Goal: Task Accomplishment & Management: Manage account settings

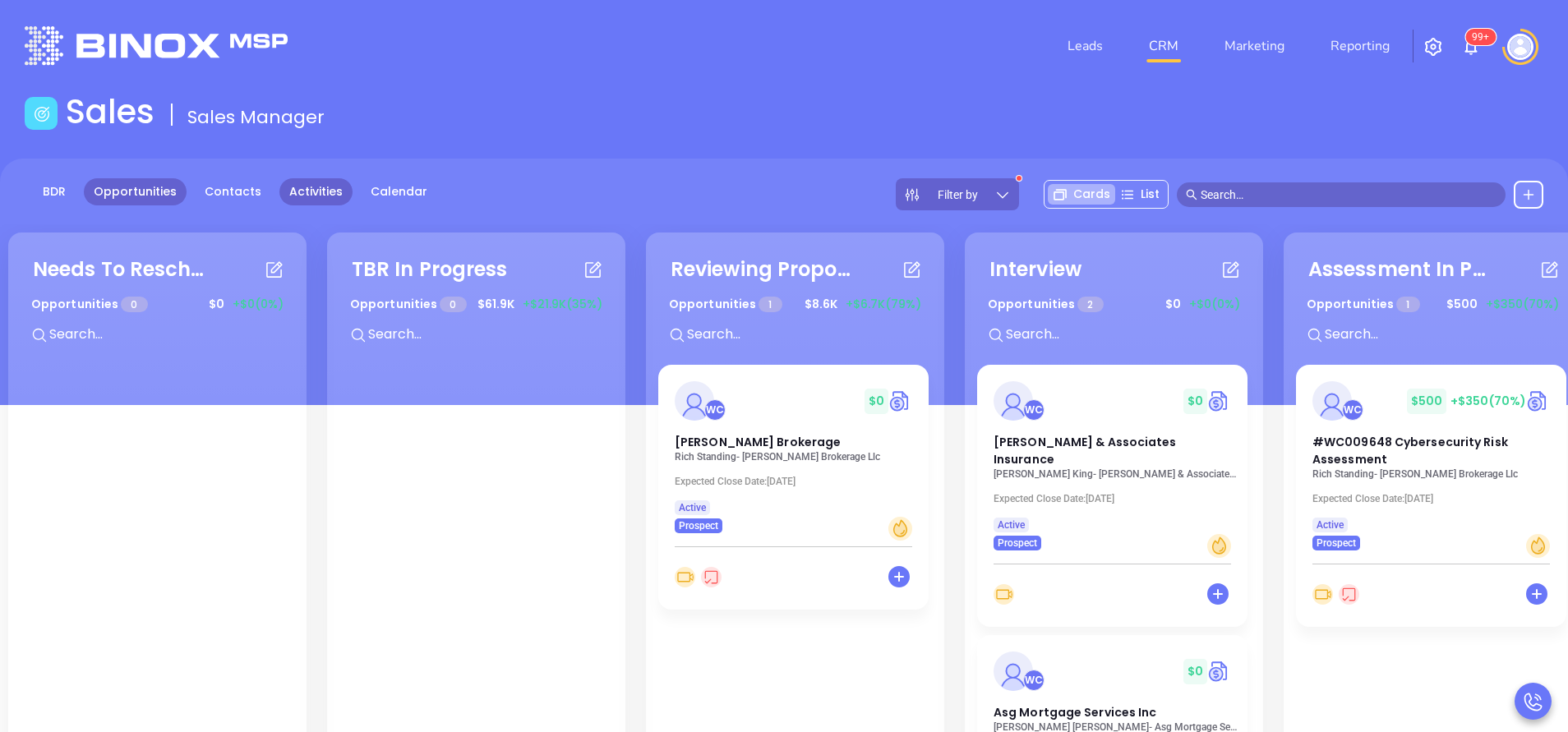
click at [298, 189] on link "Activities" at bounding box center [315, 192] width 73 height 27
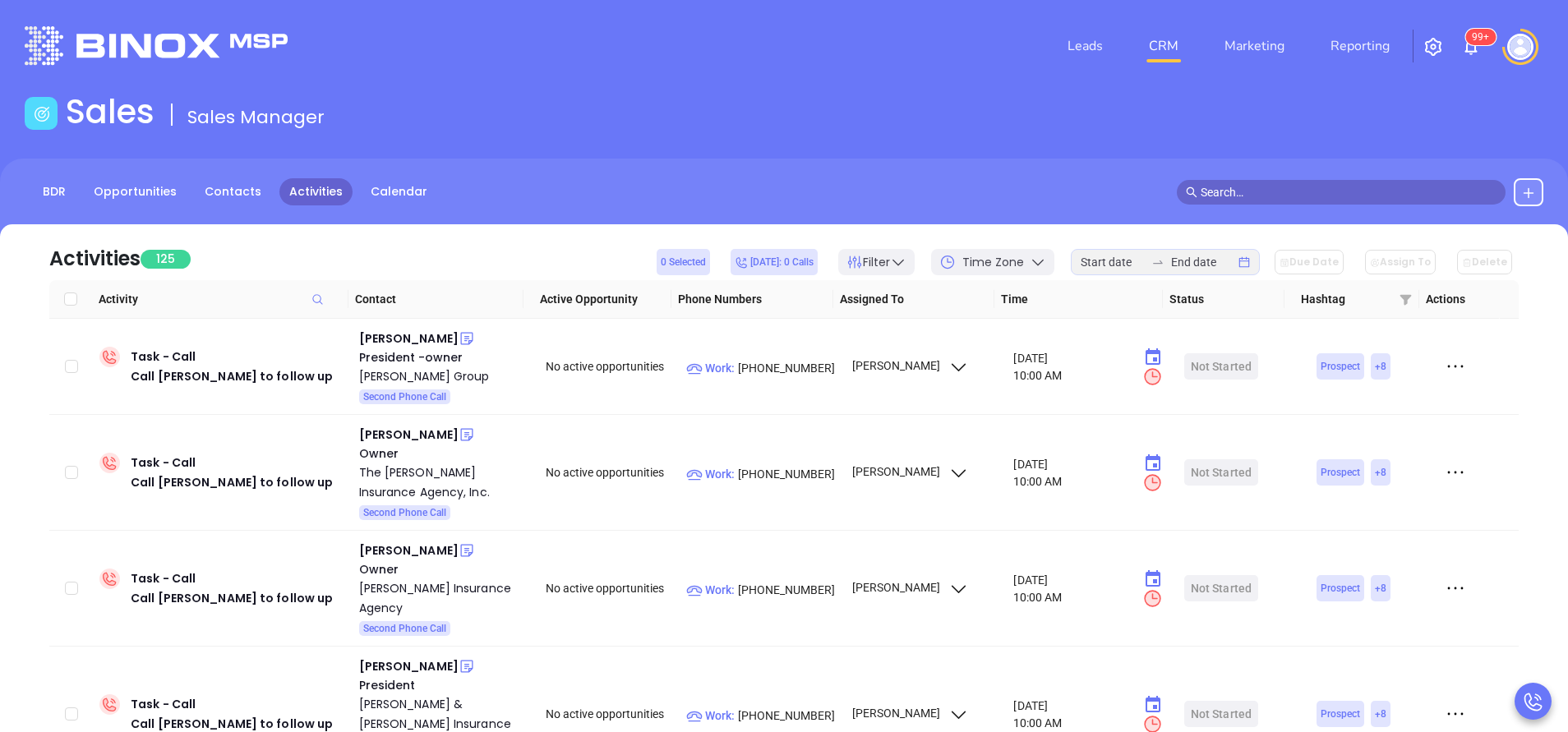
click at [742, 106] on div "Sales Sales Manager" at bounding box center [784, 114] width 1539 height 46
click at [787, 196] on div "BDR Opportunities Contacts Activities Calendar" at bounding box center [784, 192] width 1568 height 28
click at [440, 336] on div "Dennis A. McCurdy" at bounding box center [409, 339] width 100 height 20
click at [780, 380] on td "Work : (508) 347-8107" at bounding box center [761, 367] width 163 height 96
click at [785, 370] on p "Work : (508) 347-8107" at bounding box center [762, 368] width 150 height 19
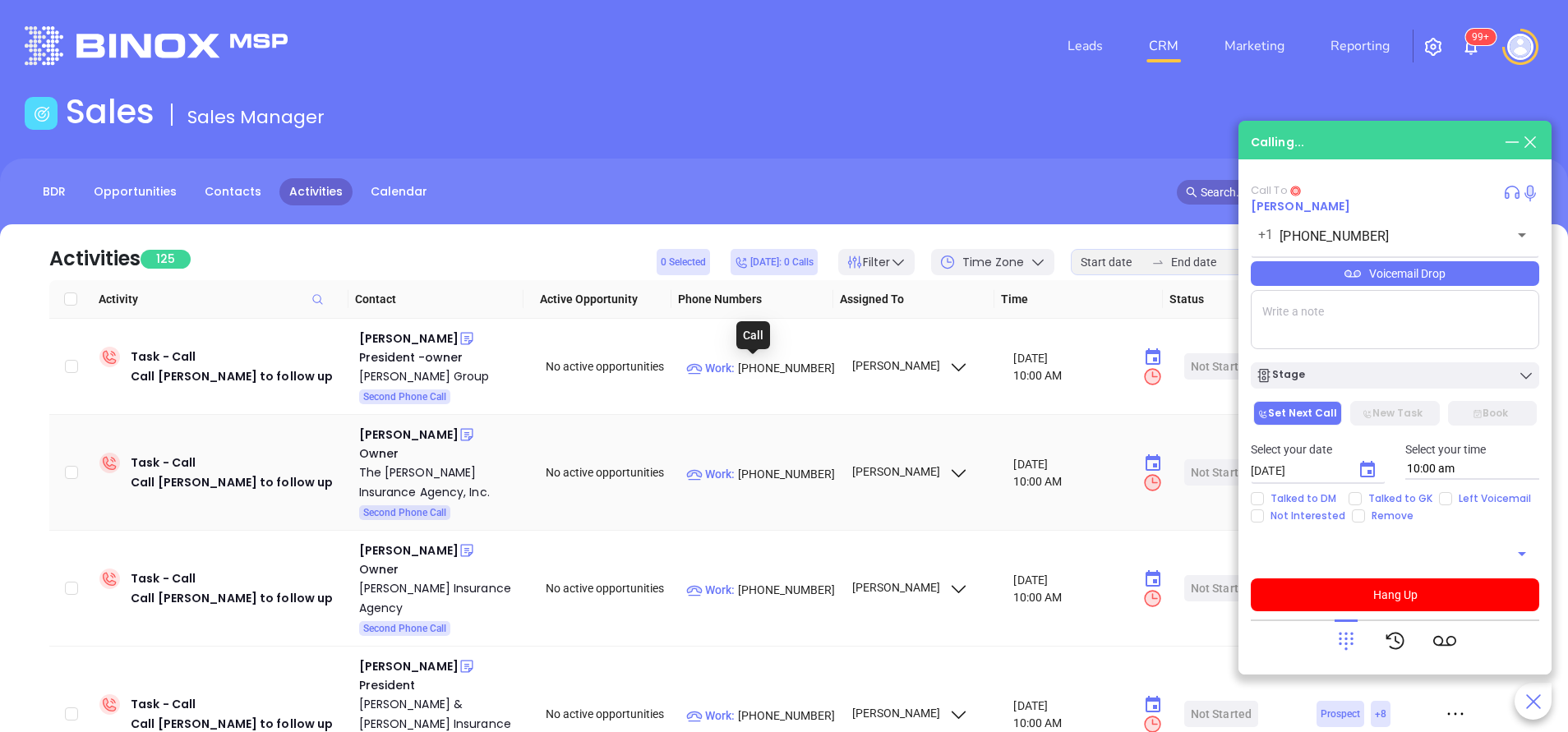
type input "(508) 347-8107"
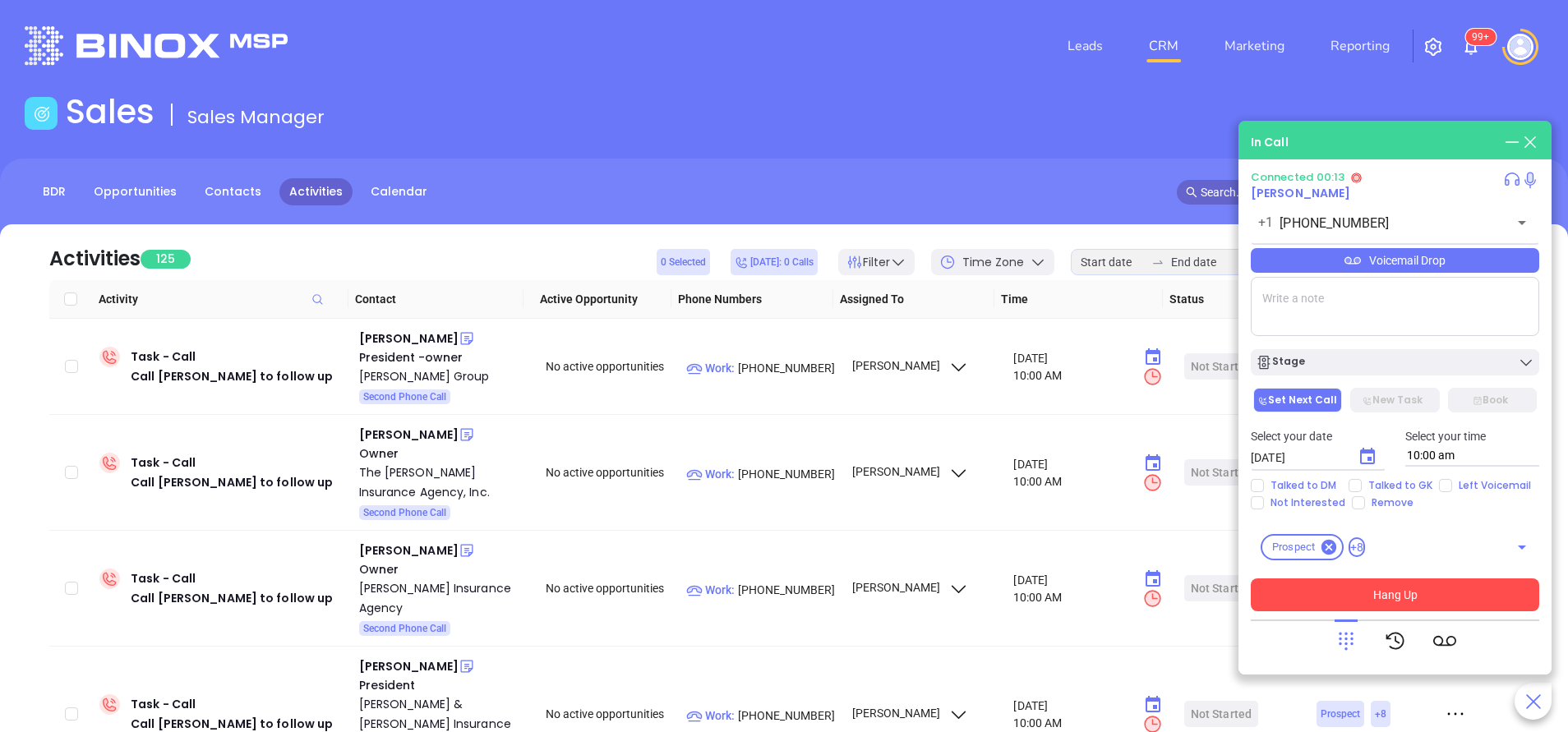
click at [1435, 595] on button "Hang Up" at bounding box center [1394, 595] width 288 height 33
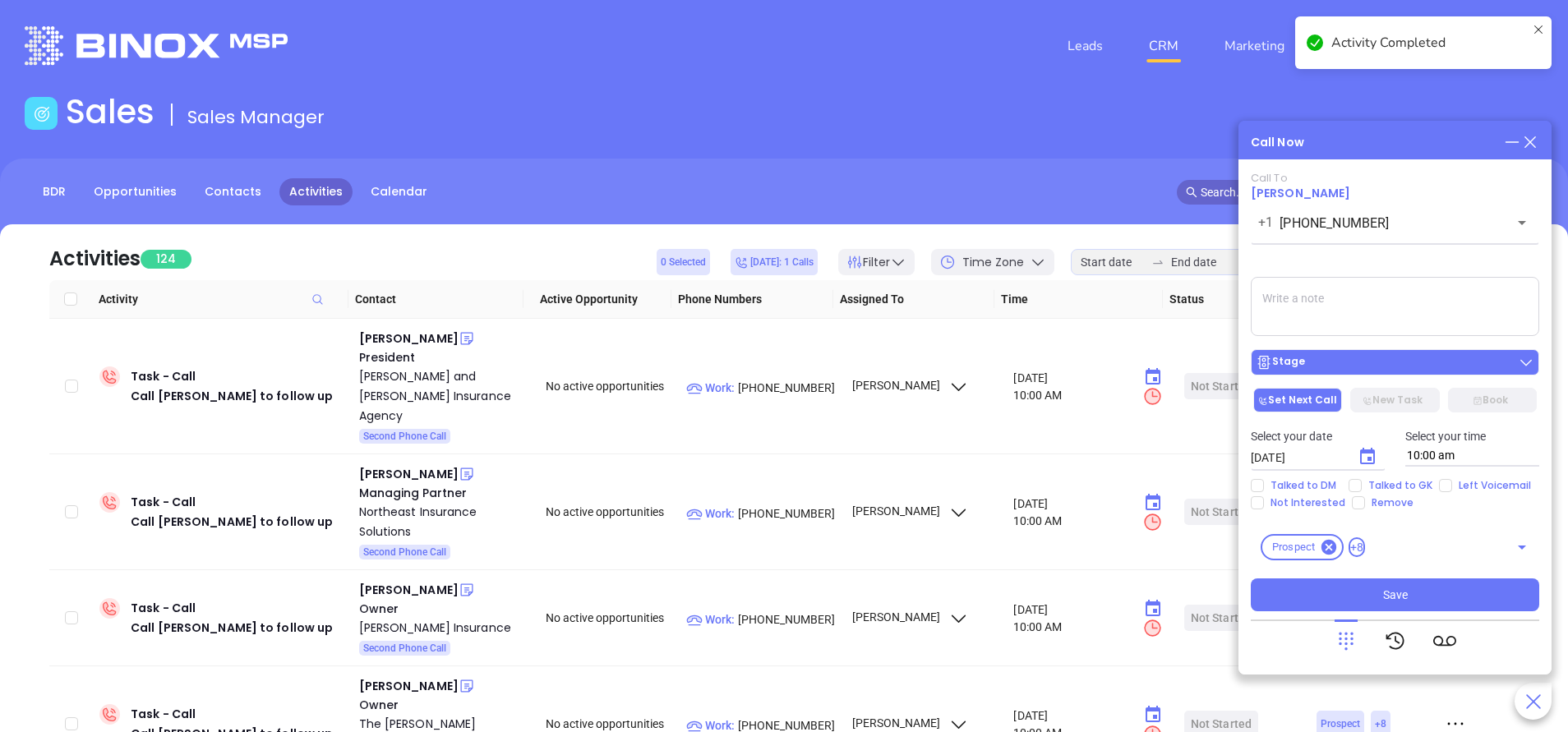
click at [1381, 356] on div "Stage" at bounding box center [1394, 362] width 278 height 17
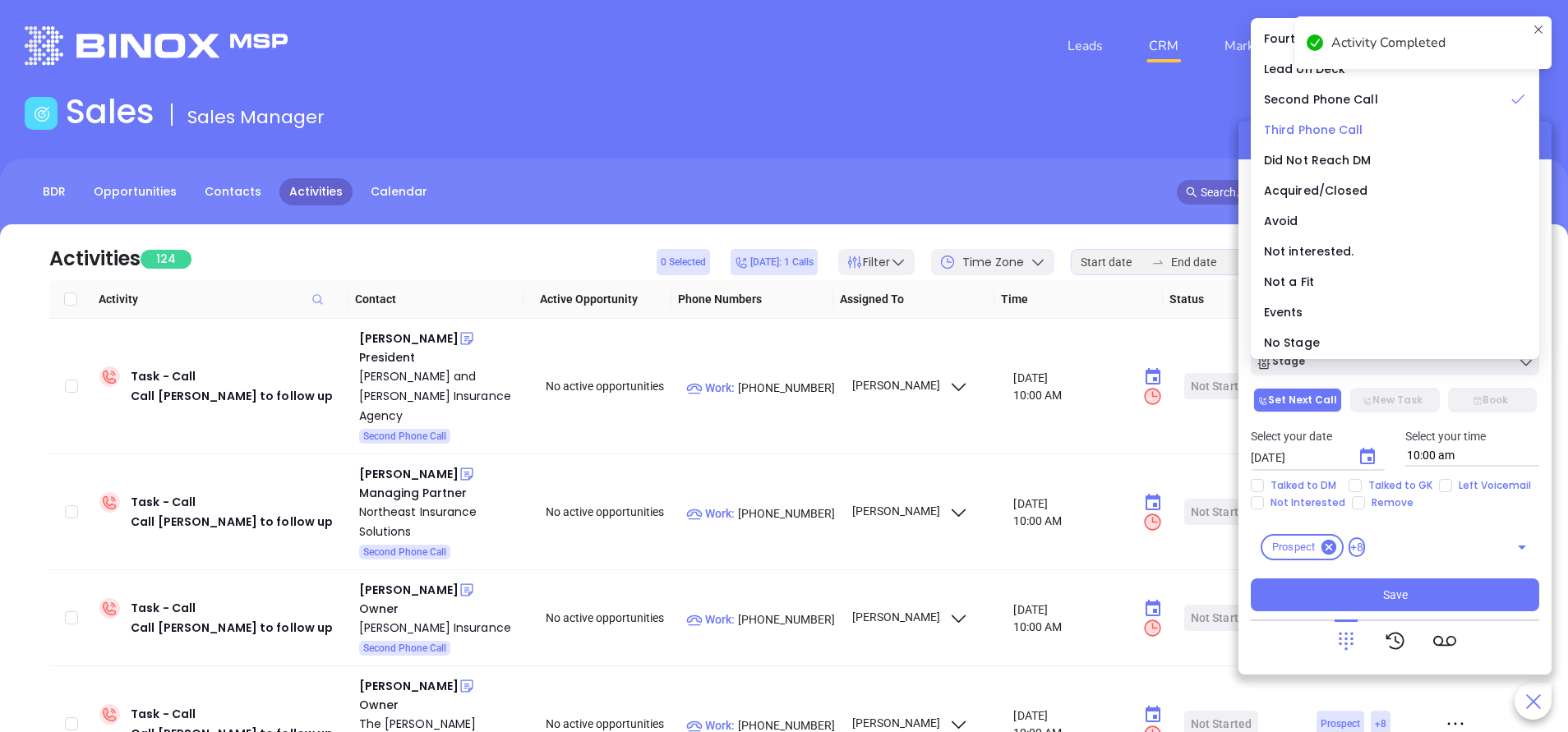
click at [1330, 134] on span "Third Phone Call" at bounding box center [1314, 130] width 100 height 17
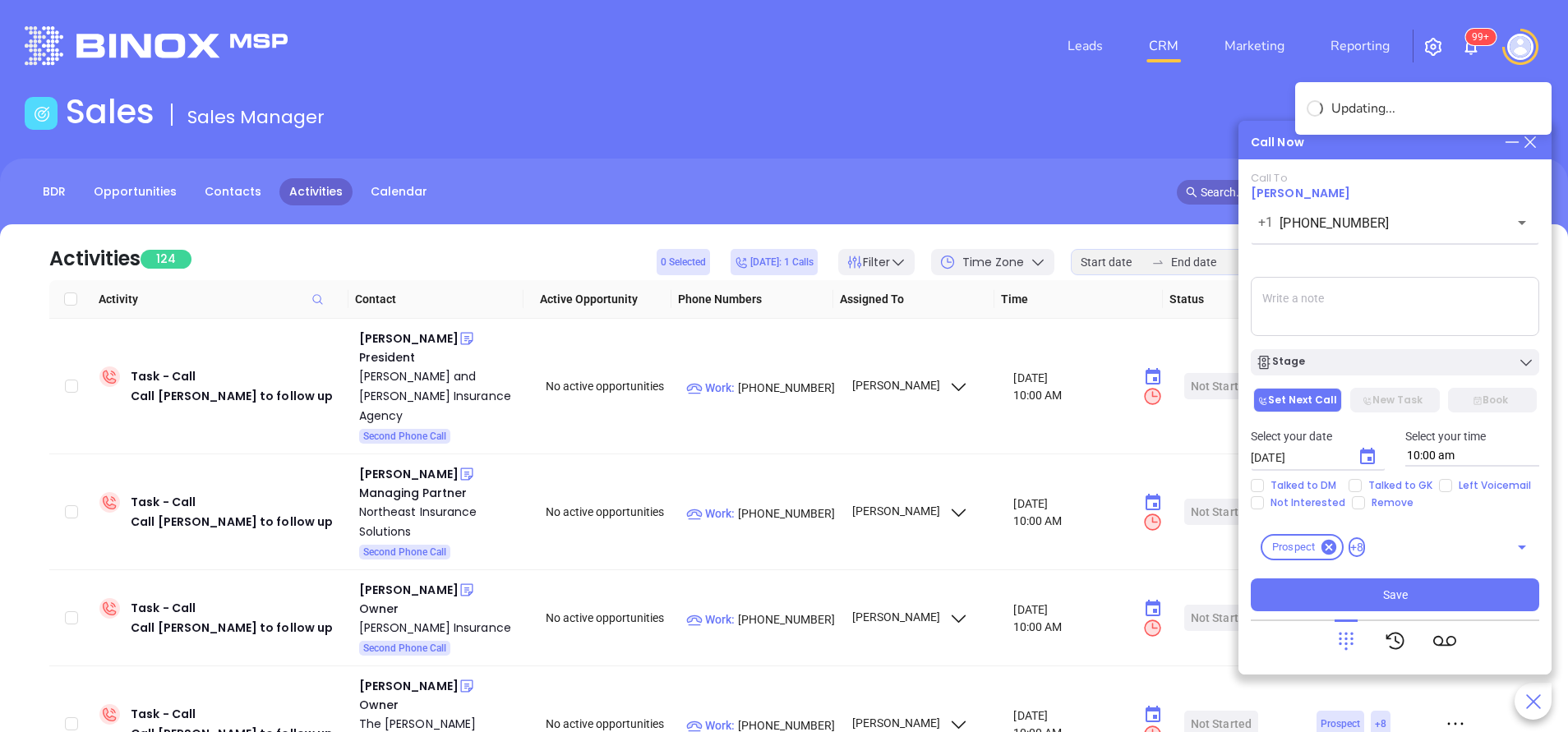
click at [1388, 310] on textarea at bounding box center [1394, 306] width 288 height 60
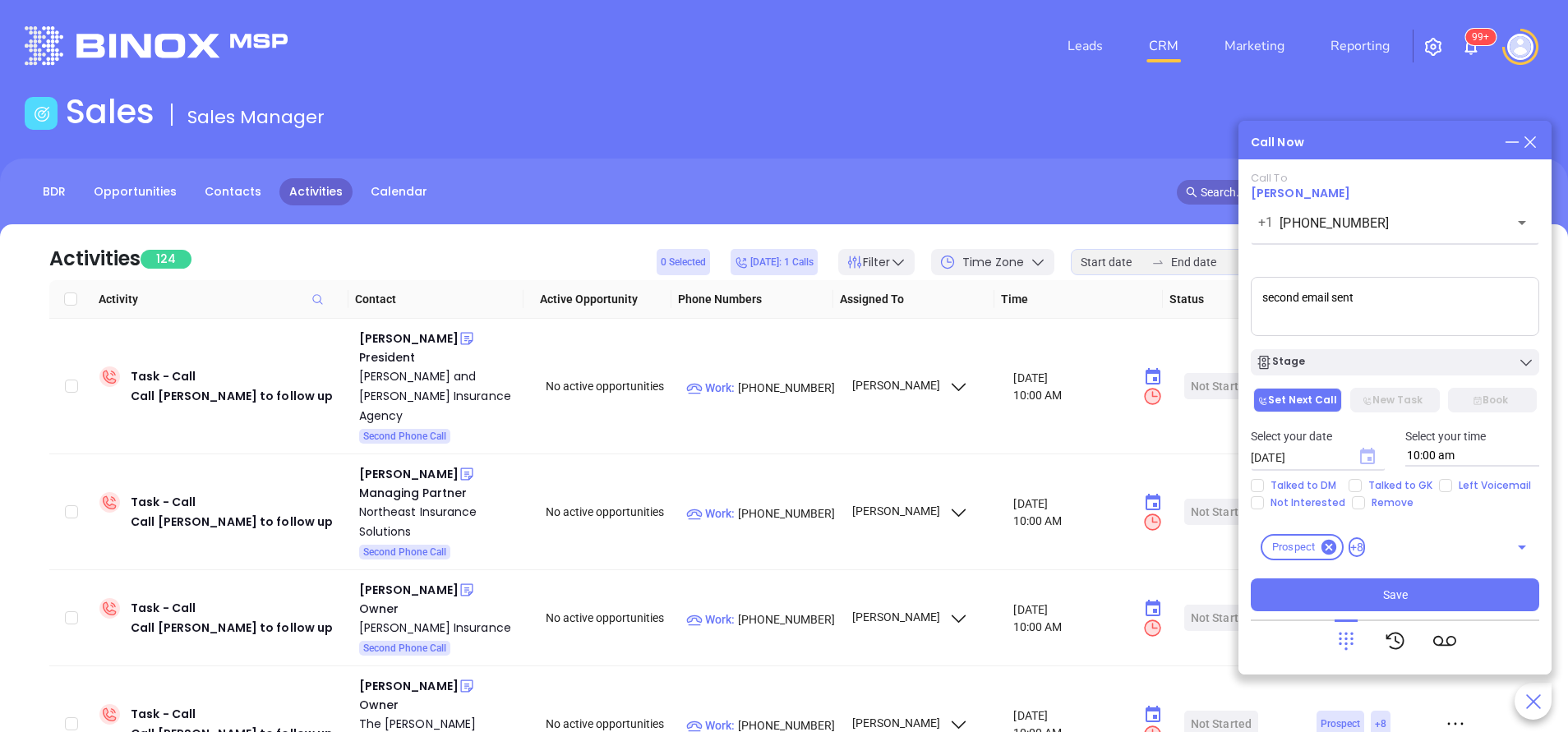
type textarea "second email sent"
click at [1372, 460] on icon "Choose date, selected date is Oct 15, 2025" at bounding box center [1367, 456] width 15 height 17
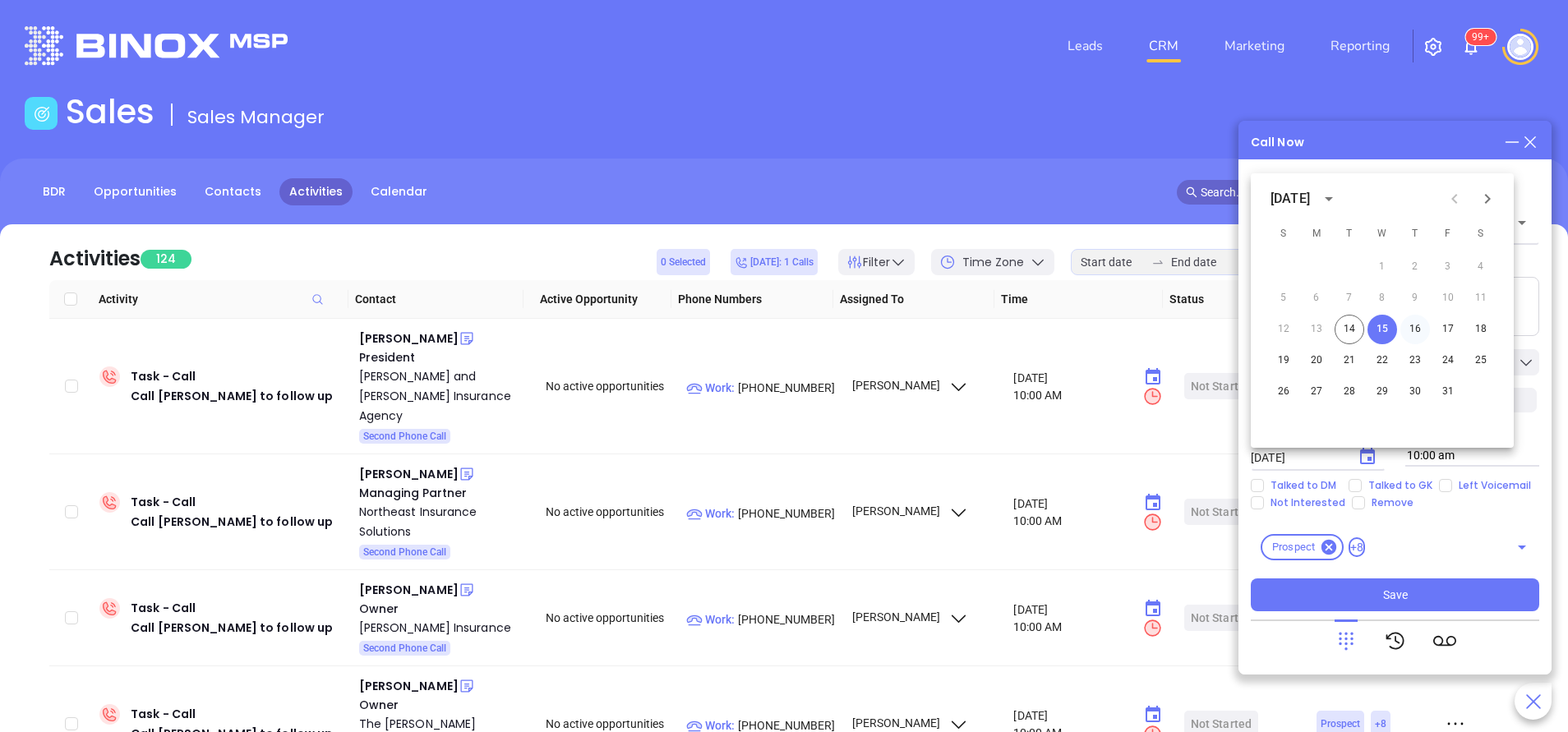
click at [1416, 331] on button "16" at bounding box center [1415, 329] width 29 height 29
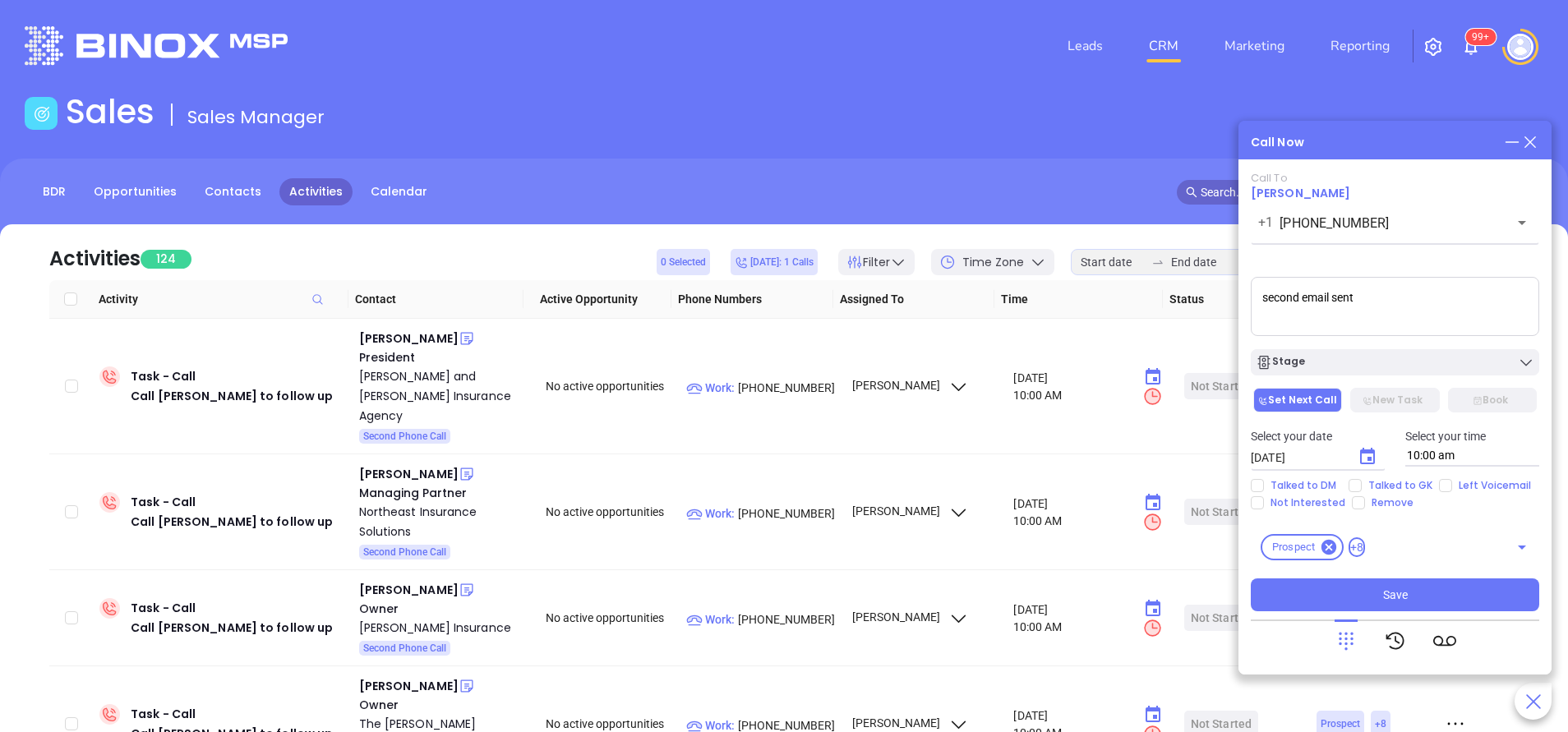
type input "10/16/2025"
click at [1451, 492] on div "Talked to DM Talked to GK Left Voicemail Not Interested Remove" at bounding box center [1395, 494] width 309 height 30
click at [1443, 487] on input "Left Voicemail" at bounding box center [1445, 485] width 13 height 13
checkbox input "true"
click at [1453, 591] on button "Save" at bounding box center [1394, 595] width 288 height 33
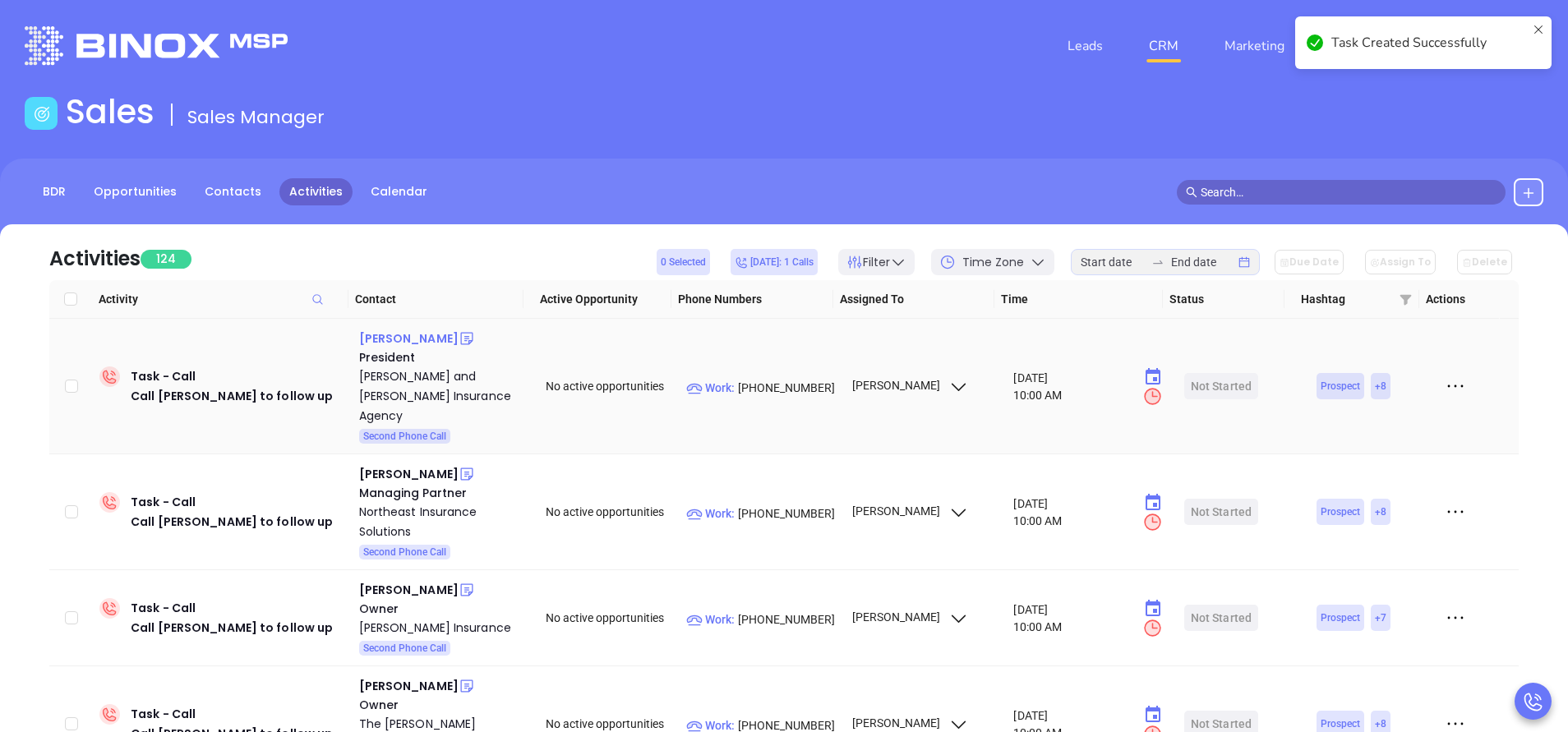
click at [402, 340] on div "David Lynch" at bounding box center [409, 339] width 100 height 20
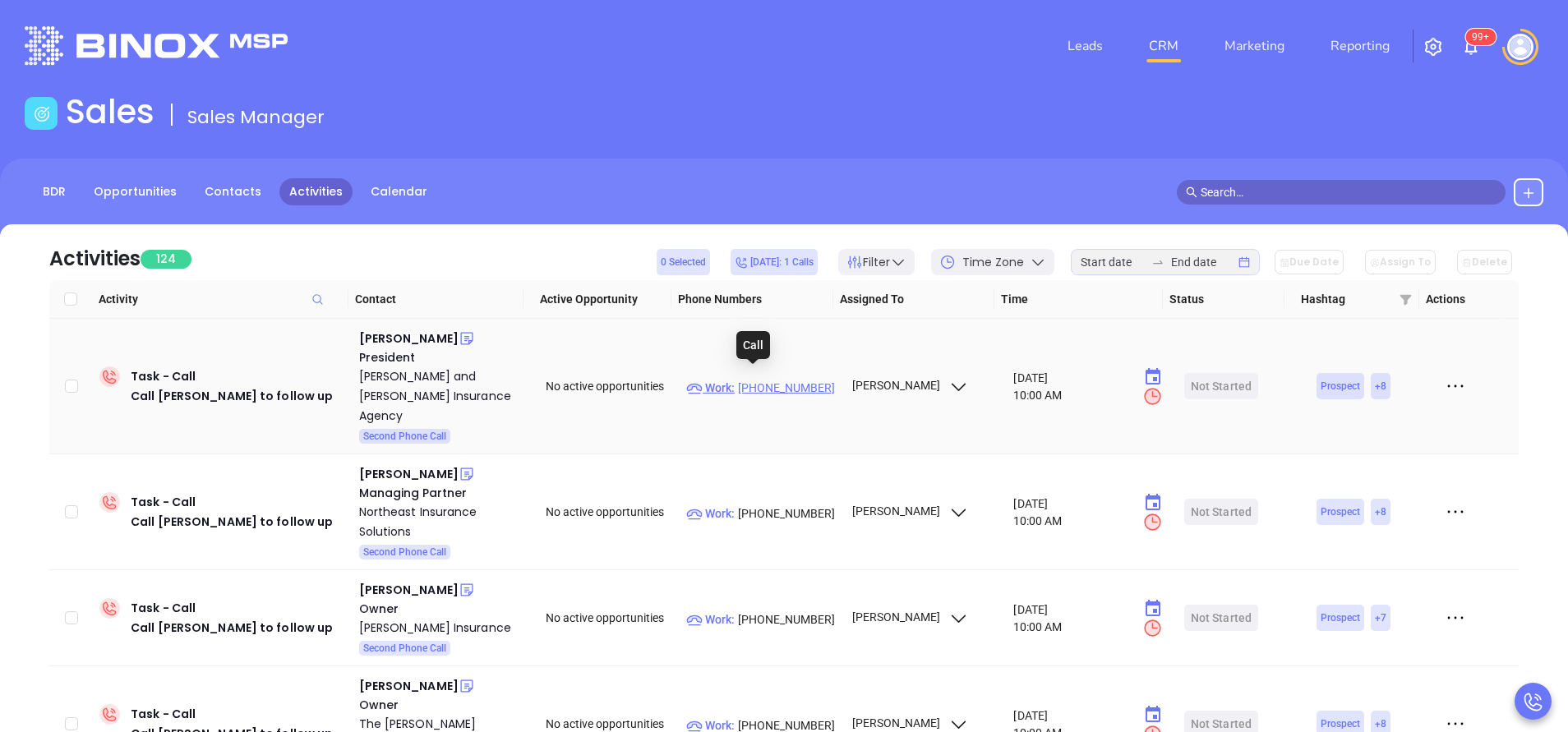
click at [778, 379] on p "Work : (508) 941-5711" at bounding box center [762, 387] width 150 height 19
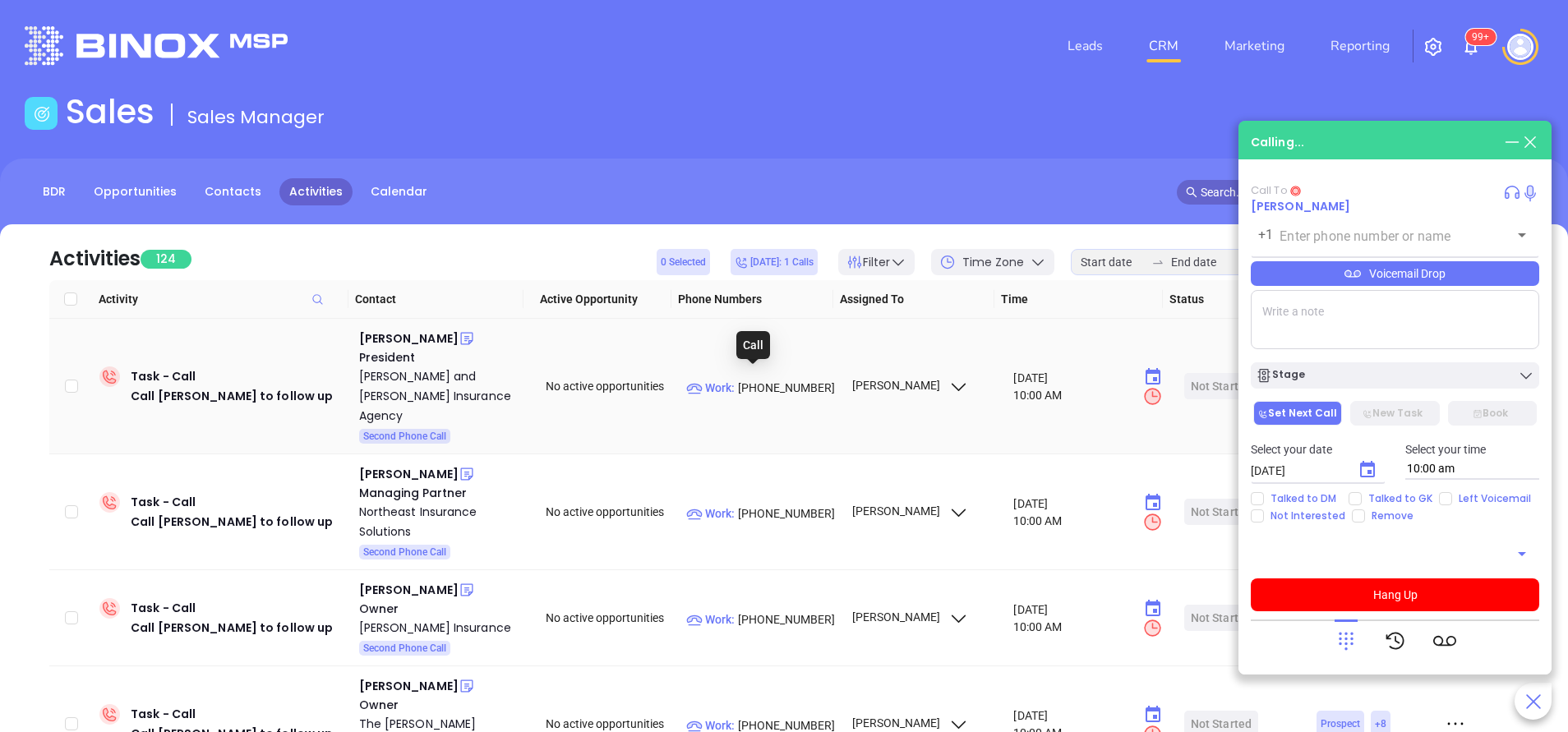
type input "(508) 941-5711"
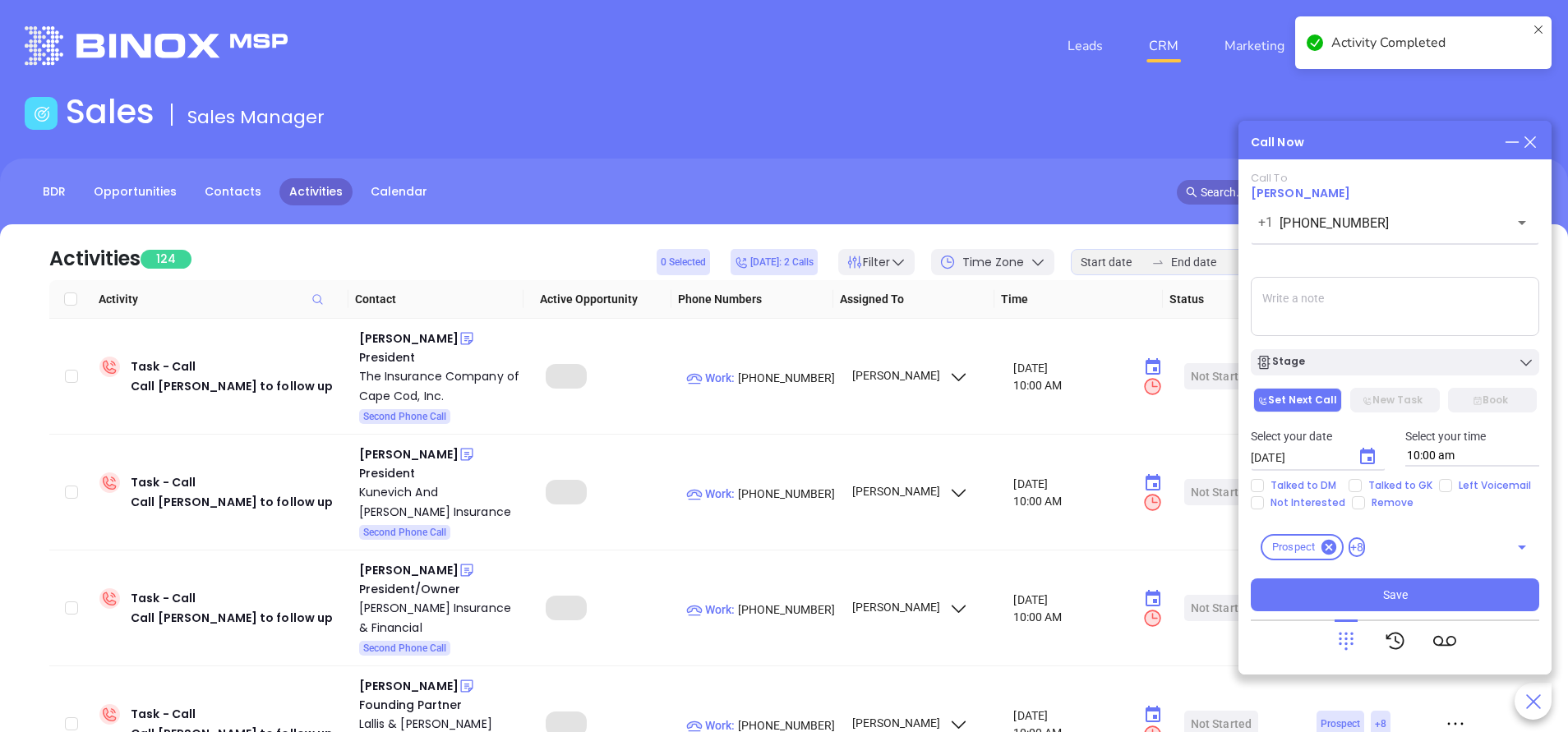
click at [1295, 317] on textarea at bounding box center [1394, 306] width 288 height 60
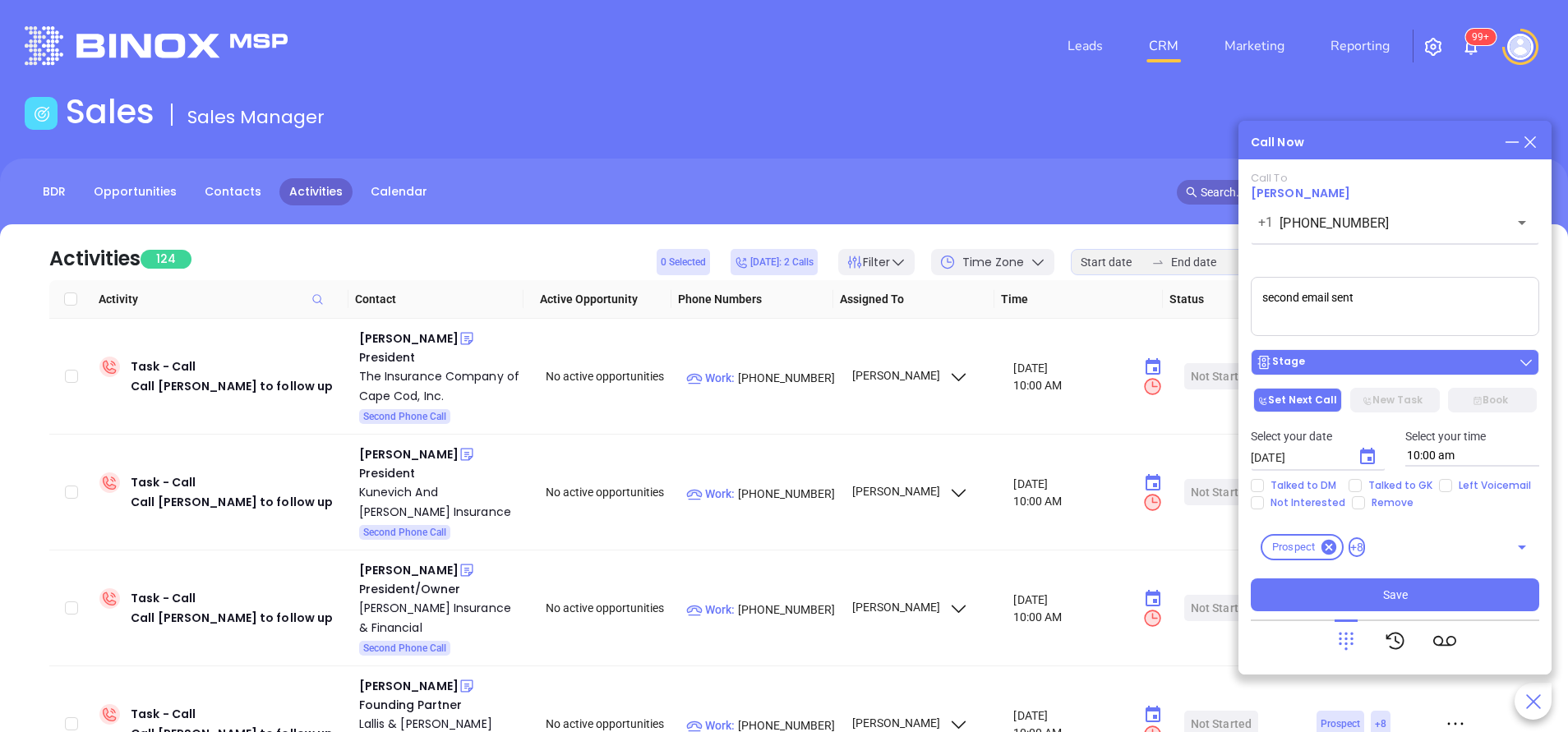
type textarea "second email sent"
drag, startPoint x: 1383, startPoint y: 363, endPoint x: 1379, endPoint y: 386, distance: 23.3
click at [1383, 359] on div "Stage" at bounding box center [1394, 362] width 278 height 17
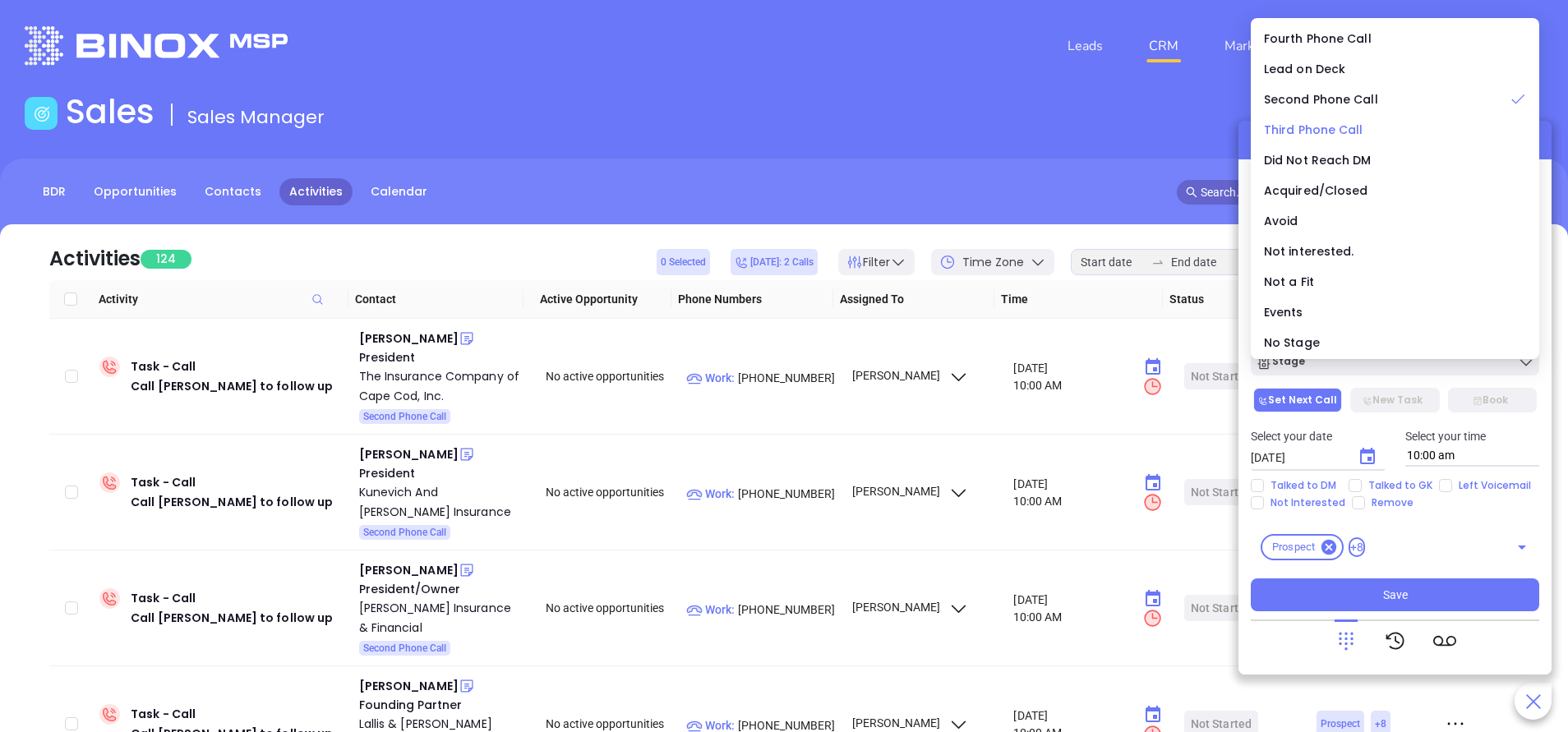
click at [1296, 123] on span "Third Phone Call" at bounding box center [1314, 130] width 100 height 17
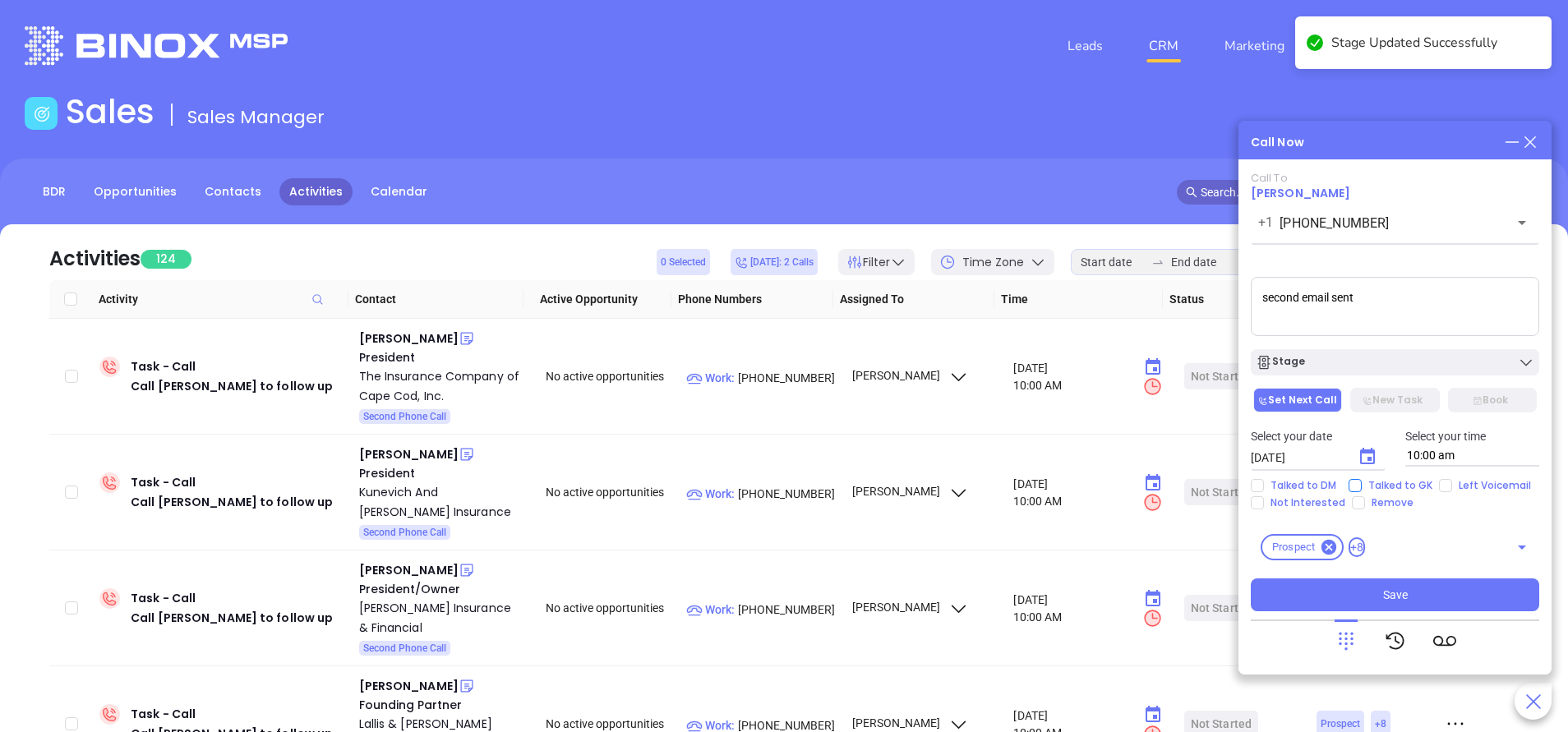
click at [1352, 485] on input "Talked to GK" at bounding box center [1354, 485] width 13 height 13
checkbox input "true"
click at [1372, 457] on icon "Choose date, selected date is Oct 15, 2025" at bounding box center [1367, 456] width 15 height 17
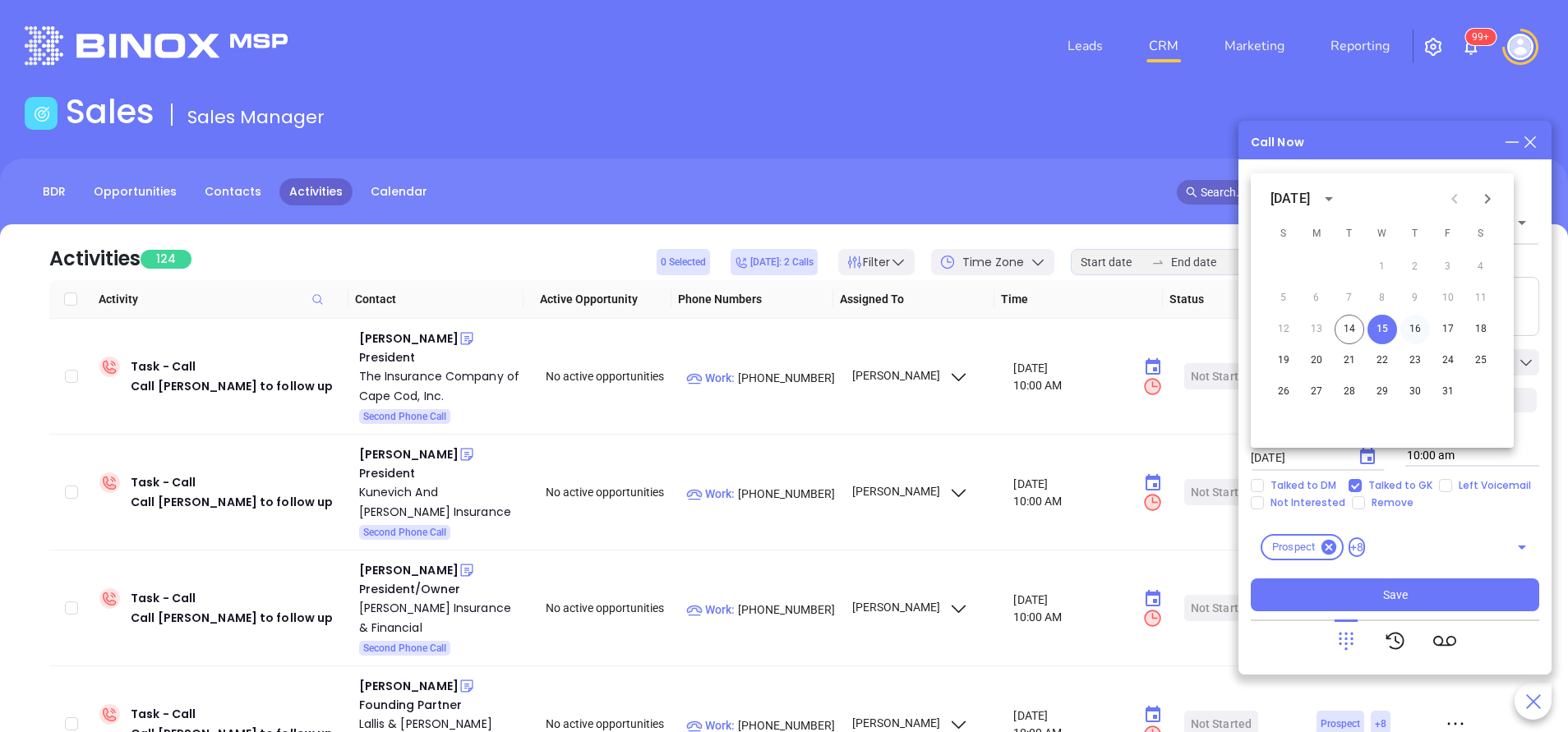
click at [1420, 326] on button "16" at bounding box center [1415, 329] width 29 height 29
type input "10/16/2025"
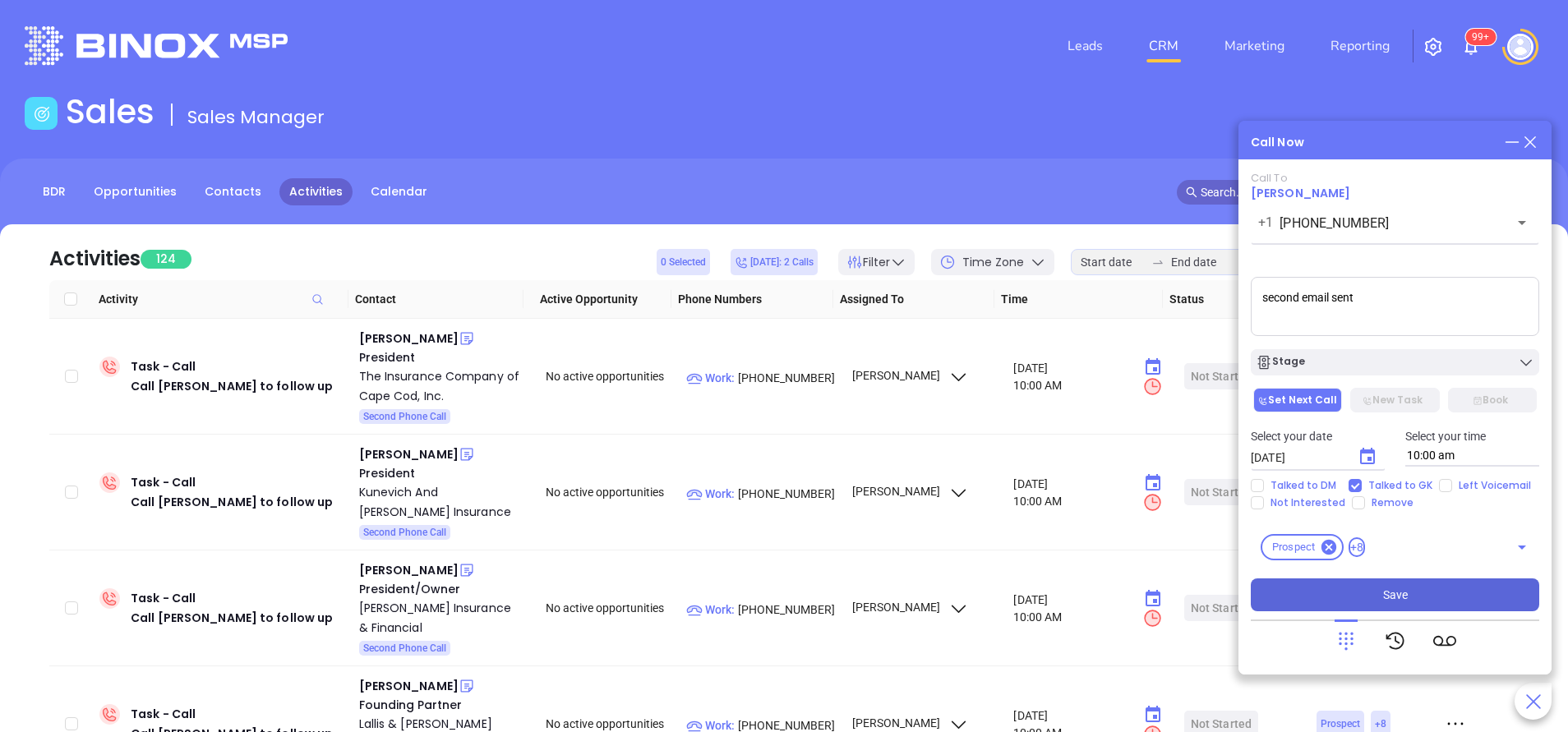
drag, startPoint x: 1425, startPoint y: 590, endPoint x: 1418, endPoint y: 610, distance: 21.2
click at [1425, 589] on button "Save" at bounding box center [1394, 595] width 288 height 33
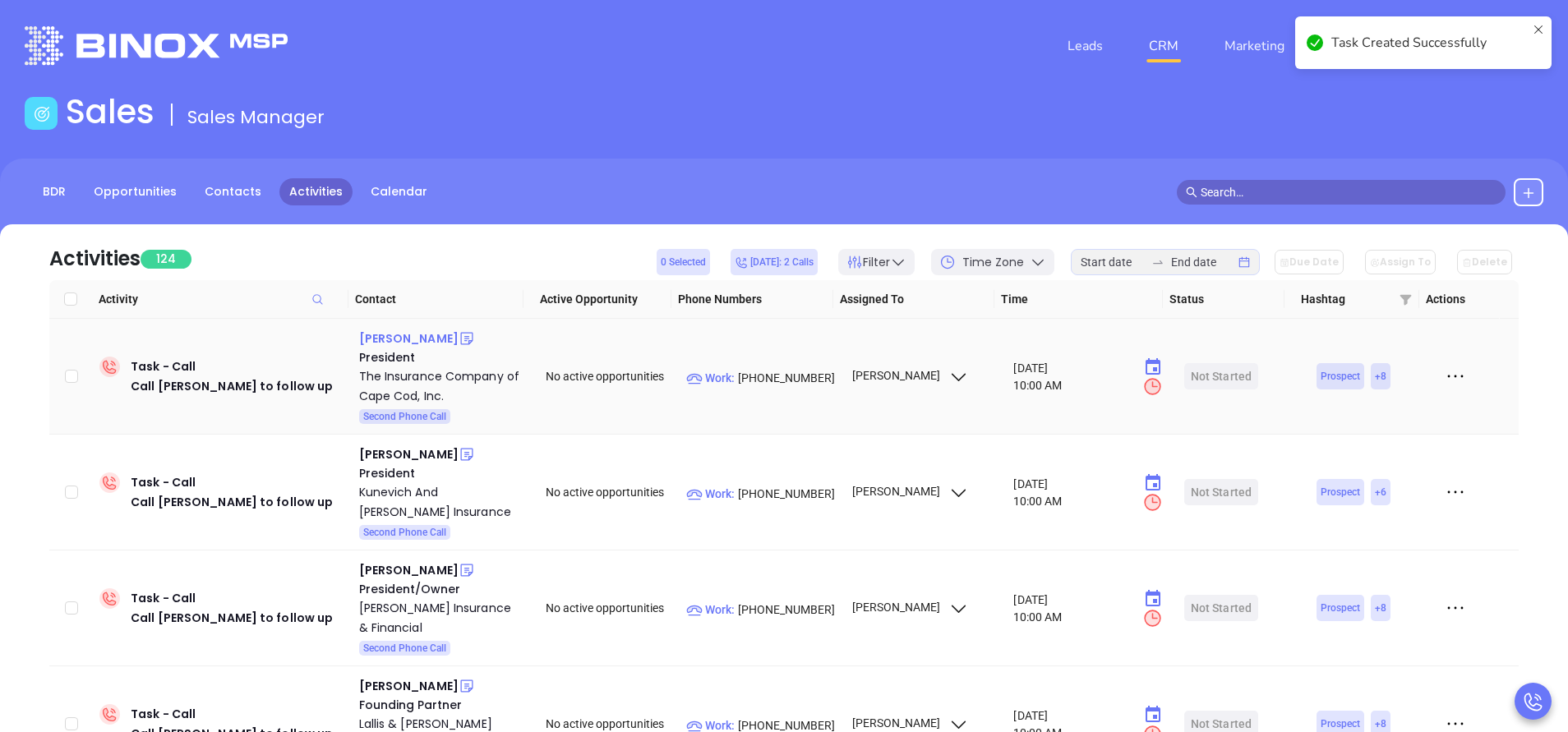
click at [438, 334] on div "Helena Amorim" at bounding box center [409, 339] width 100 height 20
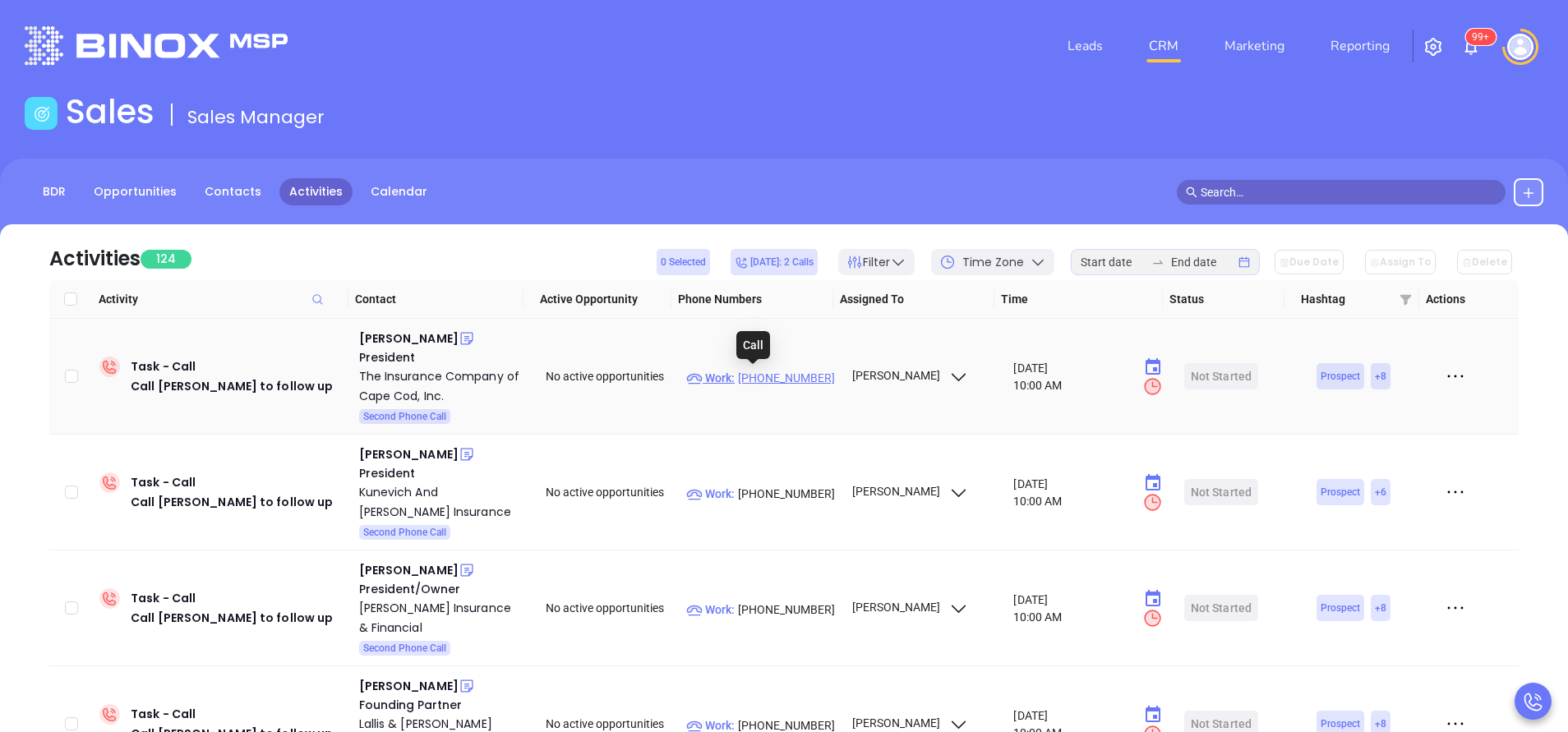
click at [757, 376] on p "Work : (508) 888-2766" at bounding box center [762, 378] width 150 height 19
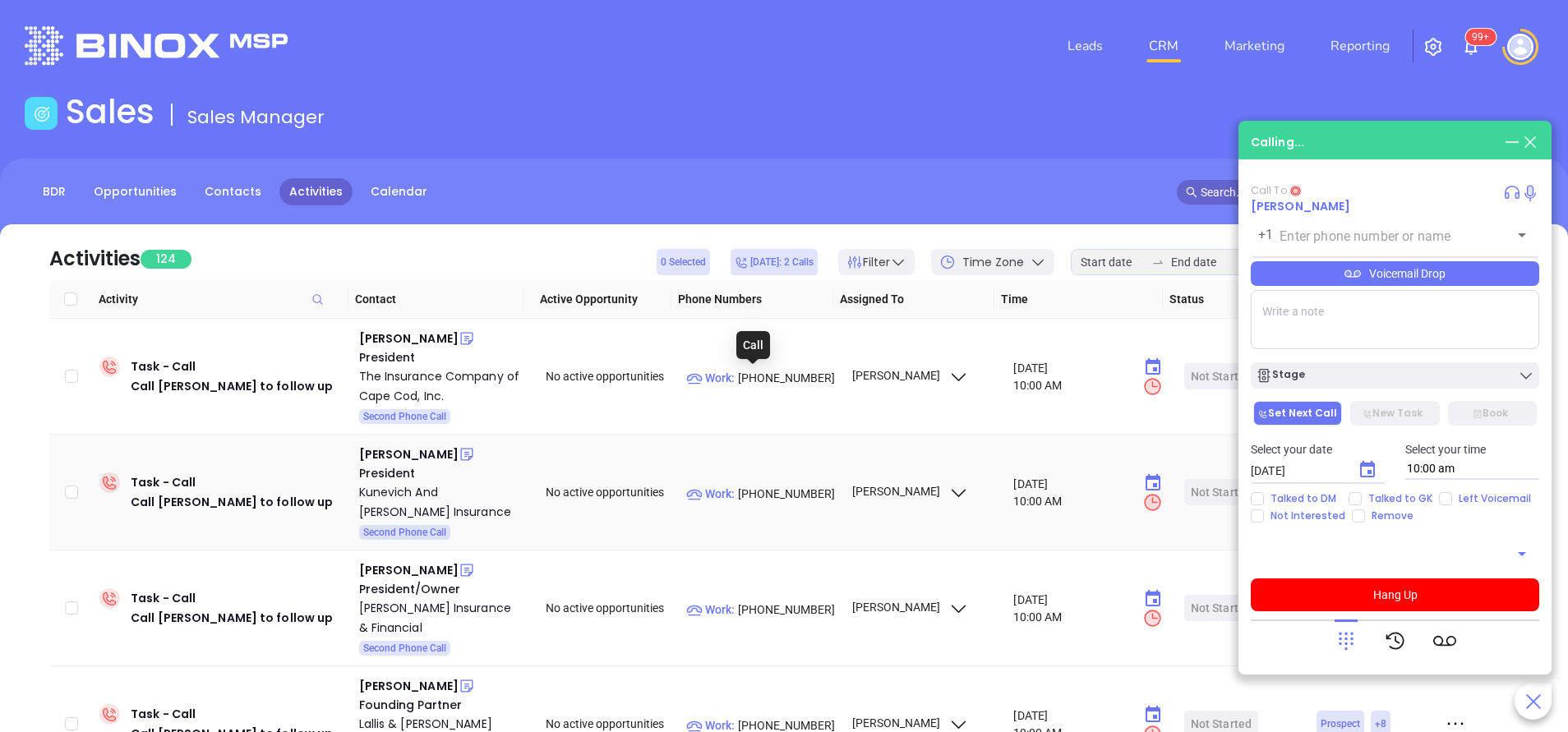
type input "(508) 888-2766"
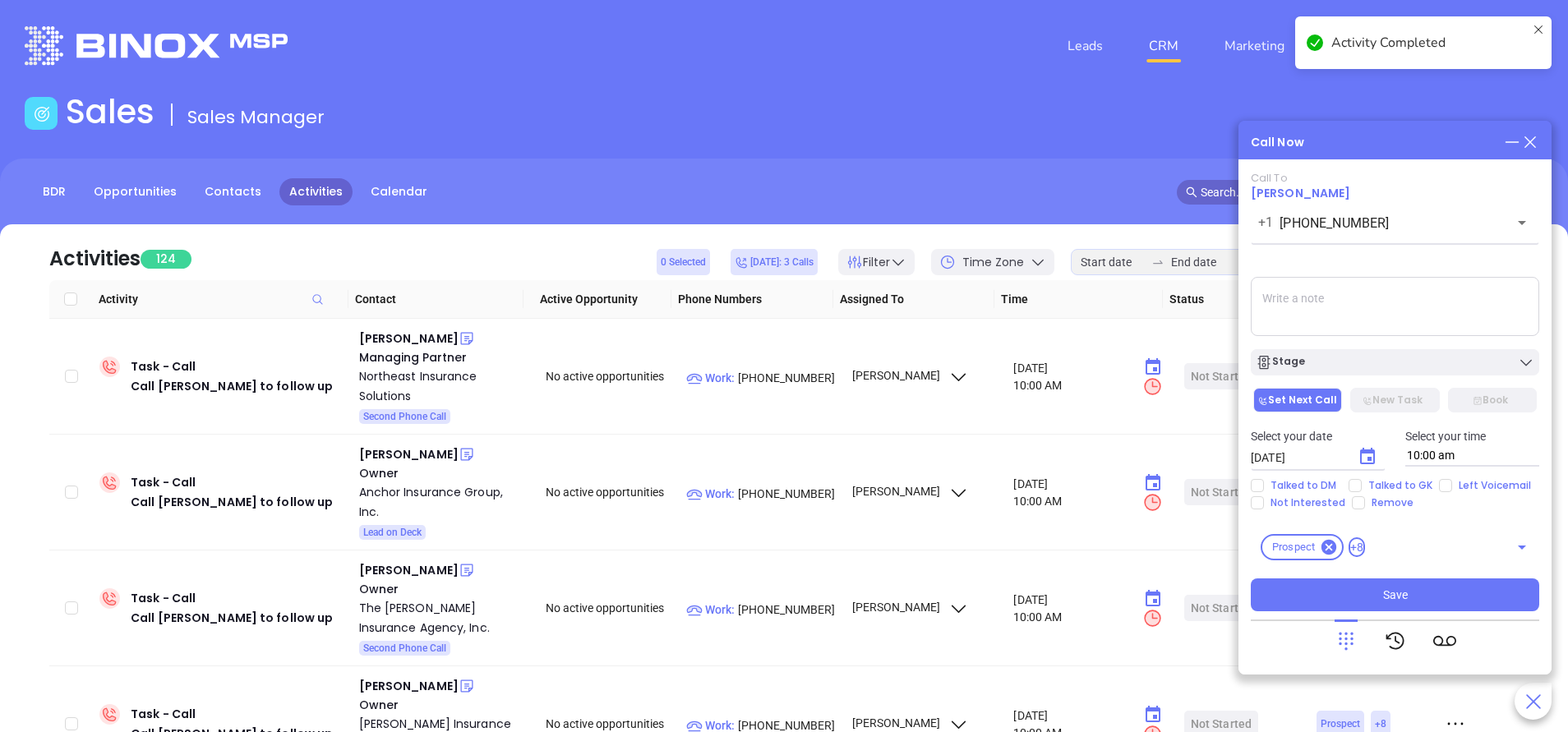
click at [1423, 327] on textarea at bounding box center [1394, 306] width 288 height 60
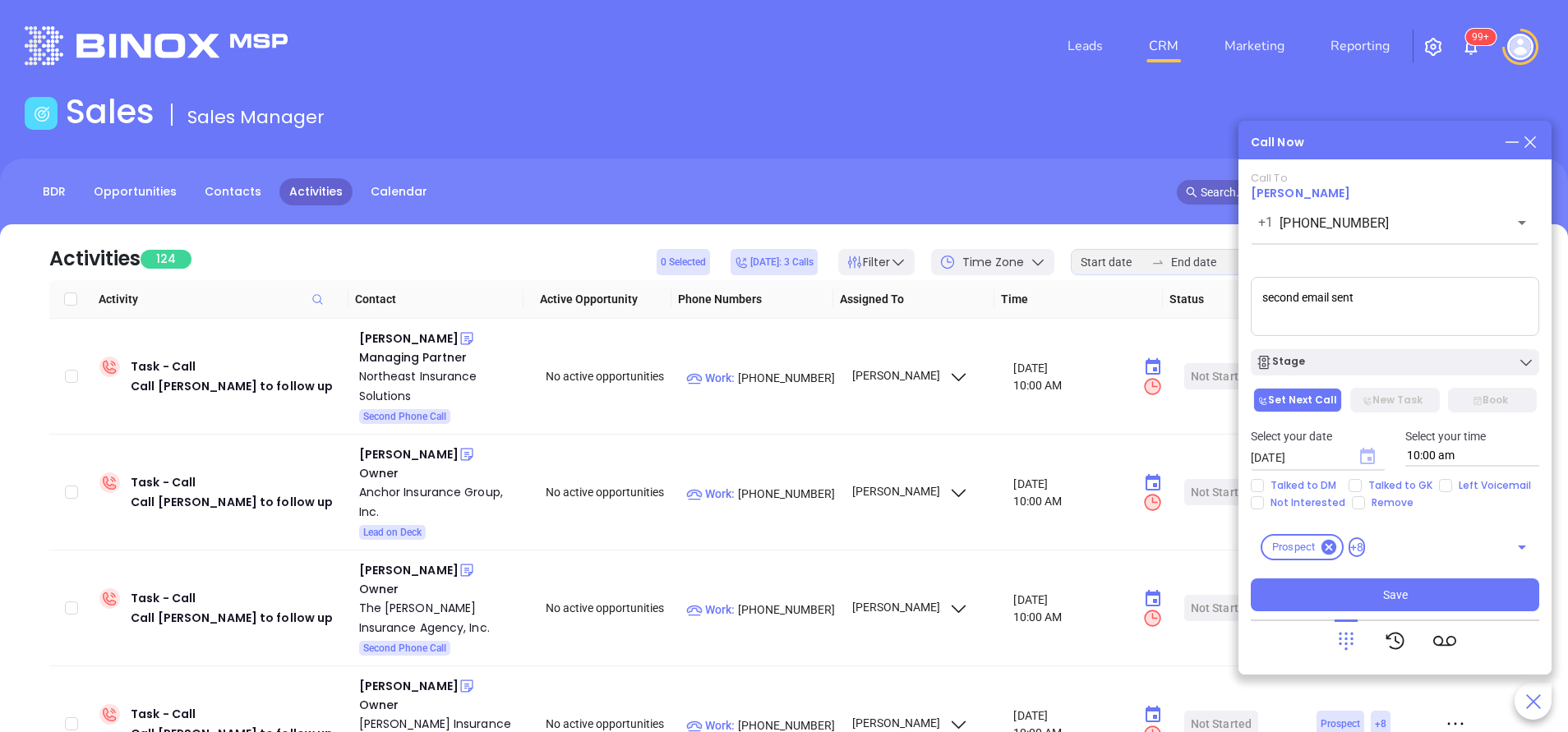
type textarea "second email sent"
click at [1371, 464] on icon "Choose date, selected date is Oct 15, 2025" at bounding box center [1367, 456] width 15 height 17
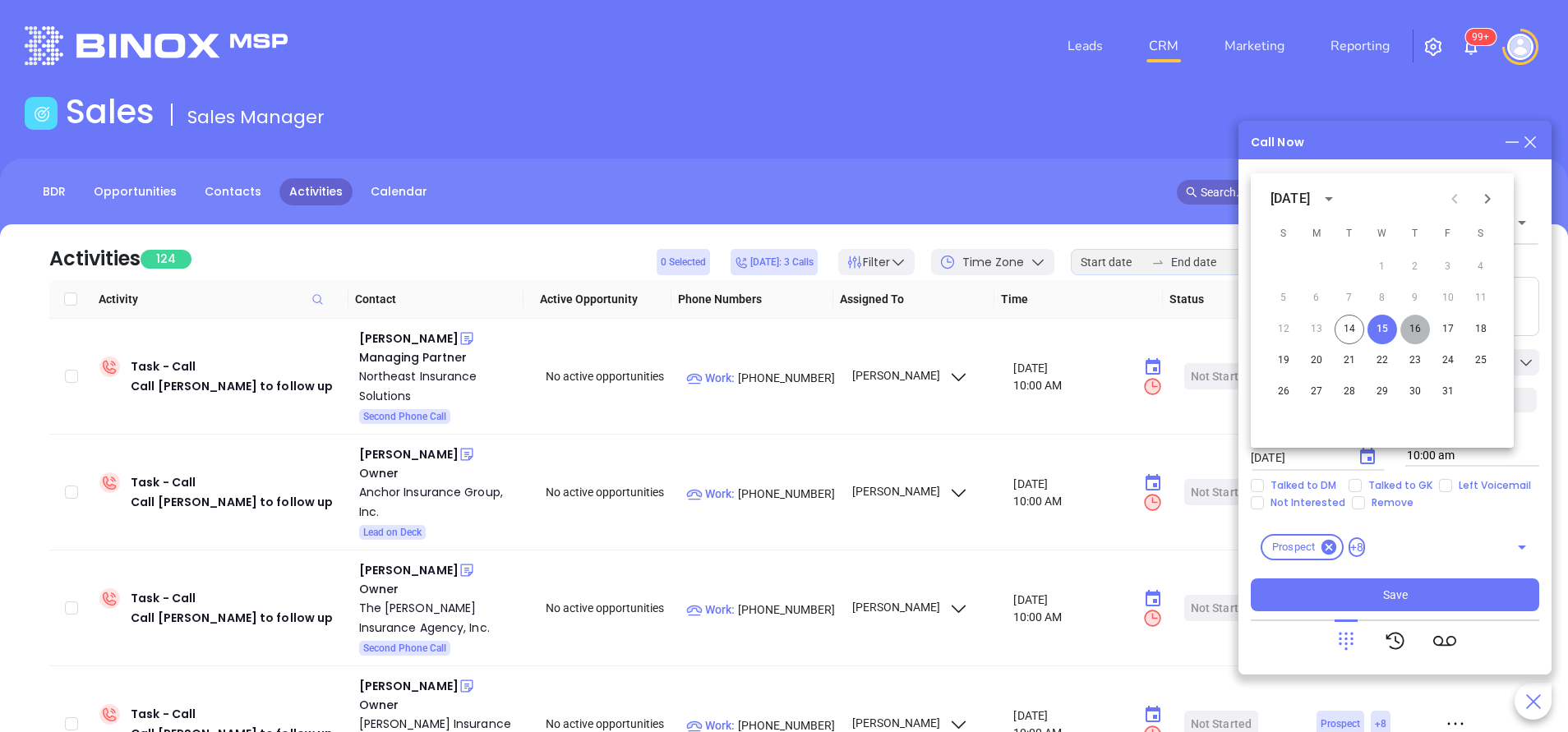
click at [1417, 331] on button "16" at bounding box center [1415, 329] width 29 height 29
type input "10/16/2025"
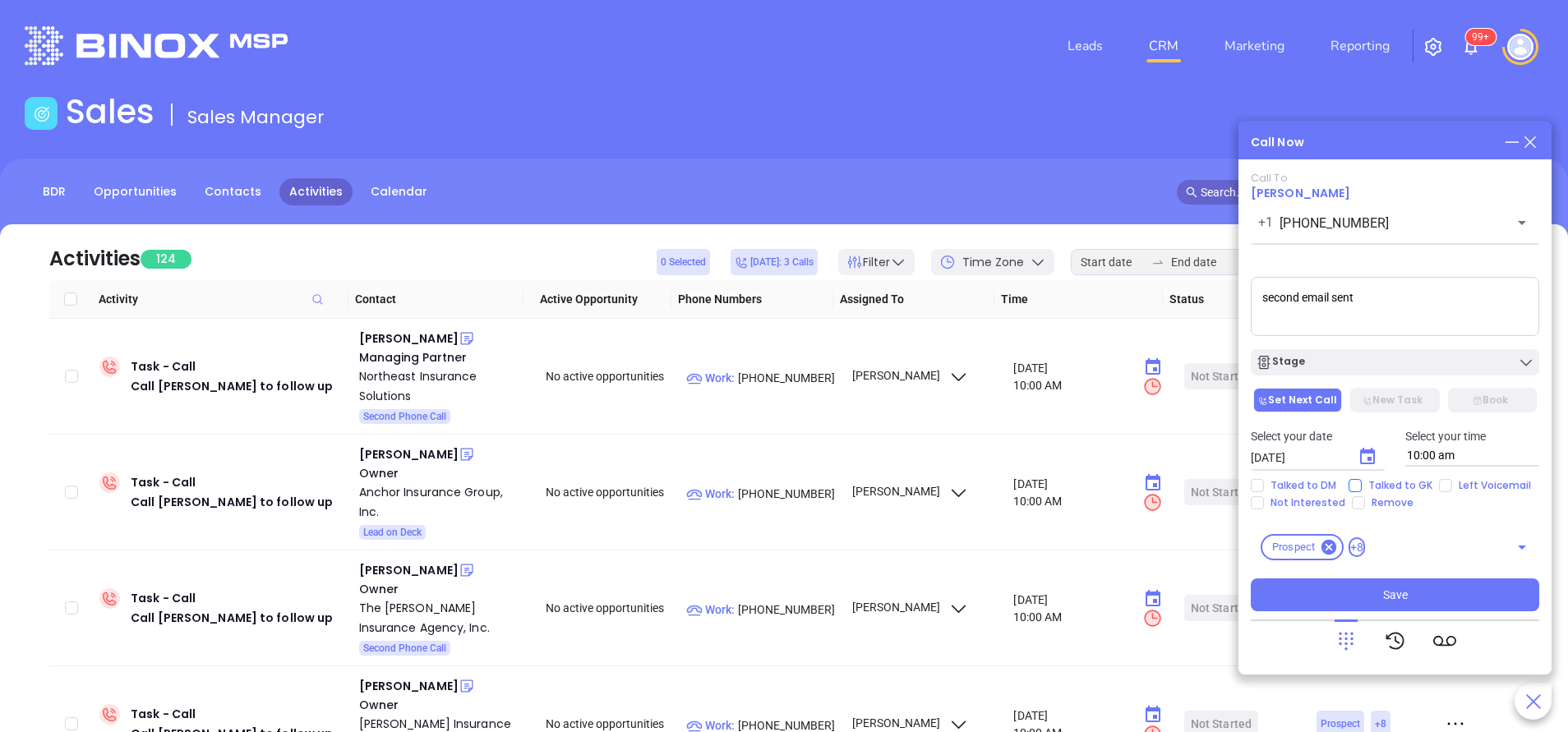
click at [1394, 480] on span "Talked to GK" at bounding box center [1400, 485] width 77 height 13
click at [1362, 480] on input "Talked to GK" at bounding box center [1354, 485] width 13 height 13
checkbox input "true"
click at [1423, 371] on button "Stage" at bounding box center [1394, 362] width 288 height 26
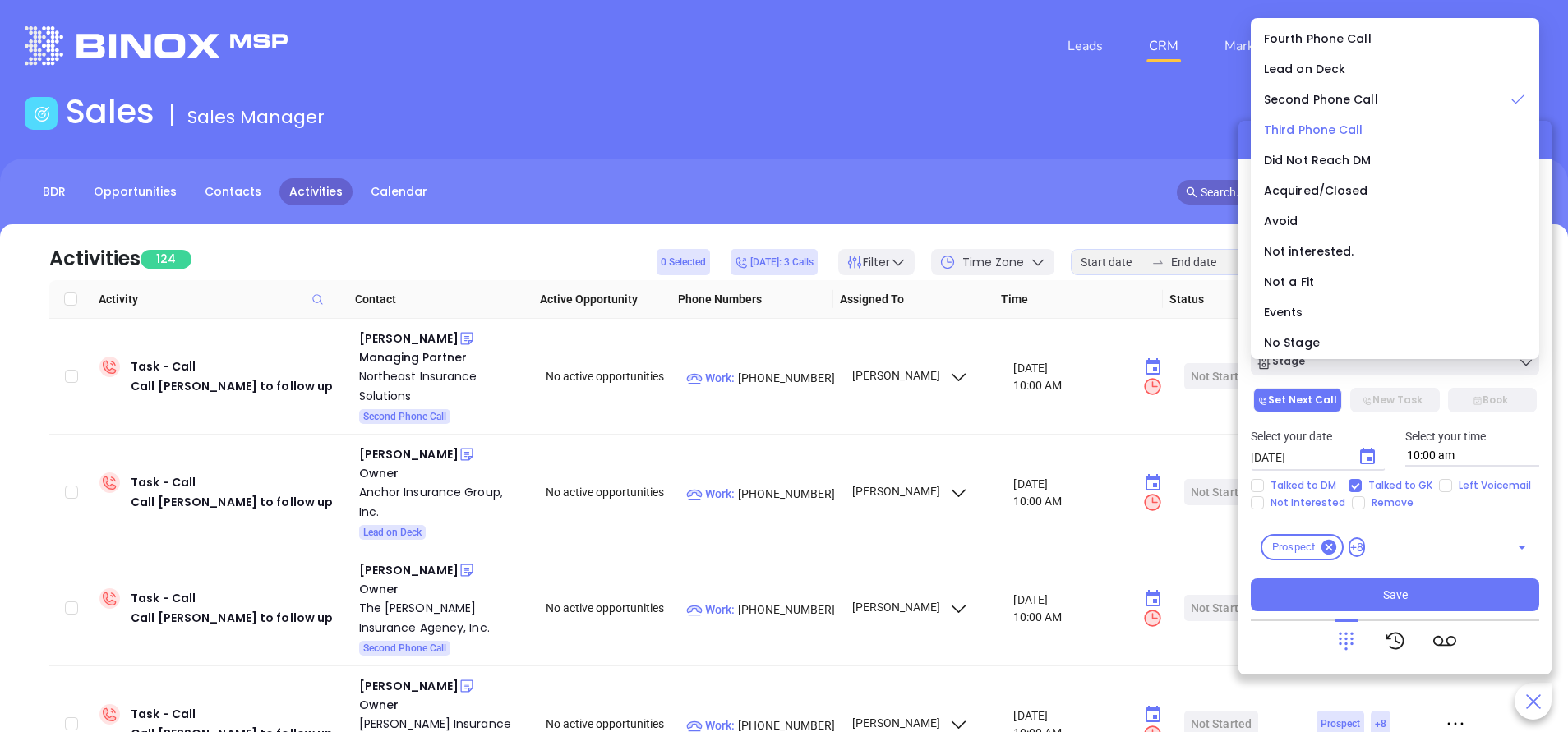
click at [1296, 125] on span "Third Phone Call" at bounding box center [1314, 130] width 100 height 17
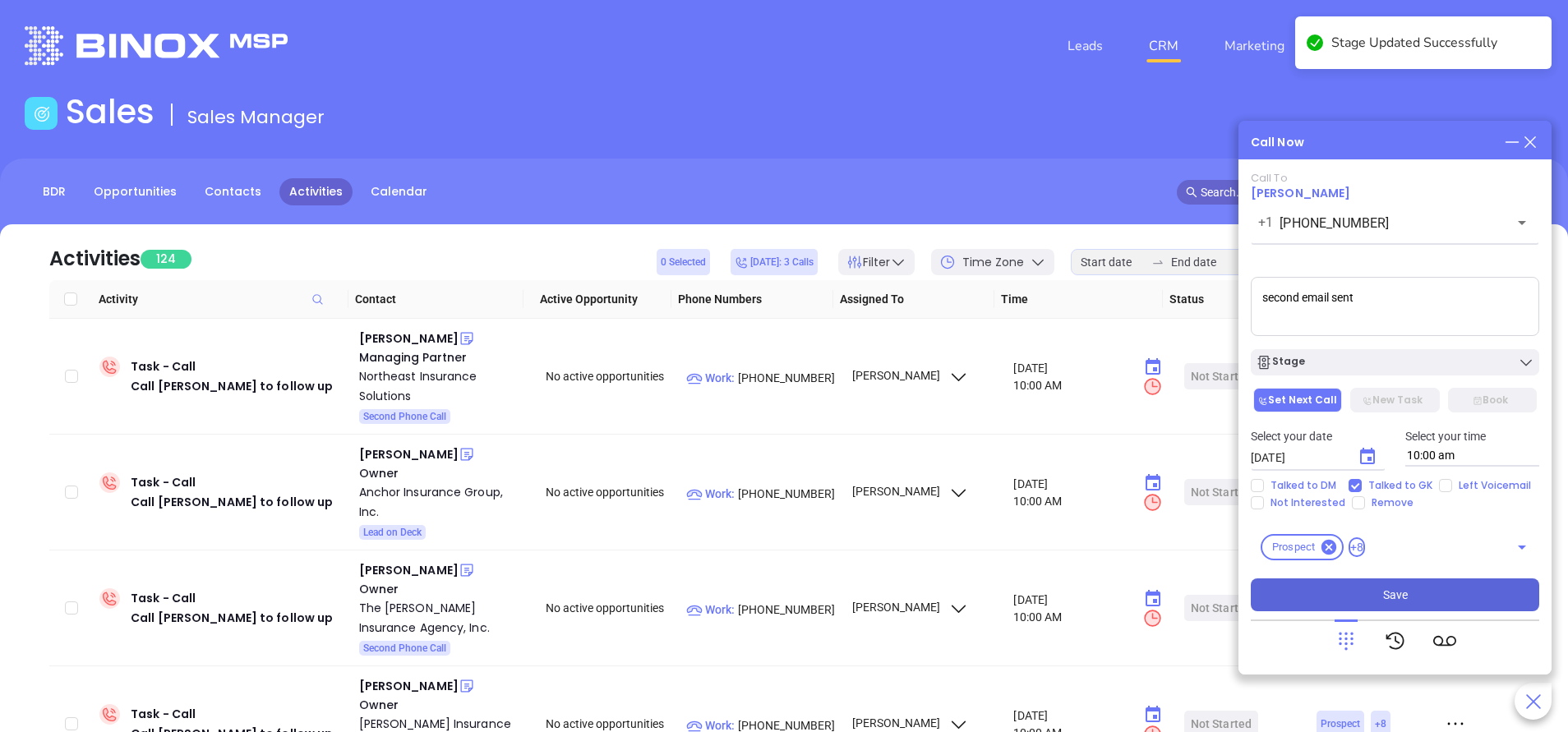
click at [1411, 594] on button "Save" at bounding box center [1394, 595] width 288 height 33
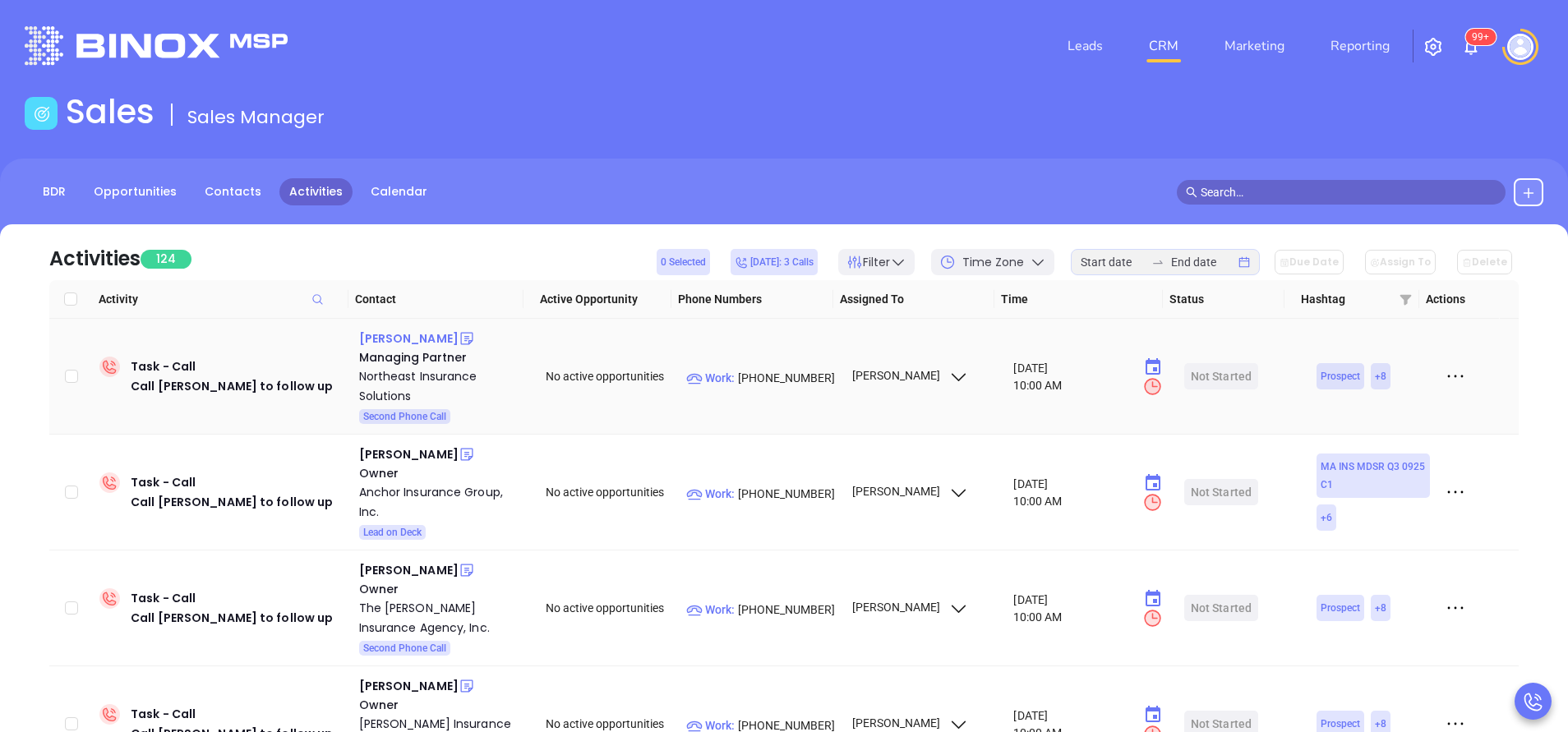
click at [404, 339] on div "Darin Souza" at bounding box center [409, 339] width 100 height 20
click at [753, 376] on p "Work : (781) 740-9540" at bounding box center [762, 378] width 150 height 19
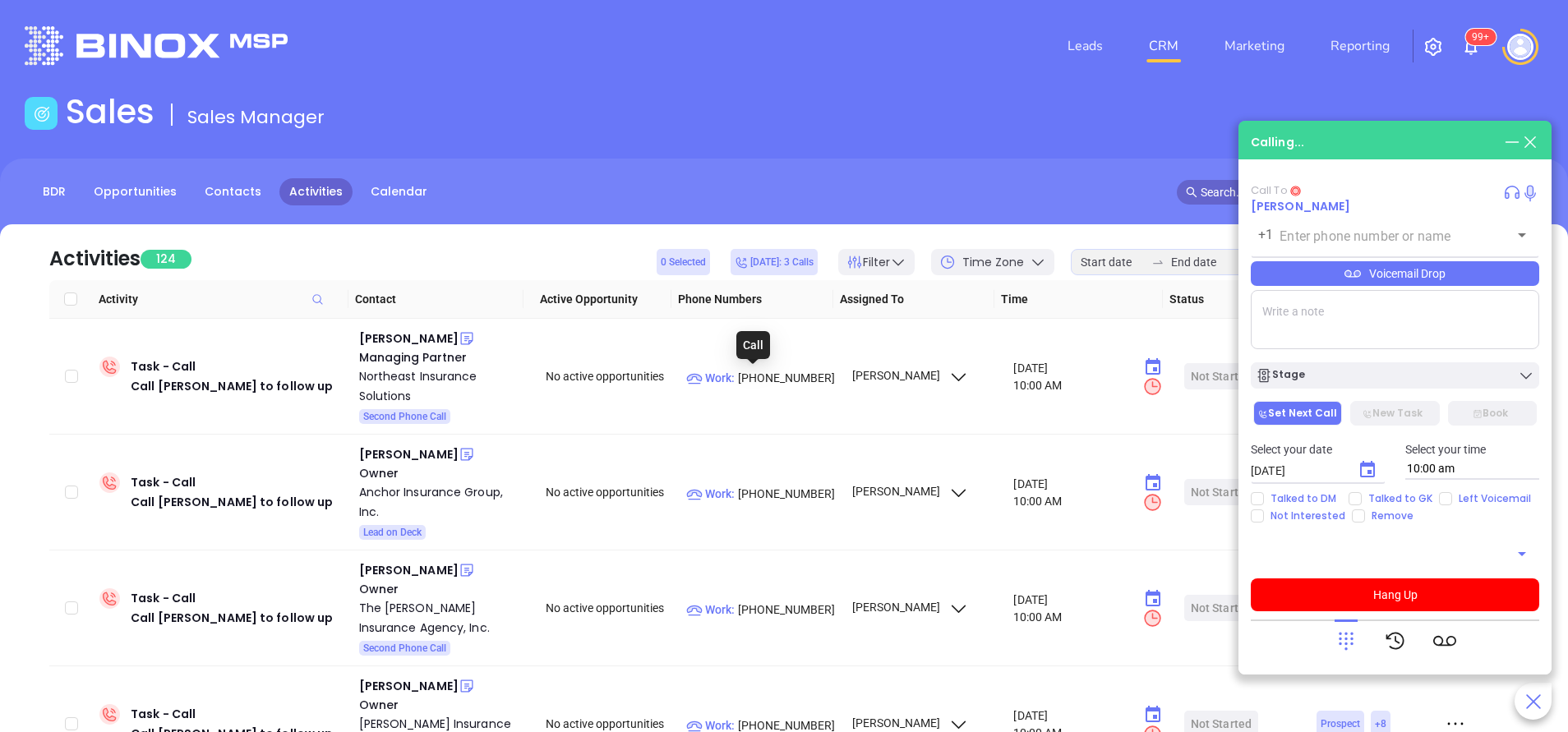
type input "(781) 740-9540"
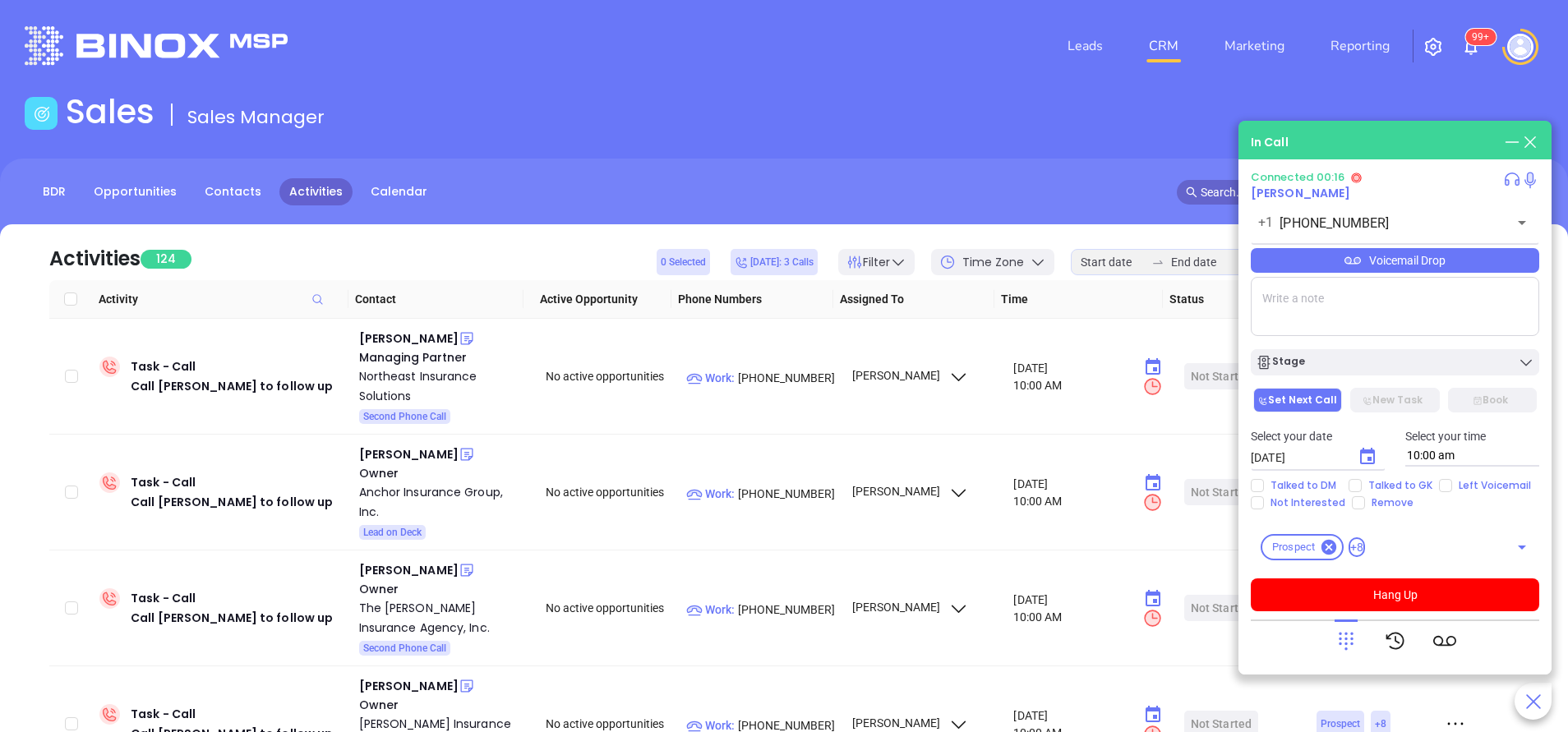
click at [1341, 637] on icon at bounding box center [1346, 641] width 23 height 23
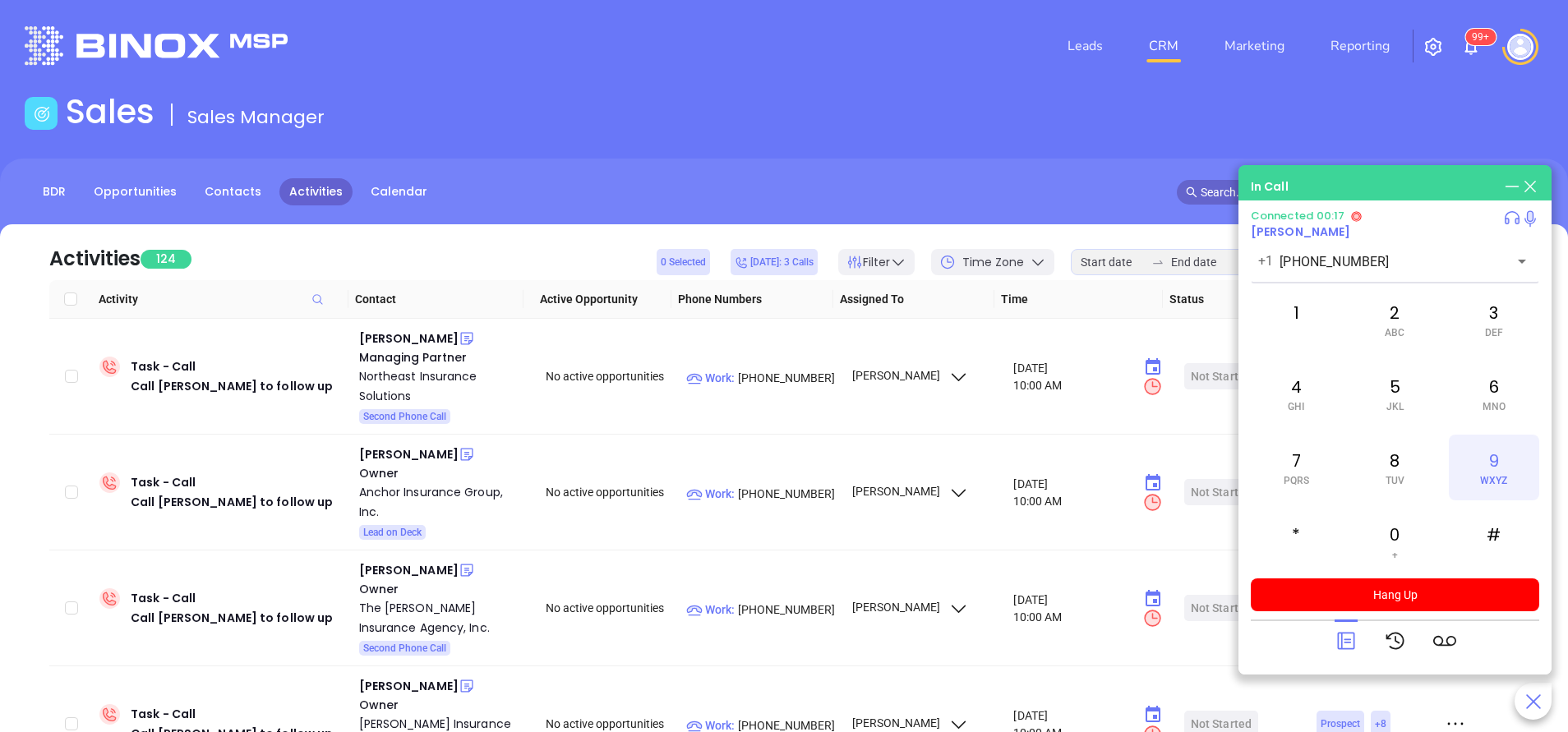
click at [1481, 471] on div "9 WXYZ" at bounding box center [1494, 467] width 91 height 65
click at [1300, 469] on div "7 PQRS" at bounding box center [1296, 467] width 91 height 65
click at [1483, 383] on div "6 MNO" at bounding box center [1494, 393] width 91 height 65
click at [1397, 459] on div "8 TUV" at bounding box center [1394, 467] width 91 height 65
click at [1294, 323] on div "1" at bounding box center [1296, 319] width 91 height 65
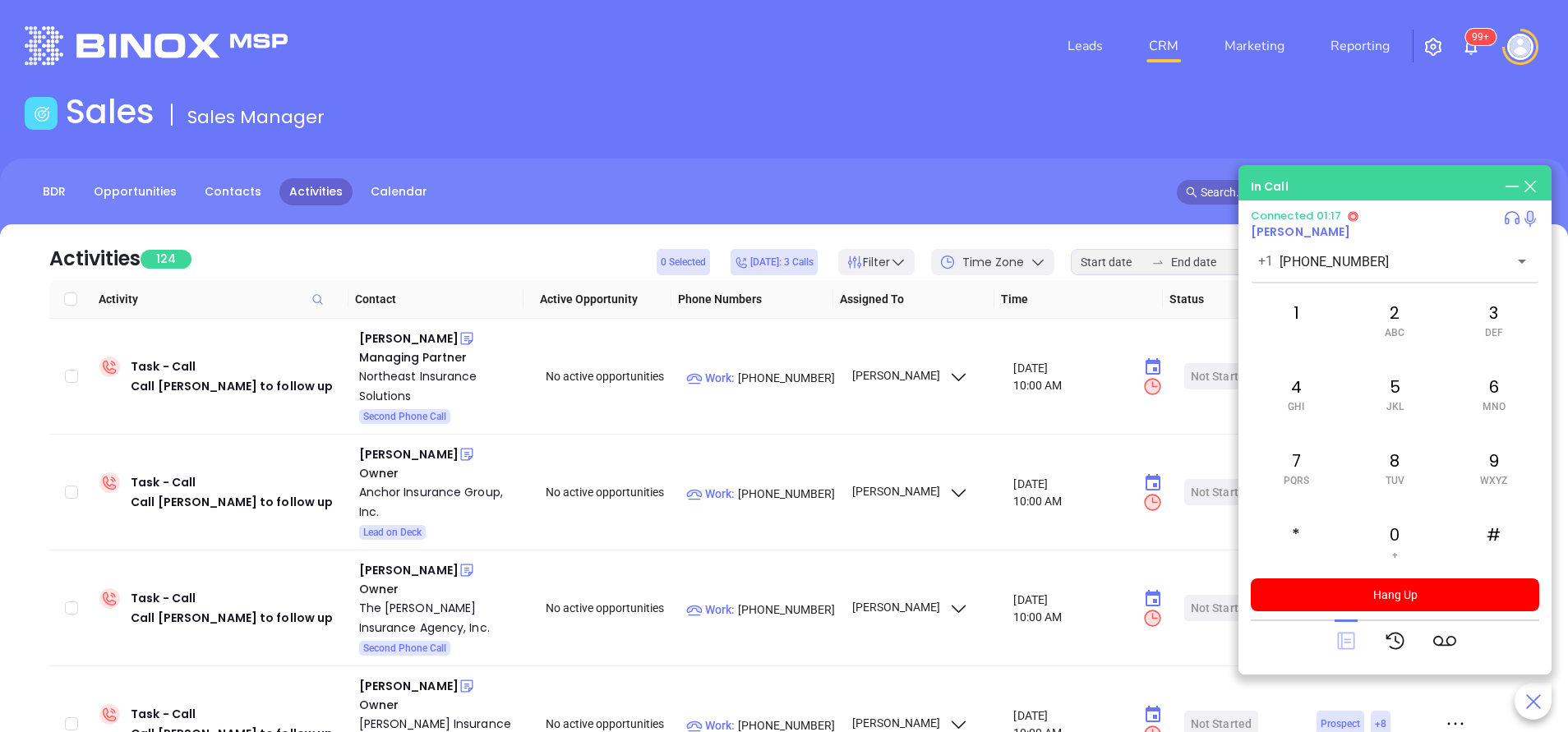
click at [1347, 639] on icon at bounding box center [1345, 641] width 18 height 18
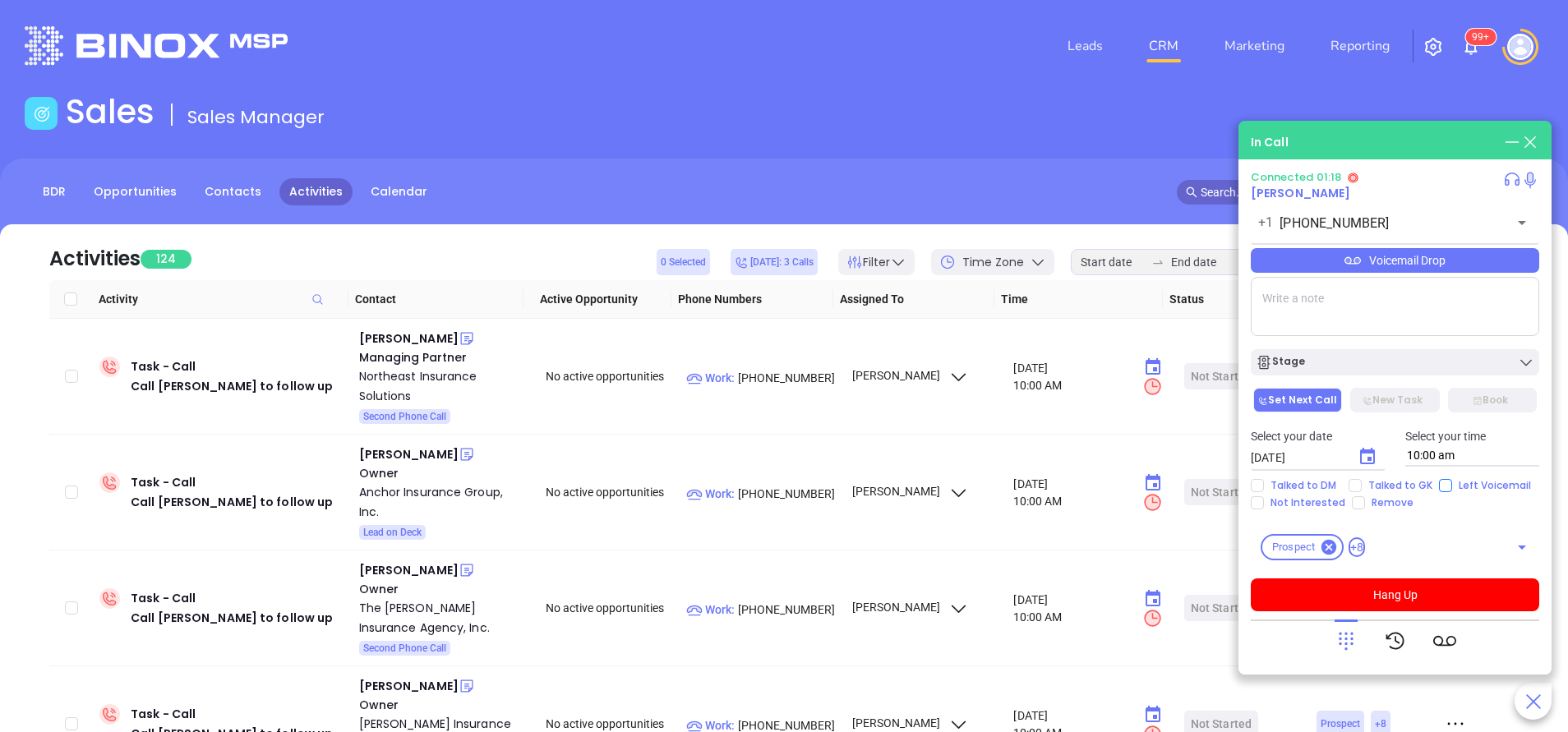
click at [1439, 485] on input "Left Voicemail" at bounding box center [1445, 485] width 13 height 13
checkbox input "true"
click at [1430, 599] on button "Hang Up" at bounding box center [1394, 595] width 288 height 33
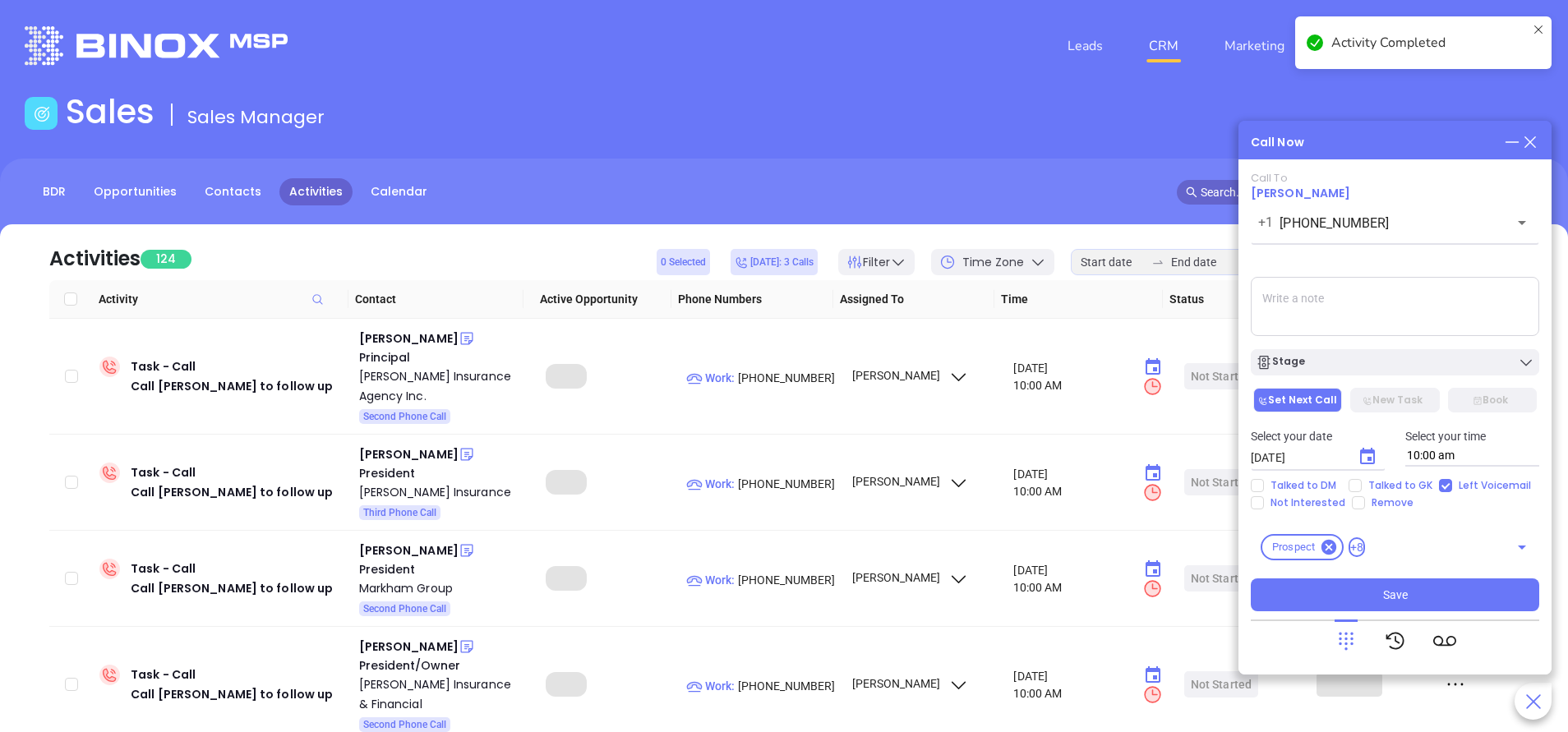
click at [1413, 323] on textarea at bounding box center [1394, 306] width 288 height 60
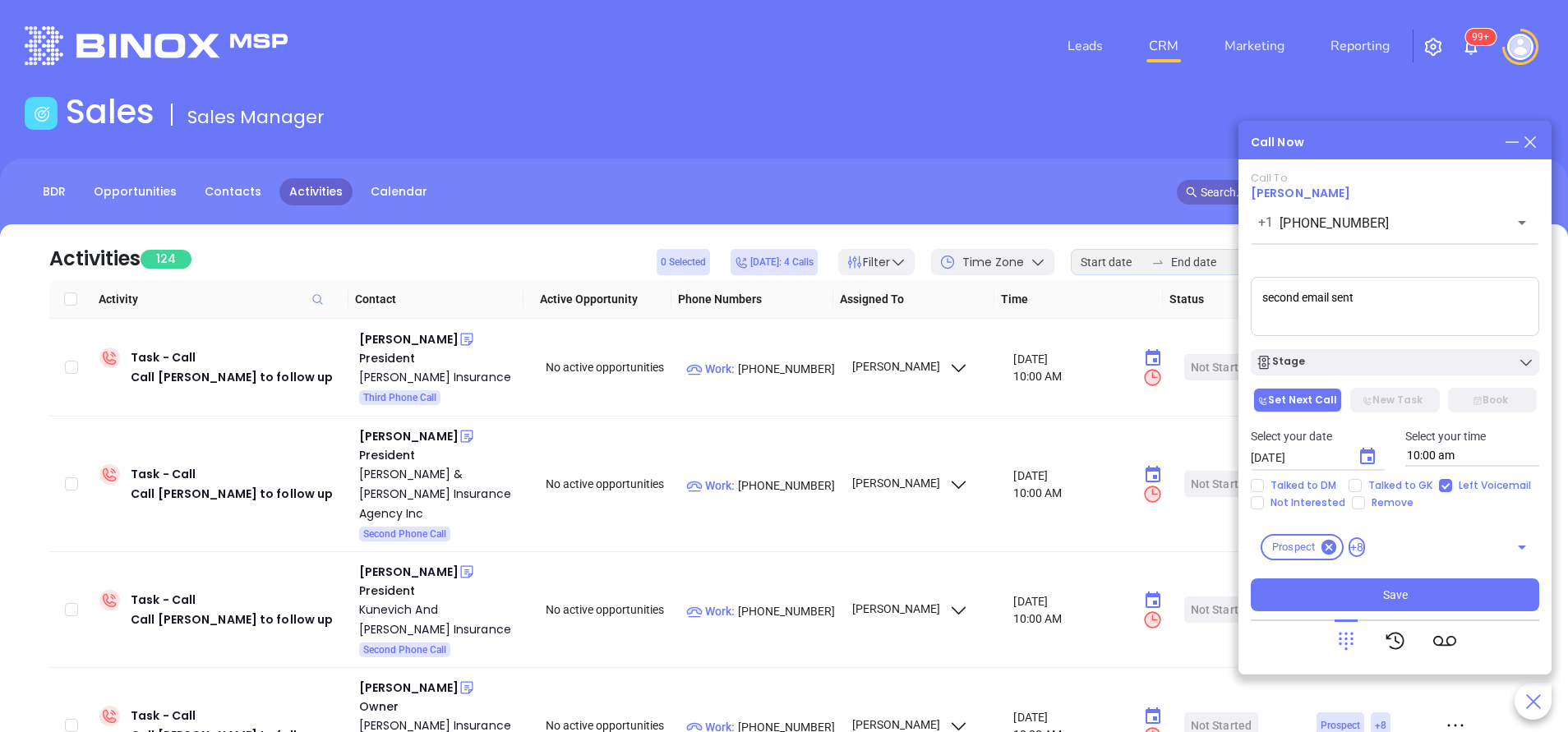
type textarea "second email sent"
click at [1367, 454] on icon "Choose date, selected date is Oct 15, 2025" at bounding box center [1367, 457] width 20 height 20
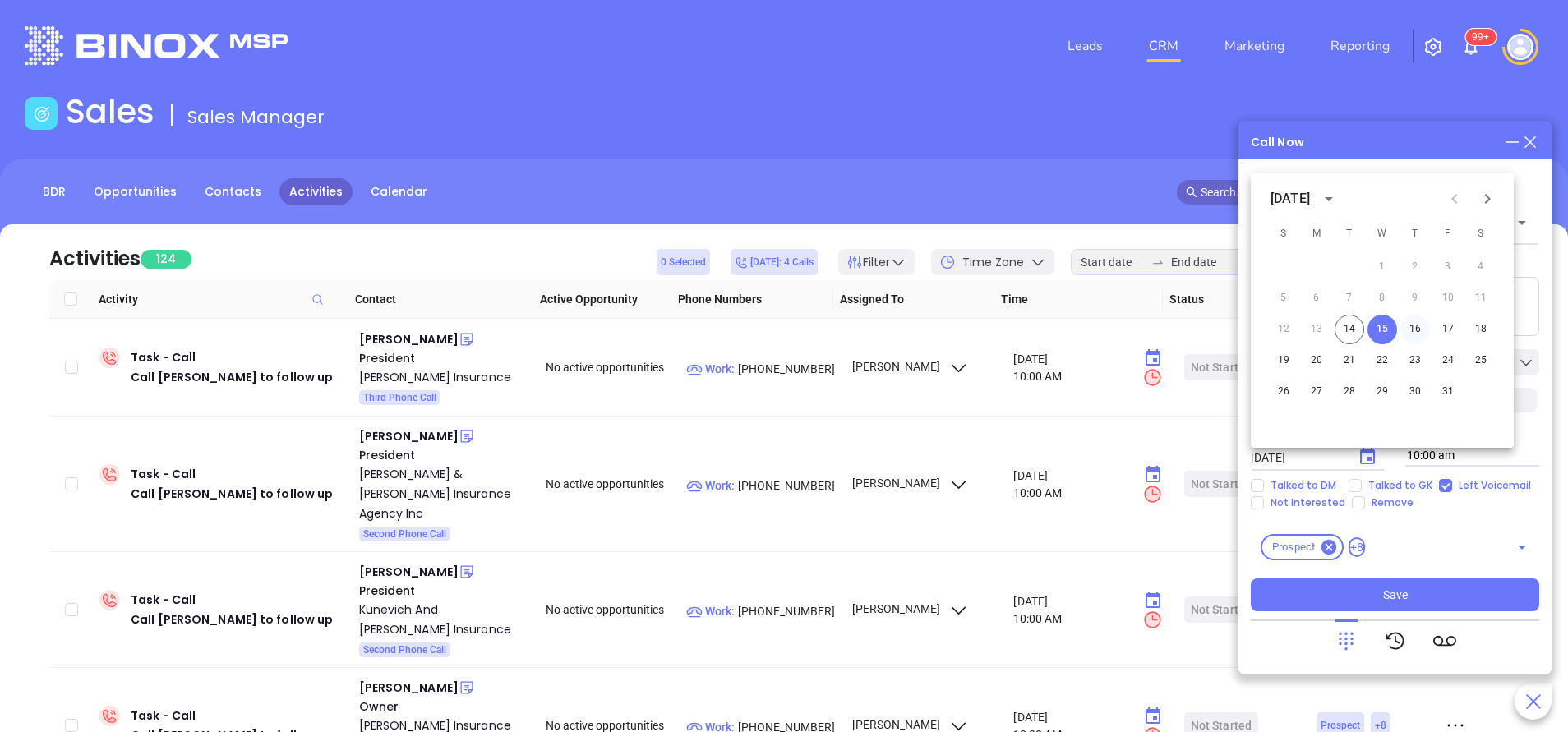
click at [1417, 328] on button "16" at bounding box center [1415, 329] width 29 height 29
type input "10/16/2025"
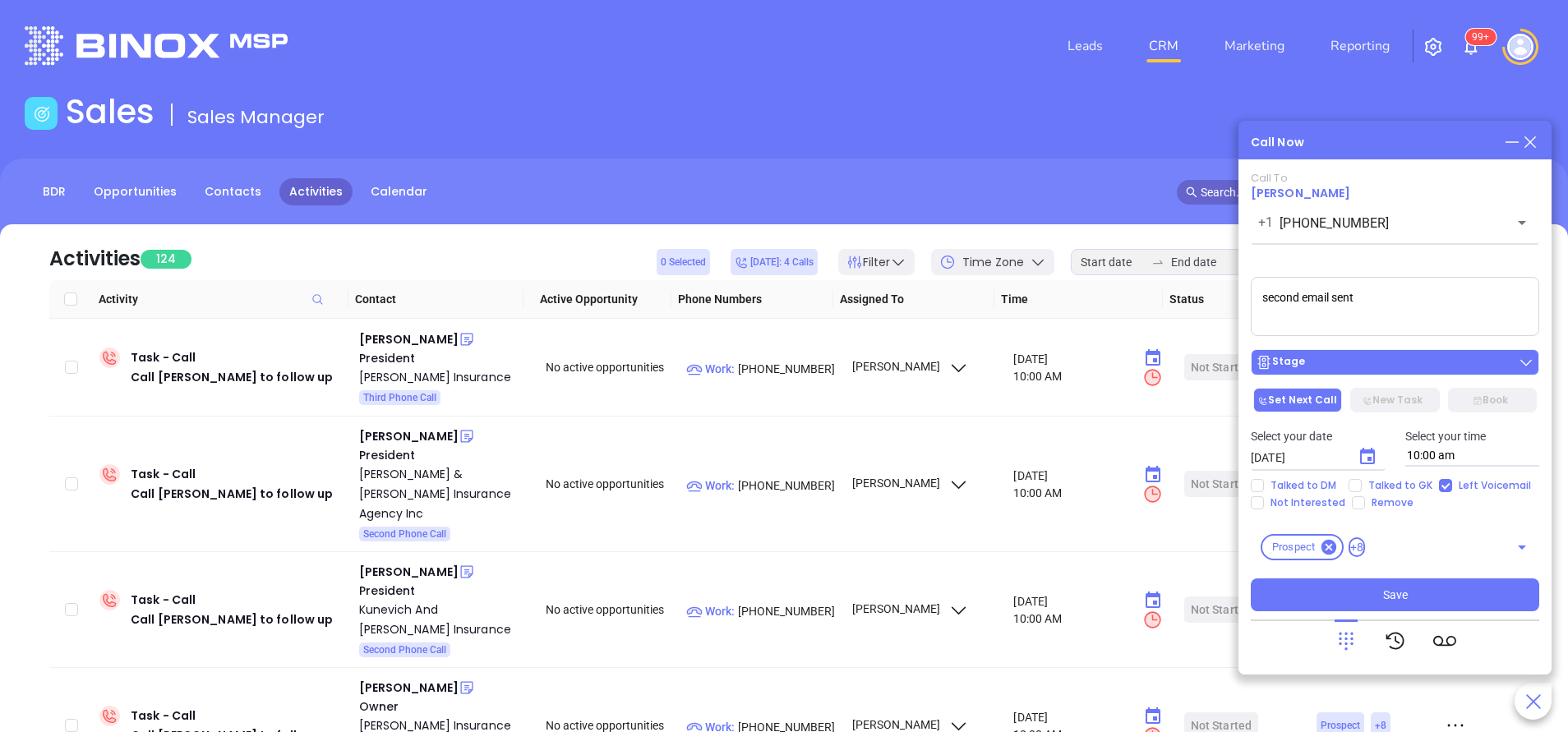
click at [1413, 359] on div "Stage" at bounding box center [1394, 362] width 278 height 17
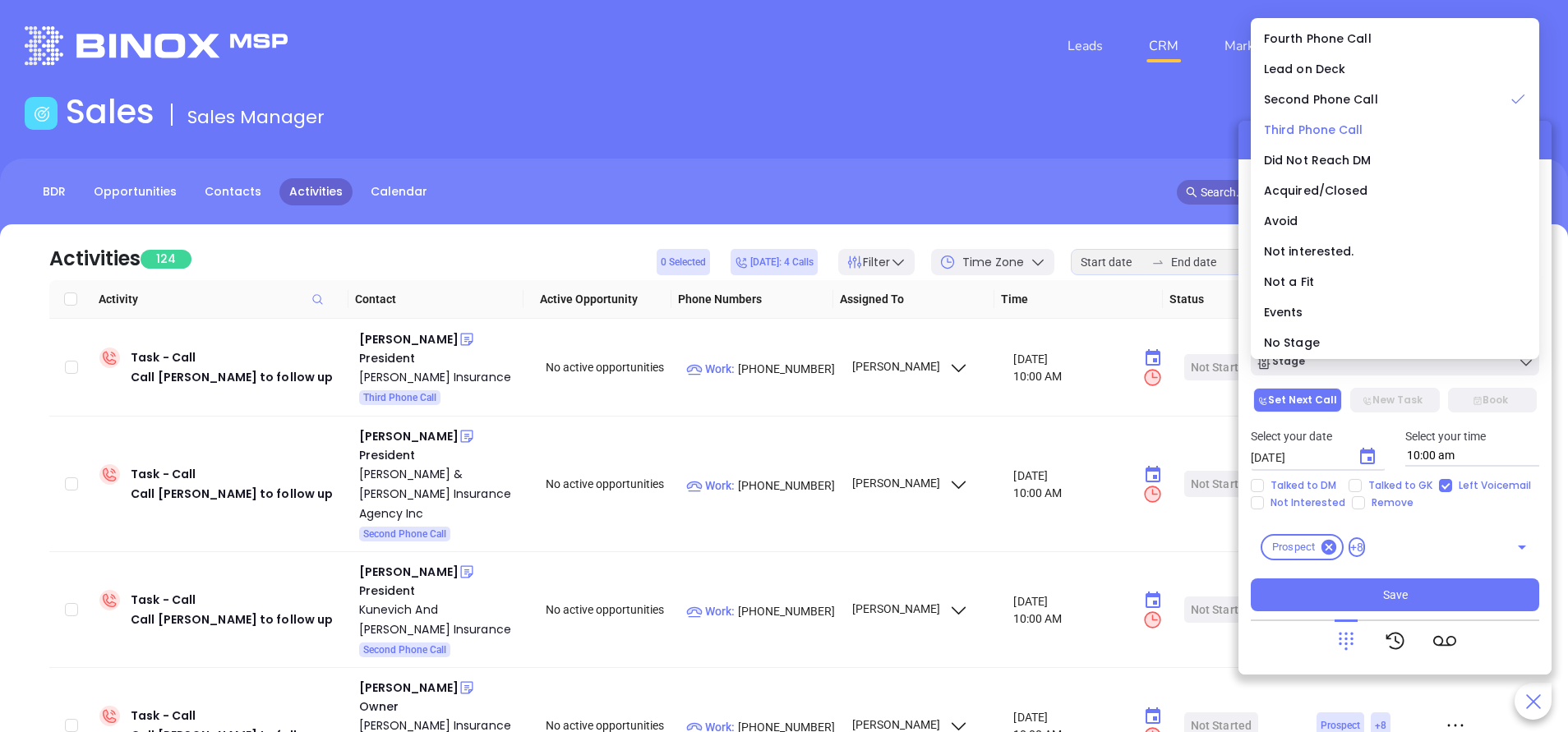
click at [1356, 138] on span "Third Phone Call" at bounding box center [1314, 130] width 100 height 17
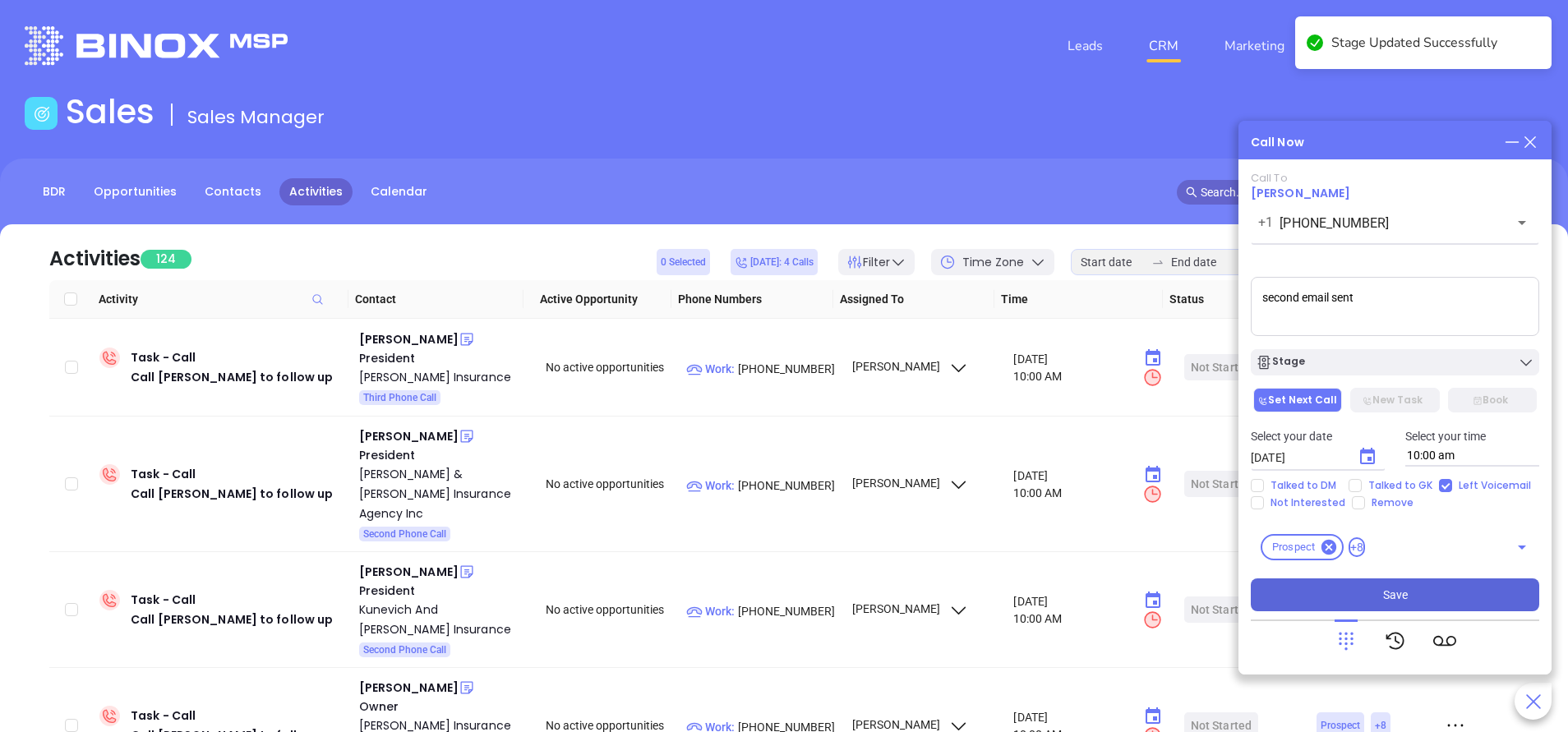
click at [1449, 589] on button "Save" at bounding box center [1394, 595] width 288 height 33
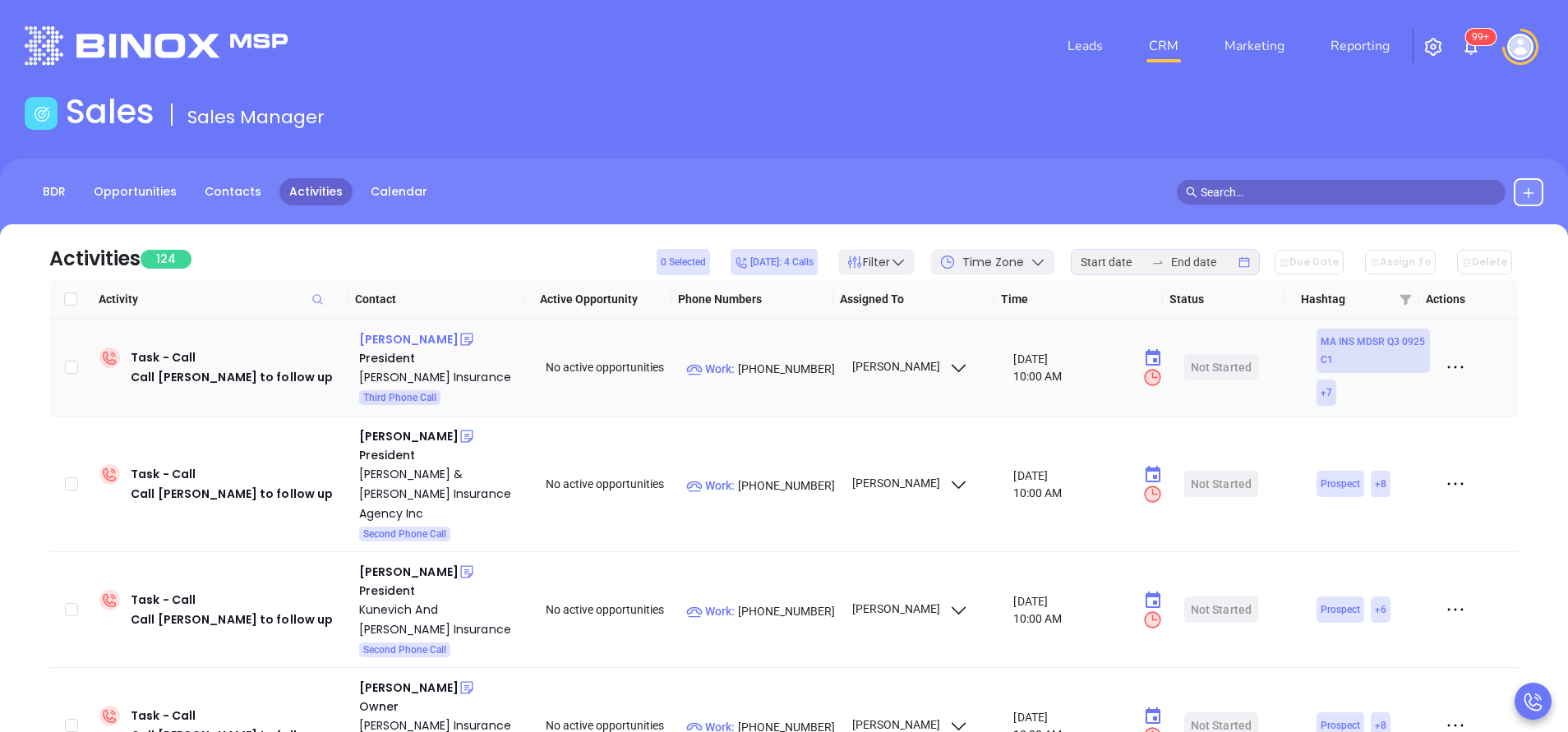
click at [438, 342] on div "Kaitlyn Pintarich" at bounding box center [409, 340] width 100 height 20
click at [787, 361] on p "Work : (508) 528-5200" at bounding box center [762, 369] width 150 height 19
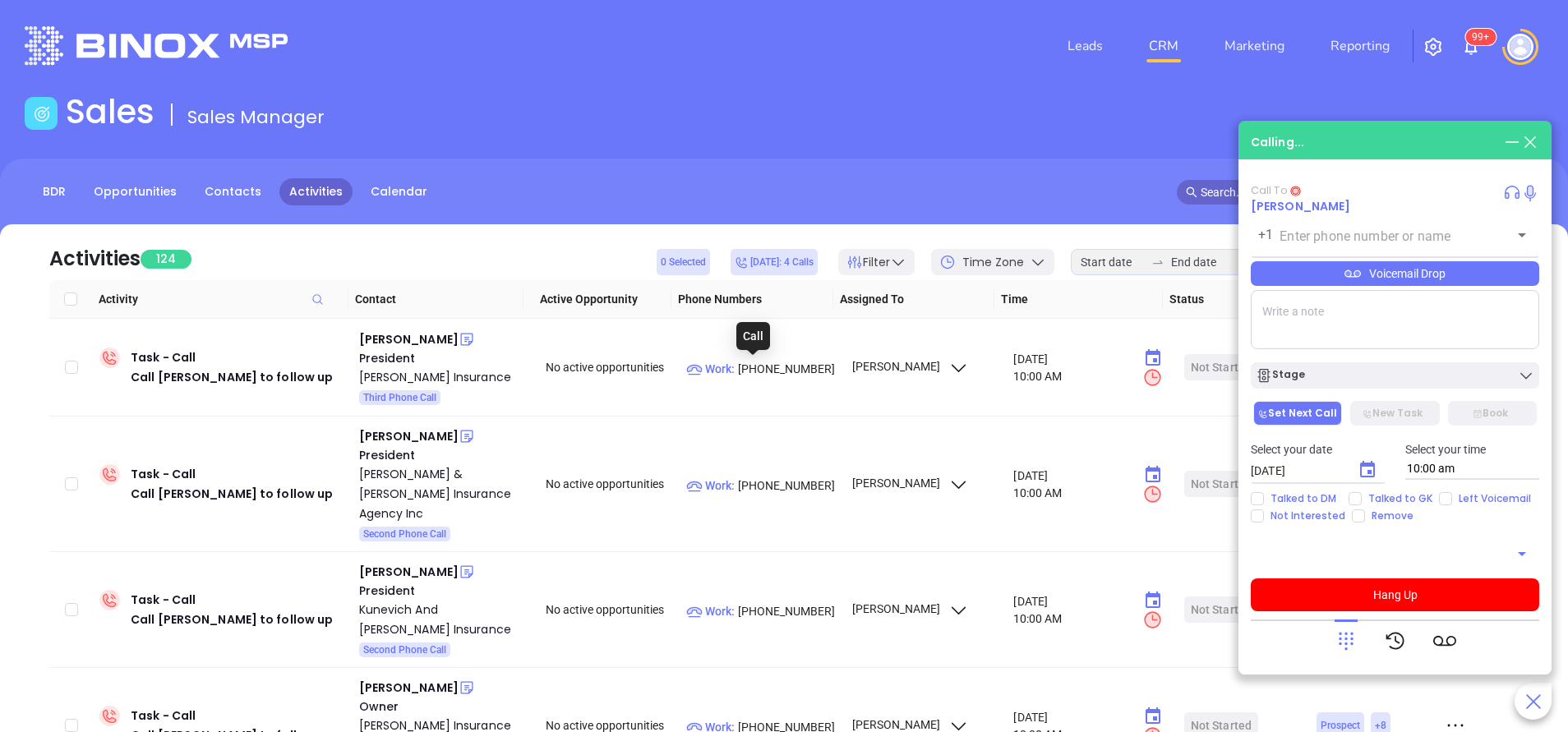
type input "(508) 528-5200"
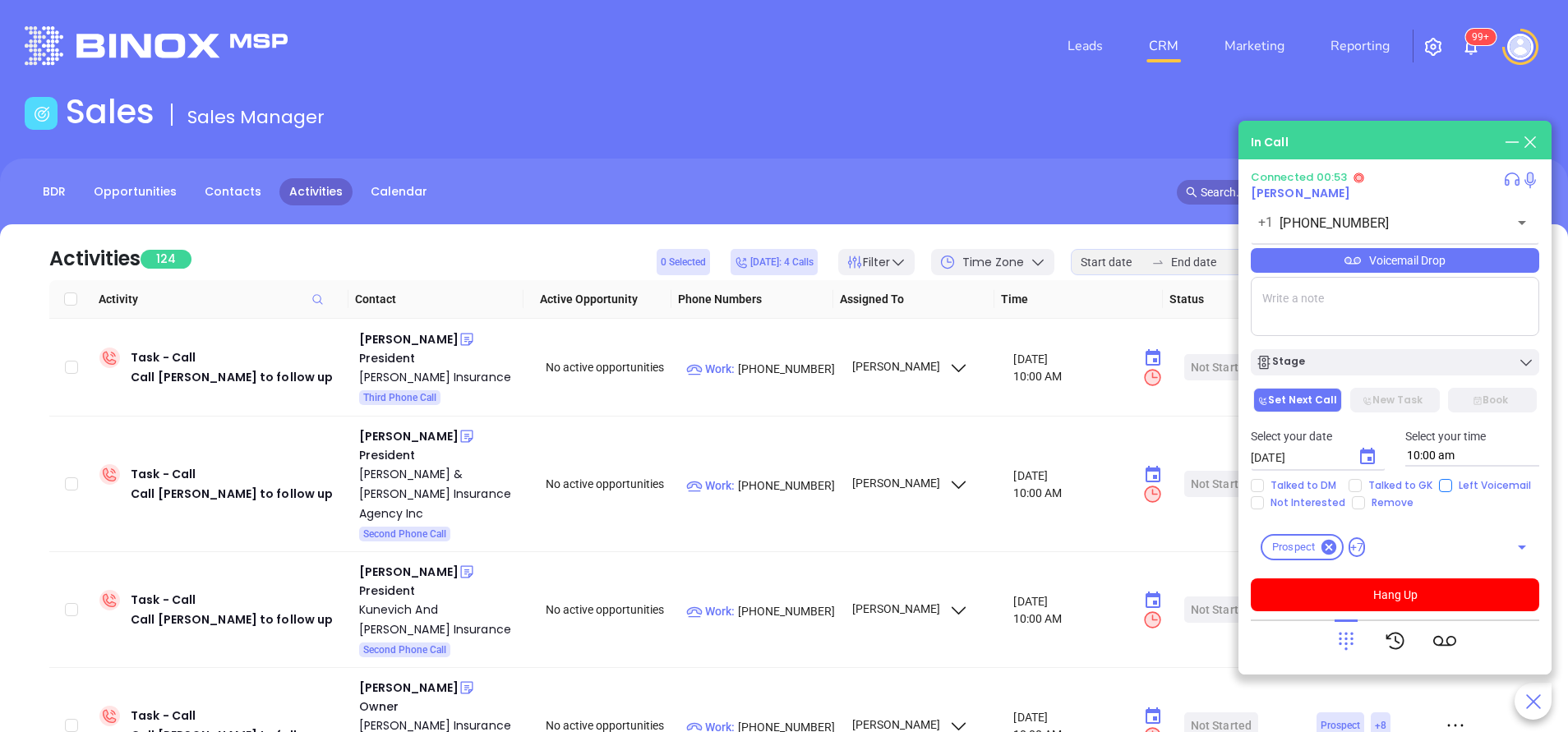
click at [1442, 484] on input "Left Voicemail" at bounding box center [1445, 485] width 13 height 13
checkbox input "true"
click at [1289, 316] on textarea at bounding box center [1394, 306] width 288 height 60
type textarea "second email sent"
click at [1407, 593] on button "Hang Up" at bounding box center [1394, 595] width 288 height 33
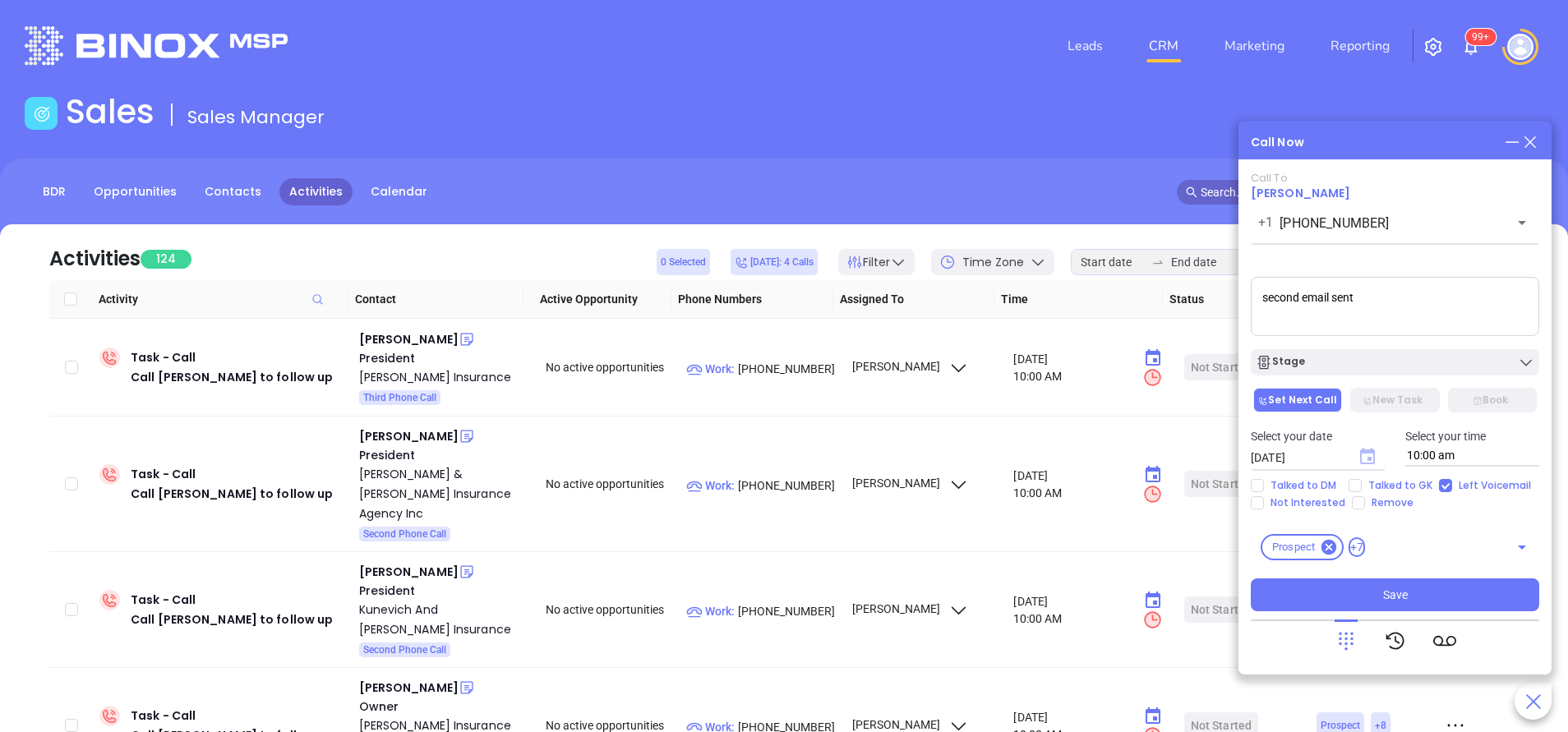
click at [1371, 451] on main "Sales Sales Manager BDR Opportunities Contacts Activities Calendar Call Now Cal…" at bounding box center [784, 500] width 1568 height 817
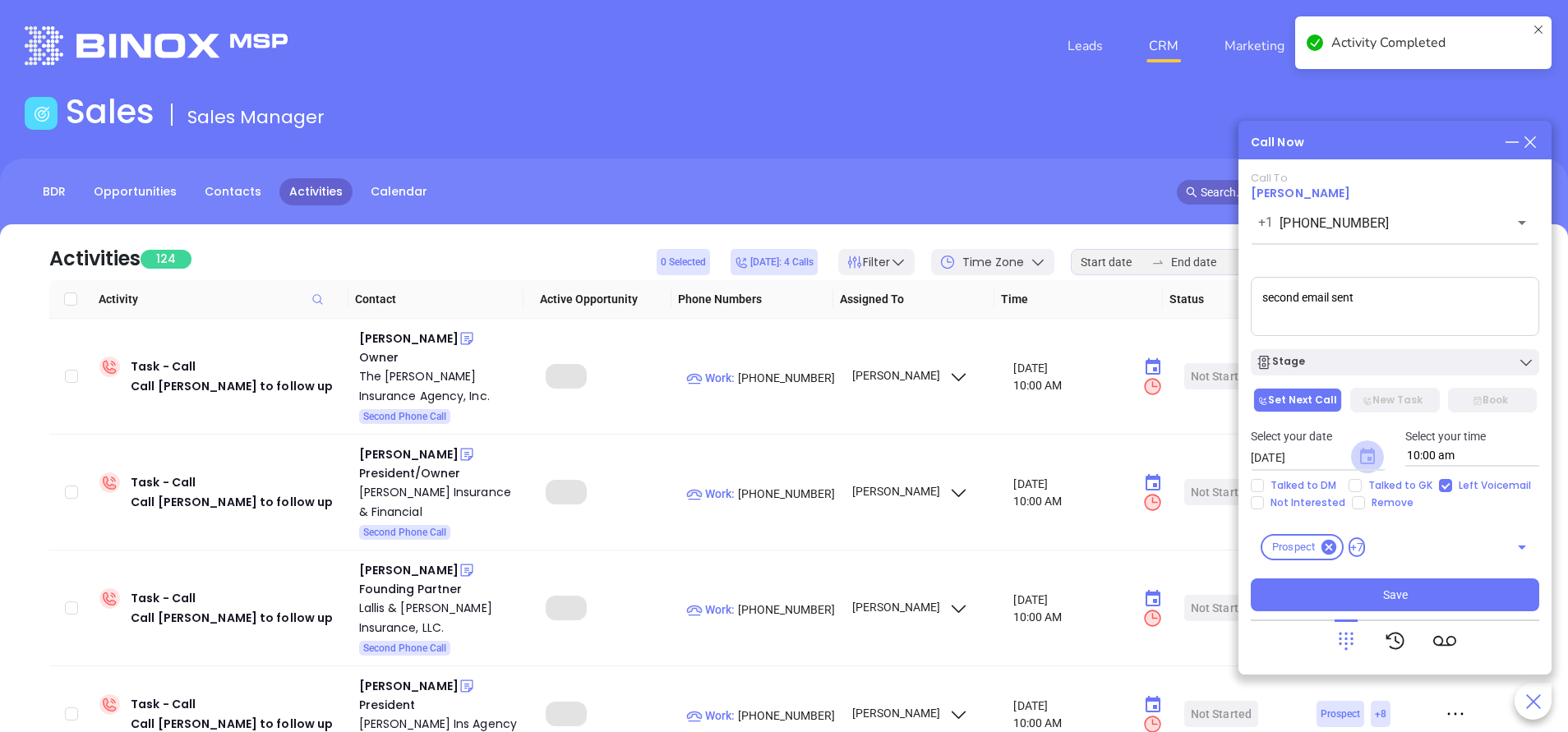
click at [1369, 454] on icon "Choose date, selected date is Oct 15, 2025" at bounding box center [1367, 456] width 15 height 17
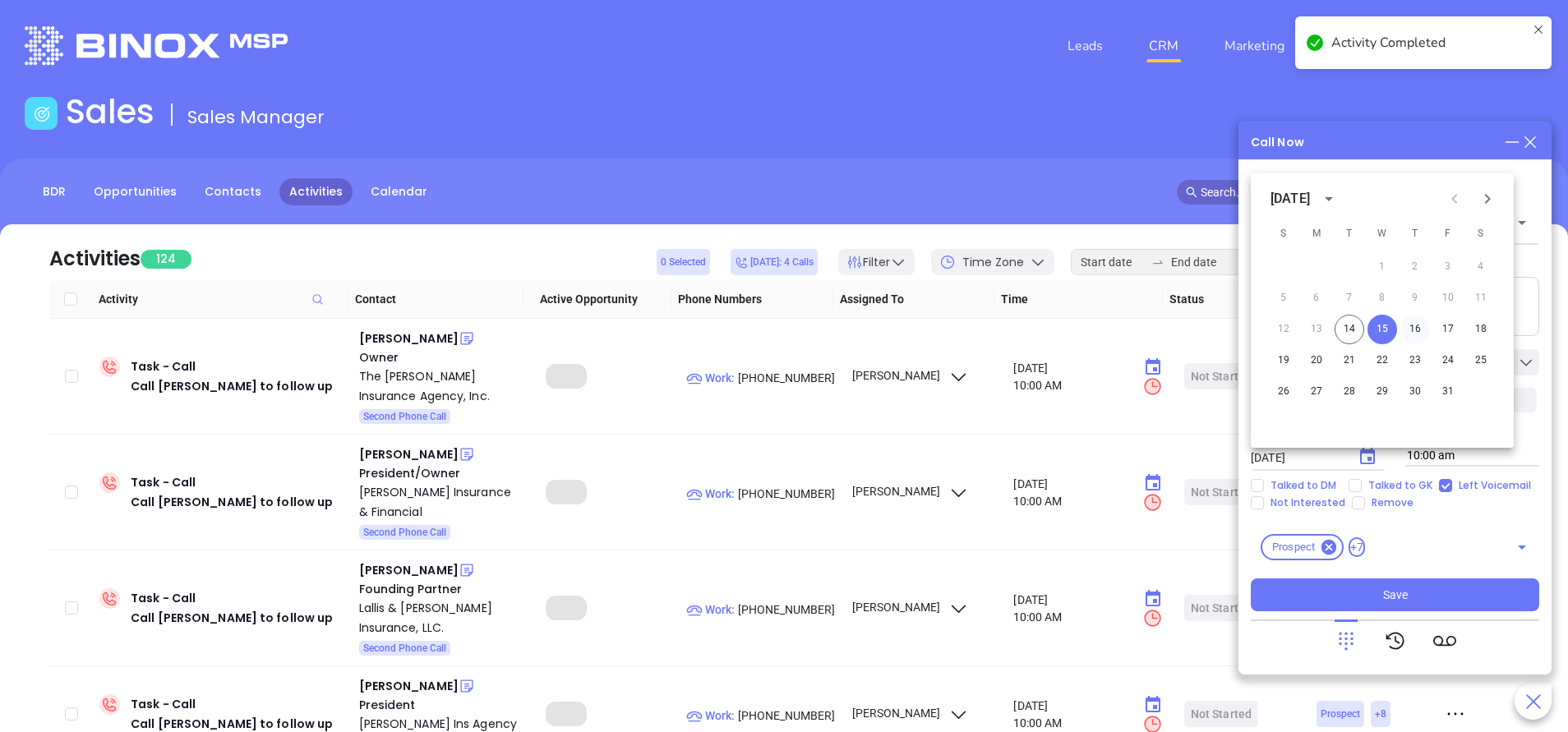
click at [1409, 328] on button "16" at bounding box center [1415, 329] width 29 height 29
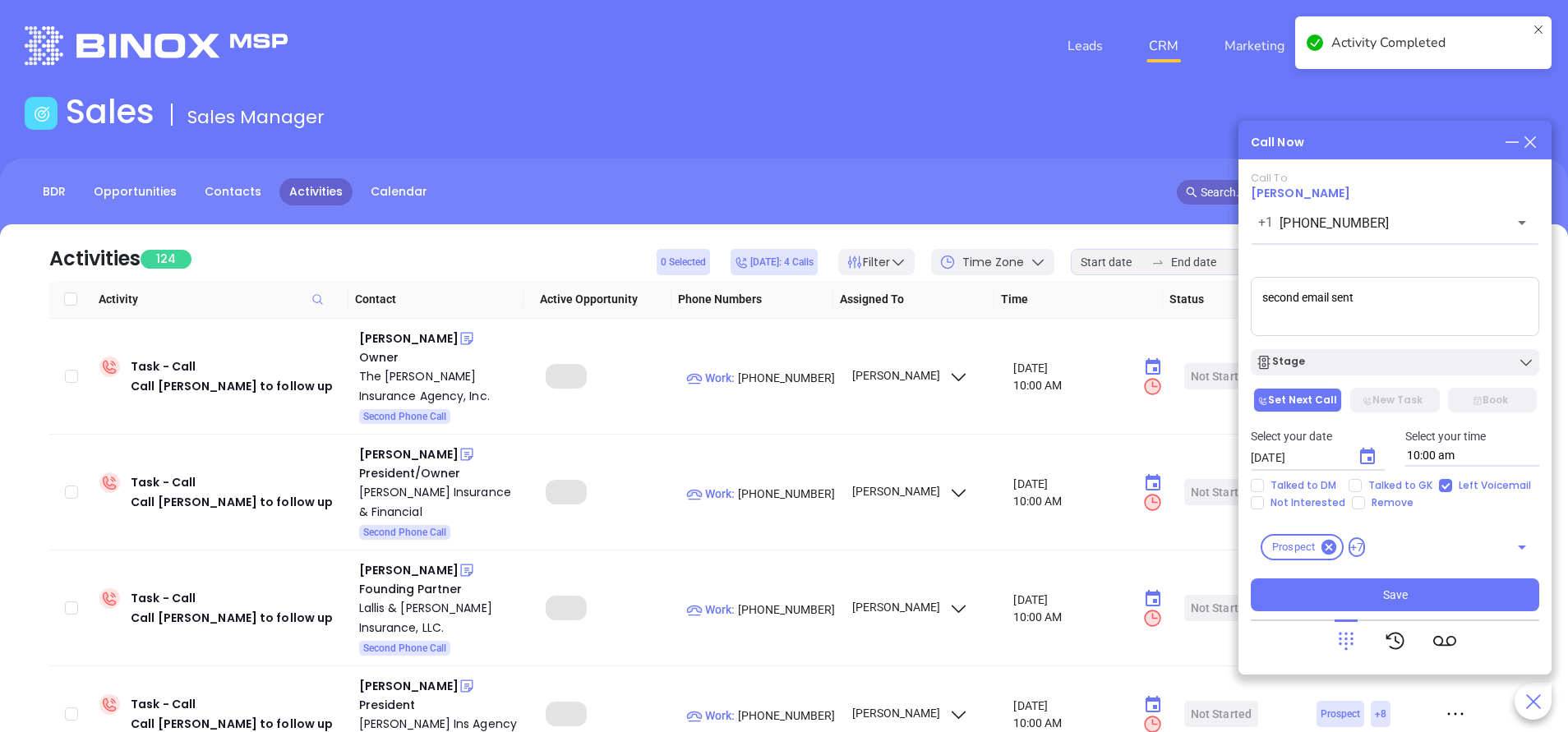
type input "10/16/2025"
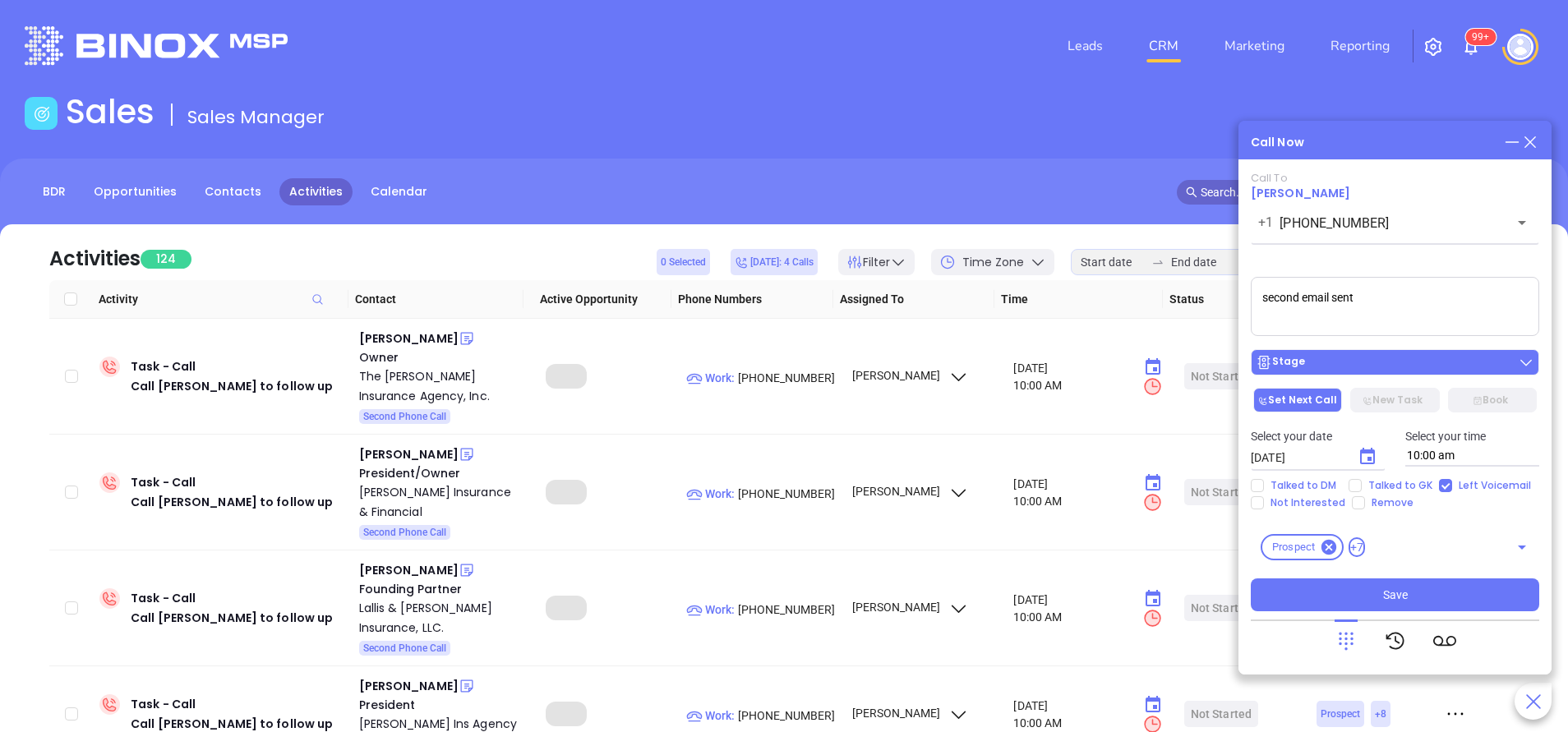
click at [1412, 355] on div "Stage" at bounding box center [1394, 362] width 278 height 17
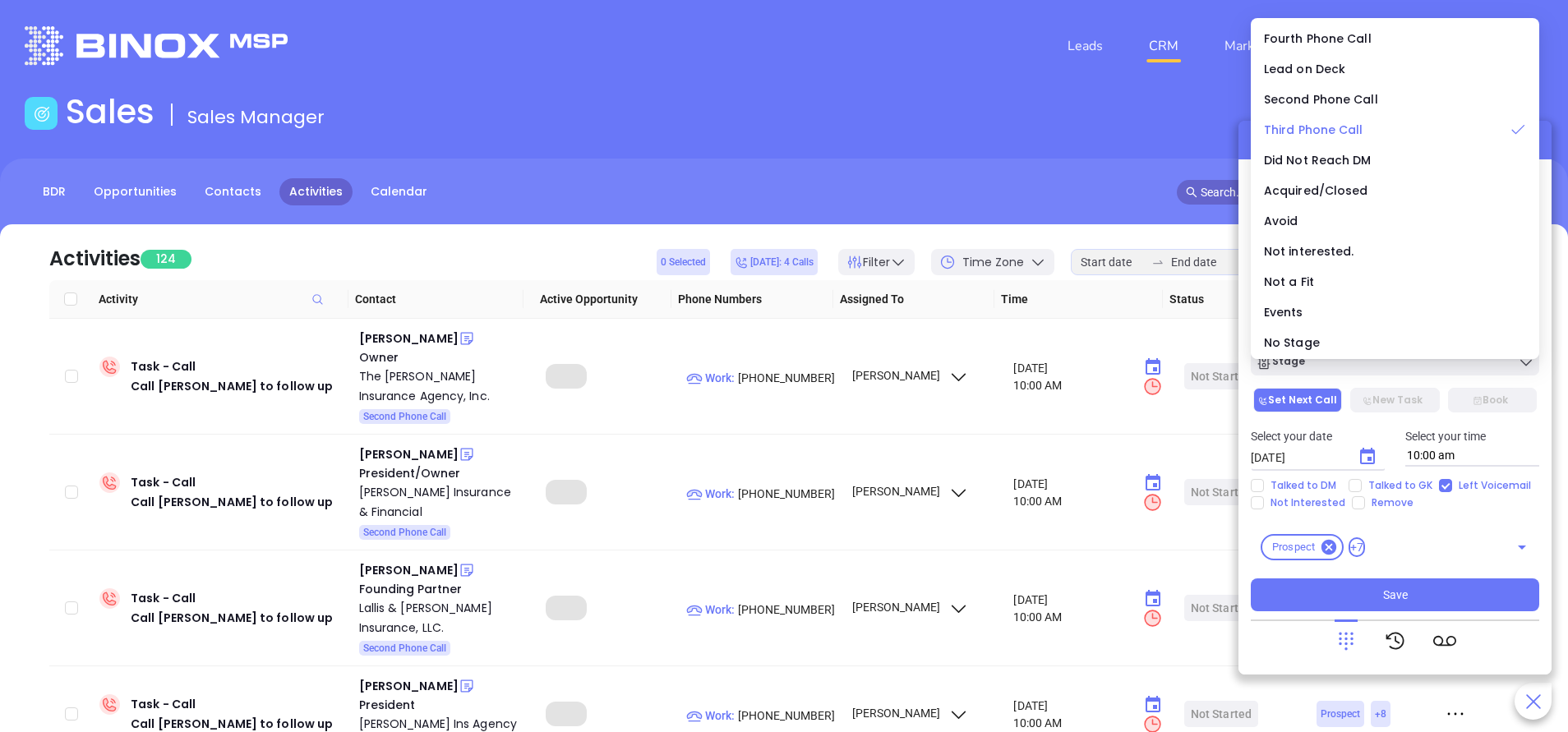
click at [1330, 129] on span "Third Phone Call" at bounding box center [1314, 130] width 100 height 17
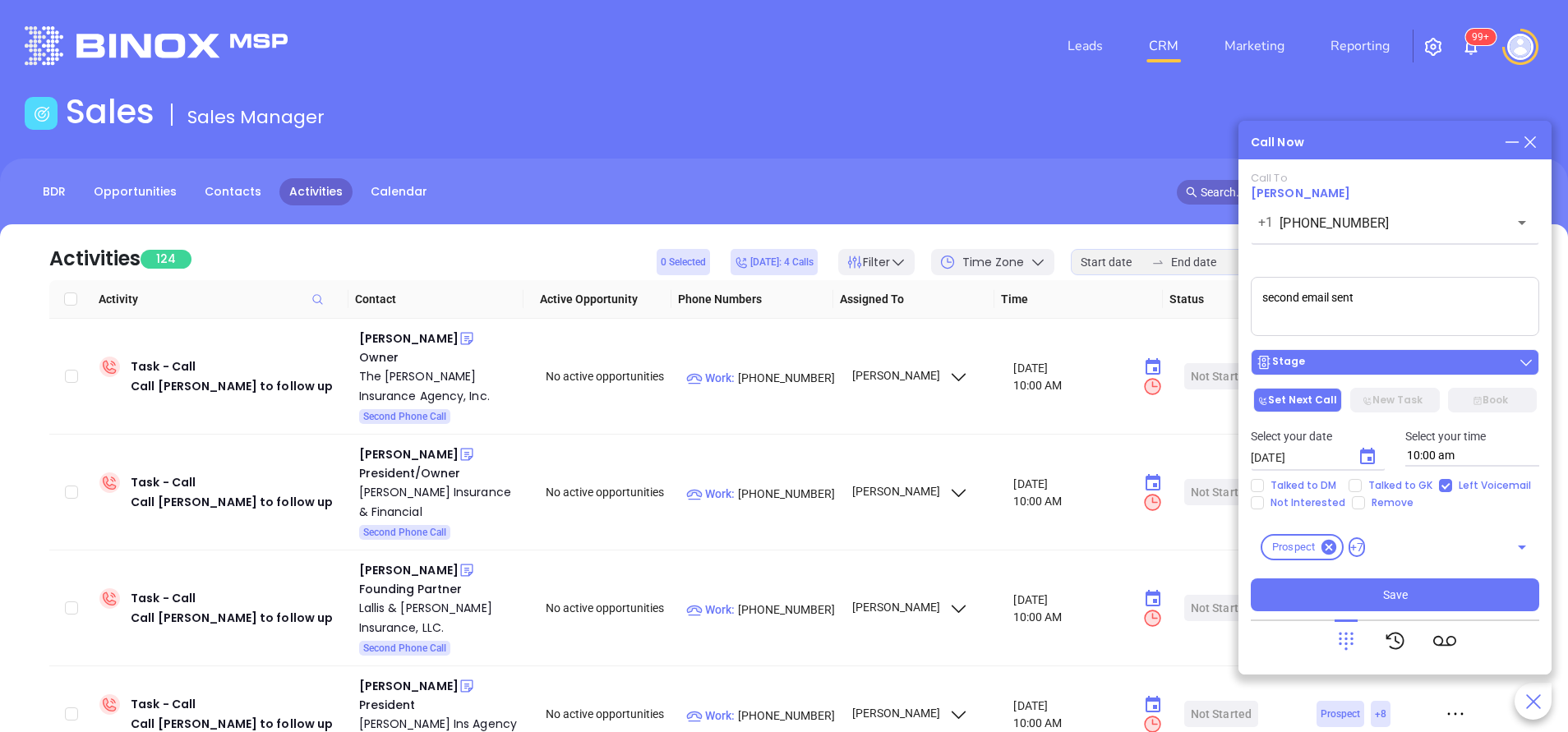
click at [1365, 366] on div "Stage" at bounding box center [1394, 362] width 278 height 17
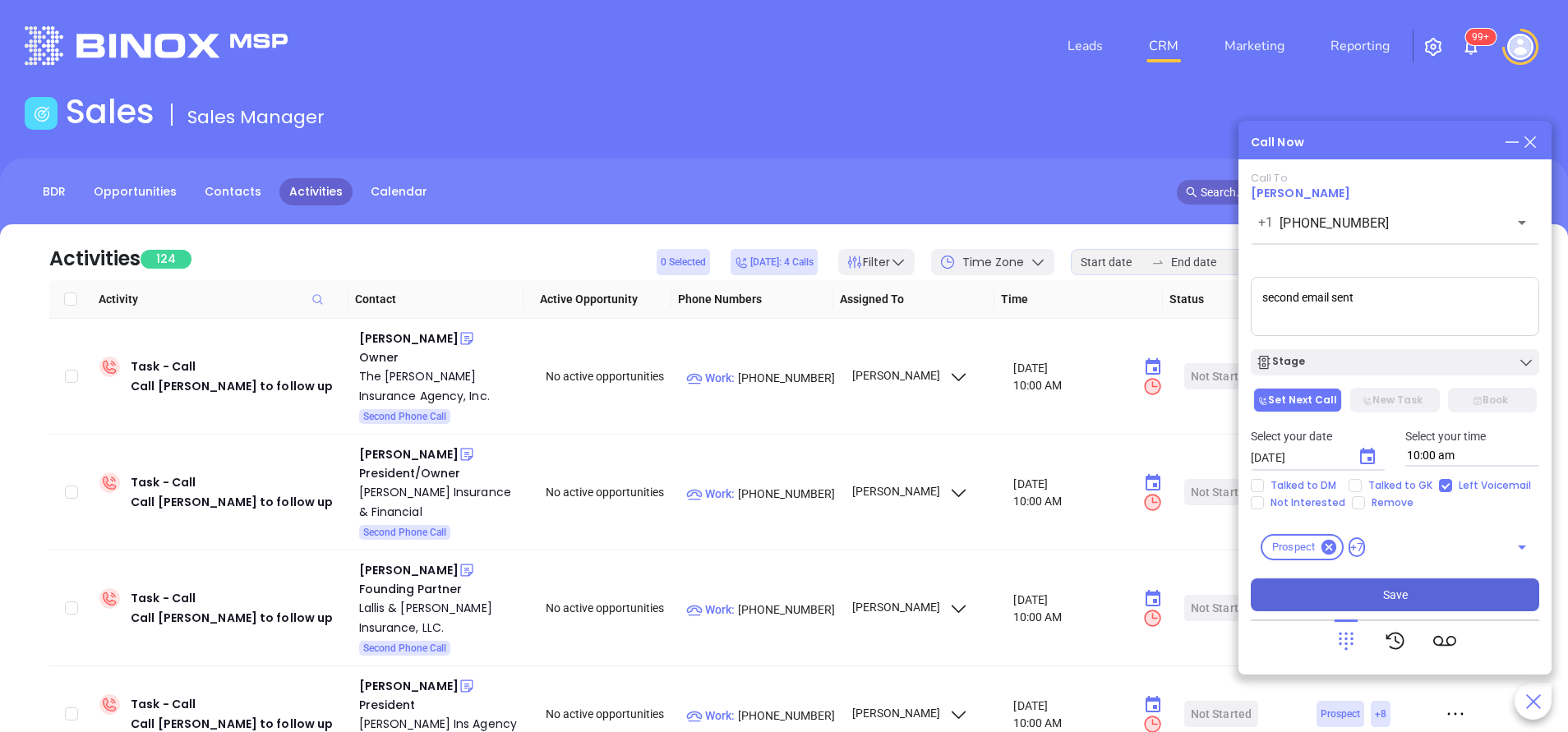
click at [1426, 593] on button "Save" at bounding box center [1394, 595] width 288 height 33
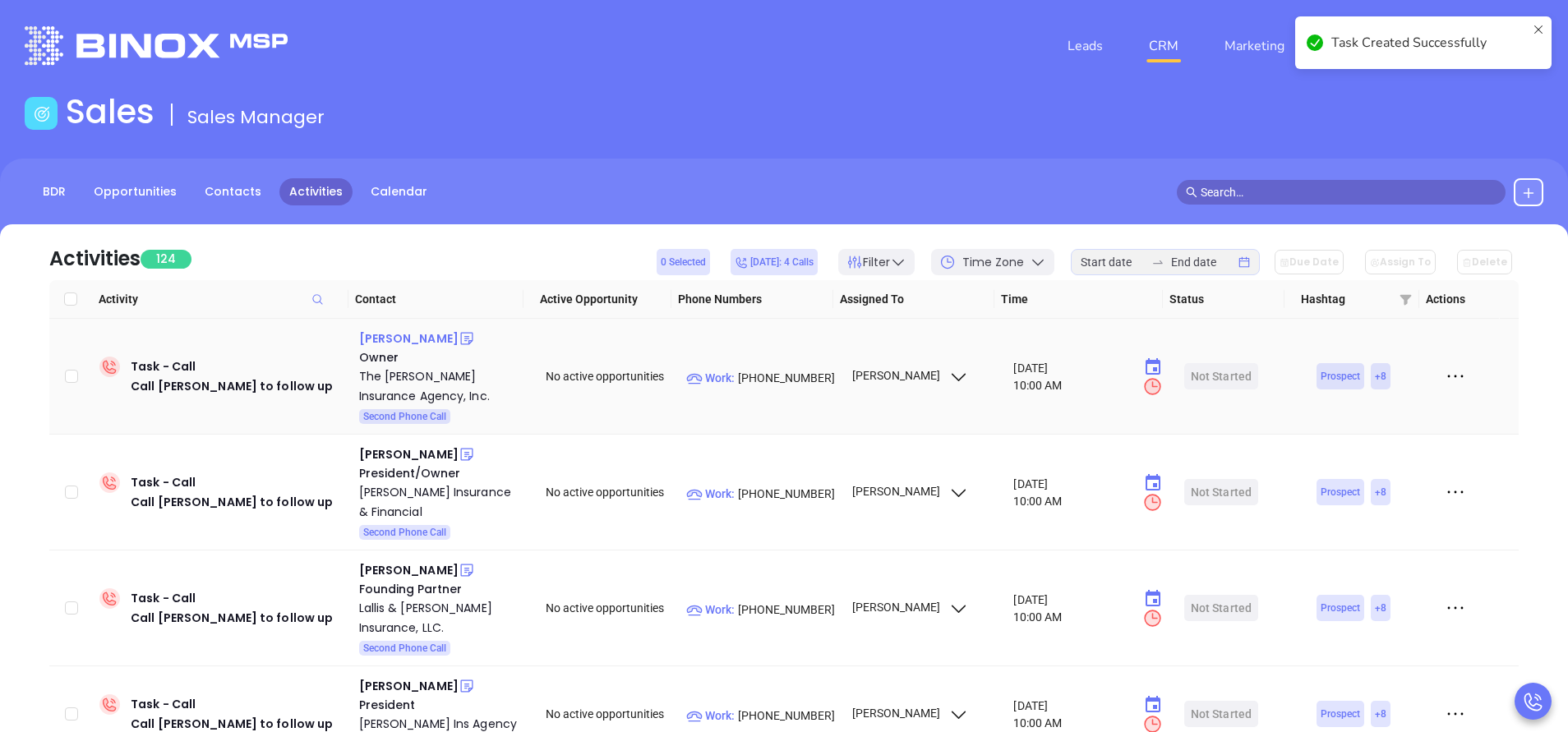
click at [423, 337] on div "Jeanne Borelli" at bounding box center [409, 339] width 100 height 20
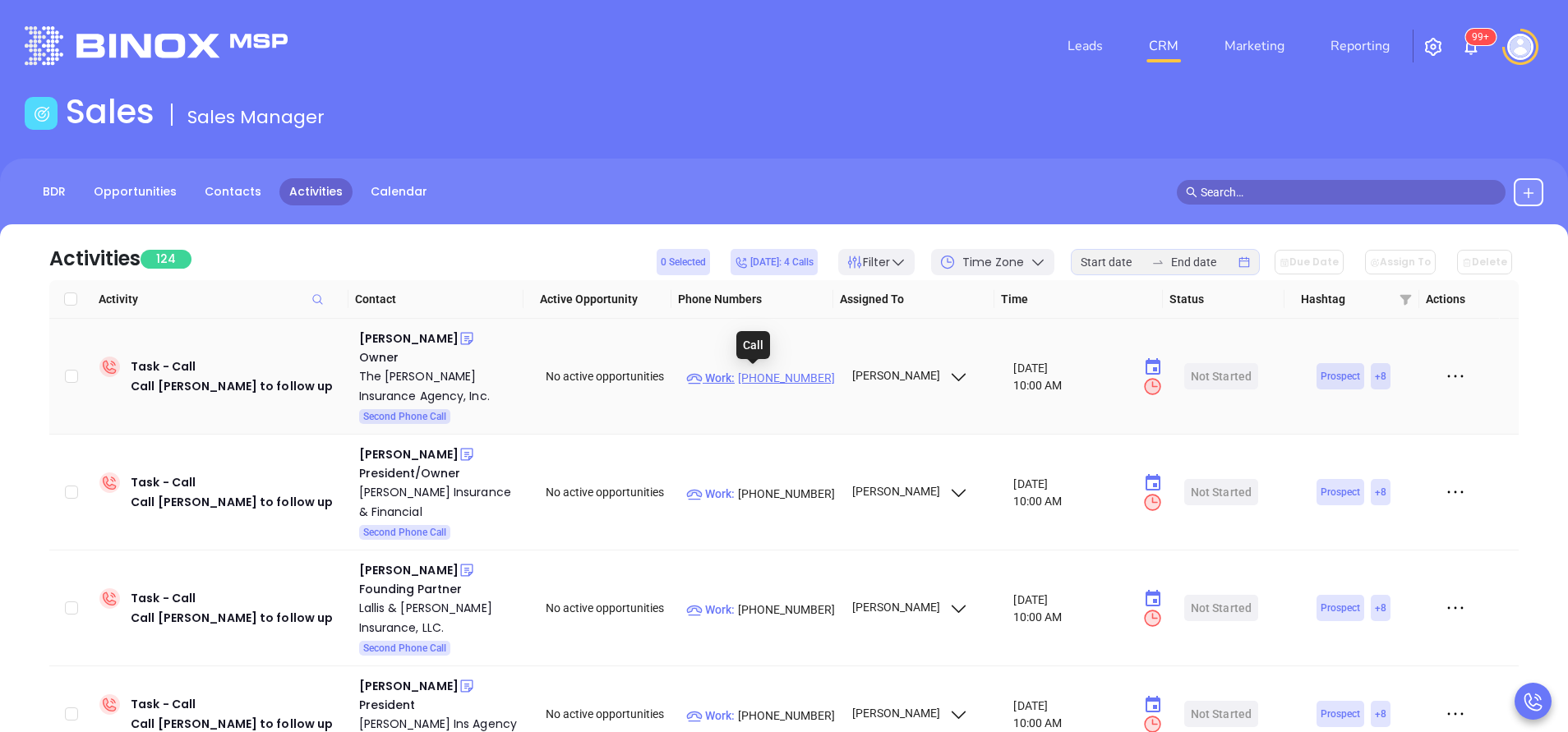
click at [773, 378] on p "Work : (617) 484-8382" at bounding box center [762, 378] width 150 height 19
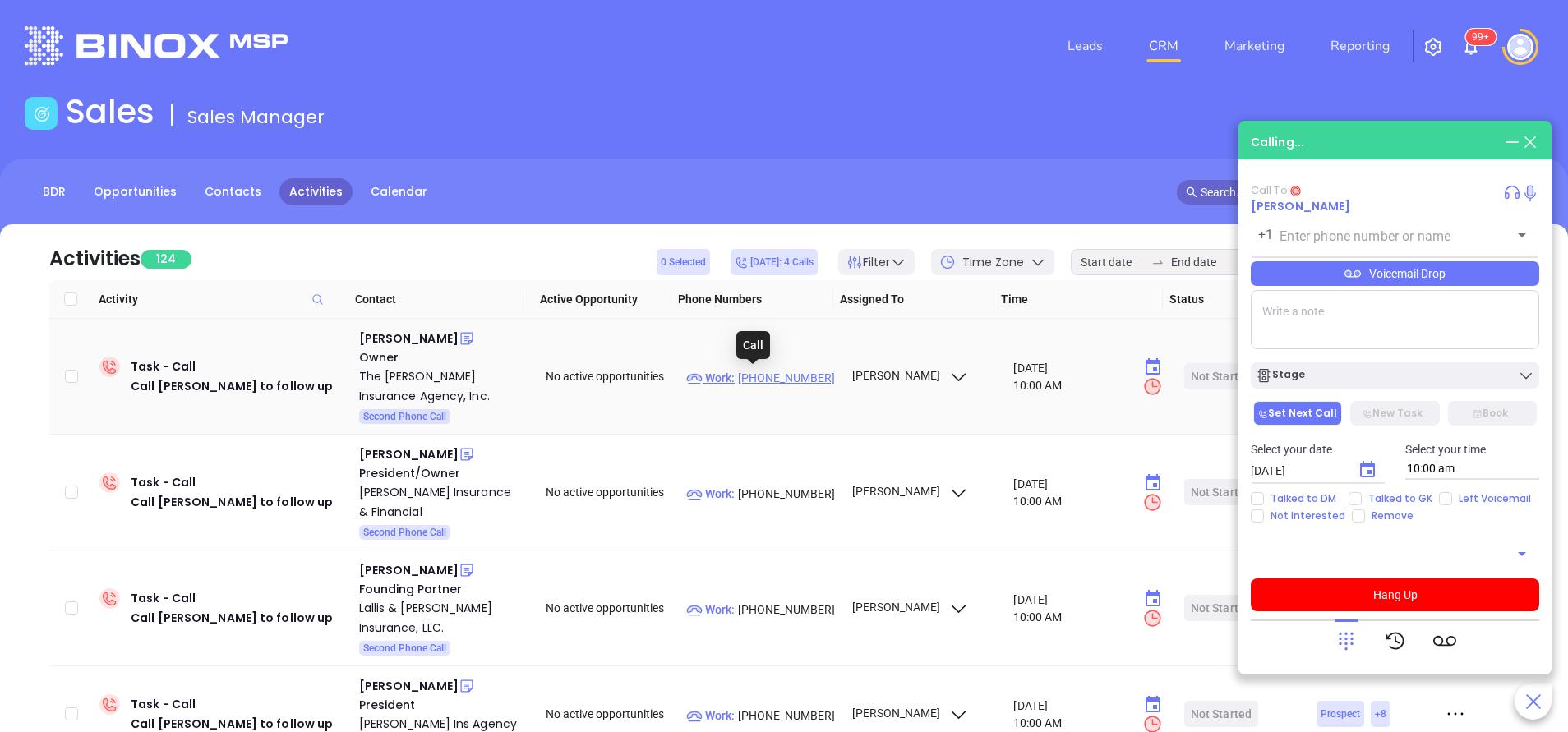
type input "(617) 484-8382"
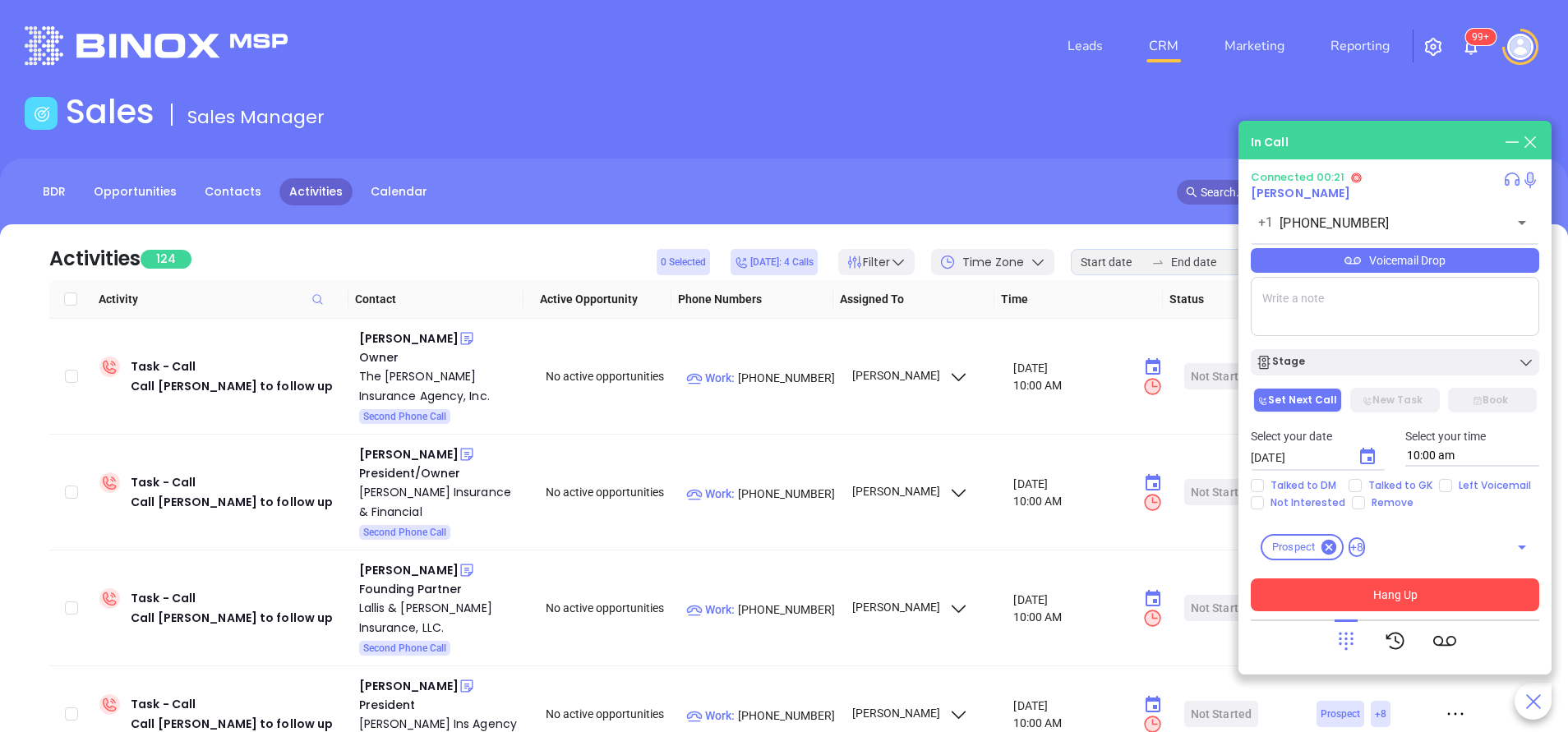
click at [1379, 590] on button "Hang Up" at bounding box center [1394, 595] width 288 height 33
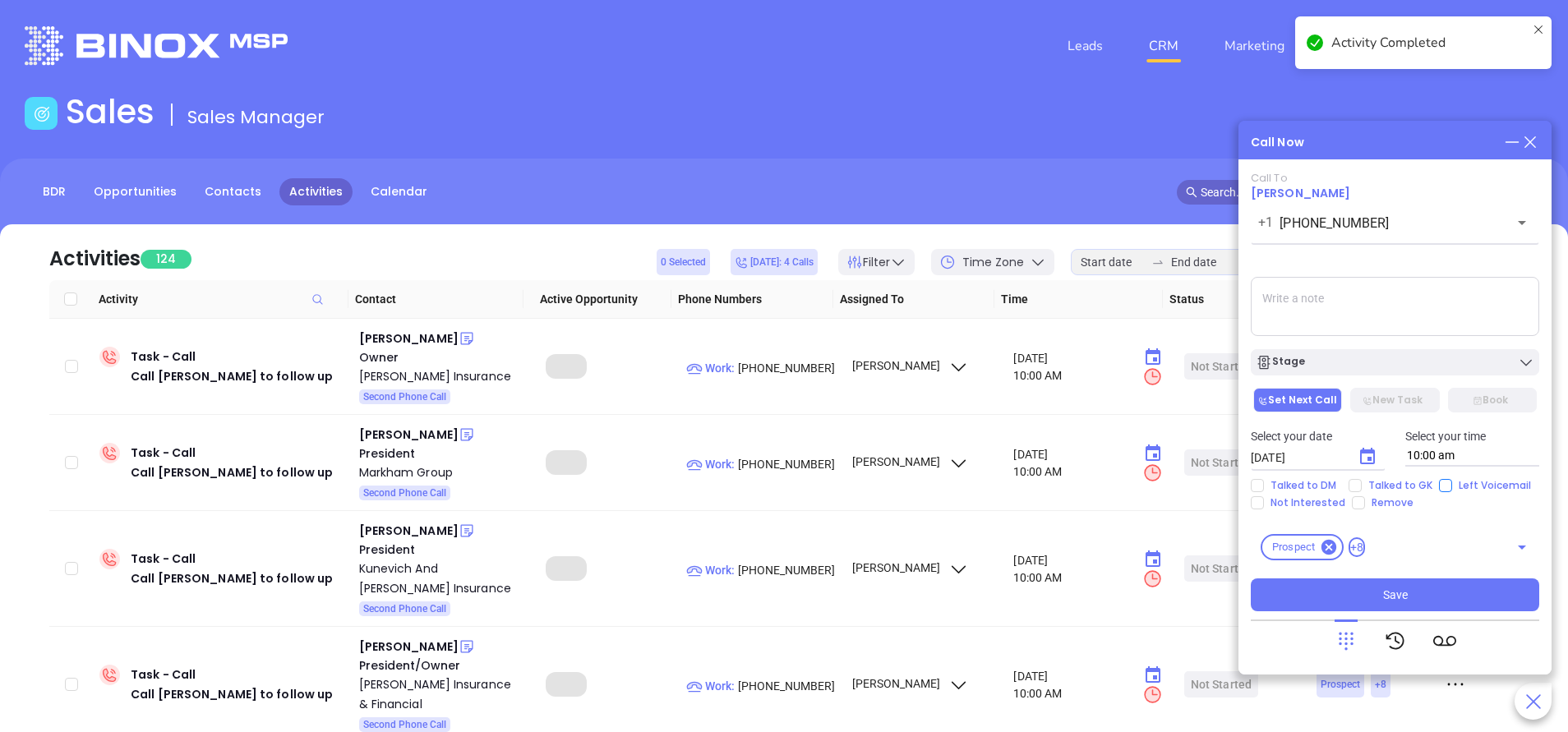
click at [1442, 489] on input "Left Voicemail" at bounding box center [1445, 485] width 13 height 13
checkbox input "true"
click at [1391, 364] on div "Stage" at bounding box center [1394, 362] width 278 height 17
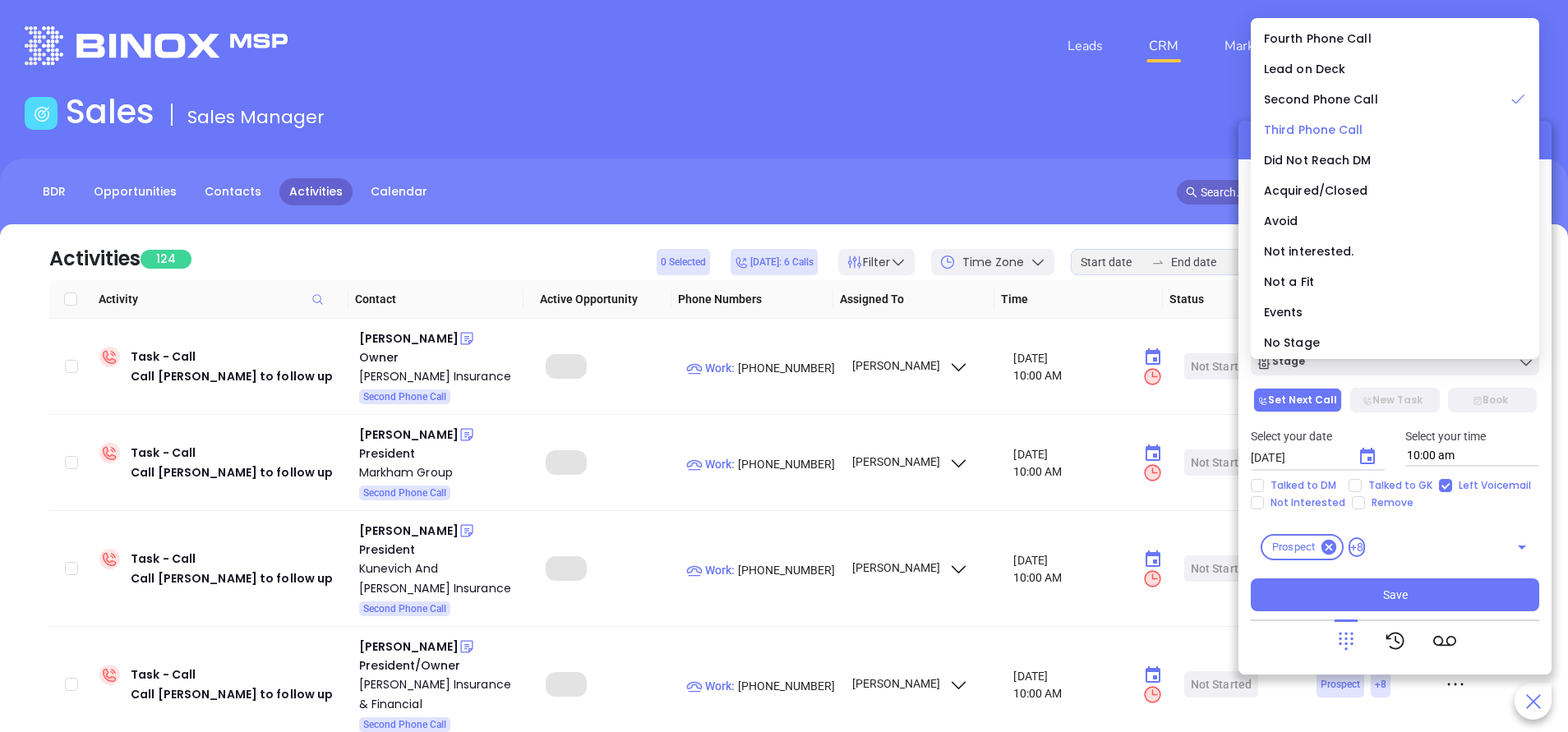
click at [1341, 133] on span "Third Phone Call" at bounding box center [1314, 130] width 100 height 17
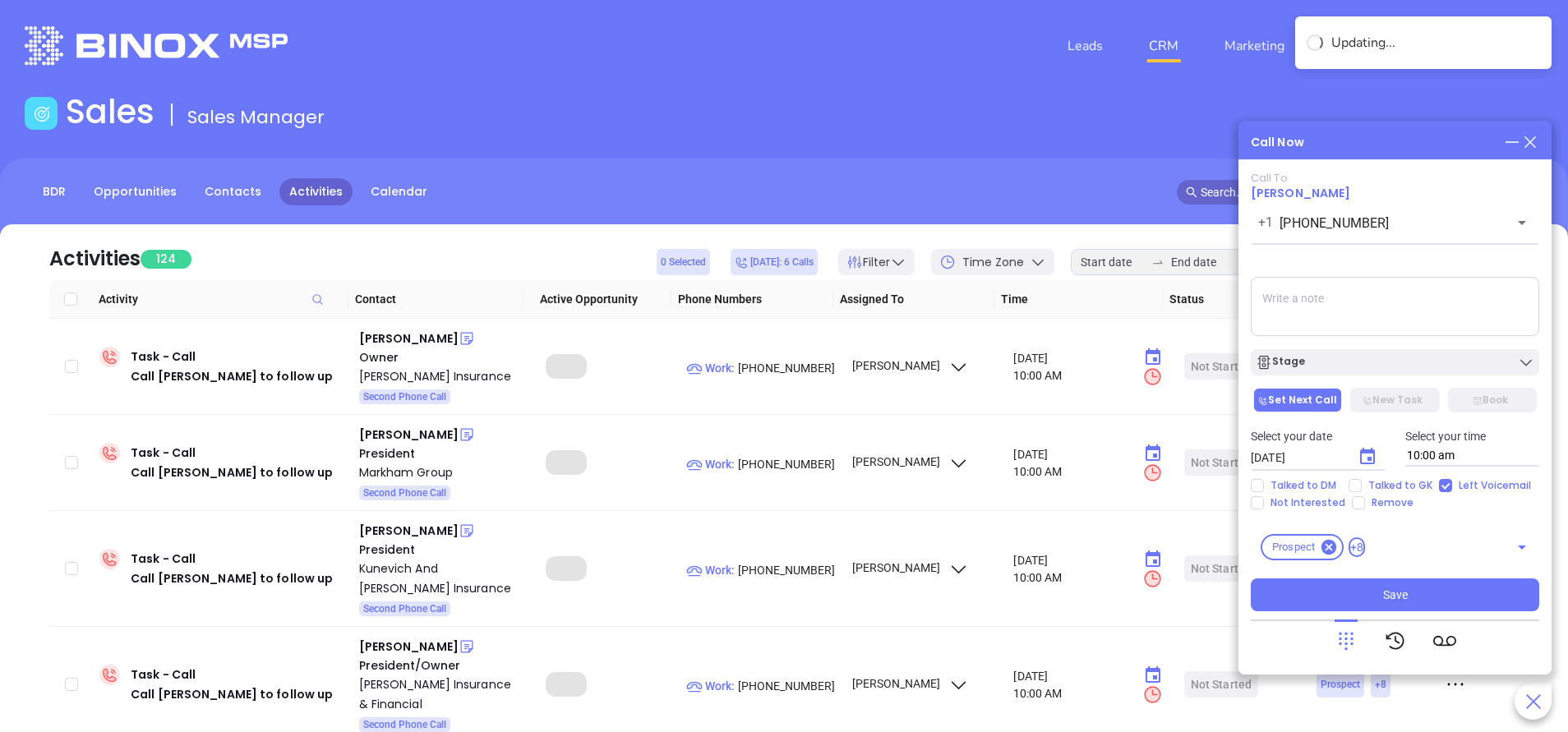
click at [1413, 310] on textarea at bounding box center [1394, 306] width 288 height 60
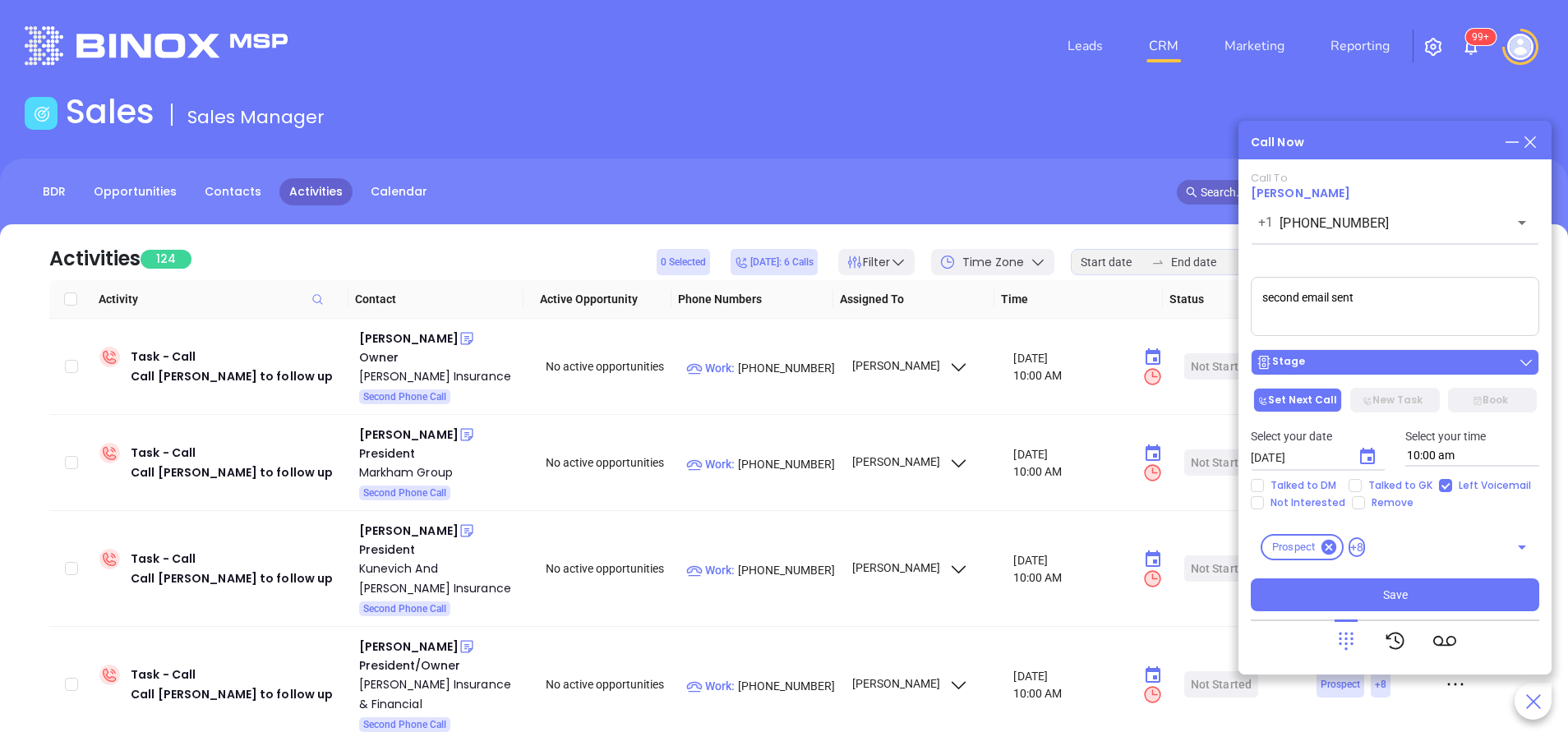
type textarea "second email sent"
click at [1404, 367] on div "Stage" at bounding box center [1394, 362] width 278 height 17
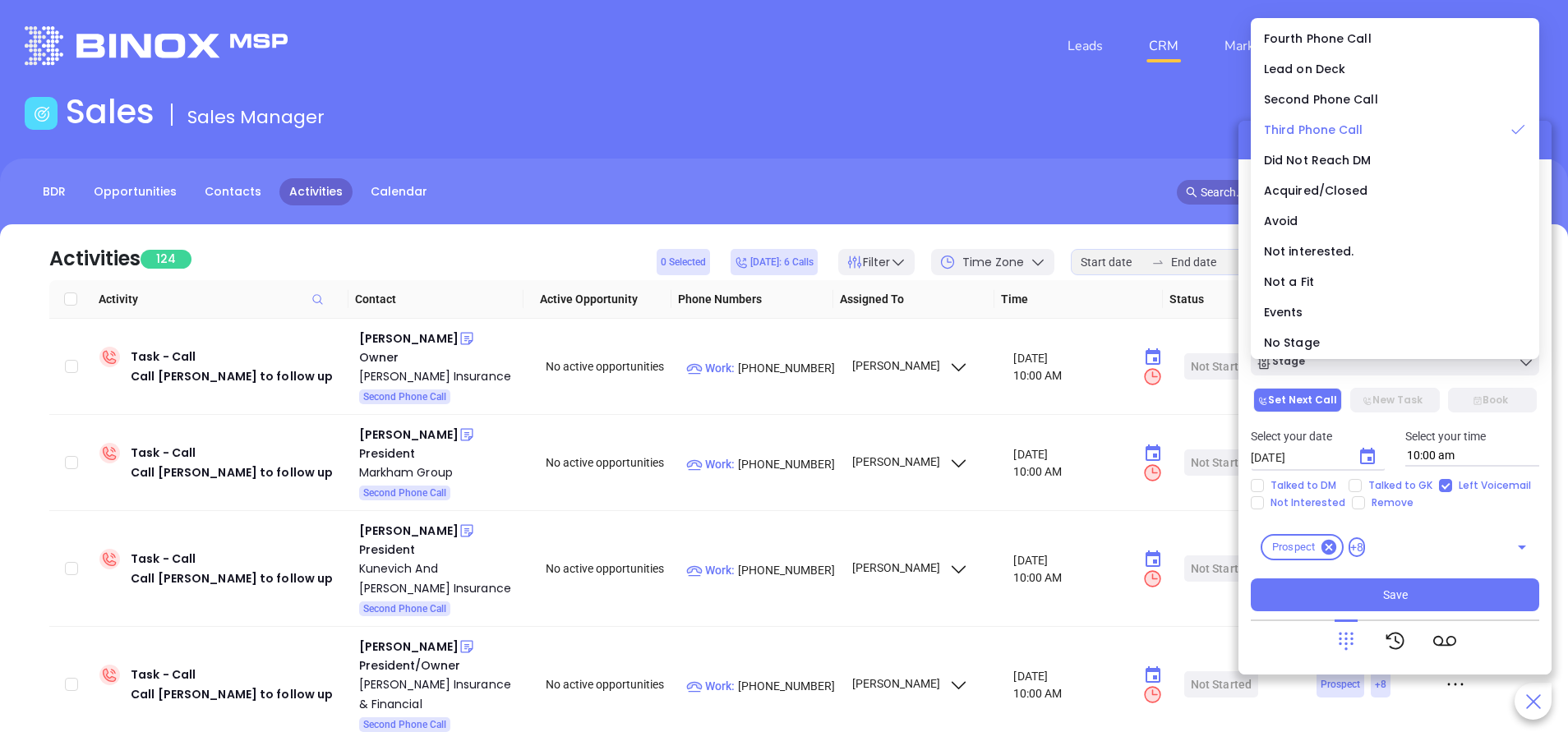
click at [1341, 126] on span "Third Phone Call" at bounding box center [1314, 130] width 100 height 17
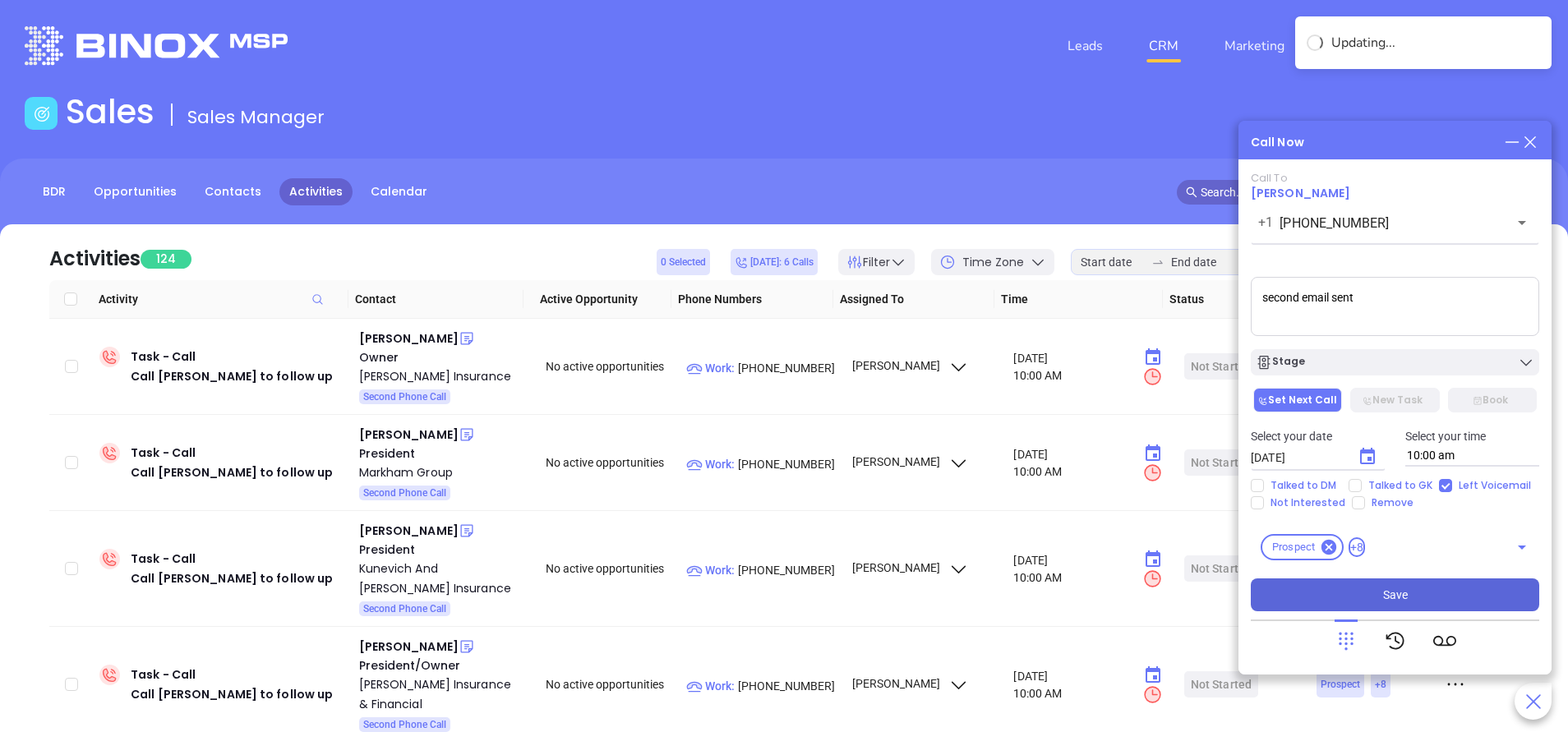
click at [1461, 604] on button "Save" at bounding box center [1394, 595] width 288 height 33
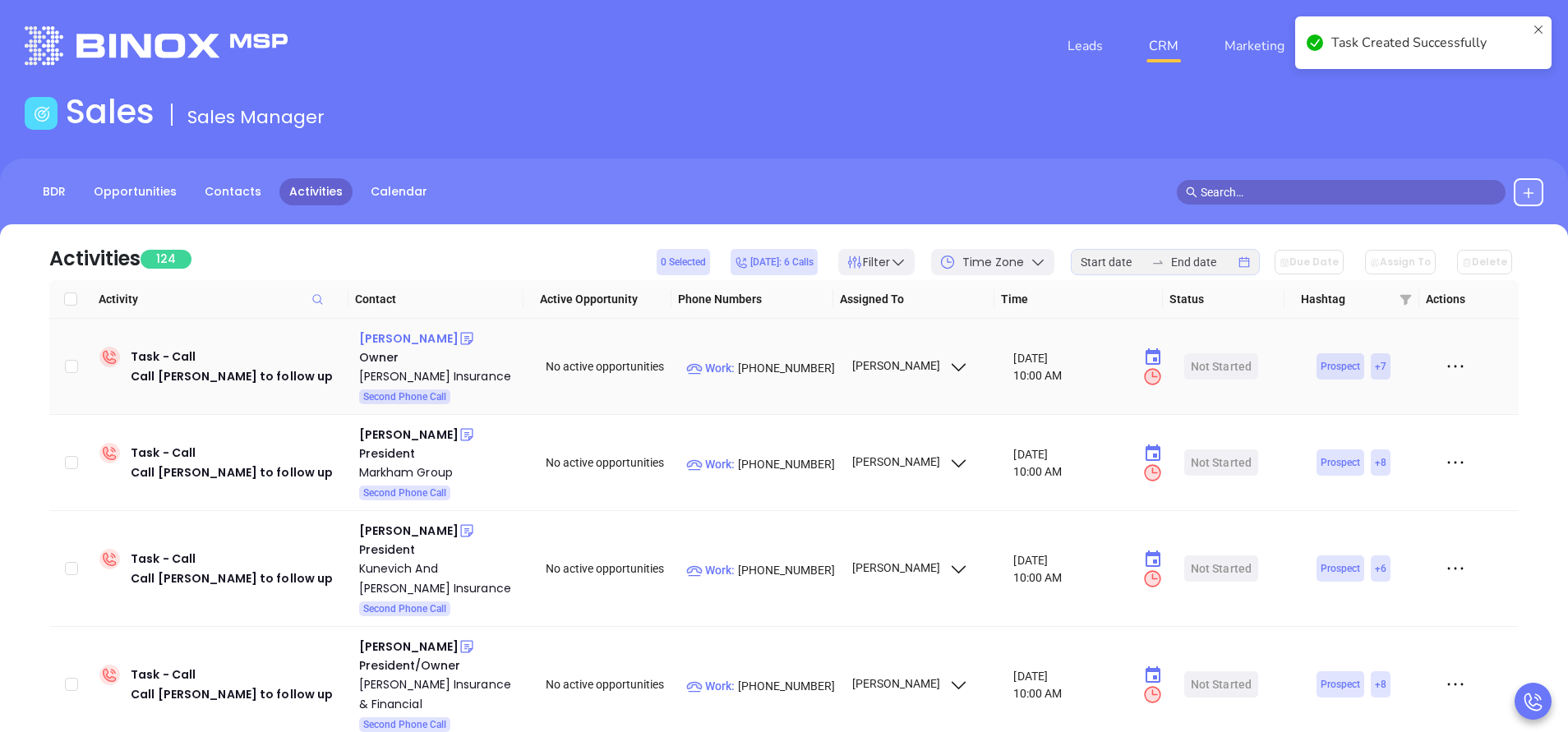
click at [416, 340] on div "John J. Ryan" at bounding box center [409, 339] width 100 height 20
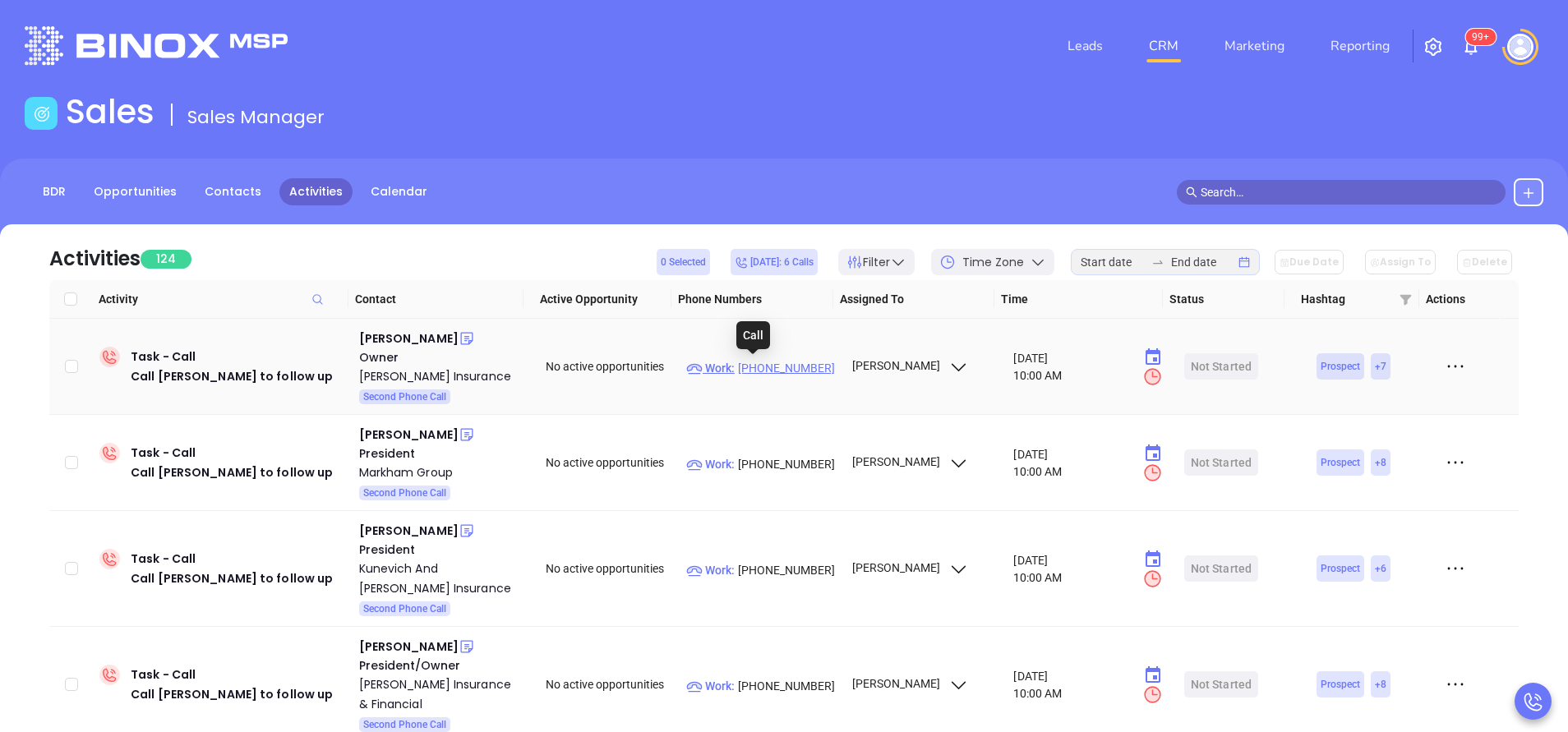
click at [790, 361] on p "Work : (617) 254-0600" at bounding box center [762, 368] width 150 height 19
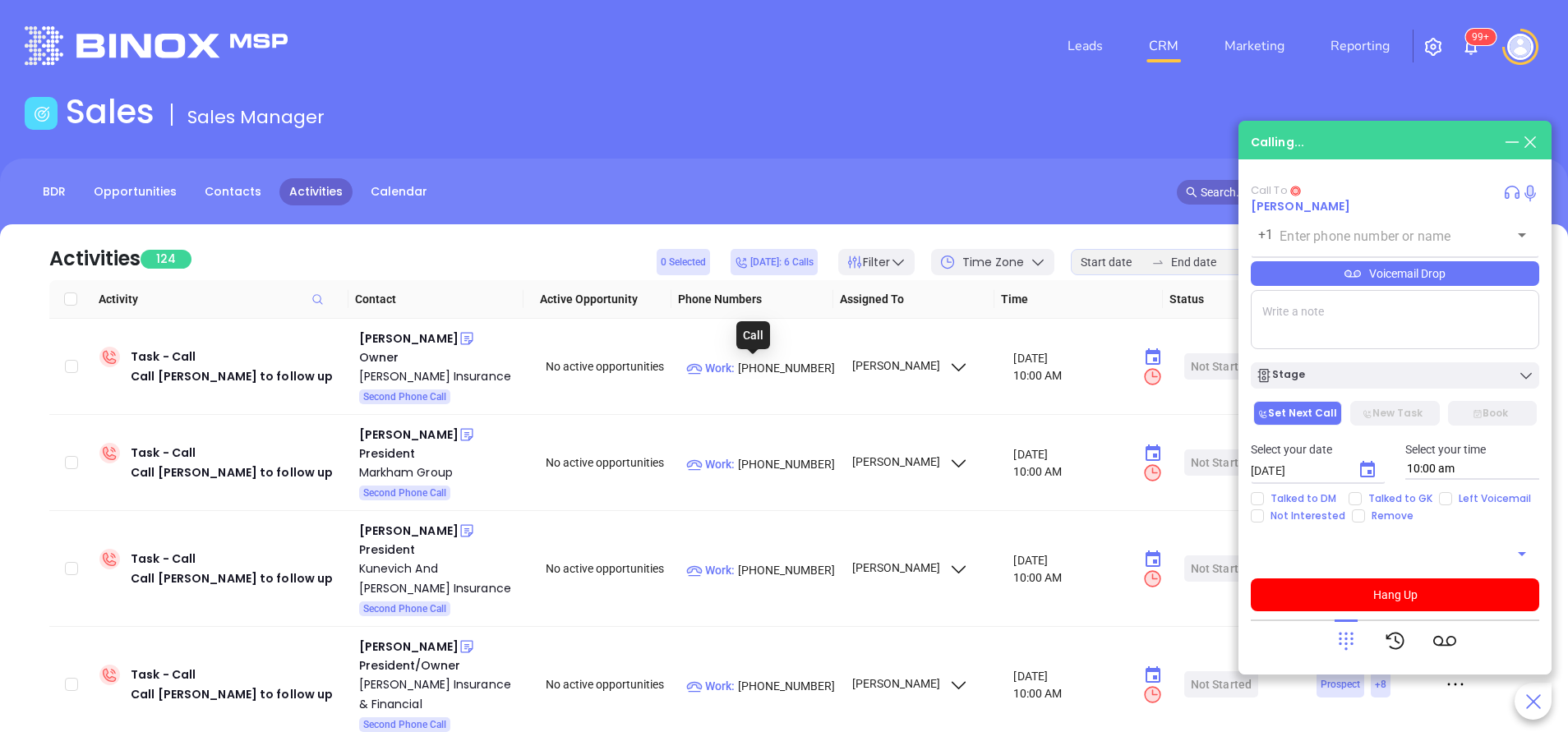
type input "(617) 254-0600"
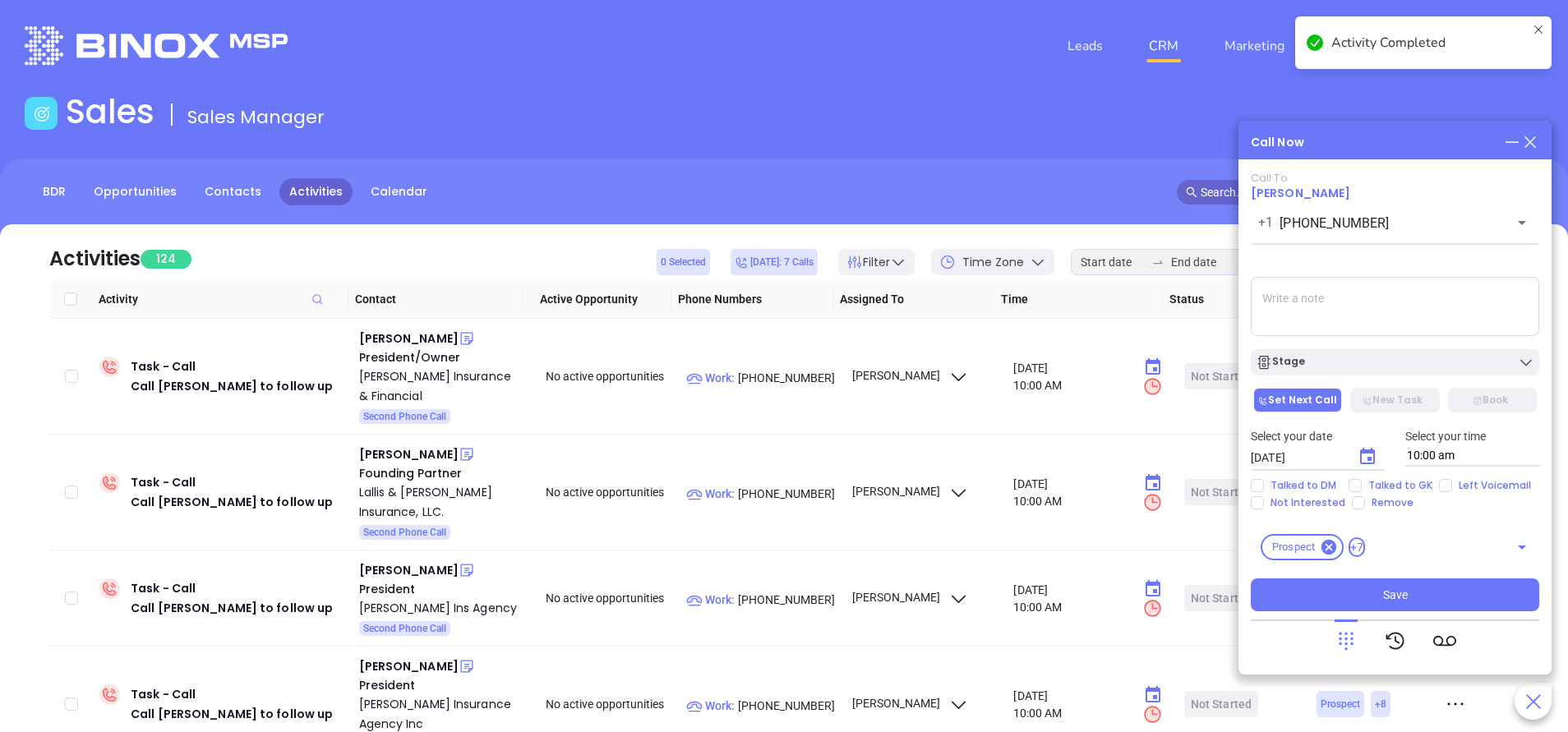
click at [1379, 306] on textarea at bounding box center [1394, 306] width 288 height 60
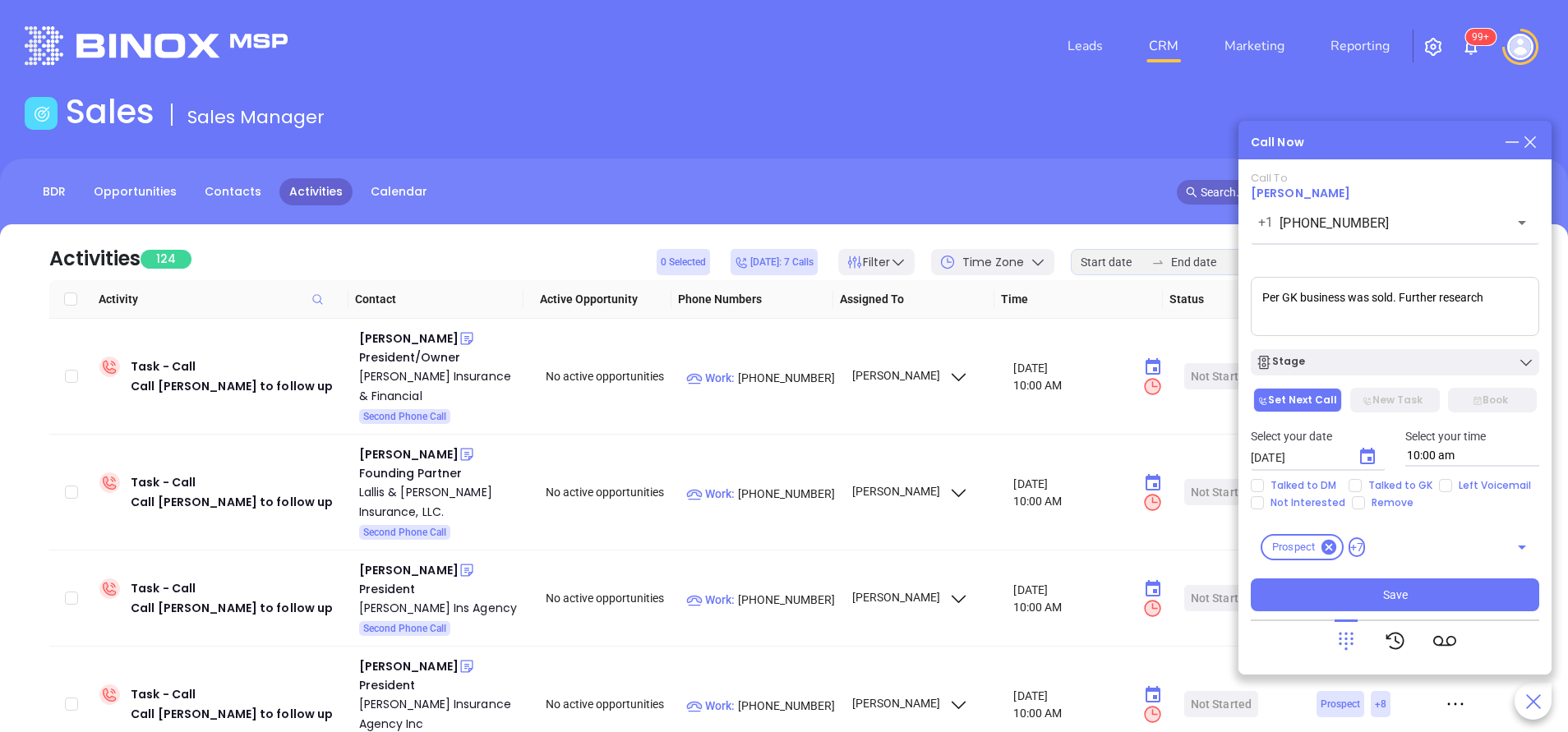
paste textarea "Foley Palenscar Schortmann."
type textarea "Per GK business was sold. Further research Foley Palenscar Schortmann."
click at [1362, 490] on span "Talked to GK" at bounding box center [1400, 485] width 77 height 13
click at [1362, 490] on input "Talked to GK" at bounding box center [1354, 485] width 13 height 13
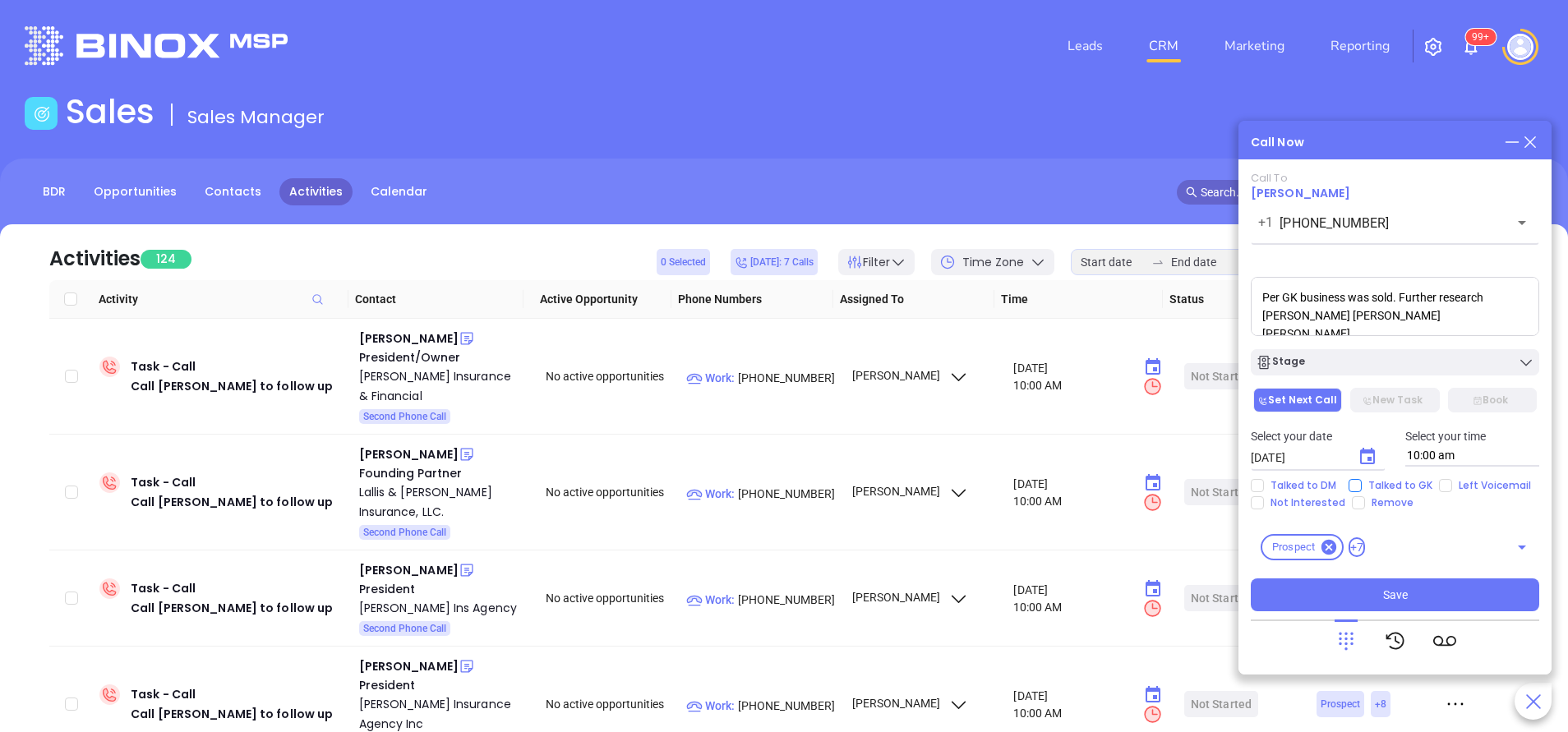
checkbox input "true"
click at [1368, 368] on div "Stage" at bounding box center [1394, 362] width 278 height 17
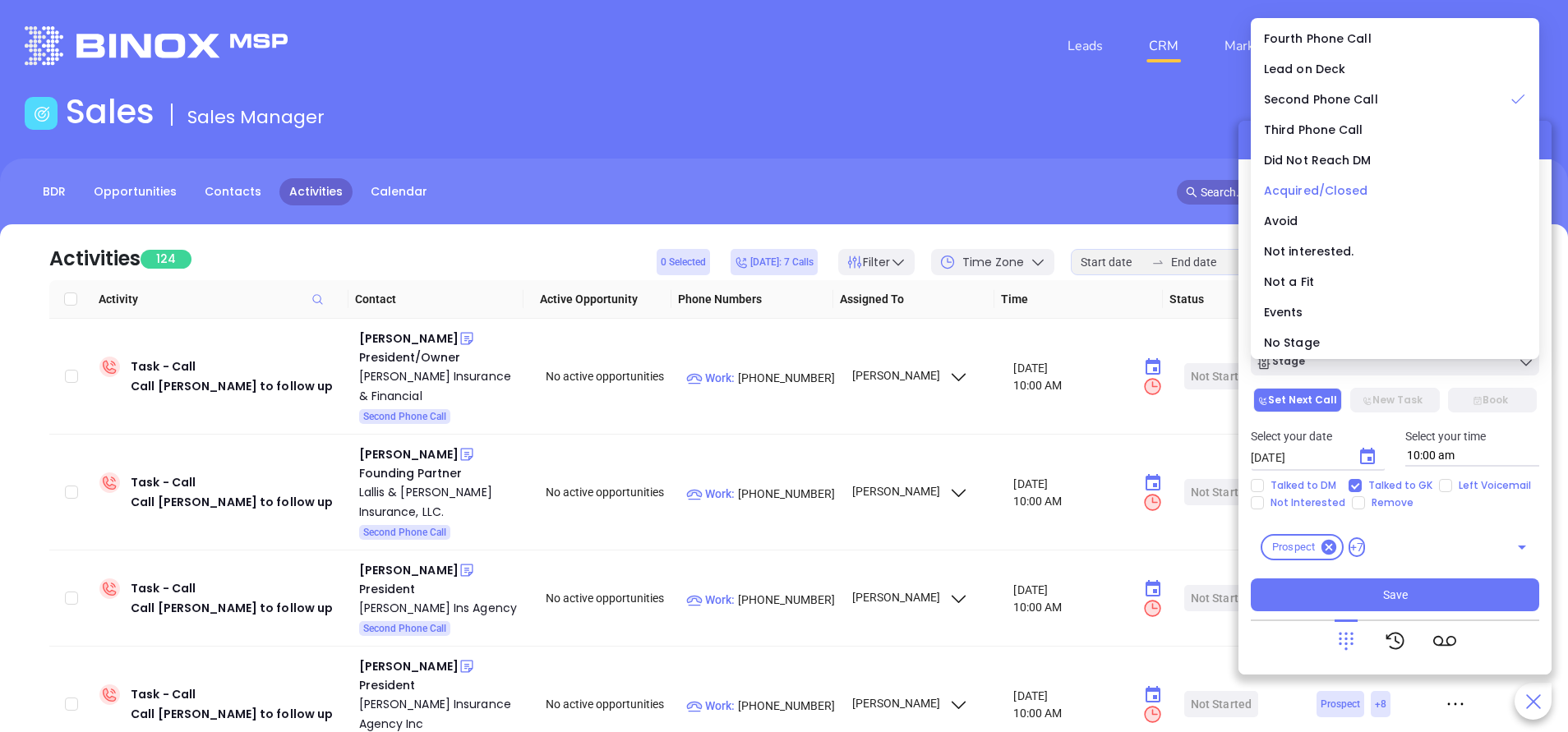
click at [1326, 189] on span "Acquired/Closed" at bounding box center [1316, 190] width 104 height 17
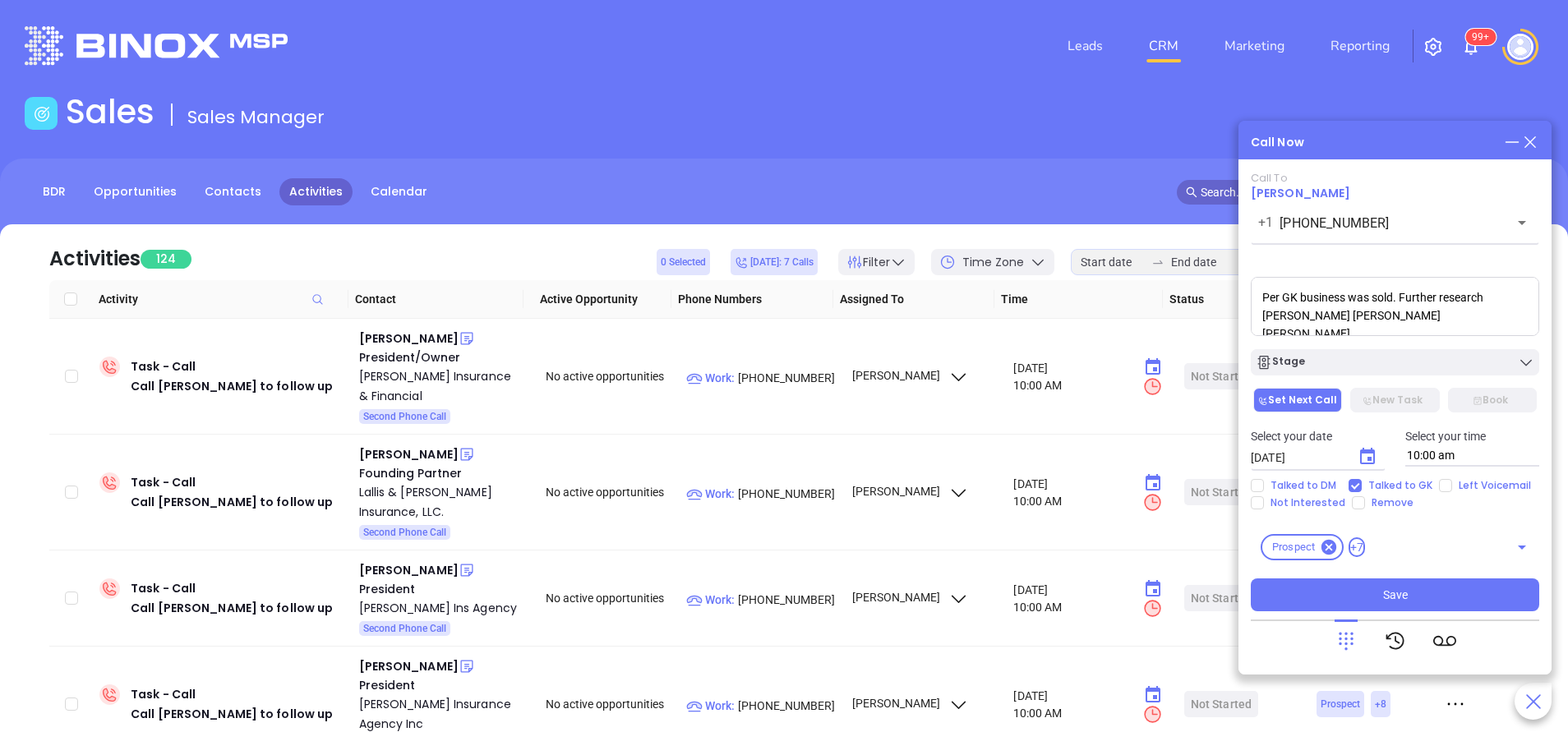
drag, startPoint x: 1414, startPoint y: 326, endPoint x: 1482, endPoint y: 305, distance: 71.2
click at [1482, 305] on textarea "Per GK business was sold. Further research Foley Palenscar Schortmann." at bounding box center [1394, 306] width 288 height 60
click at [1400, 599] on span "Save" at bounding box center [1395, 594] width 24 height 19
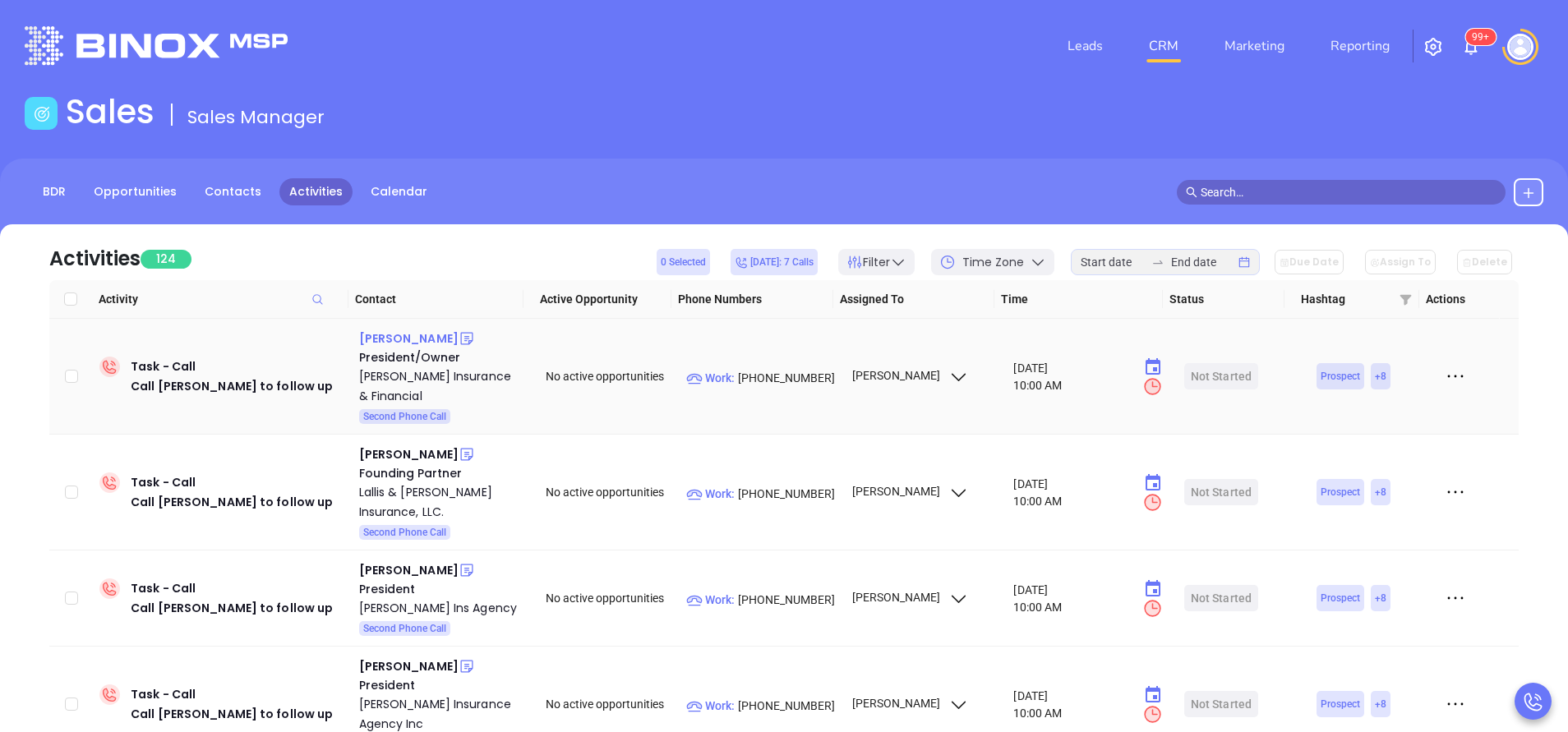
click at [430, 335] on div "Kevin Sullivan" at bounding box center [409, 339] width 100 height 20
click at [745, 381] on p "Work : (866) 372-2790" at bounding box center [762, 378] width 150 height 19
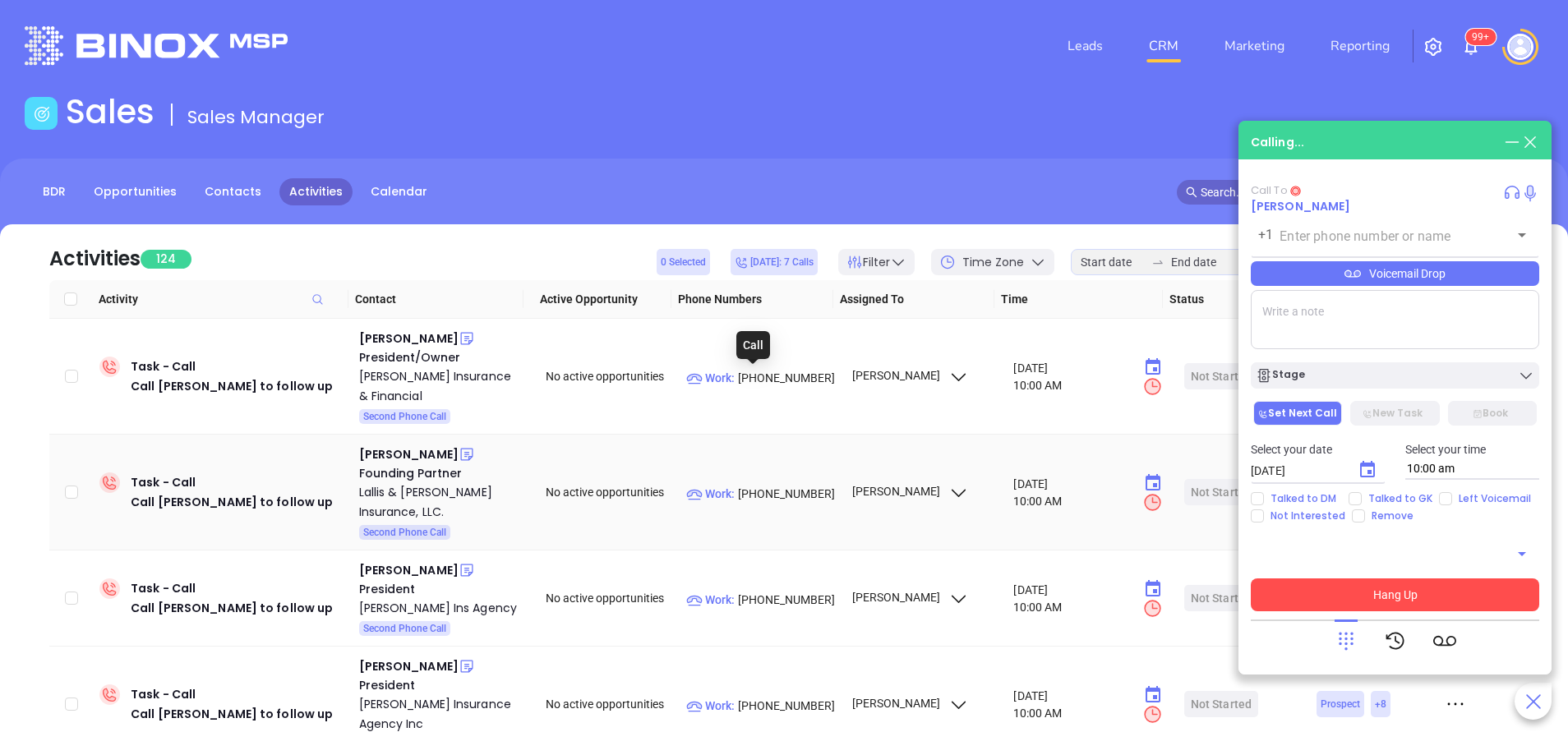
type input "(866) 372-2790"
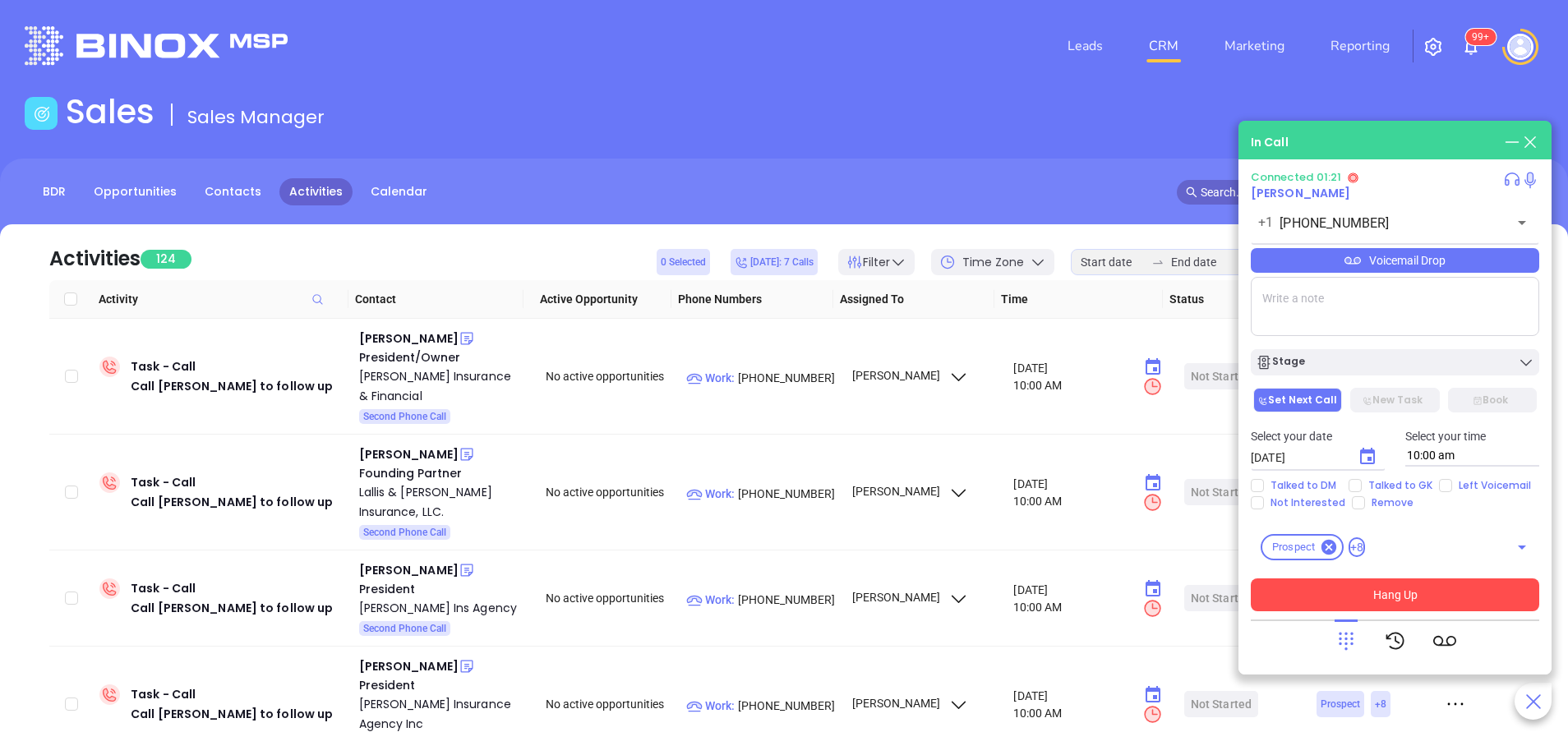
click at [1410, 589] on button "Hang Up" at bounding box center [1394, 595] width 288 height 33
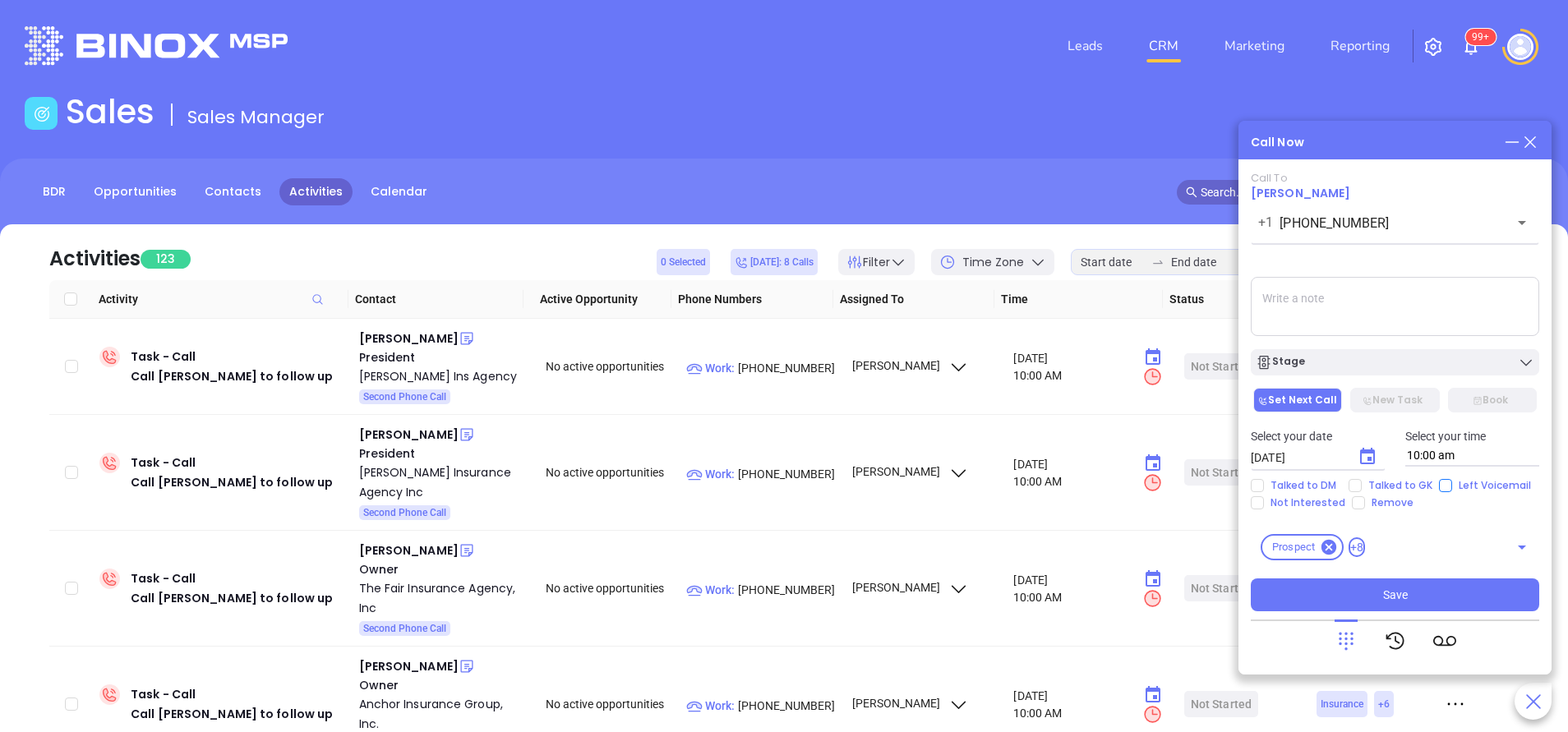
click at [1442, 489] on input "Left Voicemail" at bounding box center [1445, 485] width 13 height 13
checkbox input "true"
click at [1300, 295] on textarea at bounding box center [1394, 306] width 288 height 60
click at [1360, 454] on icon "Choose date, selected date is Oct 15, 2025" at bounding box center [1367, 456] width 15 height 17
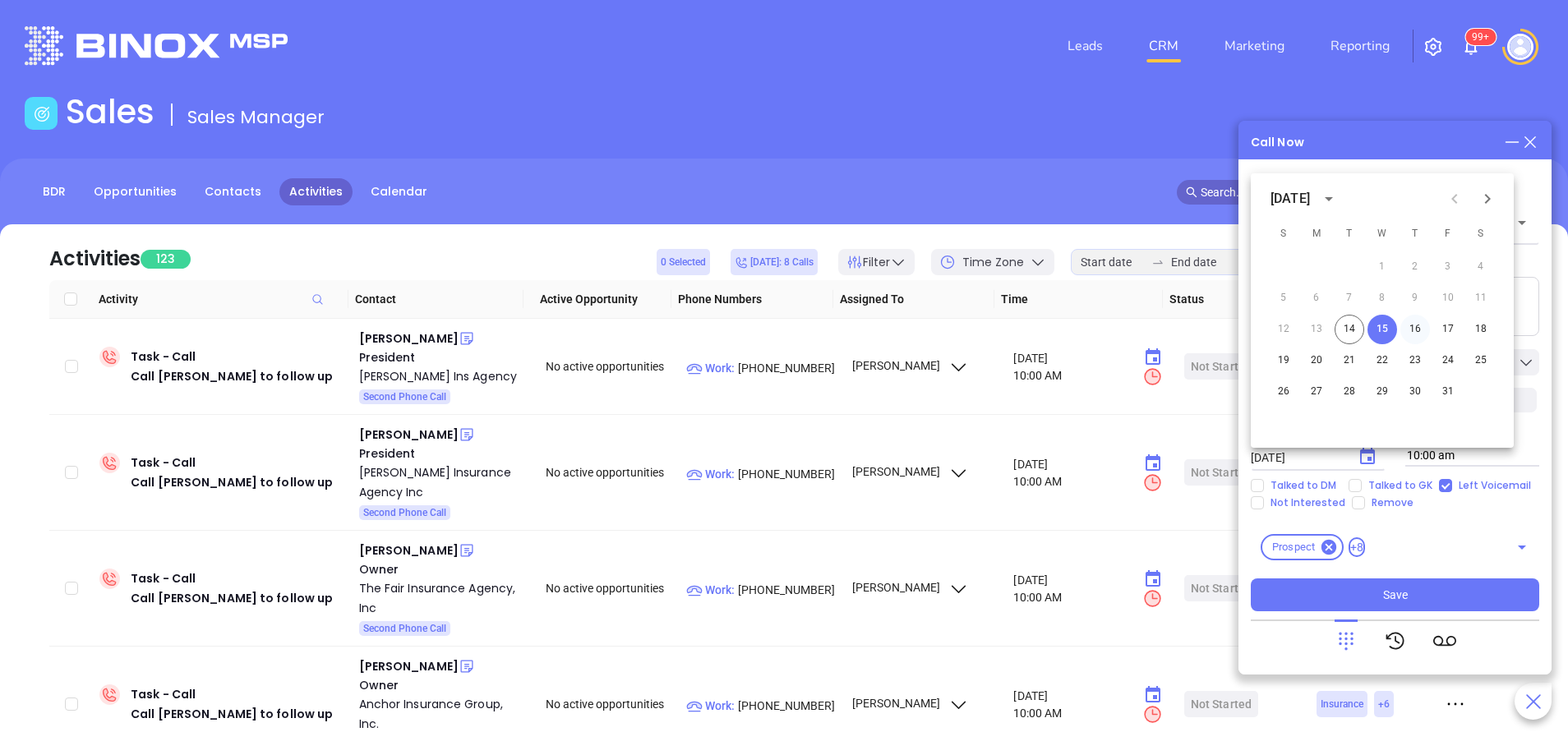
click at [1424, 333] on button "16" at bounding box center [1415, 329] width 29 height 29
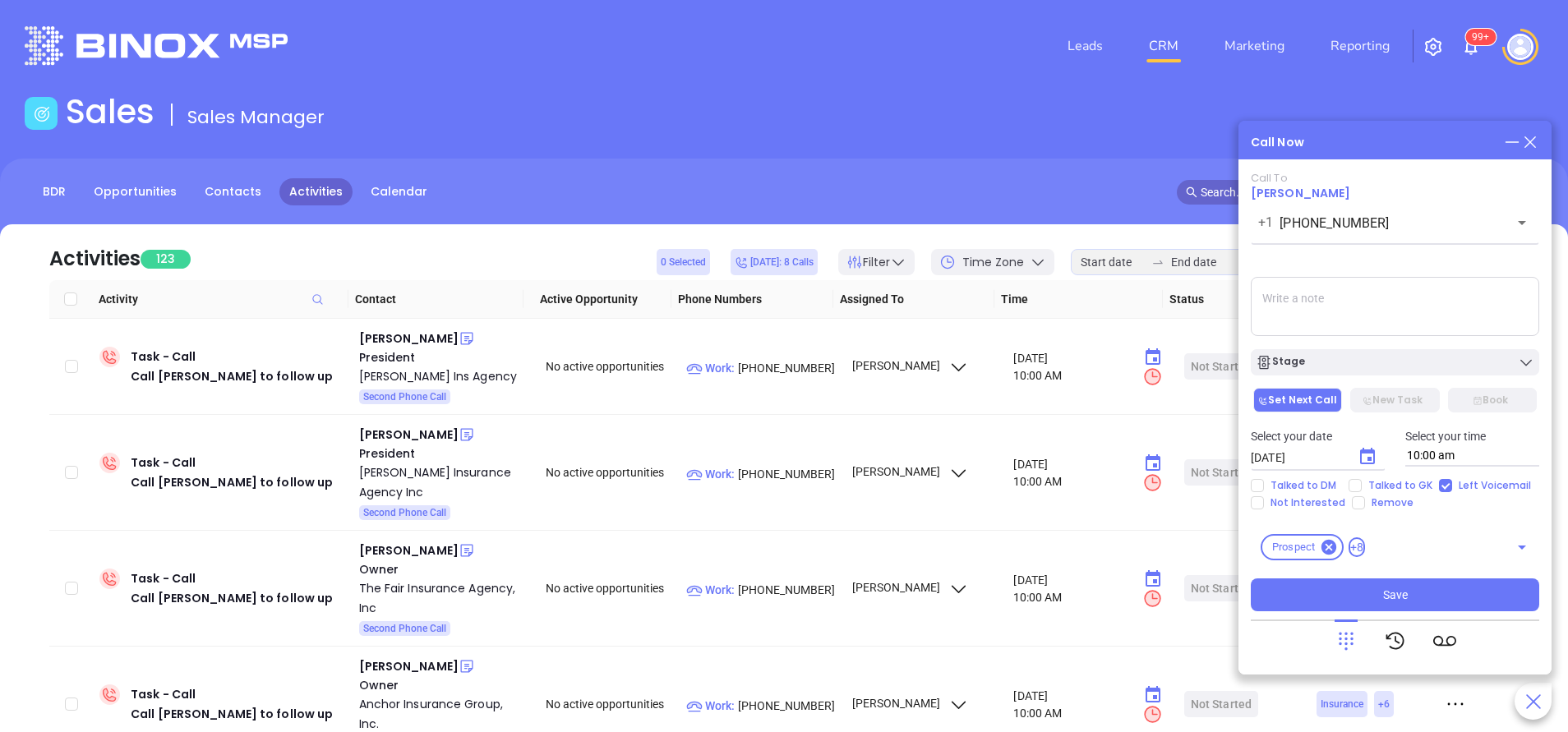
type input "10/16/2025"
click at [1361, 314] on textarea at bounding box center [1394, 306] width 288 height 60
type textarea "second email sent"
click at [1379, 591] on button "Save" at bounding box center [1394, 595] width 288 height 33
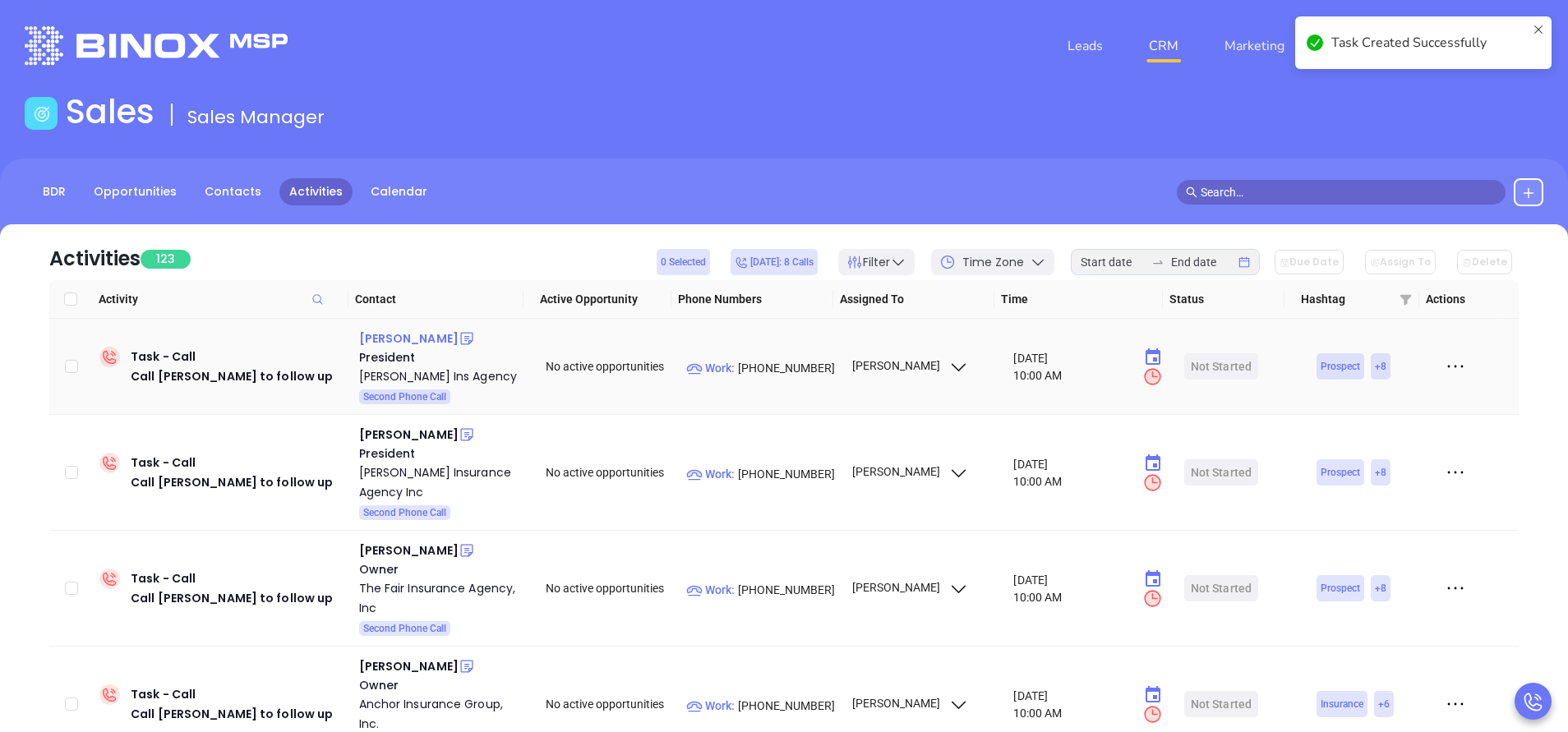
click at [411, 341] on div "Cecile Kiley" at bounding box center [409, 339] width 100 height 20
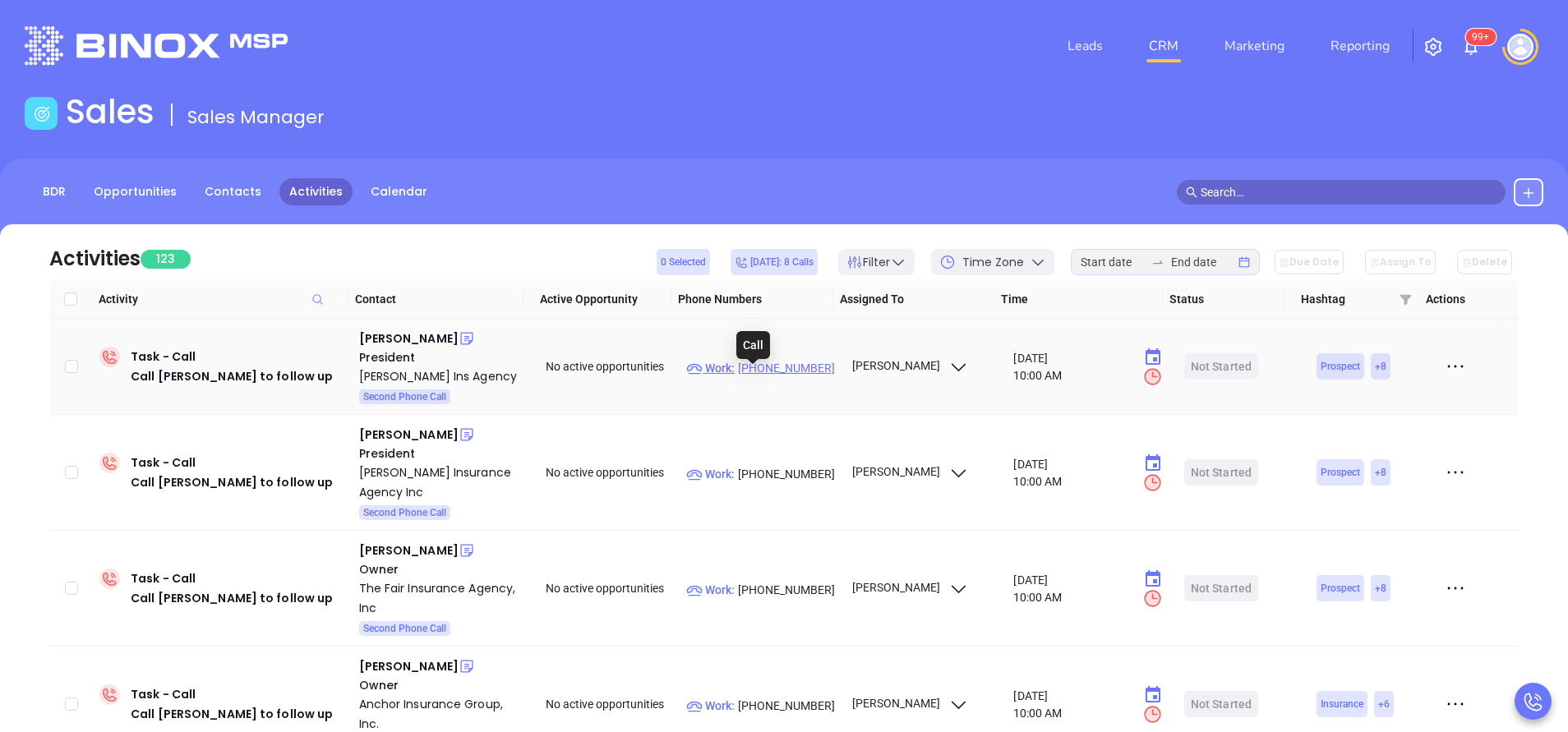
click at [745, 376] on p "Work : (781) 391-7100" at bounding box center [762, 368] width 150 height 19
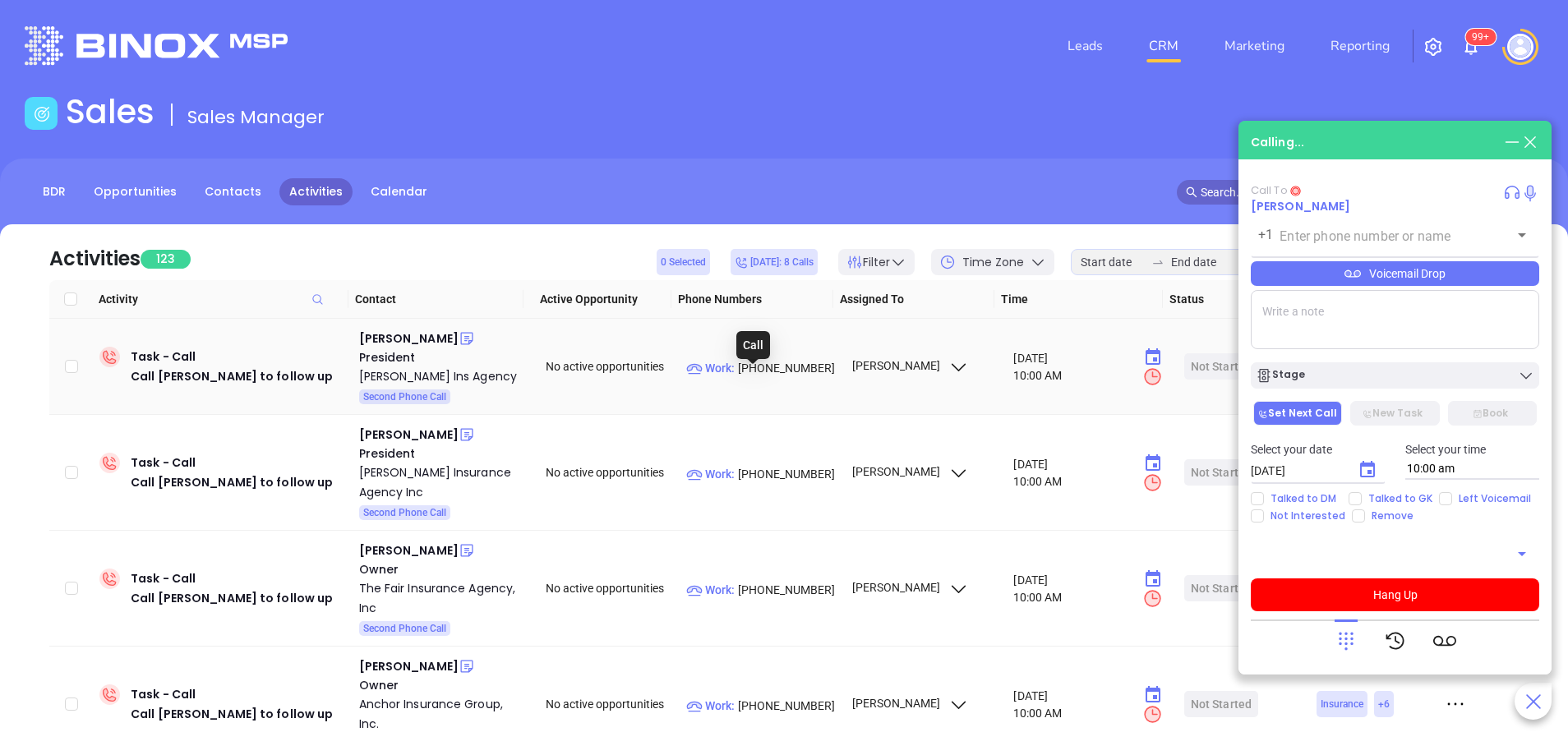
type input "(781) 391-7100"
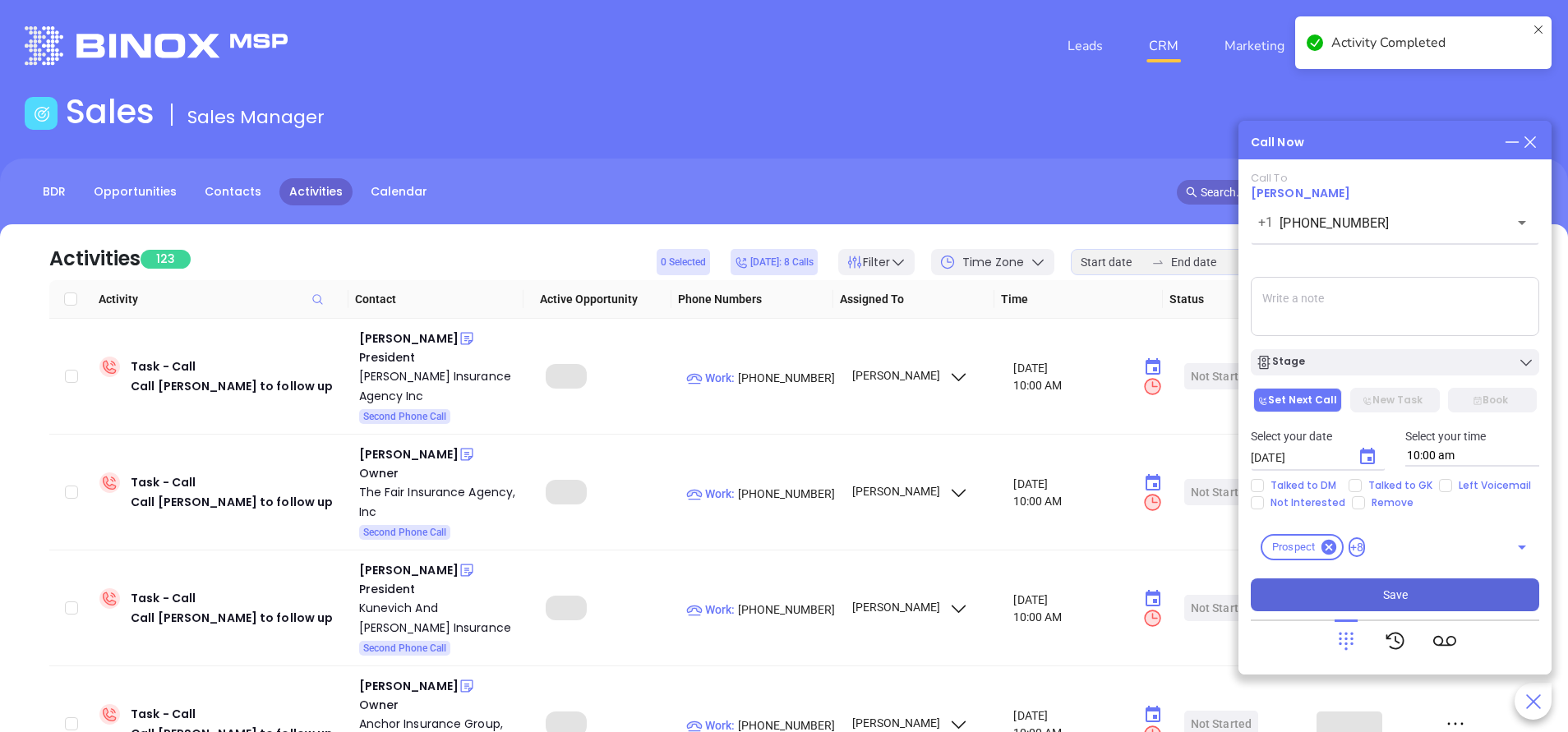
click at [1410, 585] on button "Save" at bounding box center [1394, 595] width 288 height 33
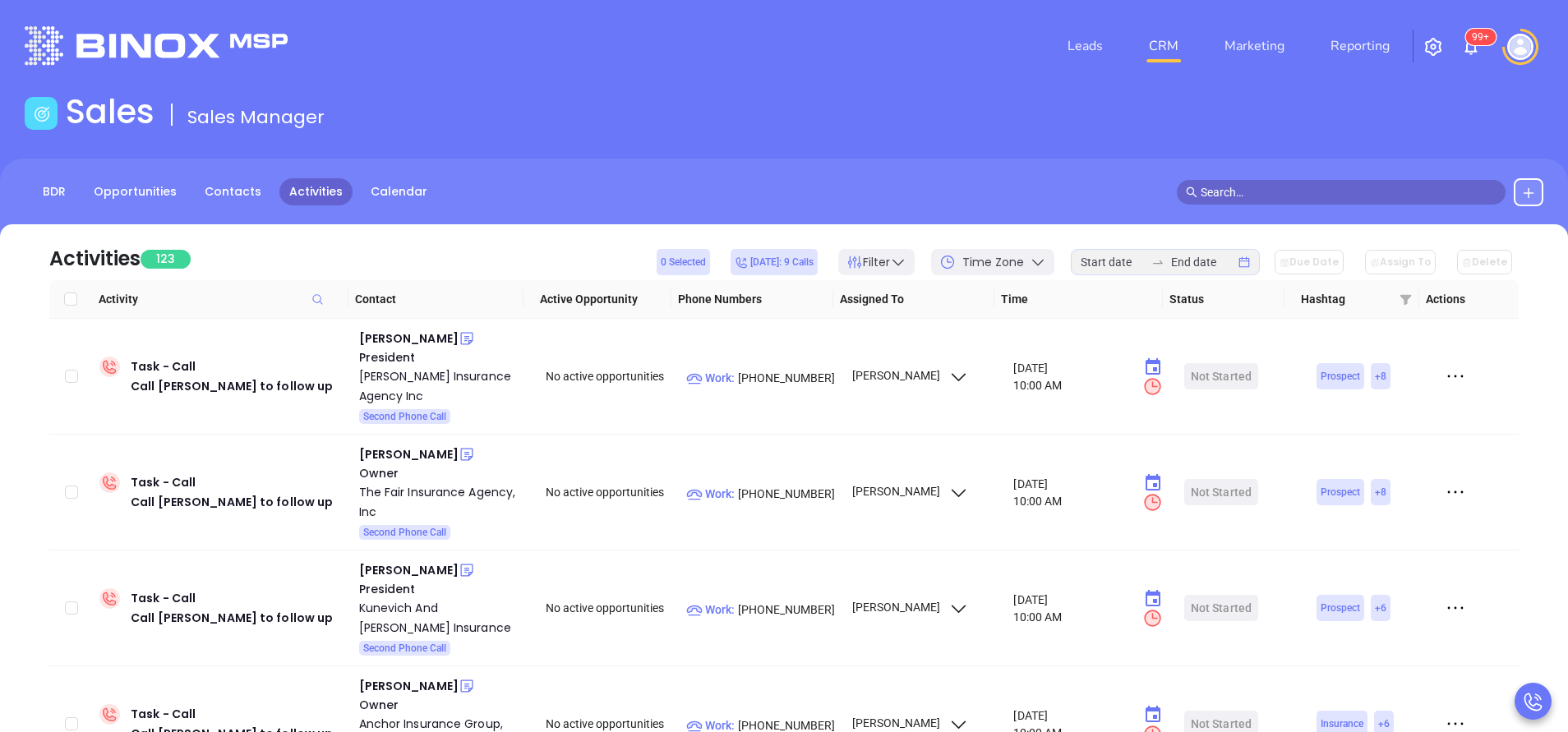
drag, startPoint x: 1463, startPoint y: 40, endPoint x: 1472, endPoint y: 71, distance: 32.3
click at [1463, 40] on img at bounding box center [1471, 47] width 20 height 20
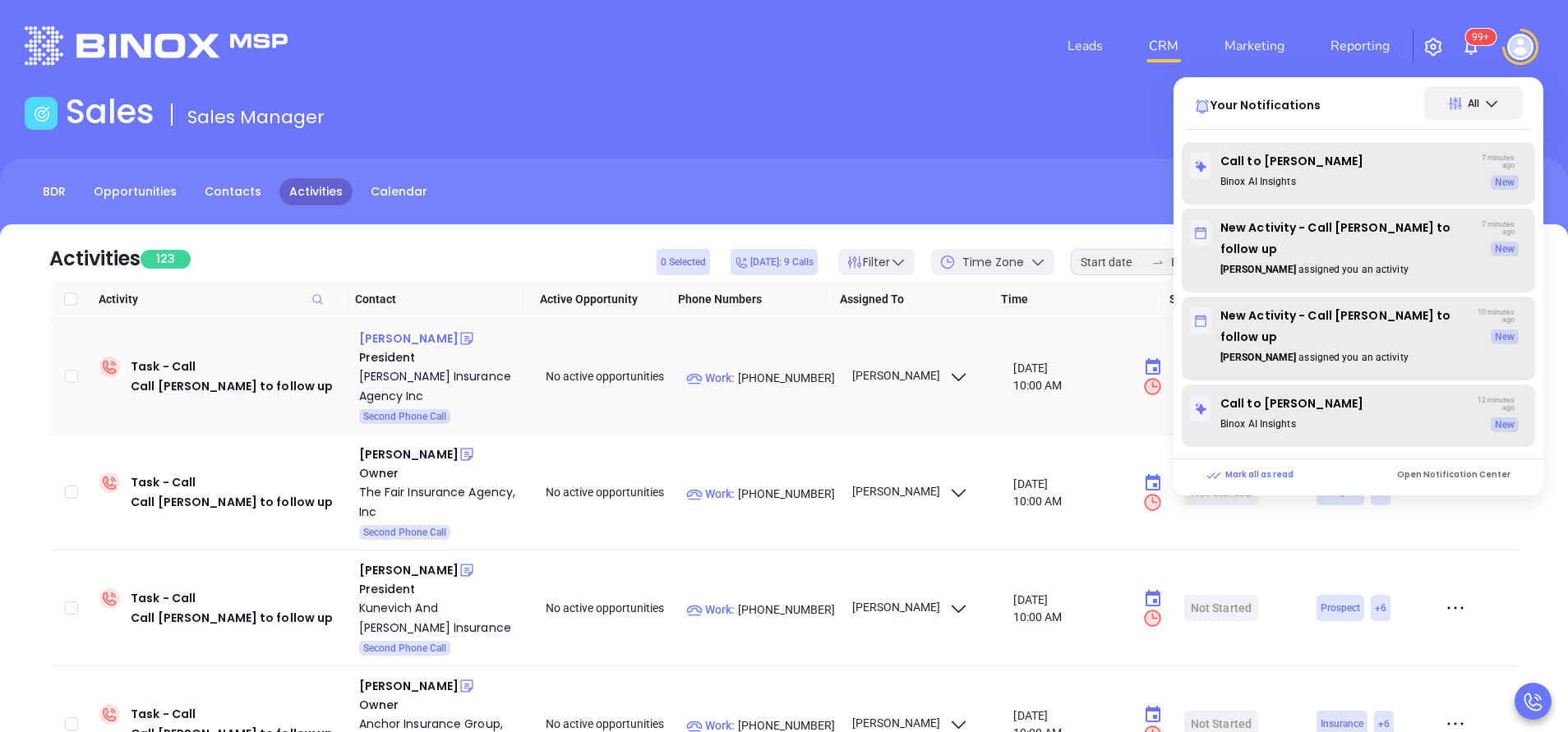
click at [402, 336] on div "John Lopriore" at bounding box center [409, 339] width 100 height 20
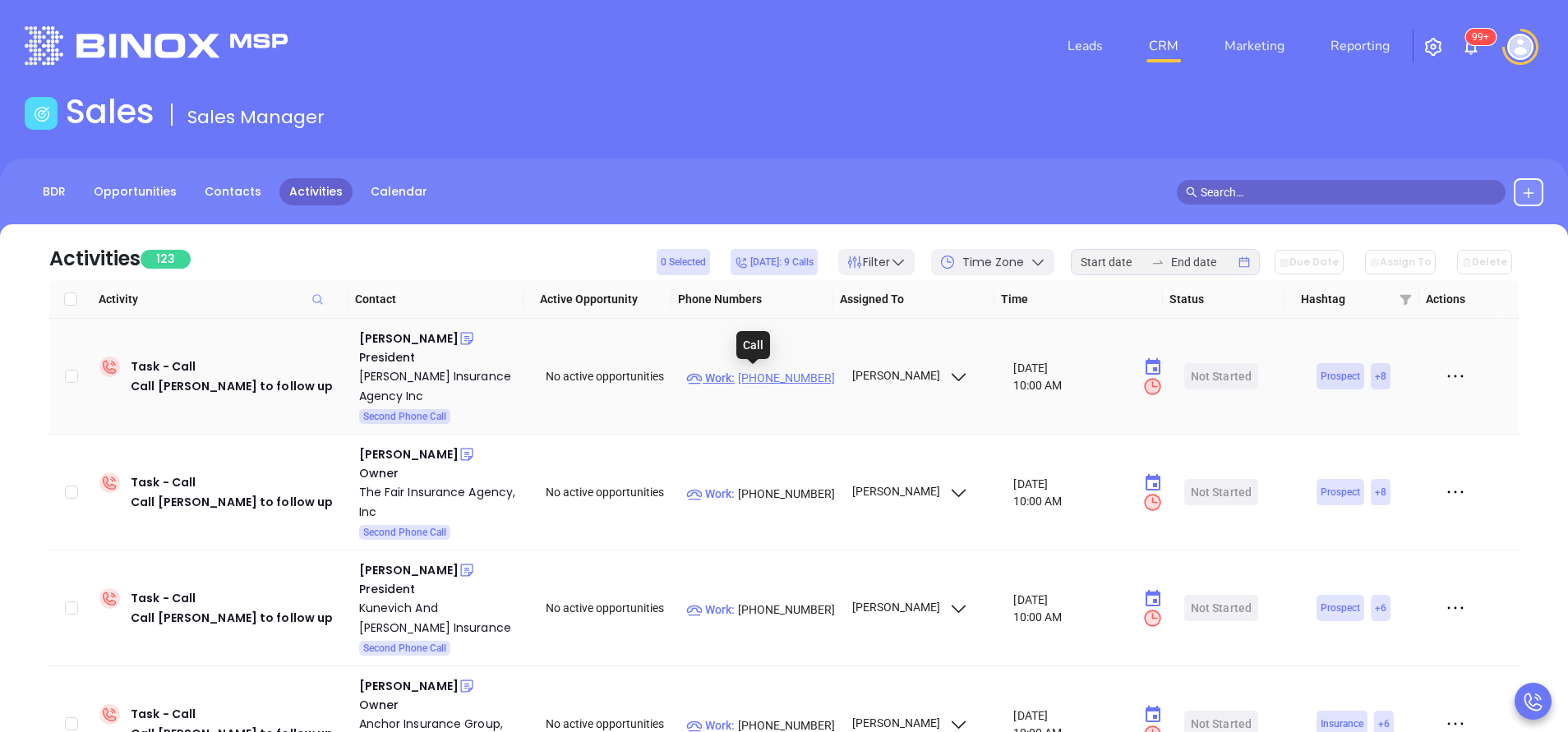
click at [770, 376] on p "Work : (781) 438-1375" at bounding box center [762, 378] width 150 height 19
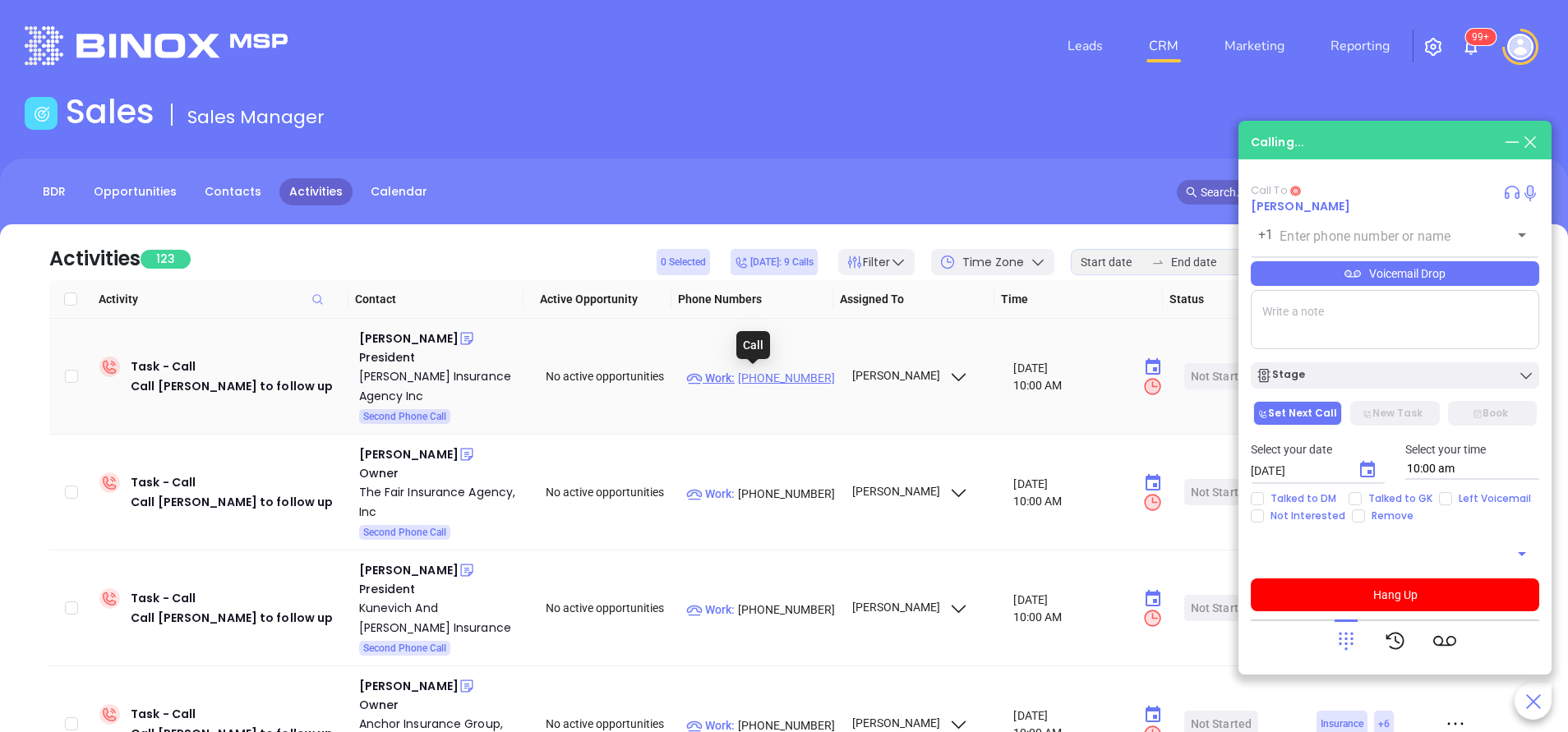
type input "(781) 438-1375"
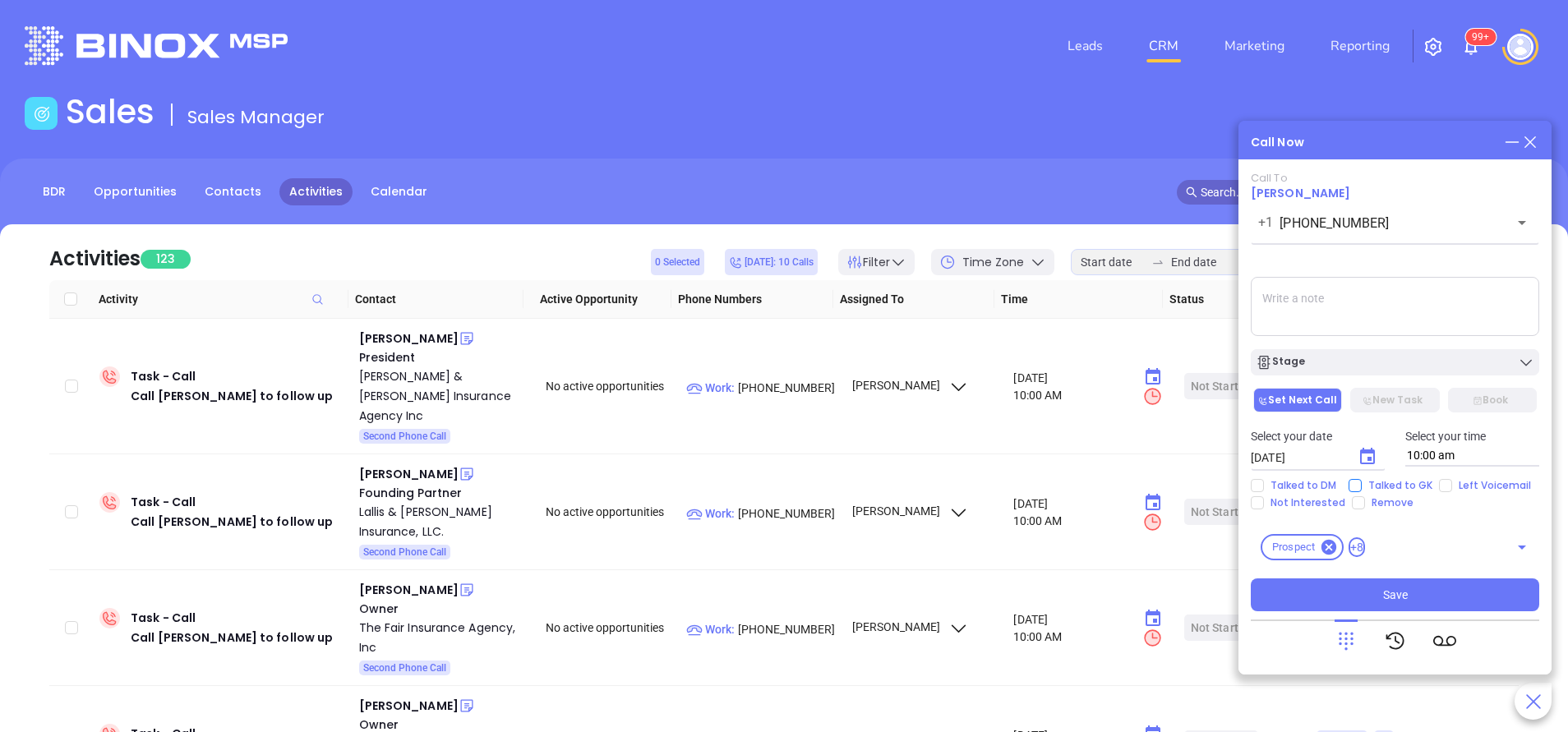
click at [1351, 489] on input "Talked to GK" at bounding box center [1354, 485] width 13 height 13
checkbox input "true"
click at [1364, 458] on icon "Choose date, selected date is Oct 15, 2025" at bounding box center [1367, 457] width 20 height 20
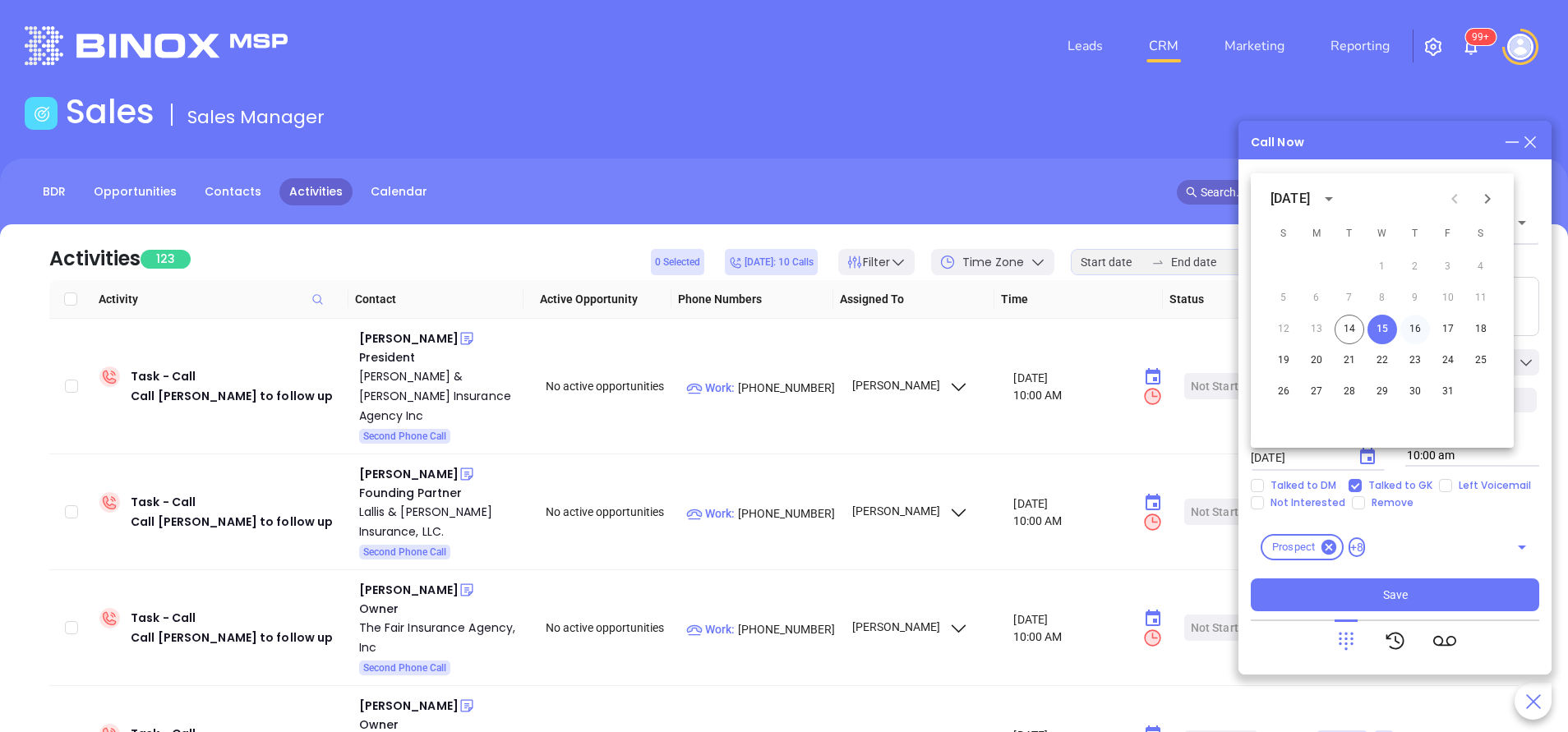
click at [1416, 333] on button "16" at bounding box center [1415, 329] width 29 height 29
type input "10/16/2025"
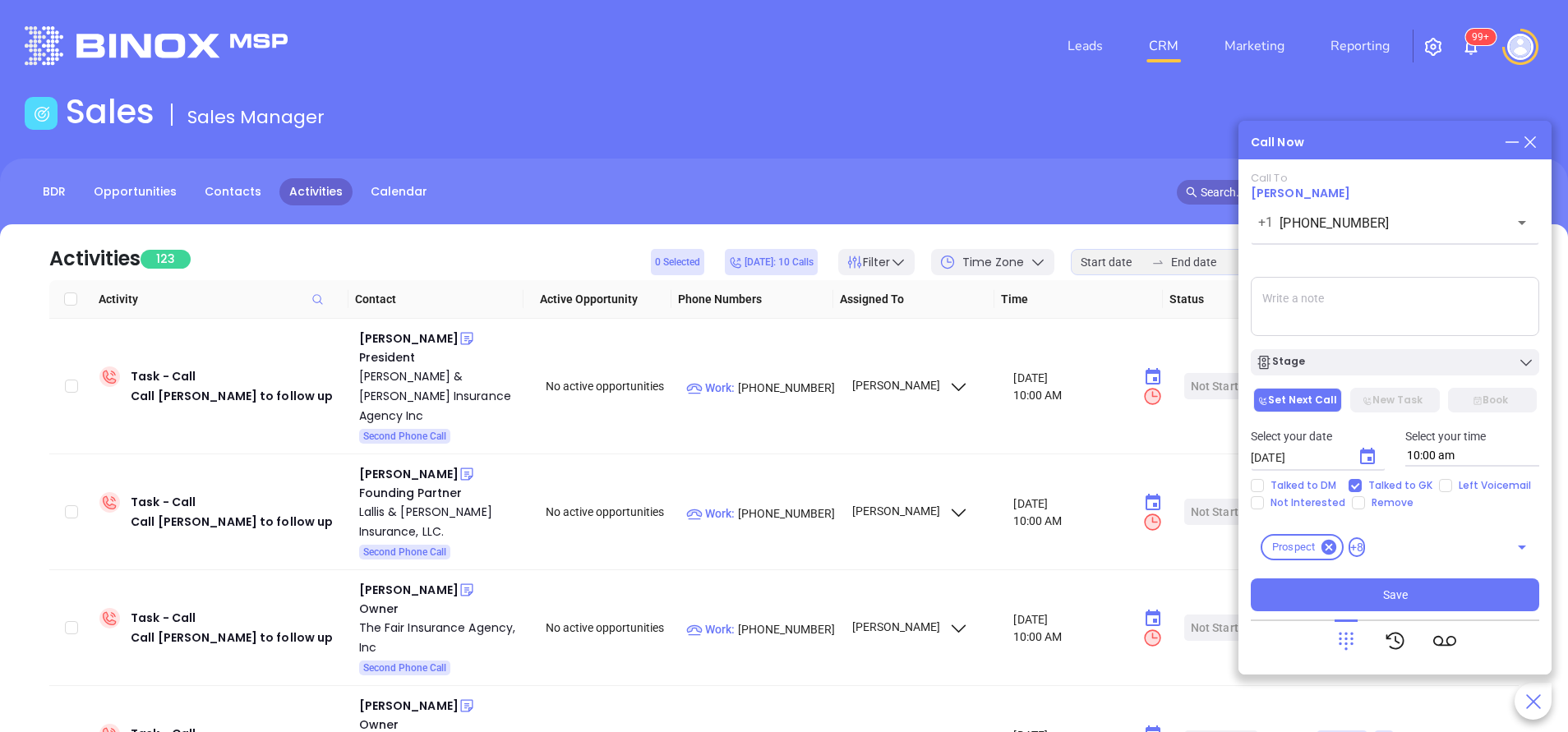
click at [1384, 392] on button "New Task" at bounding box center [1394, 399] width 89 height 24
click at [1304, 383] on div "Call To John Lopriore +1 (781) 438-1375 ​ Voicemail Drop Stage Set Next Call Ne…" at bounding box center [1394, 391] width 288 height 439
click at [1303, 397] on button "Set Next Call" at bounding box center [1298, 399] width 89 height 24
click at [1337, 356] on div "Stage" at bounding box center [1394, 362] width 278 height 17
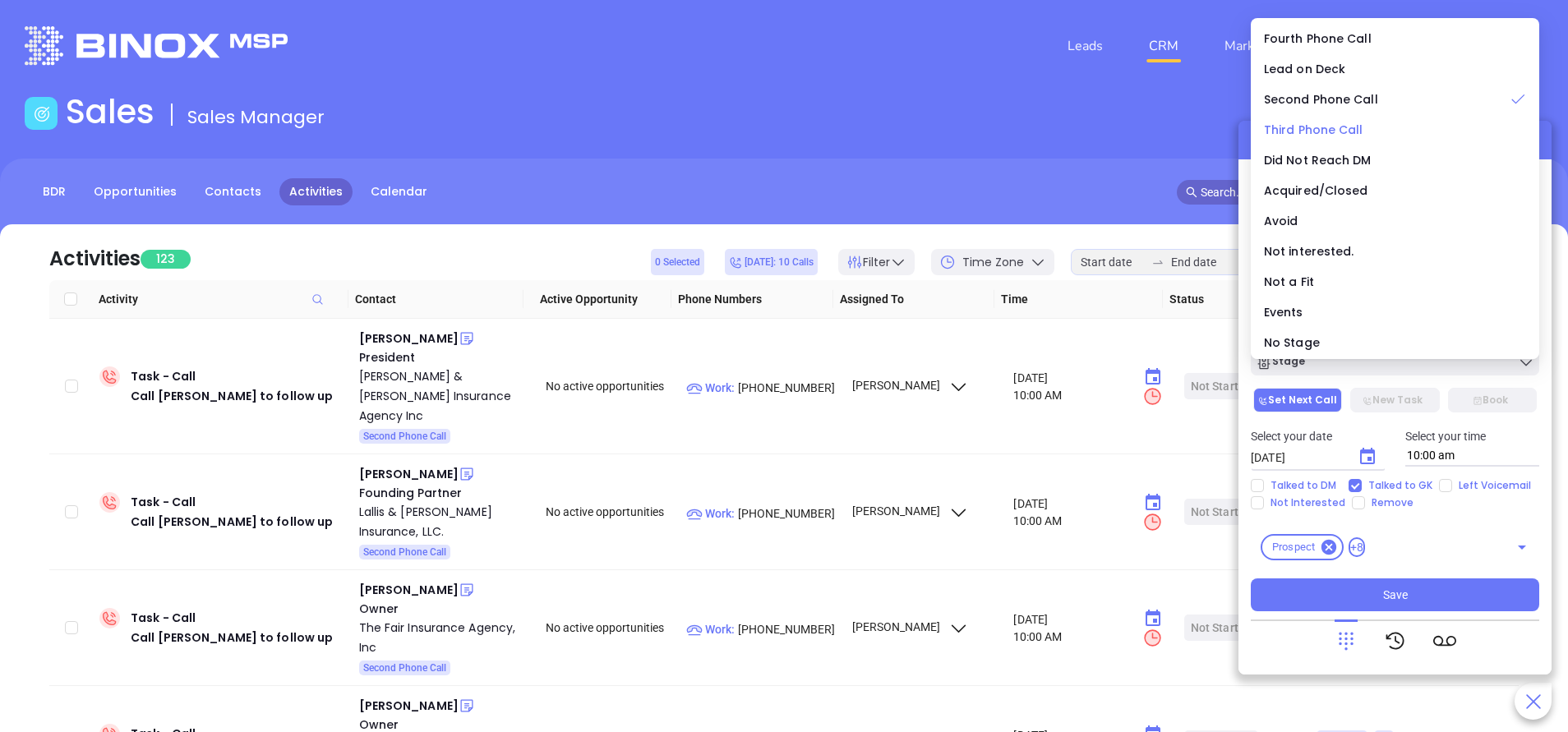
click at [1336, 127] on span "Third Phone Call" at bounding box center [1314, 130] width 100 height 17
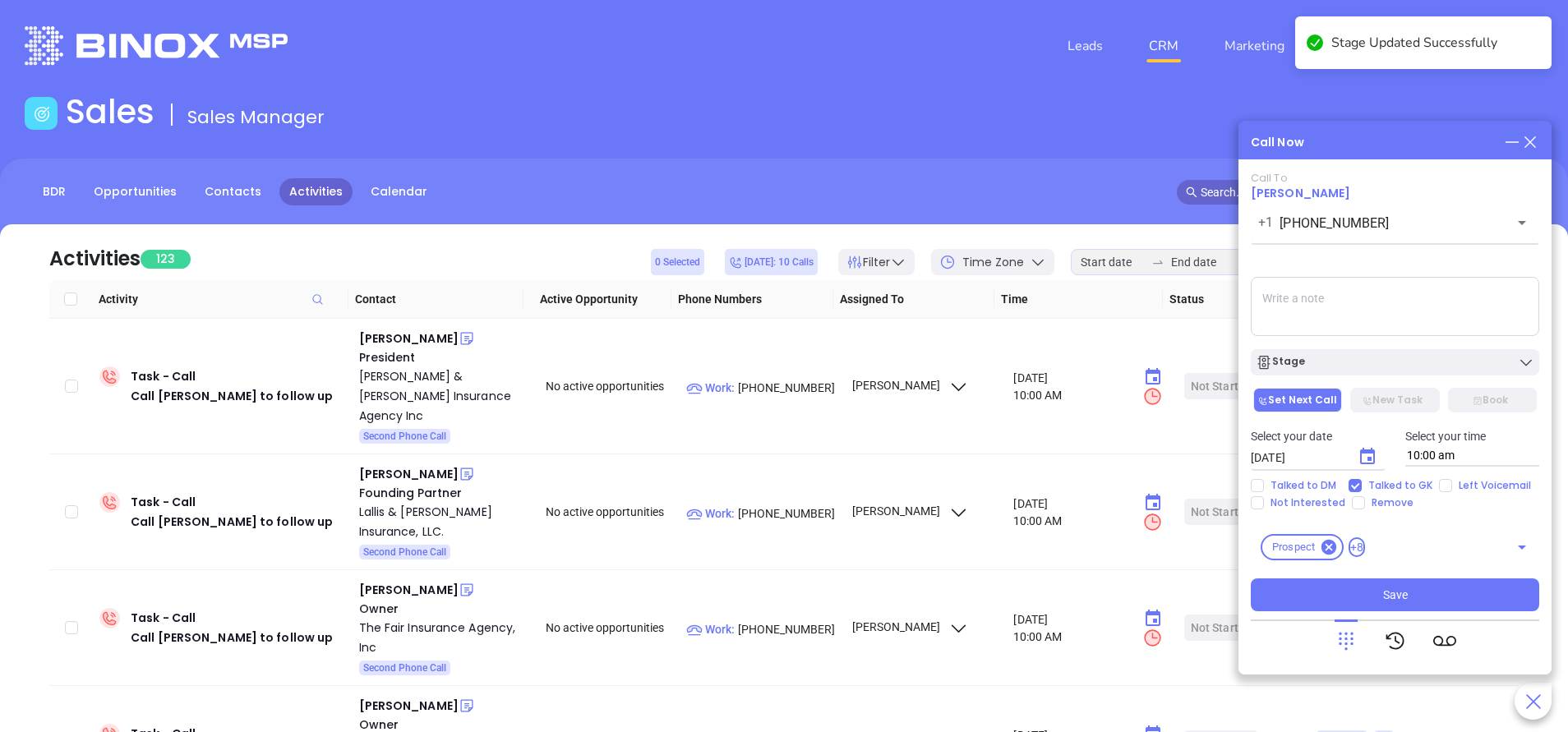
click at [1295, 314] on textarea at bounding box center [1394, 306] width 288 height 60
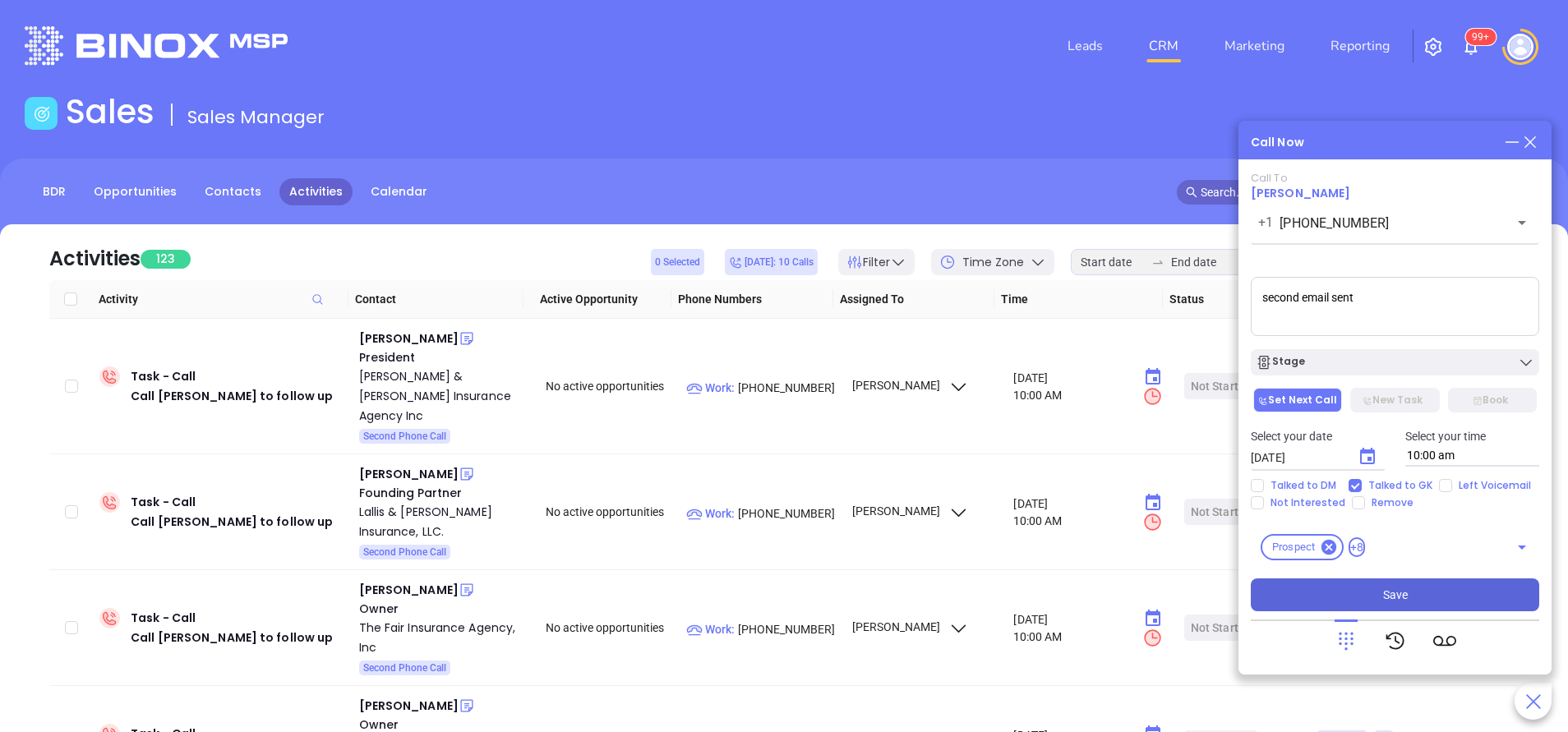
type textarea "second email sent"
click at [1418, 590] on button "Save" at bounding box center [1394, 595] width 288 height 33
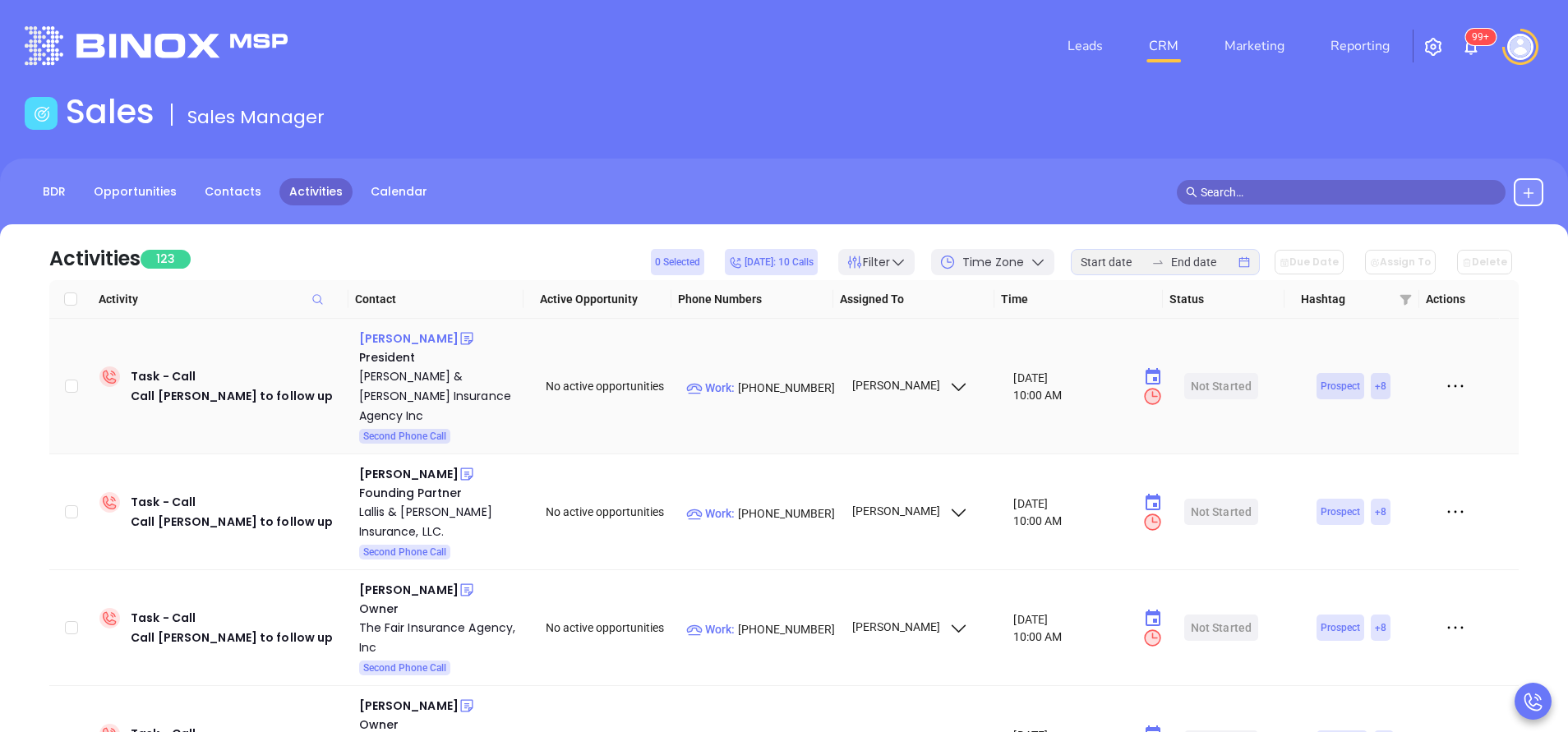
click at [410, 337] on div "Bruce Feldman" at bounding box center [409, 339] width 100 height 20
click at [766, 379] on p "Work : (978) 546-6982" at bounding box center [762, 387] width 150 height 19
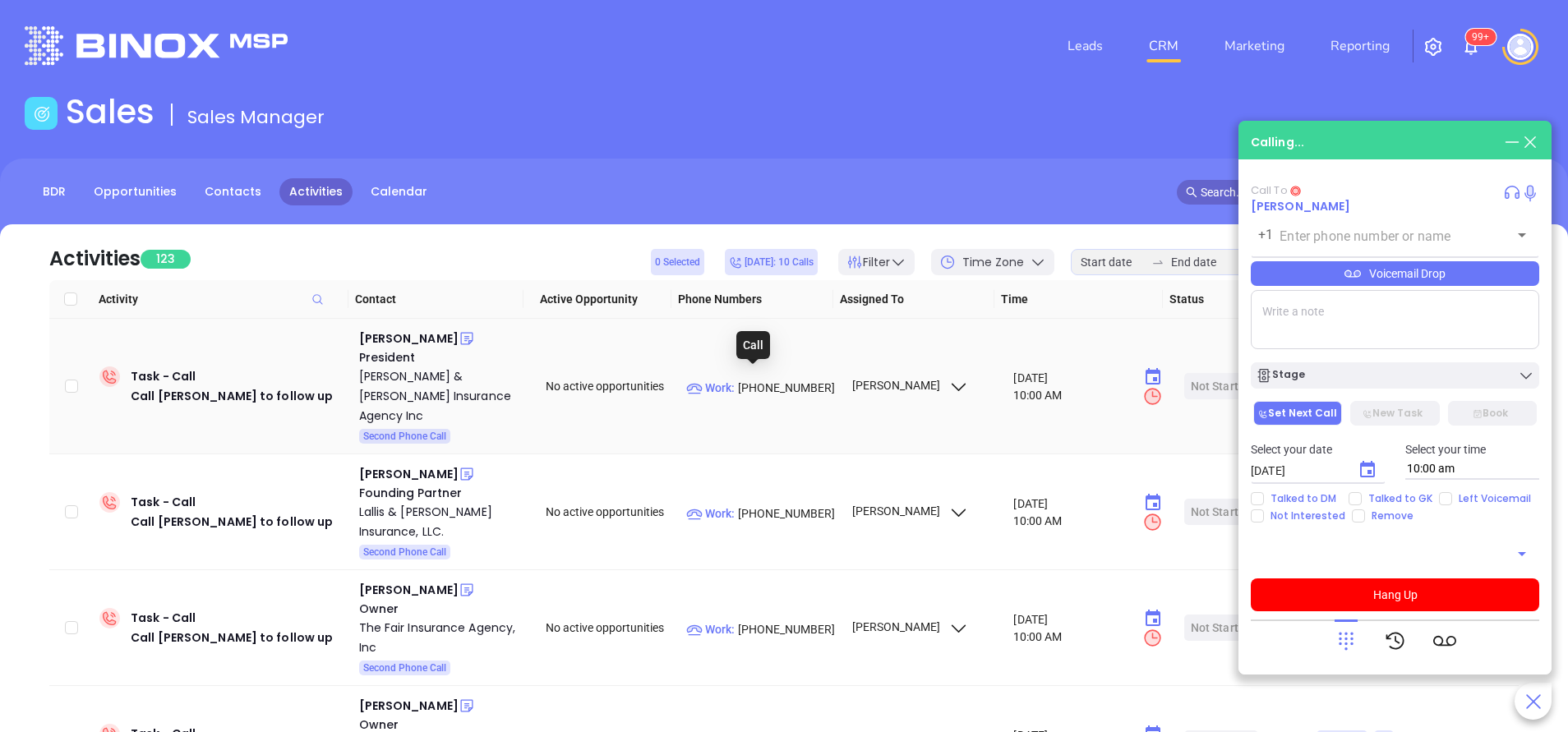
type input "(978) 546-6982"
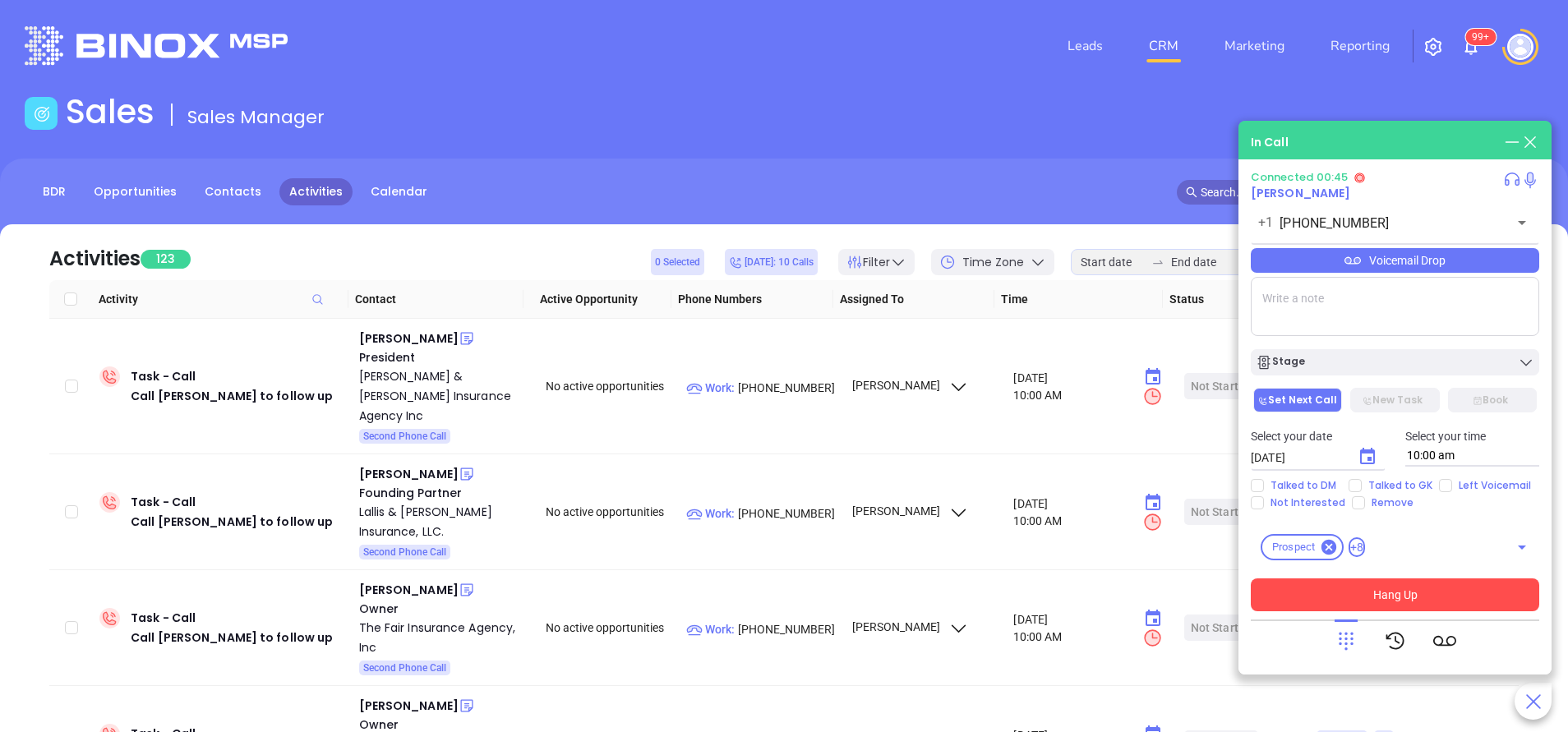
click at [1436, 594] on button "Hang Up" at bounding box center [1394, 595] width 288 height 33
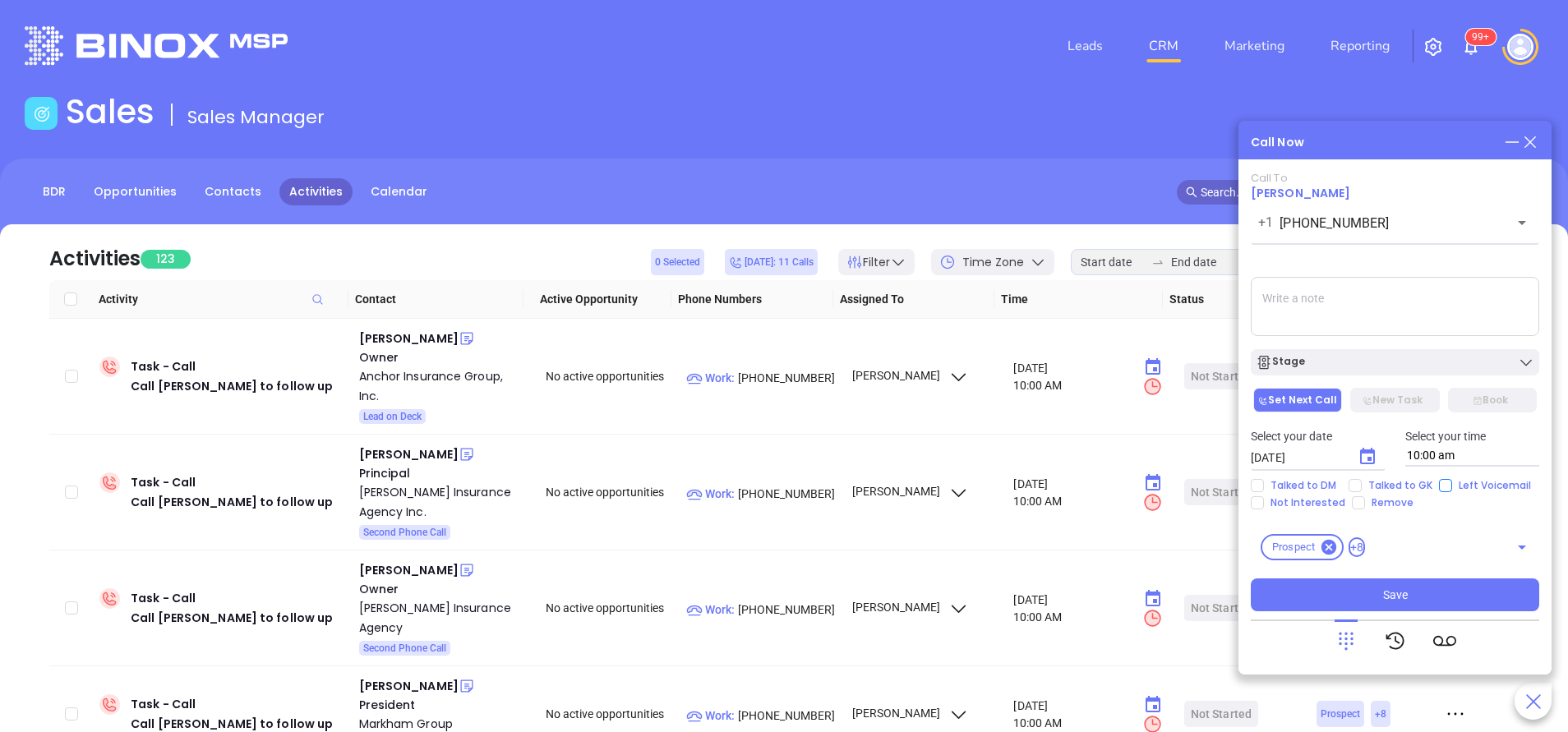
click at [1445, 488] on input "Left Voicemail" at bounding box center [1445, 485] width 13 height 13
checkbox input "true"
click at [1374, 371] on div "Stage" at bounding box center [1394, 362] width 278 height 17
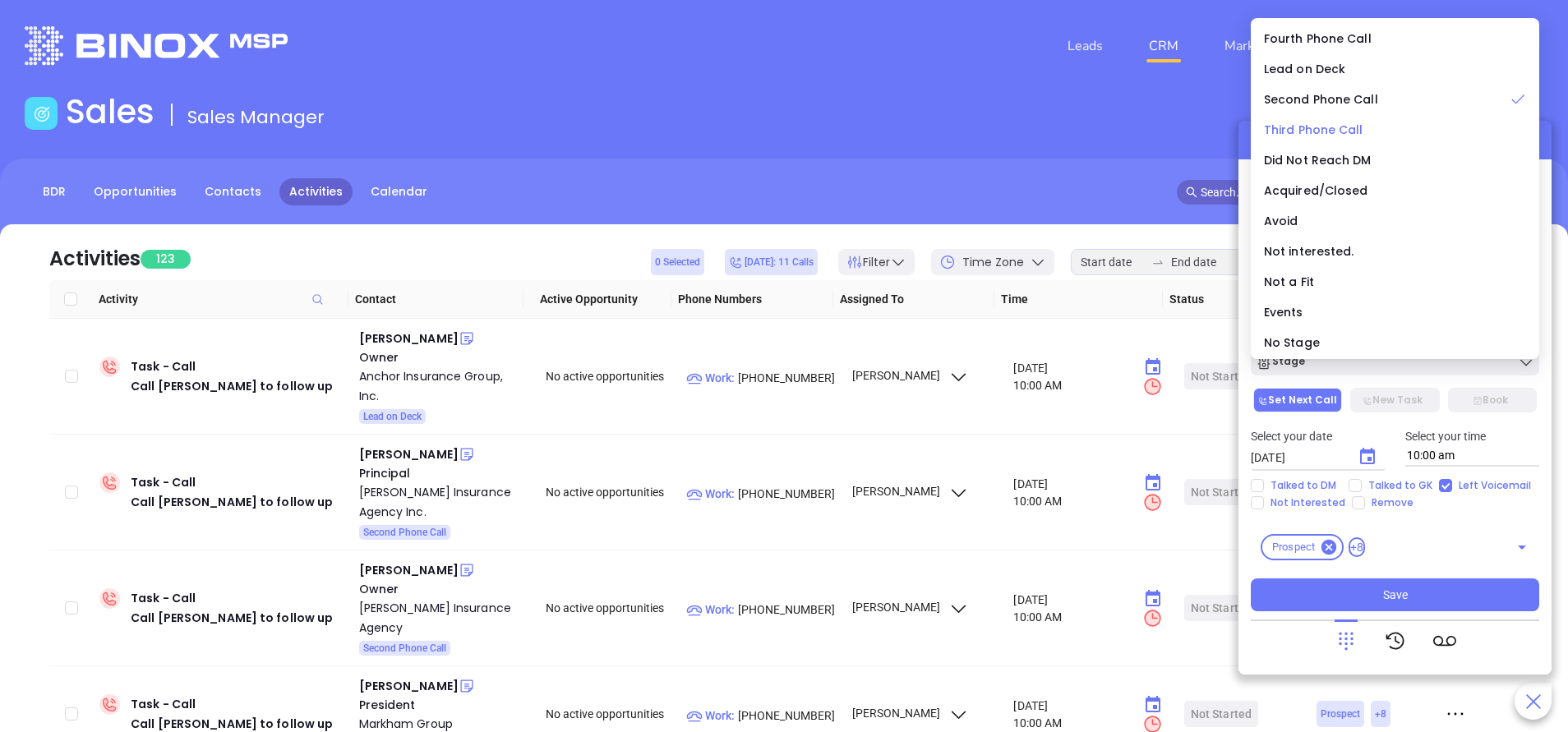
click at [1325, 126] on span "Third Phone Call" at bounding box center [1314, 130] width 100 height 17
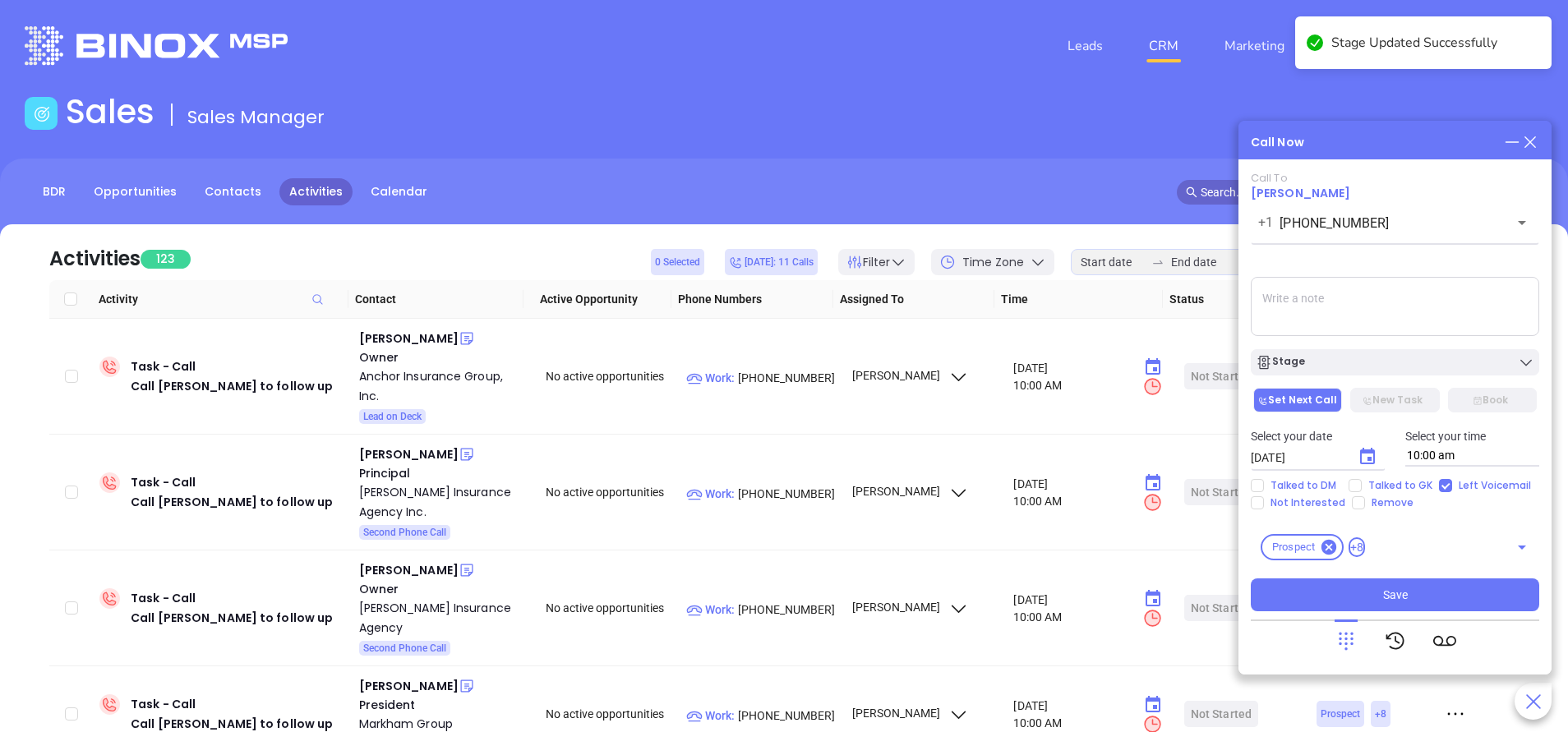
click at [1363, 293] on textarea at bounding box center [1394, 306] width 288 height 60
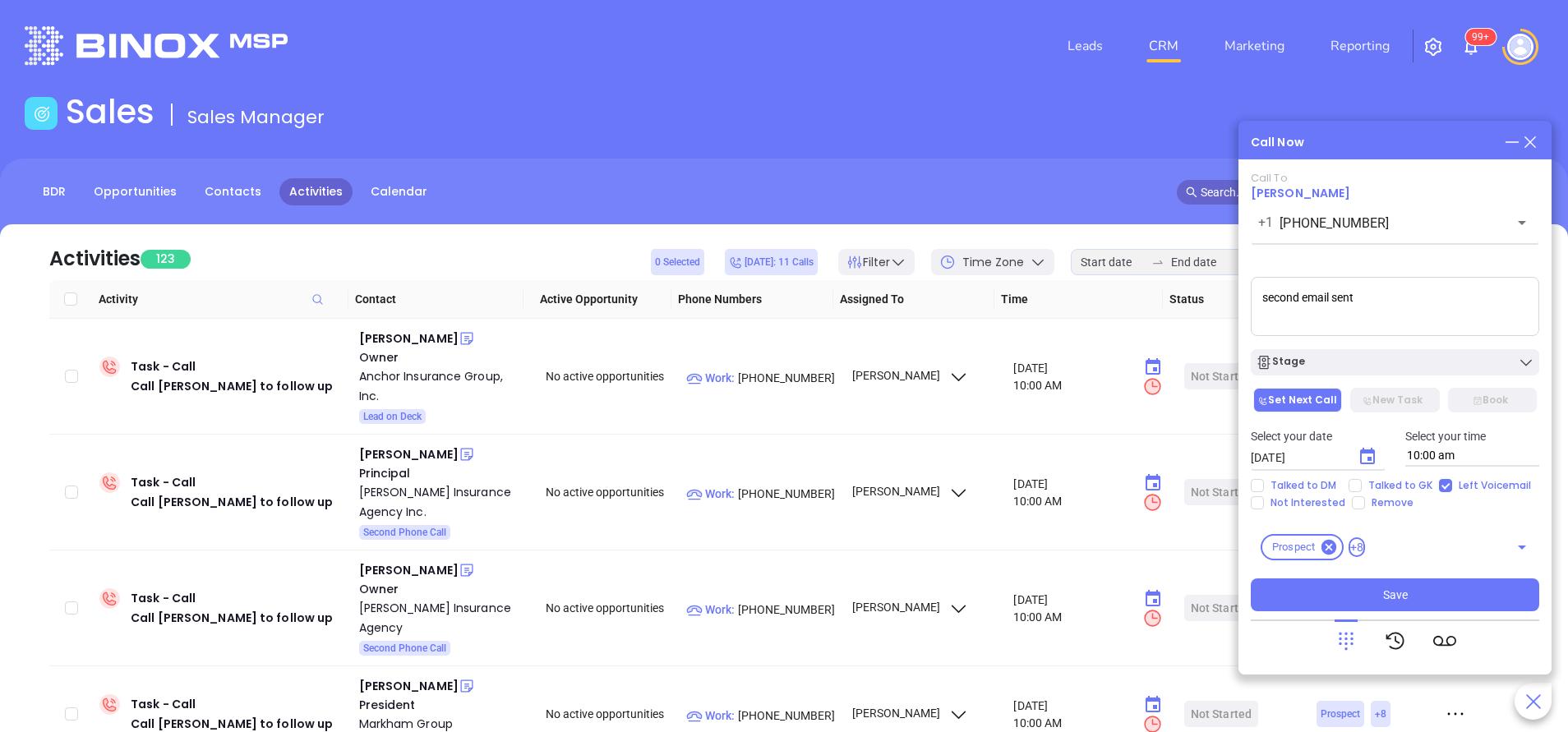
type textarea "second email sent"
click at [1364, 456] on icon "Choose date, selected date is Oct 15, 2025" at bounding box center [1367, 457] width 20 height 20
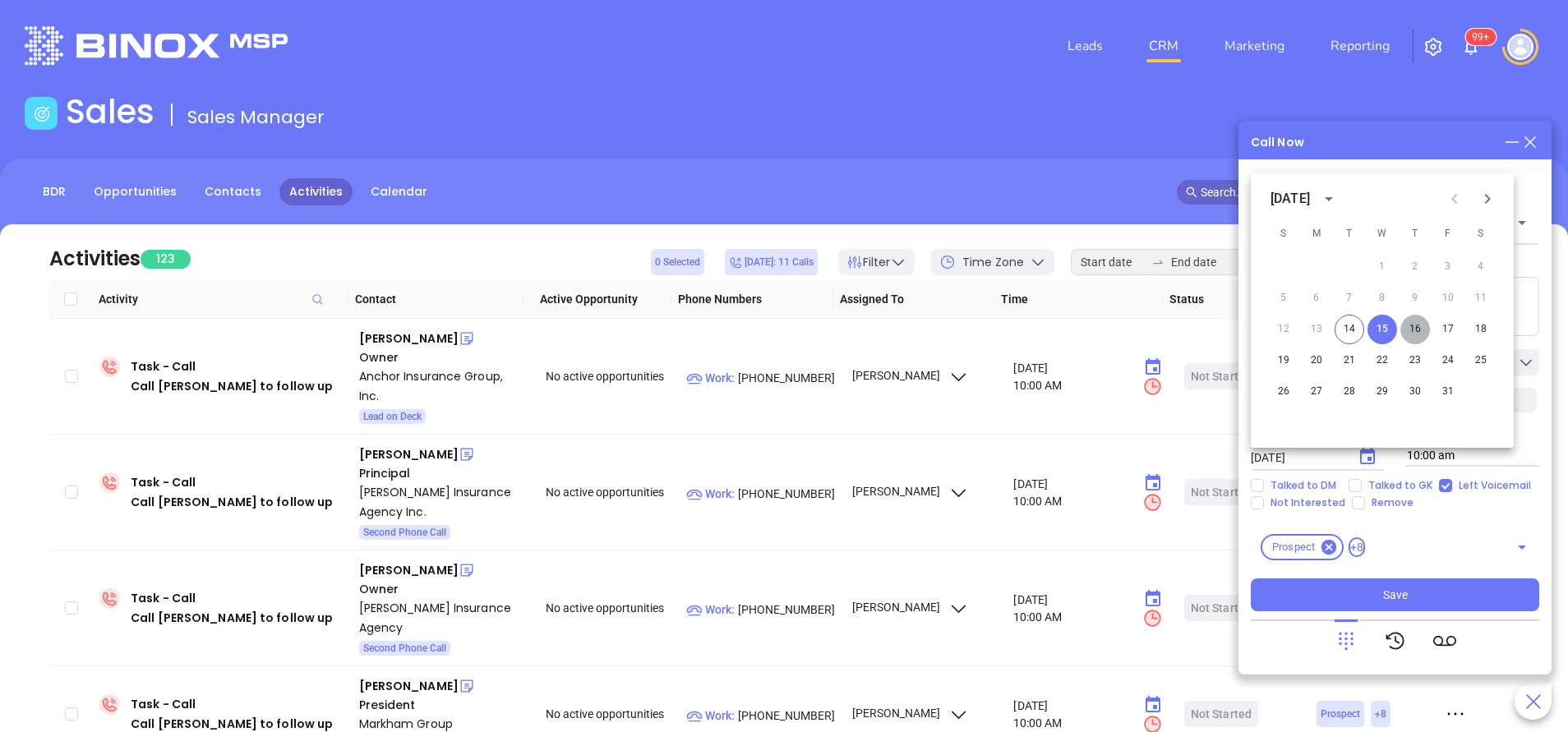
click at [1423, 328] on button "16" at bounding box center [1415, 329] width 29 height 29
type input "10/16/2025"
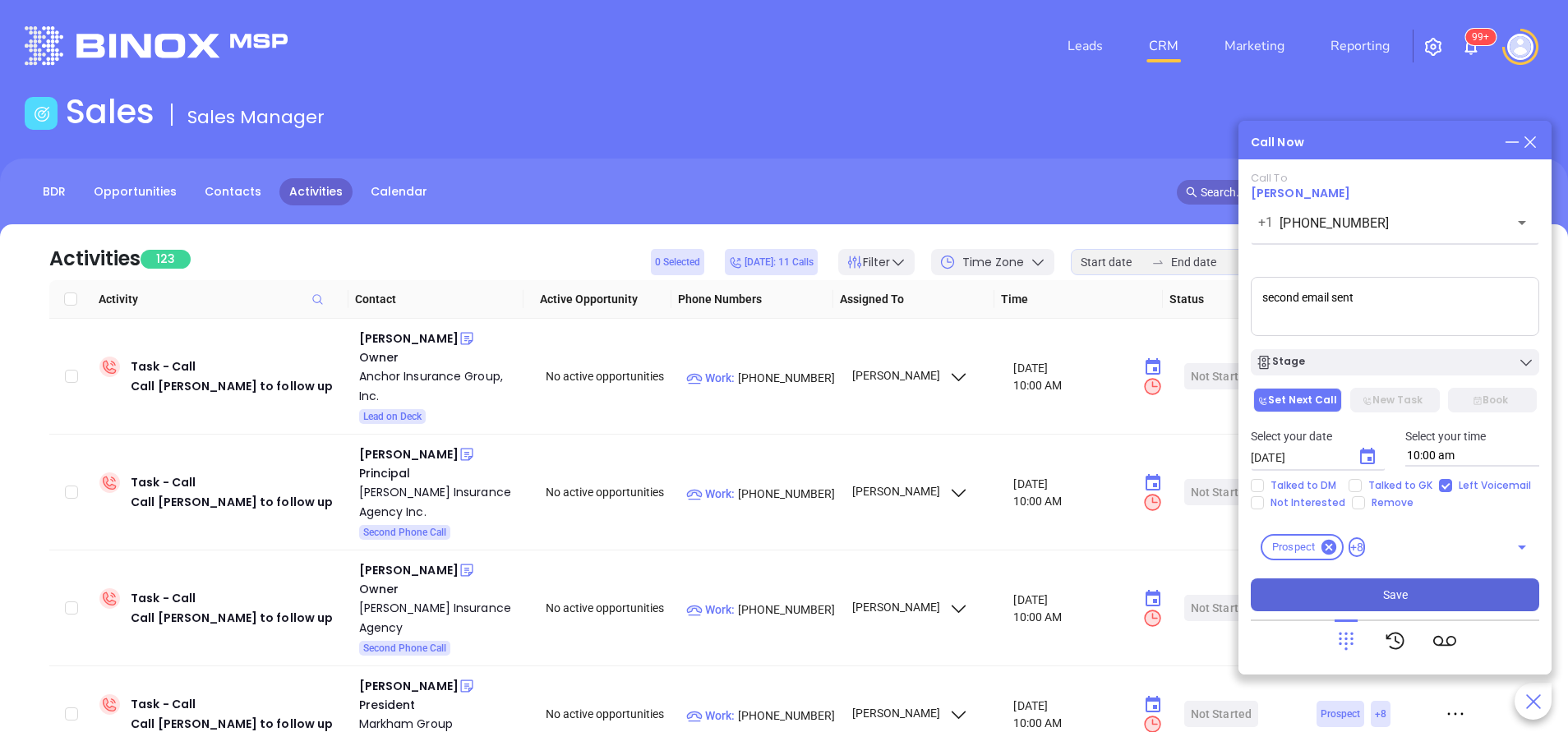
click at [1374, 588] on button "Save" at bounding box center [1394, 595] width 288 height 33
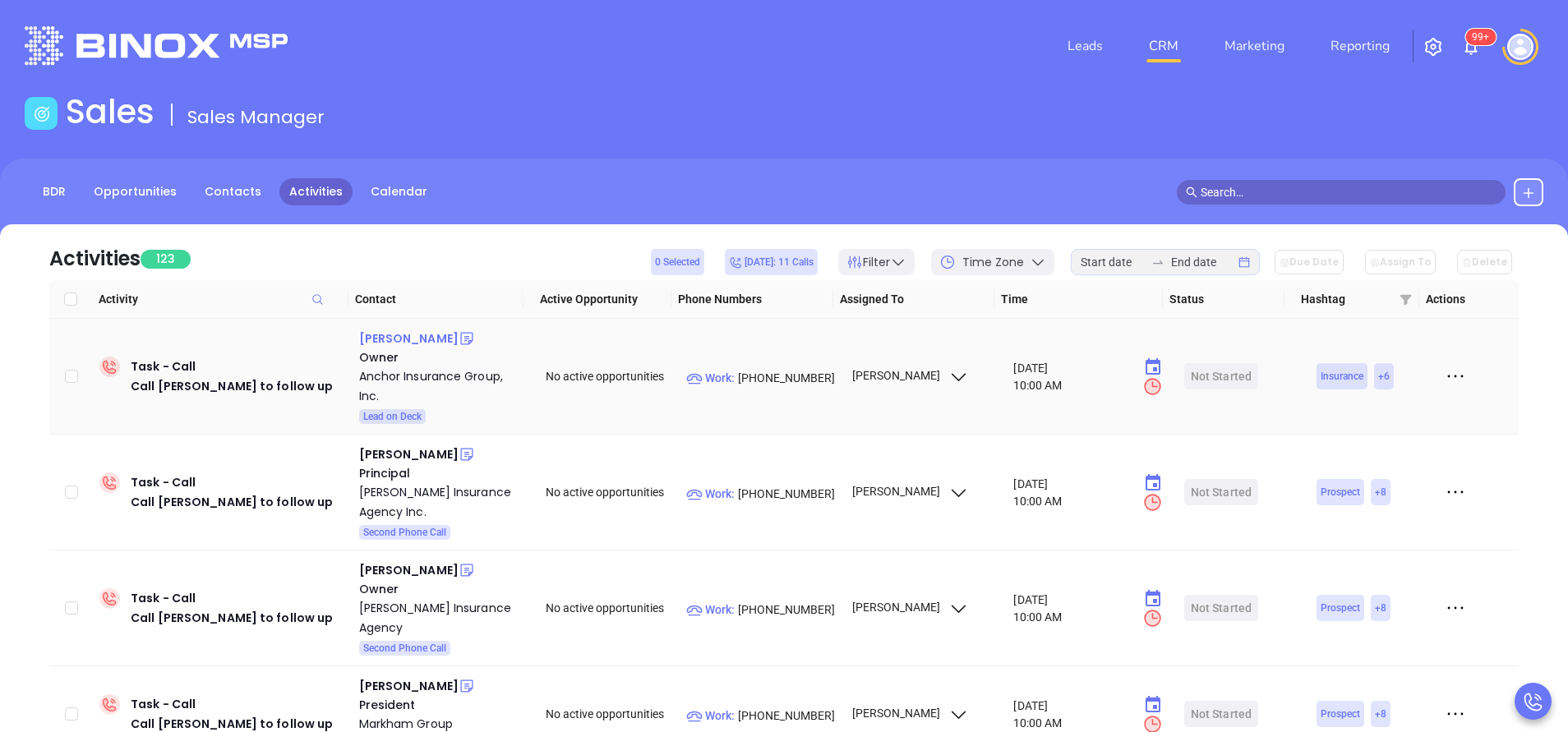
click at [418, 340] on div "Debi Mcmanus" at bounding box center [409, 339] width 100 height 20
click at [405, 454] on div "George Celia" at bounding box center [409, 454] width 100 height 20
click at [791, 485] on p "Work : (508) 586-0599" at bounding box center [762, 494] width 150 height 19
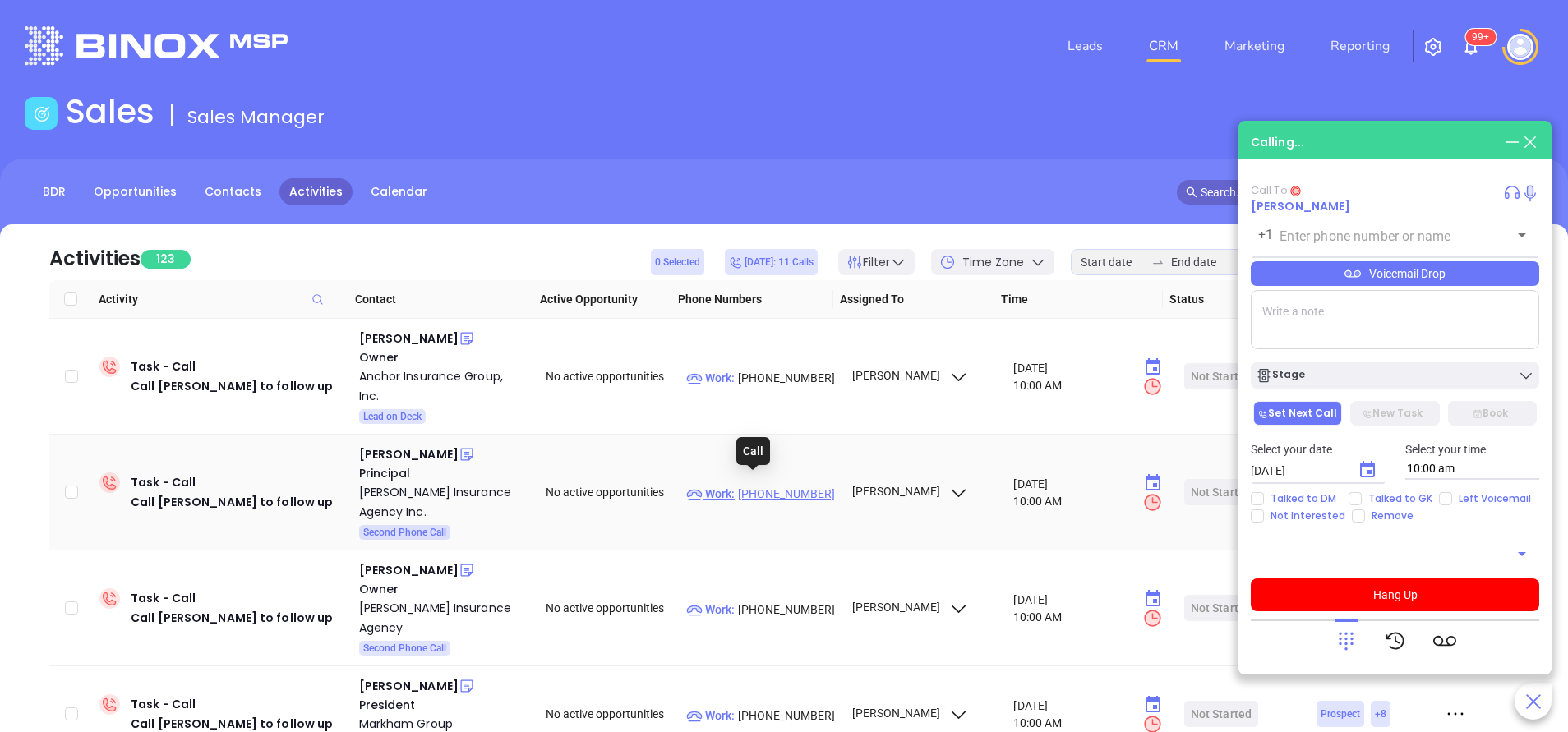
type input "(508) 586-0599"
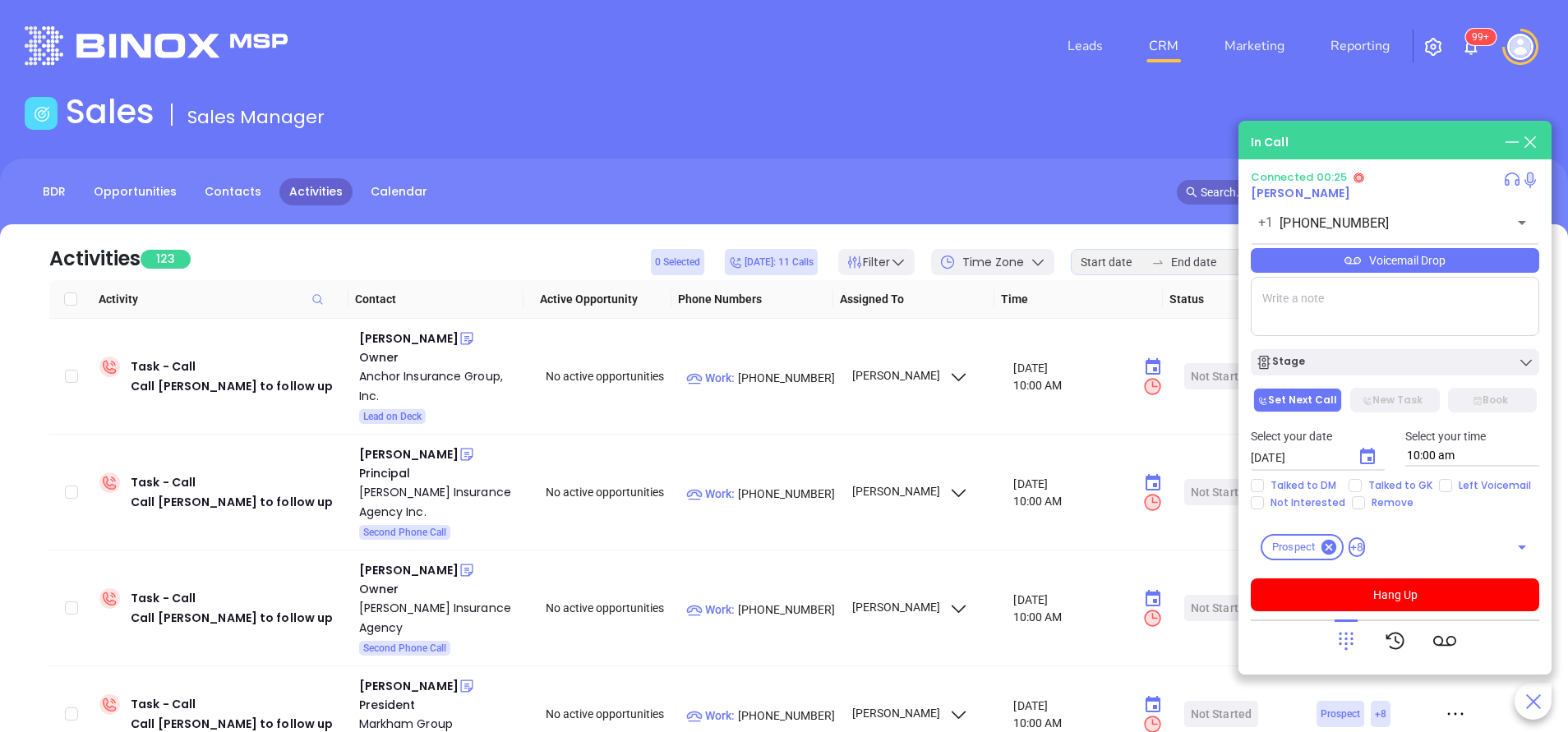
click at [1341, 647] on icon at bounding box center [1346, 641] width 23 height 23
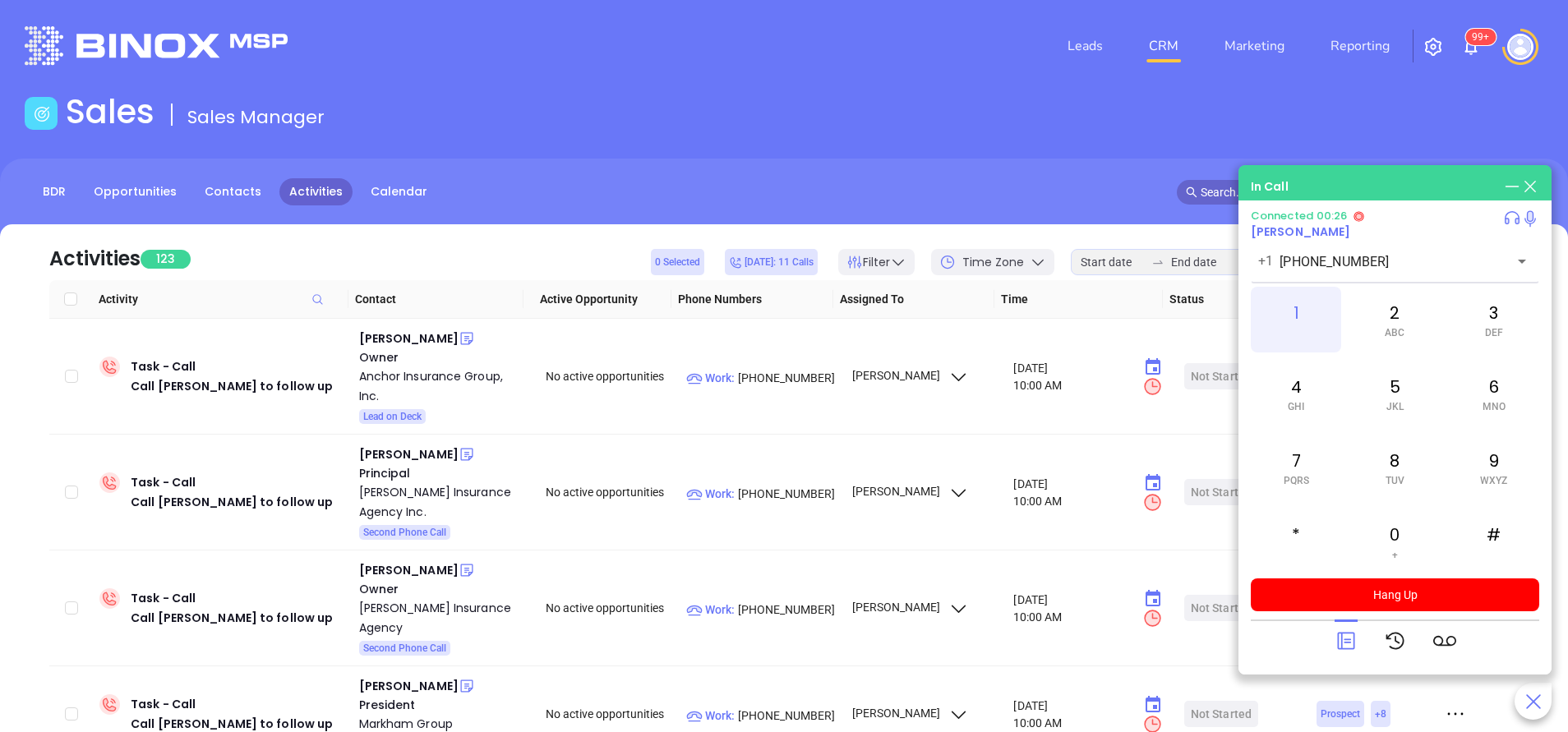
click at [1280, 319] on div "1" at bounding box center [1296, 319] width 91 height 65
click at [1352, 638] on icon at bounding box center [1346, 641] width 23 height 23
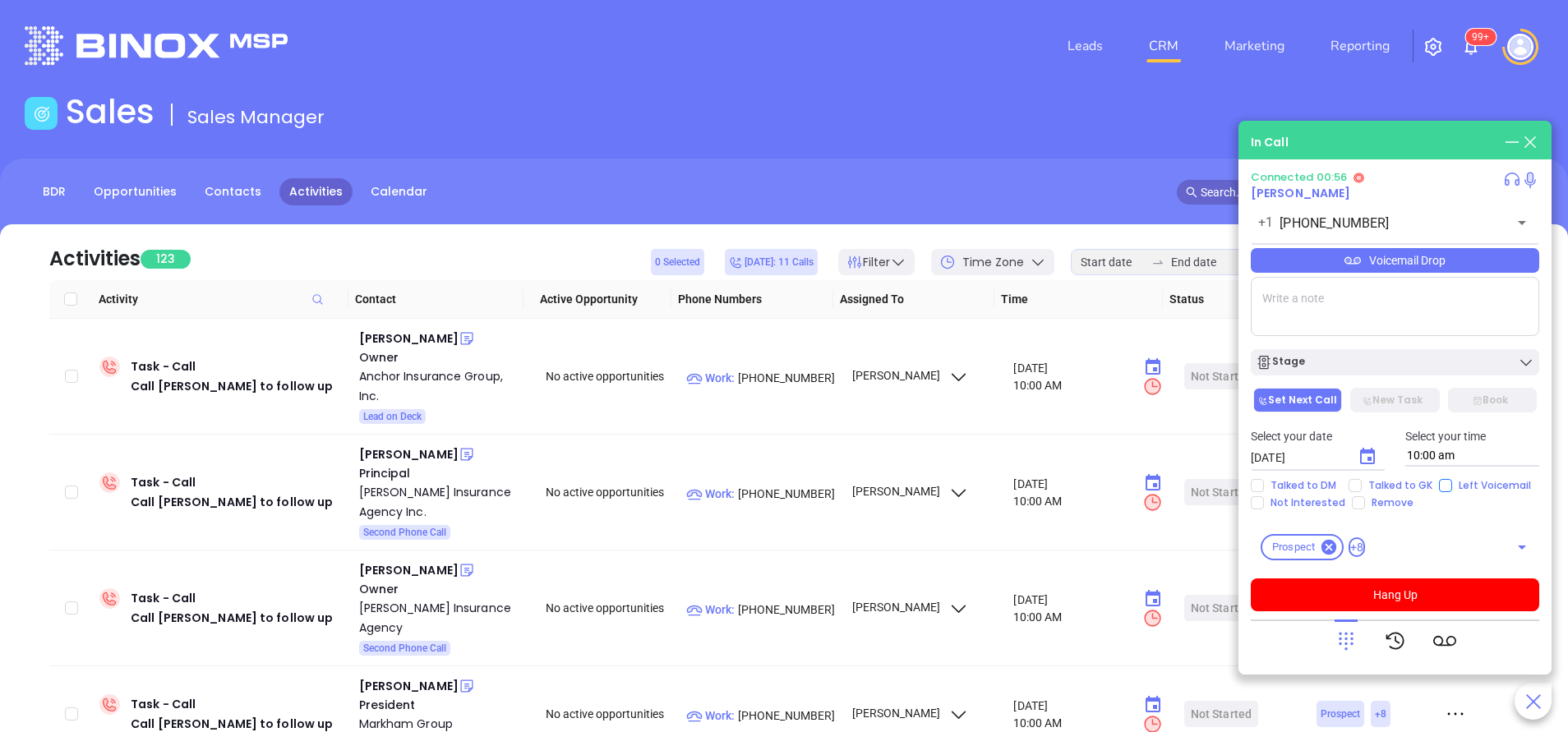
click at [1439, 484] on input "Left Voicemail" at bounding box center [1445, 485] width 13 height 13
checkbox input "true"
click at [1443, 592] on button "Hang Up" at bounding box center [1394, 595] width 288 height 33
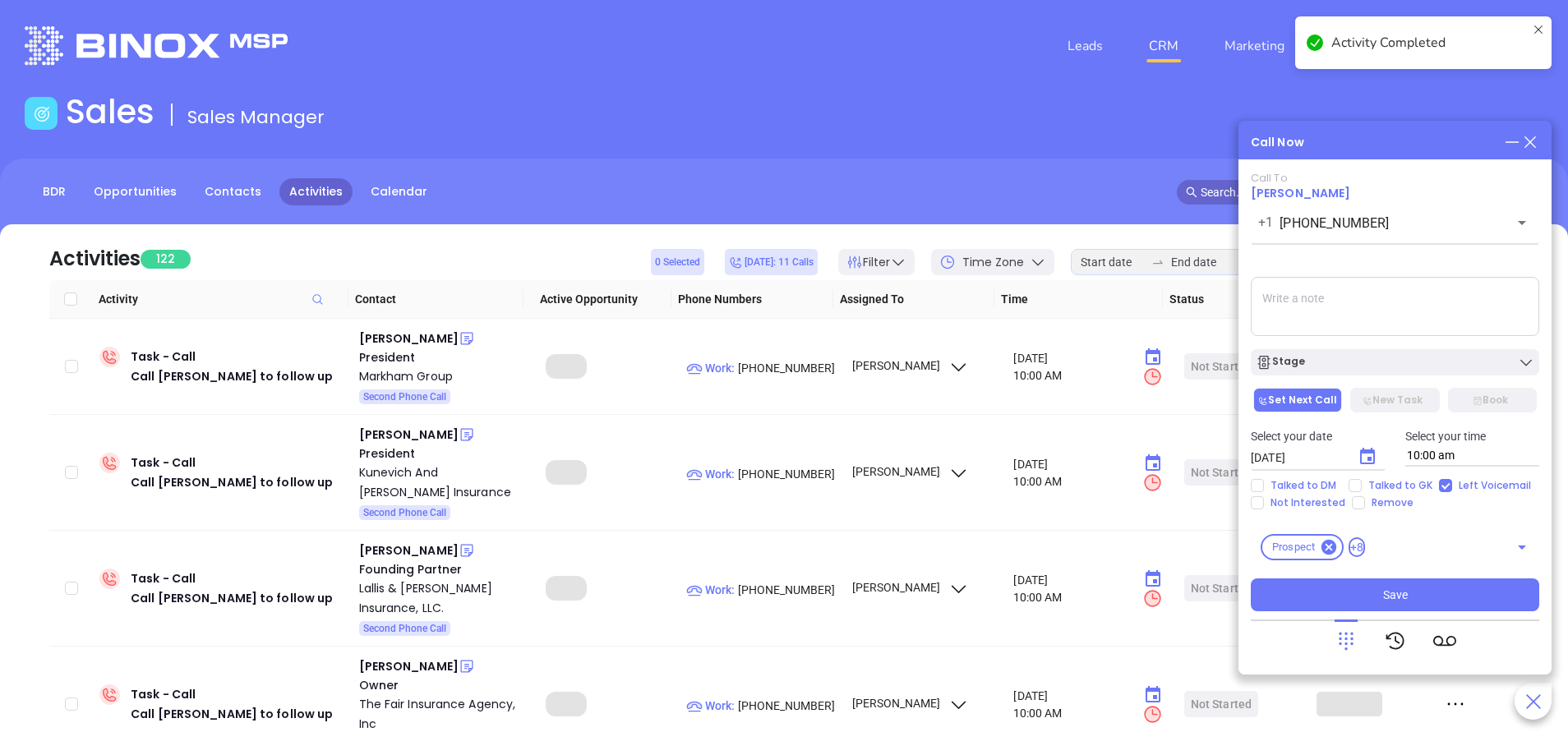
click at [1367, 455] on icon "Choose date, selected date is Oct 15, 2025" at bounding box center [1367, 457] width 20 height 20
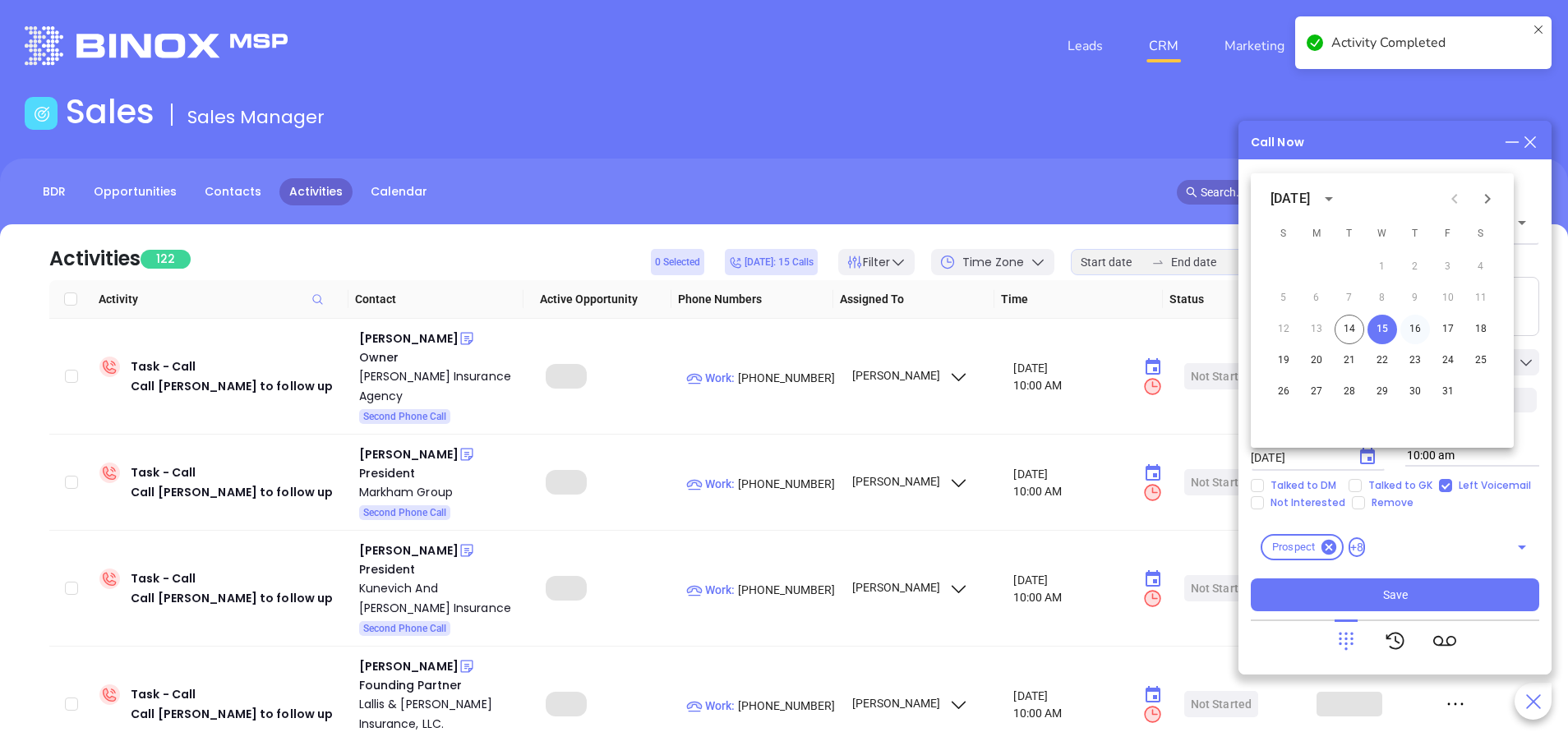
click at [1416, 324] on button "16" at bounding box center [1415, 329] width 29 height 29
type input "10/16/2025"
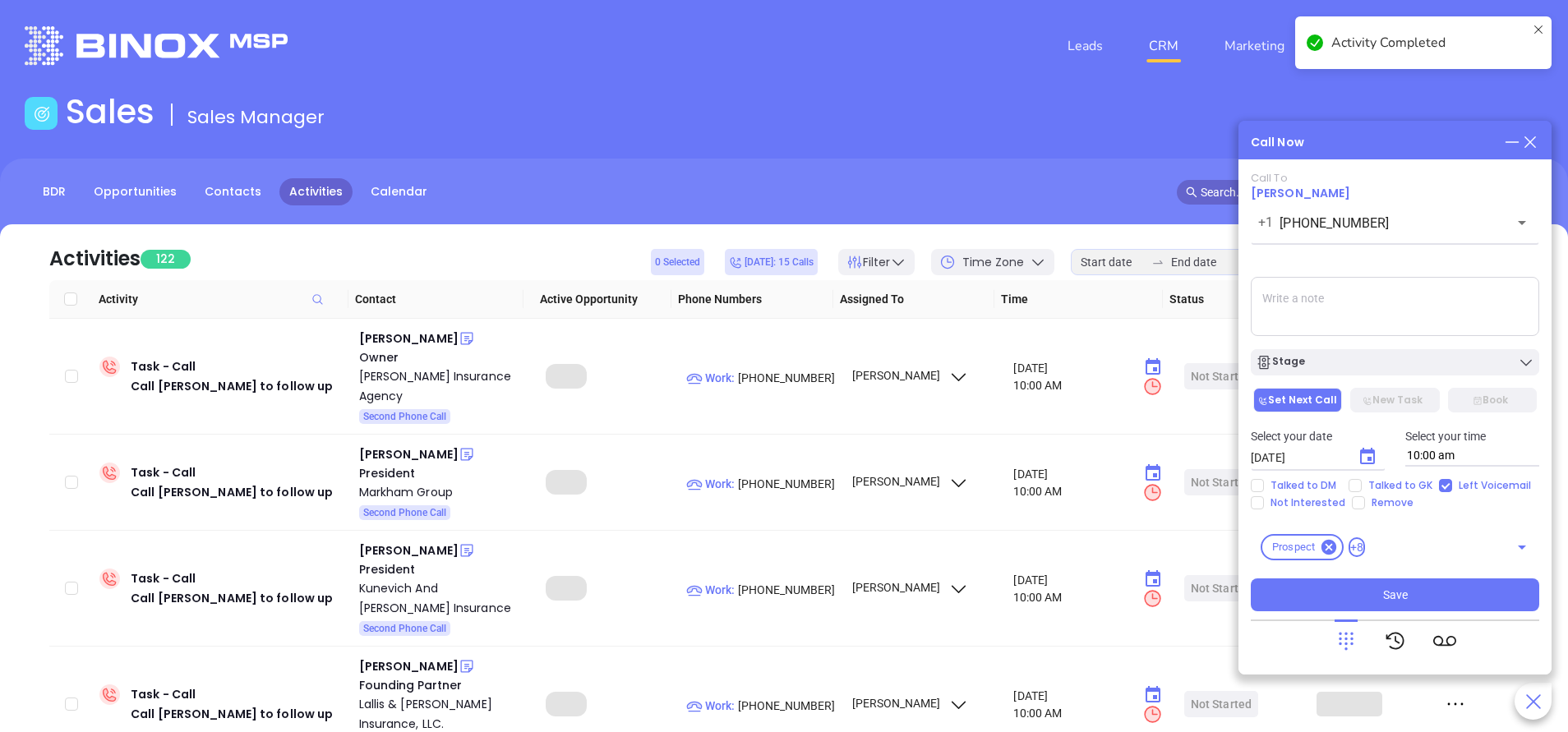
click at [1398, 382] on div "Call To George Celia +1 (508) 586-0599 ​ Voicemail Drop Stage Set Next Call New…" at bounding box center [1394, 391] width 288 height 439
click at [1389, 365] on div "Stage" at bounding box center [1394, 362] width 278 height 17
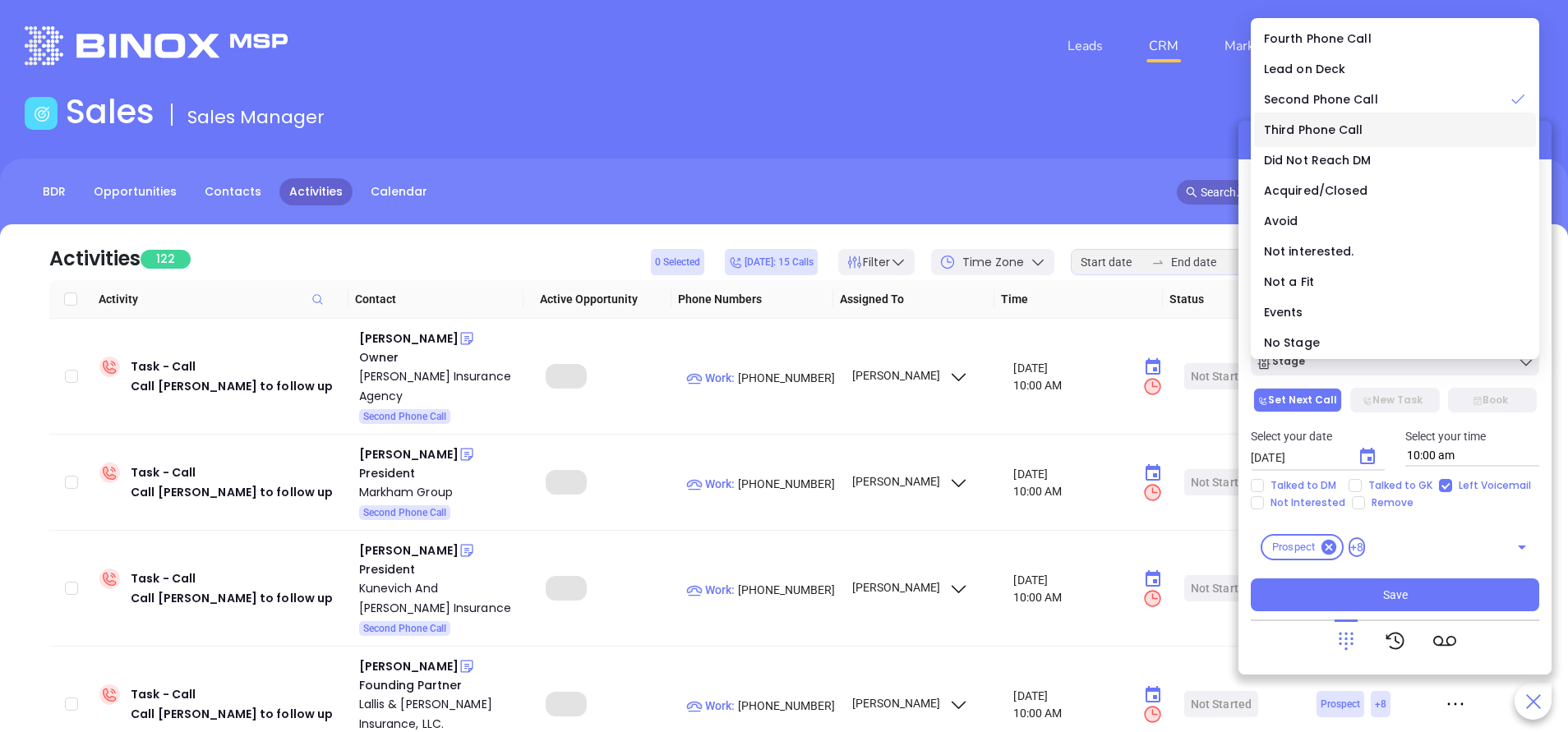
drag, startPoint x: 1311, startPoint y: 124, endPoint x: 1315, endPoint y: 132, distance: 8.9
click at [1311, 122] on span "Third Phone Call" at bounding box center [1314, 130] width 100 height 17
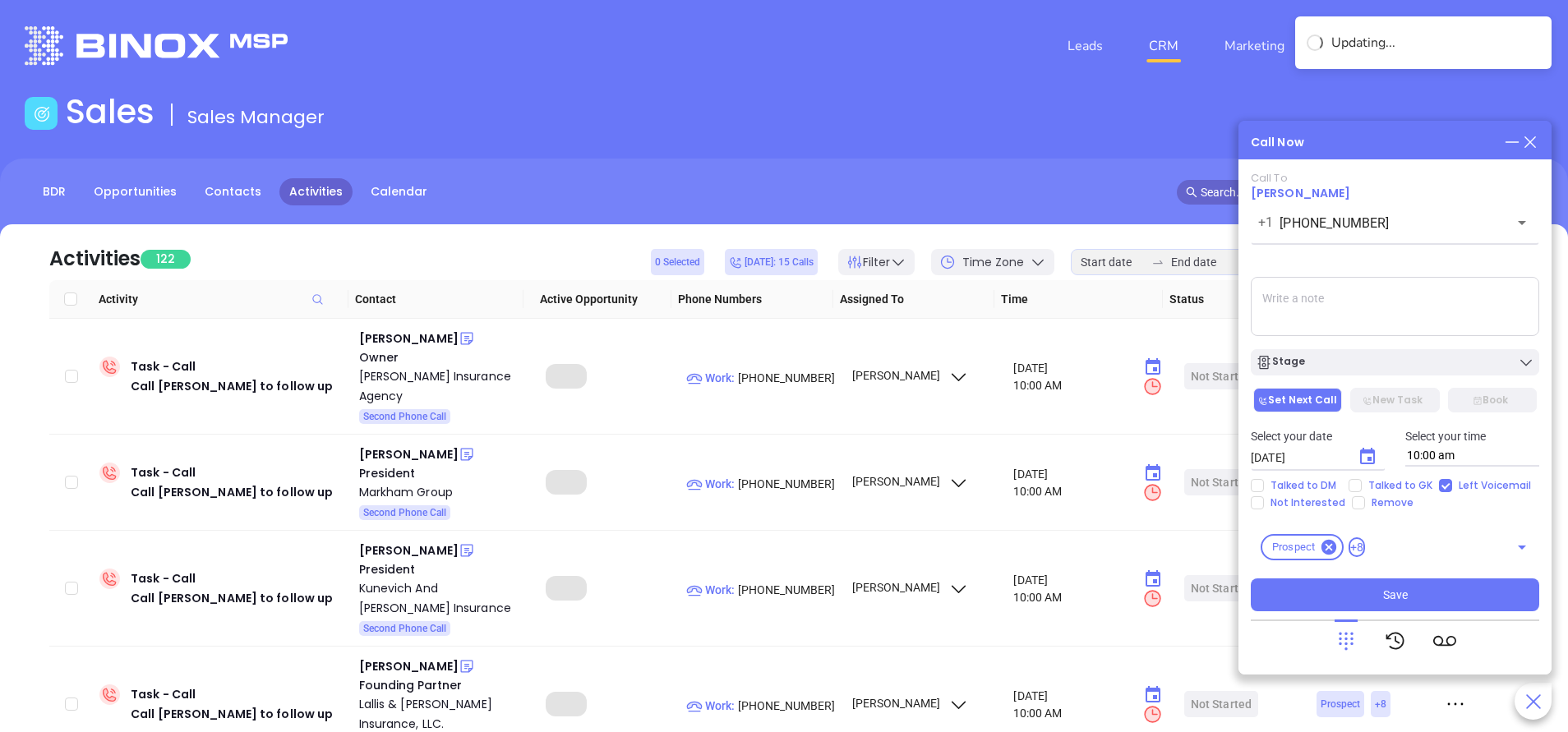
click at [1381, 304] on textarea at bounding box center [1394, 306] width 288 height 60
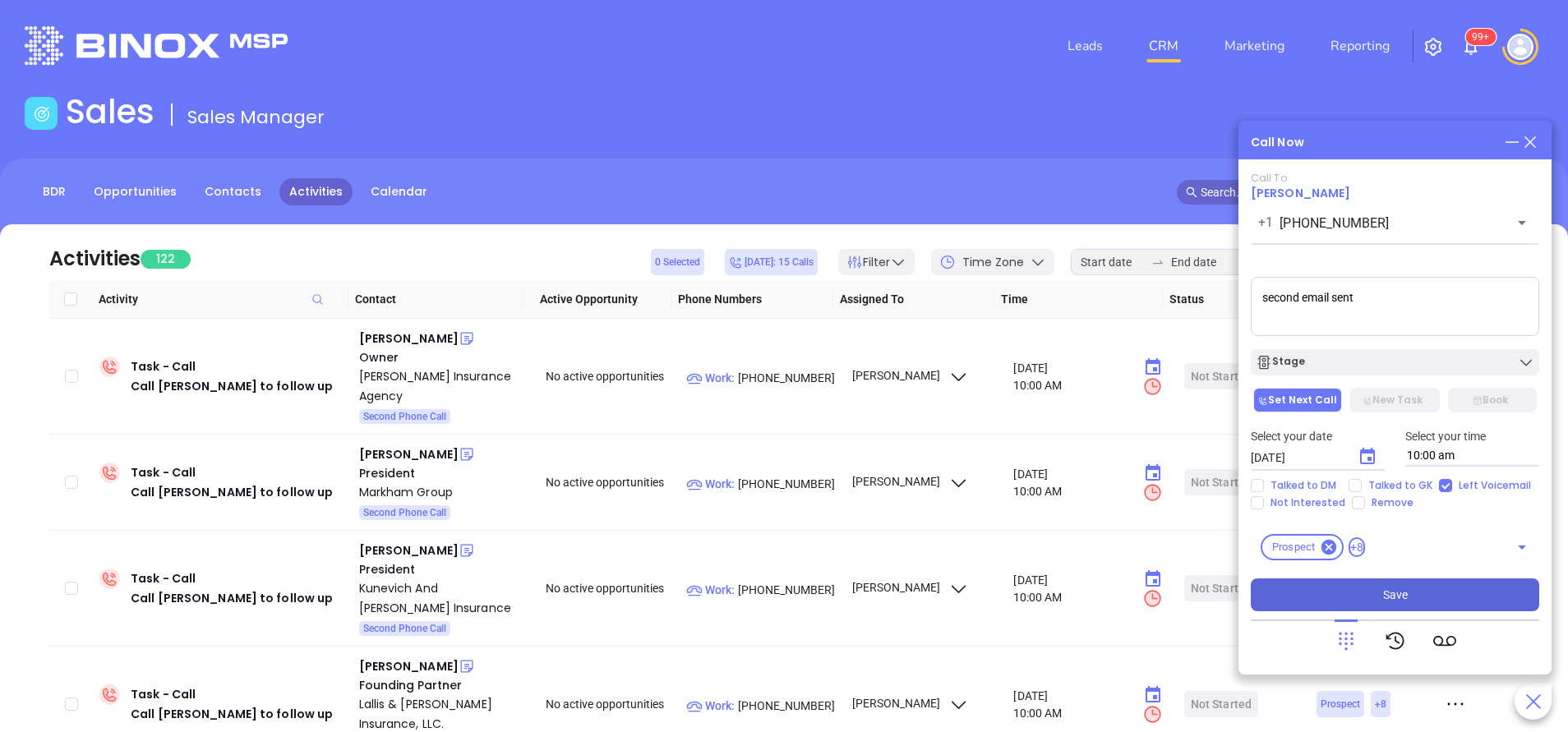
type textarea "second email sent"
click at [1449, 600] on button "Save" at bounding box center [1394, 595] width 288 height 33
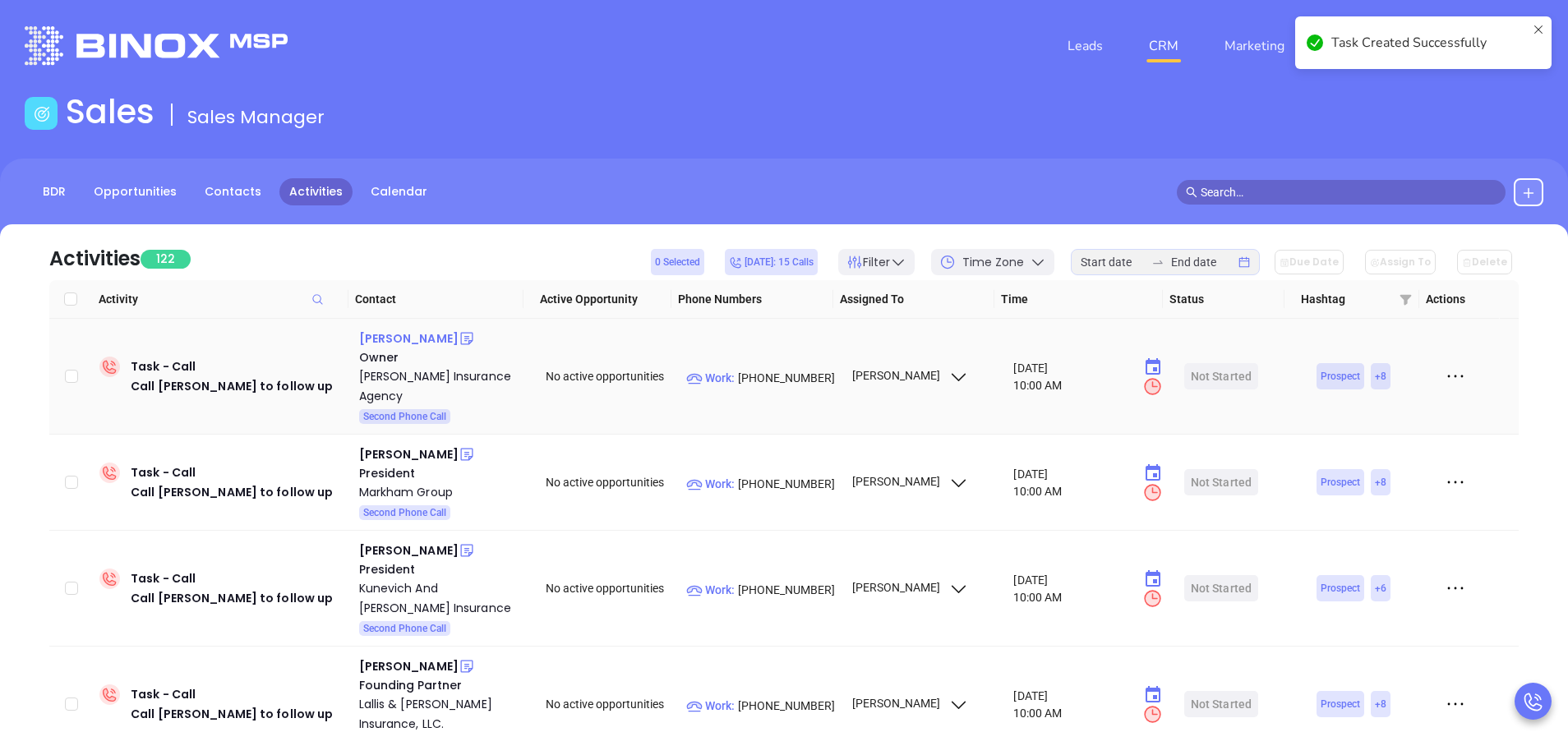
click at [412, 335] on div "John Mcbride" at bounding box center [409, 339] width 100 height 20
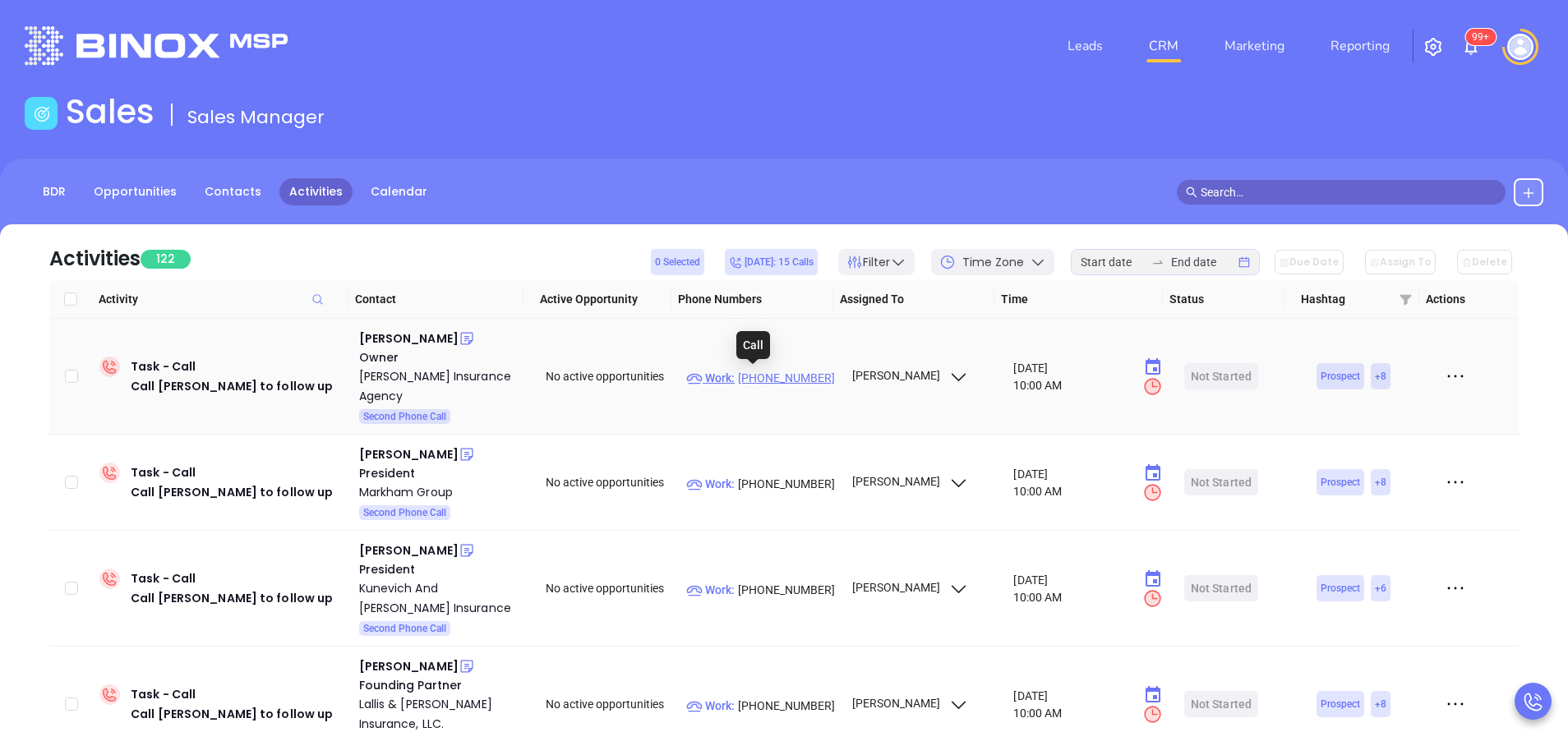
click at [766, 374] on p "Work : (978) 663-3301" at bounding box center [762, 378] width 150 height 19
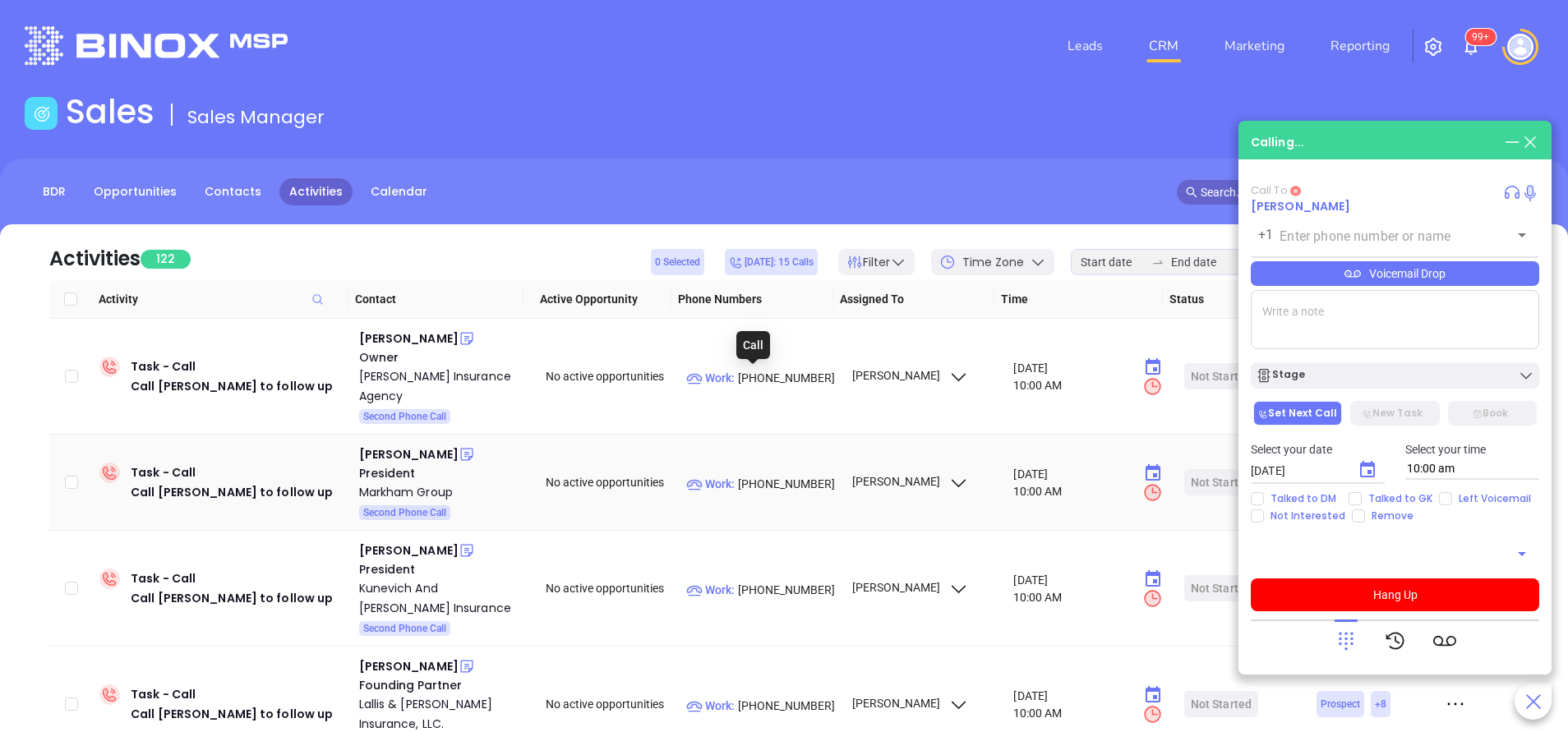
type input "(978) 663-3301"
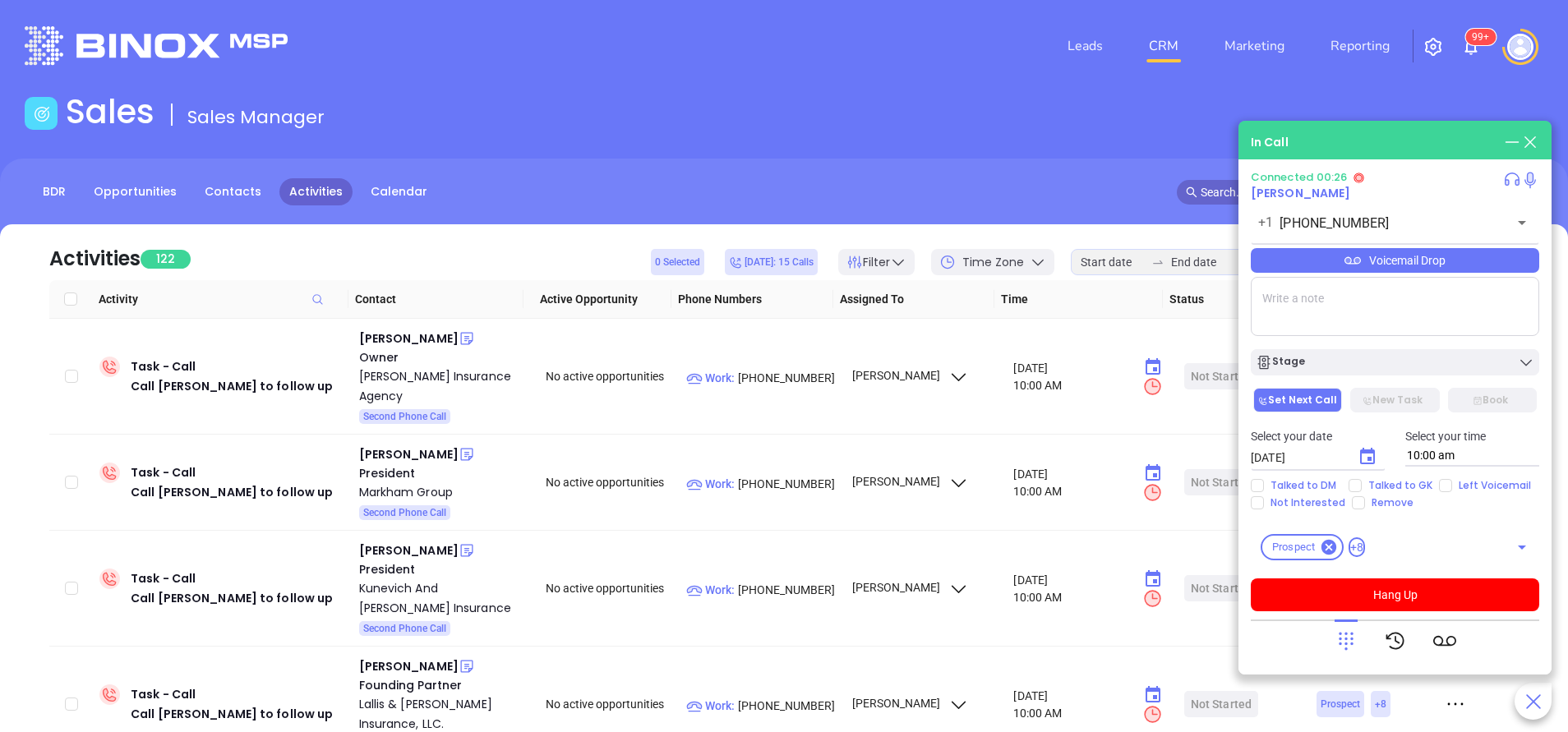
click at [1356, 633] on icon at bounding box center [1346, 641] width 23 height 23
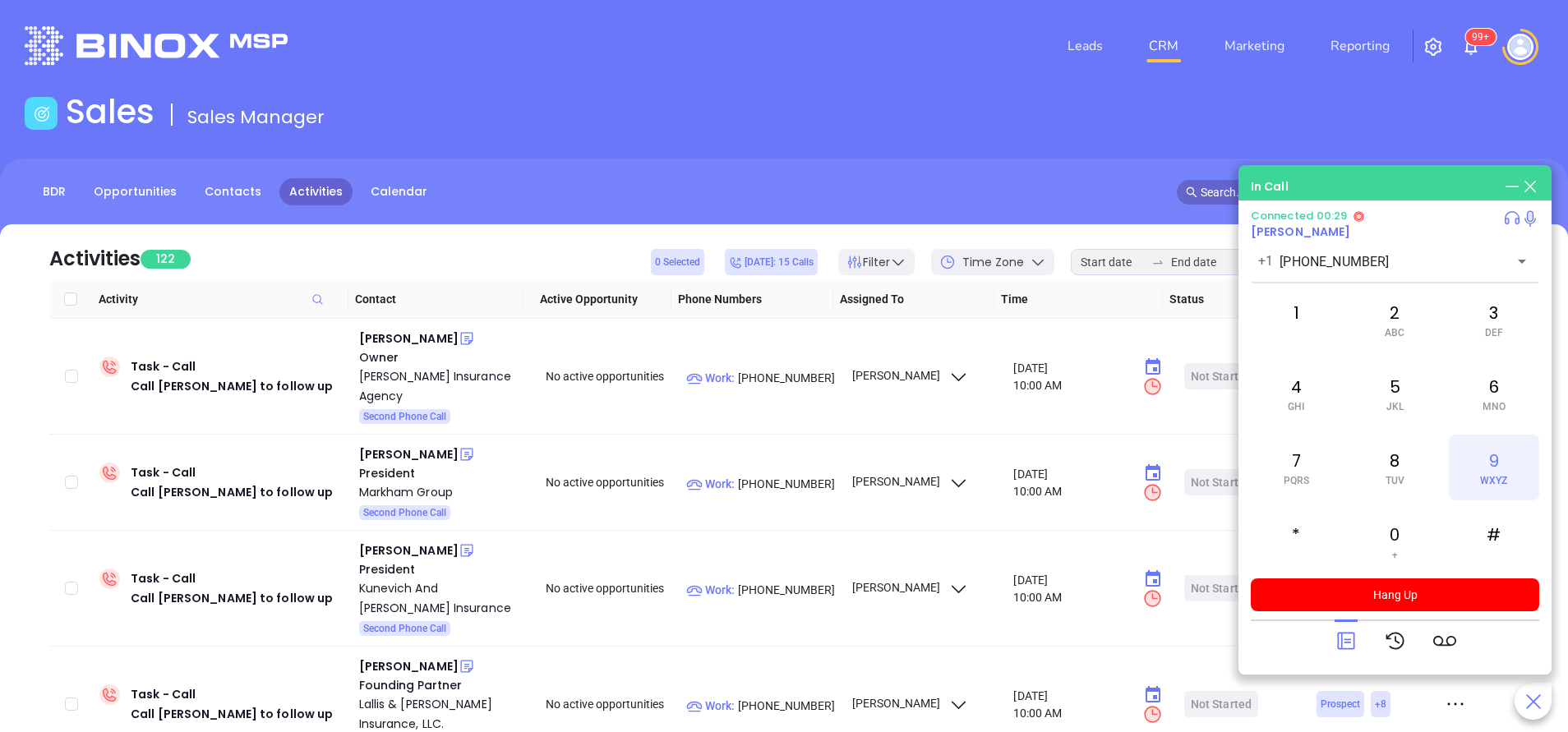
click at [1493, 470] on div "9 WXYZ" at bounding box center [1494, 467] width 91 height 65
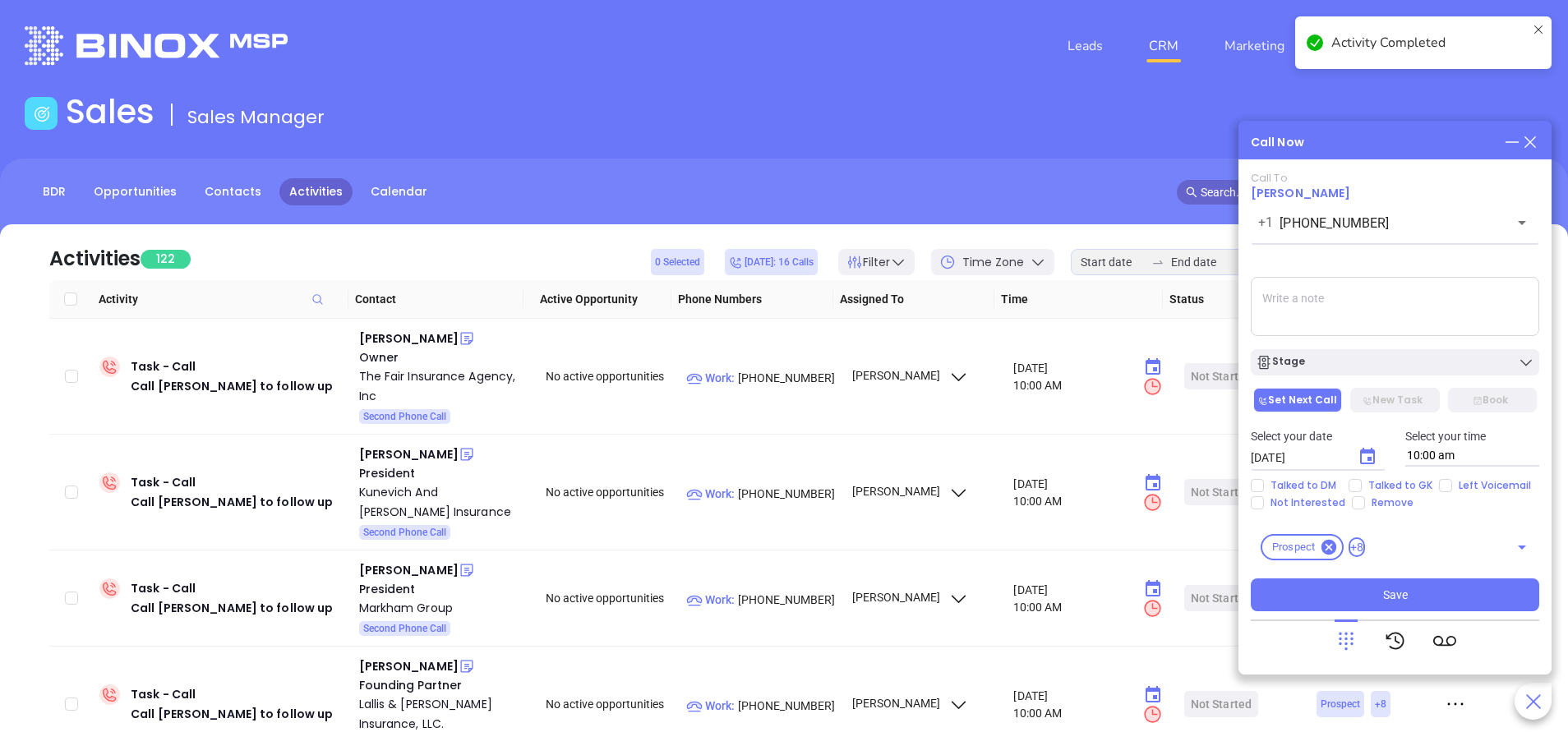
click at [1331, 308] on textarea at bounding box center [1394, 306] width 288 height 60
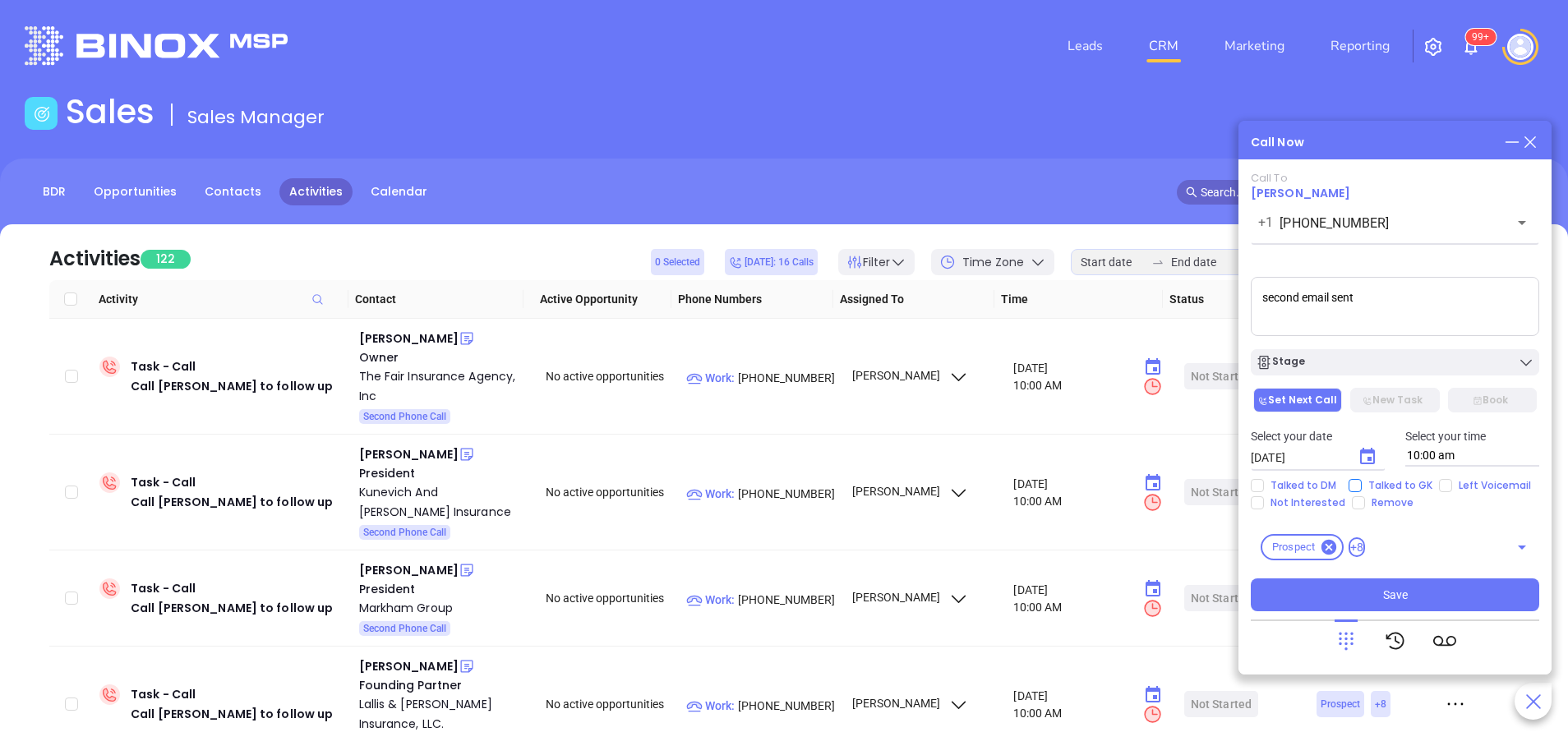
type textarea "second email sent"
click at [1363, 485] on span "Talked to GK" at bounding box center [1400, 485] width 77 height 13
click at [1362, 485] on input "Talked to GK" at bounding box center [1354, 485] width 13 height 13
checkbox input "true"
click at [1380, 371] on button "Stage" at bounding box center [1394, 362] width 288 height 26
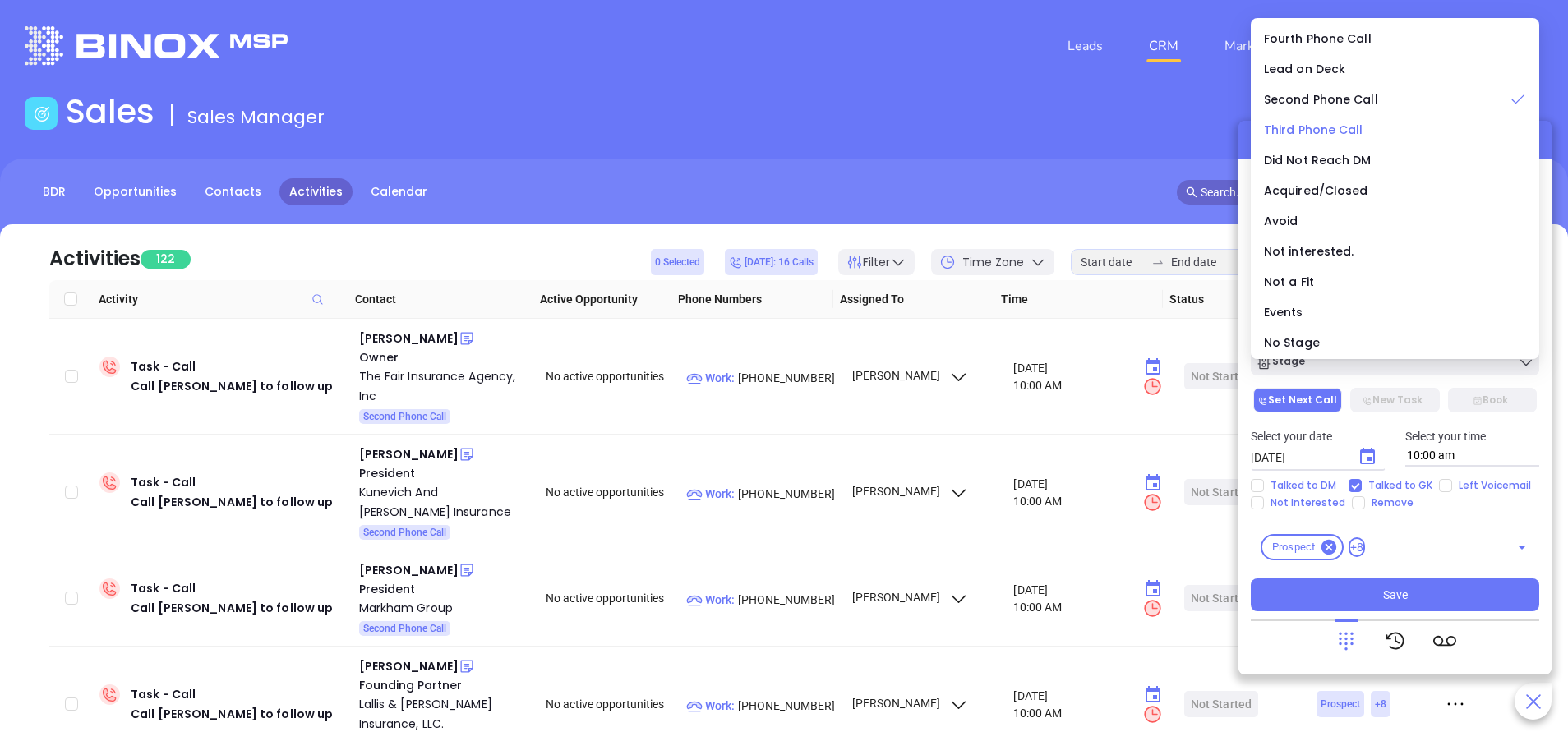
click at [1326, 133] on span "Third Phone Call" at bounding box center [1314, 130] width 100 height 17
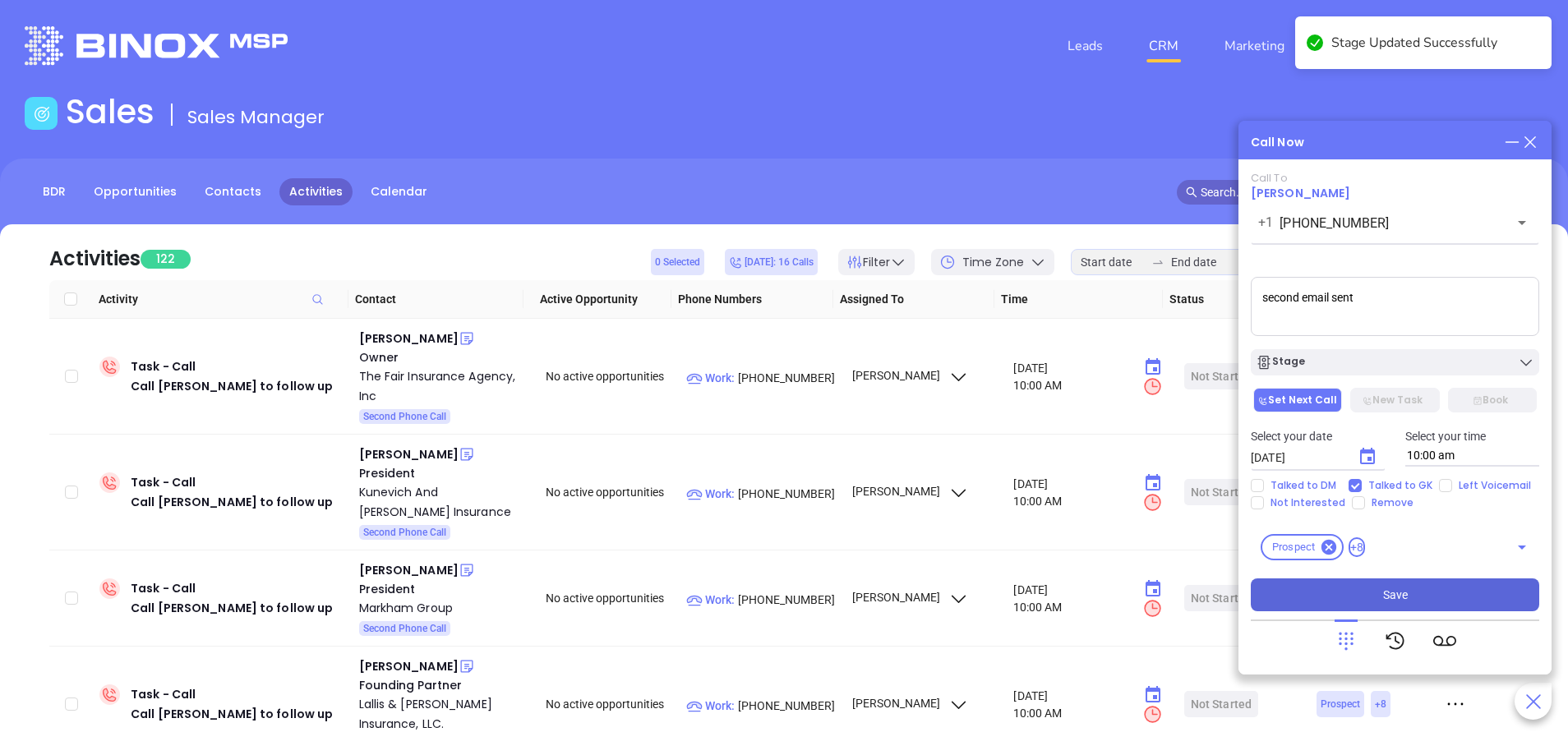
click at [1386, 597] on span "Save" at bounding box center [1395, 594] width 24 height 19
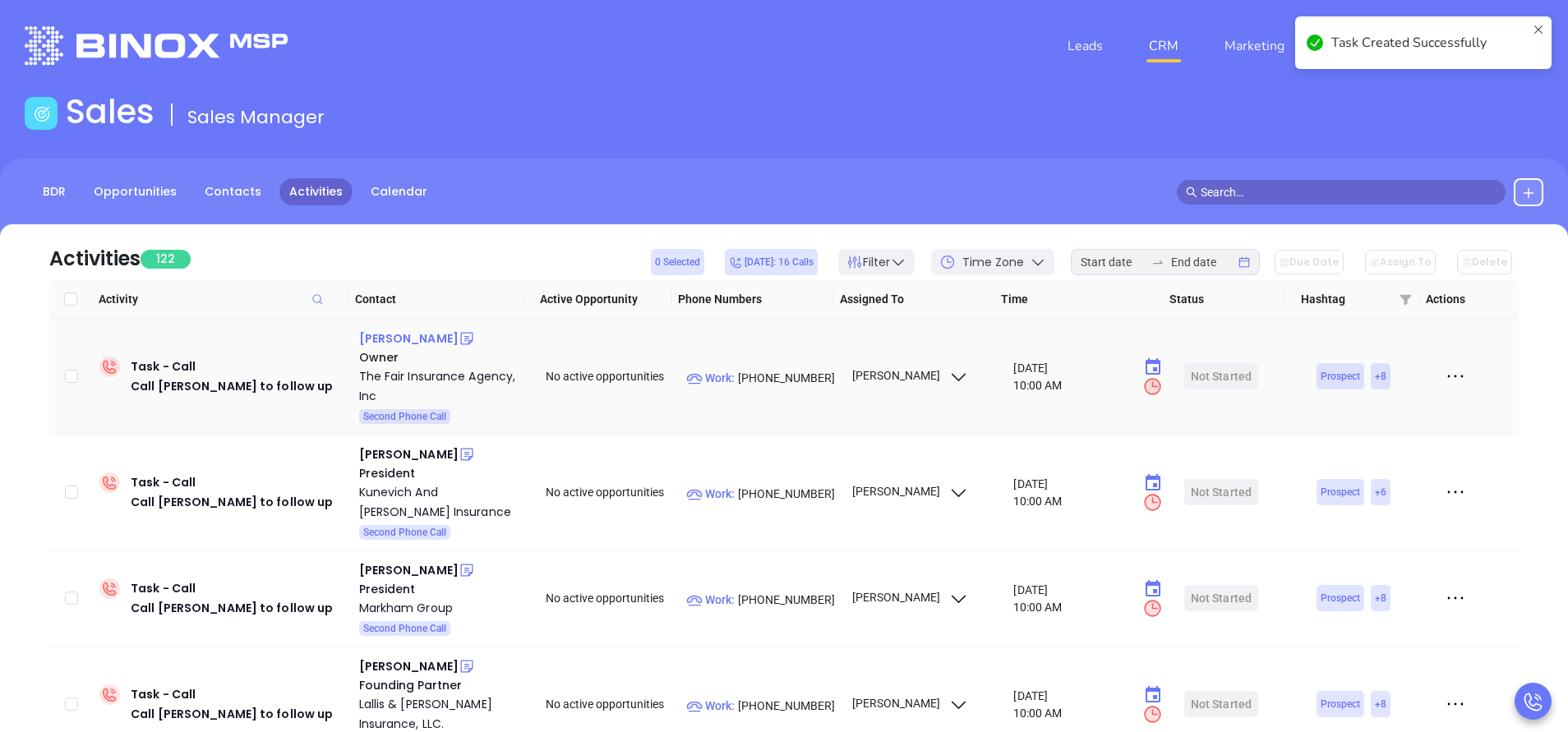
click at [402, 342] on div "Kathy Silvia" at bounding box center [409, 339] width 100 height 20
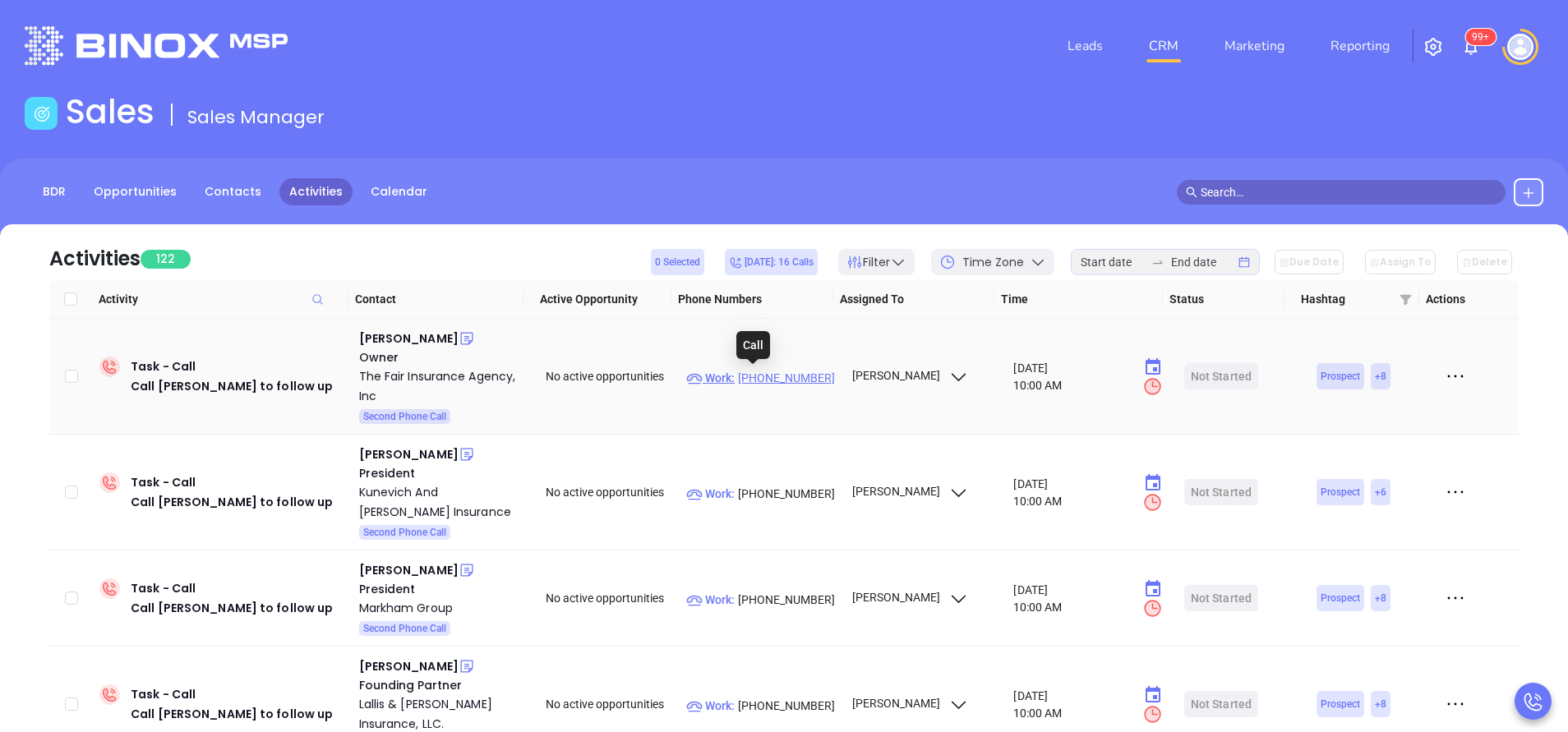
click at [756, 377] on p "Work : (508) 775-3131" at bounding box center [762, 378] width 150 height 19
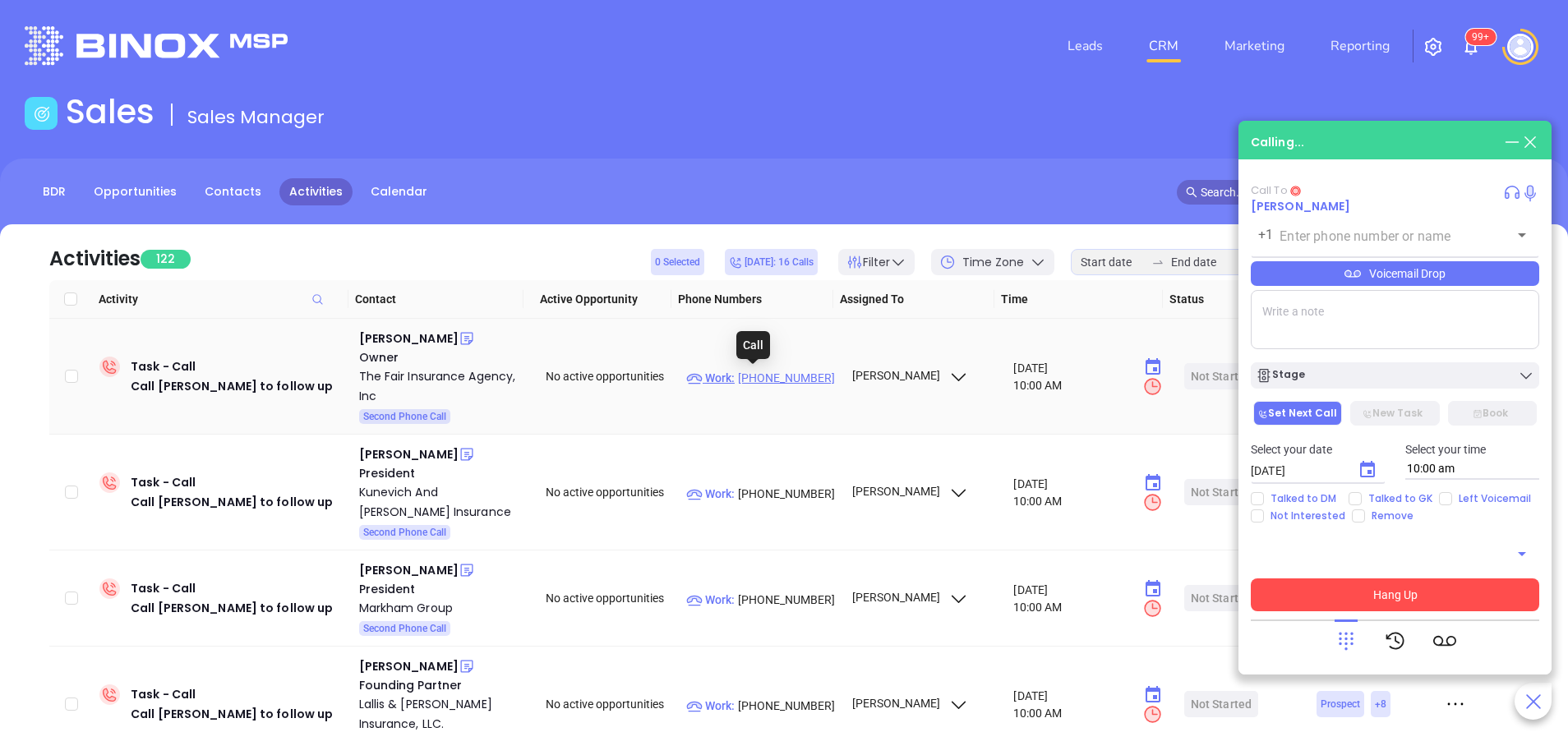
type input "(508) 775-3131"
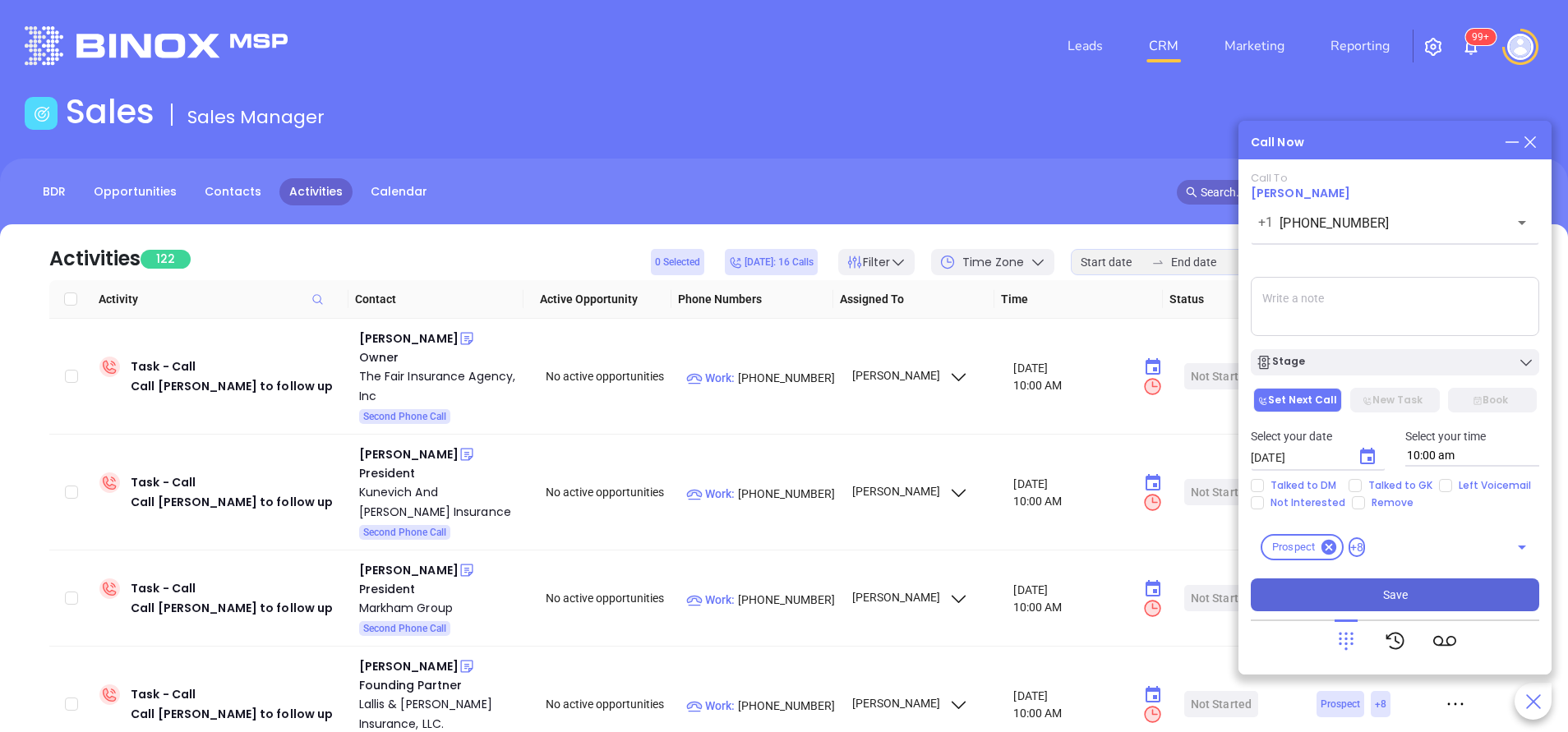
click at [1382, 596] on button "Save" at bounding box center [1394, 595] width 288 height 33
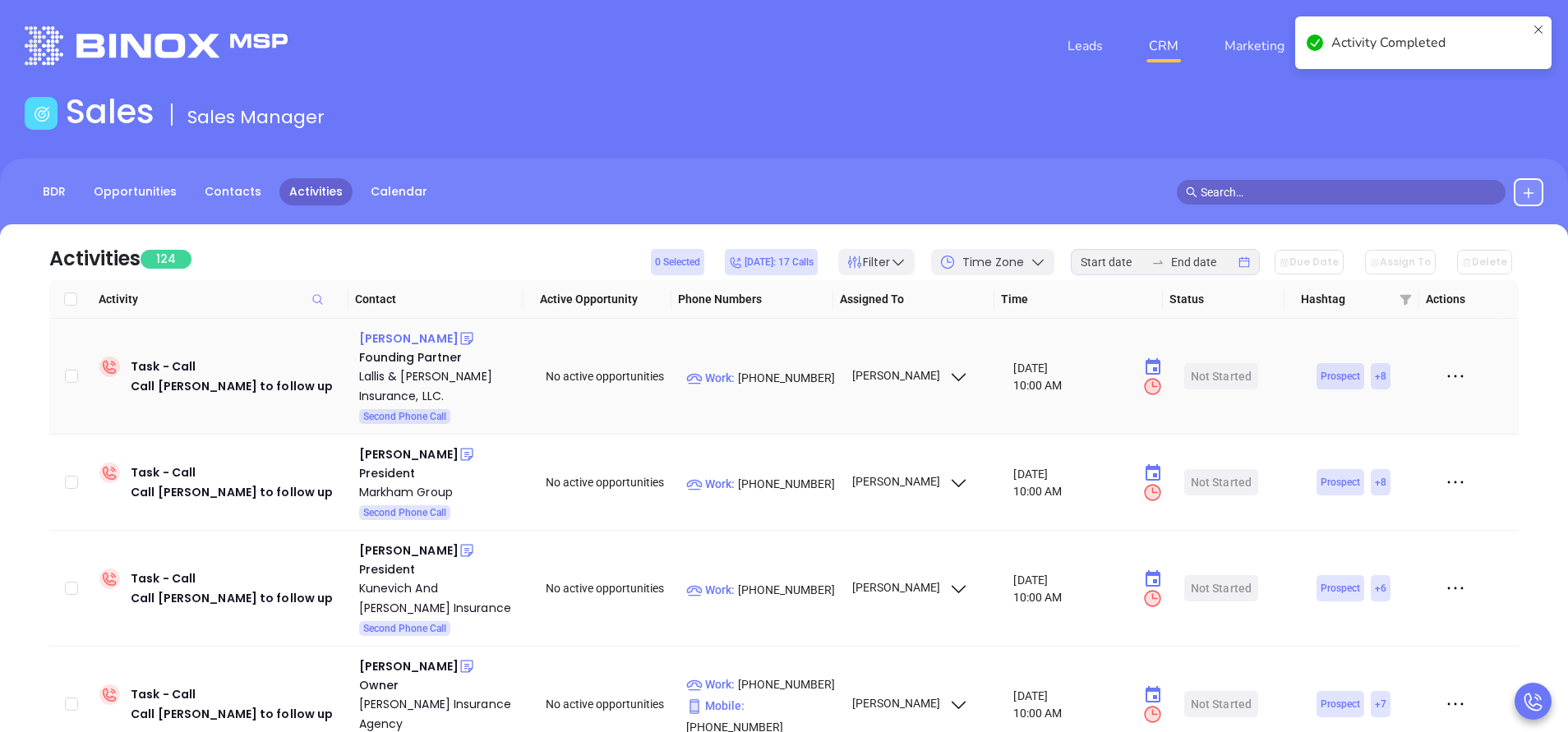
click at [428, 334] on div "Anthony Lallis" at bounding box center [409, 339] width 100 height 20
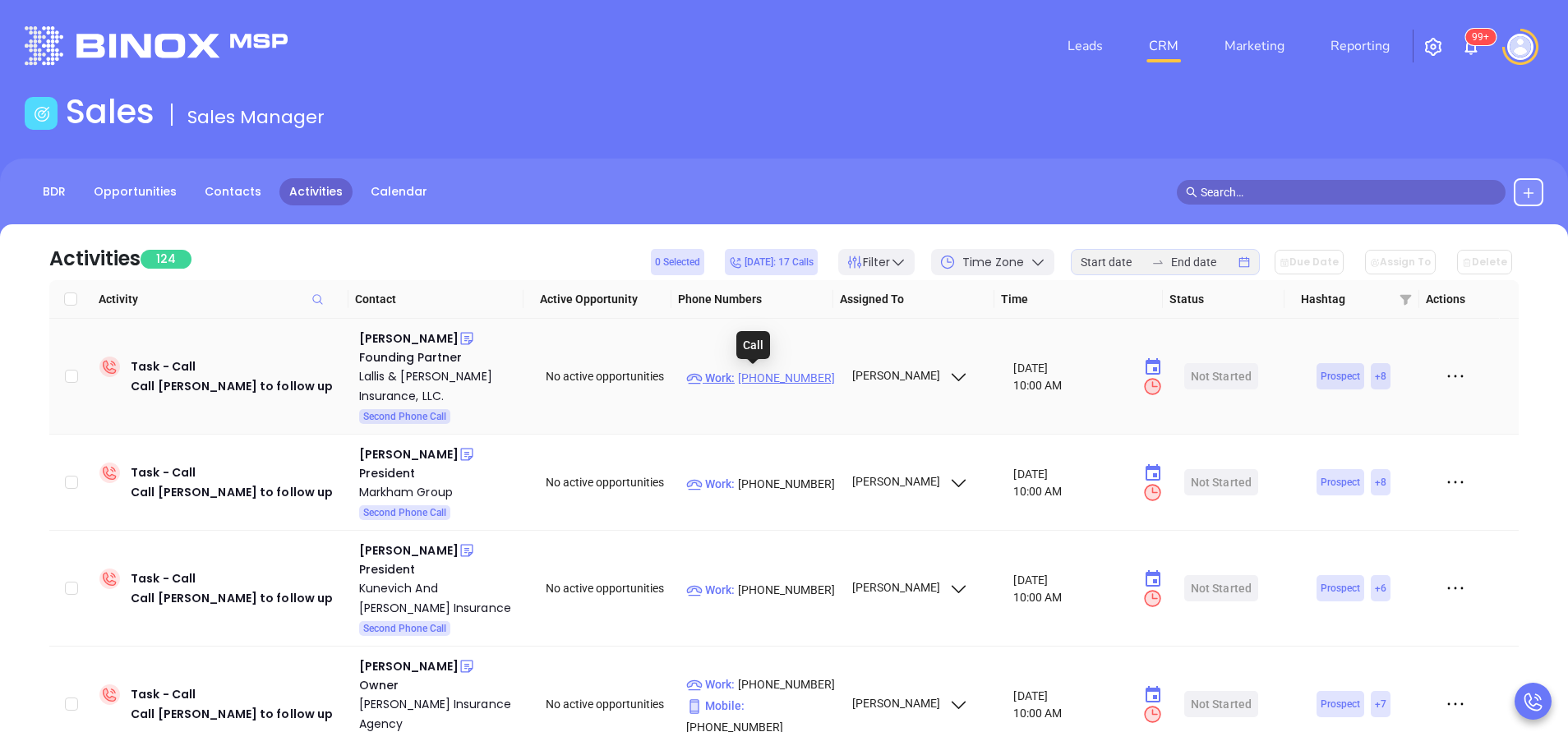
click at [778, 373] on p "Work : (781) 561-9031" at bounding box center [762, 378] width 150 height 19
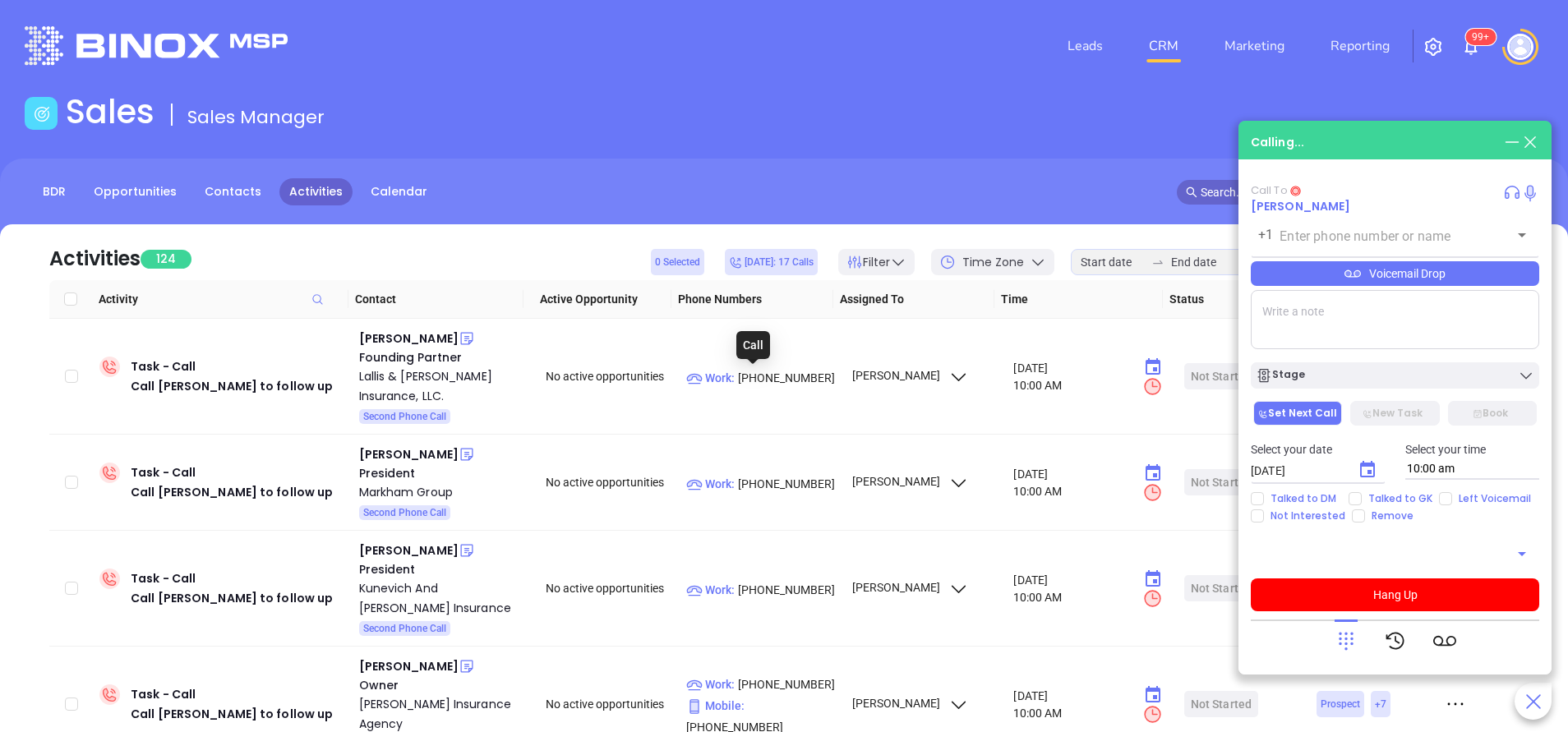
type input "(781) 561-9031"
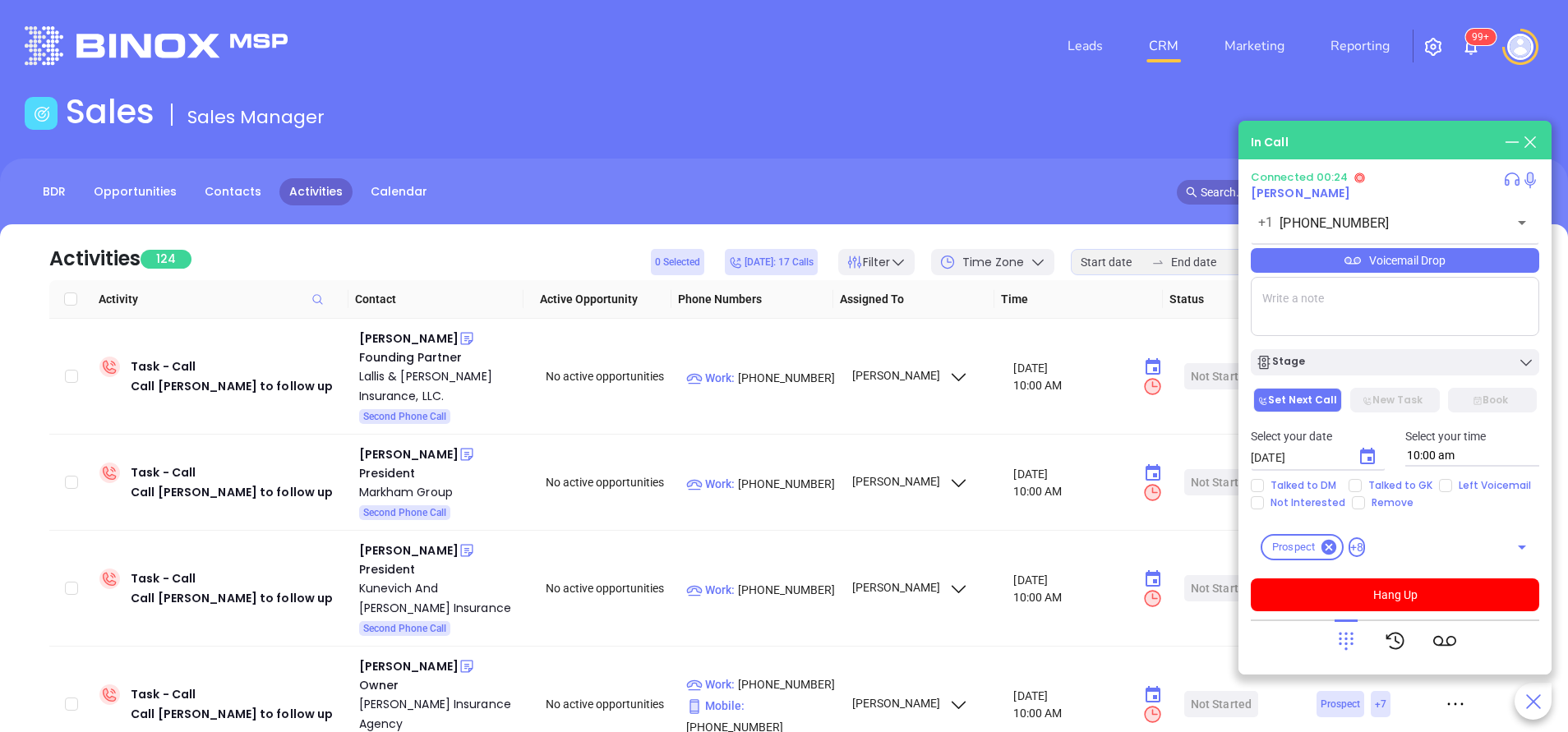
click at [1372, 305] on textarea at bounding box center [1394, 306] width 288 height 60
type textarea "Second email sent"
click at [1440, 488] on input "Left Voicemail" at bounding box center [1445, 485] width 13 height 13
checkbox input "true"
click at [1425, 366] on div "Stage" at bounding box center [1394, 362] width 278 height 17
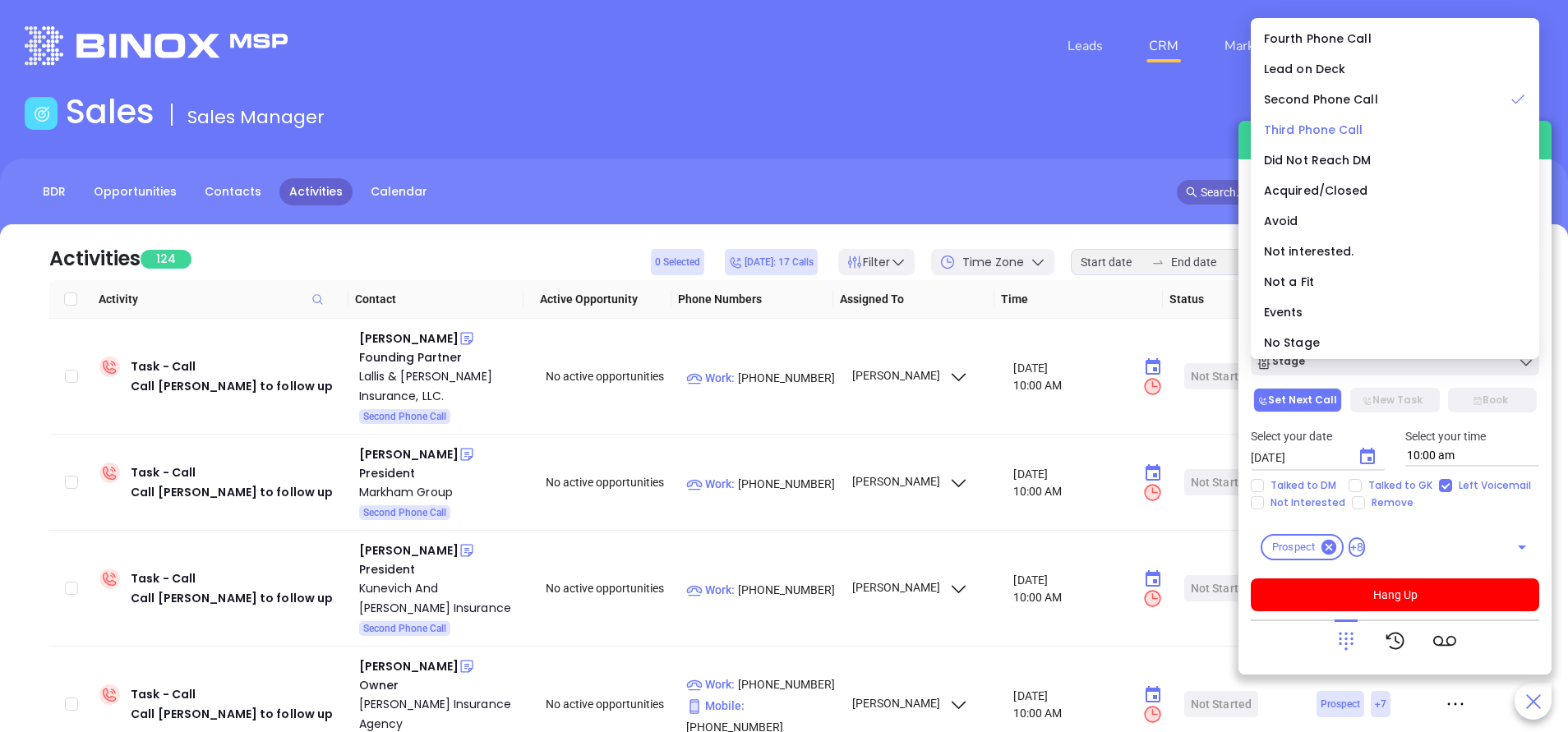
click at [1343, 133] on span "Third Phone Call" at bounding box center [1314, 130] width 100 height 17
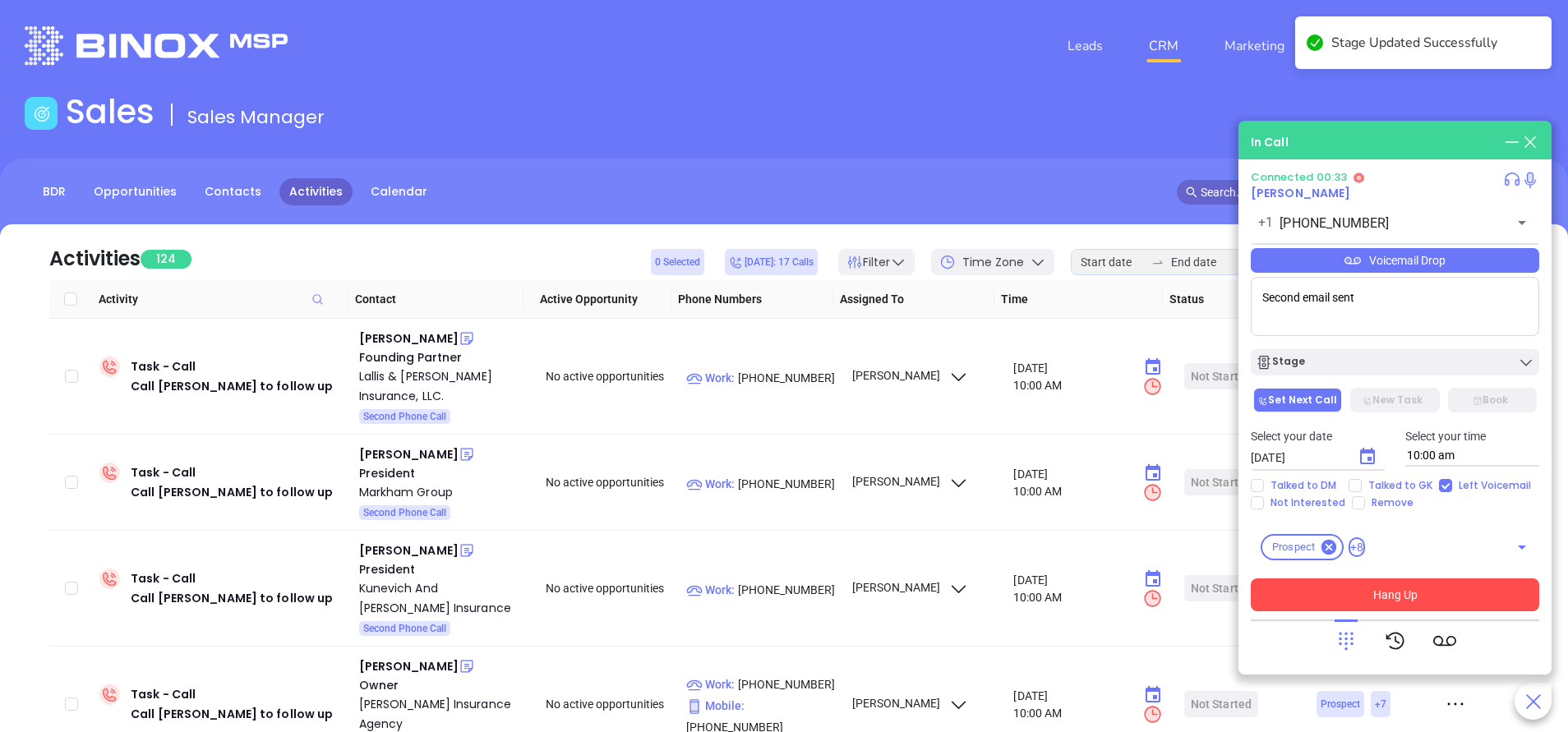
click at [1349, 597] on button "Hang Up" at bounding box center [1394, 595] width 288 height 33
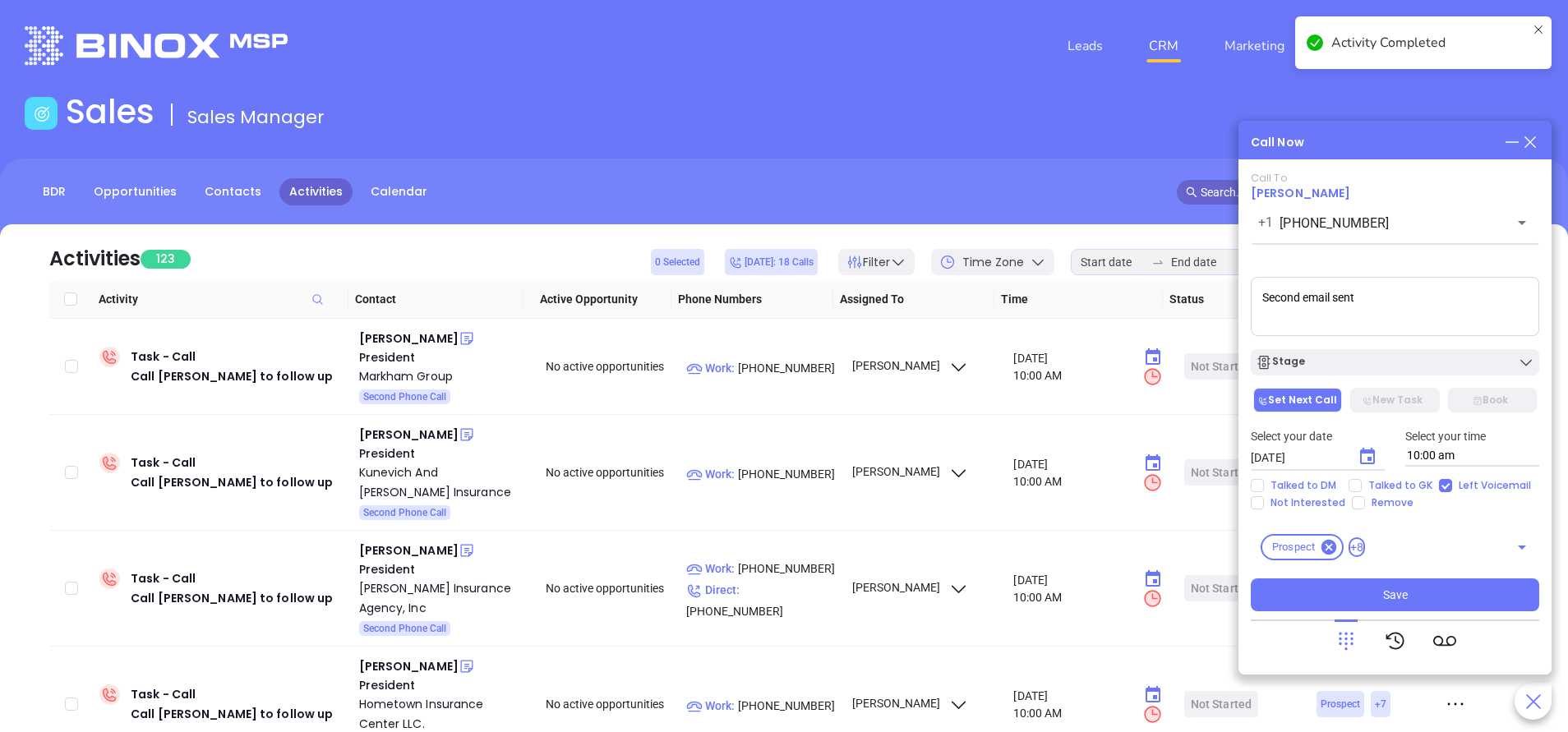
click at [1358, 449] on icon "Choose date, selected date is Oct 15, 2025" at bounding box center [1367, 457] width 20 height 20
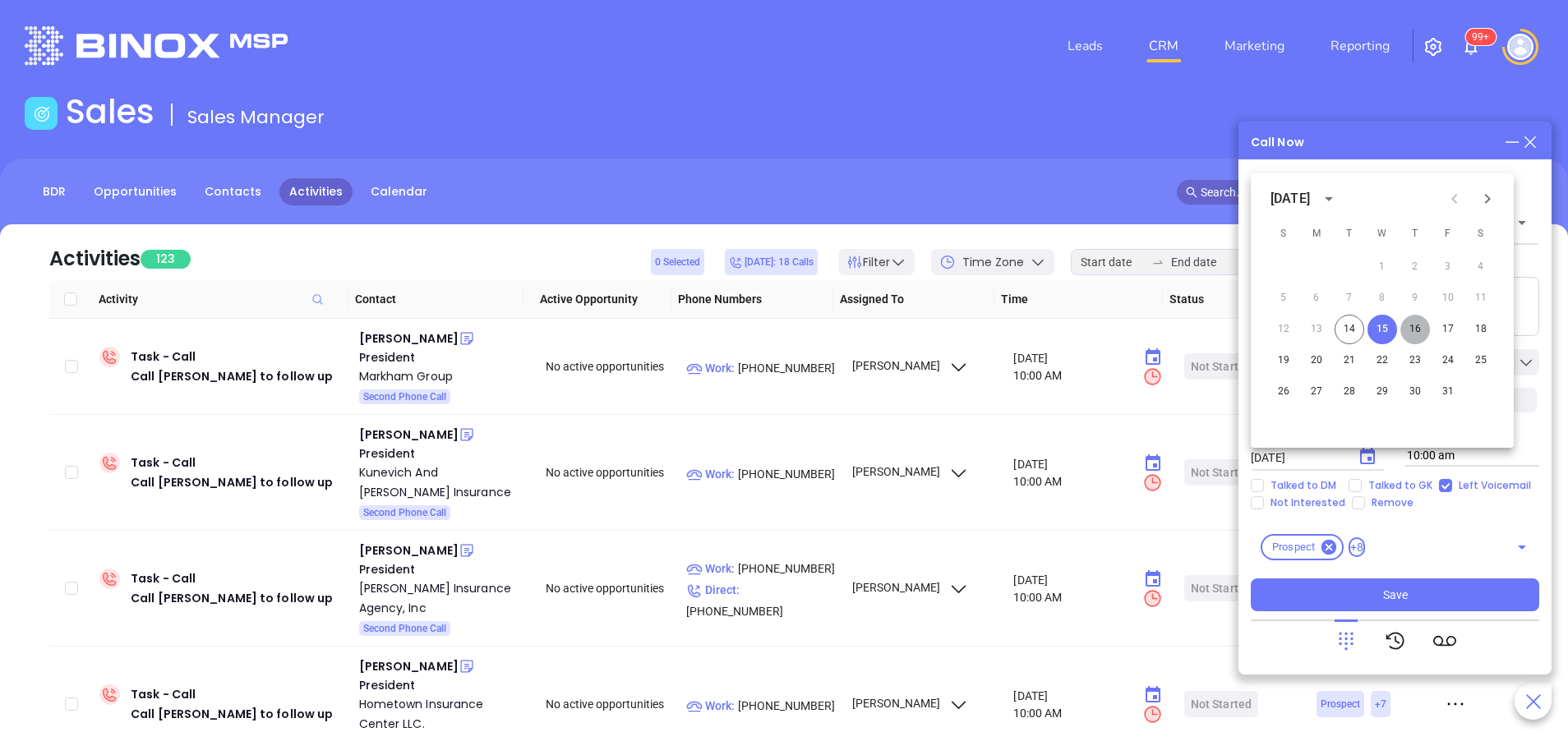
click at [1409, 333] on button "16" at bounding box center [1415, 329] width 29 height 29
type input "10/16/2025"
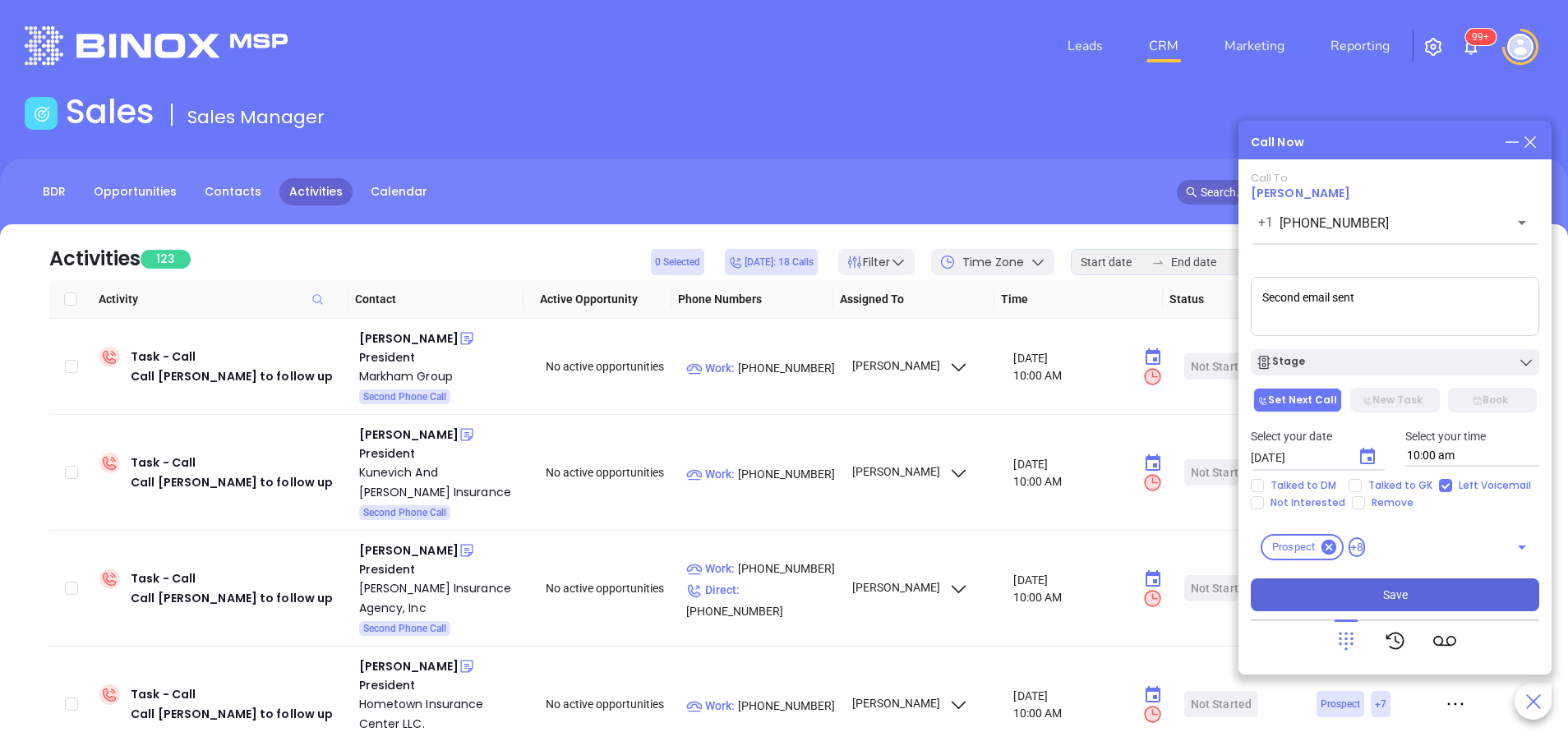
click at [1408, 602] on button "Save" at bounding box center [1394, 595] width 288 height 33
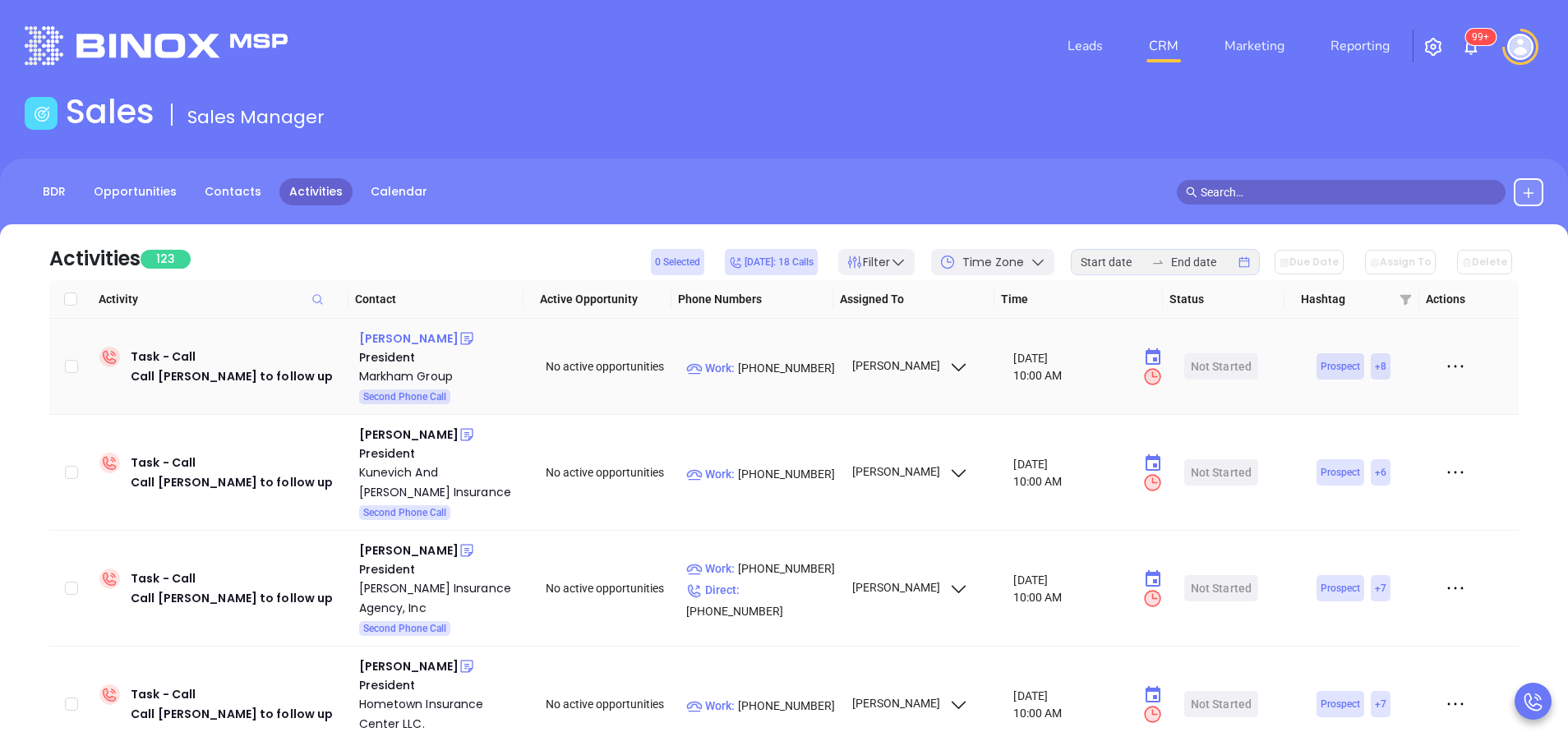
click at [421, 340] on div "Joe Harrington" at bounding box center [409, 339] width 100 height 20
click at [788, 365] on p "Work : (978) 772-0800" at bounding box center [762, 368] width 150 height 19
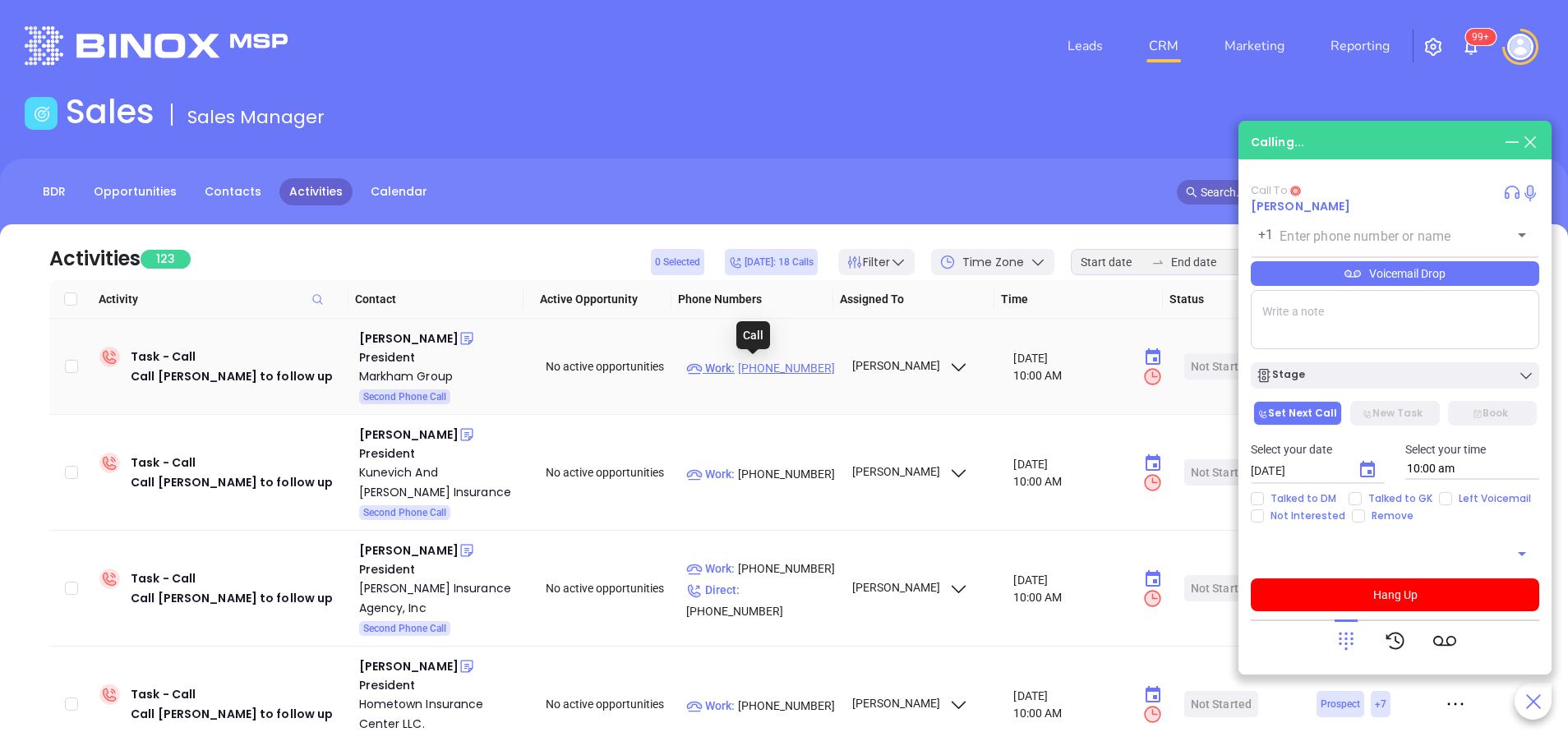
type input "(978) 772-0800"
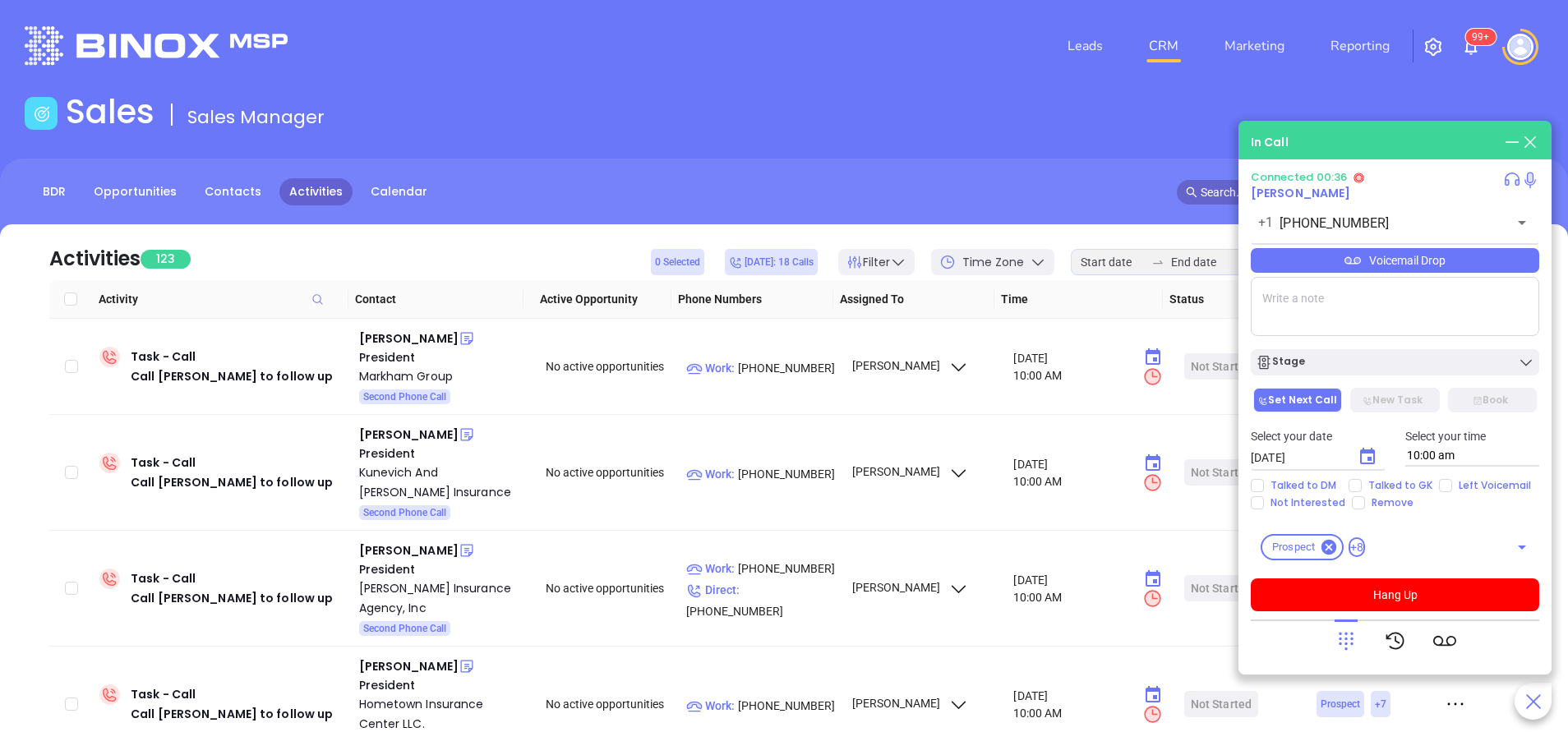
click at [1446, 478] on div "Select your date 10/15/2025 ​ Select your time 10:00 am" at bounding box center [1395, 447] width 309 height 64
click at [1442, 487] on input "Left Voicemail" at bounding box center [1445, 485] width 13 height 13
checkbox input "true"
click at [1444, 314] on textarea at bounding box center [1394, 306] width 288 height 60
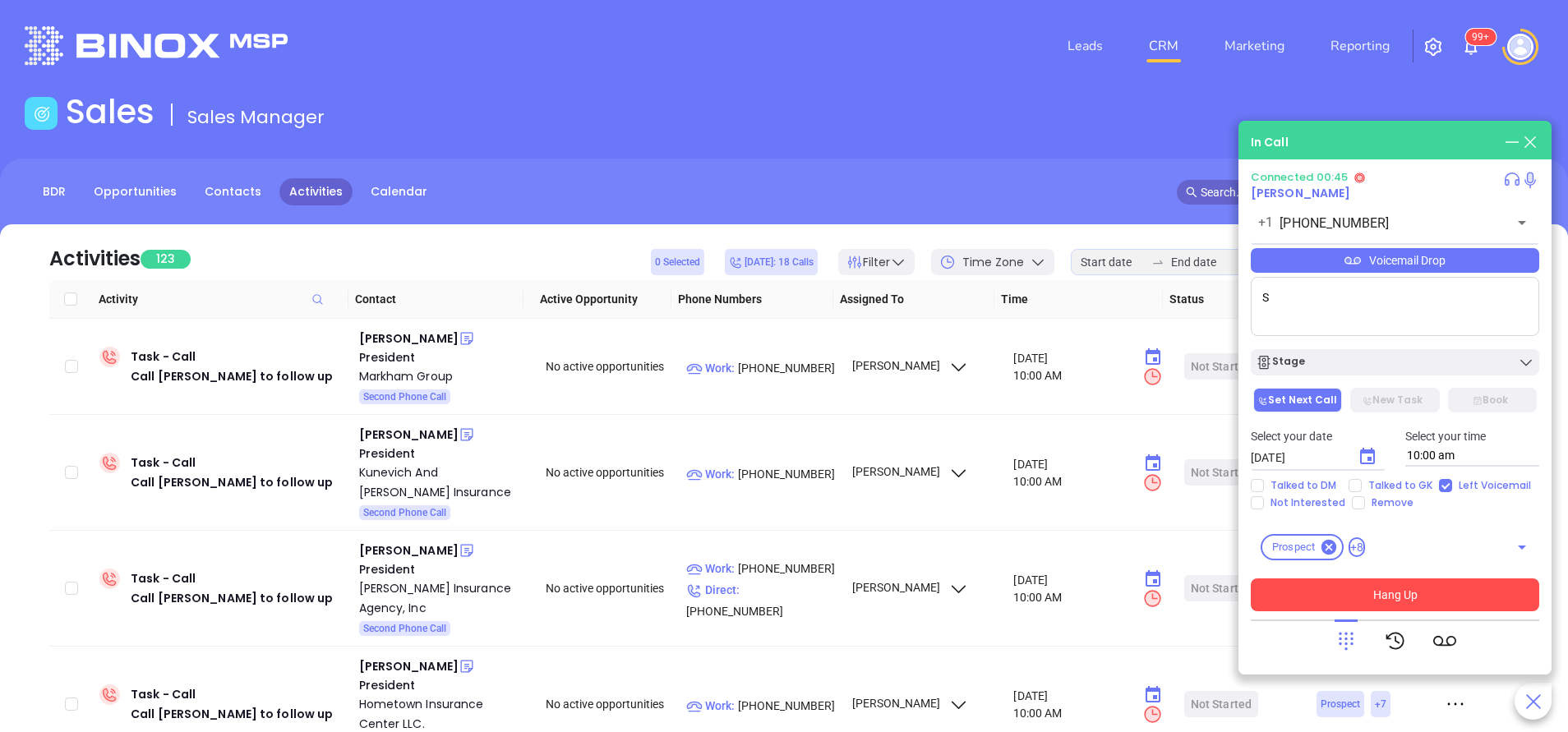
click at [1431, 579] on button "Hang Up" at bounding box center [1394, 595] width 288 height 33
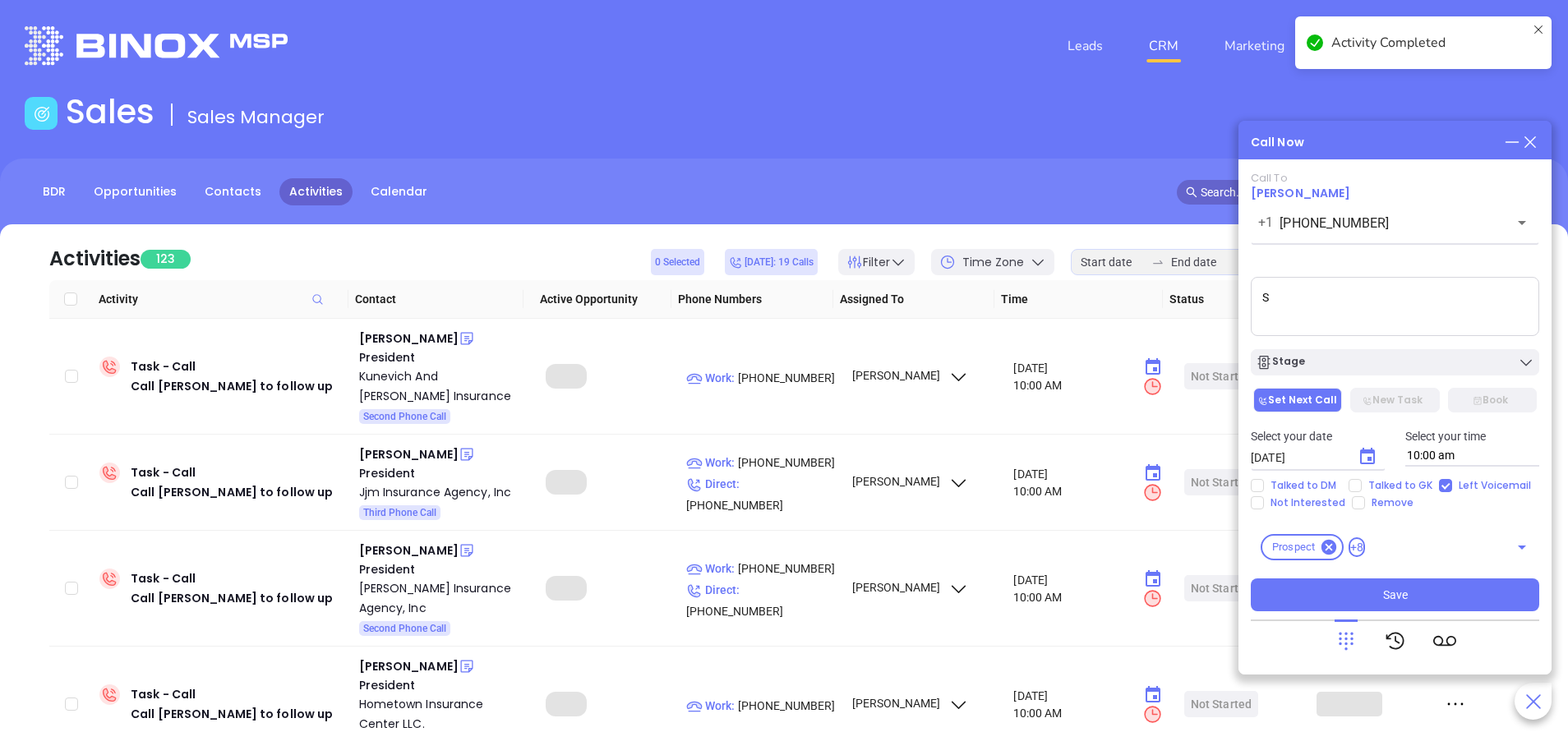
click at [1360, 300] on textarea "S" at bounding box center [1394, 306] width 288 height 60
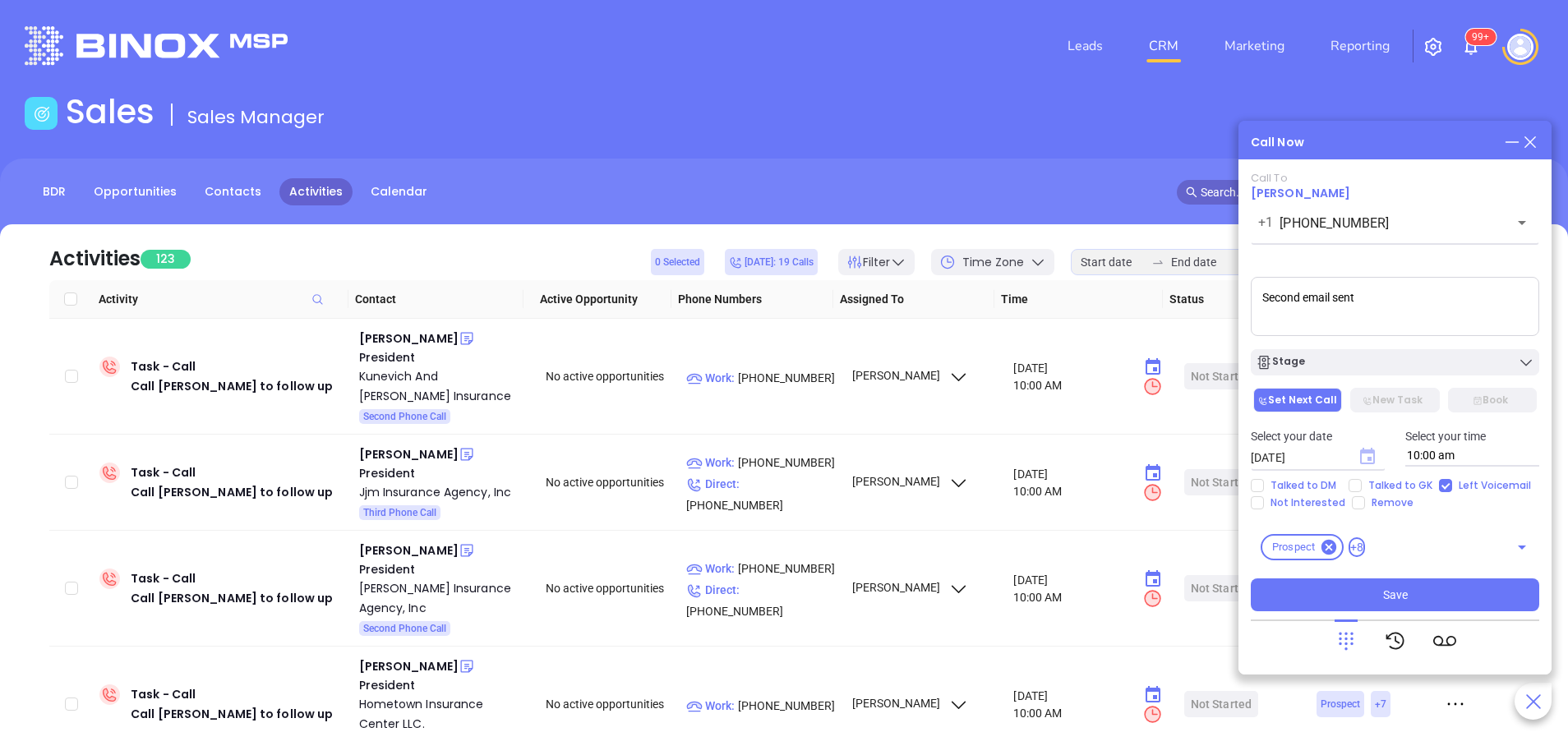
type textarea "Second email sent"
click at [1372, 461] on icon "Choose date, selected date is Oct 15, 2025" at bounding box center [1367, 456] width 15 height 17
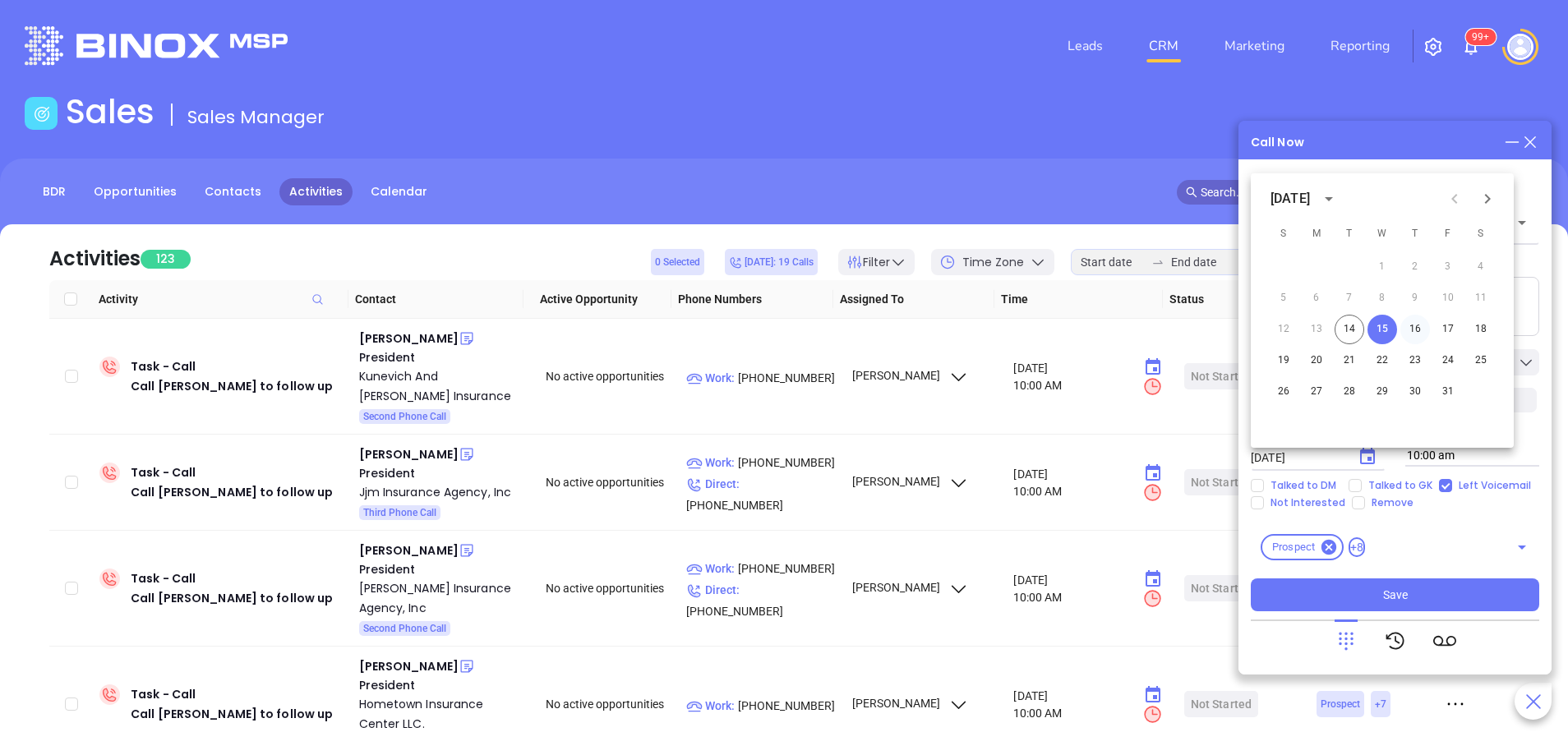
click at [1415, 320] on button "16" at bounding box center [1415, 329] width 29 height 29
type input "10/16/2025"
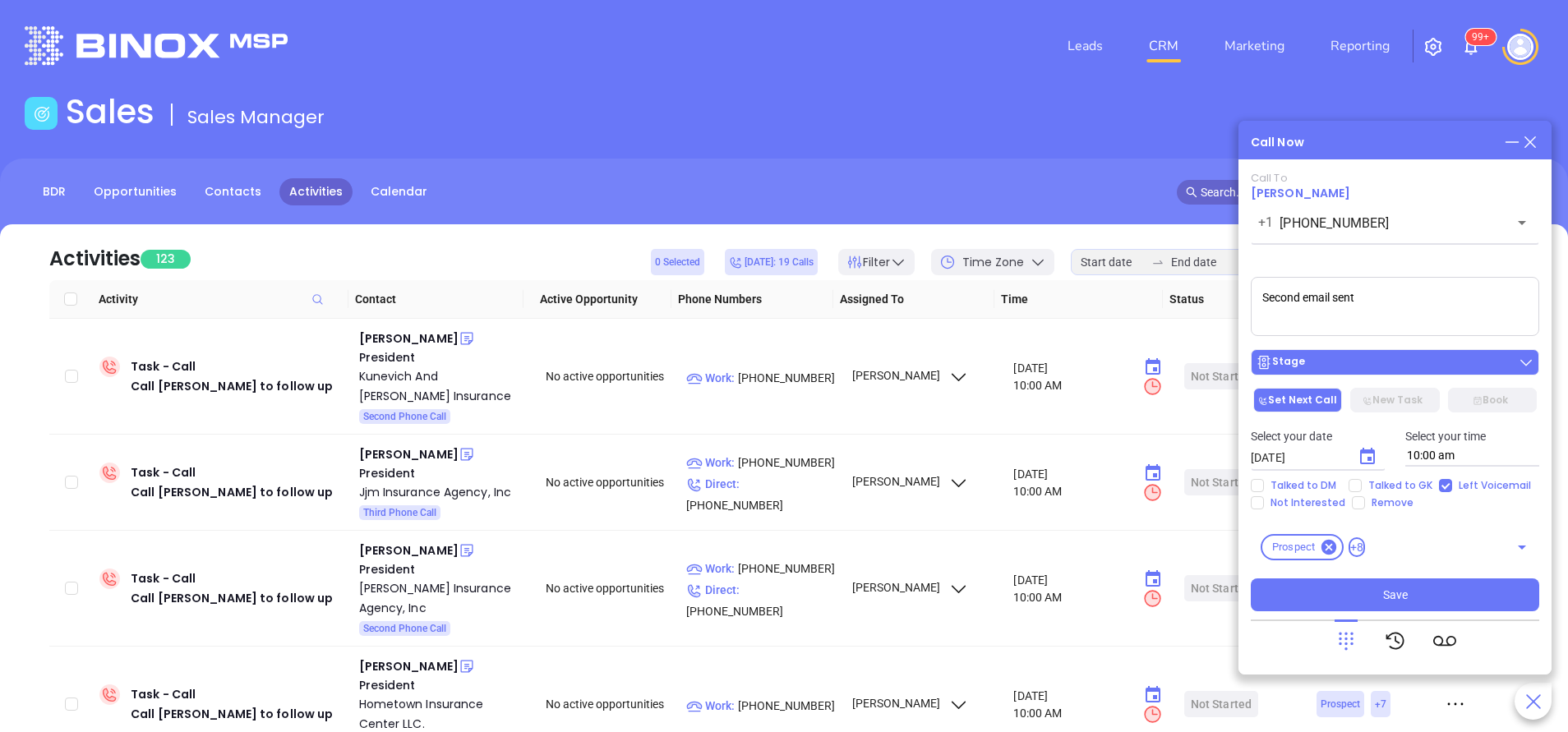
click at [1389, 366] on div "Stage" at bounding box center [1394, 362] width 278 height 17
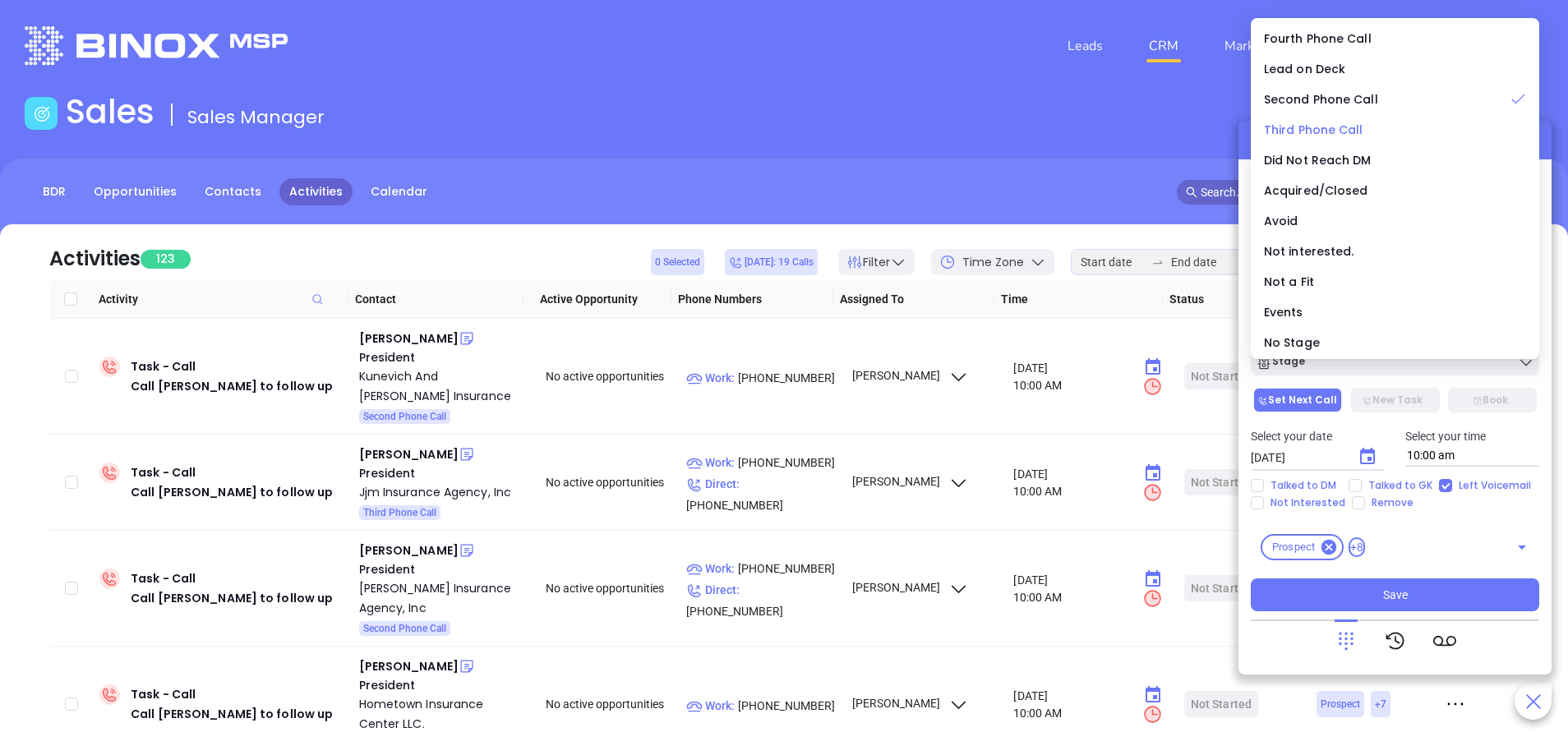
click at [1347, 136] on span "Third Phone Call" at bounding box center [1314, 130] width 100 height 17
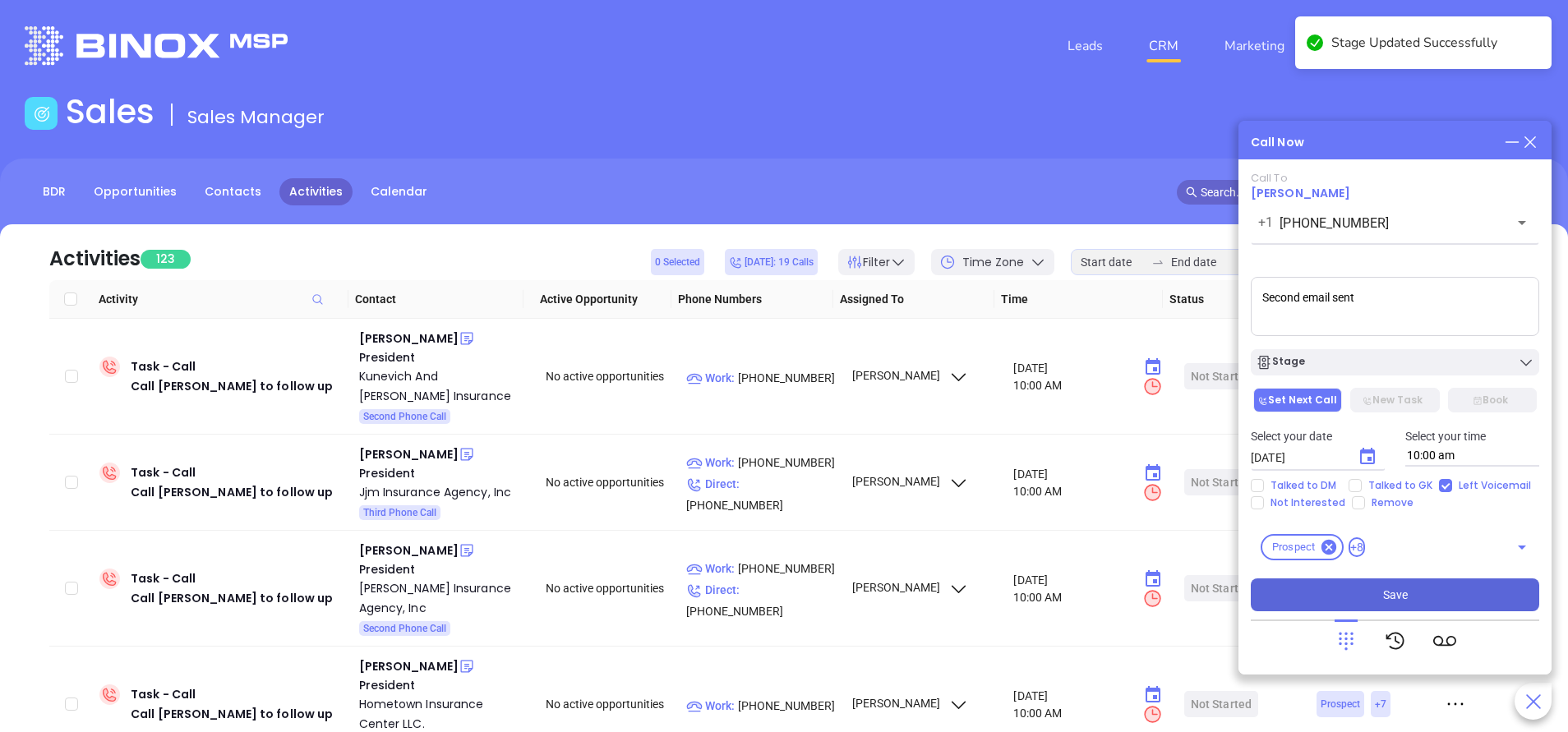
click at [1358, 589] on button "Save" at bounding box center [1394, 595] width 288 height 33
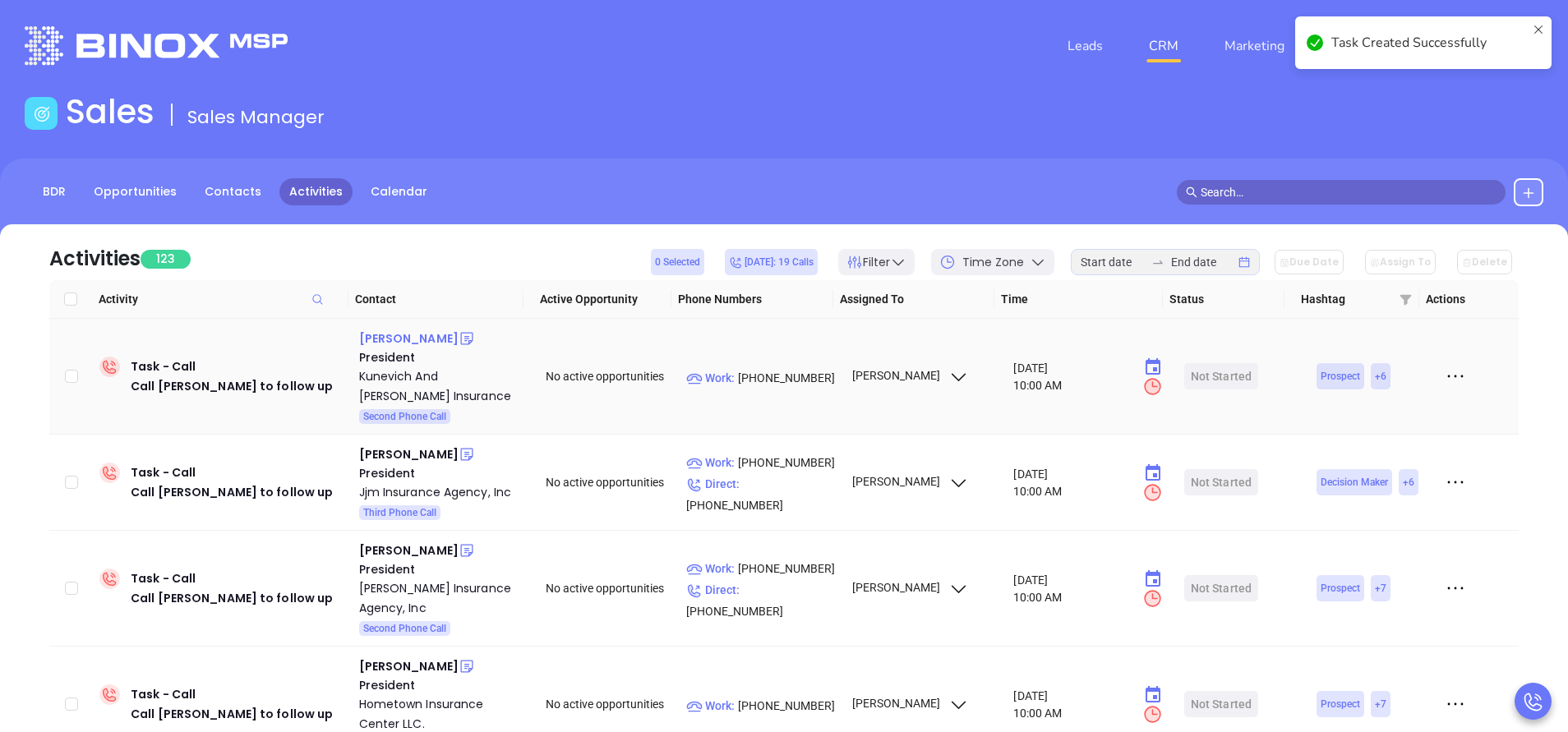
click at [378, 340] on div "Victor Lau" at bounding box center [409, 339] width 100 height 20
click at [744, 376] on p "Work : (617) 731-1015" at bounding box center [762, 378] width 150 height 19
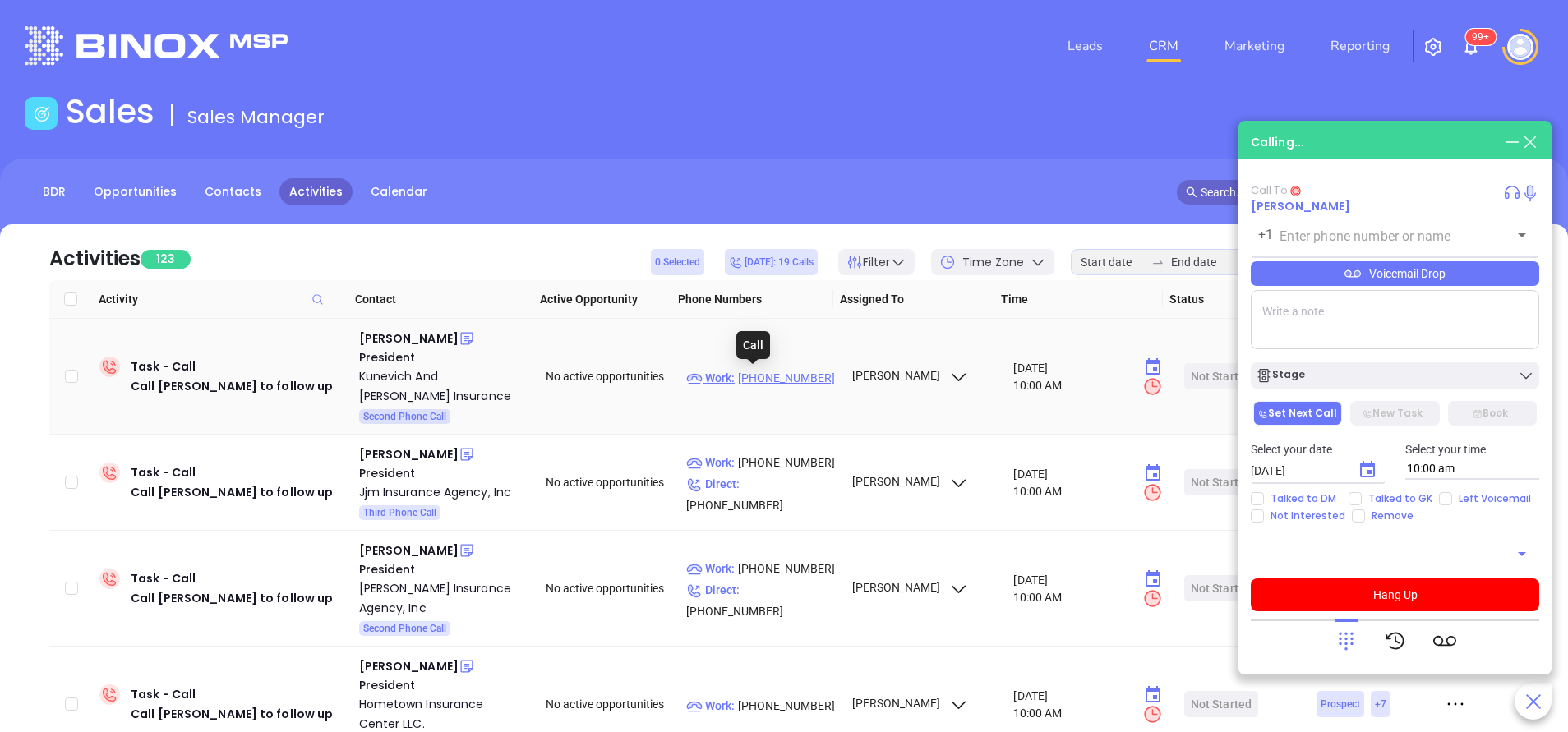
type input "(617) 731-1015"
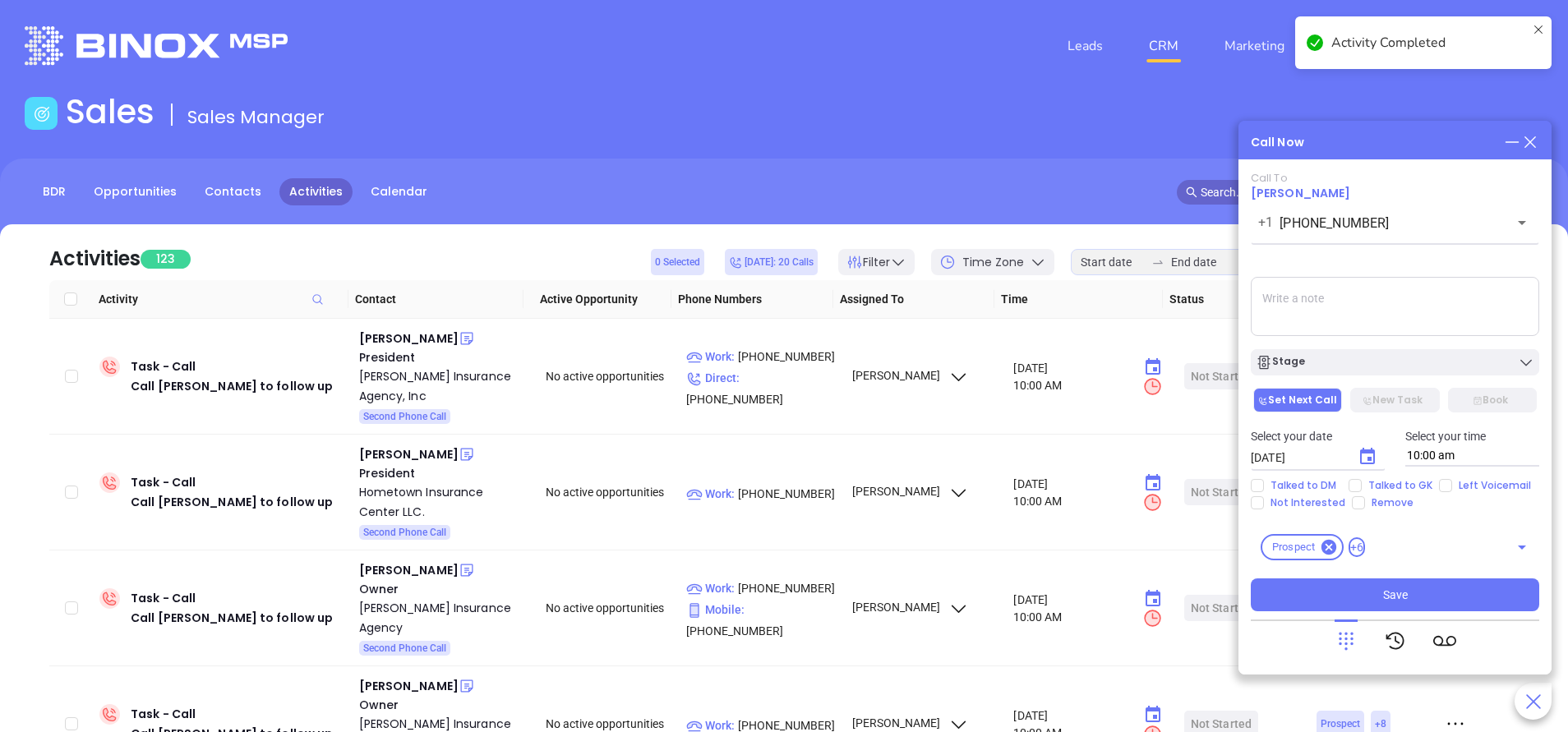
click at [1322, 296] on textarea at bounding box center [1394, 306] width 288 height 60
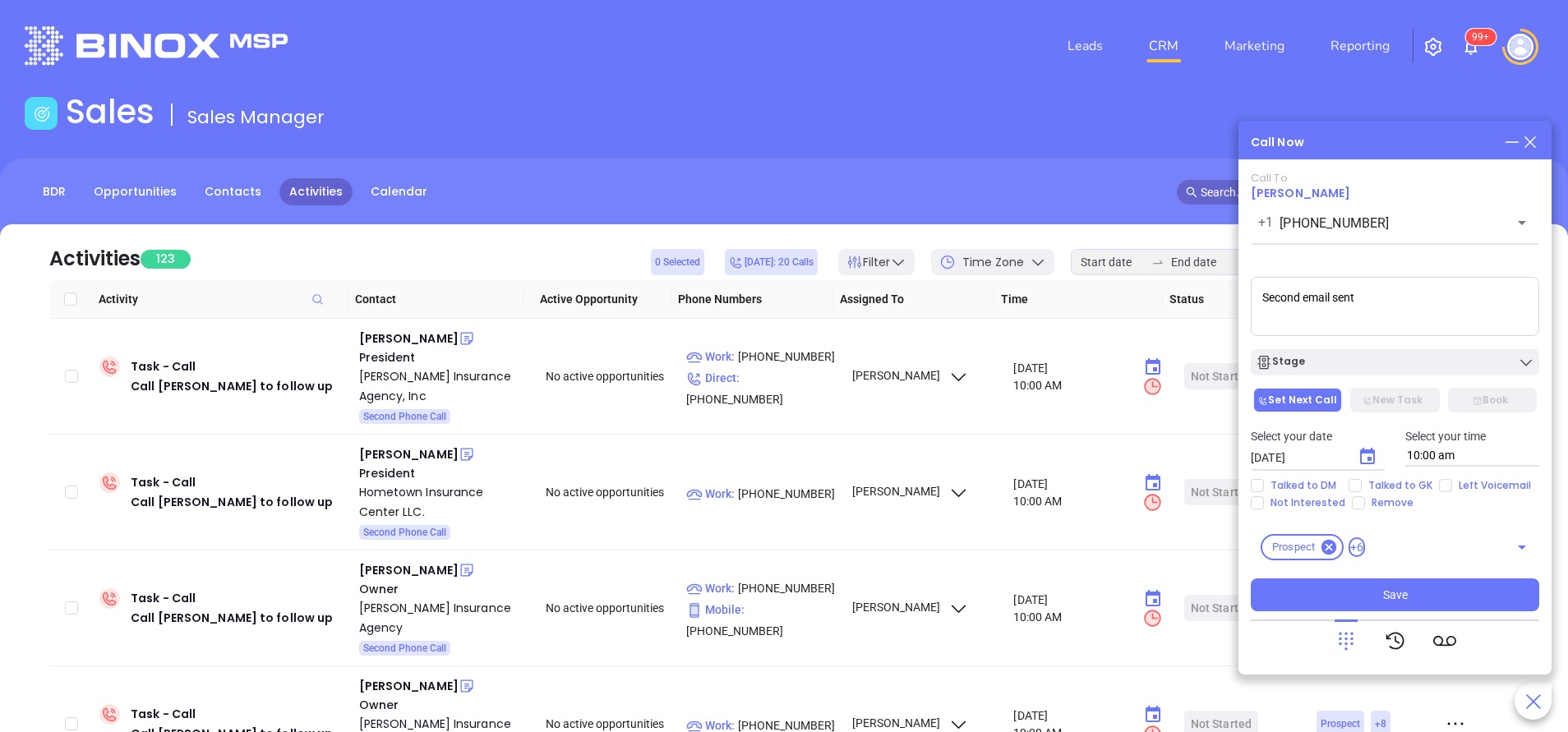
type textarea "Second email sent"
click at [1344, 482] on div "Talked to DM Talked to GK Left Voicemail Not Interested Remove" at bounding box center [1395, 494] width 309 height 30
click at [1359, 491] on input "Talked to GK" at bounding box center [1354, 485] width 13 height 13
checkbox input "true"
click at [1363, 458] on icon "Choose date, selected date is Oct 15, 2025" at bounding box center [1367, 457] width 20 height 20
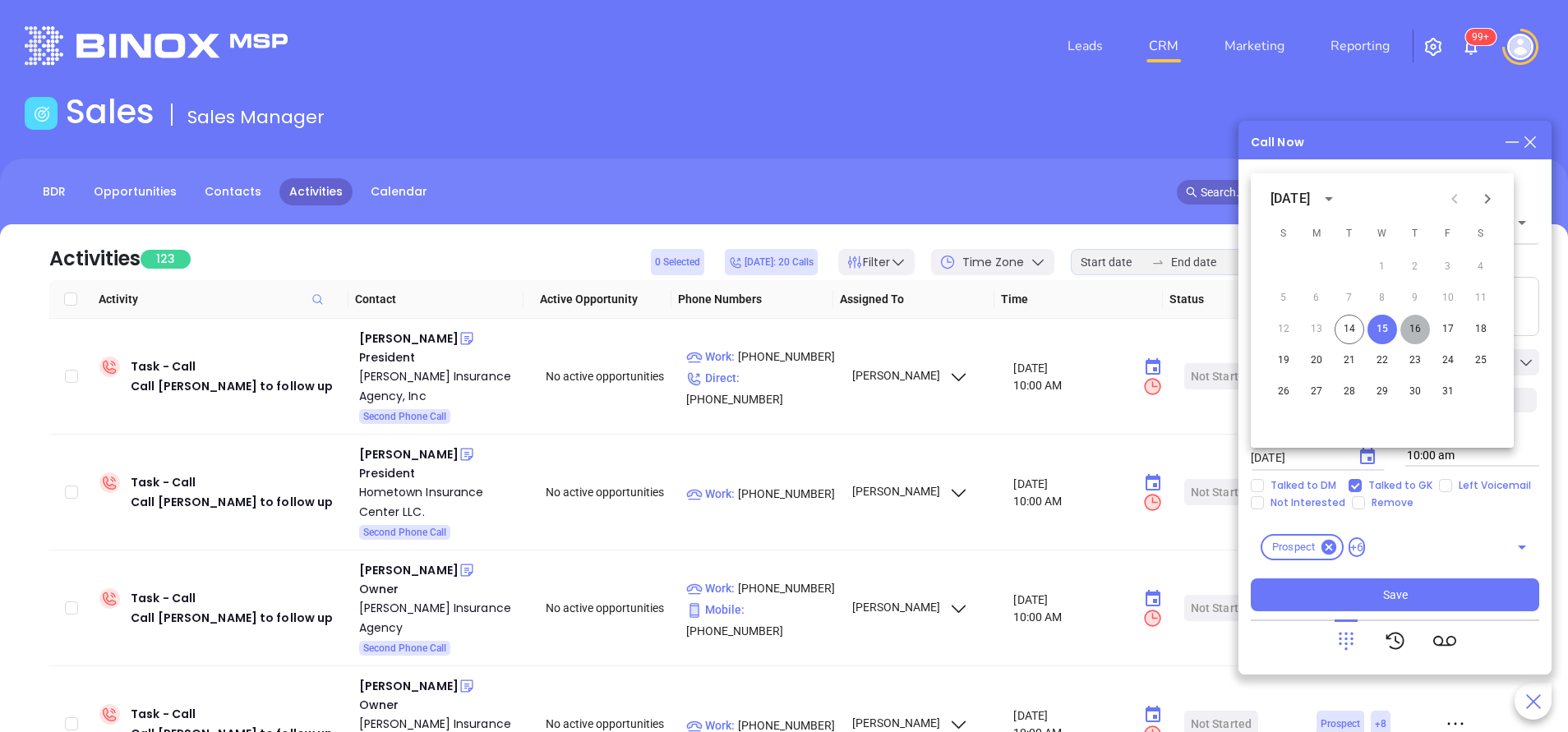
click at [1420, 330] on button "16" at bounding box center [1415, 329] width 29 height 29
type input "10/16/2025"
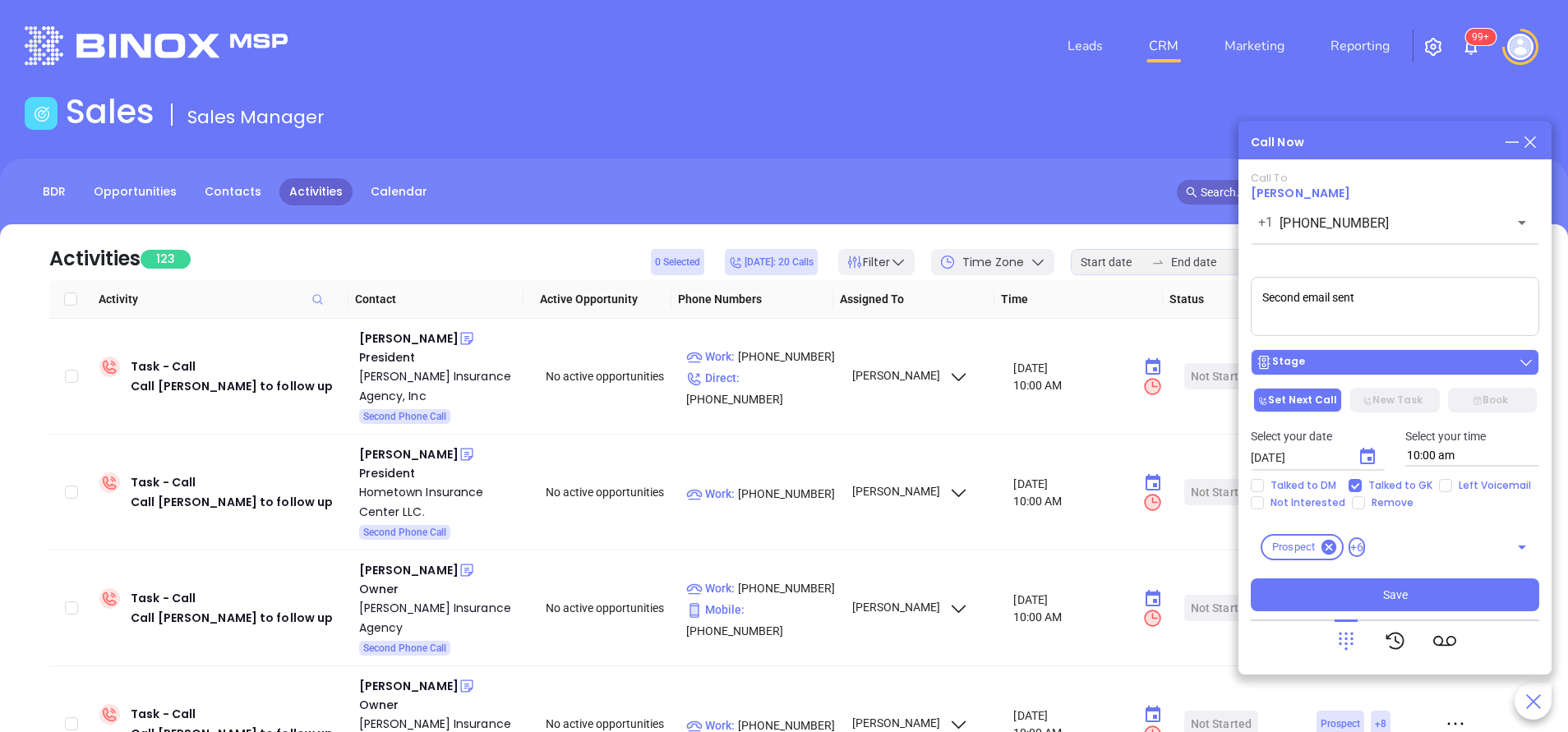
click at [1375, 371] on div "Stage" at bounding box center [1394, 362] width 278 height 17
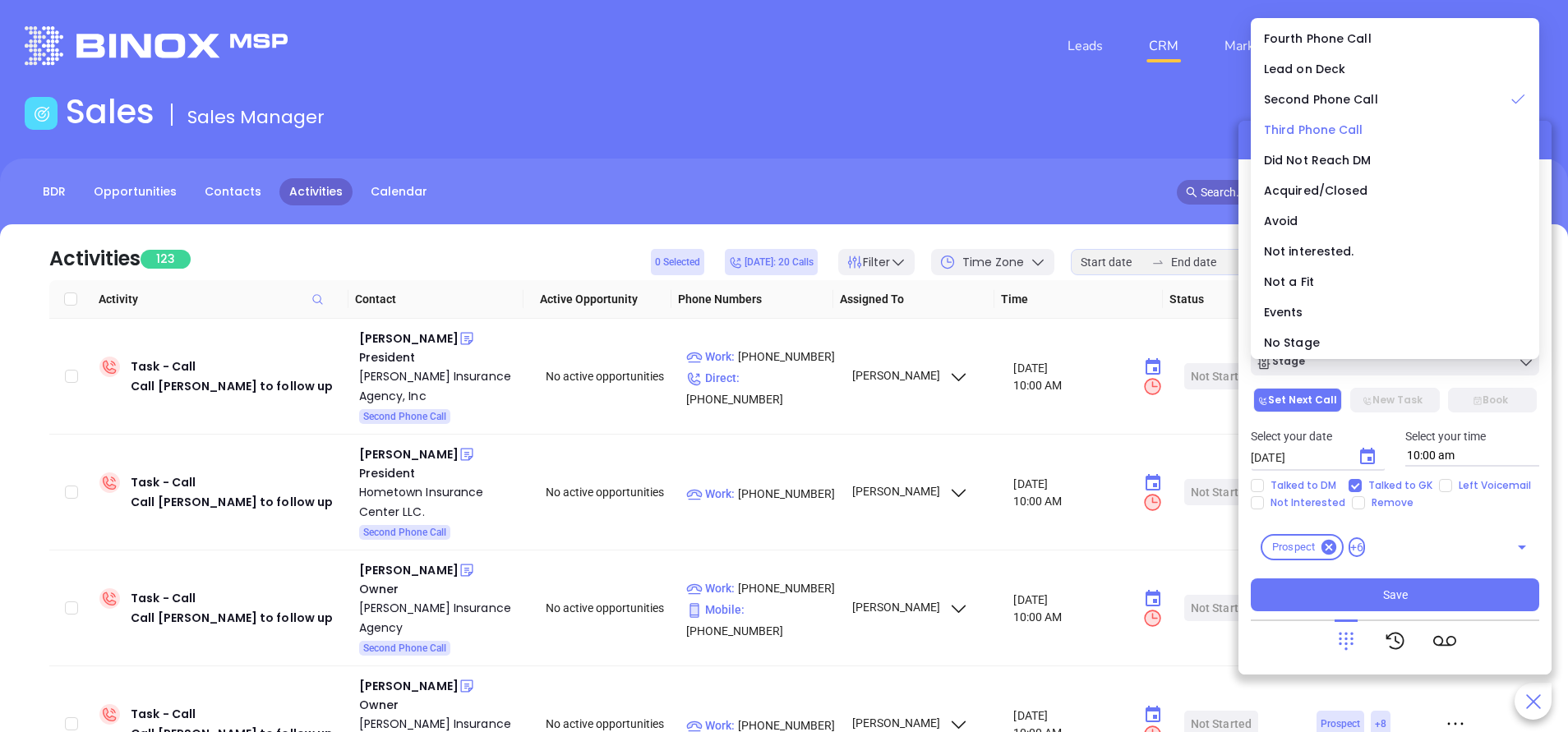
click at [1332, 129] on span "Third Phone Call" at bounding box center [1314, 130] width 100 height 17
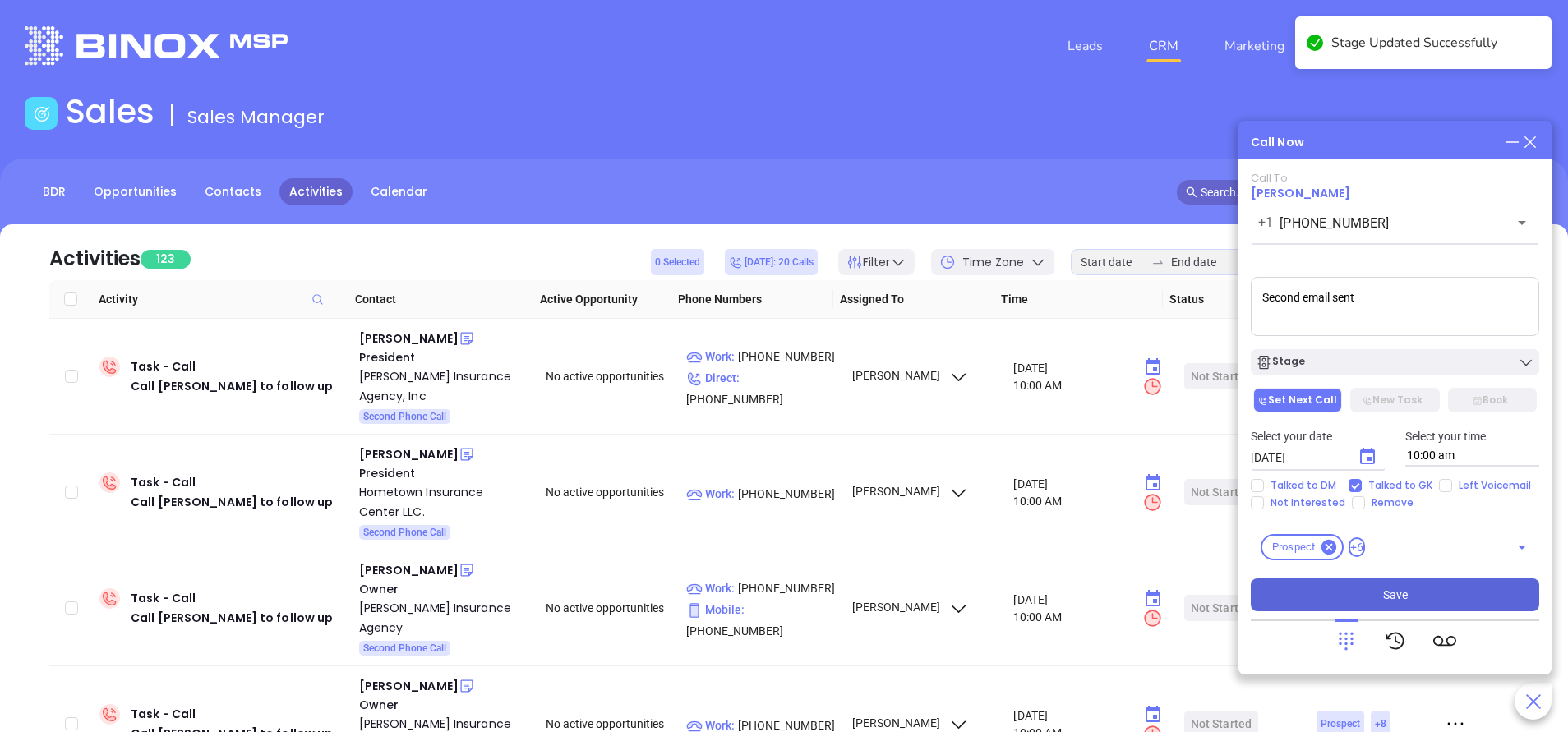
click at [1391, 606] on button "Save" at bounding box center [1394, 595] width 288 height 33
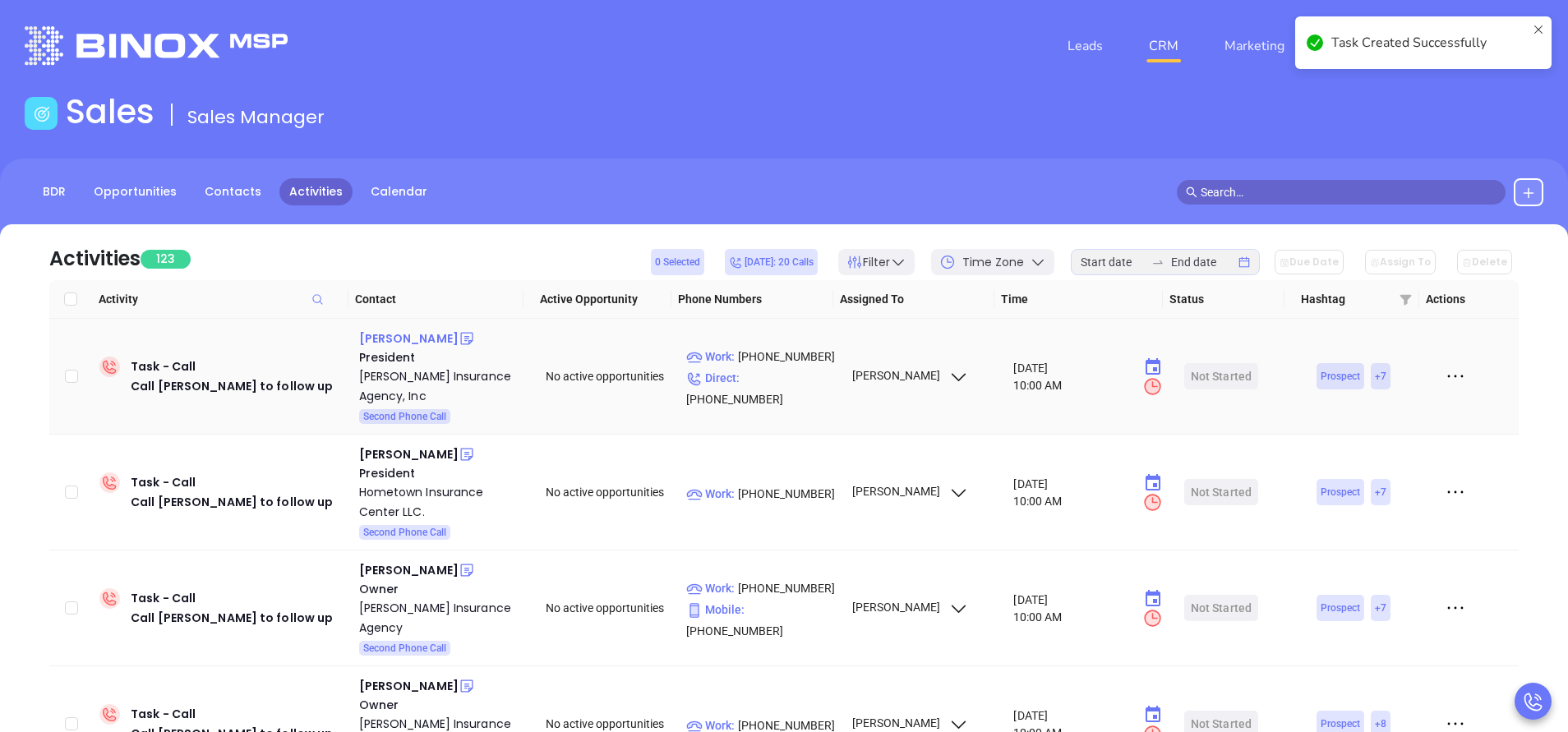
click at [419, 335] on div "Christopher O'Rourke" at bounding box center [409, 339] width 100 height 20
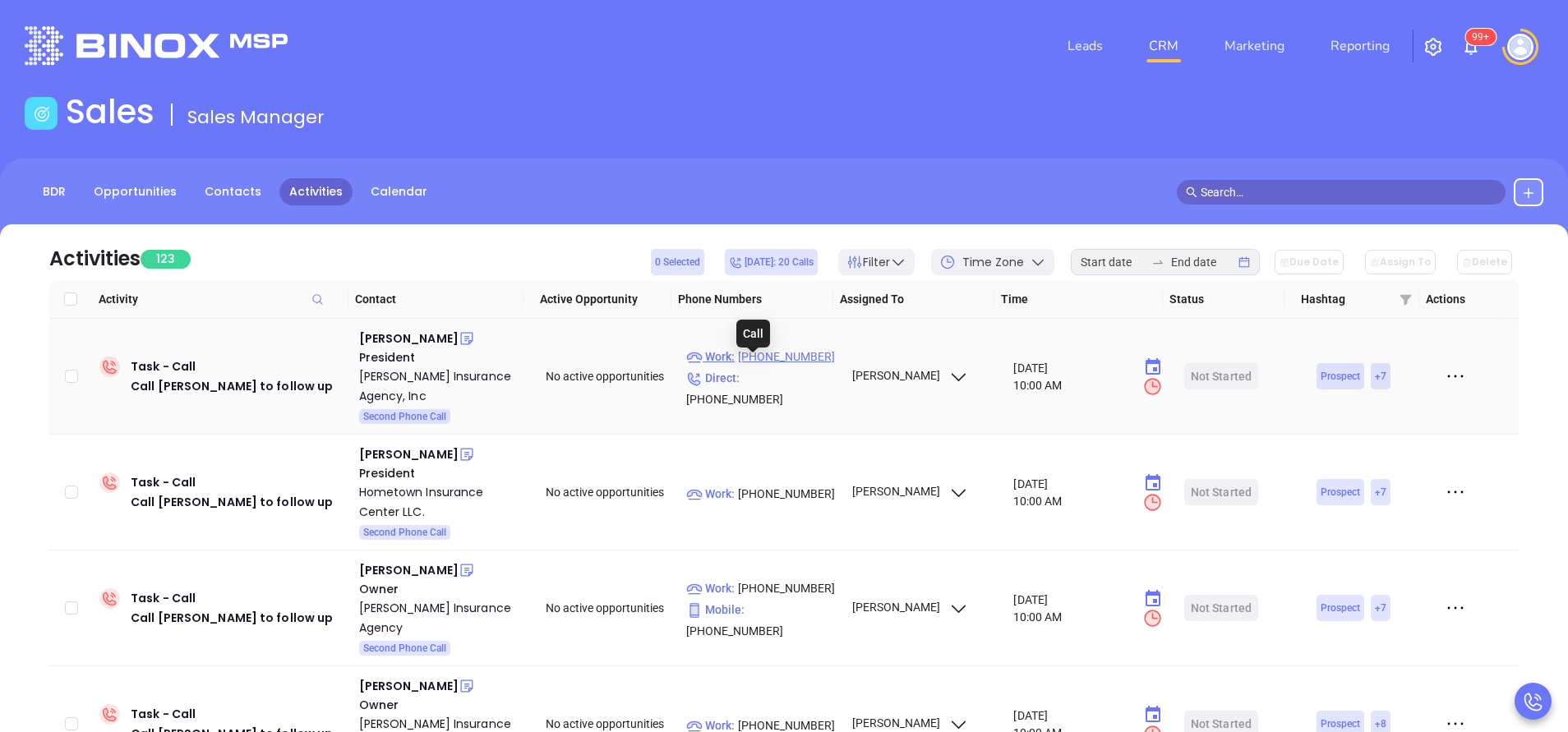
click at [786, 366] on p "Work : (781) 396-8244" at bounding box center [762, 356] width 150 height 19
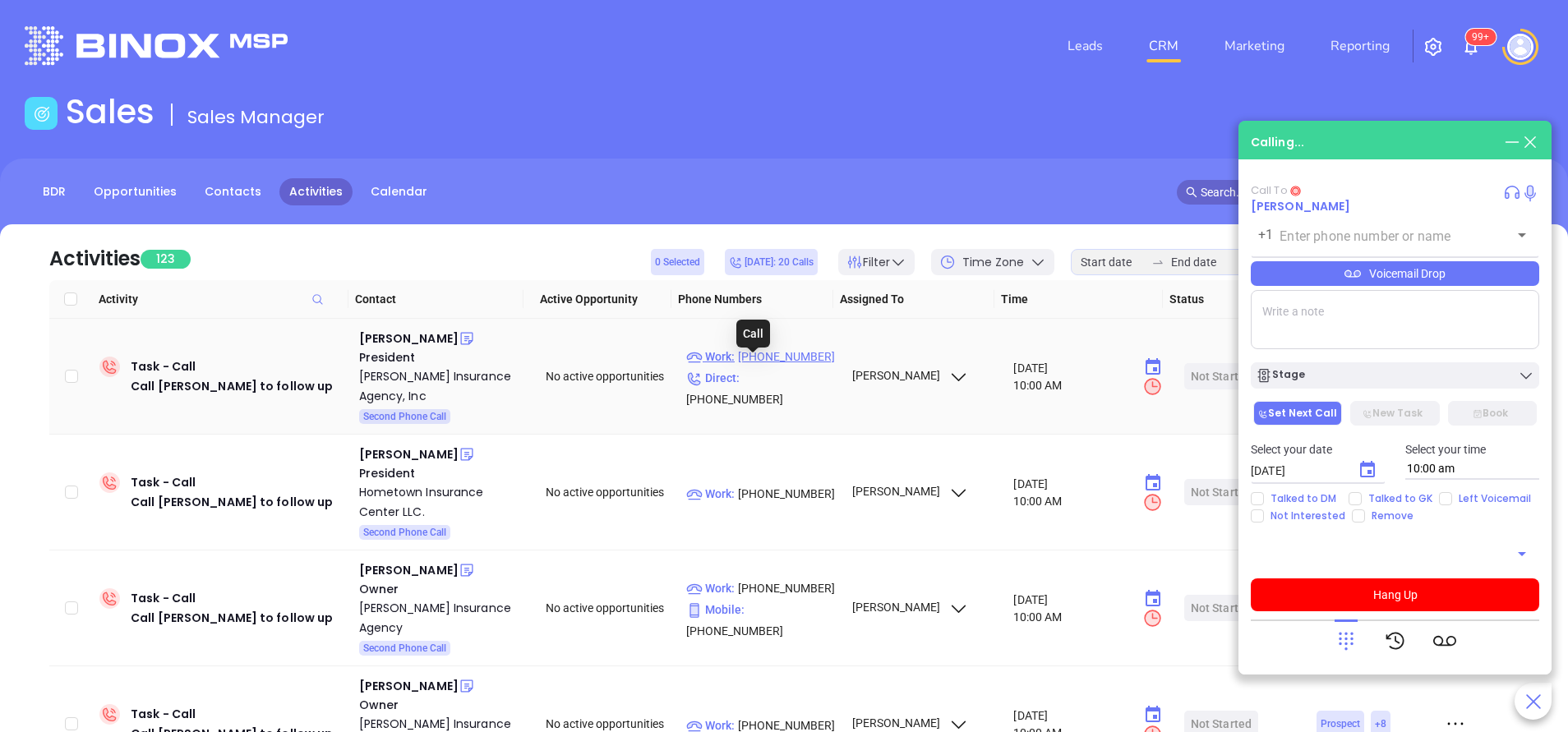
type input "(781) 396-8244"
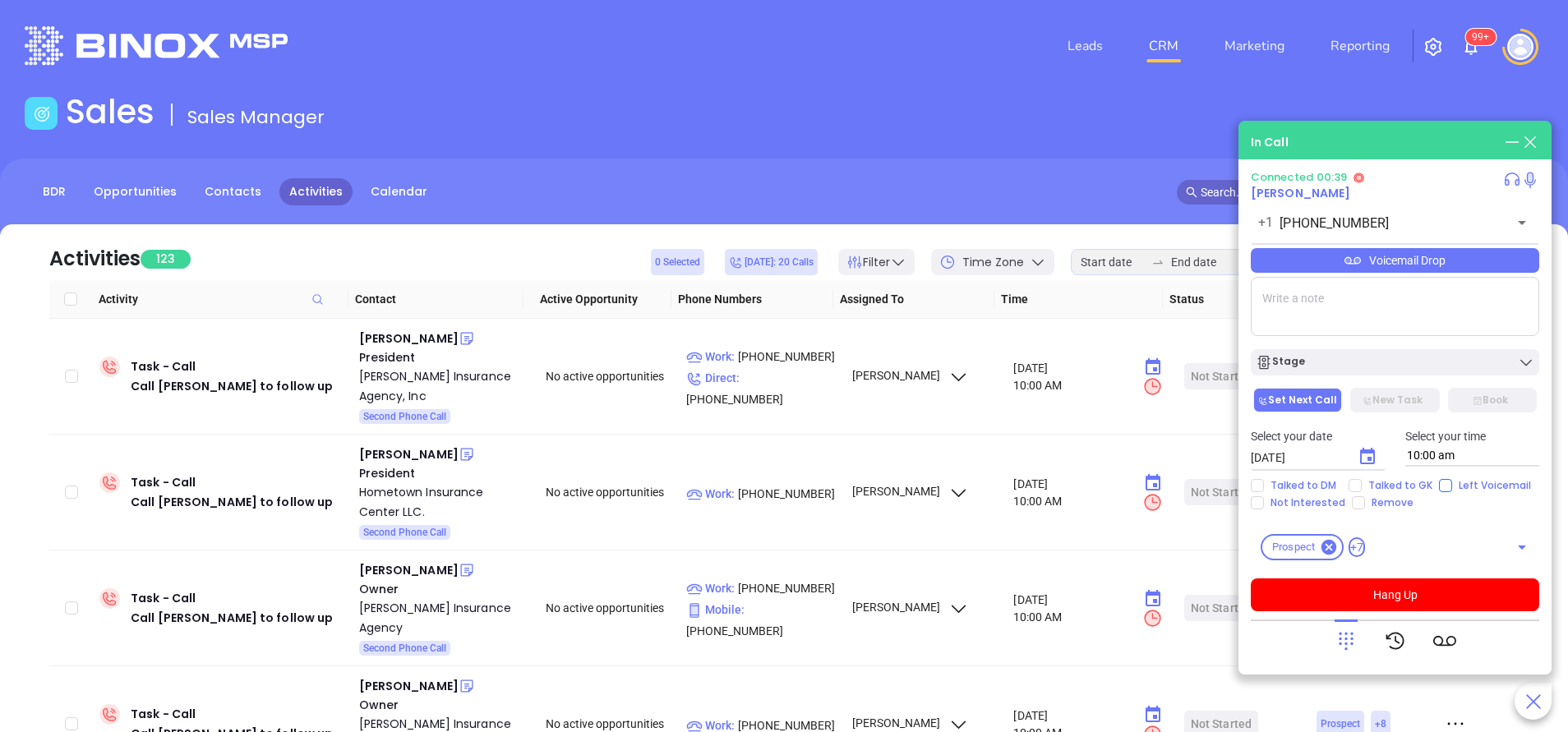
click at [1439, 488] on input "Left Voicemail" at bounding box center [1445, 485] width 13 height 13
checkbox input "true"
click at [1411, 587] on button "Hang Up" at bounding box center [1394, 595] width 288 height 33
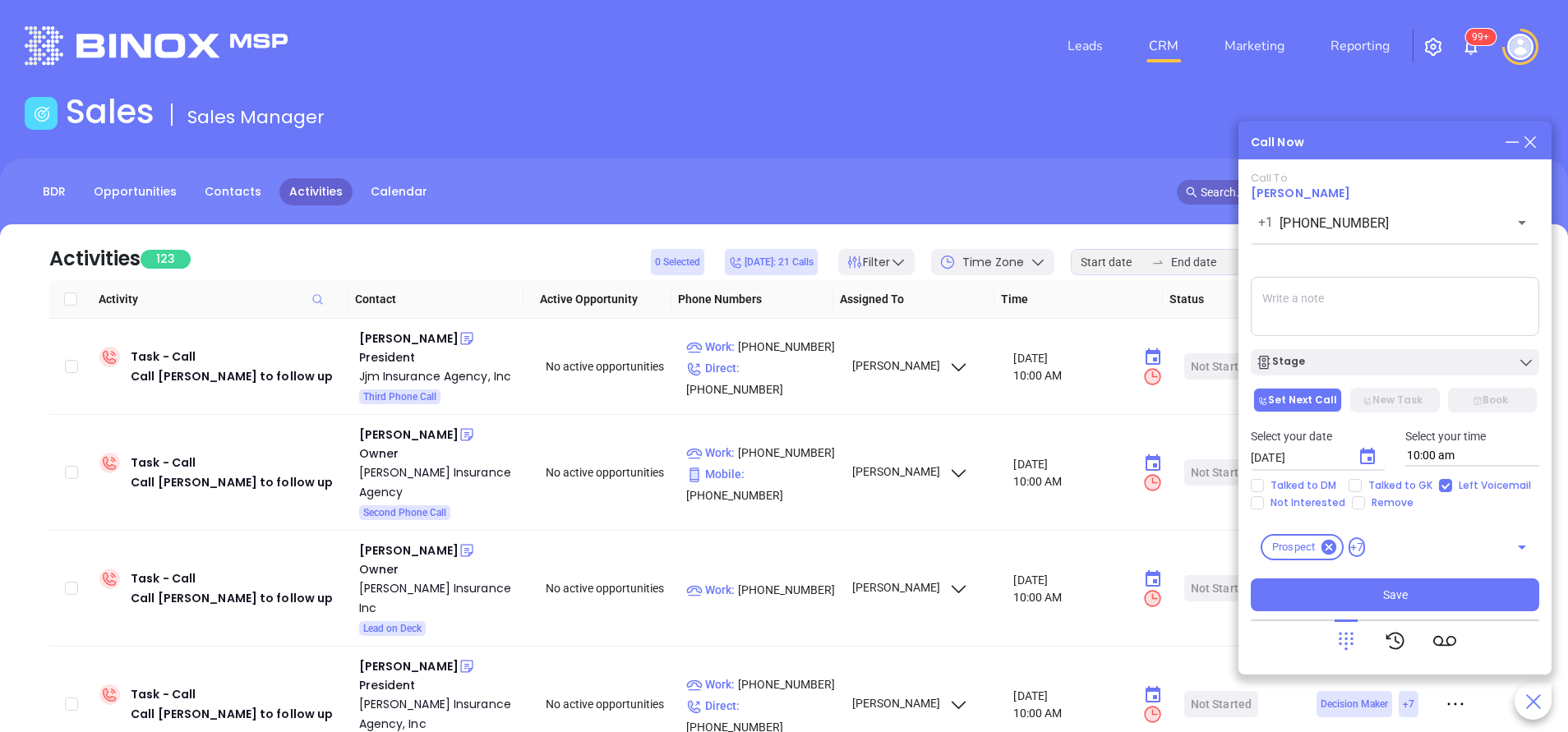
click at [1364, 462] on icon "Choose date, selected date is Oct 15, 2025" at bounding box center [1367, 457] width 20 height 20
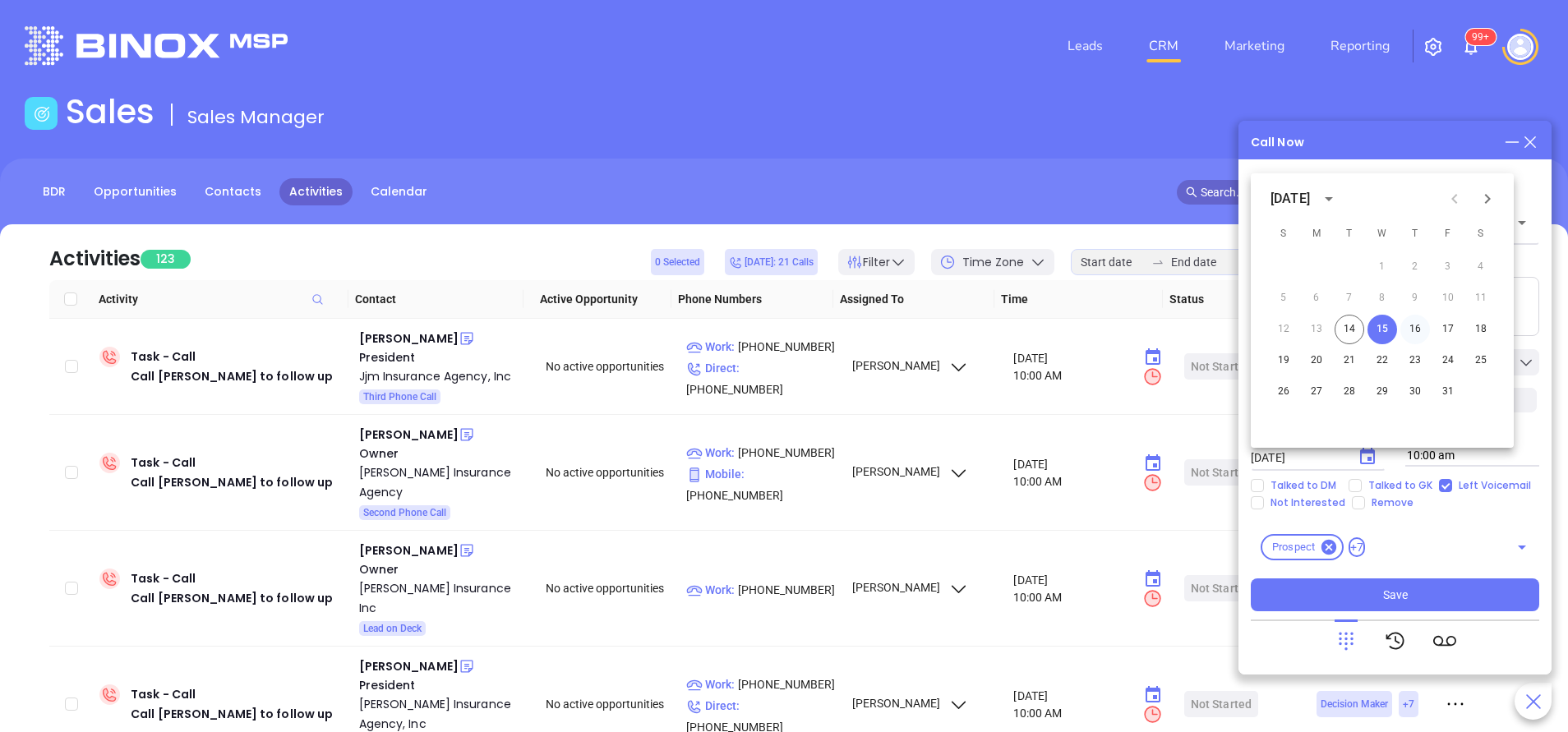
click at [1414, 331] on button "16" at bounding box center [1415, 329] width 29 height 29
type input "10/16/2025"
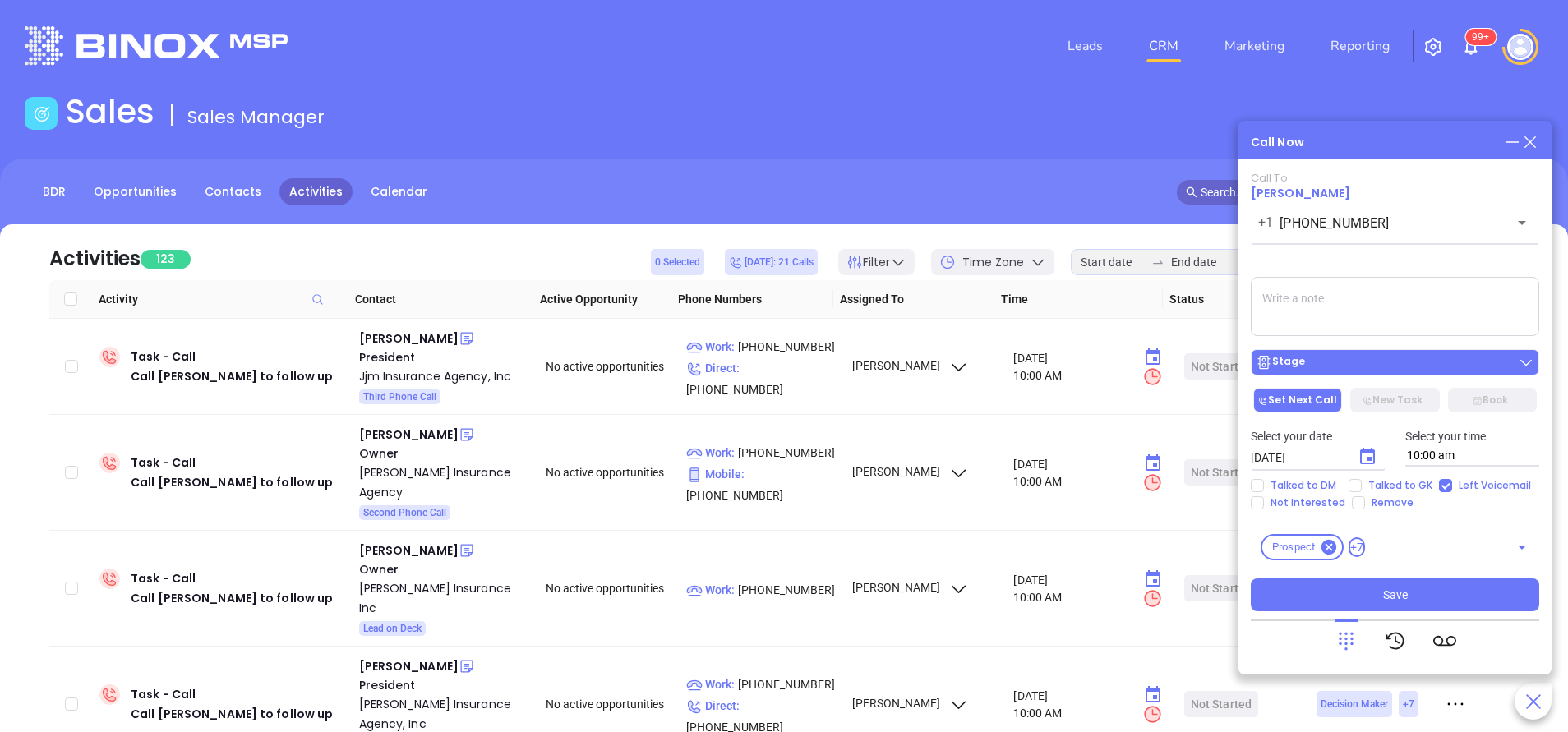
click at [1384, 354] on button "Stage" at bounding box center [1394, 362] width 288 height 26
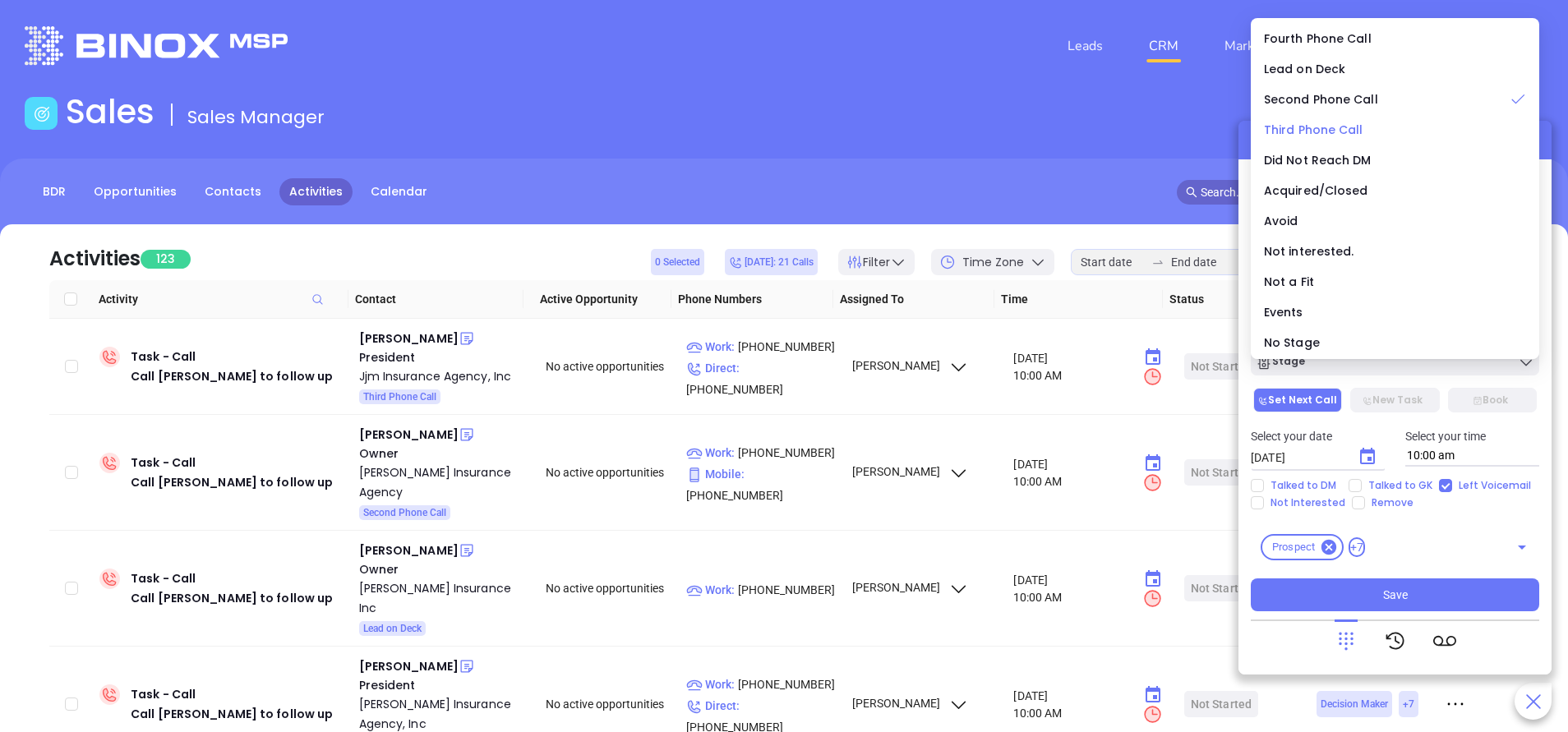
click at [1346, 130] on span "Third Phone Call" at bounding box center [1314, 130] width 100 height 17
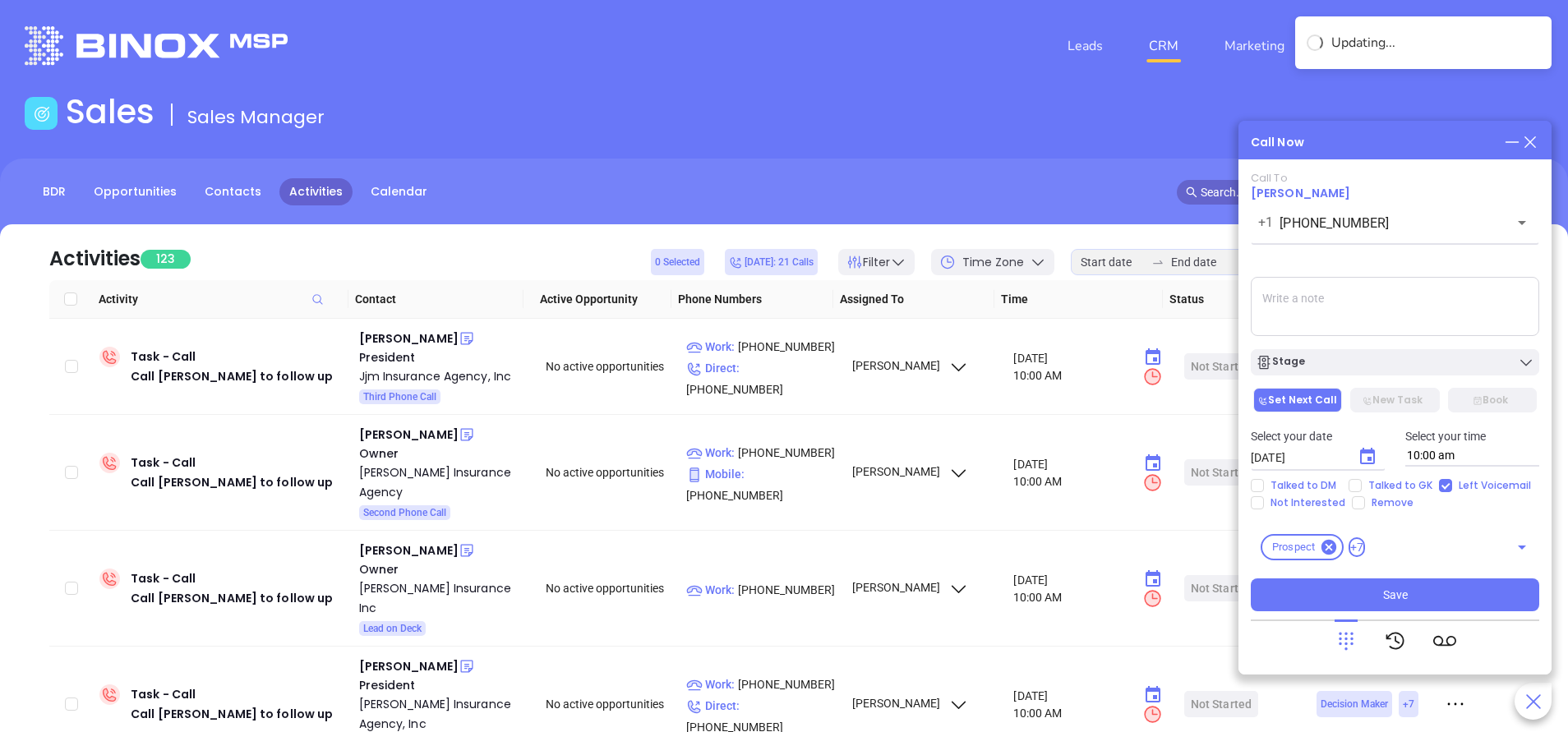
click at [1305, 296] on textarea at bounding box center [1394, 306] width 288 height 60
type textarea "e"
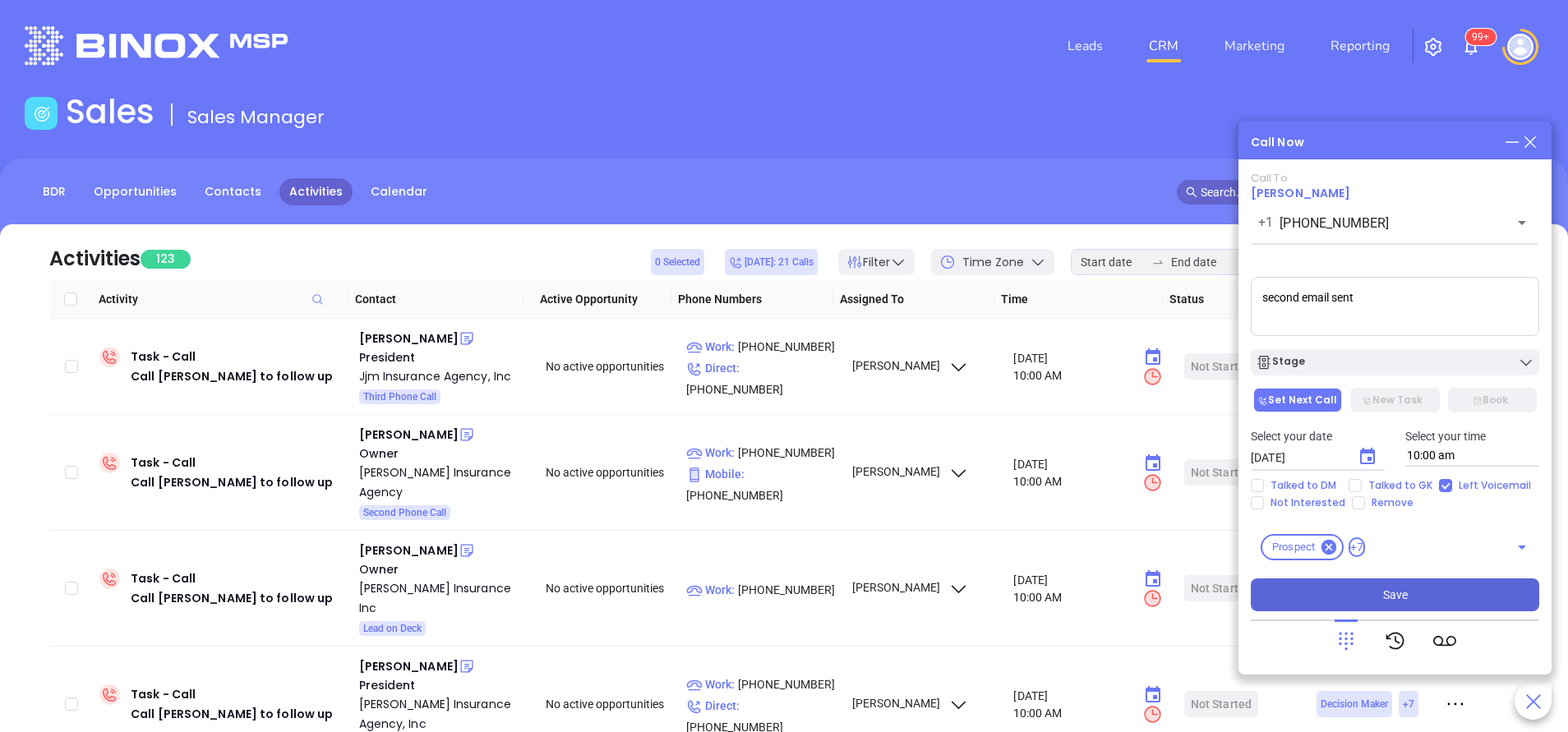
type textarea "second email sent"
click at [1375, 589] on button "Save" at bounding box center [1394, 595] width 288 height 33
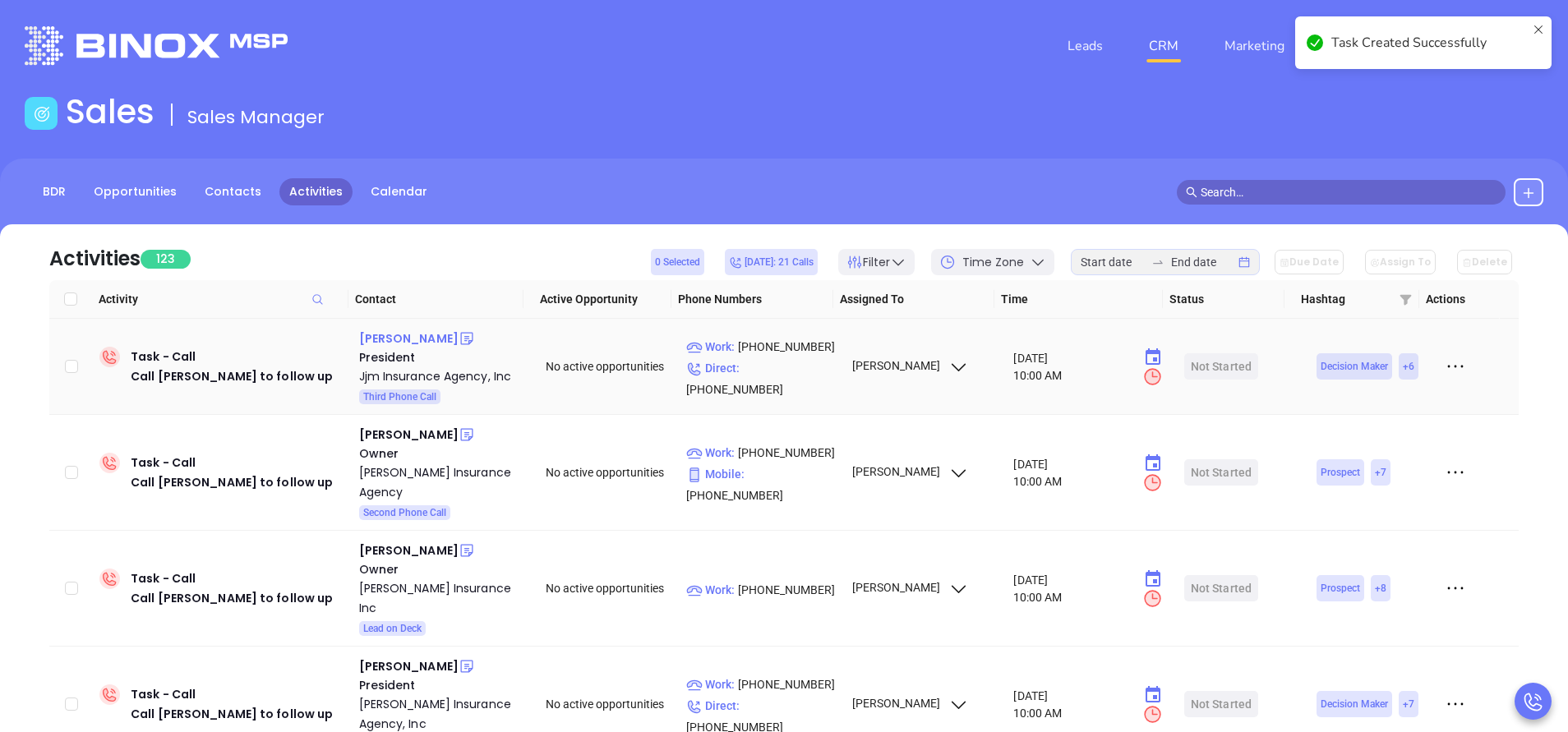
click at [416, 333] on div "Micheal Marshall" at bounding box center [409, 339] width 100 height 20
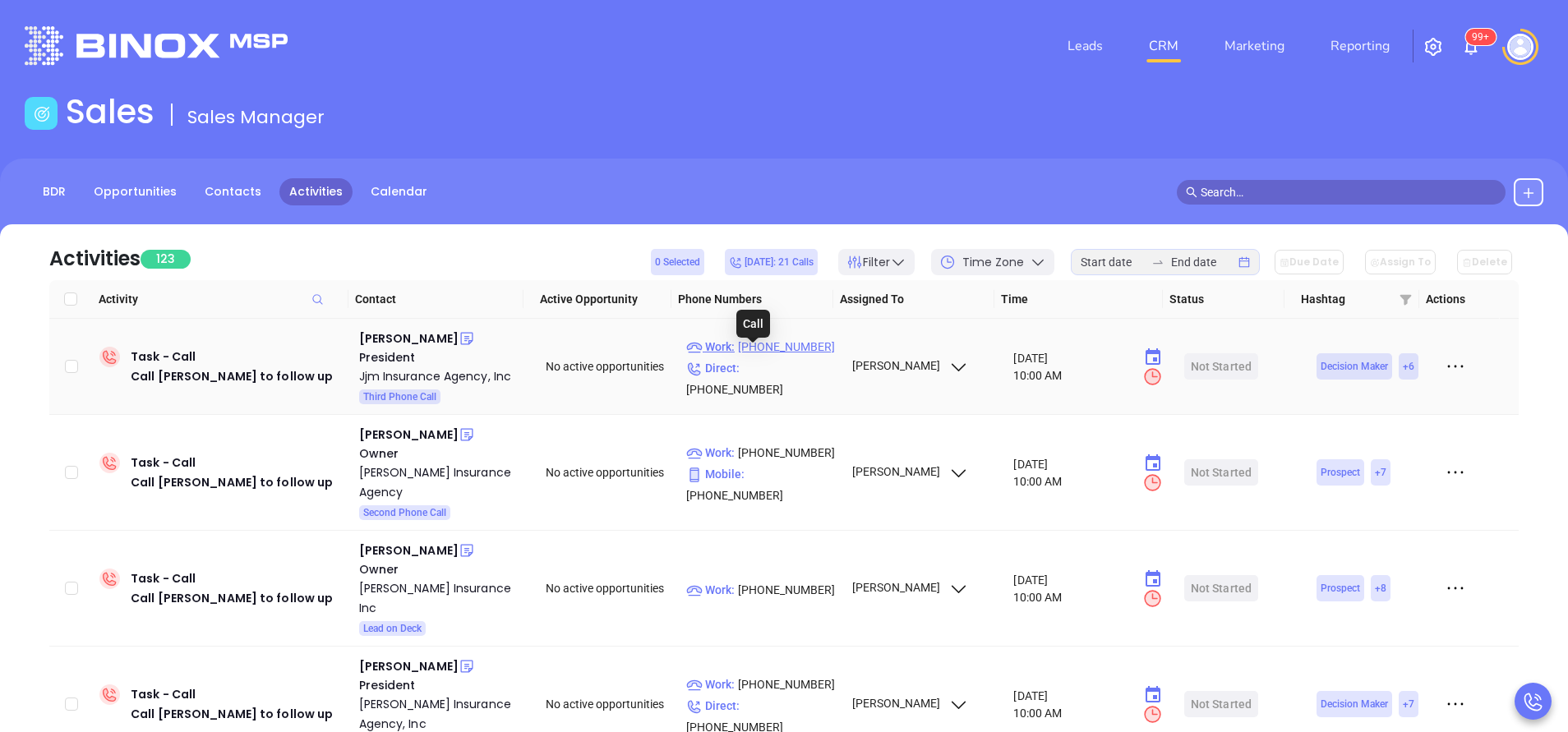
click at [795, 355] on p "Work : (508) 791-1141" at bounding box center [762, 346] width 150 height 19
type input "(508) 791-1141"
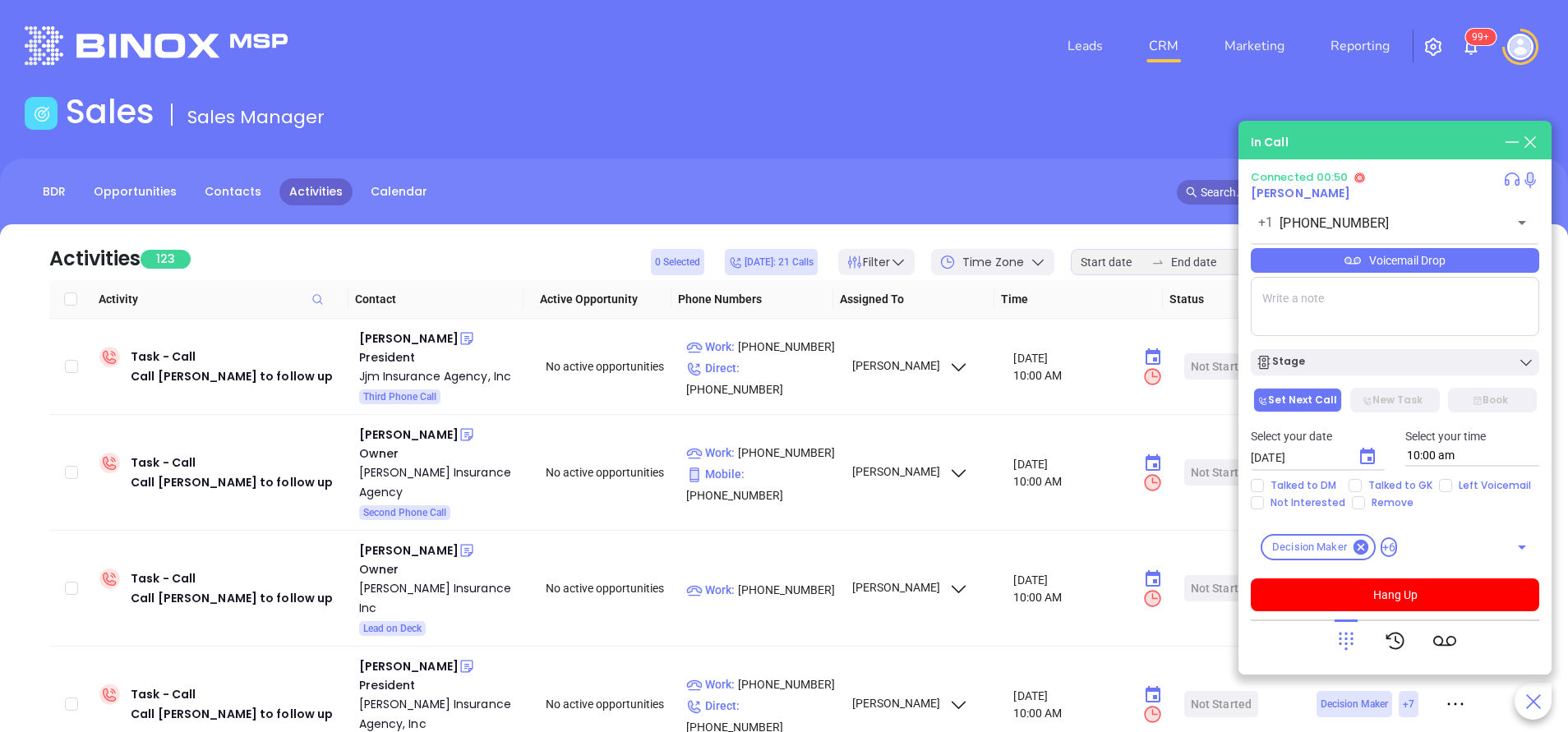
click at [1391, 296] on textarea at bounding box center [1394, 306] width 288 height 60
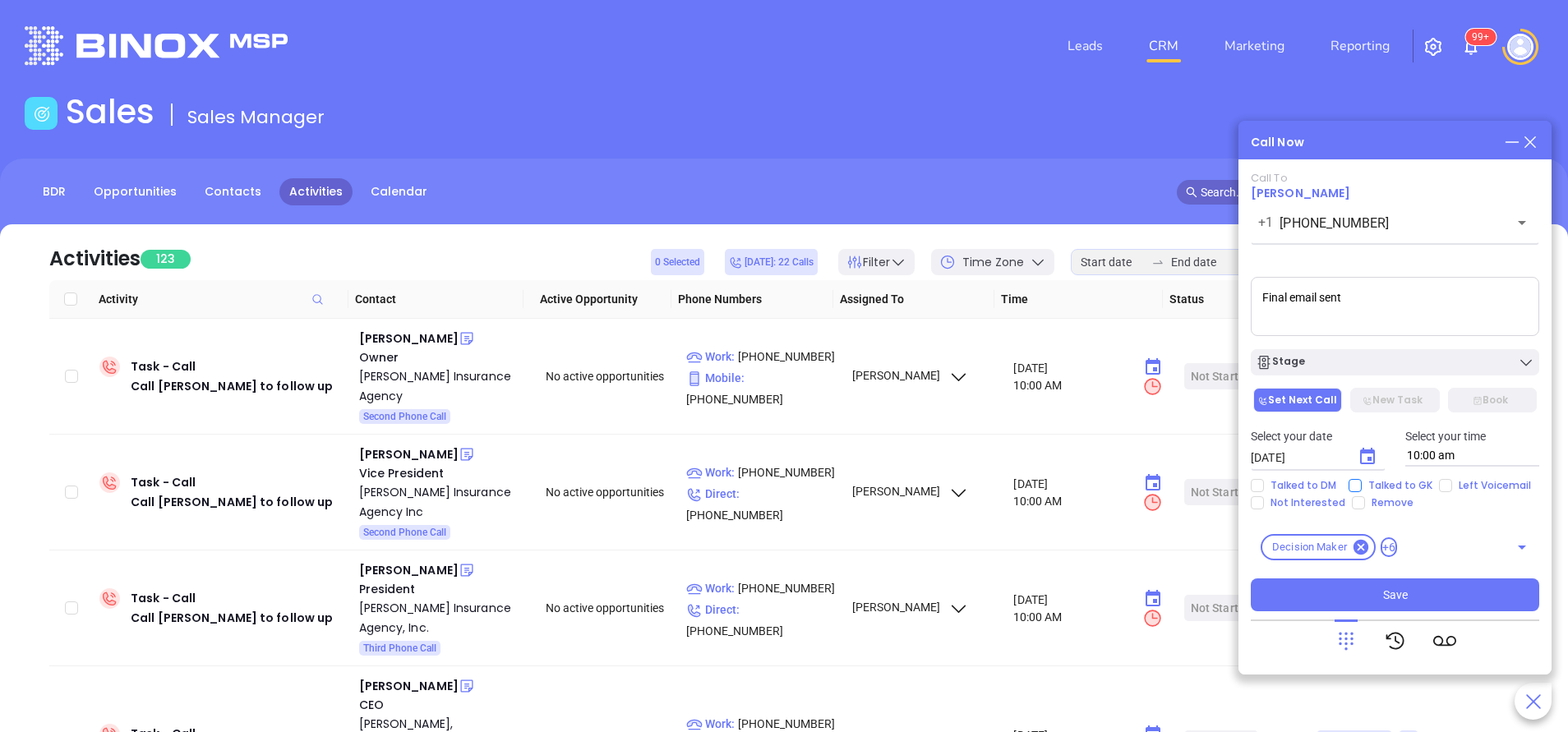
type textarea "Final email sent"
click at [1351, 484] on input "Talked to GK" at bounding box center [1354, 485] width 13 height 13
checkbox input "true"
click at [1370, 366] on div "Stage" at bounding box center [1394, 362] width 278 height 17
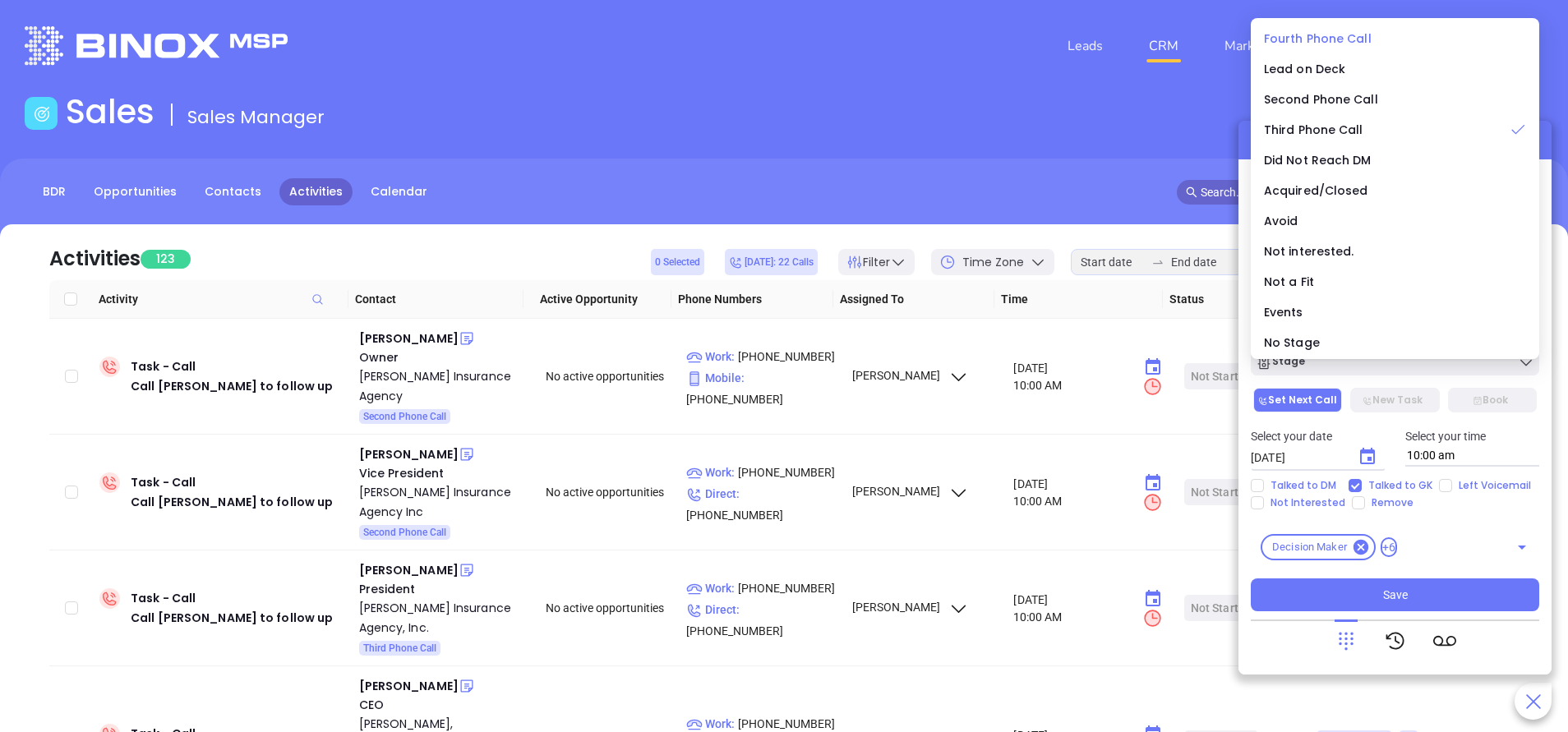
click at [1347, 36] on span "Fourth Phone Call" at bounding box center [1318, 38] width 107 height 17
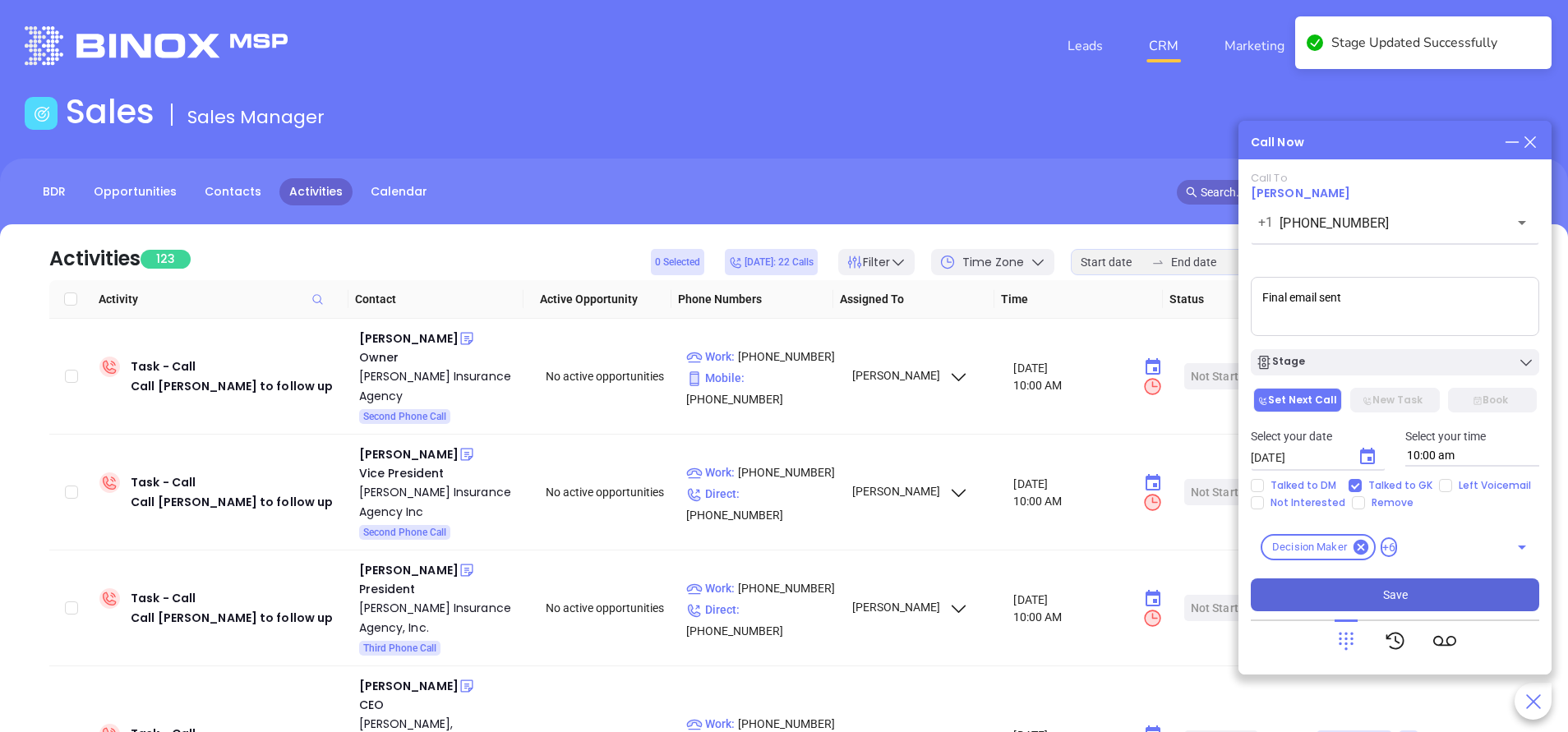
click at [1381, 579] on button "Save" at bounding box center [1394, 595] width 288 height 33
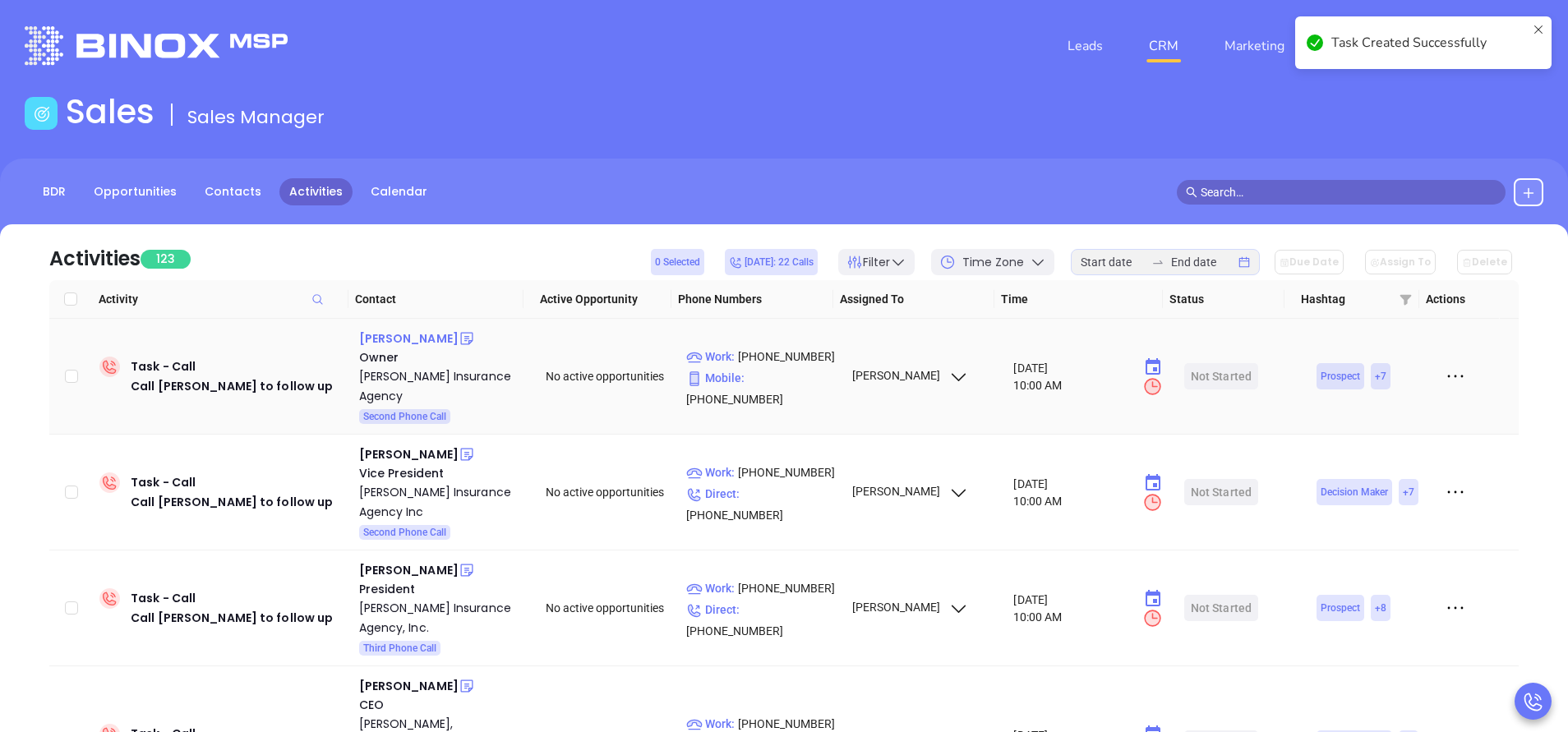
click at [406, 335] on div "David Perkins" at bounding box center [409, 339] width 100 height 20
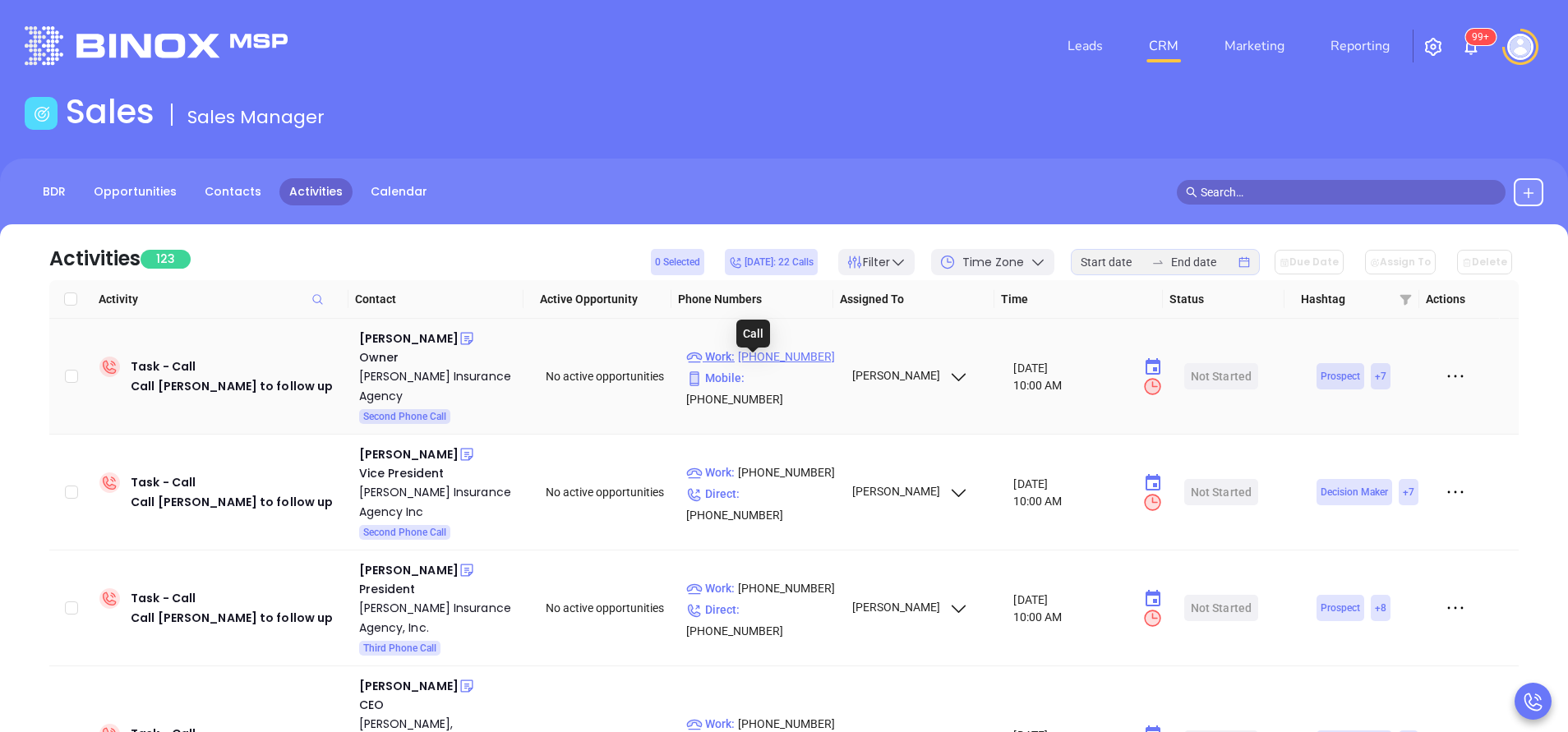
click at [799, 364] on p "Work : (508) 758-9604" at bounding box center [762, 356] width 150 height 19
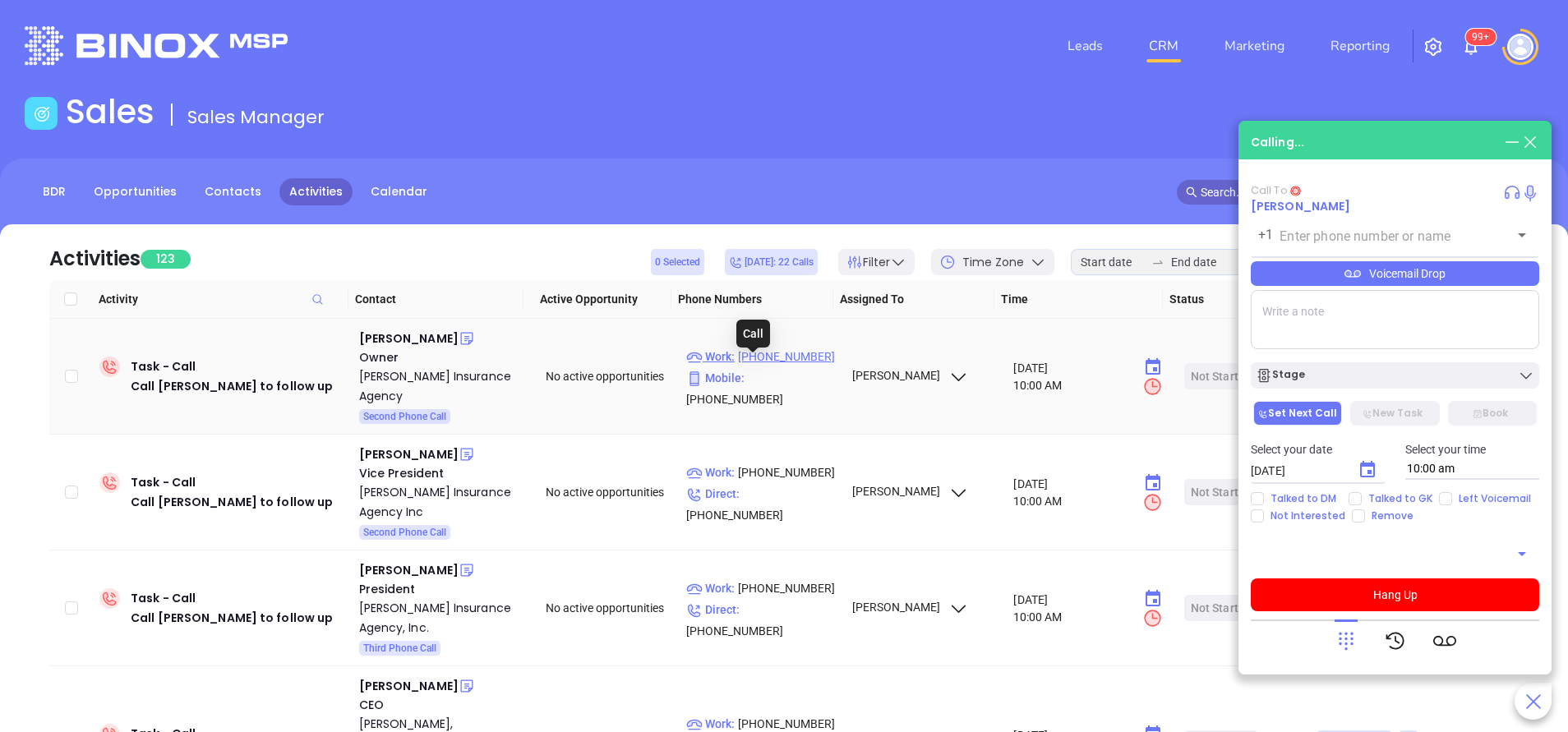
type input "(508) 758-9604"
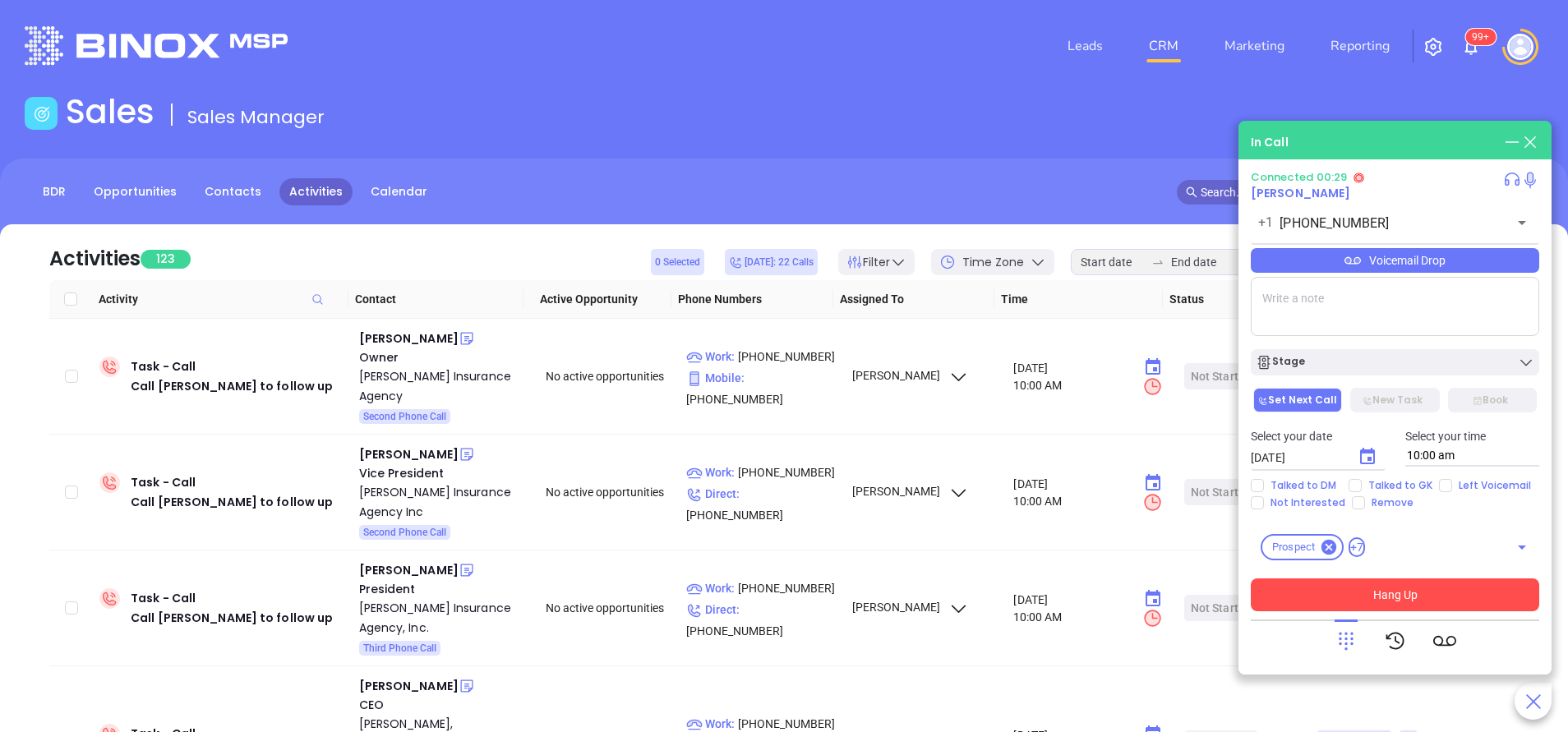
click at [1409, 579] on button "Hang Up" at bounding box center [1394, 595] width 288 height 33
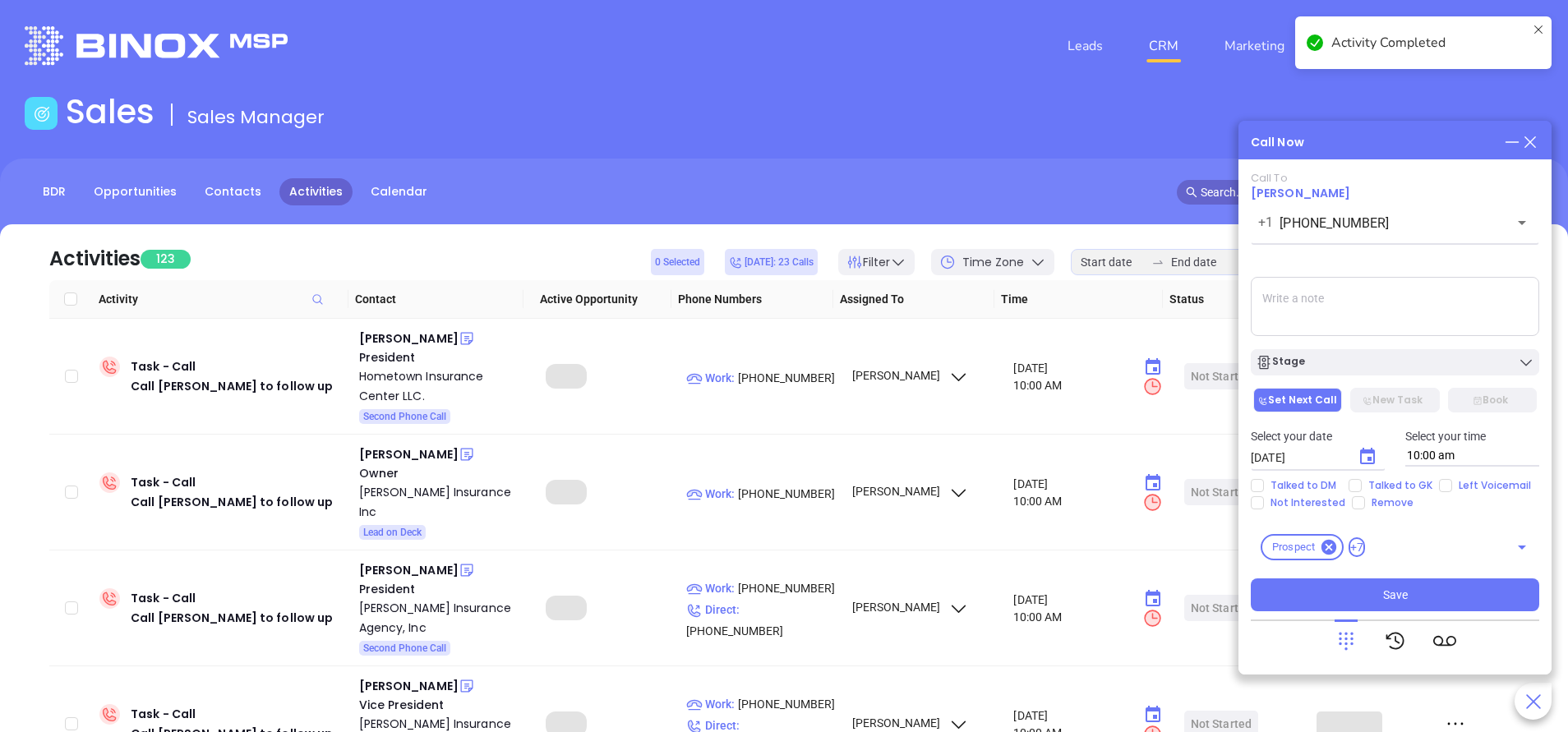
click at [1536, 137] on icon at bounding box center [1530, 142] width 19 height 19
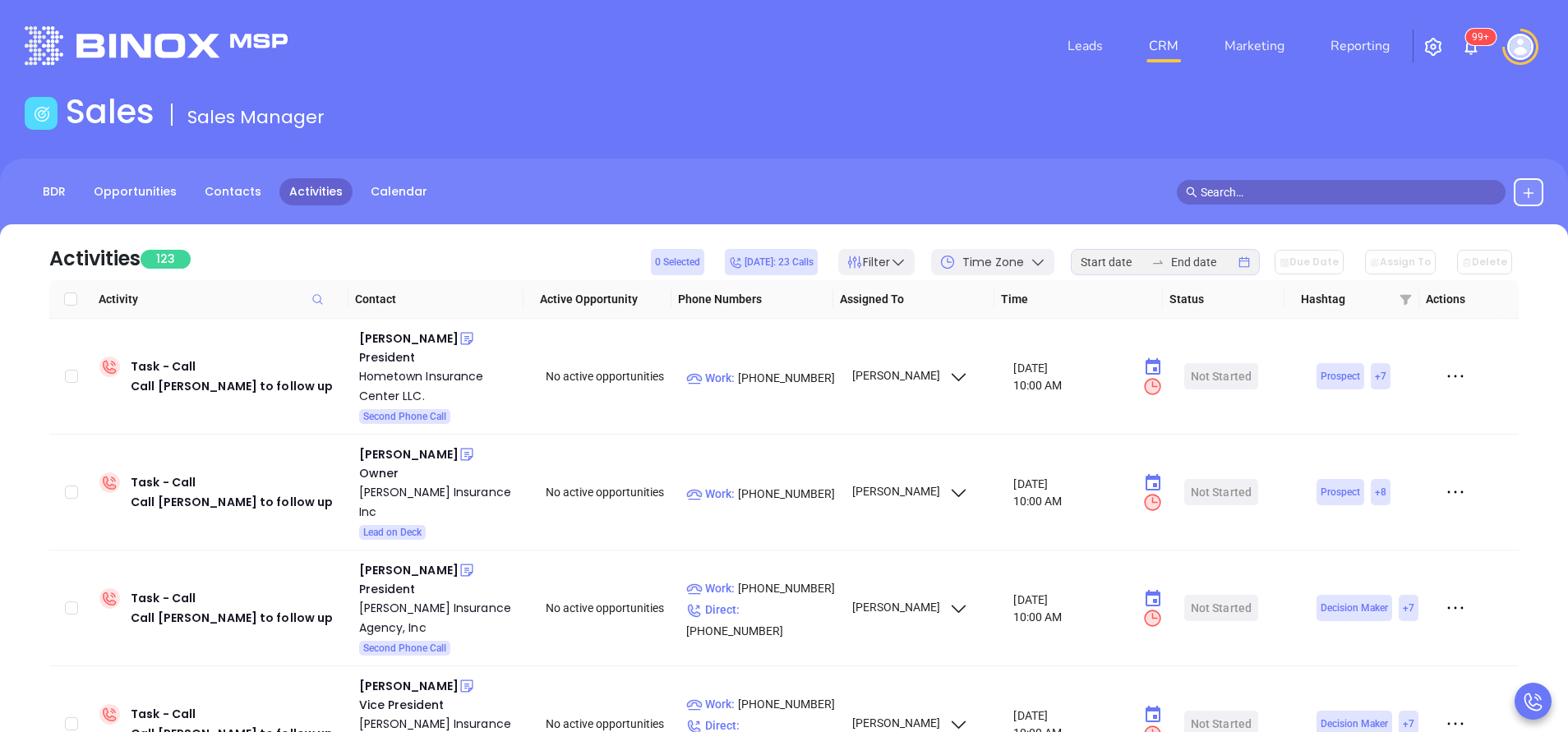
click at [1110, 125] on div "Sales Sales Manager" at bounding box center [784, 114] width 1539 height 46
click at [392, 336] on div "[PERSON_NAME]" at bounding box center [409, 339] width 100 height 20
click at [763, 379] on p "Work : (508) 347-9394" at bounding box center [762, 378] width 150 height 19
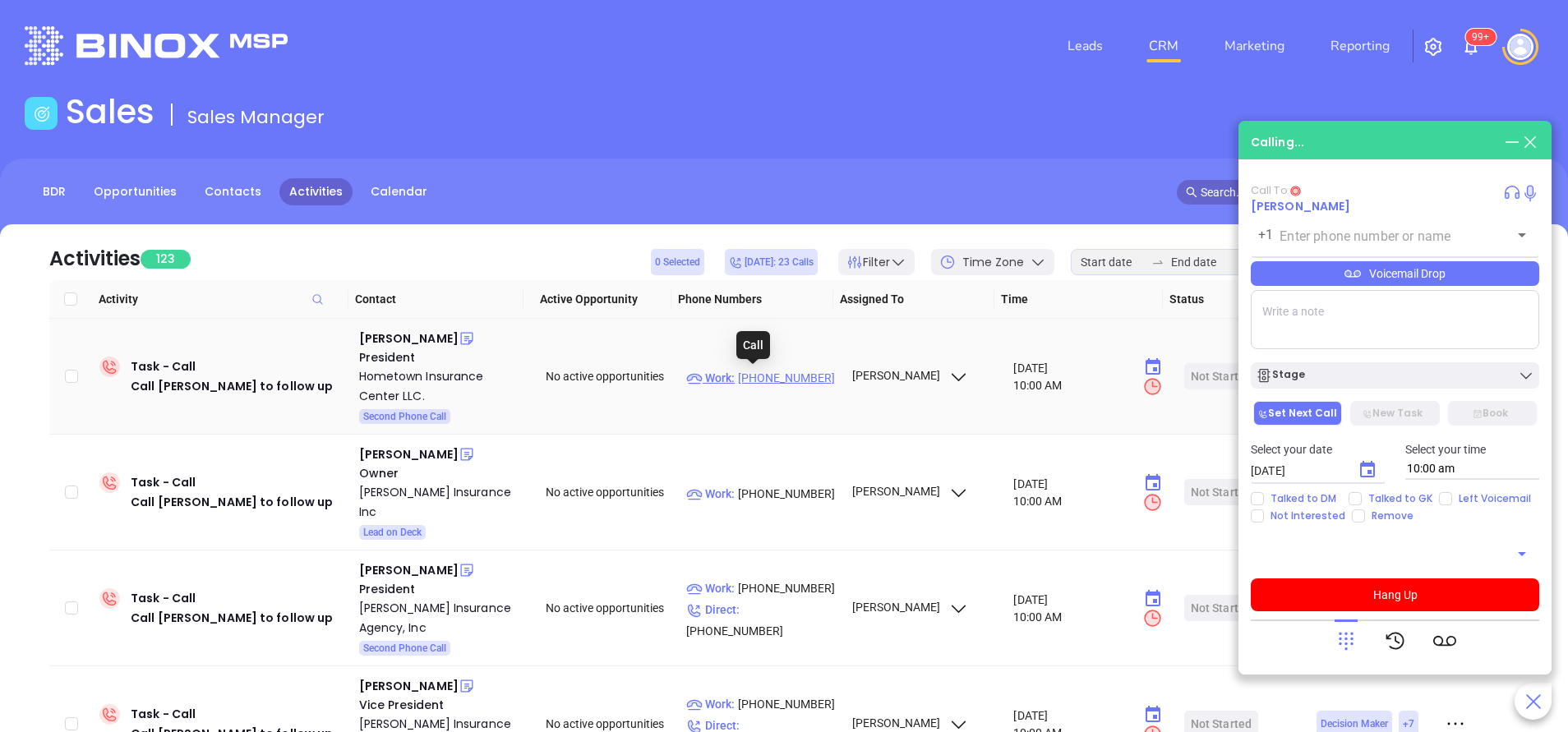
type input "[PHONE_NUMBER]"
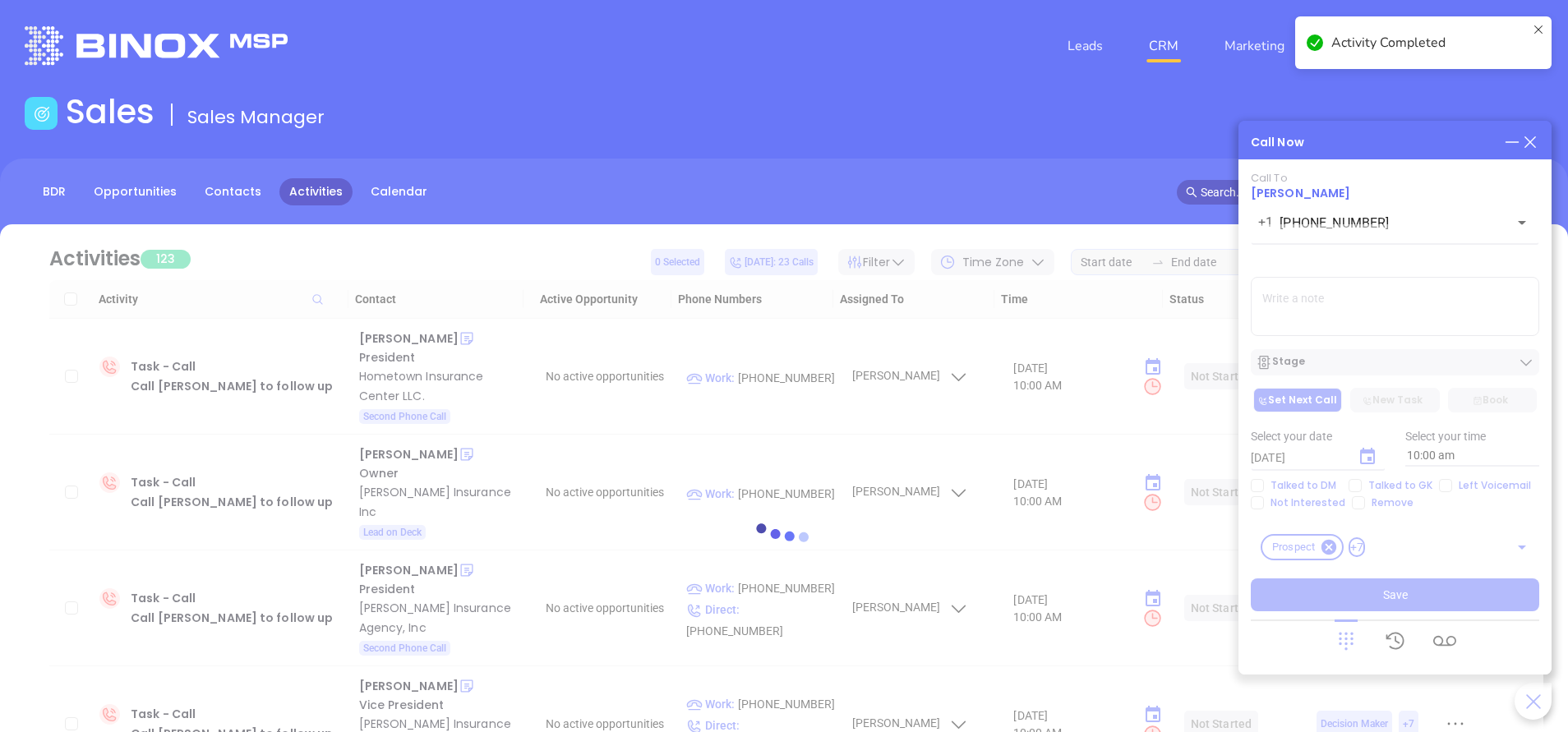
click at [1355, 485] on div at bounding box center [783, 538] width 1518 height 123
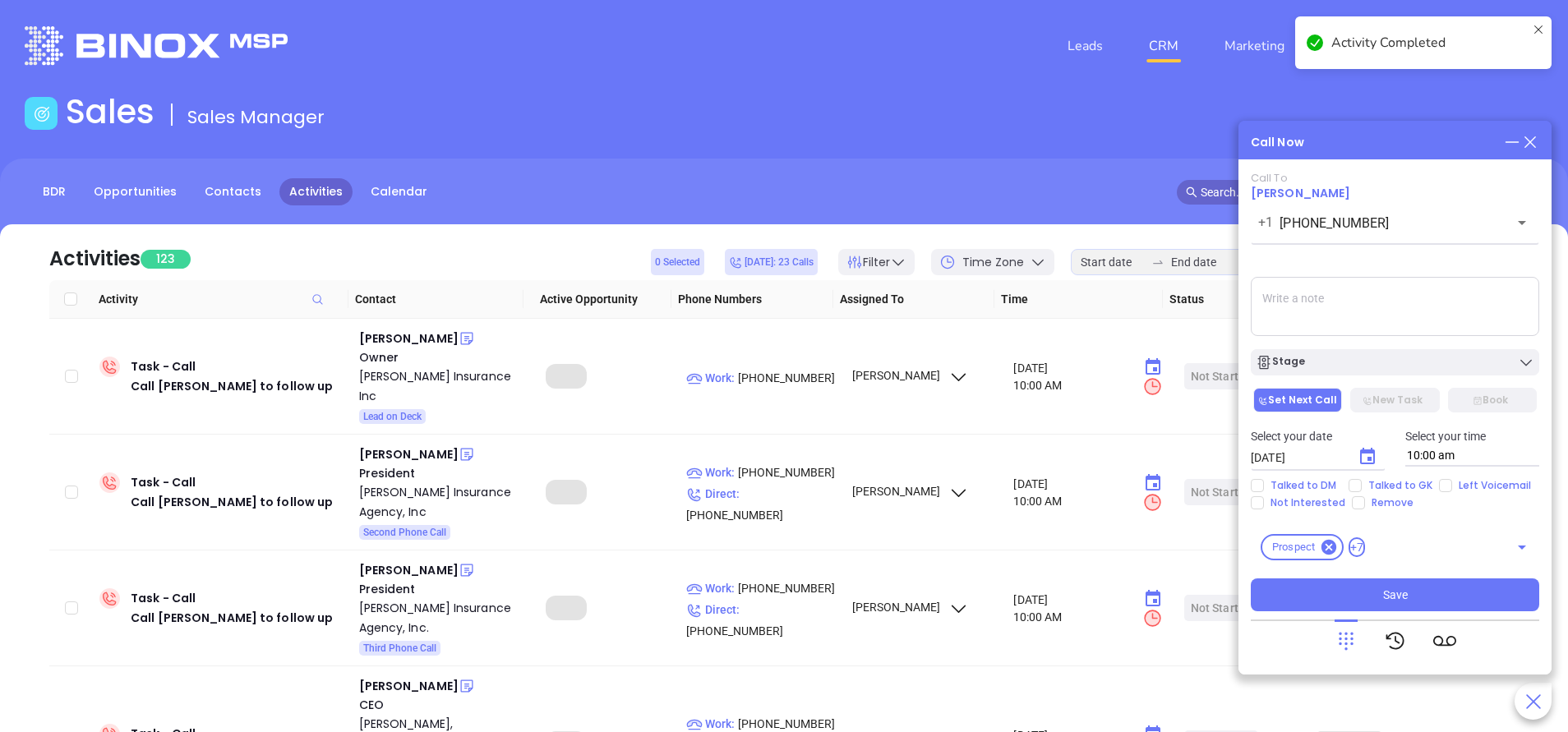
click at [1355, 485] on input "Talked to GK" at bounding box center [1354, 485] width 13 height 13
checkbox input "true"
click at [1366, 464] on icon "Choose date, selected date is Oct 15, 2025" at bounding box center [1367, 456] width 15 height 17
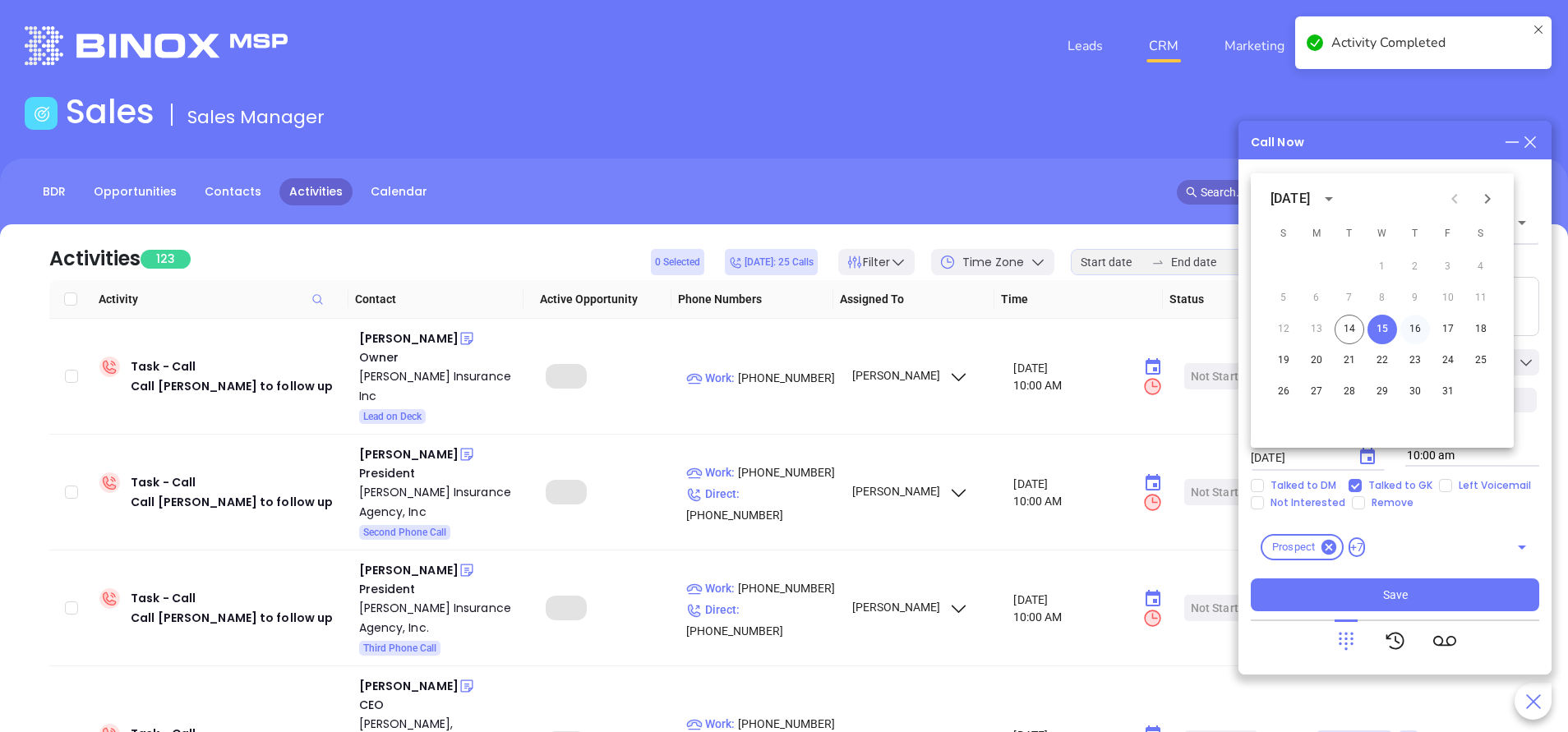
click at [1415, 332] on button "16" at bounding box center [1415, 329] width 29 height 29
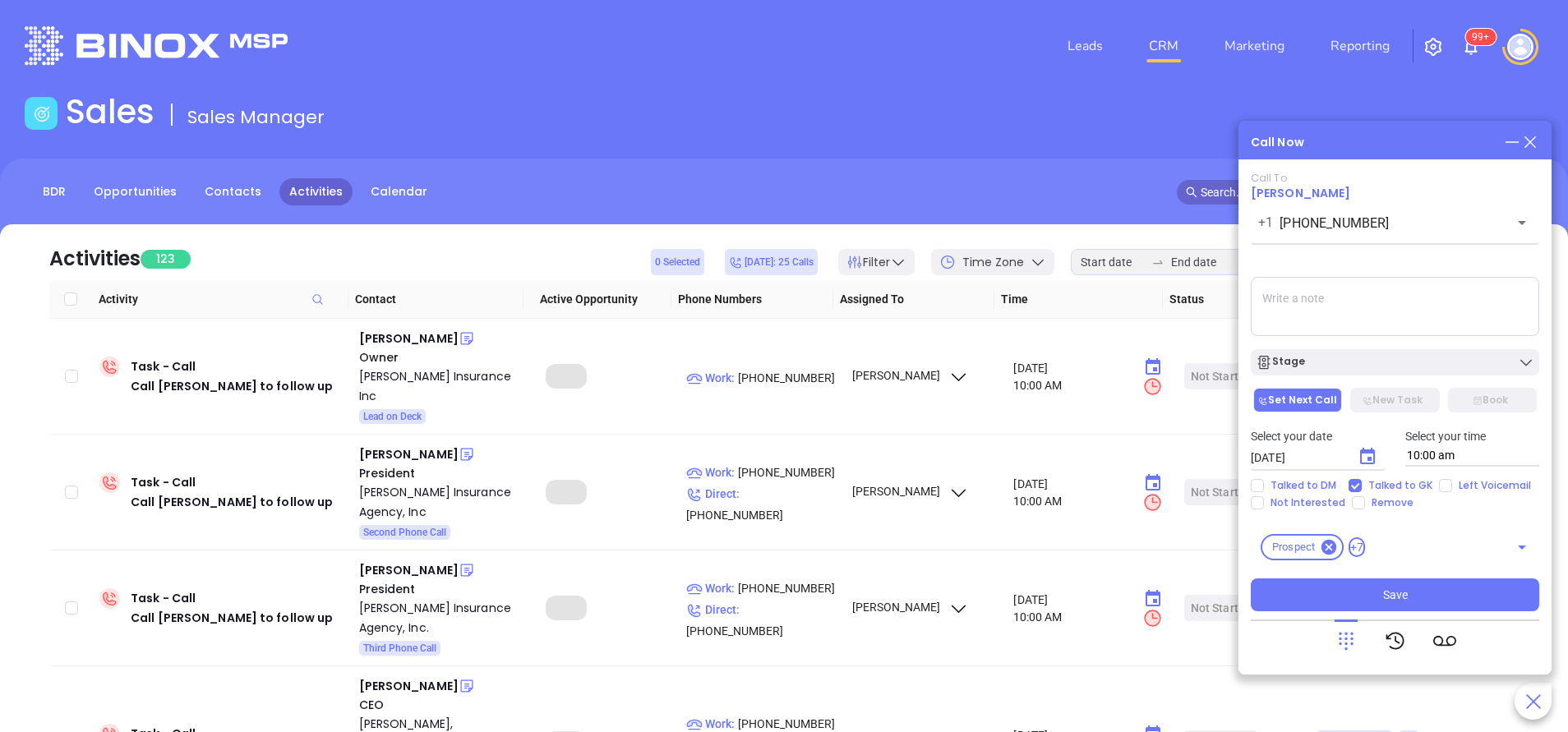
type input "10/16/2025"
click at [1368, 315] on textarea at bounding box center [1394, 306] width 288 height 60
type textarea "second email sent"
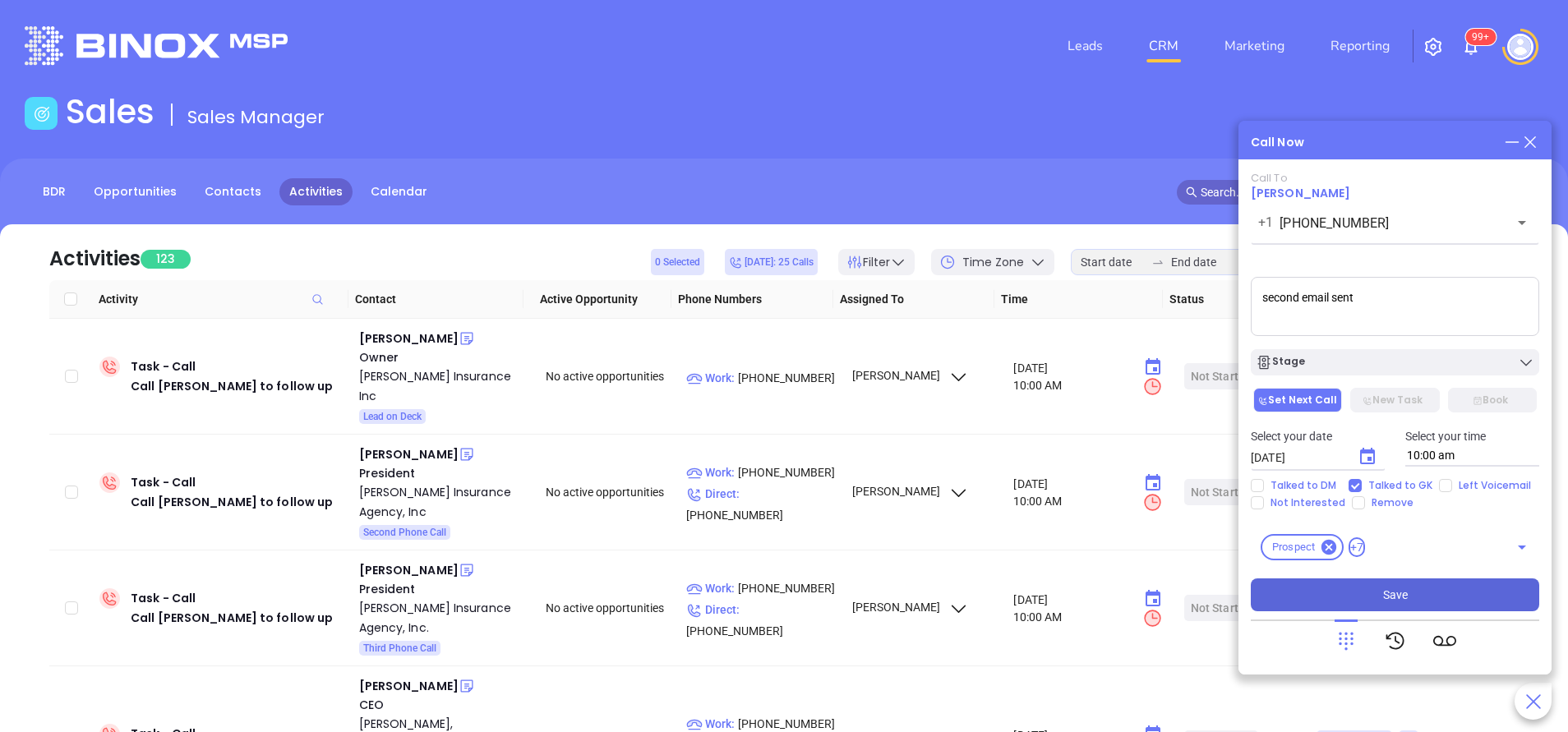
click at [1332, 584] on button "Save" at bounding box center [1394, 595] width 288 height 33
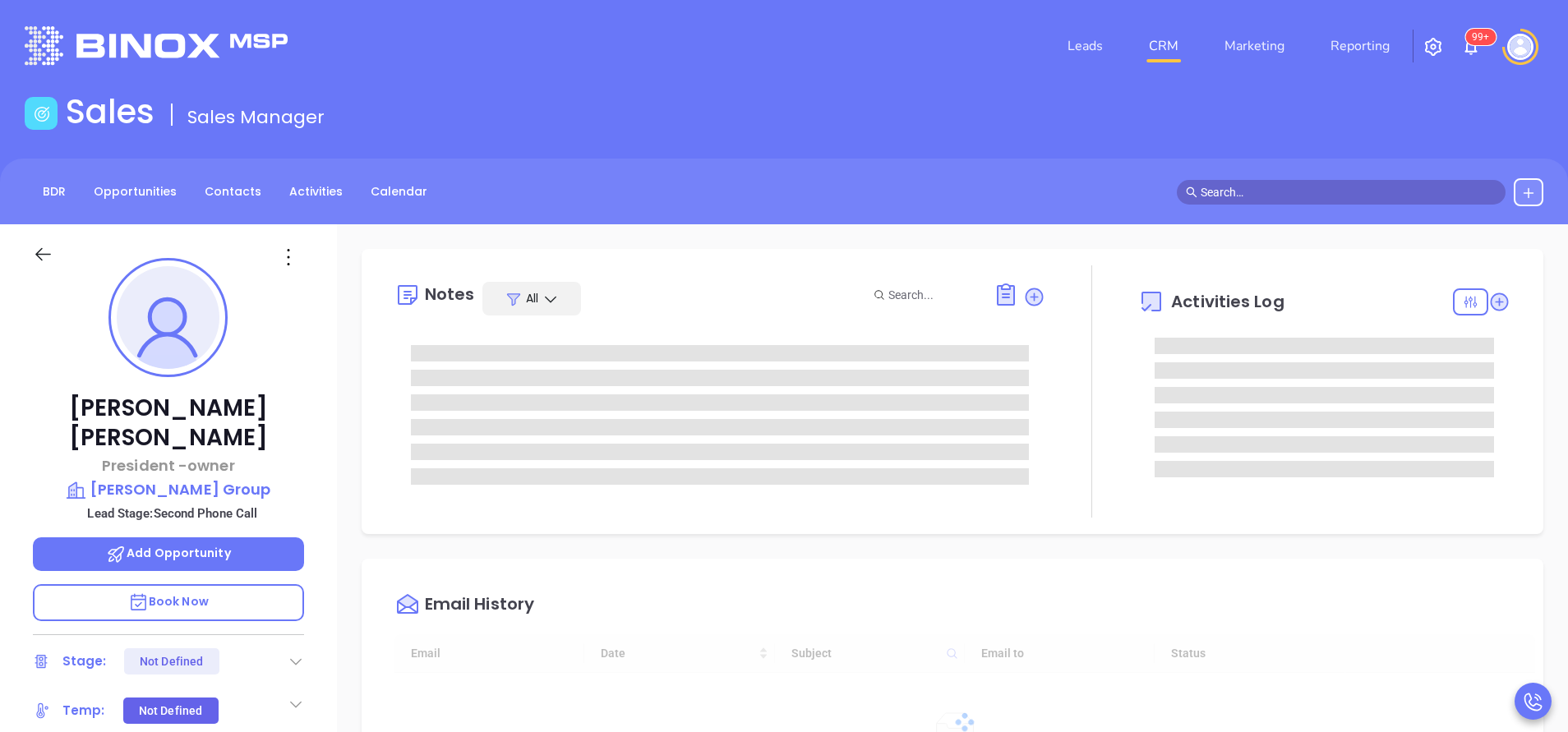
type input "[DATE]"
type input "[PERSON_NAME]"
type input "[DATE]"
type input "[PERSON_NAME]"
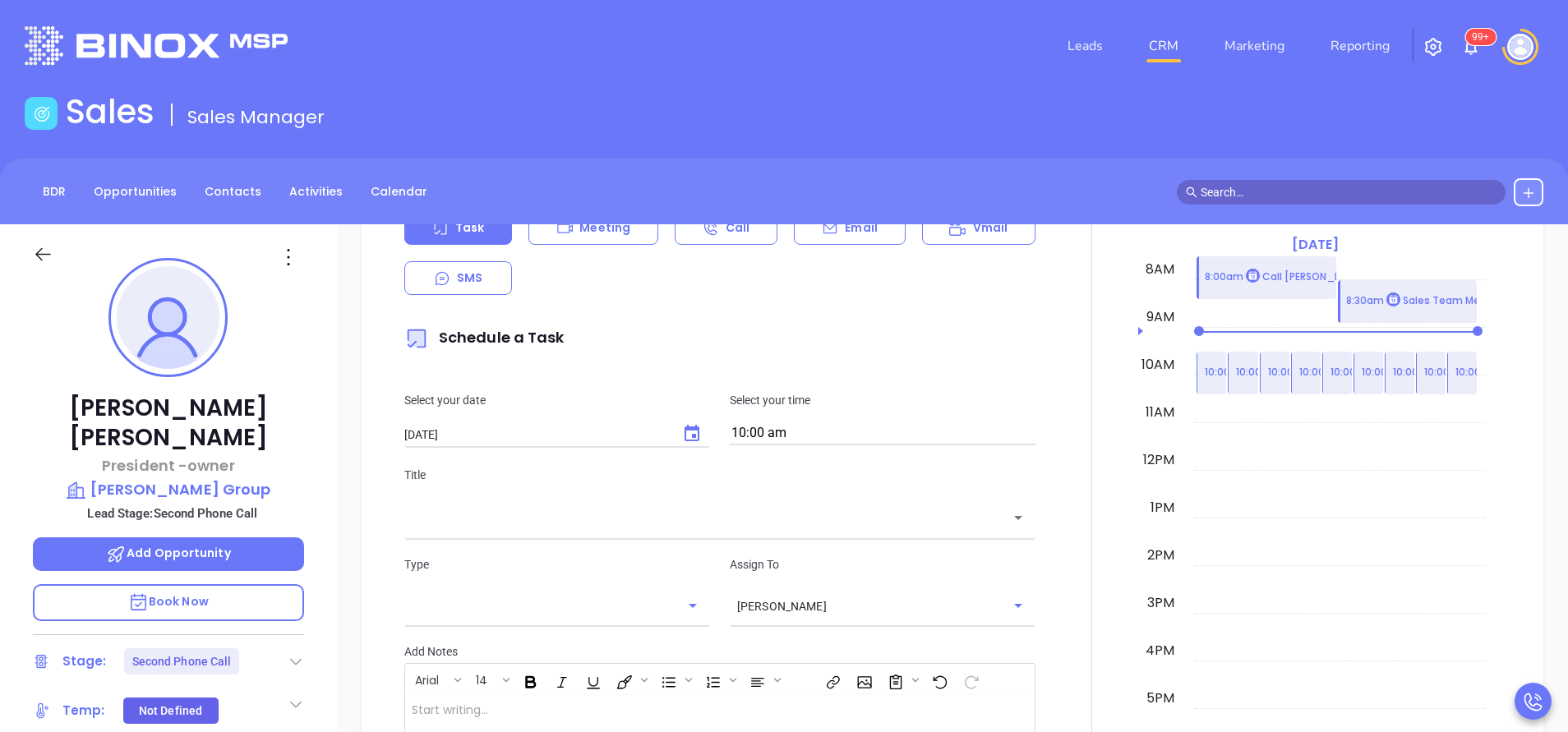
scroll to position [863, 0]
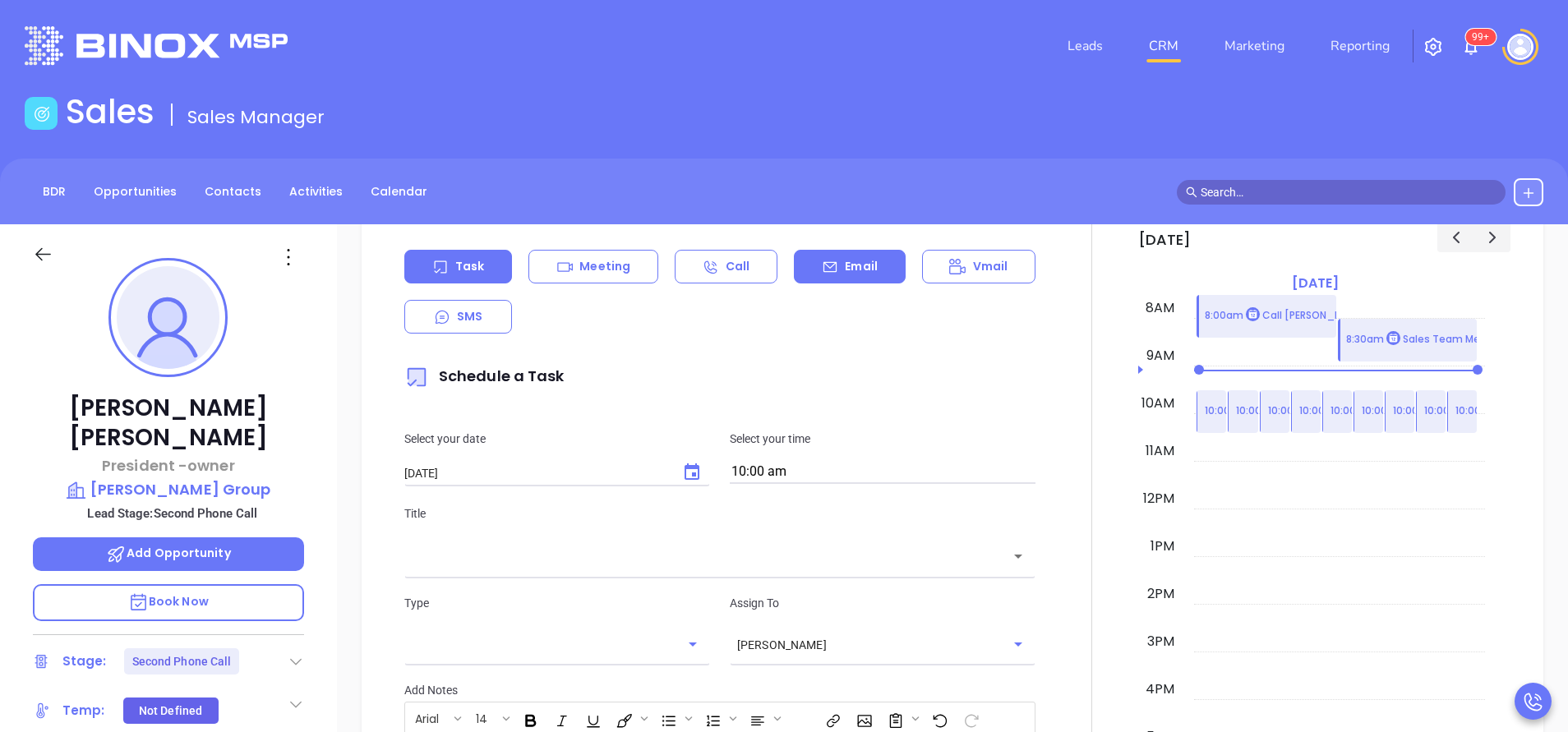
click at [877, 264] on div "Email" at bounding box center [849, 266] width 111 height 34
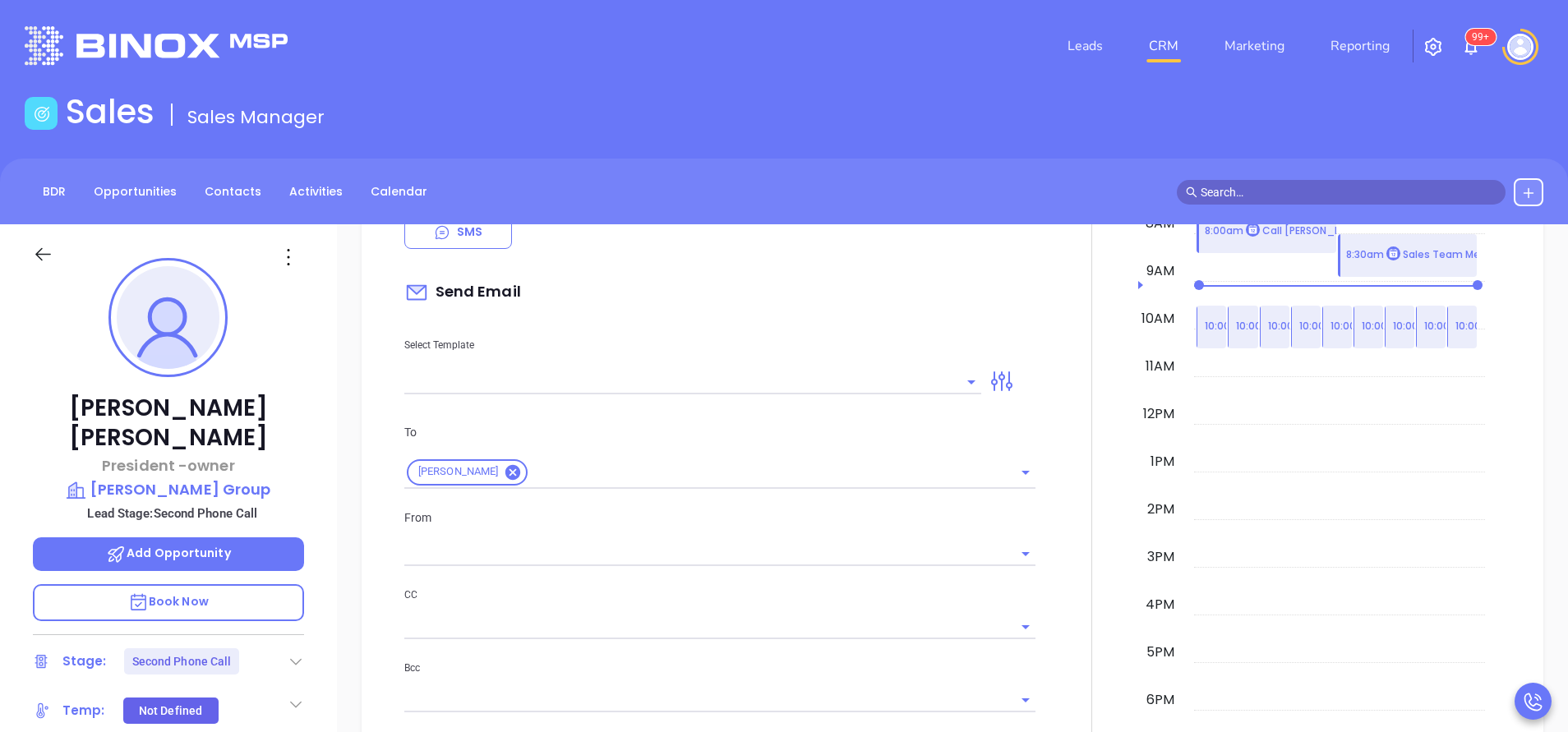
scroll to position [986, 0]
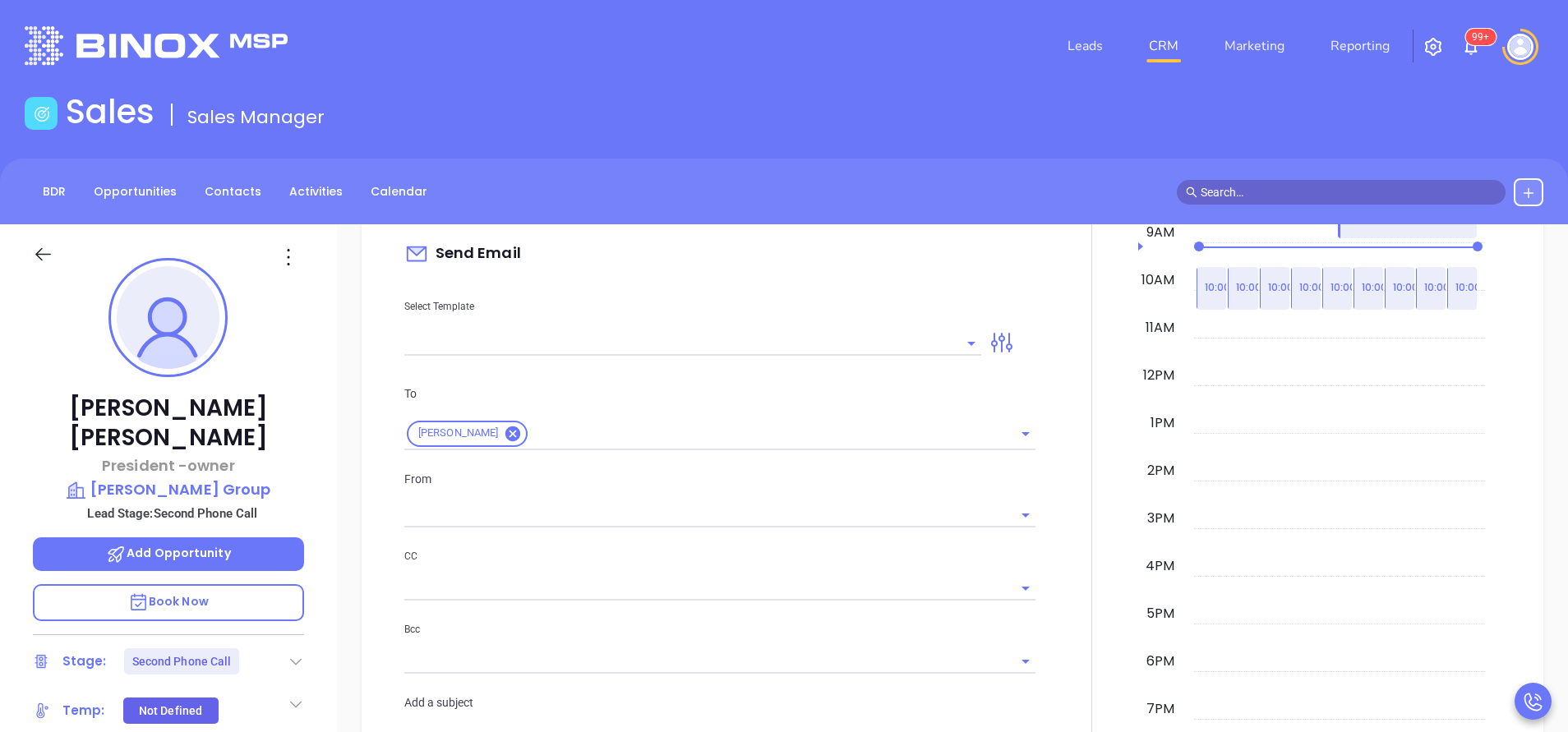
click at [875, 344] on input "text" at bounding box center [681, 343] width 553 height 23
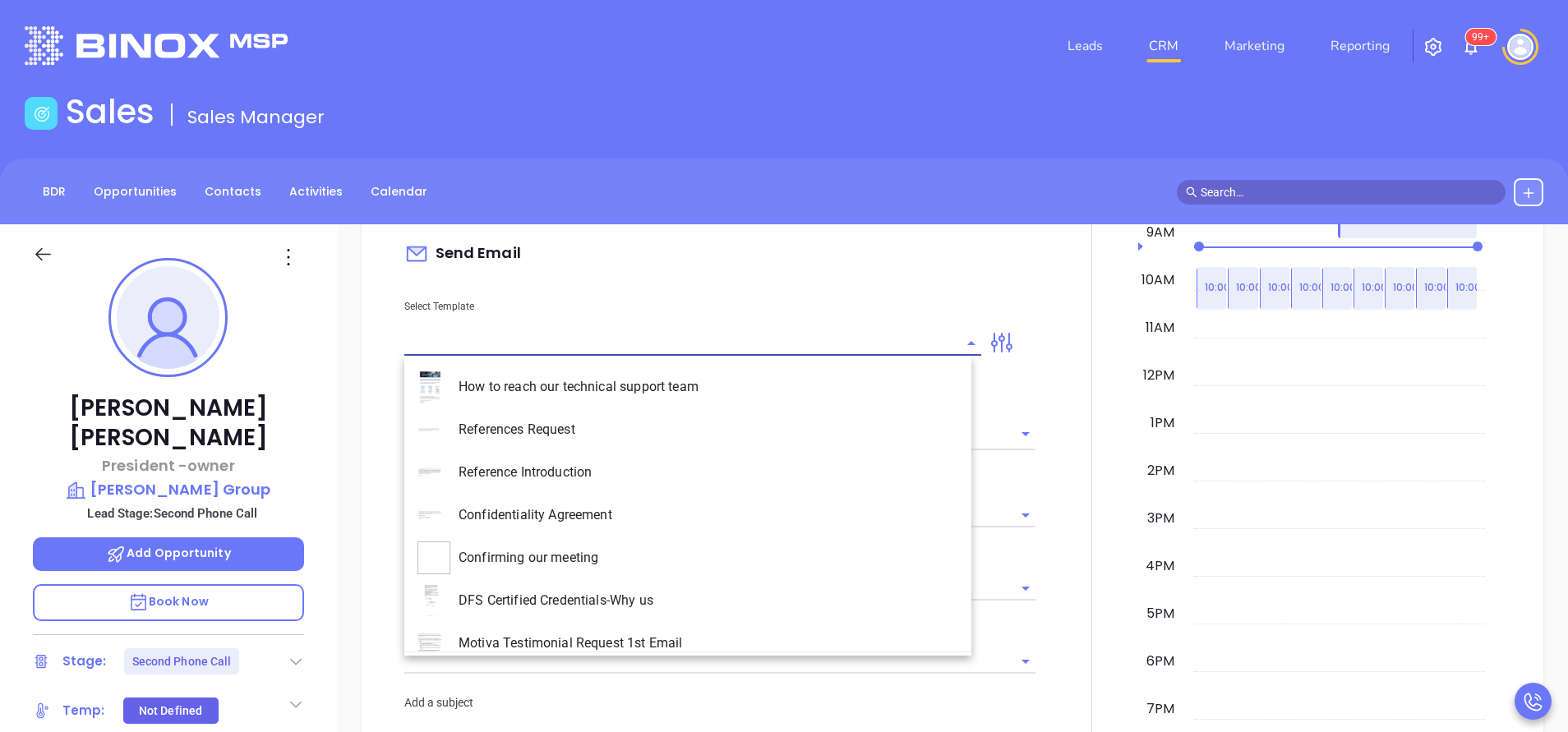
type input "[PERSON_NAME]"
click at [756, 610] on li "MA INS MDSR Q3 0925 C1 - Email 2 - Non-Event" at bounding box center [687, 600] width 567 height 43
type input "MA INS MDSR Q3 0925 C1 - Email 2 - Non-Event"
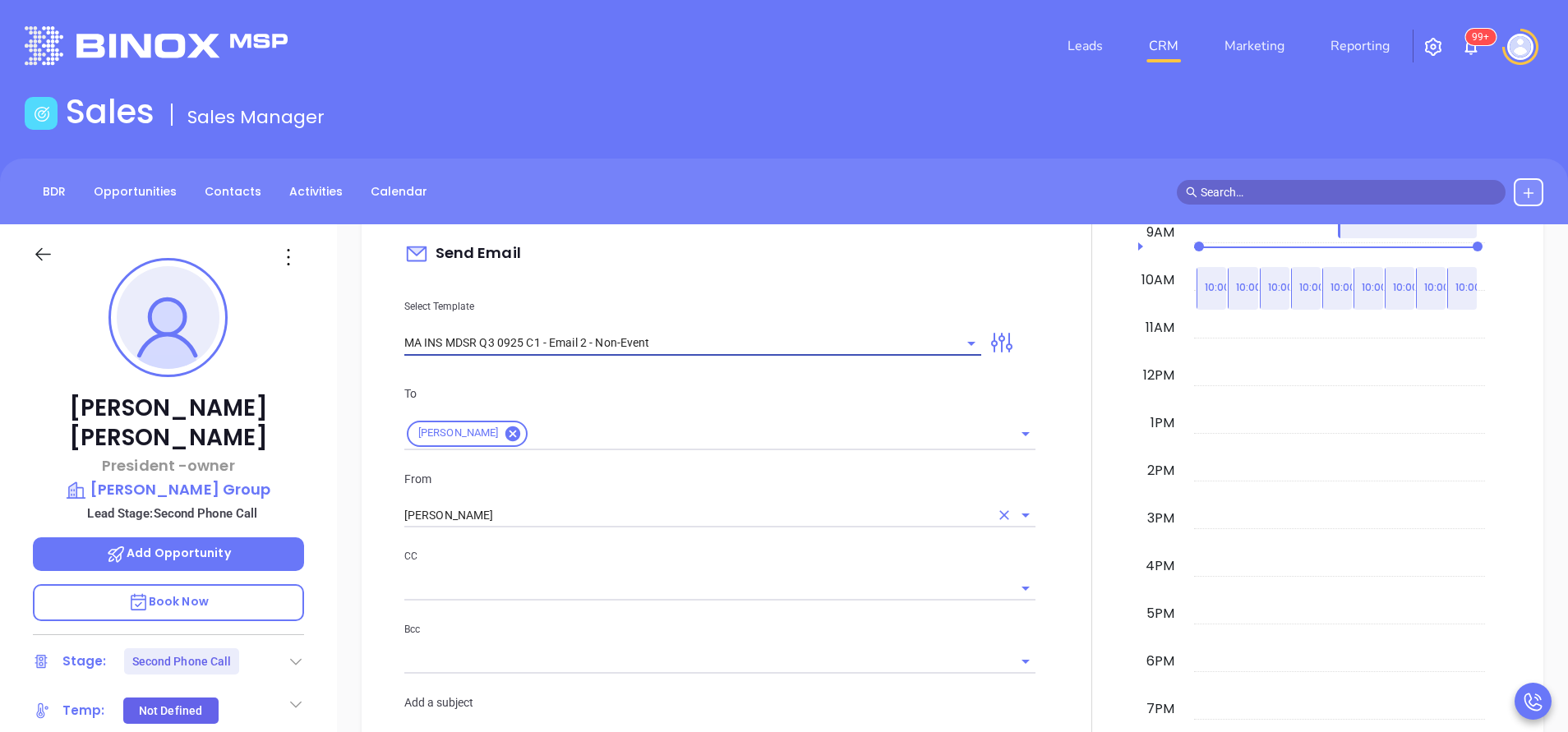
type input "Dennis A., here’s the MA compliance checklist we mentioned"
type input "MA INS MDSR Q3 0925 C1 - Email 2 - Non-Event"
click at [553, 528] on div "To Dennis A. McCurdy From Vicky Mendoza CC Bcc Add a subject Dennis A., here’s …" at bounding box center [720, 568] width 651 height 408
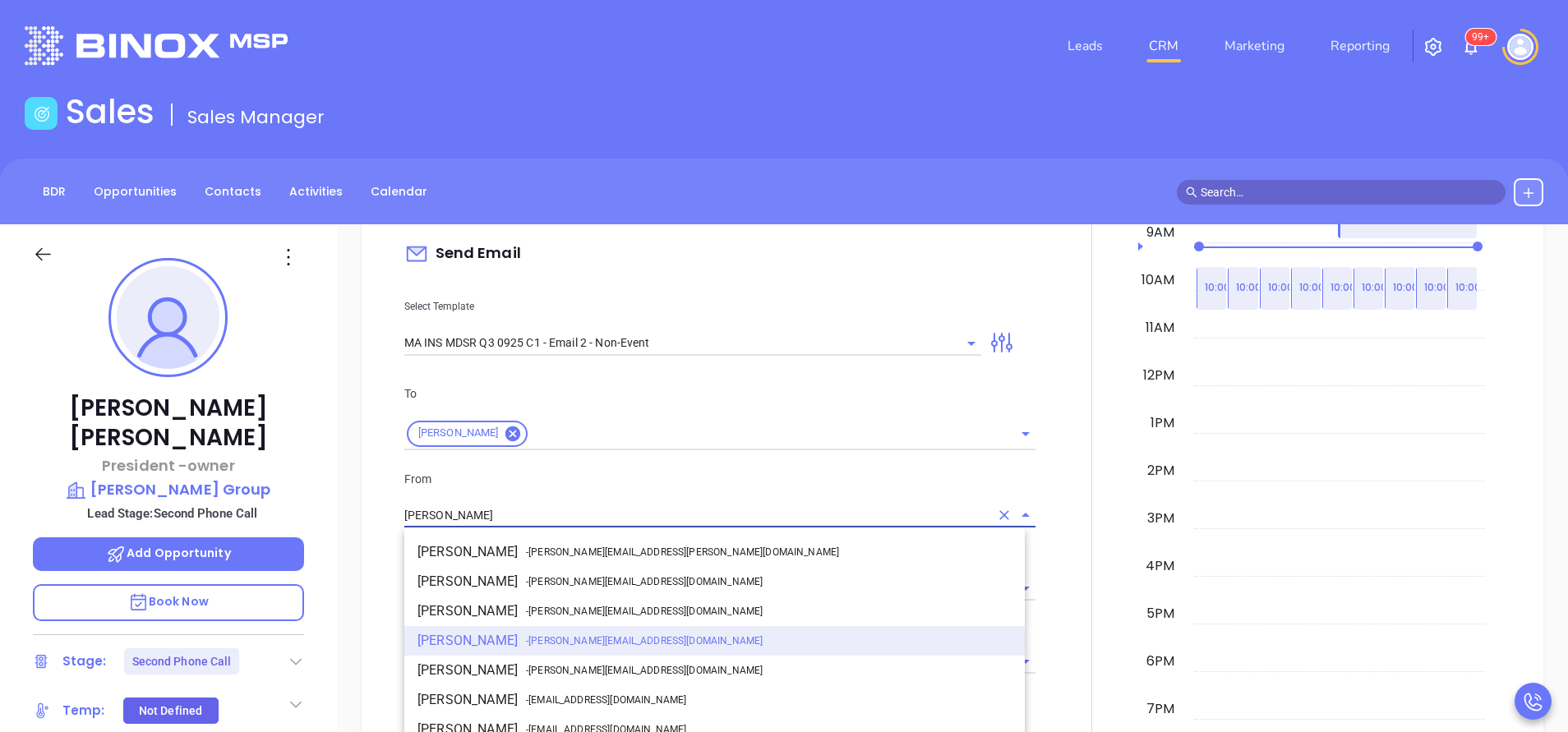
click at [547, 516] on input "[PERSON_NAME]" at bounding box center [696, 515] width 585 height 23
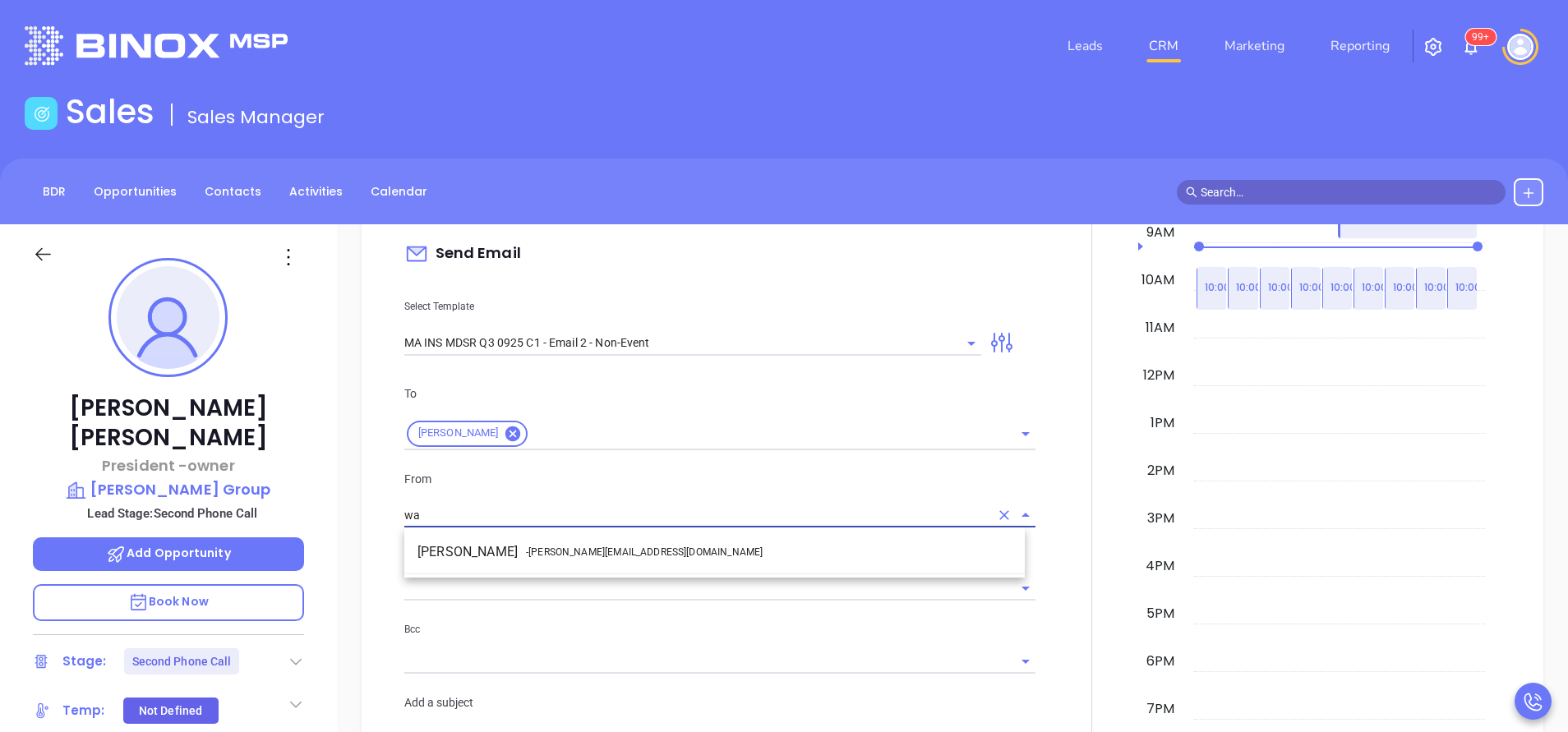
click at [587, 548] on span "- walter@motiva.net" at bounding box center [644, 551] width 236 height 15
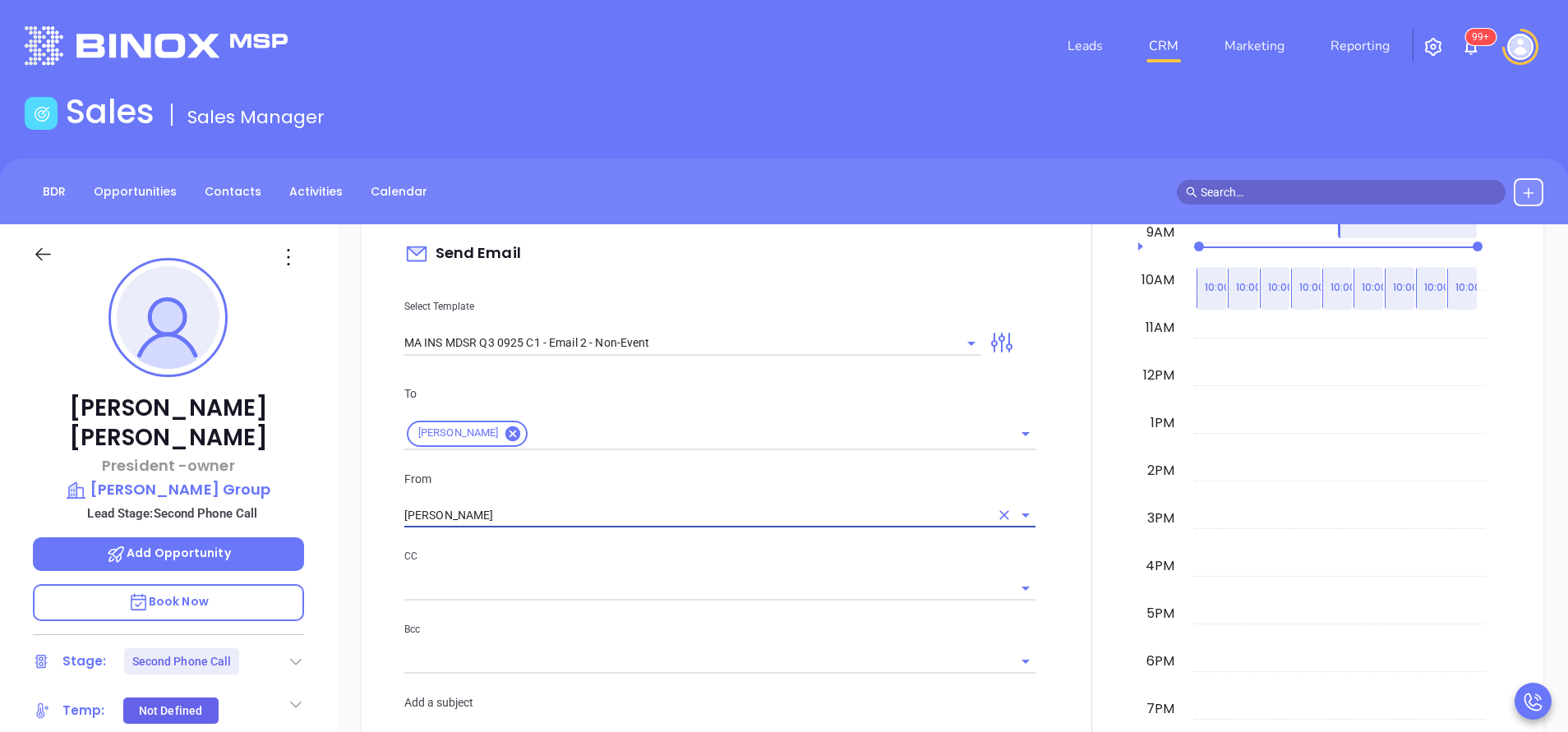
type input "[PERSON_NAME]"
click at [616, 551] on p "CC" at bounding box center [720, 556] width 631 height 19
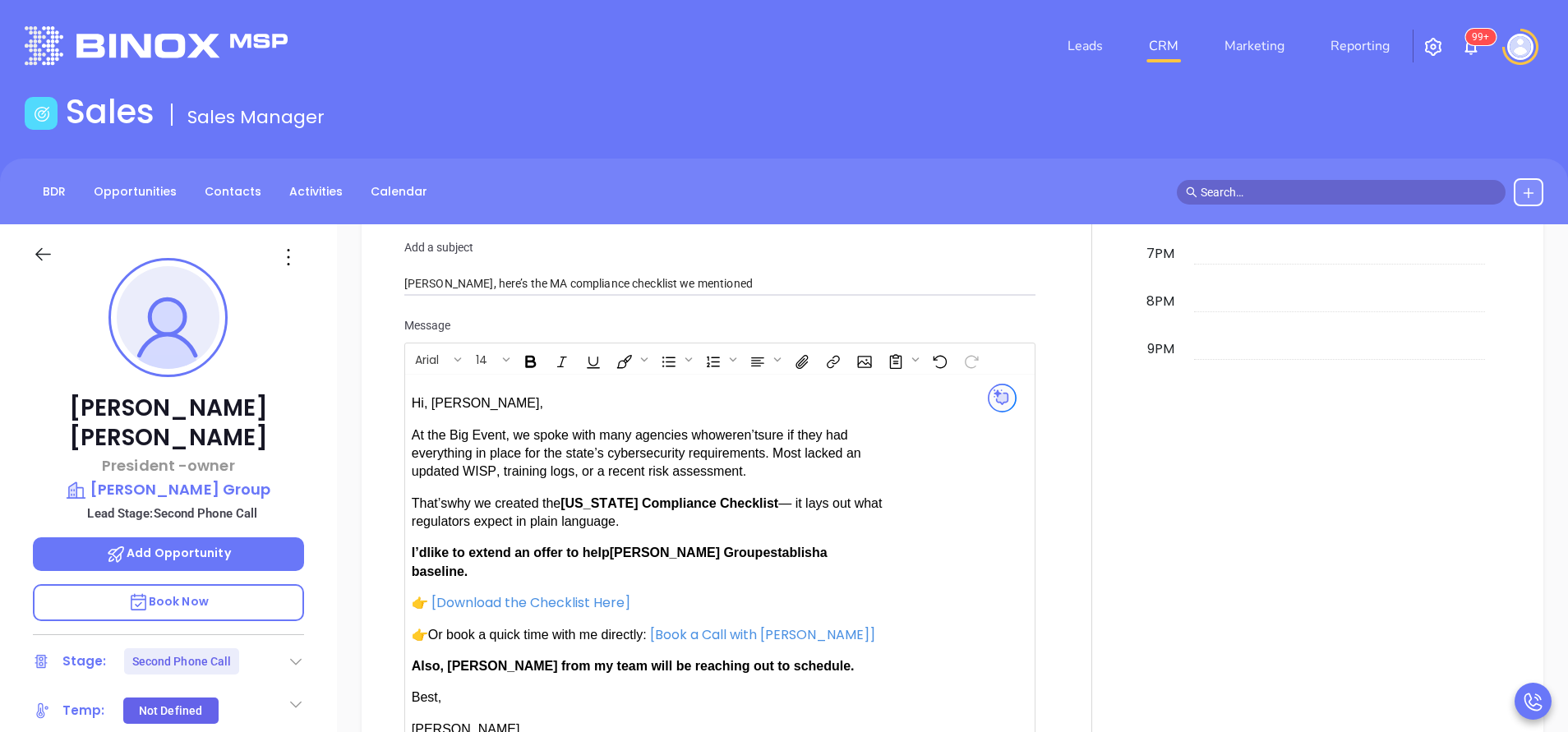
scroll to position [1479, 0]
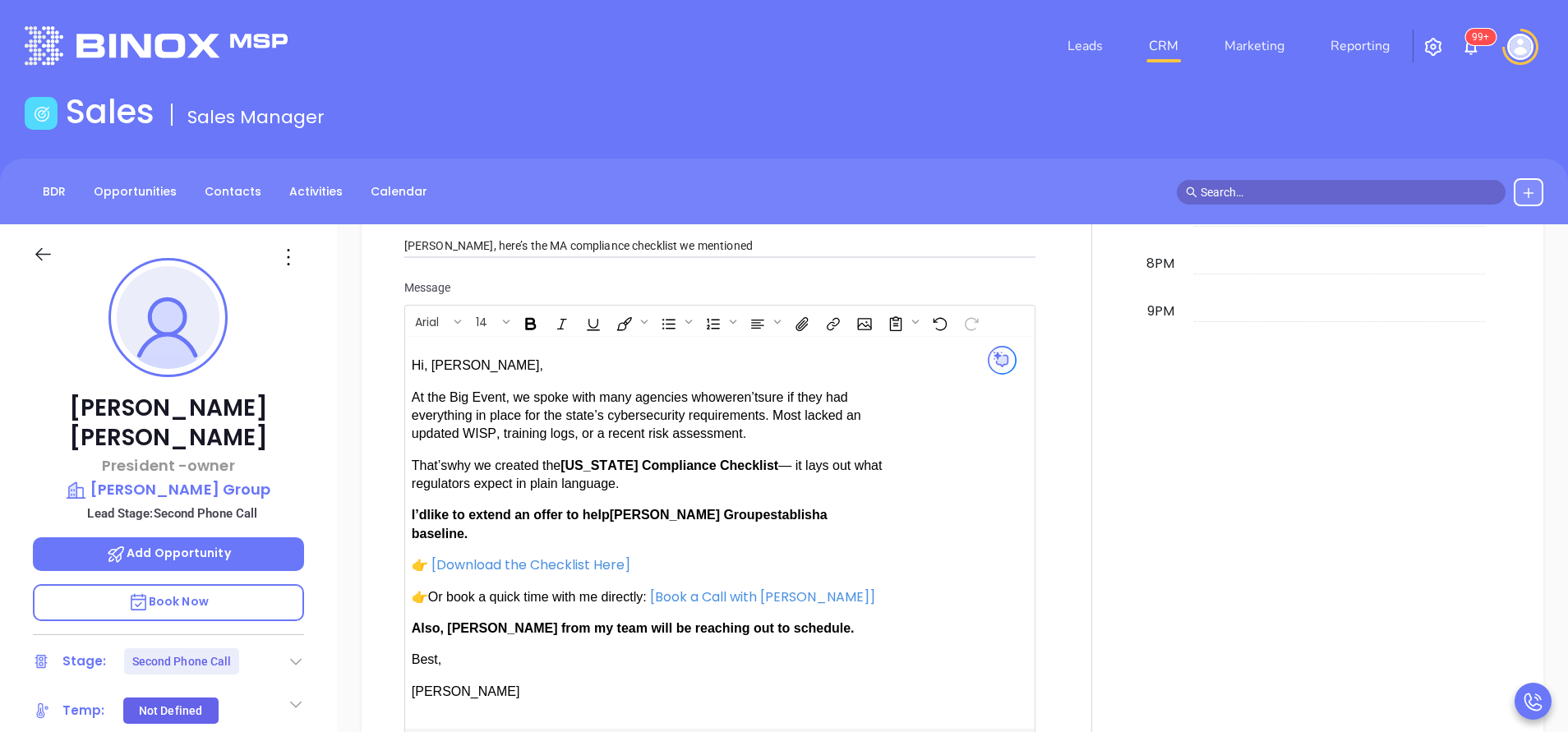
click at [486, 368] on span "Hi, Dennis A.," at bounding box center [477, 365] width 132 height 14
click at [763, 515] on span "establish" at bounding box center [791, 514] width 57 height 14
click at [482, 621] on span "Also, [PERSON_NAME] from my team will be reaching out to schedule." at bounding box center [634, 628] width 443 height 14
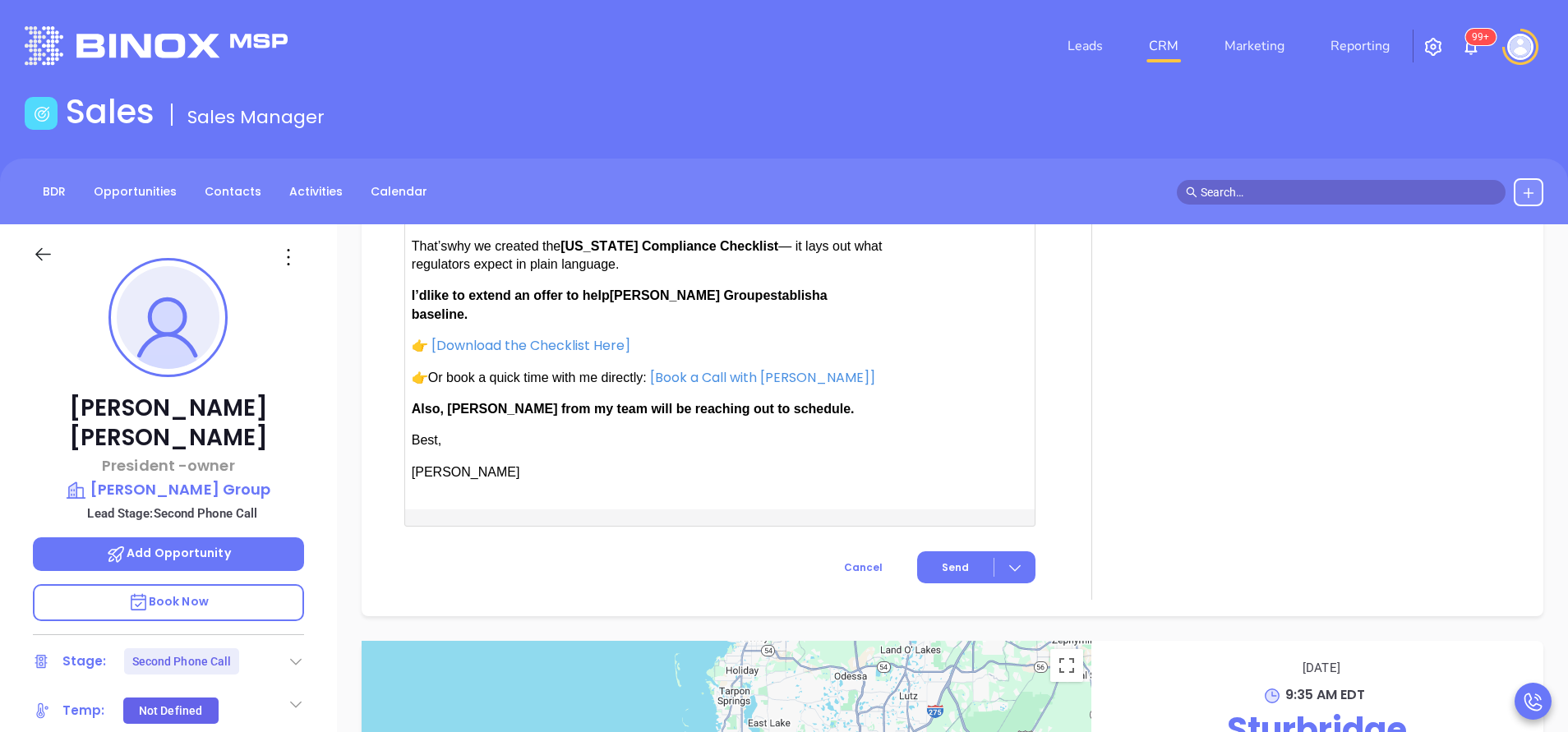
scroll to position [1737, 0]
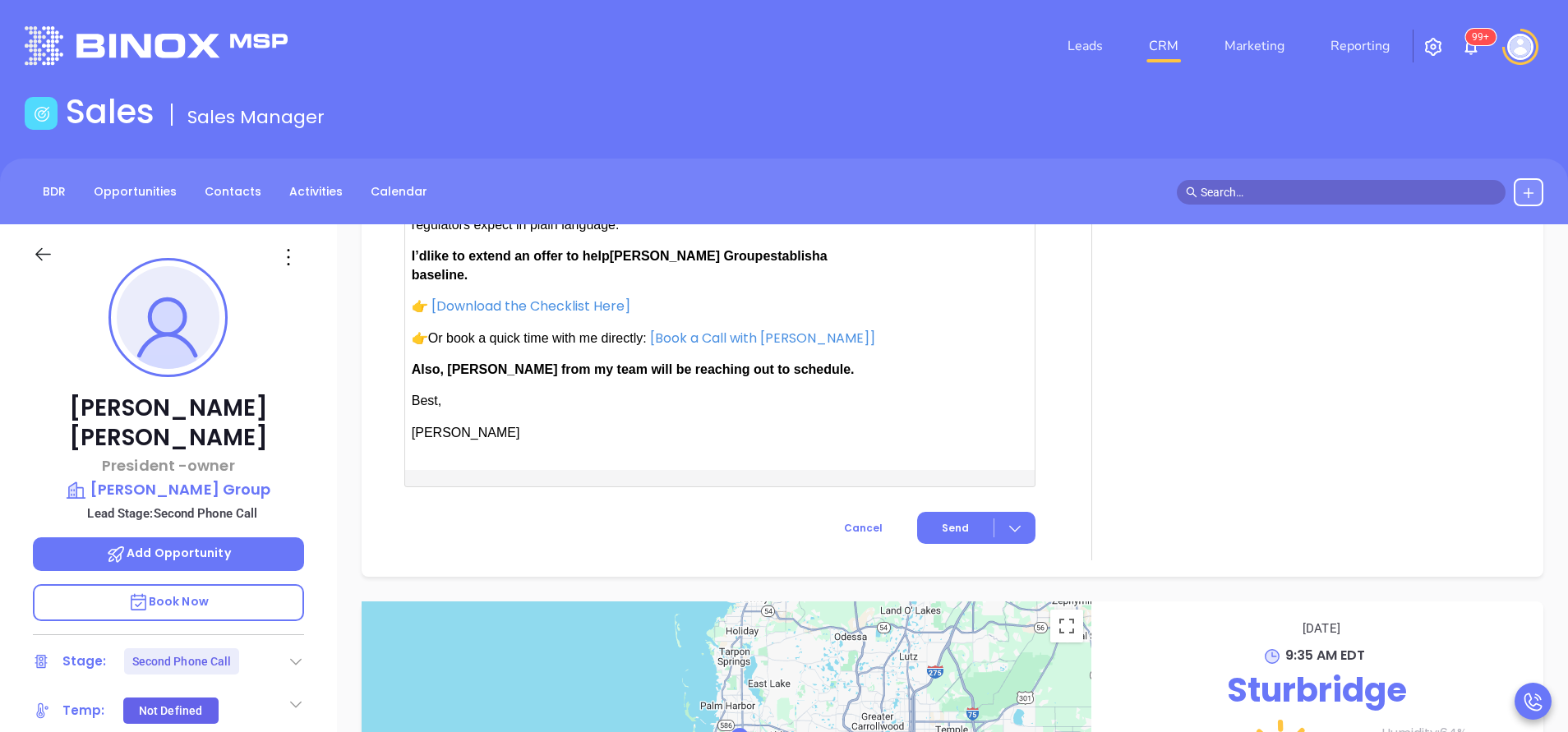
drag, startPoint x: 908, startPoint y: 485, endPoint x: 937, endPoint y: 510, distance: 38.3
click at [942, 521] on span "Send" at bounding box center [956, 528] width 27 height 15
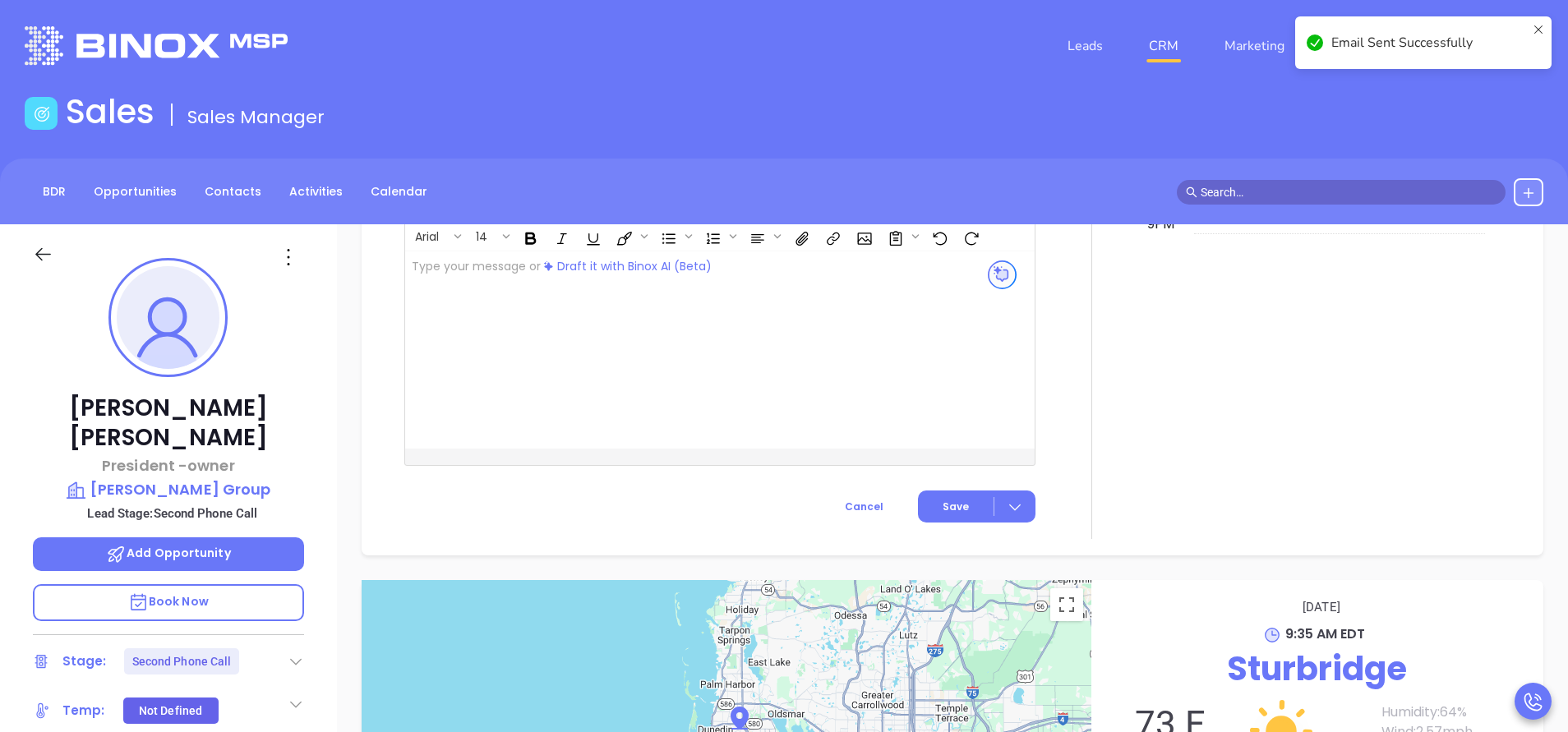
scroll to position [1431, 0]
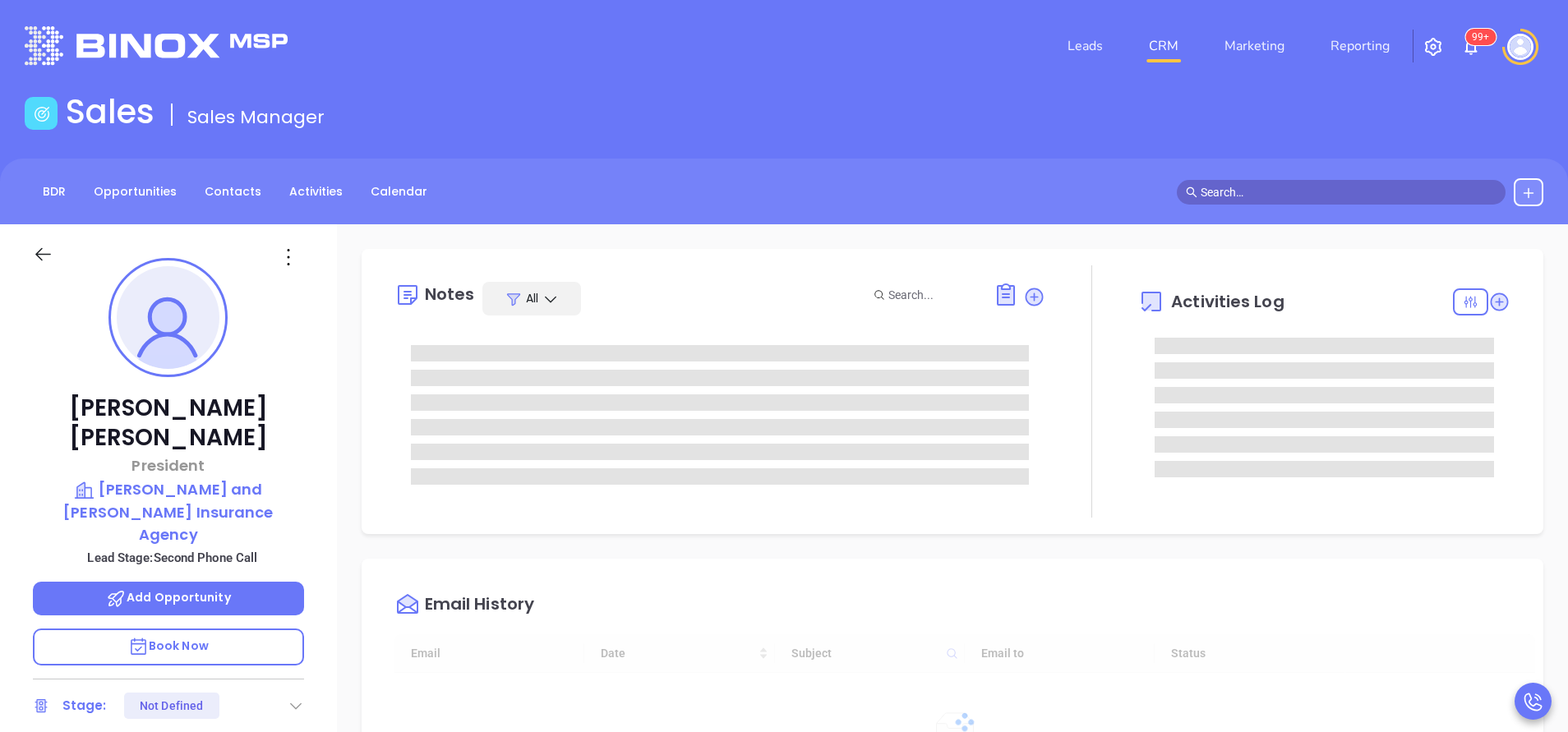
scroll to position [382, 0]
type input "[PERSON_NAME]"
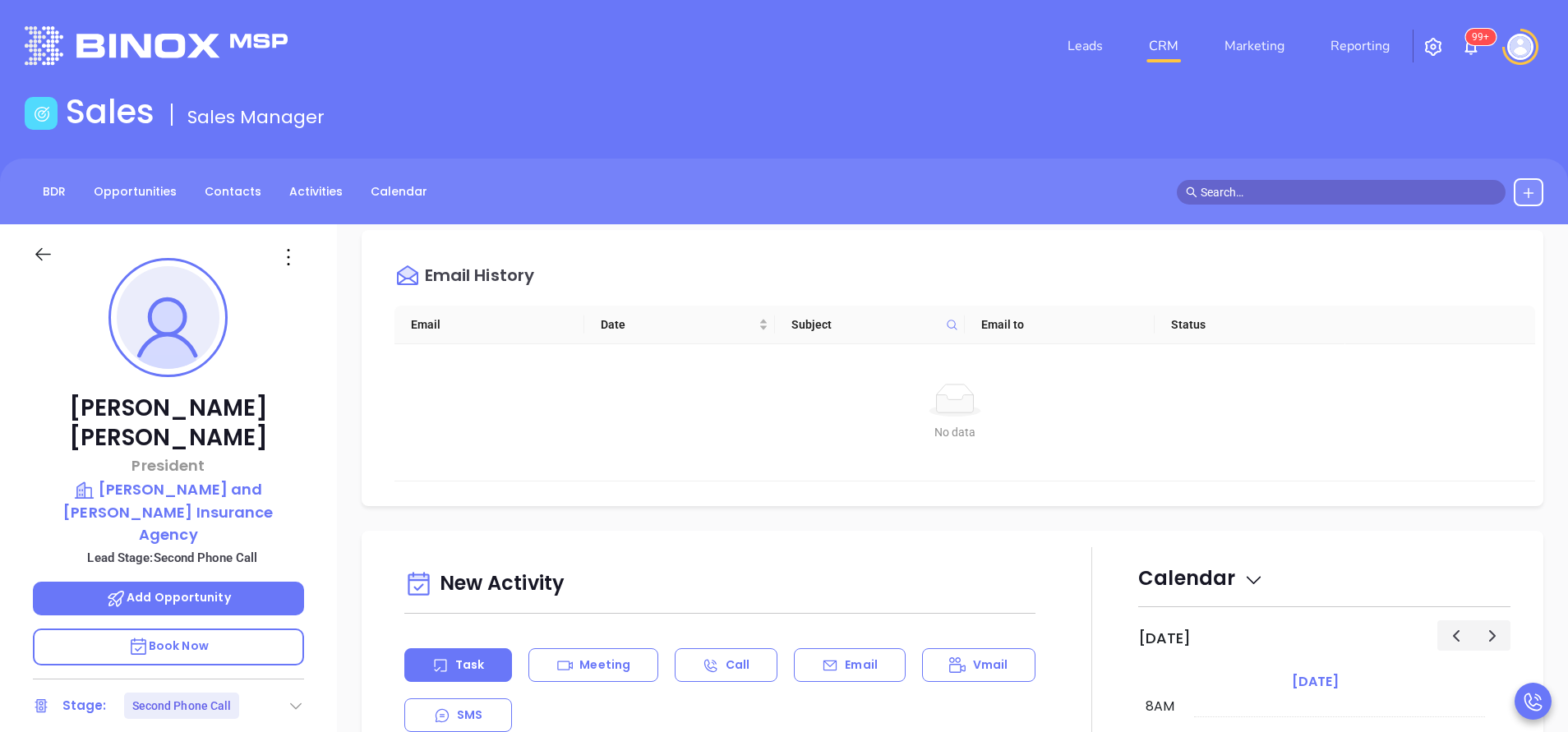
scroll to position [616, 0]
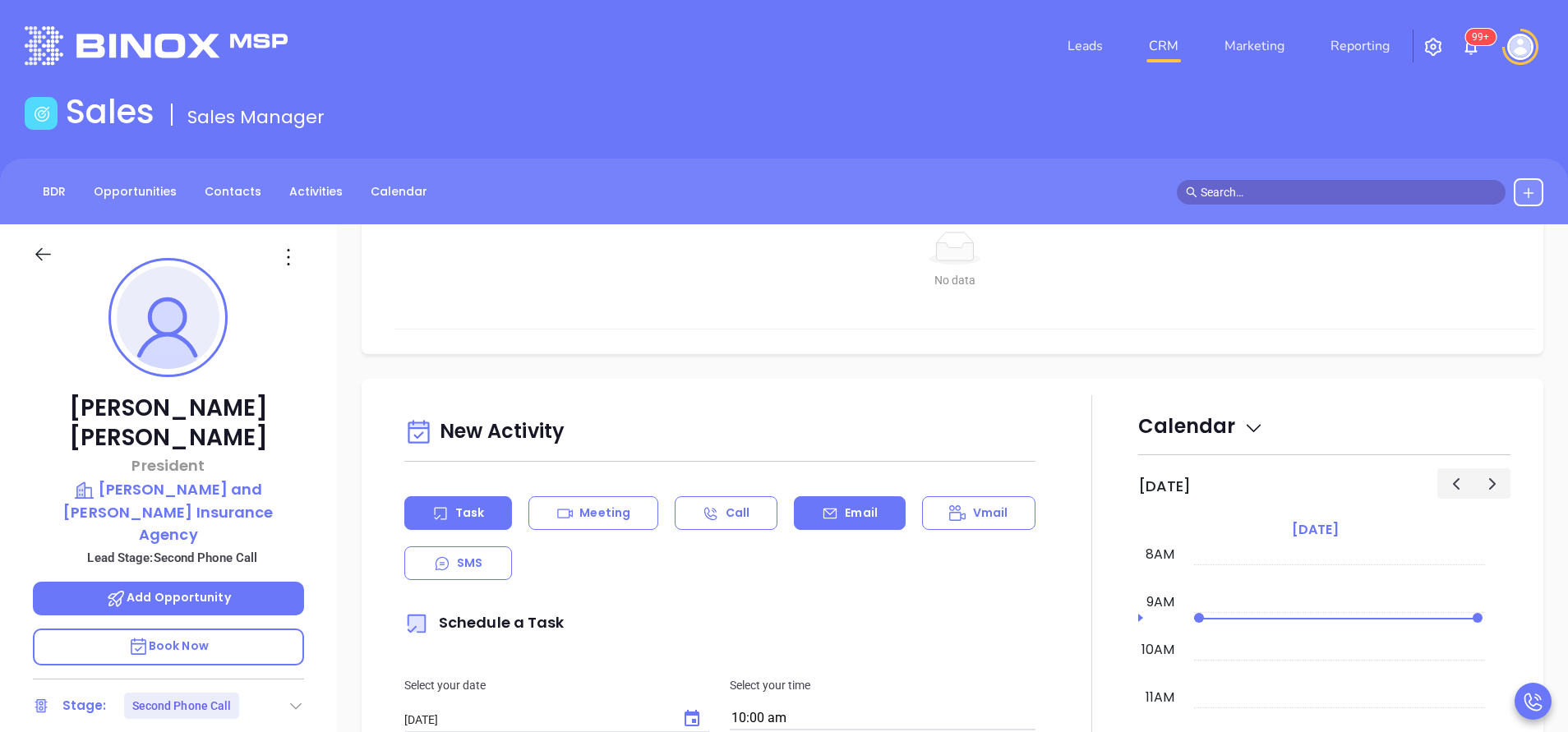
click at [854, 500] on div "Email" at bounding box center [849, 512] width 111 height 34
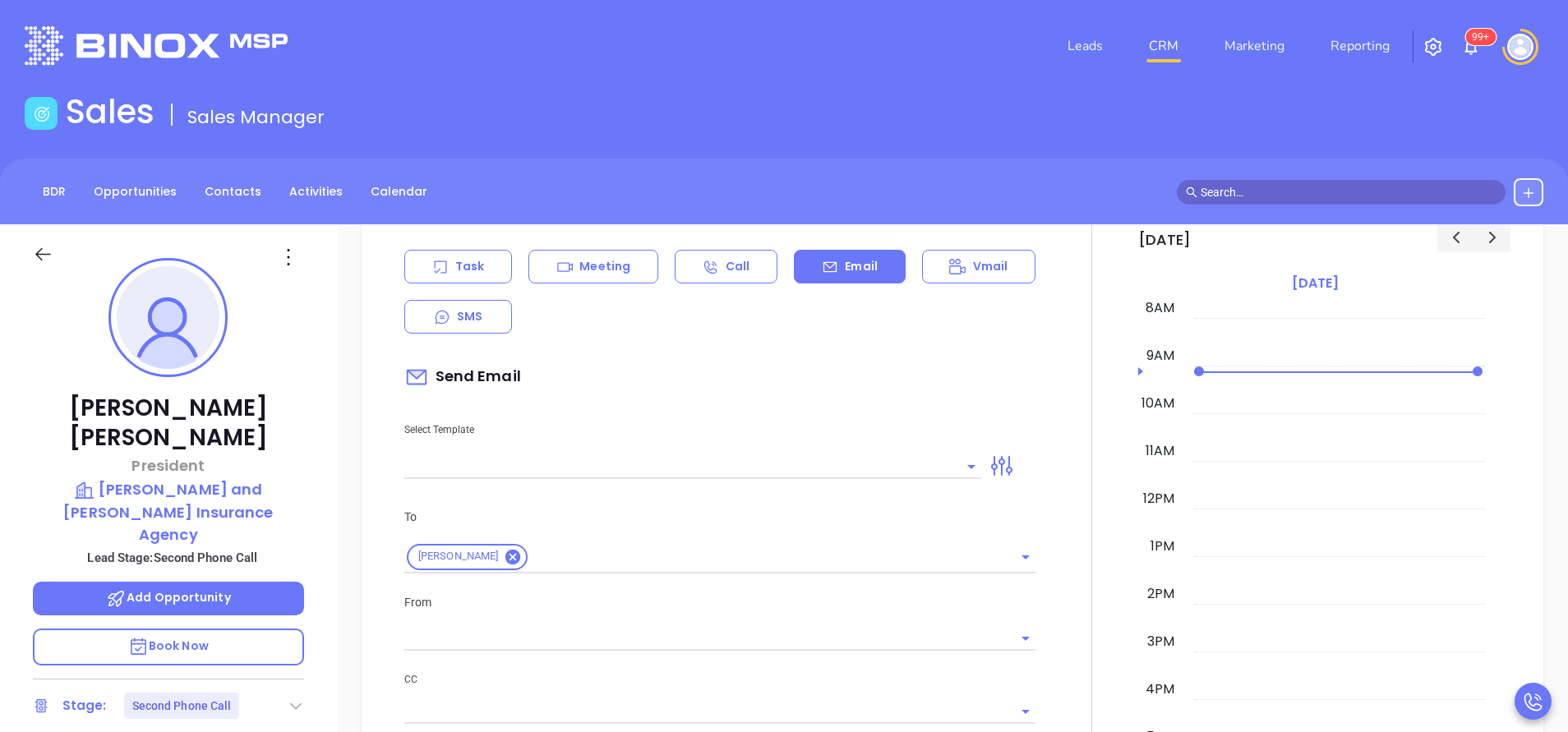
click at [853, 469] on input "text" at bounding box center [681, 466] width 553 height 23
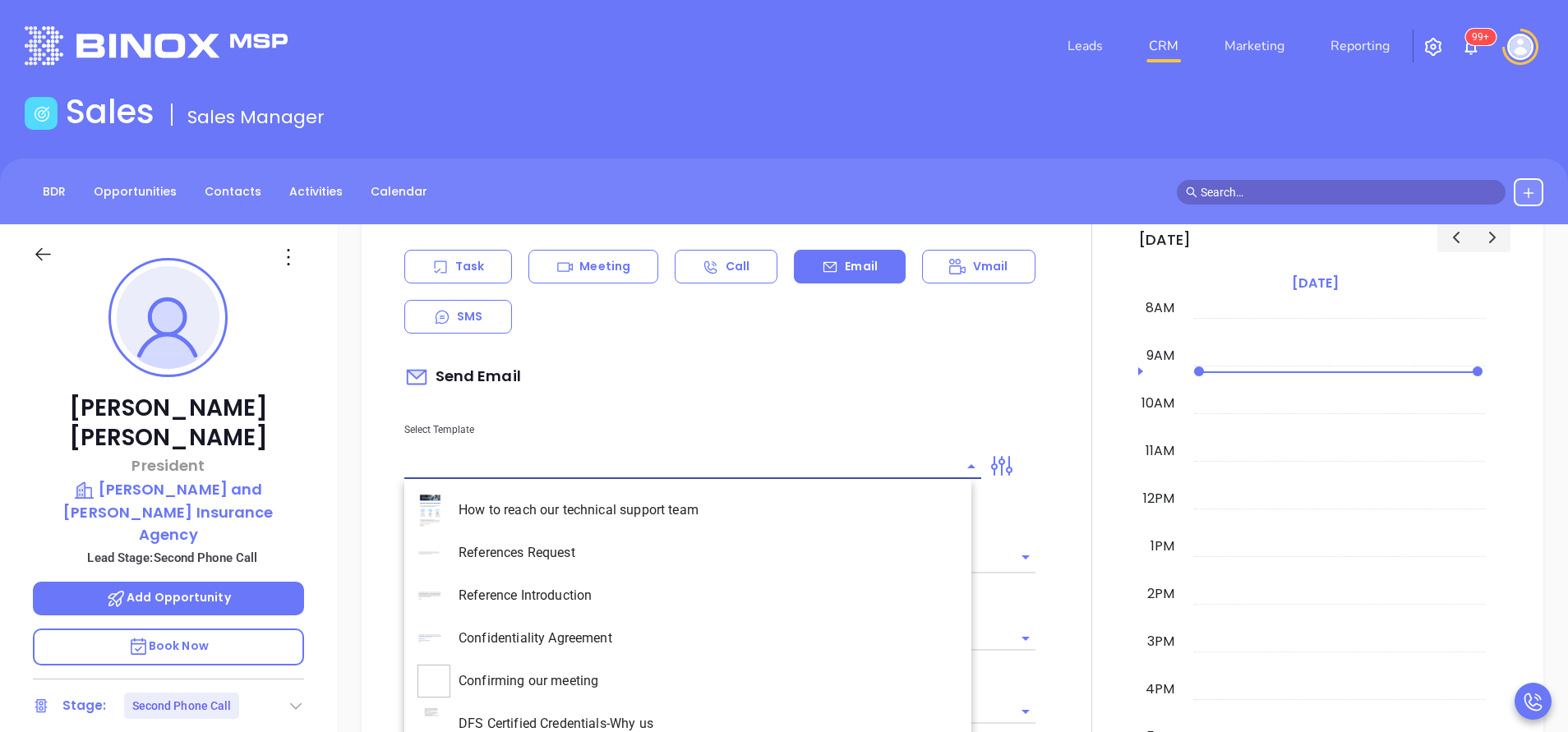
type input "[PERSON_NAME]"
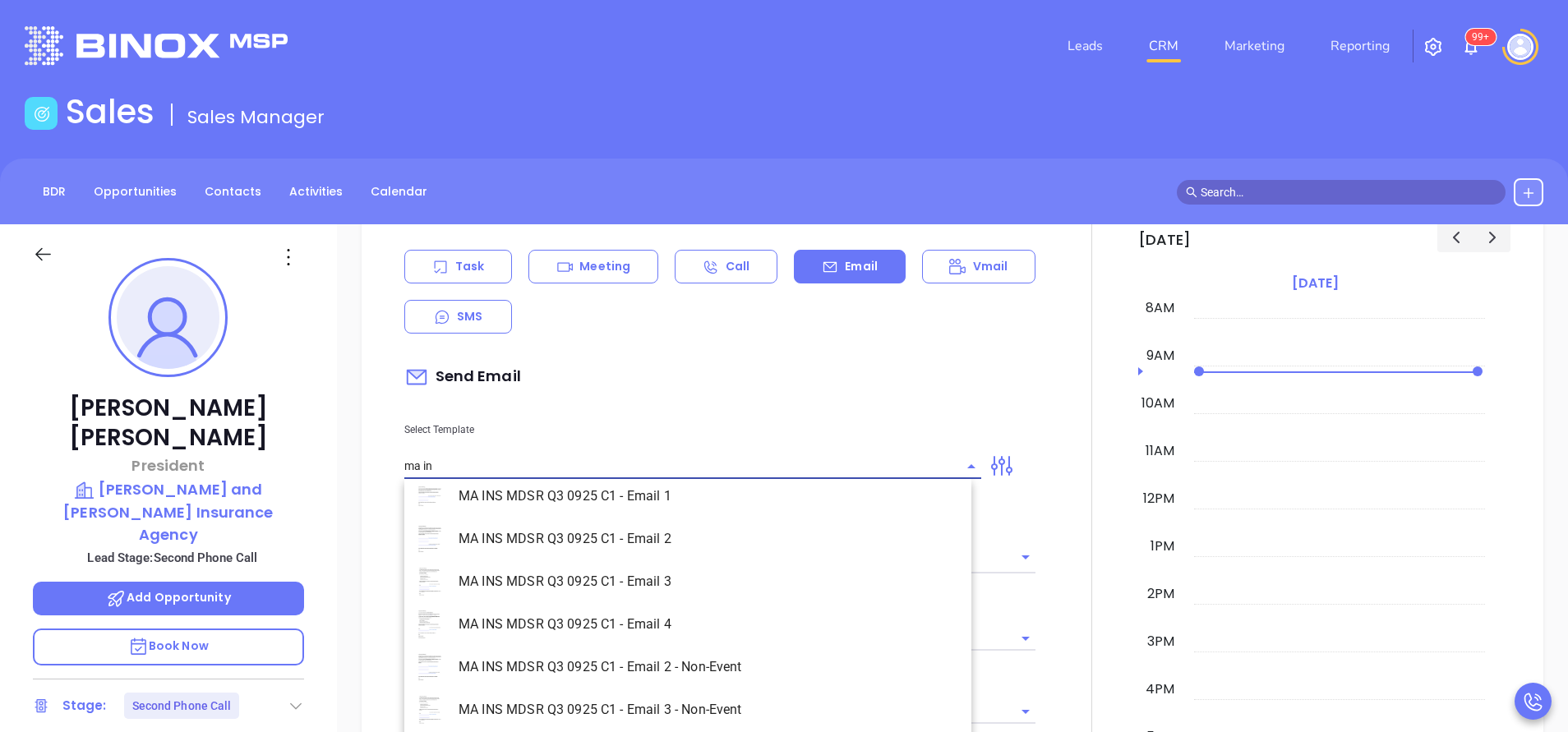
scroll to position [105, 0]
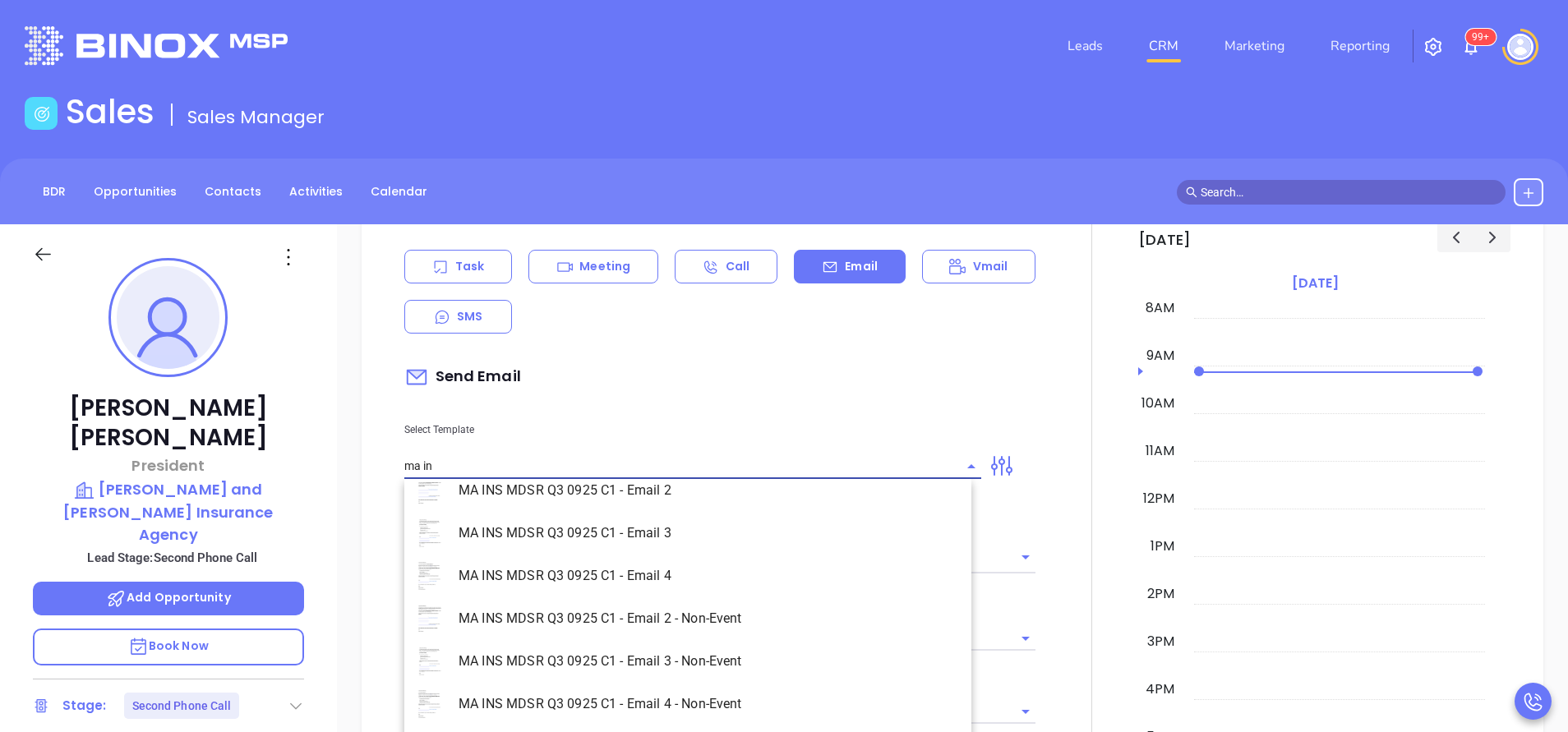
click at [763, 623] on li "MA INS MDSR Q3 0925 C1 - Email 2 - Non-Event" at bounding box center [687, 619] width 567 height 43
type input "MA INS MDSR Q3 0925 C1 - Email 2 - Non-Event"
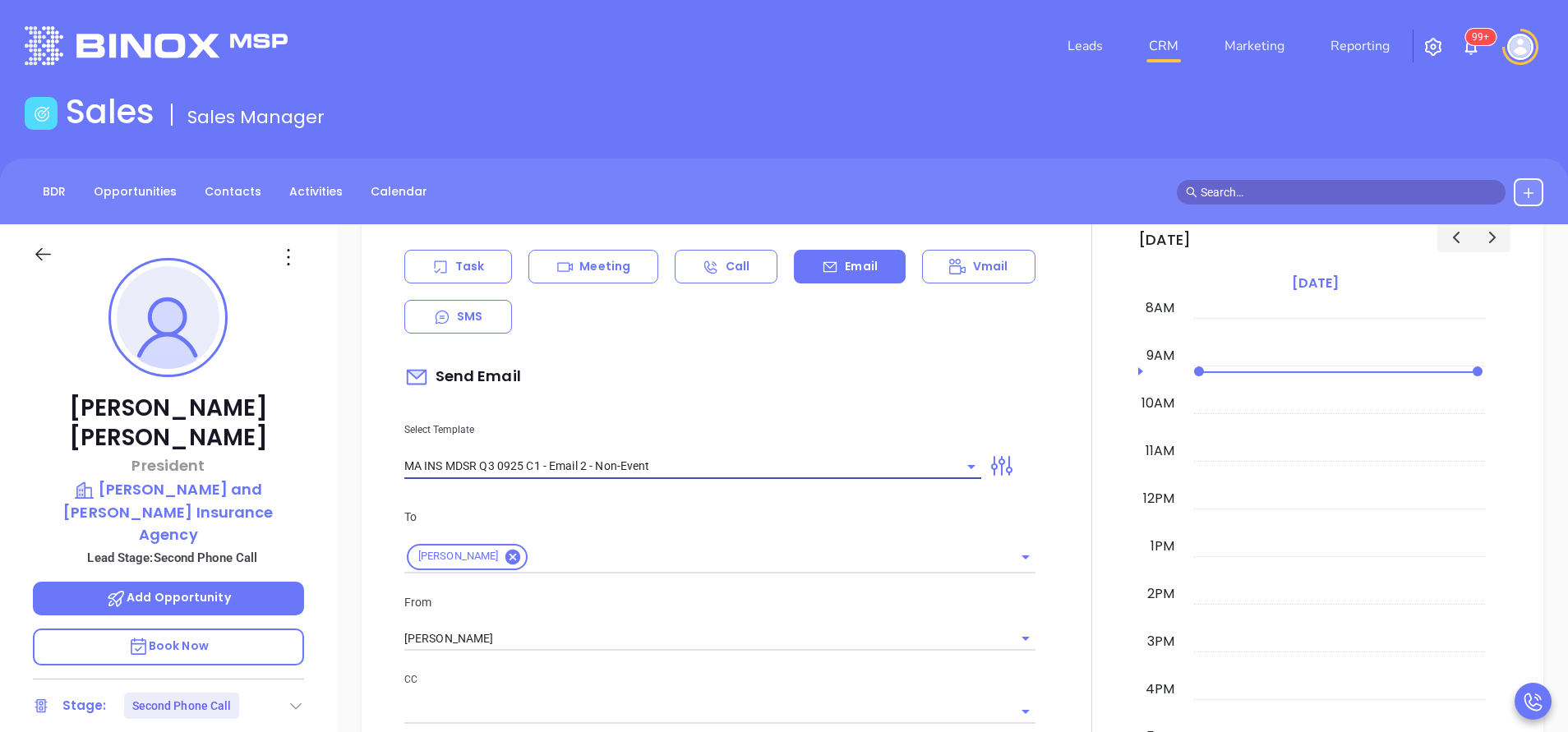
type input "David, here’s the MA compliance checklist we mentioned"
type input "MA INS MDSR Q3 0925 C1 - Email 2 - Non-Event"
click at [604, 644] on input "[PERSON_NAME]" at bounding box center [696, 638] width 585 height 23
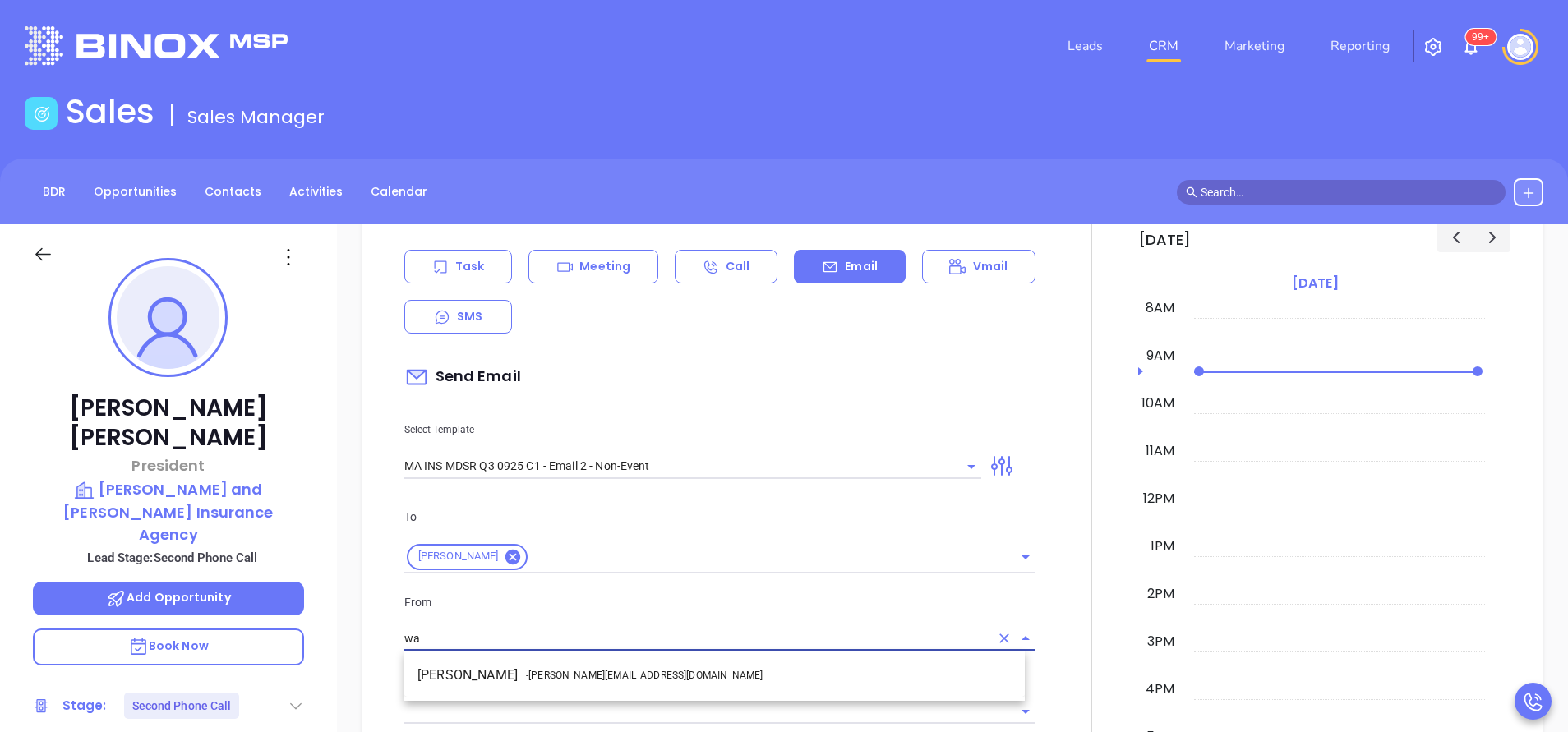
click at [626, 677] on li "Walter Contreras - [EMAIL_ADDRESS][DOMAIN_NAME]" at bounding box center [714, 675] width 620 height 29
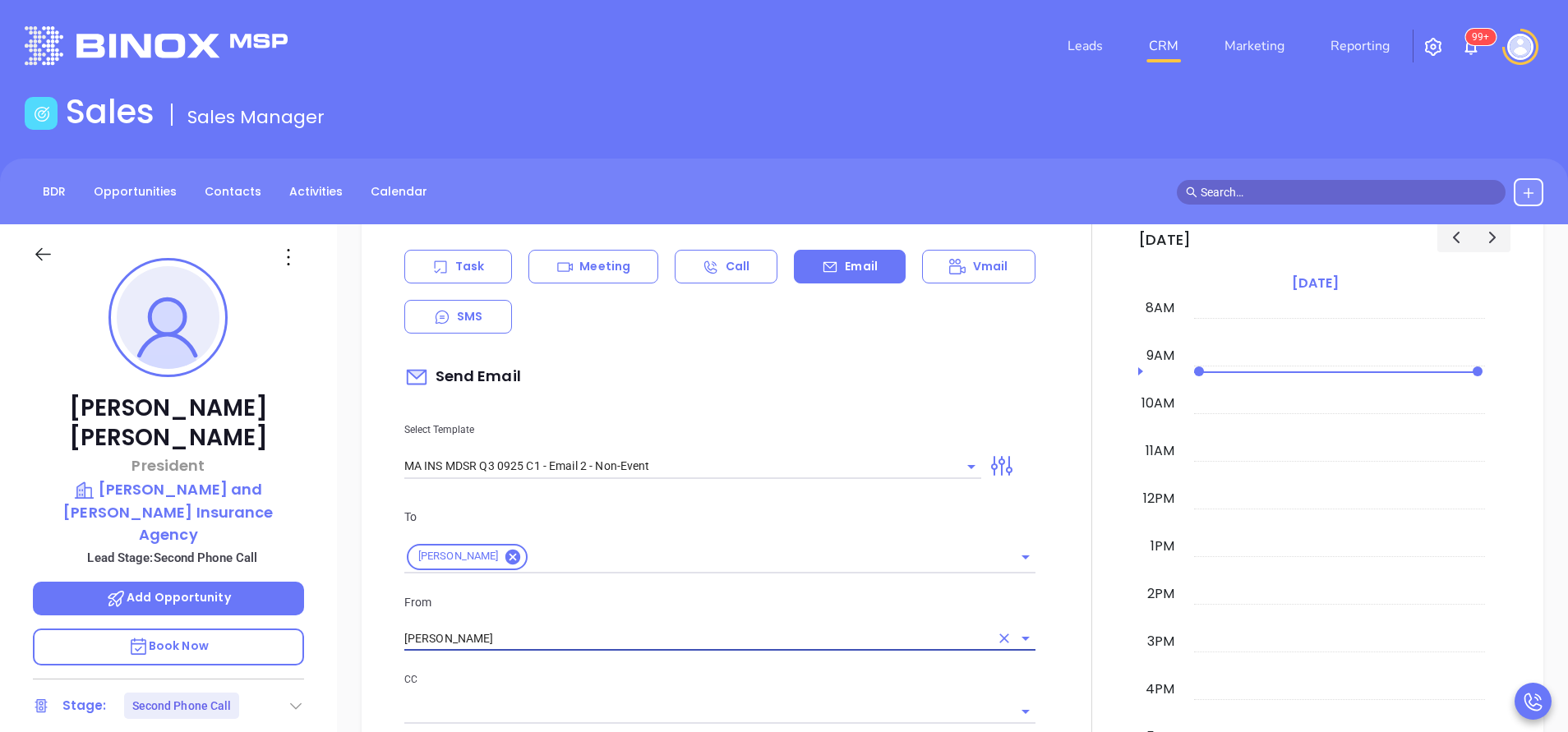
type input "[PERSON_NAME]"
click at [662, 674] on p "CC" at bounding box center [720, 679] width 631 height 19
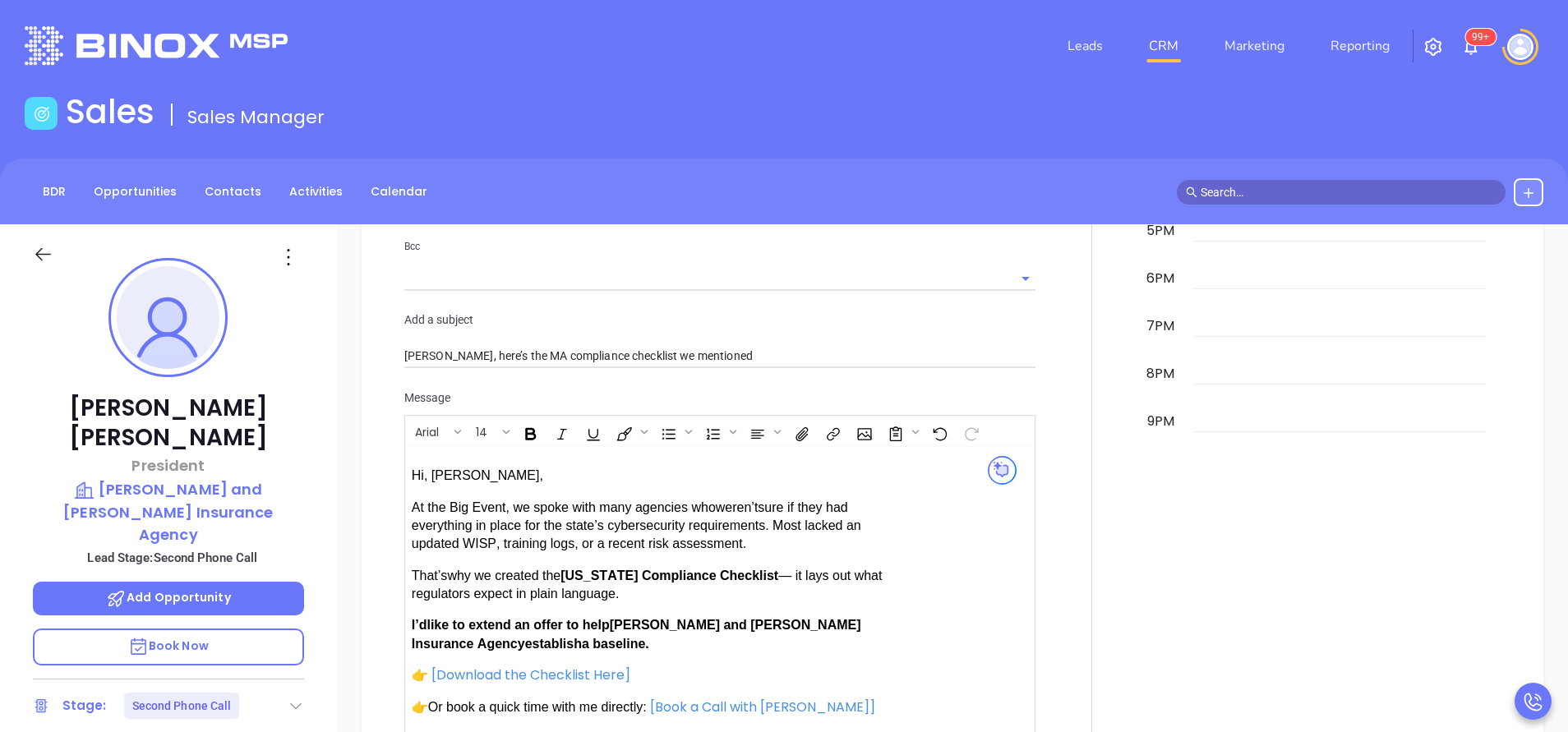
scroll to position [1479, 0]
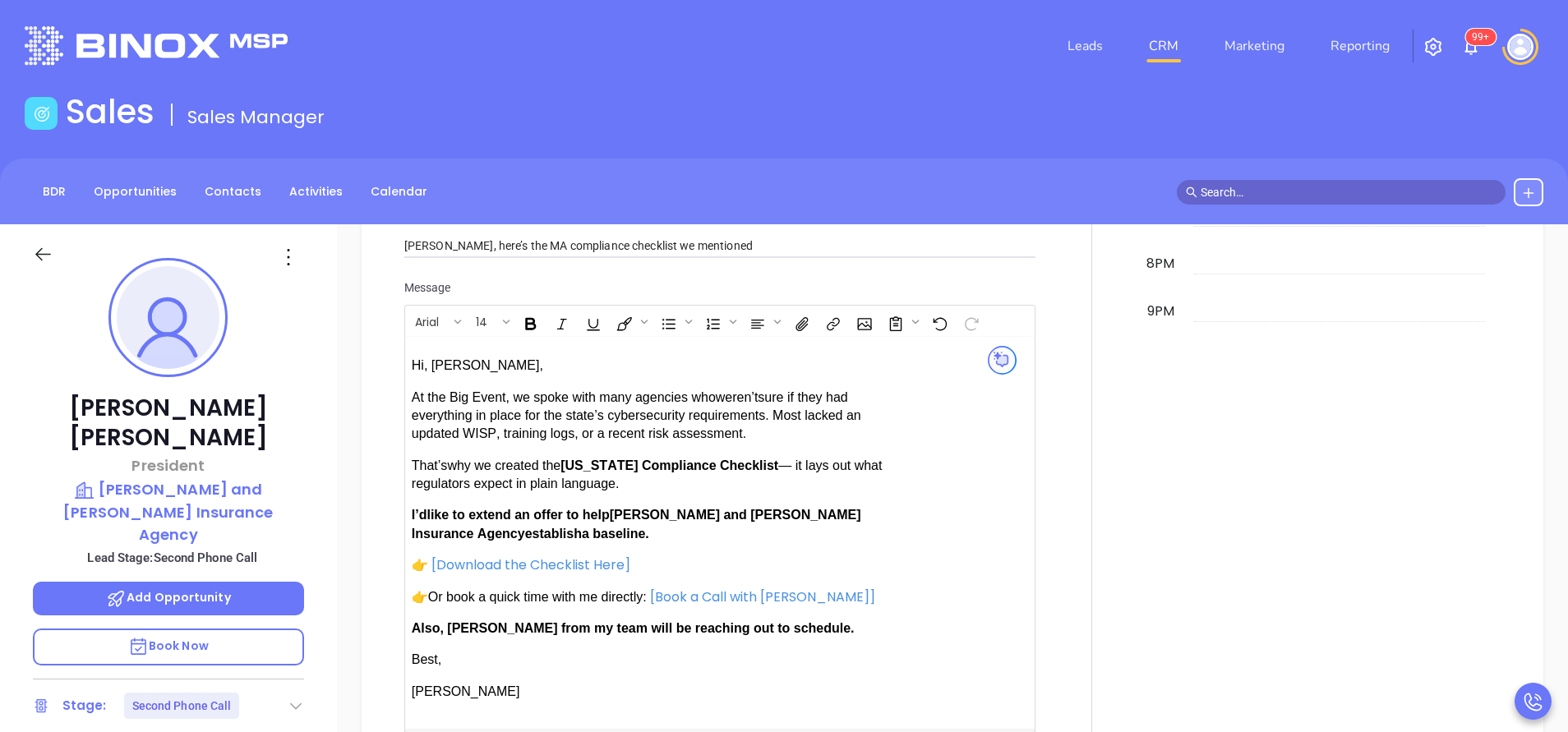
click at [525, 533] on span "establish" at bounding box center [554, 534] width 57 height 14
click at [486, 627] on span "Also, [PERSON_NAME] from my team will be reaching out to schedule." at bounding box center [634, 628] width 443 height 14
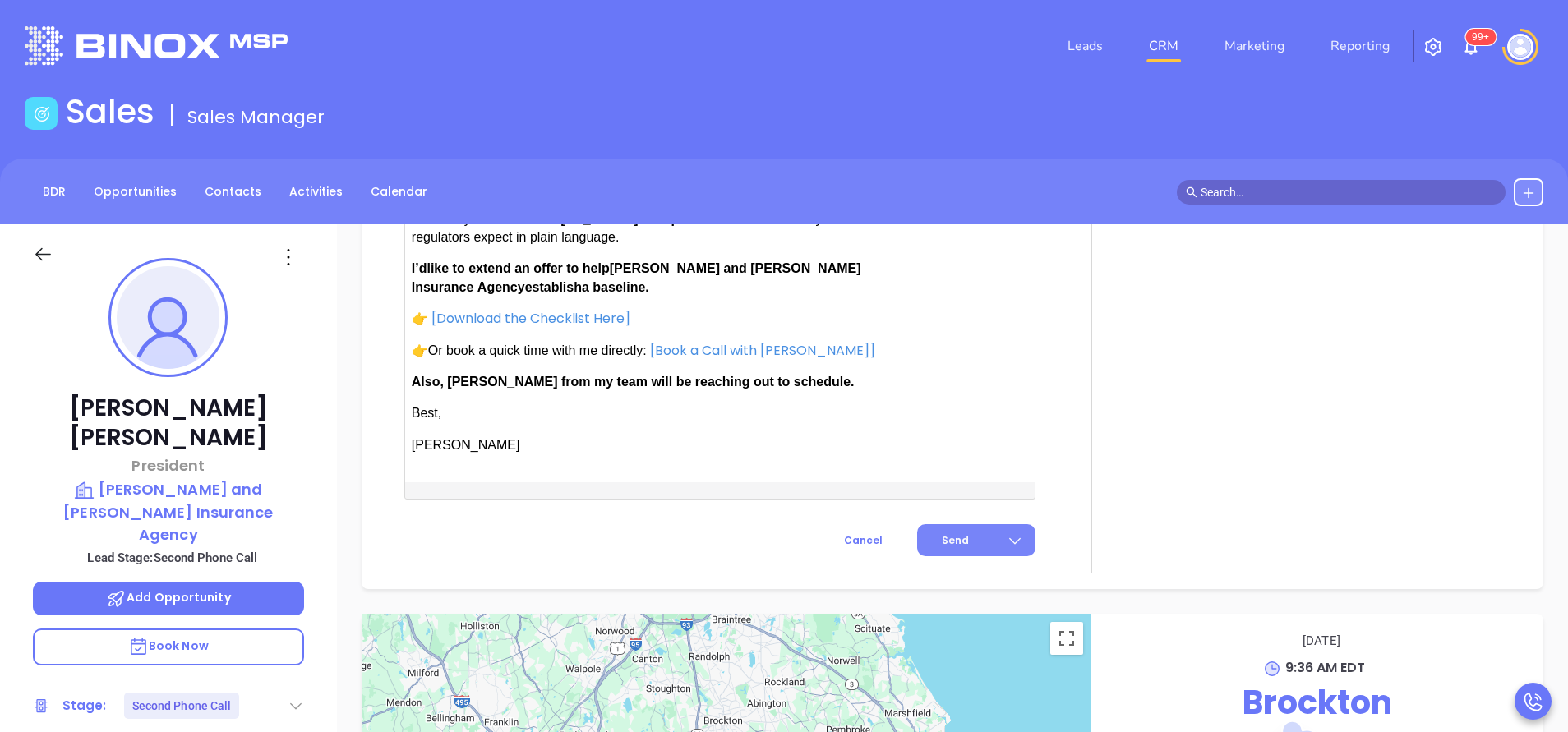
click at [942, 533] on span "Send" at bounding box center [956, 540] width 27 height 15
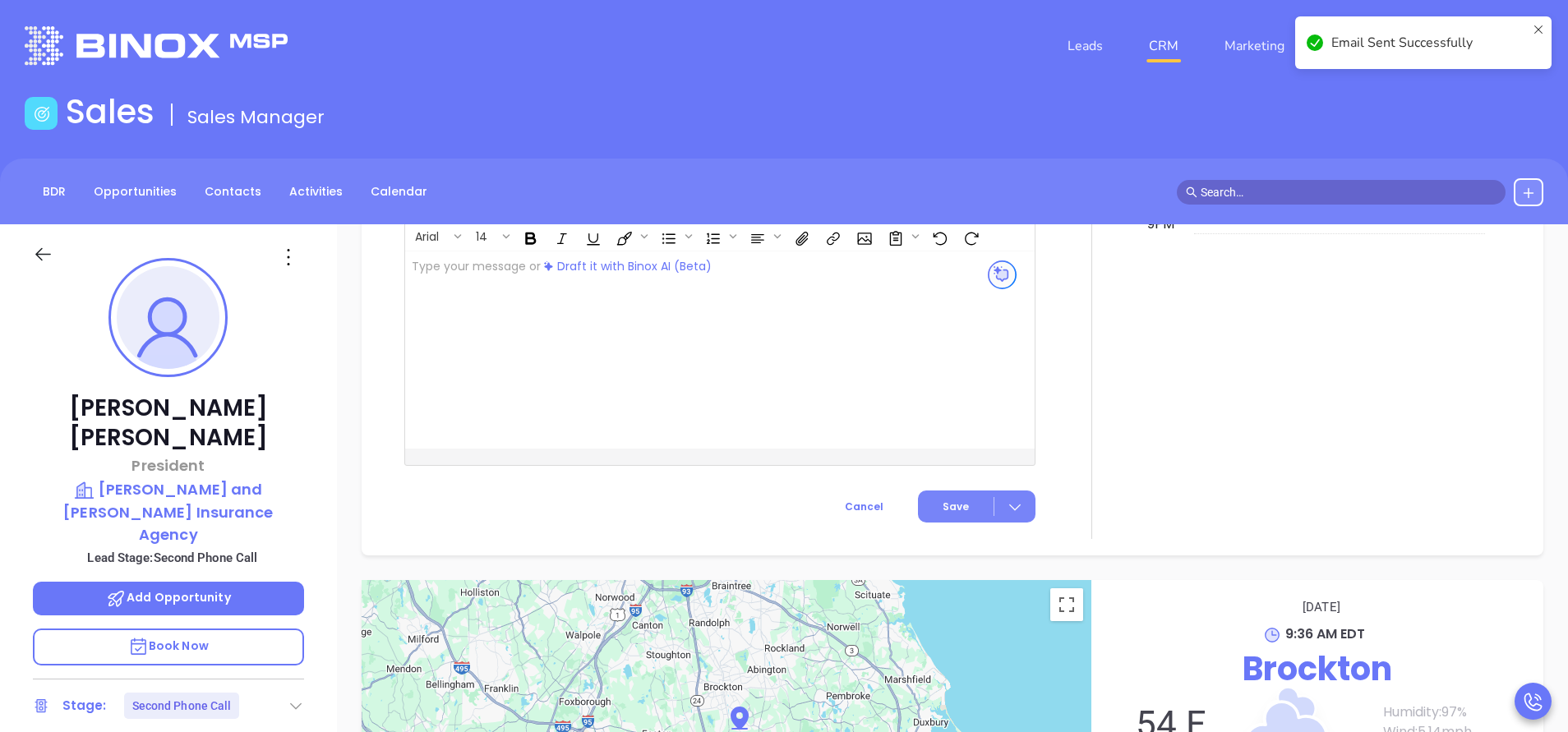
scroll to position [1431, 0]
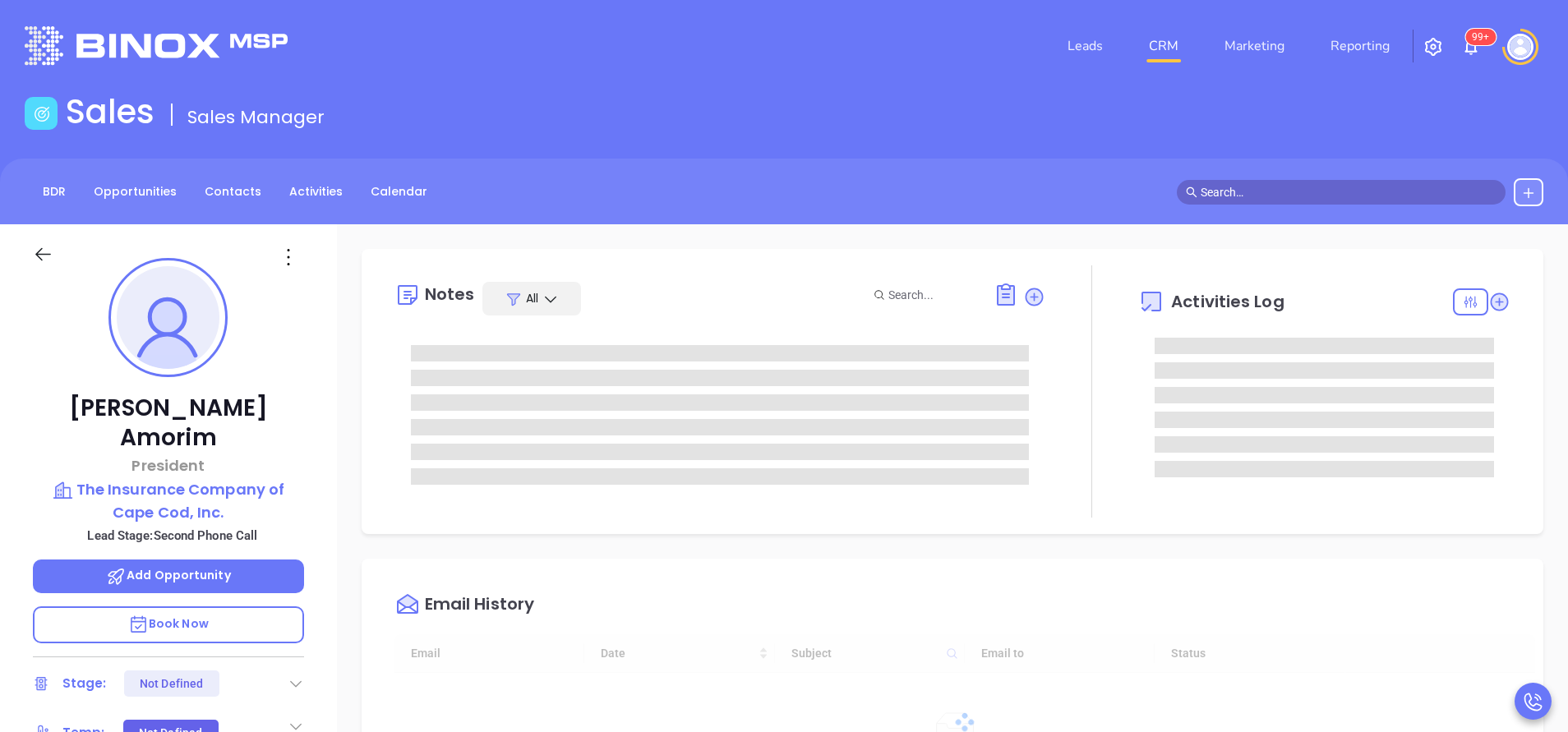
type input "[DATE]"
type input "[PERSON_NAME]"
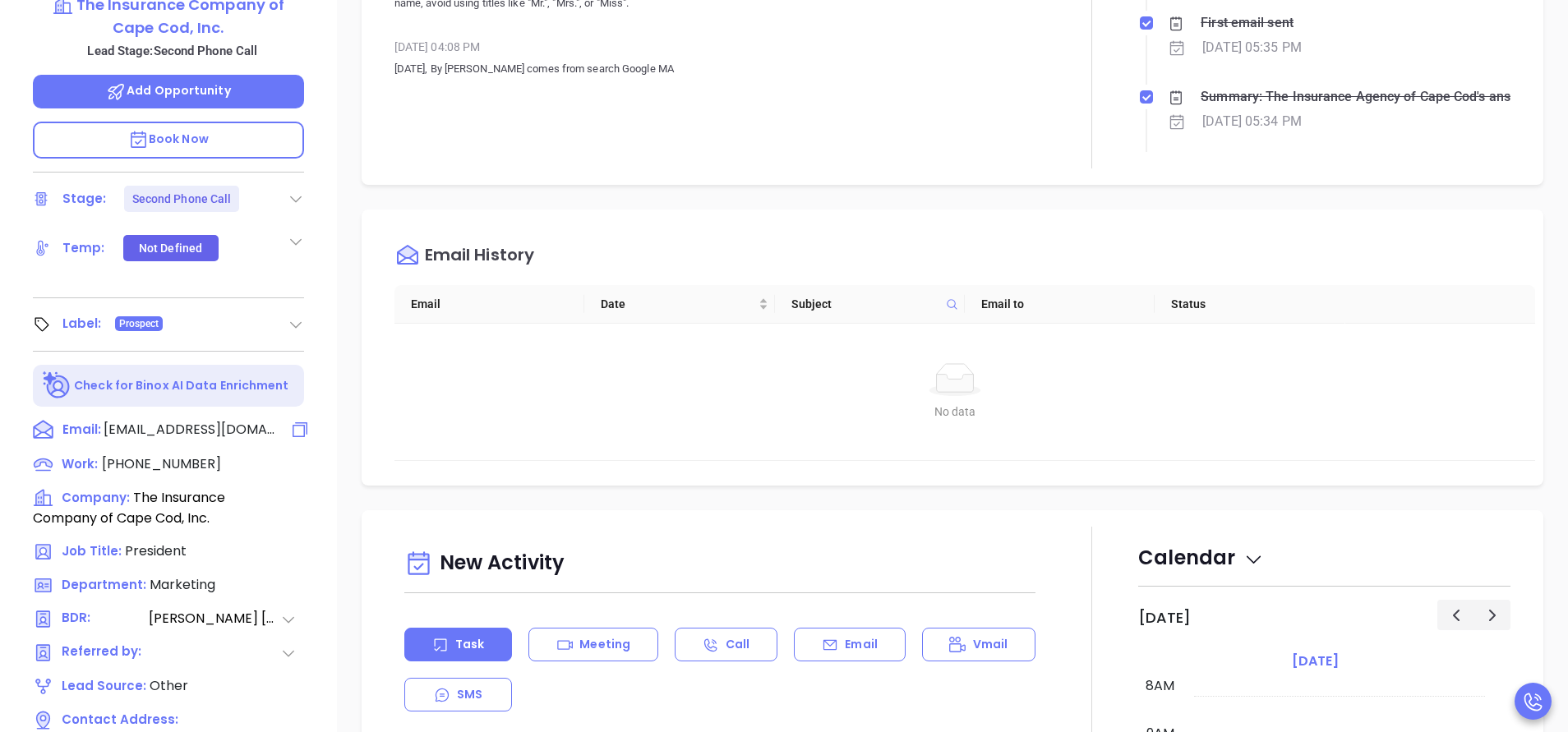
scroll to position [616, 0]
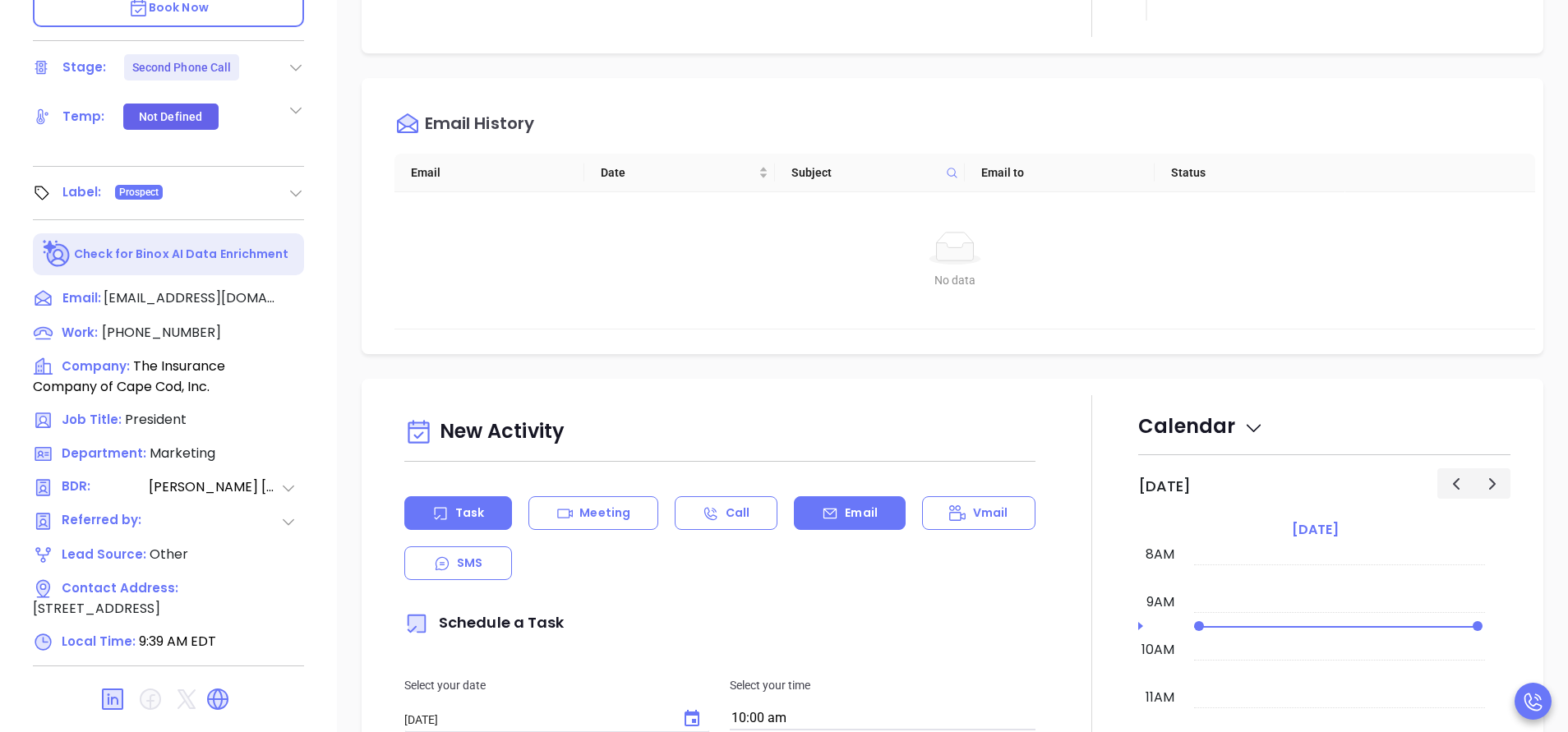
click at [850, 525] on div "Email" at bounding box center [849, 512] width 111 height 34
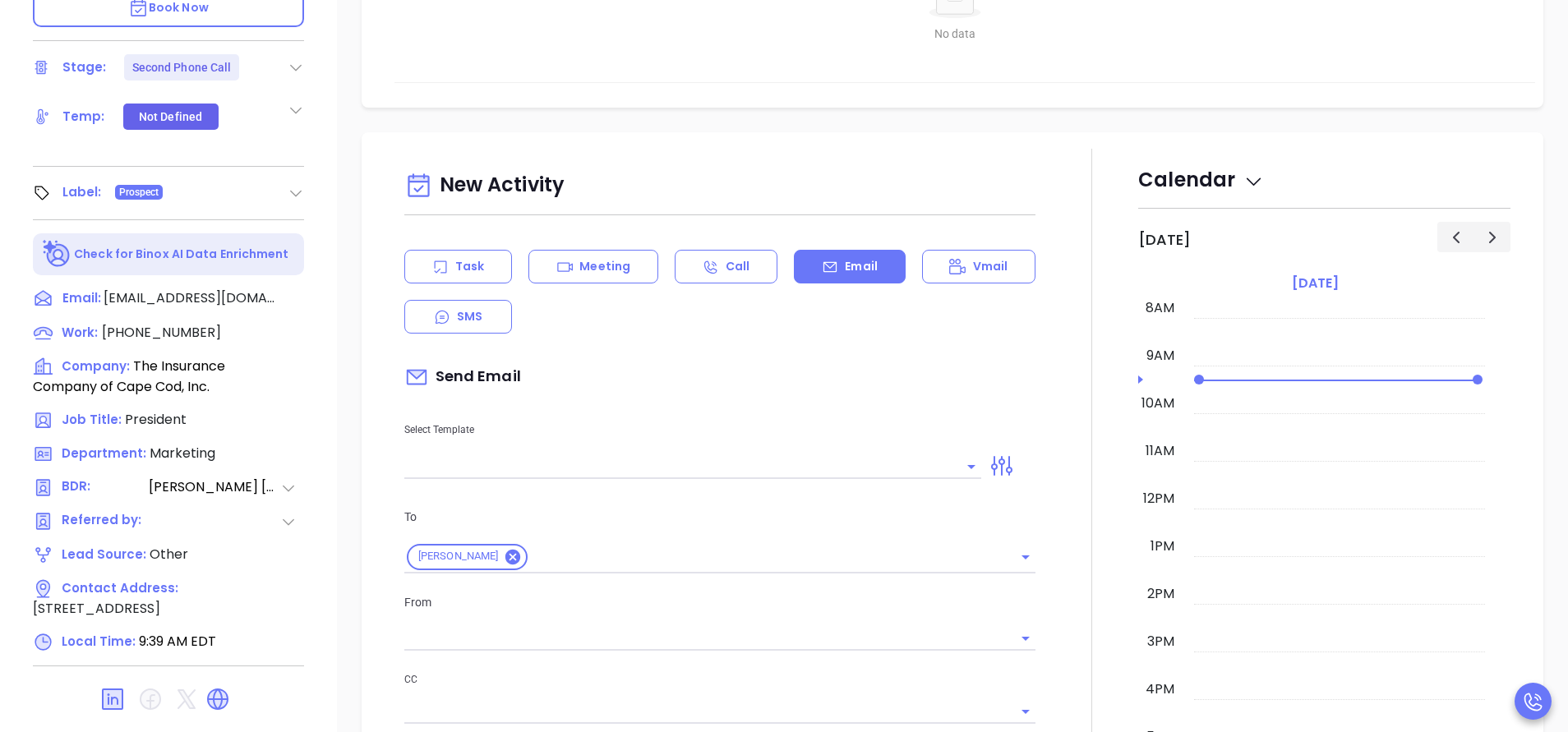
click at [805, 467] on input "text" at bounding box center [681, 466] width 553 height 23
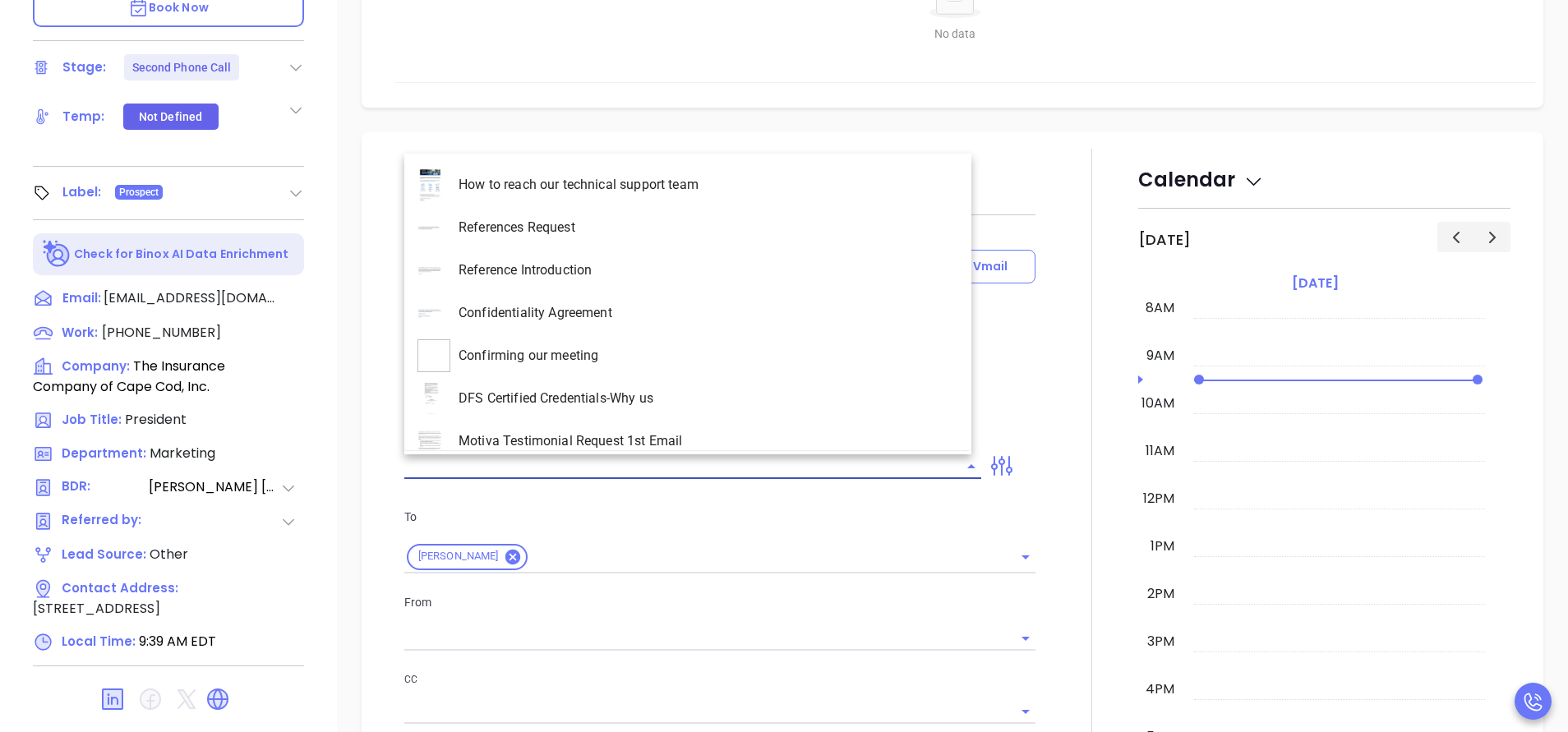
type input "[PERSON_NAME]"
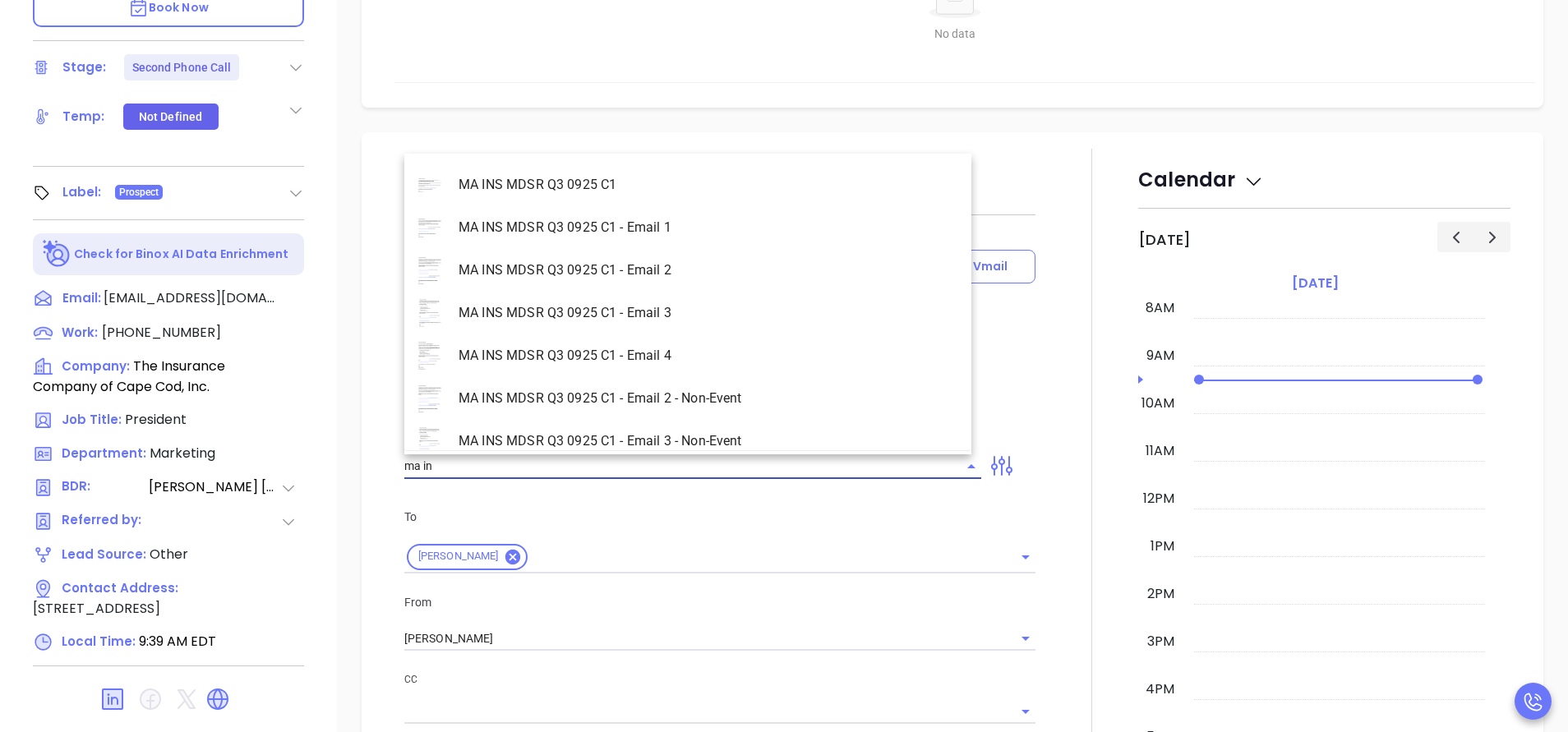
click at [706, 402] on li "MA INS MDSR Q3 0925 C1 - Email 2 - Non-Event" at bounding box center [687, 398] width 567 height 43
type input "MA INS MDSR Q3 0925 C1 - Email 2 - Non-Event"
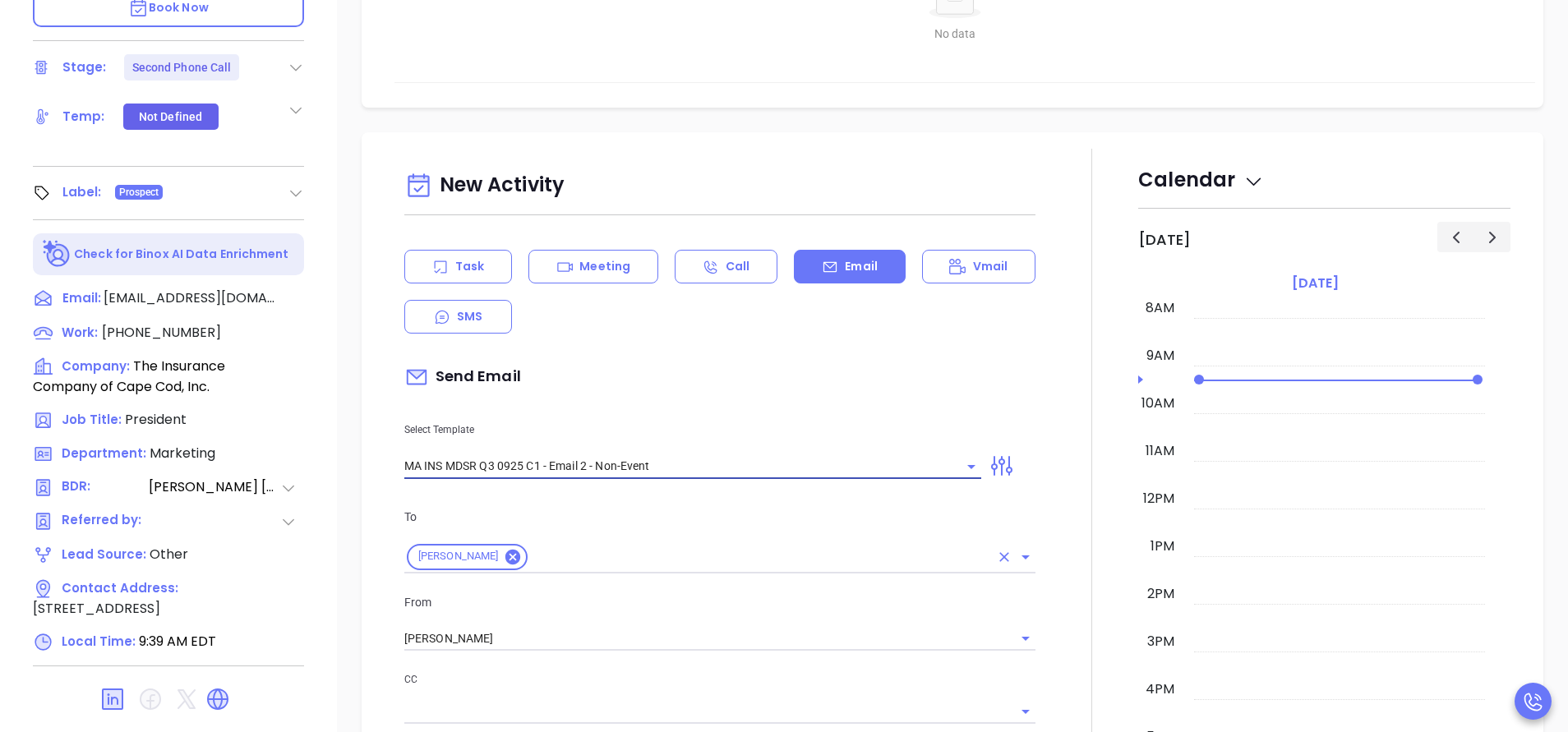
type input "Helena, here’s the MA compliance checklist we mentioned"
type input "MA INS MDSR Q3 0925 C1 - Email 2 - Non-Event"
click at [578, 642] on input "[PERSON_NAME]" at bounding box center [696, 638] width 585 height 23
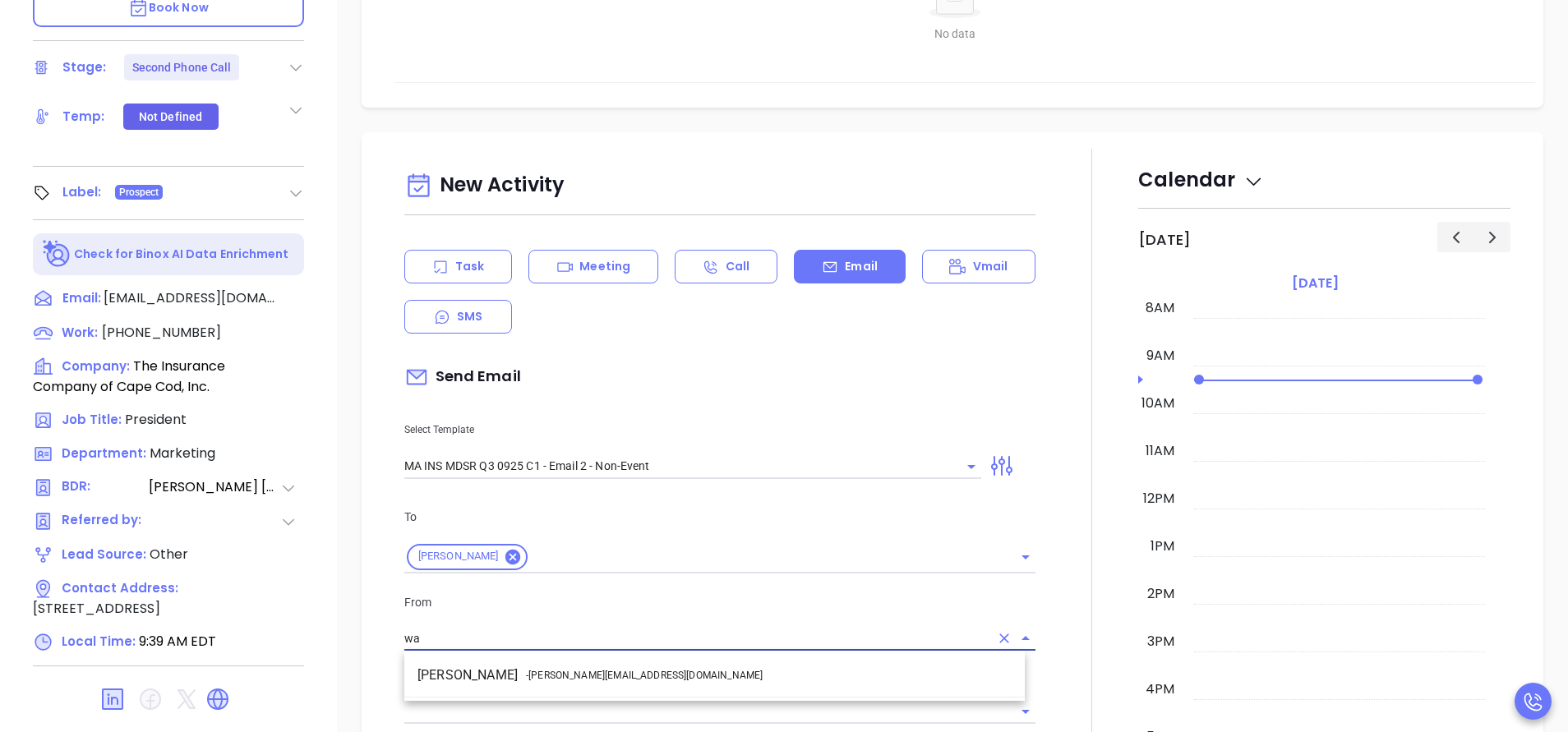
drag, startPoint x: 585, startPoint y: 677, endPoint x: 595, endPoint y: 679, distance: 10.2
click at [585, 679] on span "- walter@motiva.net" at bounding box center [644, 674] width 236 height 15
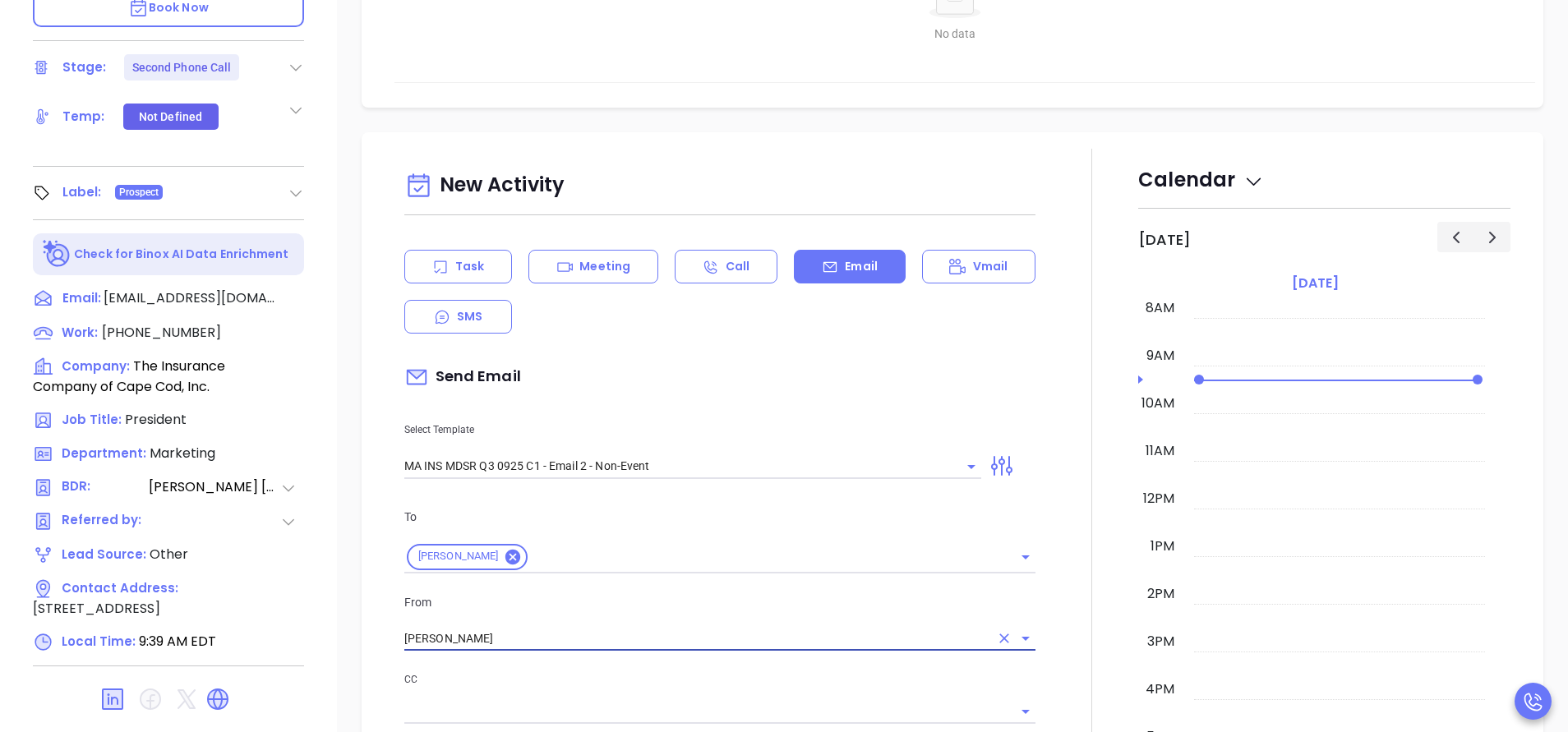
type input "Walter Contreras"
click at [683, 672] on p "CC" at bounding box center [720, 679] width 631 height 19
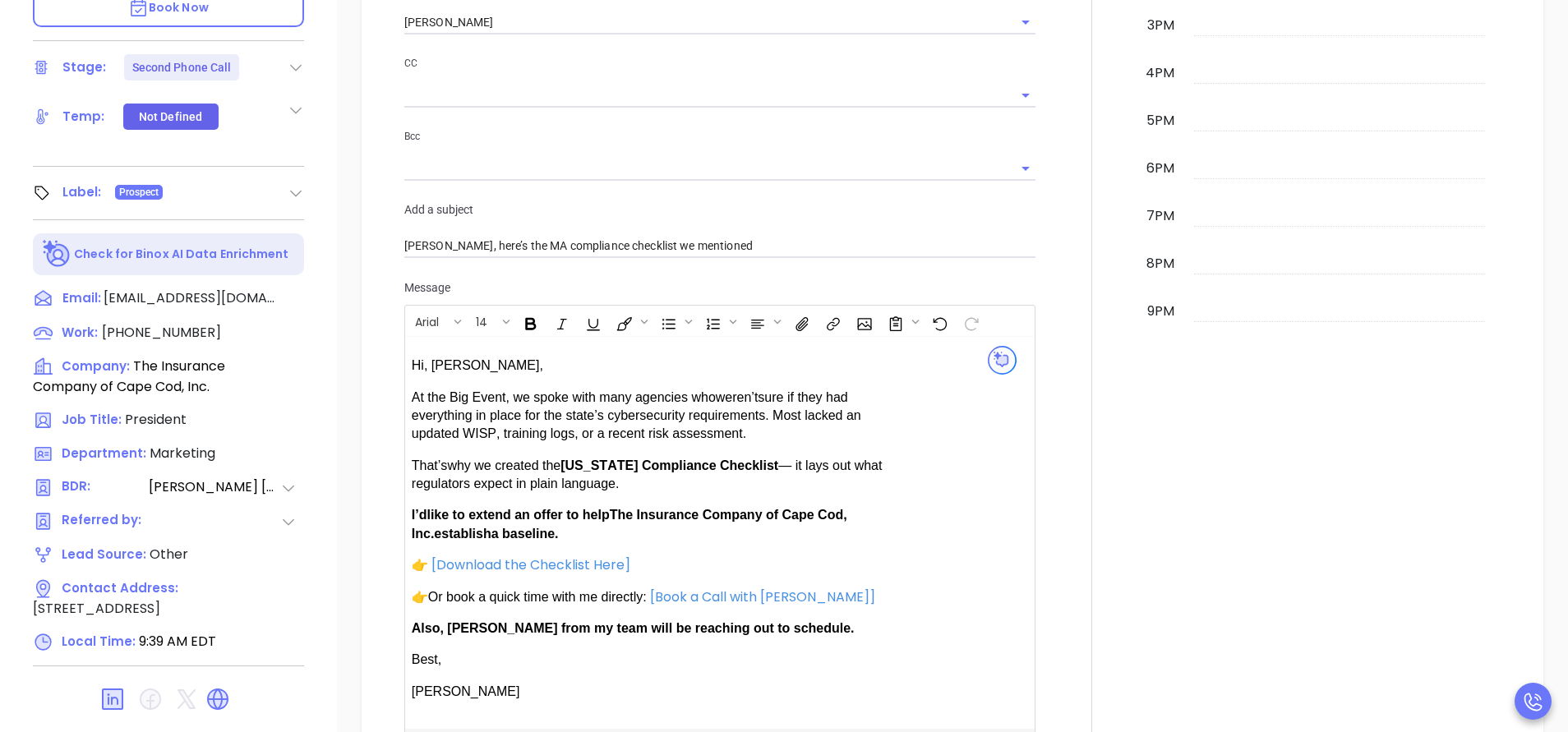
scroll to position [986, 0]
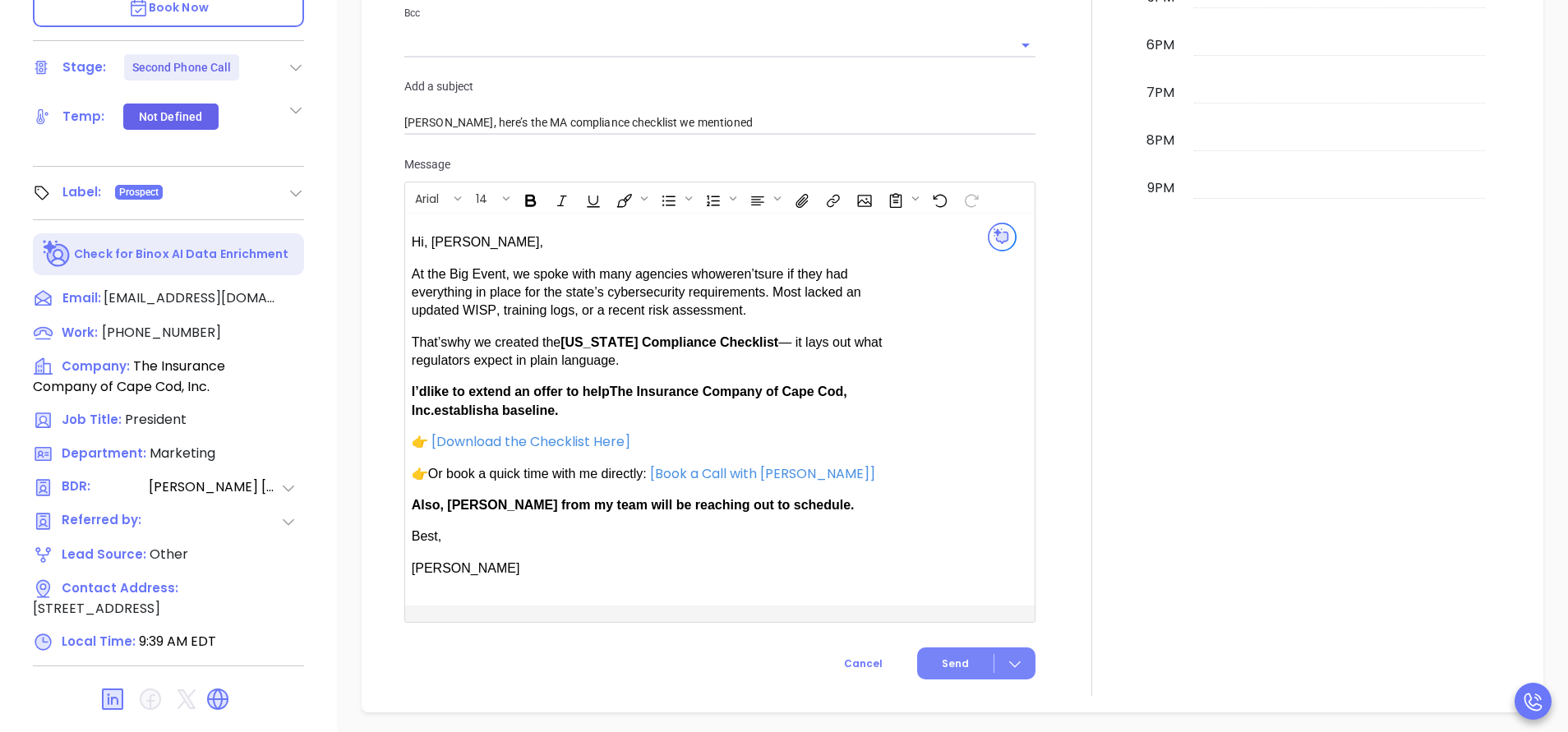
click at [940, 651] on button "Send" at bounding box center [975, 663] width 118 height 32
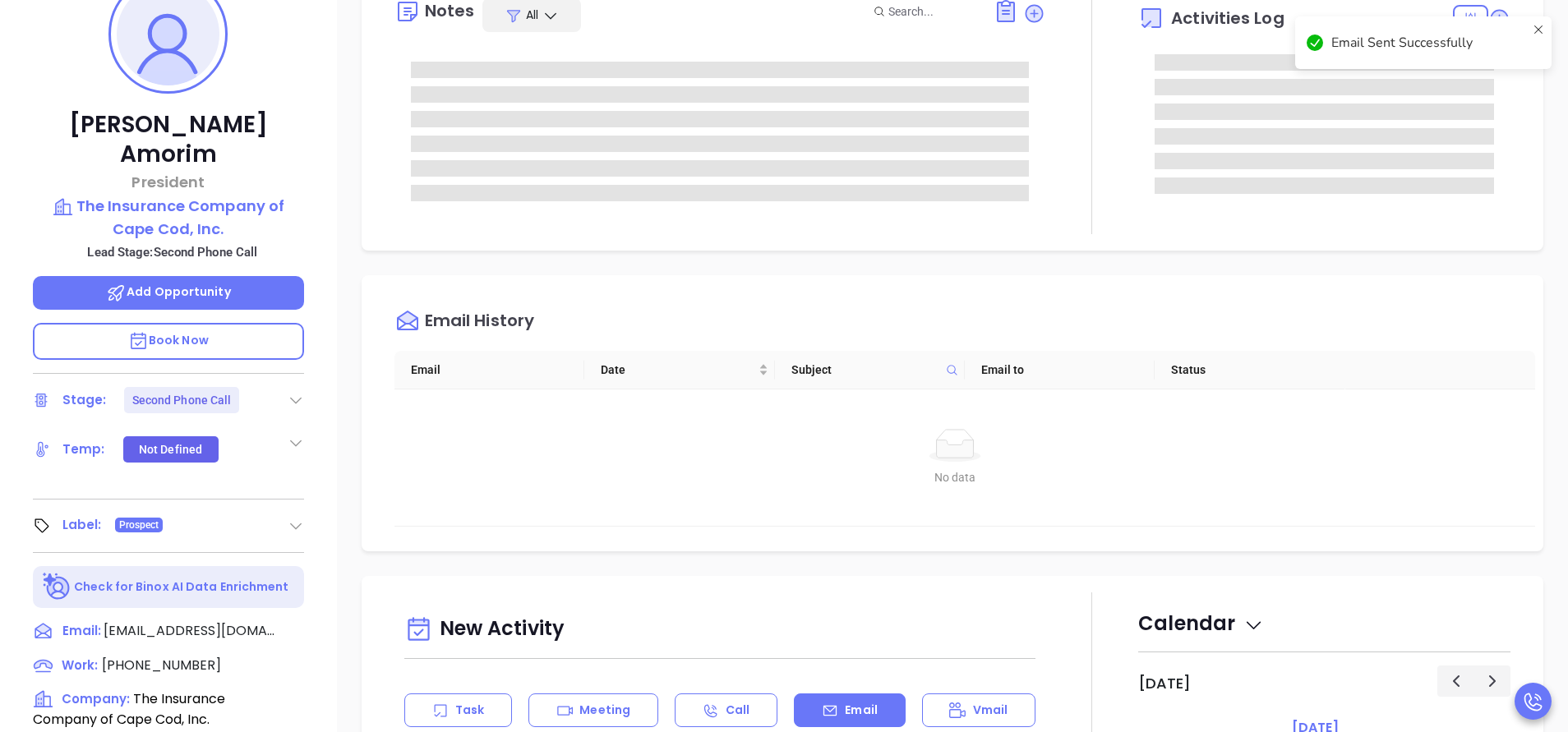
scroll to position [123, 0]
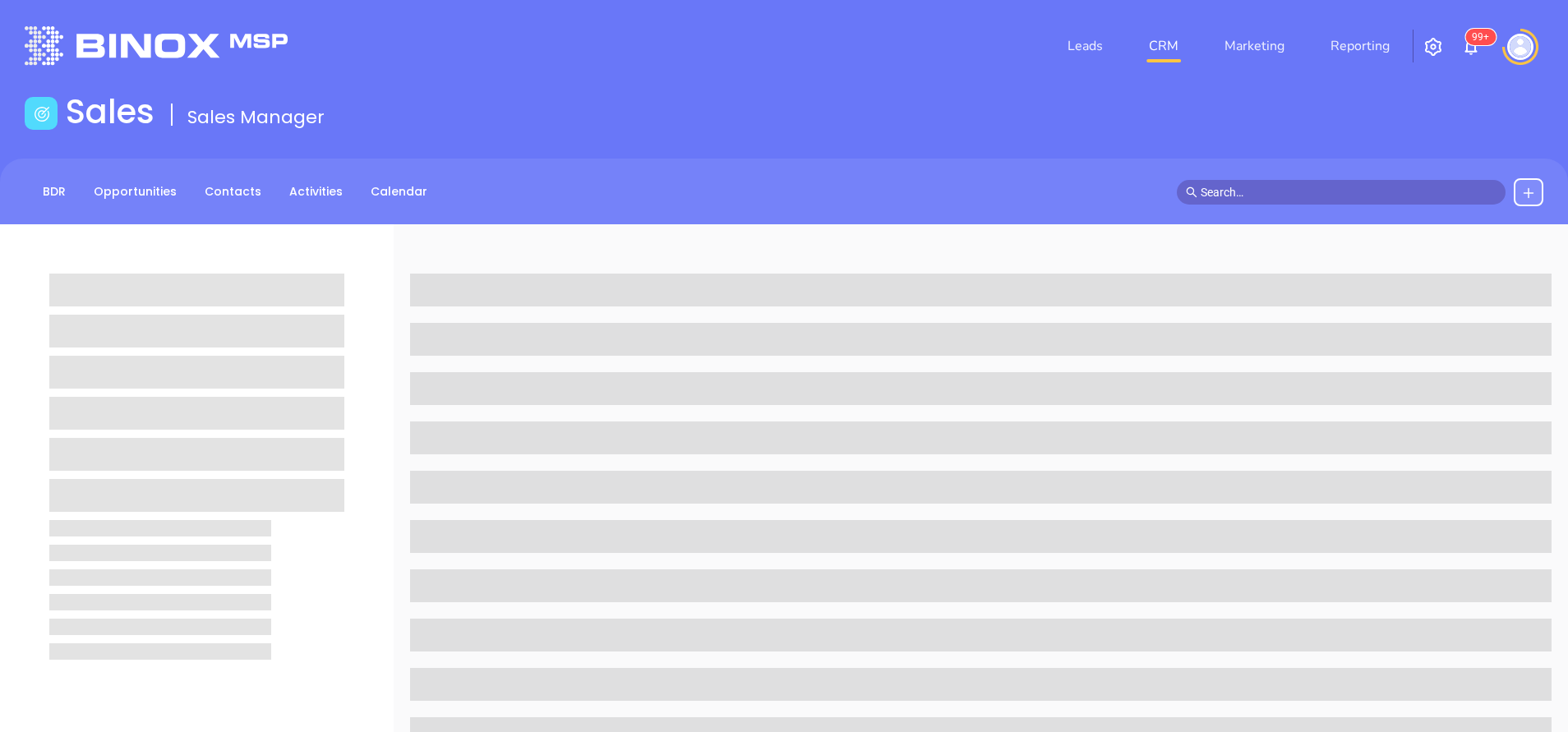
scroll to position [123, 0]
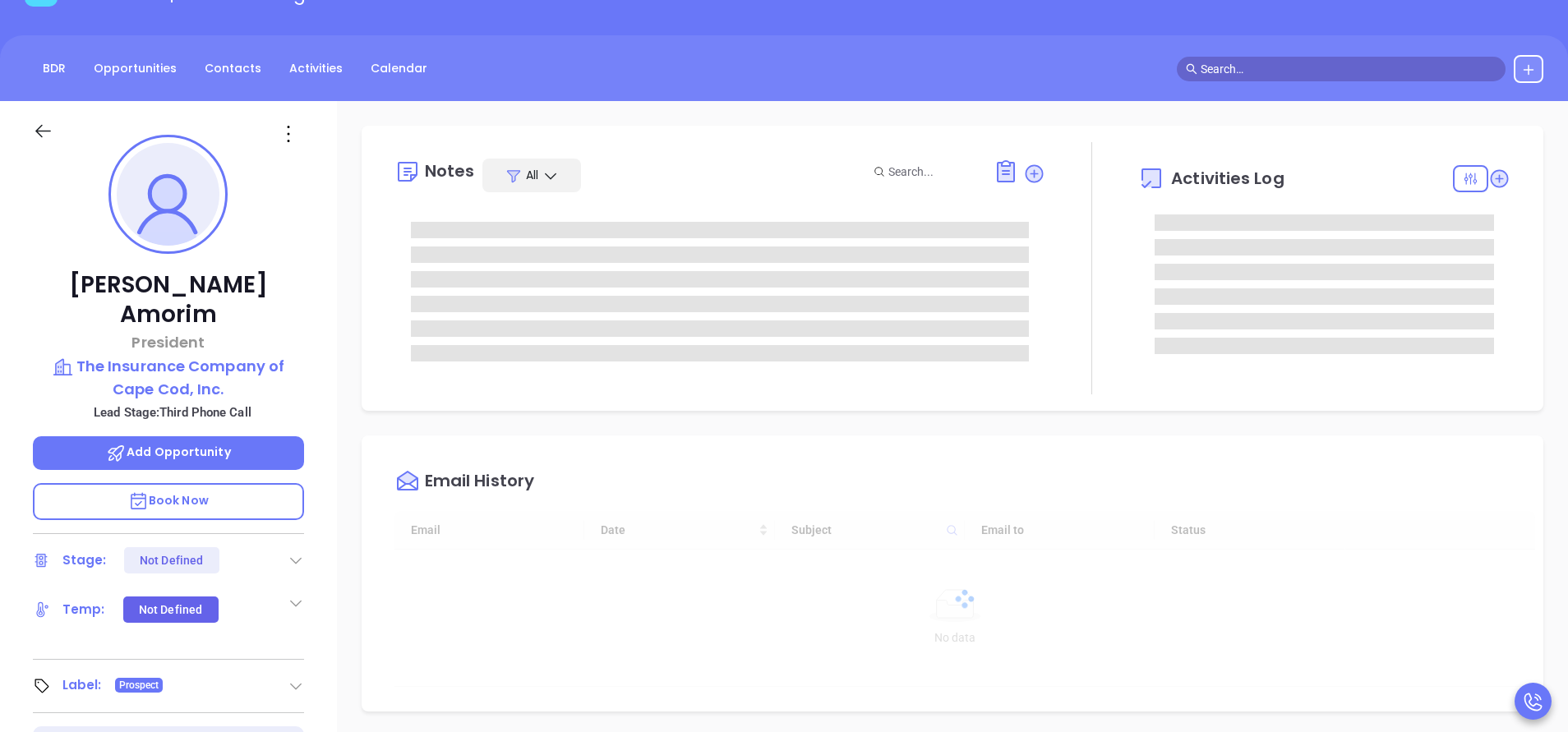
type input "[DATE]"
type input "[PERSON_NAME]"
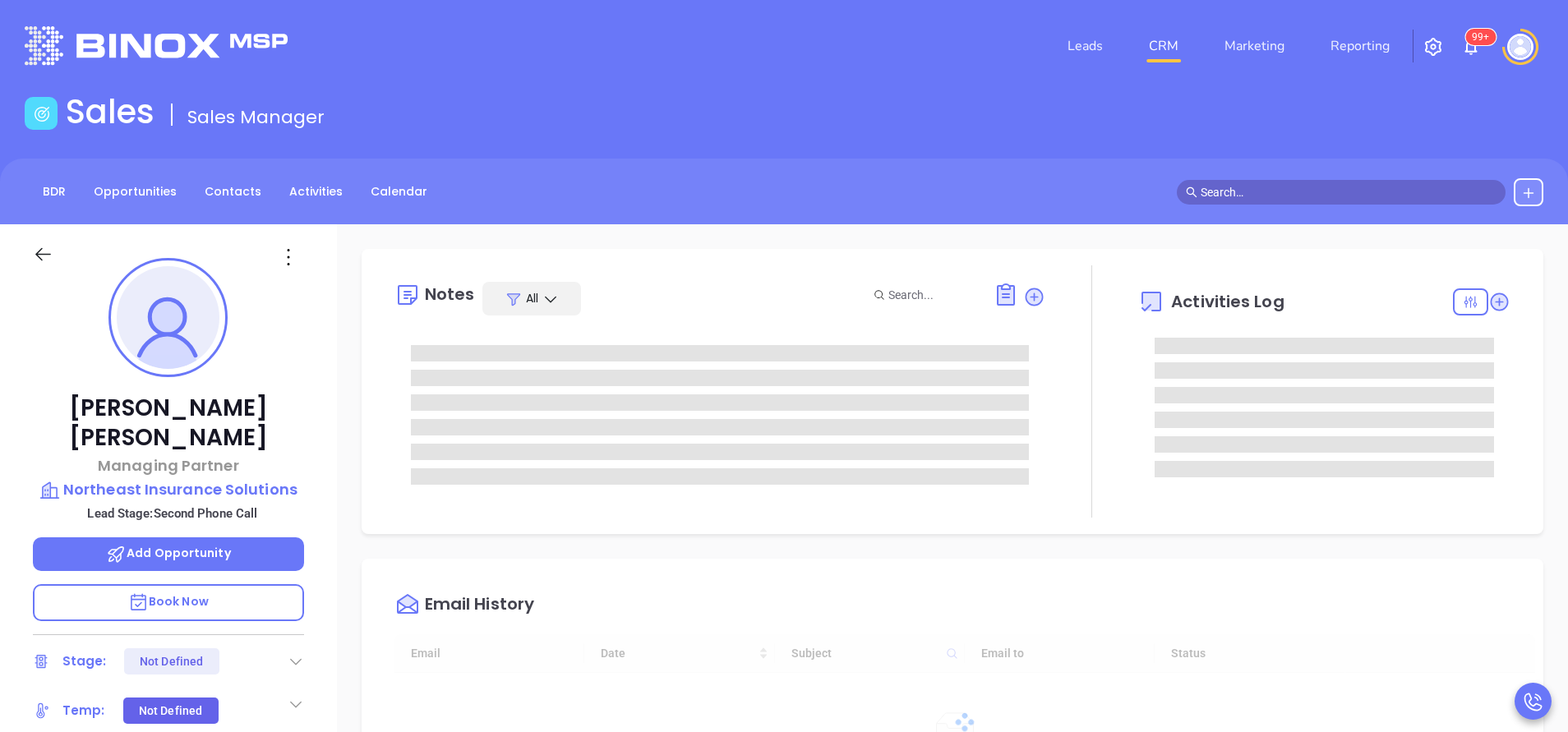
type input "[DATE]"
type input "[PERSON_NAME]"
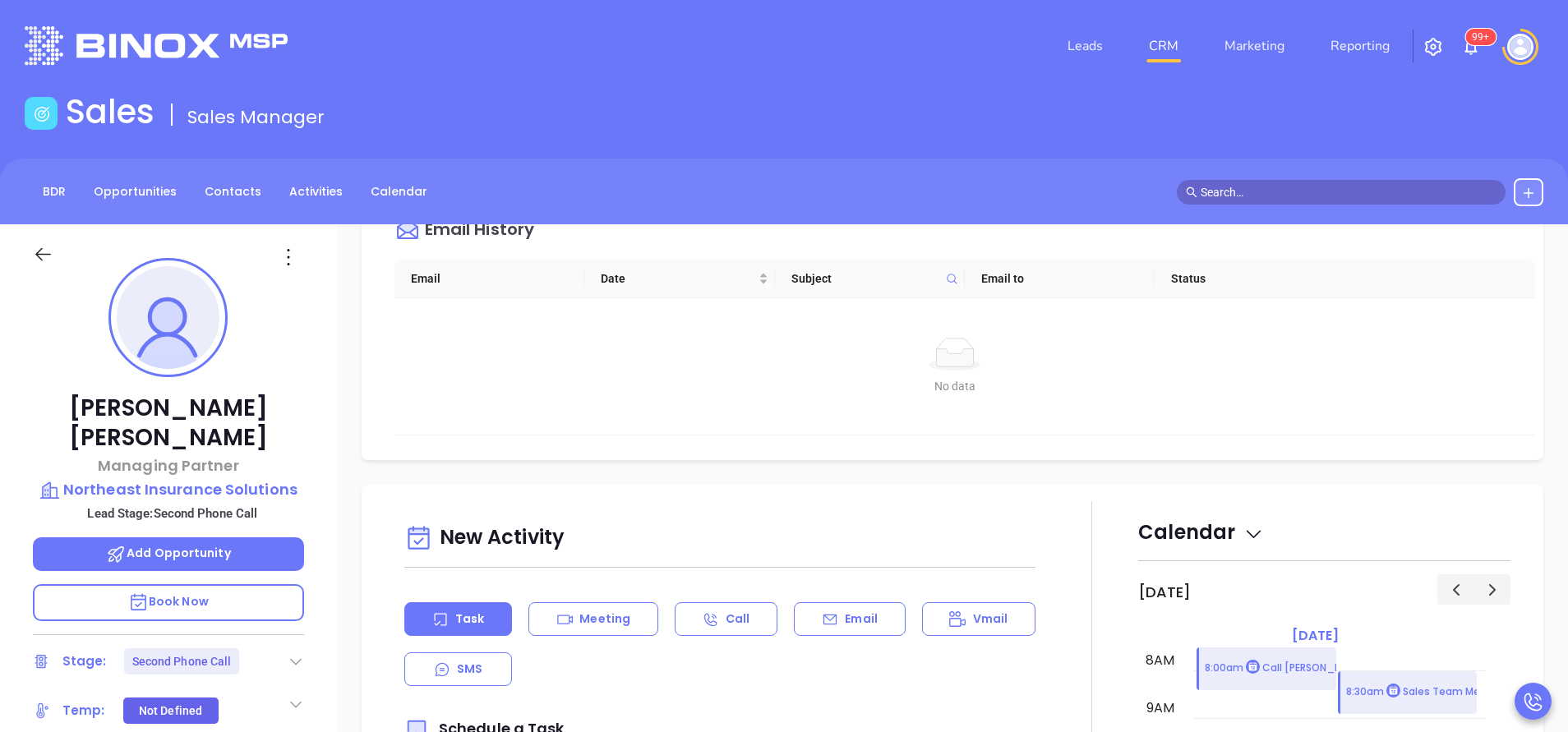
scroll to position [616, 0]
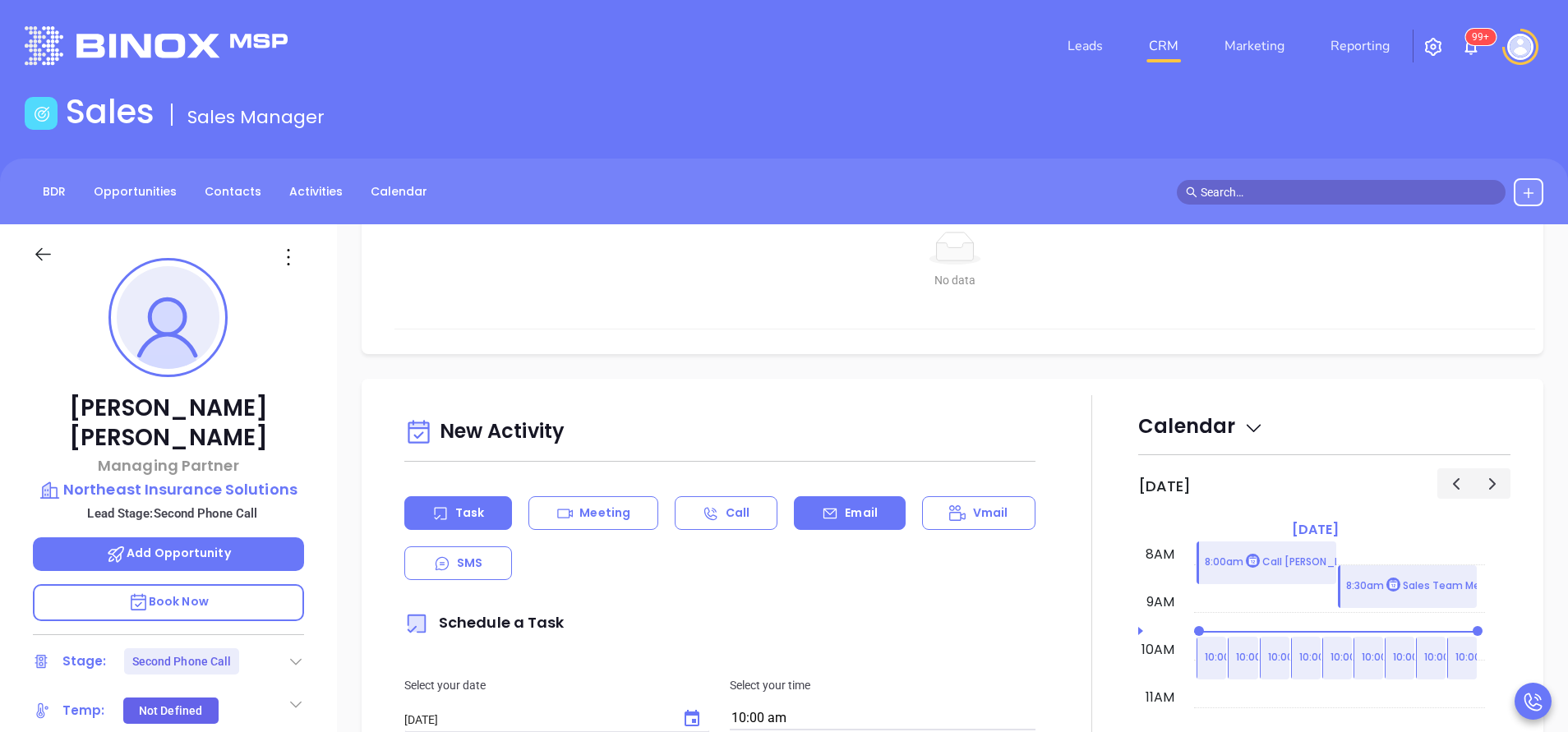
click at [849, 501] on div "Email" at bounding box center [849, 512] width 111 height 34
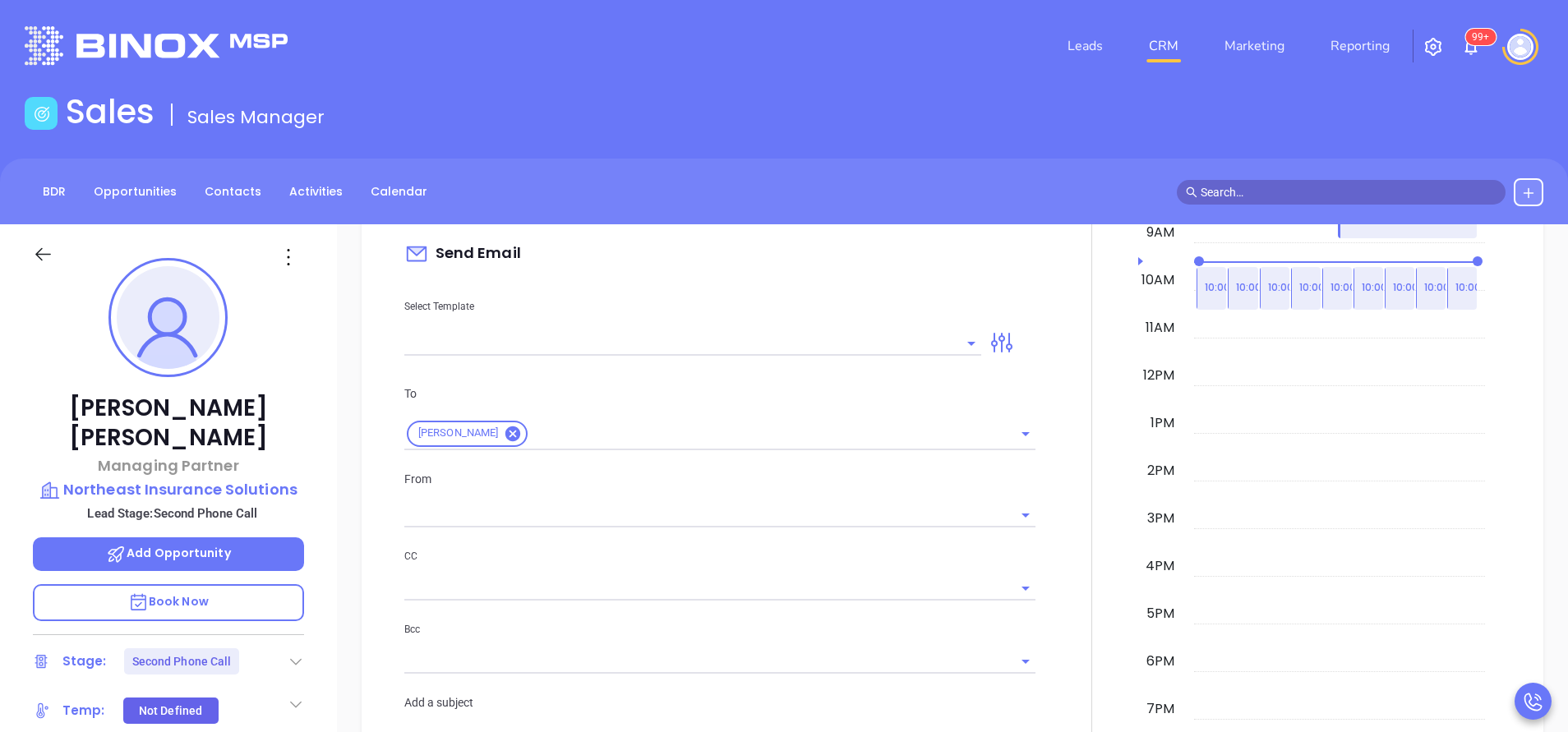
click at [812, 349] on input "text" at bounding box center [681, 343] width 553 height 23
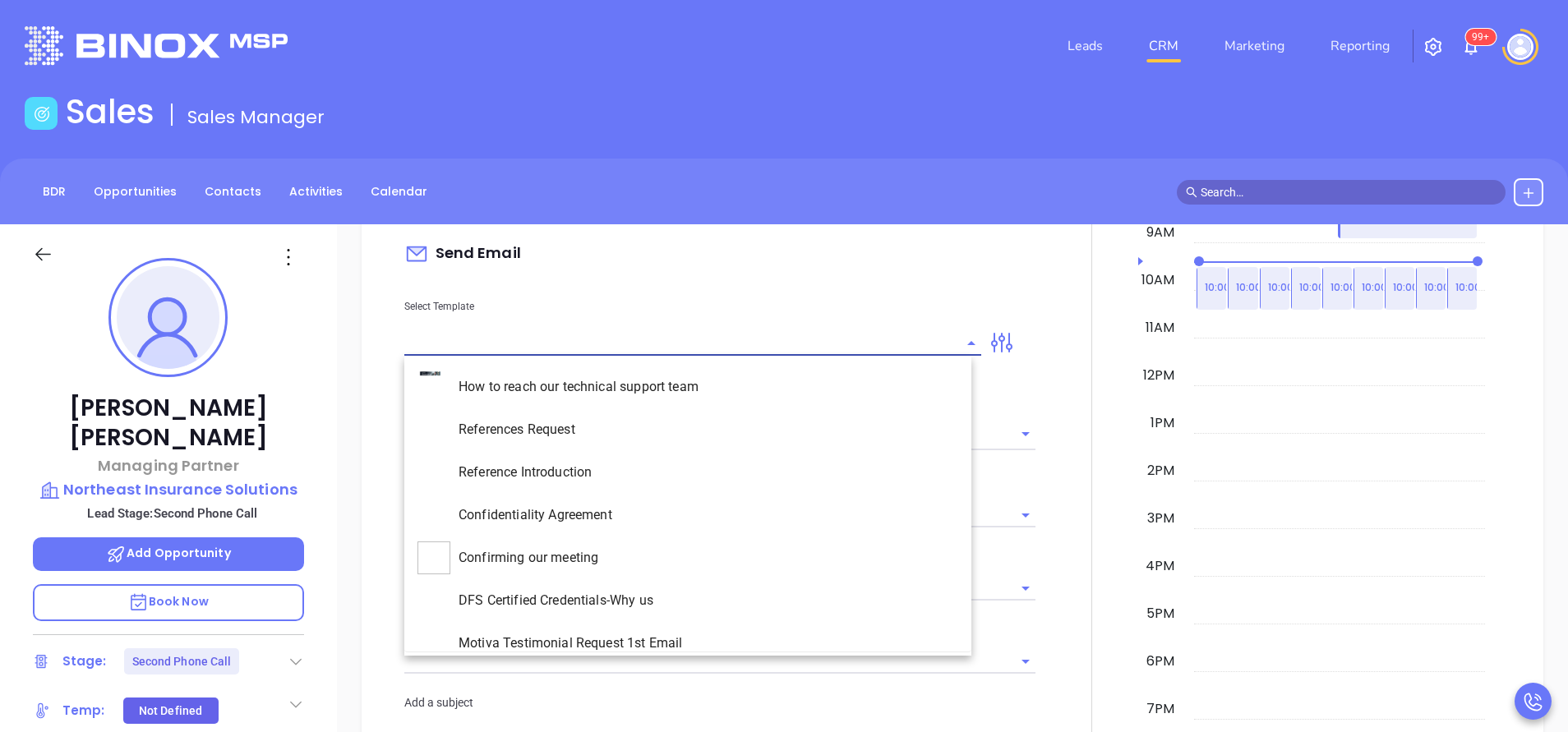
type input "[PERSON_NAME]"
click at [770, 598] on li "MA INS MDSR Q3 0925 C1 - Email 2 - Non-Event" at bounding box center [687, 600] width 567 height 43
type input "MA INS MDSR Q3 0925 C1 - Email 2 - Non-Event"
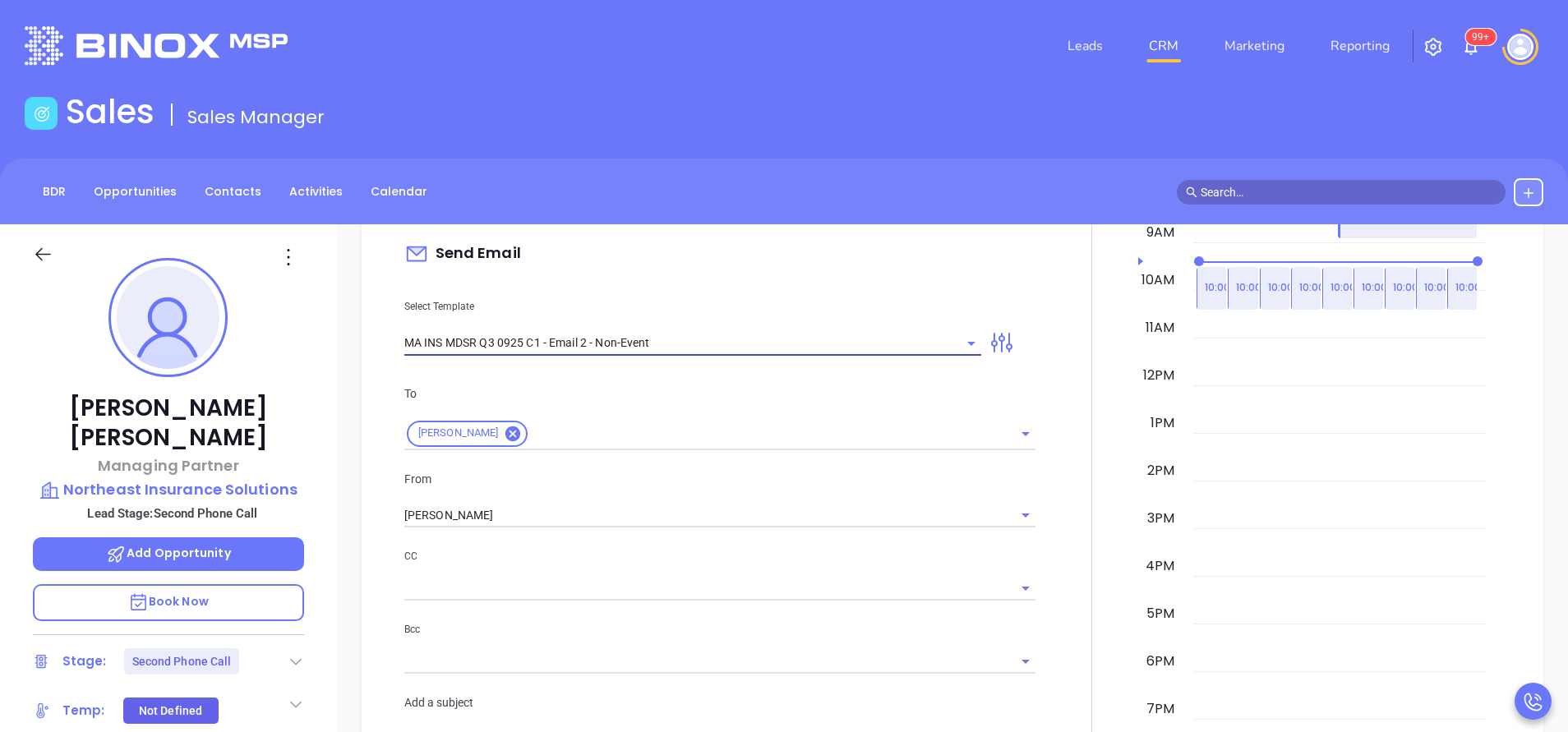
type input "[PERSON_NAME], here’s the MA compliance checklist we mentioned"
type input "MA INS MDSR Q3 0925 C1 - Email 2 - Non-Event"
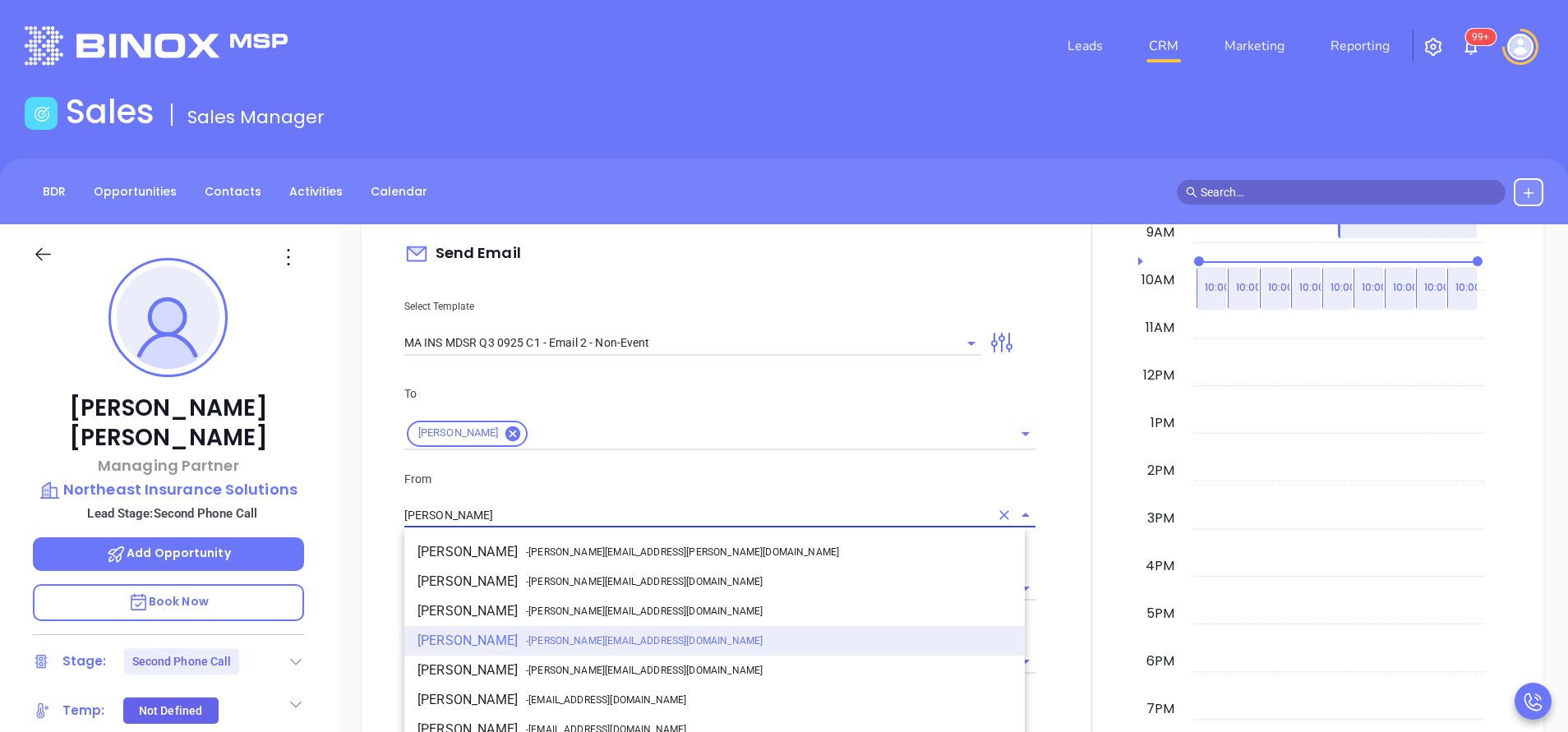
drag, startPoint x: 557, startPoint y: 514, endPoint x: 512, endPoint y: 515, distance: 45.0
click at [555, 514] on input "[PERSON_NAME]" at bounding box center [696, 515] width 585 height 23
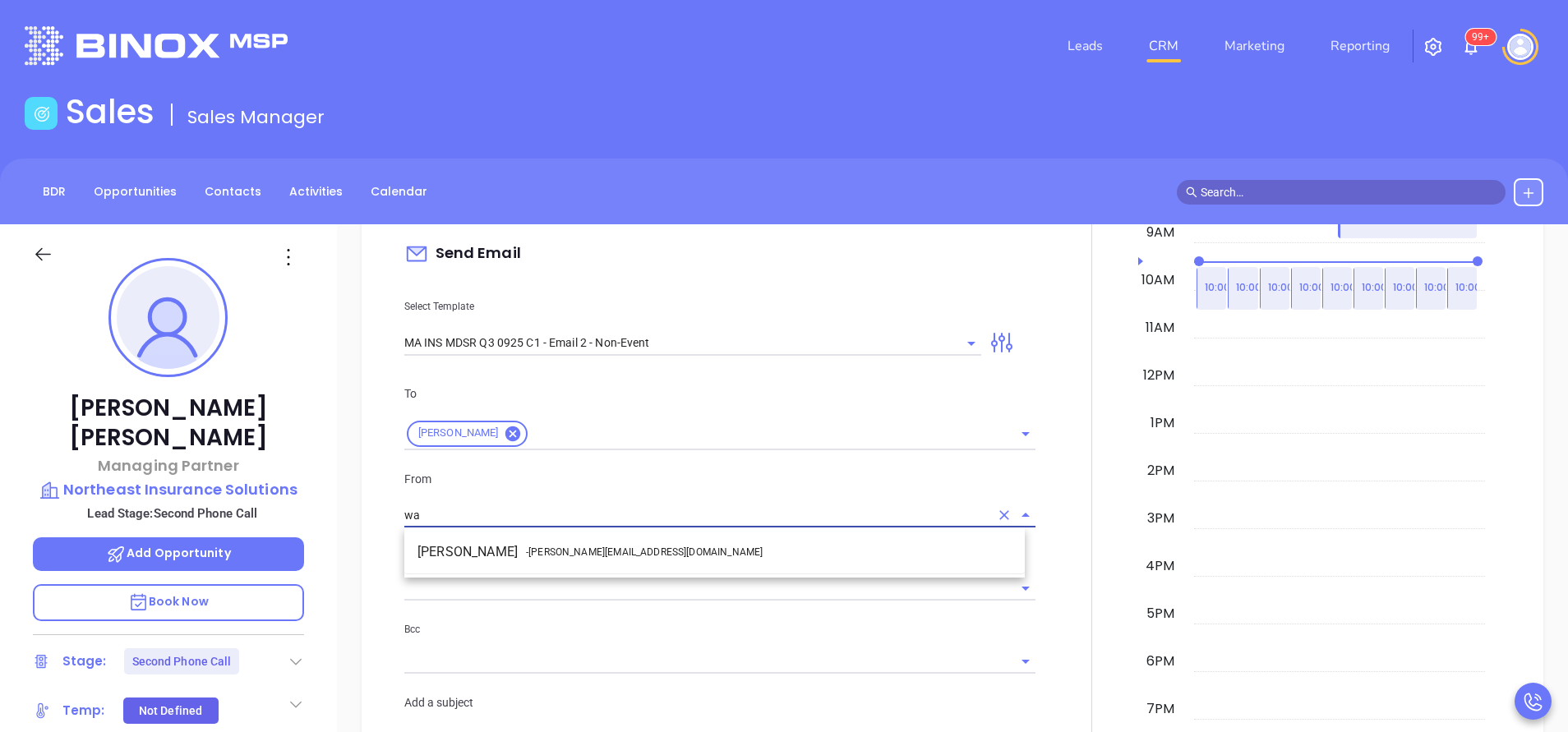
click at [564, 544] on li "Walter Contreras - [EMAIL_ADDRESS][DOMAIN_NAME]" at bounding box center [714, 551] width 620 height 29
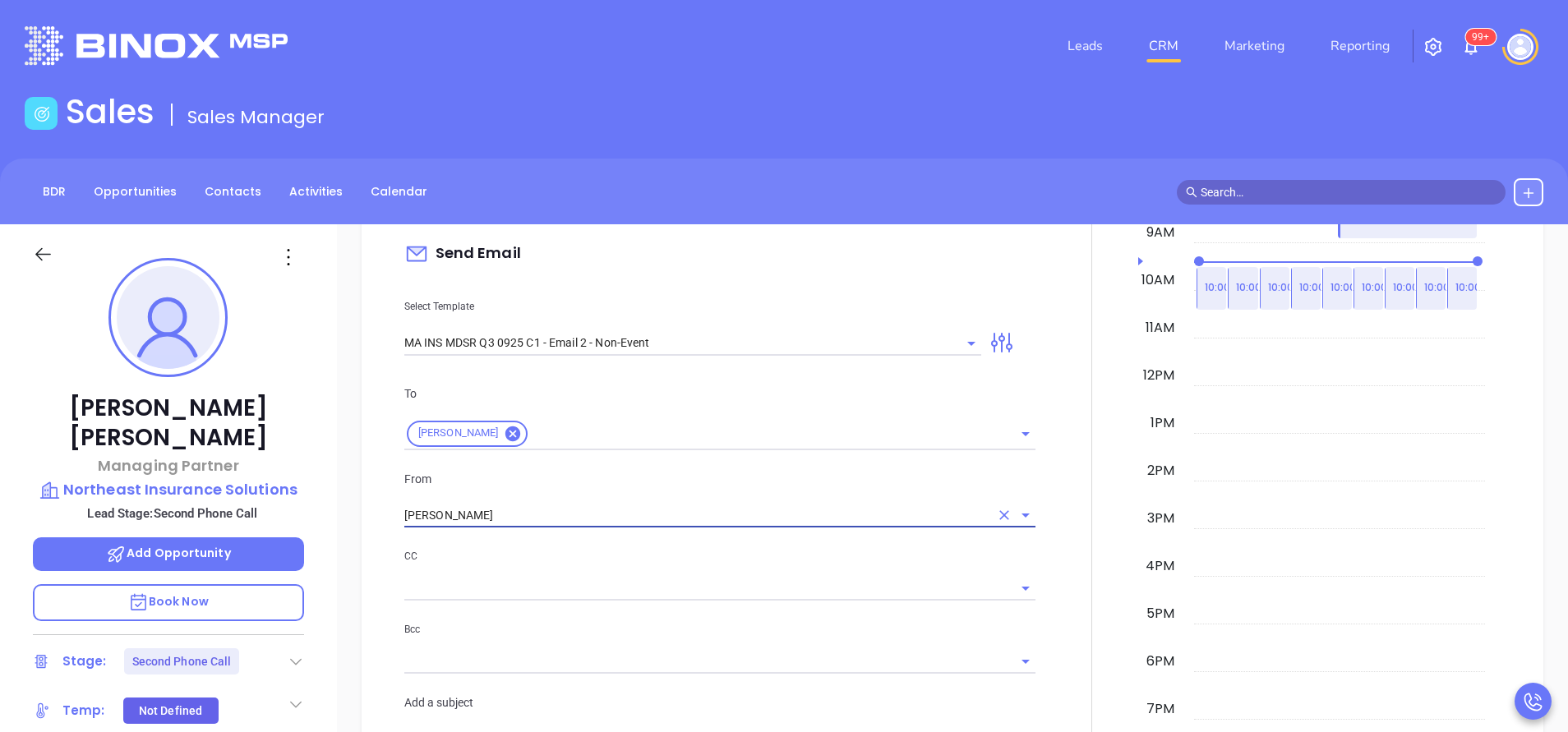
type input "[PERSON_NAME]"
click at [653, 580] on input "text" at bounding box center [707, 588] width 606 height 23
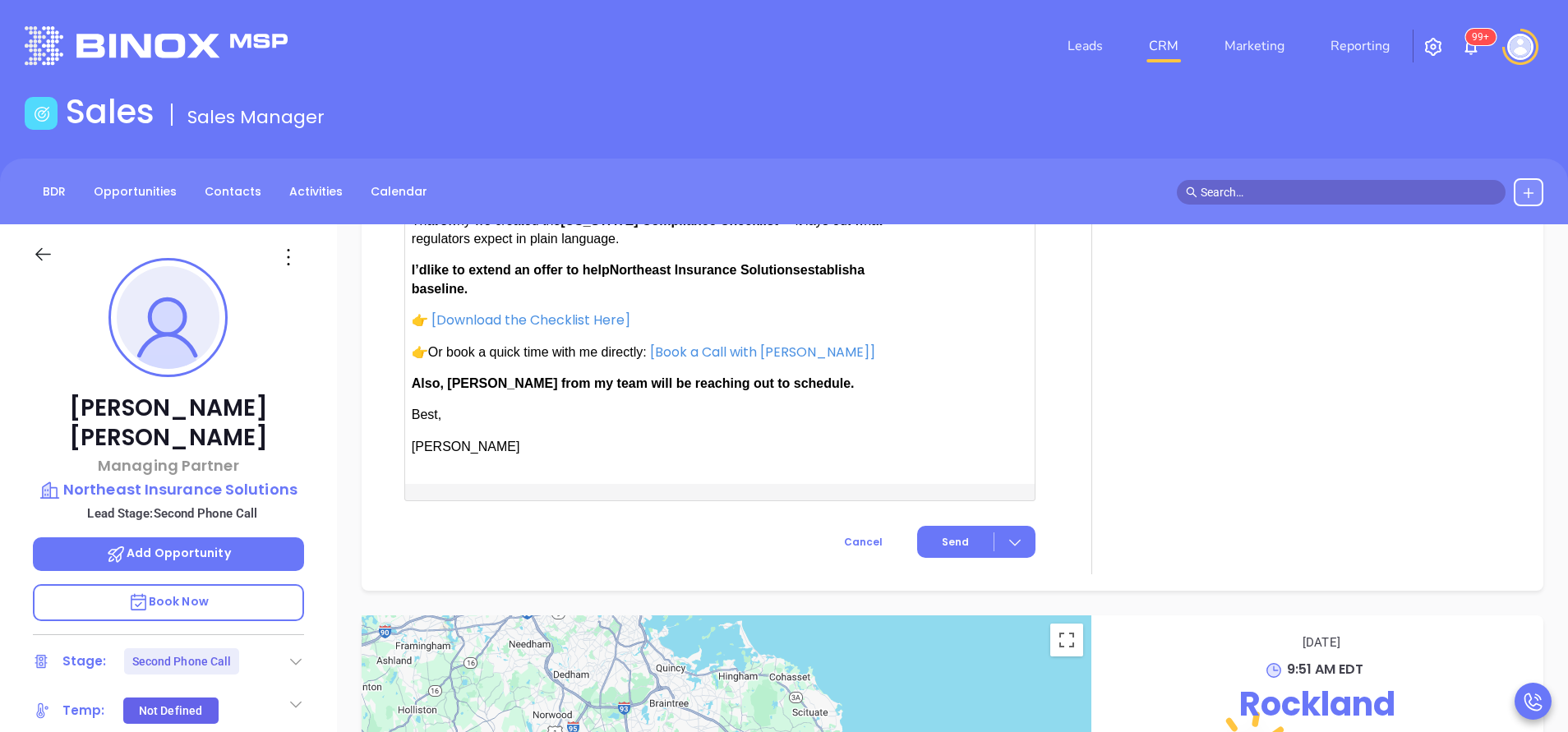
scroll to position [1726, 0]
click at [945, 544] on span "Send" at bounding box center [956, 540] width 27 height 15
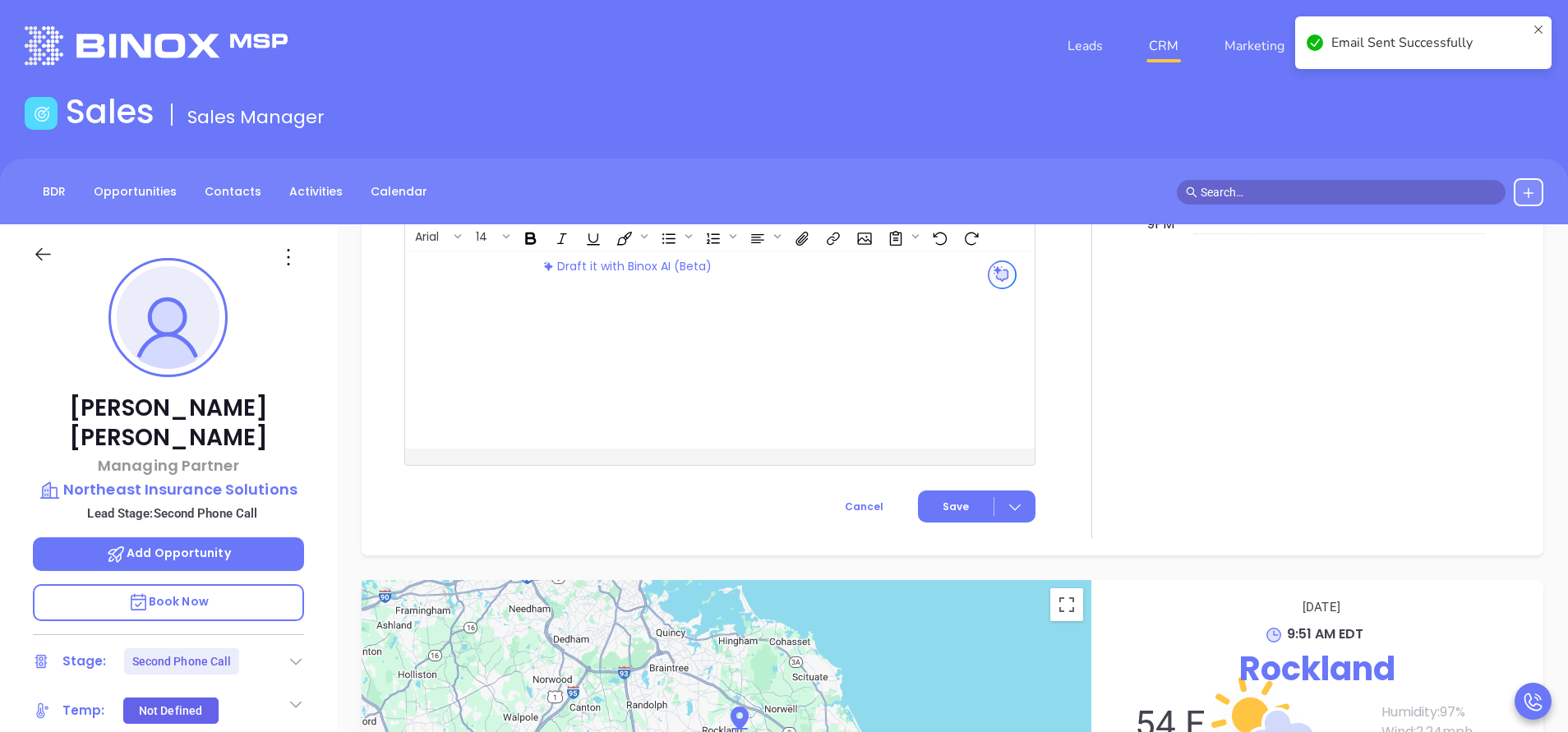
scroll to position [1431, 0]
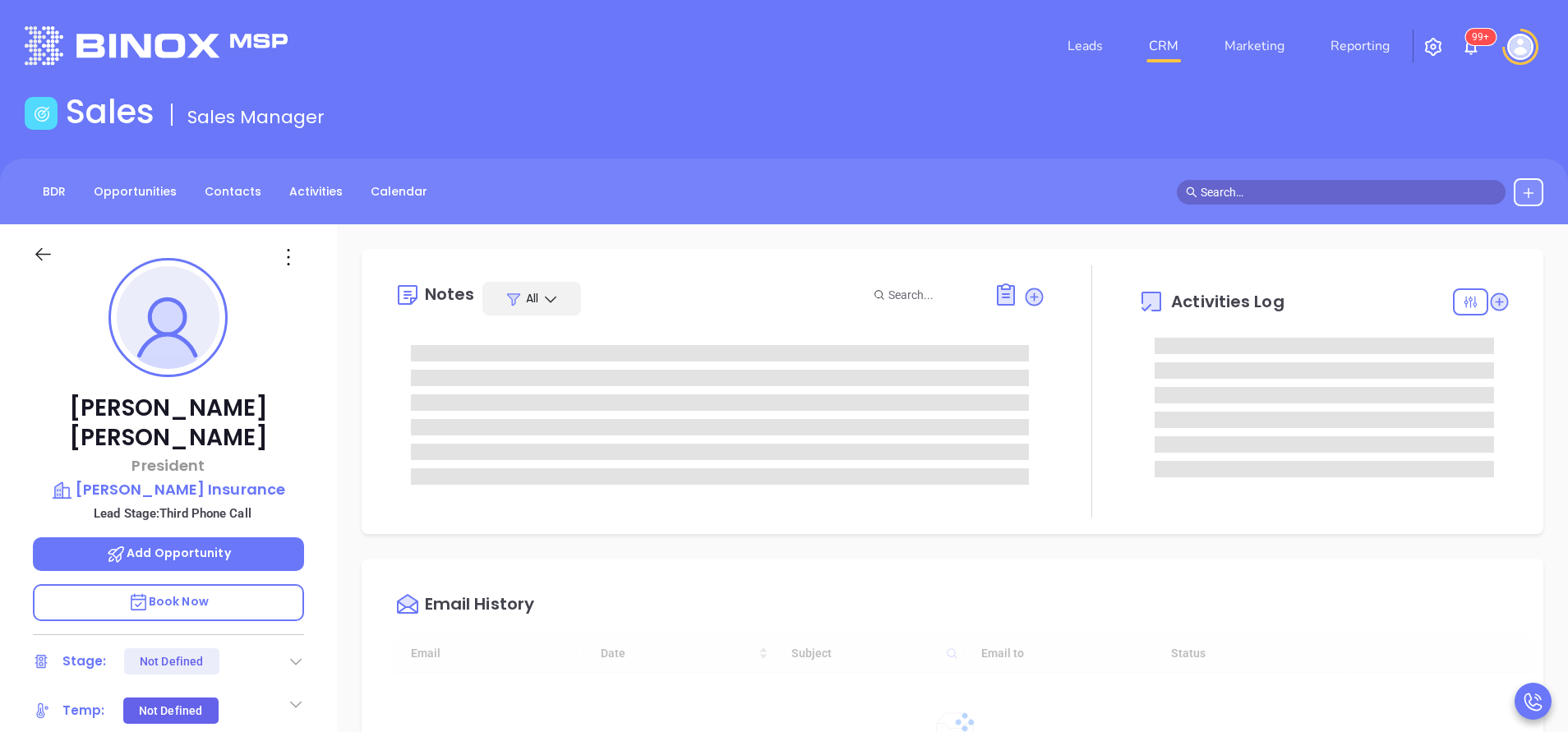
type input "[DATE]"
type input "[PERSON_NAME]"
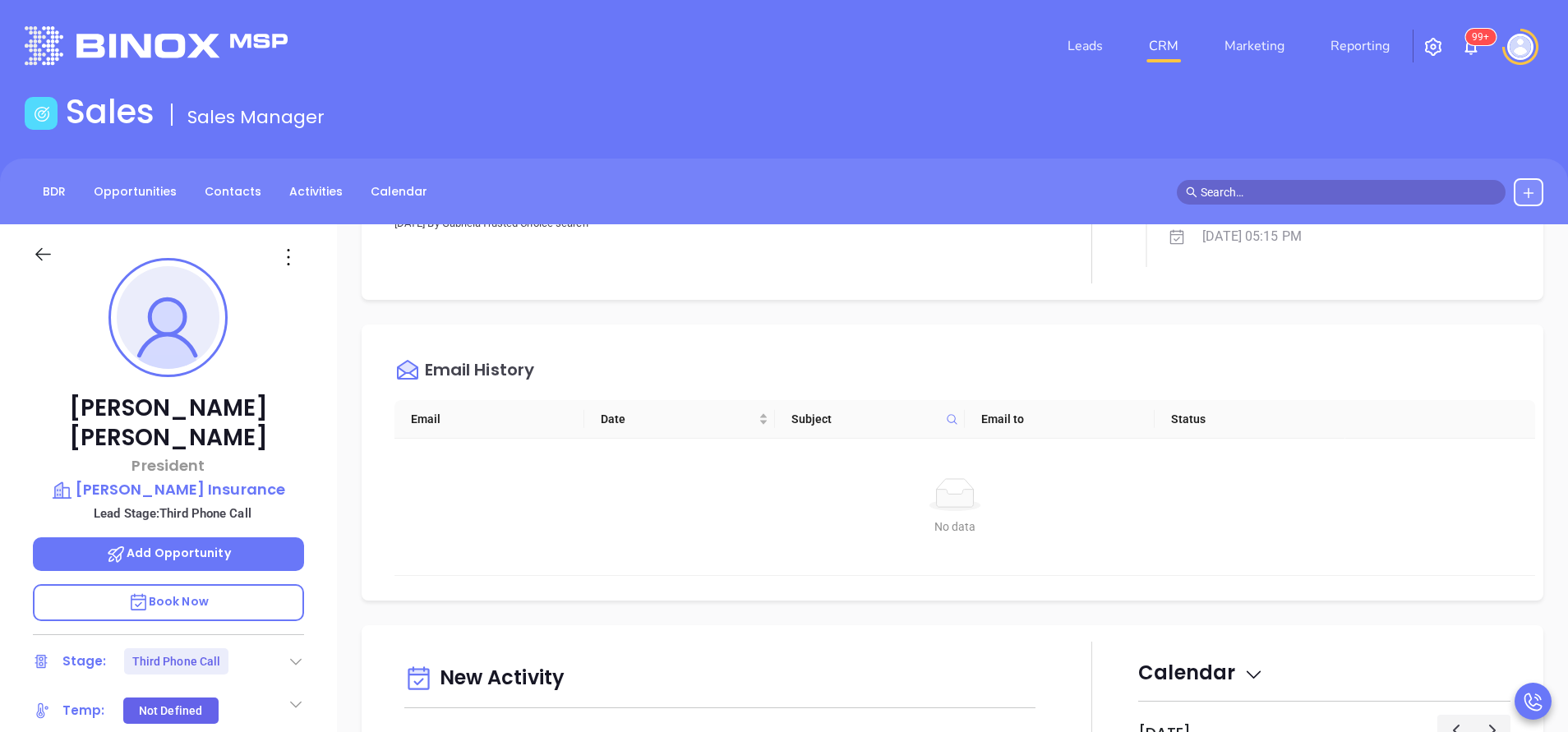
scroll to position [740, 0]
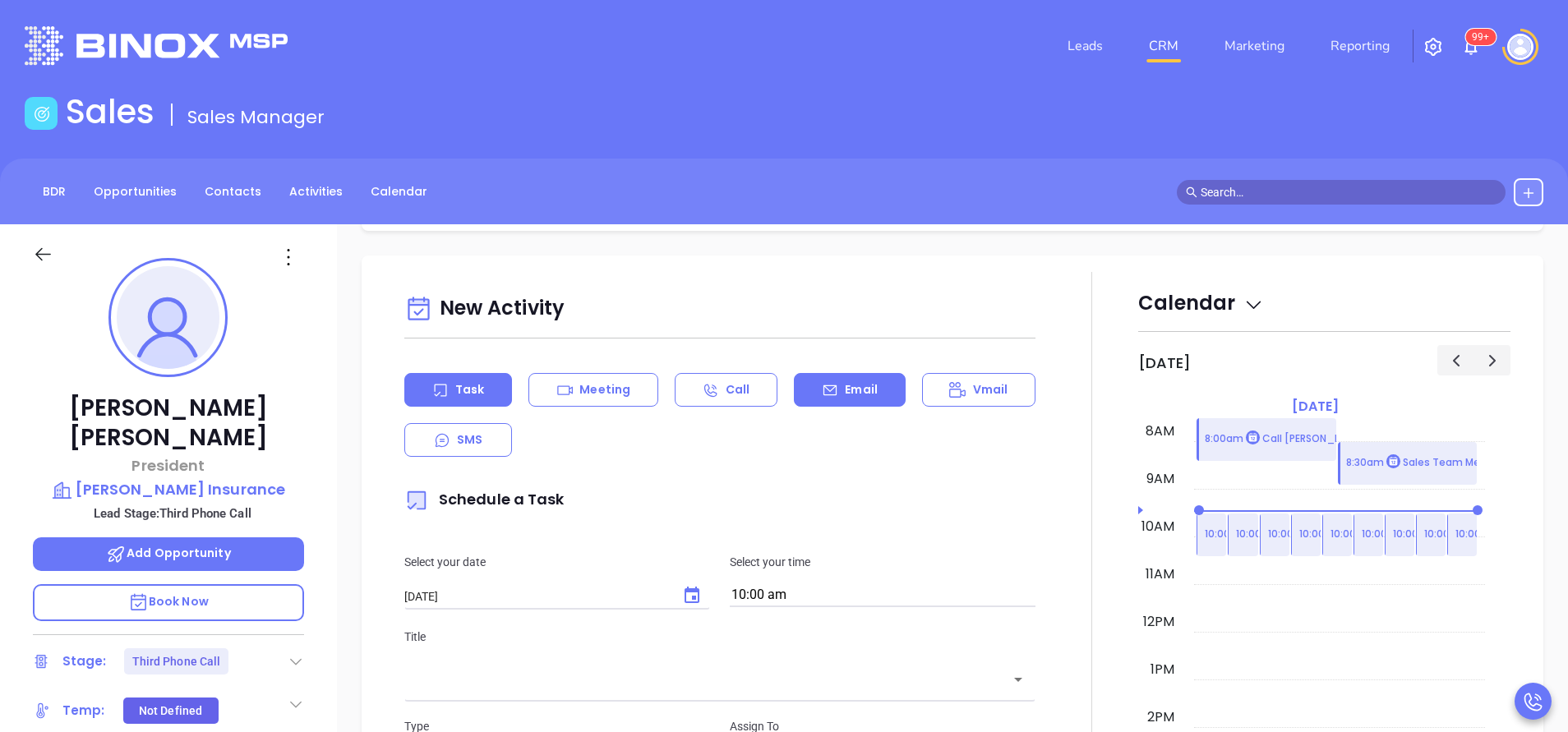
click at [831, 374] on div "Email" at bounding box center [849, 389] width 111 height 34
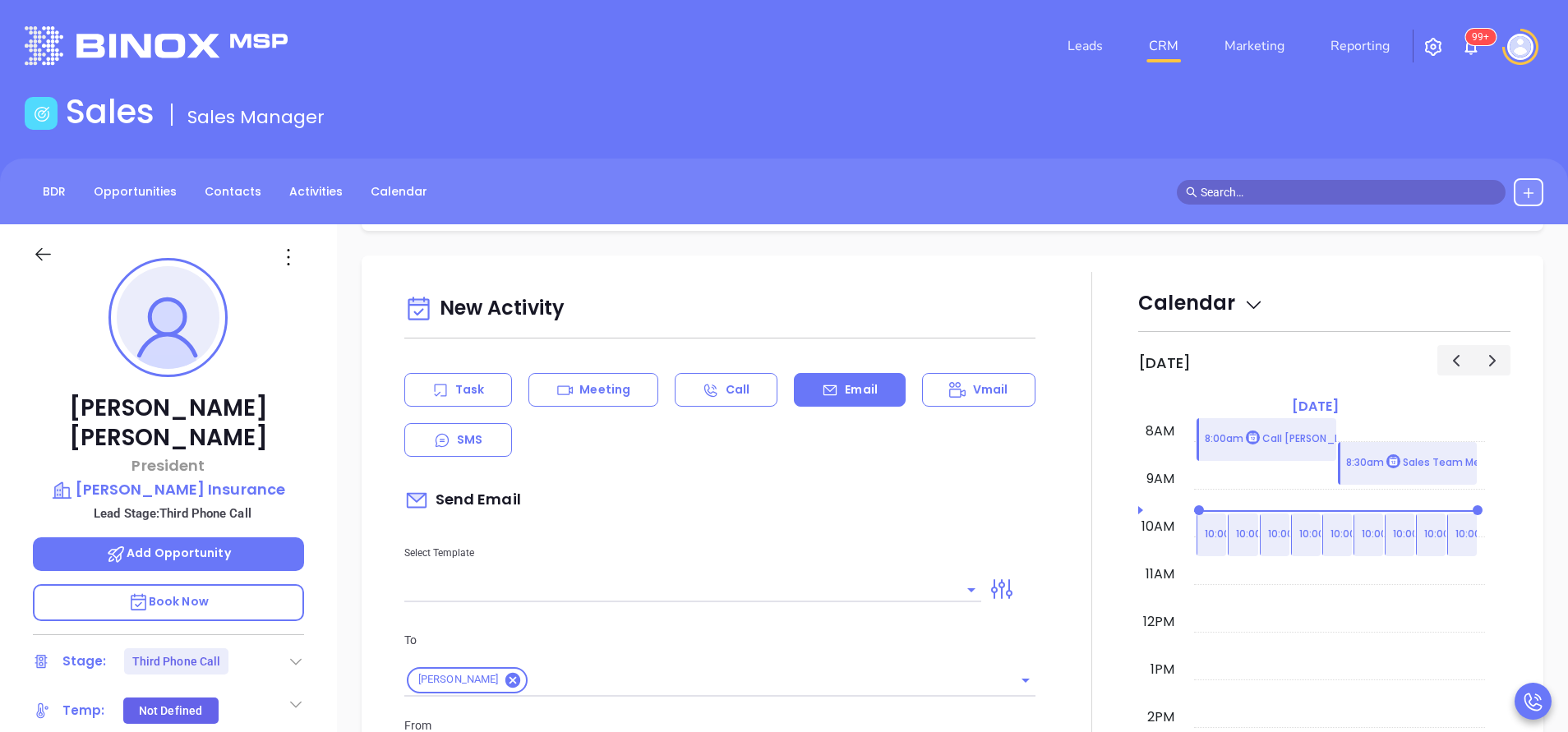
click at [848, 590] on input "text" at bounding box center [681, 590] width 553 height 23
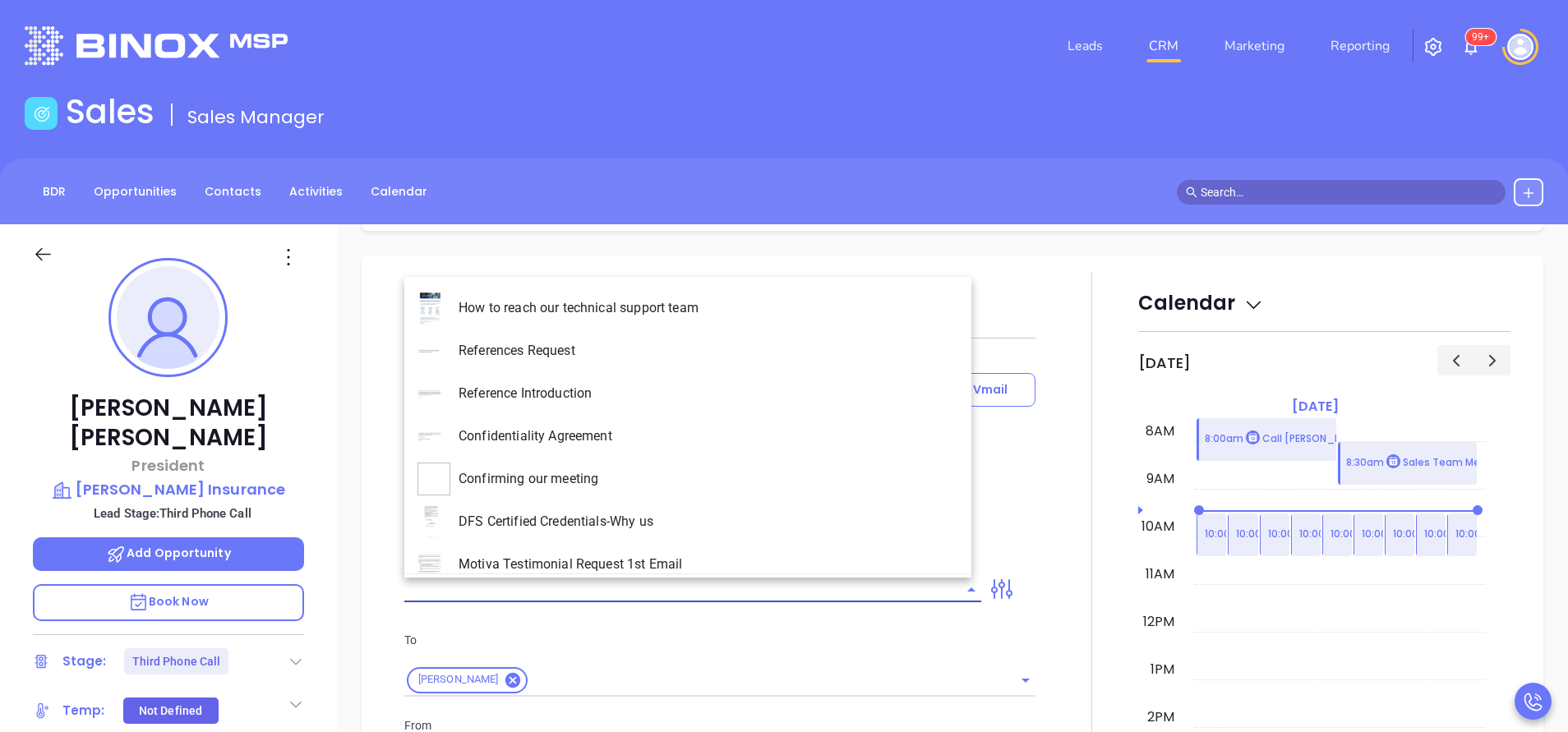
type input "[PERSON_NAME]"
click at [749, 511] on li "MA INS MDSR Q3 0925 C1 - Email 2 - Non-Event" at bounding box center [687, 522] width 567 height 43
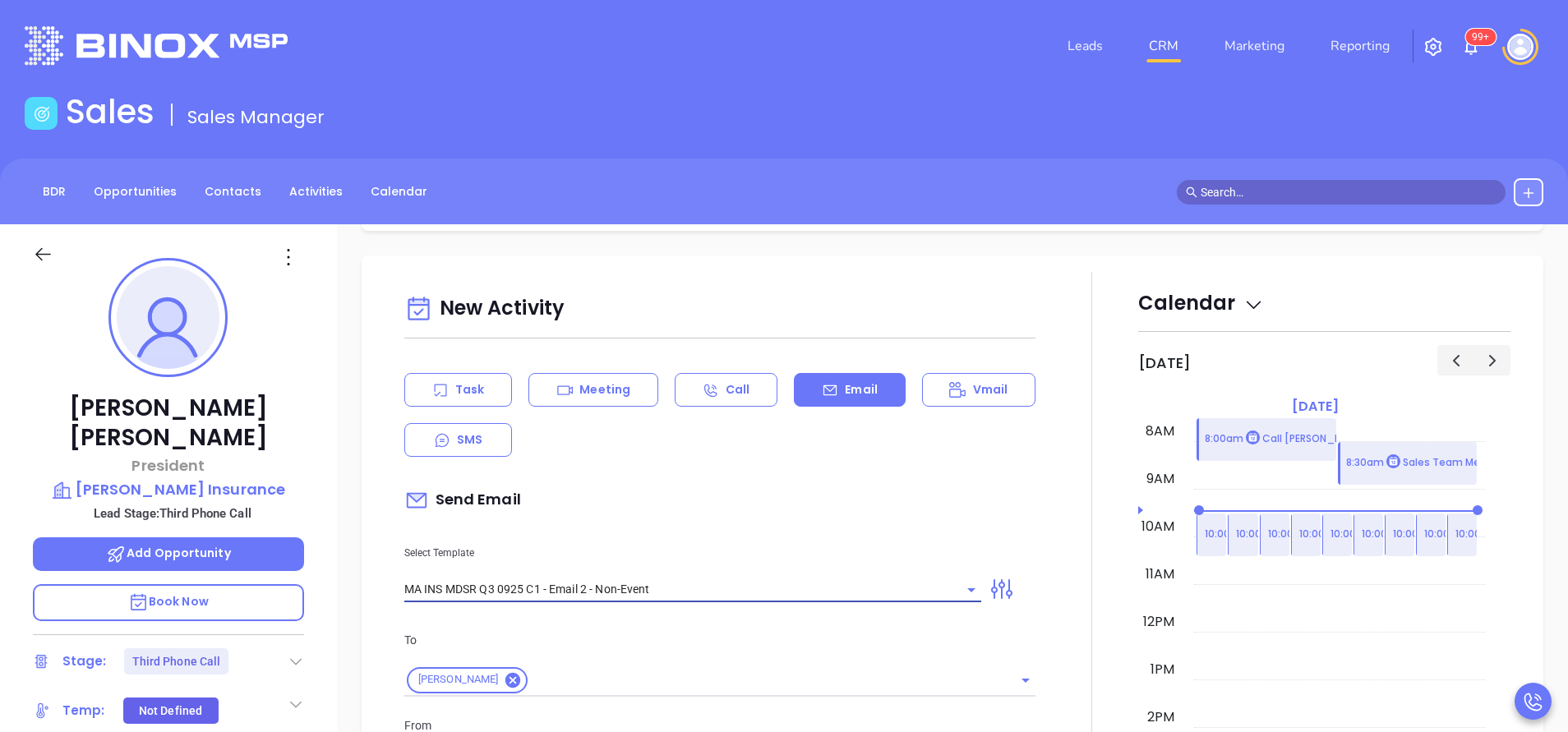
type input "MA INS MDSR Q3 0925 C1 - Email 2 - Non-Event"
type input "Kaitlyn, here’s the MA compliance checklist we mentioned"
drag, startPoint x: 755, startPoint y: 510, endPoint x: 774, endPoint y: 524, distance: 23.6
click at [757, 507] on div "Send Email" at bounding box center [720, 500] width 631 height 38
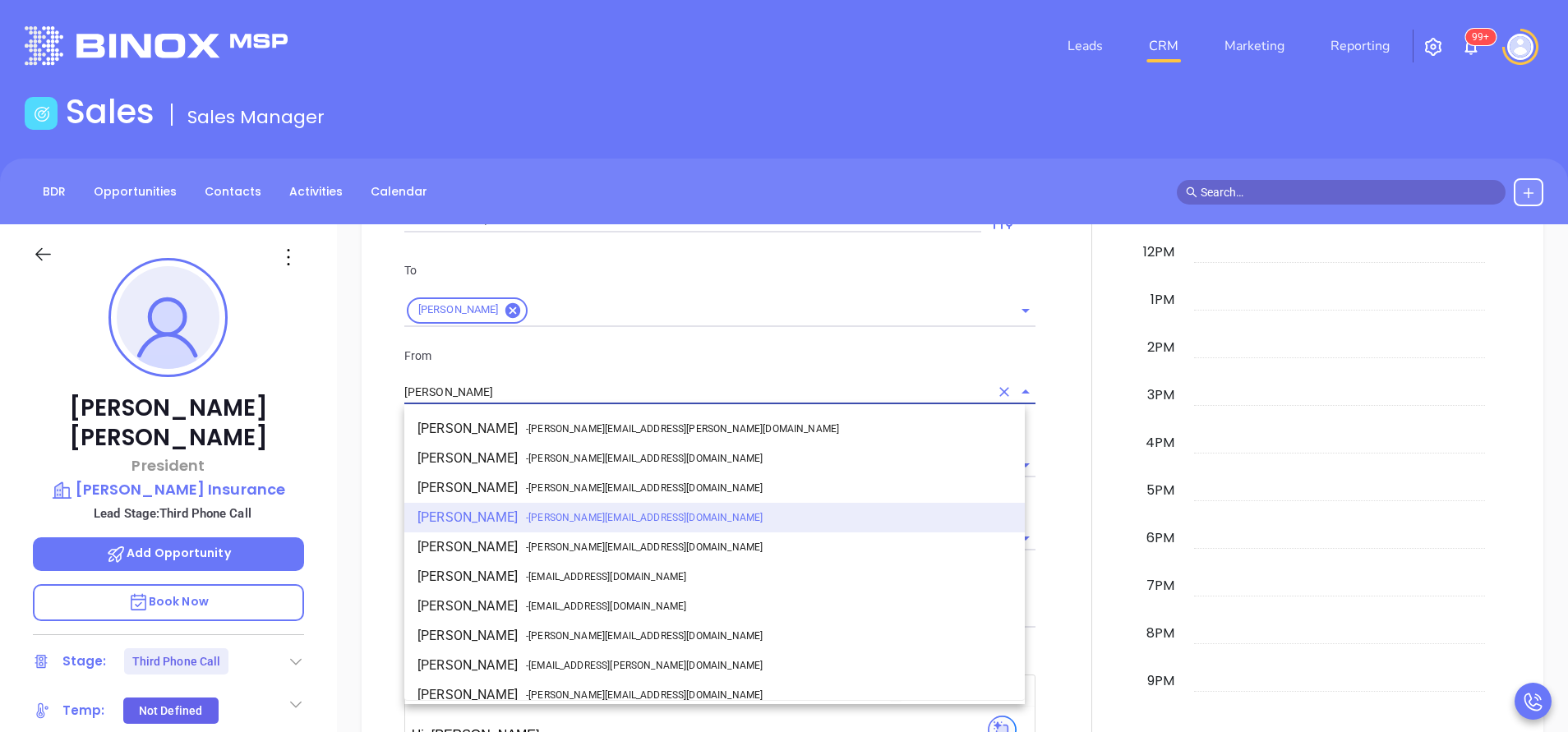
click at [500, 386] on input "[PERSON_NAME]" at bounding box center [696, 392] width 585 height 23
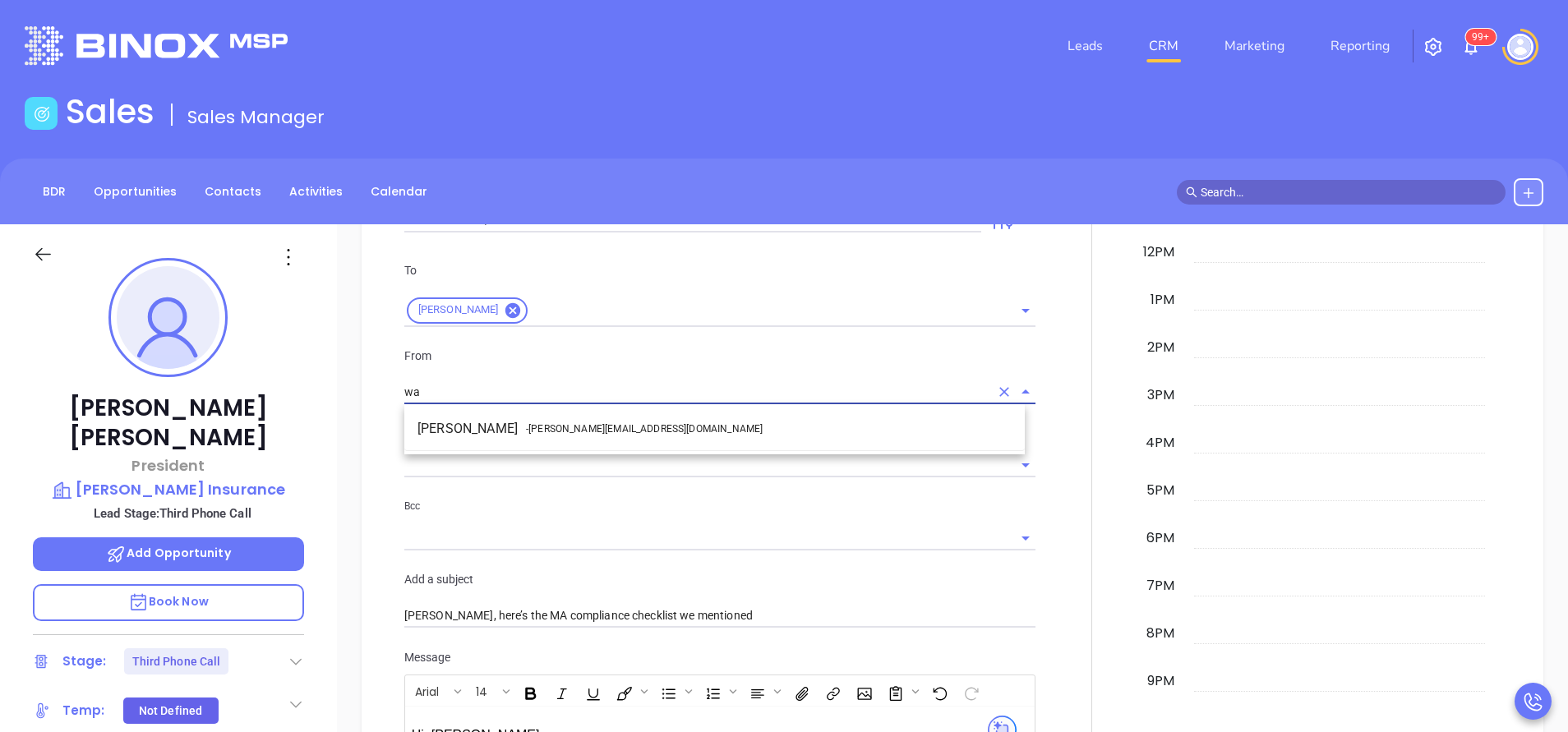
click at [507, 449] on ul "Walter Contreras - walter@motiva.net" at bounding box center [714, 428] width 620 height 43
click at [558, 439] on li "Walter Contreras - walter@motiva.net" at bounding box center [714, 428] width 620 height 29
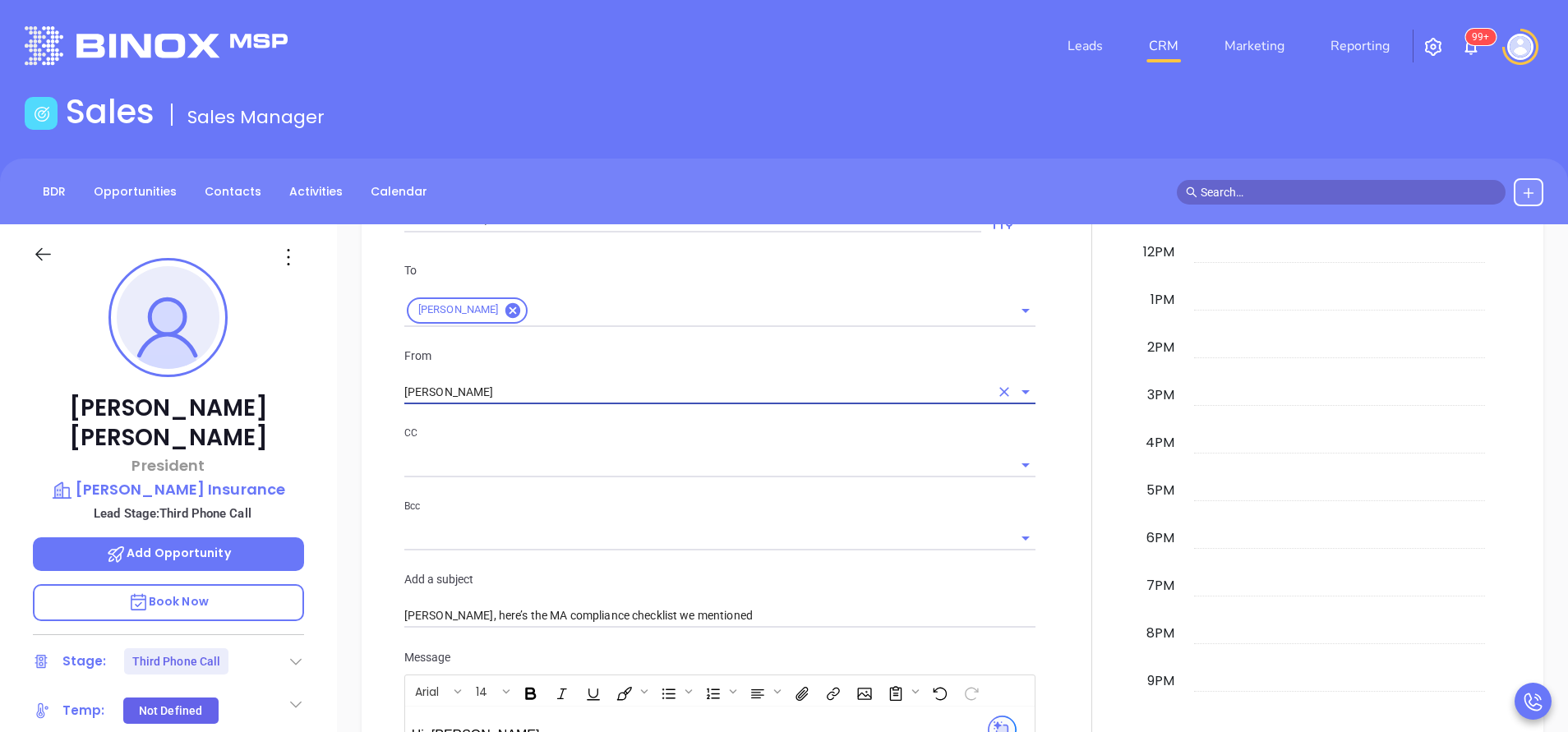
type input "Walter Contreras"
drag, startPoint x: 630, startPoint y: 518, endPoint x: 663, endPoint y: 527, distance: 34.2
click at [631, 518] on div "Bcc" at bounding box center [720, 523] width 631 height 54
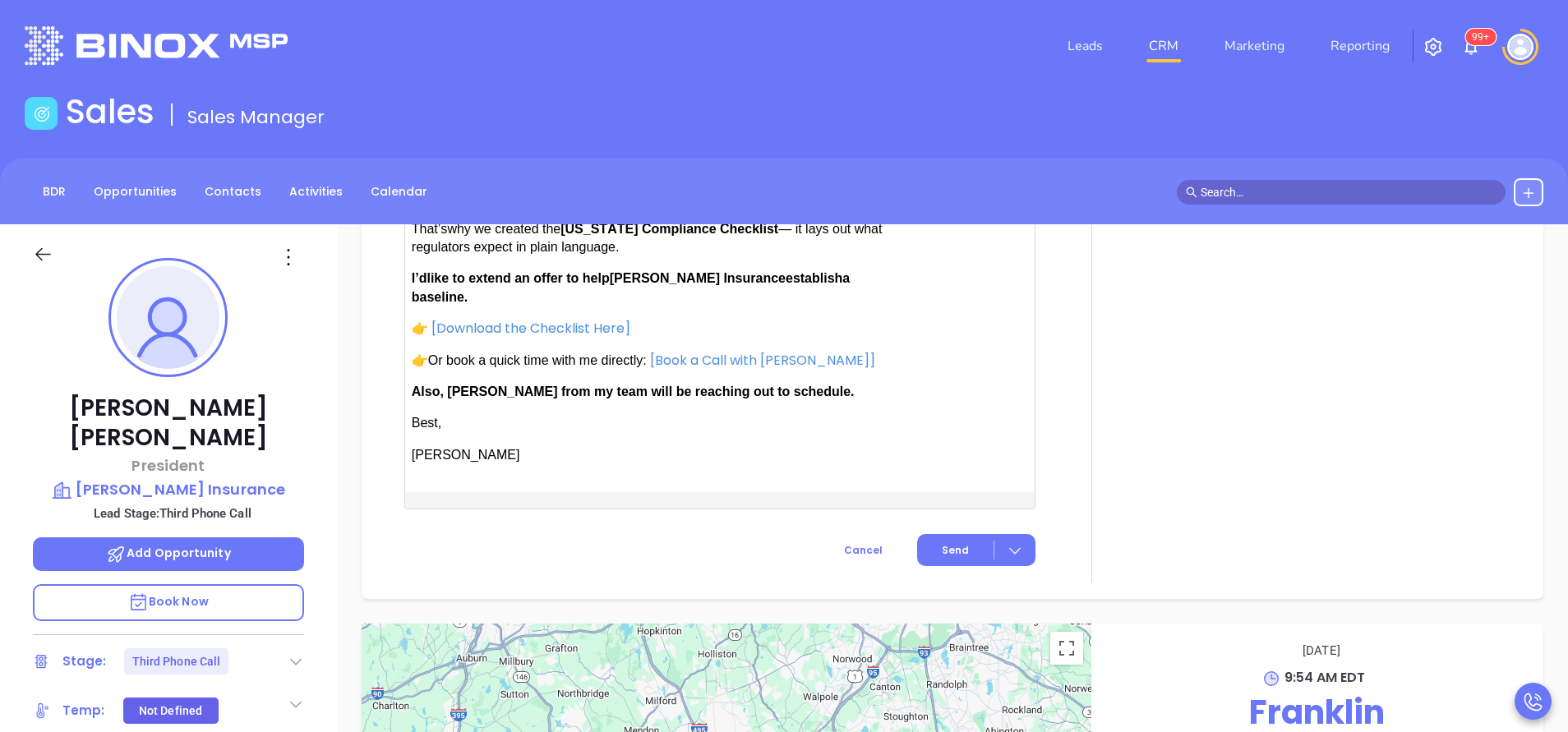
scroll to position [1726, 0]
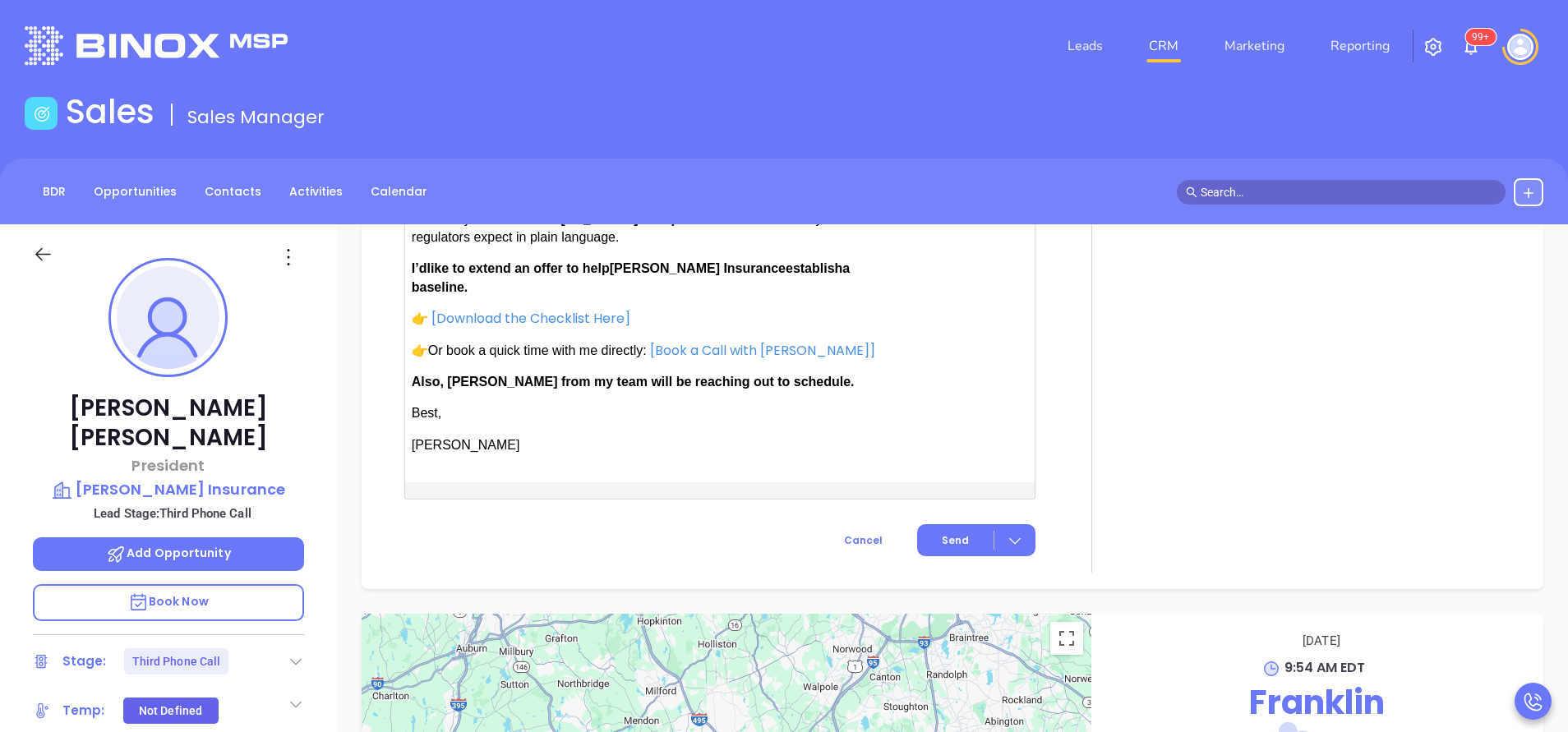
click at [786, 265] on span "establish" at bounding box center [814, 268] width 57 height 14
click at [471, 373] on p "Also, Anabell from my team will be reaching out to schedule." at bounding box center [648, 382] width 473 height 19
click at [958, 533] on span "Send" at bounding box center [956, 540] width 27 height 15
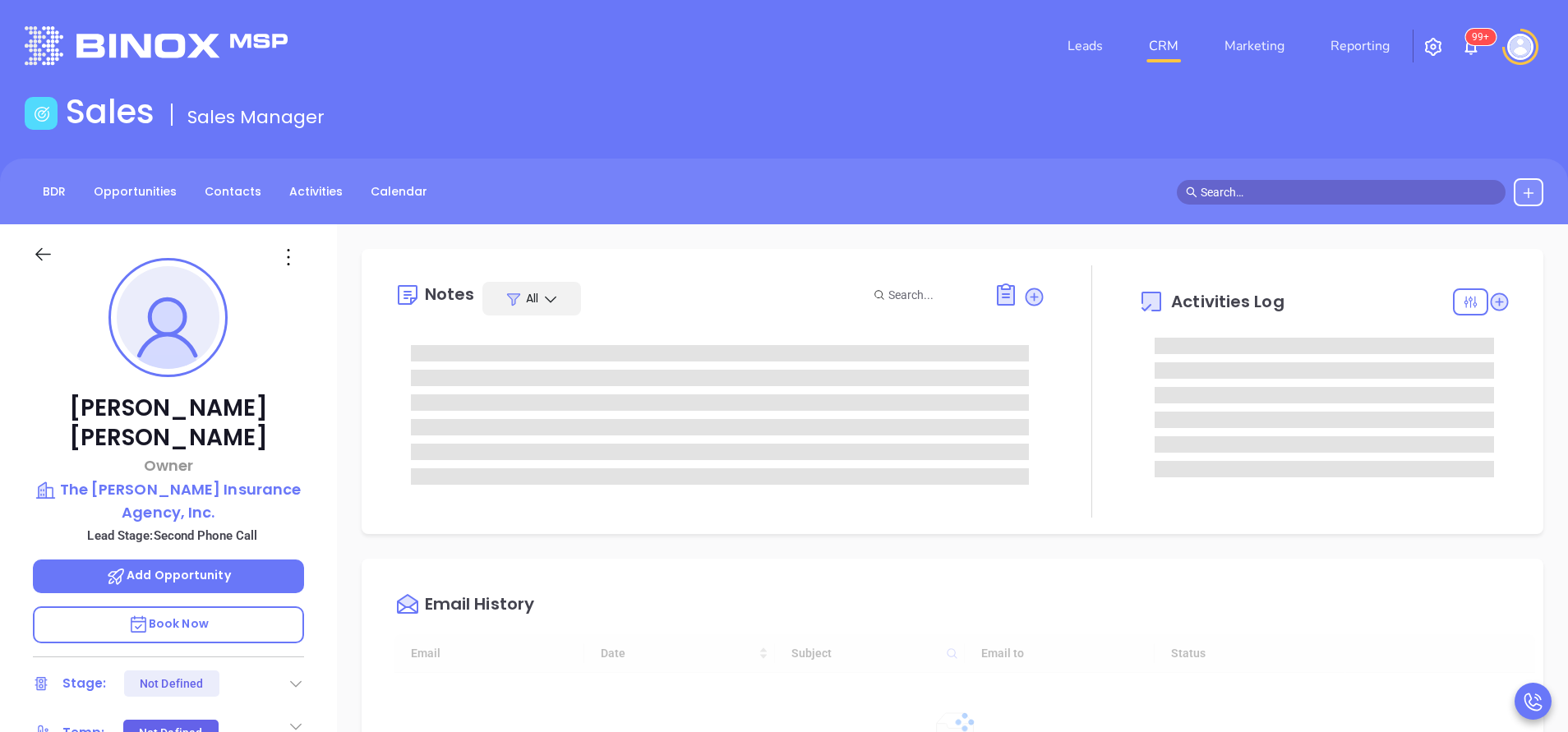
type input "[DATE]"
type input "[PERSON_NAME]"
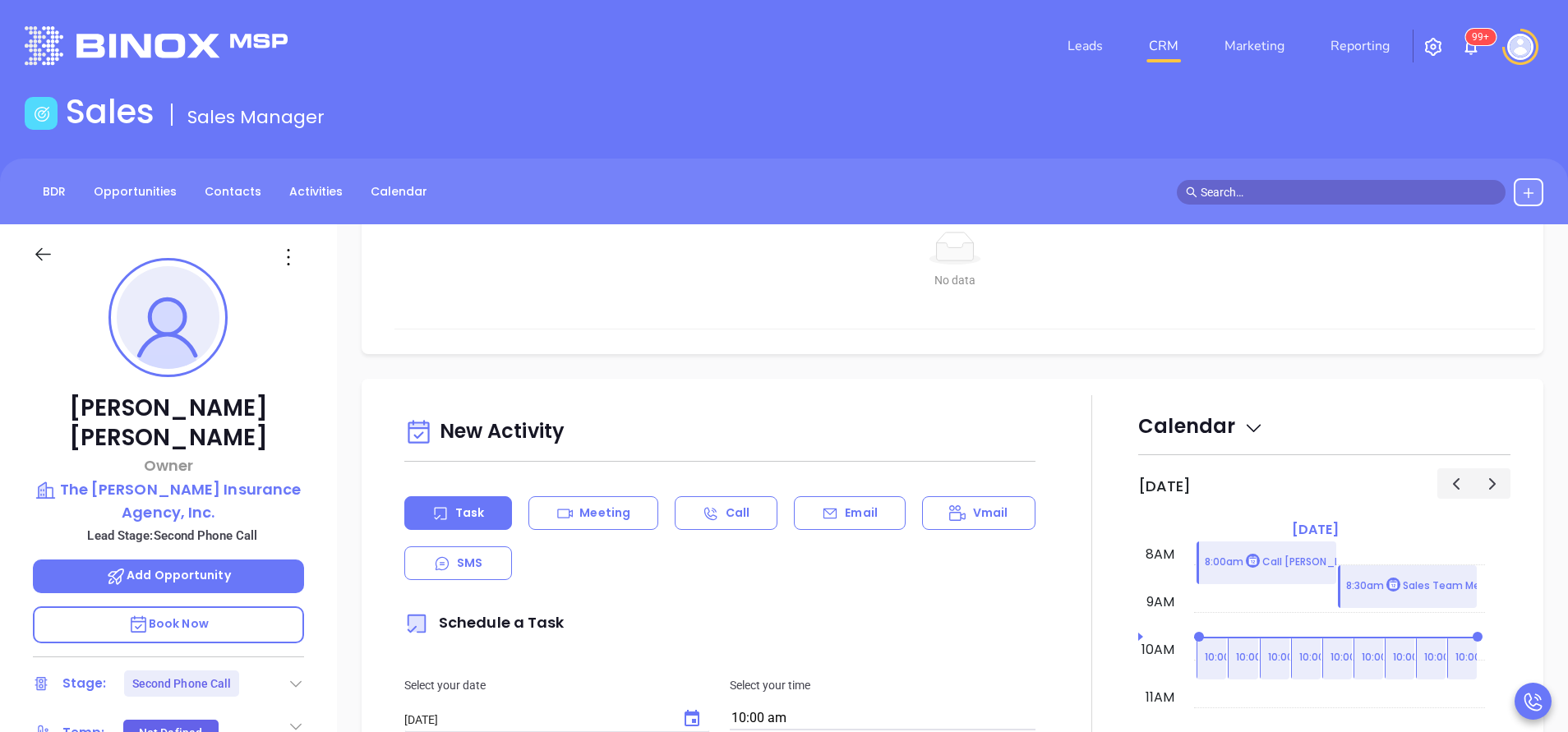
click at [861, 516] on p "Email" at bounding box center [861, 513] width 33 height 18
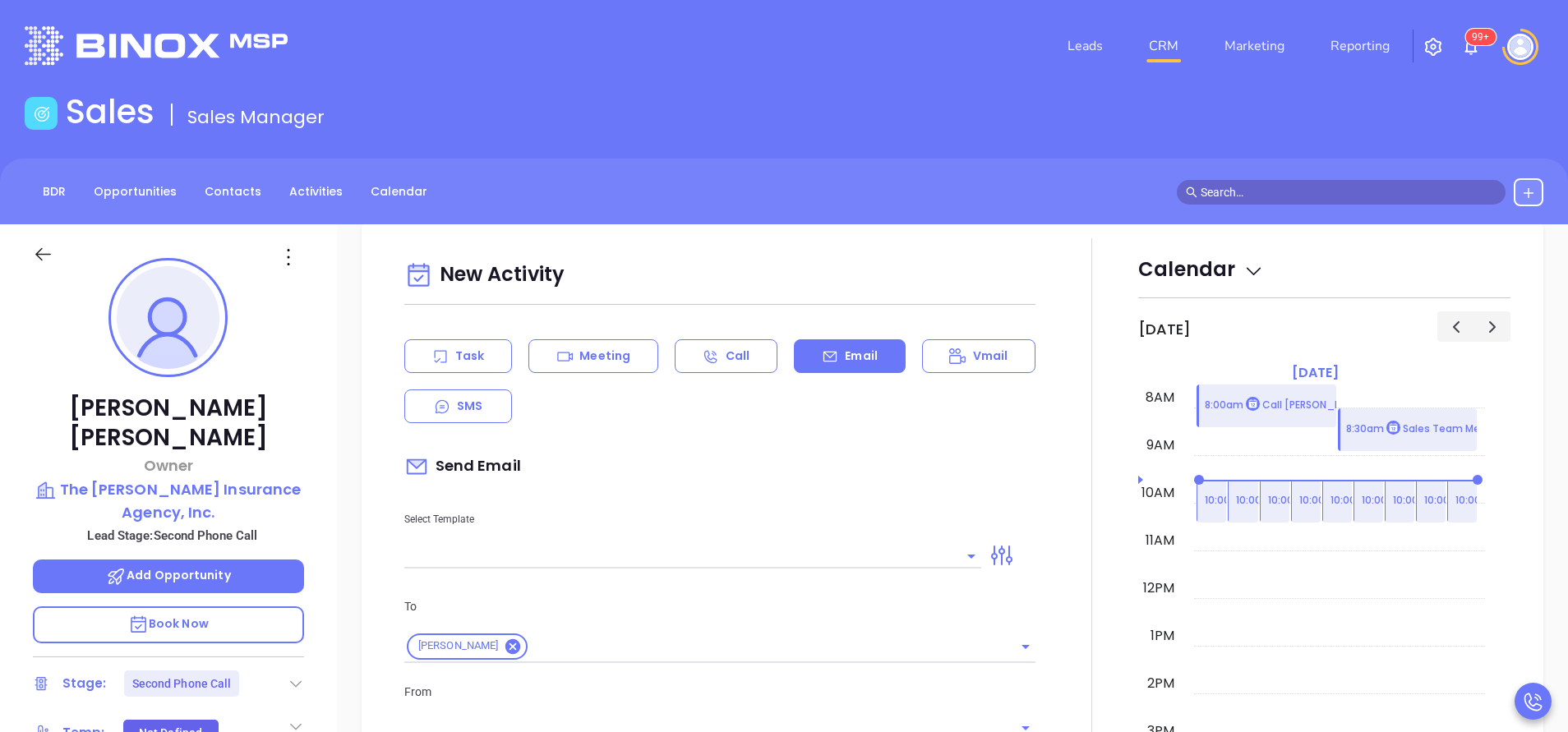
scroll to position [863, 0]
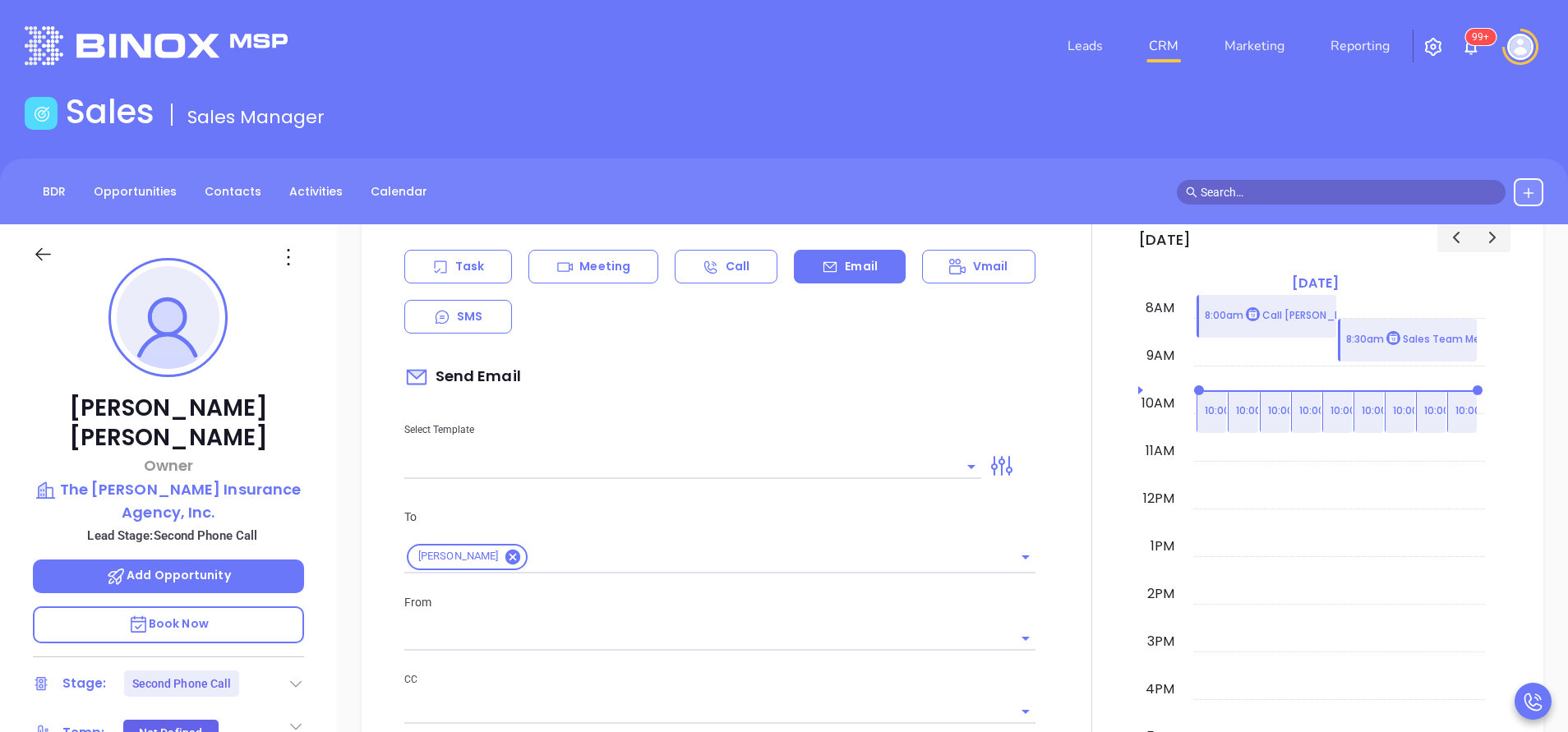
click at [822, 462] on input "text" at bounding box center [681, 466] width 553 height 23
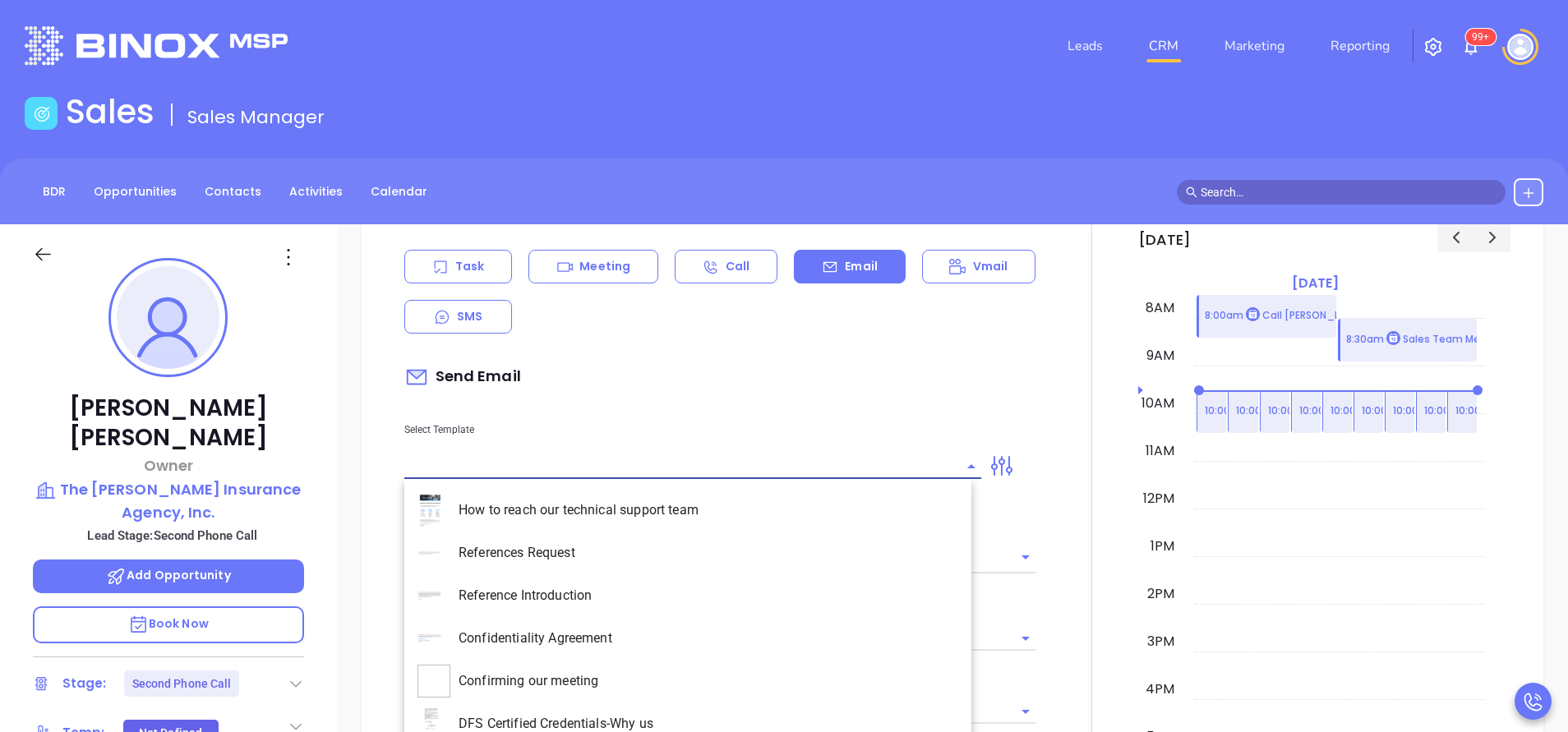
type input "[PERSON_NAME]"
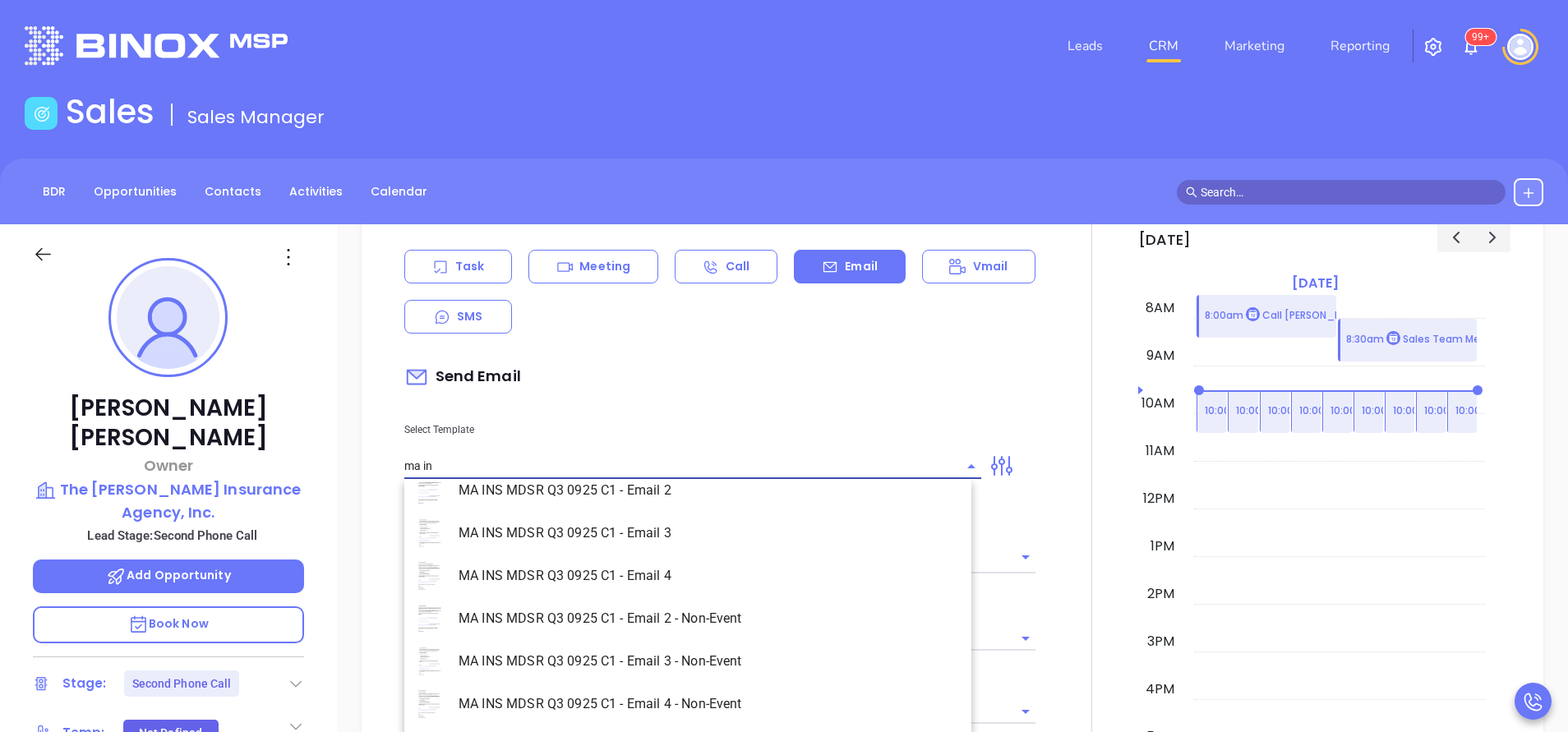
click at [774, 615] on li "MA INS MDSR Q3 0925 C1 - Email 2 - Non-Event" at bounding box center [687, 619] width 567 height 43
type input "MA INS MDSR Q3 0925 C1 - Email 2 - Non-Event"
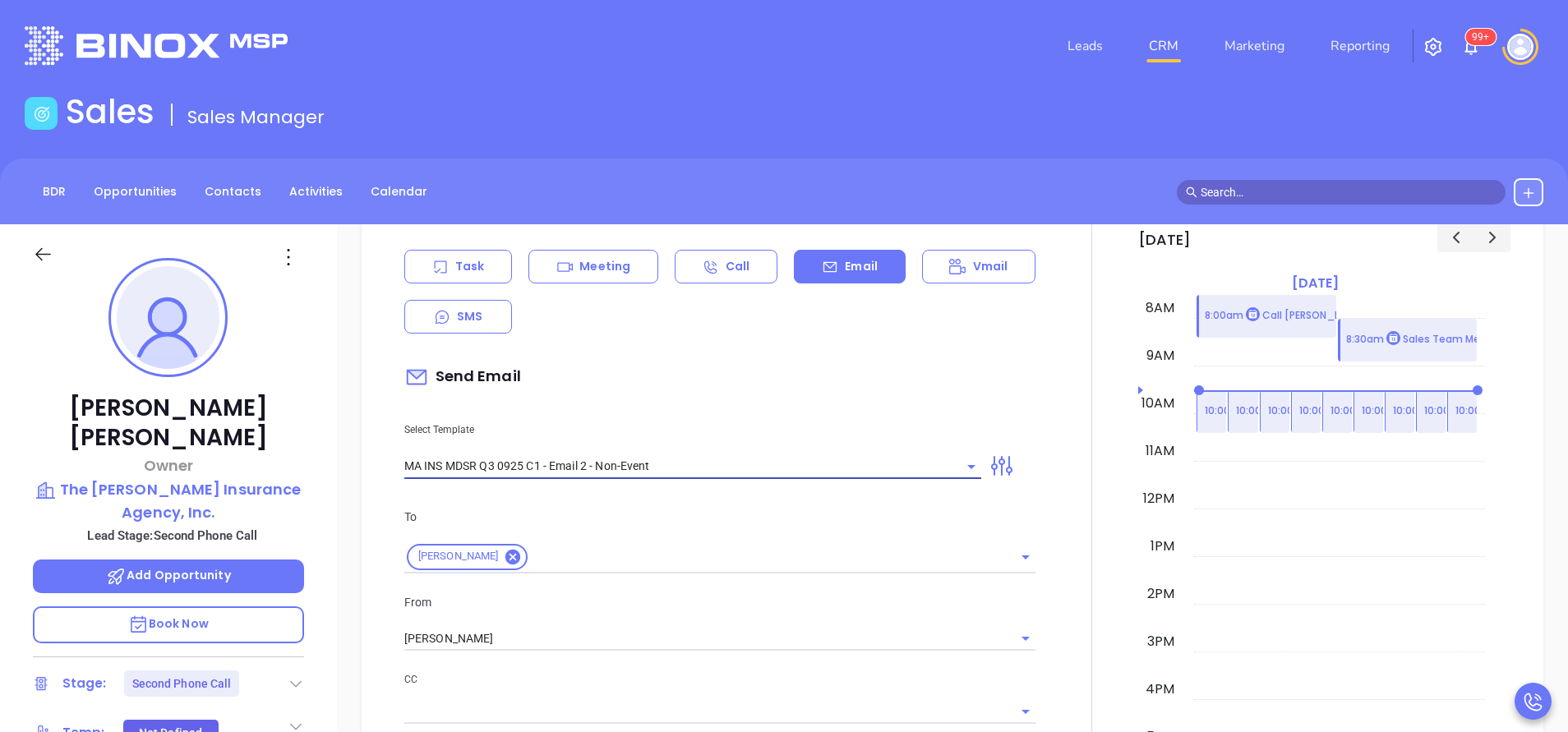
type input "Jeanne, here’s the MA compliance checklist we mentioned"
type input "MA INS MDSR Q3 0925 C1 - Email 2 - Non-Event"
click at [622, 620] on div "From Vicky Mendoza" at bounding box center [720, 623] width 651 height 59
click at [617, 634] on input "[PERSON_NAME]" at bounding box center [696, 638] width 585 height 23
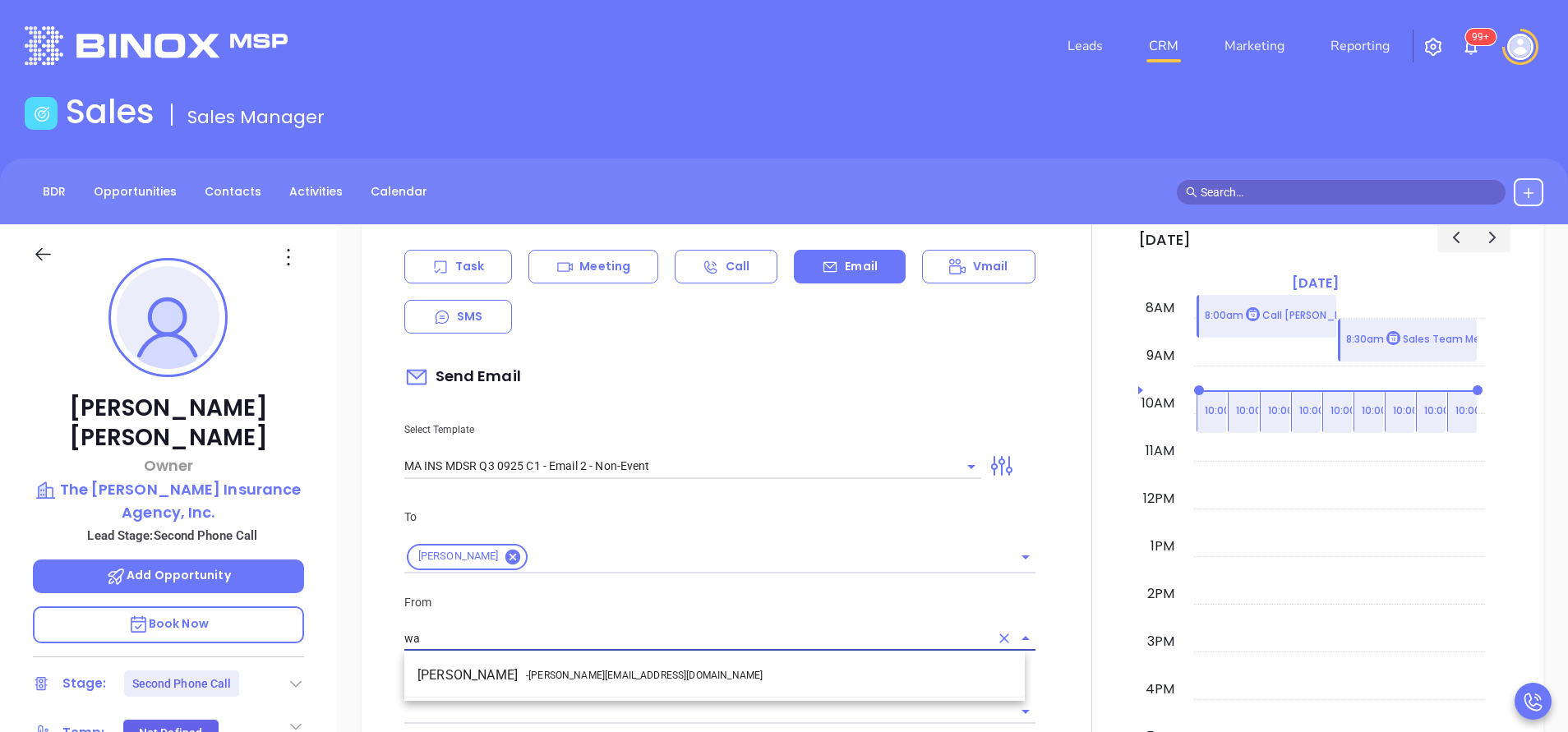
click at [626, 671] on li "Walter Contreras - walter@motiva.net" at bounding box center [714, 675] width 620 height 29
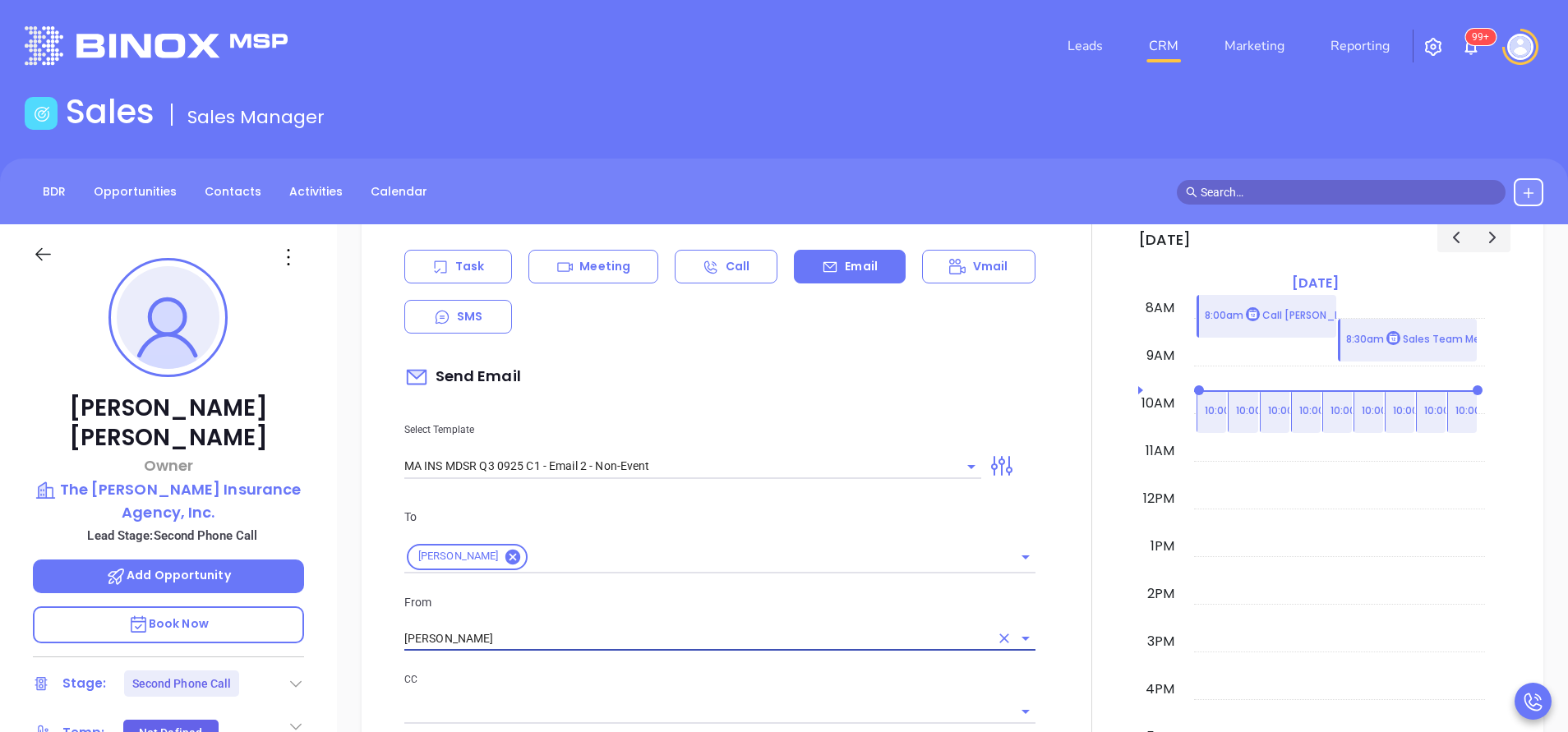
type input "Walter Contreras"
click at [669, 684] on p "CC" at bounding box center [720, 679] width 631 height 19
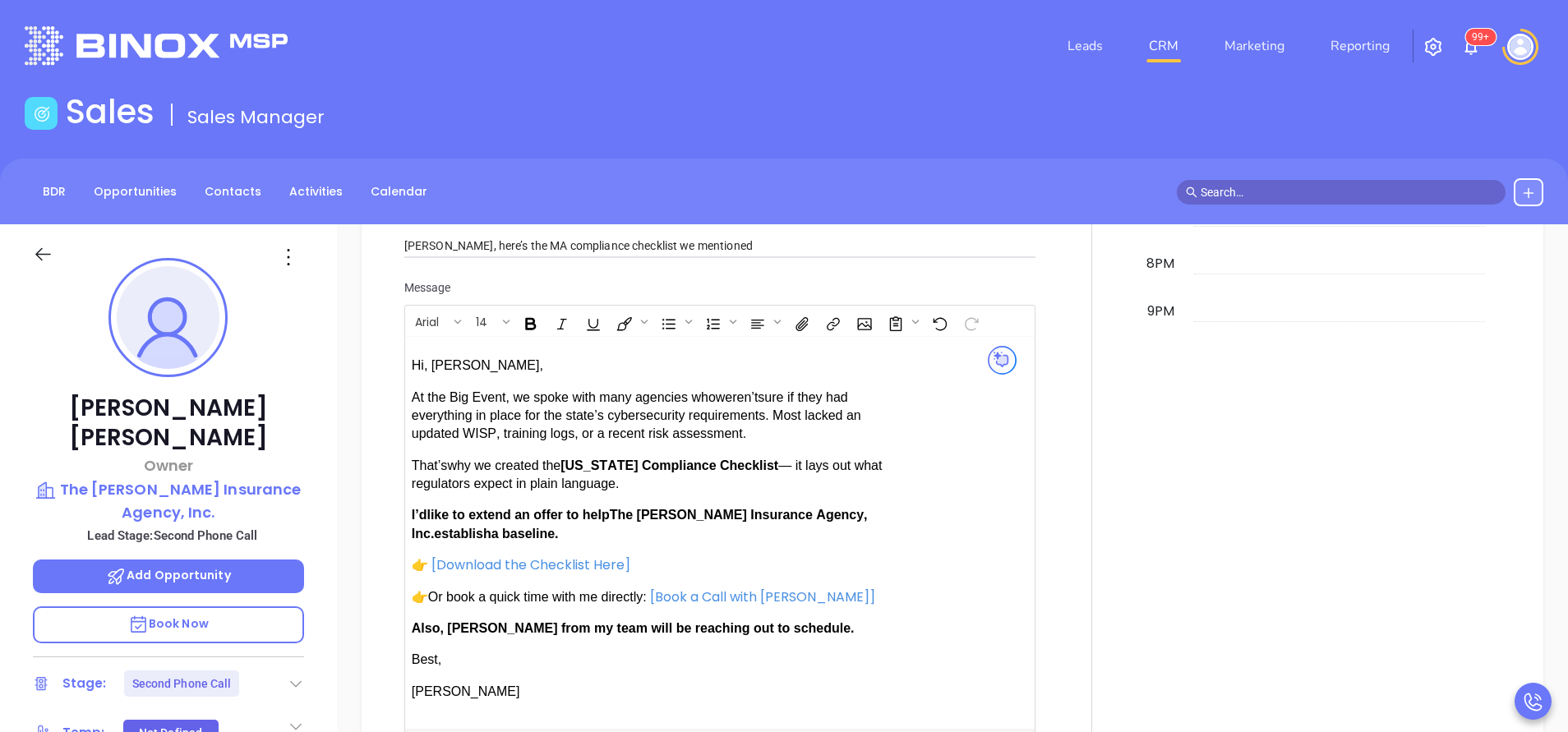
scroll to position [1602, 0]
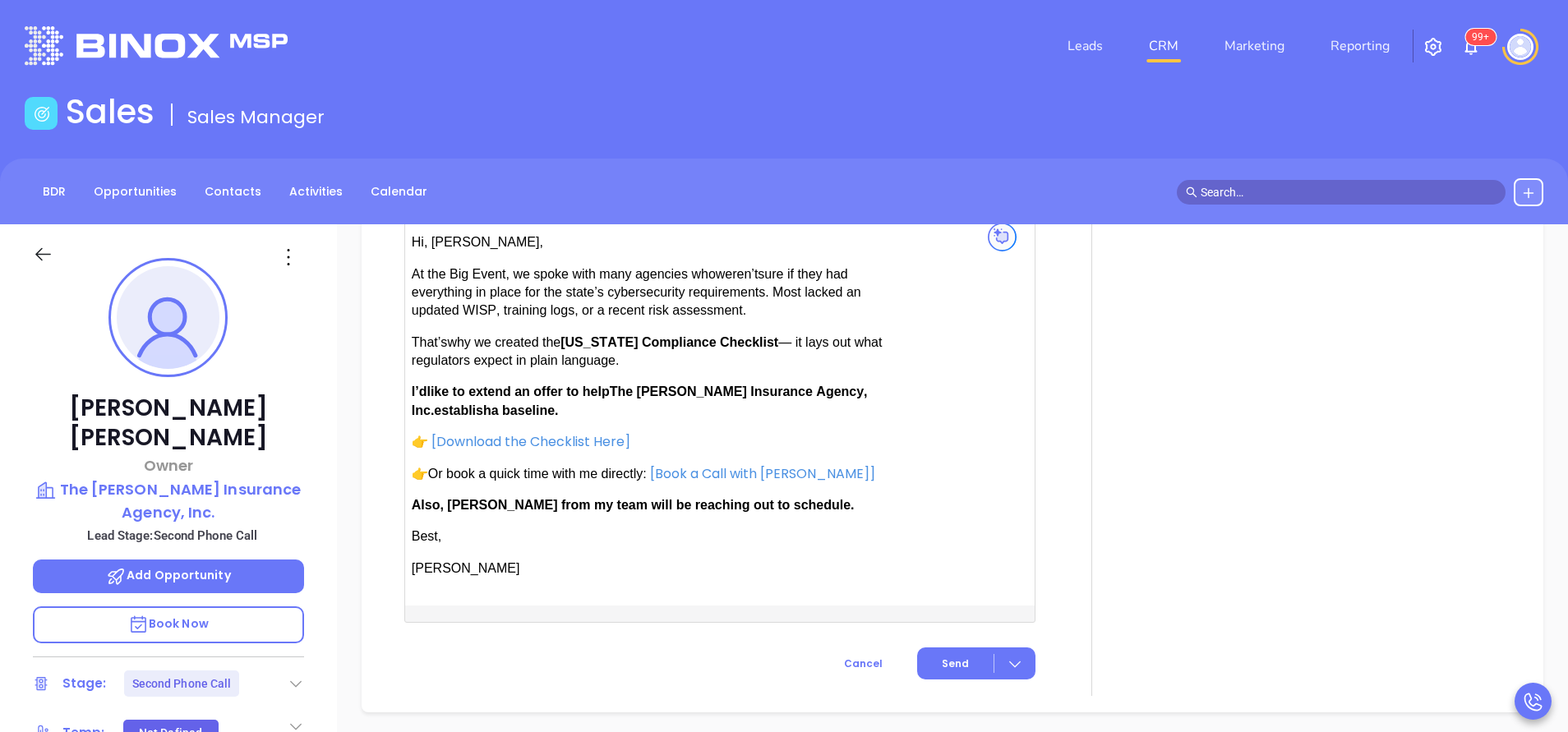
click at [434, 410] on span "establish" at bounding box center [462, 410] width 57 height 14
click at [484, 502] on span "Also, Anabell from my team will be reaching out to schedule." at bounding box center [634, 505] width 443 height 14
click at [942, 658] on span "Send" at bounding box center [956, 664] width 27 height 15
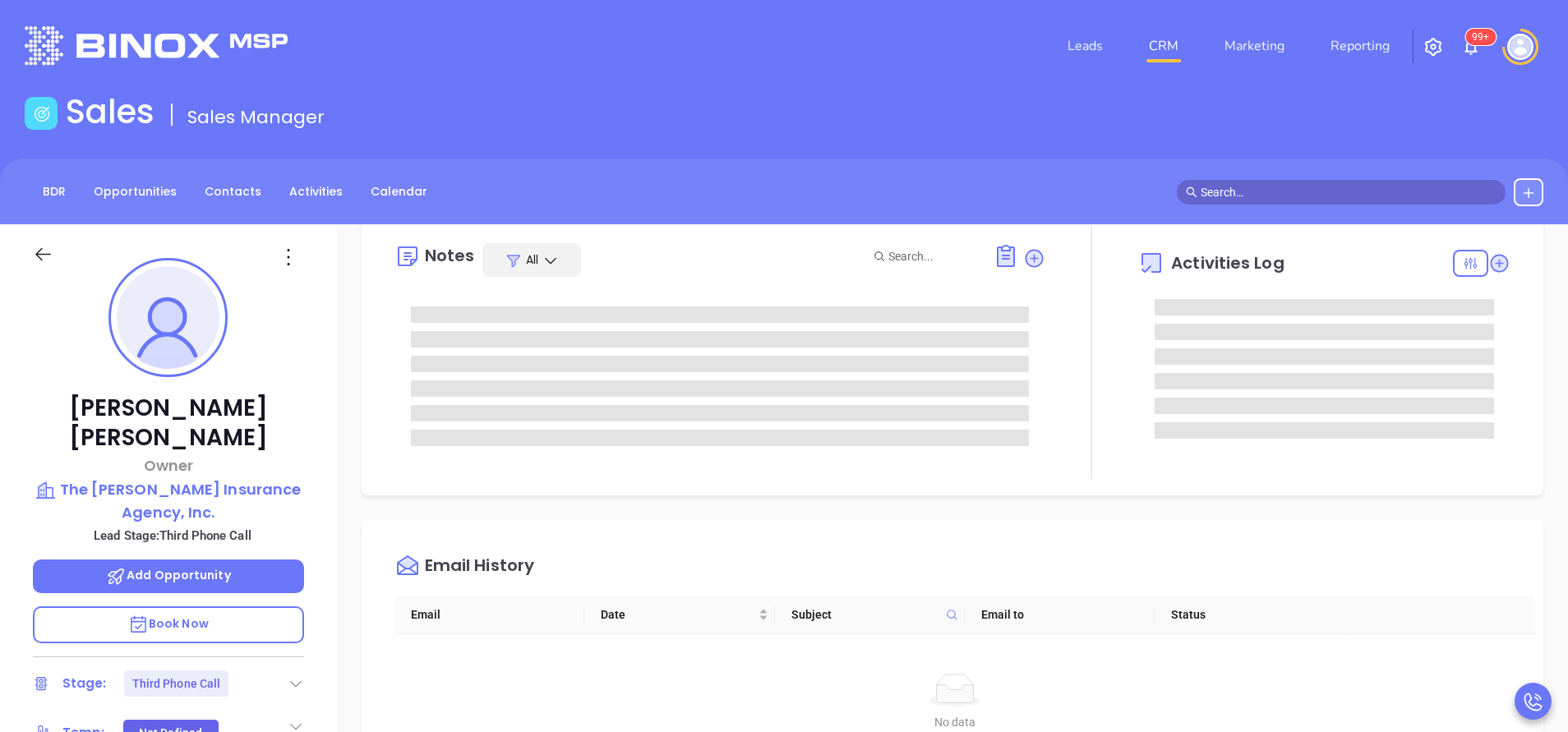
scroll to position [0, 0]
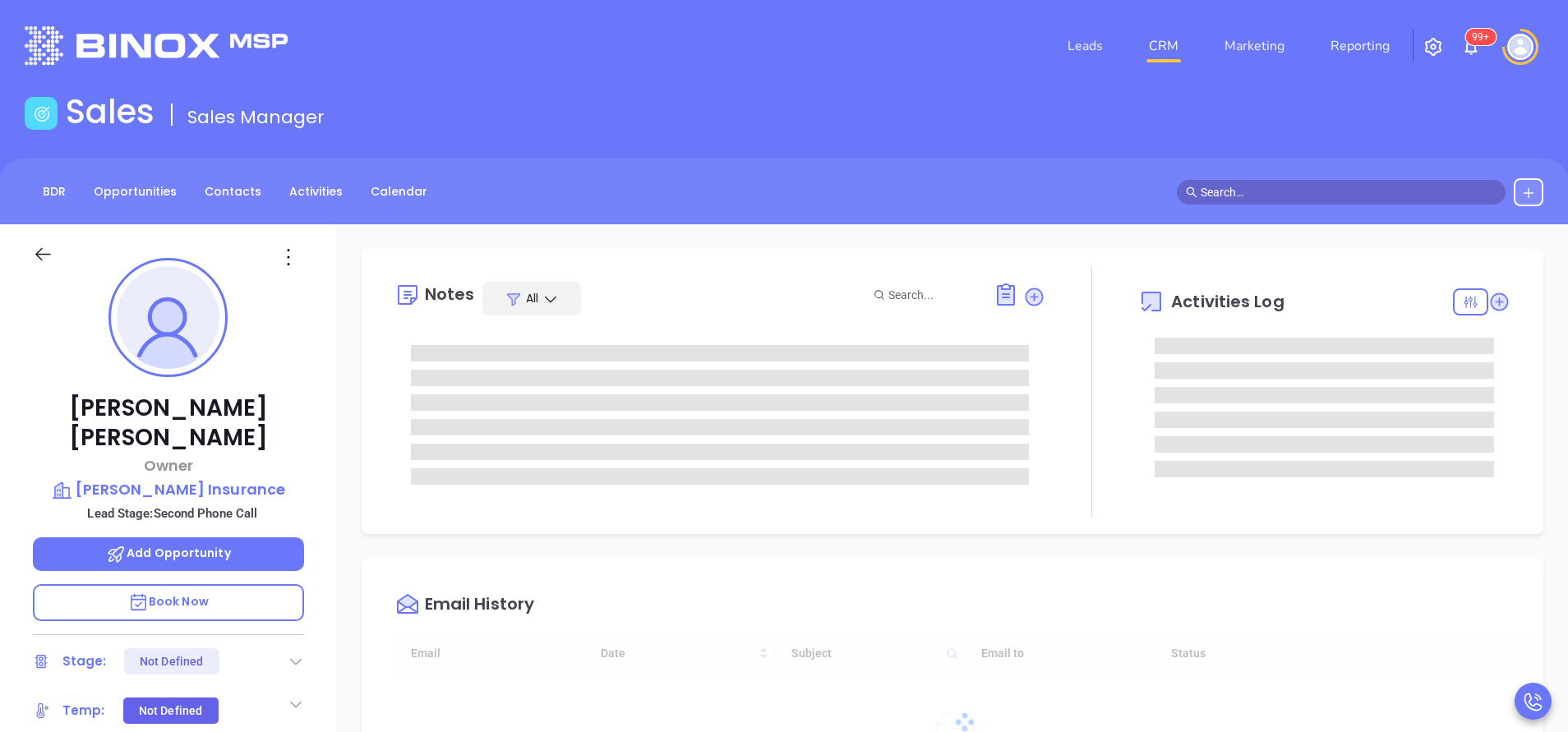
type input "[DATE]"
type input "[PERSON_NAME]"
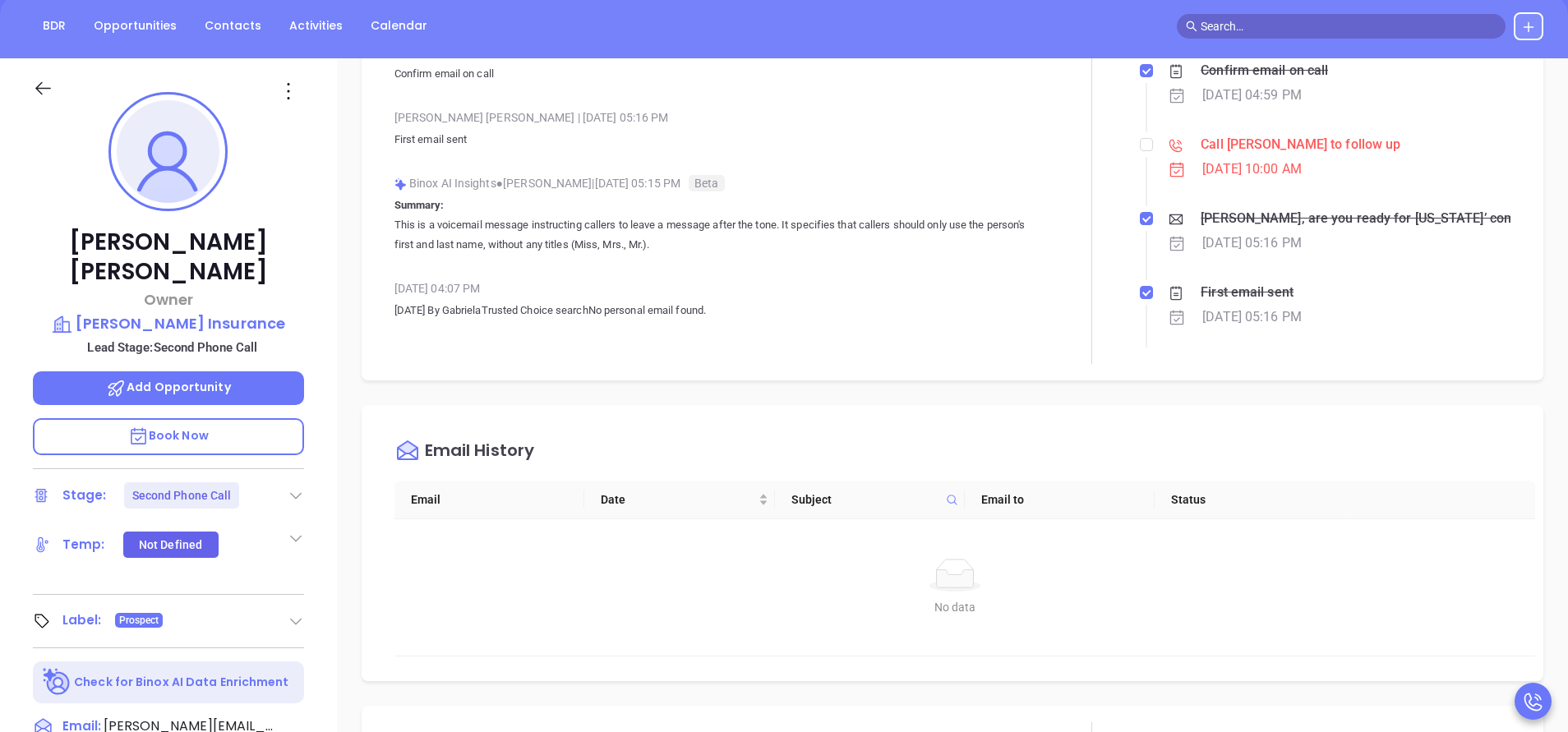
scroll to position [0, 0]
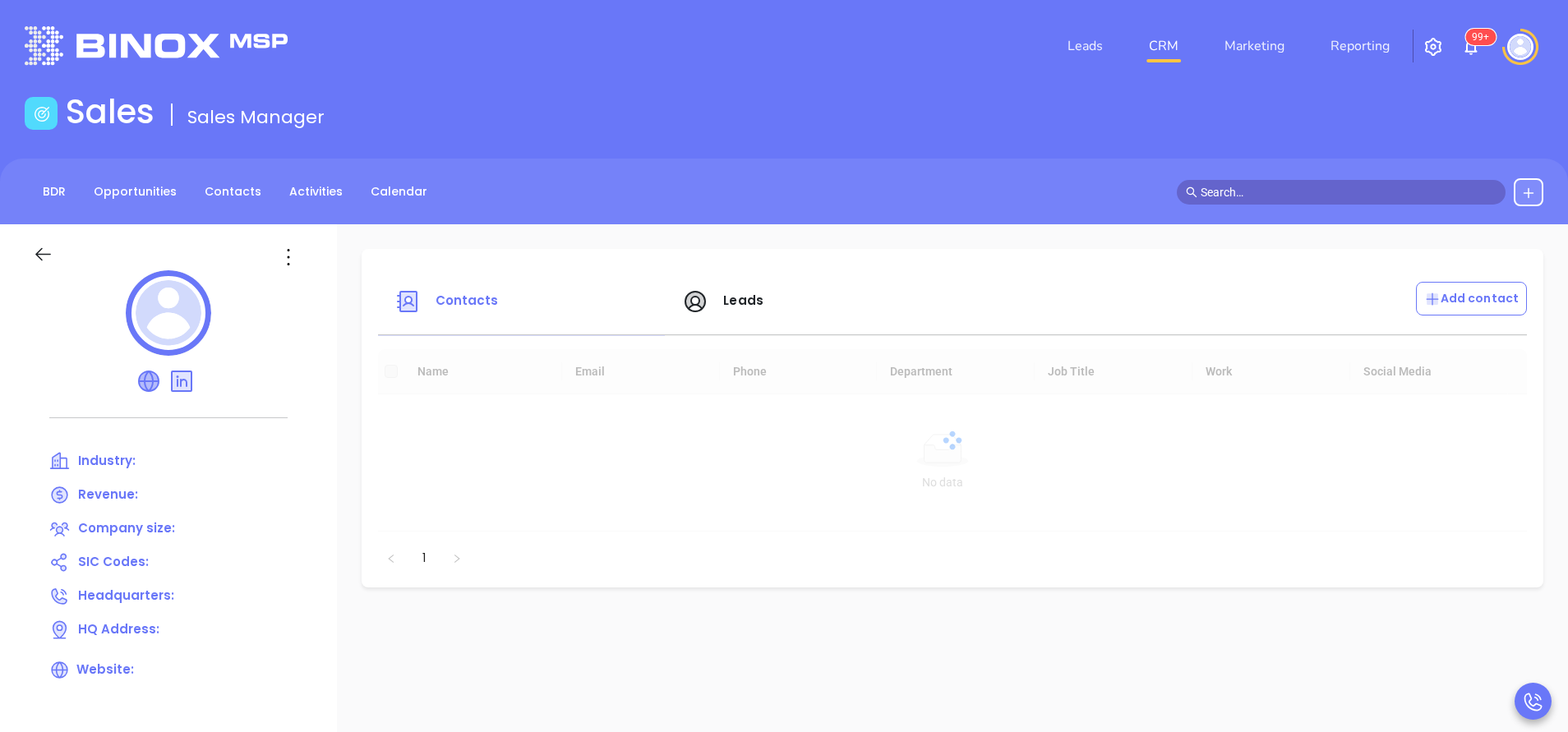
click at [144, 376] on icon at bounding box center [148, 381] width 20 height 20
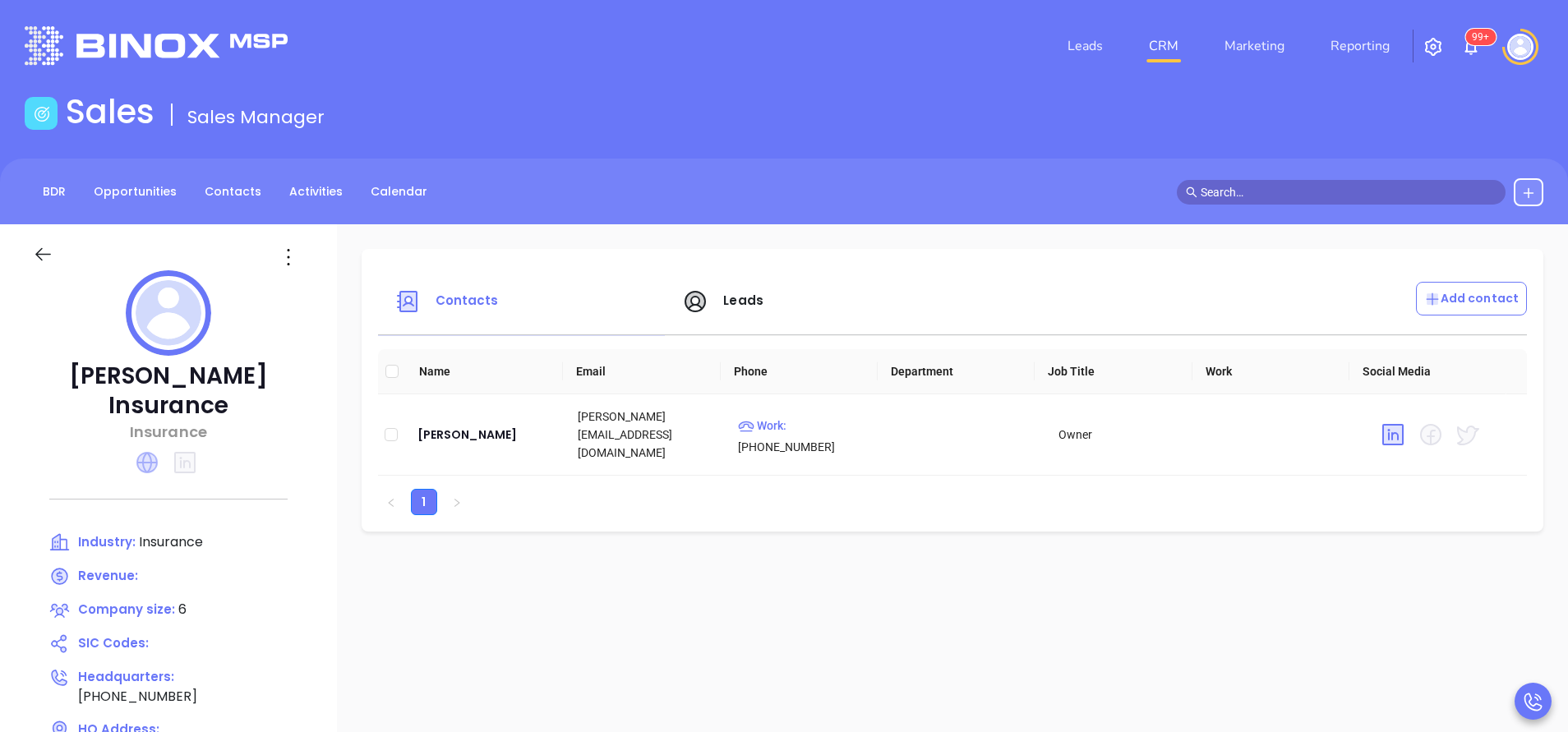
click at [158, 452] on icon at bounding box center [147, 463] width 21 height 21
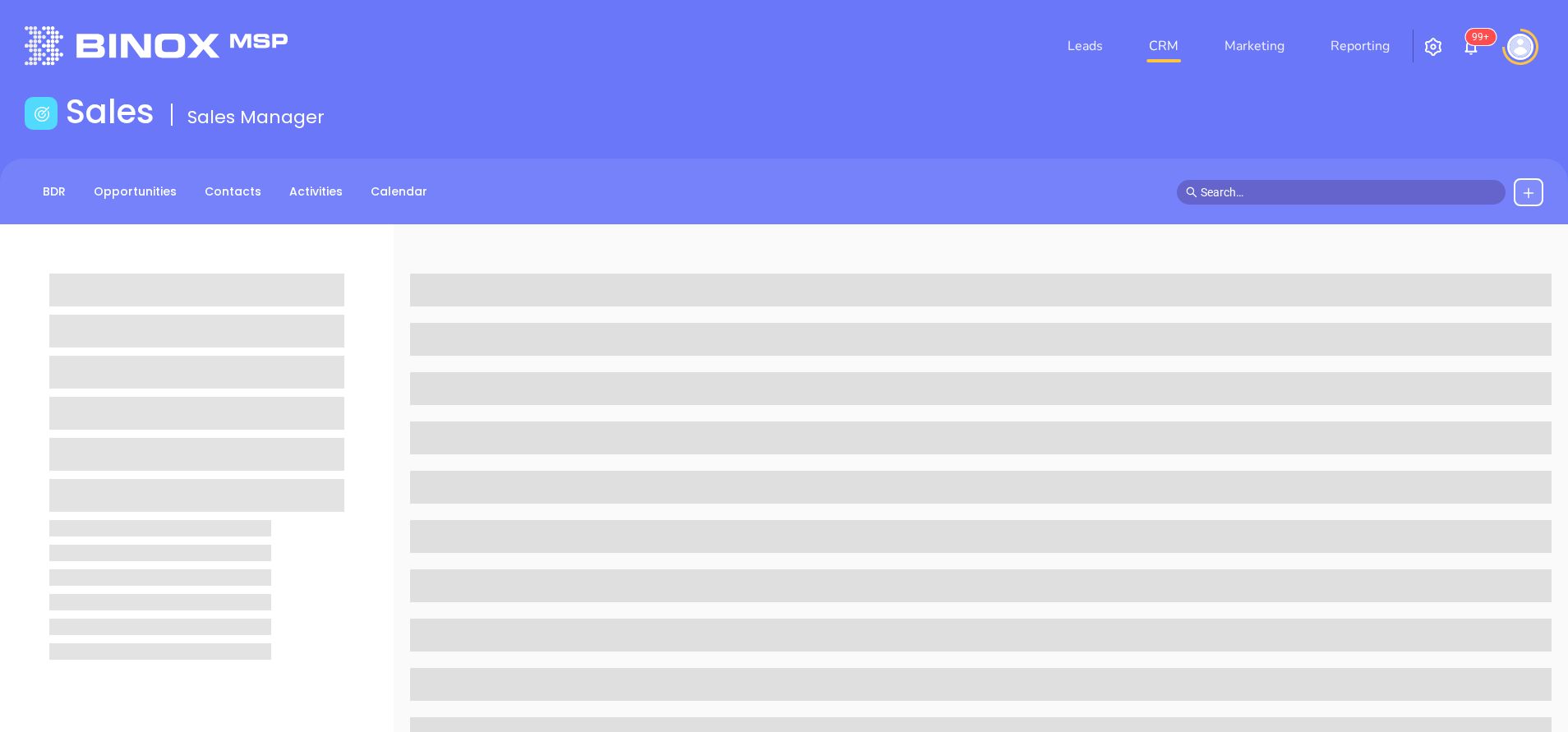
scroll to position [166, 0]
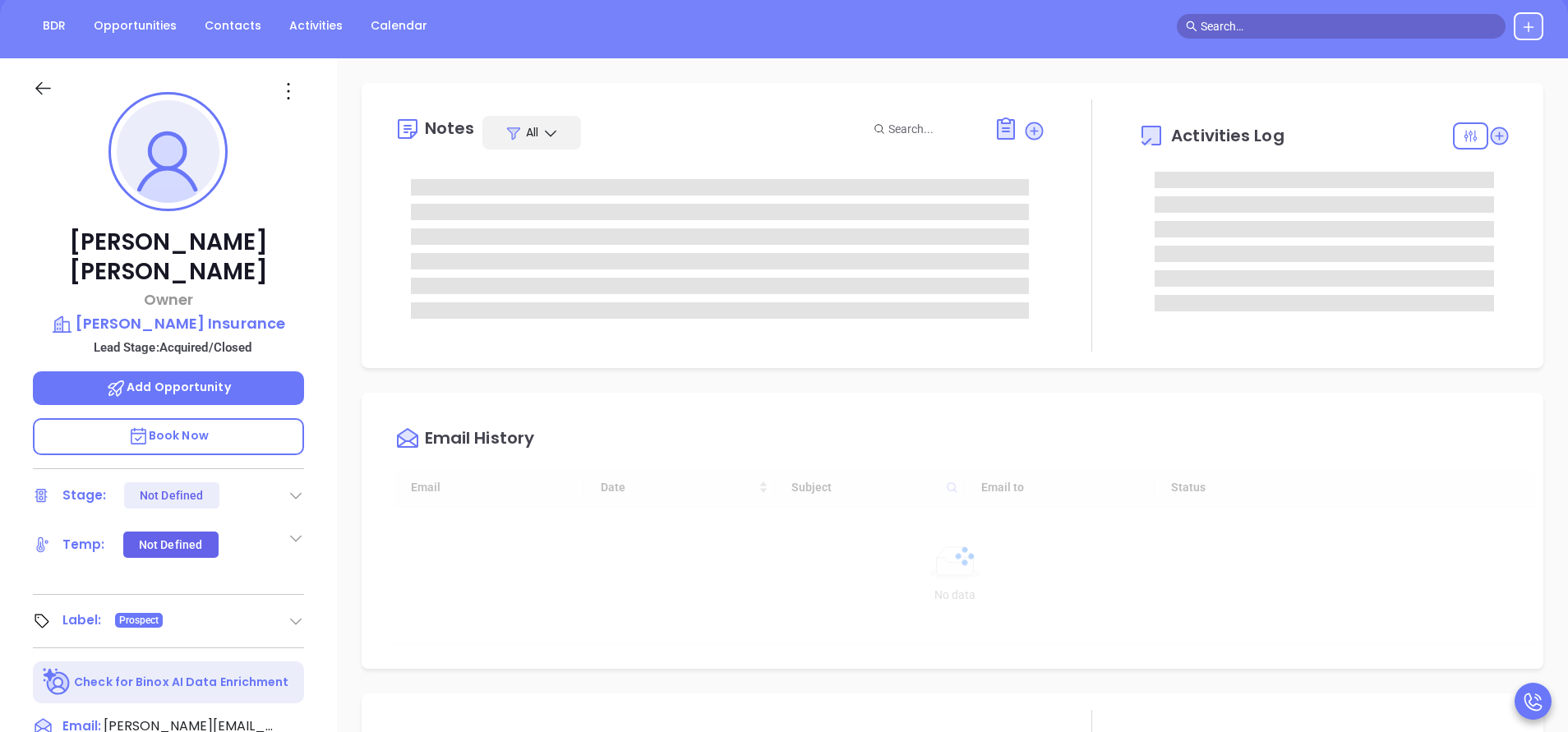
type input "[DATE]"
type input "[PERSON_NAME]"
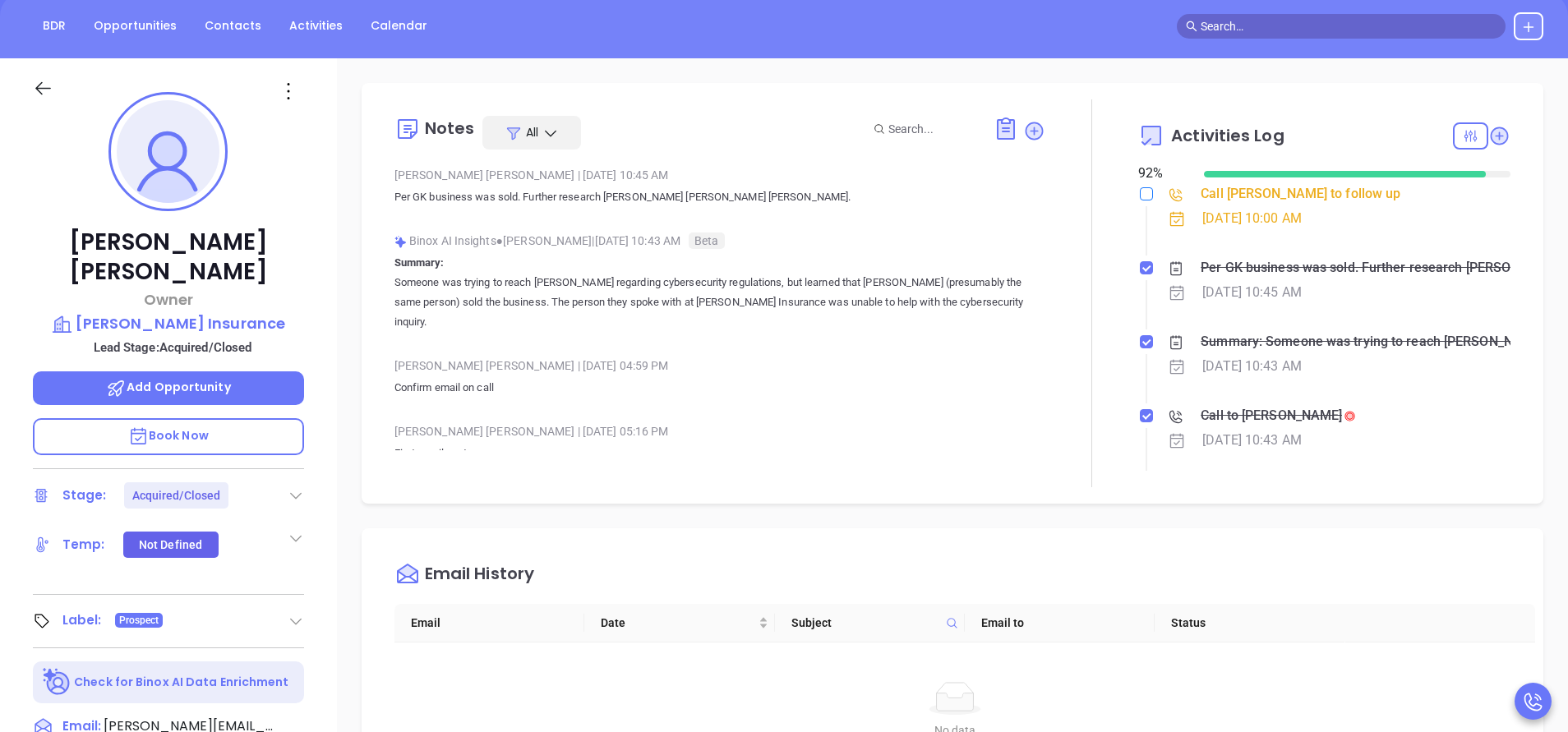
click at [1139, 191] on input "checkbox" at bounding box center [1145, 193] width 13 height 13
checkbox input "true"
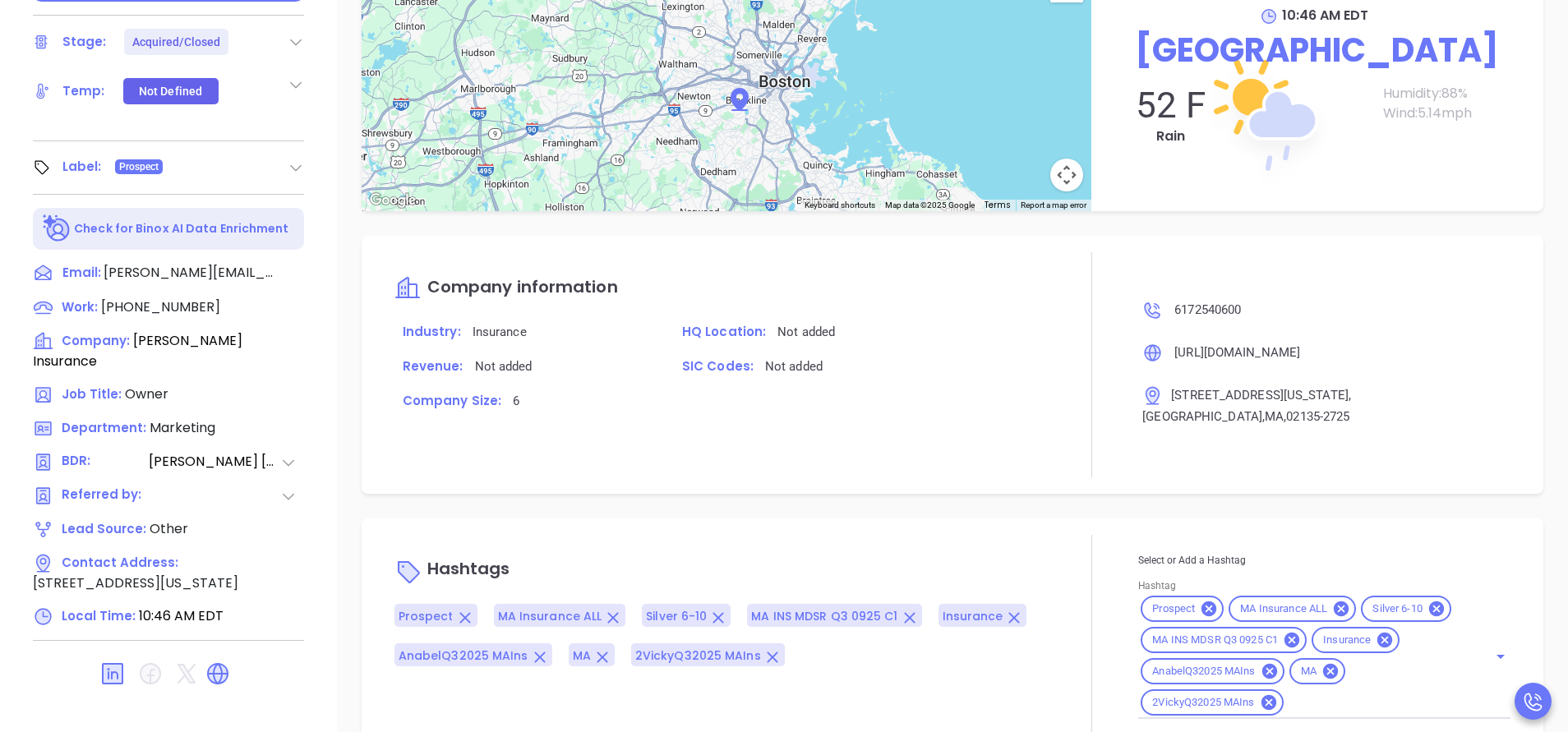
scroll to position [642, 0]
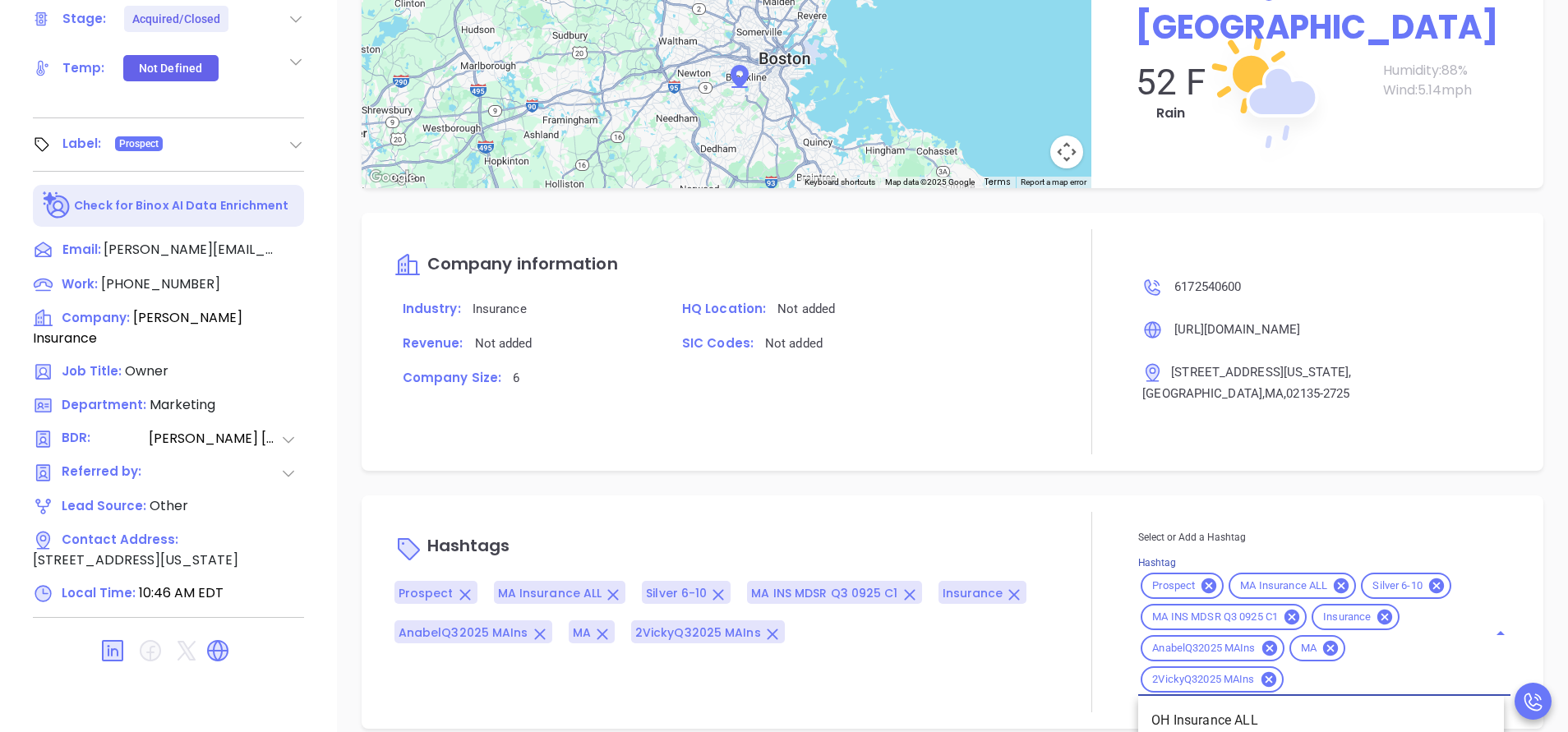
click at [1347, 670] on input "Hashtag" at bounding box center [1375, 679] width 179 height 20
type input "acq"
click at [1237, 706] on li "Acquired" at bounding box center [1321, 720] width 366 height 29
type input "remove from"
click at [1217, 706] on li "Remove from Marketing" at bounding box center [1321, 720] width 366 height 29
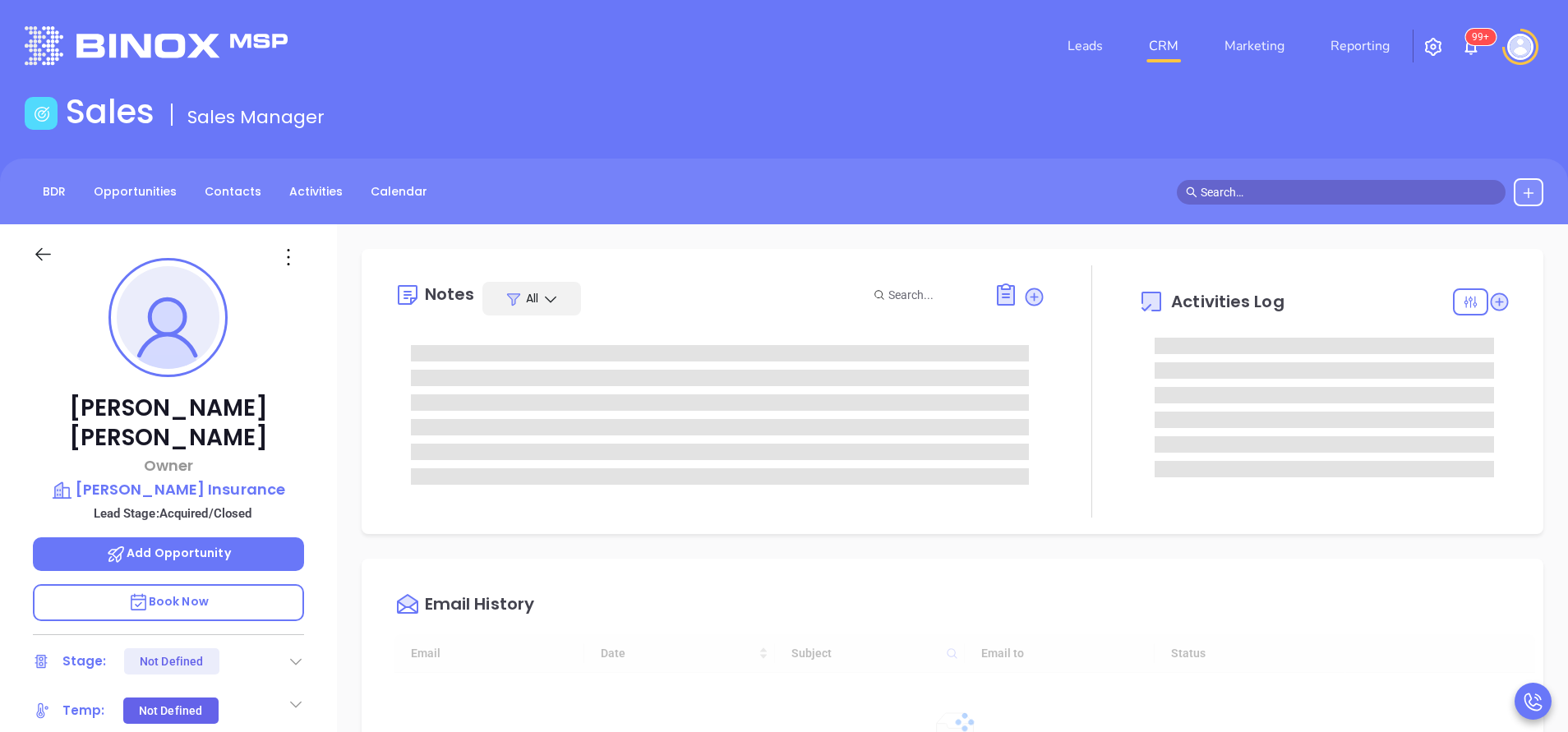
scroll to position [429, 0]
type input "[PERSON_NAME]"
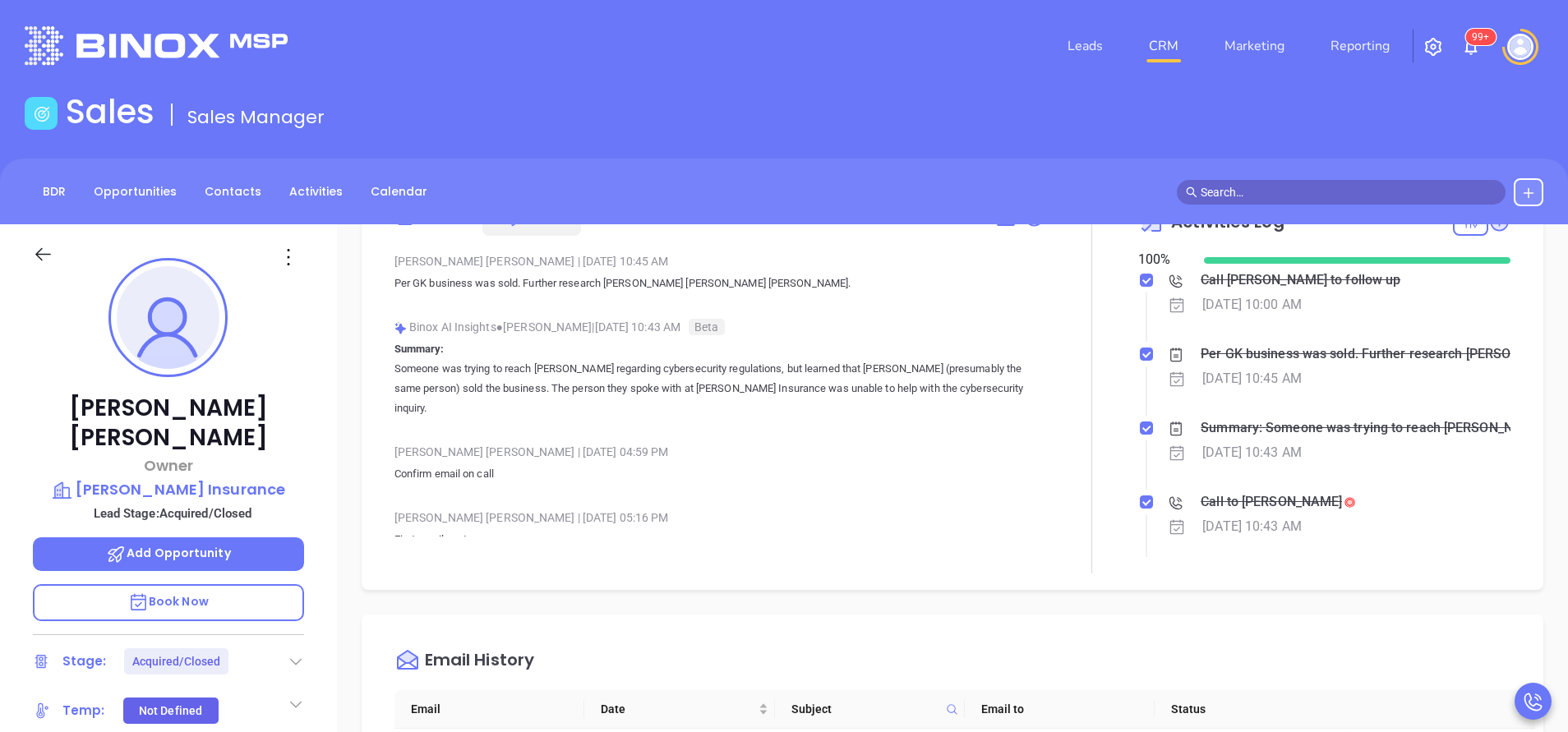
scroll to position [0, 0]
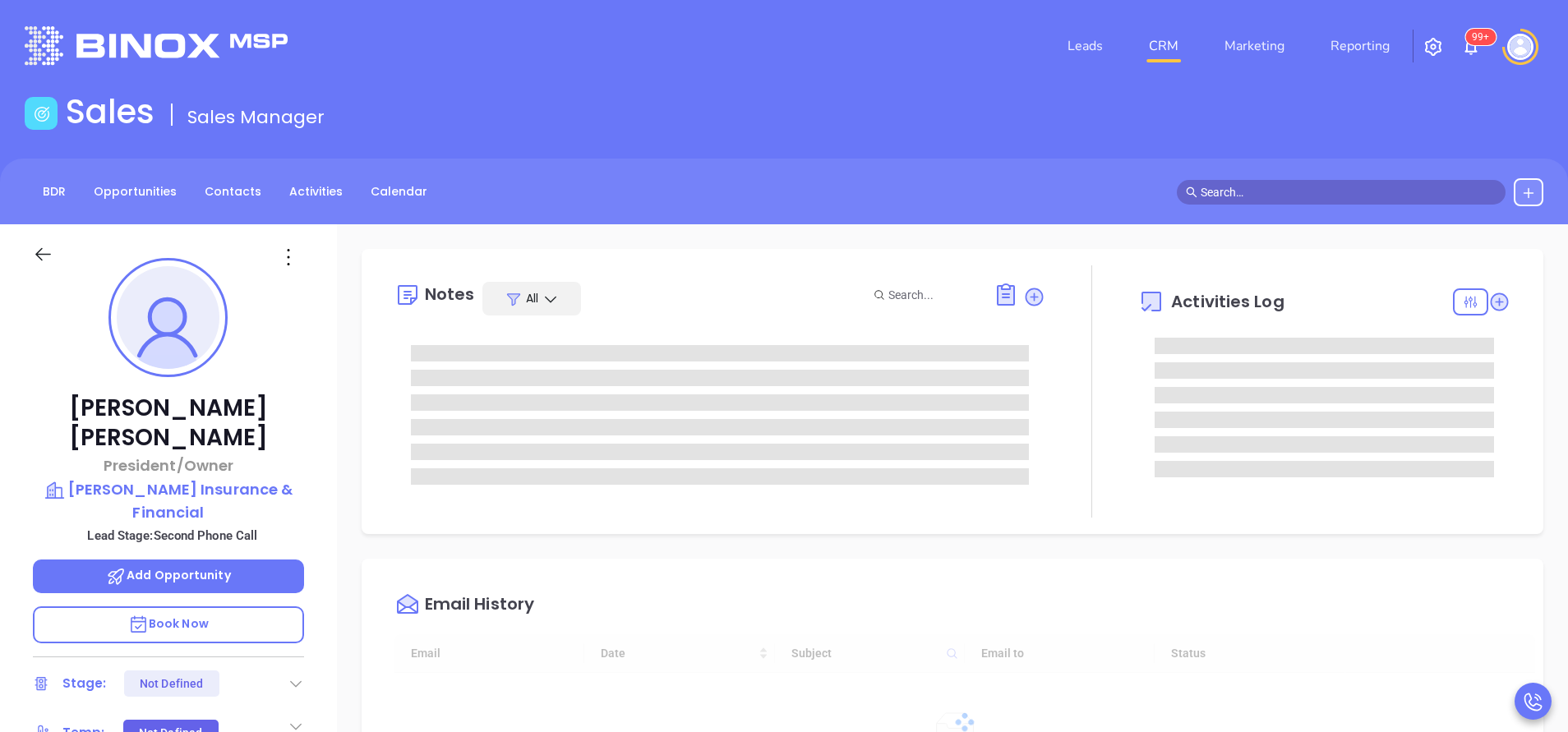
type input "[DATE]"
type input "[PERSON_NAME]"
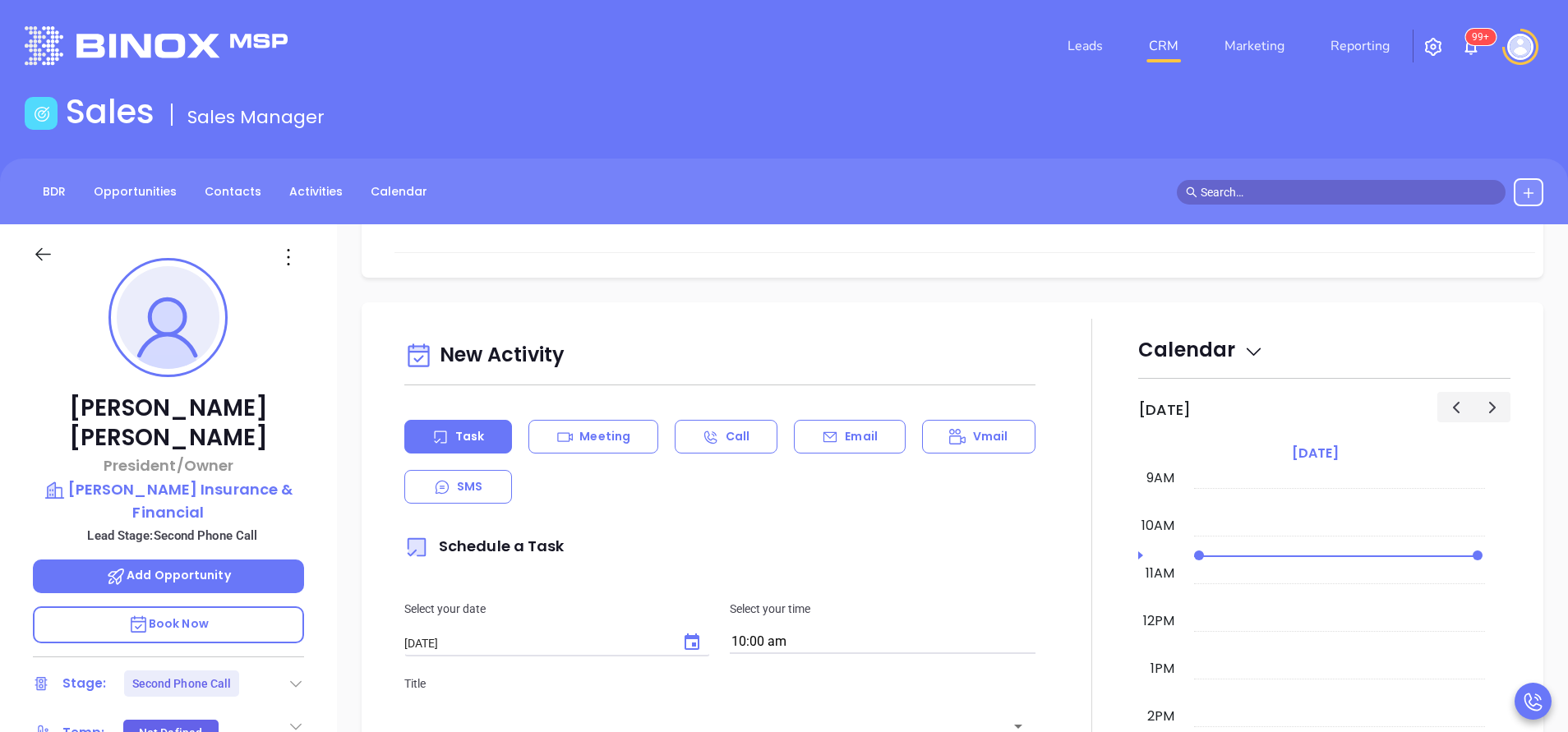
scroll to position [863, 0]
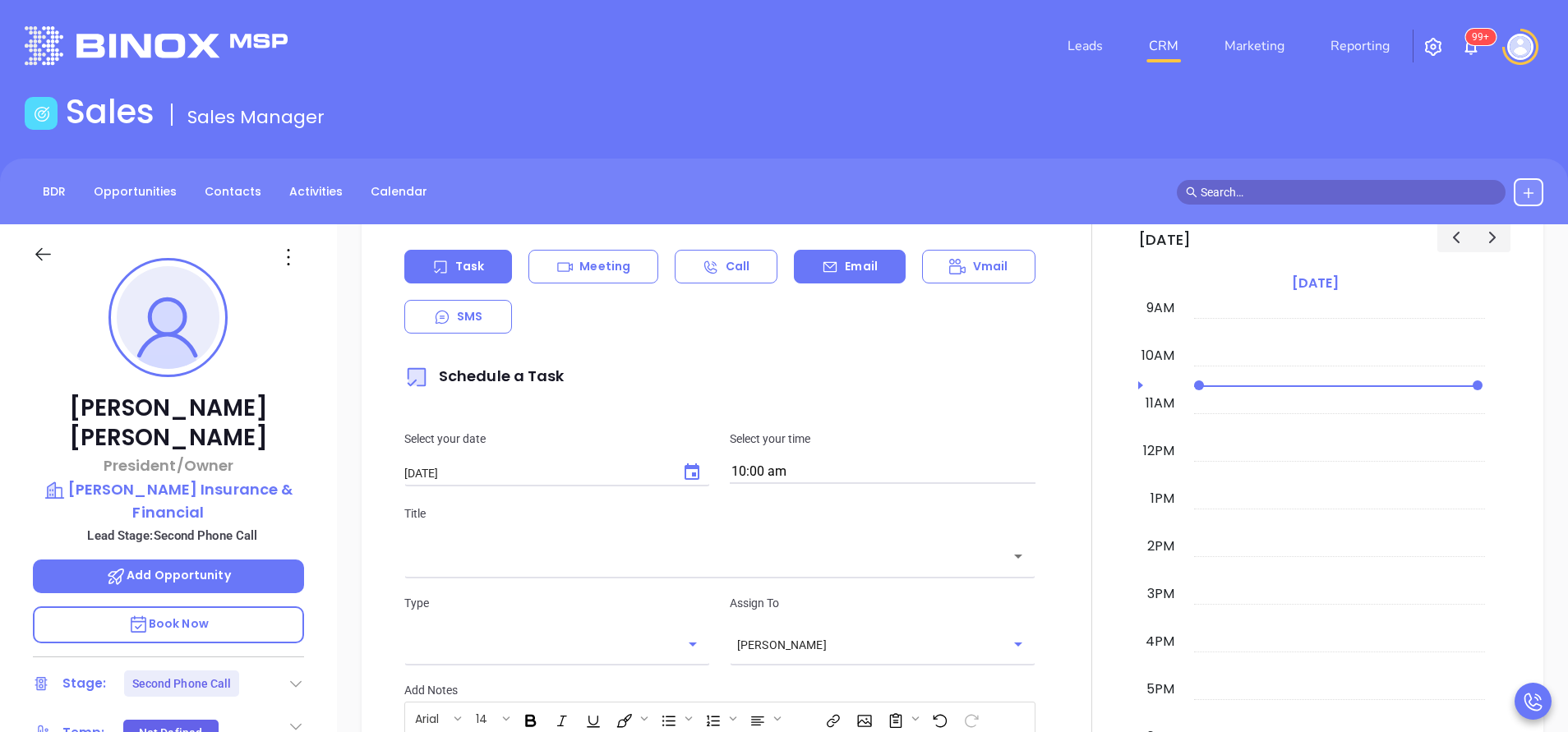
click at [848, 272] on p "Email" at bounding box center [861, 266] width 33 height 18
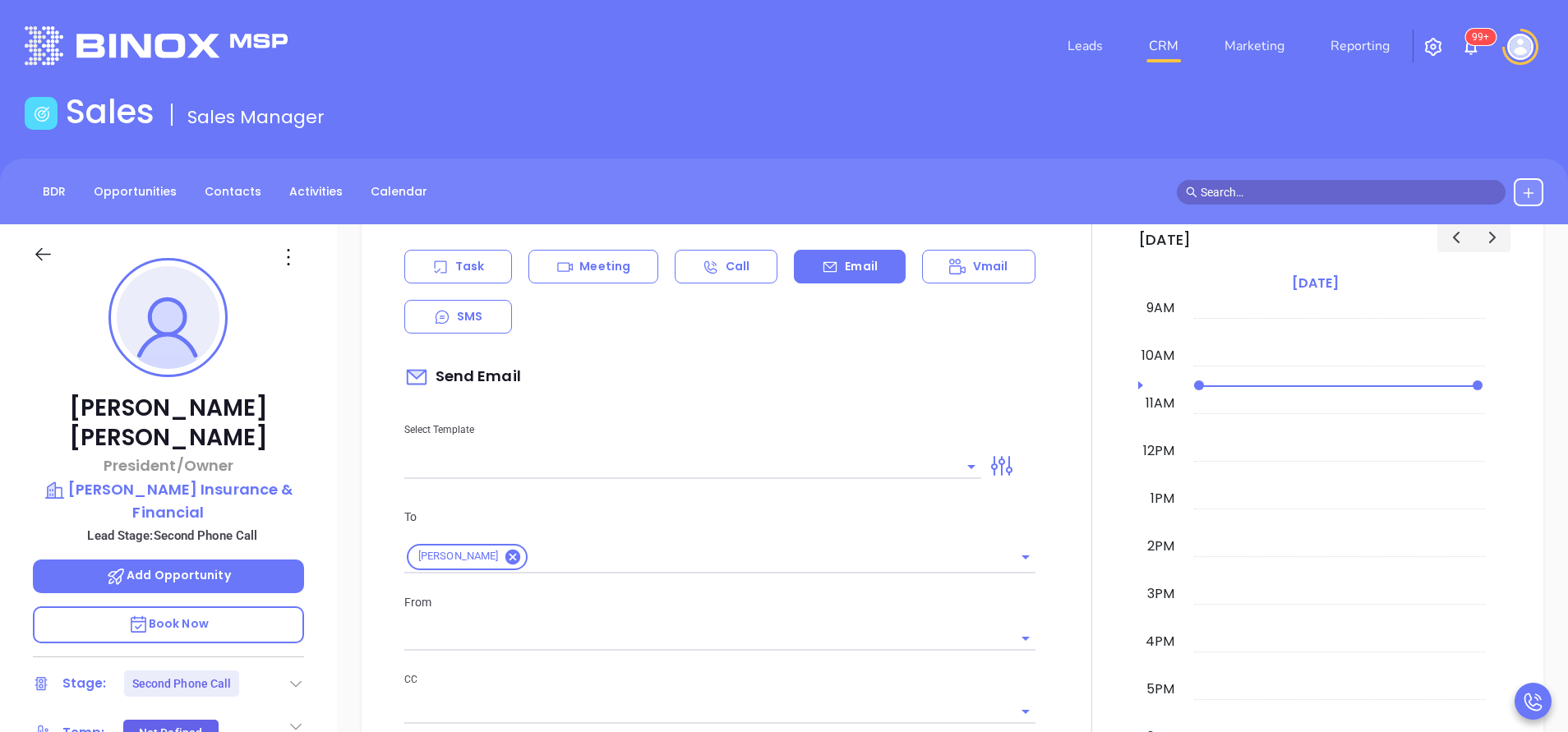
click at [788, 467] on input "text" at bounding box center [681, 466] width 553 height 23
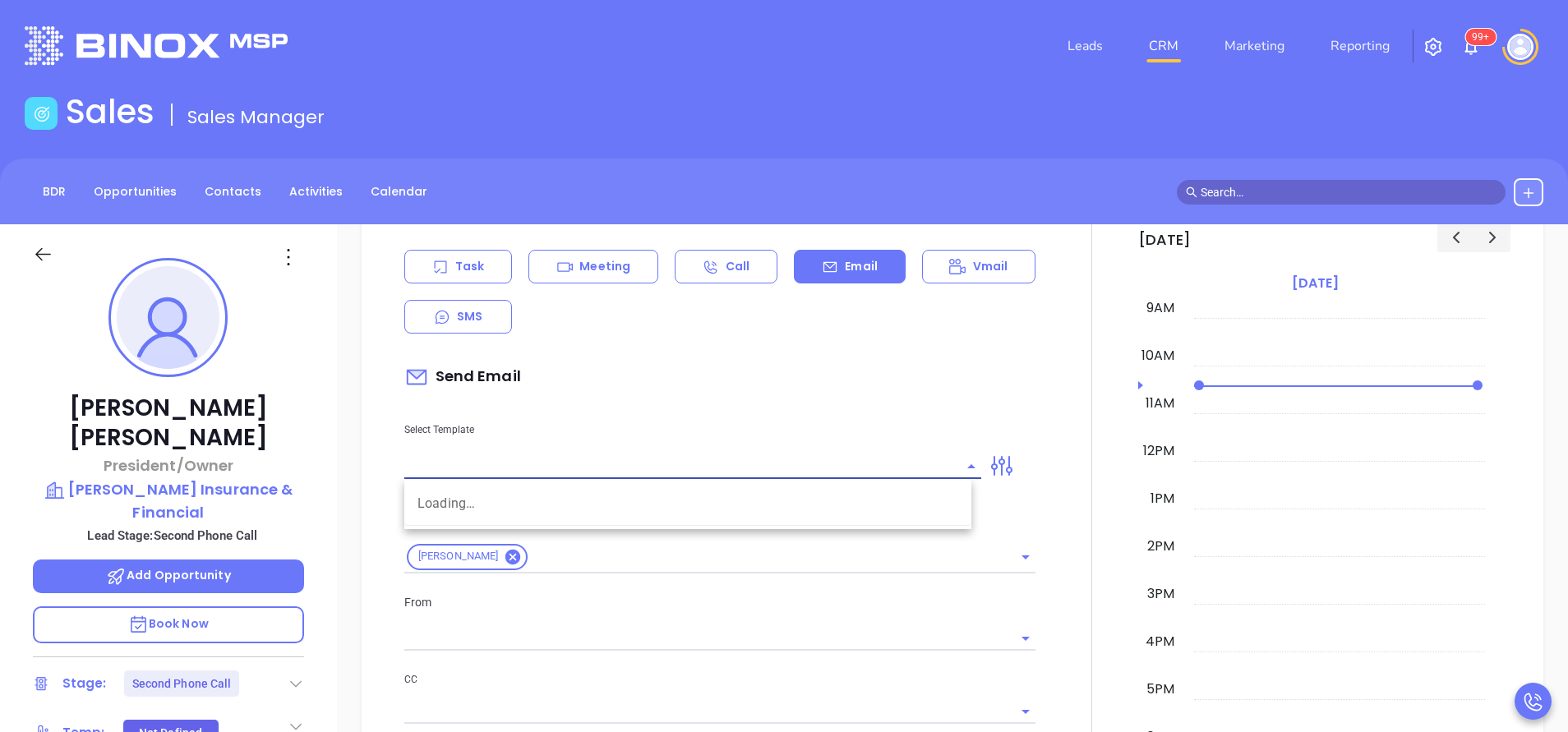
type input "m"
type input "[PERSON_NAME]"
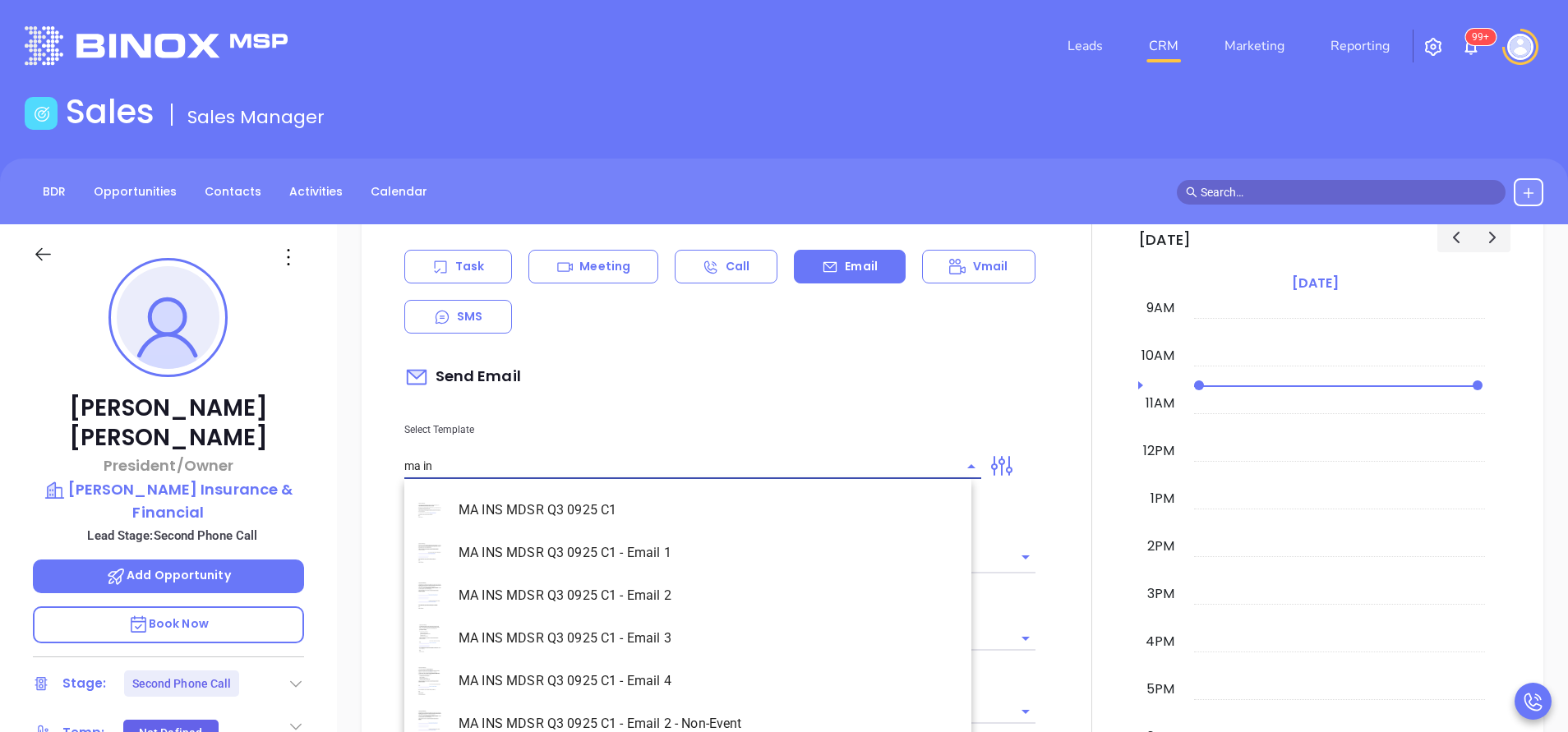
scroll to position [105, 0]
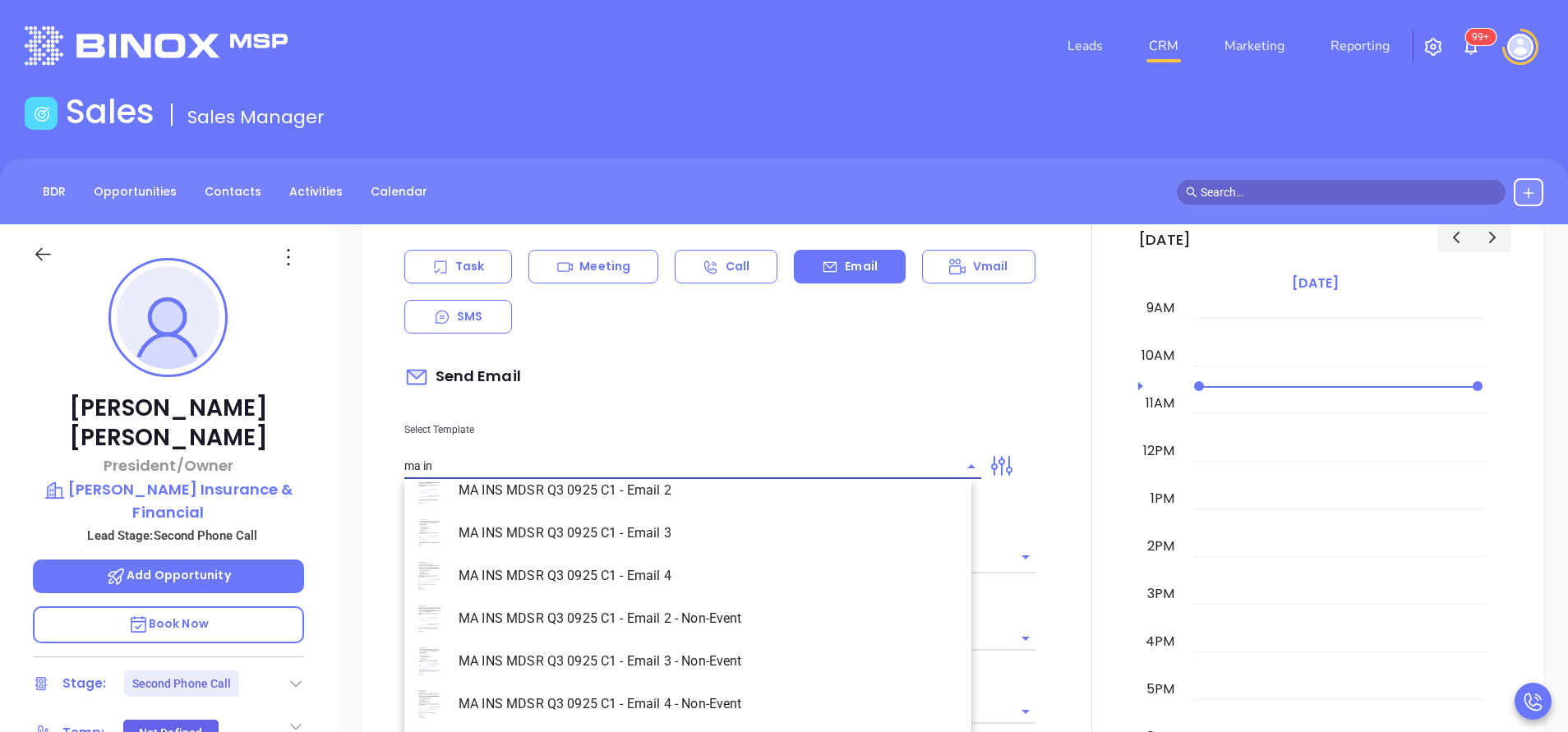
click at [714, 623] on li "MA INS MDSR Q3 0925 C1 - Email 2 - Non-Event" at bounding box center [687, 619] width 567 height 43
type input "MA INS MDSR Q3 0925 C1 - Email 2 - Non-Event"
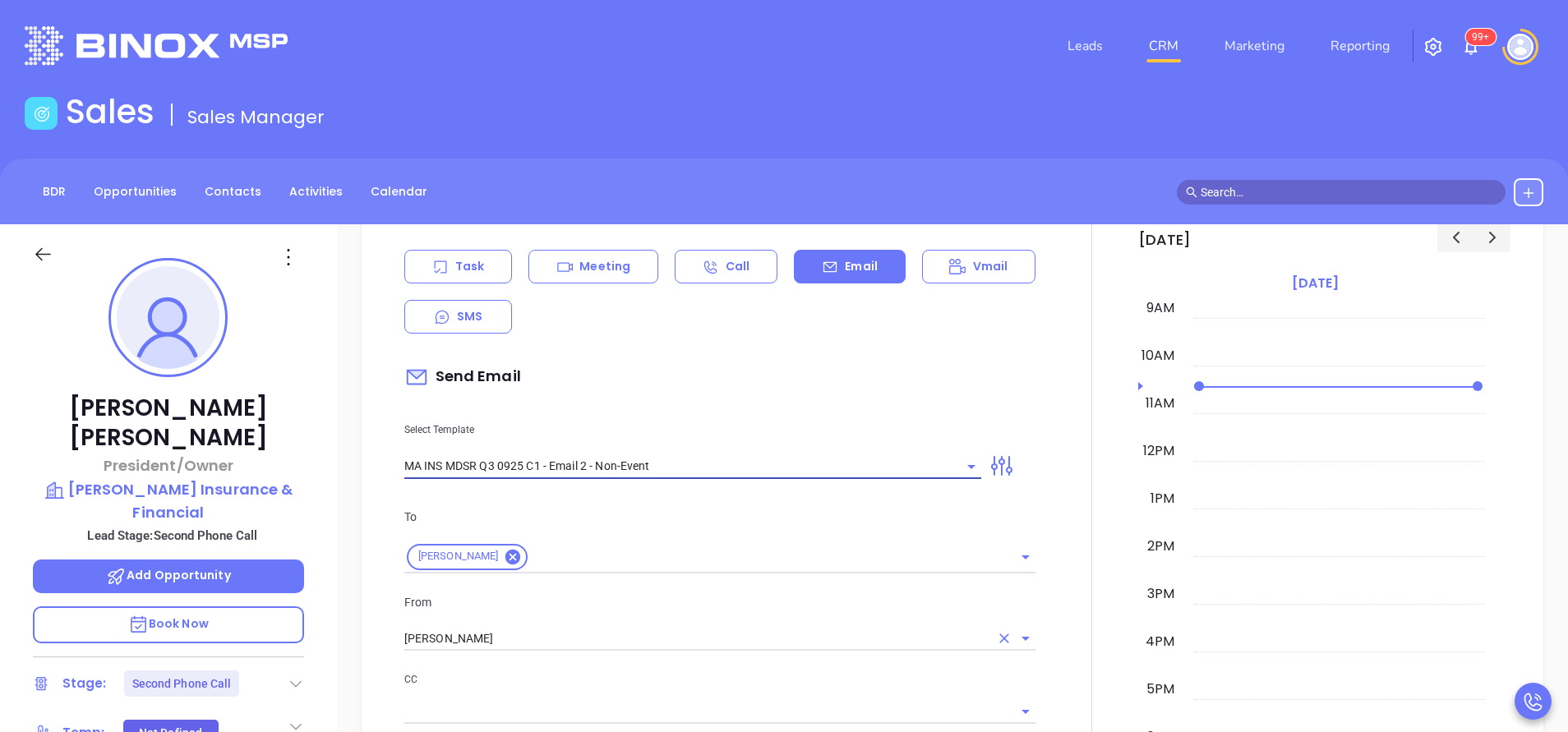
type input "Kevin, here’s the MA compliance checklist we mentioned"
type input "MA INS MDSR Q3 0925 C1 - Email 2 - Non-Event"
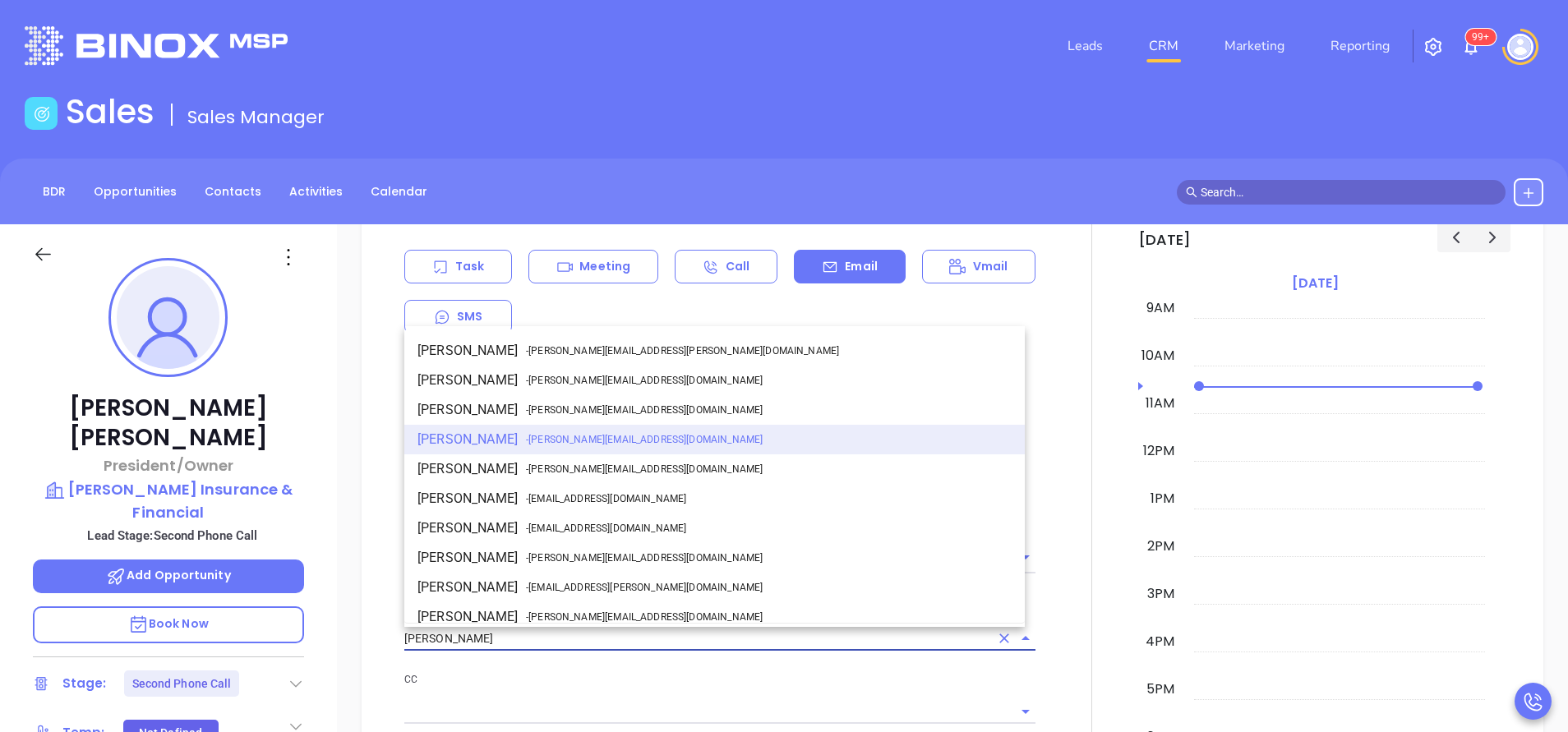
click at [675, 644] on input "Vicky Mendoza" at bounding box center [696, 638] width 585 height 23
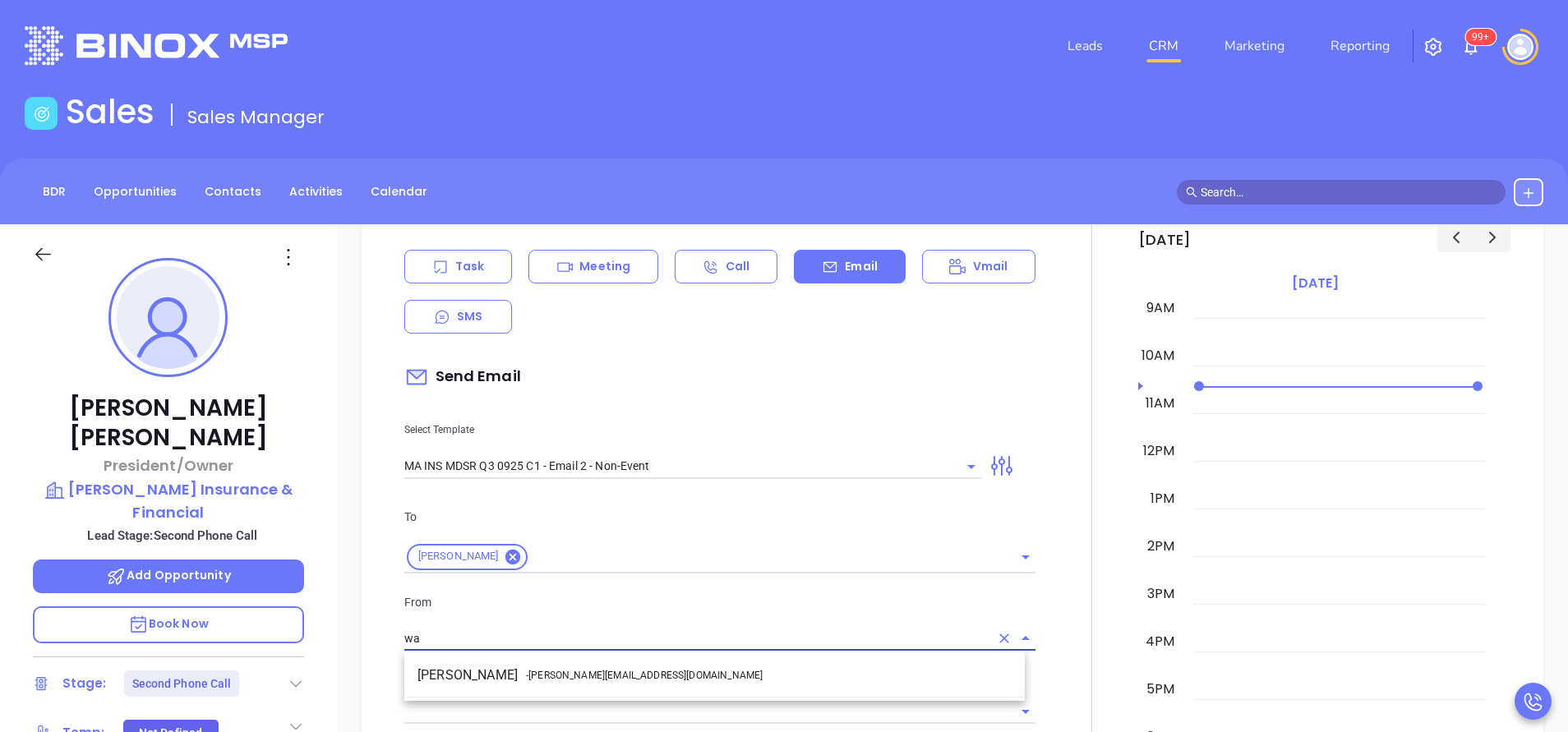
click at [640, 663] on li "Walter Contreras - walter@motiva.net" at bounding box center [714, 675] width 620 height 29
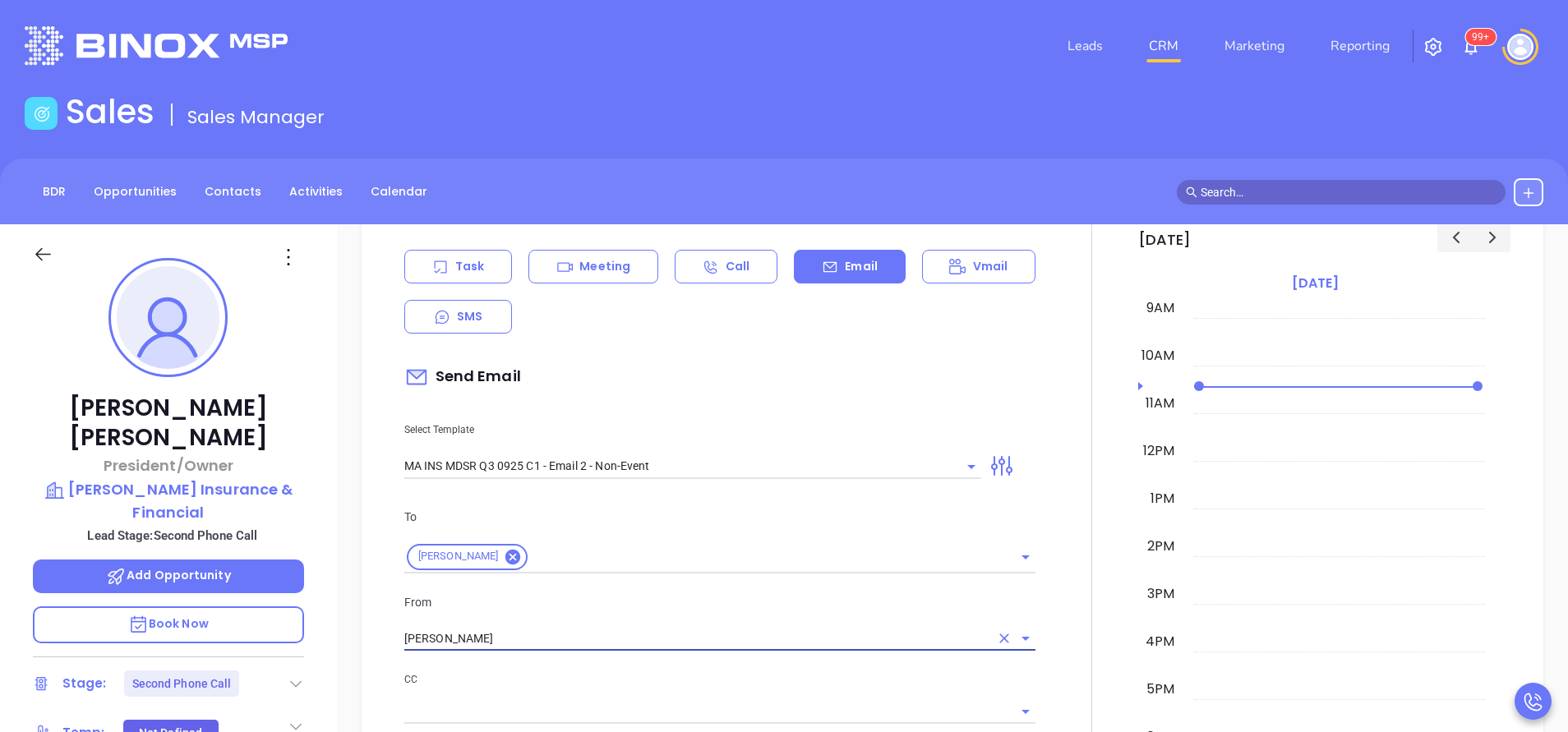
click at [694, 630] on input "Walter Contreras" at bounding box center [696, 638] width 585 height 23
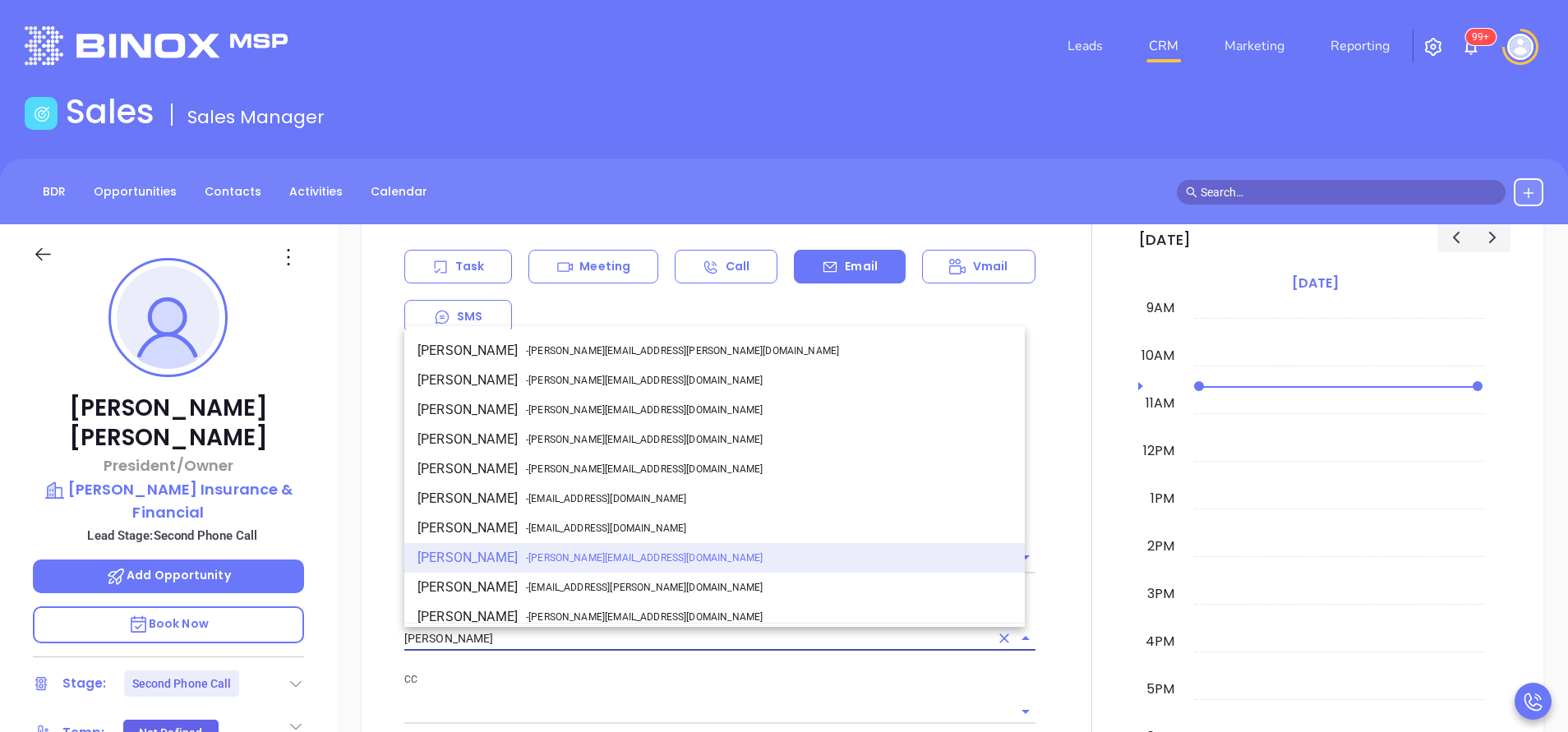
type input "Walter Contreras"
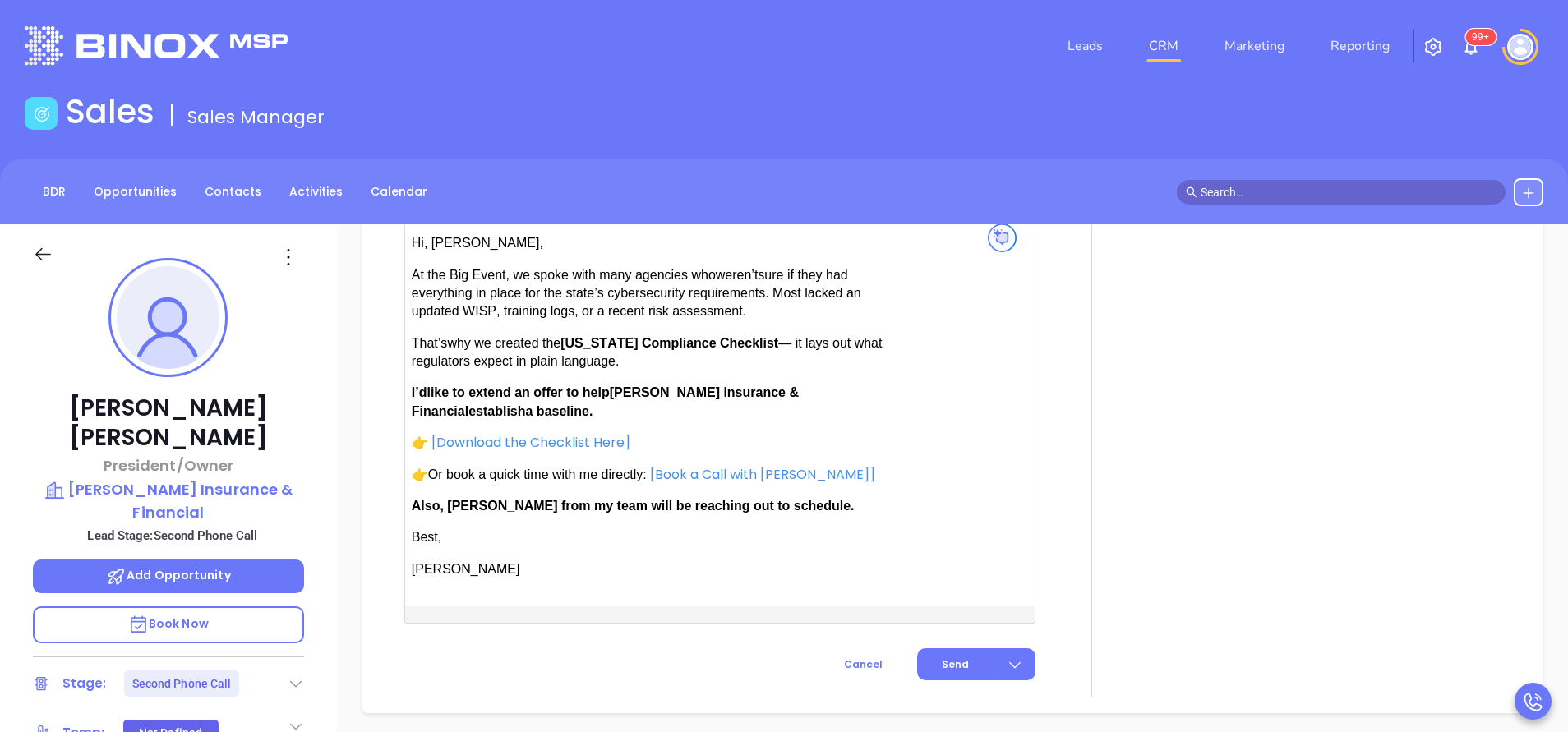
scroll to position [1602, 0]
click at [799, 389] on span "I’d like to extend an offer to help Sullivan Insurance & Financial establish a …" at bounding box center [605, 400] width 387 height 32
click at [477, 504] on span "Also, Anabell from my team will be reaching out to schedule." at bounding box center [634, 505] width 443 height 14
click at [476, 504] on span "Also, Anabell from my team will be reaching out to schedule." at bounding box center [634, 505] width 443 height 14
click at [949, 657] on span "Send" at bounding box center [956, 664] width 27 height 15
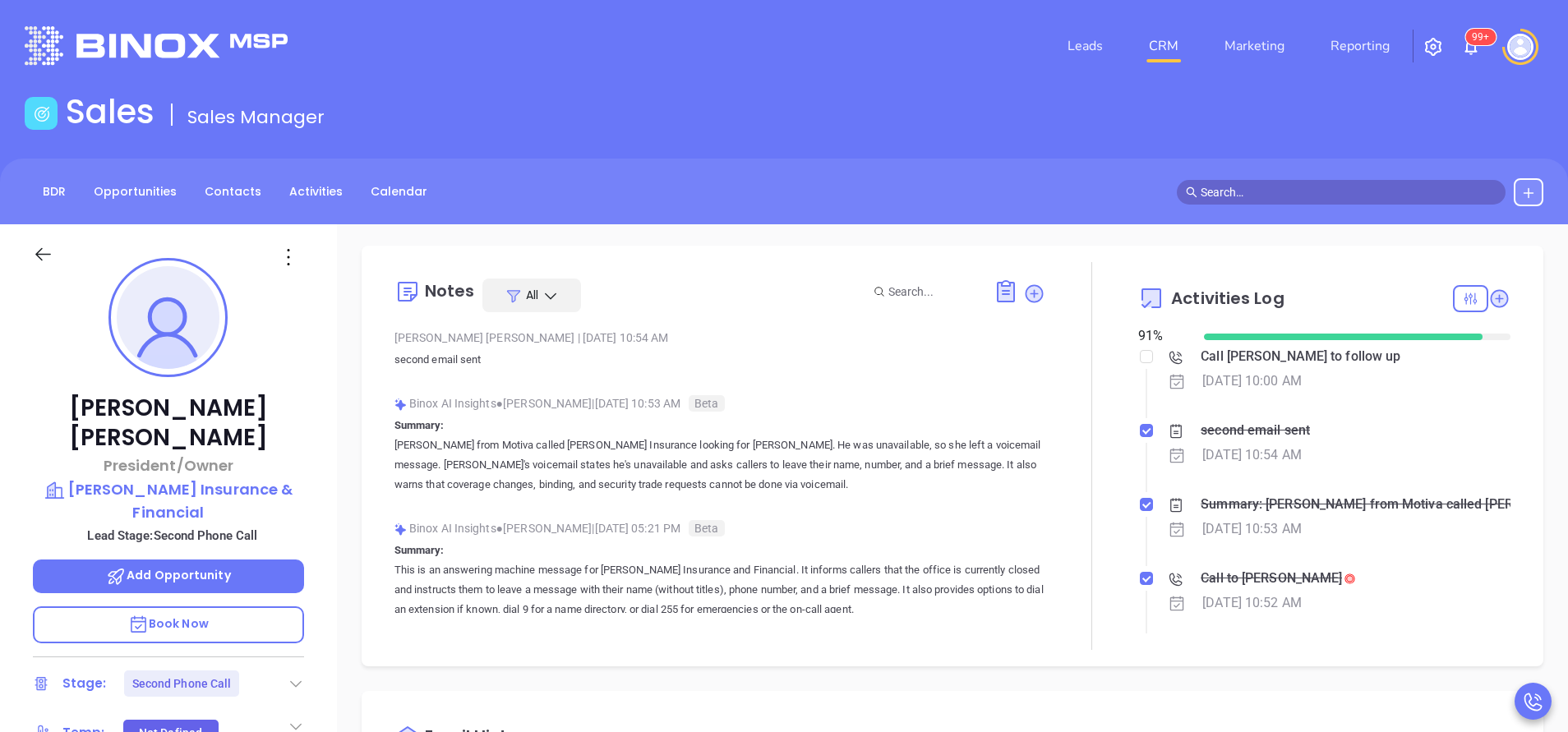
scroll to position [0, 0]
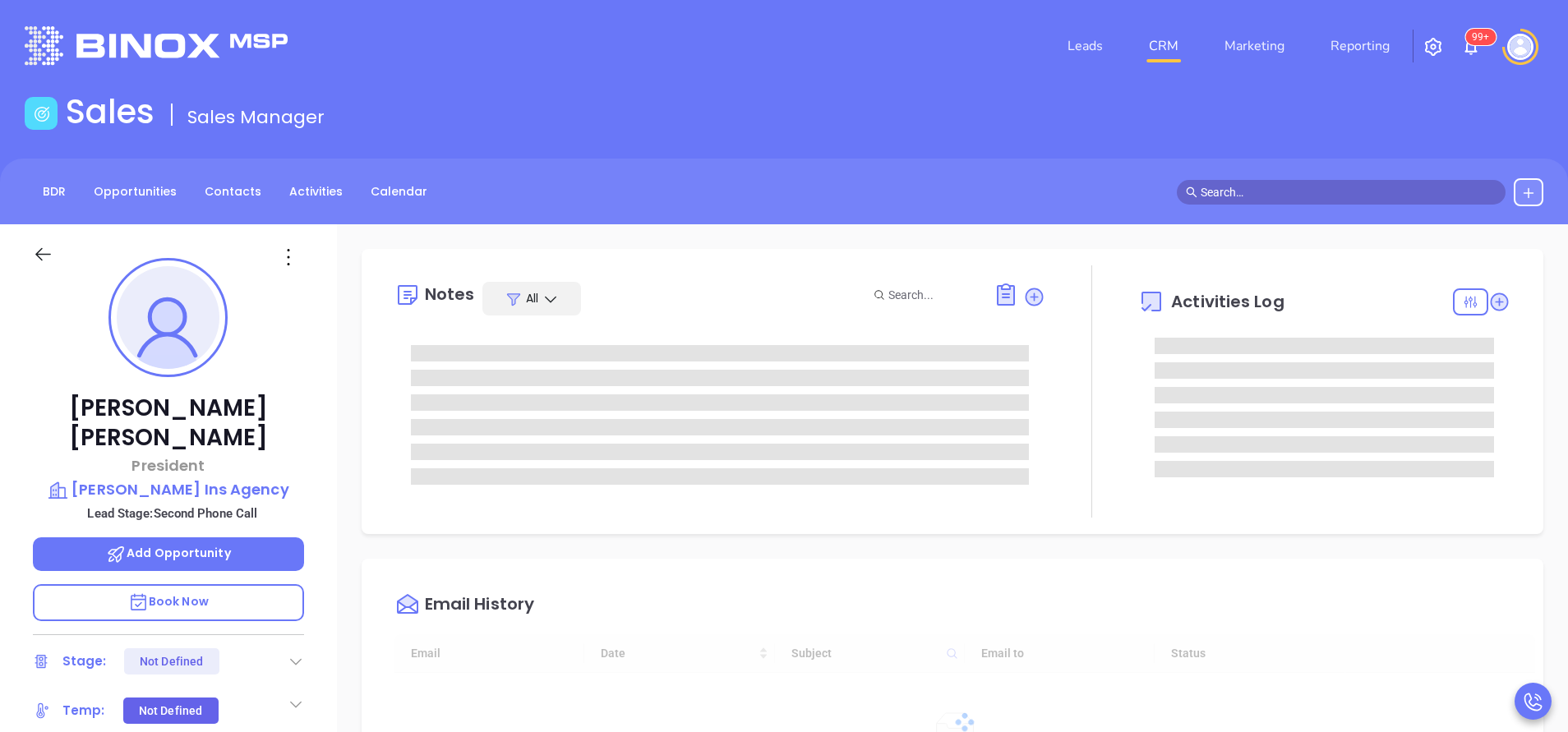
type input "[DATE]"
type input "[PERSON_NAME]"
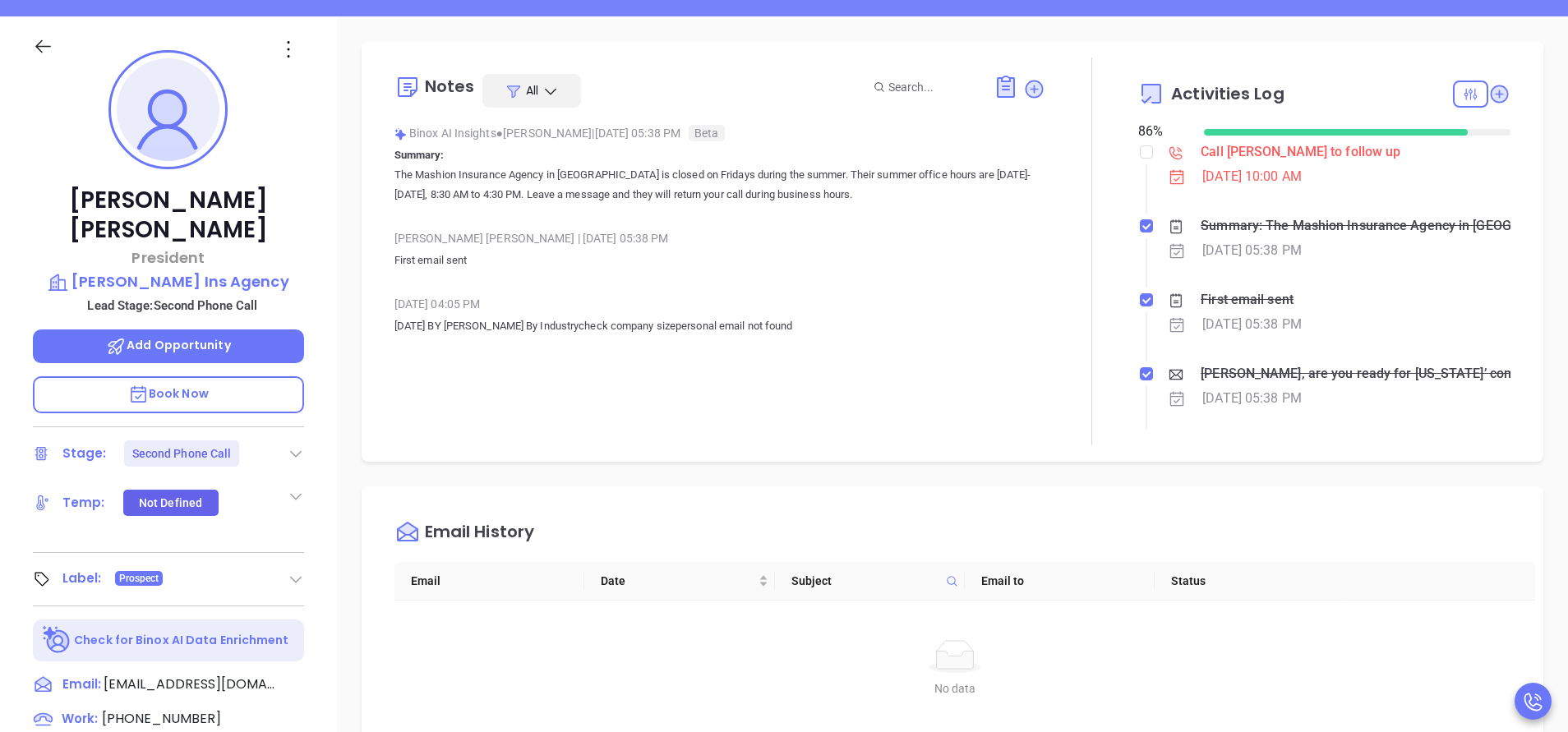
scroll to position [247, 0]
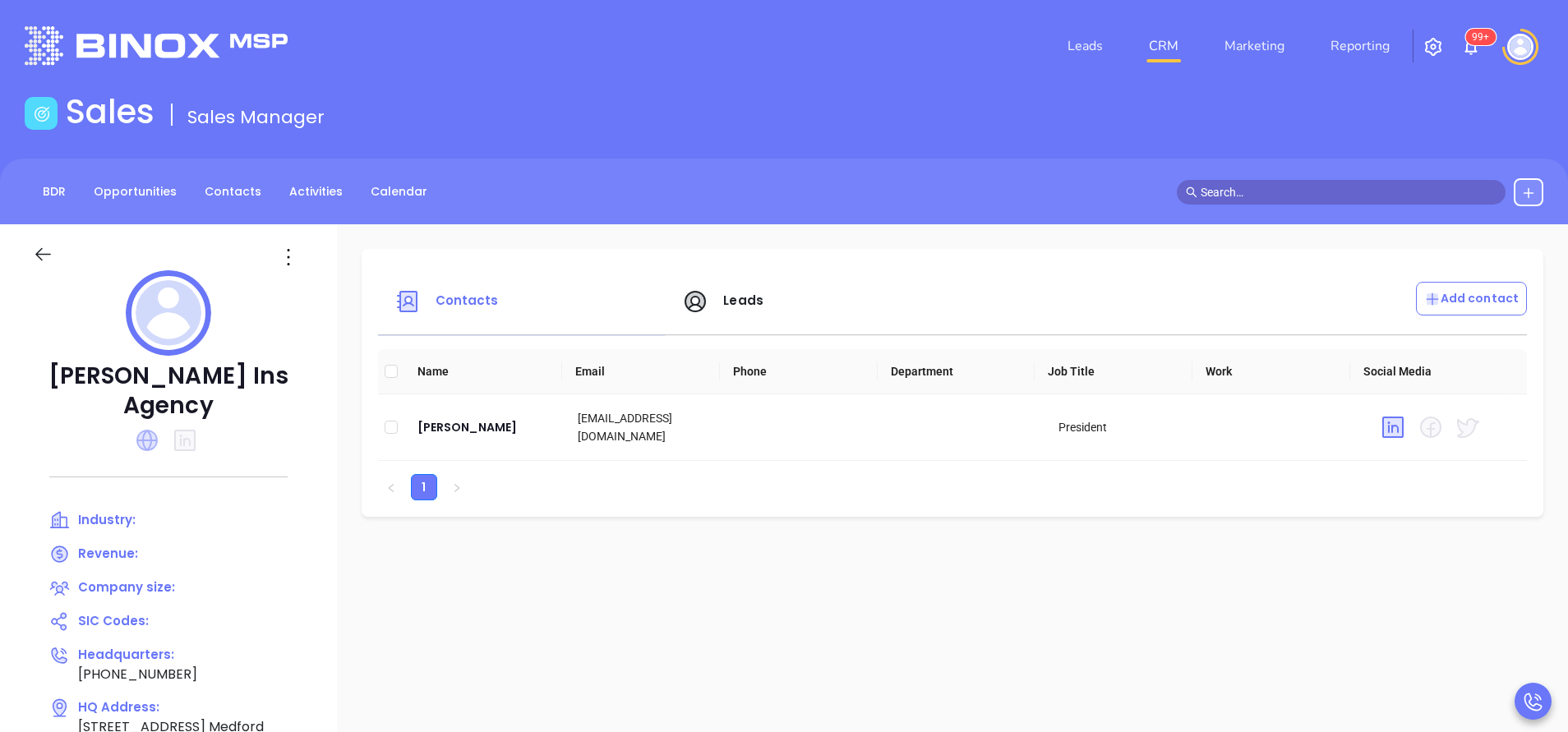
click at [143, 439] on icon at bounding box center [147, 440] width 21 height 21
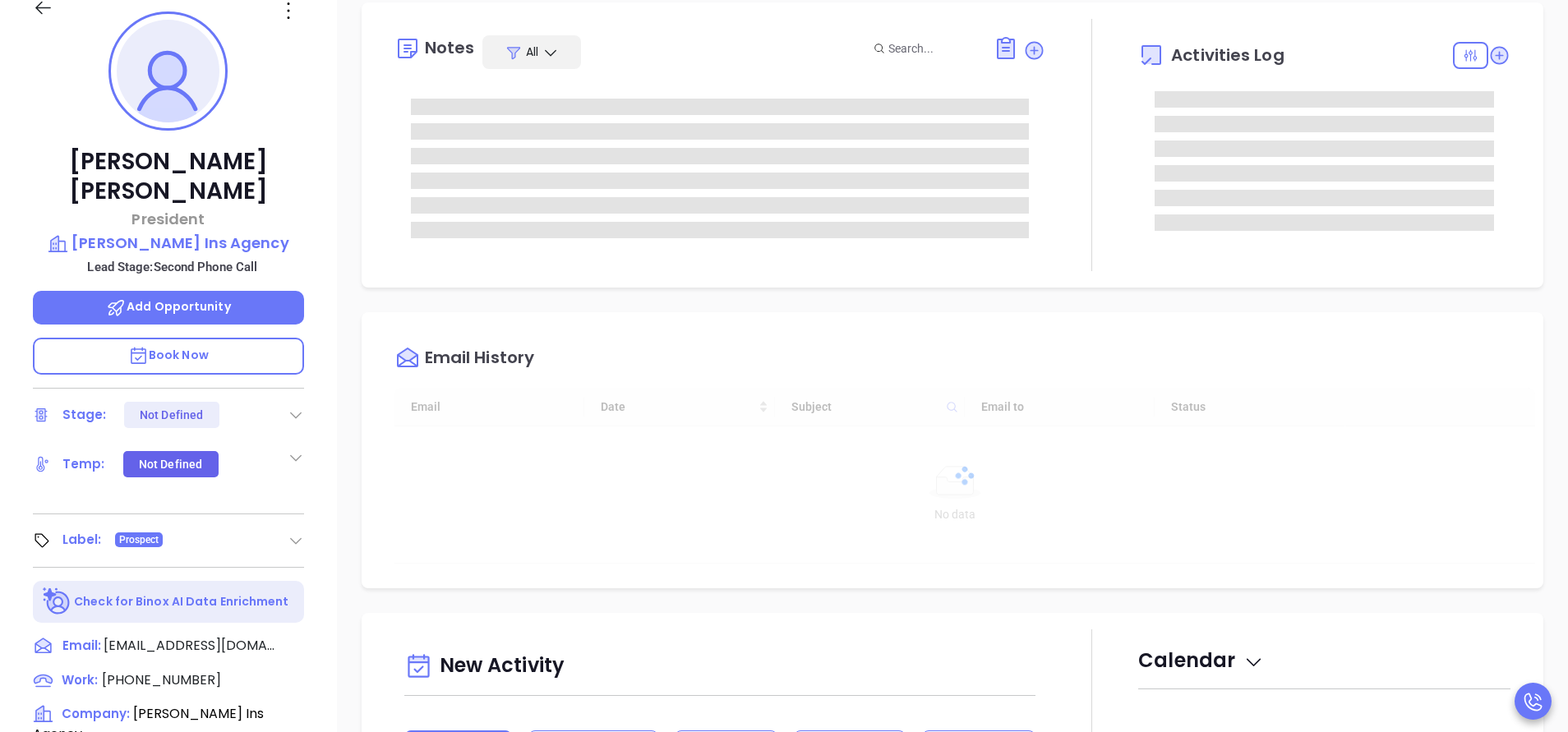
type input "[DATE]"
type input "[PERSON_NAME]"
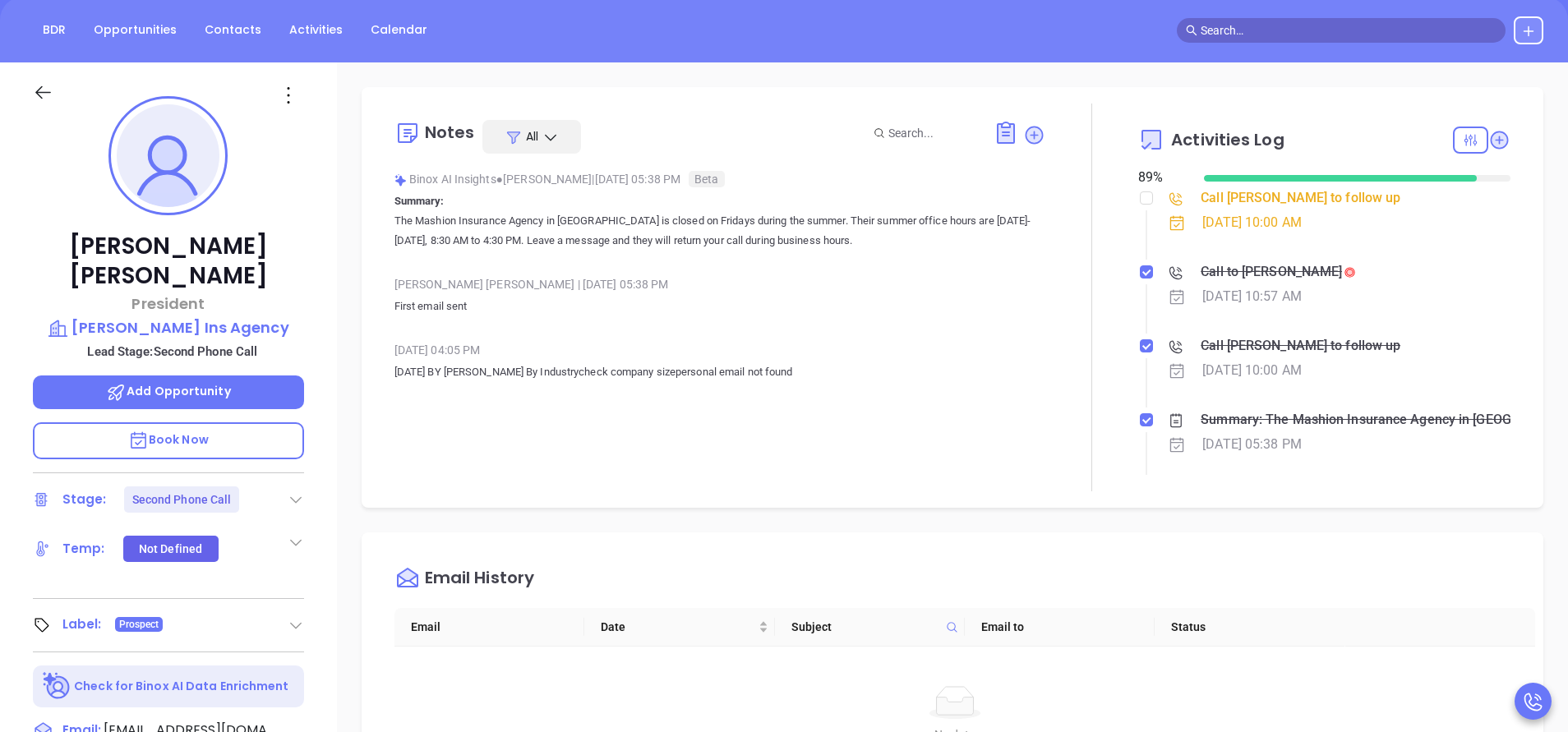
scroll to position [123, 0]
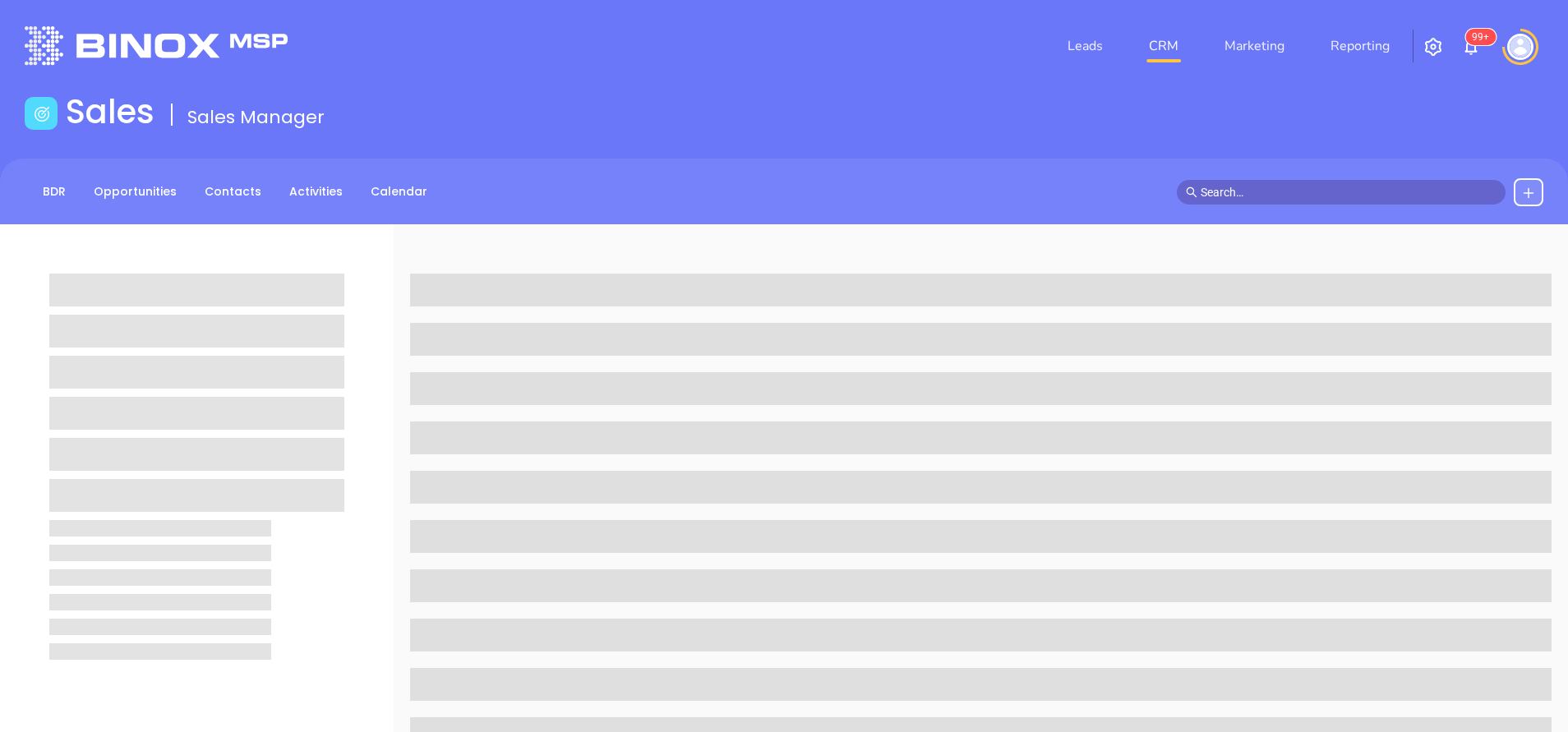
scroll to position [123, 0]
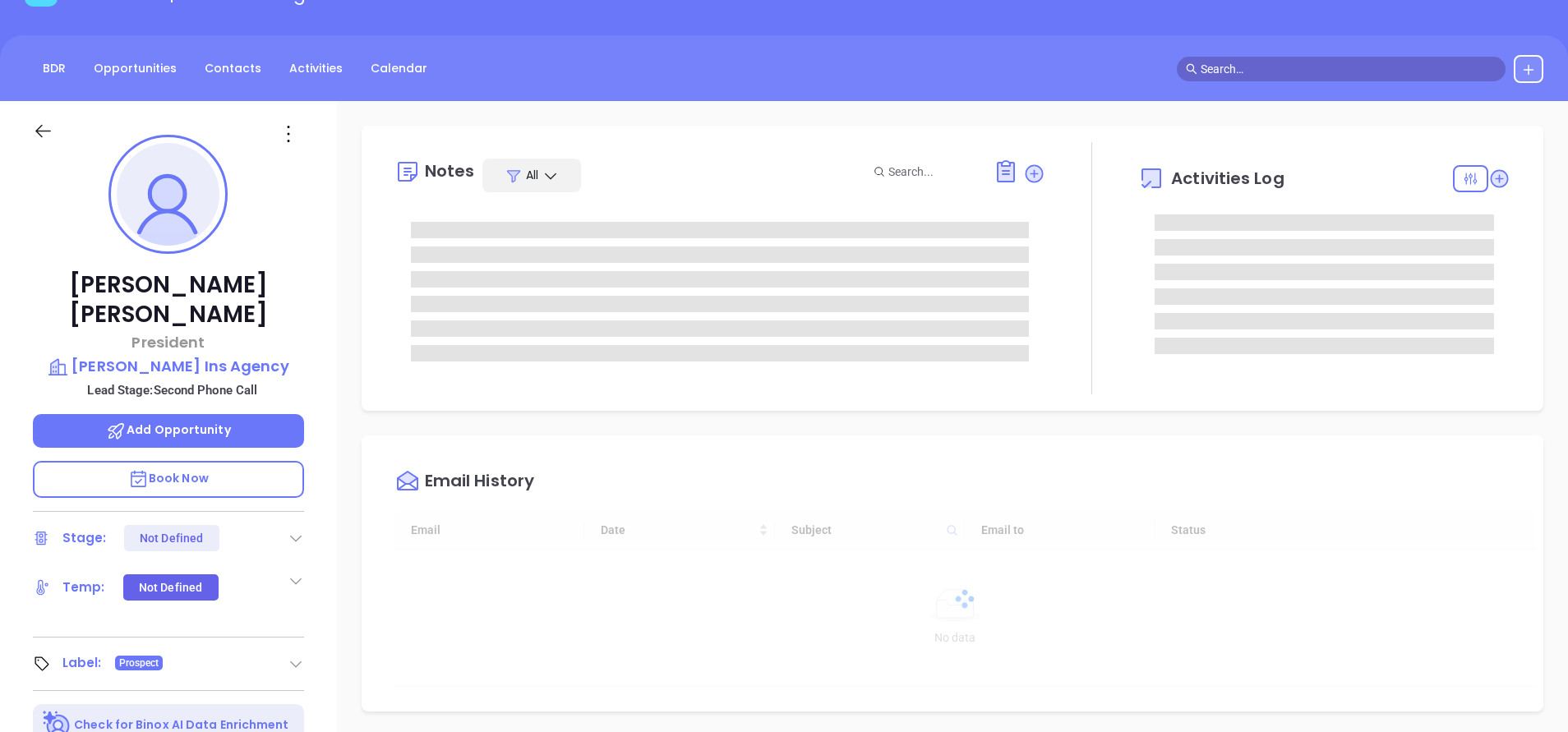
type input "[DATE]"
type input "[PERSON_NAME]"
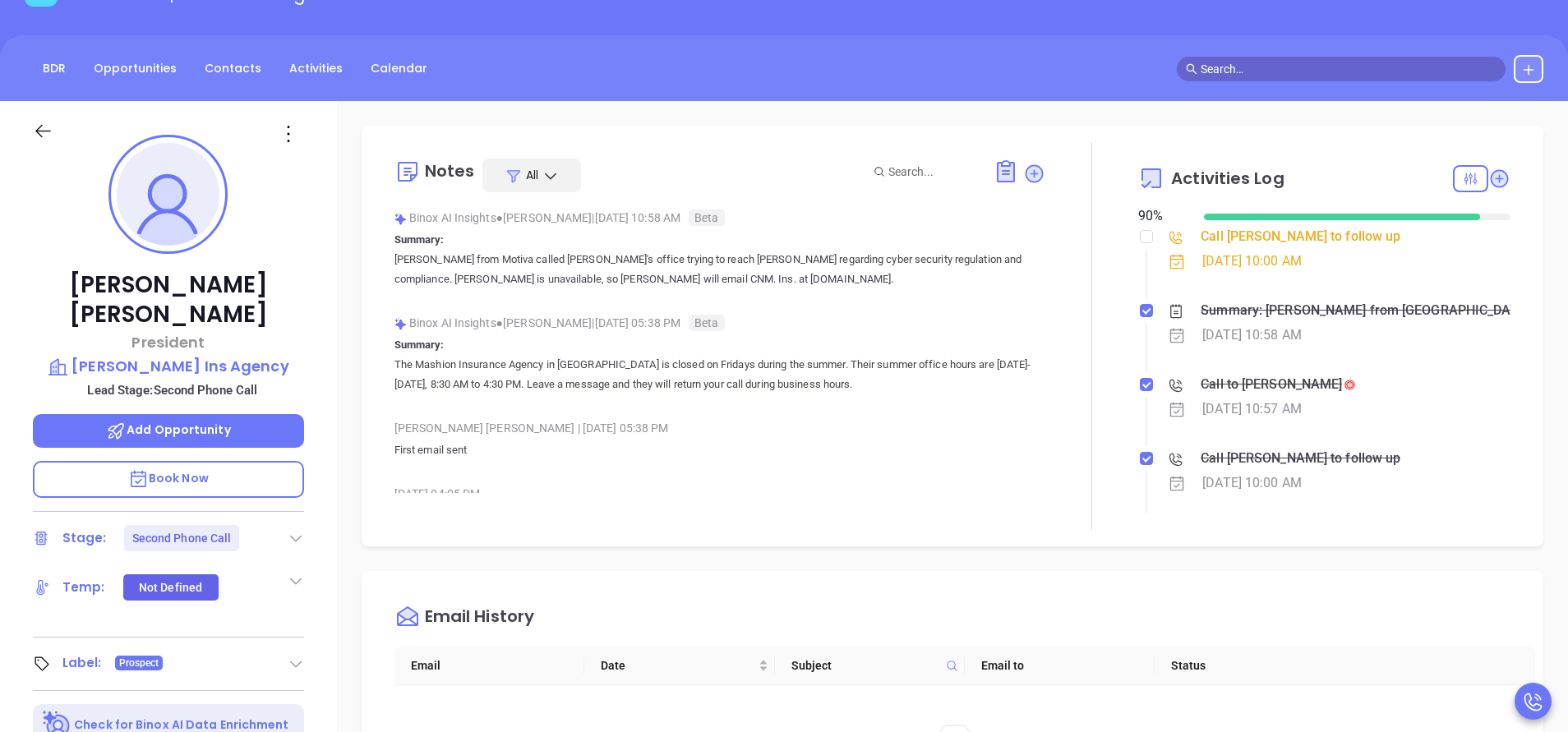
click at [1233, 391] on div "Call to Cecile Kiley" at bounding box center [1271, 384] width 142 height 24
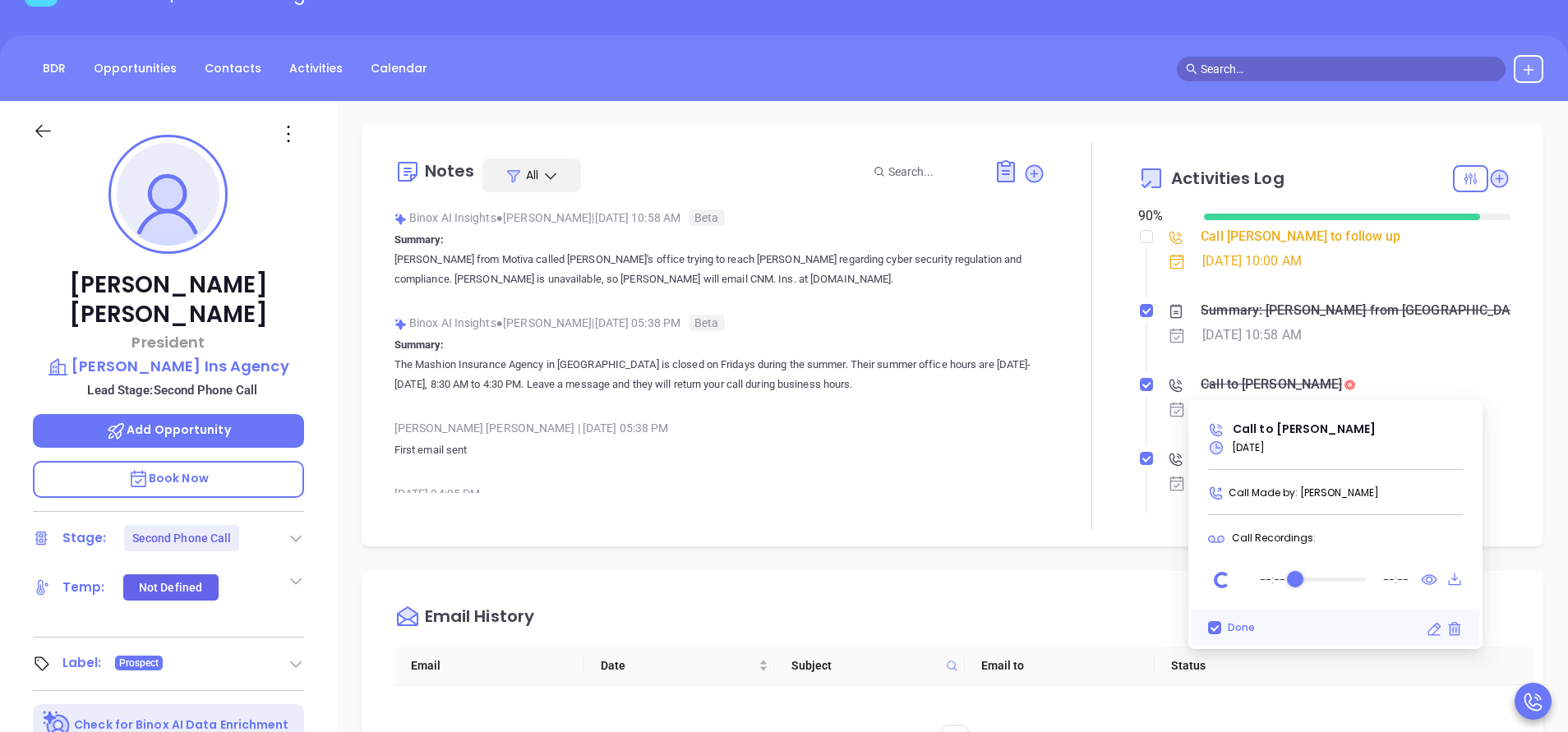
click at [1337, 582] on div "Audio progress control" at bounding box center [1331, 580] width 70 height 4
click at [1339, 579] on div "Audio progress control" at bounding box center [1334, 580] width 71 height 4
click at [1224, 584] on icon "Play" at bounding box center [1222, 581] width 21 height 21
click at [869, 290] on div "Binox AI Insights ● Vicky Mendoza | Oct 14, 2025 10:58 AM Beta Summary: Vicky f…" at bounding box center [720, 253] width 651 height 97
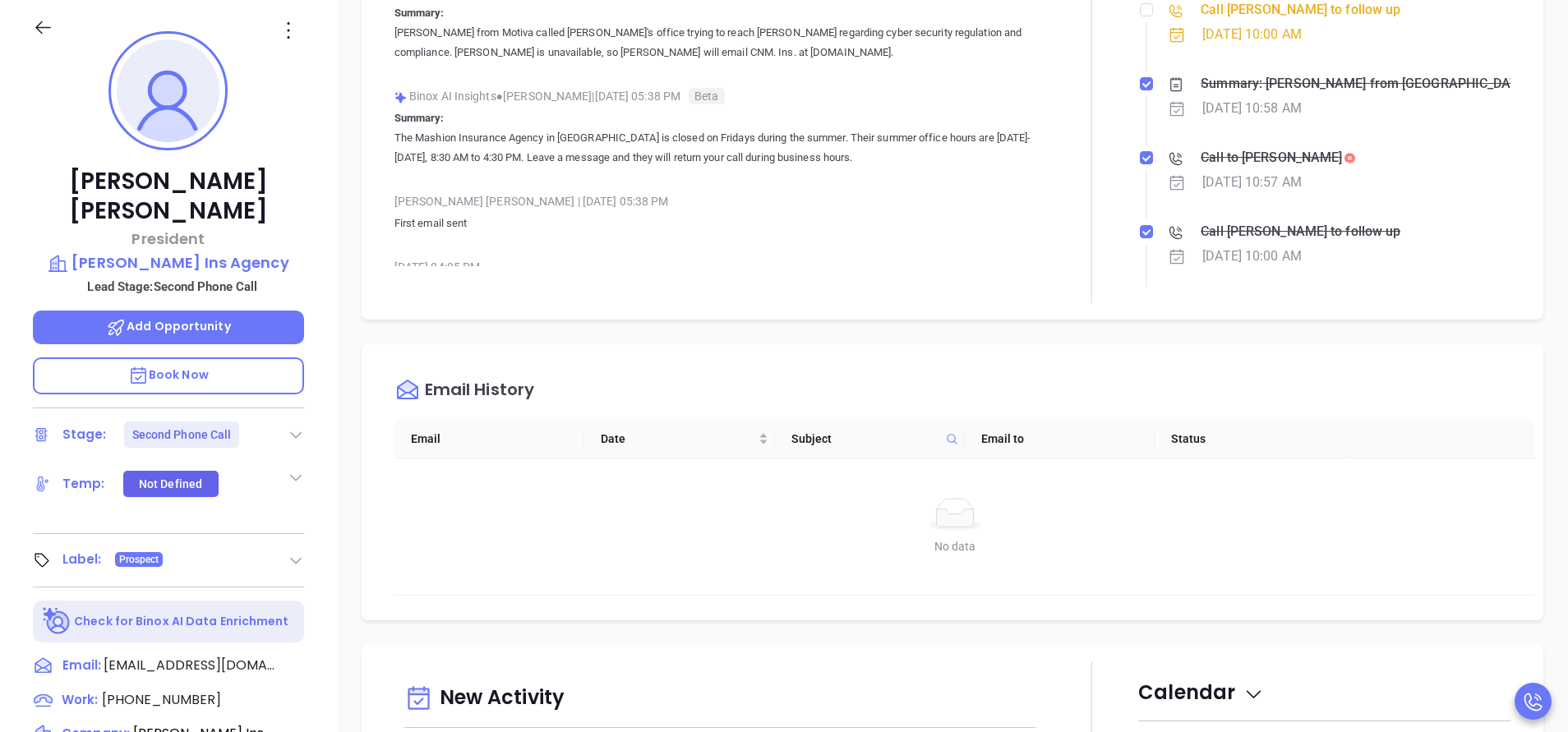
scroll to position [370, 0]
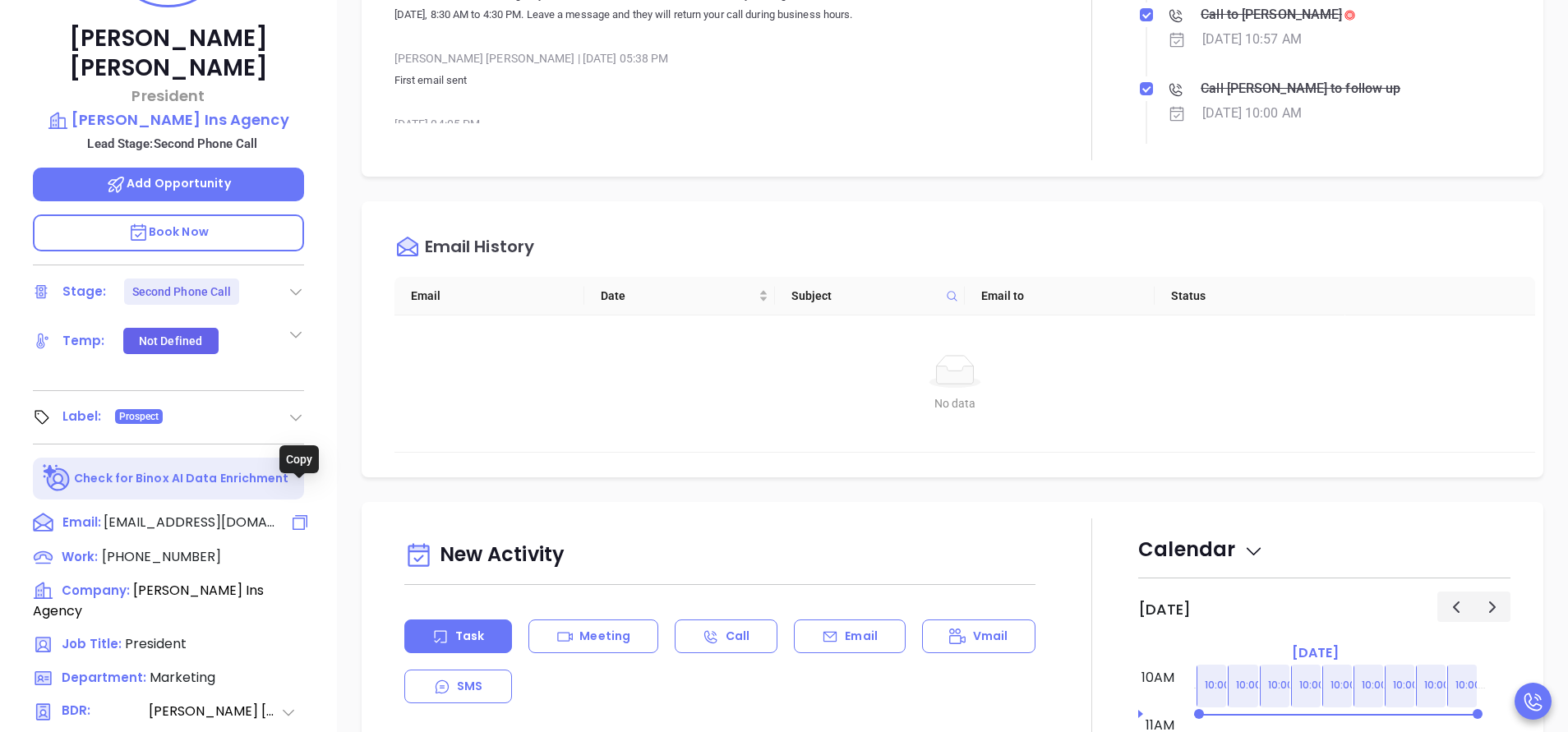
click at [299, 512] on icon at bounding box center [300, 522] width 20 height 20
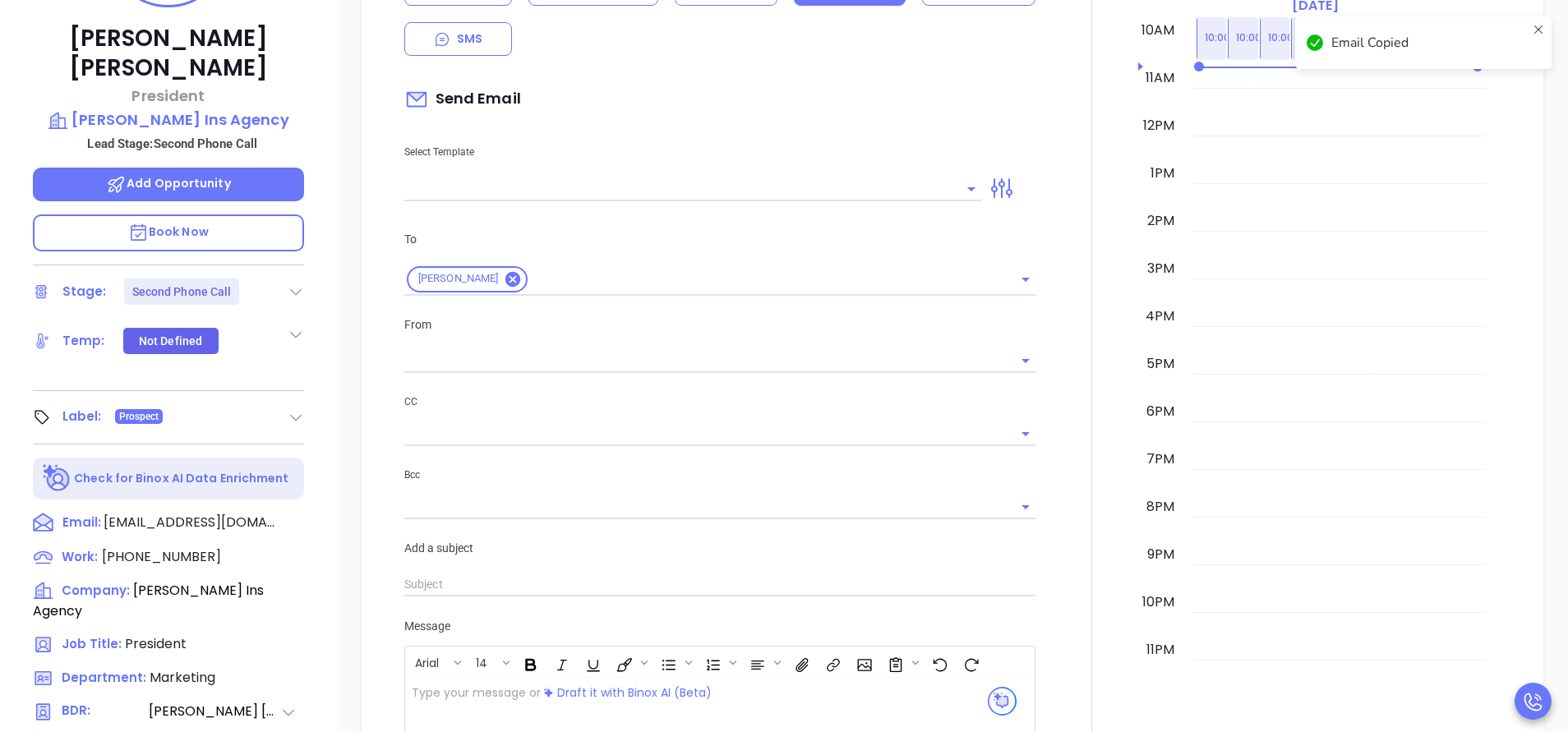
scroll to position [224, 0]
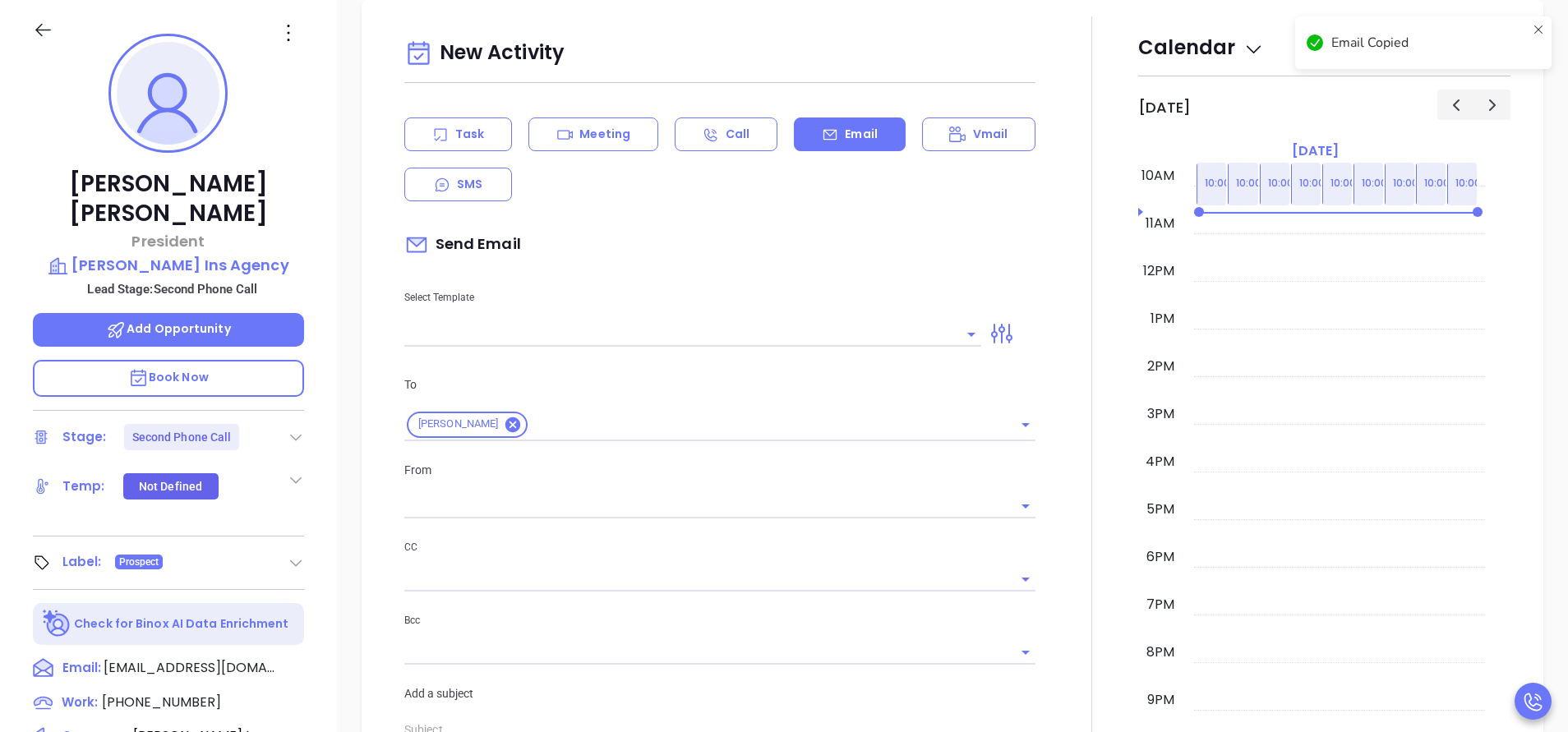
type input "[PERSON_NAME]"
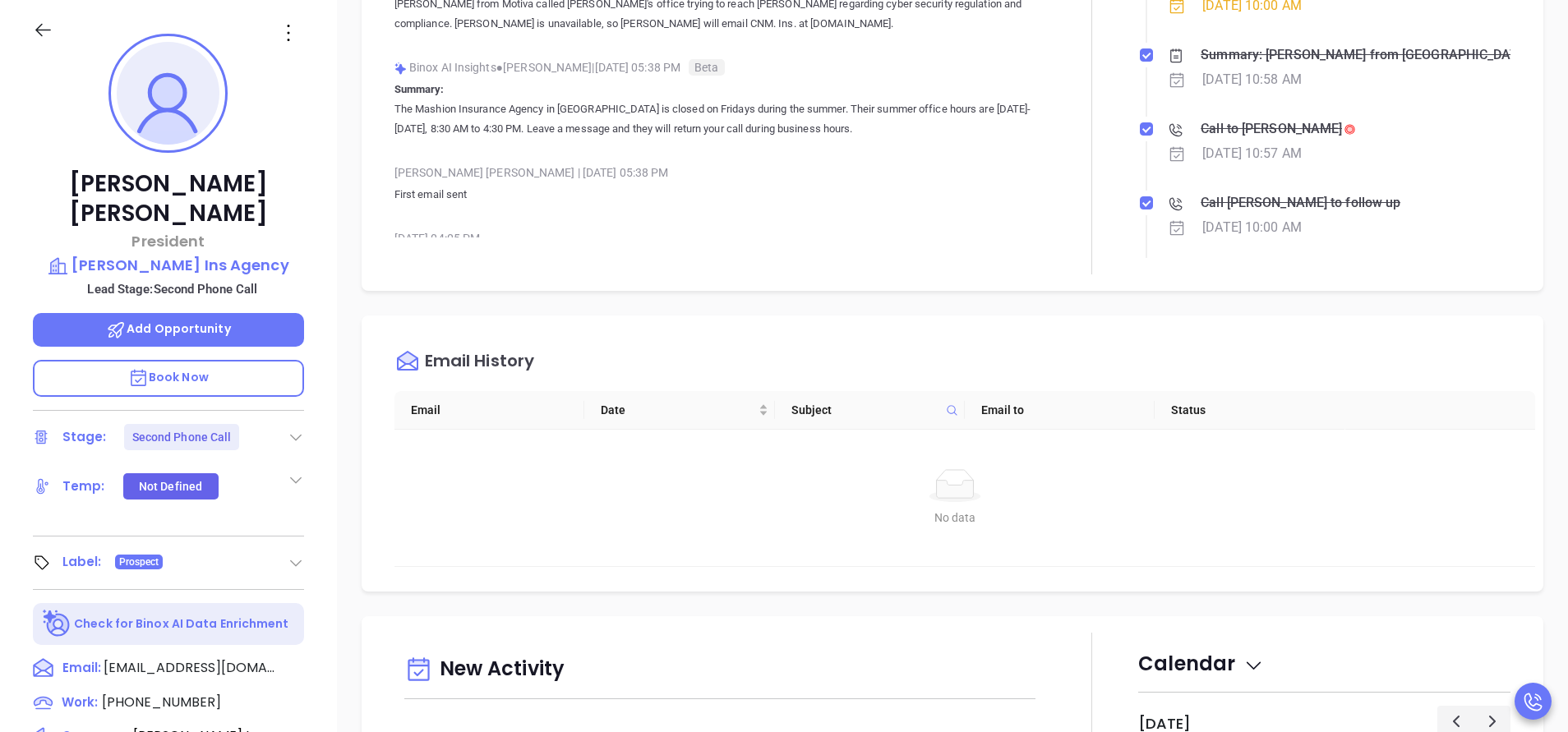
click at [292, 44] on icon at bounding box center [288, 32] width 26 height 26
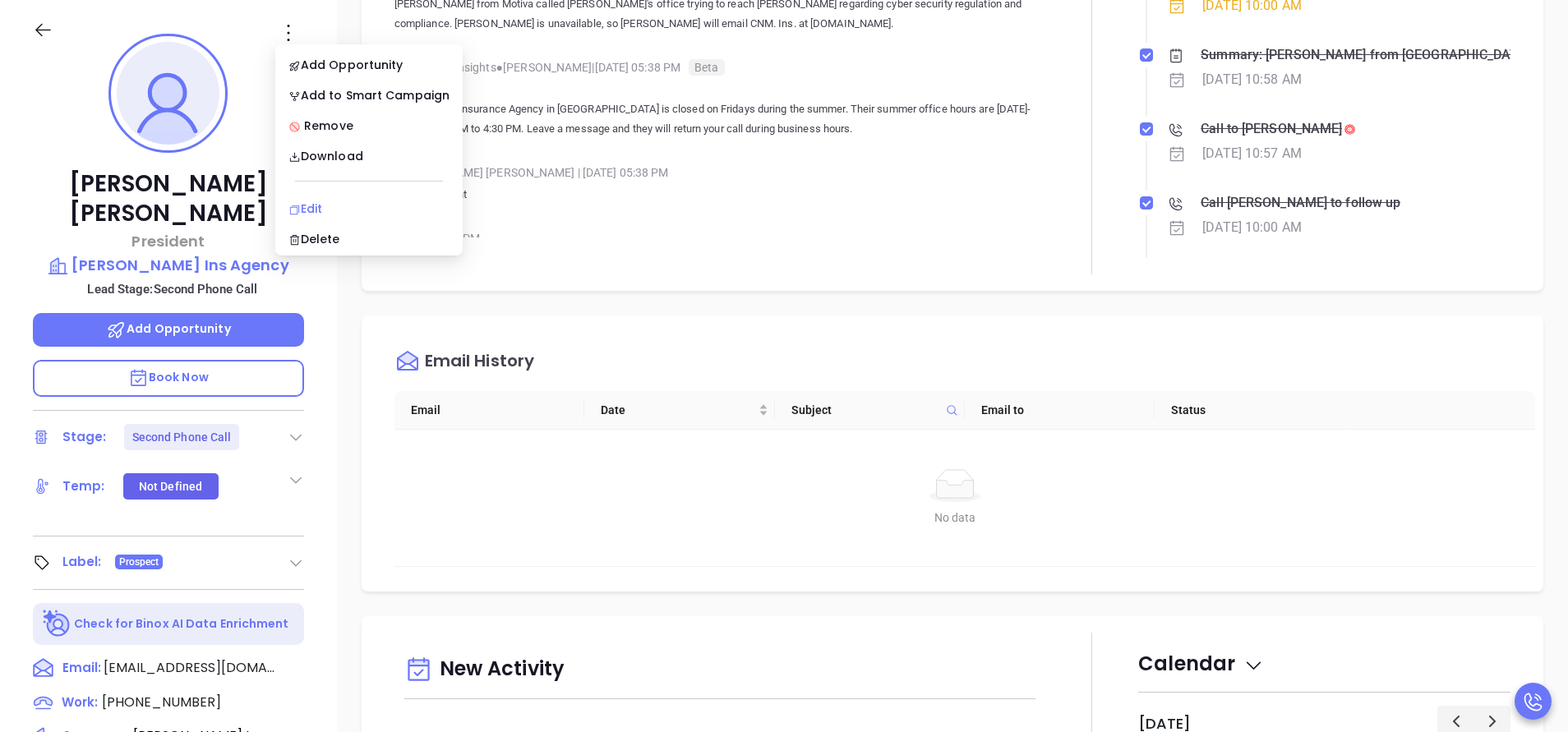
click at [315, 201] on div "Edit" at bounding box center [368, 209] width 161 height 19
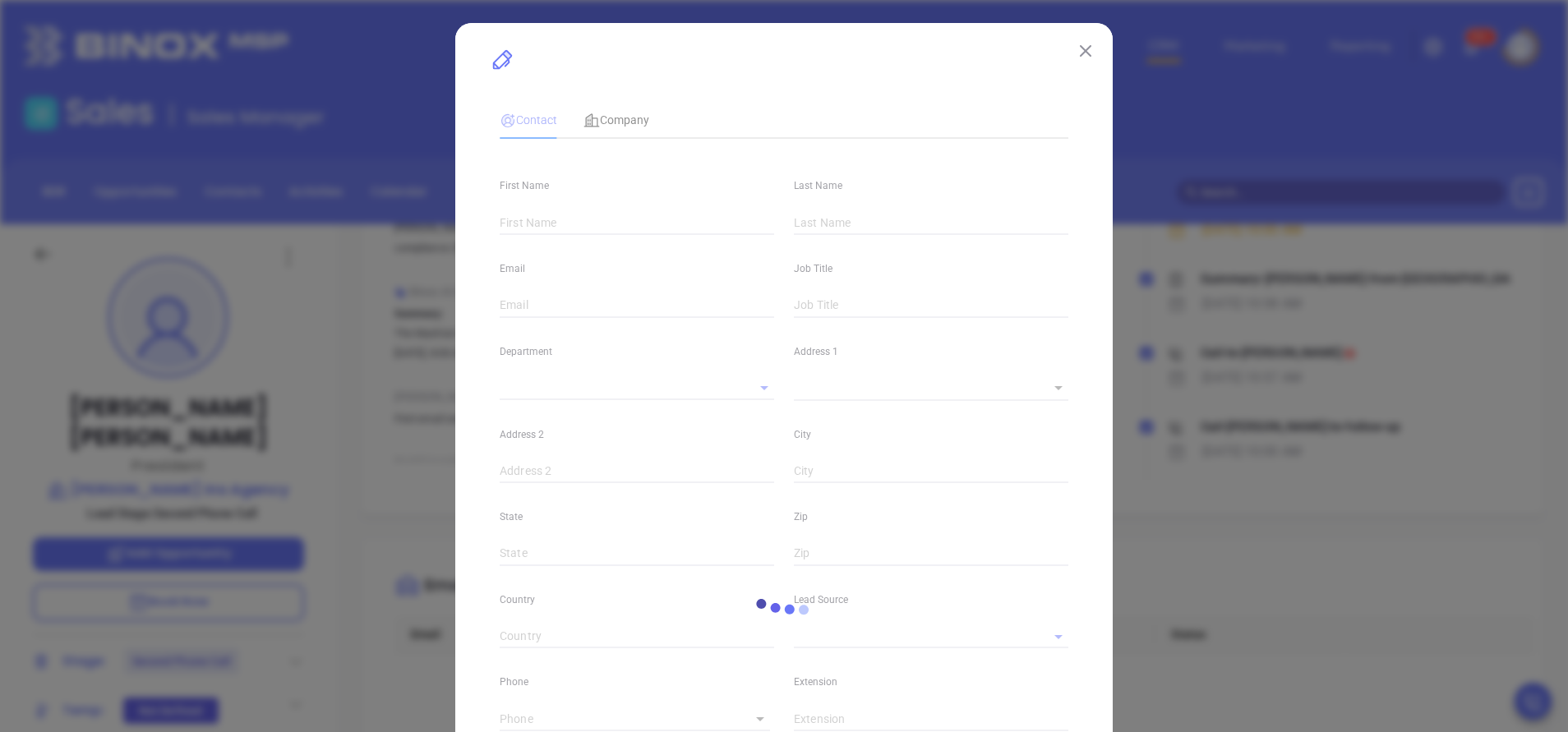
type input "Cecile"
type input "Kiley"
type input "insurance@marchionneins.com"
type input "President"
type input "1"
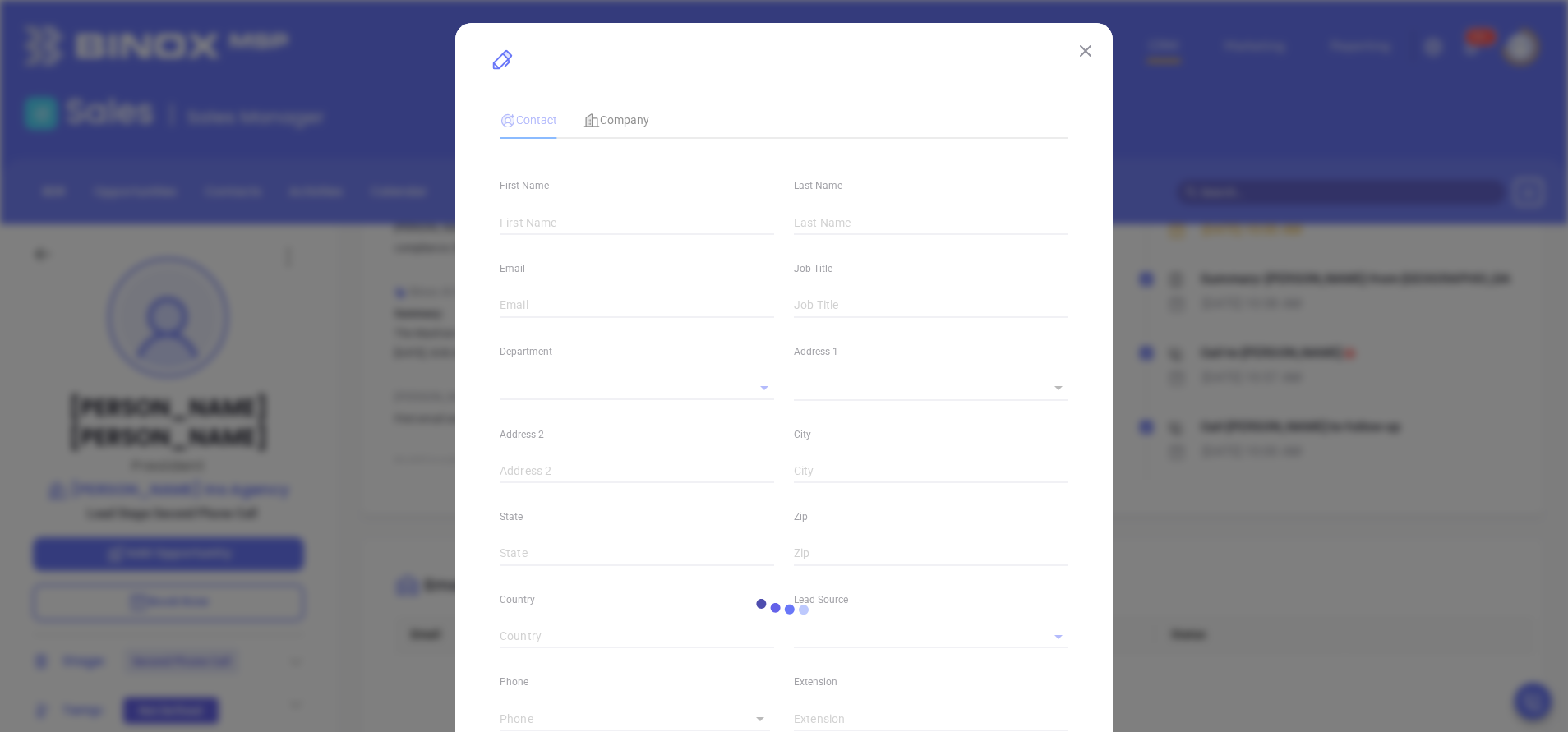
type input "www.linkedin.com/in/cecile-kiley-91879076"
type input "Marketing"
type input "Other"
type input "[PERSON_NAME]"
type input "Second Phone Call"
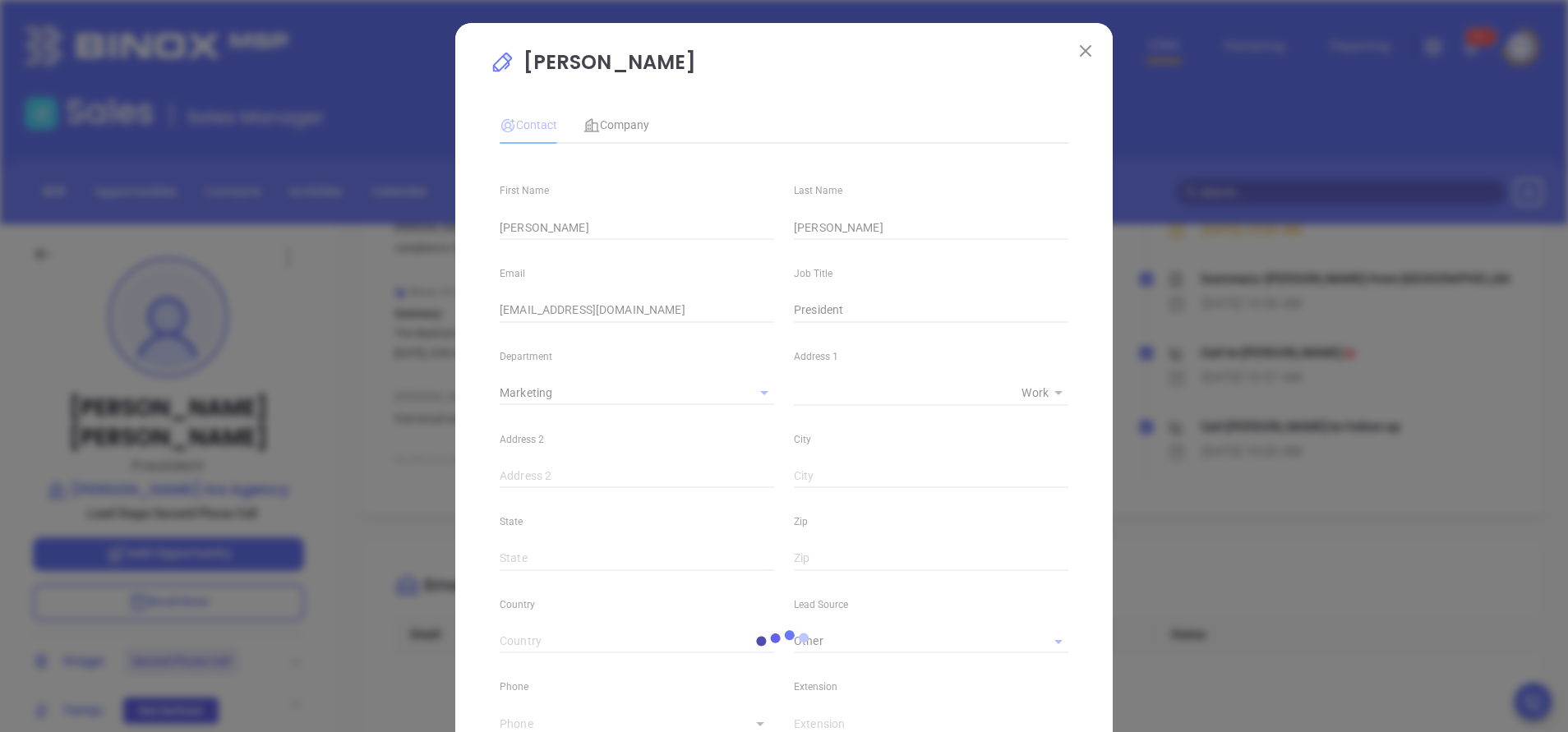
type input "(781) 391-7100"
type input "1"
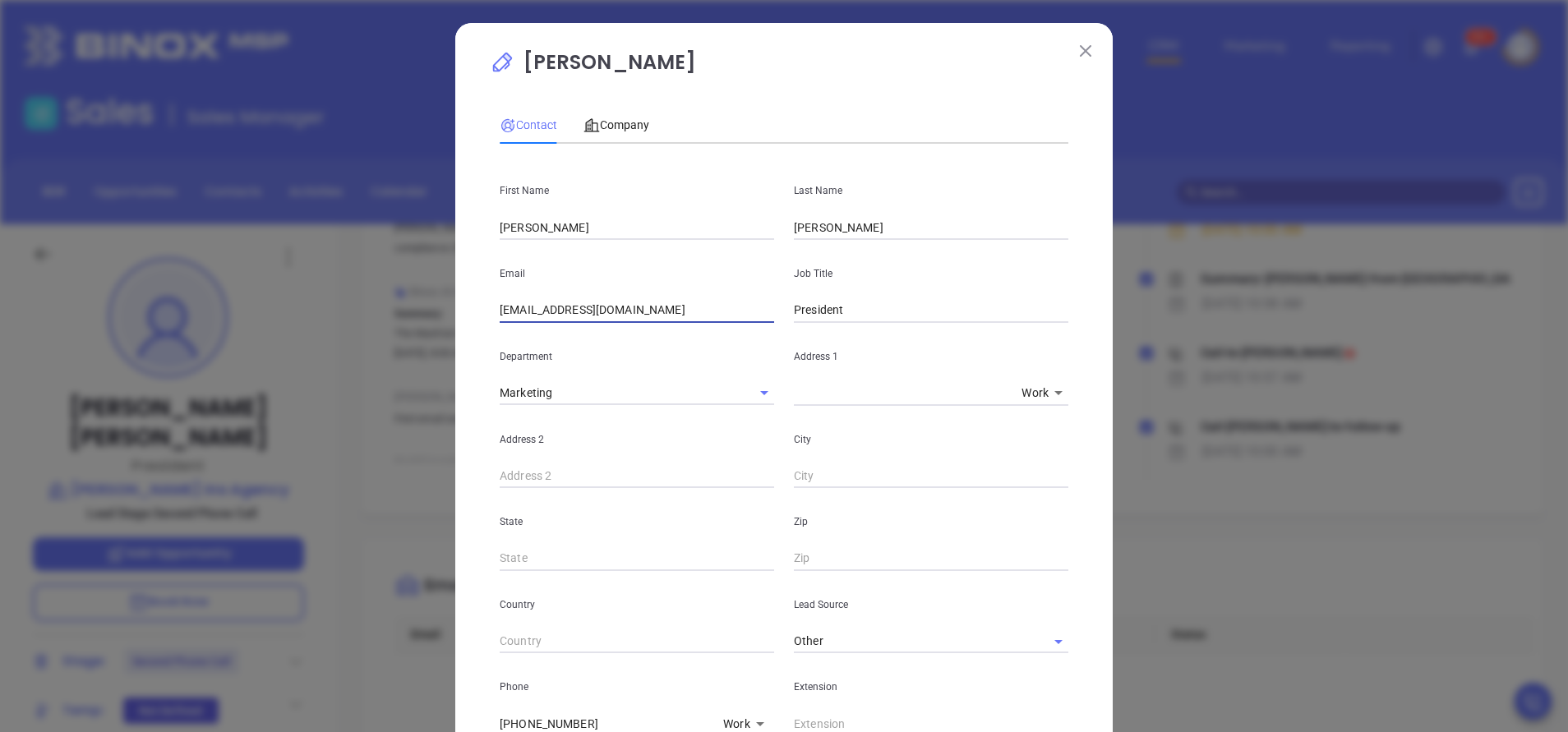
click at [691, 315] on input "insurance@marchionneins.com" at bounding box center [637, 310] width 274 height 24
drag, startPoint x: 687, startPoint y: 312, endPoint x: 461, endPoint y: 323, distance: 226.3
click at [461, 323] on div "Cecile Kiley Contact Company First Name Cecile Last Name Kiley Email insurance@…" at bounding box center [783, 630] width 657 height 1212
paste input "cnmins@mindspring"
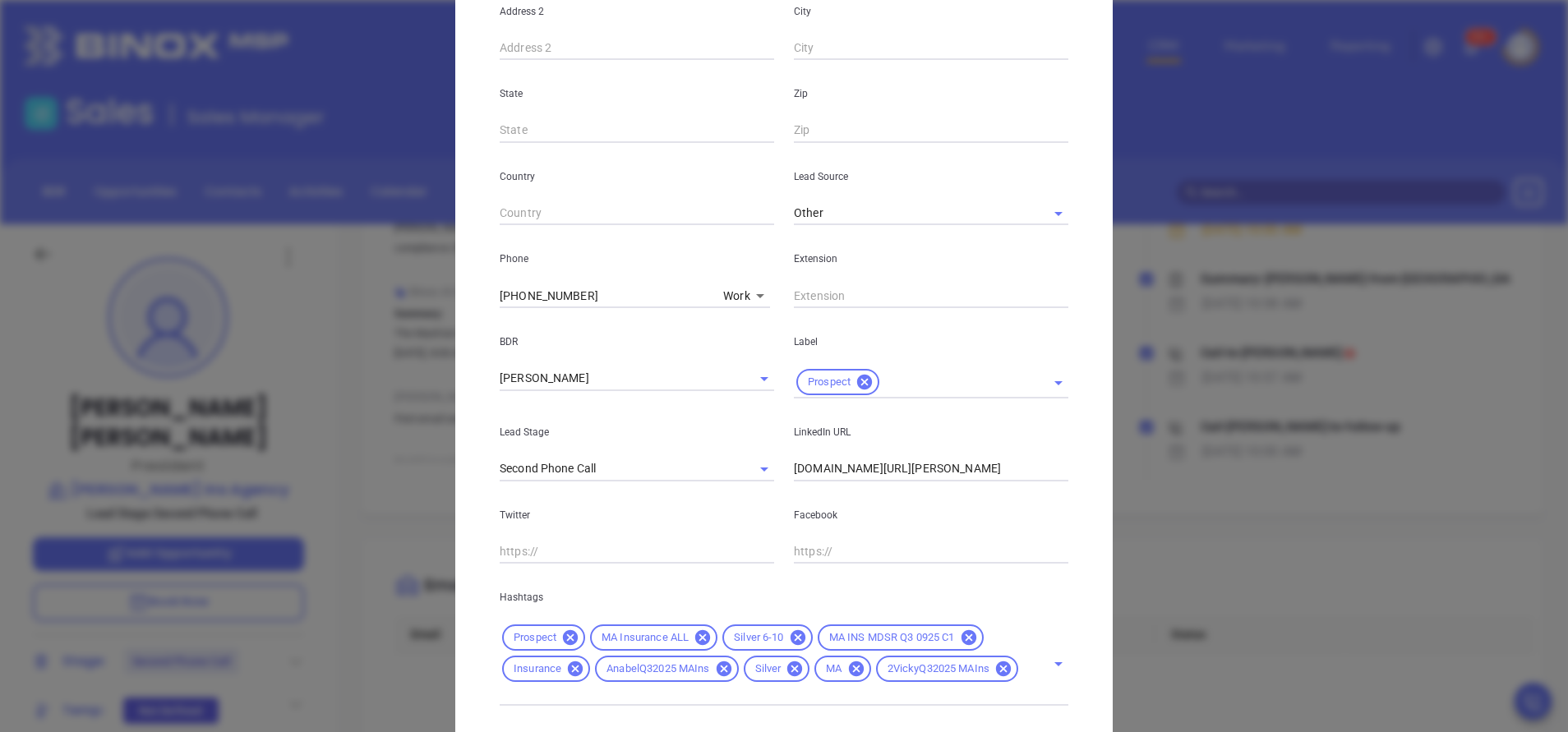
scroll to position [537, 0]
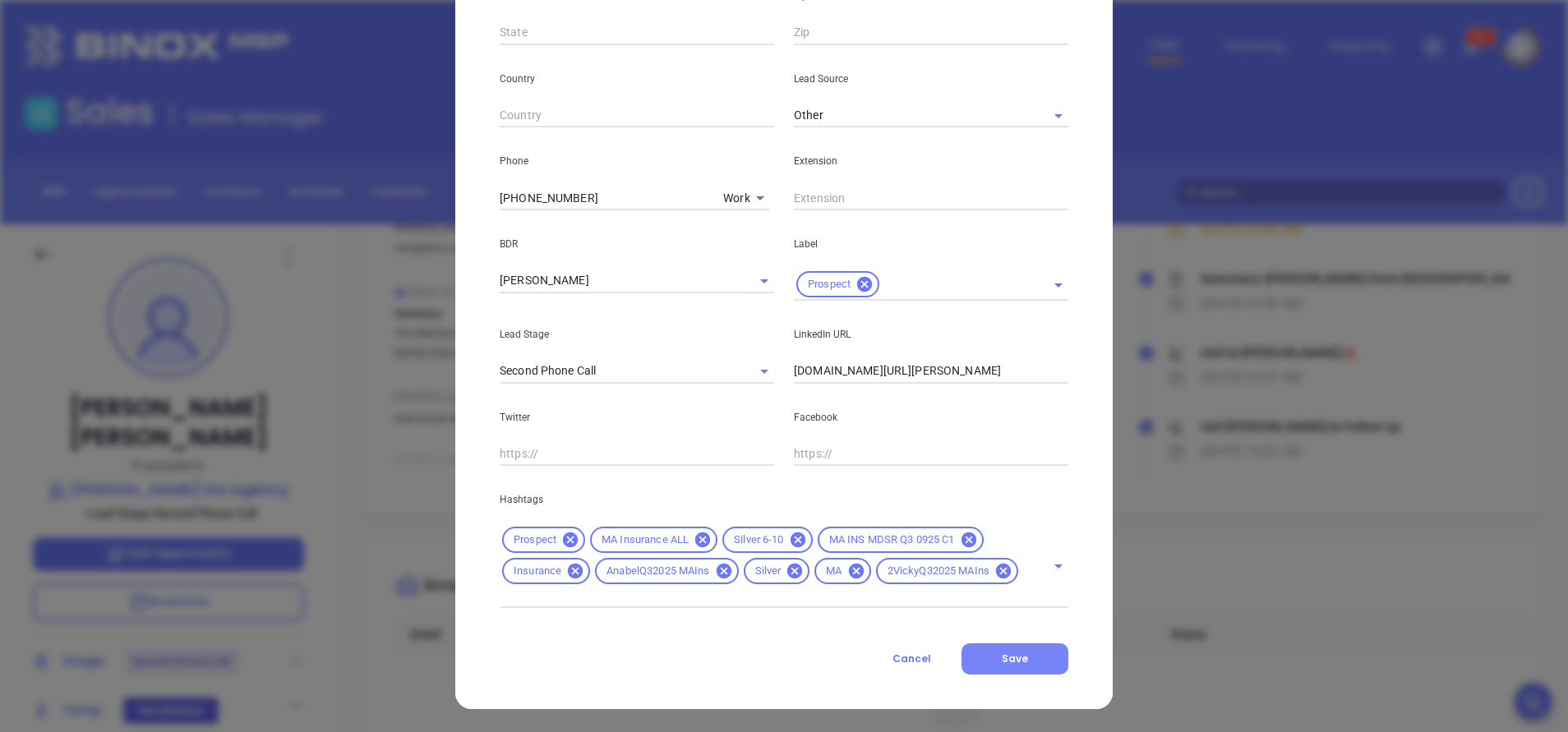
type input "cnmins@mindspring.com"
click at [1012, 668] on button "Save" at bounding box center [1014, 659] width 106 height 31
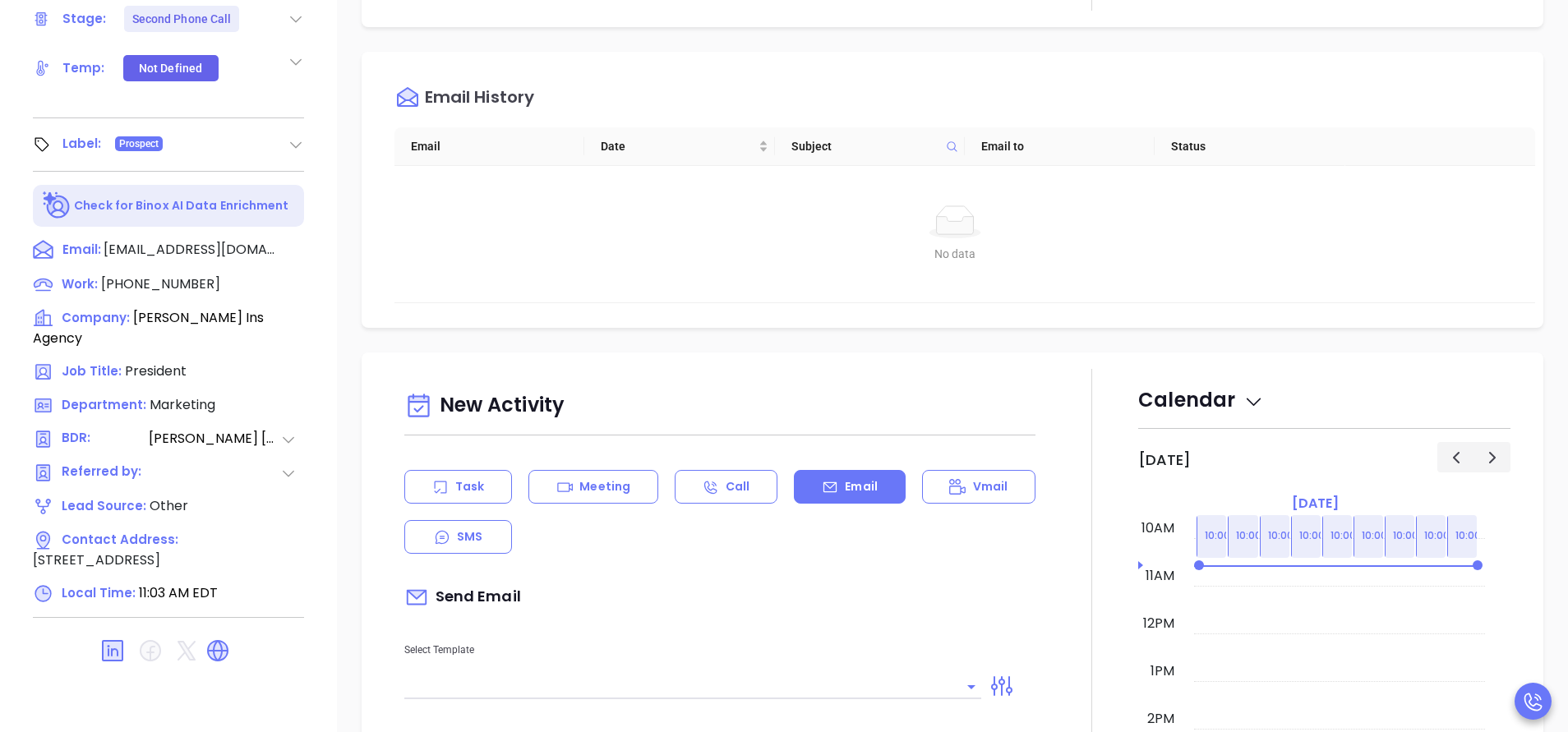
scroll to position [247, 0]
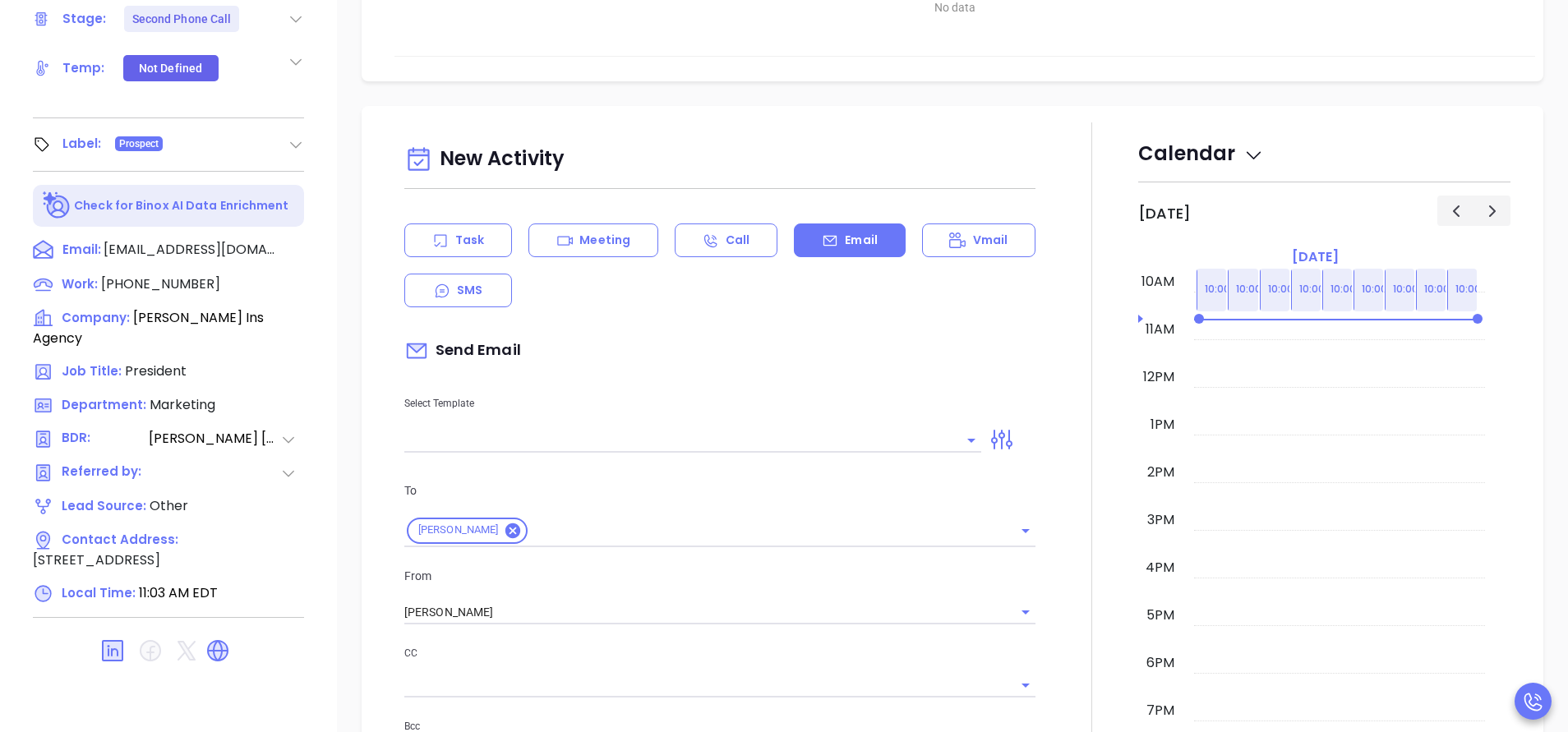
click at [724, 422] on div "Select Template" at bounding box center [692, 411] width 597 height 83
click at [721, 446] on input "text" at bounding box center [681, 440] width 553 height 23
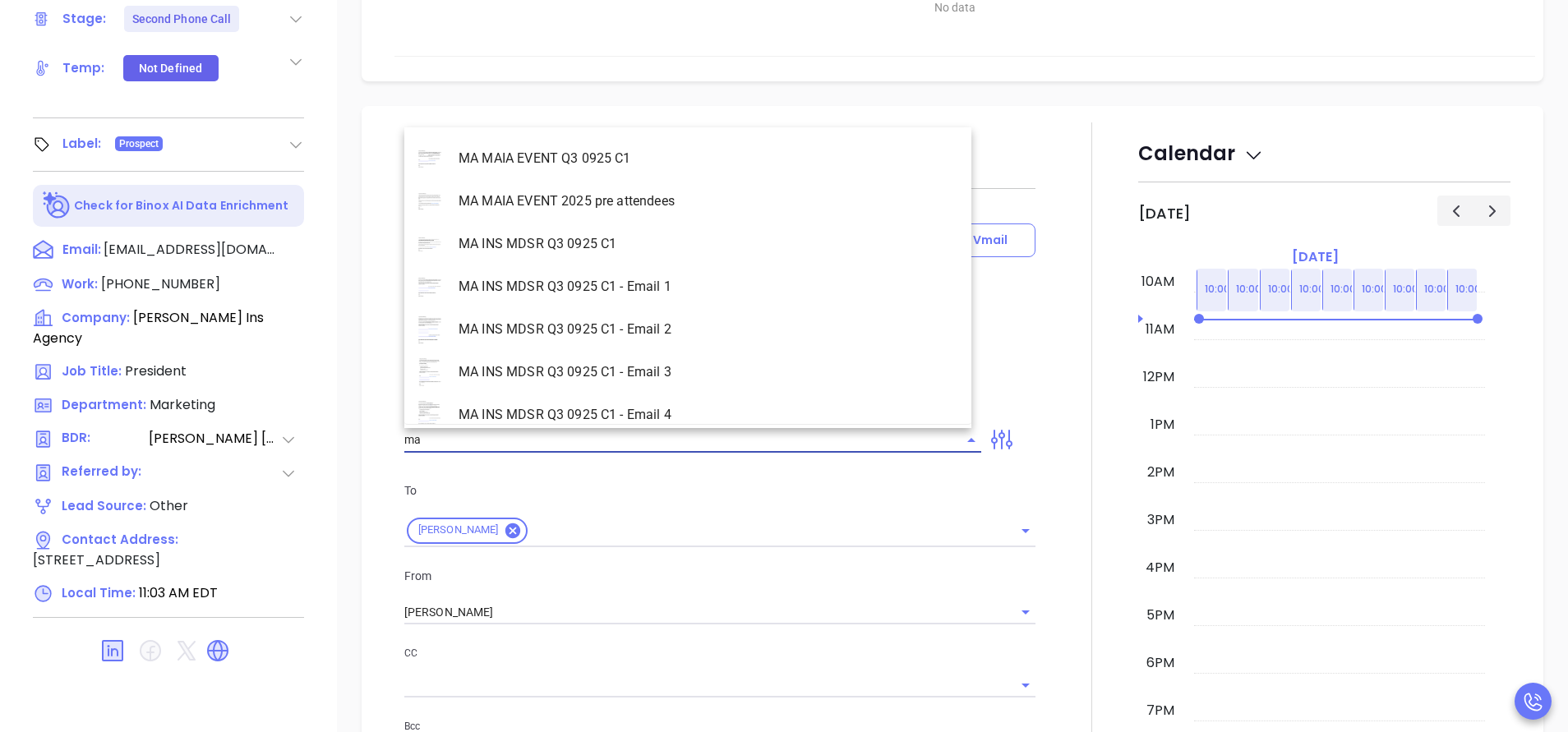
click at [656, 288] on li "MA INS MDSR Q3 0925 C1 - Email 1" at bounding box center [687, 287] width 567 height 43
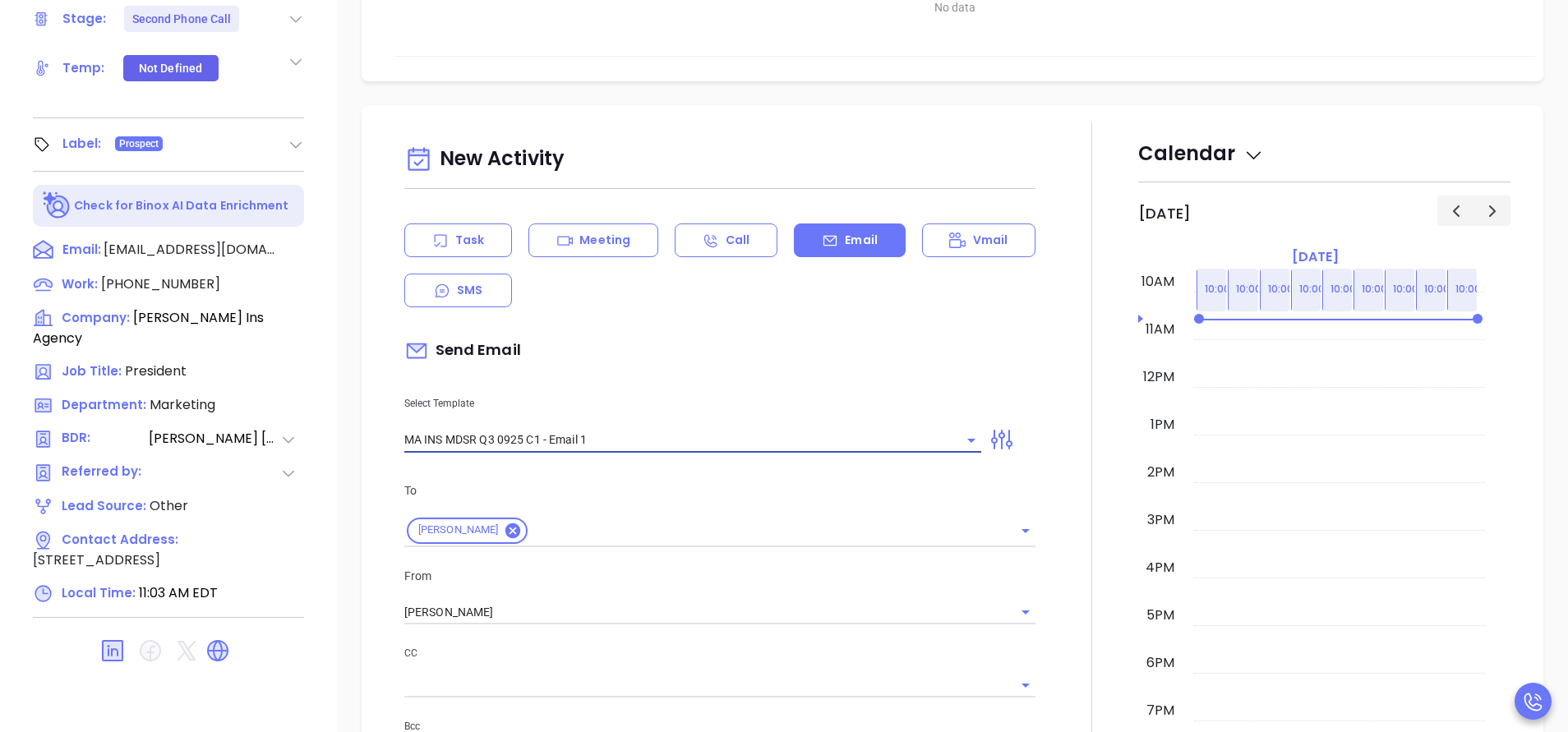
type input "MA INS MDSR Q3 0925 C1 - Email 1"
type input "Continuing our MAIA Big Event conversation, Cecile"
click at [743, 386] on div "Select Template MA INS MDSR Q3 0925 C1 - Email 1" at bounding box center [692, 411] width 597 height 83
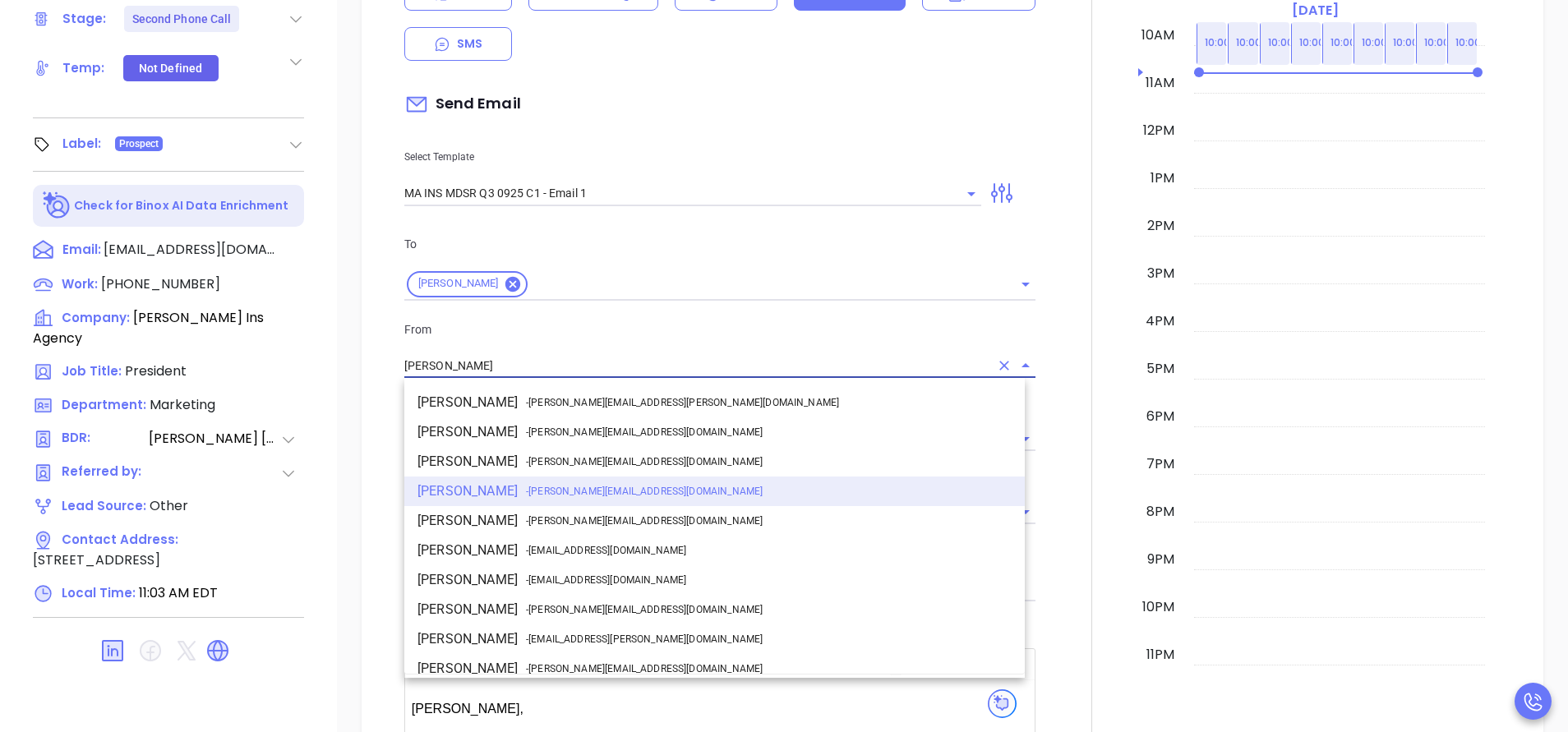
click at [496, 366] on input "[PERSON_NAME]" at bounding box center [696, 366] width 585 height 23
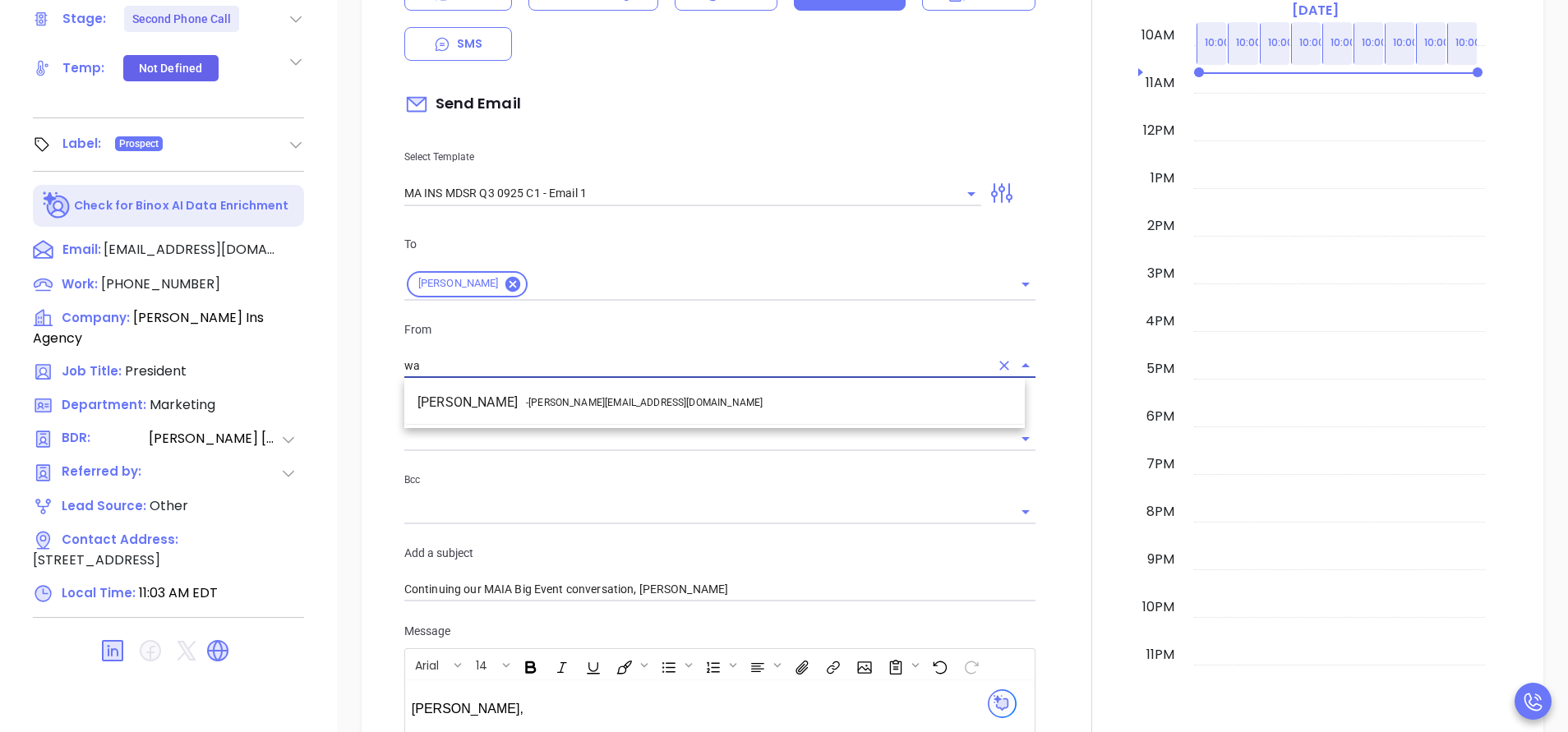
click at [532, 391] on li "Walter Contreras - walter@motiva.net" at bounding box center [714, 402] width 620 height 29
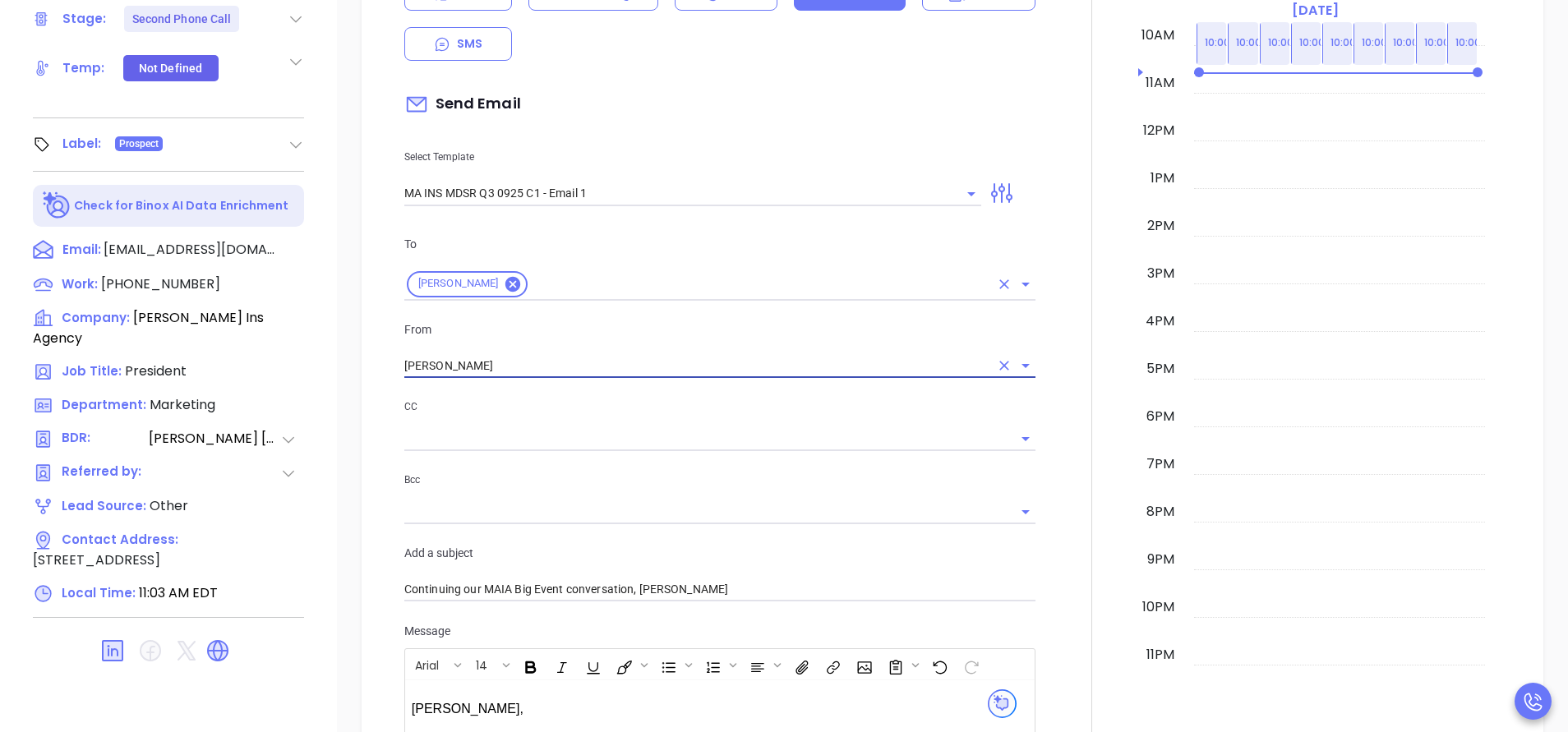
click at [631, 268] on div "Cecile Kiley" at bounding box center [720, 284] width 631 height 32
type input "[PERSON_NAME]"
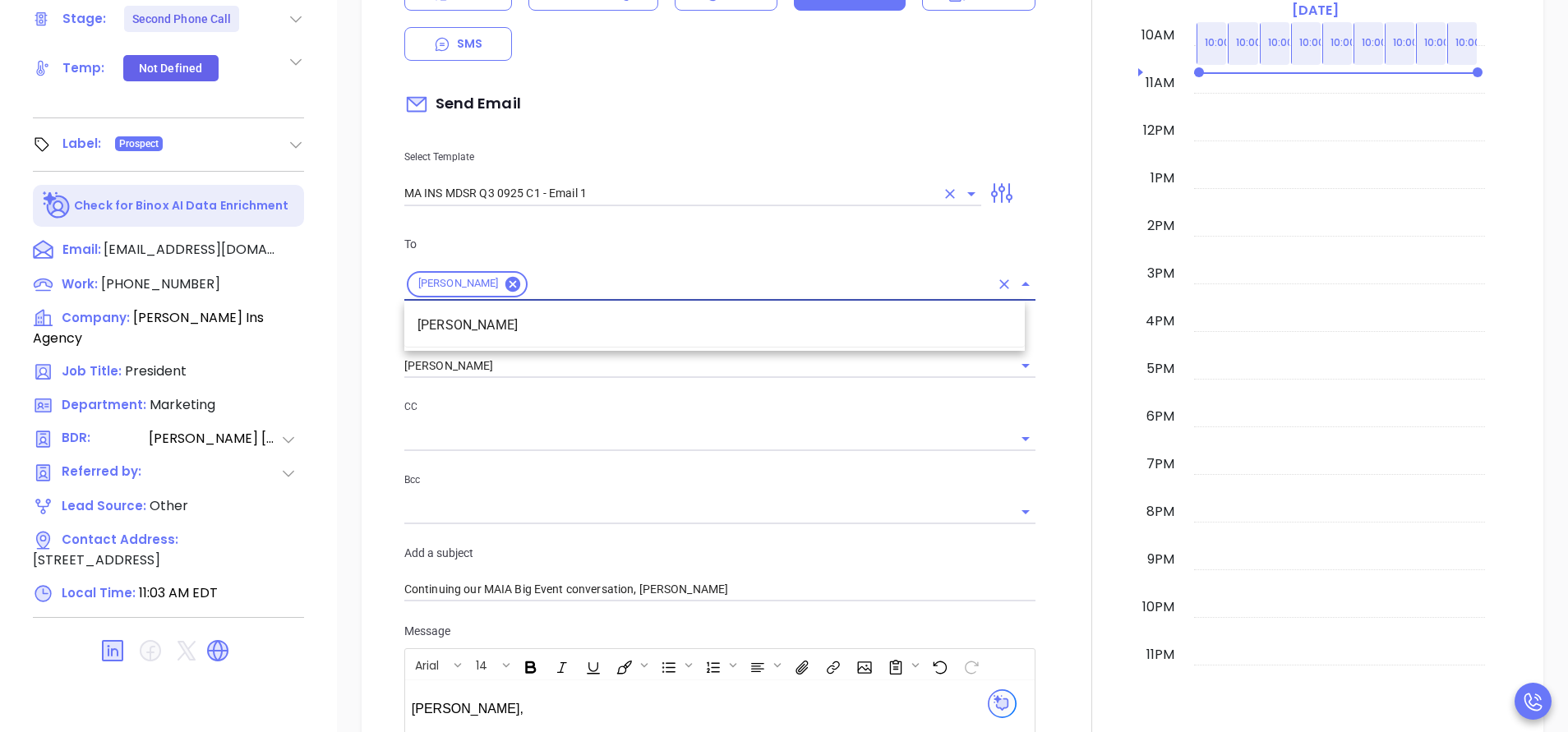
click at [647, 200] on input "MA INS MDSR Q3 0925 C1 - Email 1" at bounding box center [670, 193] width 531 height 23
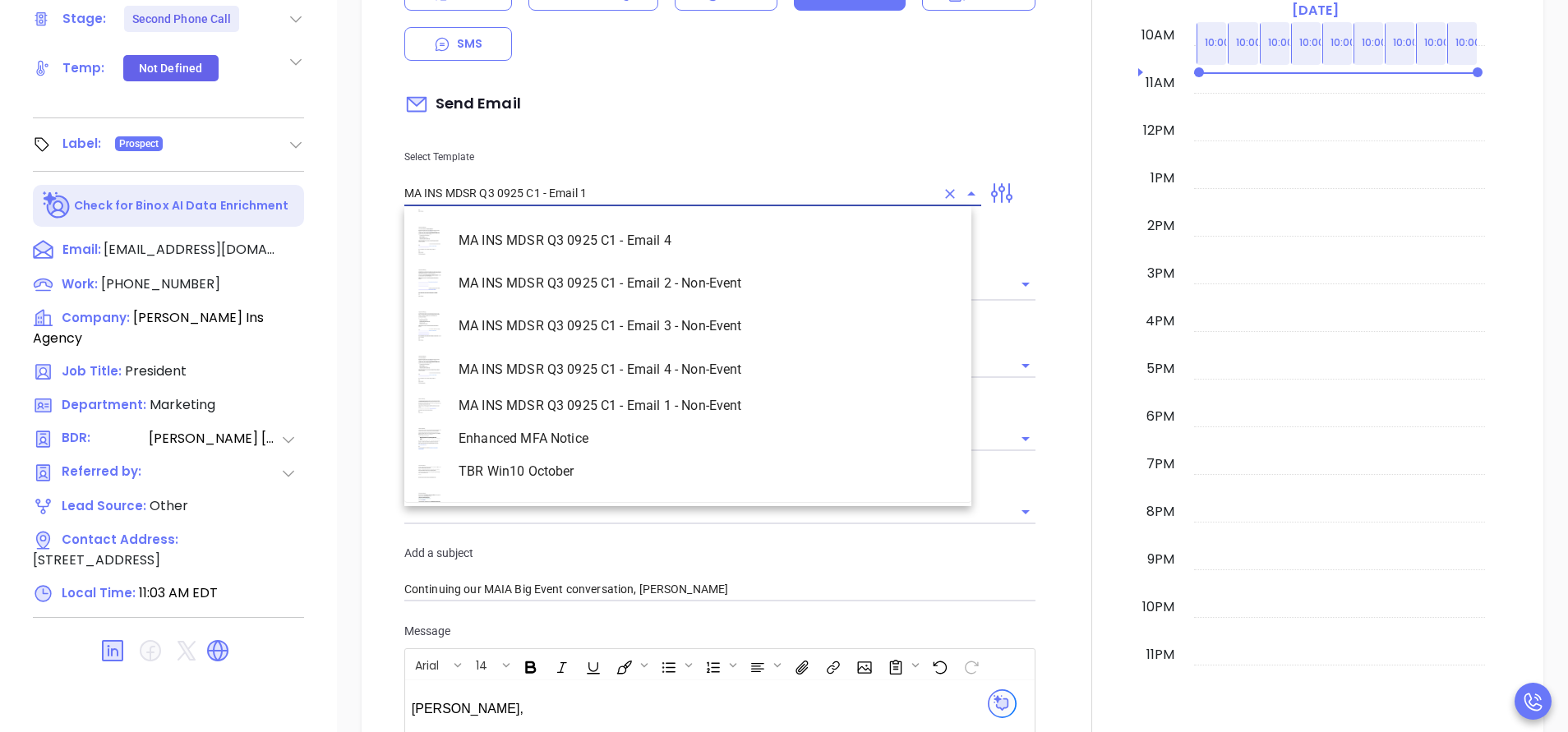
scroll to position [4450, 0]
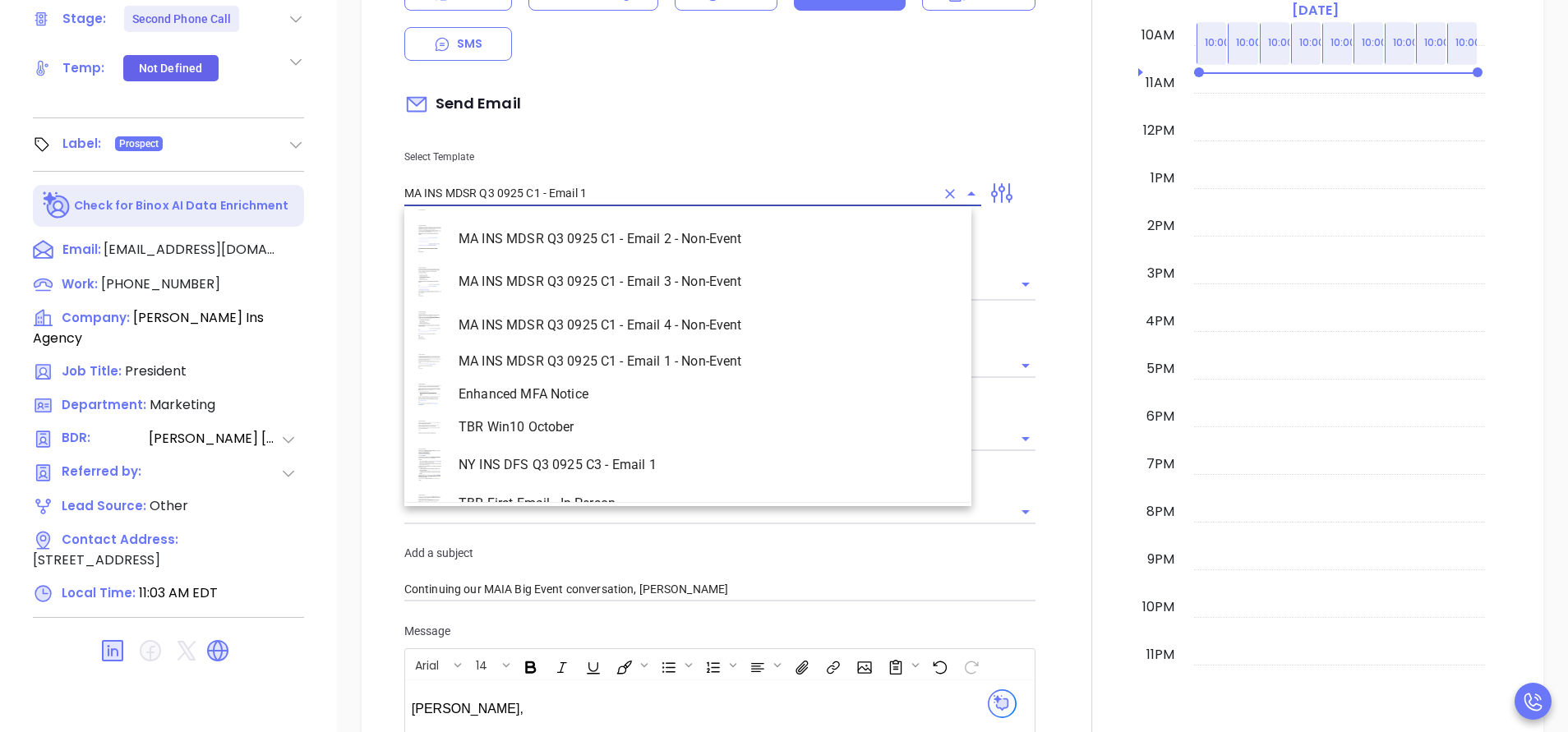
click at [702, 363] on li "MA INS MDSR Q3 0925 C1 - Email 1 - Non-Event" at bounding box center [687, 361] width 567 height 29
type input "MA INS MDSR Q3 0925 C1 - Email 1 - Non-Event"
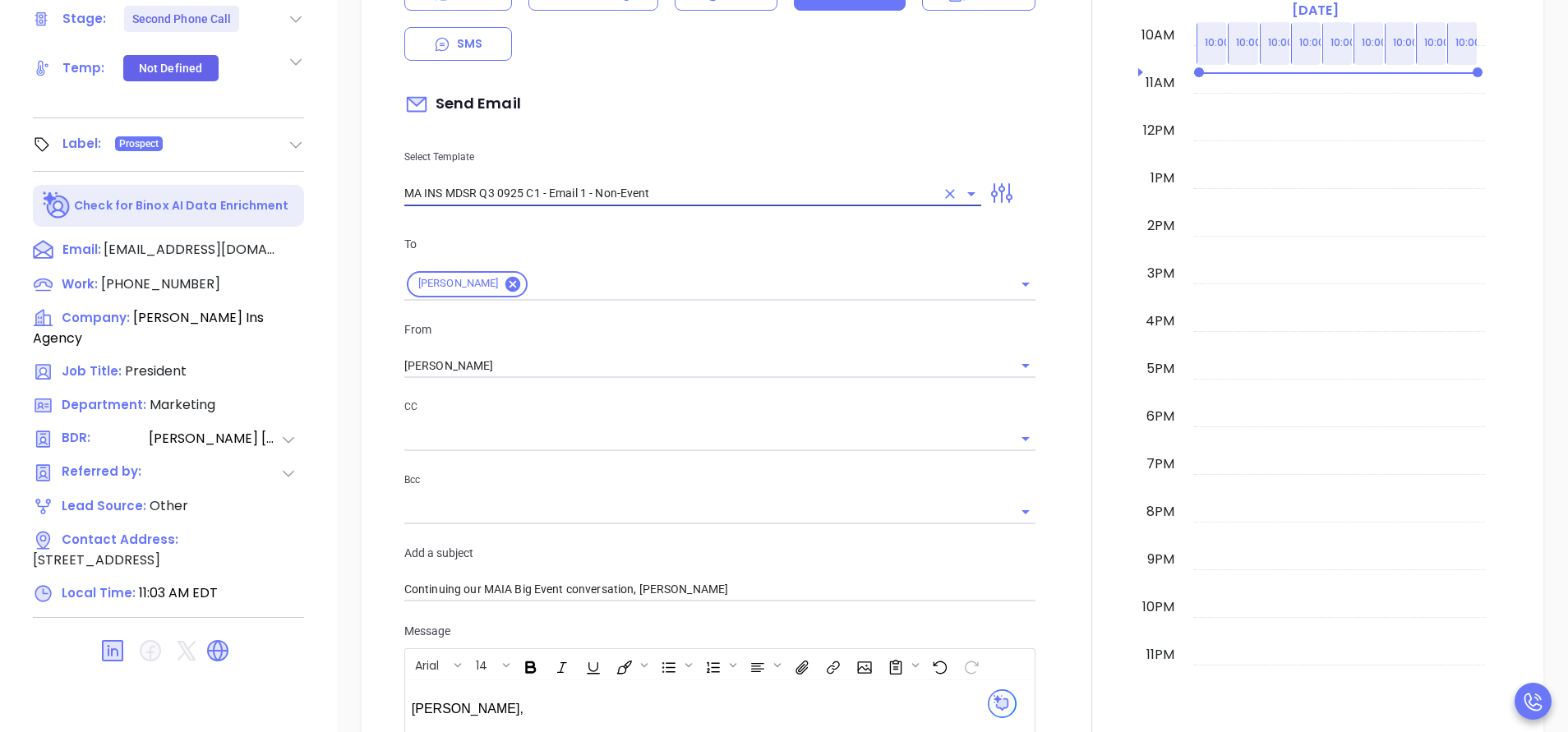
type input "Cecile, are you ready for Massachusetts’ compliance requirement?"
click at [1046, 397] on div at bounding box center [1092, 494] width 93 height 1237
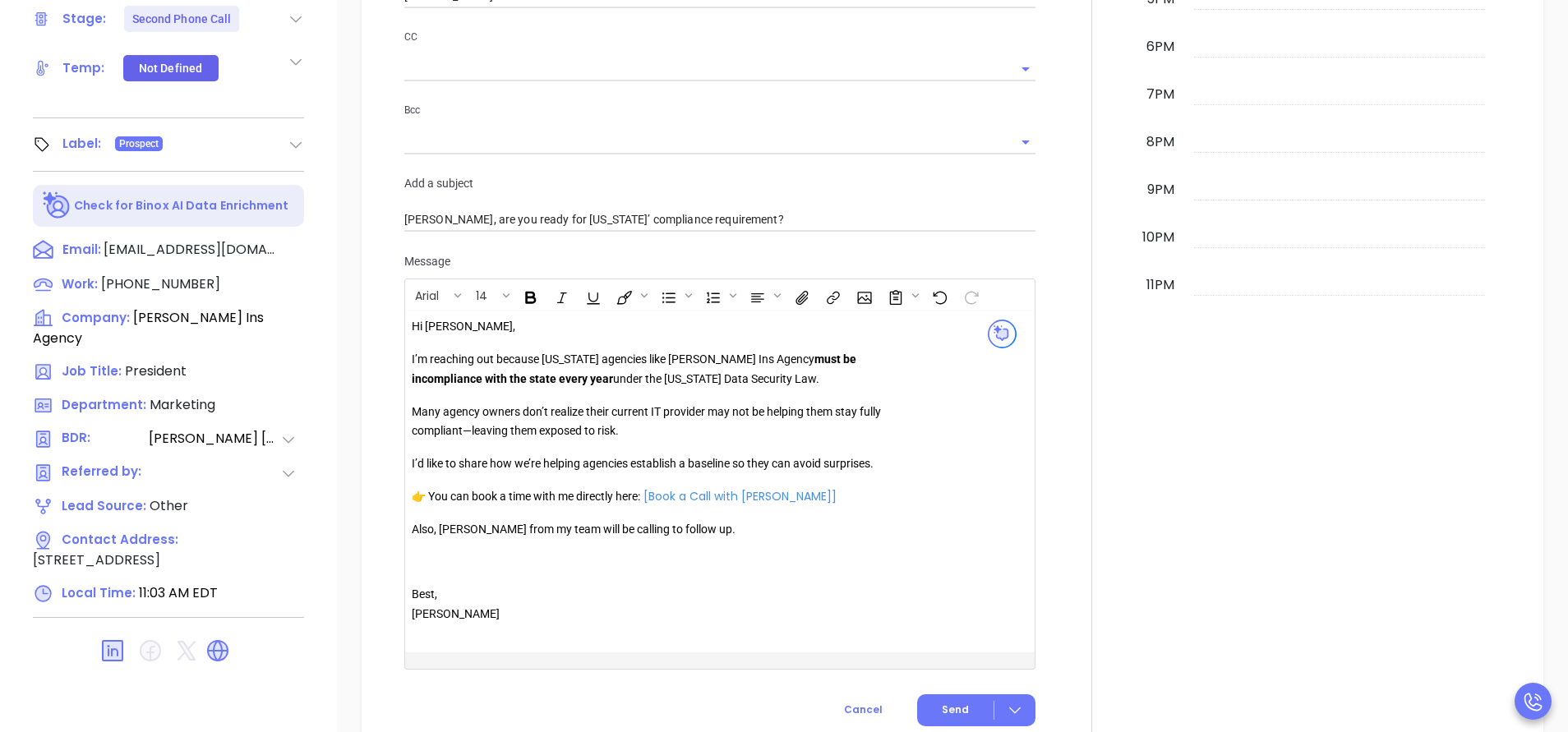
scroll to position [986, 0]
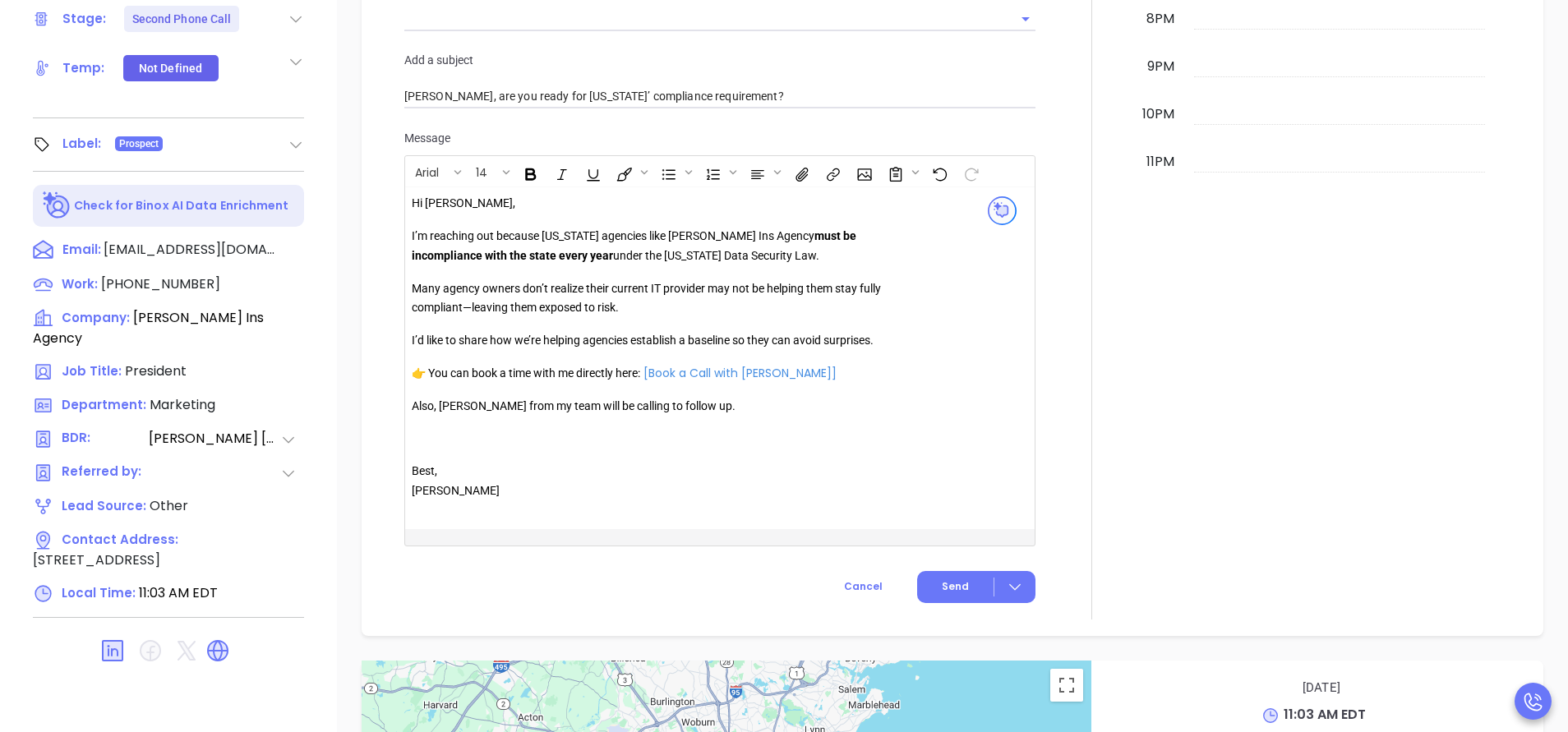
click at [461, 401] on p "Also, Anabell from my team will be calling to follow up." at bounding box center [648, 407] width 473 height 20
click at [954, 586] on span "Send" at bounding box center [956, 586] width 27 height 15
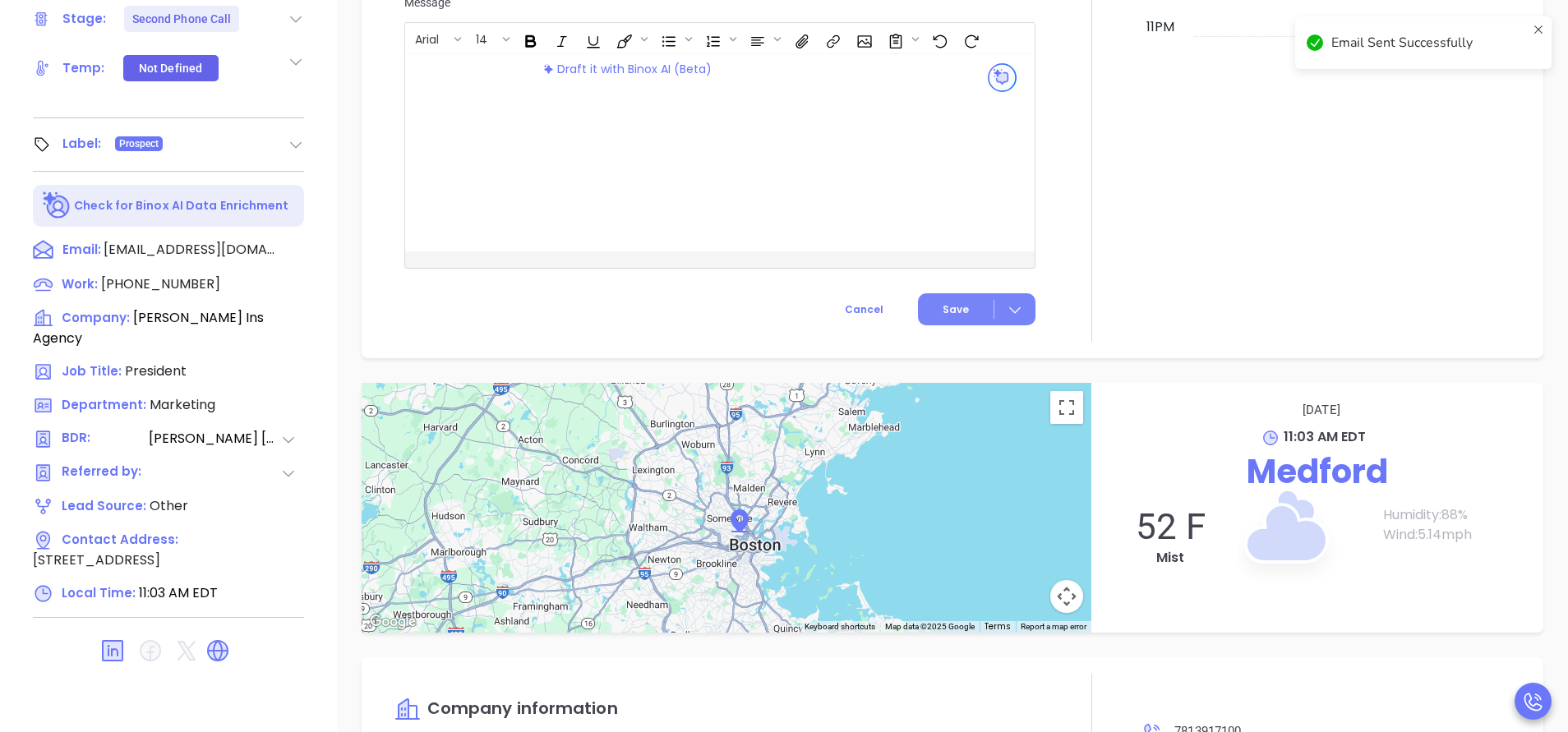
scroll to position [850, 0]
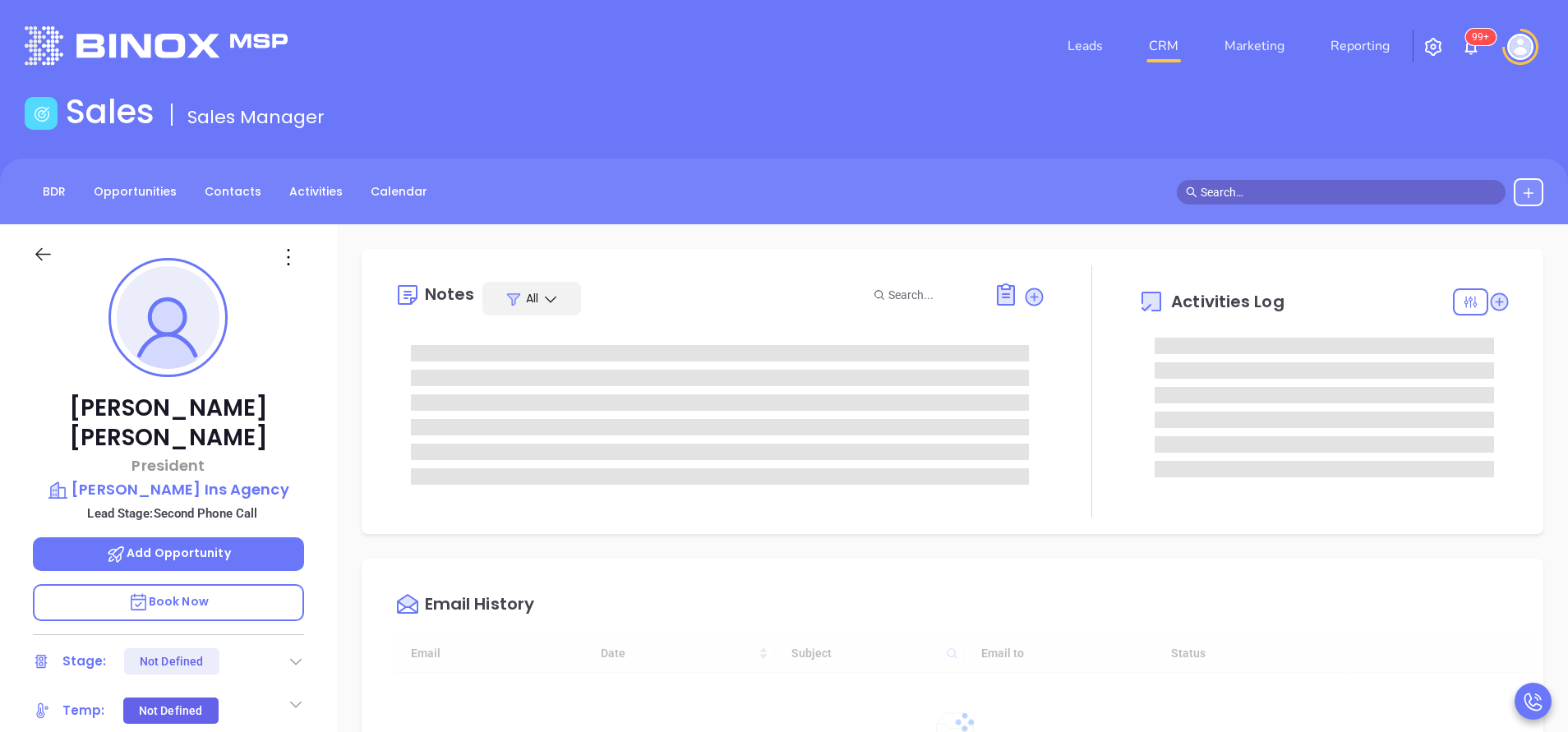
type input "[DATE]"
type input "[PERSON_NAME]"
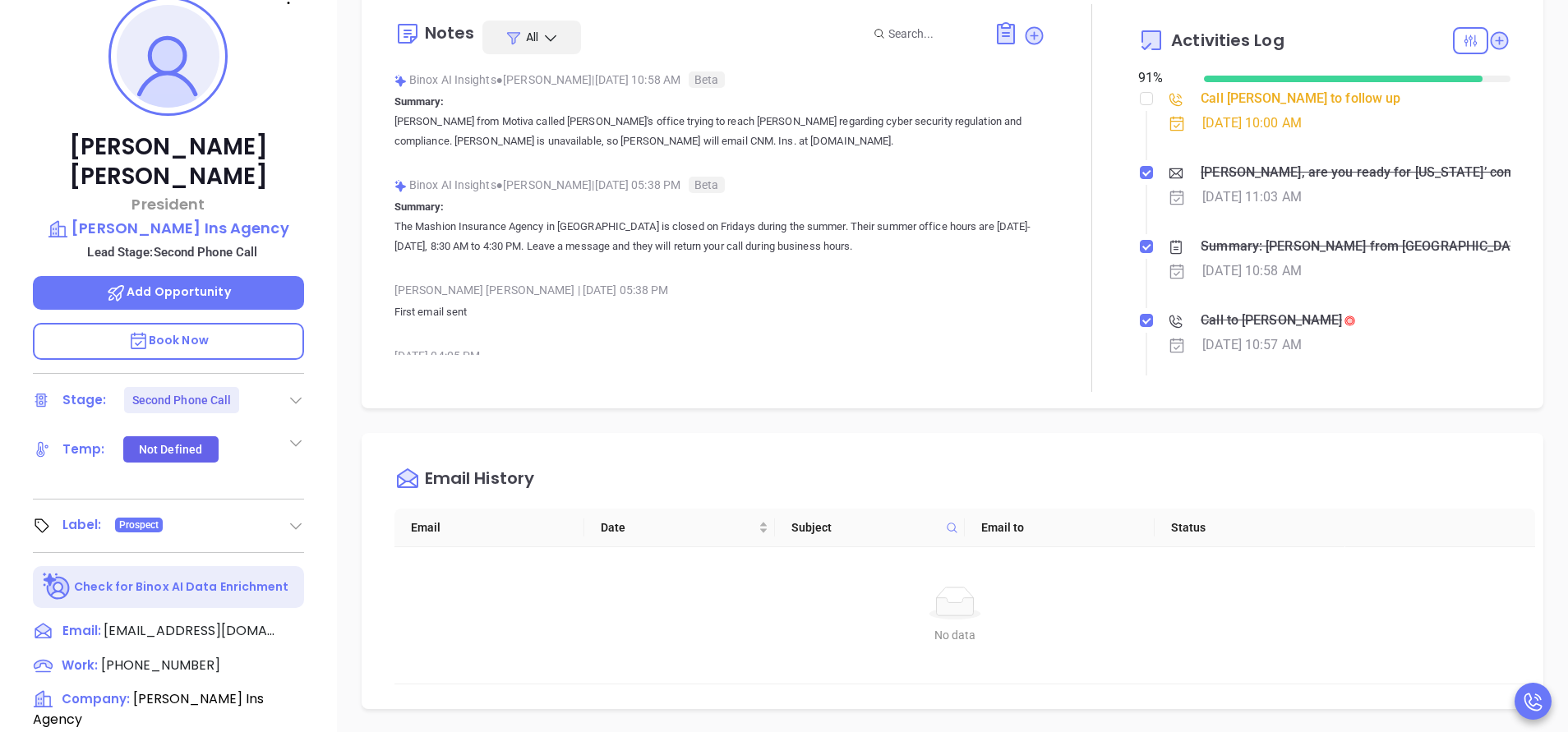
scroll to position [0, 0]
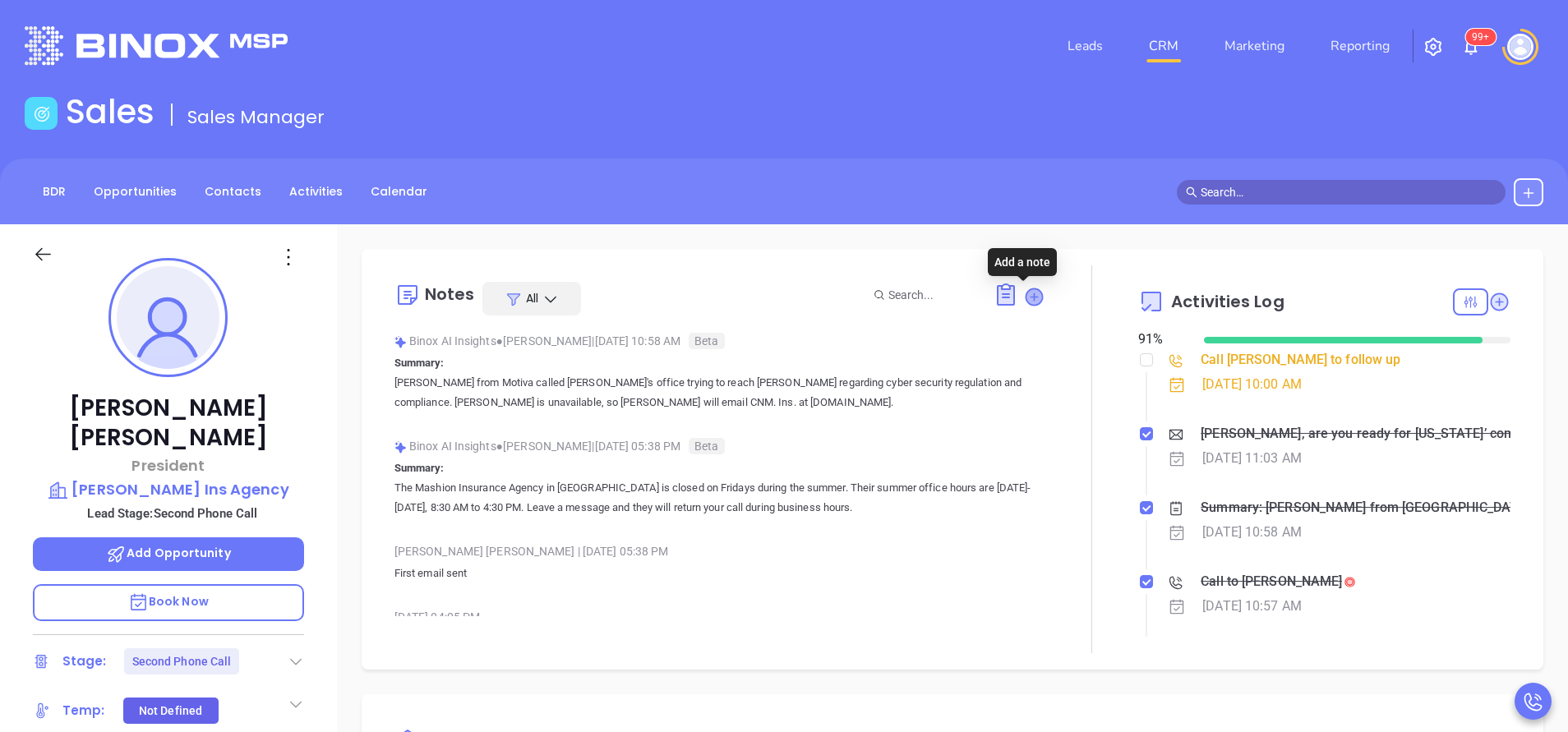
click at [1030, 300] on icon at bounding box center [1033, 296] width 17 height 17
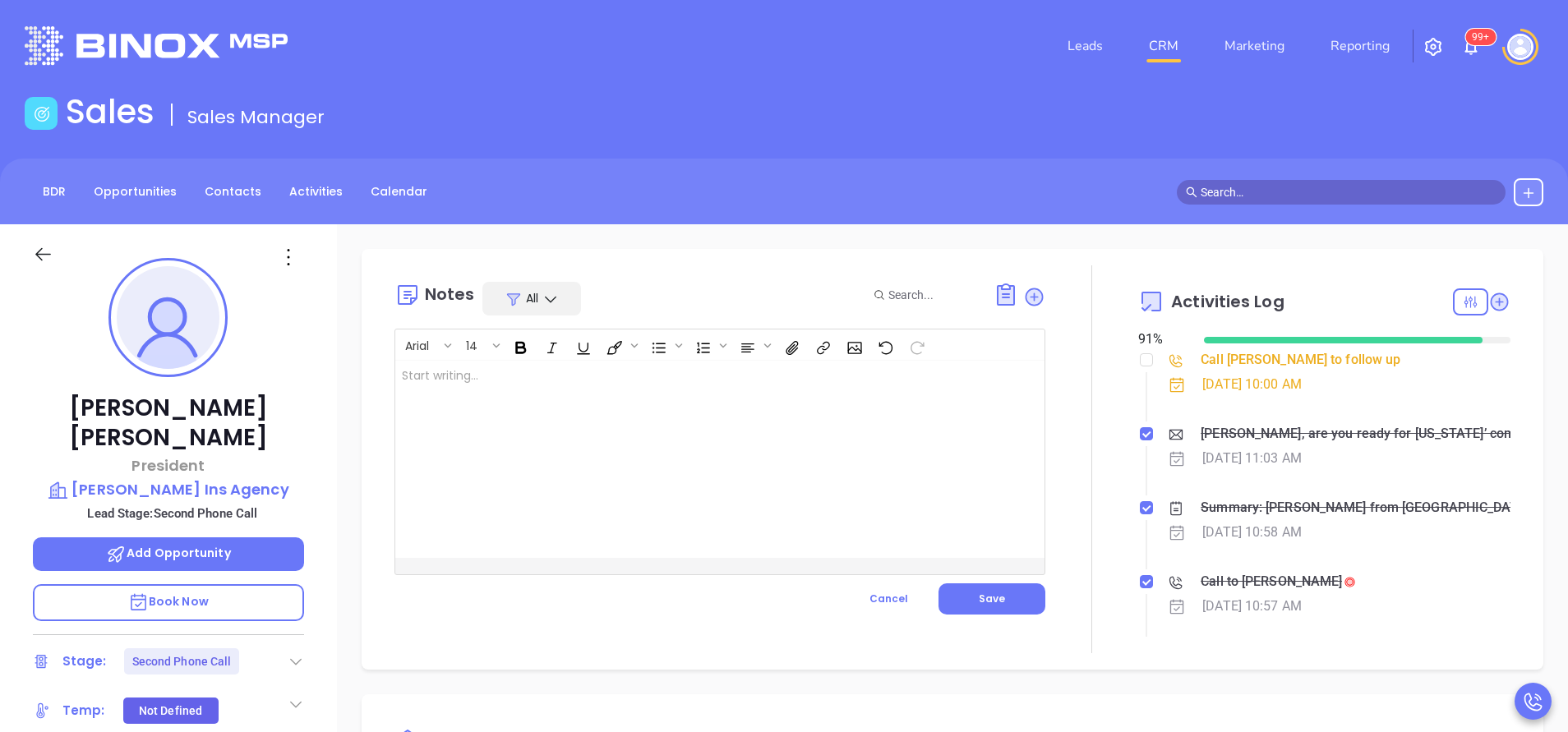
click at [663, 387] on div at bounding box center [697, 460] width 604 height 197
click at [712, 391] on div "Updated email from" at bounding box center [697, 460] width 604 height 197
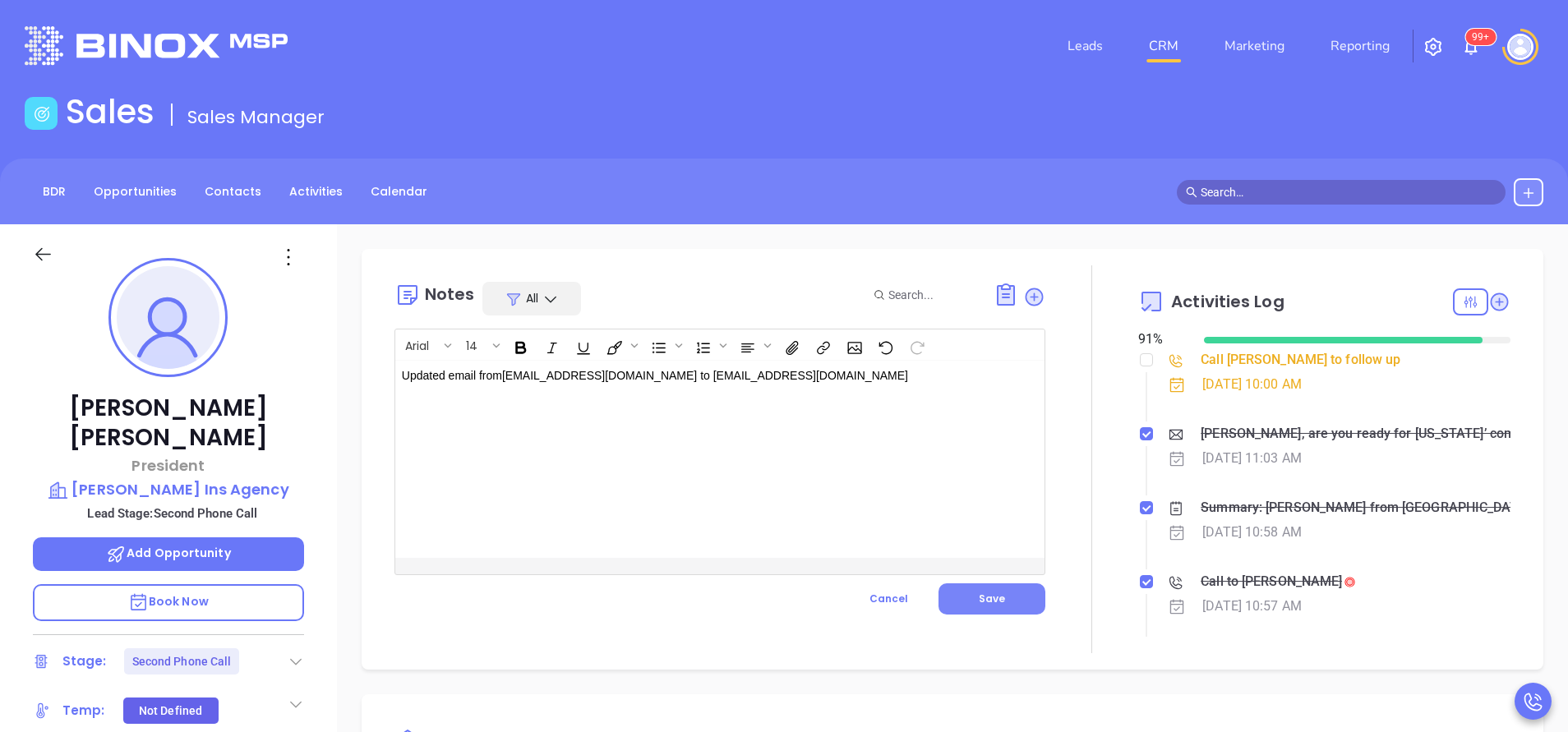
click at [978, 597] on span "Save" at bounding box center [991, 598] width 26 height 14
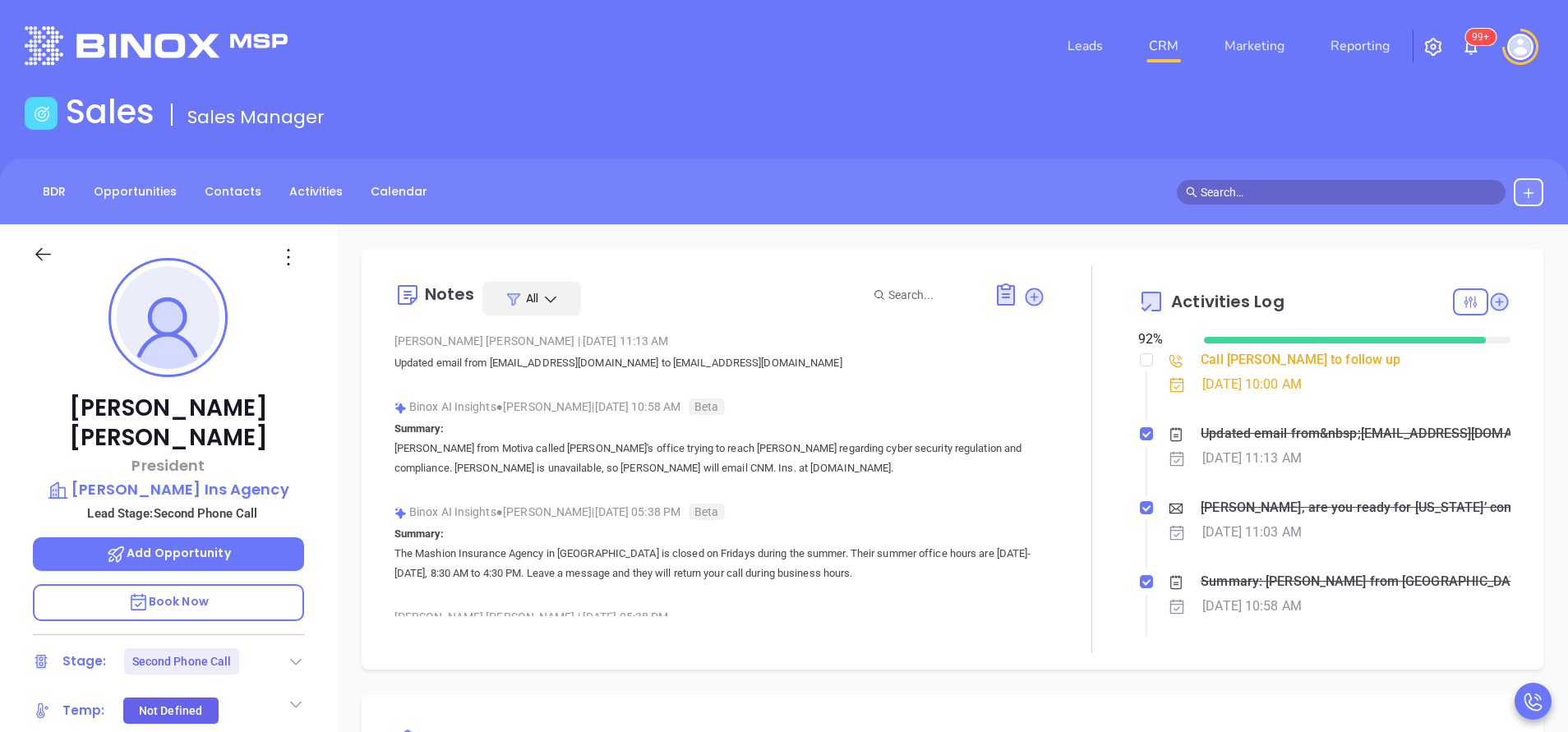
click at [1409, 121] on div "Sales Sales Manager" at bounding box center [784, 114] width 1539 height 46
drag, startPoint x: 765, startPoint y: 363, endPoint x: 357, endPoint y: 373, distance: 408.1
copy p "Updated email from insurance@marchionneins.com to cnmins@mindspring.com"
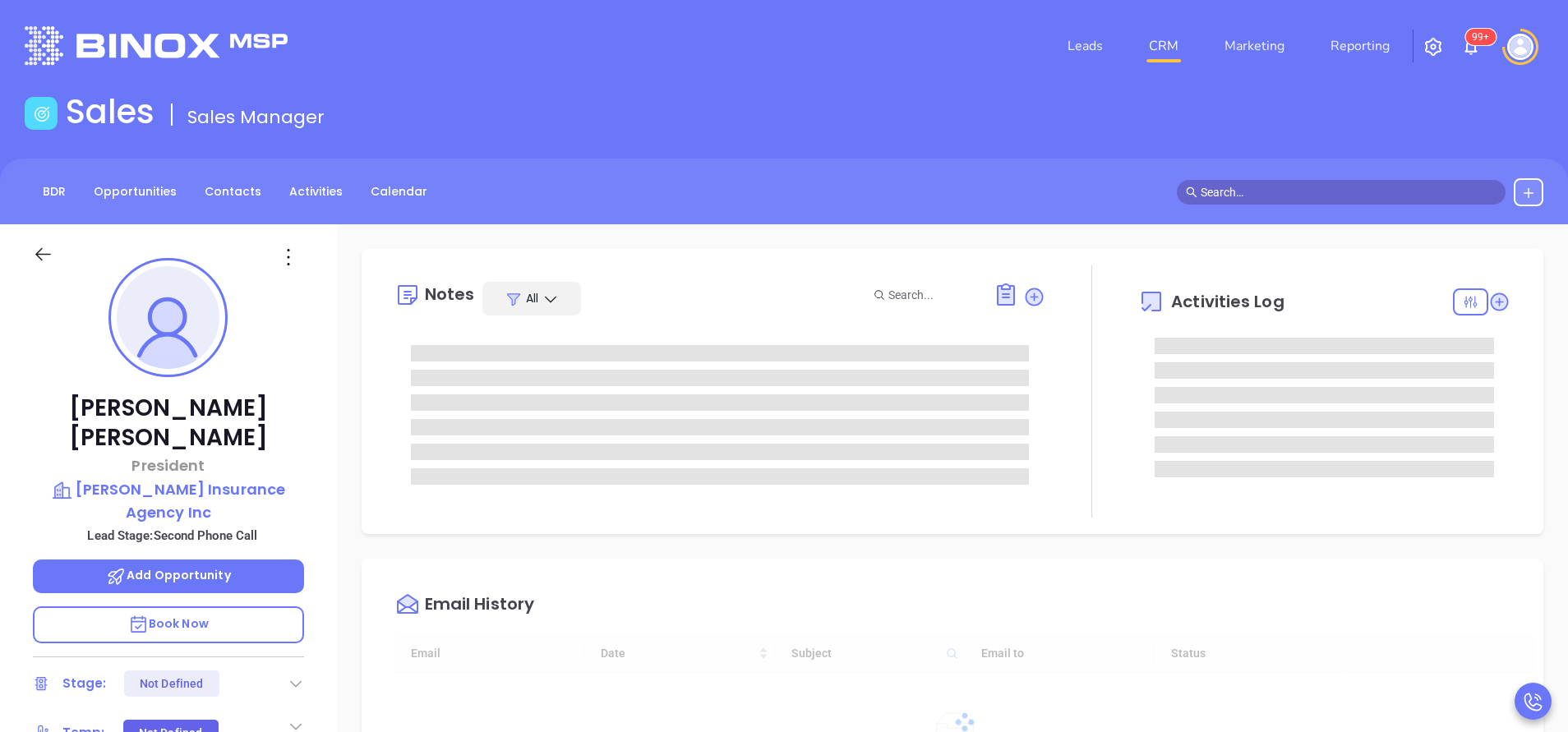
type input "[DATE]"
type input "[PERSON_NAME]"
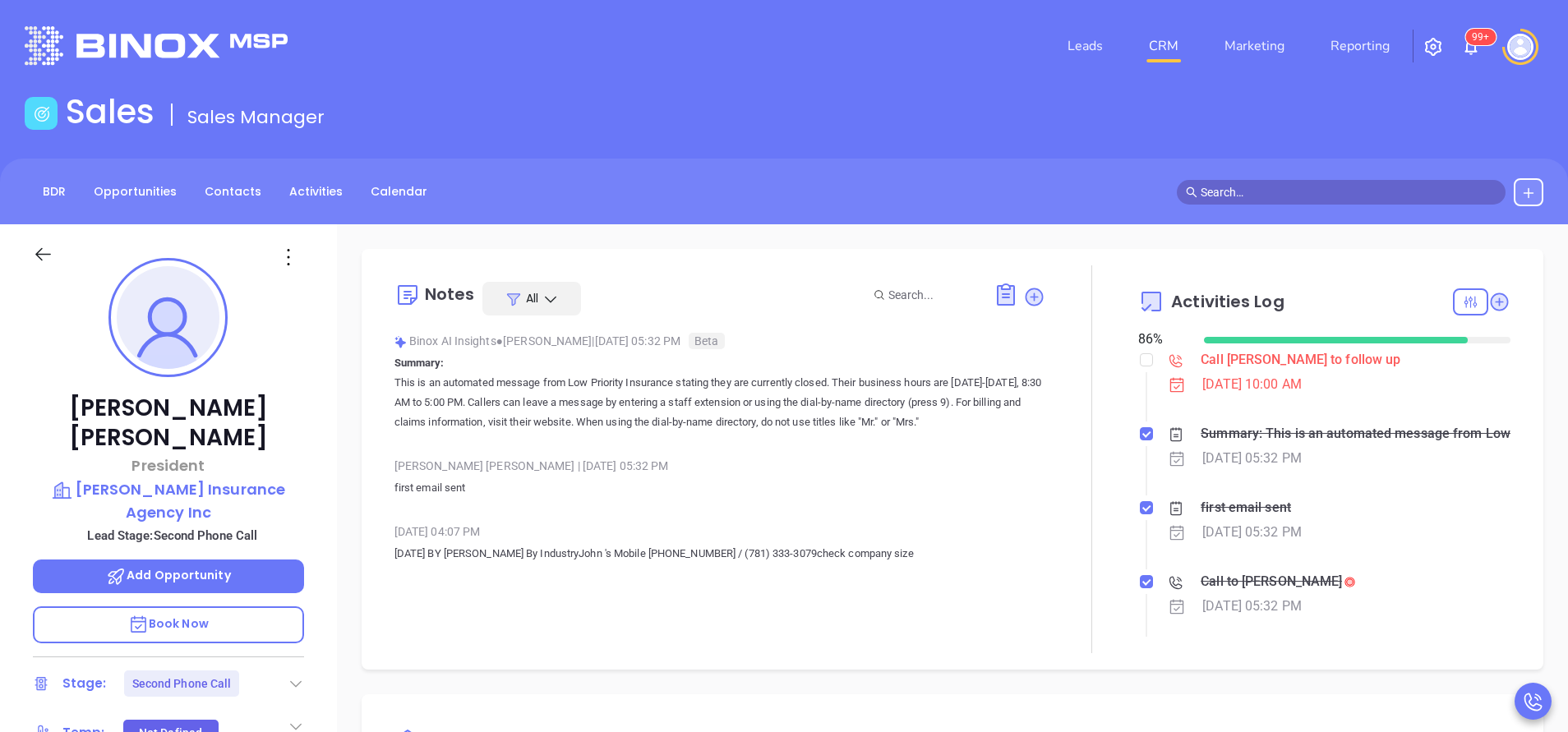
scroll to position [493, 0]
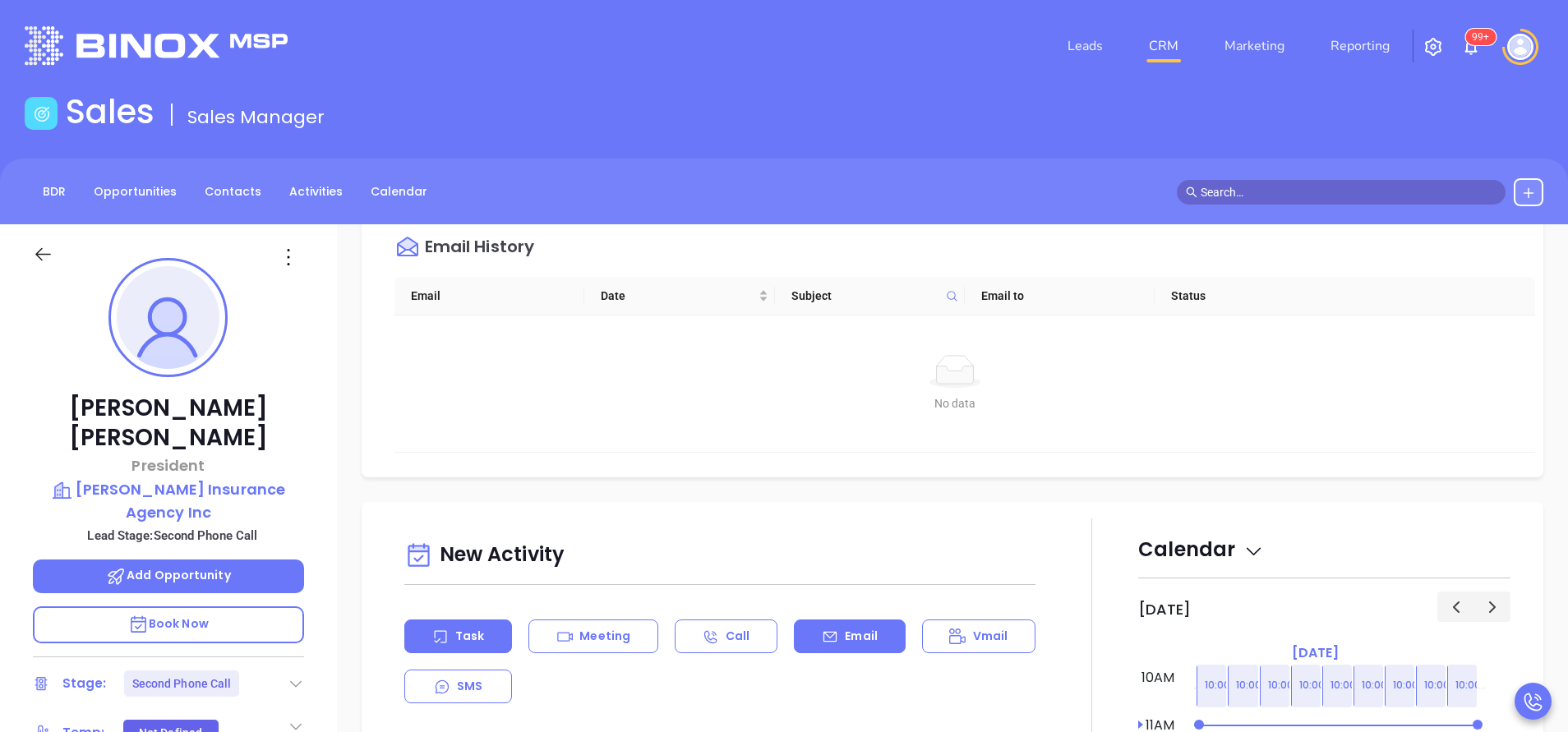
click at [837, 622] on div "Email" at bounding box center [849, 636] width 111 height 34
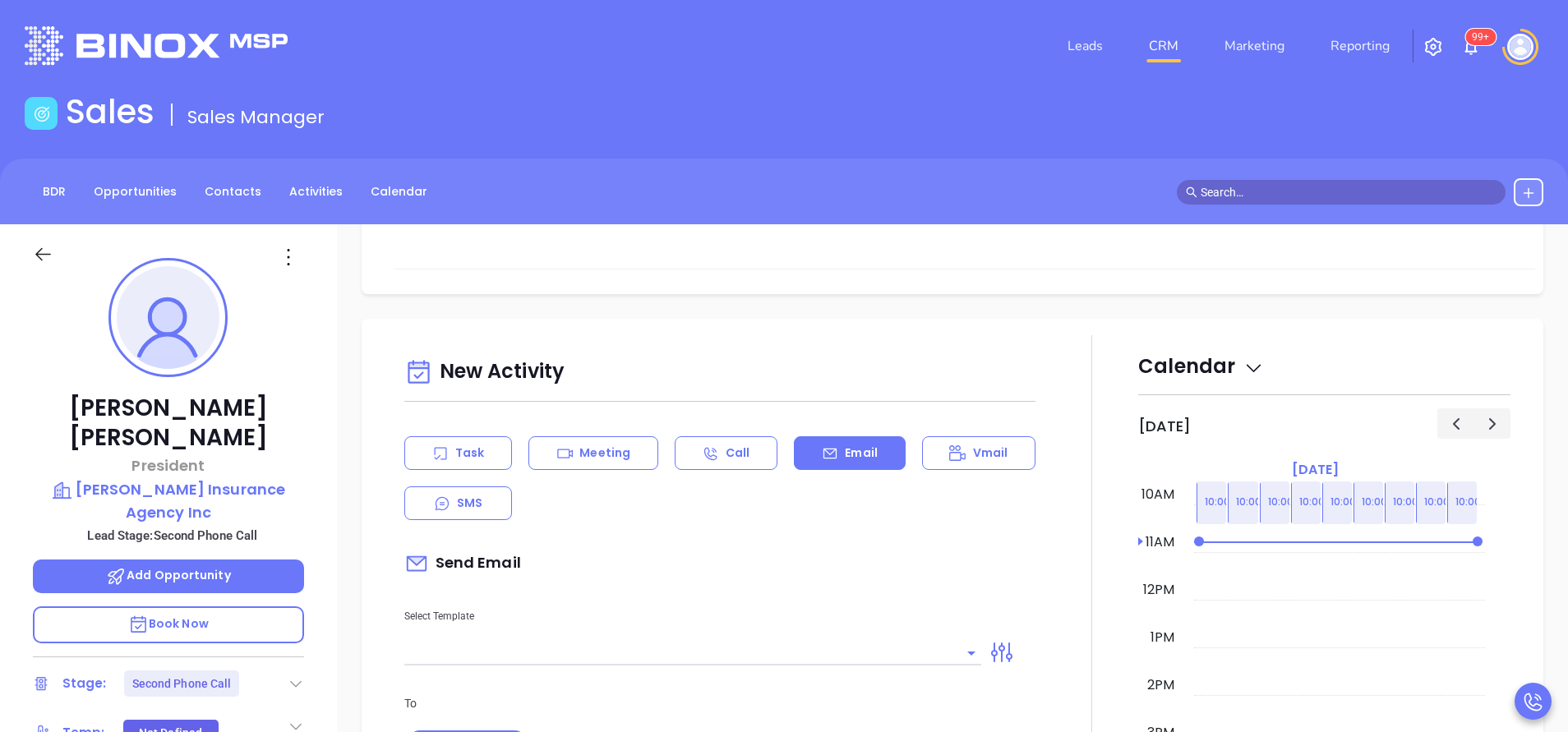
scroll to position [740, 0]
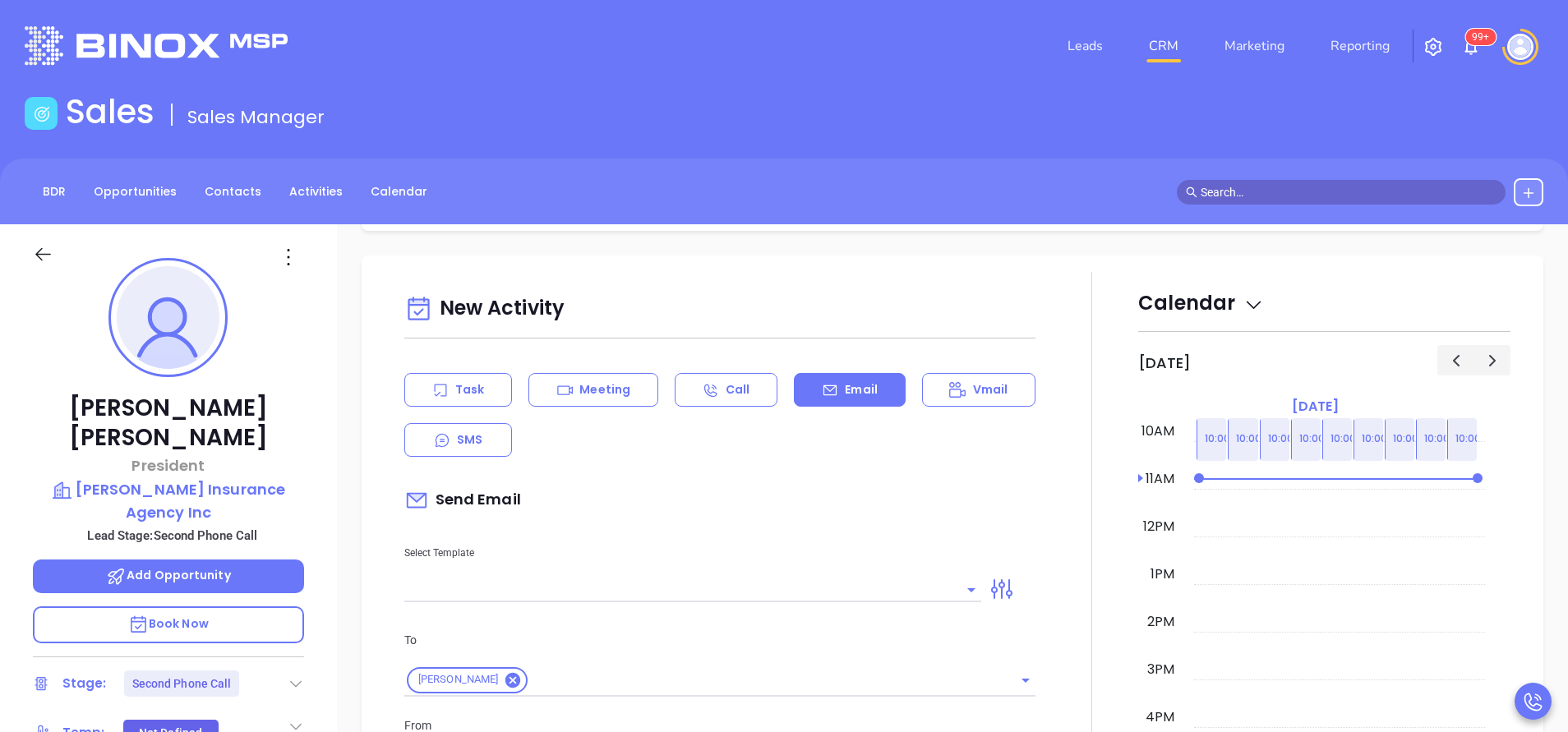
click at [735, 583] on input "text" at bounding box center [681, 590] width 553 height 23
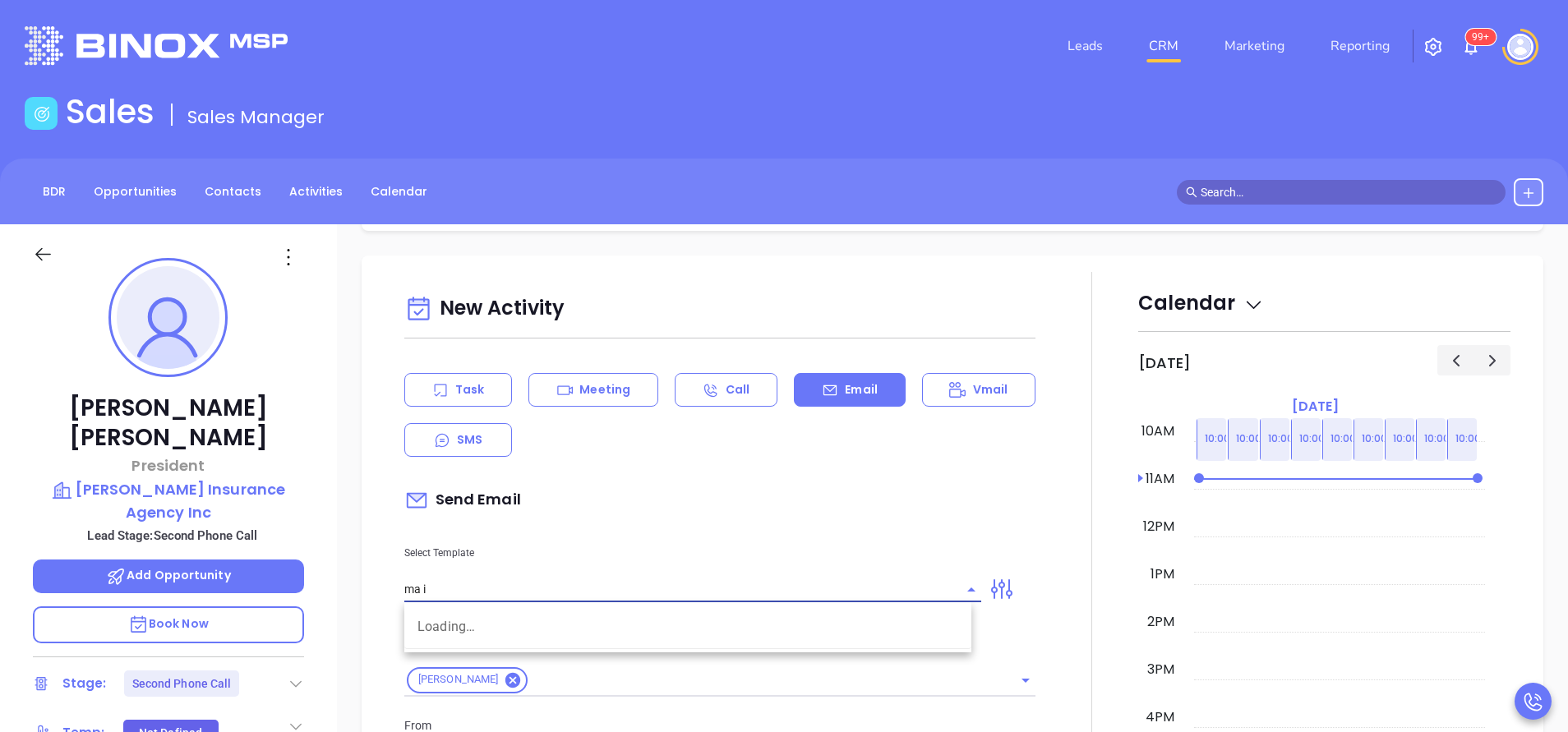
type input "ma in"
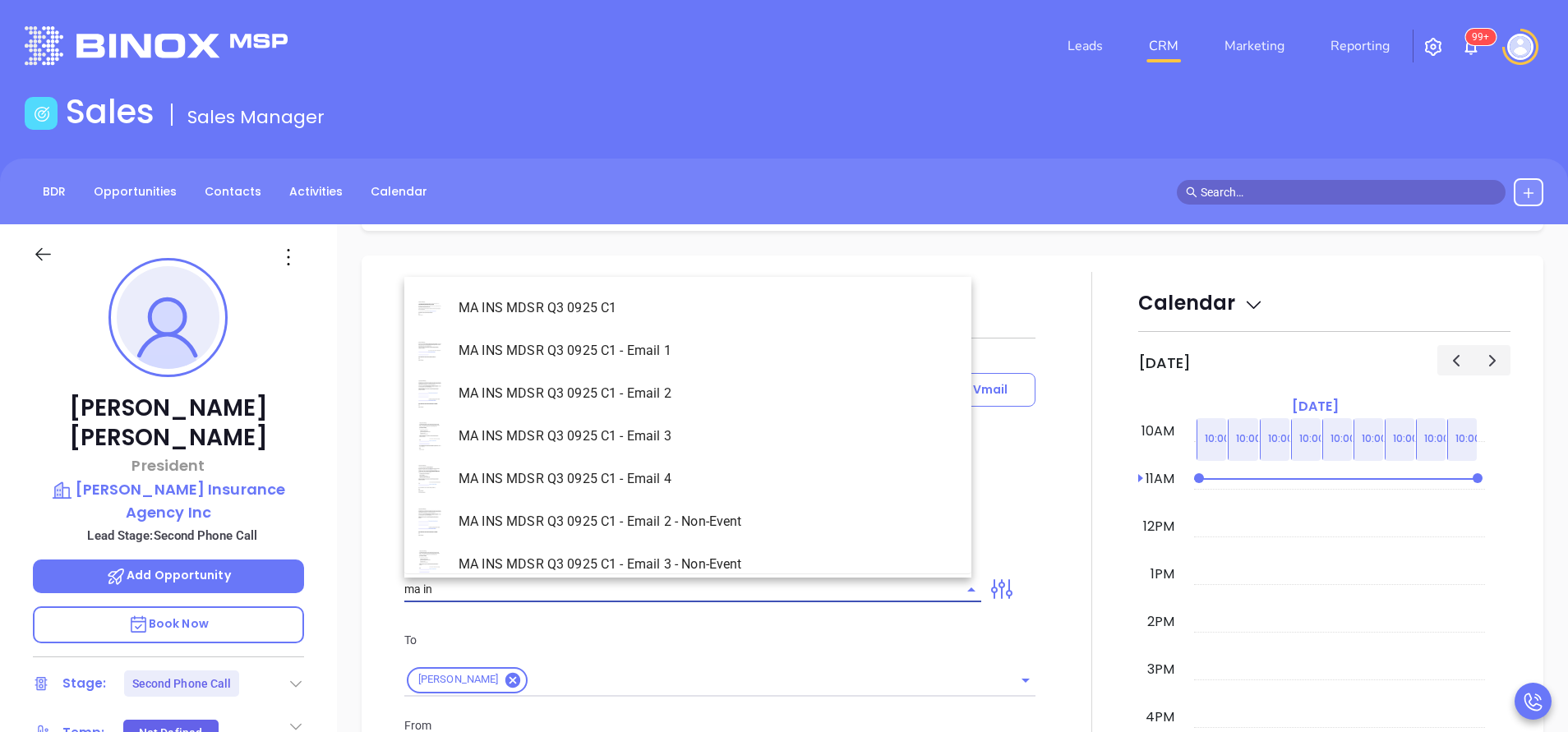
type input "[PERSON_NAME]"
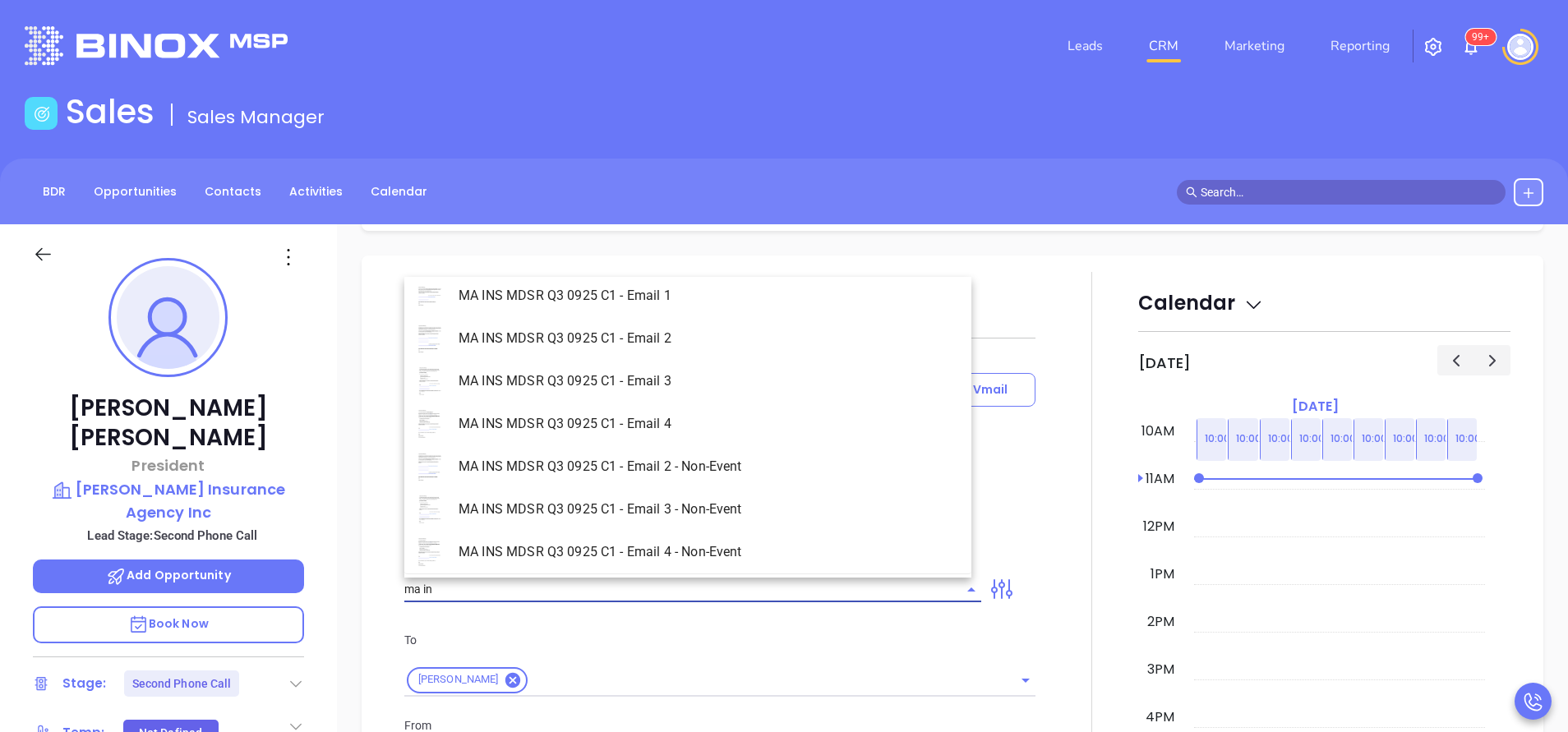
scroll to position [104, 0]
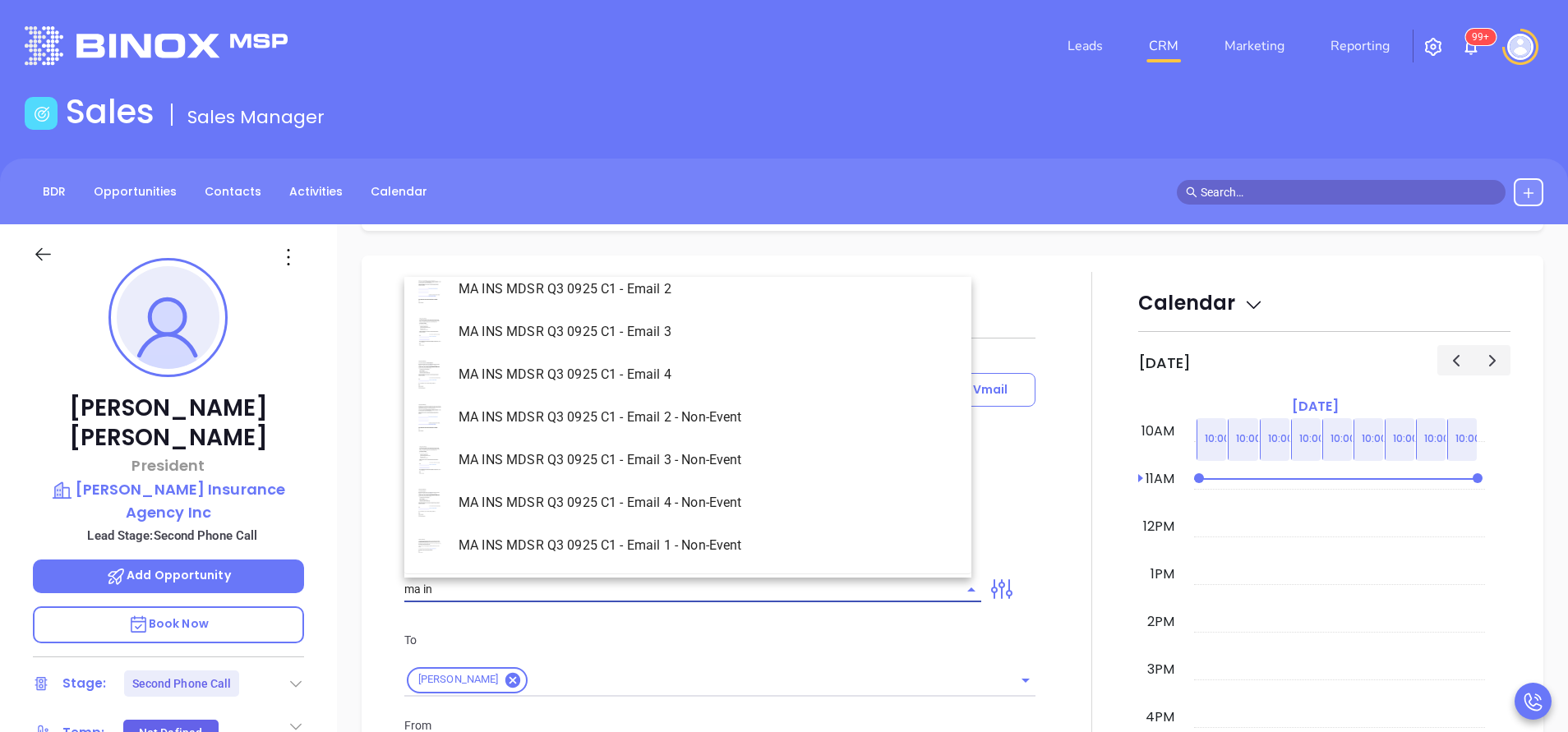
click at [724, 469] on li "MA INS MDSR Q3 0925 C1 - Email 3 - Non-Event" at bounding box center [687, 460] width 567 height 43
type input "MA INS MDSR Q3 0925 C1 - Email 3 - Non-Event"
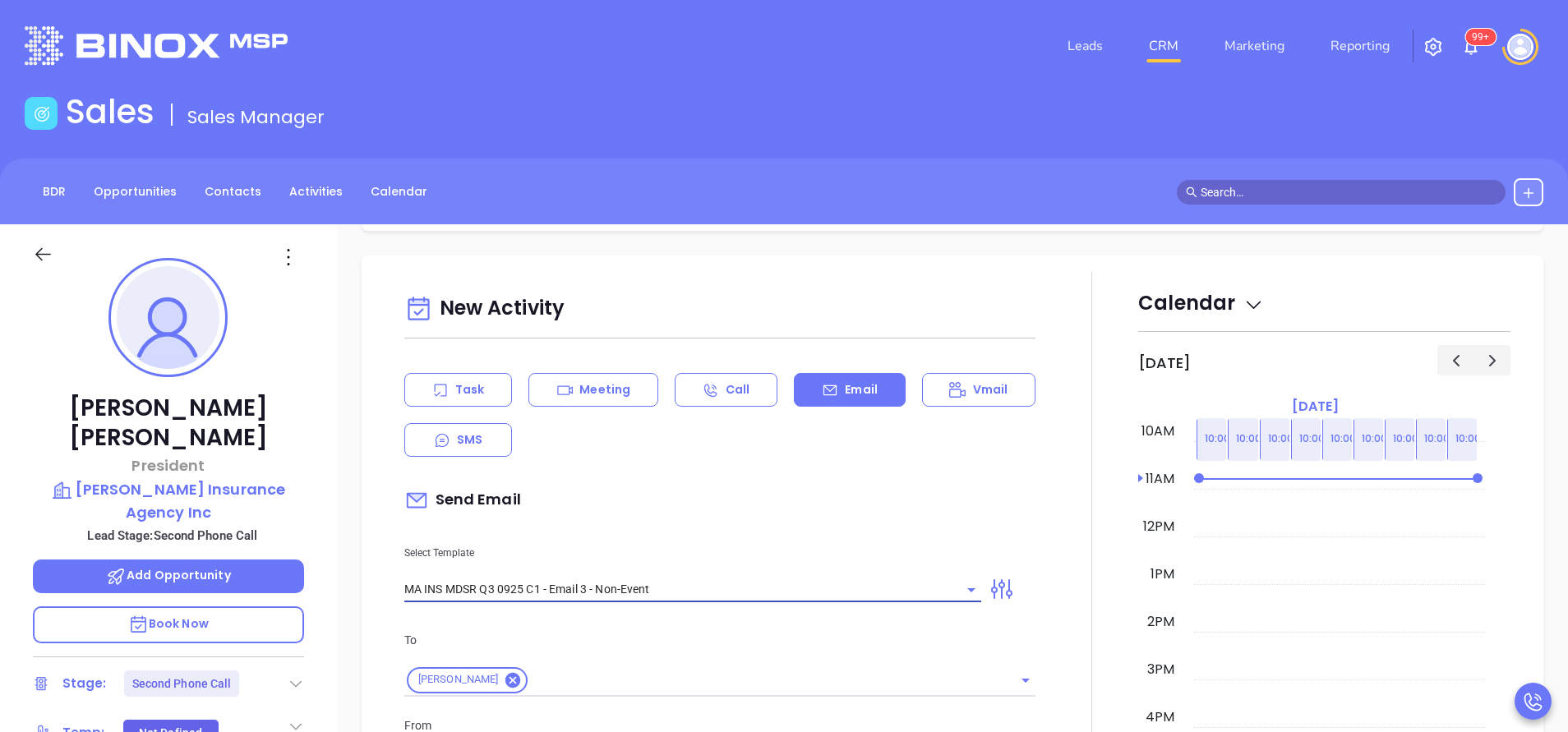
type input "John, one agency thought they were all set…"
click at [722, 589] on input "MA INS MDSR Q3 0925 C1 - Email 3 - Non-Event" at bounding box center [670, 590] width 531 height 23
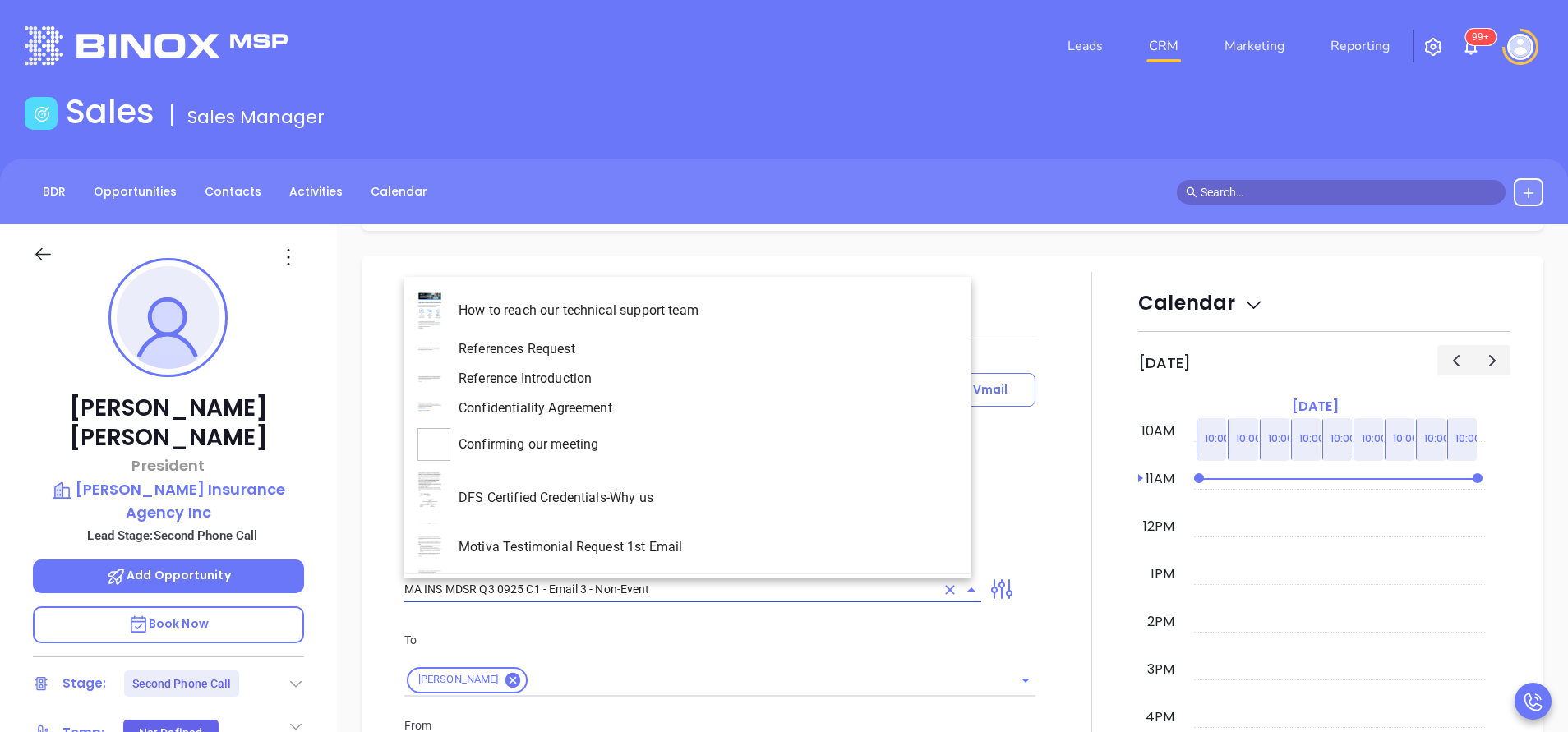
scroll to position [4252, 0]
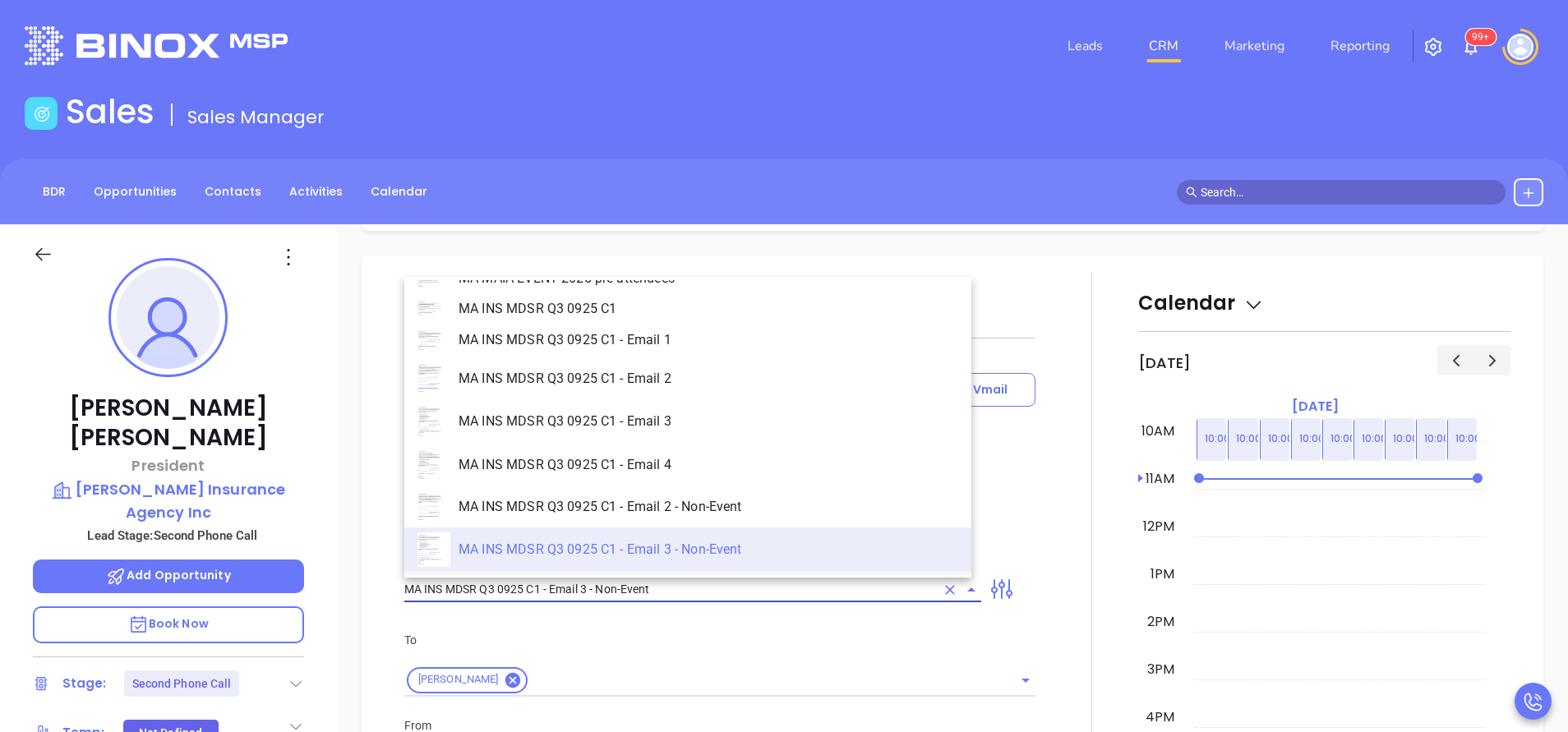
click at [716, 508] on li "MA INS MDSR Q3 0925 C1 - Email 2 - Non-Event" at bounding box center [687, 507] width 567 height 42
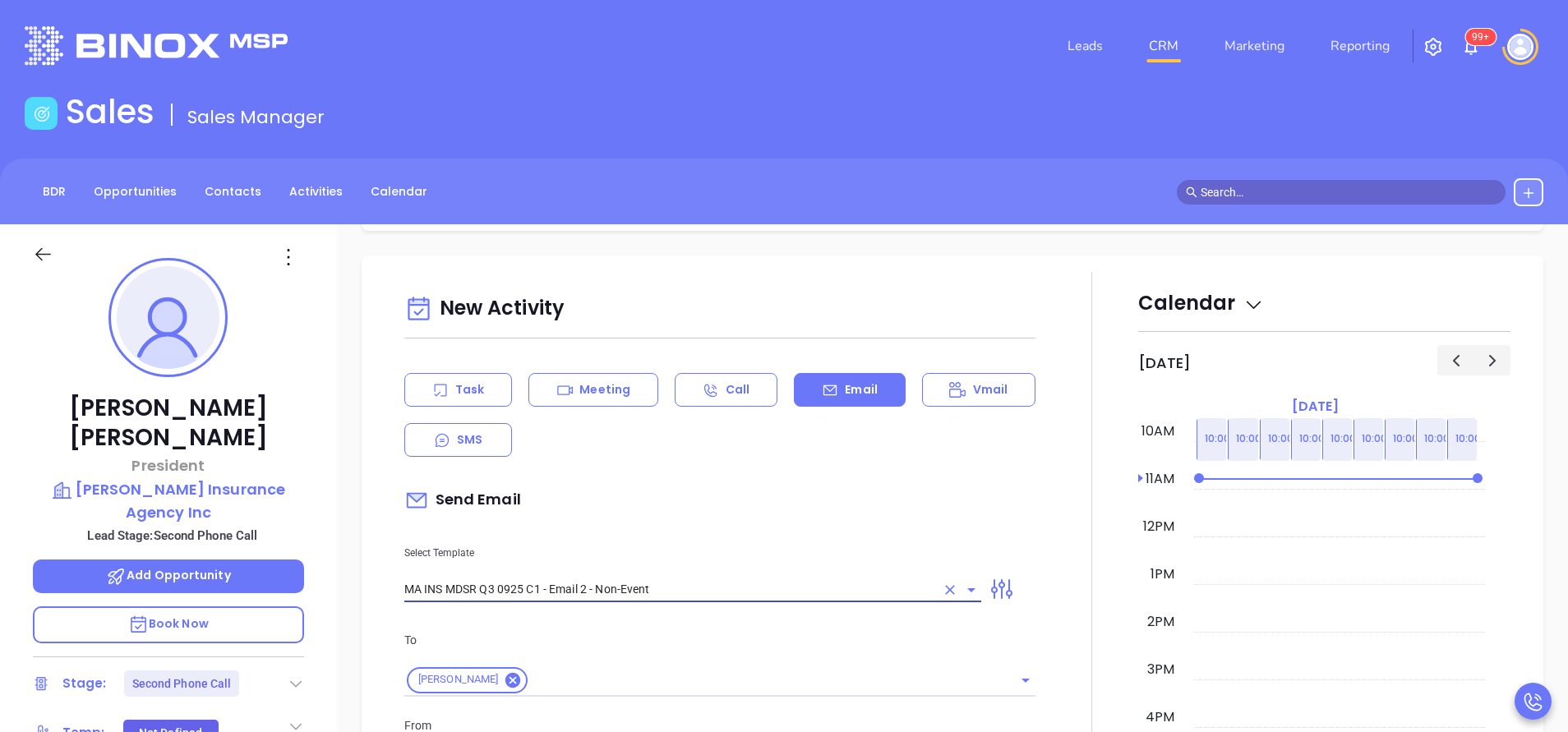
type input "MA INS MDSR Q3 0925 C1 - Email 3 - Non-Event"
click at [763, 526] on div "Select Template MA INS MDSR Q3 0925 C1 - Email 3 - Non-Event" at bounding box center [692, 560] width 597 height 83
type input "John, here’s the MA compliance checklist we mentioned"
type input "MA INS MDSR Q3 0925 C1 - Email 2 - Non-Event"
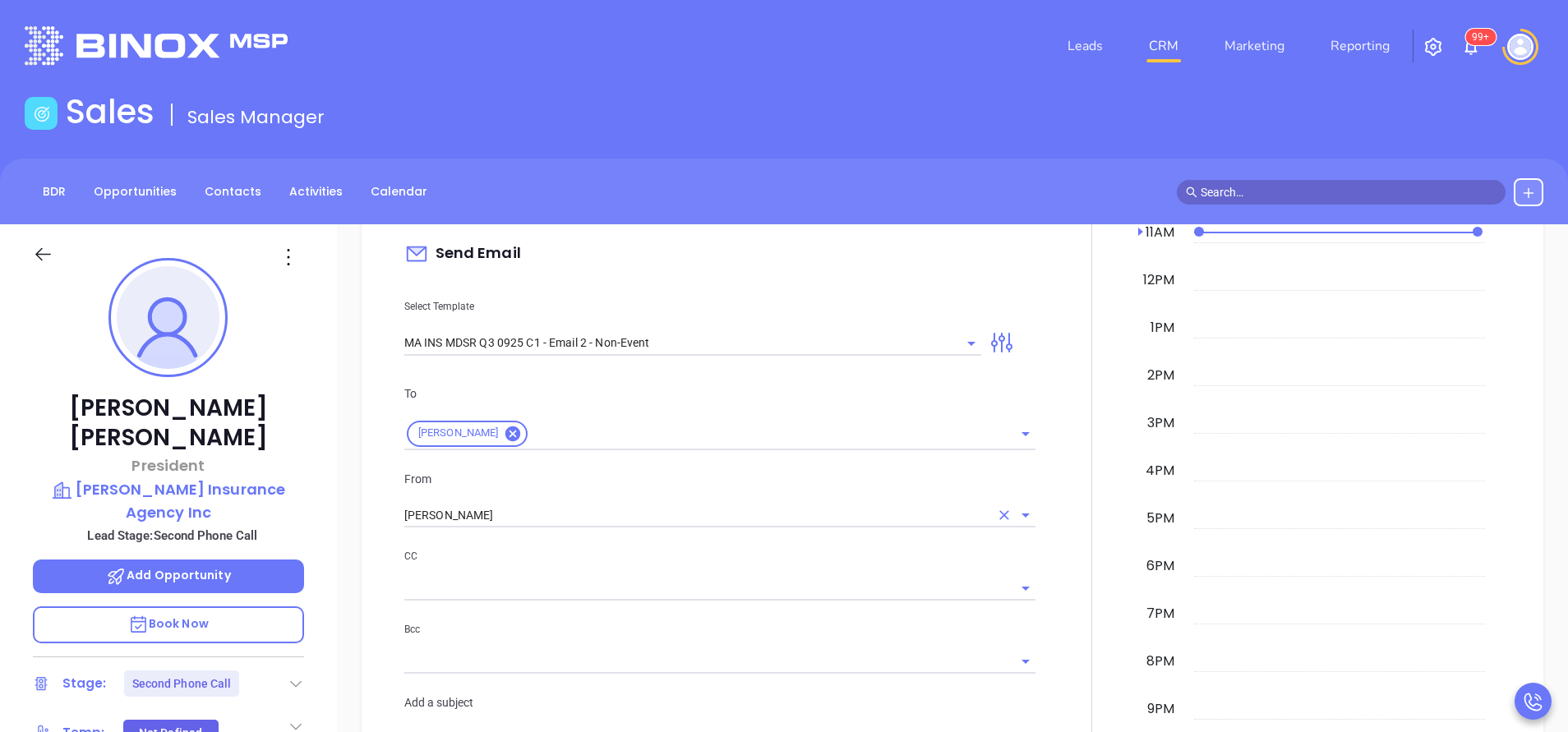
click at [490, 515] on input "[PERSON_NAME]" at bounding box center [696, 515] width 585 height 23
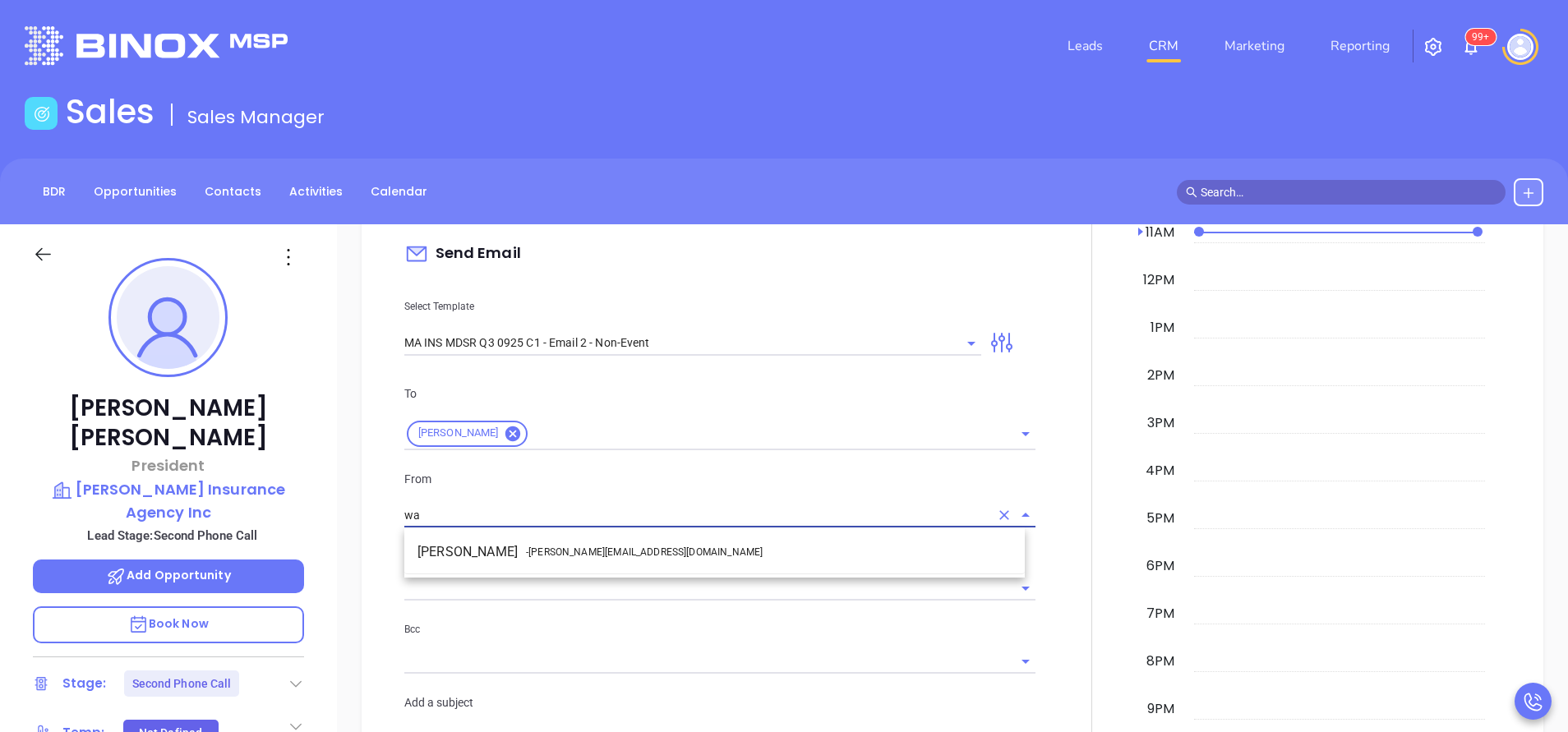
drag, startPoint x: 515, startPoint y: 553, endPoint x: 610, endPoint y: 588, distance: 101.2
click at [516, 553] on li "Walter Contreras - walter@motiva.net" at bounding box center [714, 551] width 620 height 29
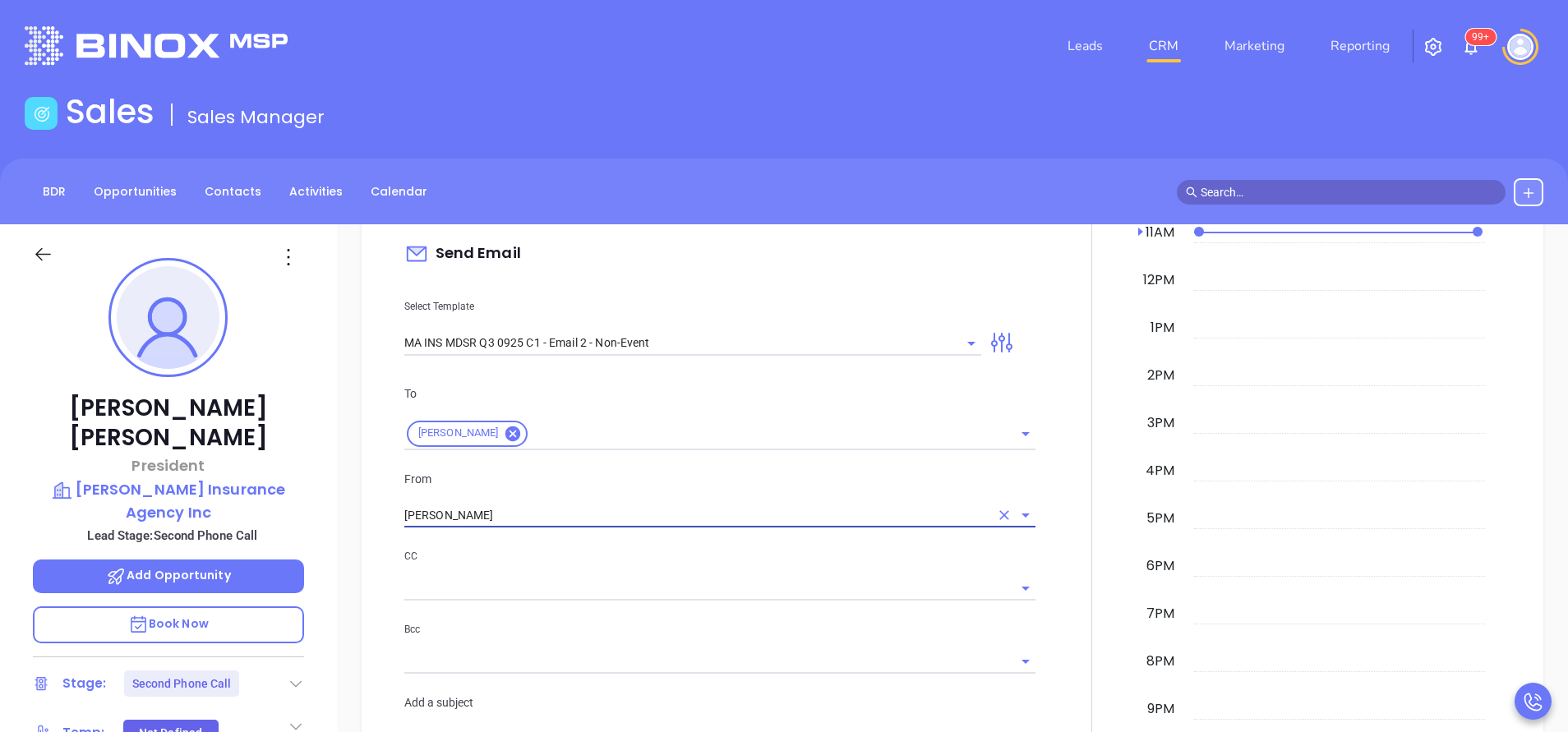
click at [680, 597] on div at bounding box center [720, 588] width 631 height 24
type input "[PERSON_NAME]"
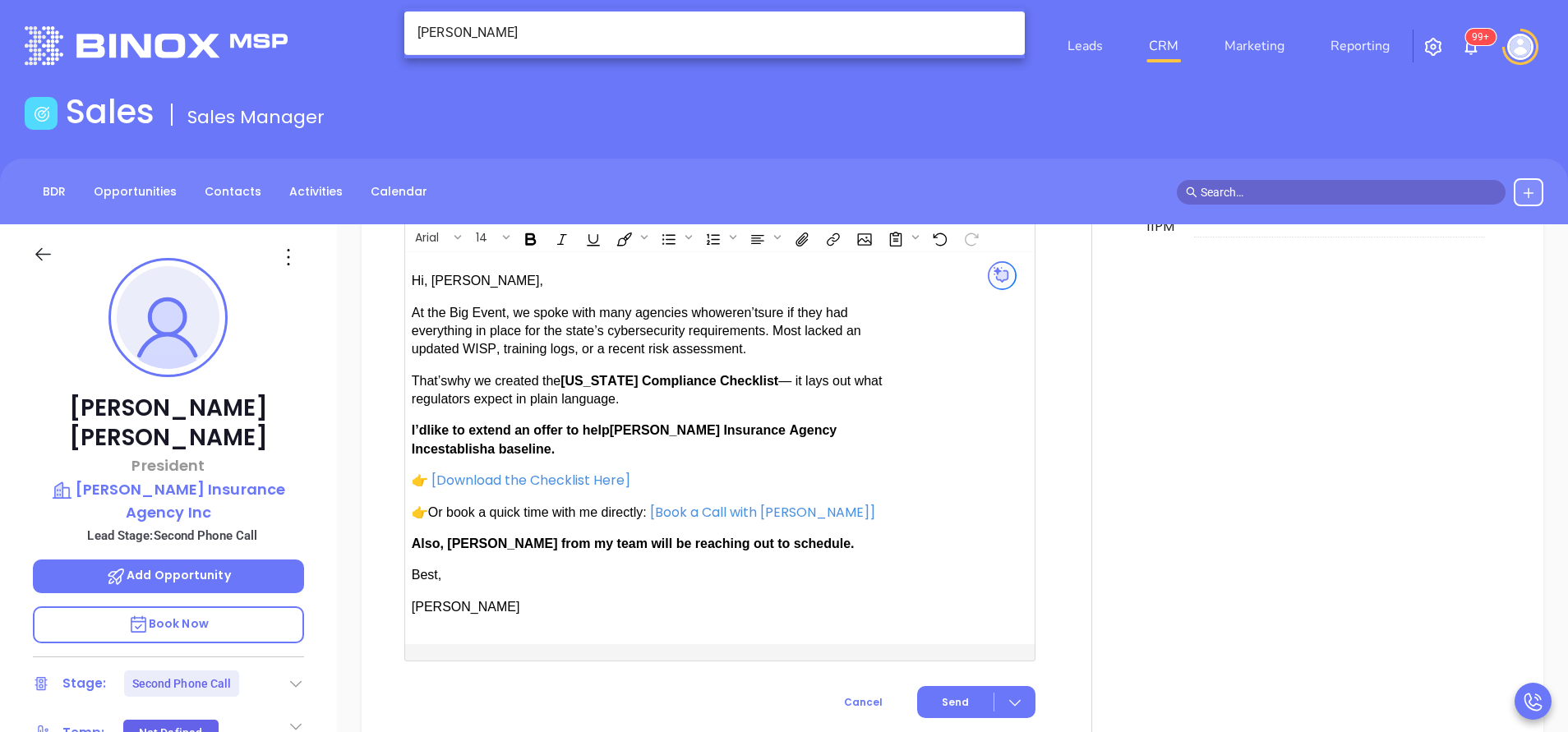
scroll to position [1602, 0]
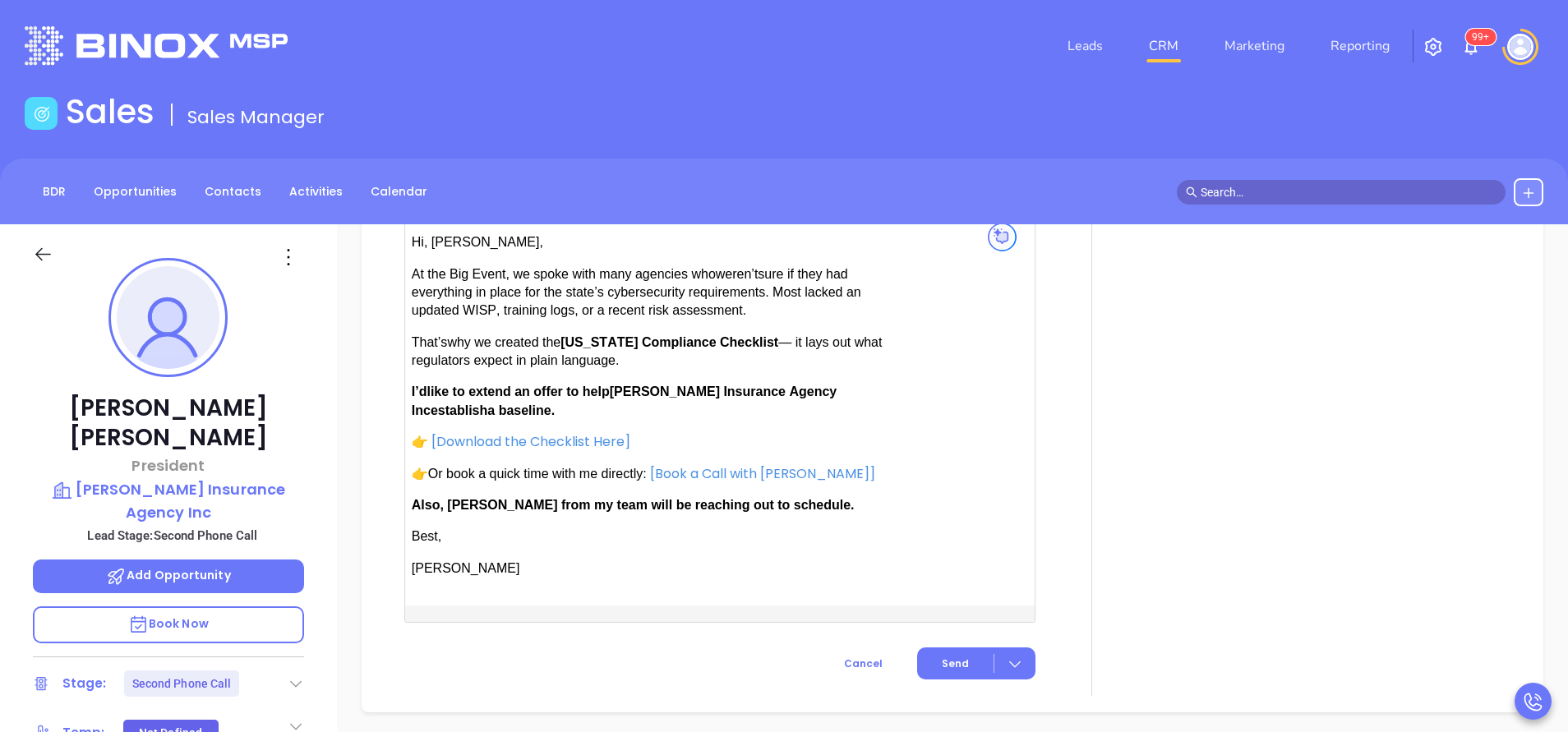
click at [487, 403] on span "establish" at bounding box center [459, 410] width 57 height 14
click at [460, 499] on span "Also, Anabell from my team will be reaching out to schedule." at bounding box center [634, 505] width 443 height 14
click at [954, 650] on button "Send" at bounding box center [975, 663] width 118 height 32
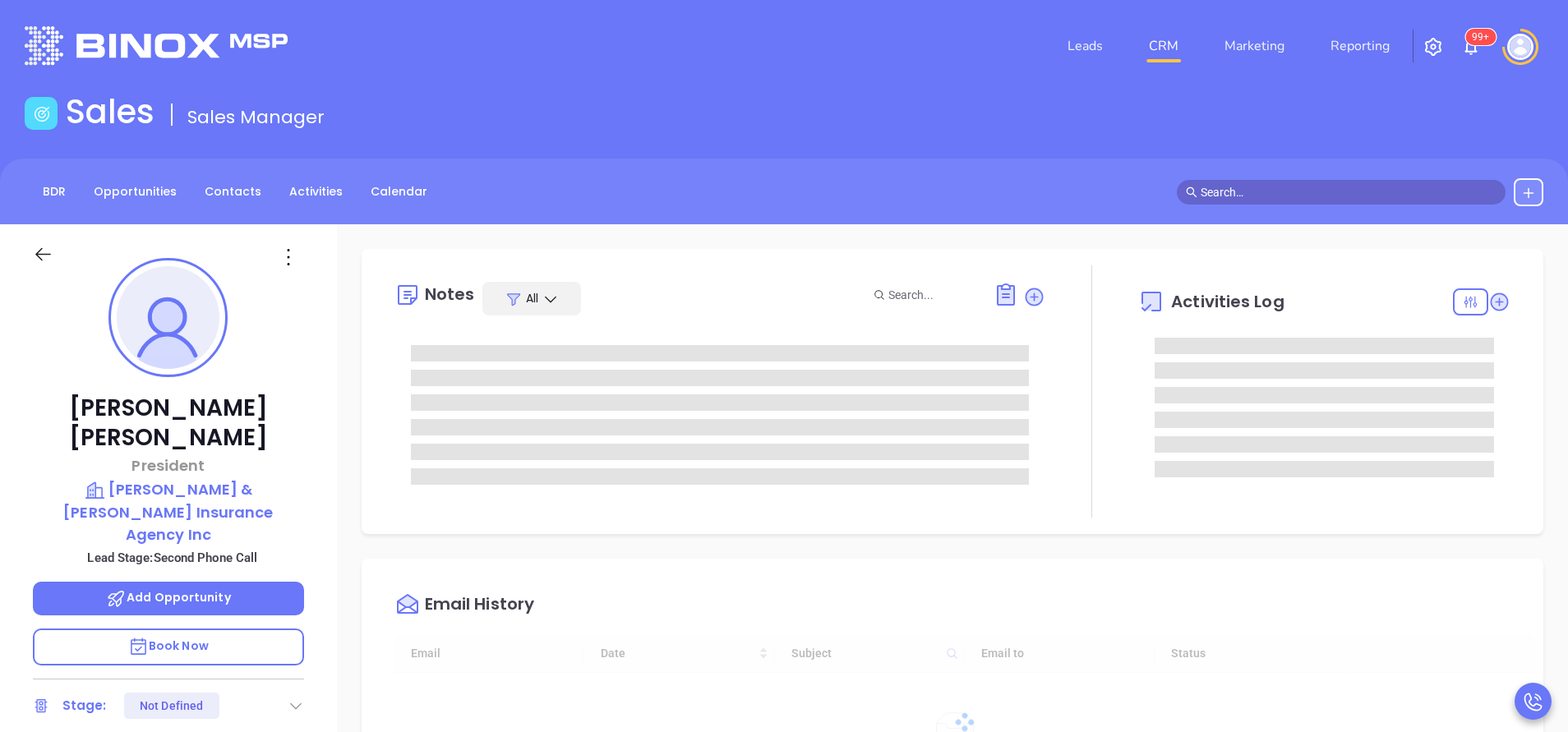
type input "[DATE]"
type input "[PERSON_NAME]"
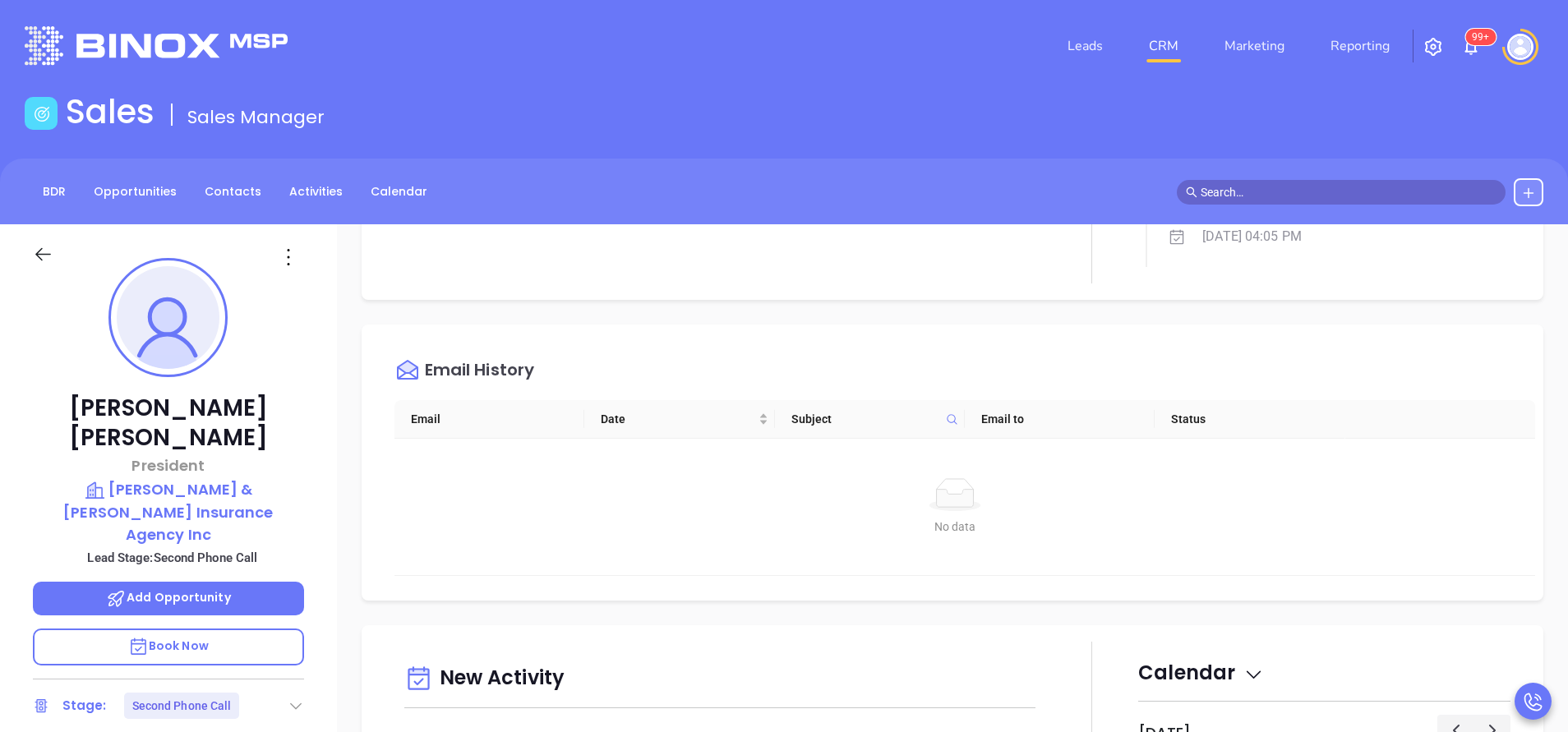
scroll to position [863, 0]
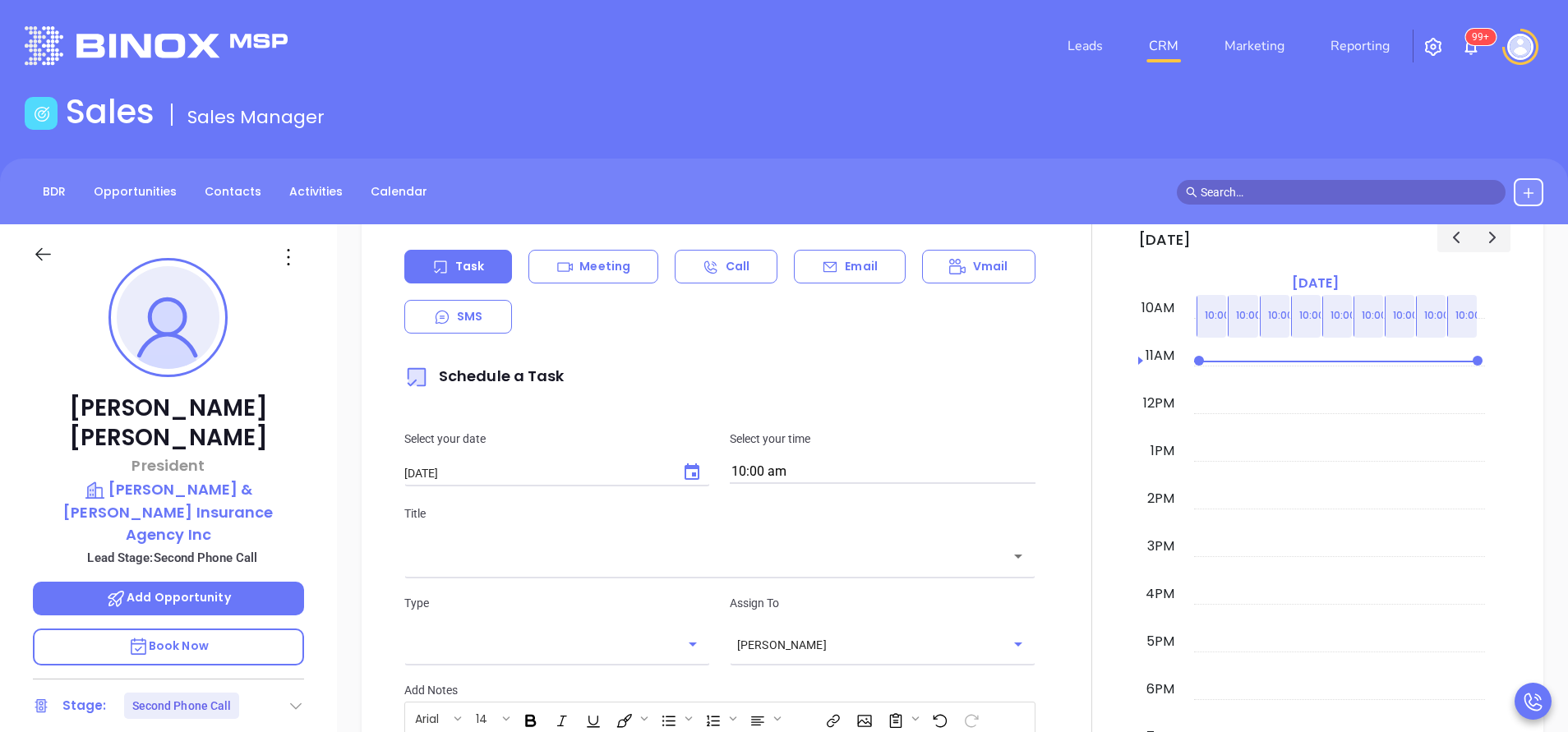
click at [831, 270] on div "Email" at bounding box center [849, 266] width 111 height 34
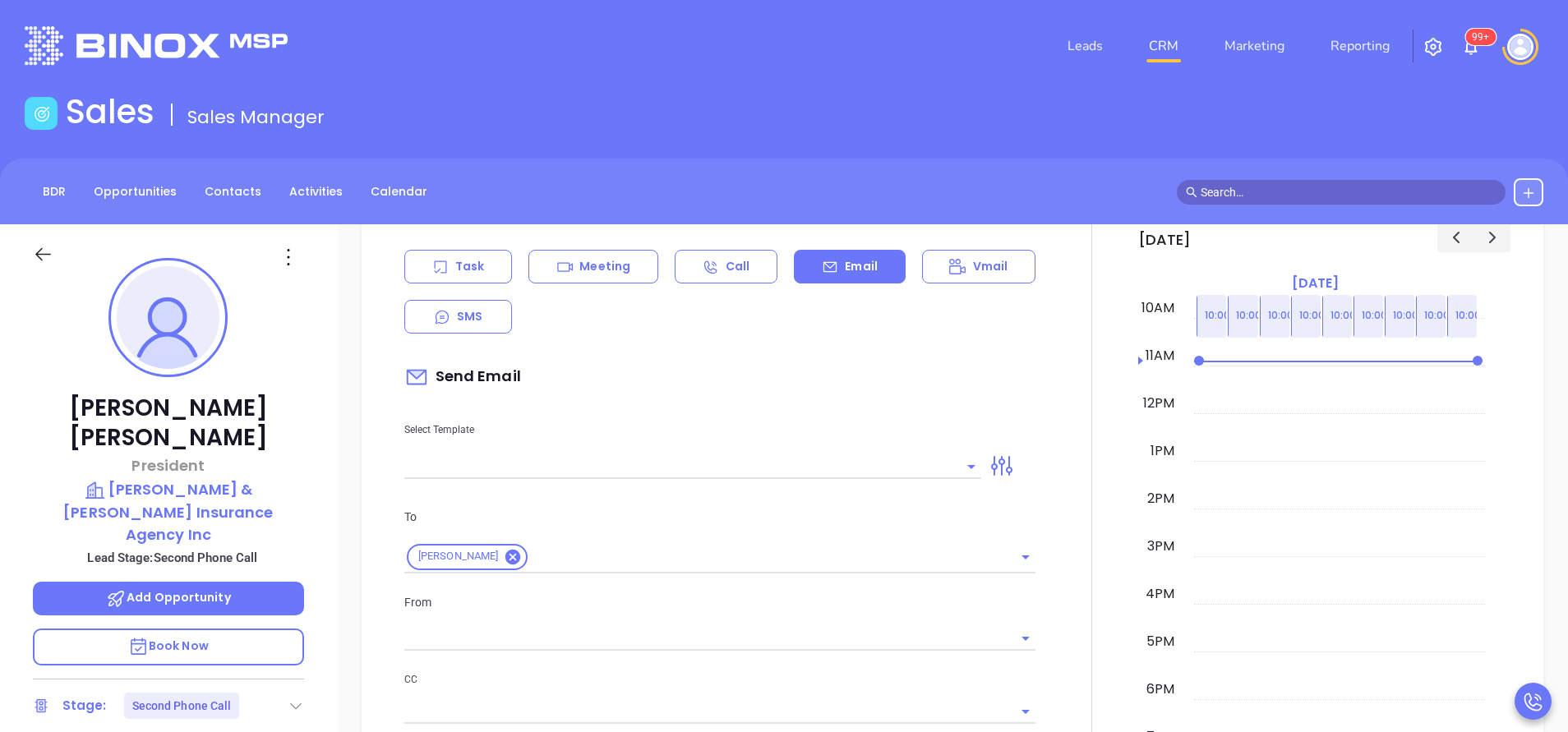
scroll to position [986, 0]
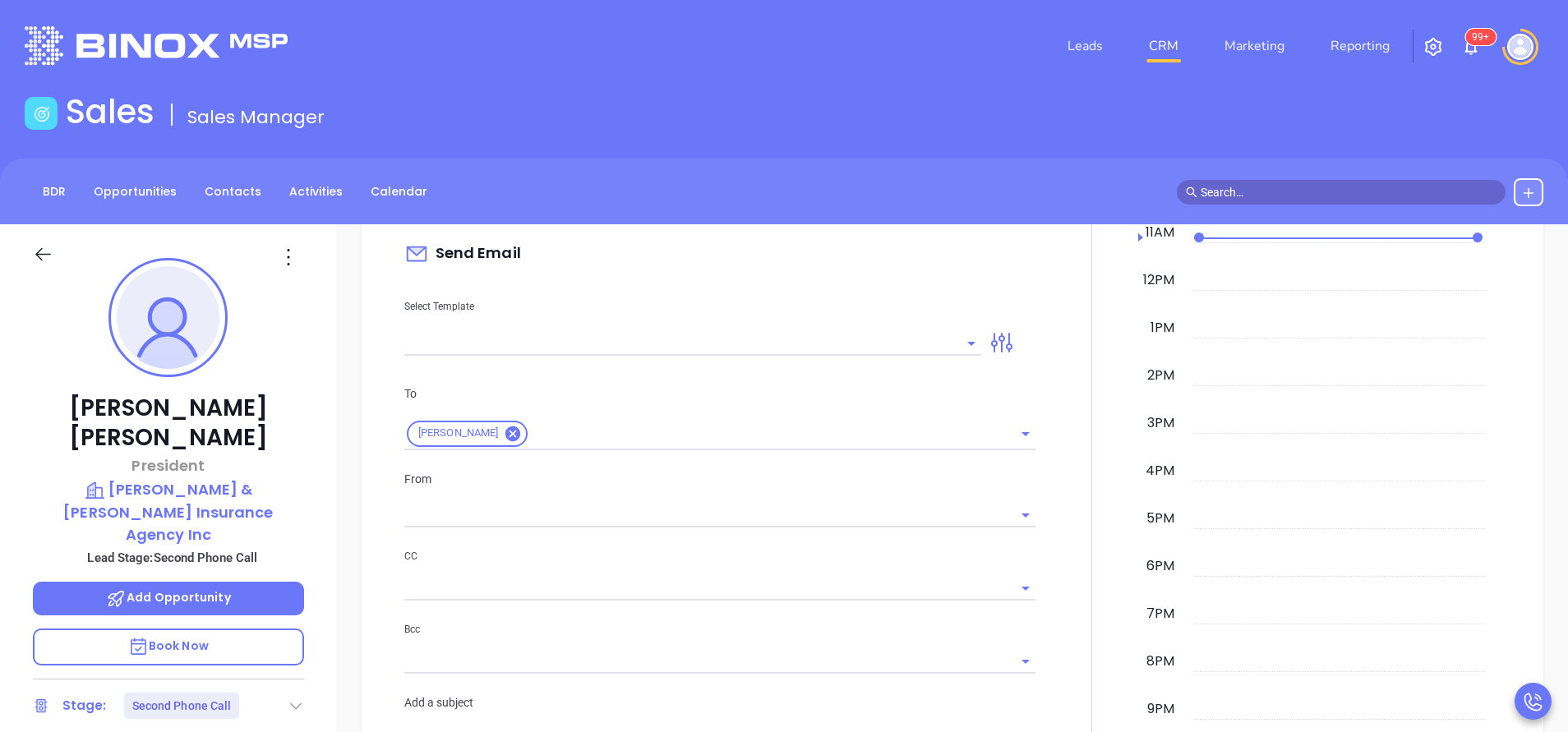
drag, startPoint x: 827, startPoint y: 349, endPoint x: 812, endPoint y: 346, distance: 15.3
click at [827, 347] on input "text" at bounding box center [681, 343] width 553 height 23
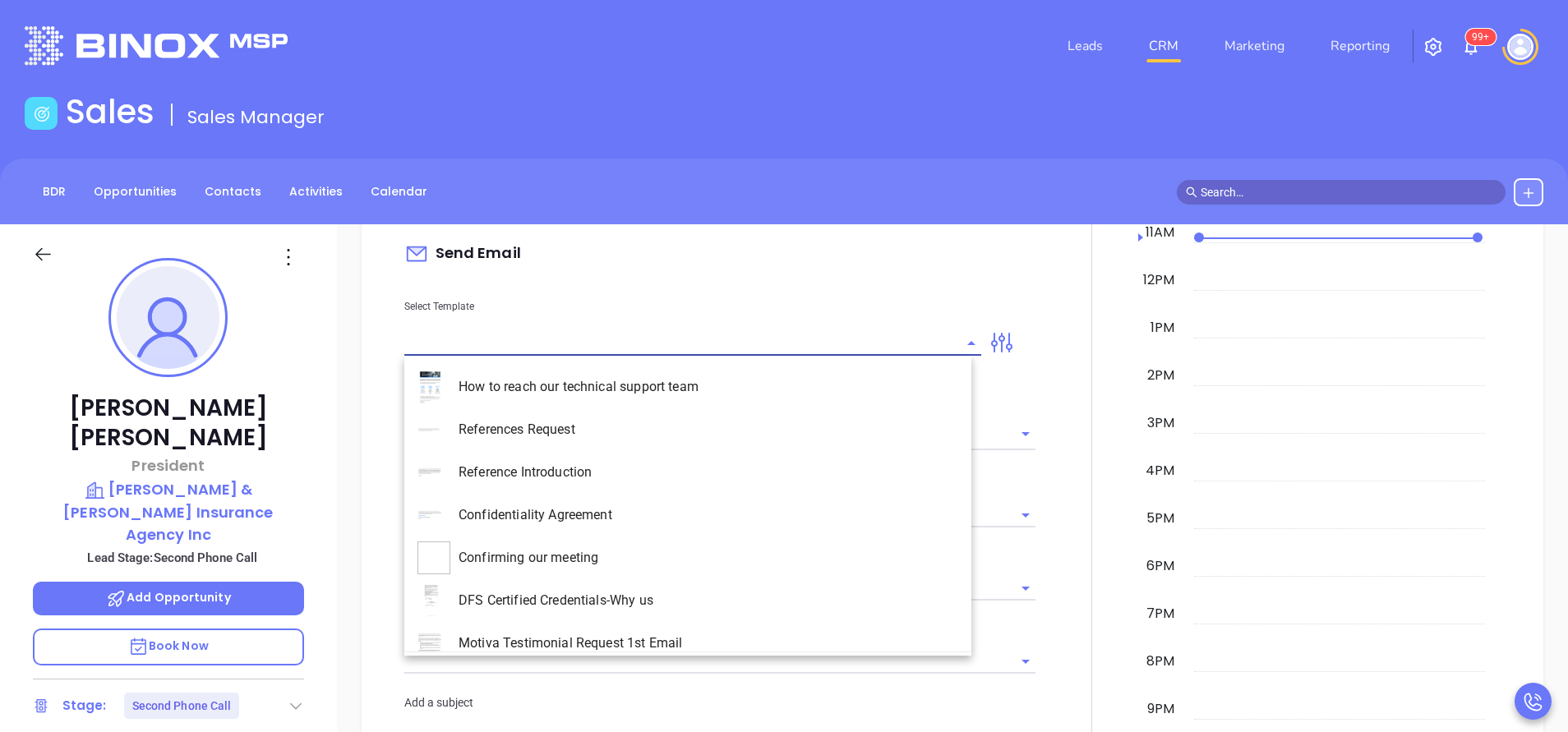
type input "[PERSON_NAME]"
click at [688, 594] on li "MA INS MDSR Q3 0925 C1 - Email 2 - Non-Event" at bounding box center [687, 600] width 567 height 43
type input "MA INS MDSR Q3 0925 C1 - Email 2 - Non-Event"
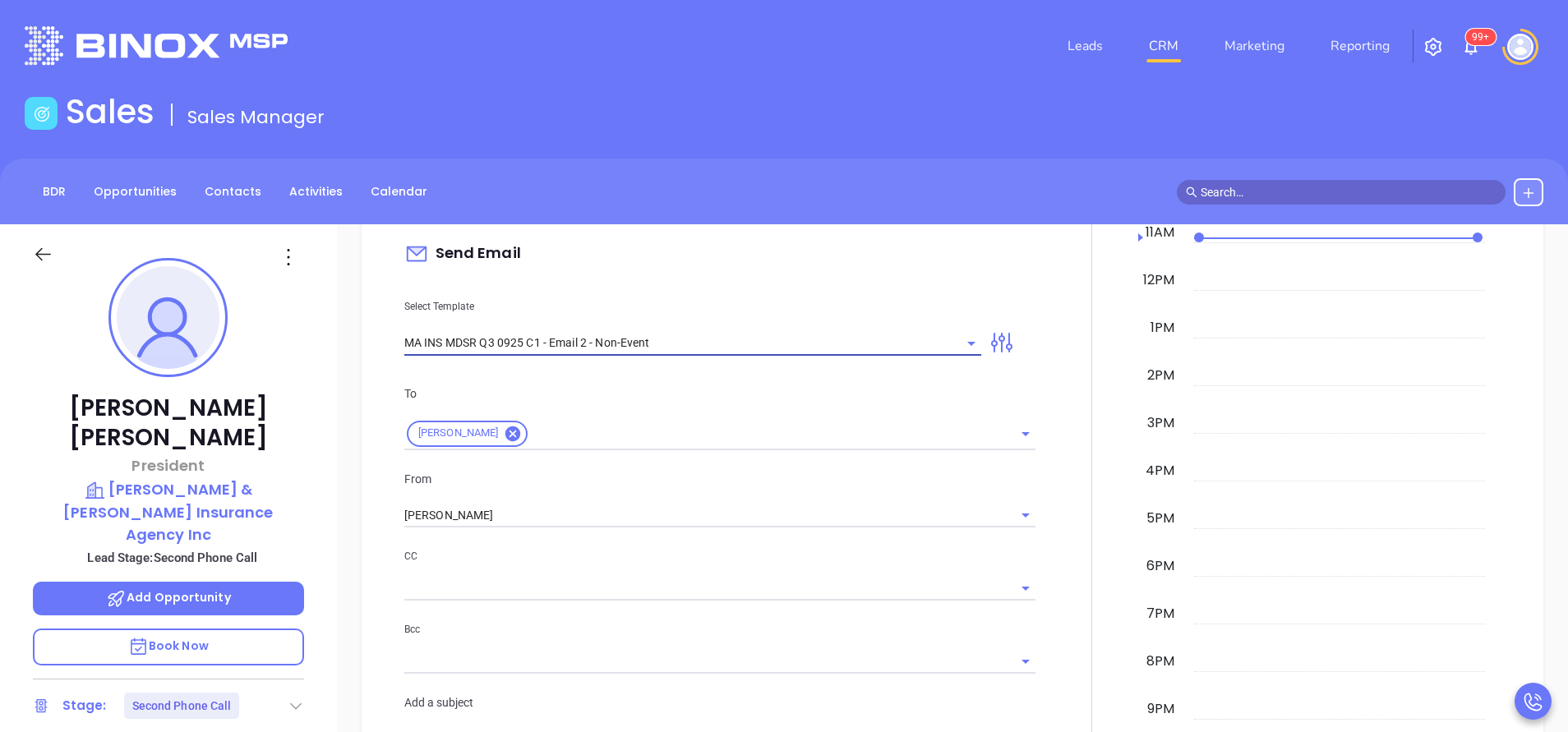
type input "[PERSON_NAME], here’s the MA compliance checklist we mentioned"
type input "MA INS MDSR Q3 0925 C1 - Email 2 - Non-Event"
click at [499, 520] on input "[PERSON_NAME]" at bounding box center [696, 515] width 585 height 23
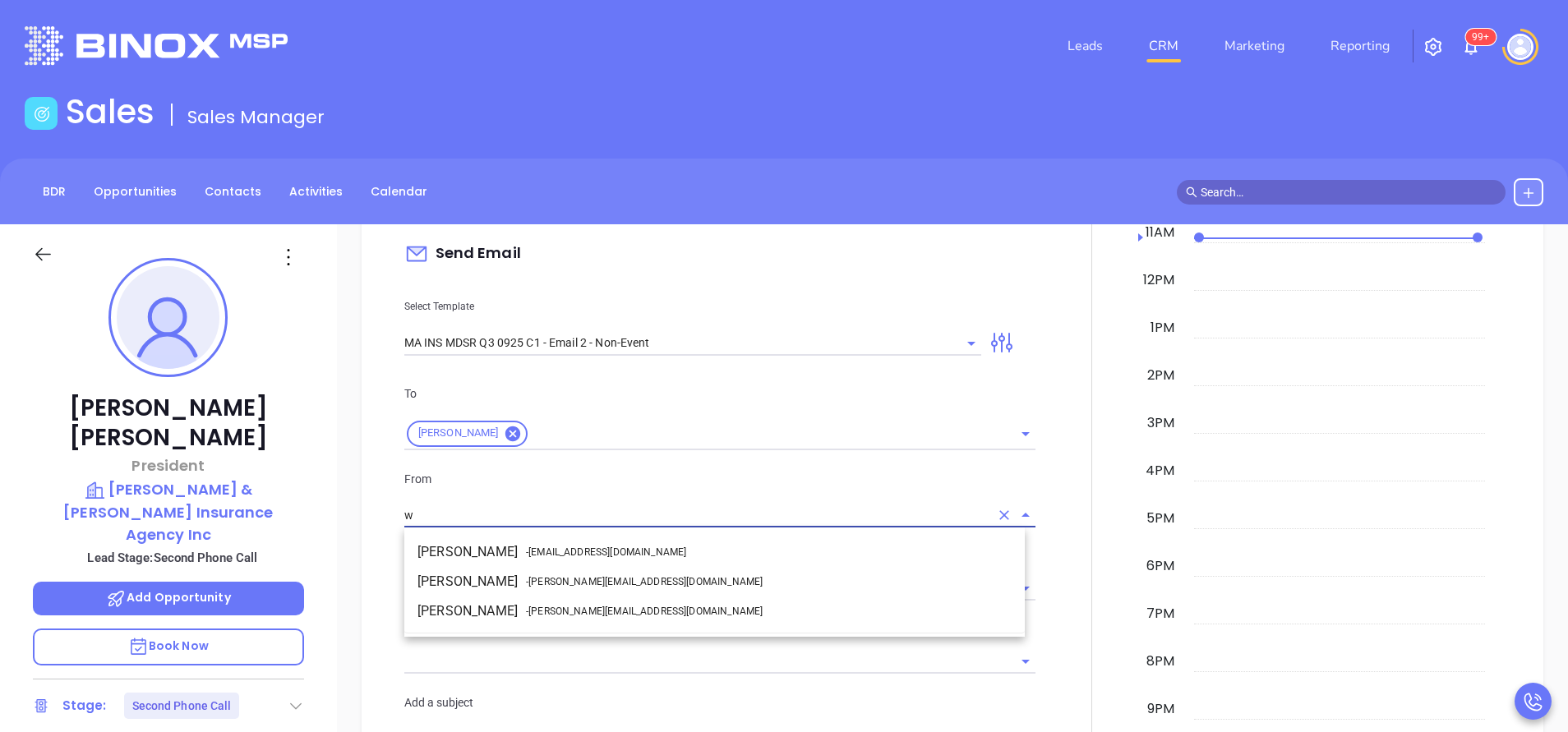
click at [490, 573] on li "Walter Contreras - [EMAIL_ADDRESS][DOMAIN_NAME]" at bounding box center [714, 582] width 620 height 29
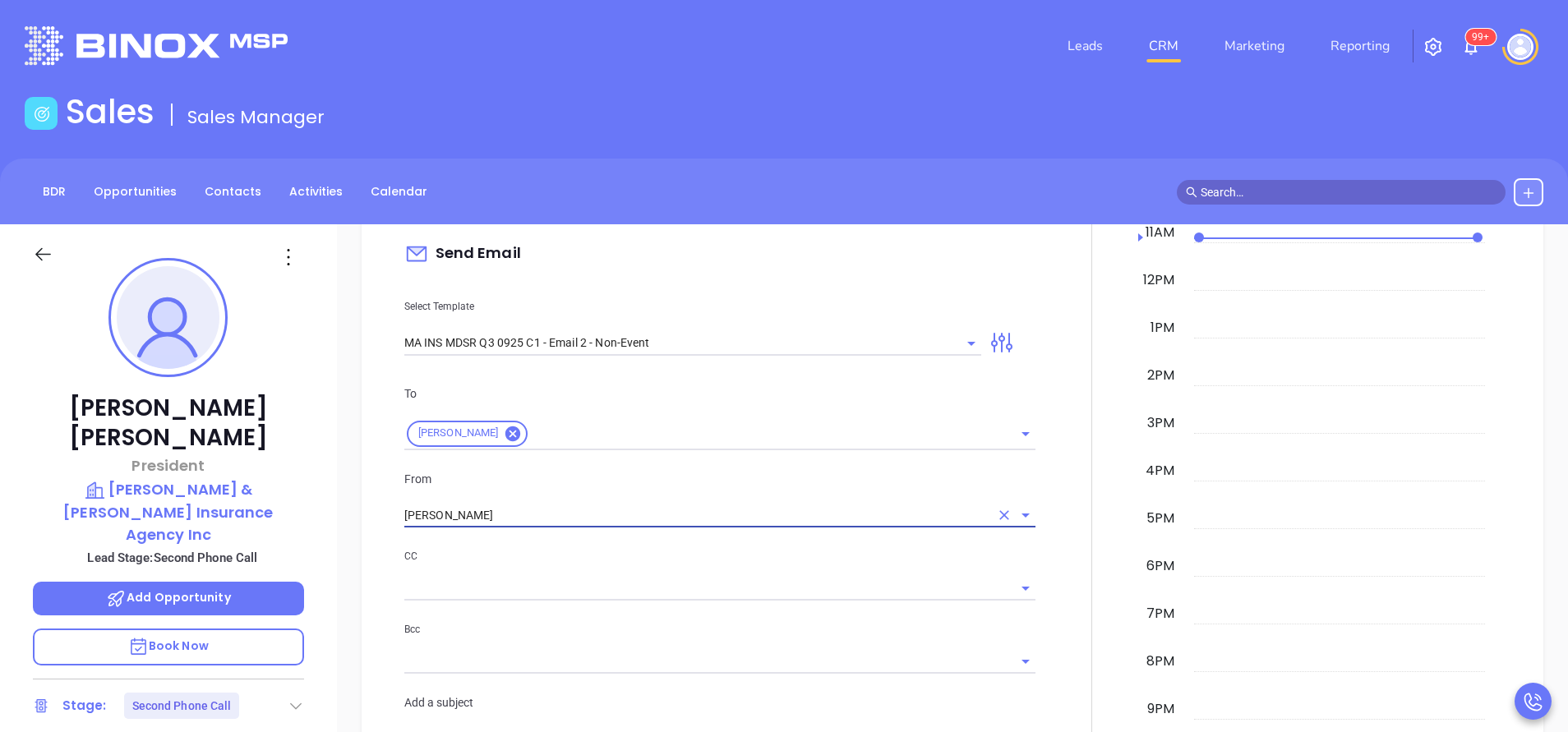
type input "[PERSON_NAME]"
click at [1063, 574] on div at bounding box center [1092, 669] width 93 height 1286
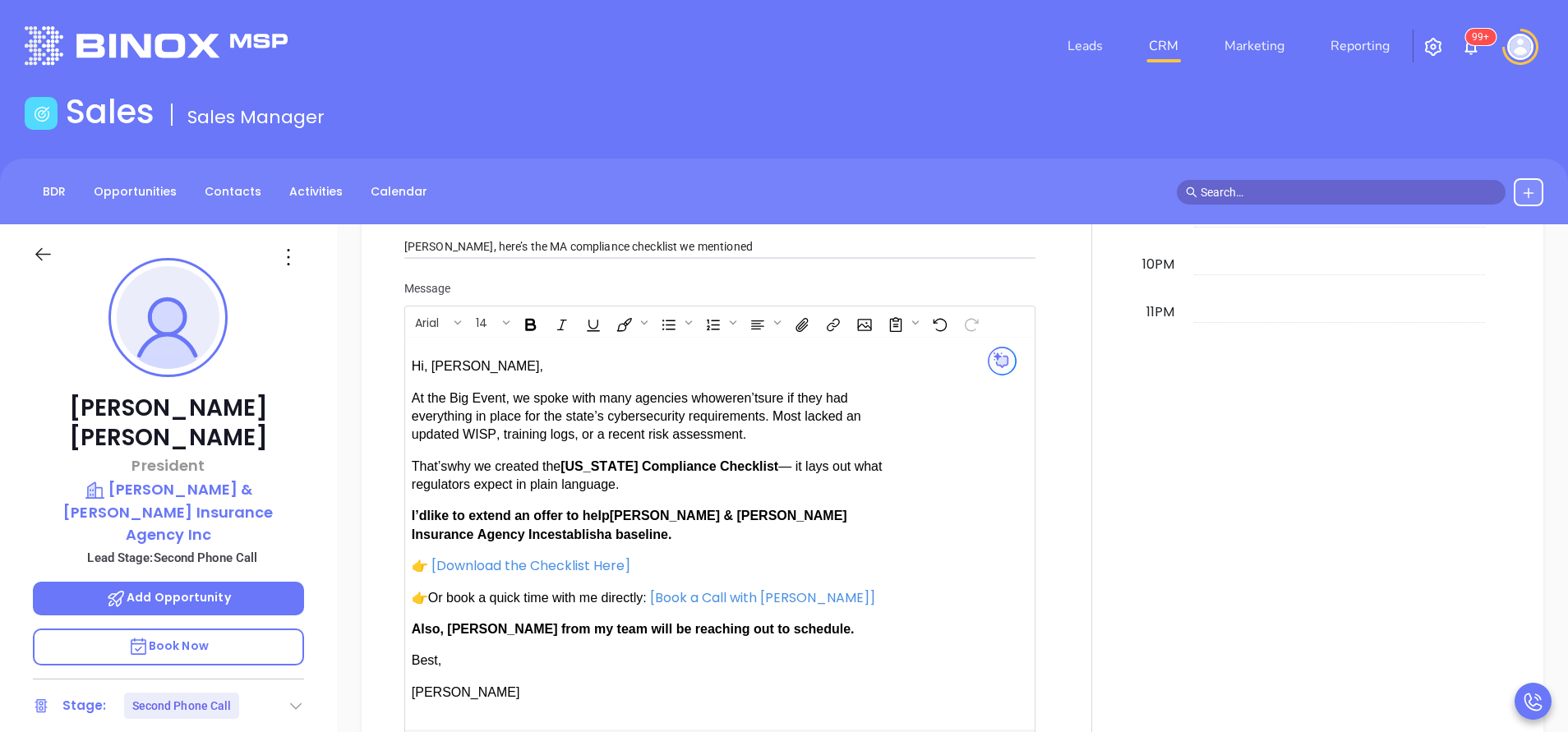
scroll to position [1479, 0]
click at [548, 532] on span "establish" at bounding box center [576, 534] width 57 height 14
click at [475, 627] on span "Also, [PERSON_NAME] from my team will be reaching out to schedule." at bounding box center [634, 628] width 443 height 14
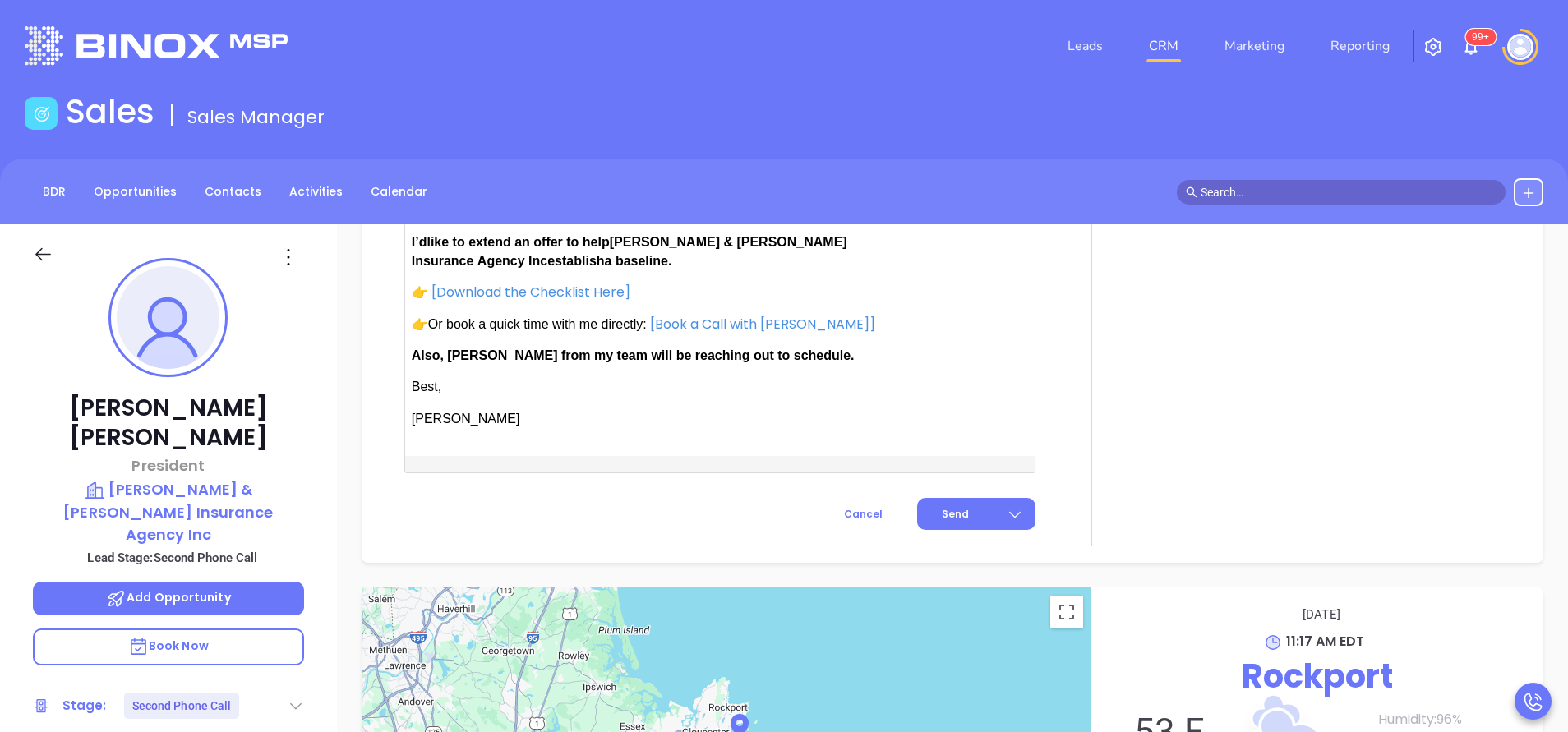
scroll to position [1756, 0]
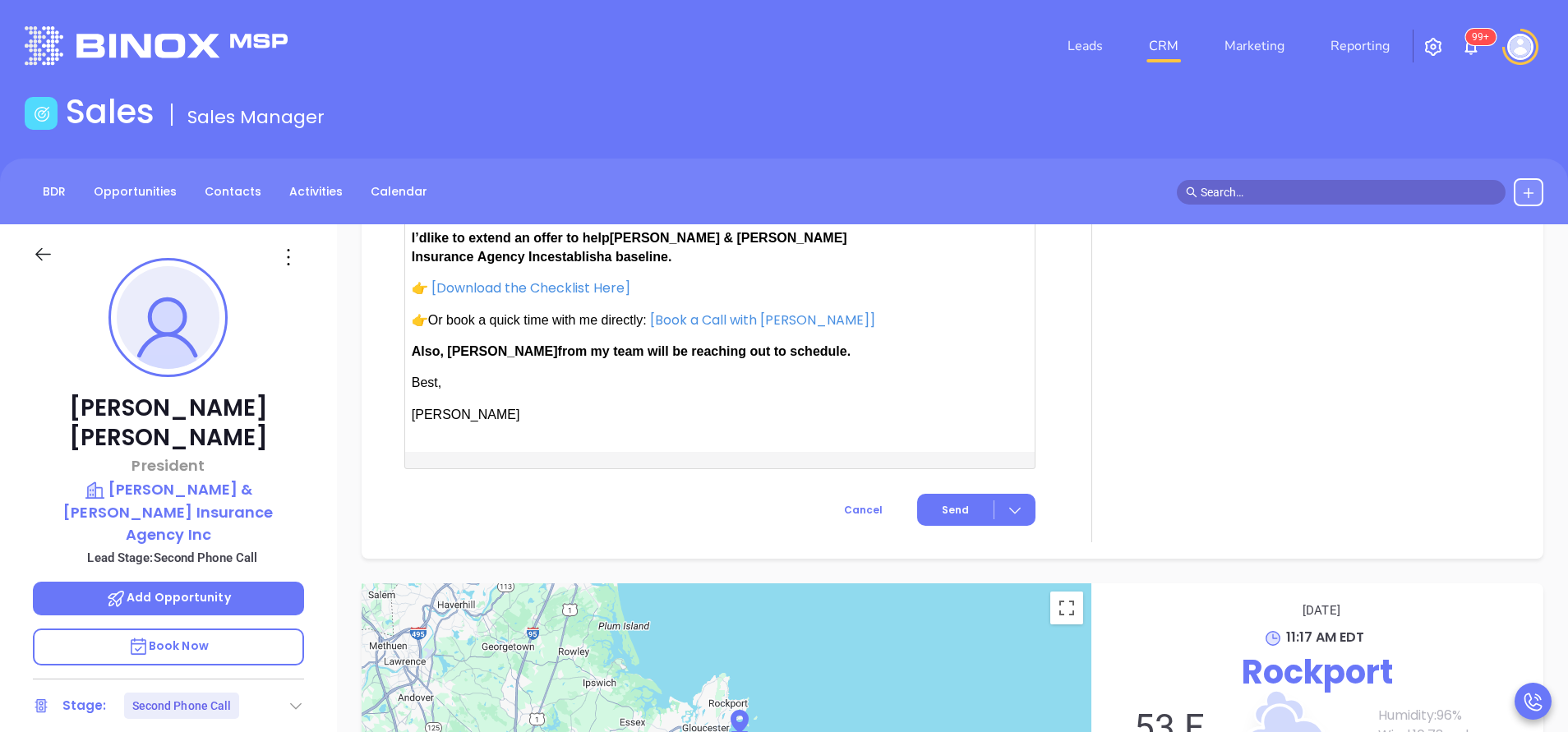
click at [960, 503] on button "Send" at bounding box center [975, 509] width 118 height 32
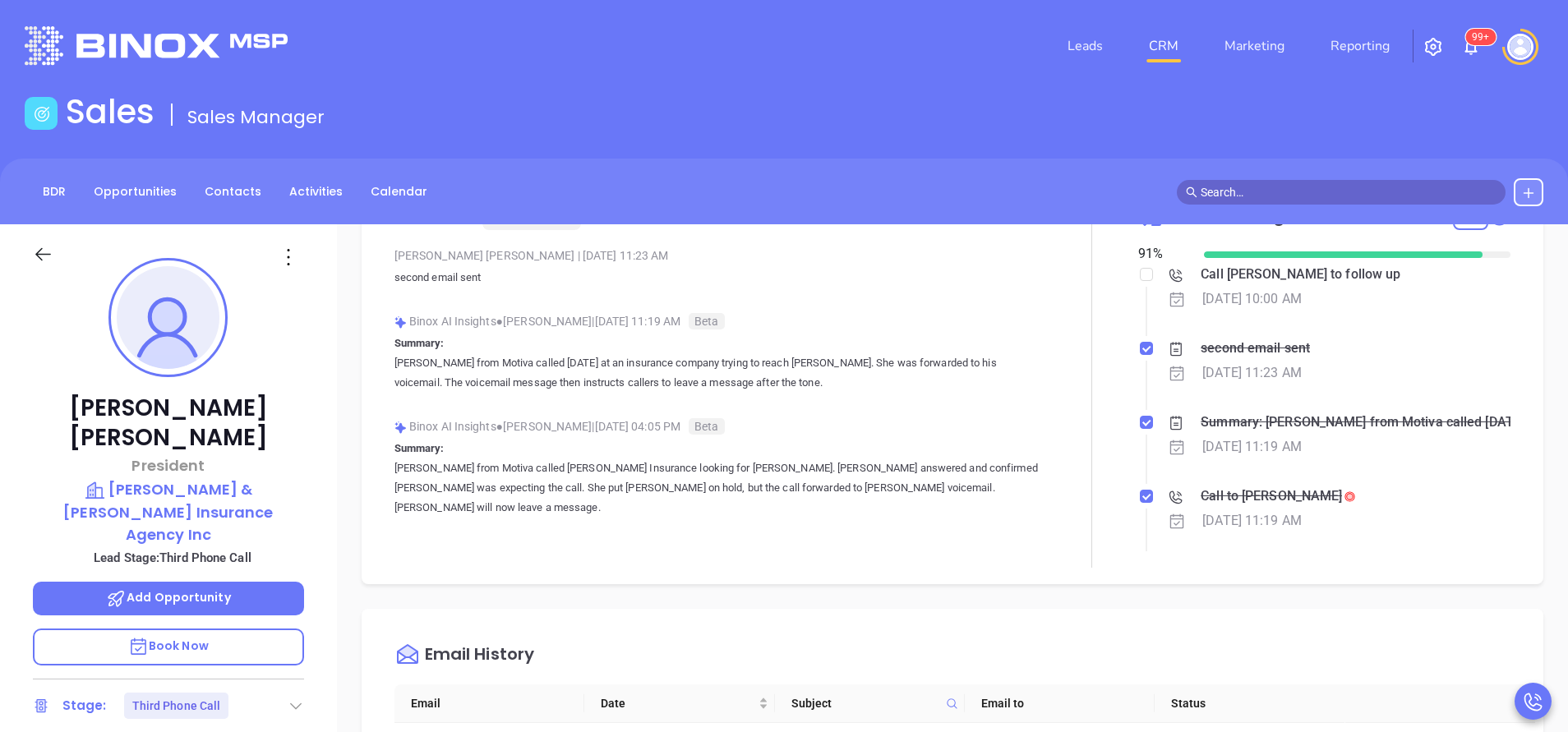
scroll to position [0, 0]
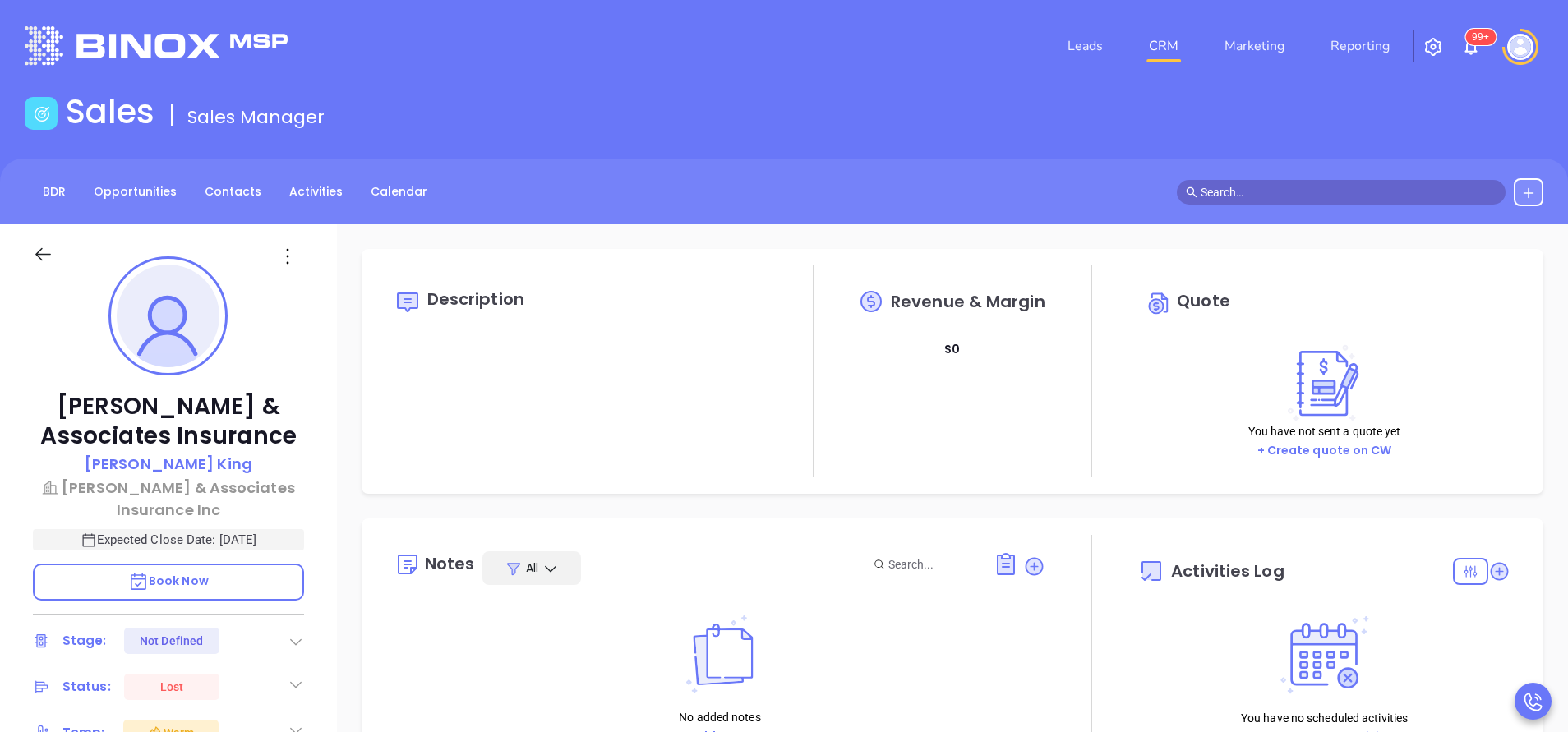
type input "10:00 am"
type input "[DATE]"
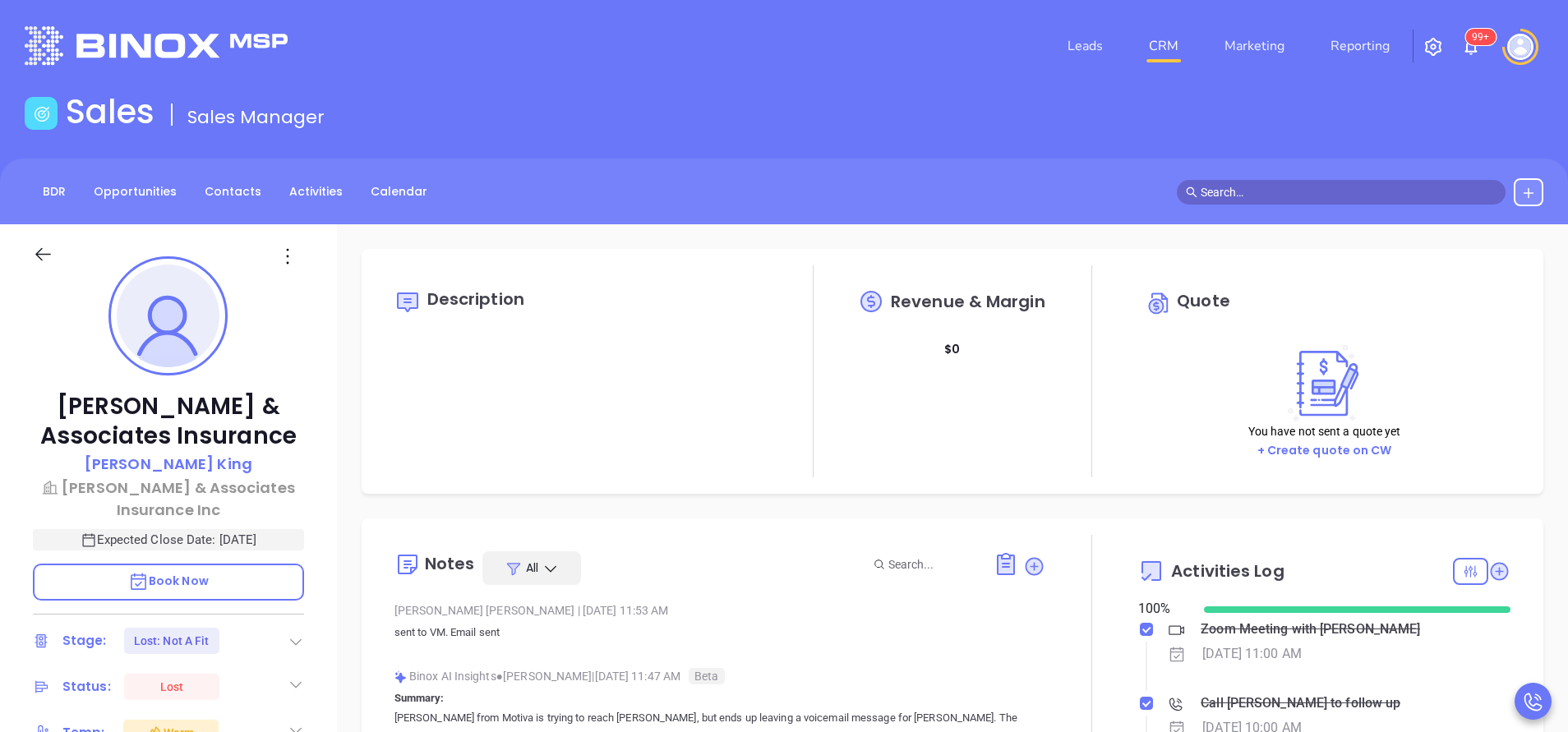
type input "[PERSON_NAME]"
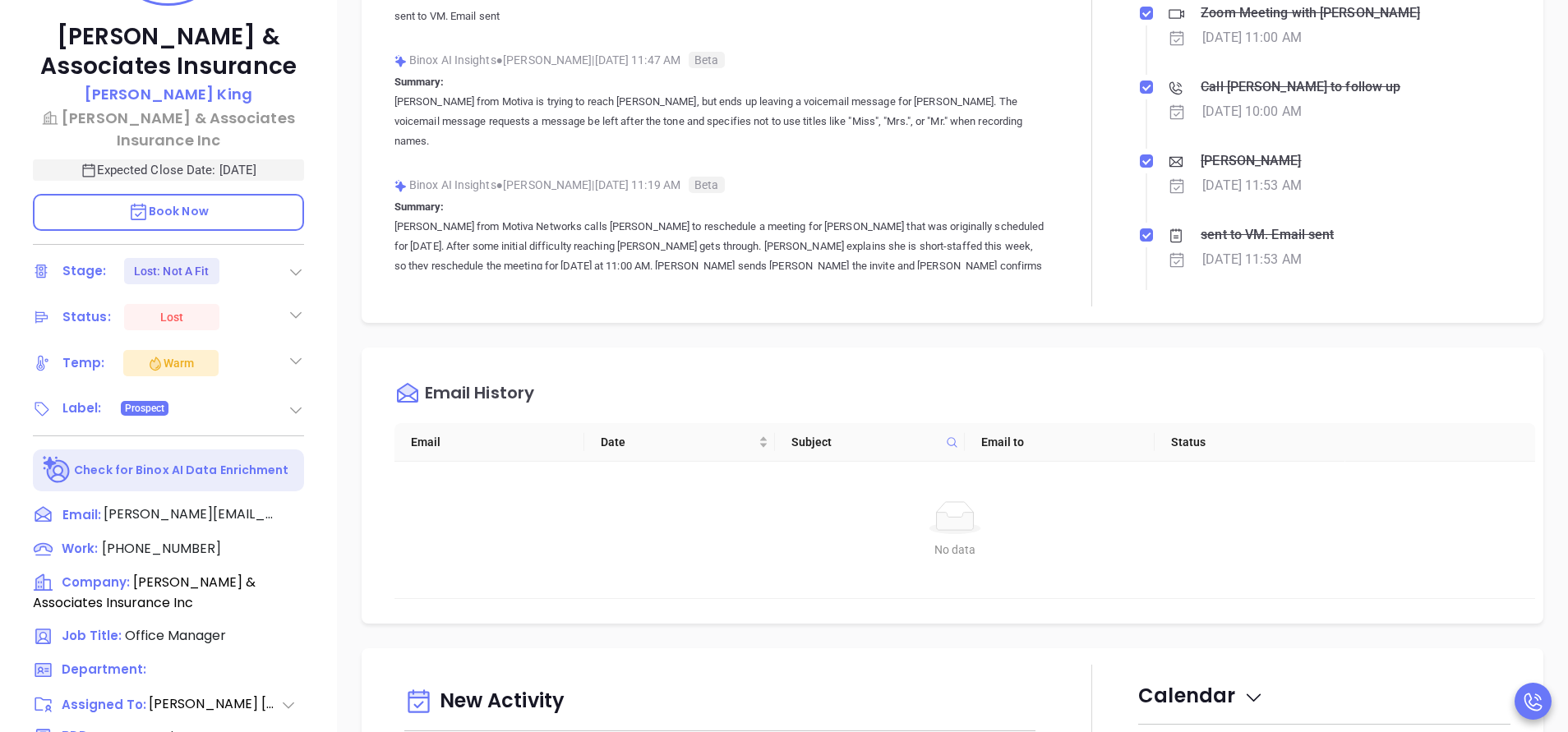
scroll to position [247, 0]
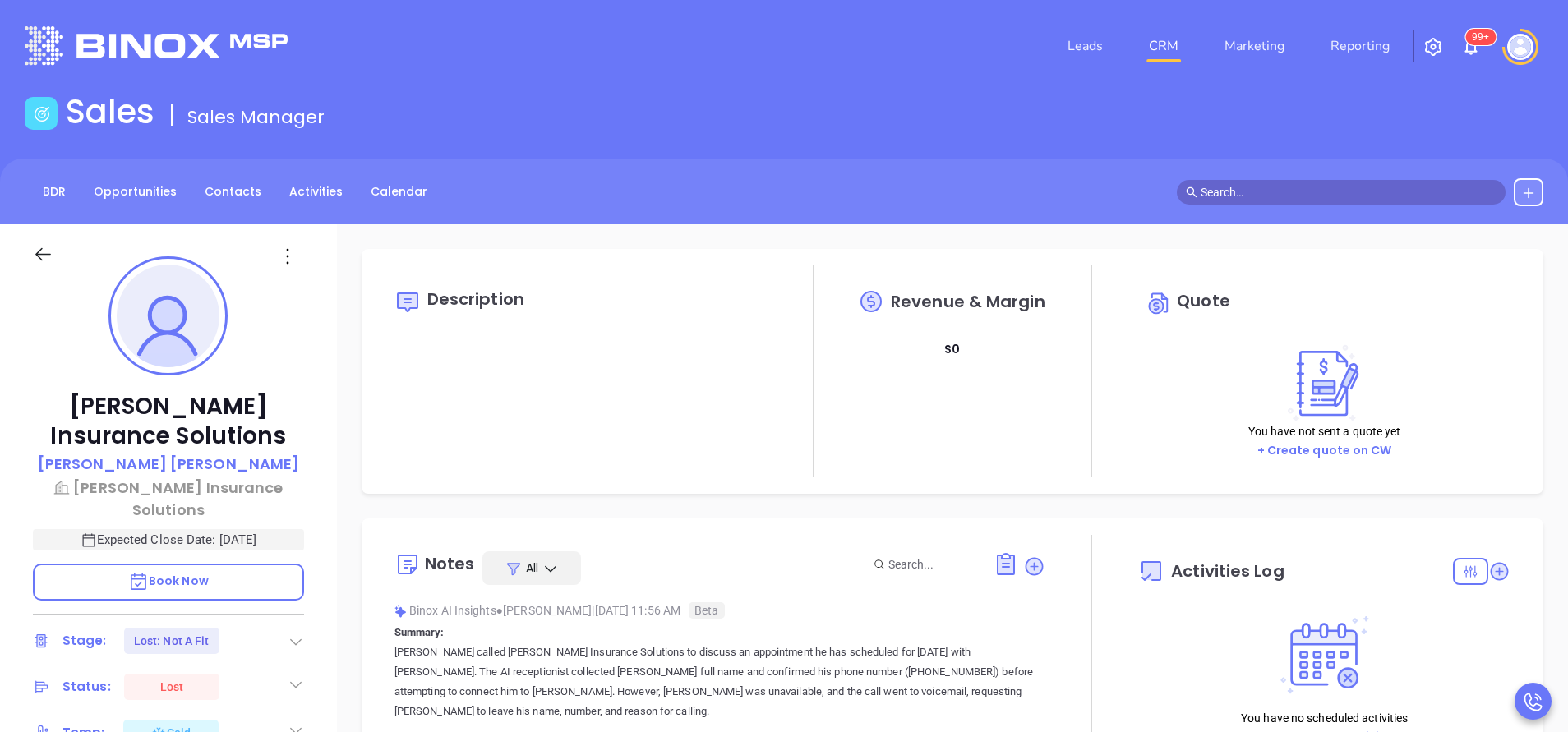
type input "[DATE]"
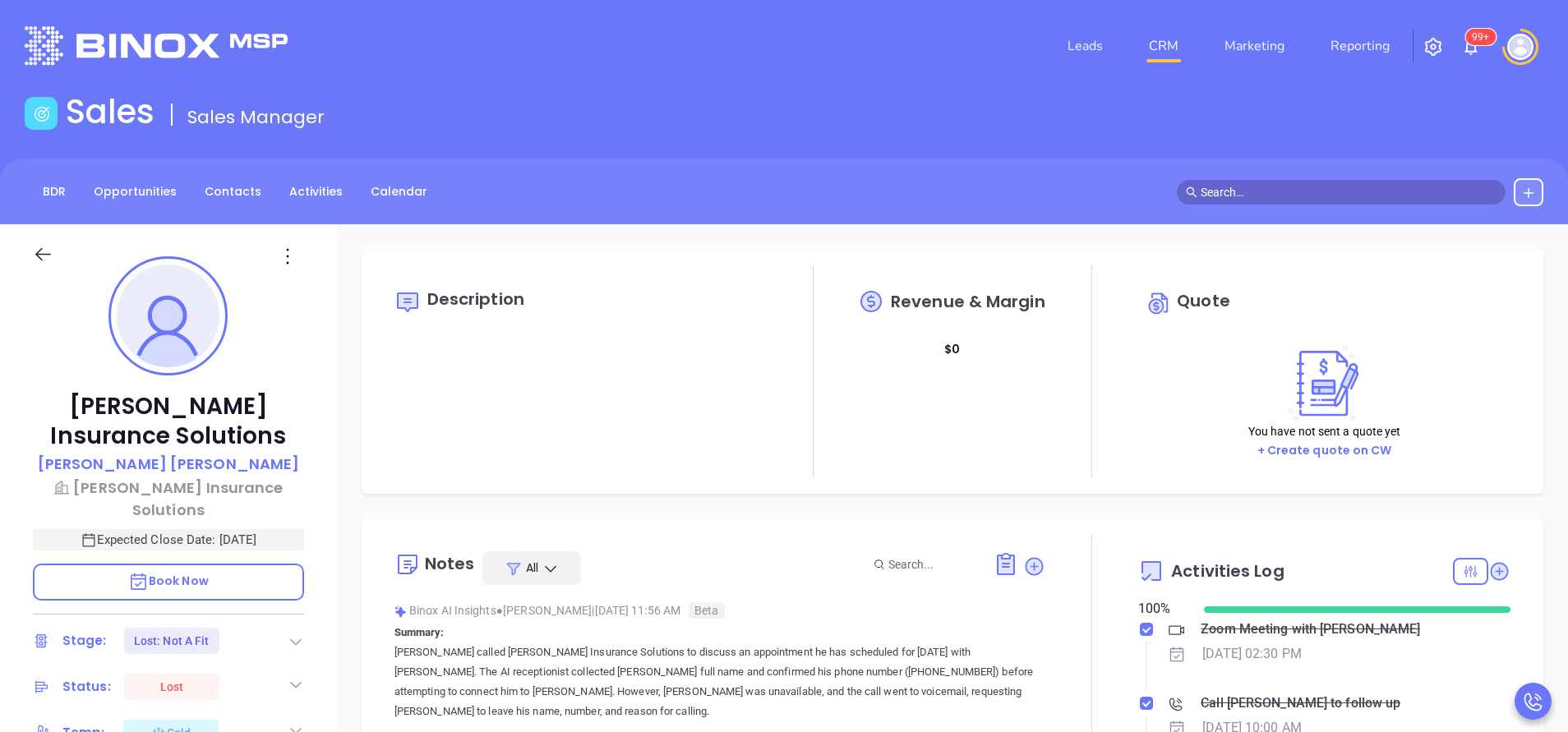
type input "[PERSON_NAME]"
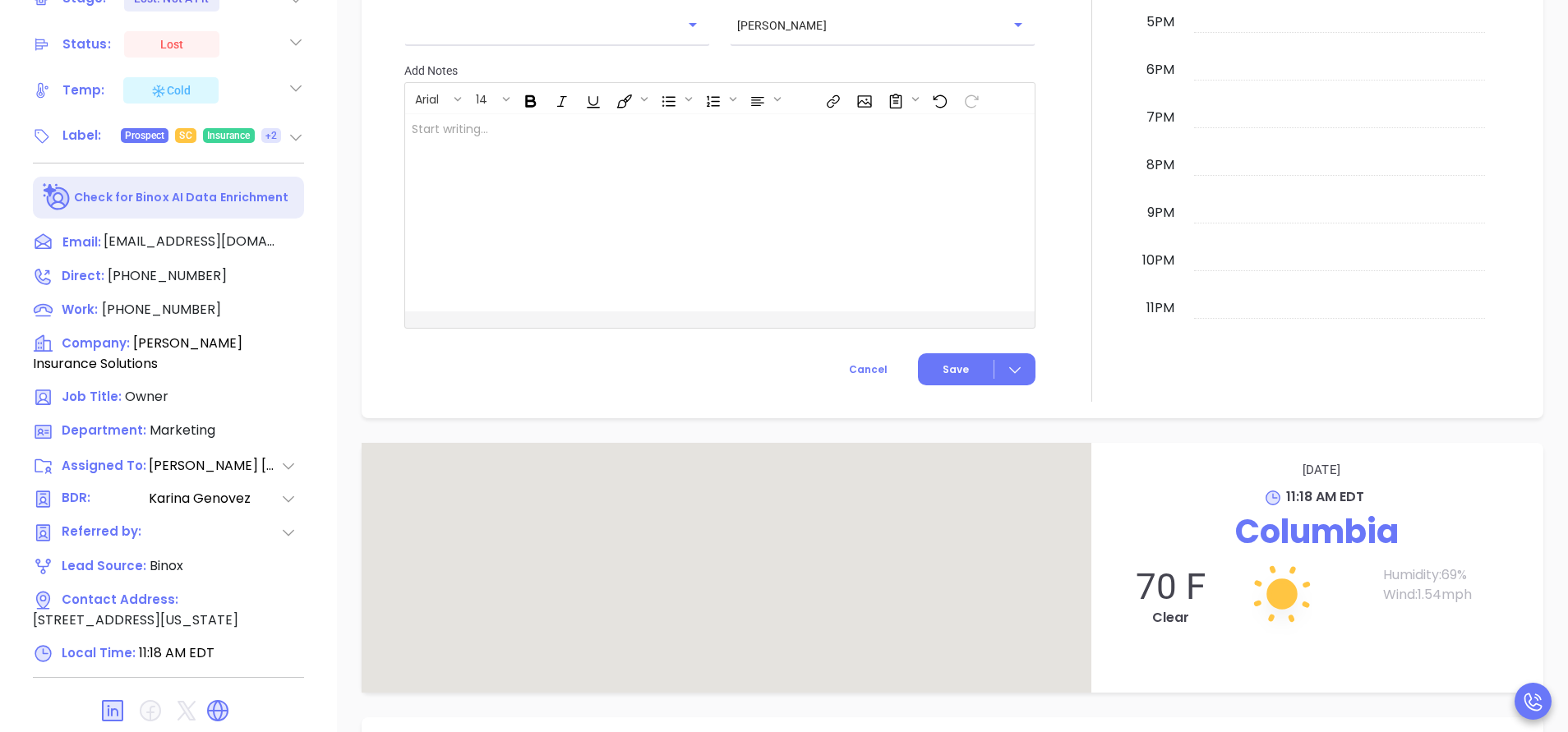
scroll to position [1602, 0]
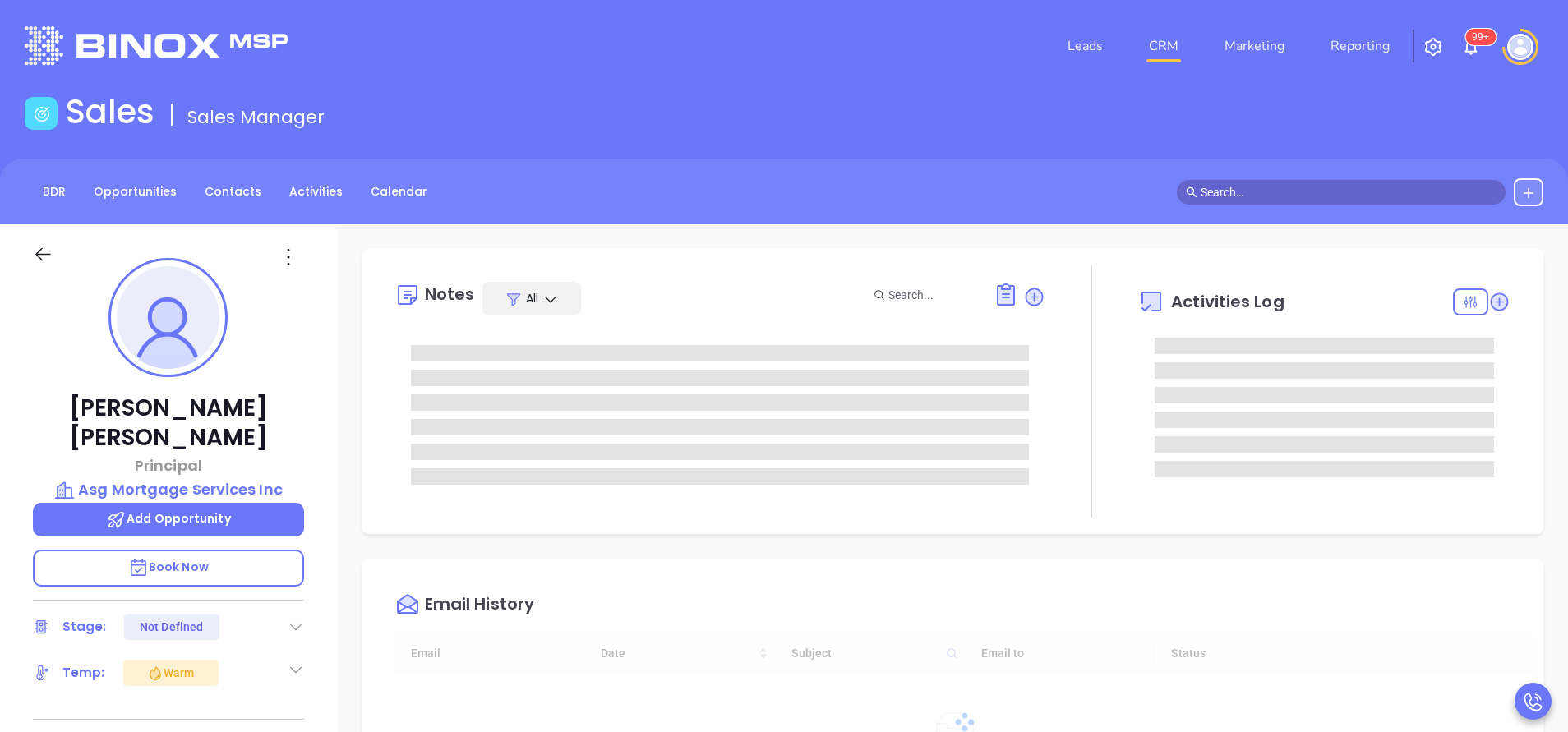
type input "[DATE]"
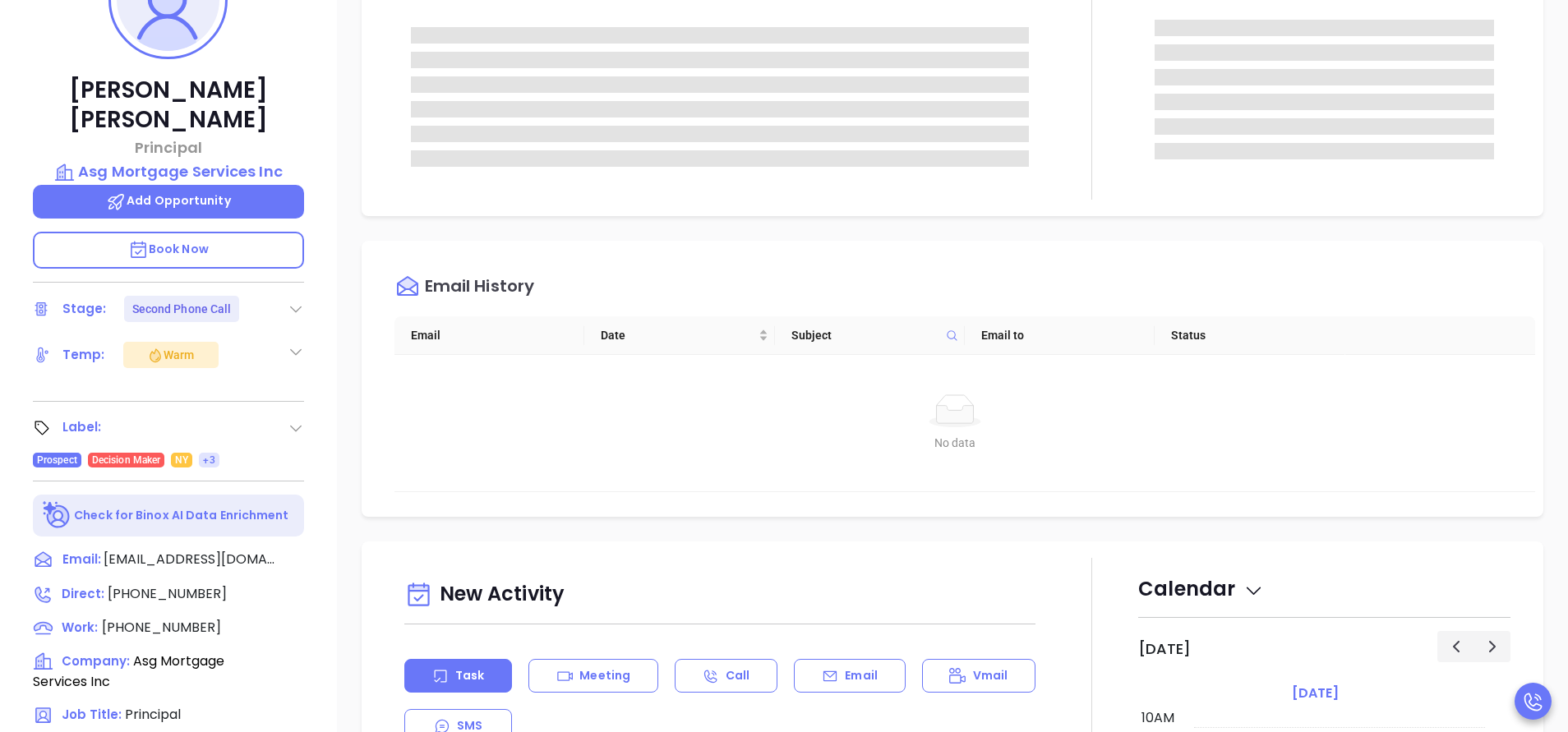
scroll to position [493, 0]
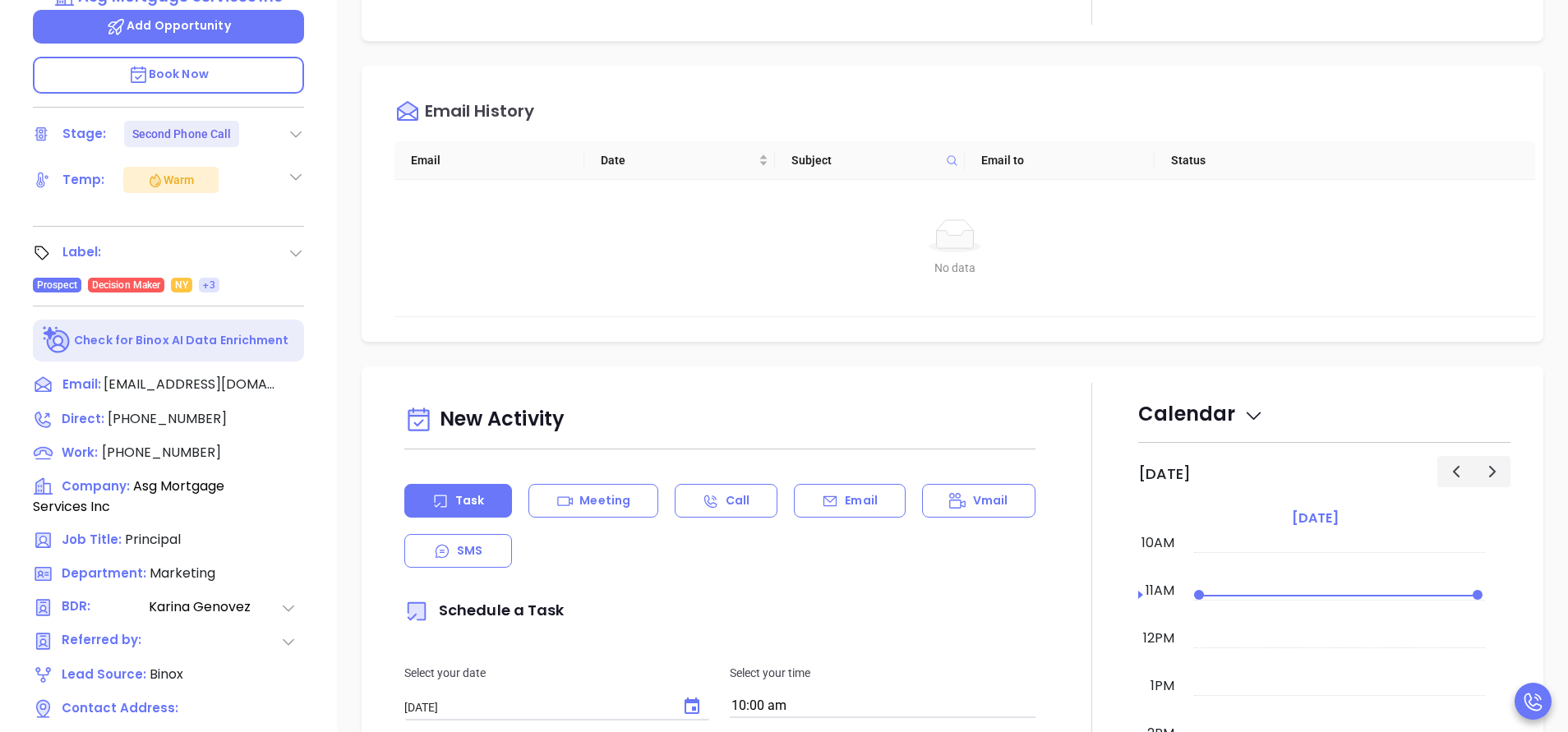
type input "[PERSON_NAME]"
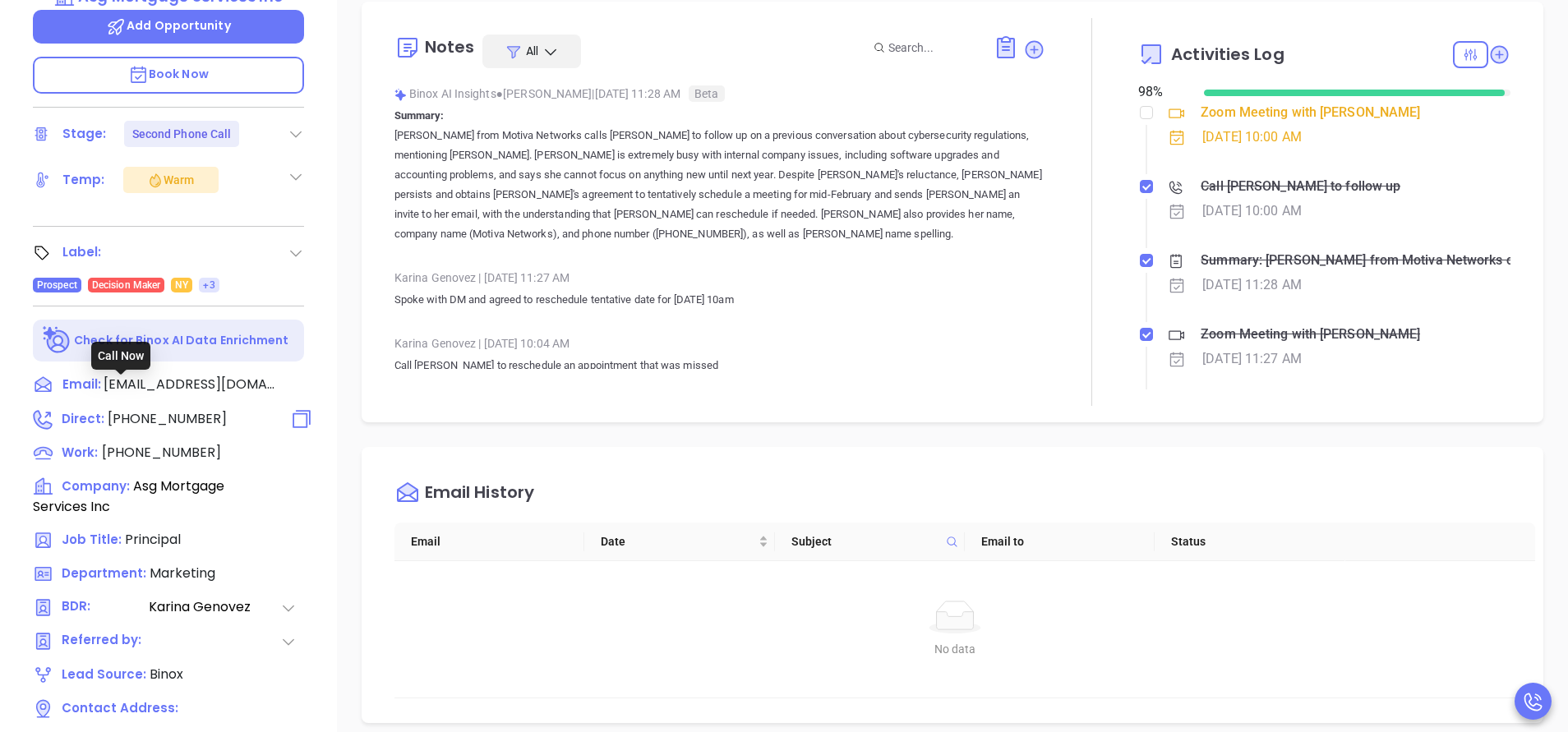
click at [186, 409] on span "[PHONE_NUMBER]" at bounding box center [167, 418] width 119 height 19
type input "[PHONE_NUMBER]"
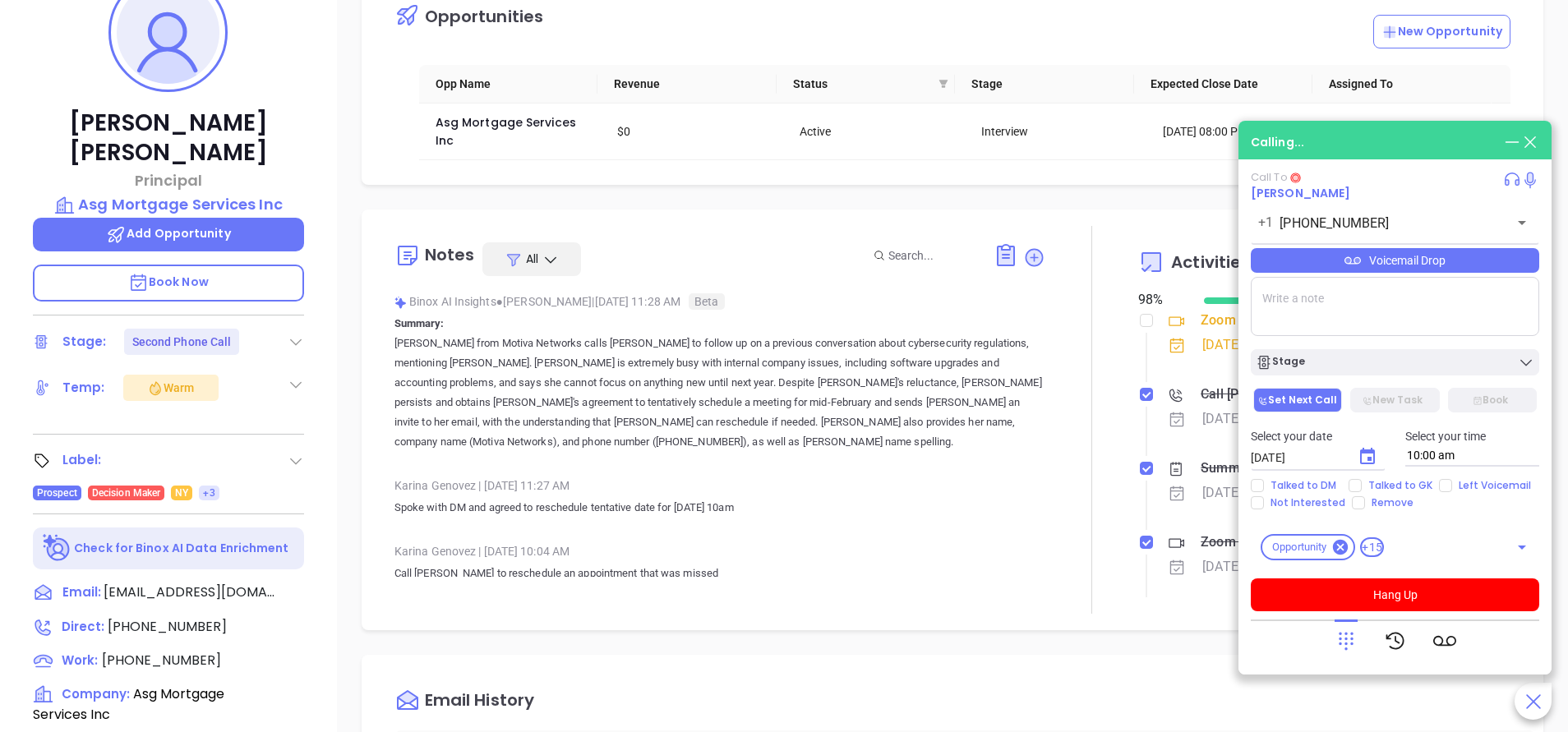
scroll to position [247, 0]
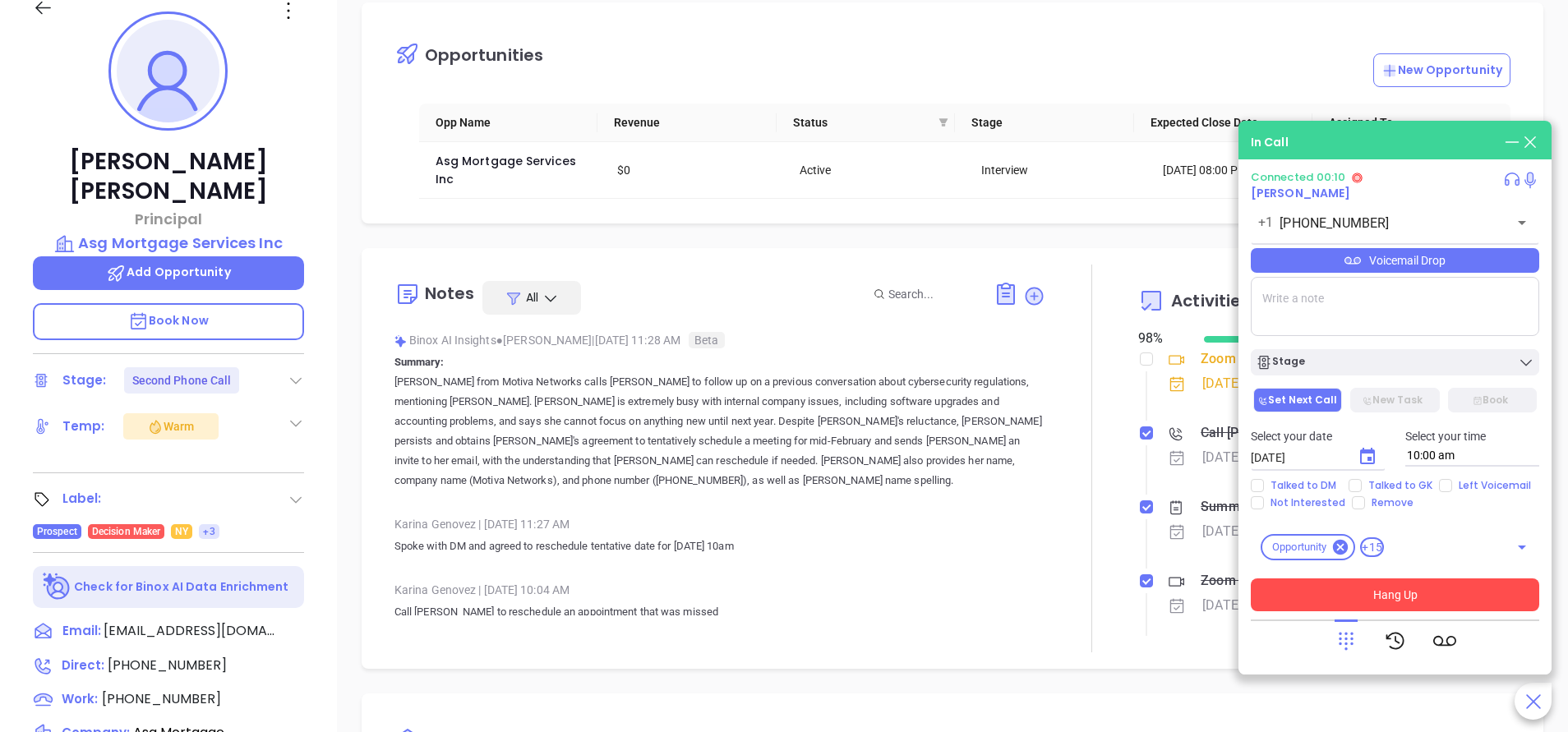
click at [1394, 587] on button "Hang Up" at bounding box center [1394, 595] width 288 height 33
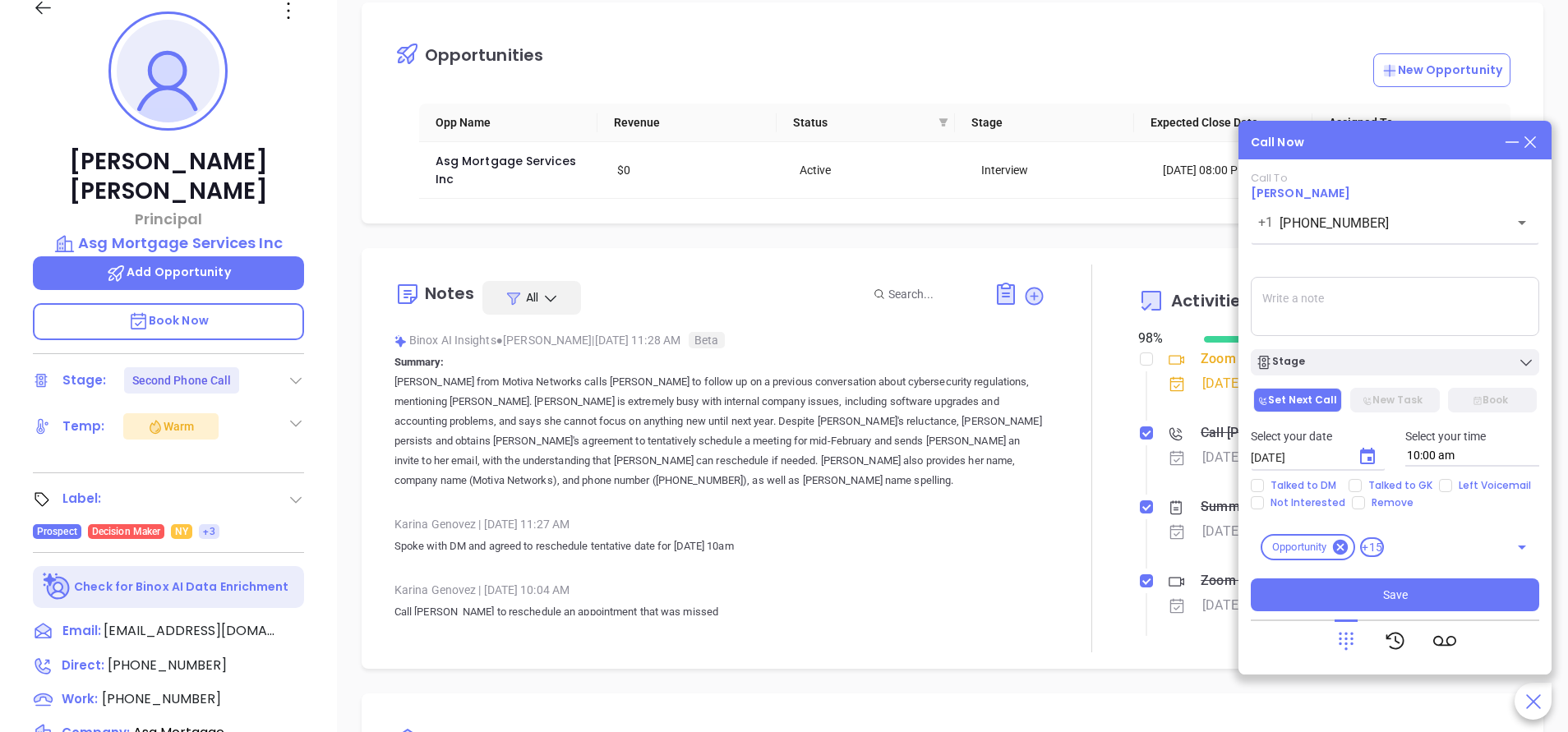
click at [1537, 142] on icon at bounding box center [1530, 142] width 19 height 19
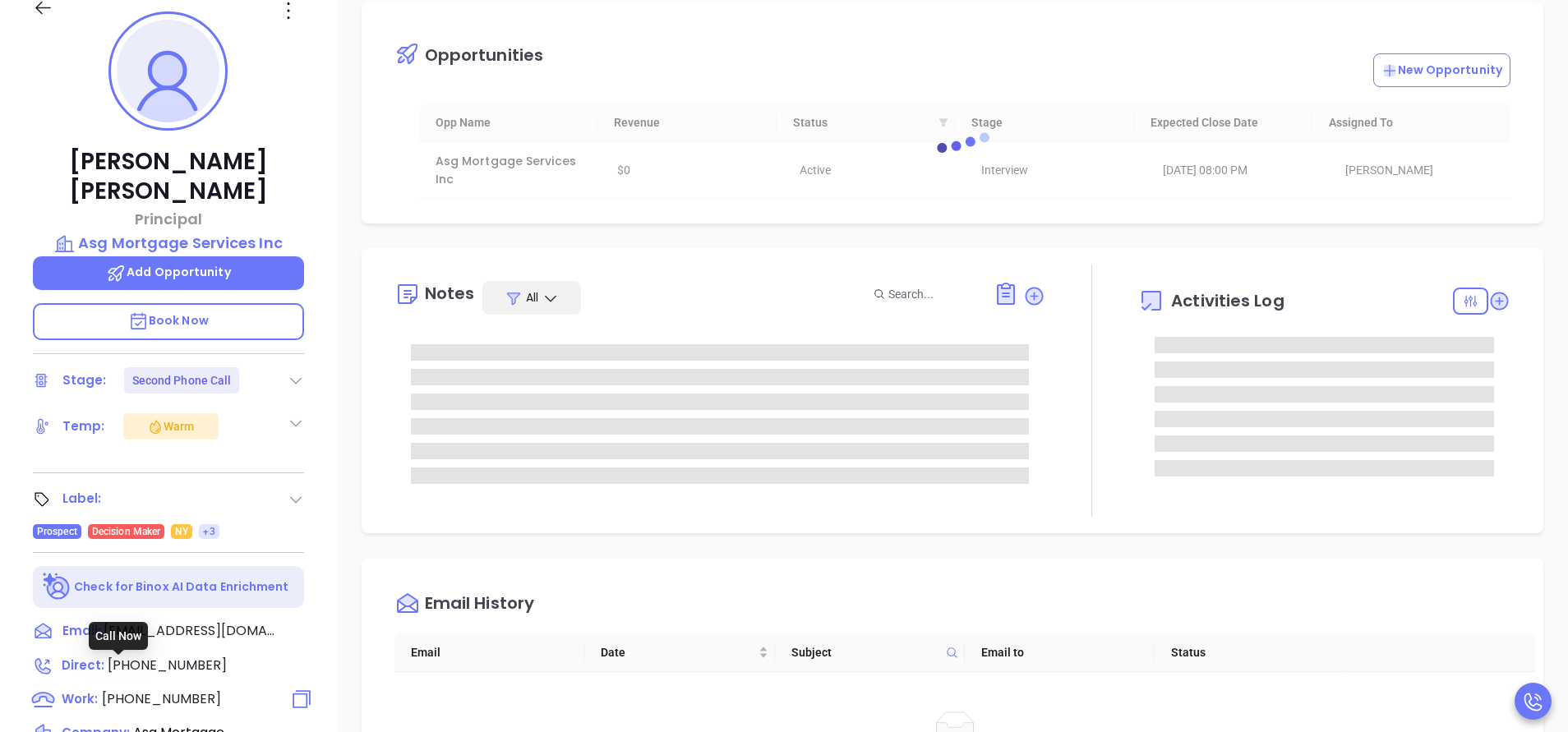
click at [186, 689] on span "[PHONE_NUMBER]" at bounding box center [161, 698] width 119 height 19
type input "[PHONE_NUMBER]"
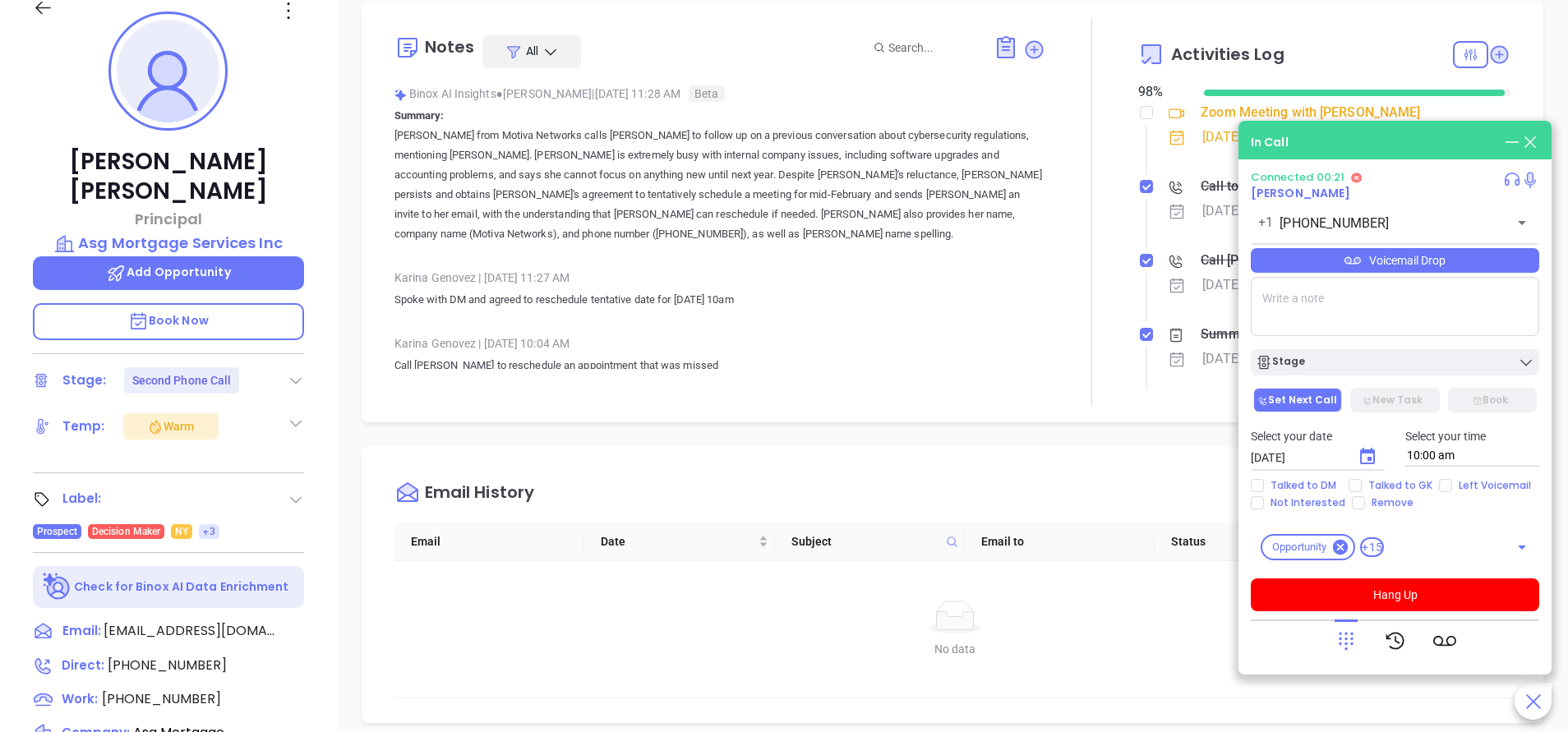
scroll to position [370, 0]
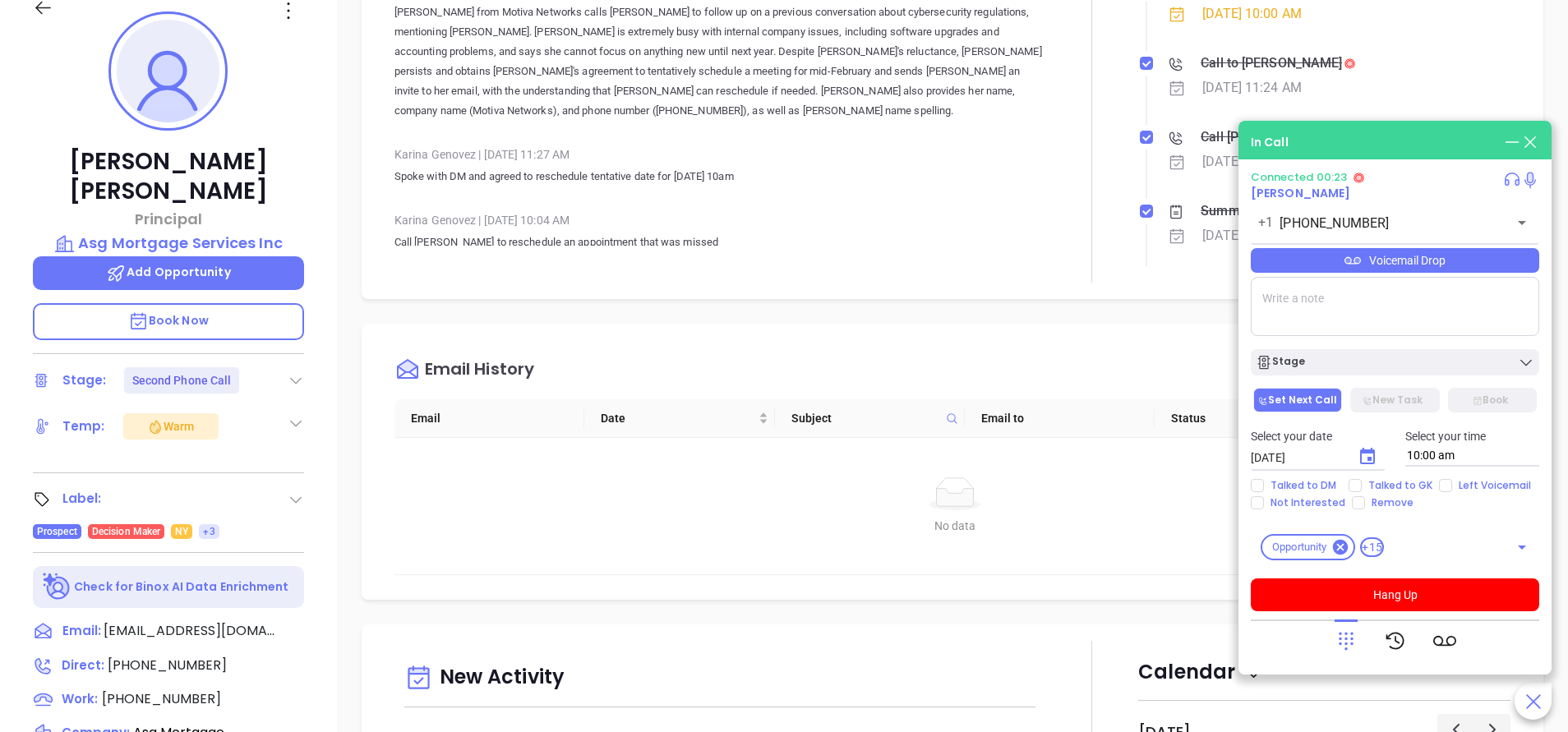
click at [1508, 140] on icon at bounding box center [1511, 142] width 19 height 19
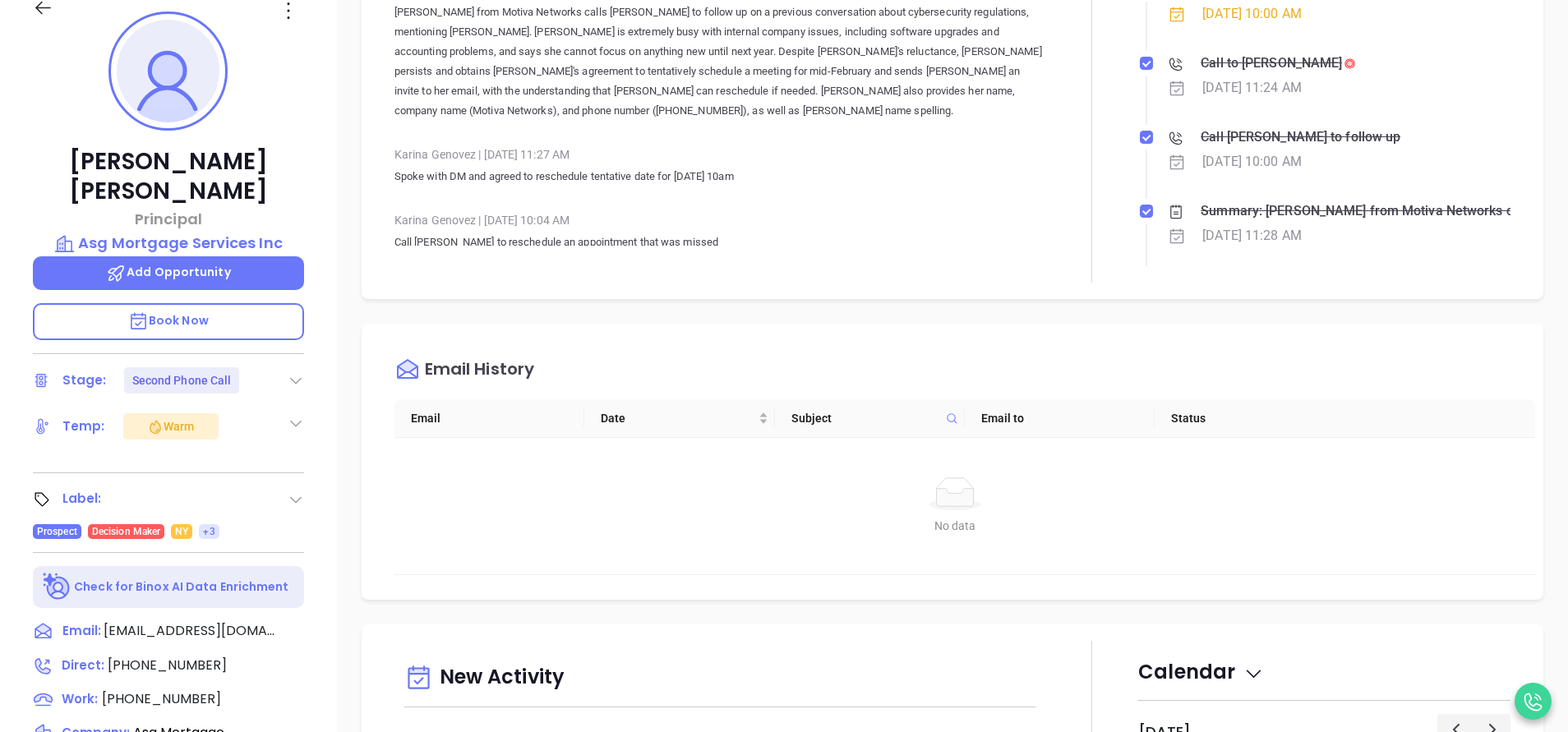
scroll to position [247, 0]
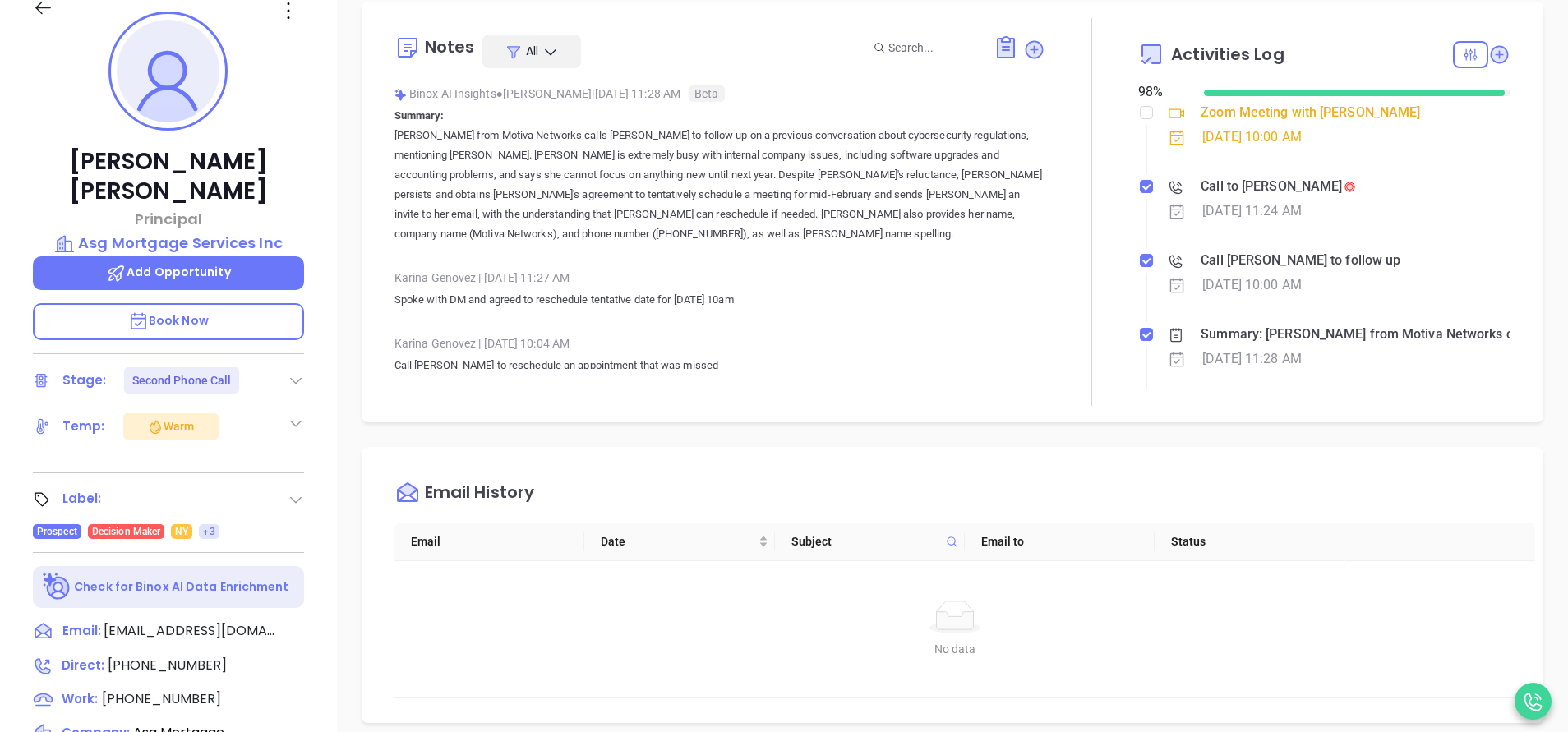
drag, startPoint x: 1532, startPoint y: 703, endPoint x: 1451, endPoint y: 646, distance: 99.0
click at [1532, 702] on icon at bounding box center [1534, 702] width 23 height 23
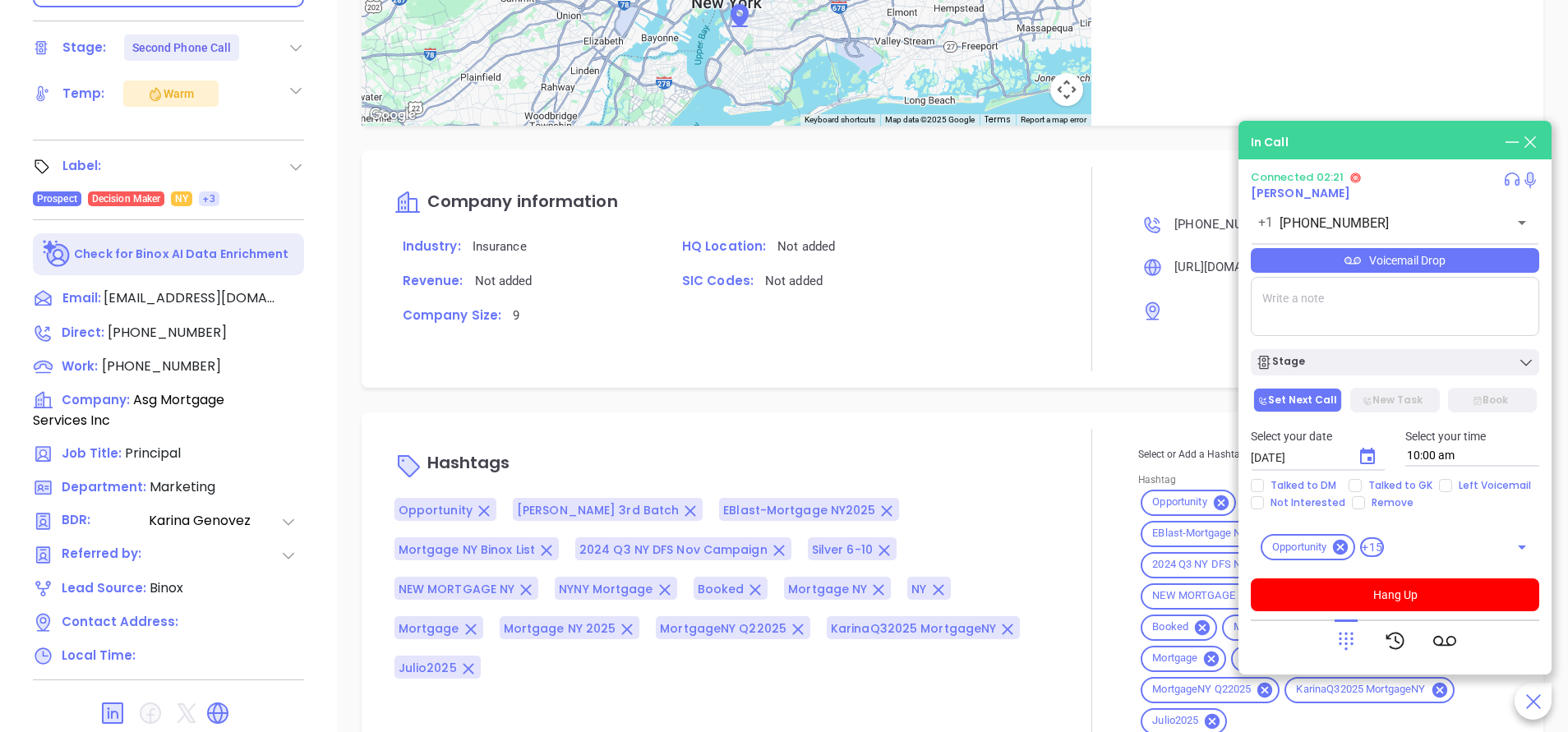
scroll to position [616, 0]
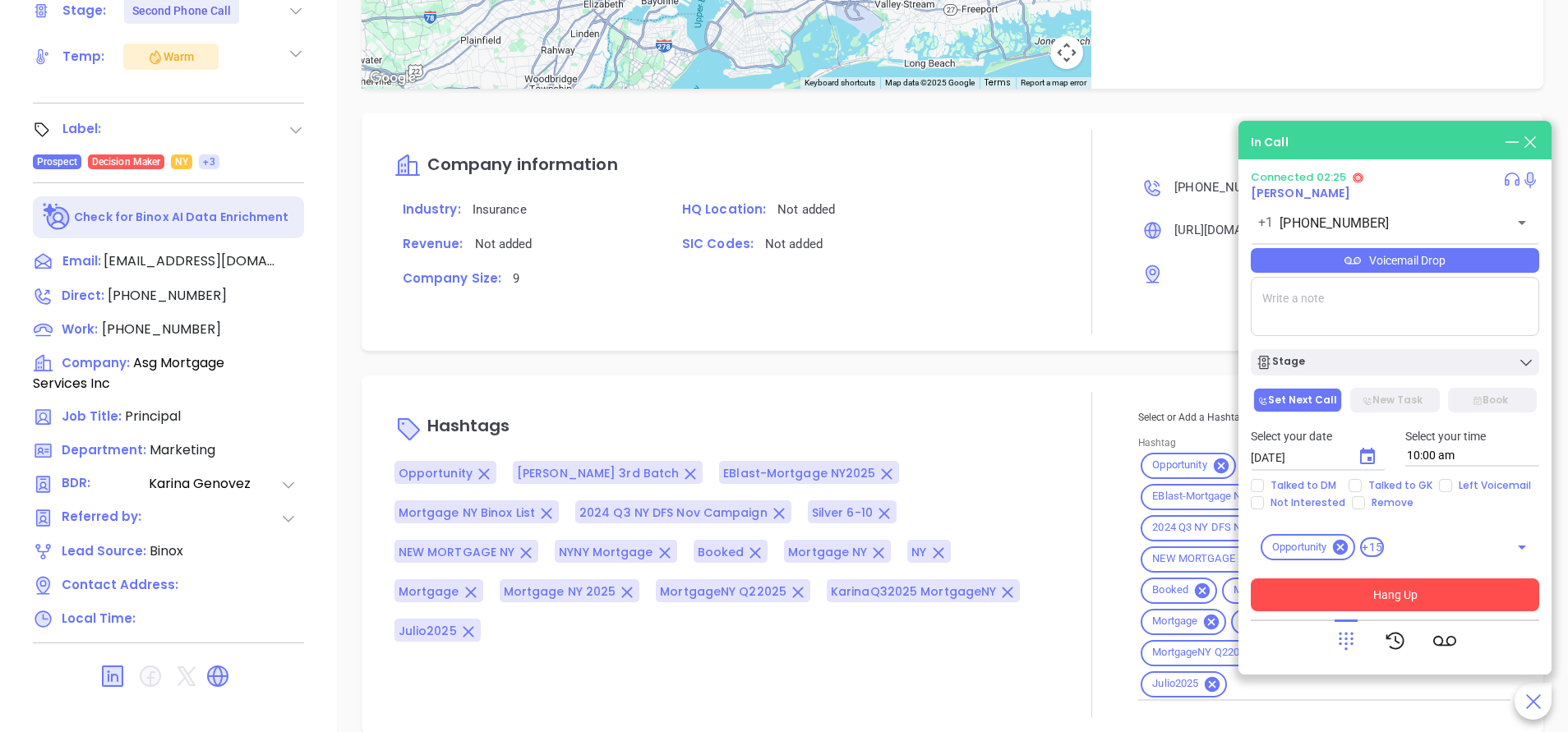
click at [1452, 589] on button "Hang Up" at bounding box center [1394, 595] width 288 height 33
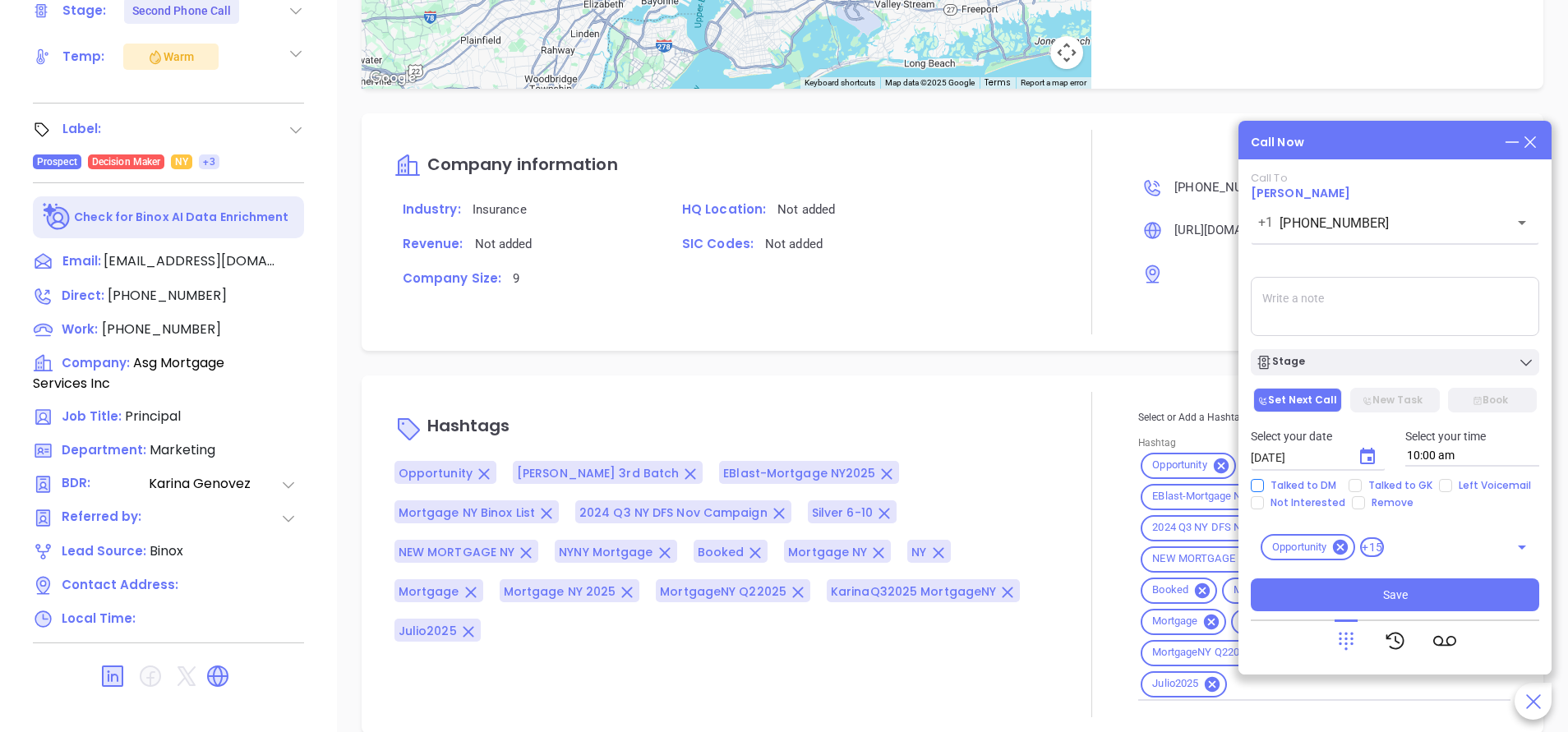
click at [1258, 490] on input "Talked to DM" at bounding box center [1257, 485] width 13 height 13
checkbox input "true"
drag, startPoint x: 1433, startPoint y: 598, endPoint x: 1462, endPoint y: 652, distance: 61.3
click at [1432, 598] on button "Save" at bounding box center [1394, 595] width 288 height 33
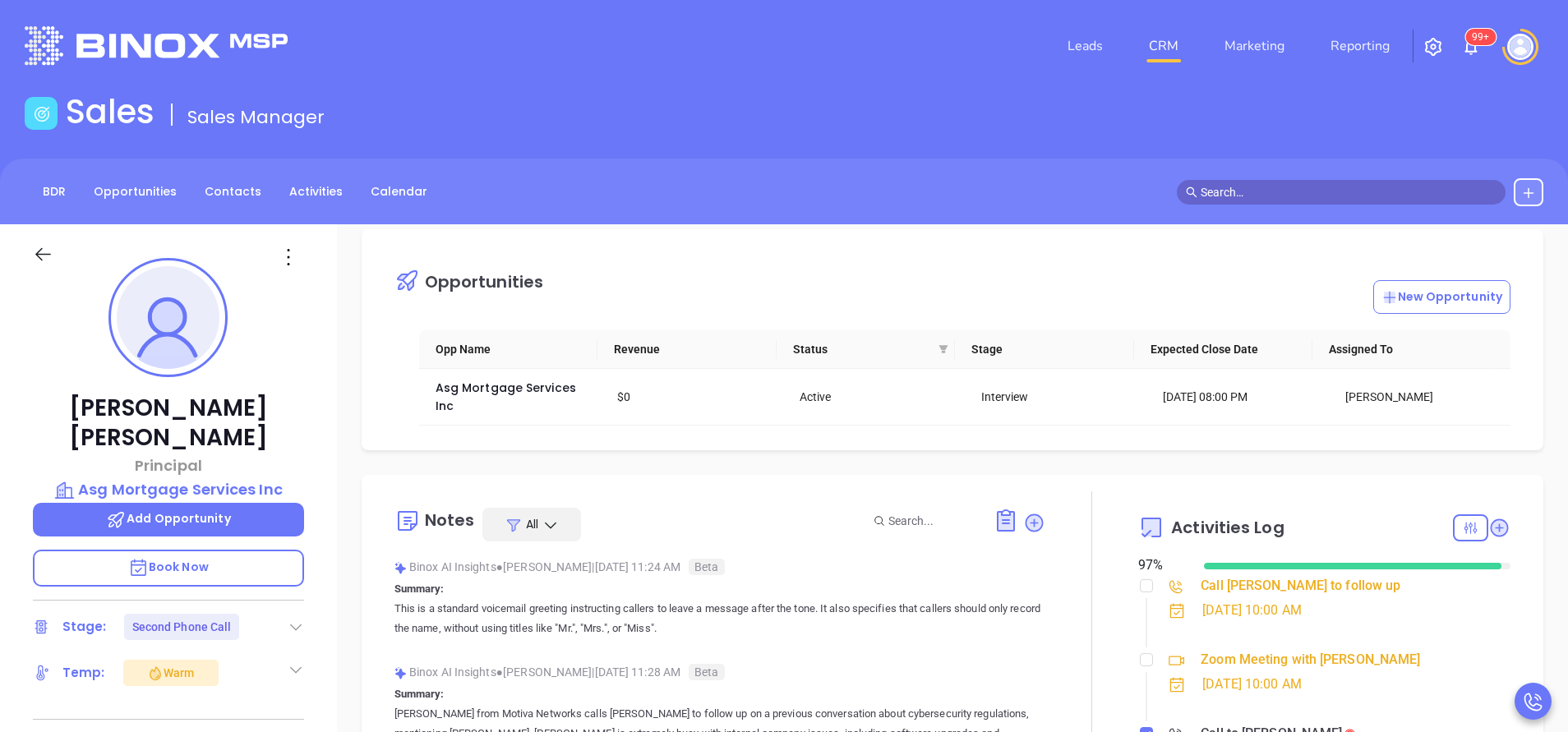
scroll to position [19, 0]
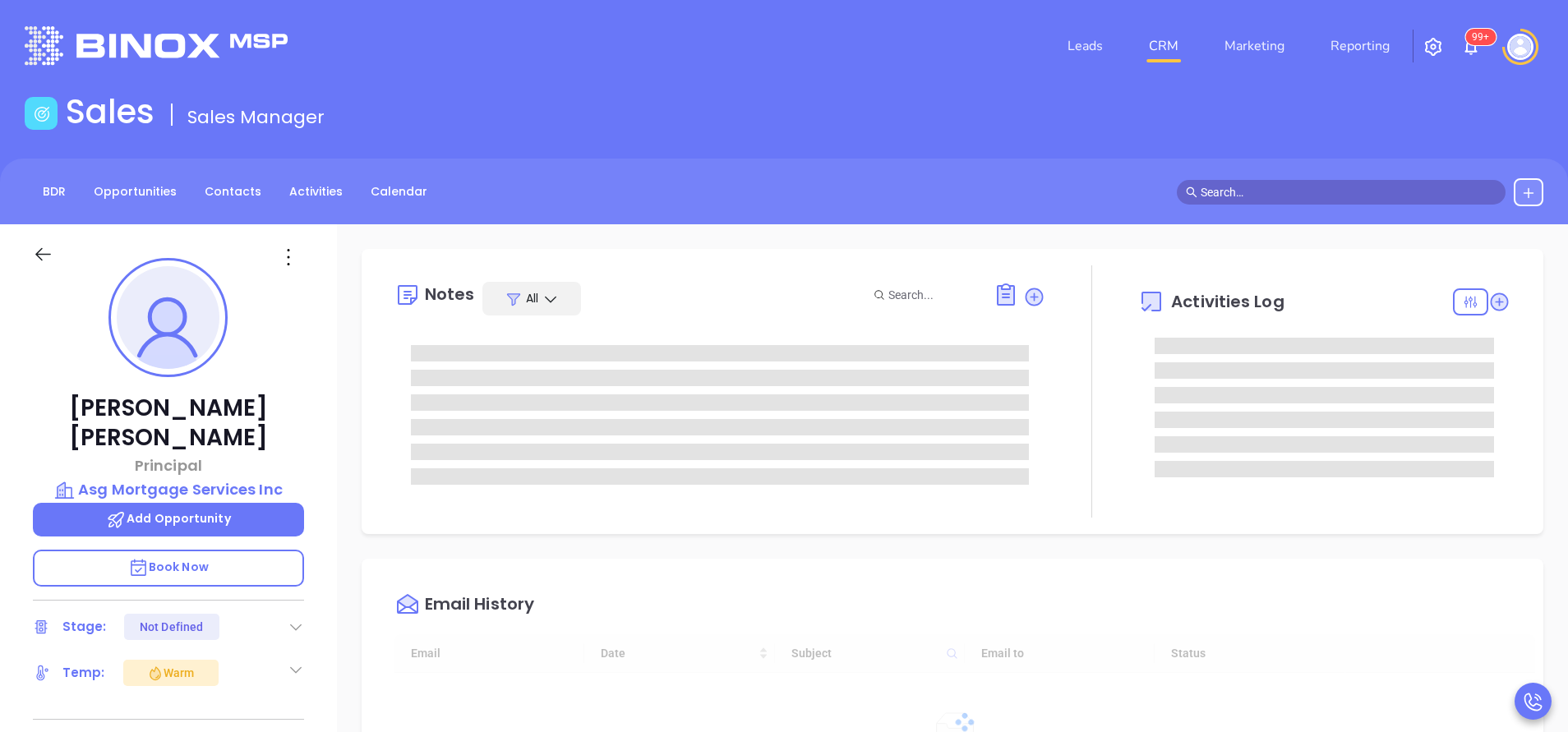
type input "[DATE]"
type input "[PERSON_NAME]"
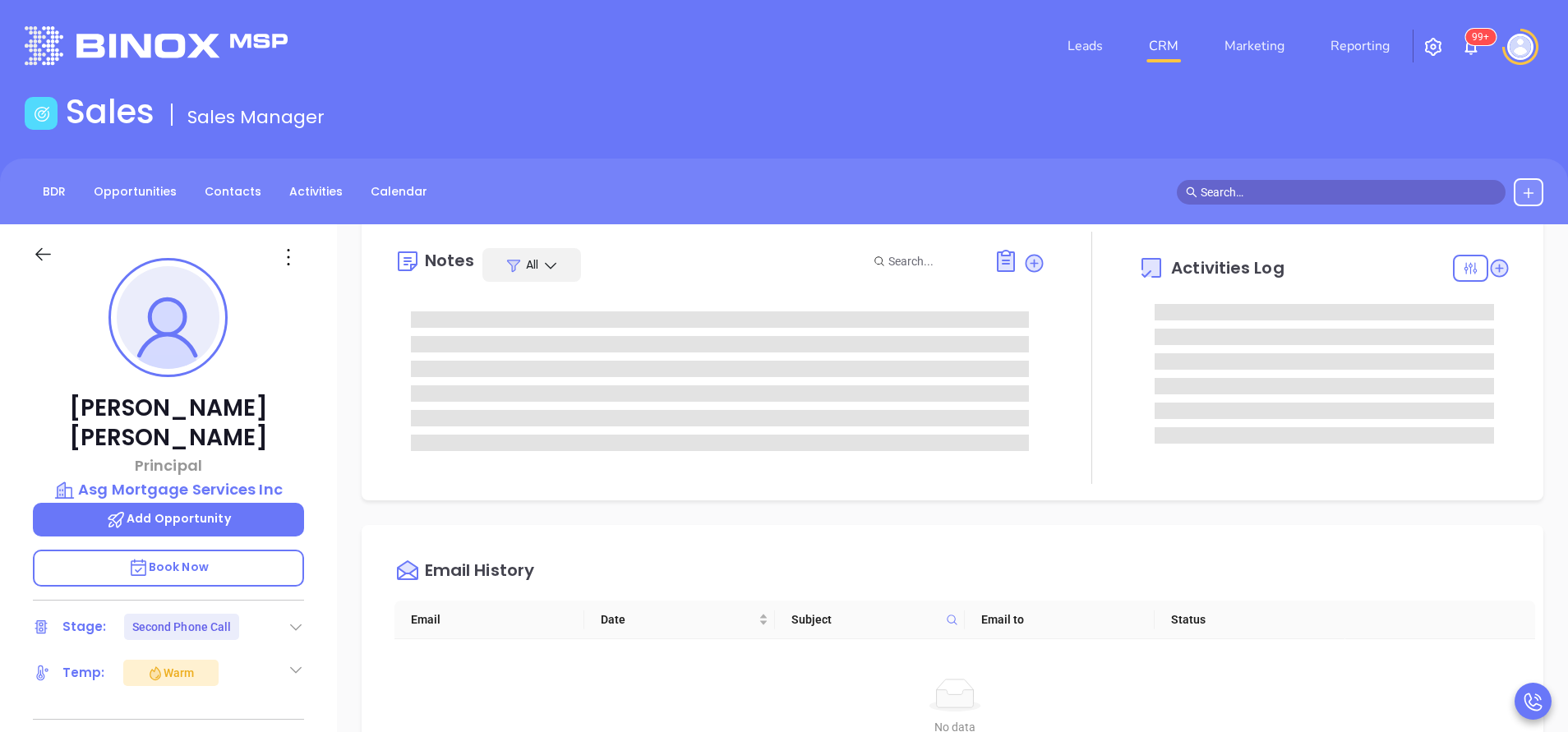
scroll to position [0, 0]
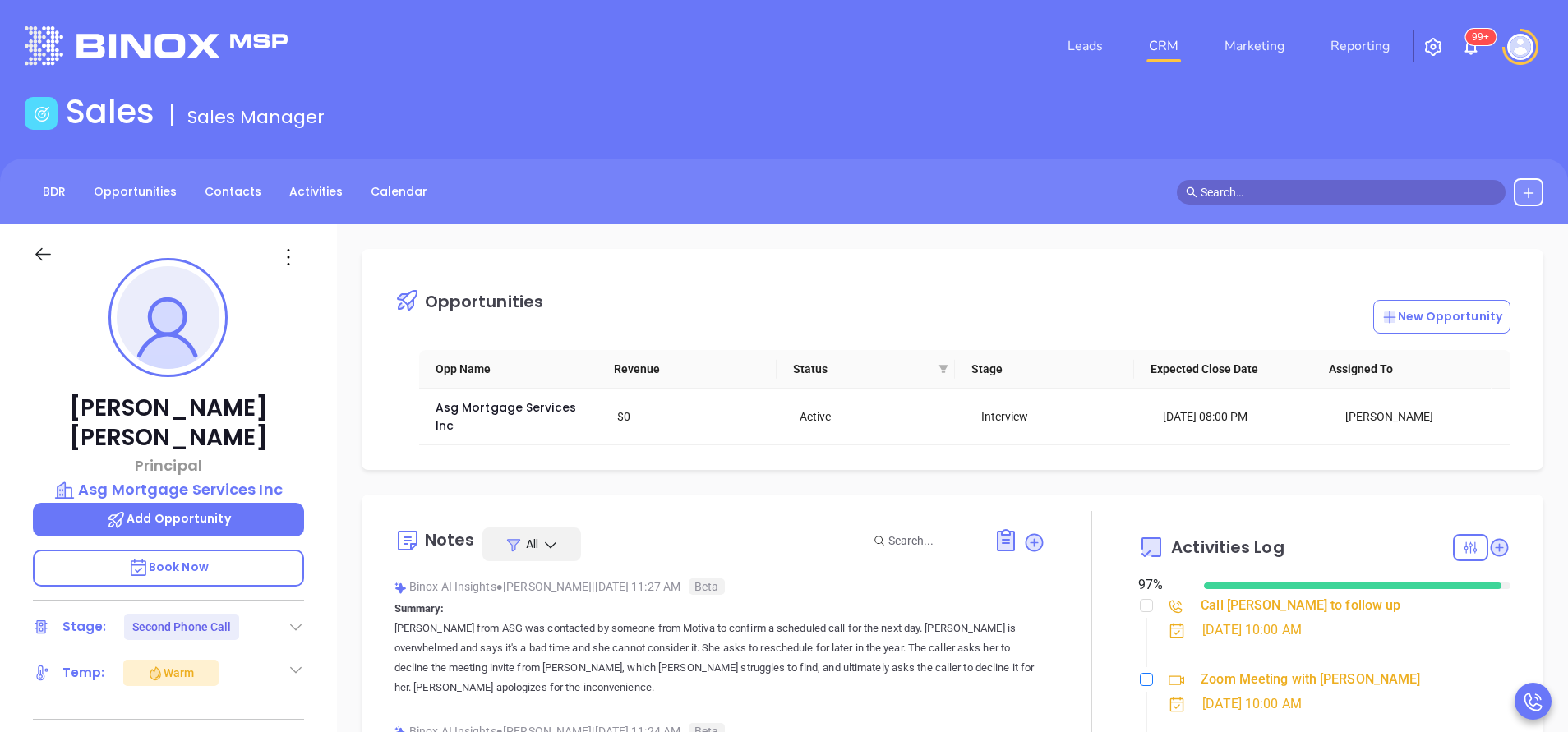
click at [1139, 676] on input "checkbox" at bounding box center [1145, 678] width 13 height 13
checkbox input "false"
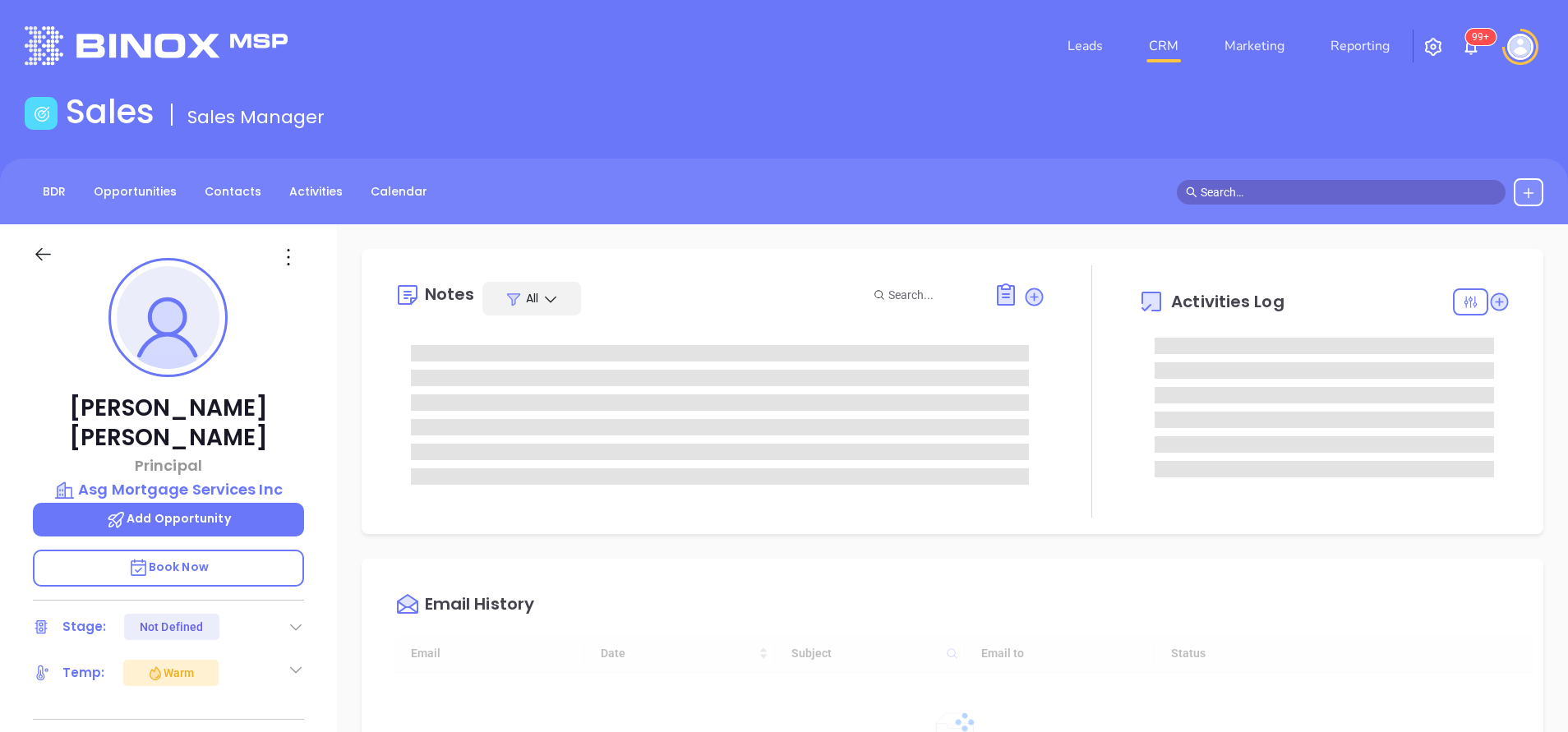
scroll to position [477, 0]
type input "[PERSON_NAME]"
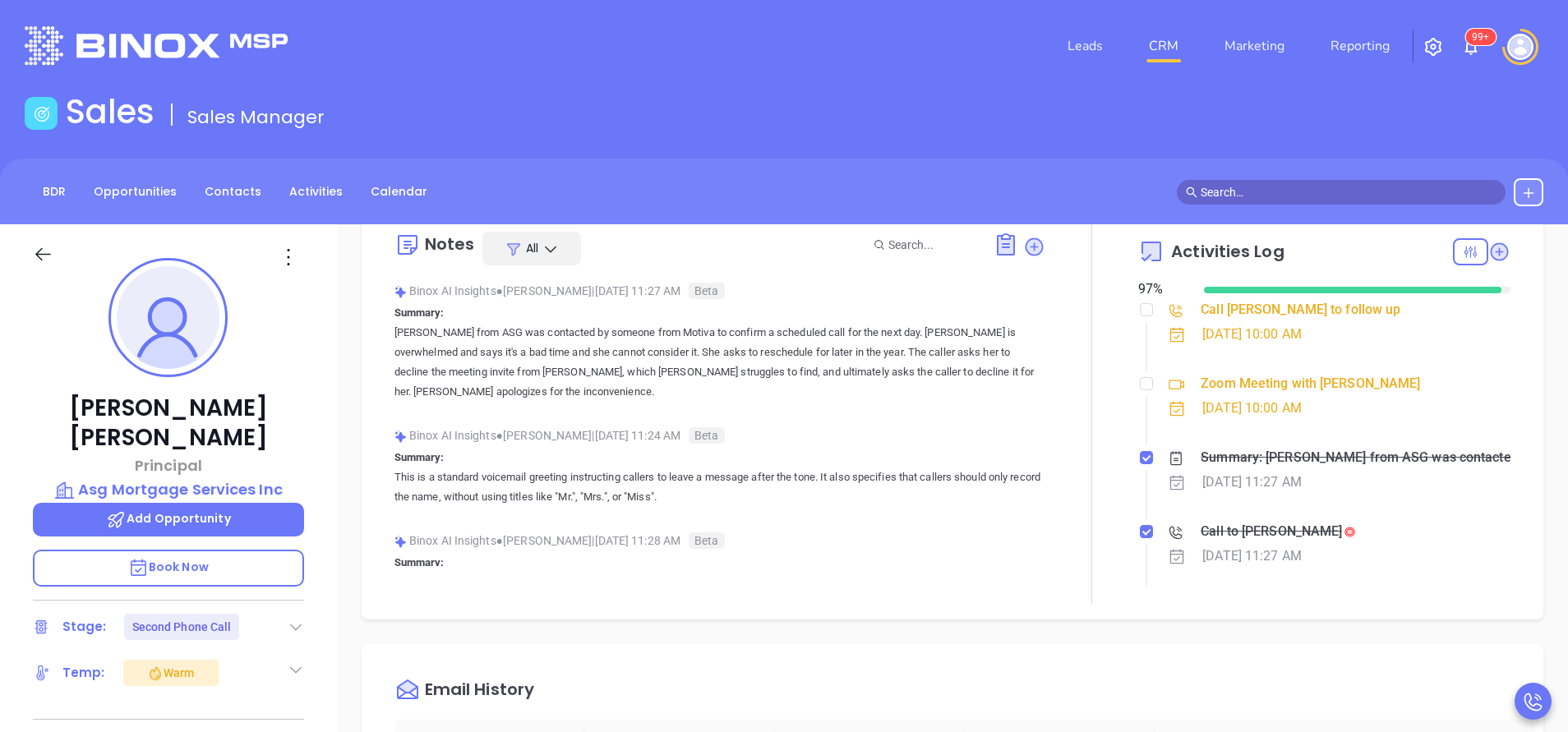
scroll to position [246, 0]
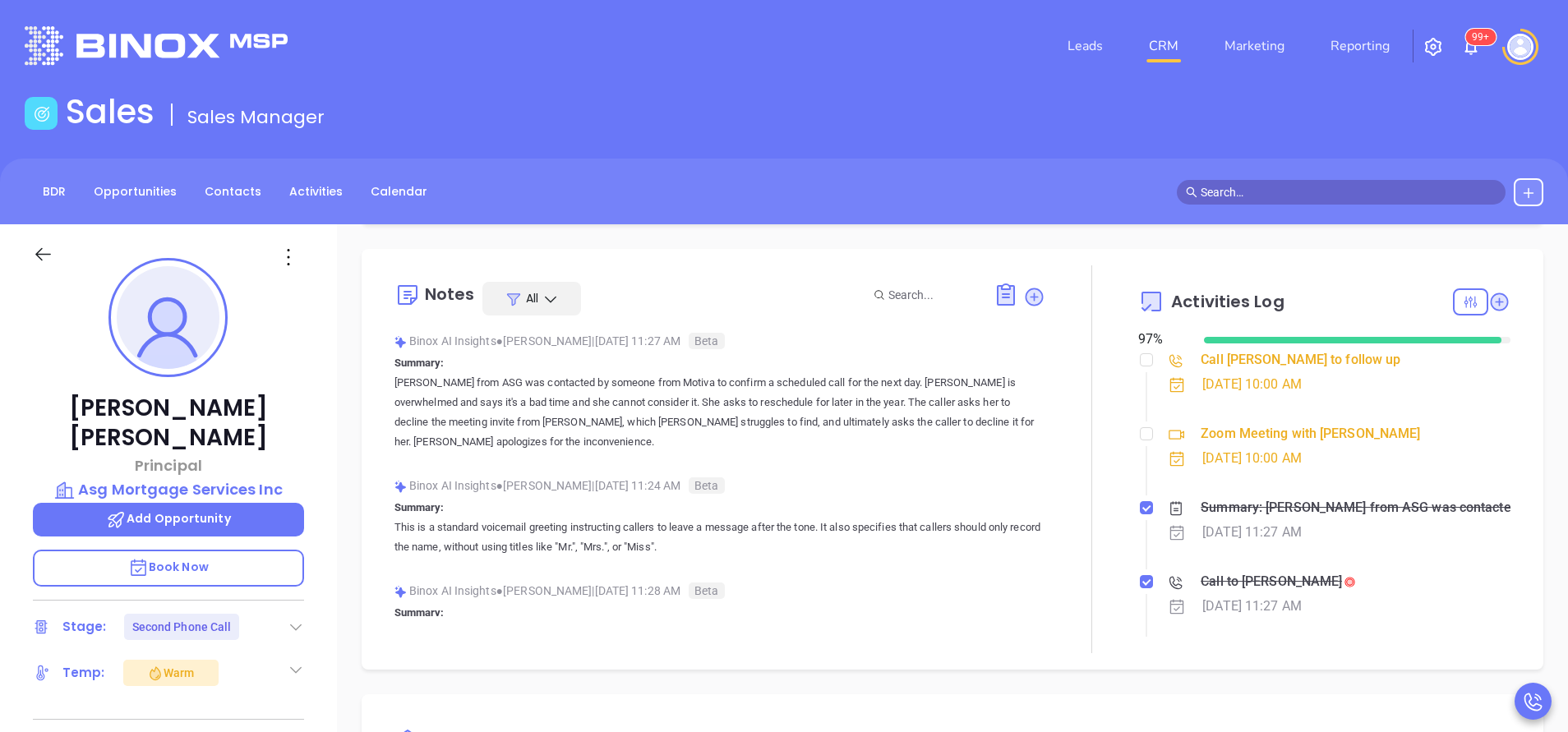
click at [1305, 362] on div "Call Marion Lee to follow up" at bounding box center [1300, 359] width 200 height 24
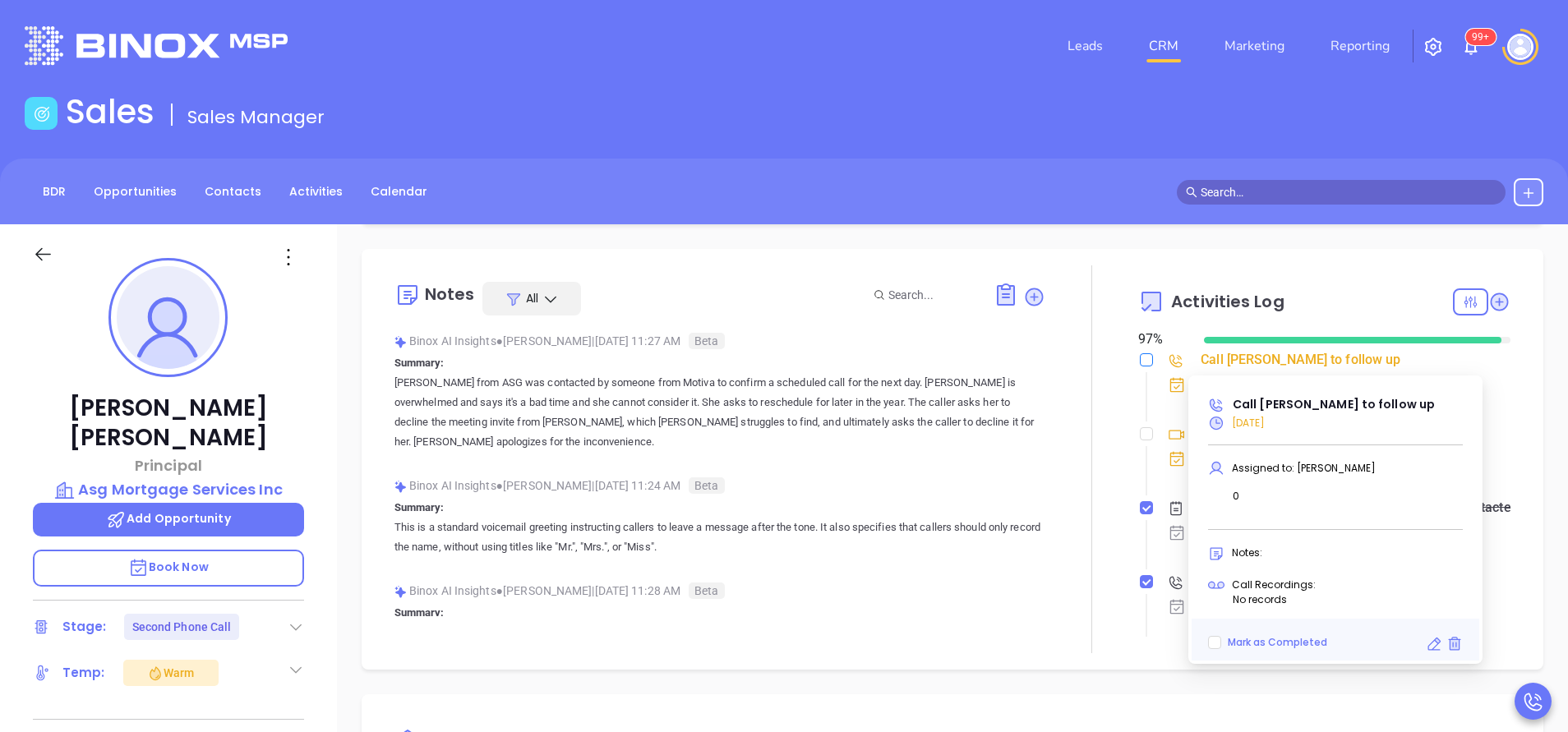
click at [1139, 362] on input "checkbox" at bounding box center [1145, 359] width 13 height 13
checkbox input "true"
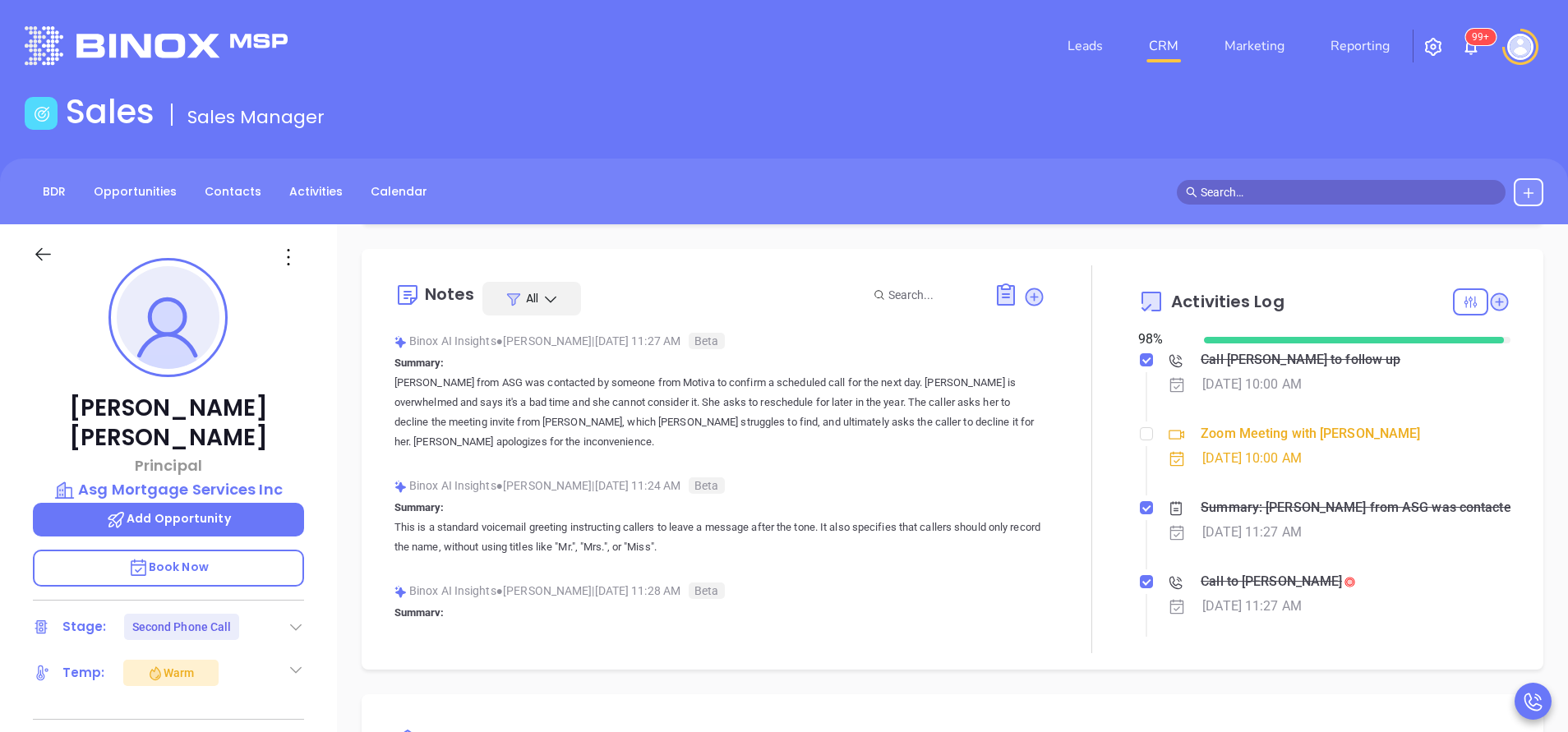
click at [1014, 410] on p "Marion from ASG was contacted by someone from Motiva to confirm a scheduled cal…" at bounding box center [720, 412] width 651 height 79
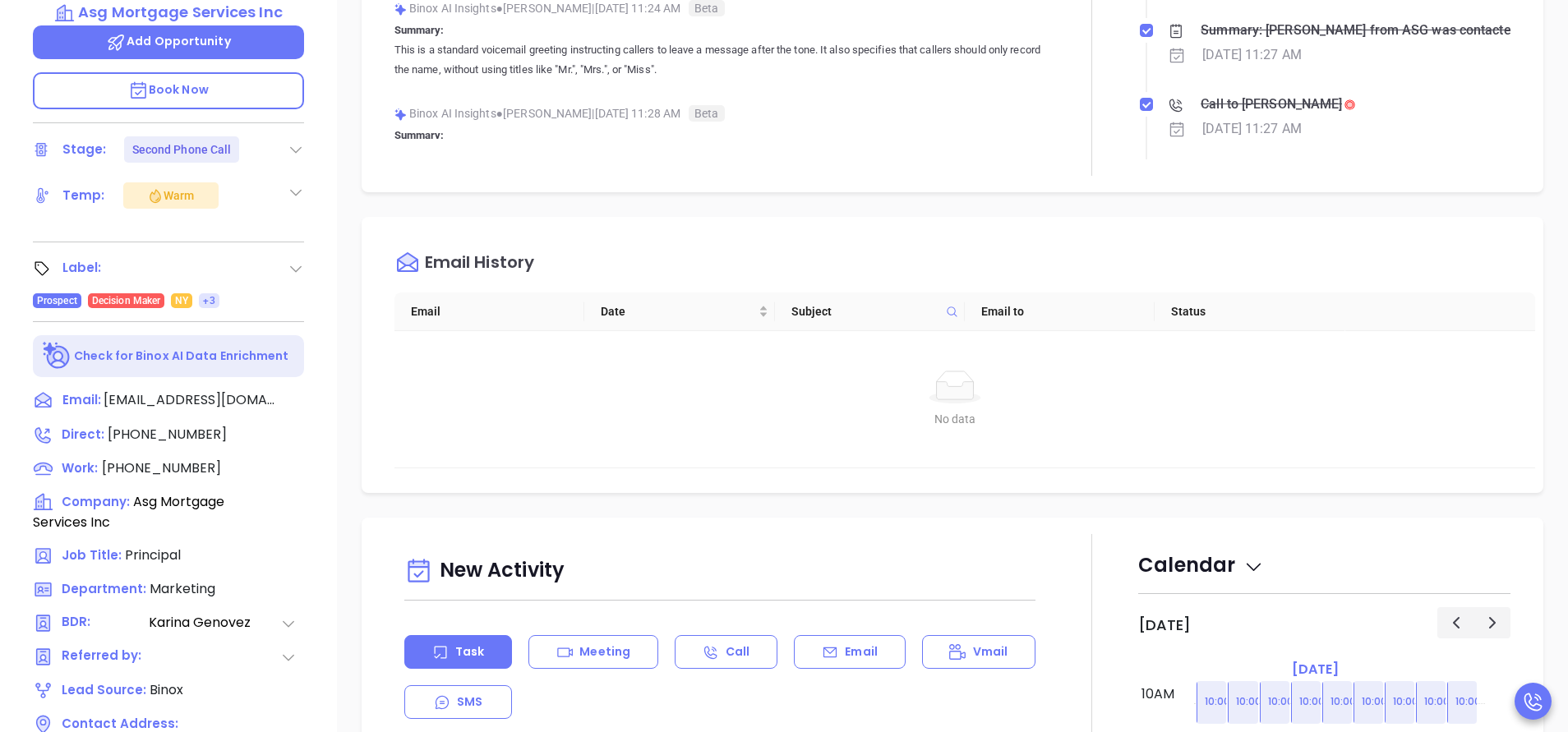
scroll to position [616, 0]
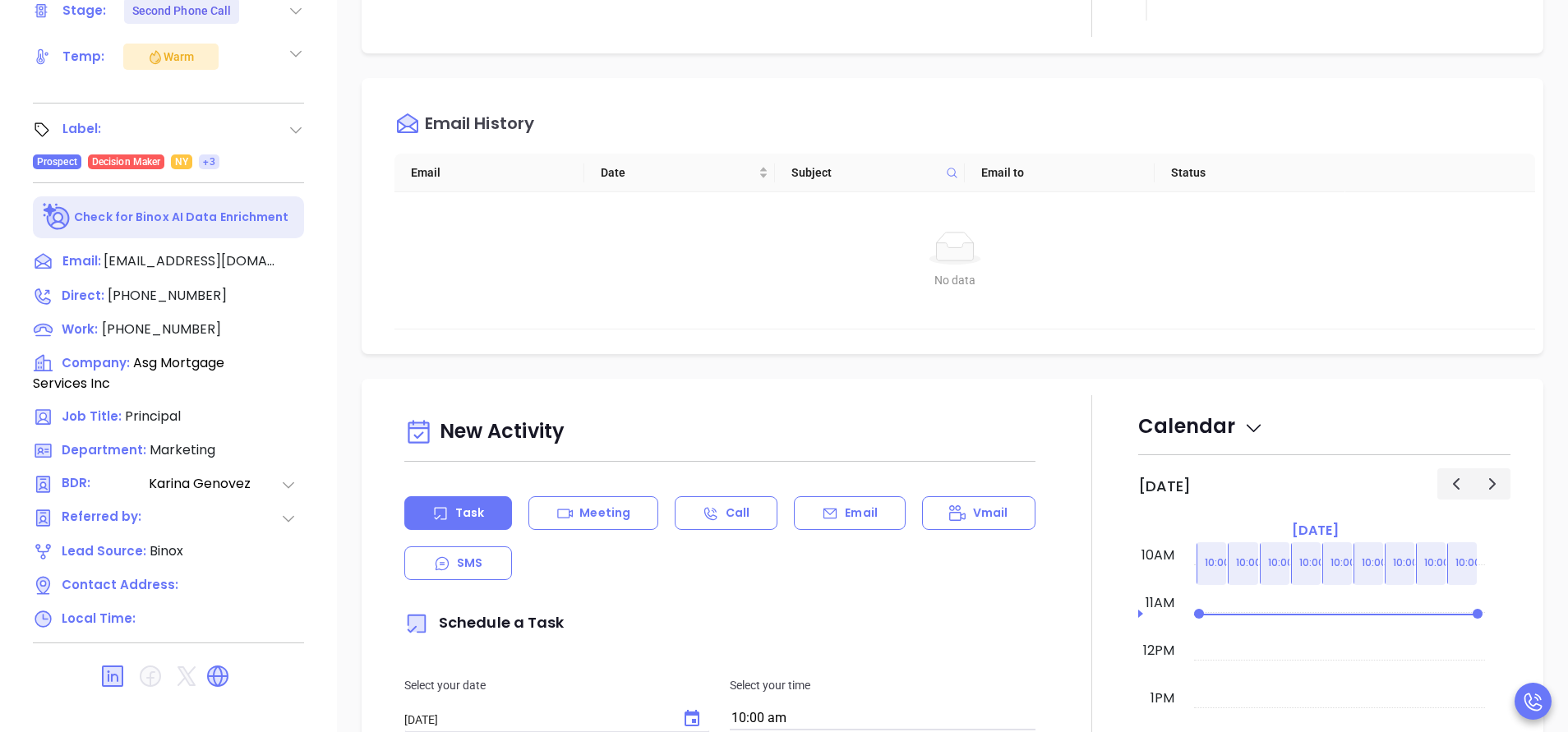
click at [1372, 154] on th at bounding box center [1440, 173] width 189 height 39
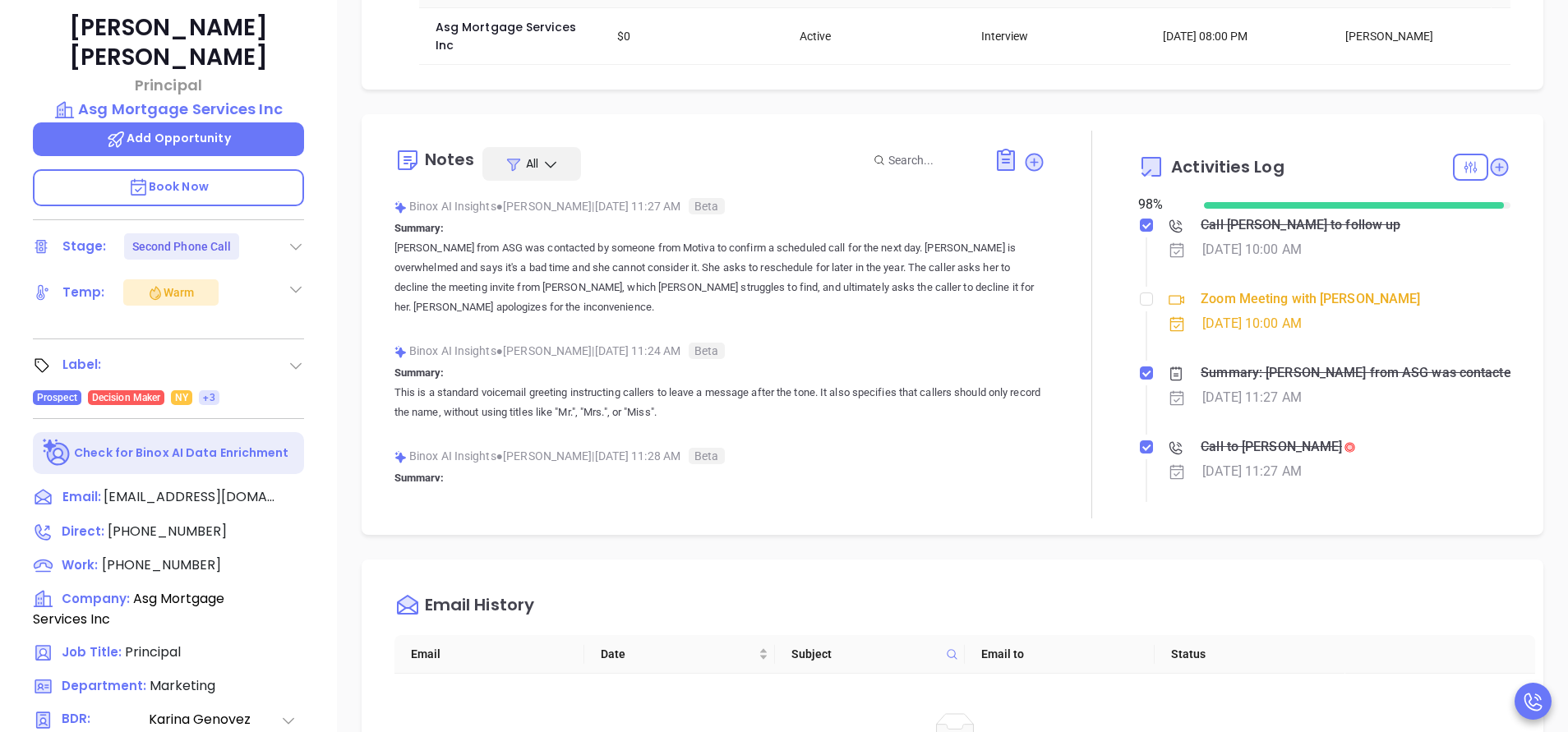
scroll to position [247, 0]
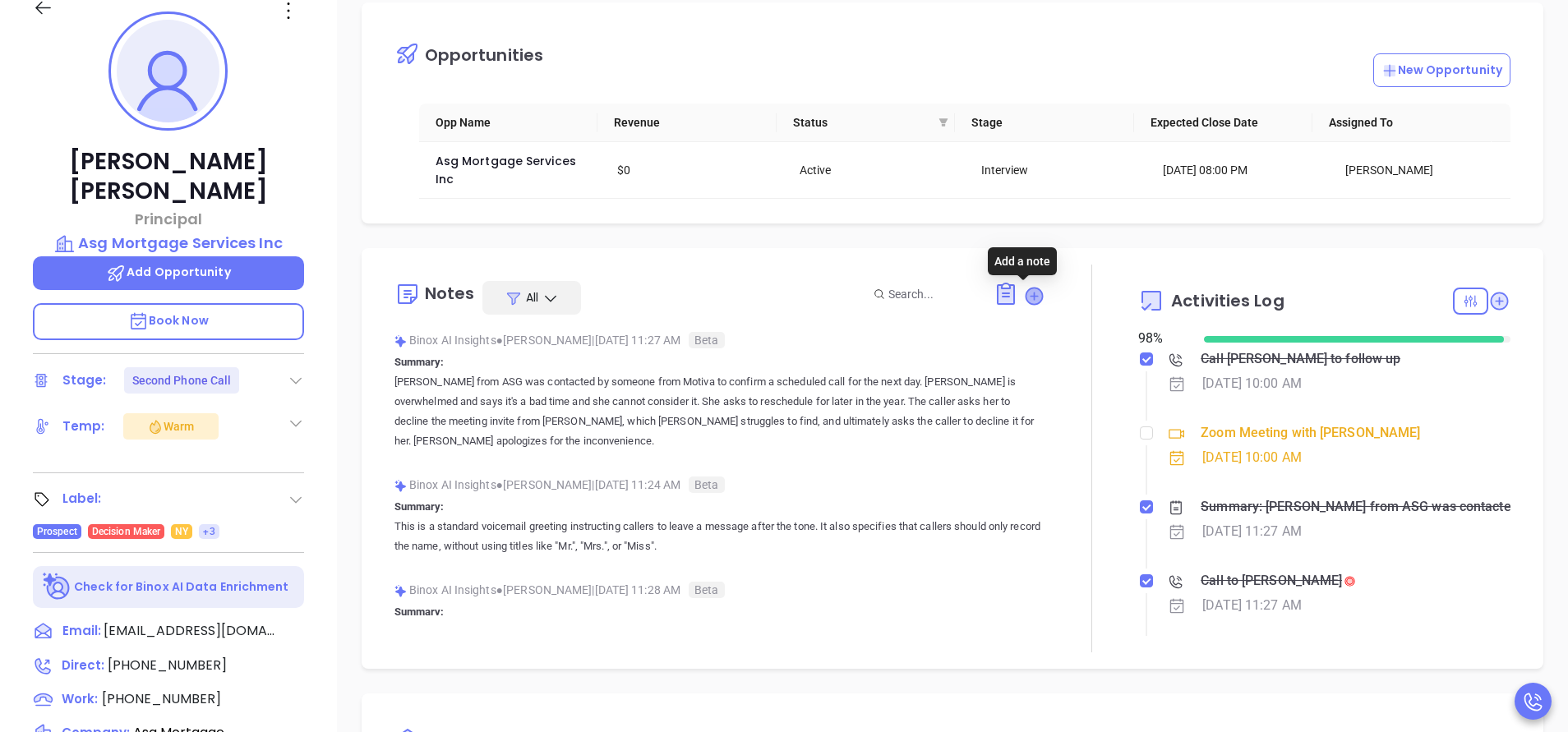
click at [1025, 295] on icon at bounding box center [1033, 296] width 17 height 17
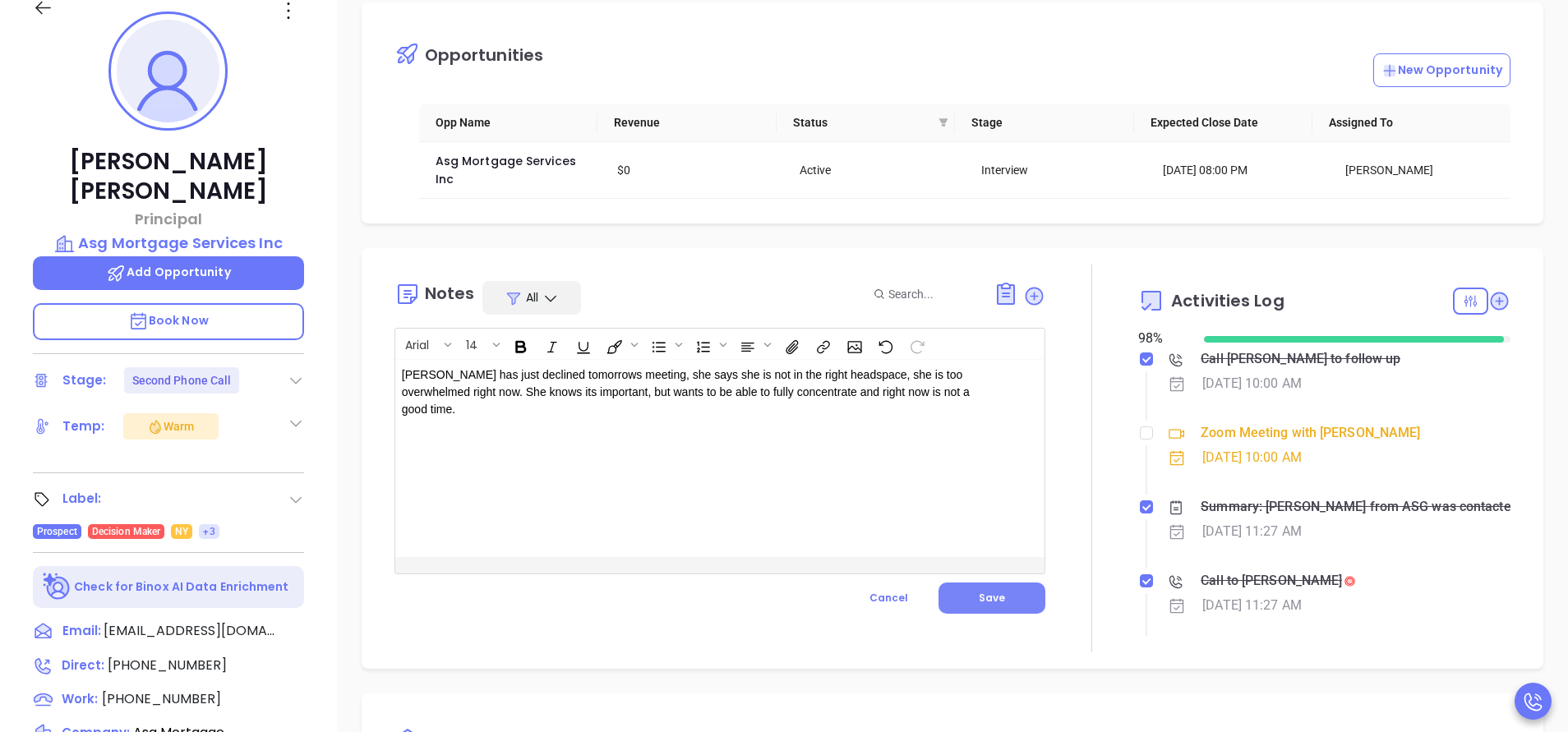
click at [985, 597] on span "Save" at bounding box center [991, 597] width 26 height 14
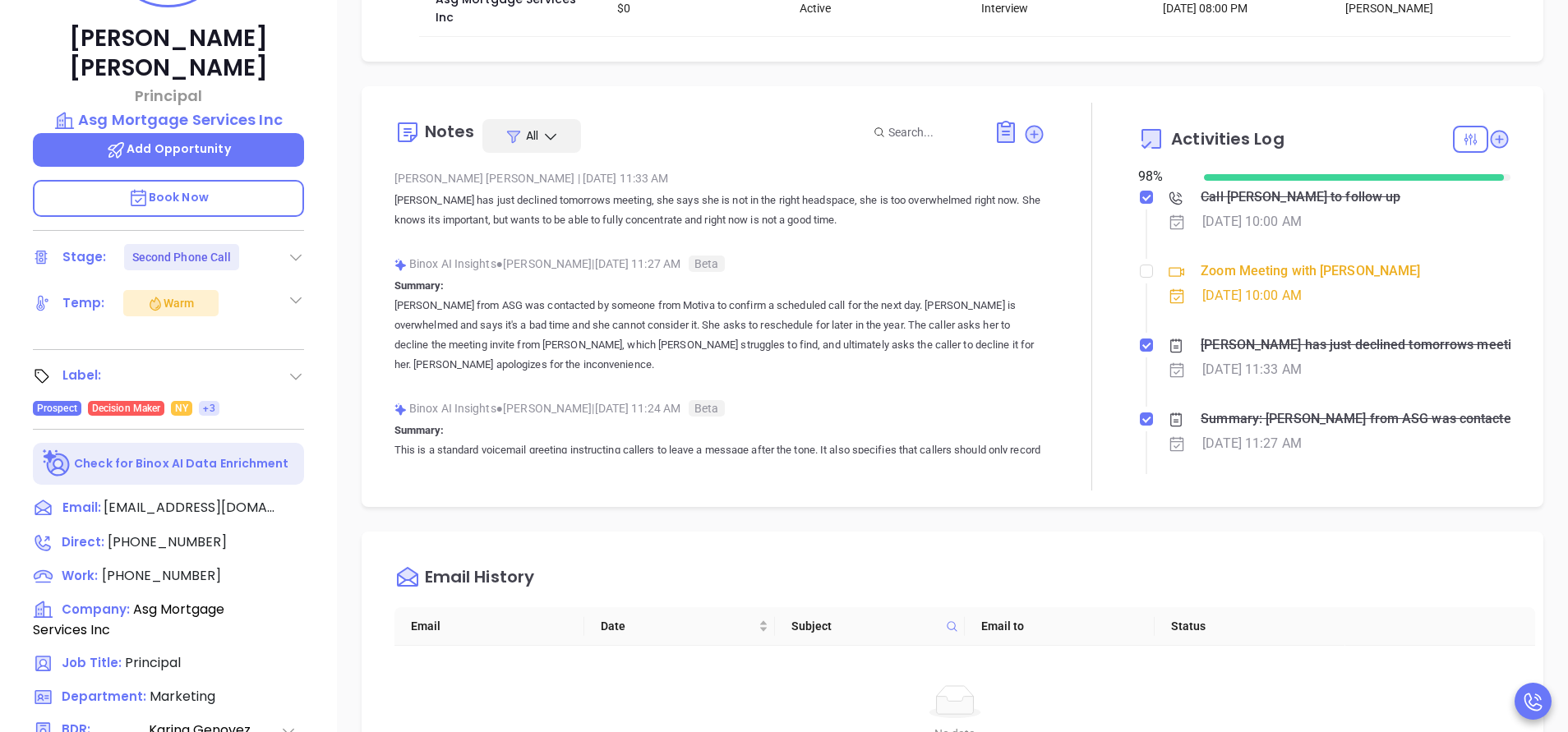
scroll to position [0, 0]
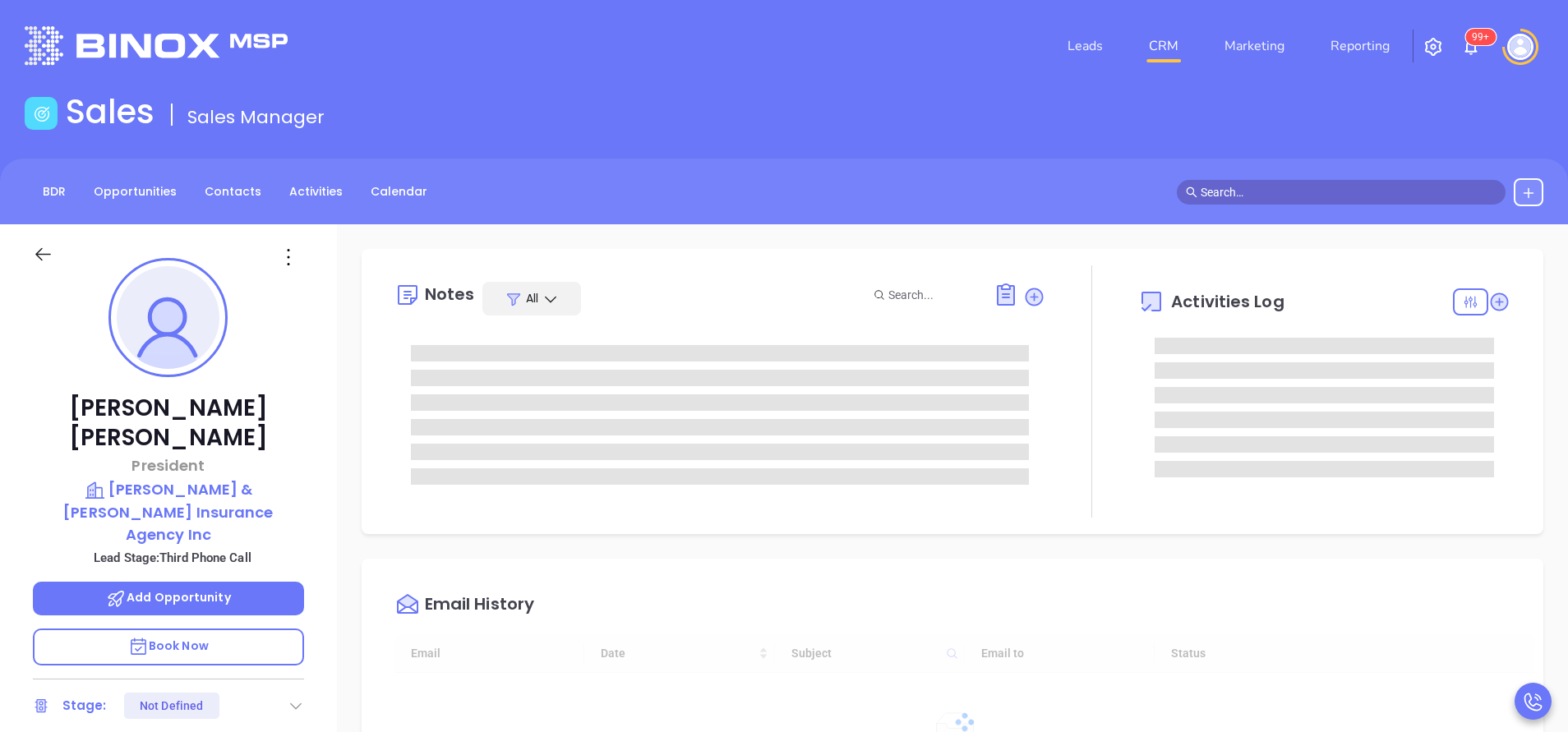
type input "[DATE]"
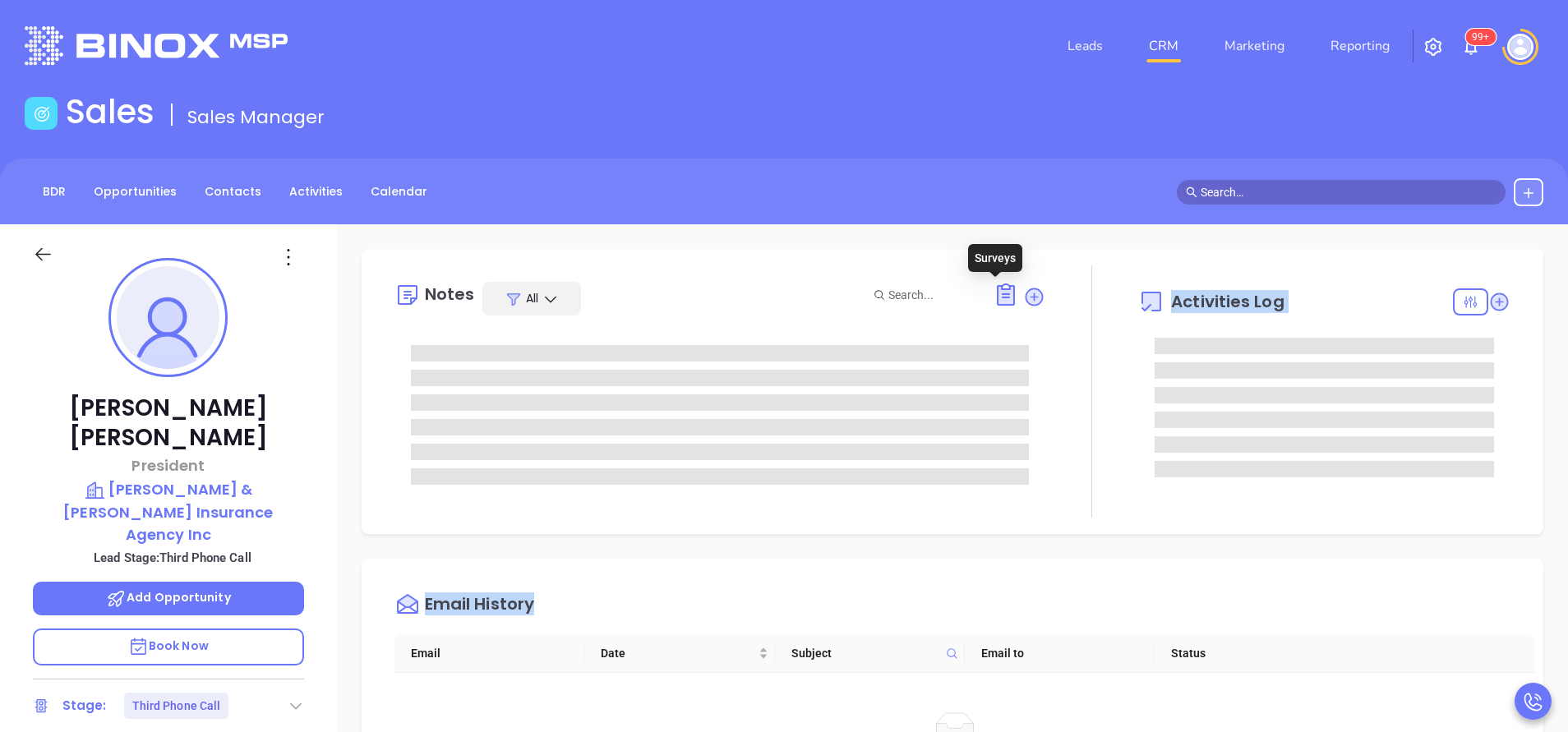
drag, startPoint x: 981, startPoint y: 519, endPoint x: 908, endPoint y: 676, distance: 173.1
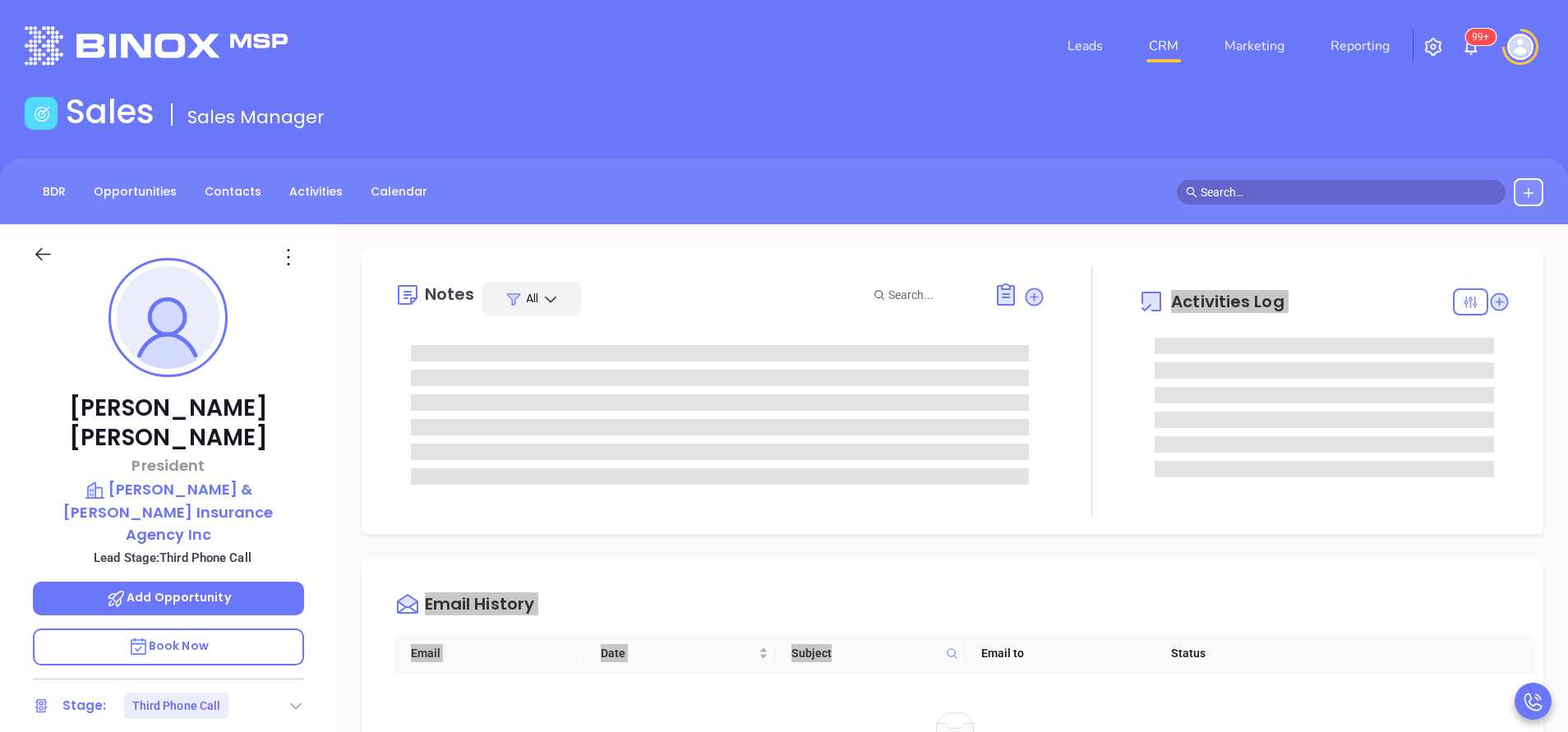
type input "[PERSON_NAME]"
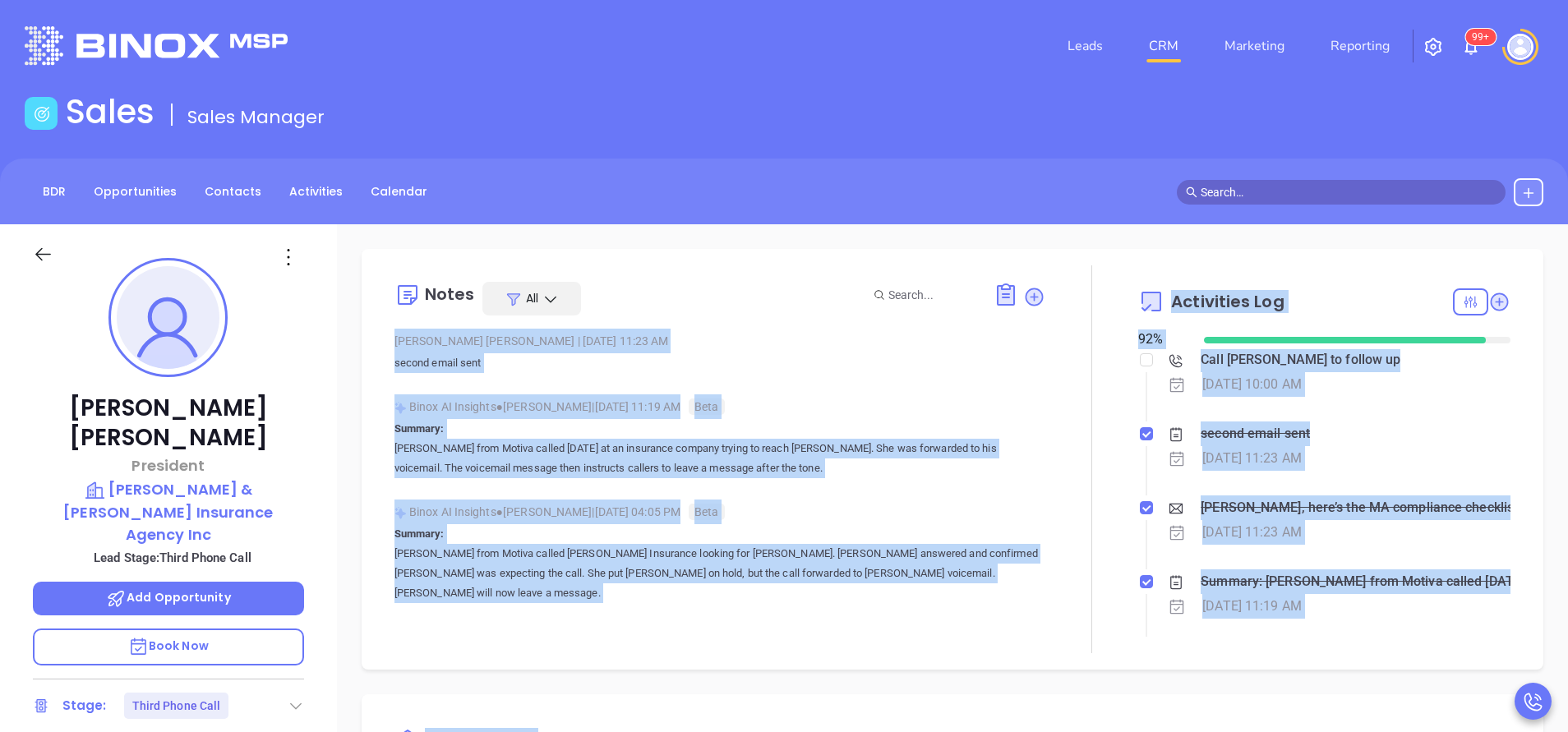
click at [844, 377] on div "[PERSON_NAME] | [DATE] 11:23 AM second email sent" at bounding box center [720, 357] width 651 height 58
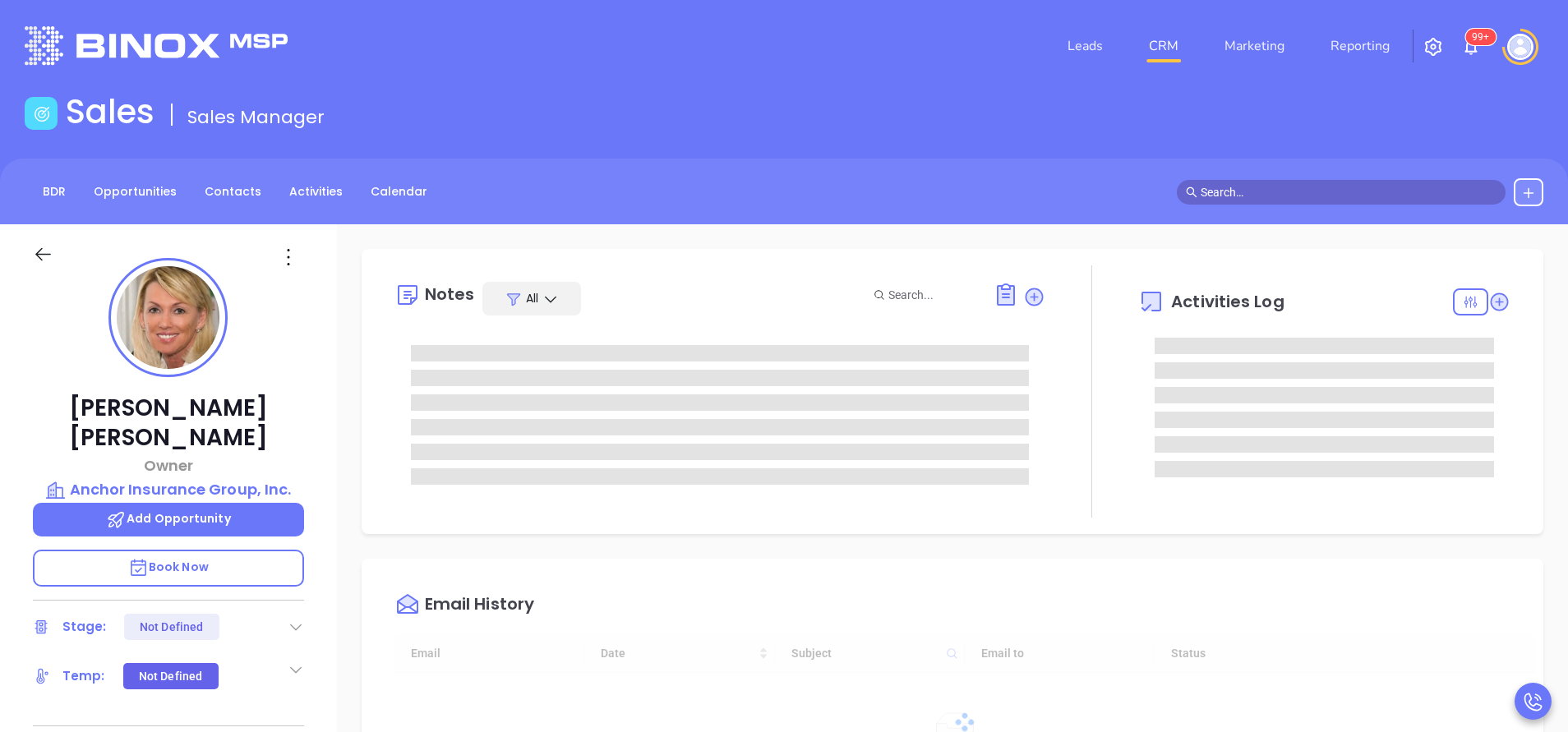
type input "[DATE]"
type input "[PERSON_NAME]"
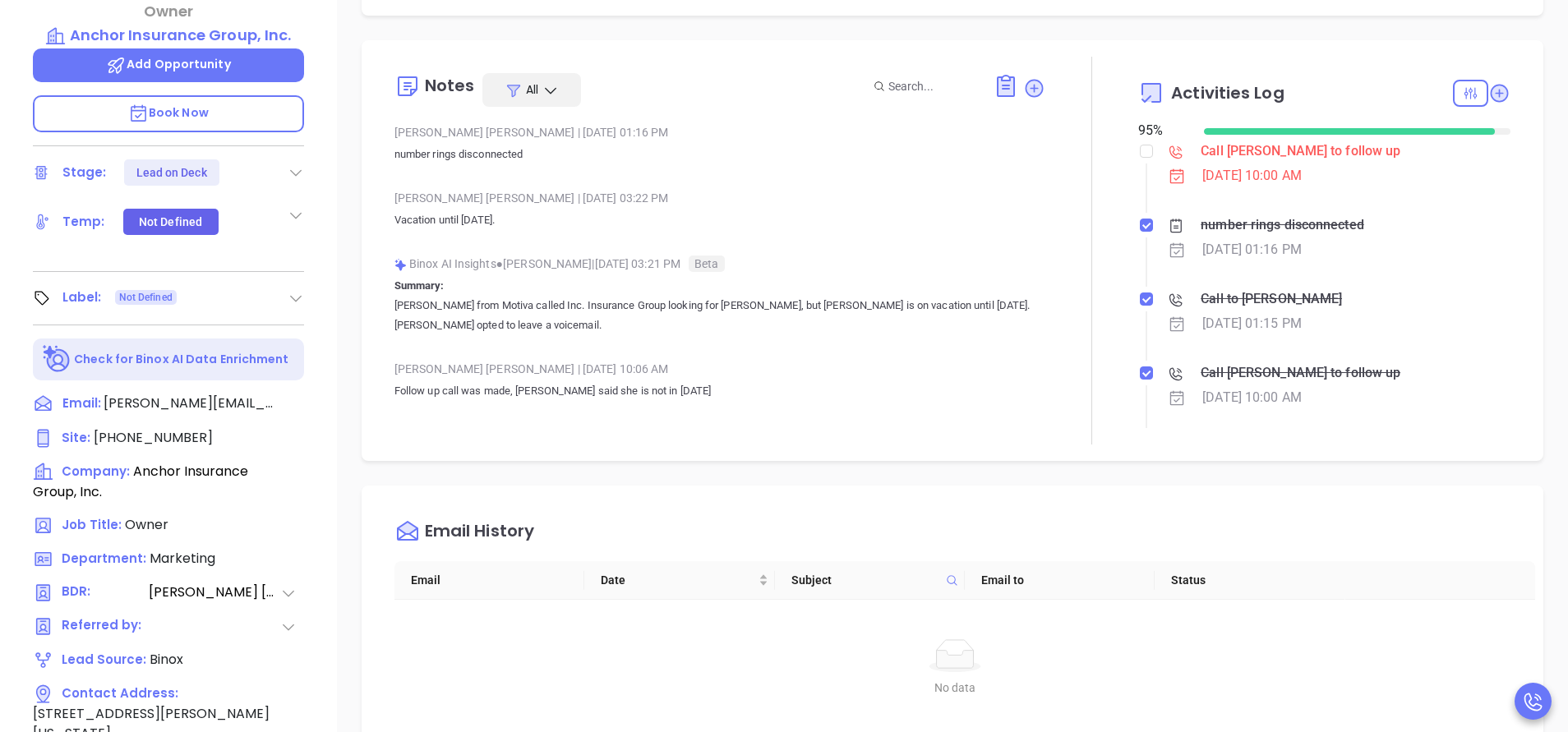
scroll to position [493, 0]
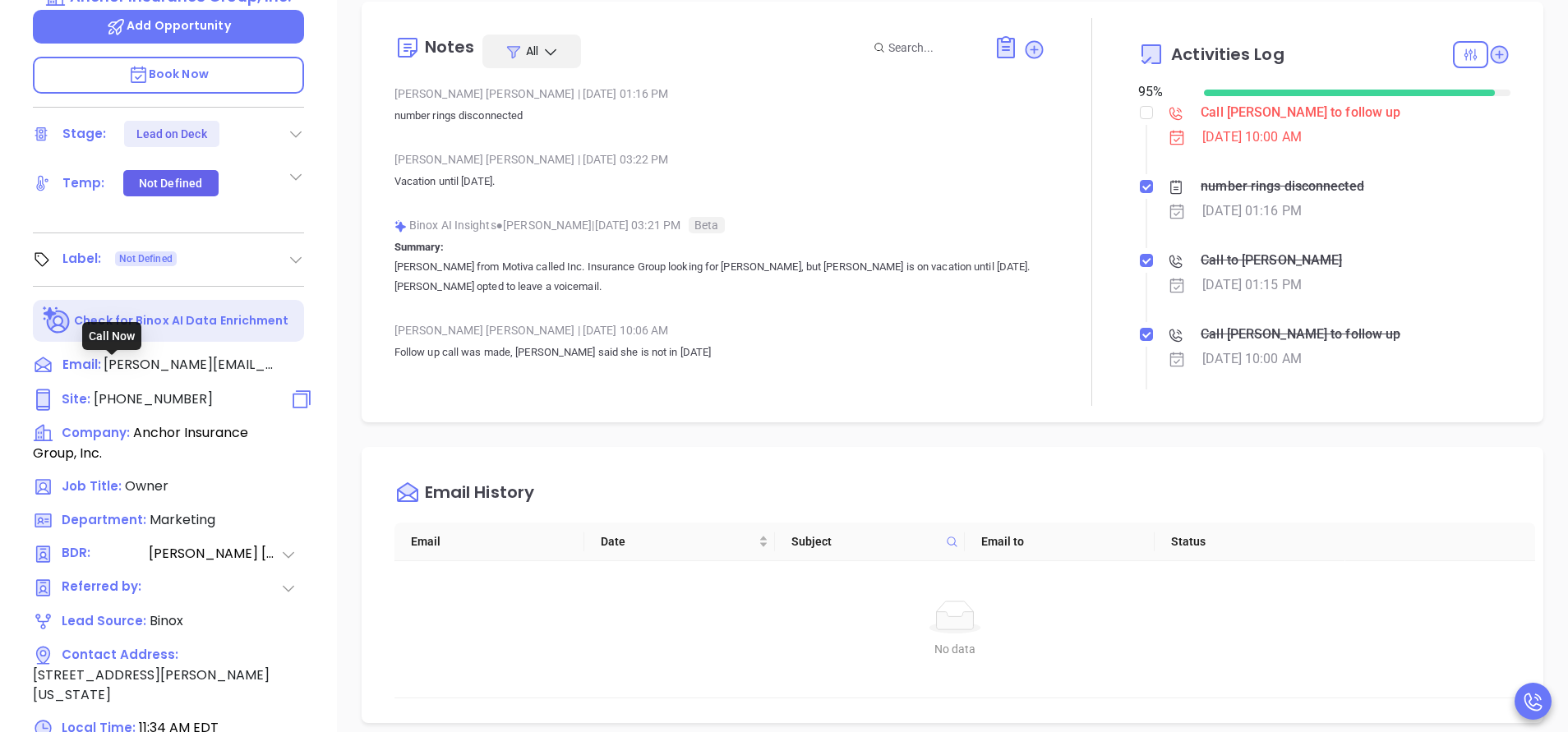
click at [187, 389] on span "[PHONE_NUMBER]" at bounding box center [153, 398] width 119 height 19
type input "[PHONE_NUMBER]"
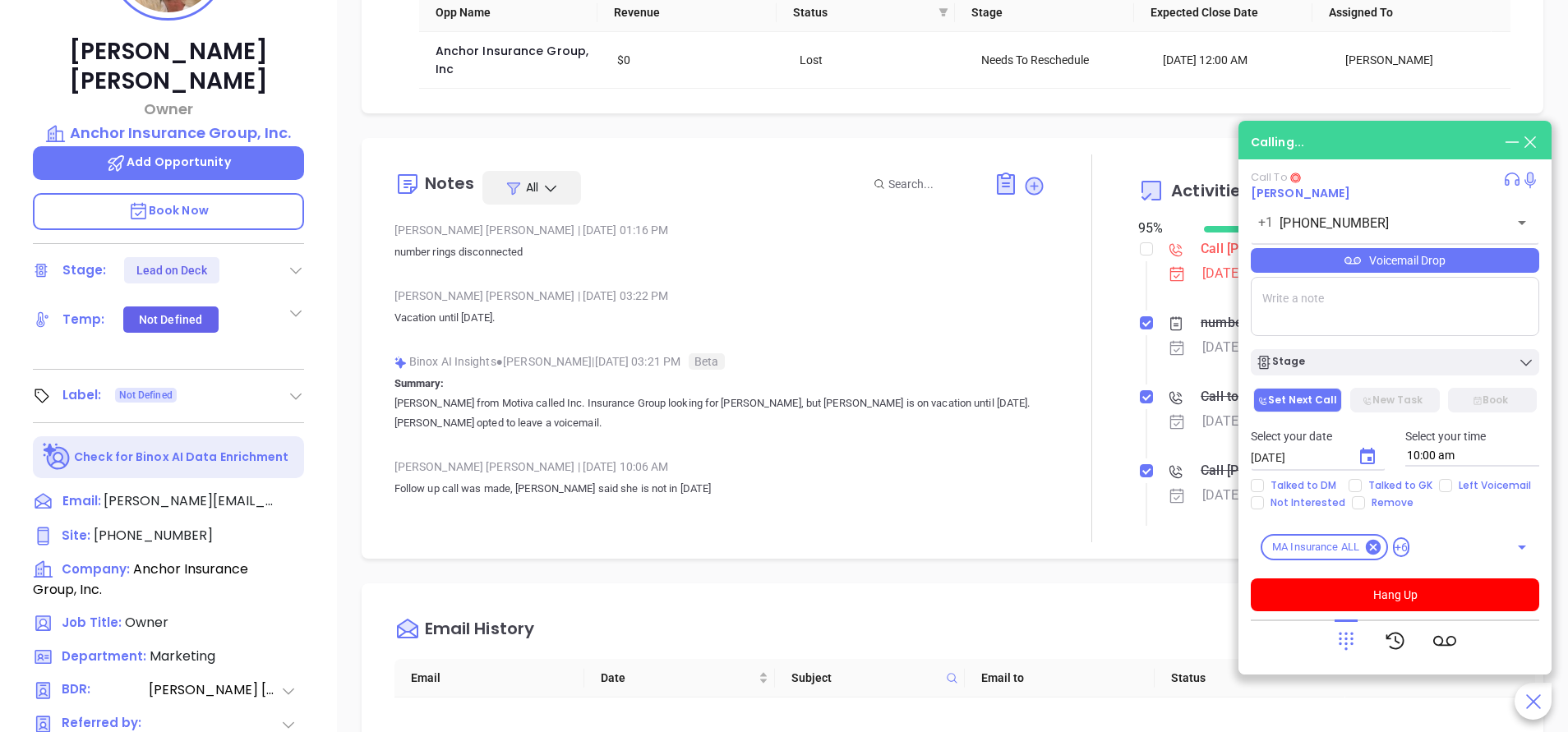
scroll to position [247, 0]
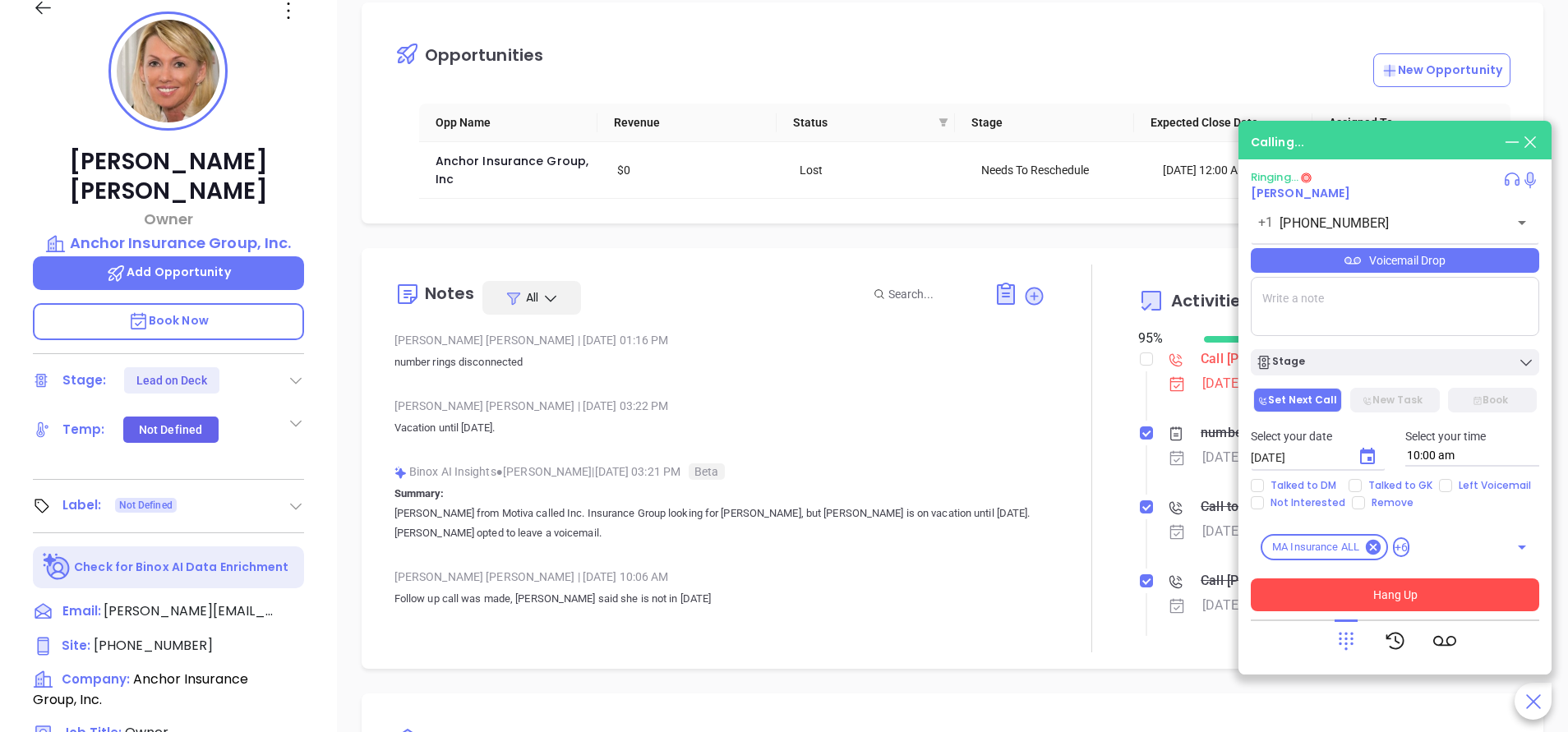
click at [1424, 593] on button "Hang Up" at bounding box center [1394, 595] width 288 height 33
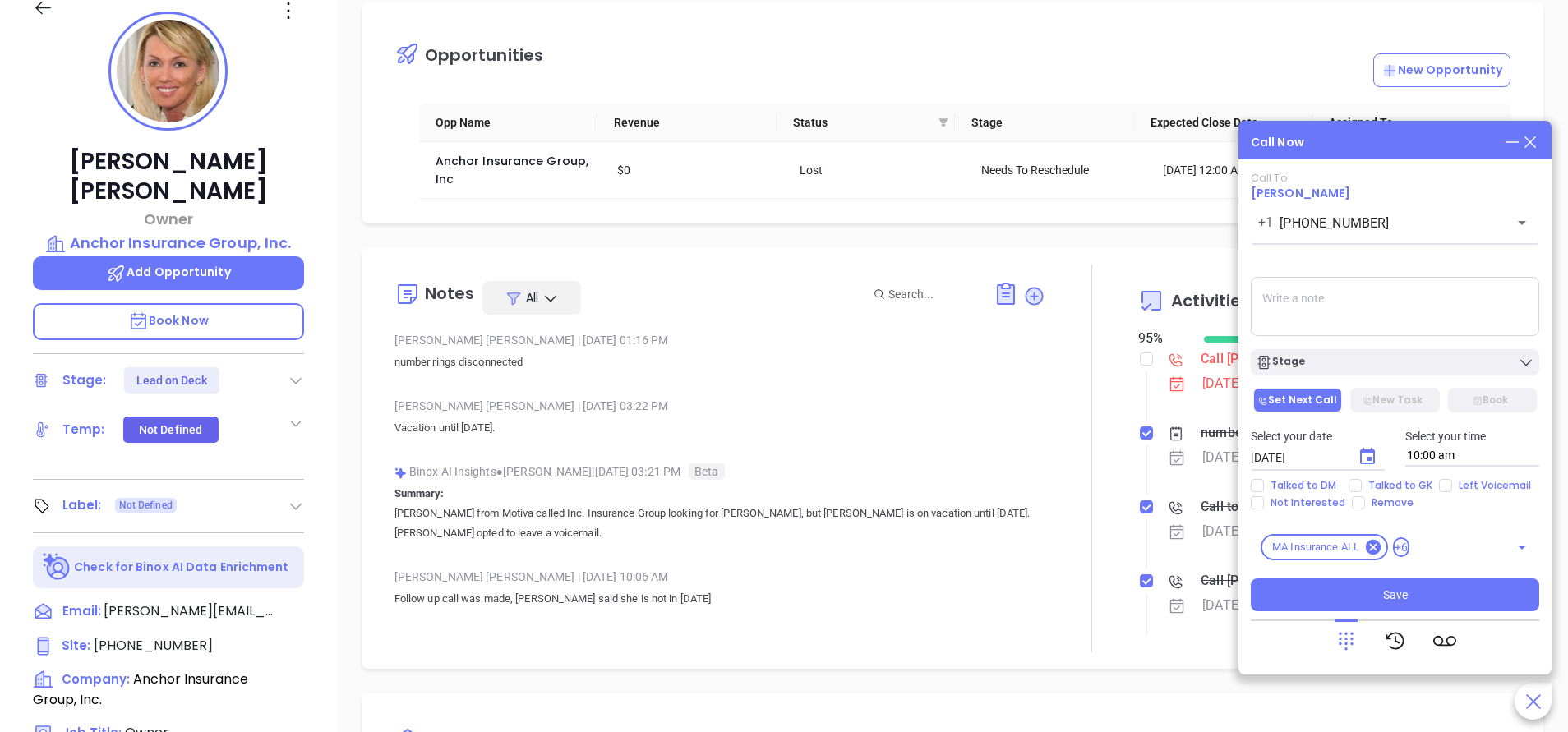
paste textarea "800-746-1426"
type textarea "800-746-1426"
drag, startPoint x: 1352, startPoint y: 306, endPoint x: 1202, endPoint y: 299, distance: 150.2
click at [1214, 300] on main "Sales Sales Manager BDR Opportunities Contacts Activities Calendar Call Now Cal…" at bounding box center [784, 369] width 1568 height 1047
click at [1535, 142] on icon at bounding box center [1530, 142] width 19 height 19
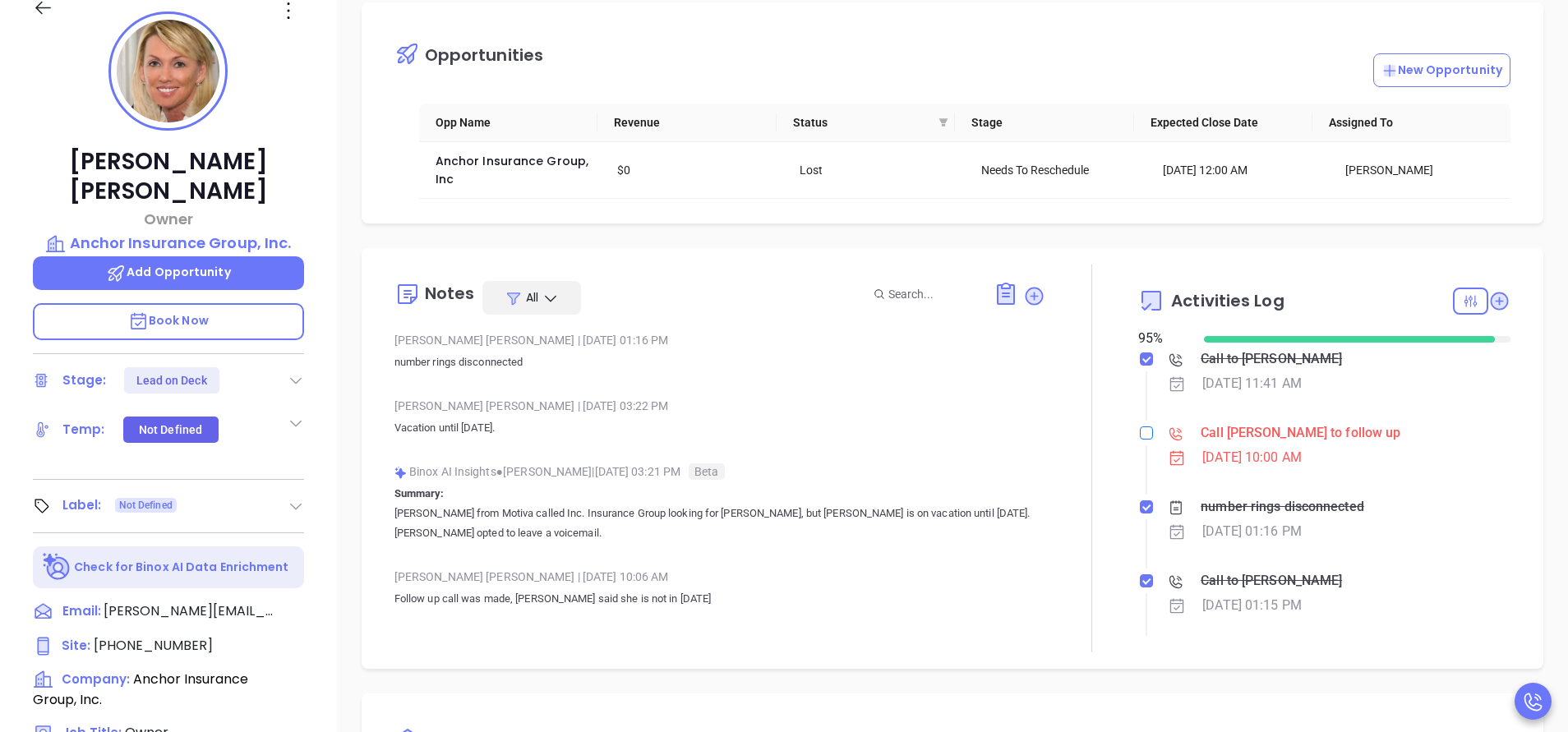
click at [1139, 435] on input "checkbox" at bounding box center [1145, 432] width 13 height 13
checkbox input "true"
click at [185, 231] on p "Anchor Insurance Group, Inc." at bounding box center [169, 243] width 271 height 23
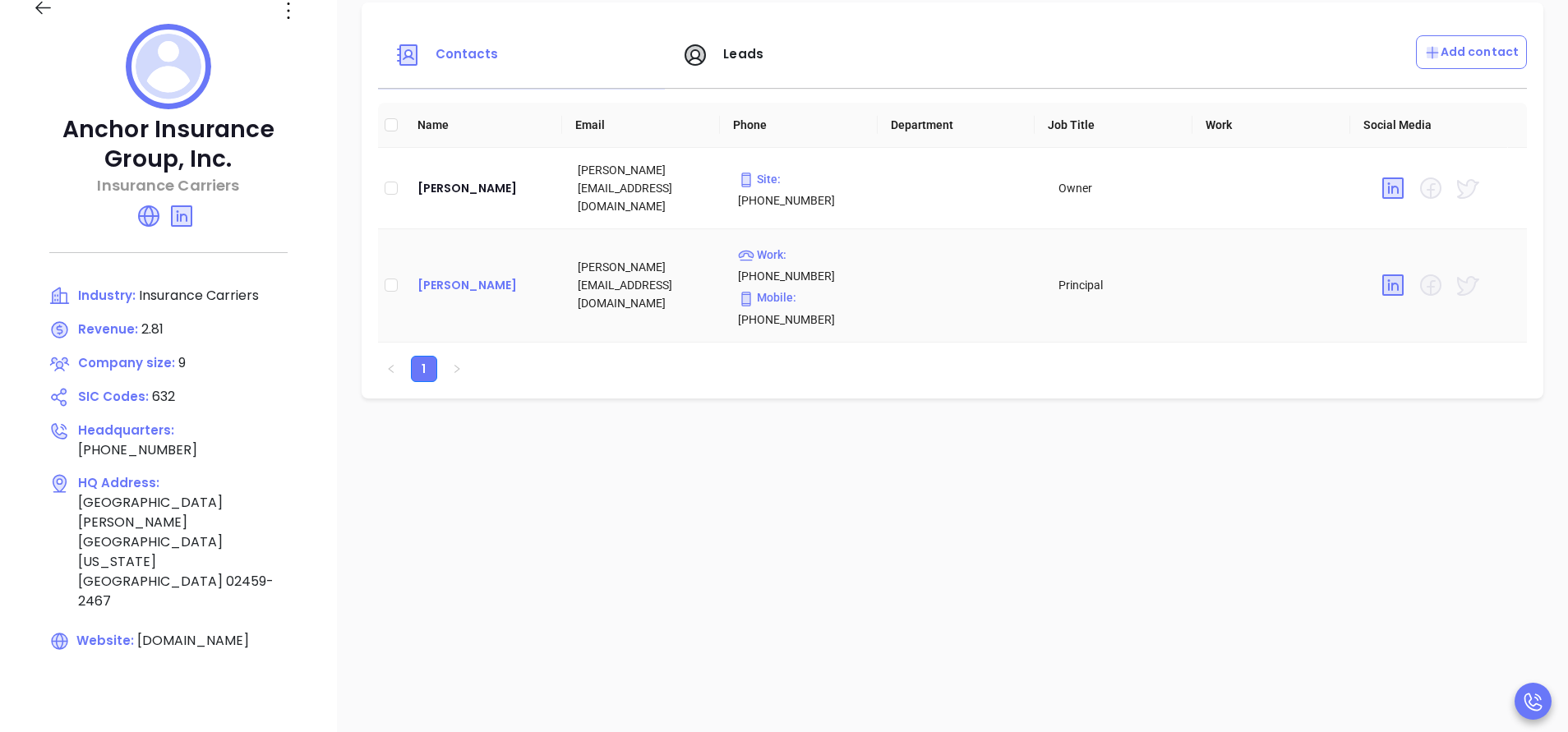
click at [439, 275] on div "[PERSON_NAME]" at bounding box center [484, 285] width 134 height 20
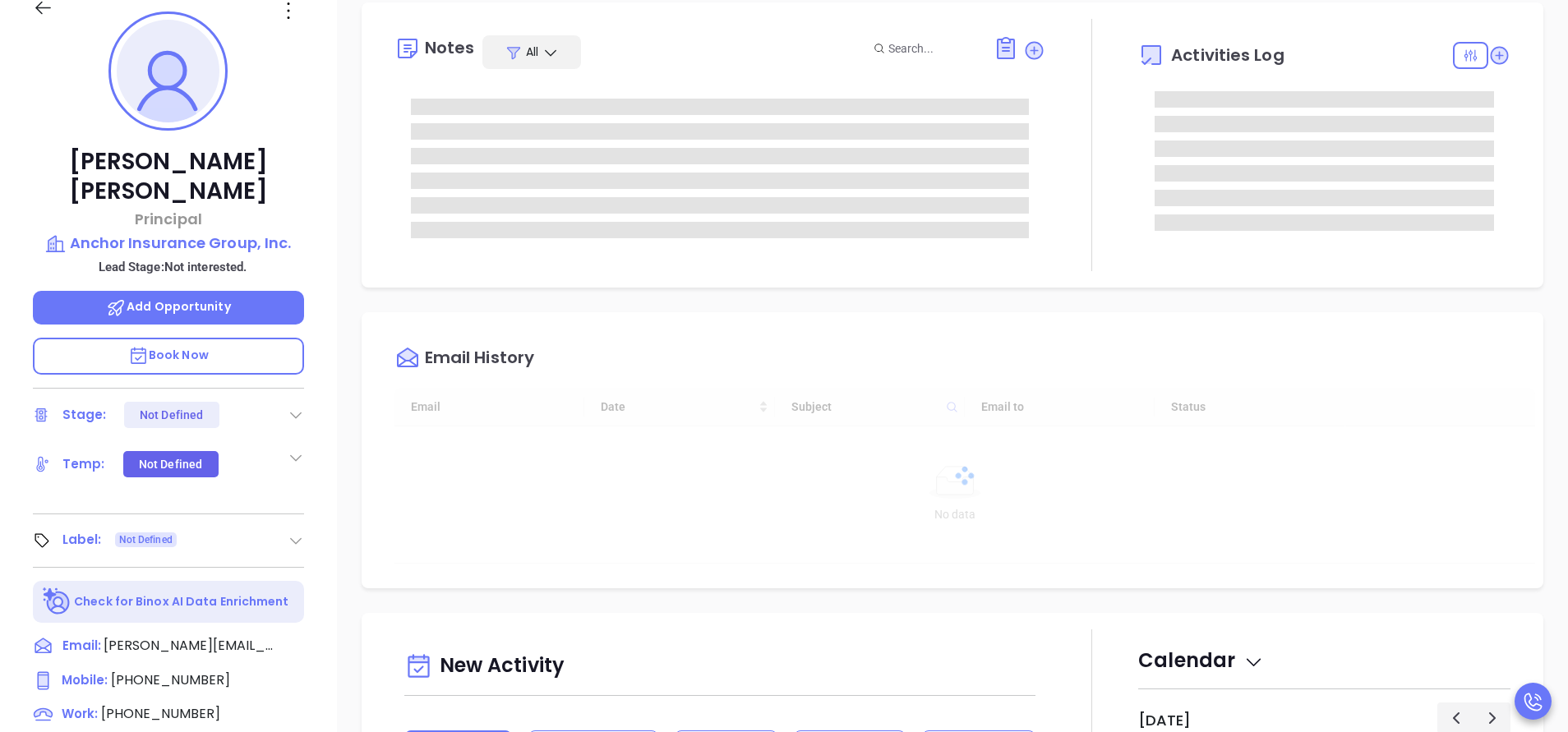
type input "[DATE]"
type input "[PERSON_NAME]"
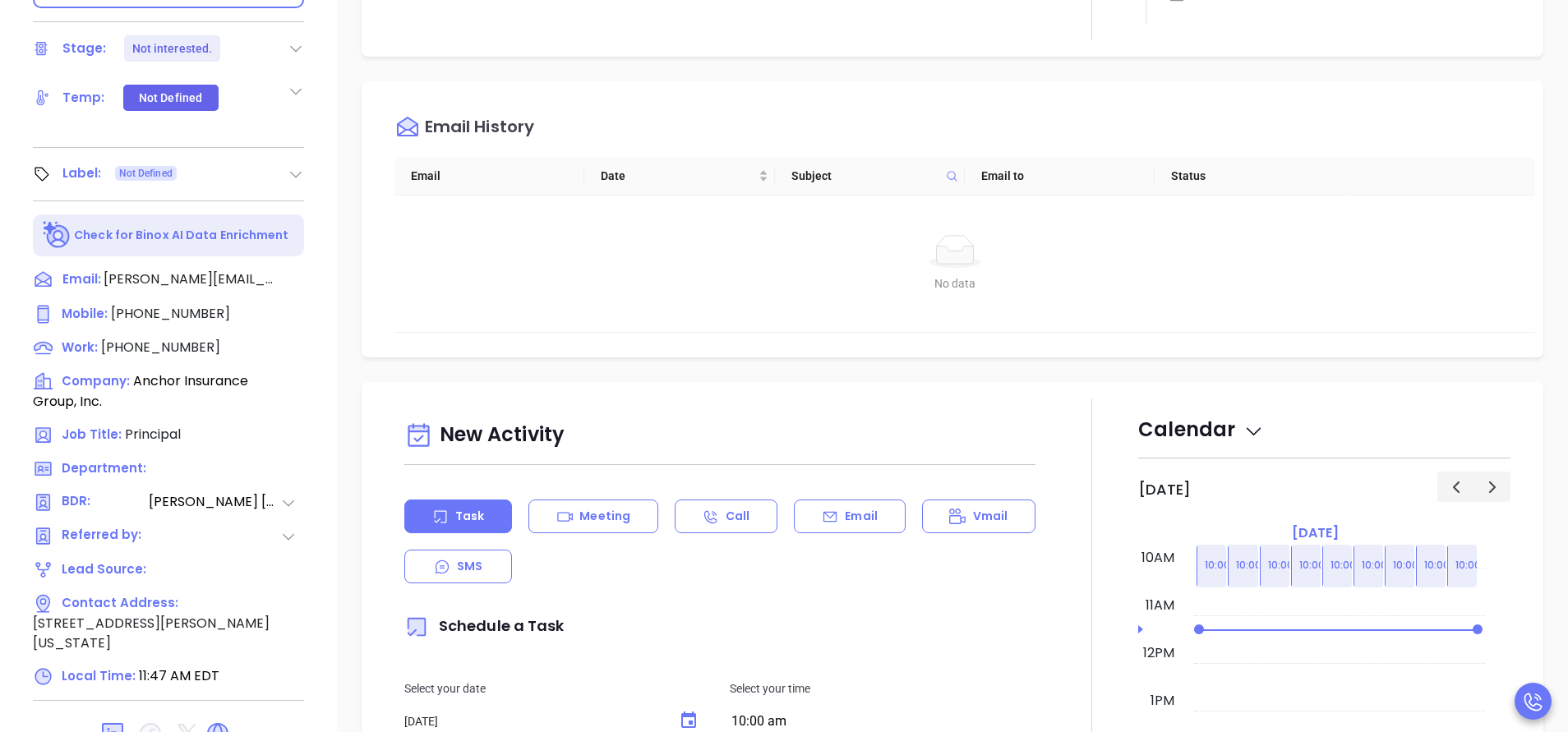
scroll to position [616, 0]
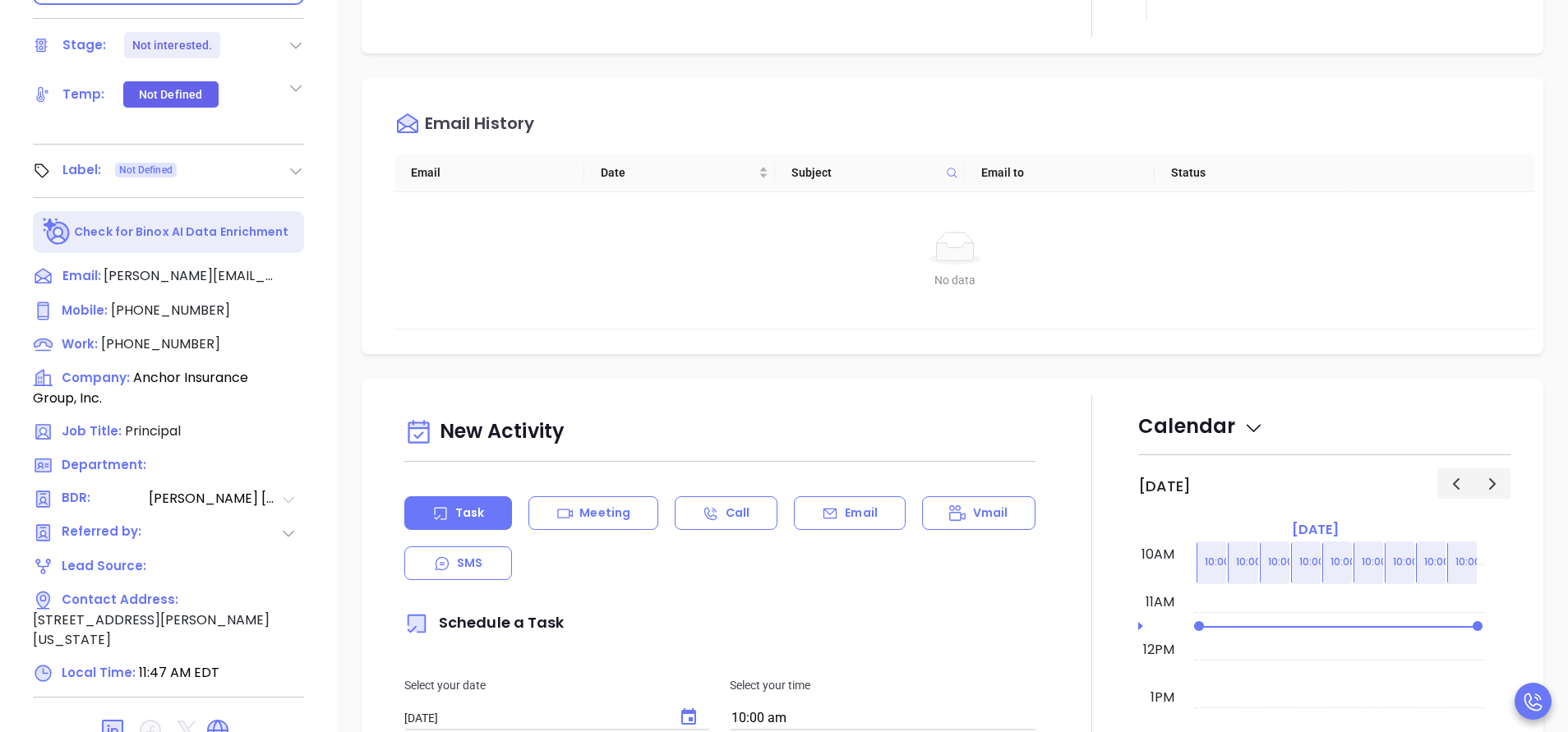
click at [291, 497] on icon at bounding box center [289, 500] width 12 height 7
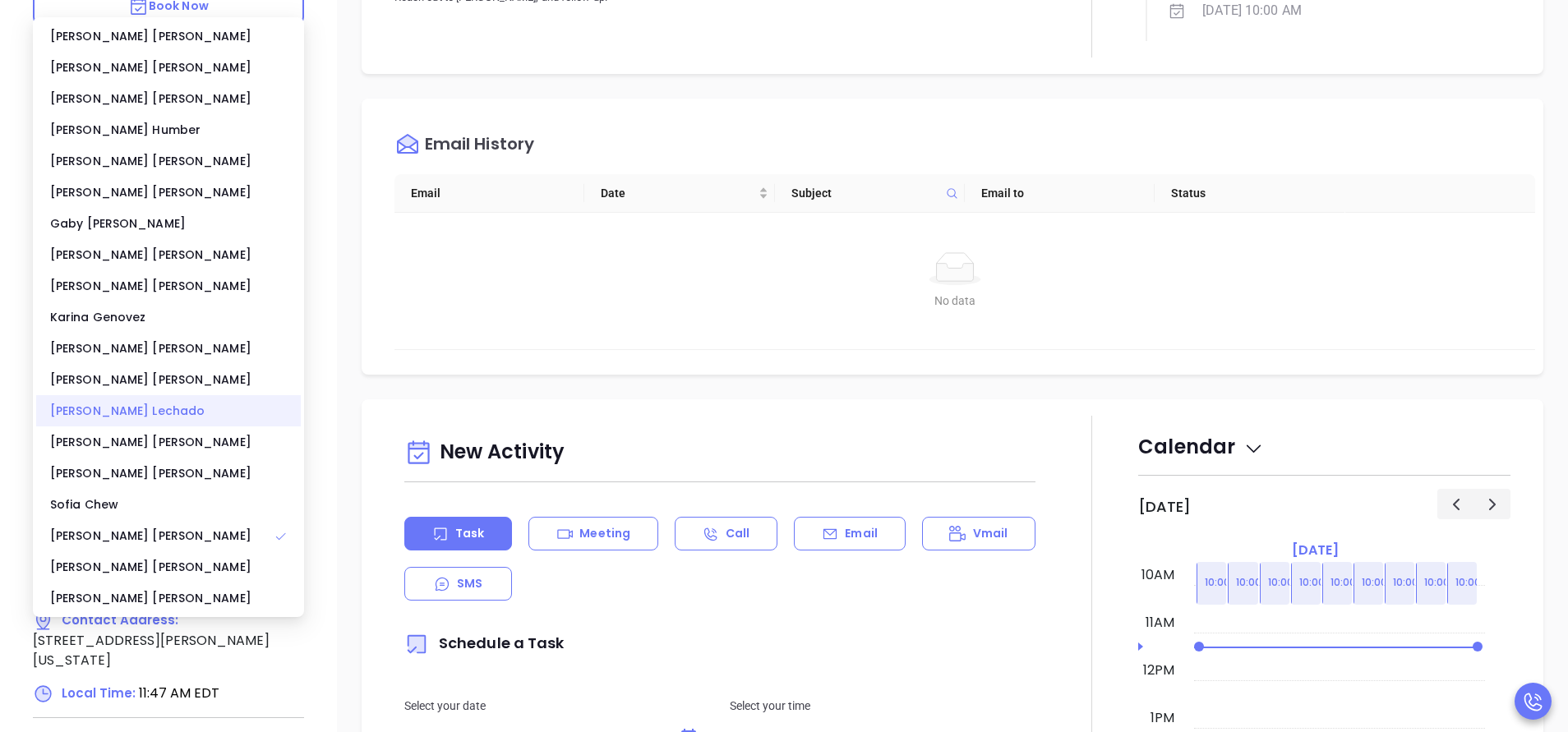
scroll to position [370, 0]
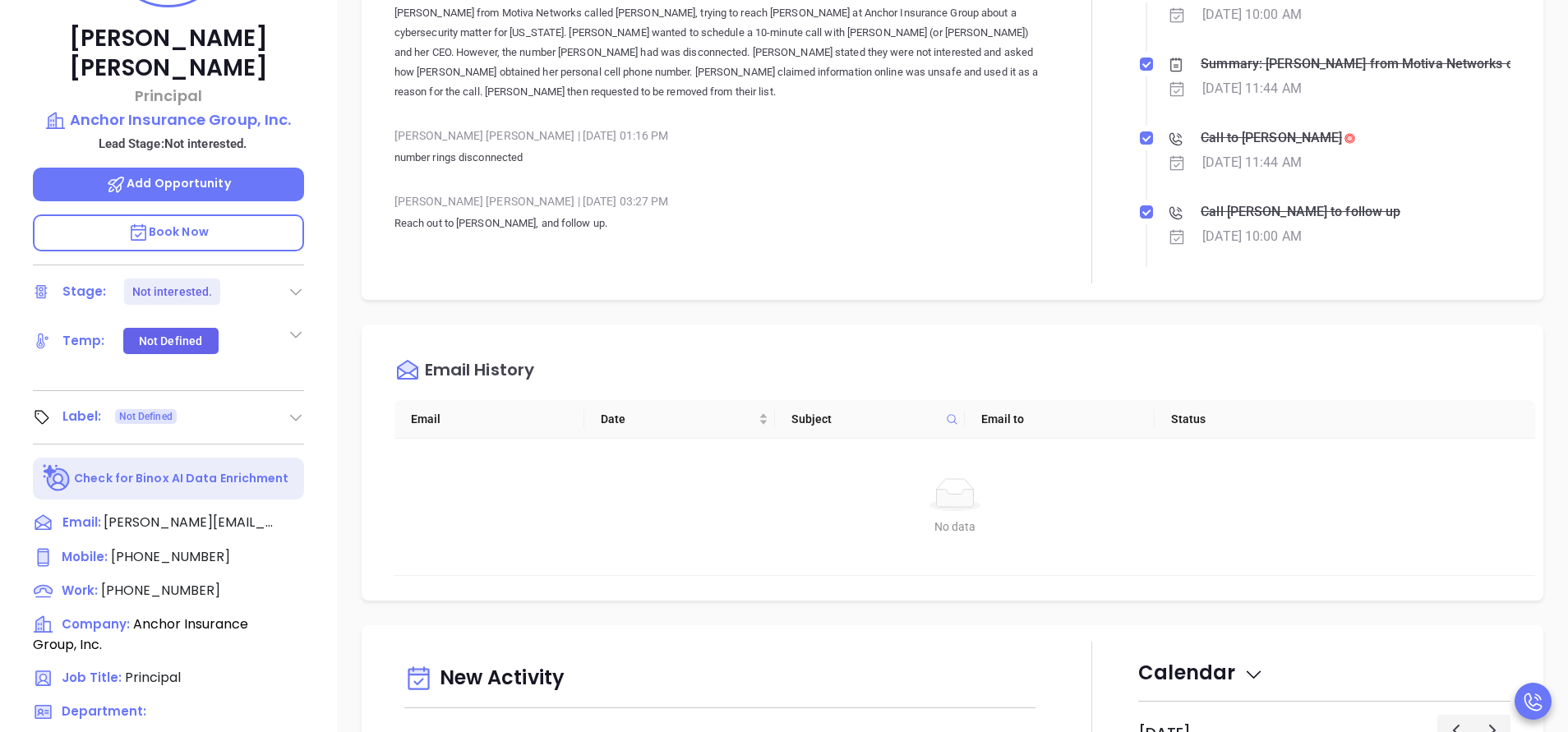
click at [367, 283] on div "Notes All Binox AI Insights ● Vicky Mendoza | Oct 14, 2025 11:44 AM Beta Summar…" at bounding box center [952, 89] width 1181 height 421
click at [294, 283] on icon at bounding box center [296, 291] width 17 height 17
click at [439, 275] on div "Notes All Binox AI Insights ● Vicky Mendoza | Oct 14, 2025 11:44 AM Beta Summar…" at bounding box center [720, 89] width 651 height 387
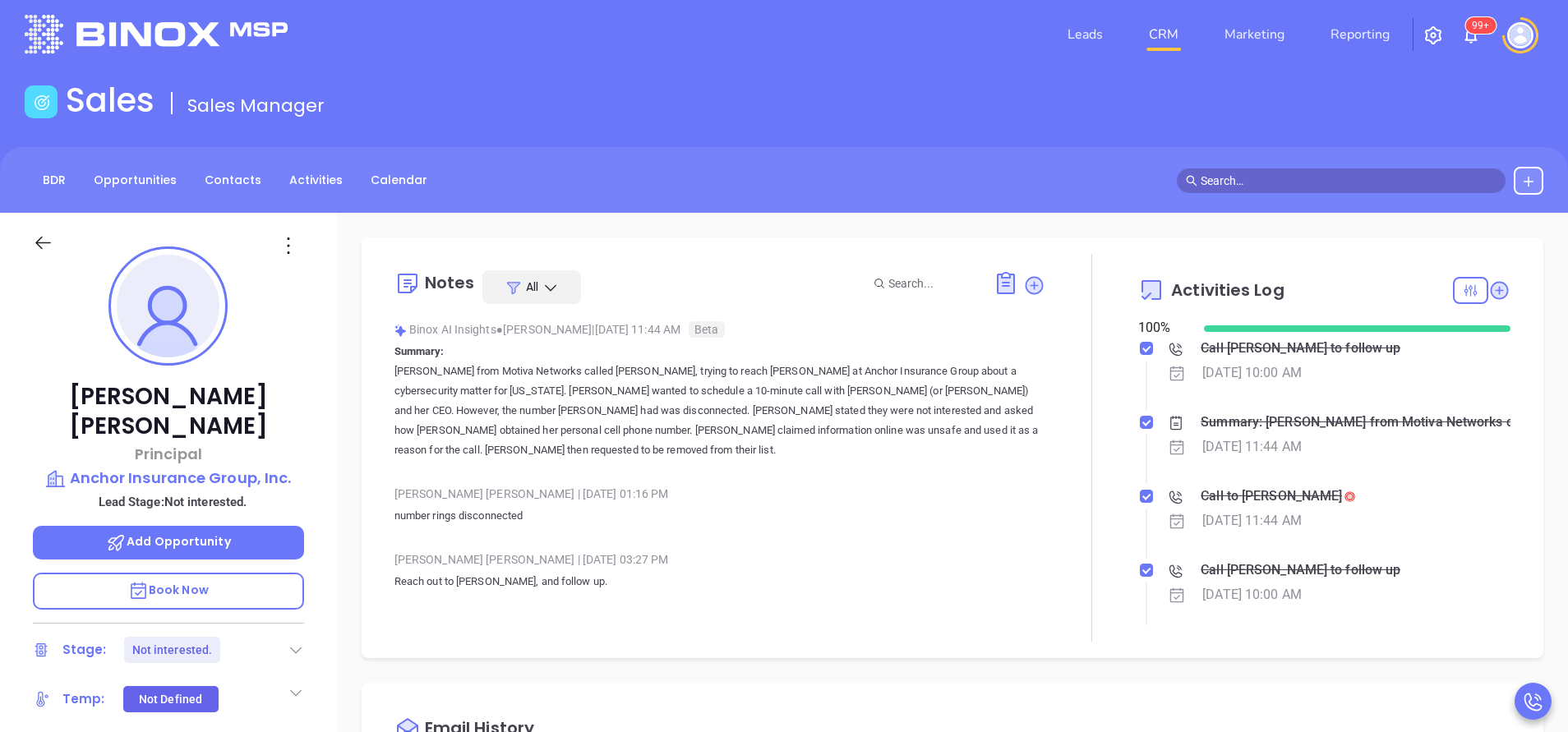
scroll to position [0, 0]
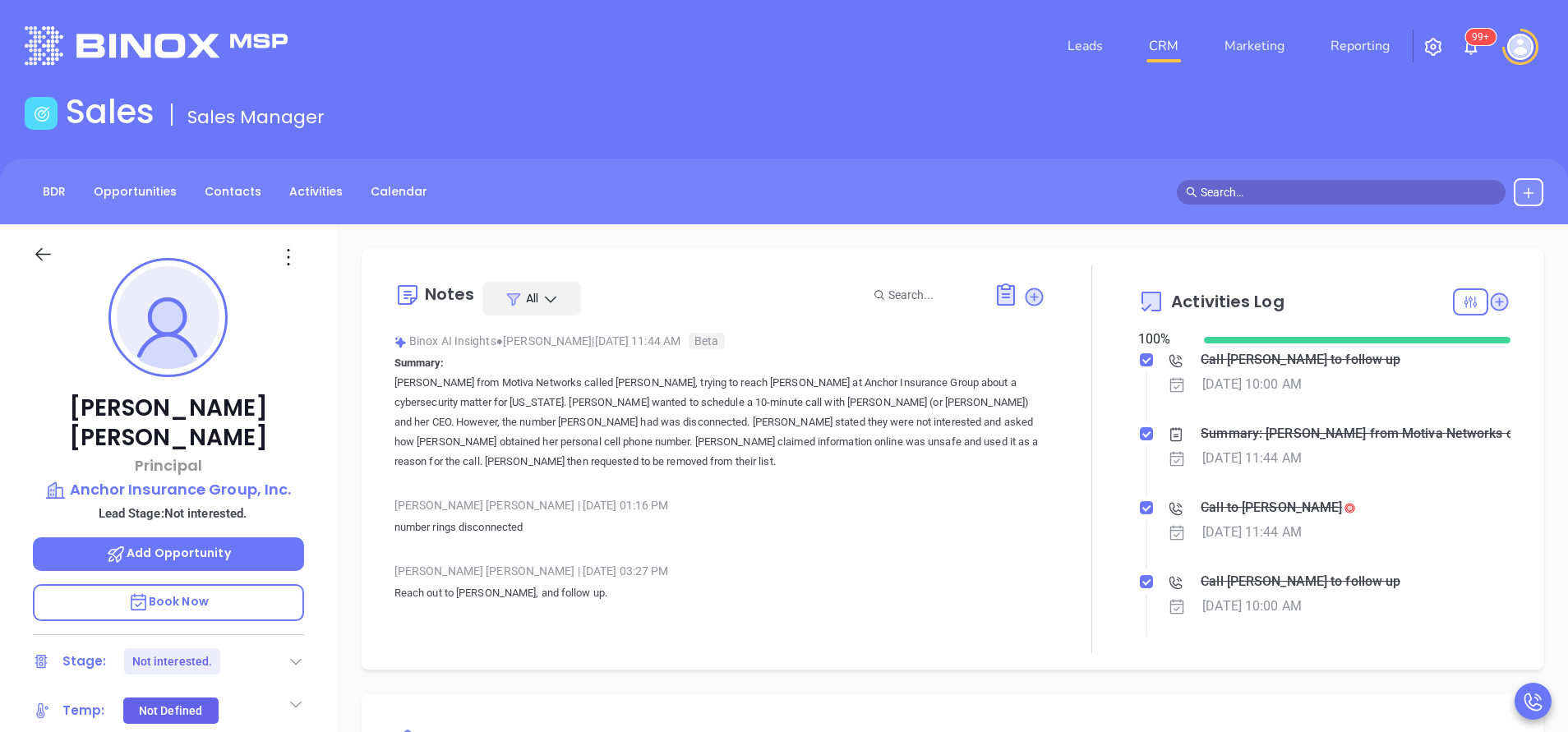
click at [291, 260] on icon at bounding box center [288, 257] width 26 height 26
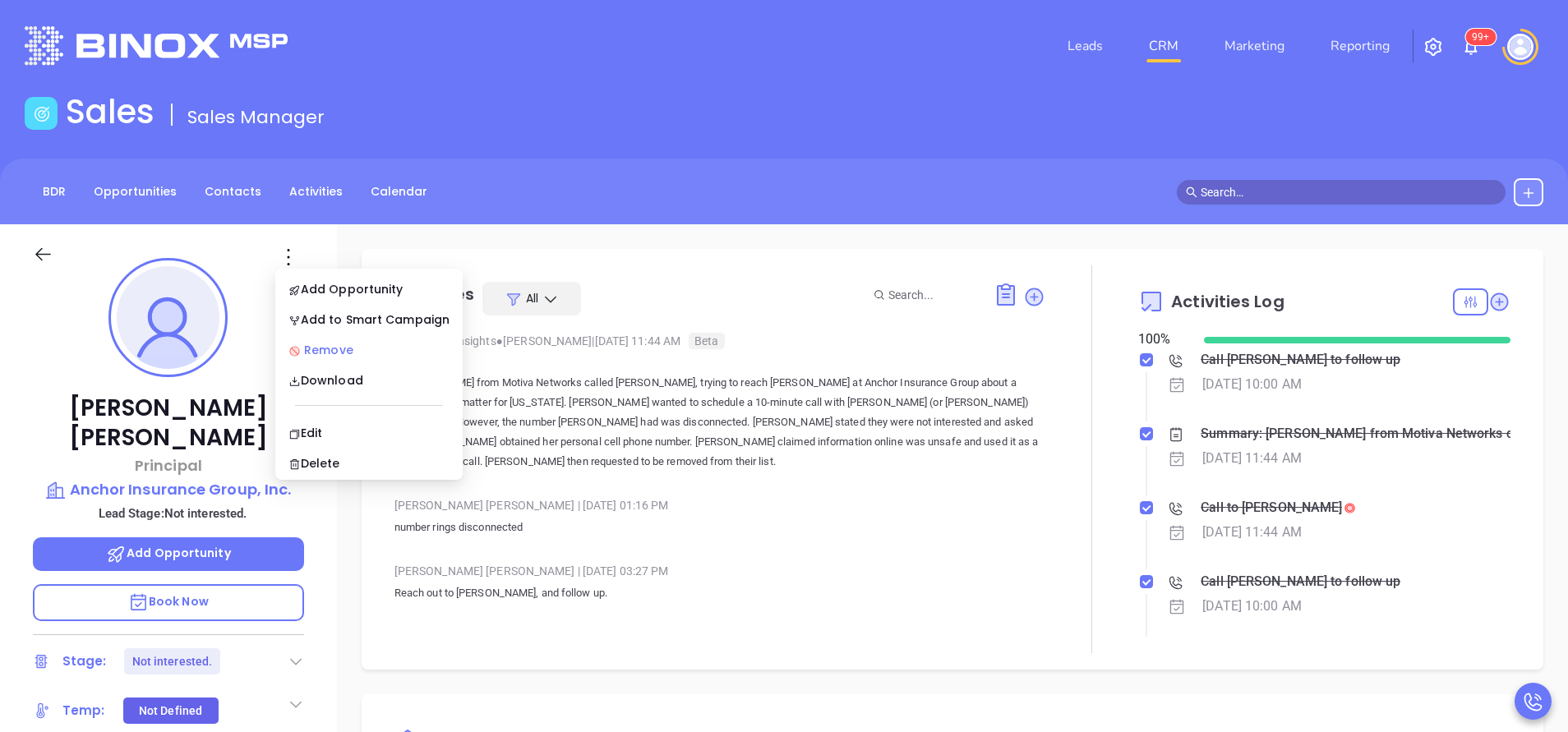
click at [377, 358] on div "Remove" at bounding box center [368, 349] width 161 height 19
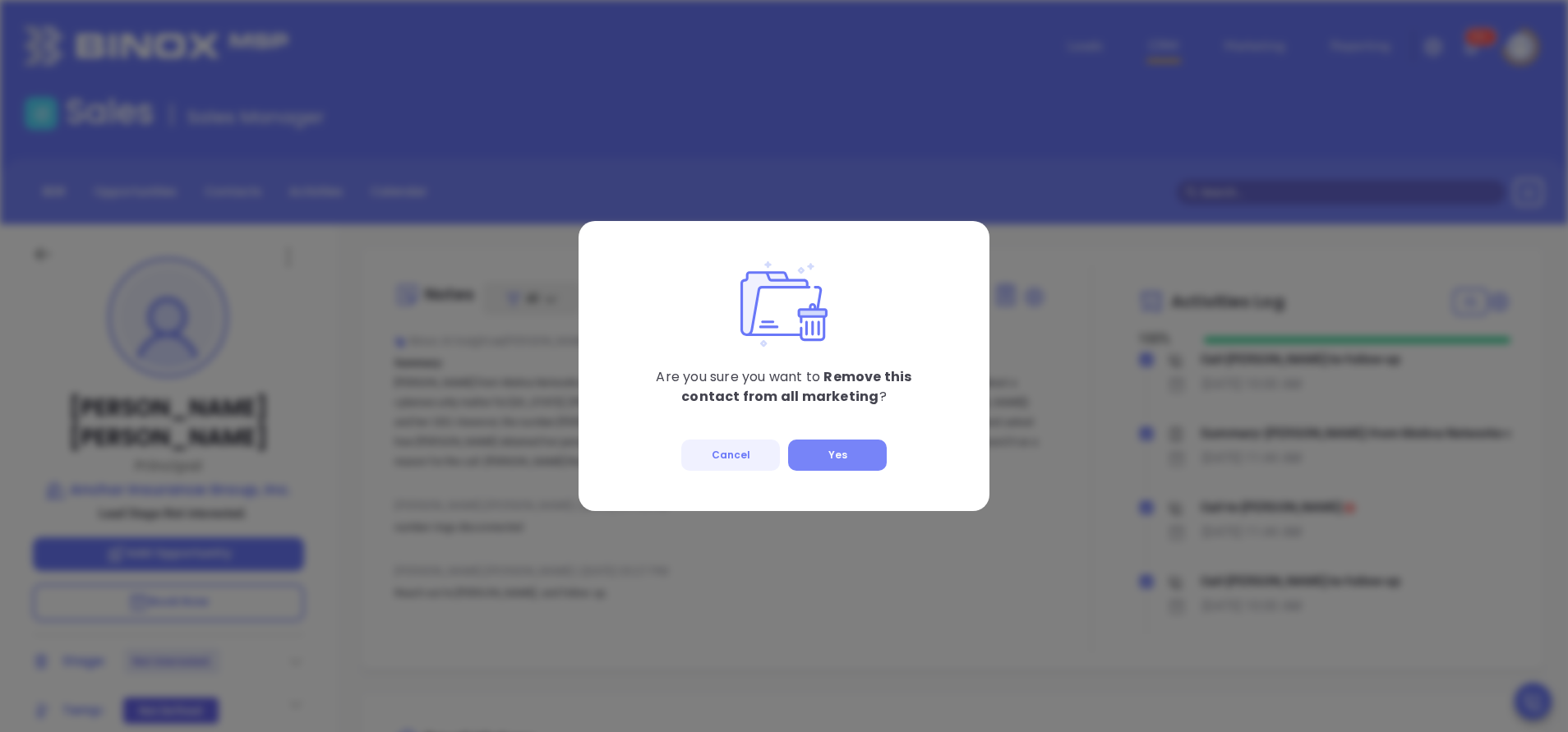
click at [832, 454] on button "Yes" at bounding box center [837, 455] width 99 height 31
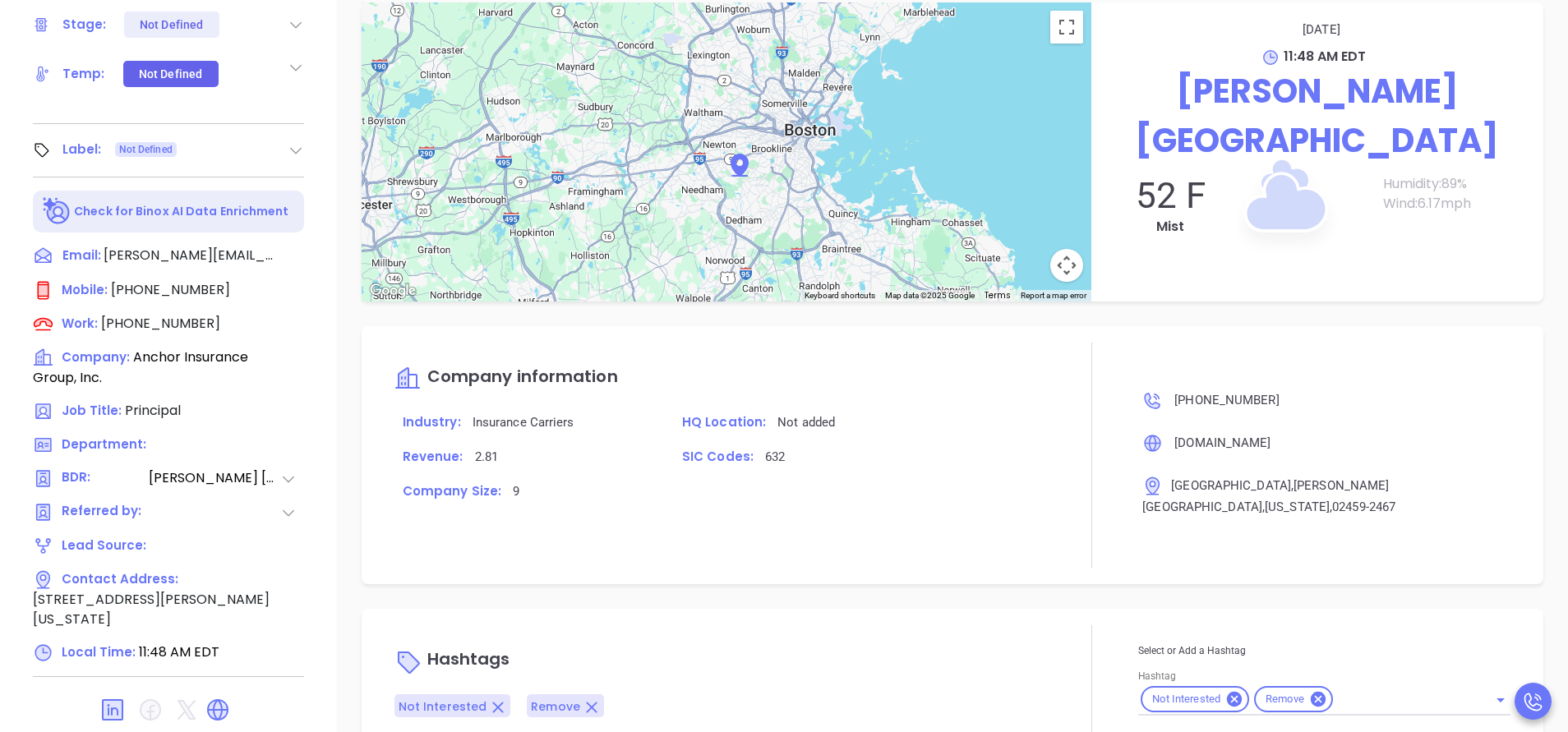
scroll to position [642, 0]
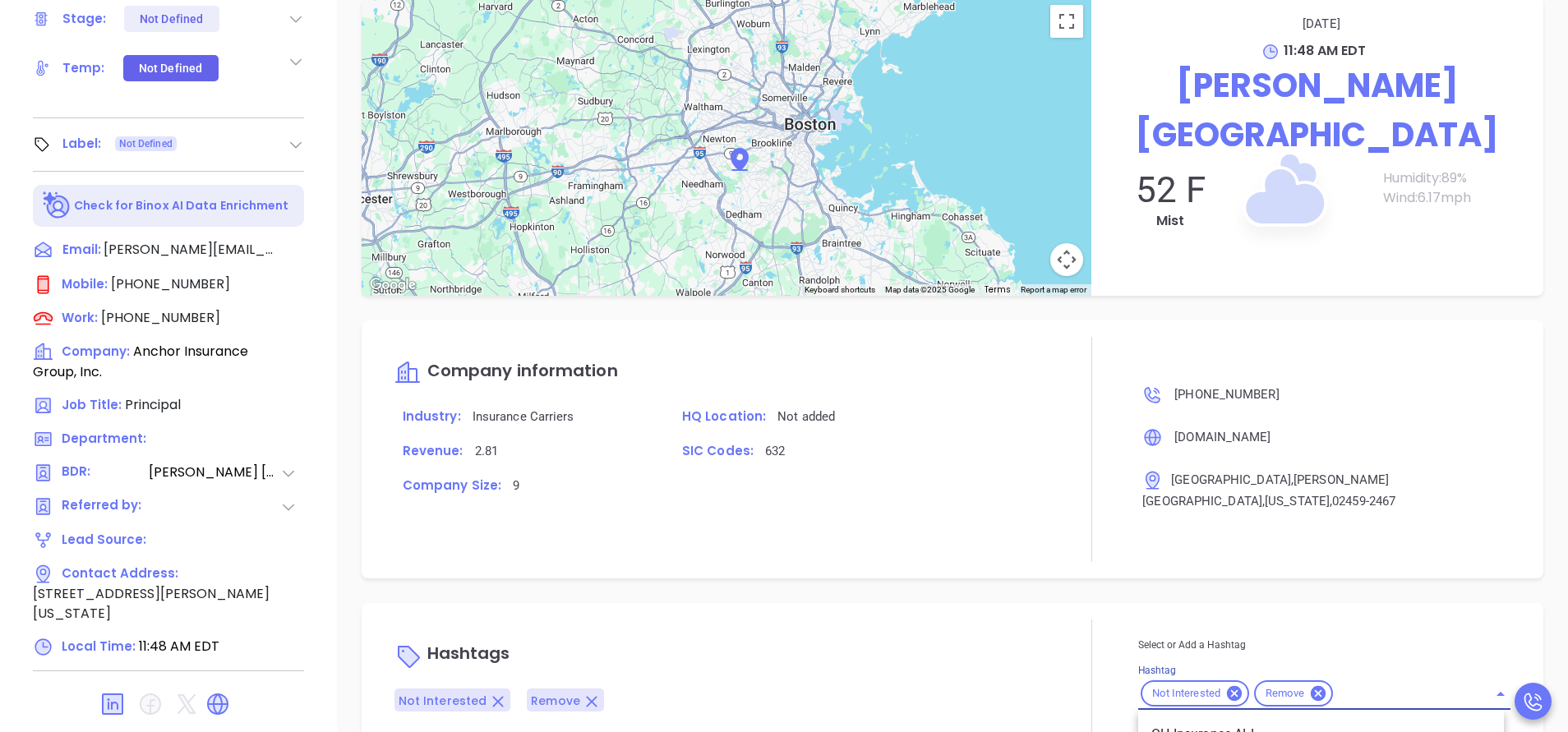
click at [1379, 683] on input "Hashtag" at bounding box center [1400, 693] width 129 height 20
type input "remove fr"
click at [1300, 719] on li "Remove from Marketing" at bounding box center [1321, 734] width 366 height 29
click at [906, 688] on div "Not Interested Remove Remove from Marketing" at bounding box center [720, 700] width 651 height 23
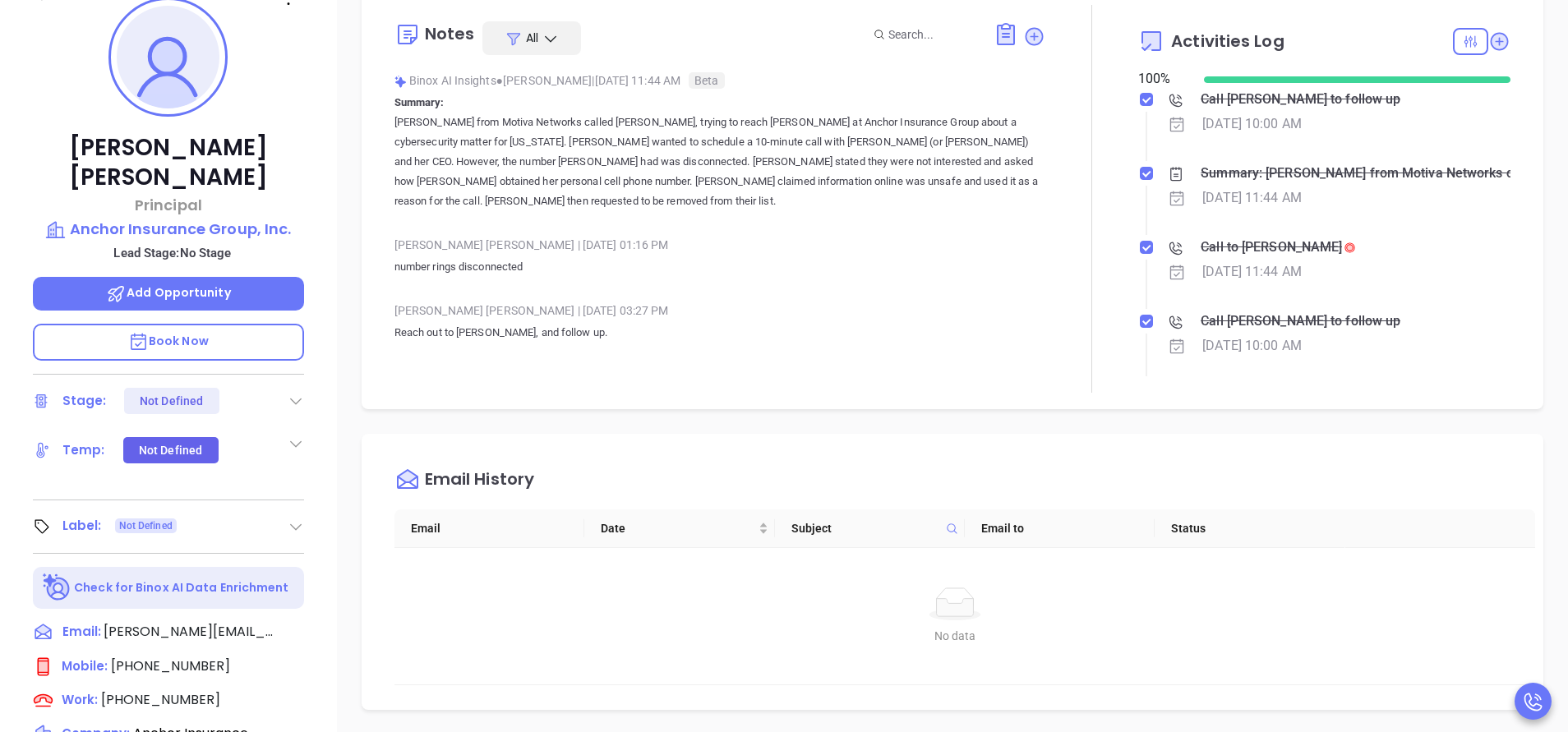
scroll to position [149, 0]
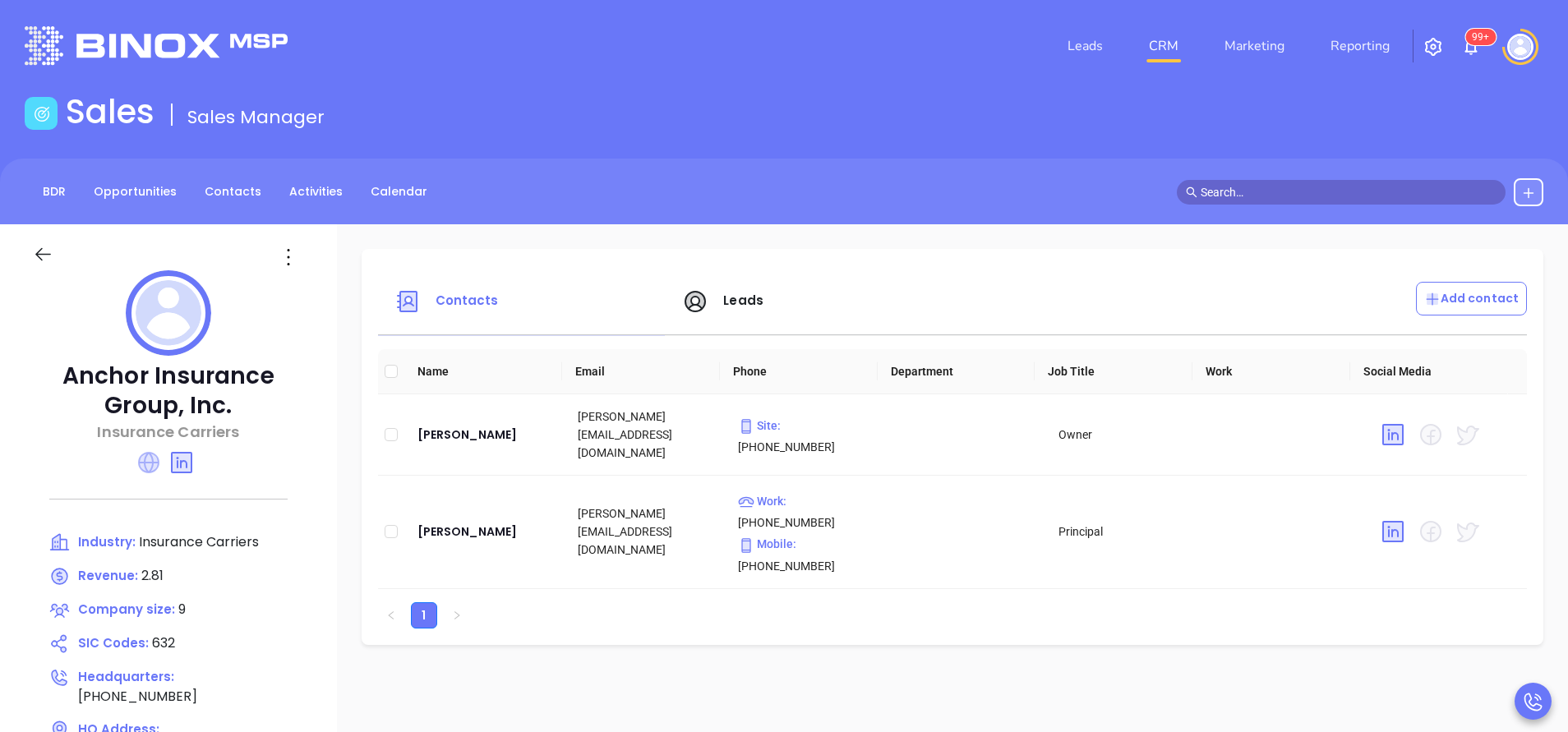
click at [150, 456] on icon at bounding box center [148, 462] width 26 height 26
click at [487, 305] on span "Contacts" at bounding box center [467, 301] width 63 height 18
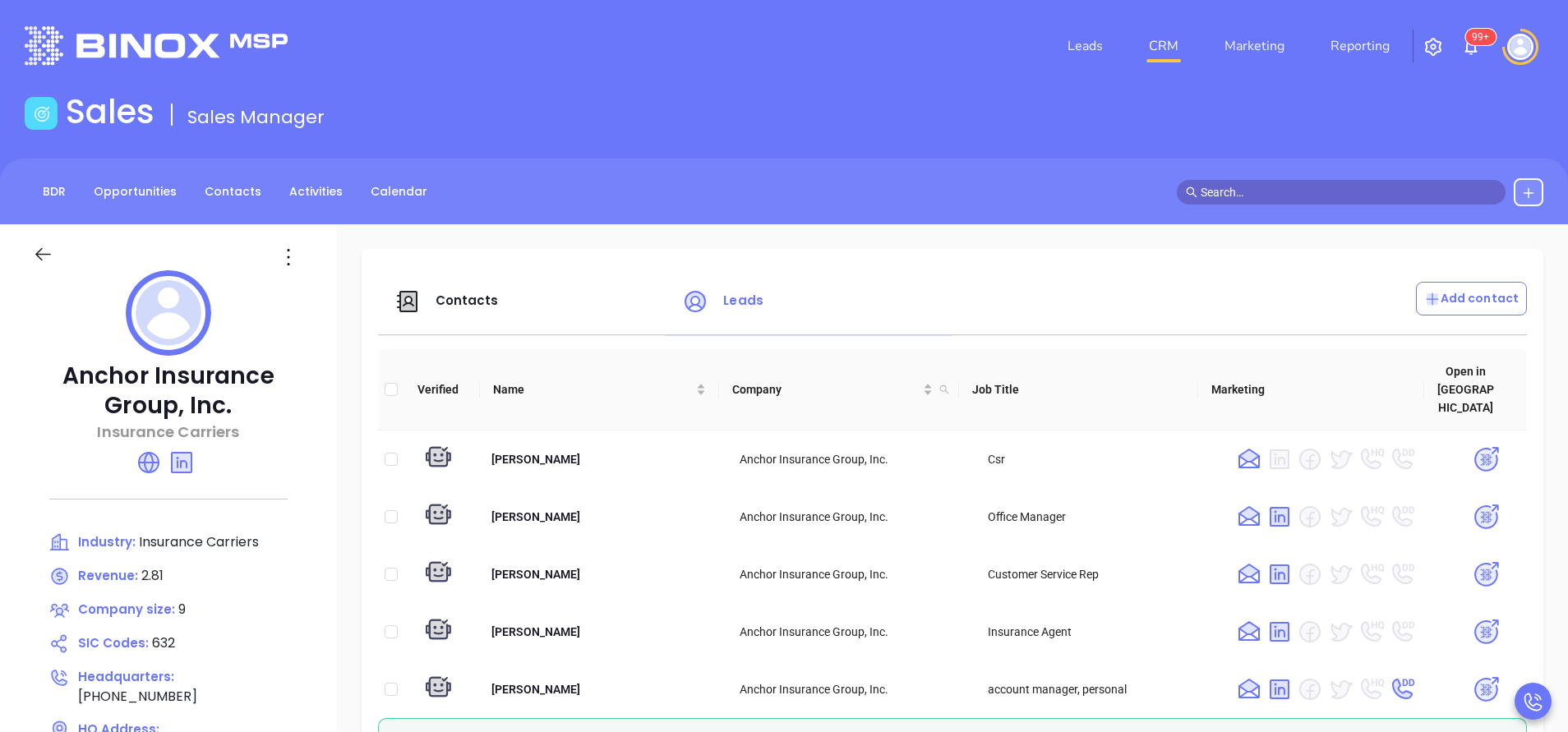
click at [475, 311] on div "Contacts" at bounding box center [528, 302] width 288 height 39
click at [472, 293] on span "Contacts" at bounding box center [467, 301] width 63 height 18
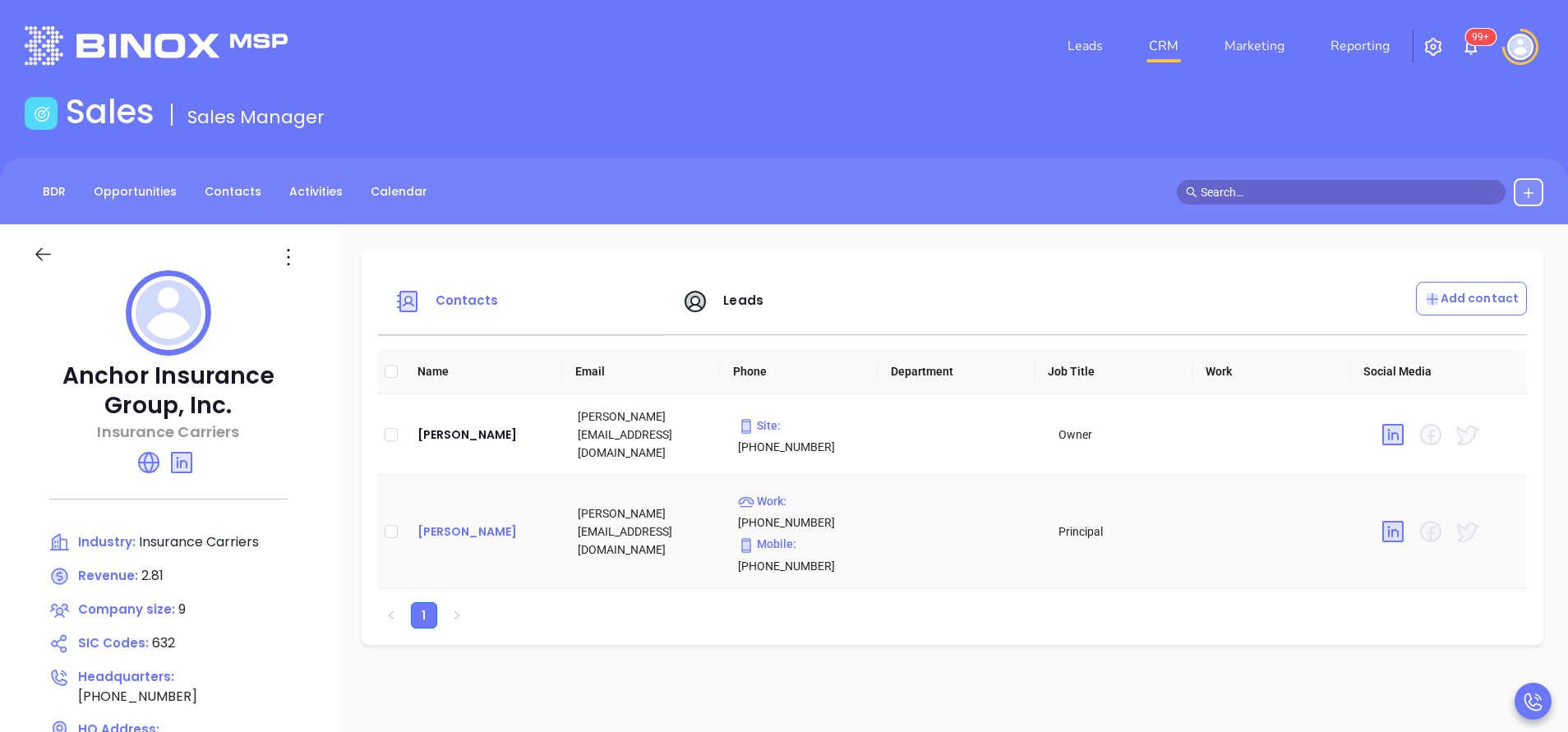
click at [468, 521] on div "[PERSON_NAME]" at bounding box center [484, 531] width 134 height 20
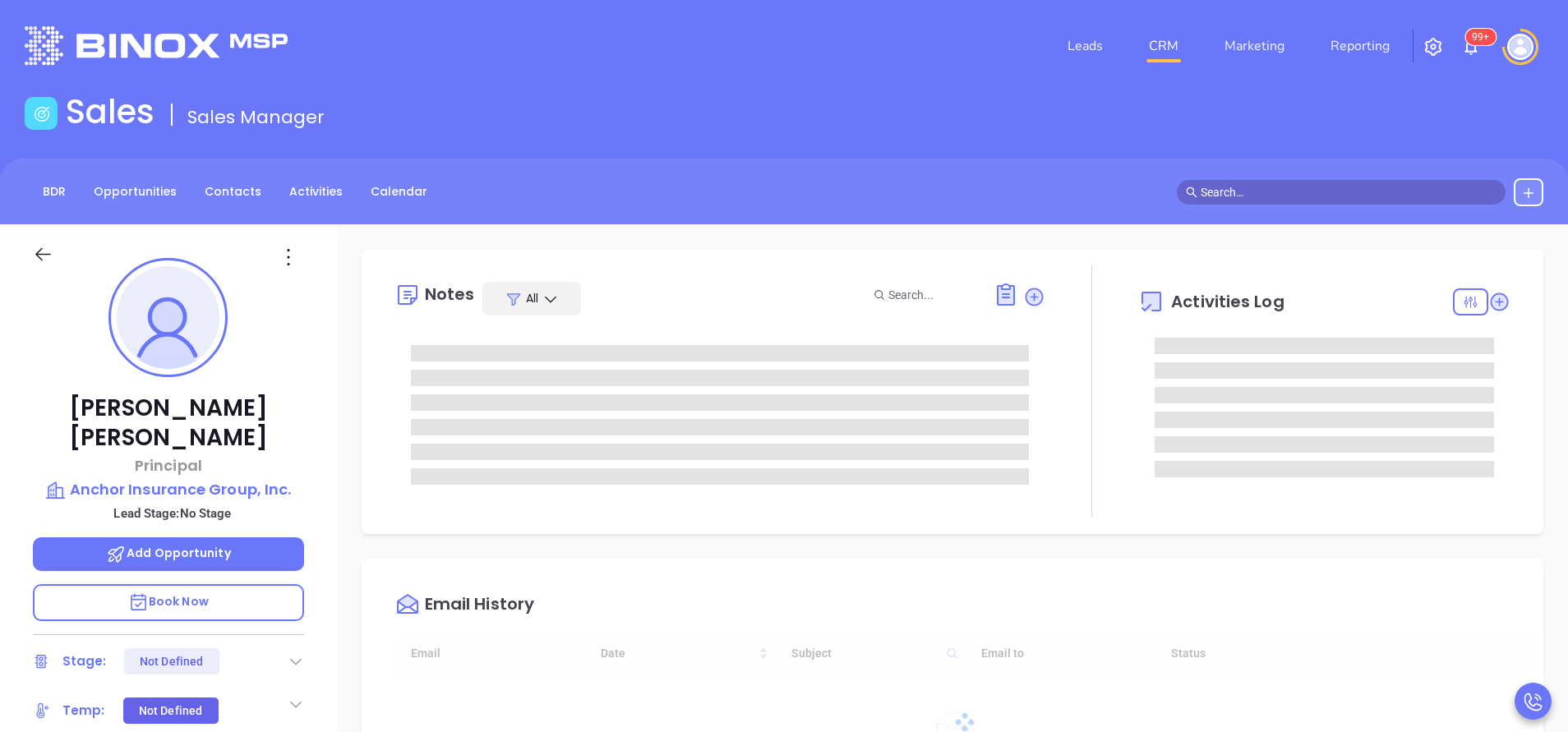
type input "[DATE]"
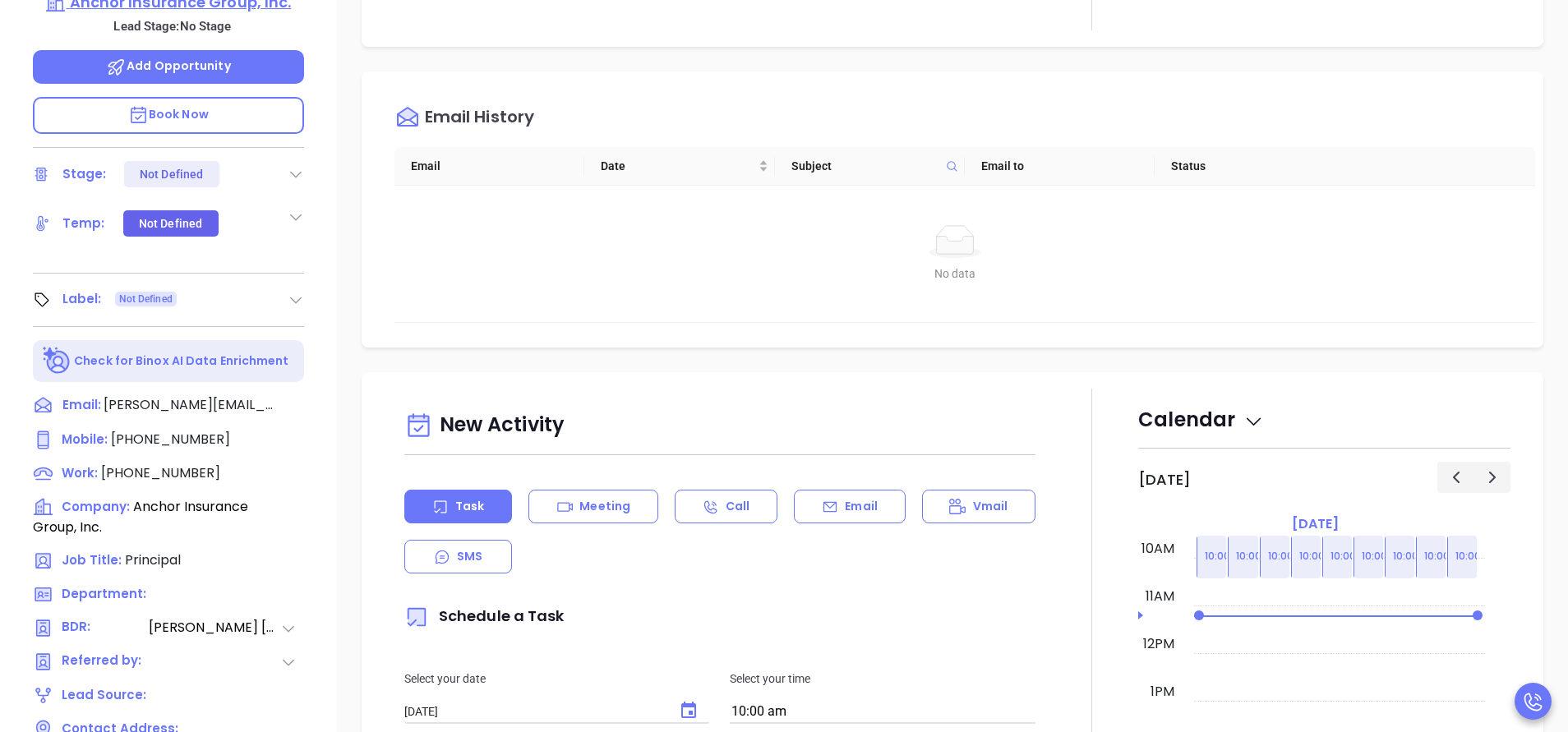
scroll to position [493, 0]
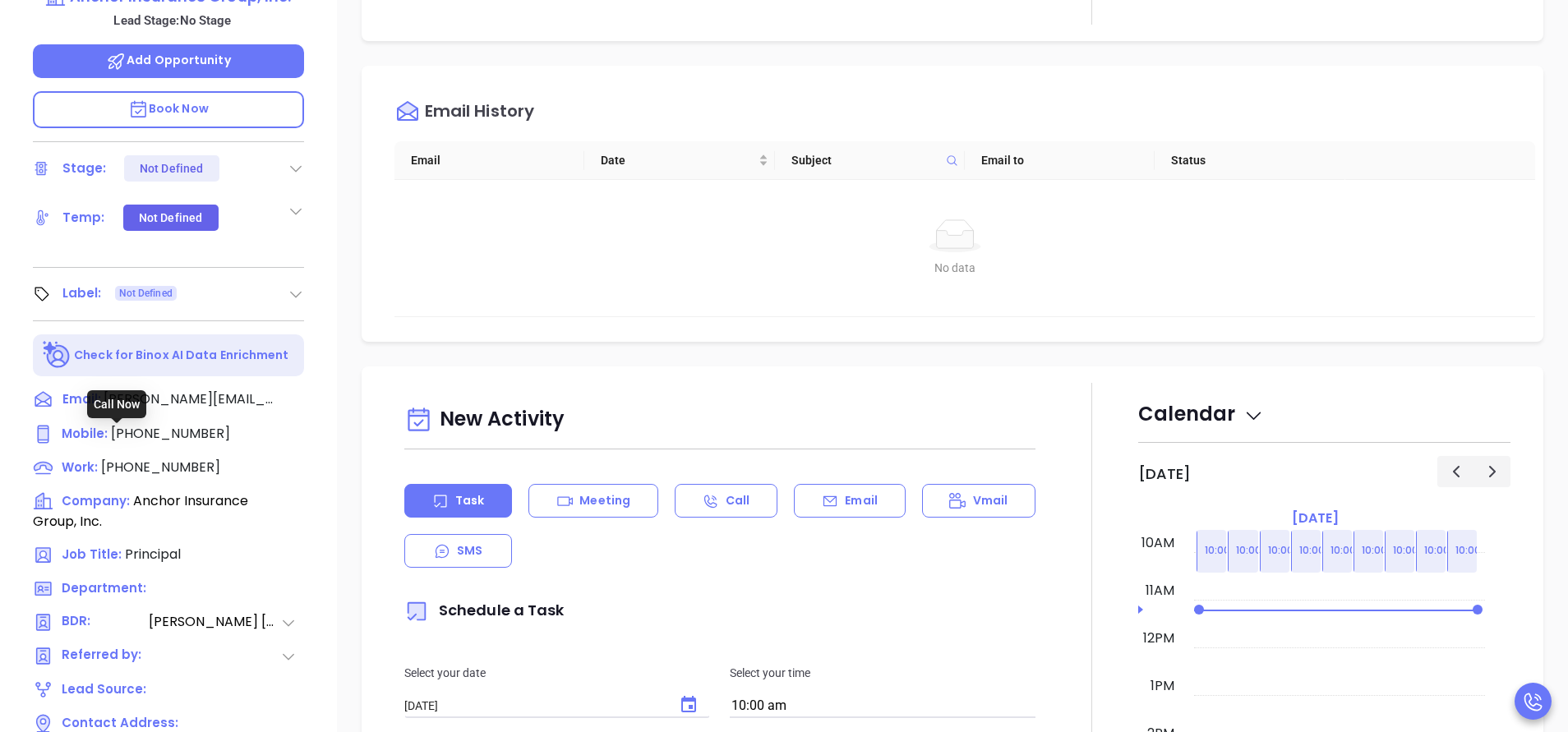
type input "[PERSON_NAME]"
click at [189, 424] on span "[PHONE_NUMBER]" at bounding box center [171, 432] width 119 height 19
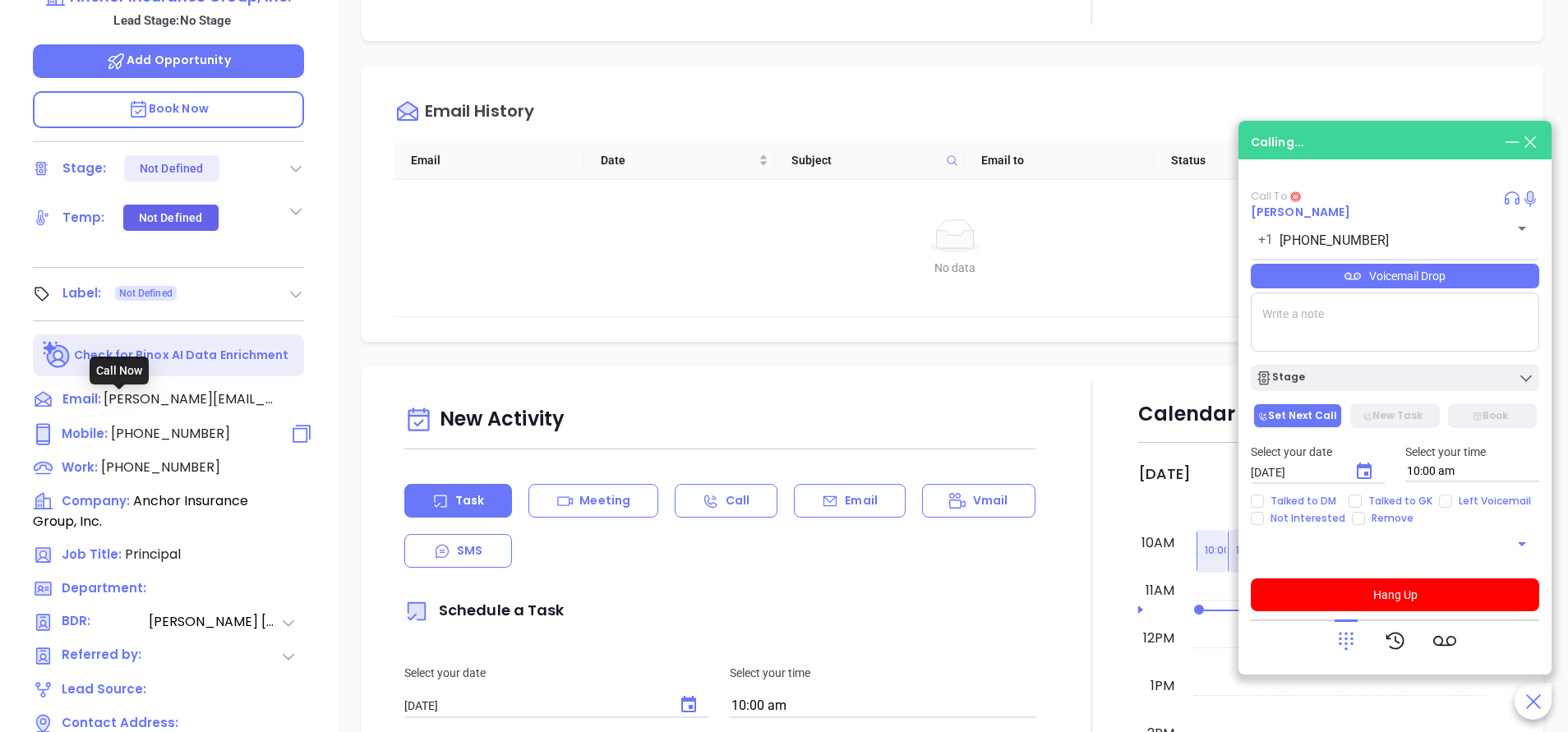
type input "[PHONE_NUMBER]"
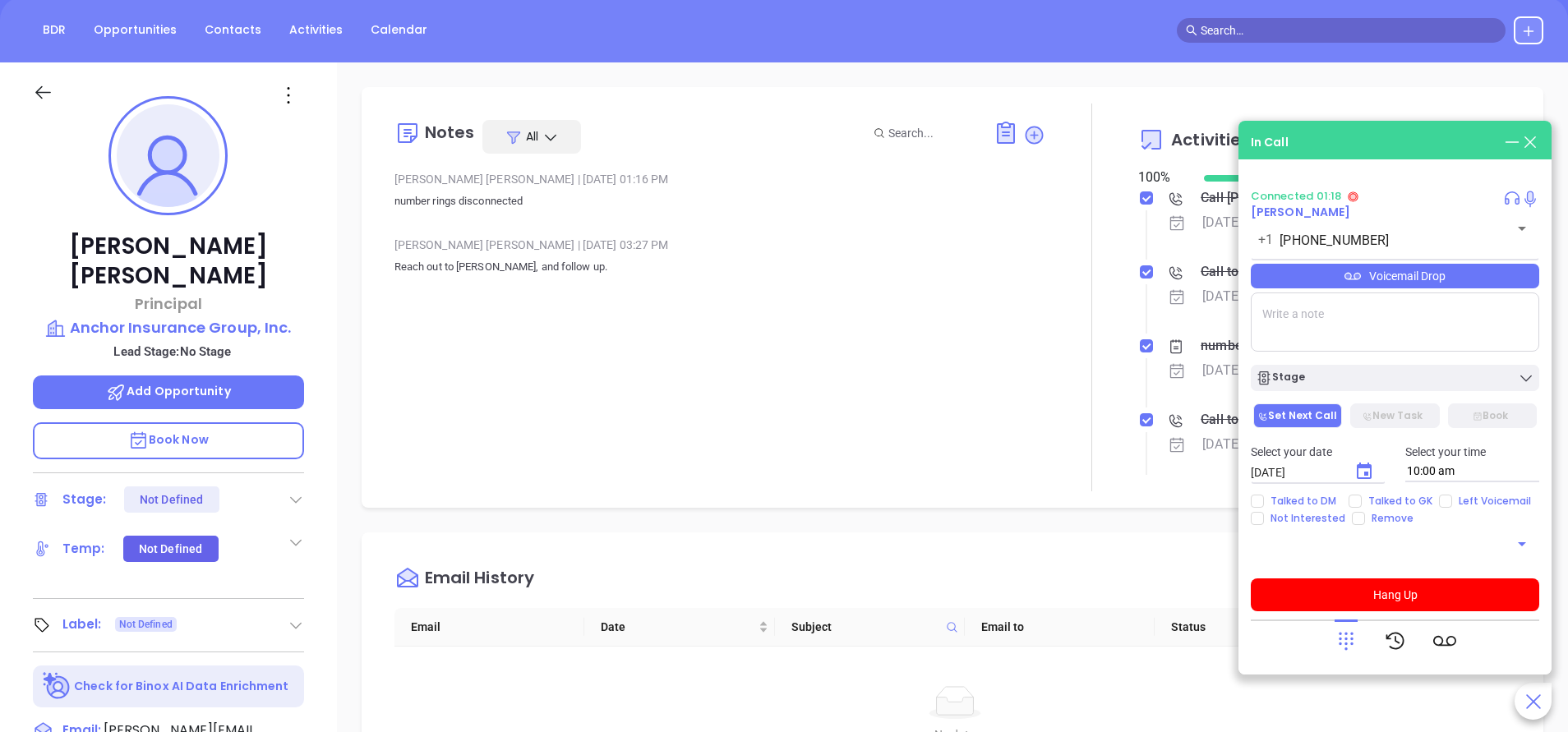
scroll to position [123, 0]
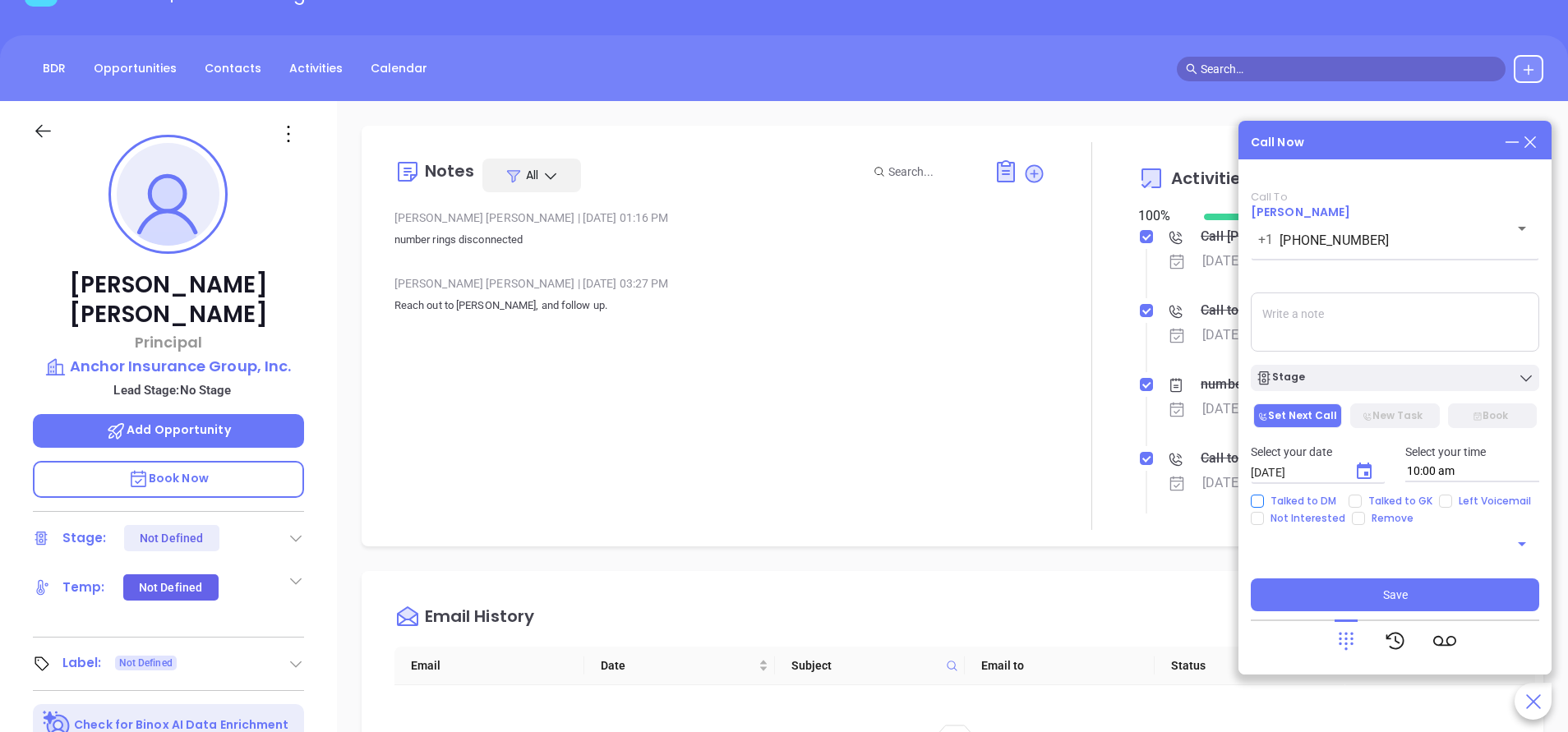
click at [1259, 500] on input "Talked to DM" at bounding box center [1257, 501] width 13 height 13
checkbox input "true"
click at [1259, 523] on input "Not Interested" at bounding box center [1257, 517] width 13 height 13
checkbox input "true"
click at [1373, 386] on button "Stage" at bounding box center [1394, 378] width 288 height 26
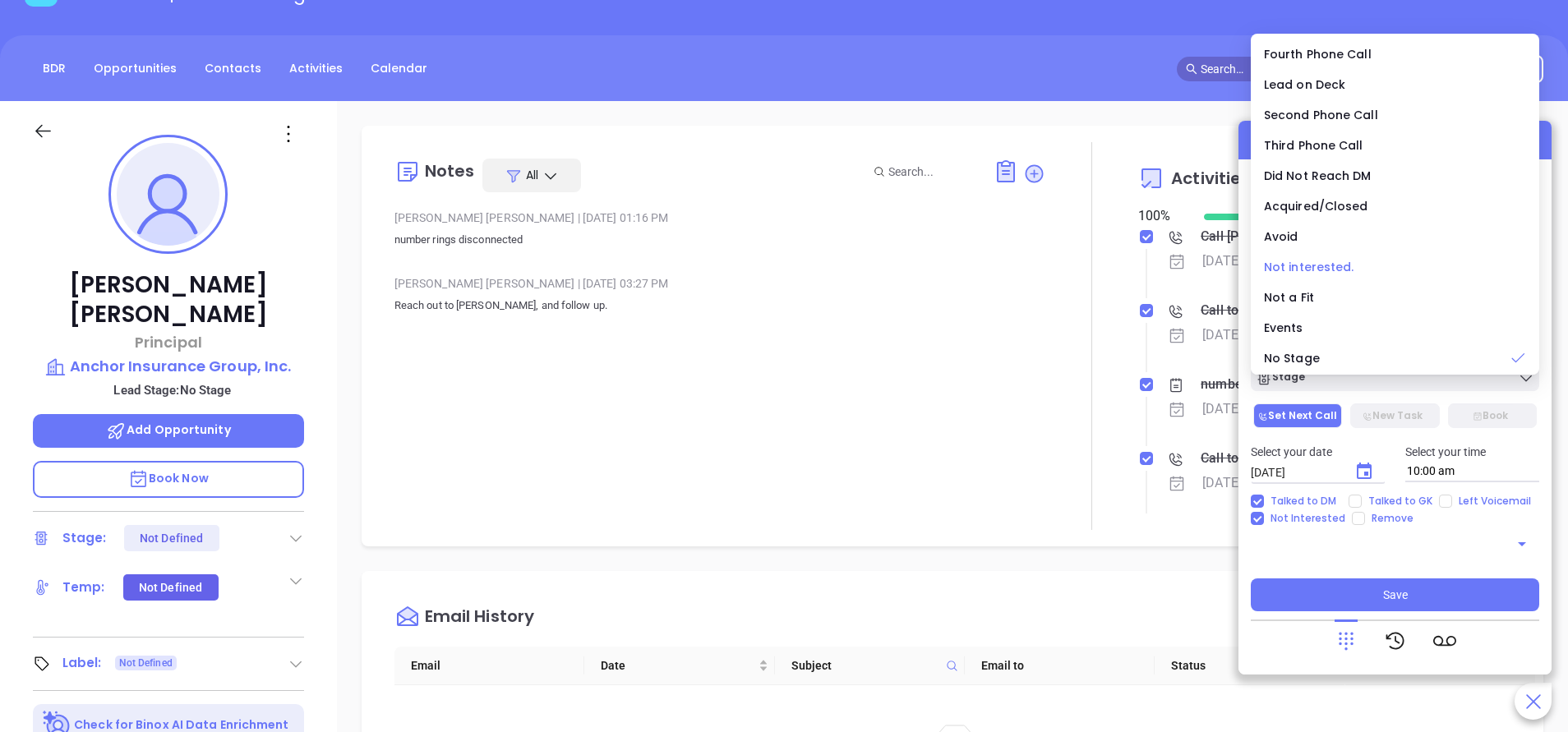
click at [1321, 273] on span "Not interested." at bounding box center [1309, 266] width 91 height 17
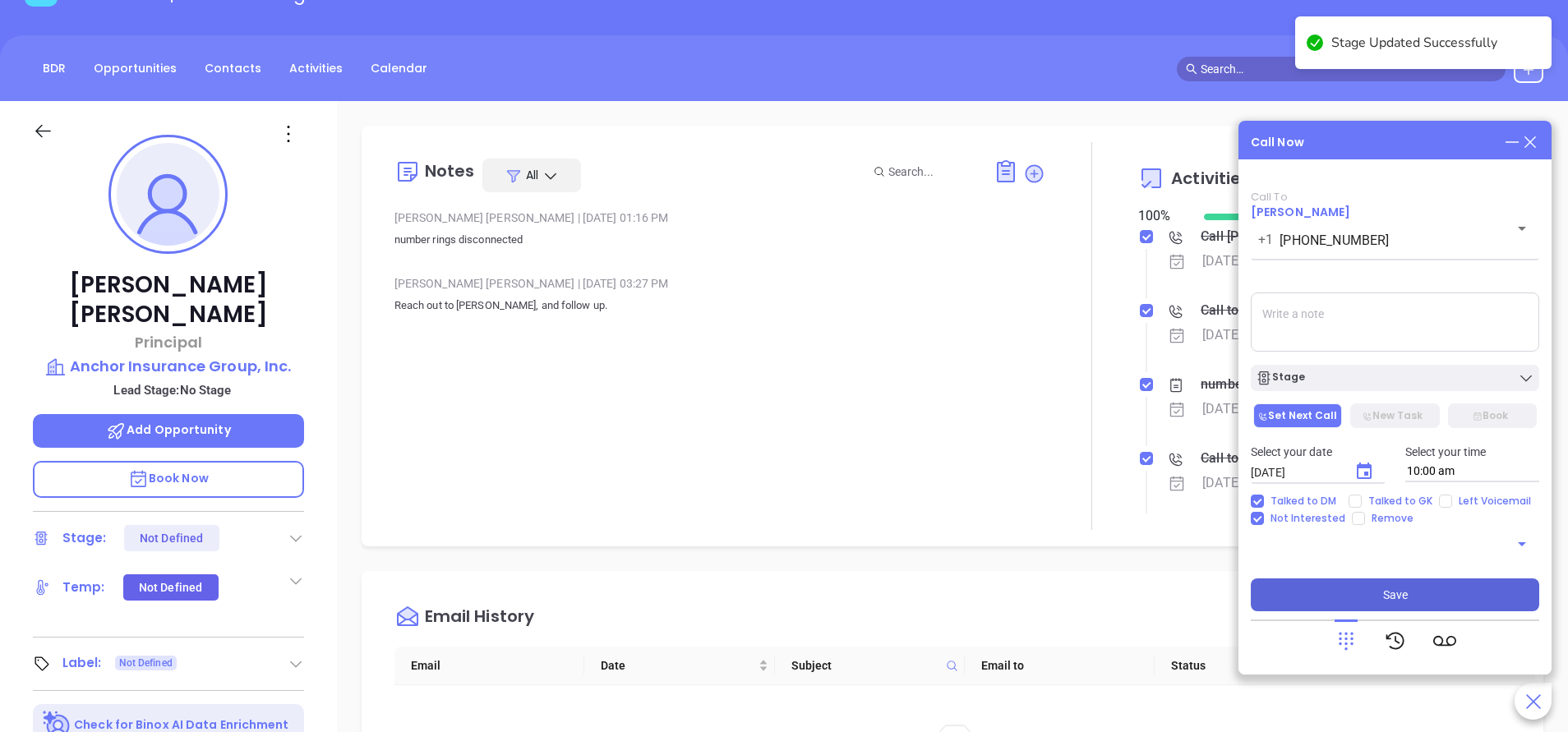
click at [1384, 591] on span "Save" at bounding box center [1395, 594] width 24 height 19
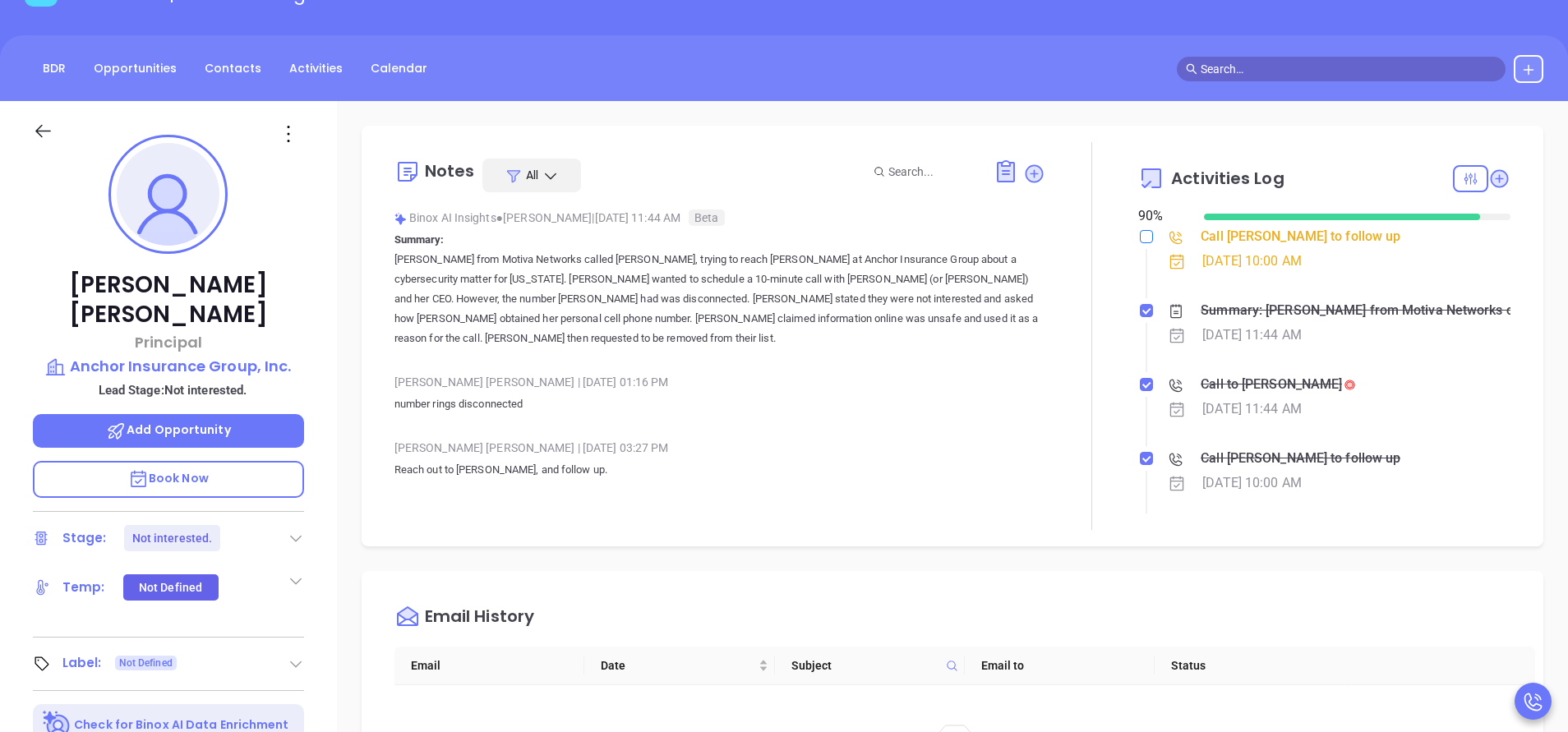
click at [1139, 237] on input "checkbox" at bounding box center [1145, 236] width 13 height 13
checkbox input "true"
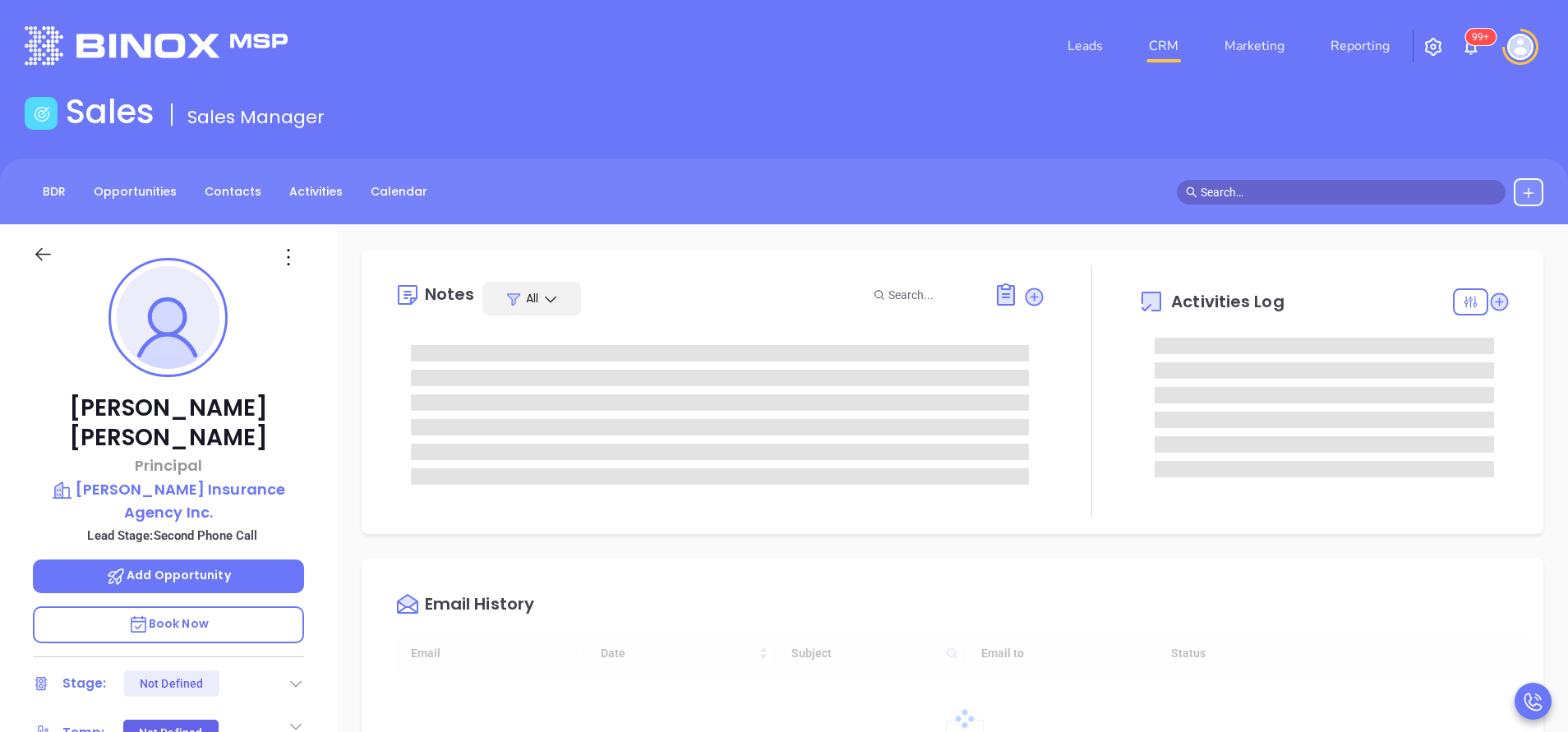
type input "[DATE]"
type input "[PERSON_NAME]"
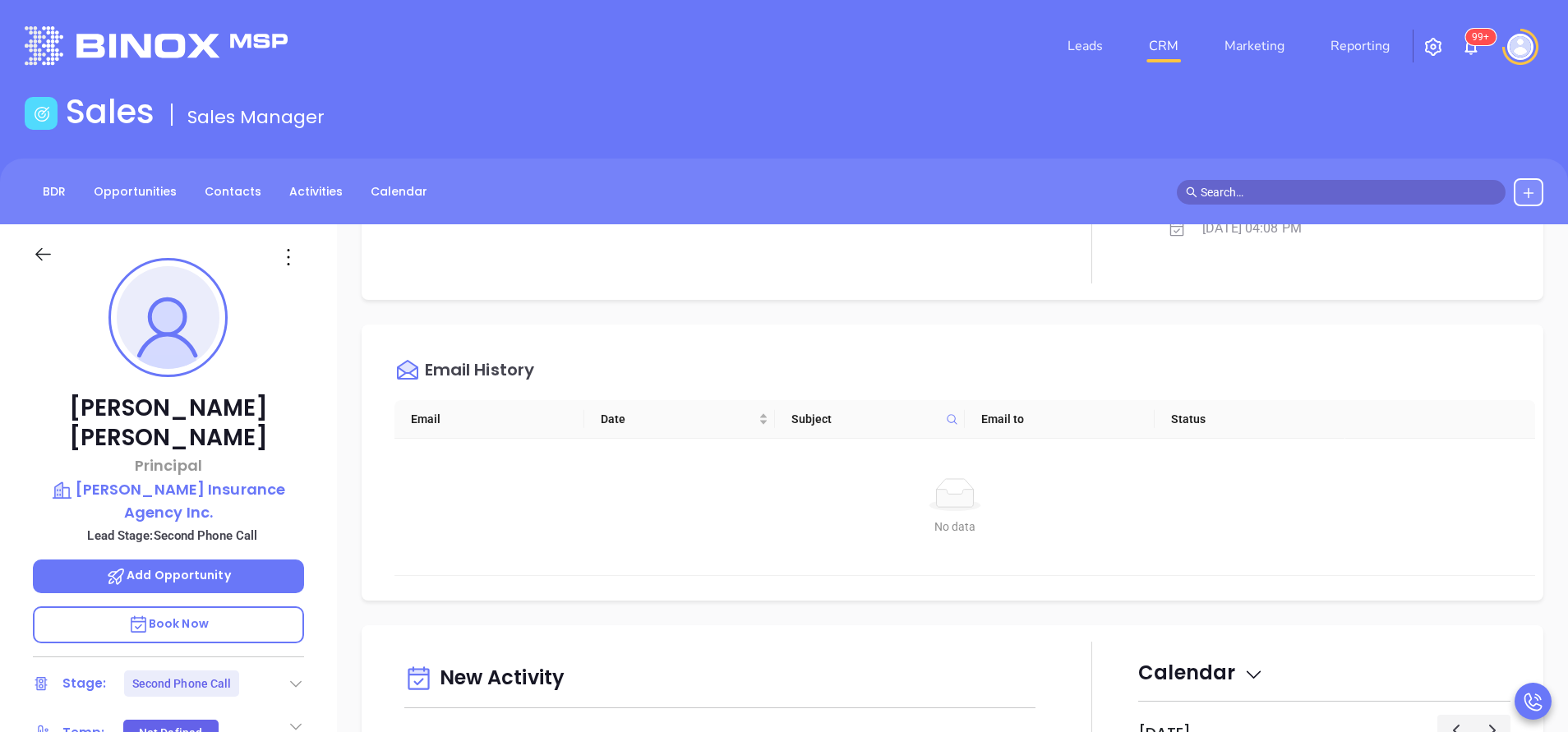
scroll to position [863, 0]
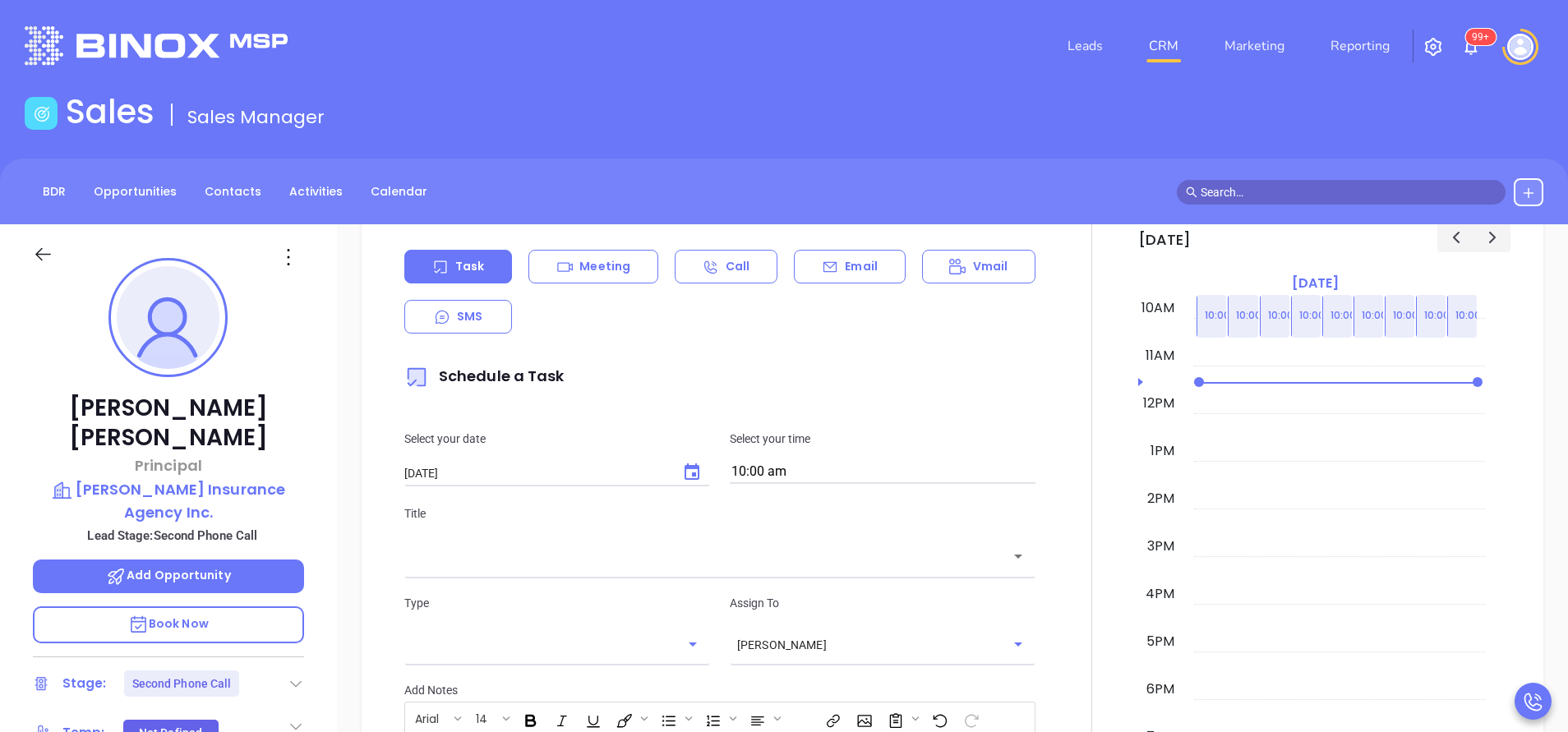
drag, startPoint x: 855, startPoint y: 264, endPoint x: 866, endPoint y: 308, distance: 45.4
click at [855, 263] on p "Email" at bounding box center [861, 266] width 33 height 18
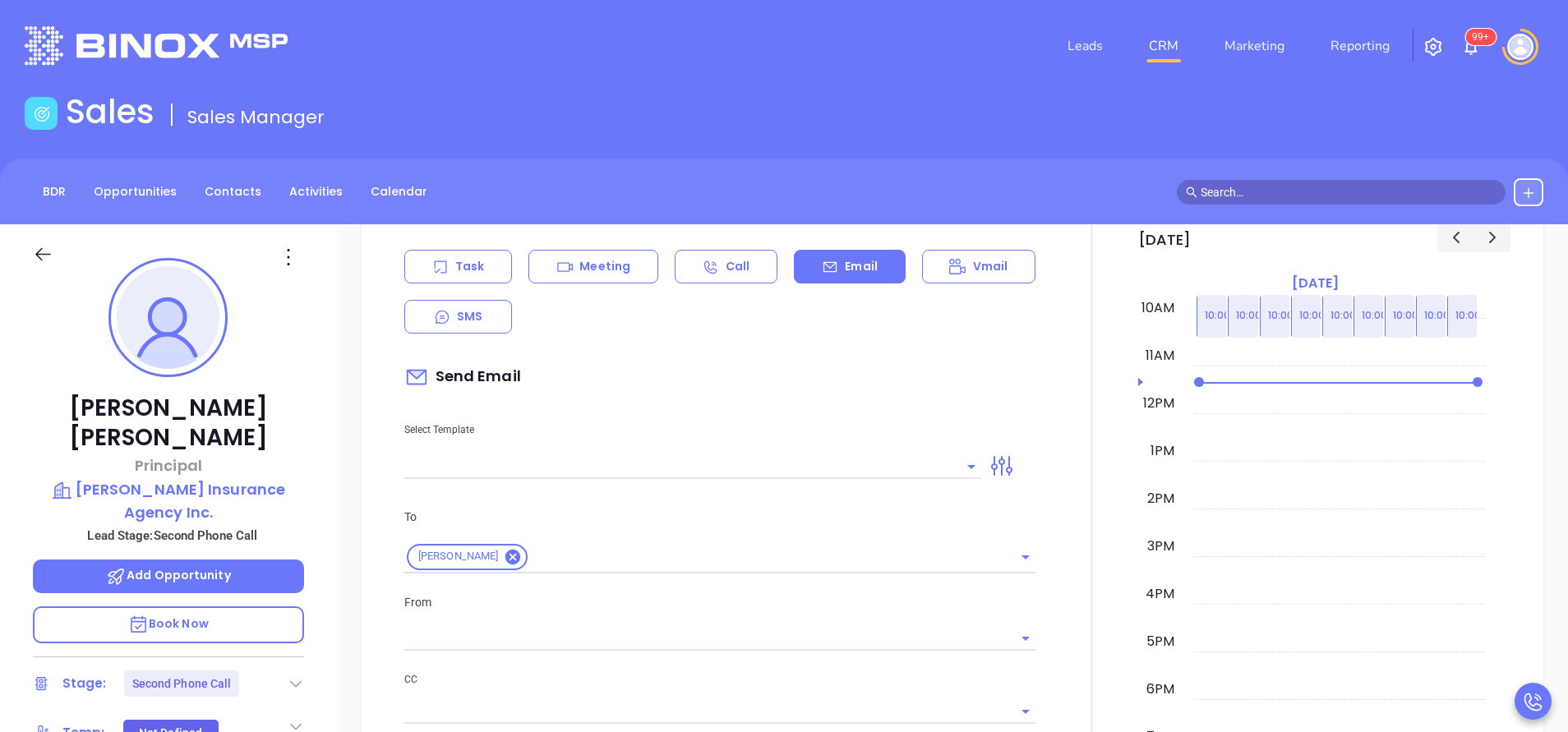
click at [859, 466] on input "text" at bounding box center [681, 466] width 553 height 23
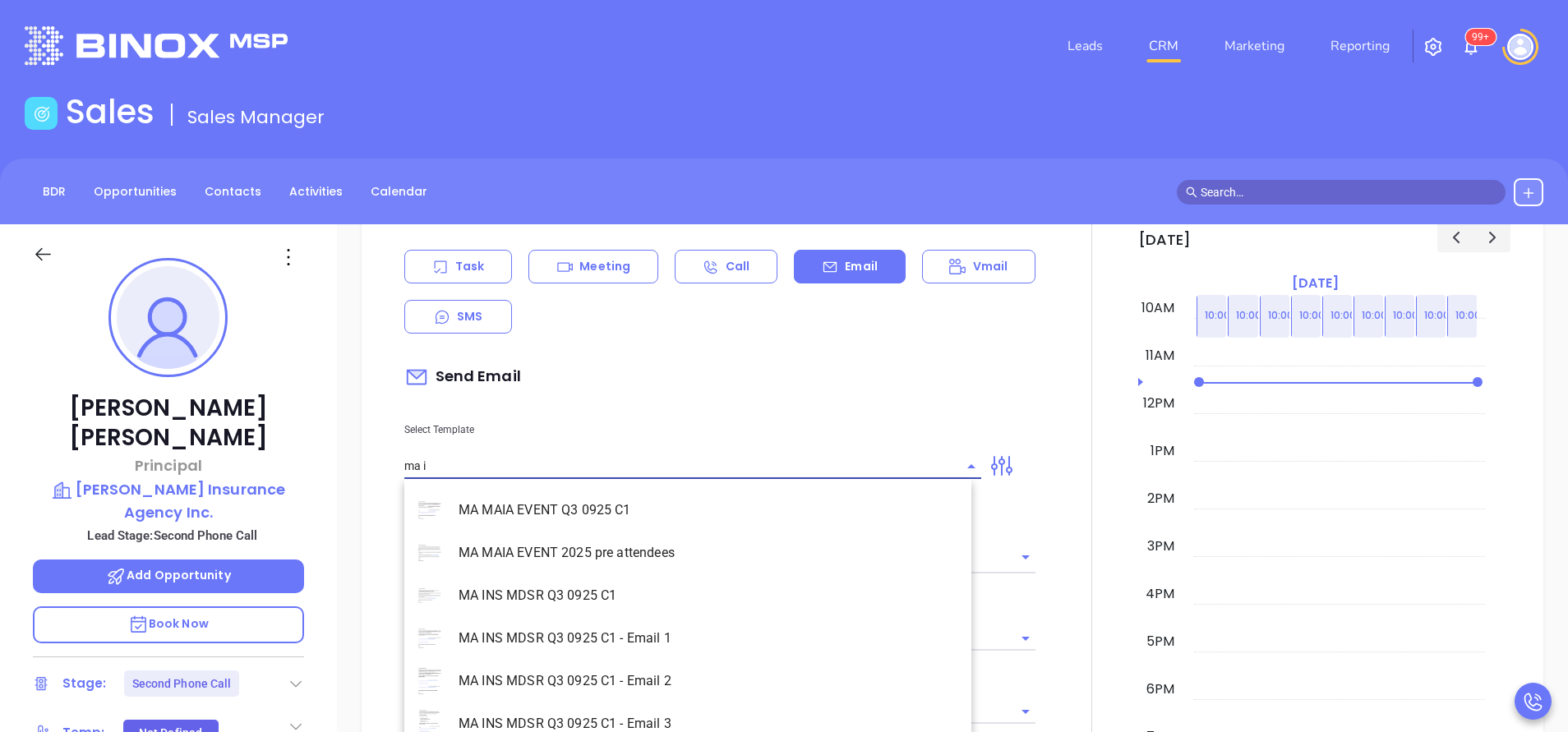
type input "ma in"
type input "[PERSON_NAME]"
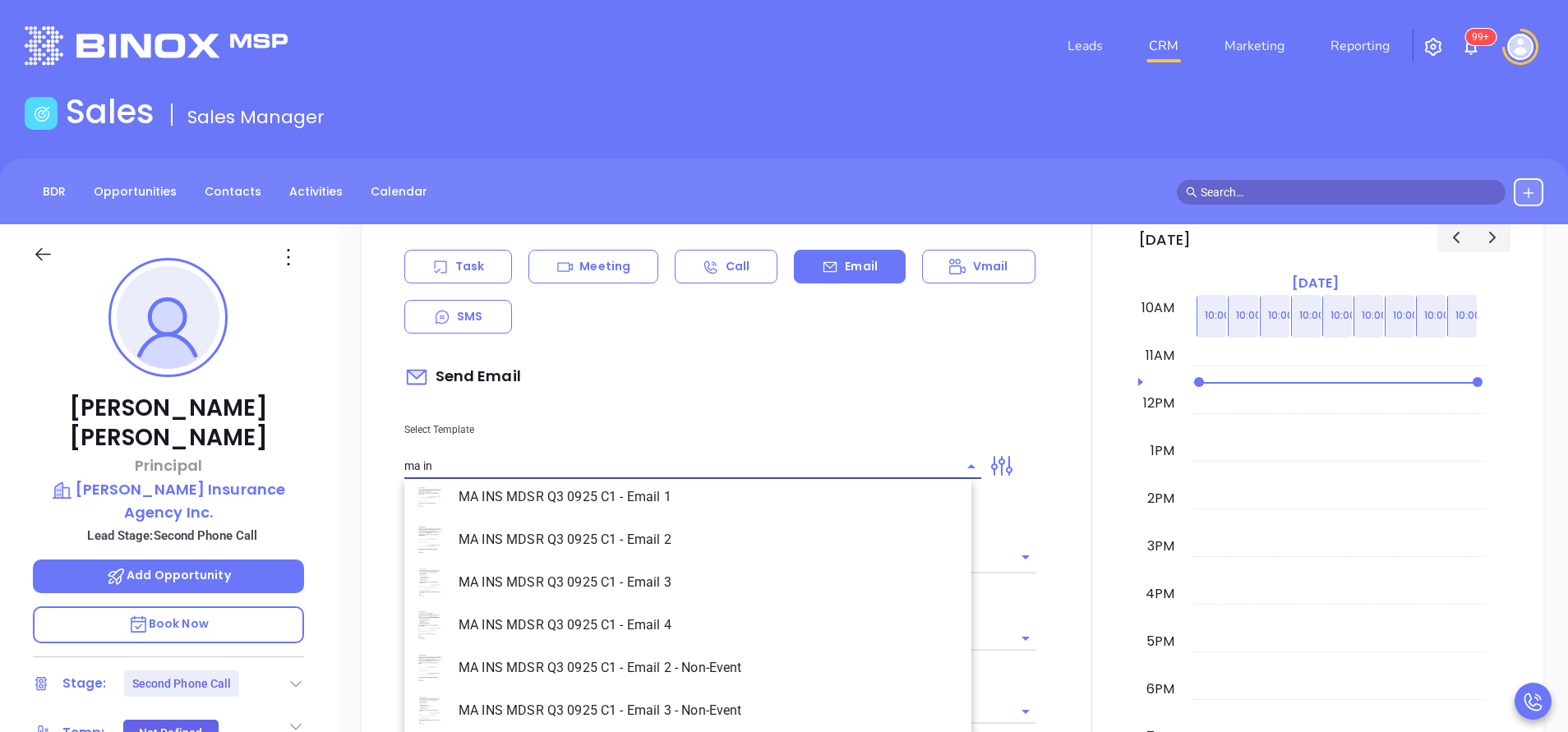
scroll to position [105, 0]
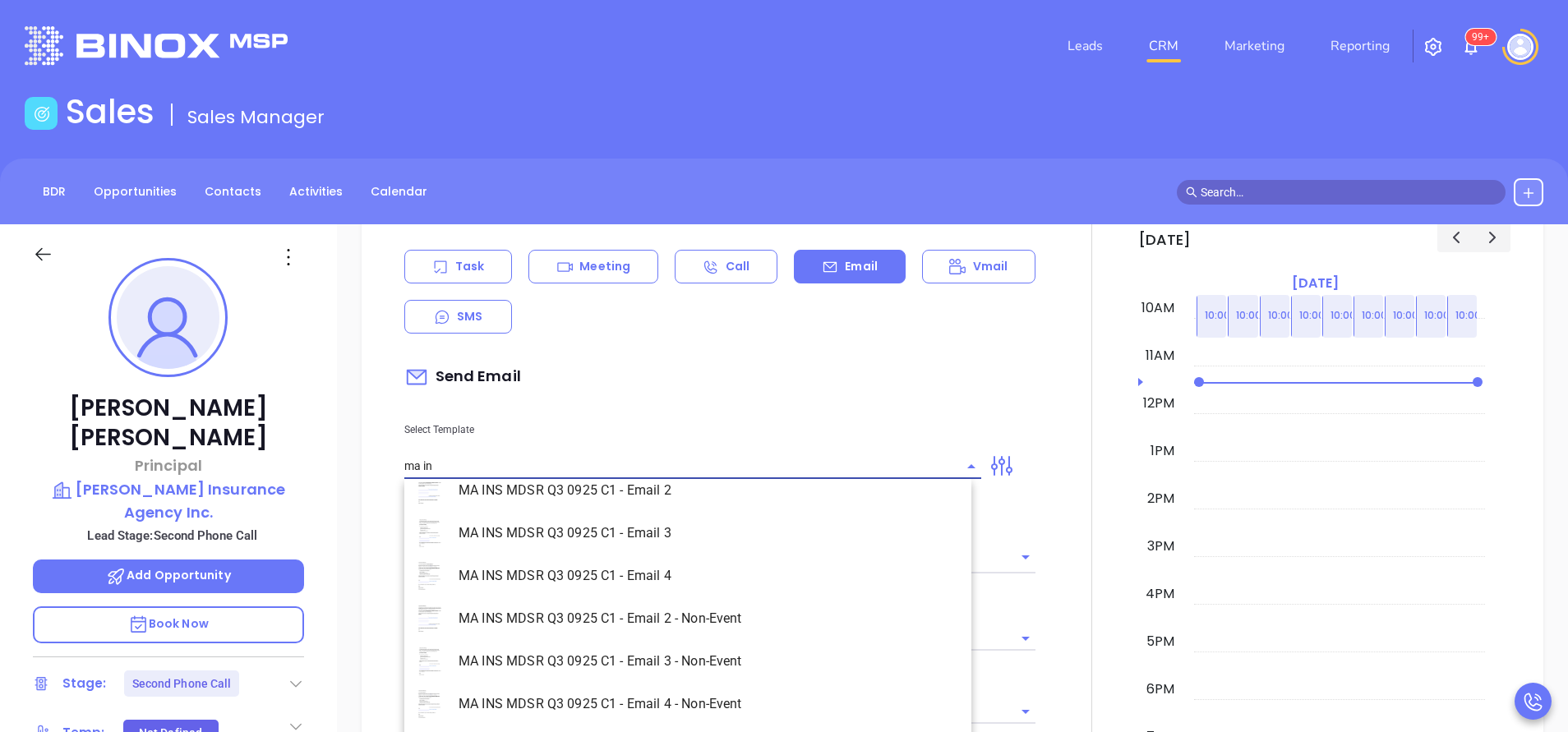
click at [820, 625] on li "MA INS MDSR Q3 0925 C1 - Email 2 - Non-Event" at bounding box center [687, 619] width 567 height 43
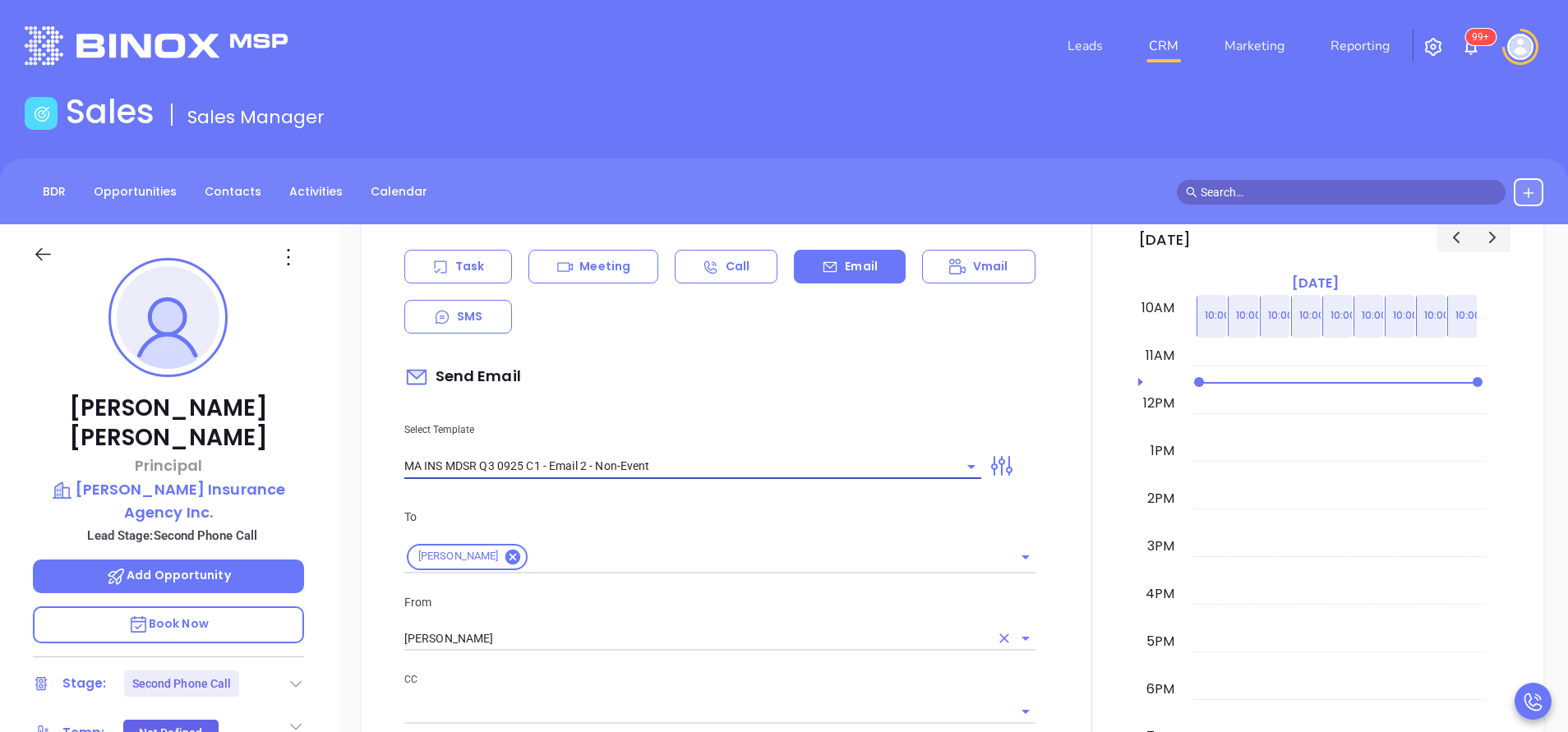
type input "MA INS MDSR Q3 0925 C1 - Email 2 - Non-Event"
type input "George, here’s the MA compliance checklist we mentioned"
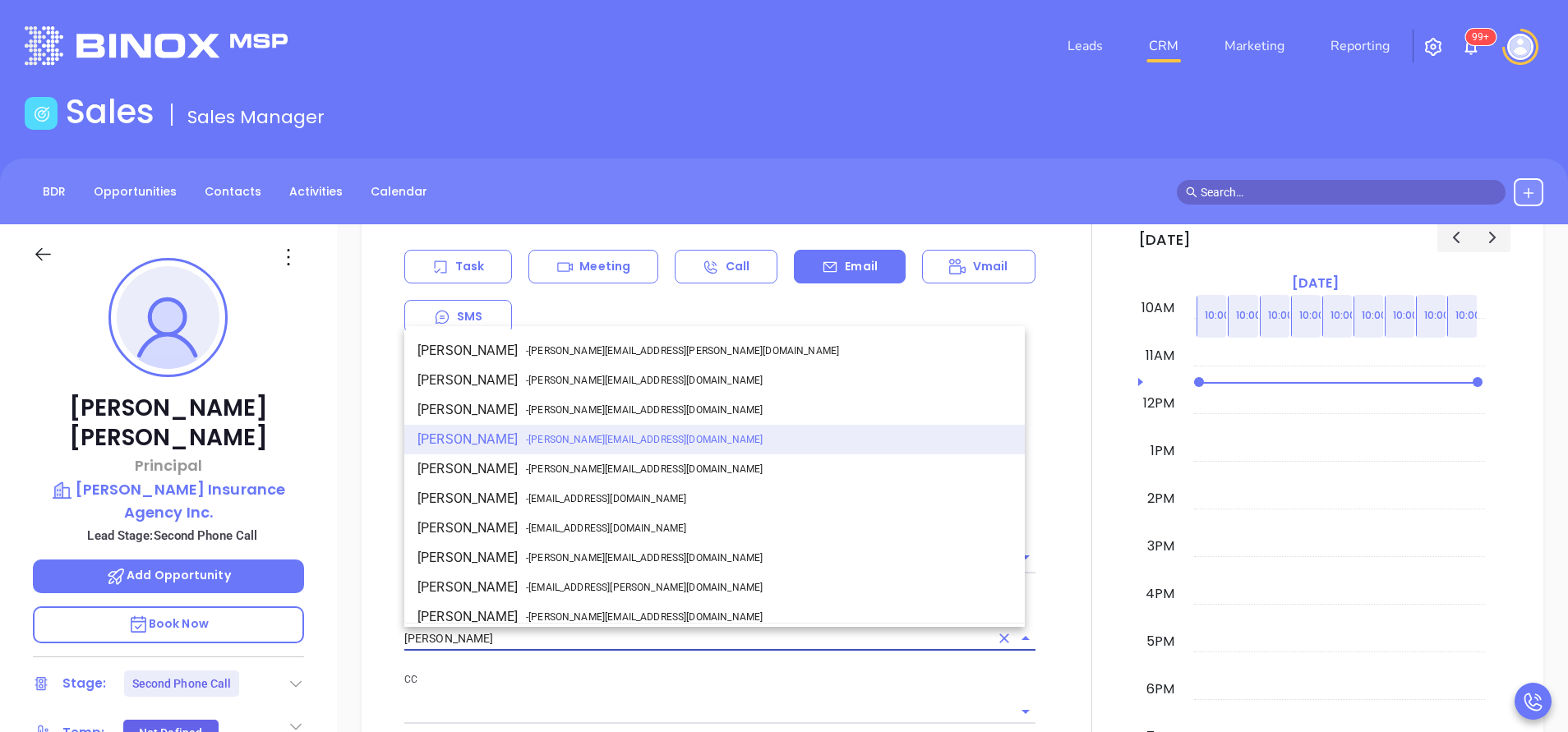
click at [624, 642] on input "[PERSON_NAME]" at bounding box center [696, 638] width 585 height 23
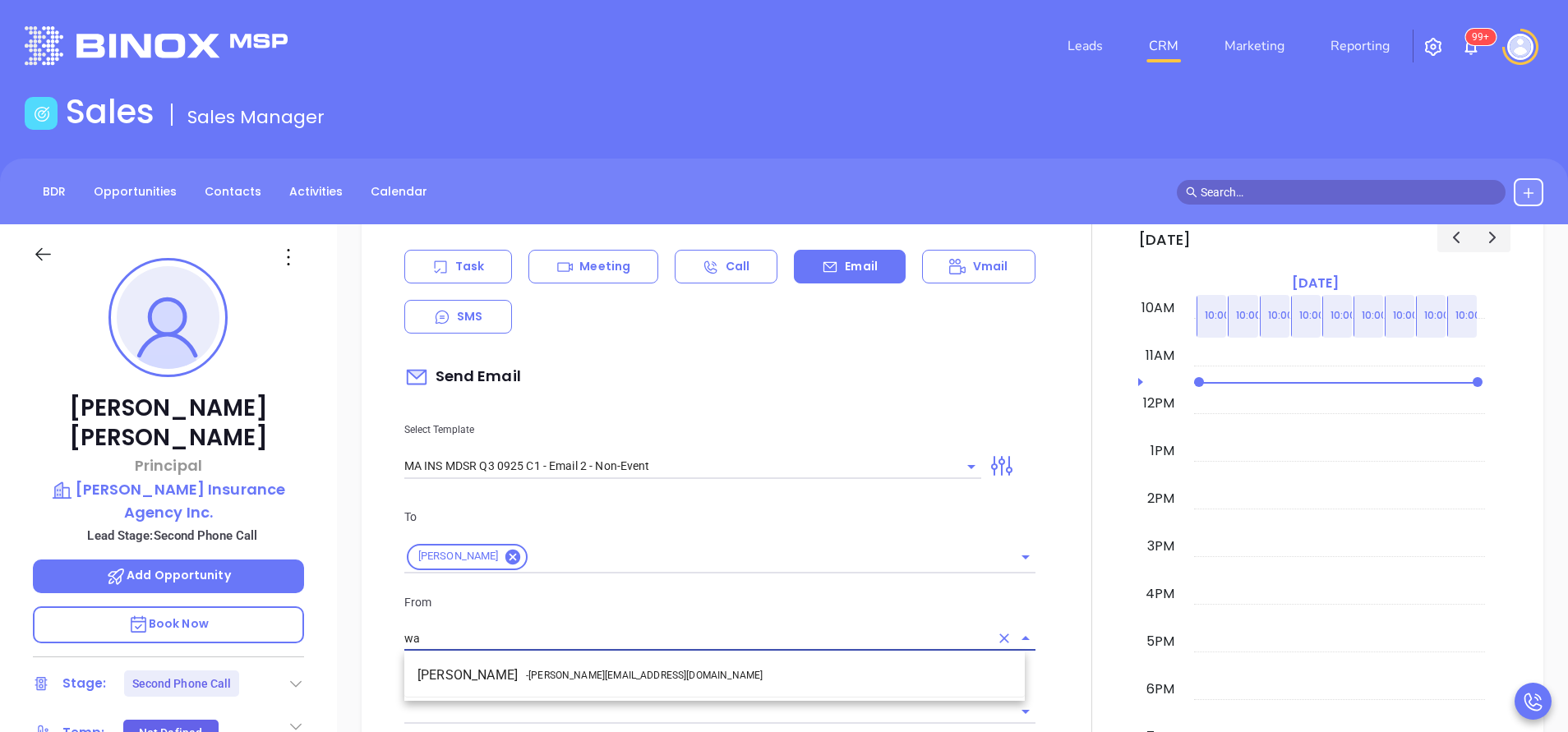
drag, startPoint x: 678, startPoint y: 685, endPoint x: 686, endPoint y: 678, distance: 10.6
click at [681, 684] on li "Walter Contreras - walter@motiva.net" at bounding box center [714, 675] width 620 height 29
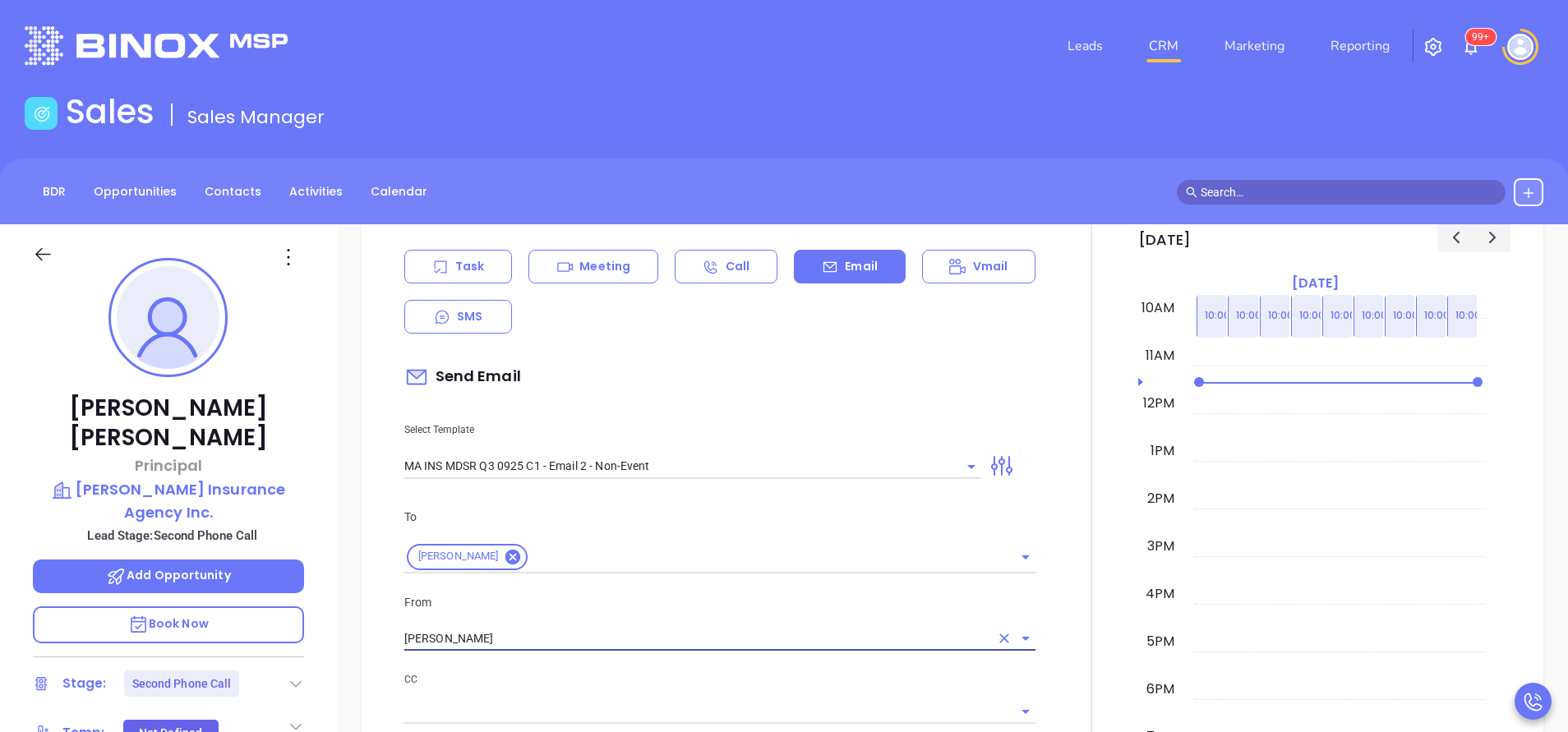
type input "[PERSON_NAME]"
click at [690, 676] on p "CC" at bounding box center [720, 679] width 631 height 19
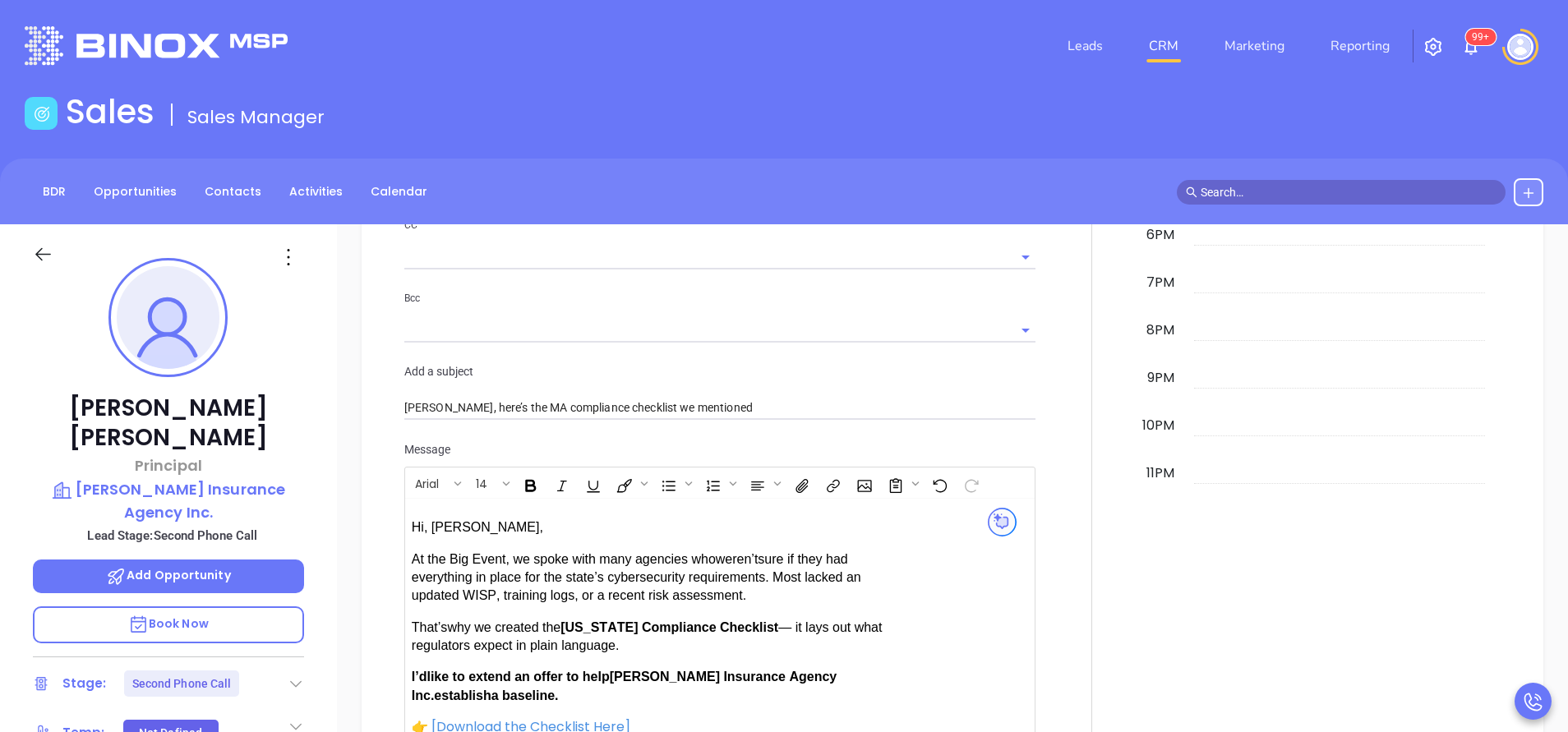
scroll to position [1356, 0]
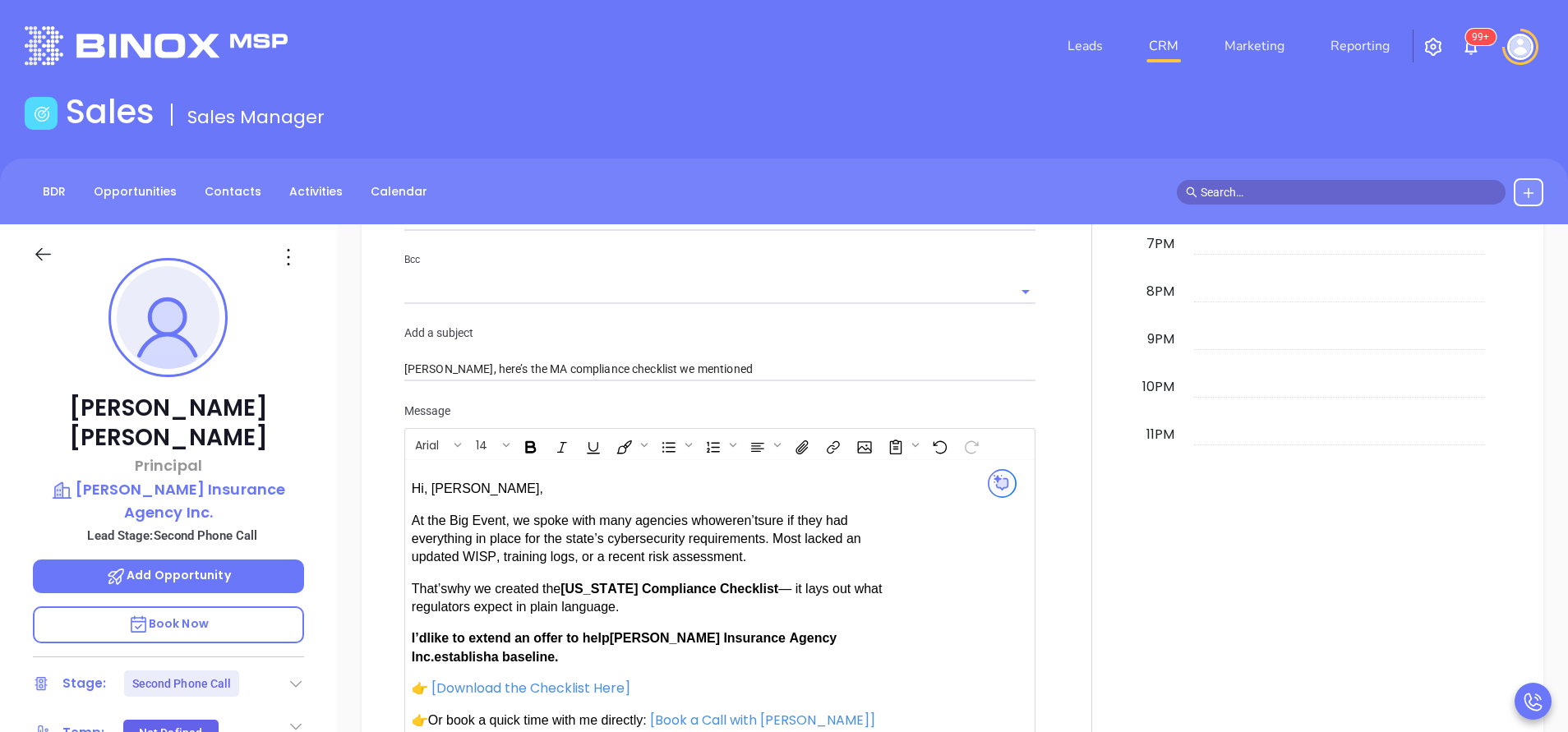
click at [490, 650] on span "establish" at bounding box center [462, 657] width 57 height 14
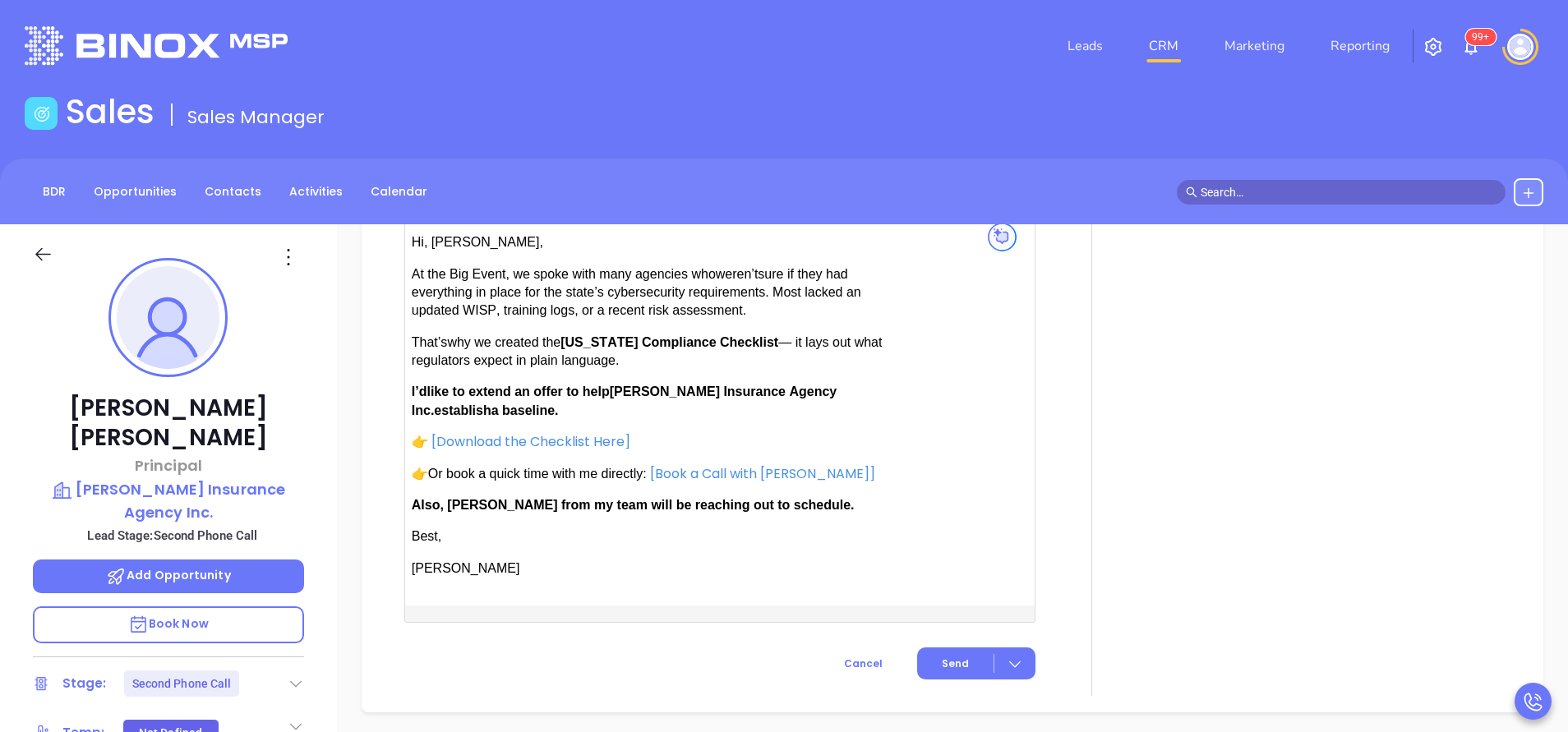
click at [465, 496] on p "Also, [PERSON_NAME] from my team will be reaching out to schedule." at bounding box center [648, 505] width 473 height 19
click at [954, 657] on span "Send" at bounding box center [956, 664] width 27 height 15
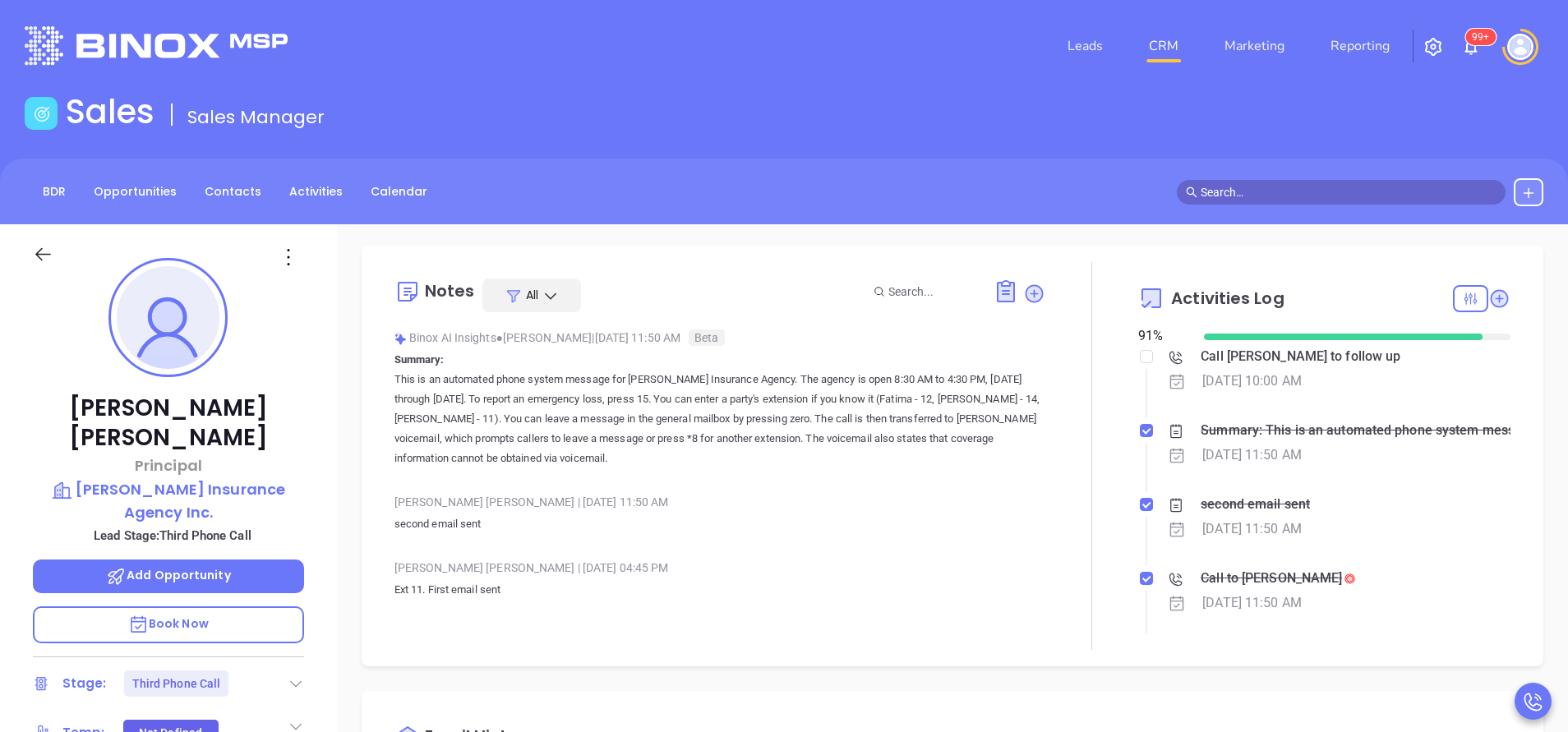
scroll to position [0, 0]
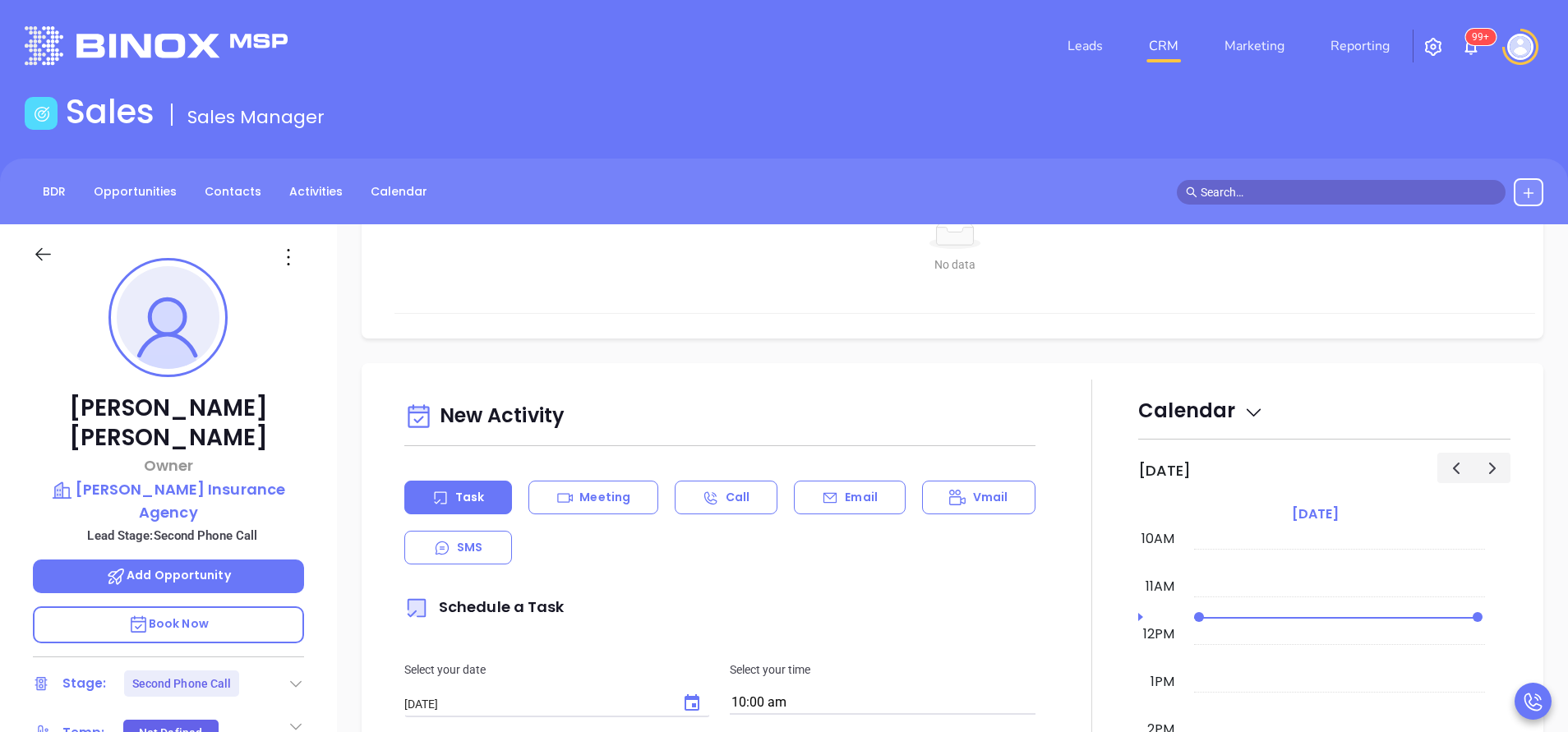
scroll to position [740, 0]
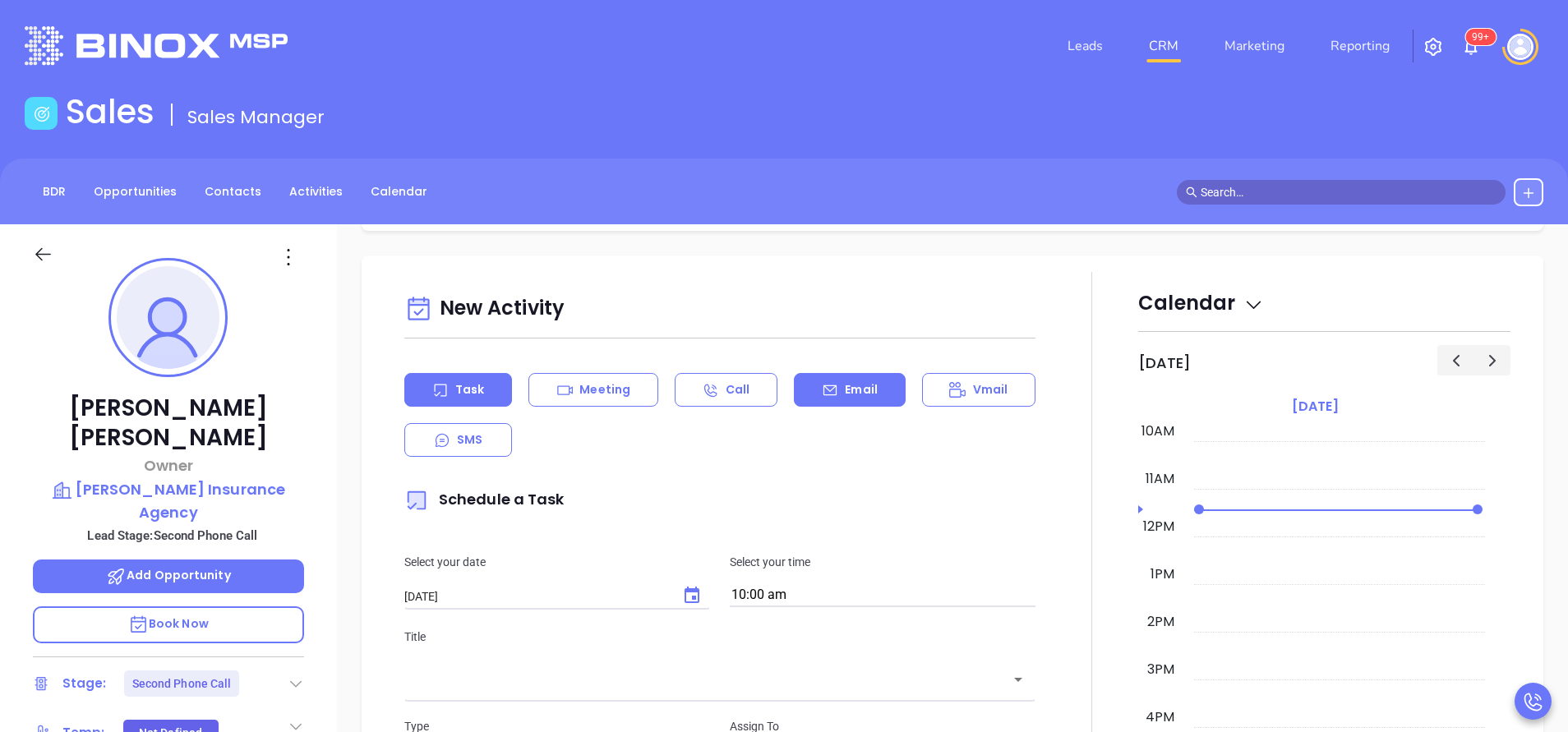
click at [877, 394] on div "Email" at bounding box center [849, 389] width 111 height 34
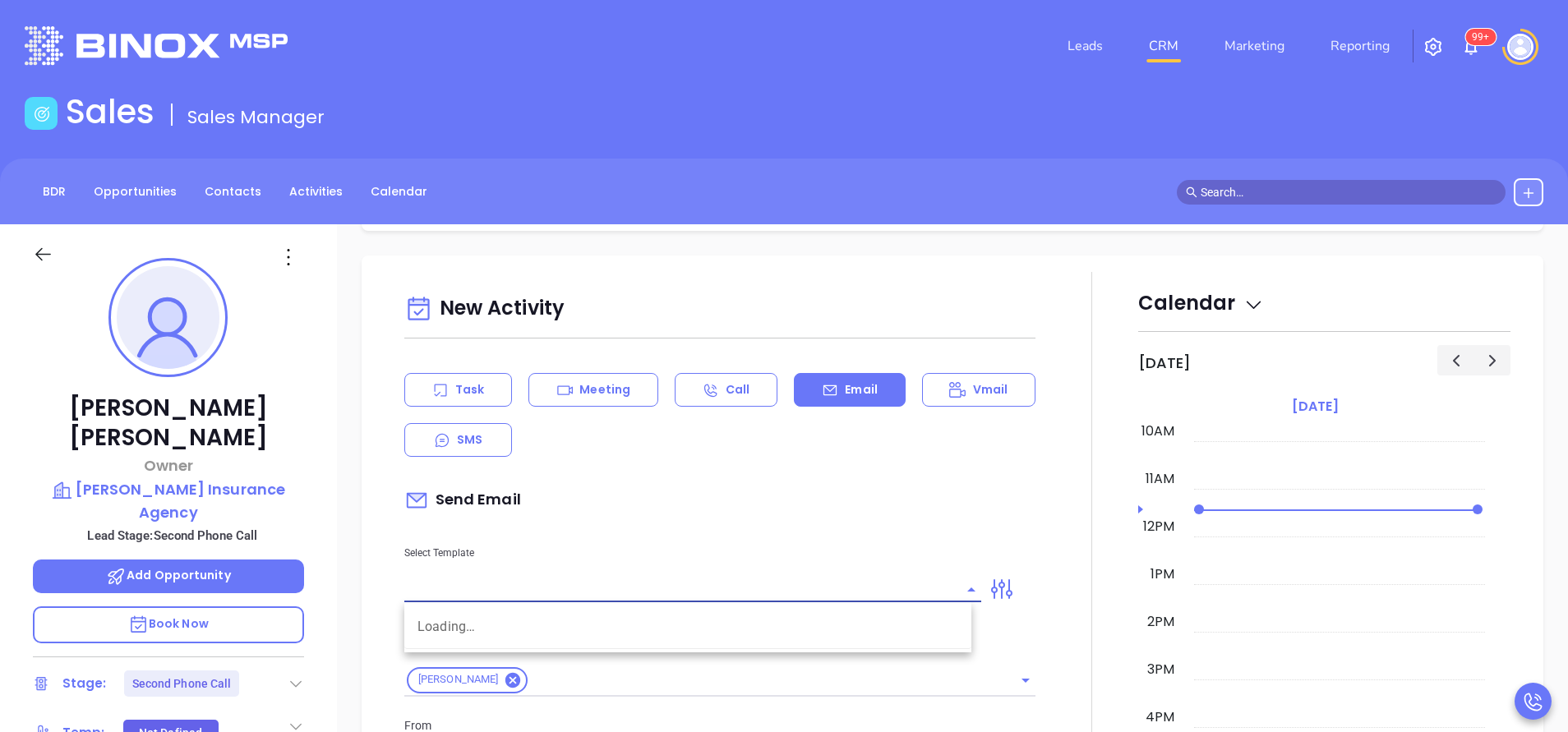
click at [867, 587] on input "text" at bounding box center [681, 590] width 553 height 23
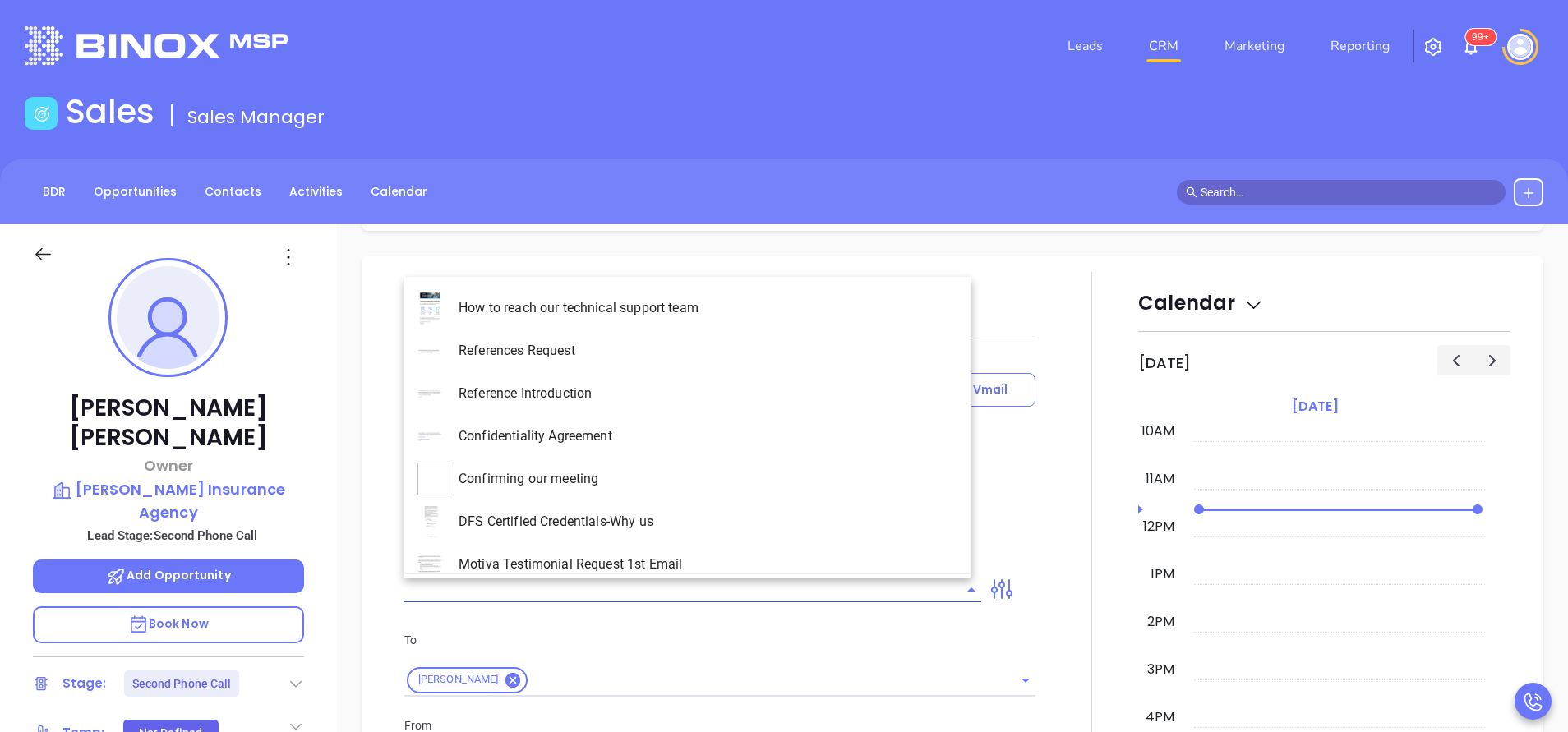
type input "[PERSON_NAME]"
click at [792, 524] on li "MA INS MDSR Q3 0925 C1 - Email 2 - Non-Event" at bounding box center [687, 522] width 567 height 43
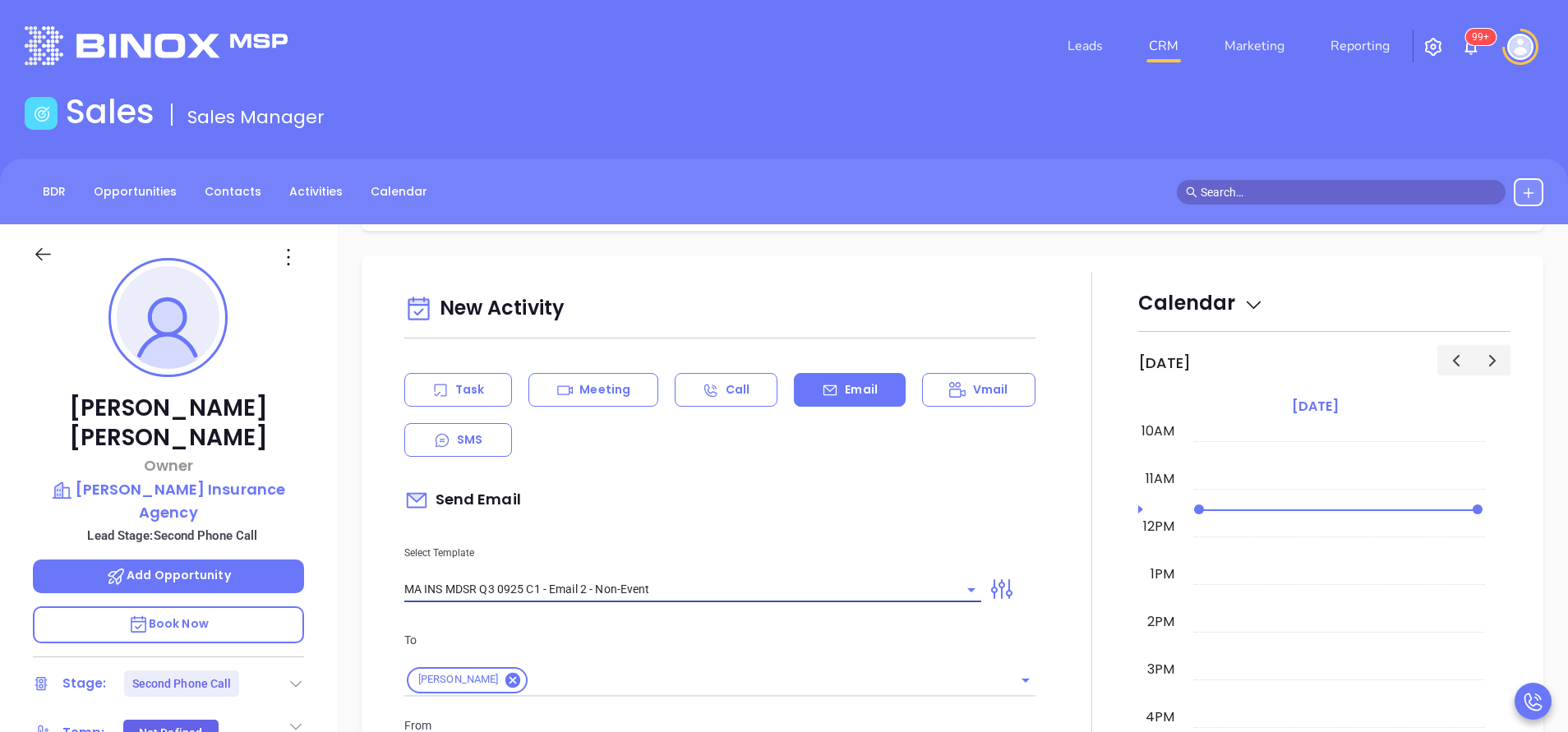
type input "MA INS MDSR Q3 0925 C1 - Email 2 - Non-Event"
click at [792, 524] on div "Select Template MA INS MDSR Q3 0925 C1 - Email 2 - Non-Event" at bounding box center [692, 560] width 597 height 83
type input "[PERSON_NAME], here’s the MA compliance checklist we mentioned"
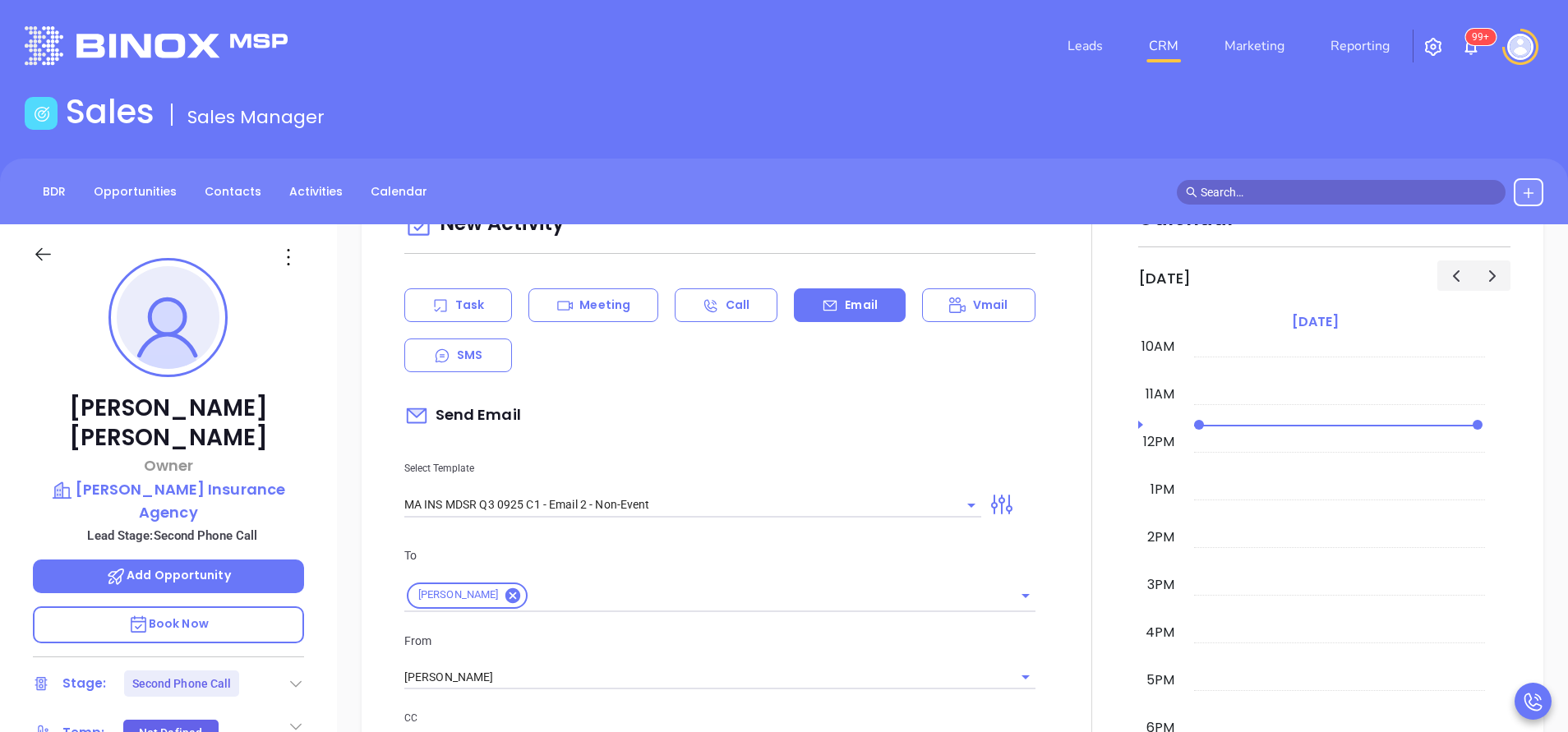
scroll to position [863, 0]
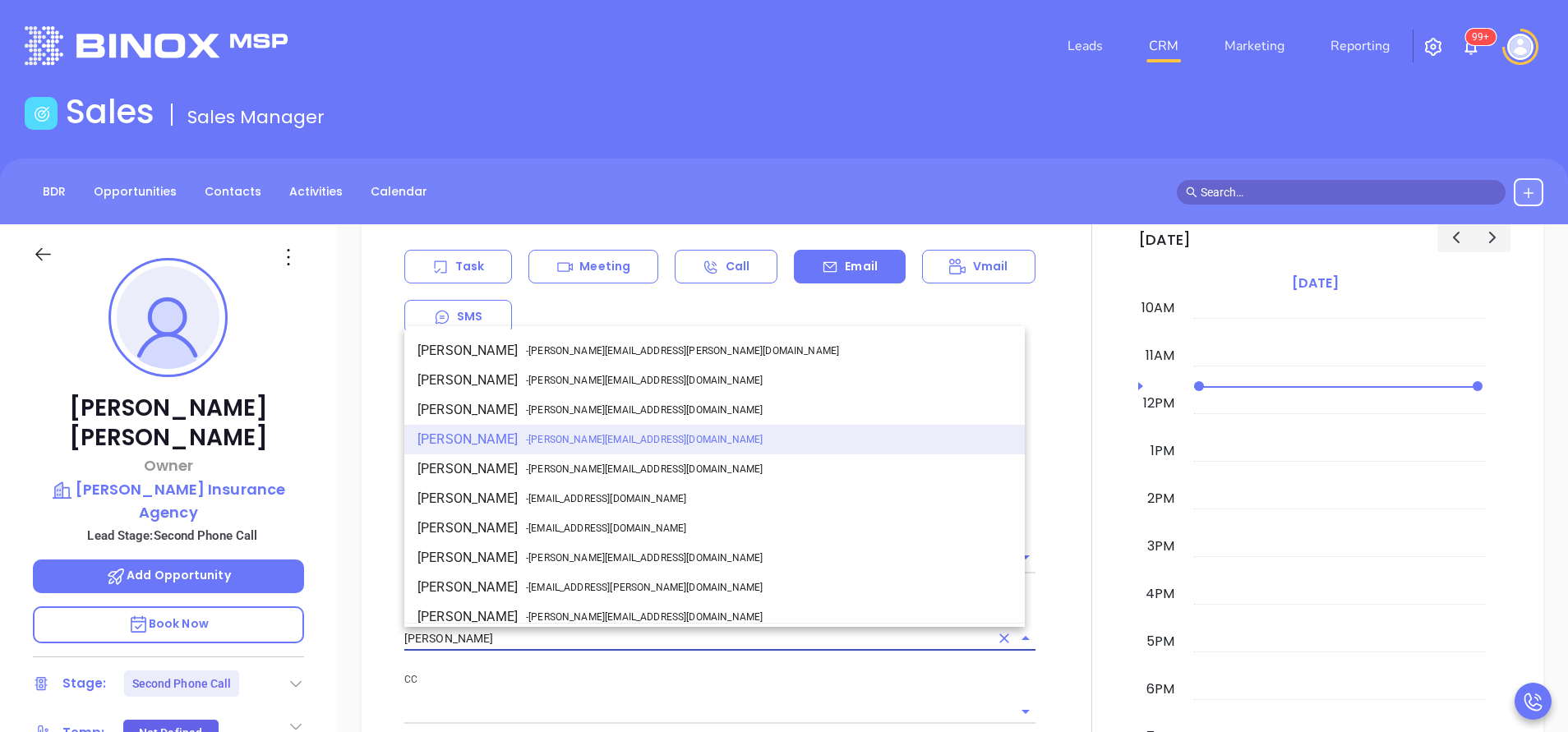
click at [542, 641] on input "[PERSON_NAME]" at bounding box center [696, 638] width 585 height 23
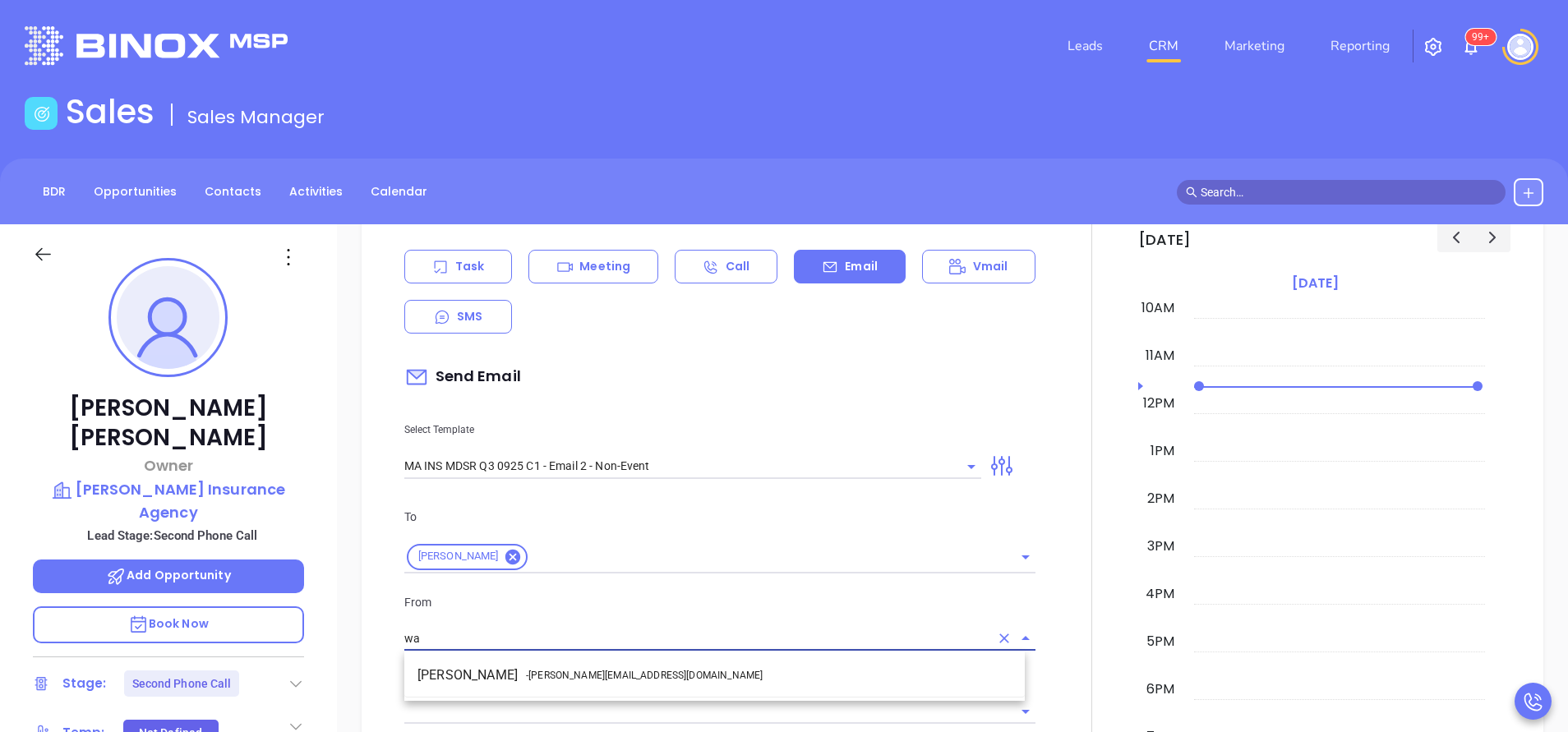
click at [595, 674] on span "- [PERSON_NAME][EMAIL_ADDRESS][DOMAIN_NAME]" at bounding box center [644, 674] width 236 height 15
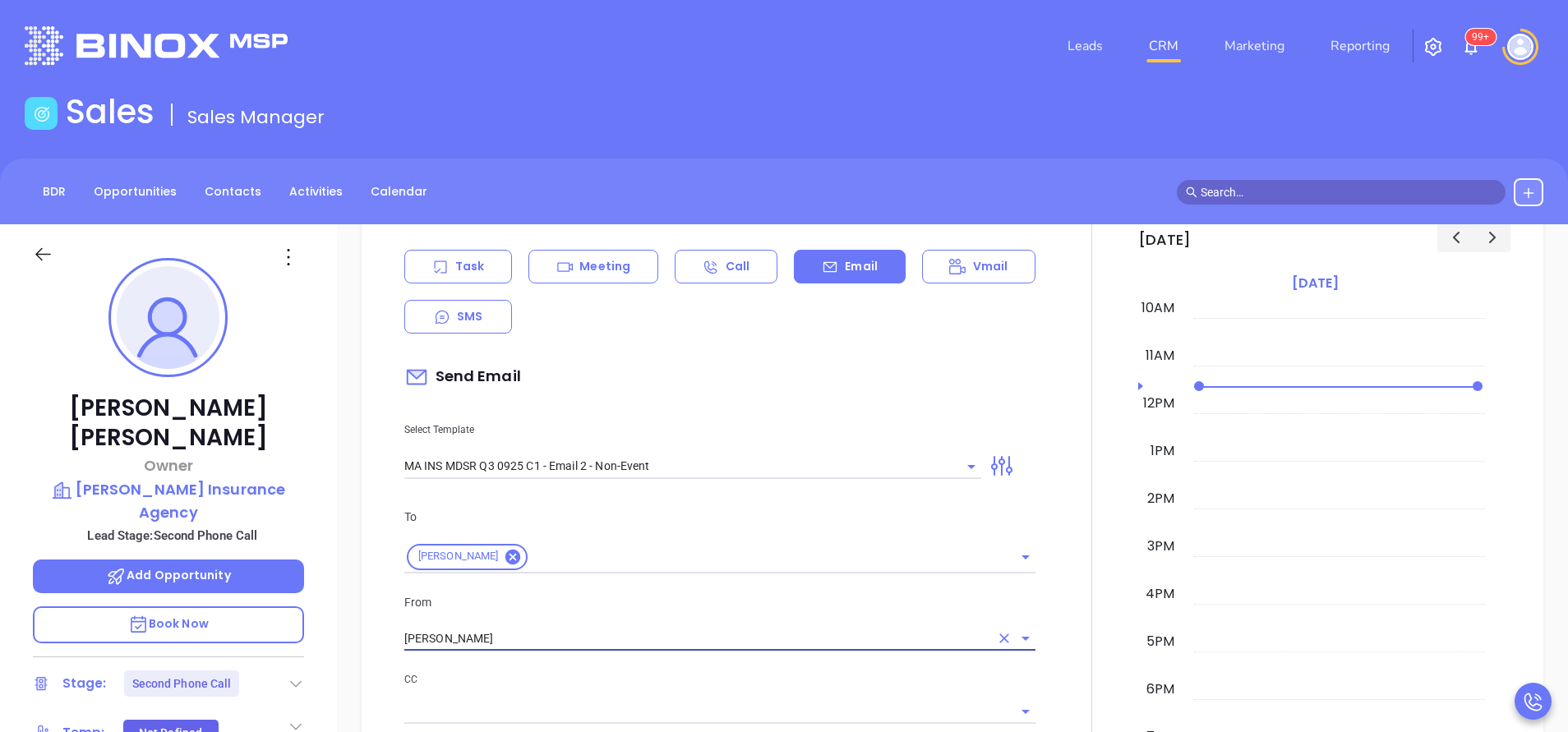
type input "[PERSON_NAME]"
click at [688, 615] on div "From [PERSON_NAME]" at bounding box center [720, 623] width 651 height 59
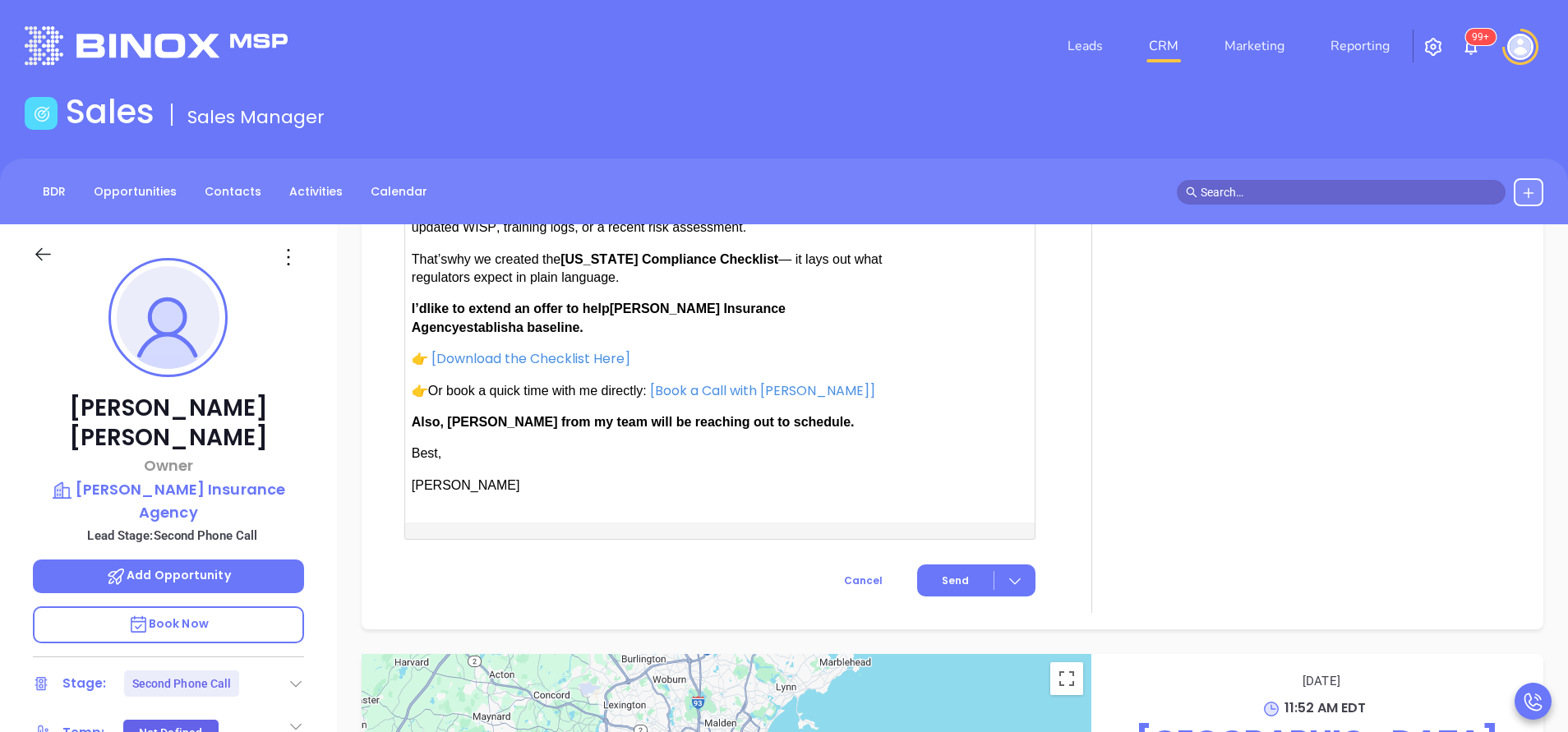
scroll to position [1726, 0]
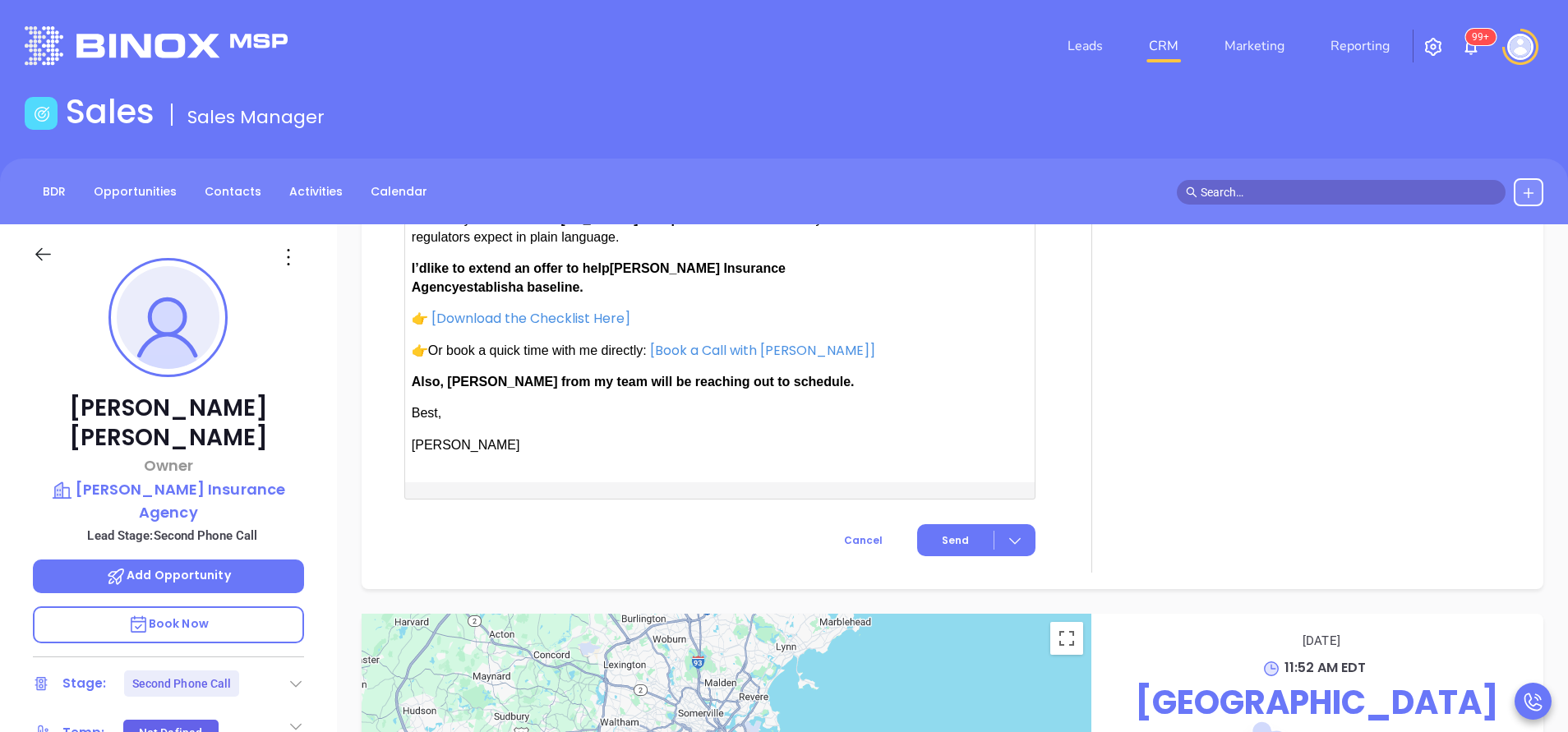
click at [457, 379] on span "Also, [PERSON_NAME] from my team will be reaching out to schedule." at bounding box center [634, 382] width 443 height 14
click at [458, 379] on span "Also, [PERSON_NAME] from my team will be reaching out to schedule." at bounding box center [634, 382] width 443 height 14
click at [824, 260] on p "I’d like to extend an offer to help [PERSON_NAME] Insurance Agency establish a …" at bounding box center [648, 278] width 473 height 37
click at [932, 524] on button "Send" at bounding box center [975, 540] width 118 height 32
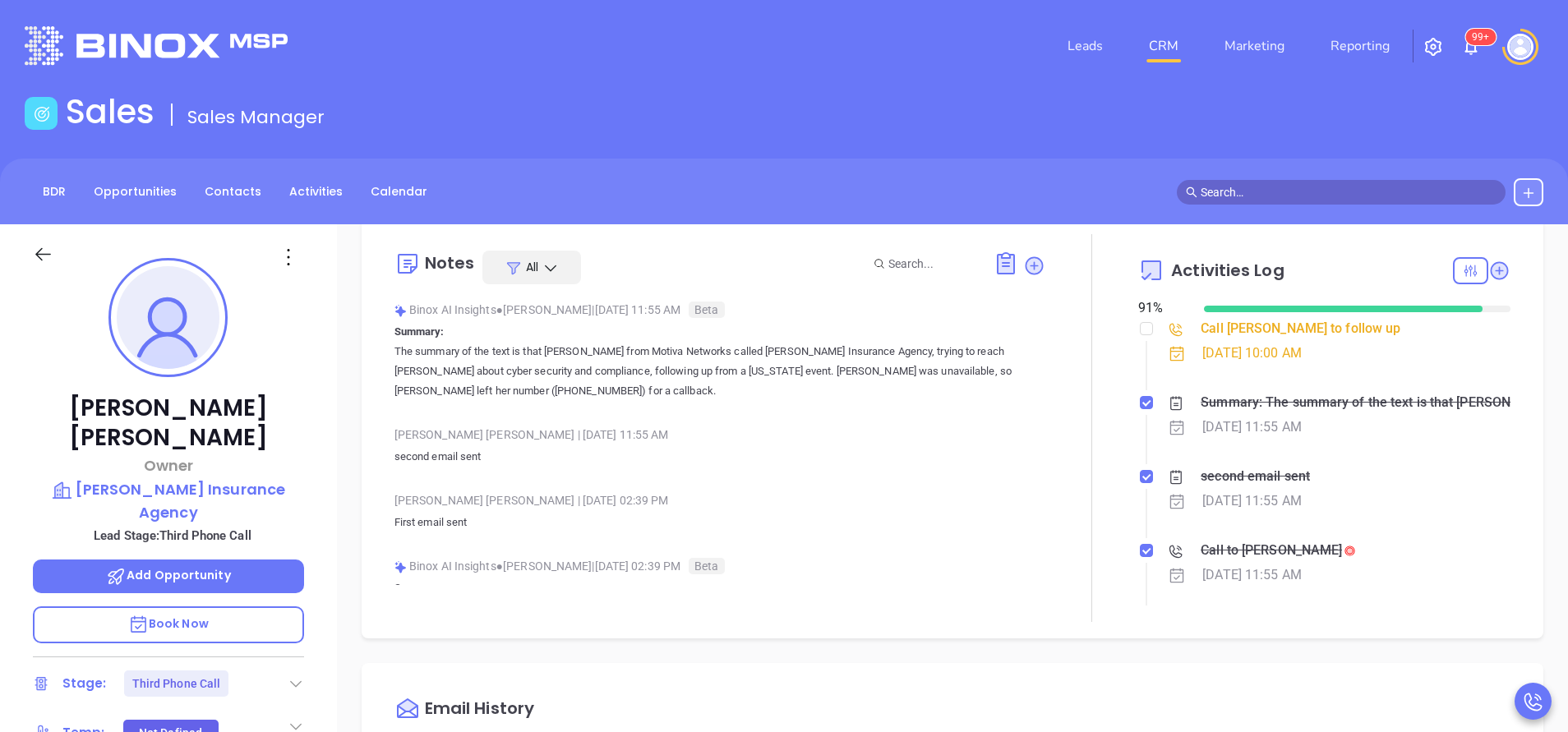
scroll to position [0, 0]
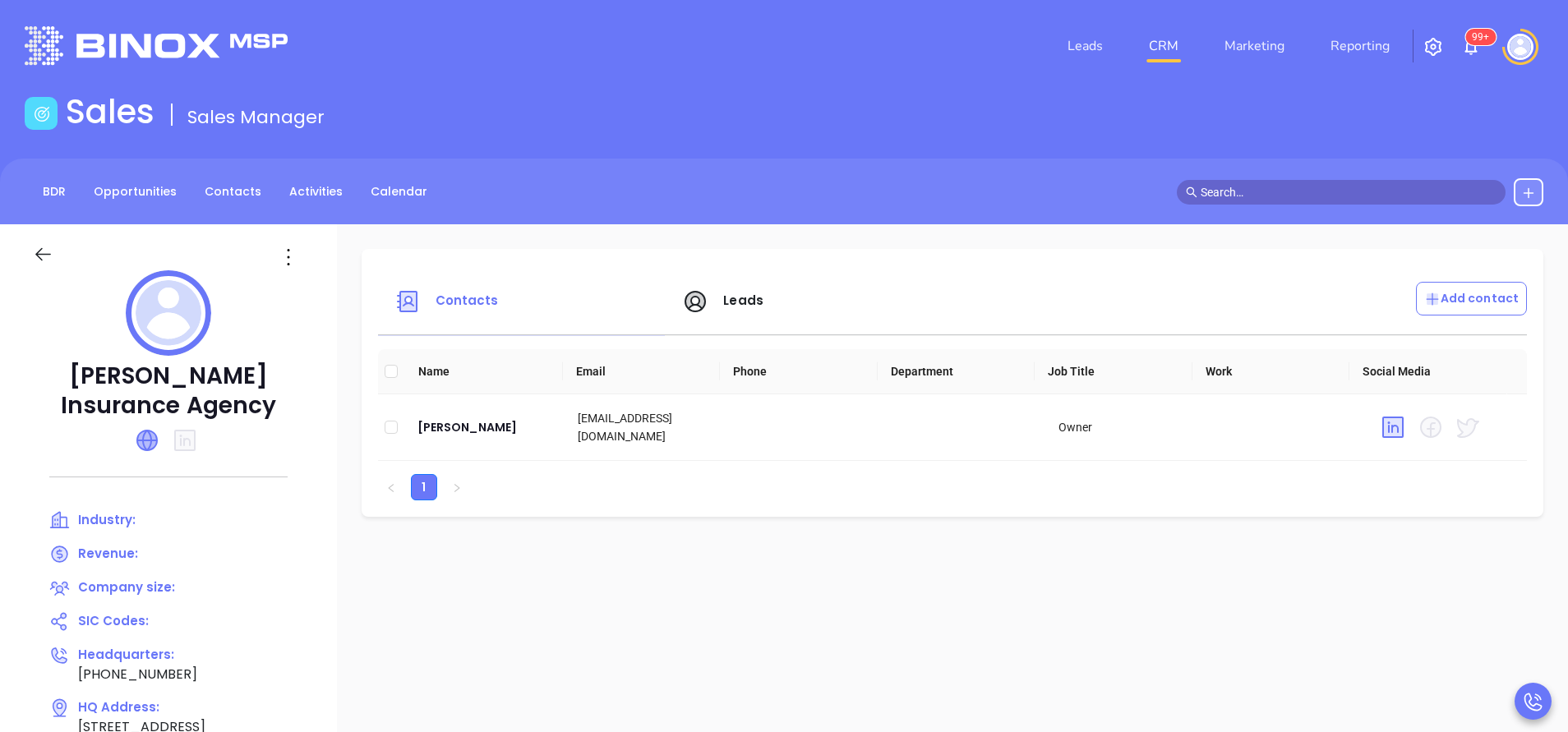
click at [157, 432] on icon at bounding box center [147, 440] width 20 height 20
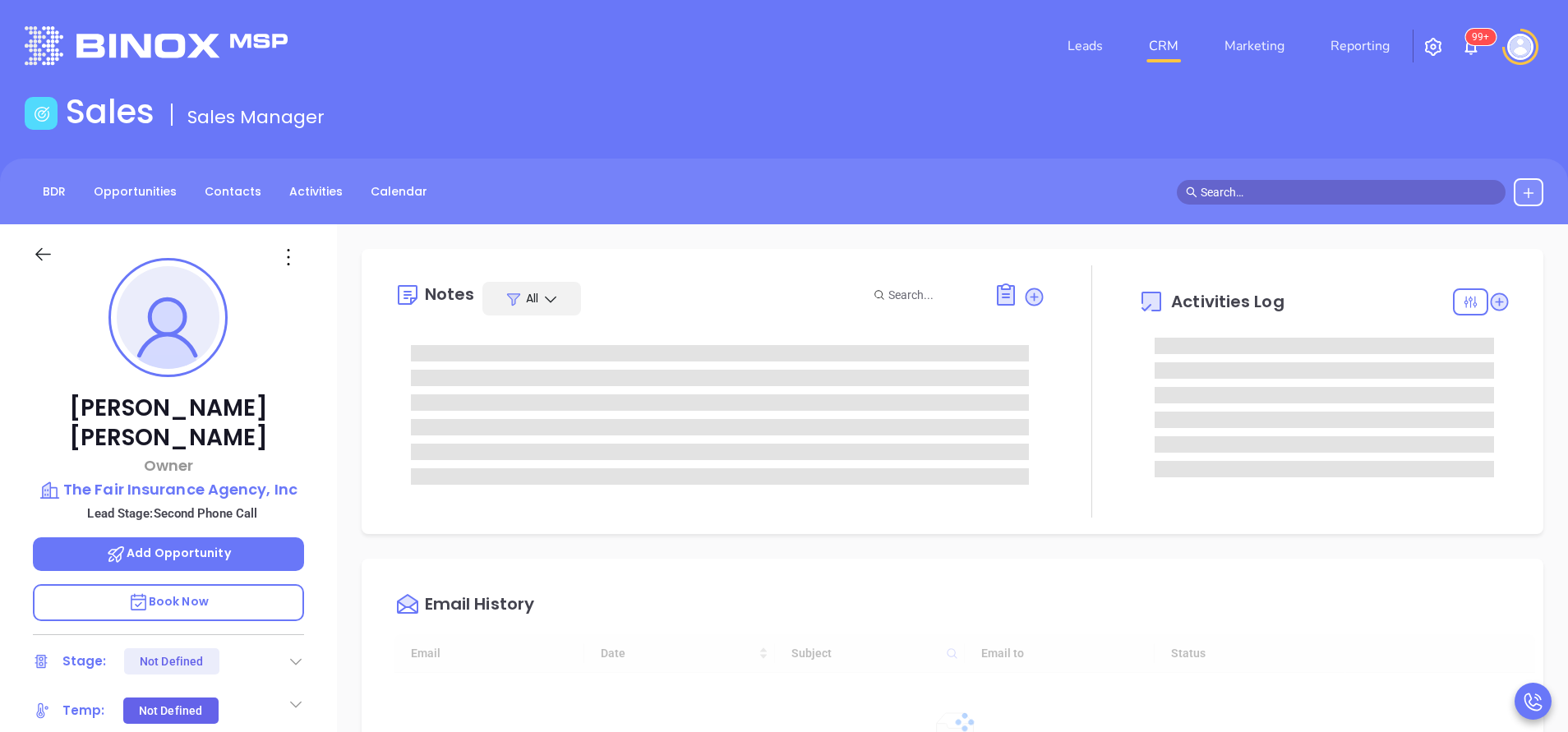
type input "[DATE]"
type input "[PERSON_NAME]"
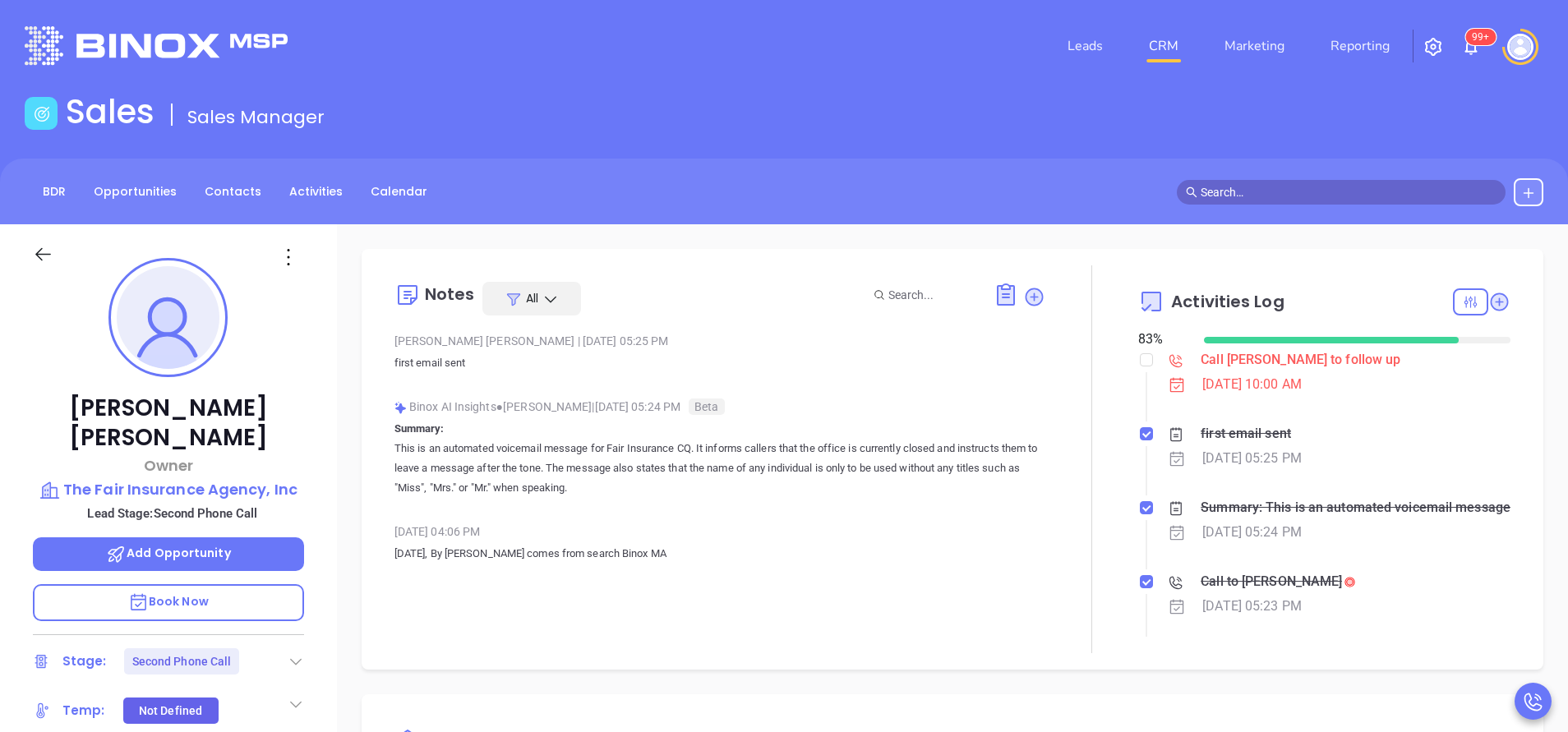
drag, startPoint x: 643, startPoint y: 346, endPoint x: 678, endPoint y: 338, distance: 35.9
click at [678, 338] on div "Vicky Mendoza | Oct 7, 2025 05:25 PM" at bounding box center [720, 341] width 651 height 24
click at [315, 325] on div "Kathy Silvia Owner The Fair Insurance Agency, Inc Lead Stage: Second Phone Call…" at bounding box center [168, 682] width 337 height 915
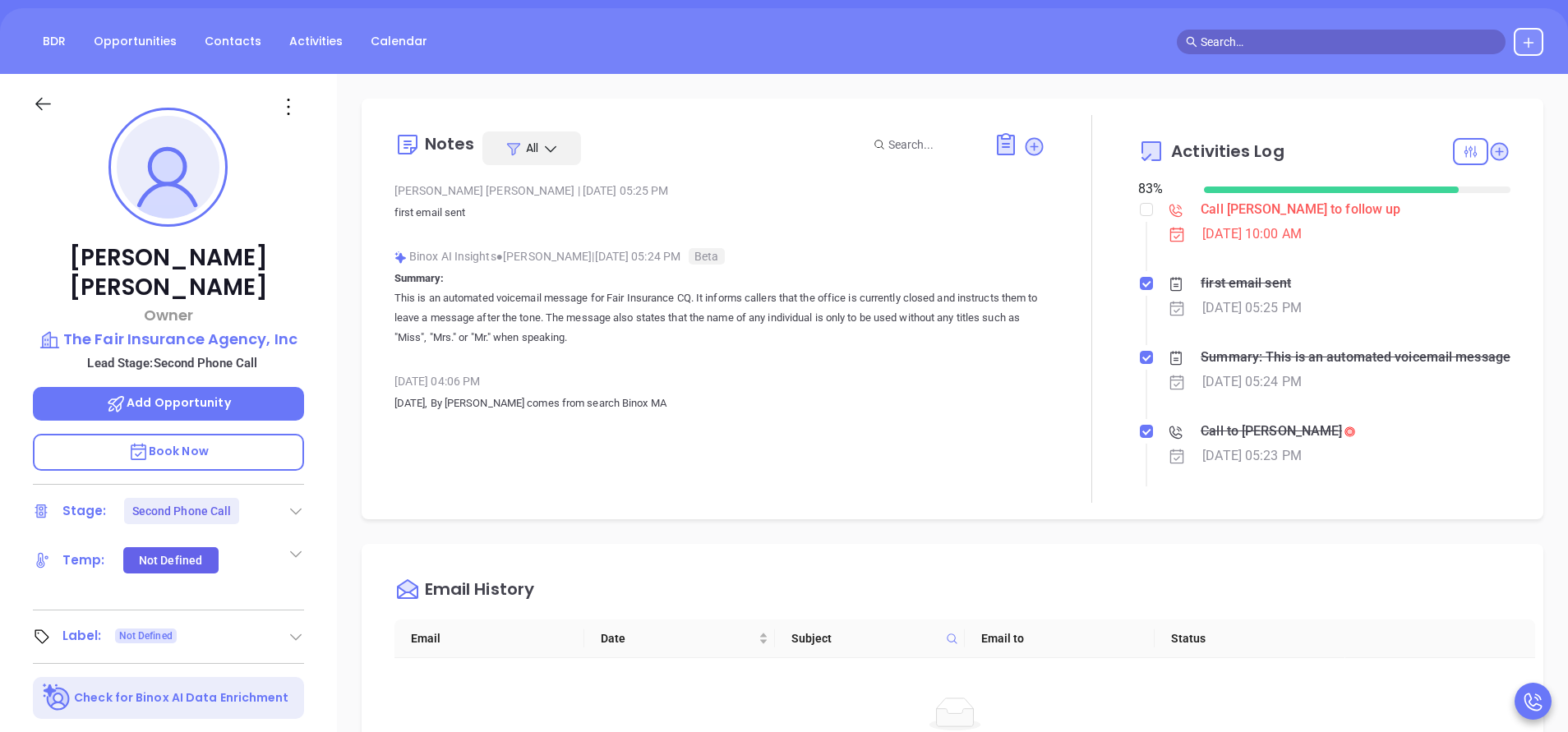
scroll to position [148, 0]
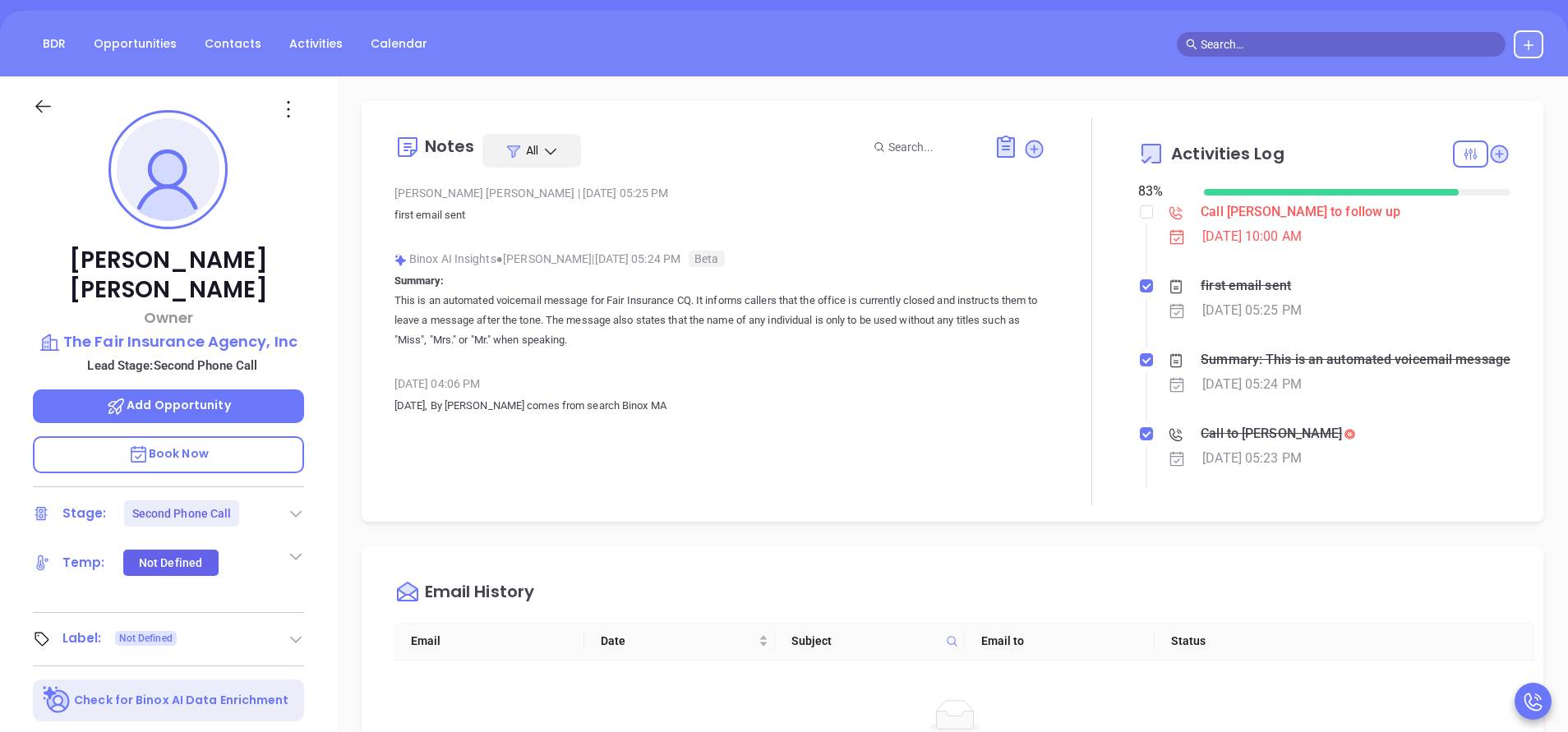
click at [320, 371] on div "Kathy Silvia Owner The Fair Insurance Agency, Inc Lead Stage: Second Phone Call…" at bounding box center [168, 534] width 337 height 915
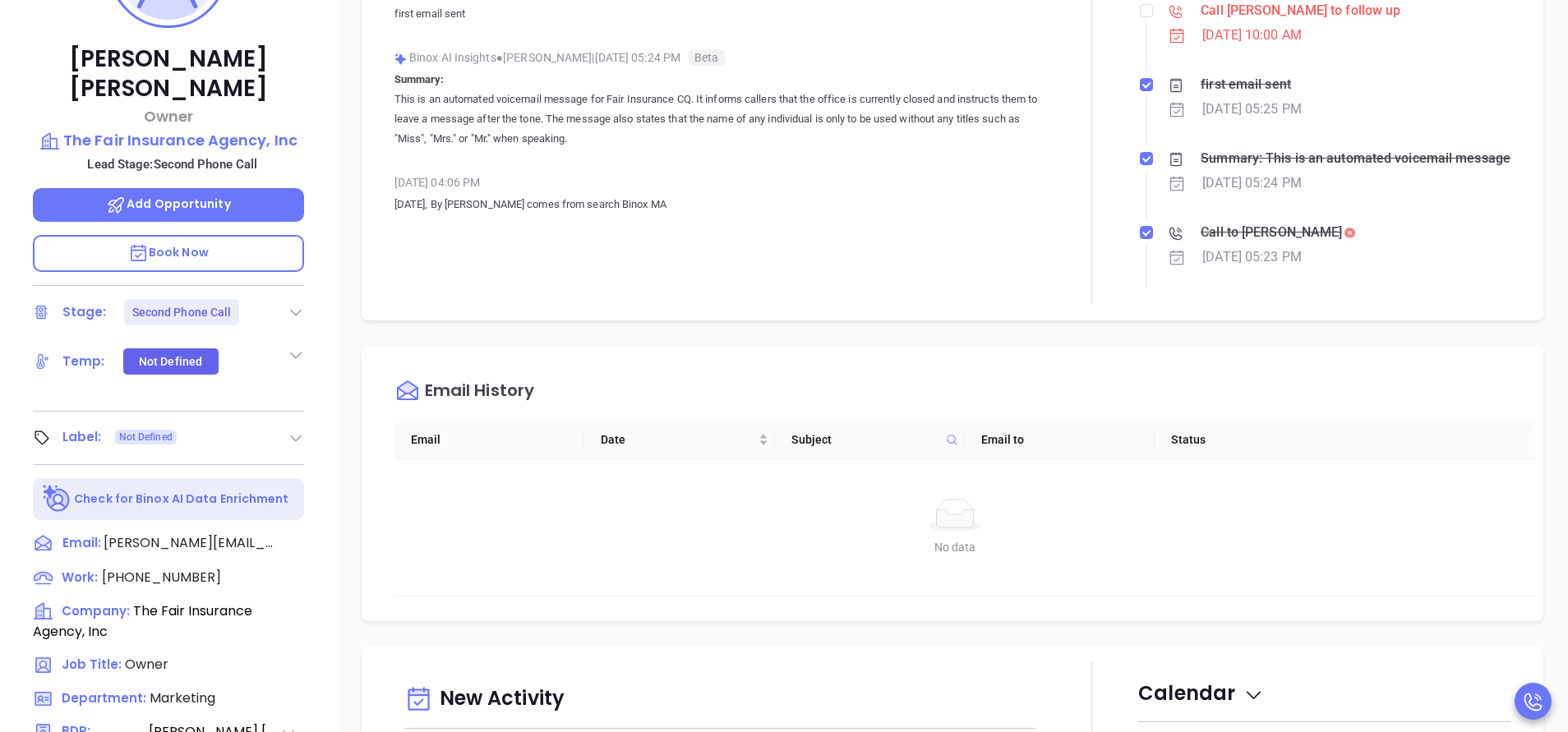
scroll to position [394, 0]
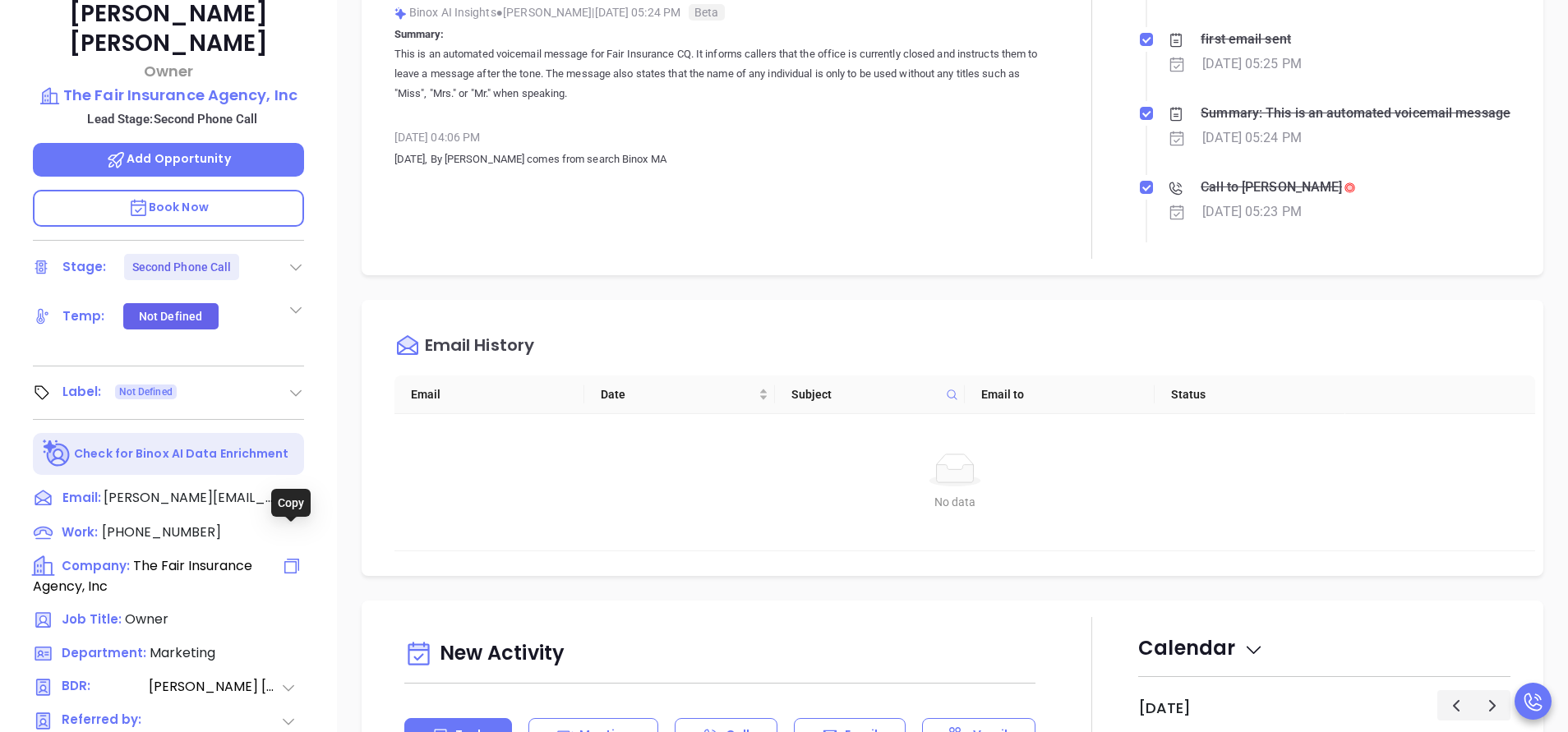
click at [288, 556] on icon at bounding box center [292, 566] width 20 height 20
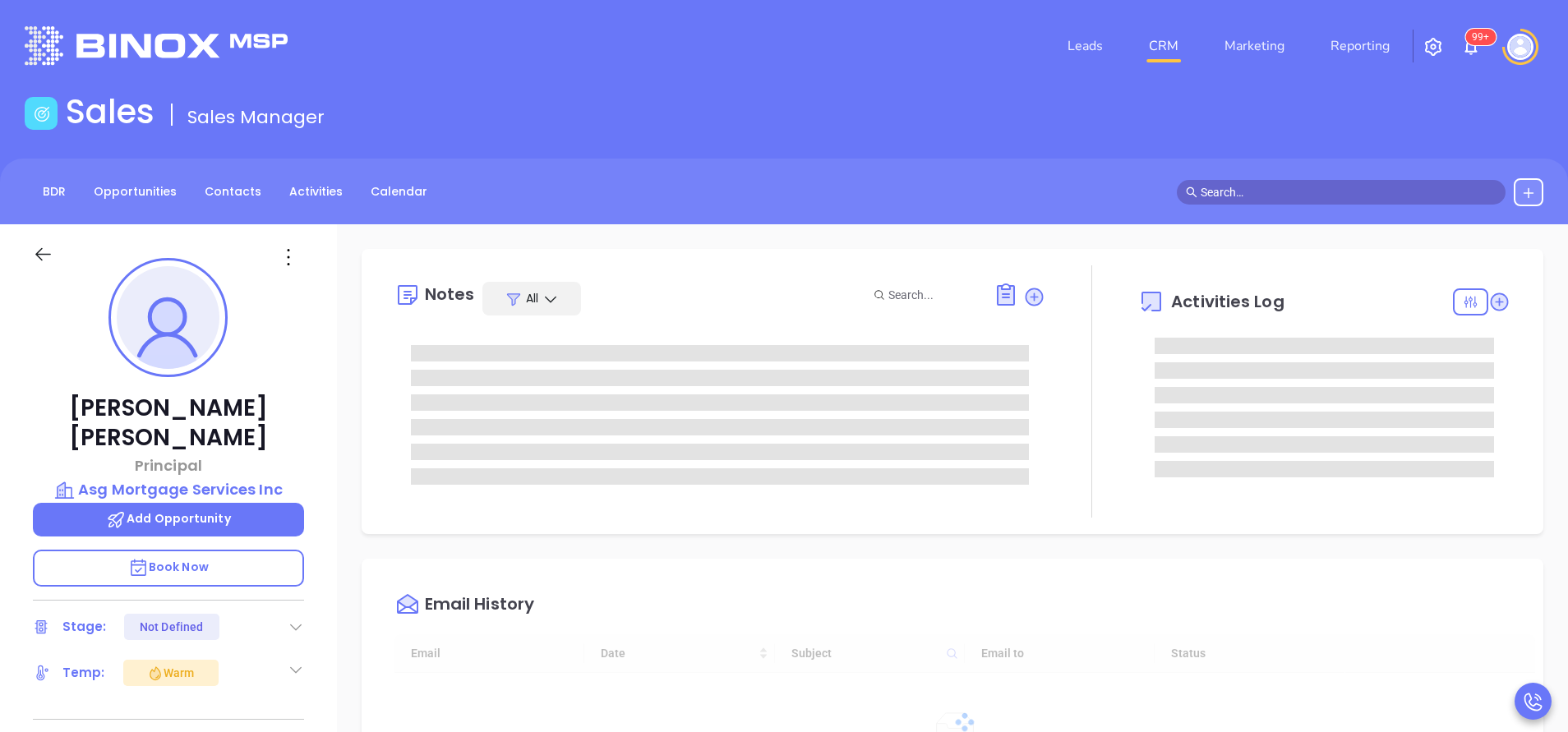
type input "[DATE]"
type input "Vicky Mendoza"
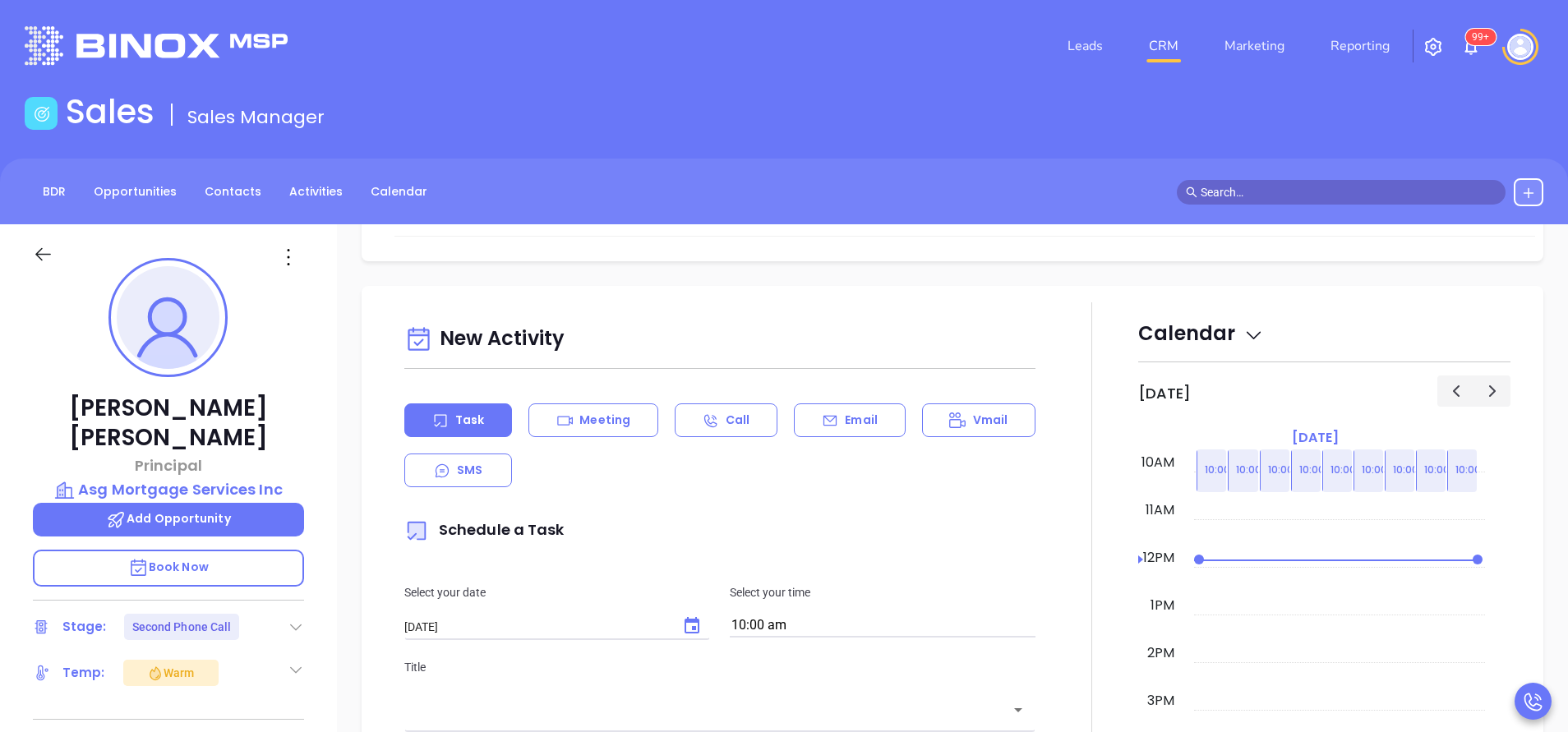
scroll to position [986, 0]
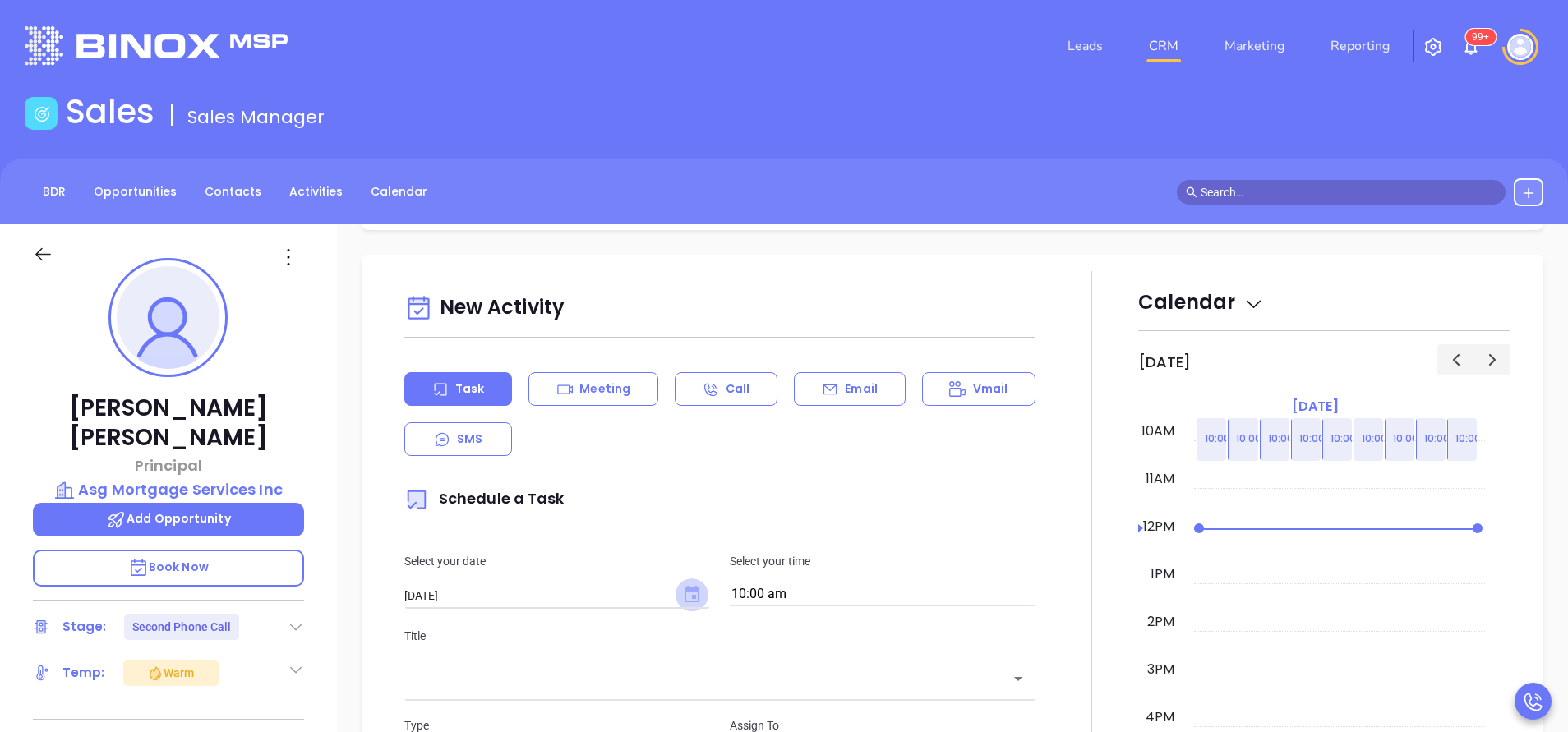
click at [685, 591] on icon "Choose date, selected date is Oct 15, 2025" at bounding box center [691, 593] width 15 height 17
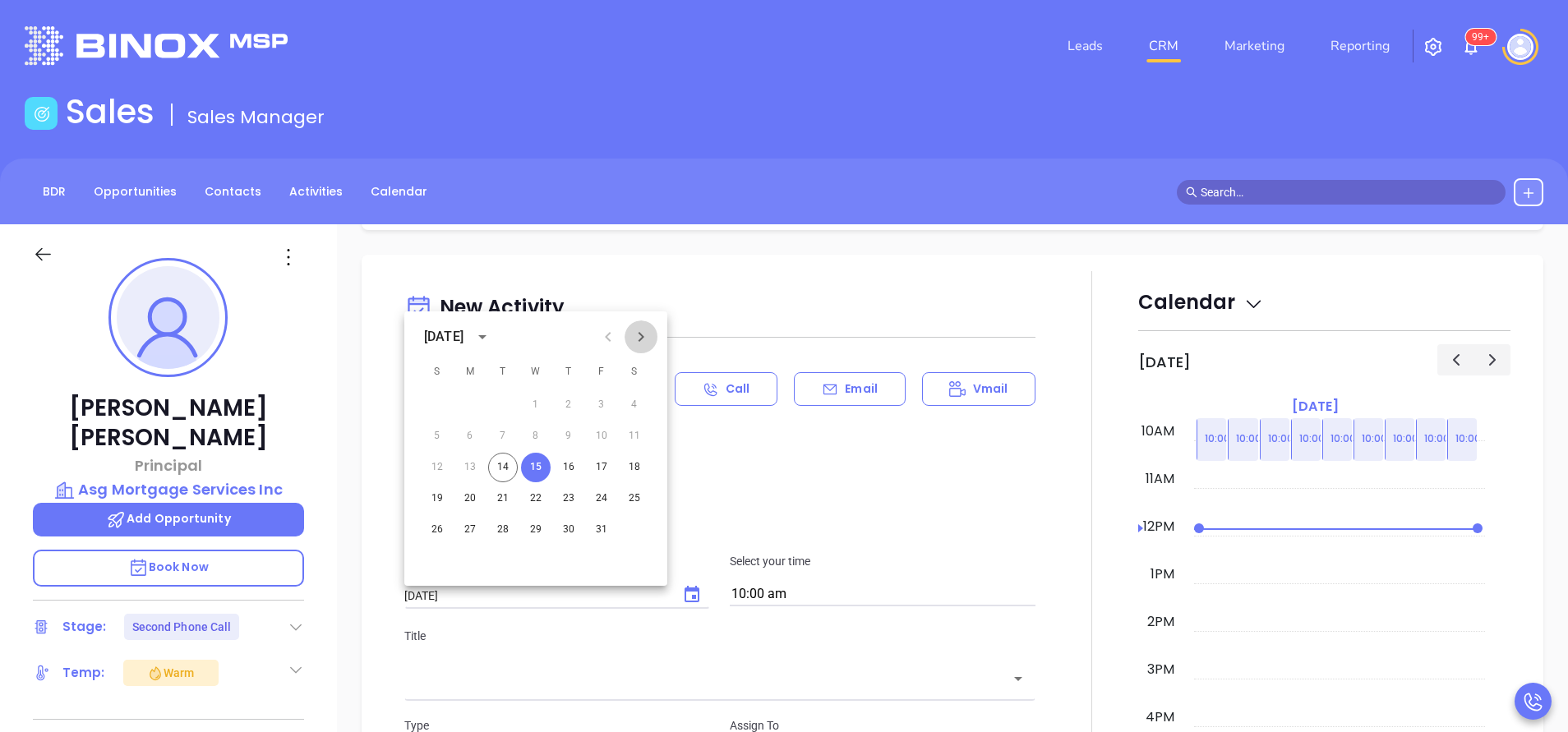
click at [646, 342] on icon "Next month" at bounding box center [640, 337] width 20 height 20
click at [505, 435] on button "4" at bounding box center [503, 436] width 29 height 29
type input "11/04/2025"
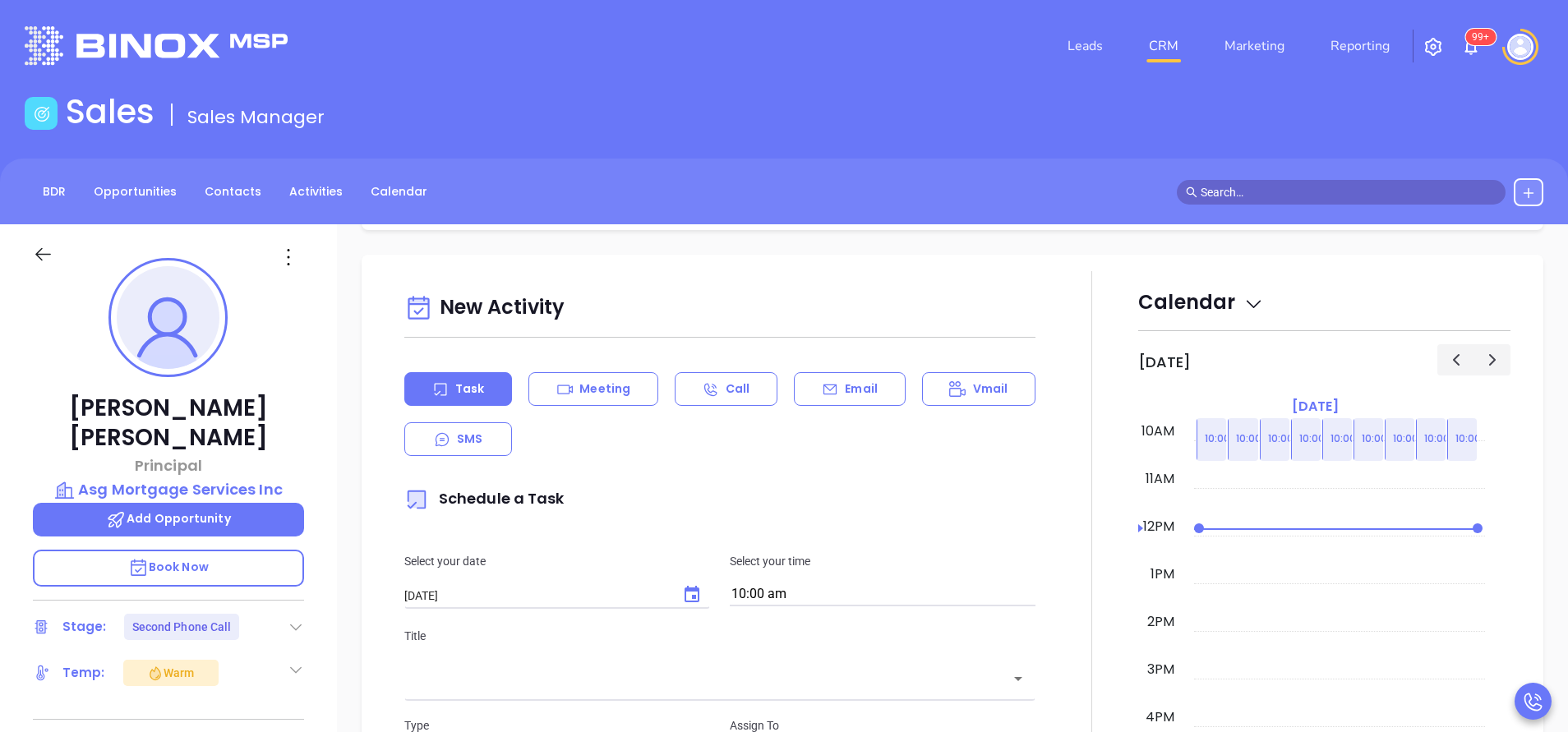
click at [763, 469] on div "New Activity Task Meeting Call Email Vmail SMS Schedule a Task Select your date…" at bounding box center [720, 679] width 651 height 783
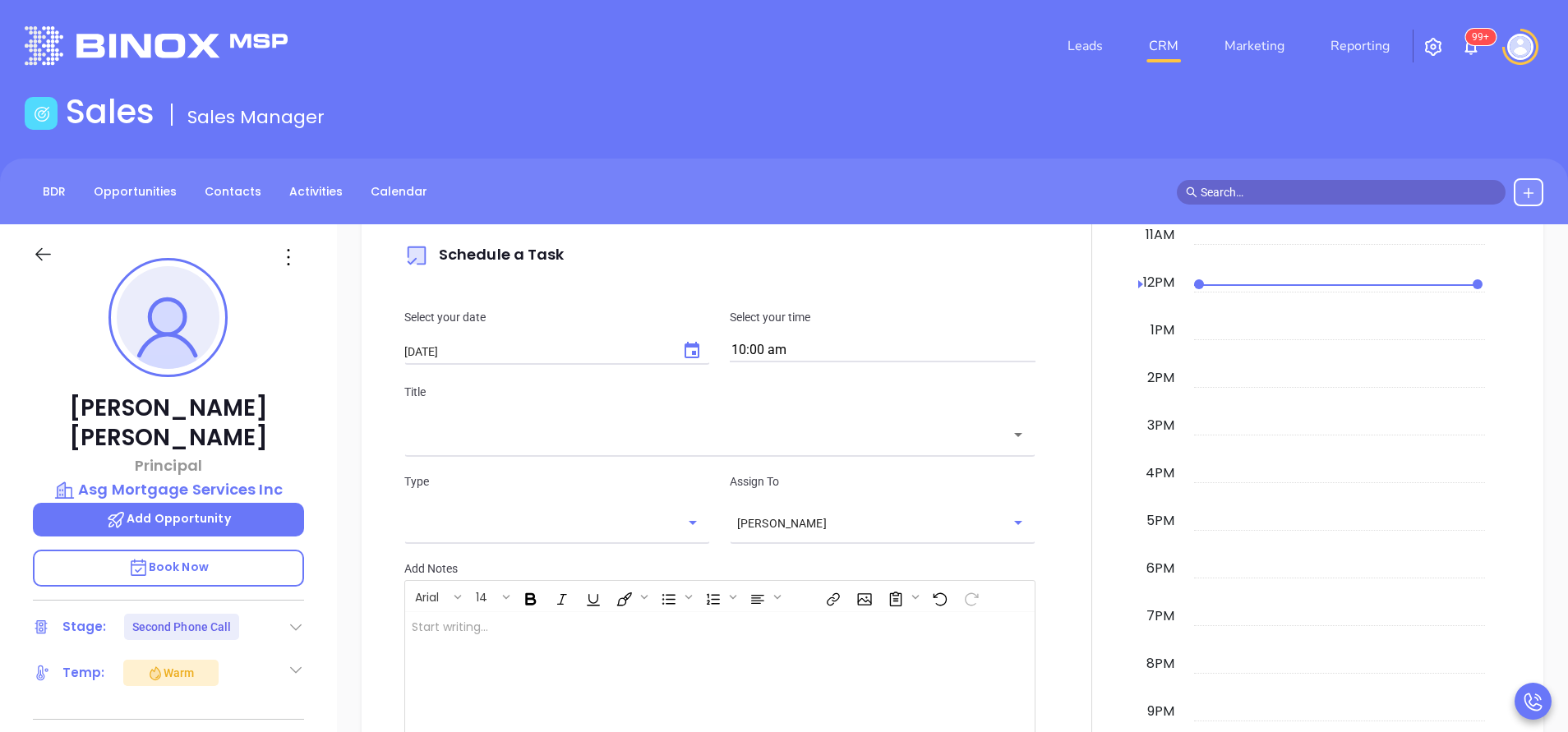
scroll to position [1233, 0]
click at [659, 449] on div "​" at bounding box center [720, 431] width 631 height 35
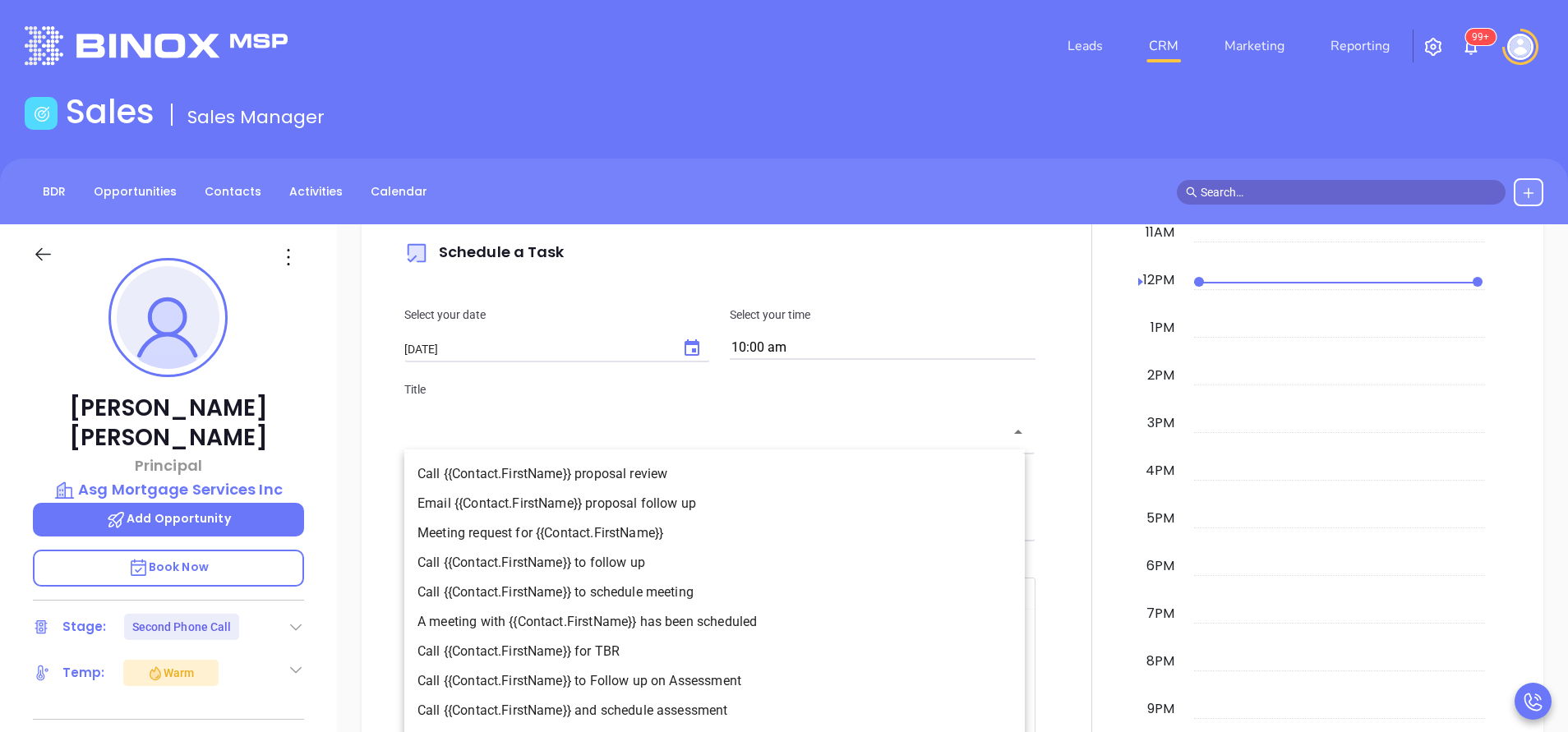
click at [642, 563] on li "Call {{Contact.FirstName}} to follow up" at bounding box center [714, 562] width 620 height 29
type input "Call Marion to follow up"
type input "Call"
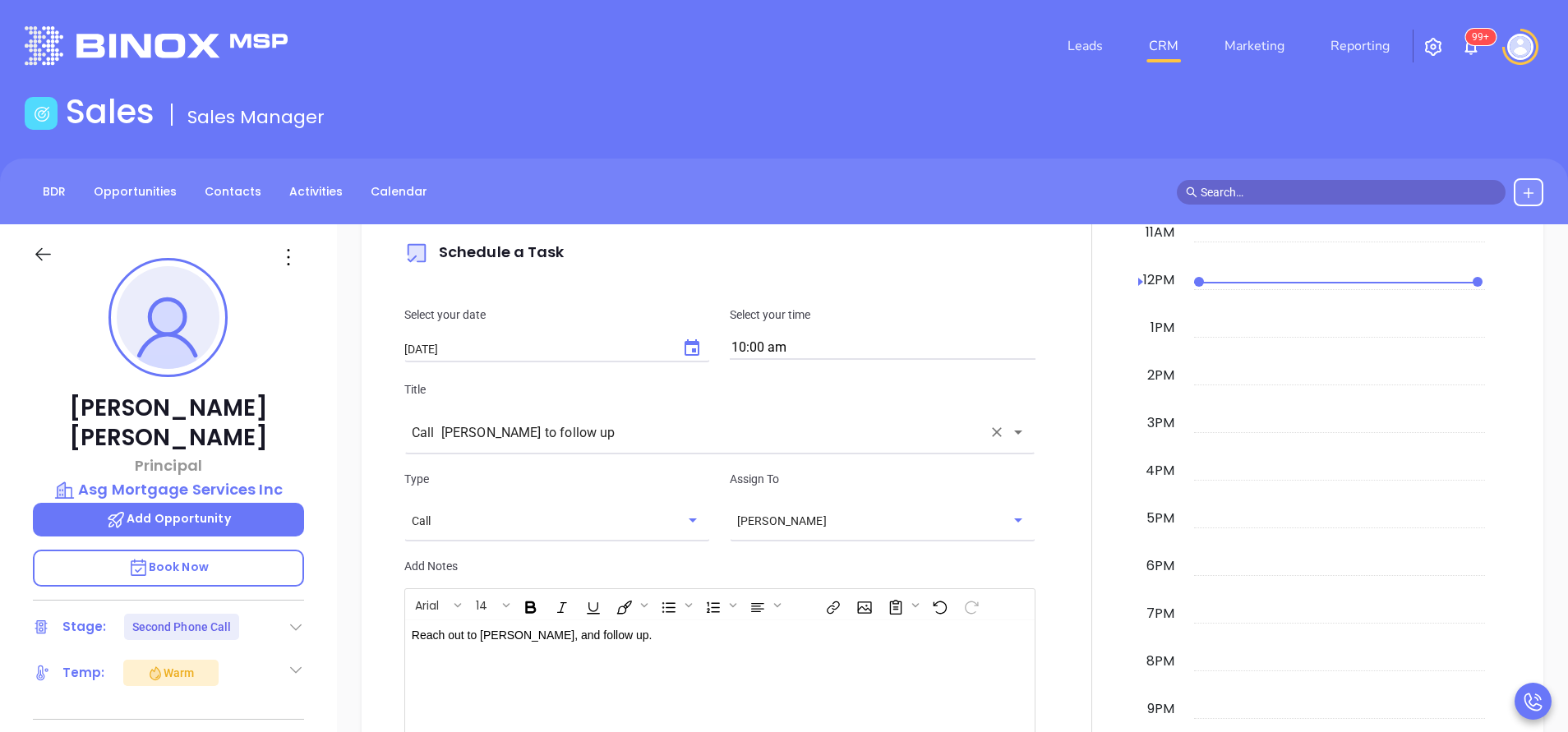
click at [1049, 532] on div at bounding box center [1092, 466] width 93 height 883
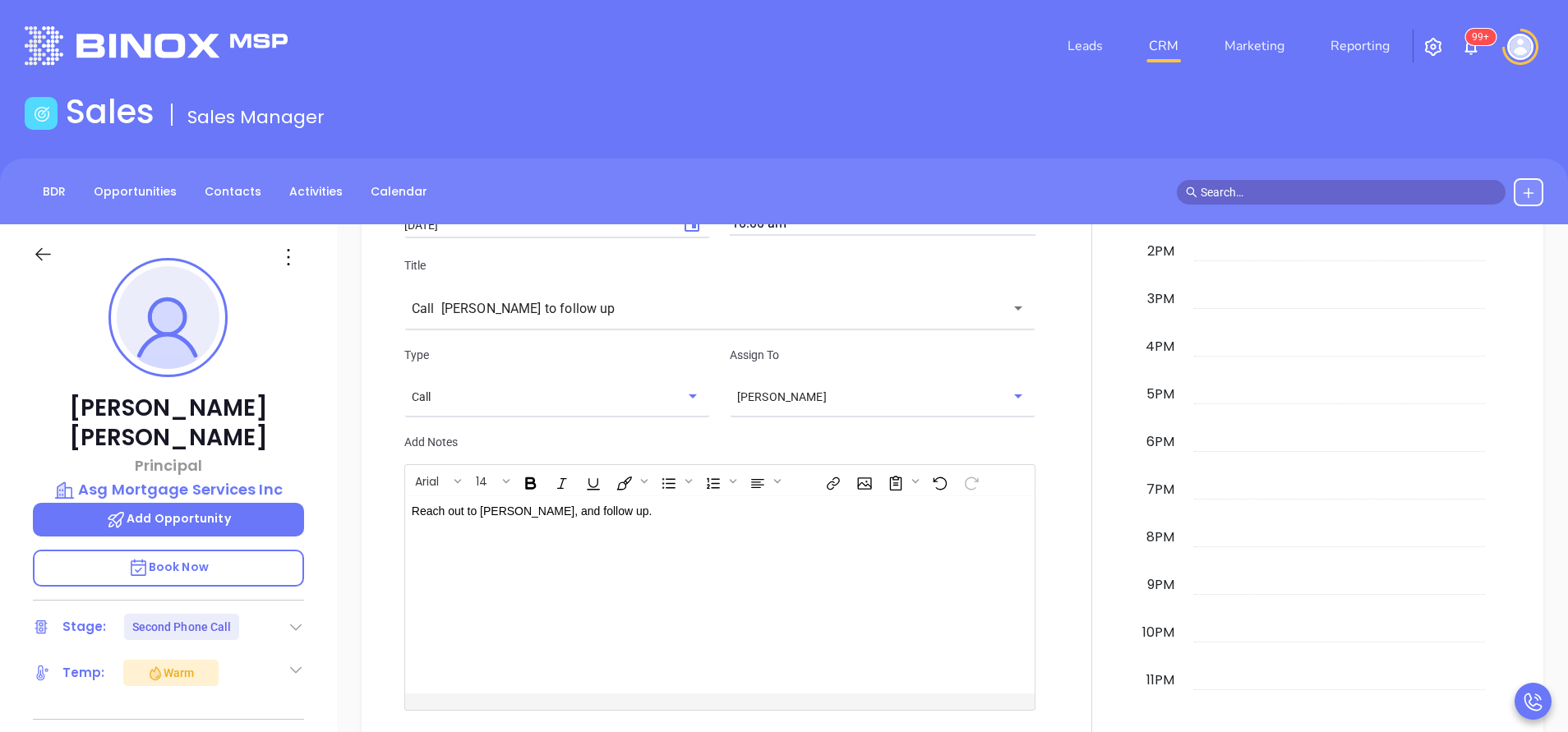
scroll to position [1479, 0]
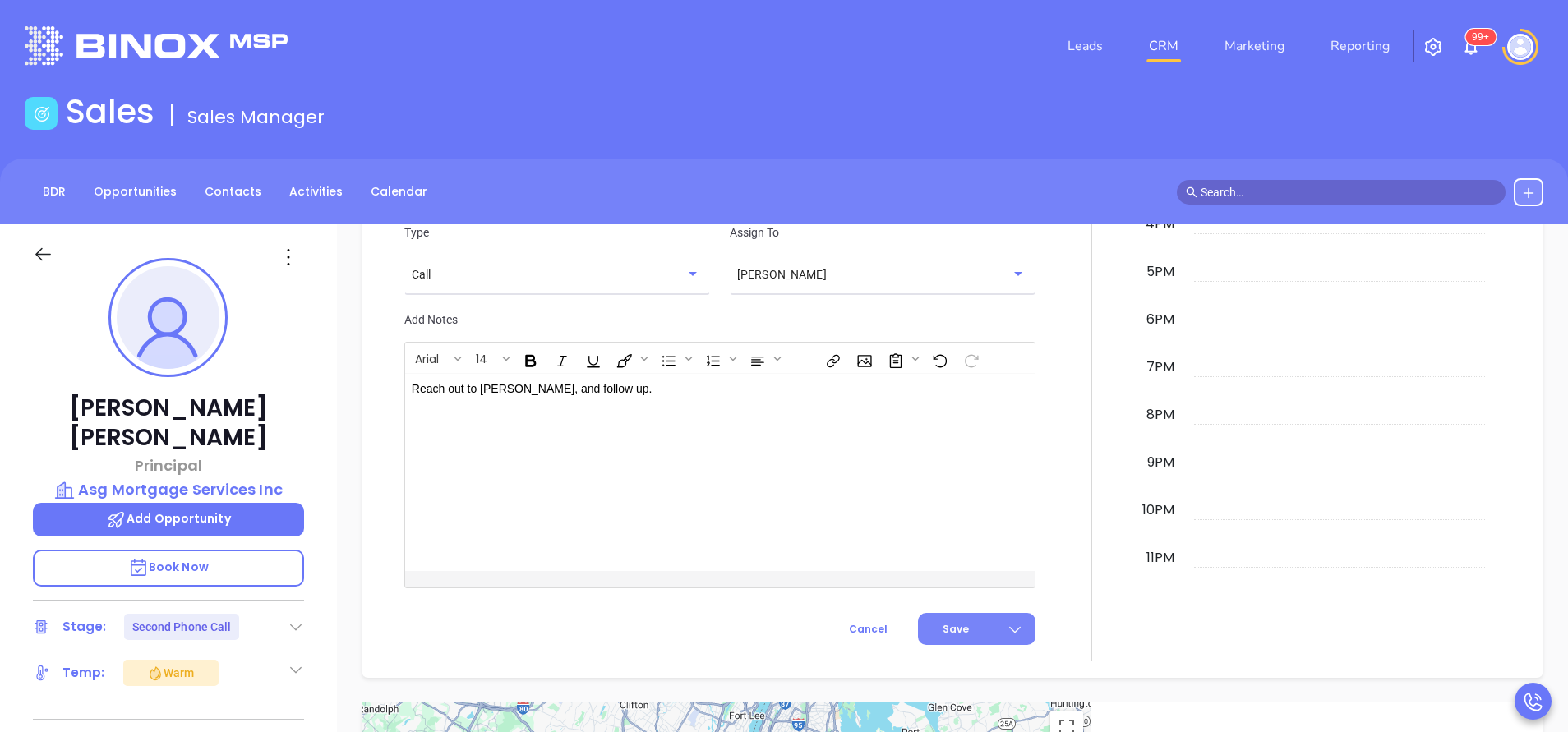
click at [948, 629] on span "Save" at bounding box center [955, 629] width 26 height 15
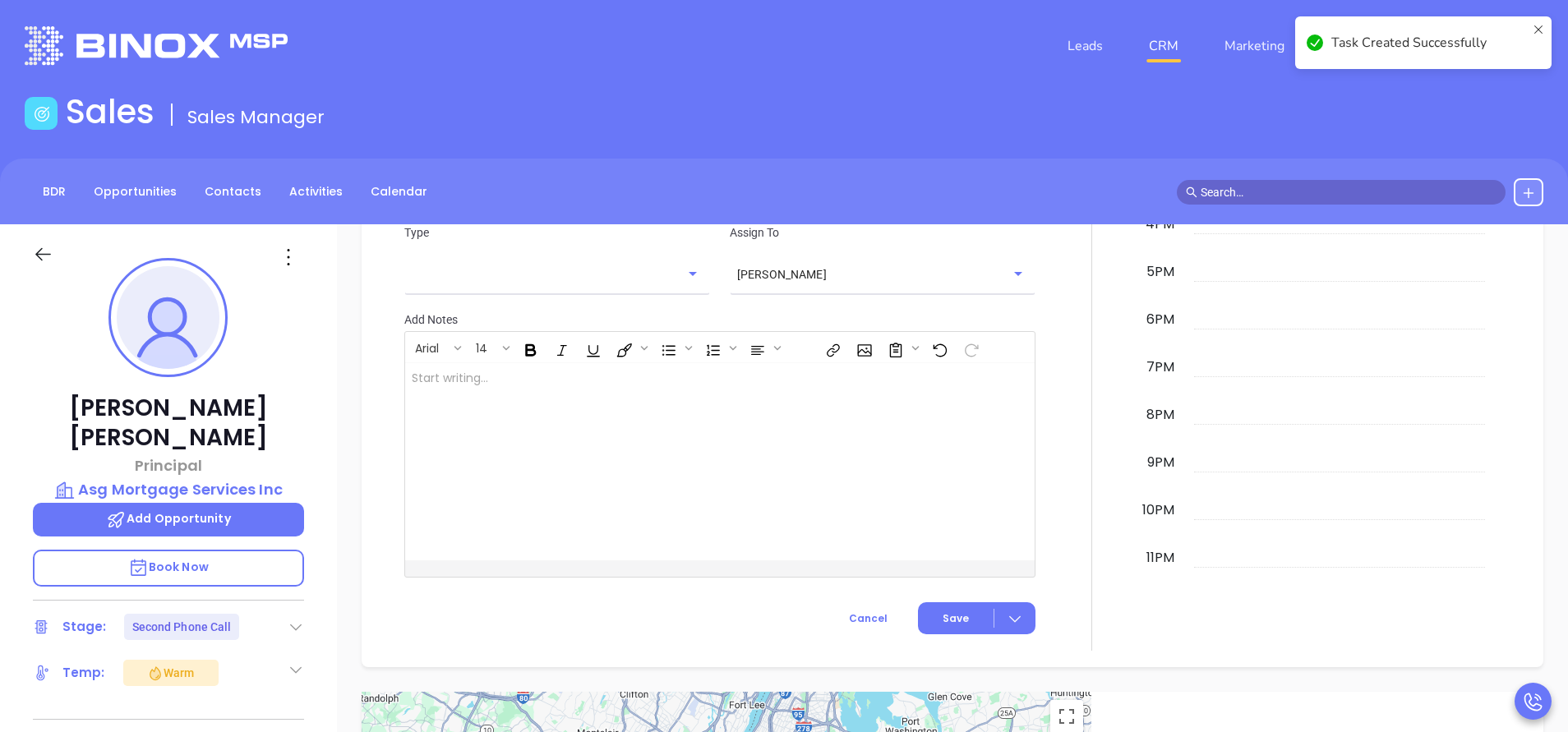
scroll to position [0, 0]
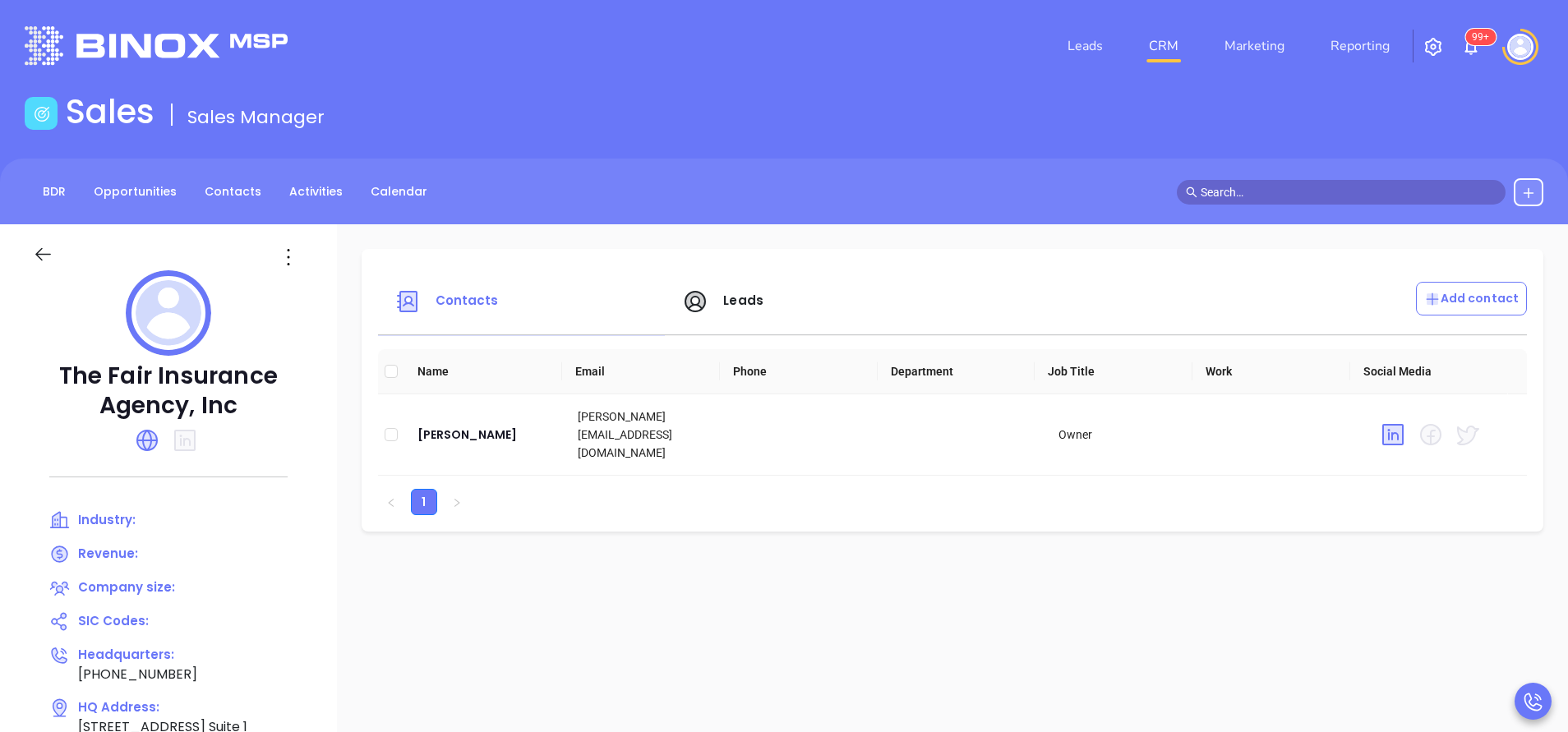
click at [143, 428] on icon at bounding box center [146, 440] width 26 height 26
click at [742, 299] on span "Leads" at bounding box center [743, 301] width 40 height 18
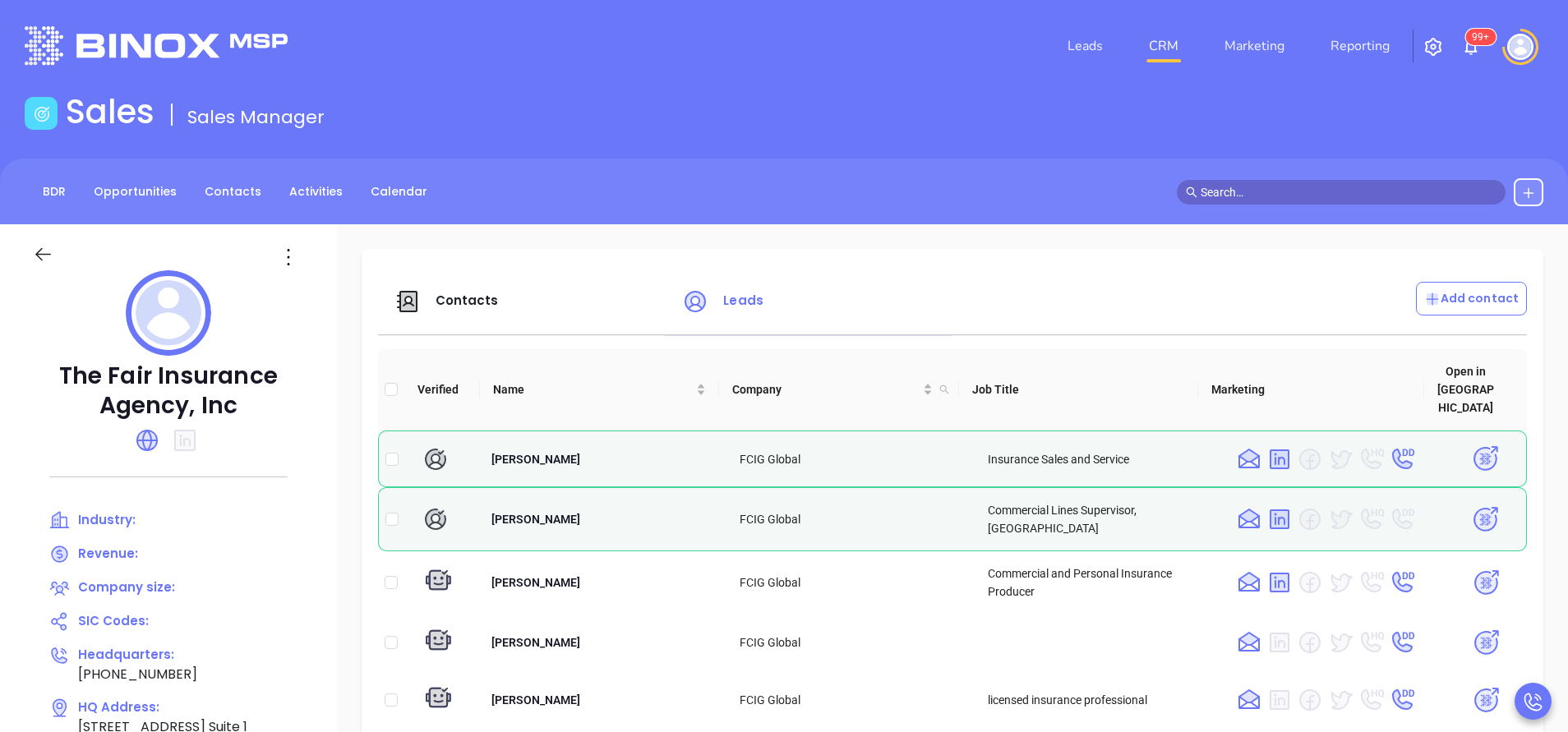
click at [852, 258] on div "Contacts Leads Add contact Verified Name Company Job Title Marketing Open in [G…" at bounding box center [952, 621] width 1181 height 744
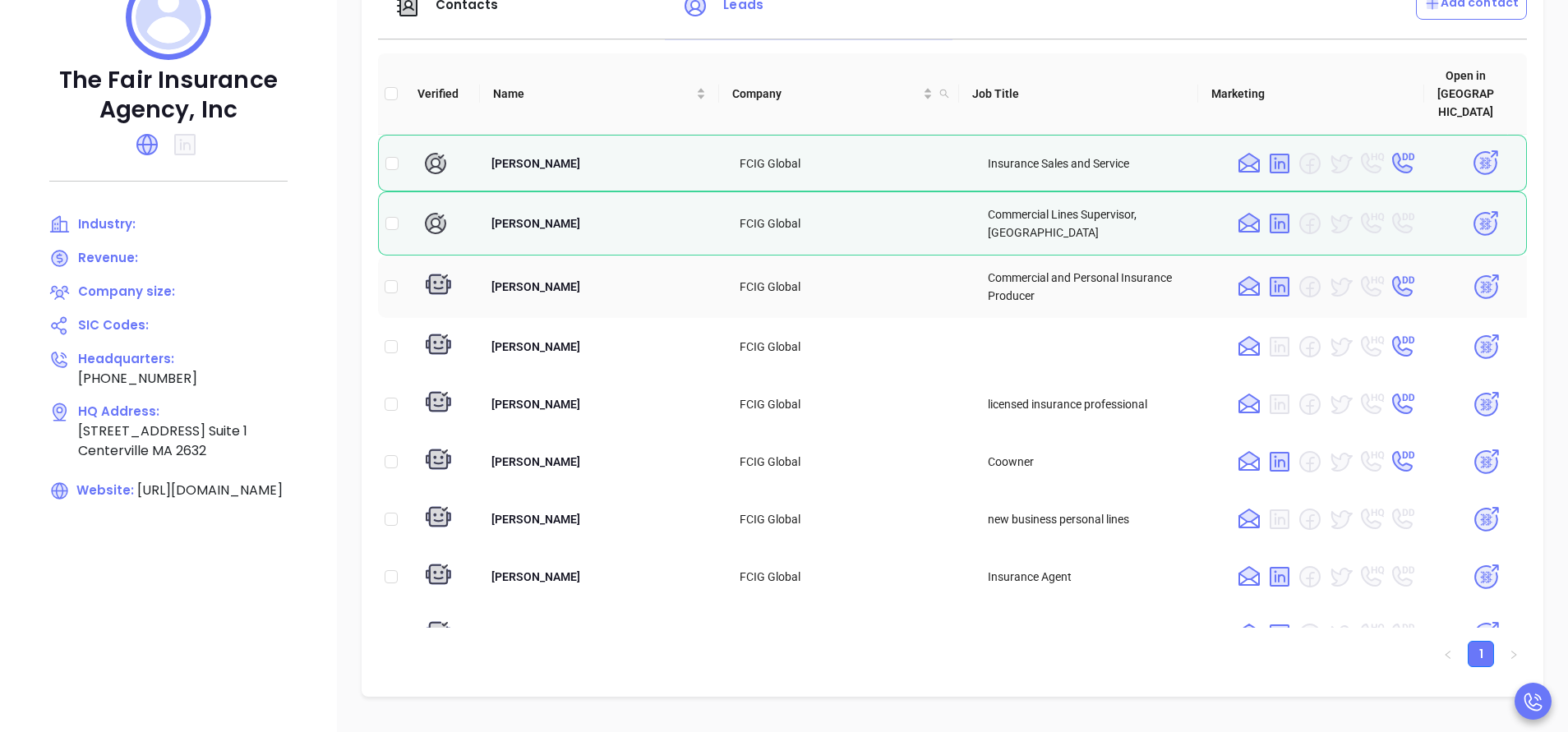
scroll to position [247, 0]
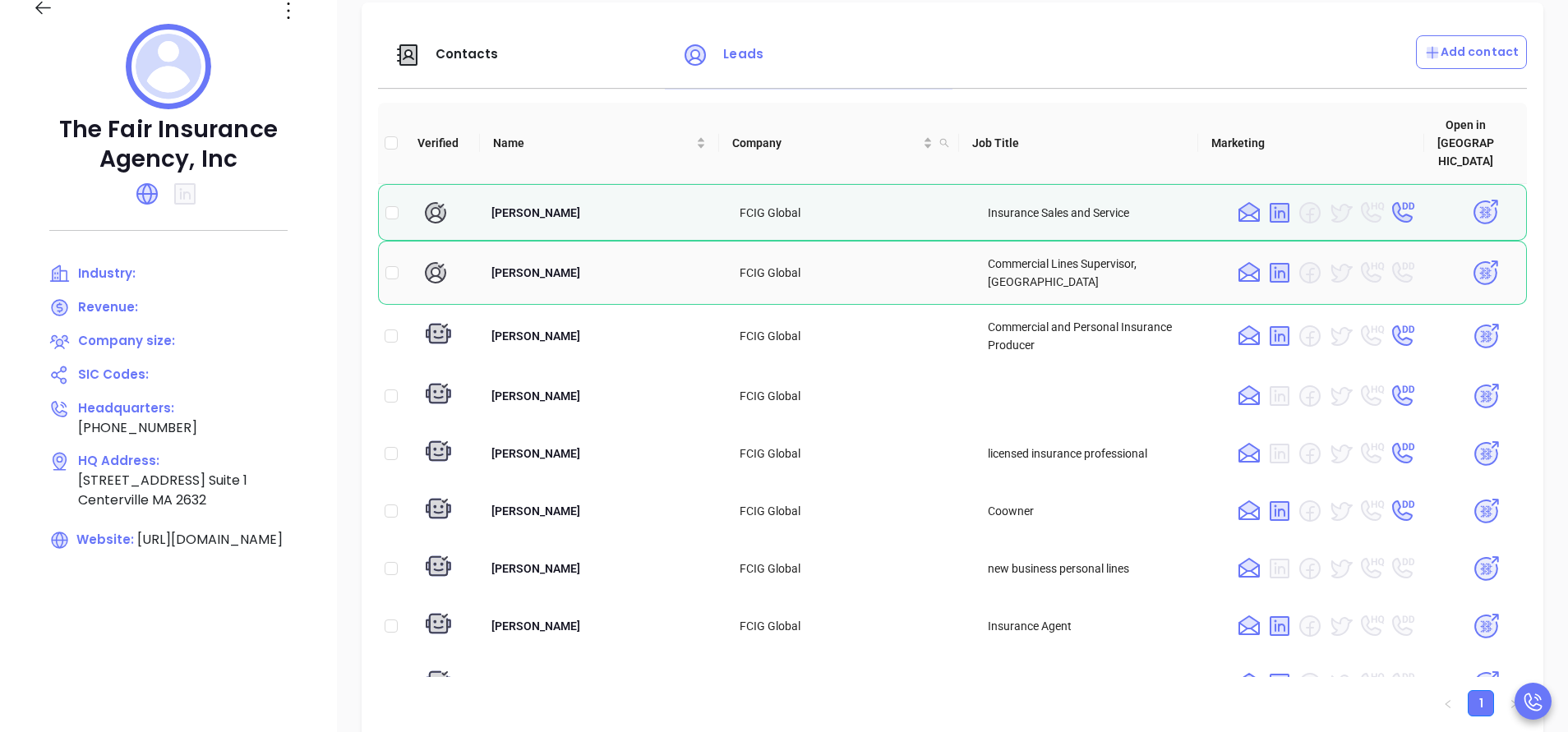
drag, startPoint x: 1487, startPoint y: 224, endPoint x: 1487, endPoint y: 264, distance: 40.0
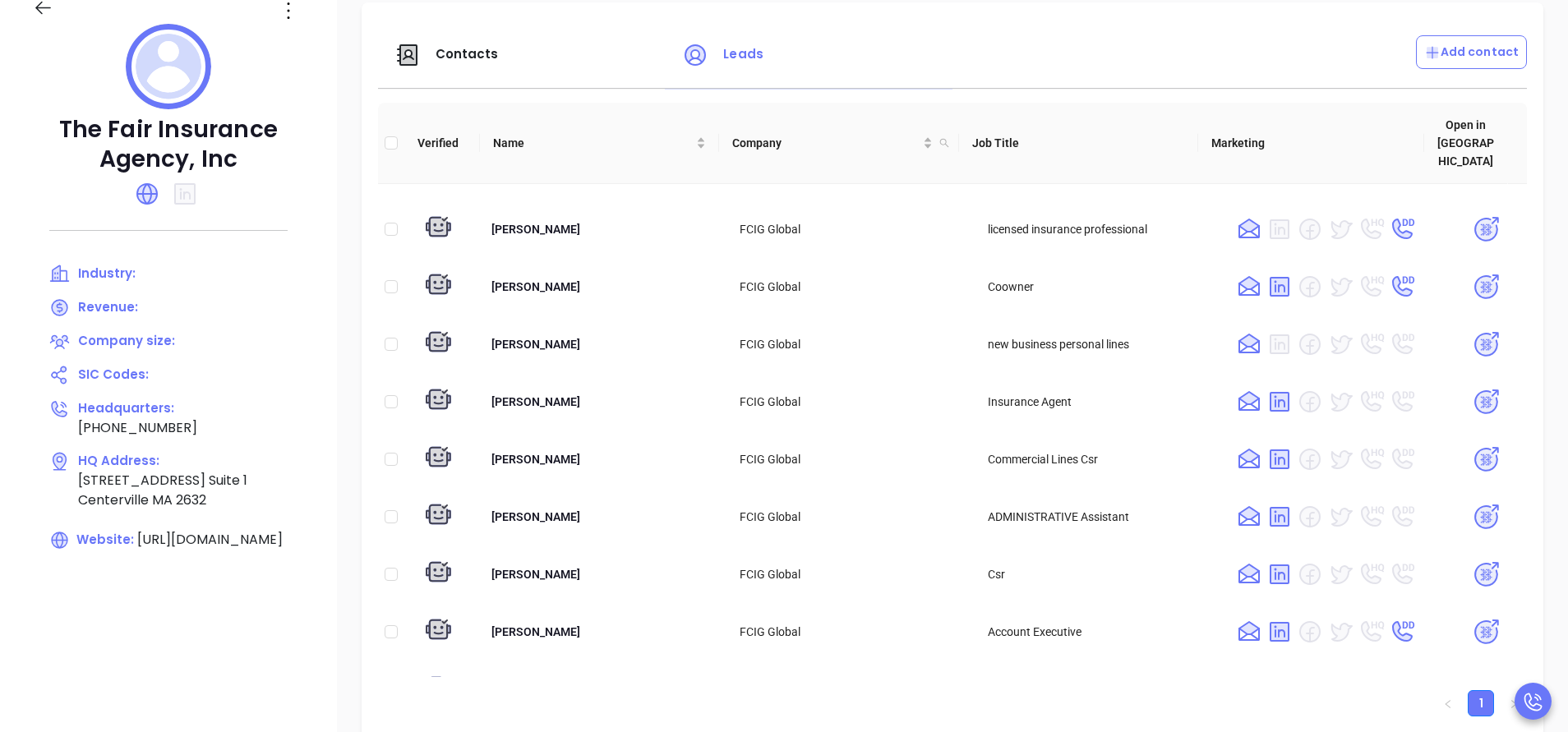
scroll to position [0, 0]
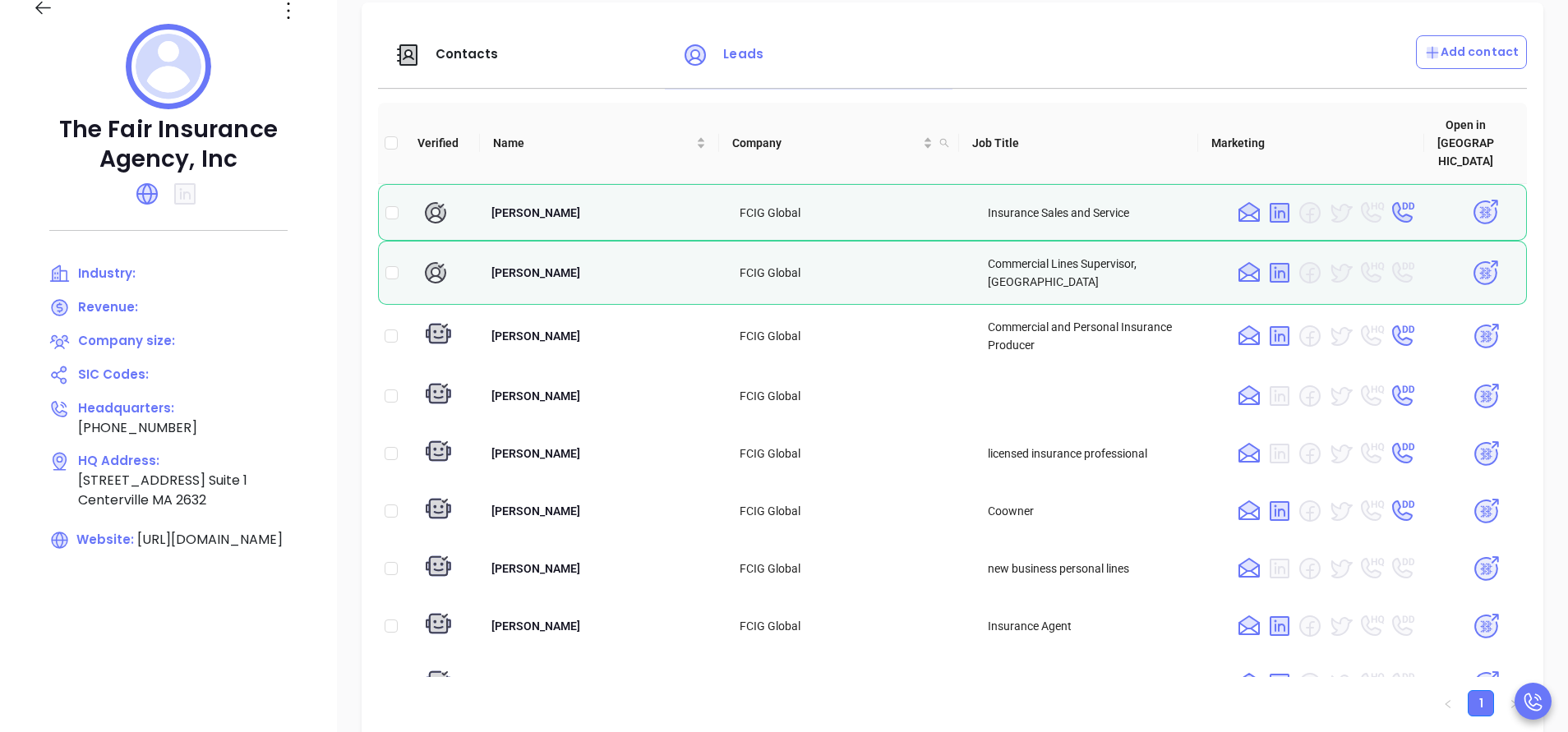
click at [1529, 132] on div "Contacts Leads Add contact Verified Name Company Job Title Marketing Open in [G…" at bounding box center [952, 552] width 1231 height 1150
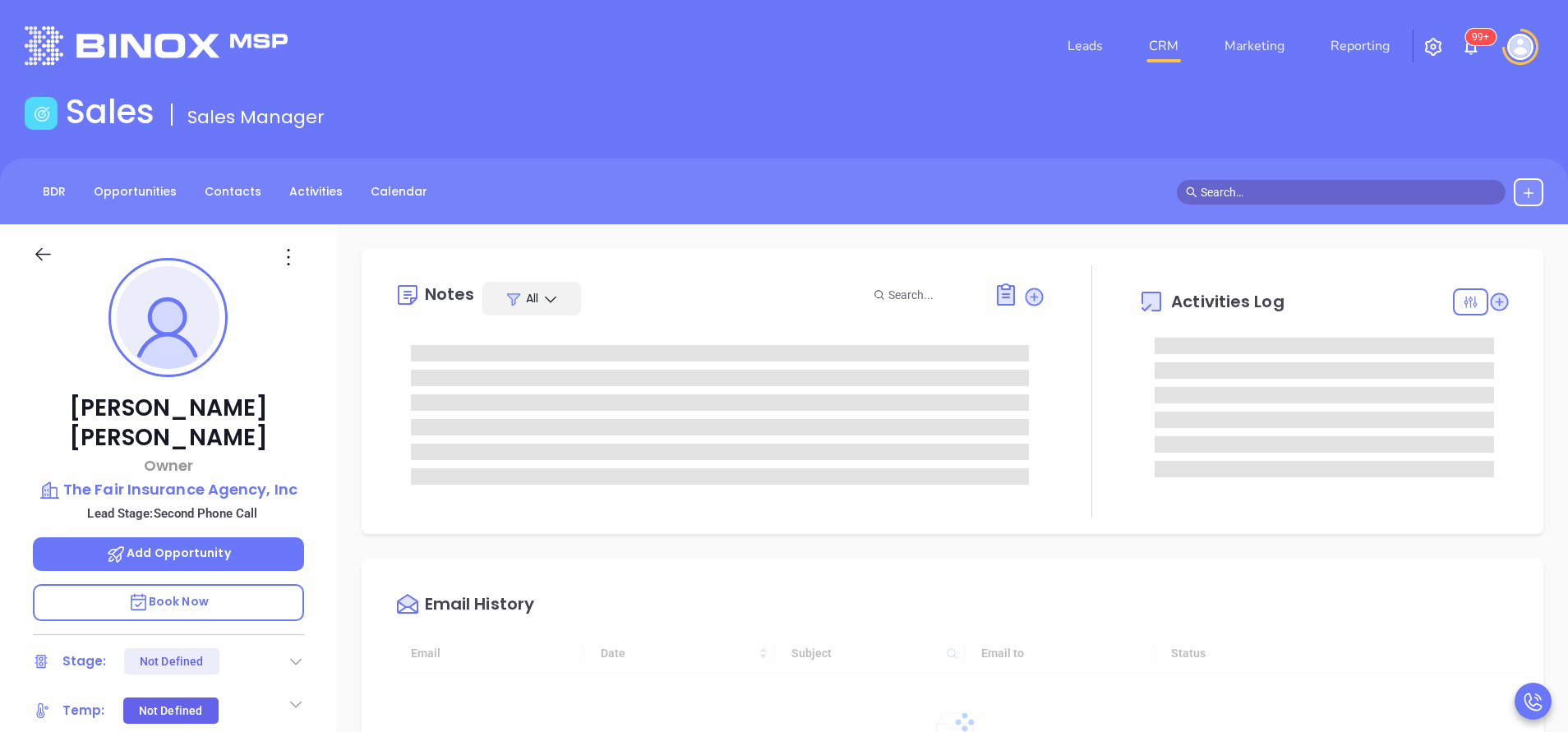
scroll to position [394, 0]
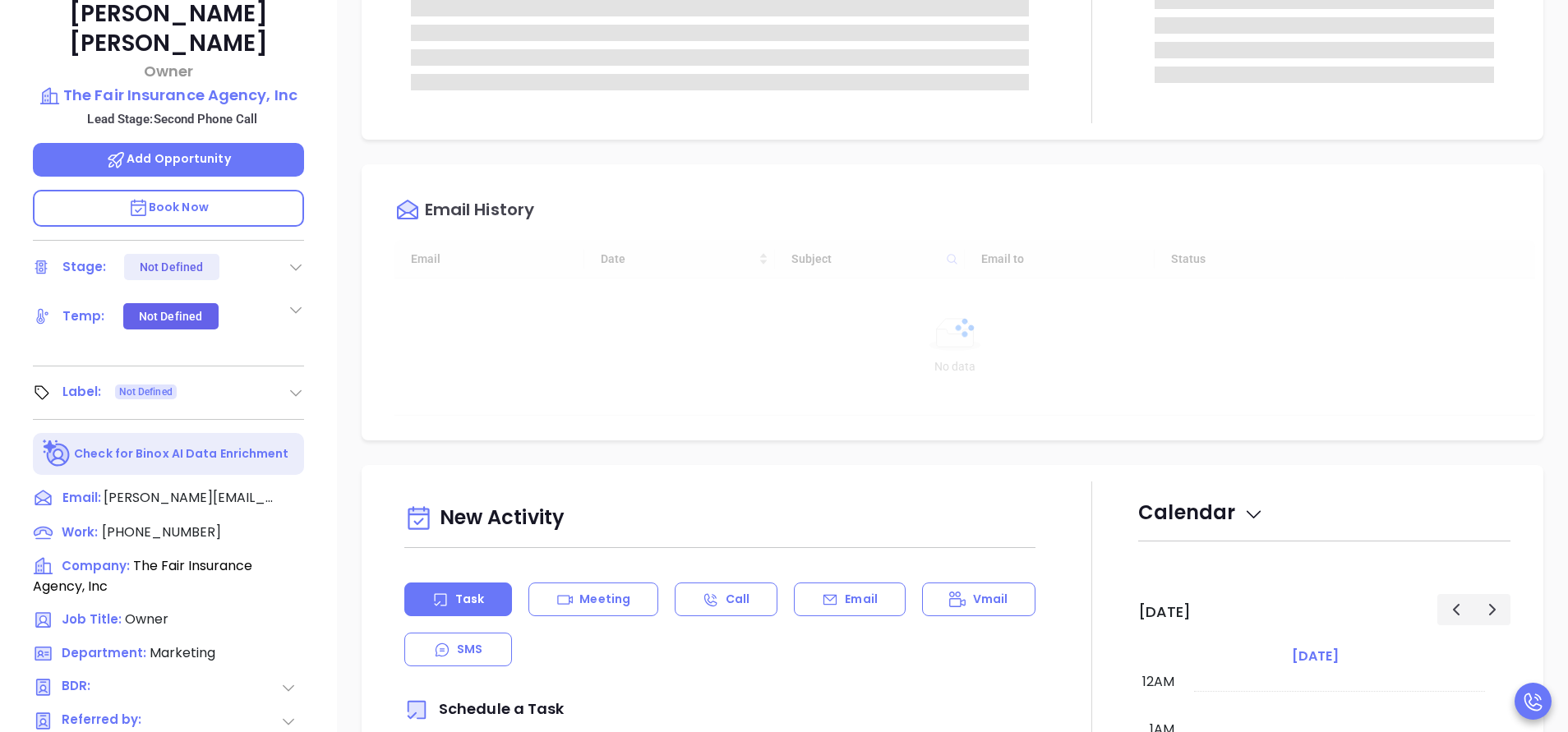
type input "[DATE]"
type input "[PERSON_NAME]"
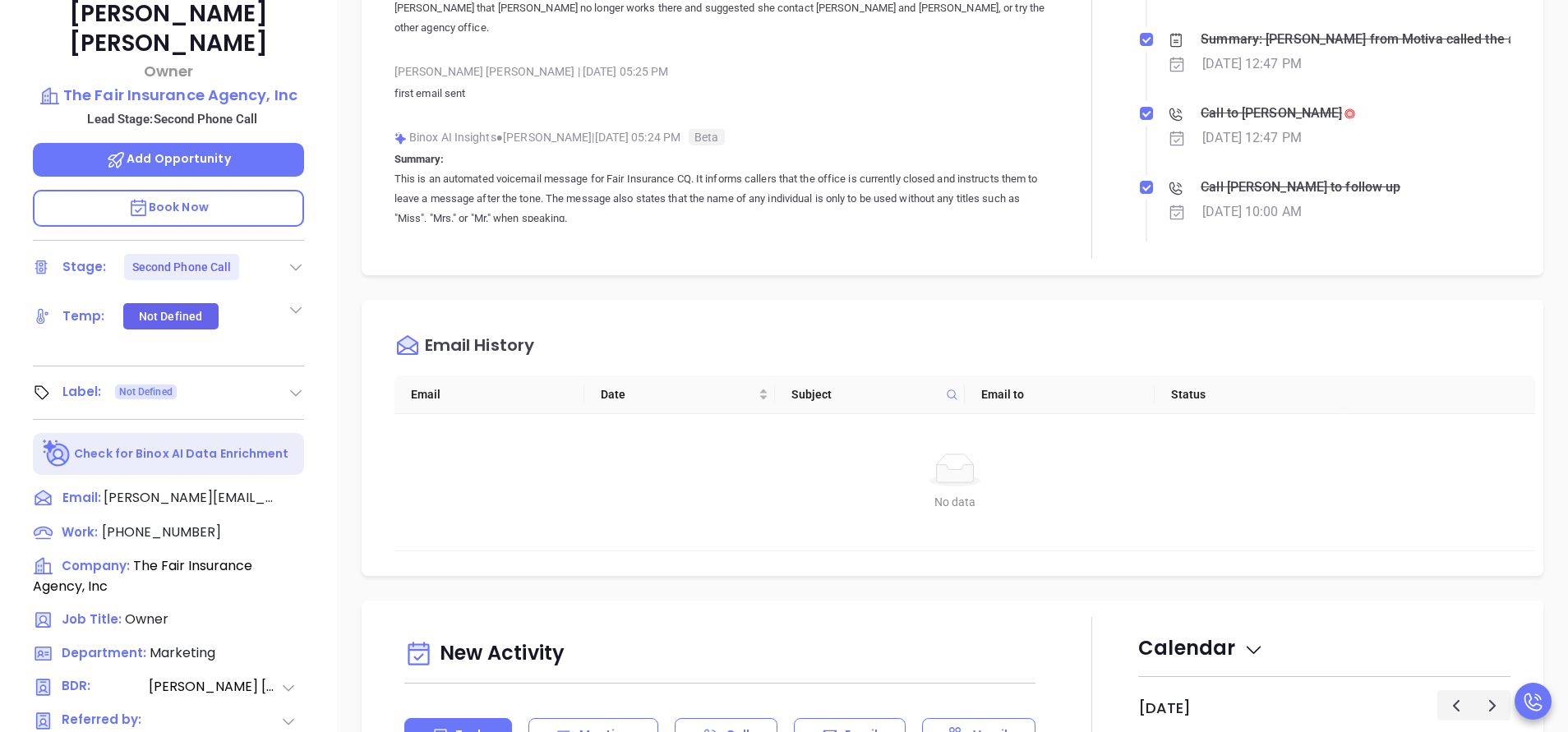
click at [817, 169] on p "This is an automated voicemail message for Fair Insurance CQ. It informs caller…" at bounding box center [720, 198] width 651 height 60
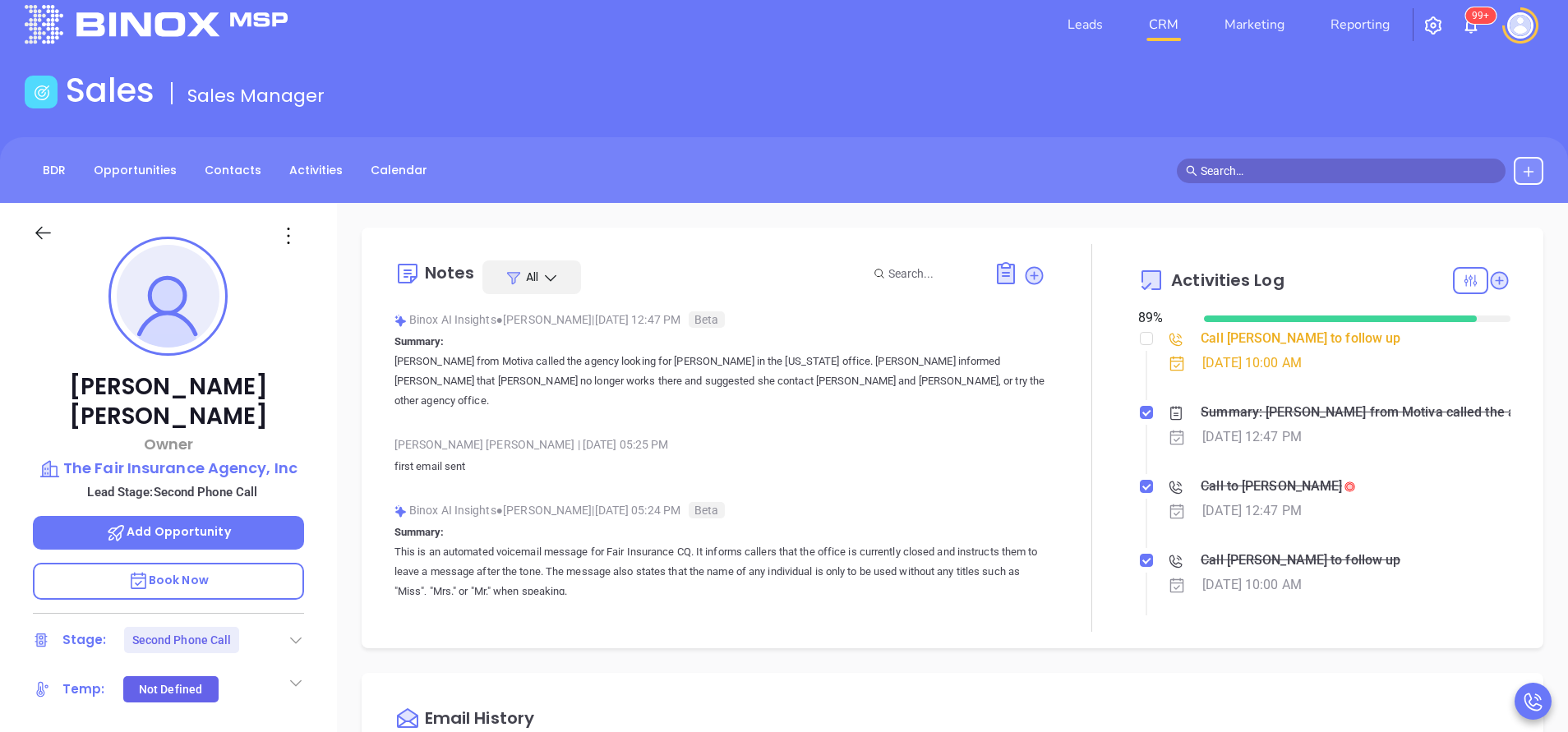
scroll to position [0, 0]
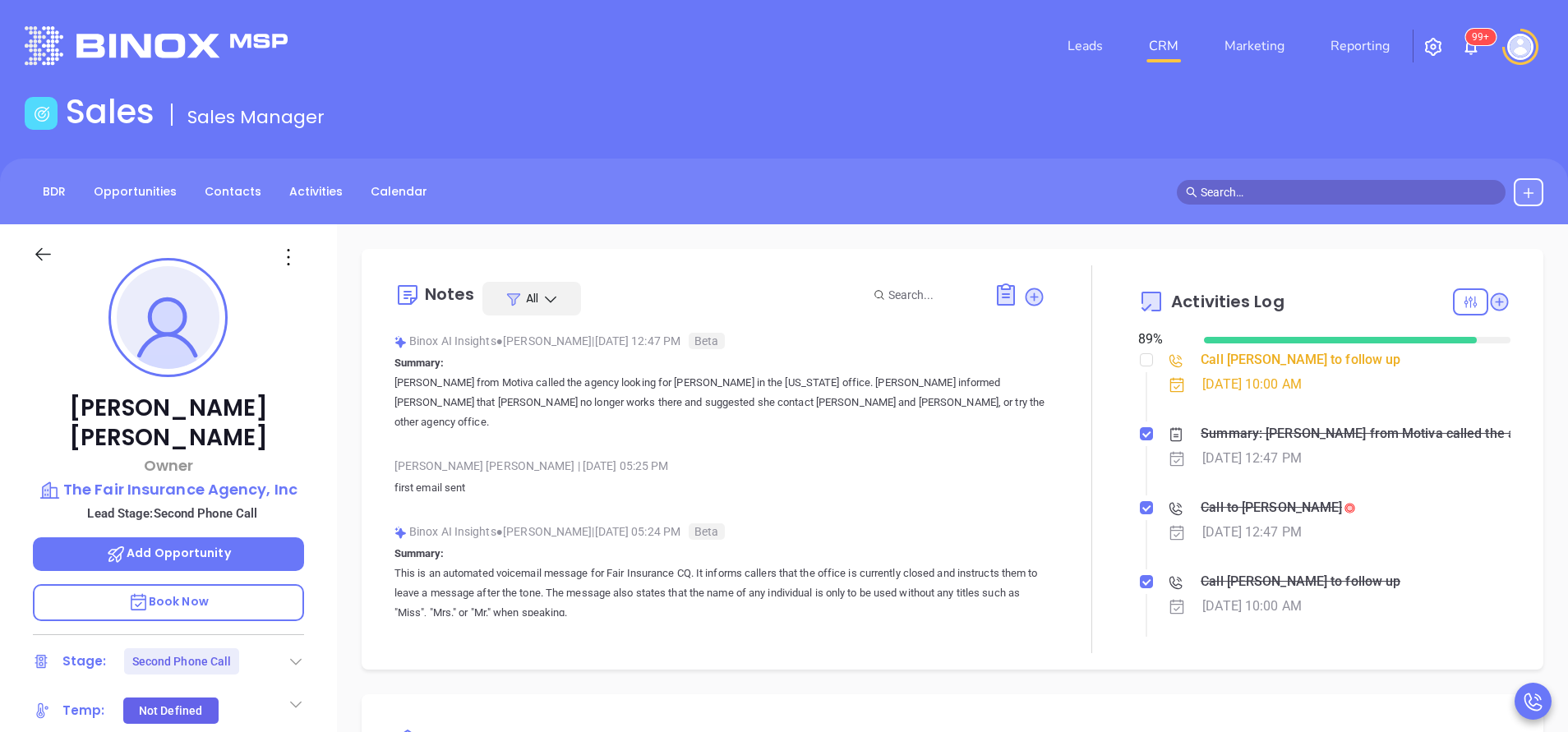
click at [312, 325] on div "Kathy Silvia Owner The Fair Insurance Agency, Inc Lead Stage: Second Phone Call…" at bounding box center [168, 682] width 337 height 915
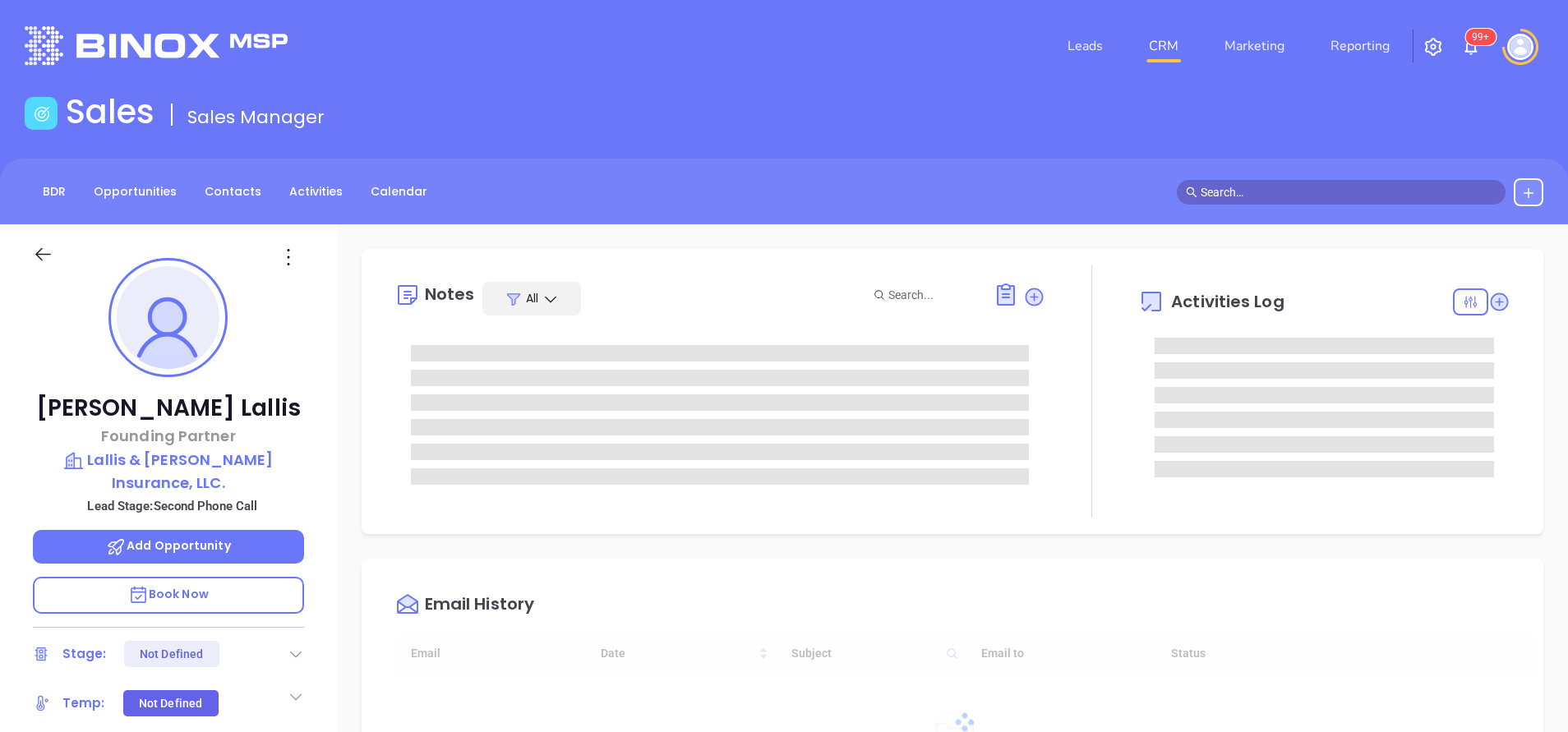
type input "[DATE]"
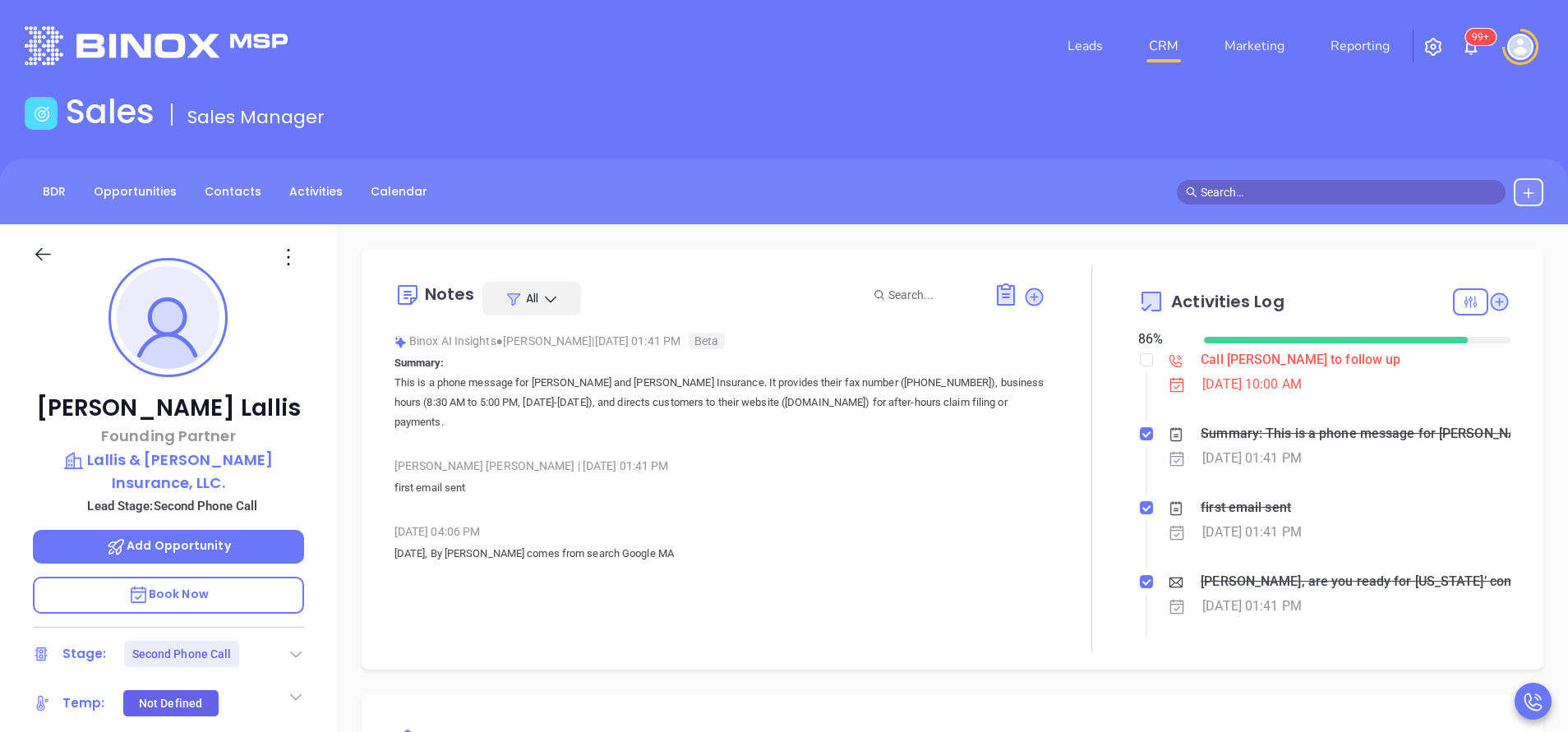
type input "[PERSON_NAME]"
click at [1017, 480] on div "[PERSON_NAME] | [DATE] 01:41 PM first email sent" at bounding box center [720, 482] width 651 height 58
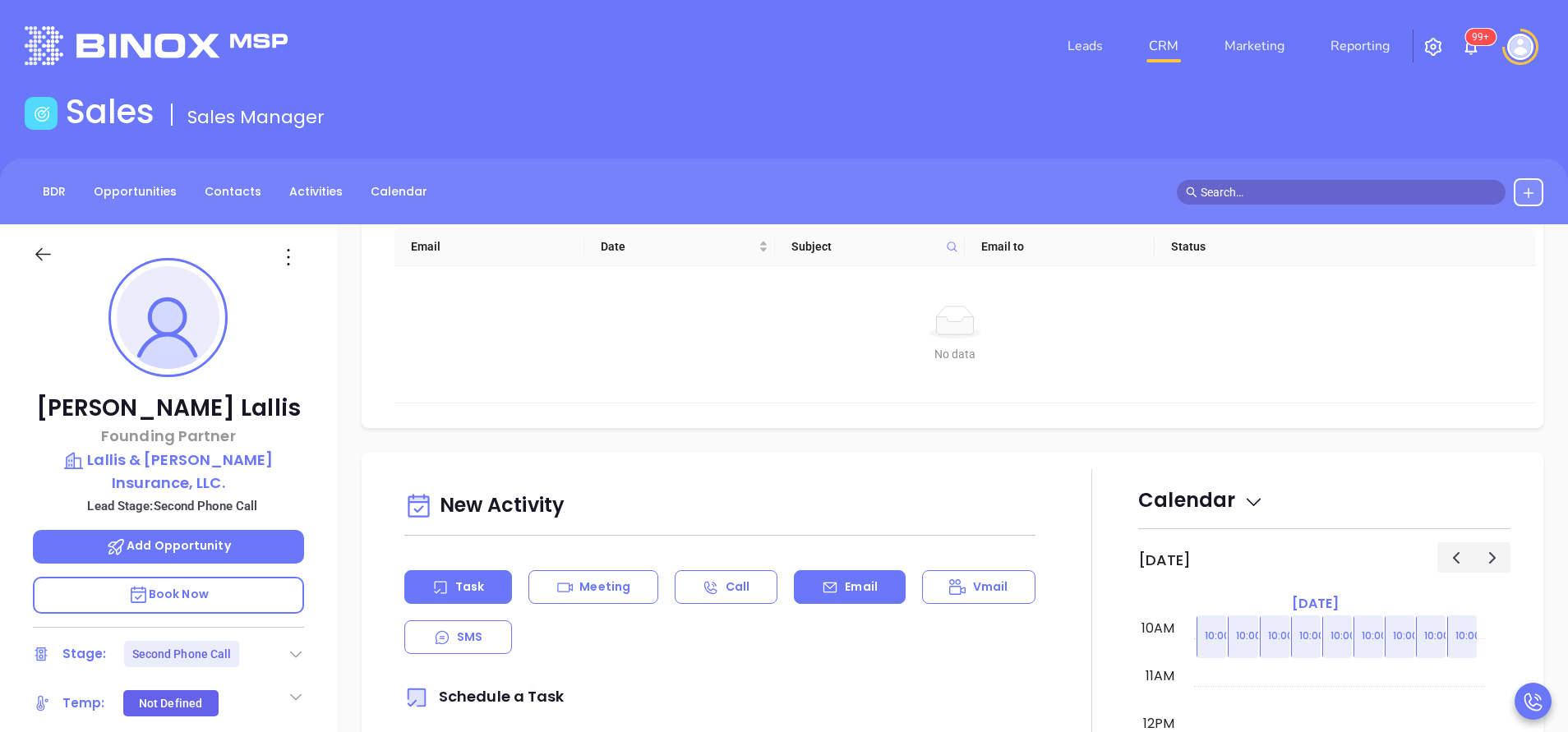
click at [851, 586] on p "Email" at bounding box center [861, 588] width 33 height 18
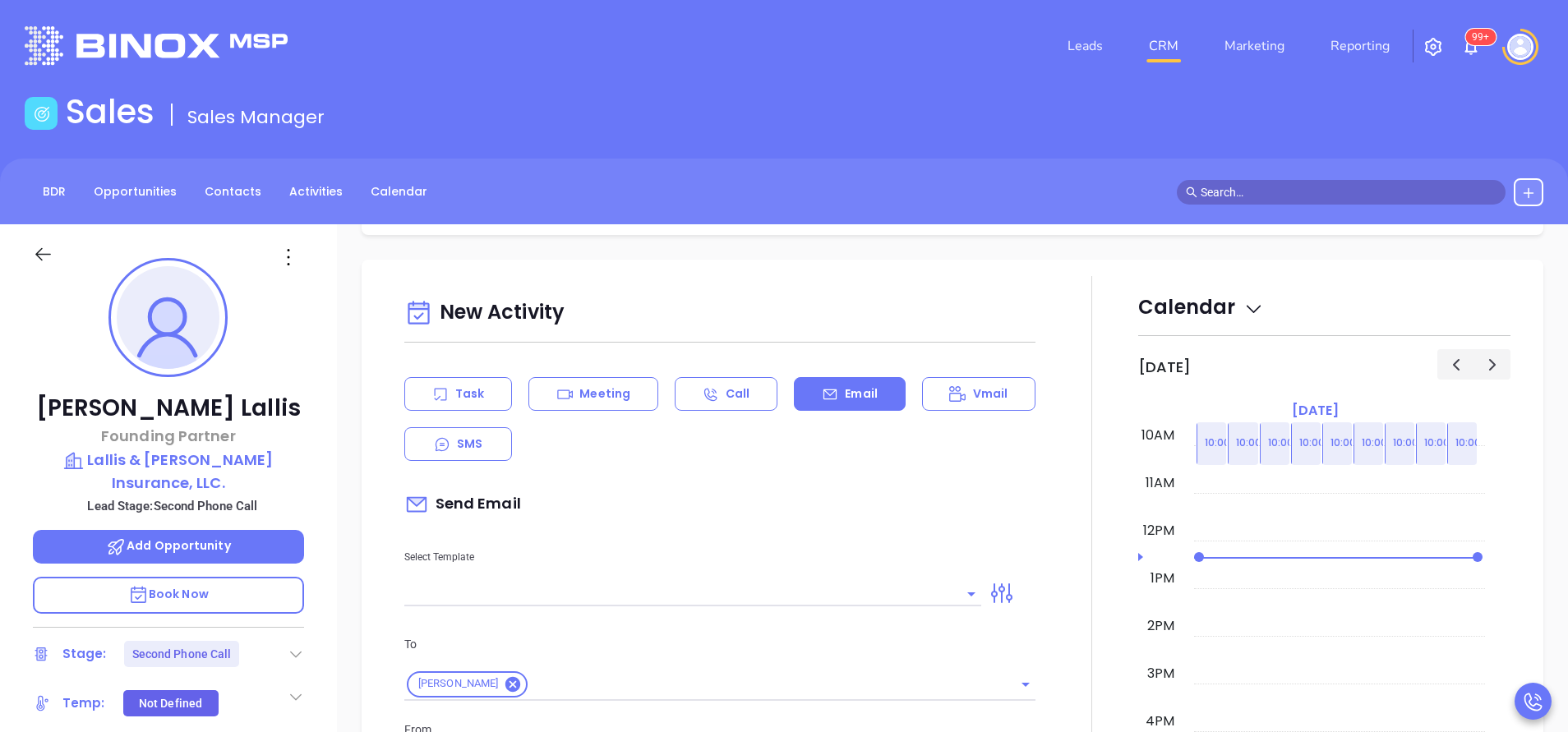
scroll to position [740, 0]
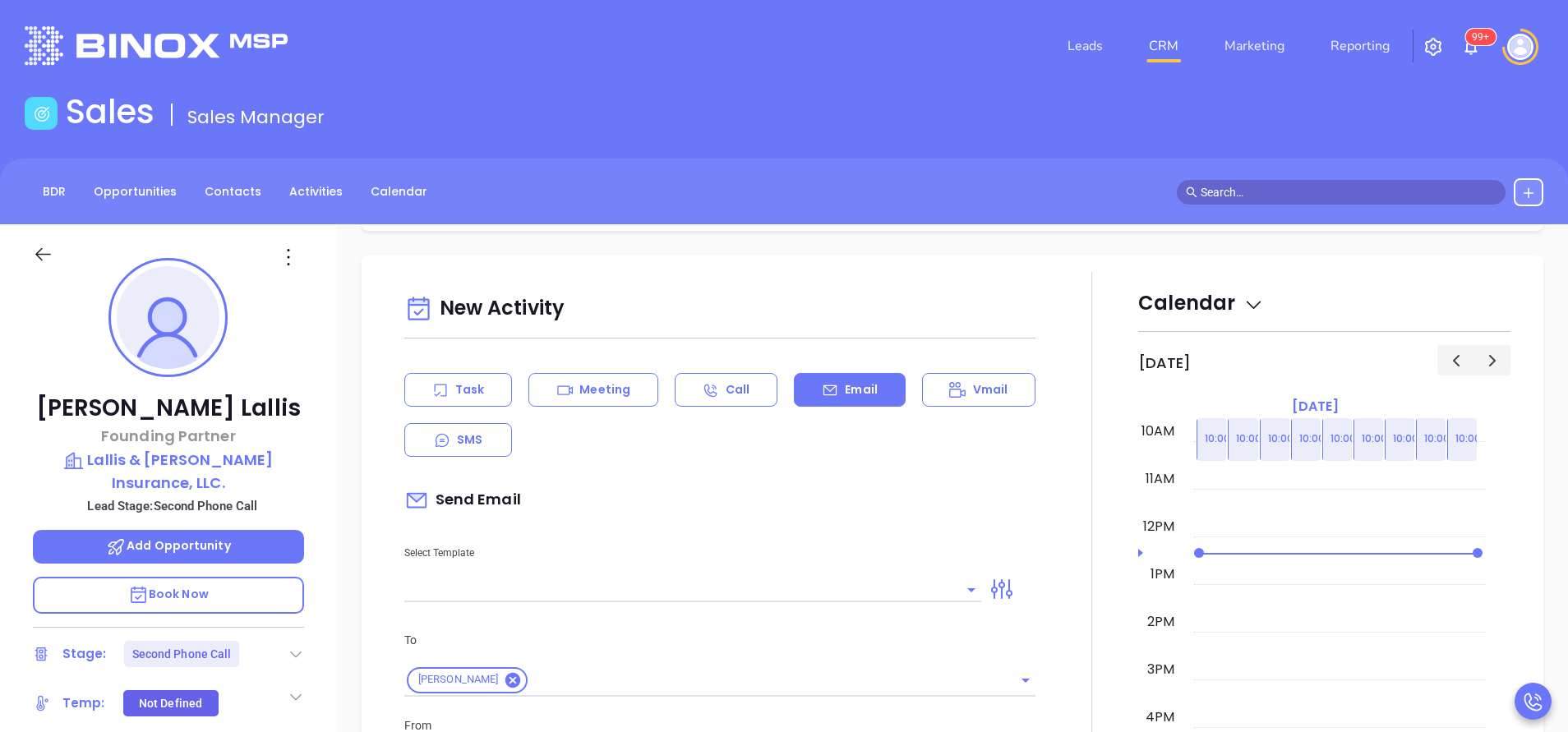
type input "[PERSON_NAME]"
click at [834, 585] on input "text" at bounding box center [681, 590] width 553 height 23
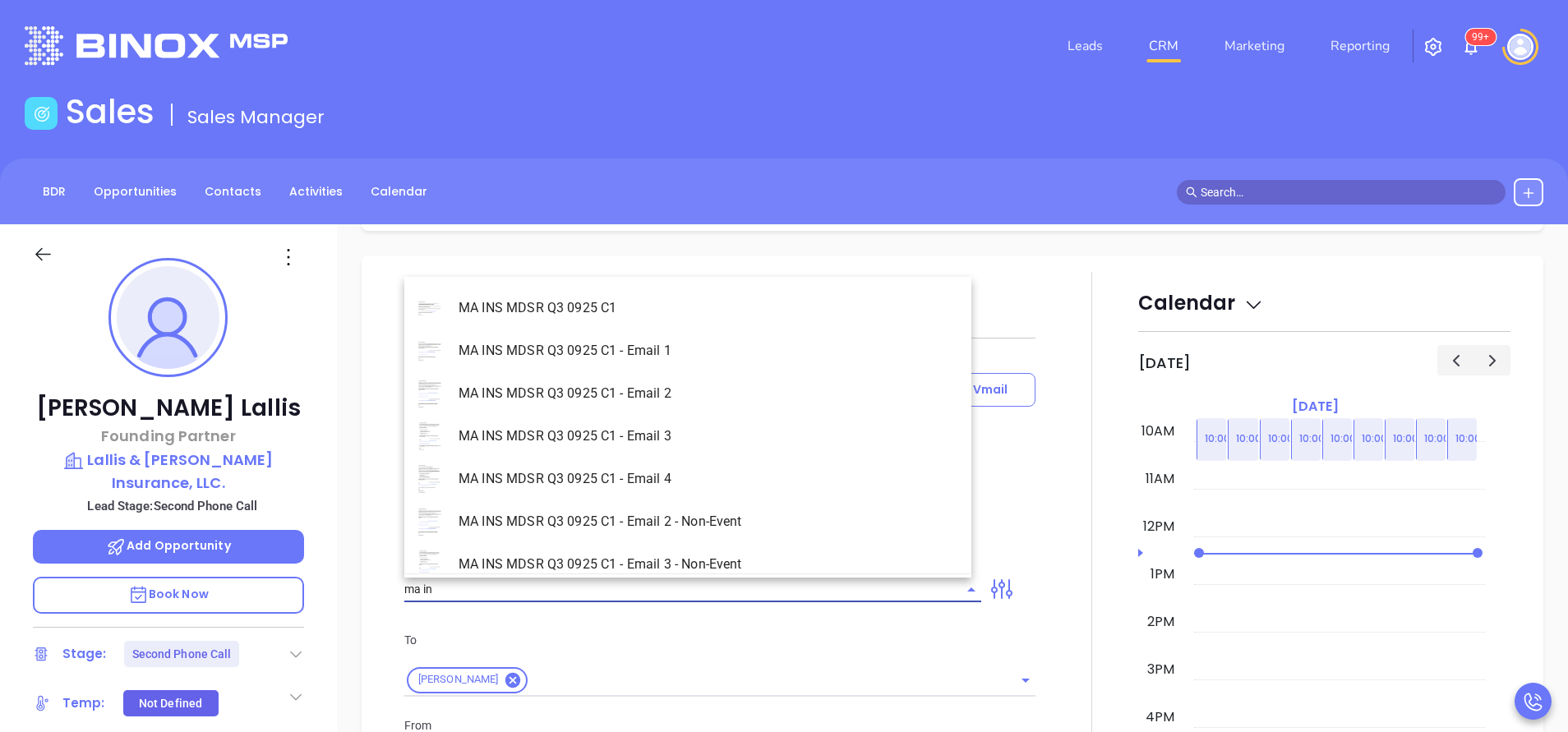
click at [734, 519] on li "MA INS MDSR Q3 0925 C1 - Email 2 - Non-Event" at bounding box center [687, 522] width 567 height 43
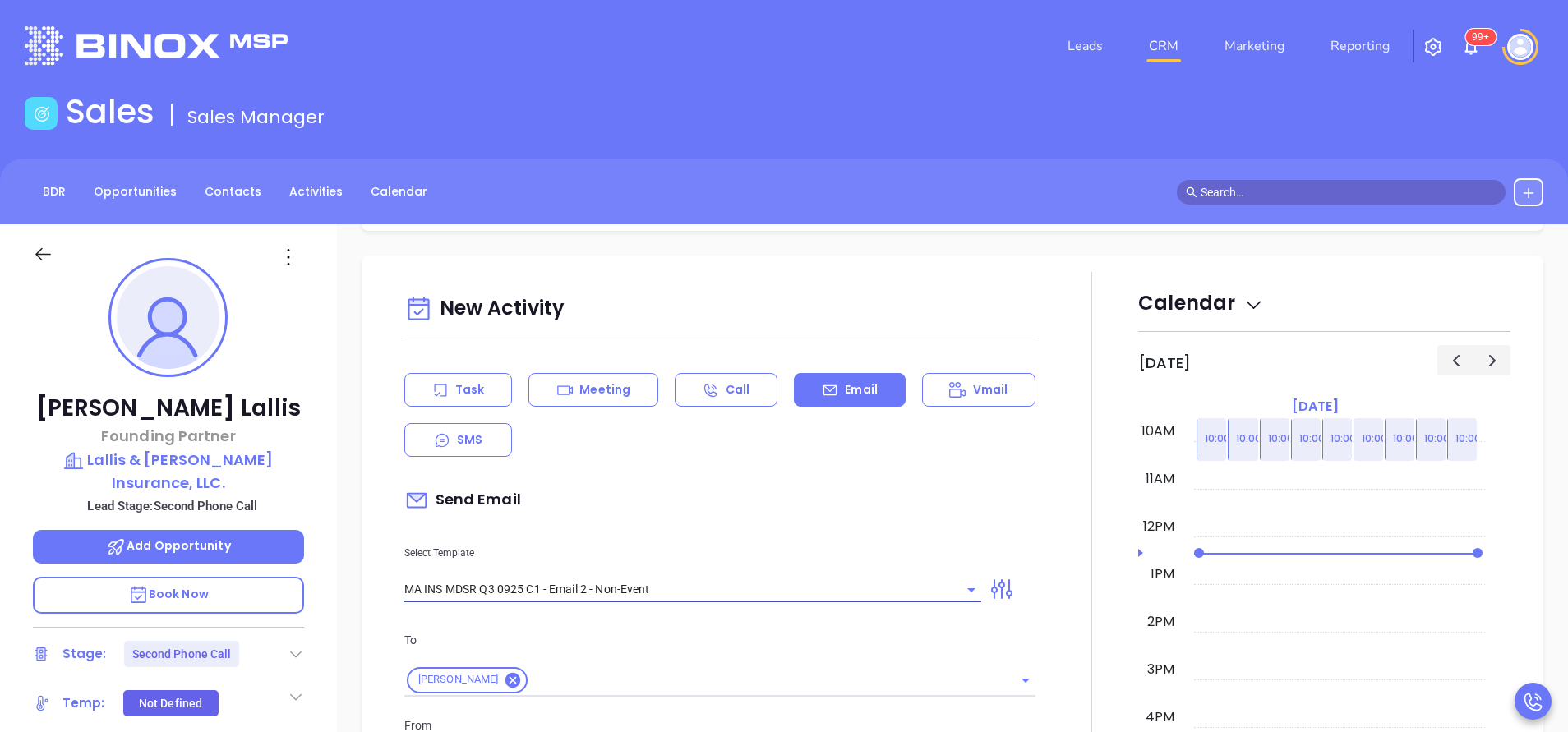
type input "MA INS MDSR Q3 0925 C1 - Email 2 - Non-Event"
click at [734, 519] on div "Select Template MA INS MDSR Q3 0925 C1 - Email 2 - Non-Event" at bounding box center [692, 560] width 597 height 83
type input "Anthony, here’s the MA compliance checklist we mentioned"
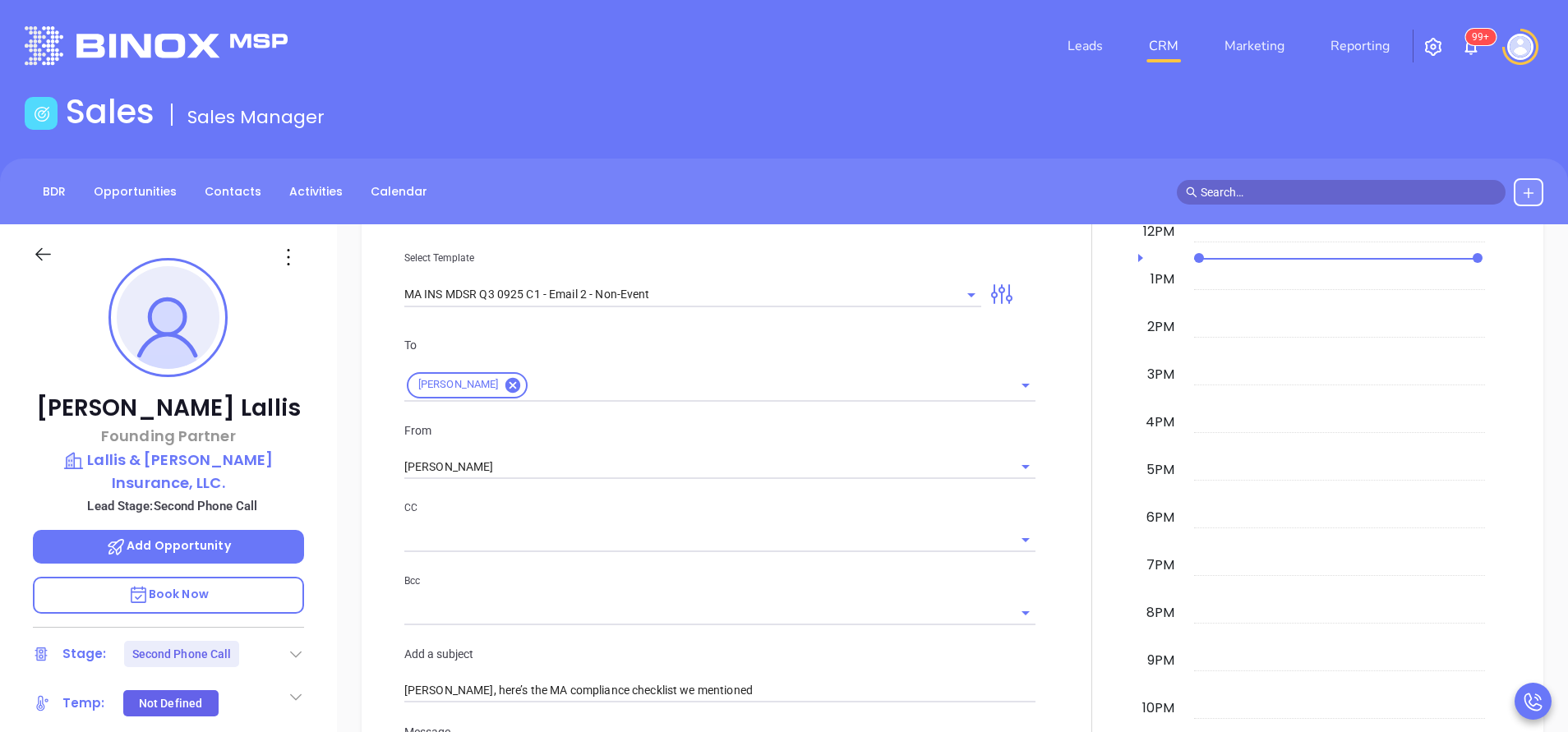
scroll to position [1036, 0]
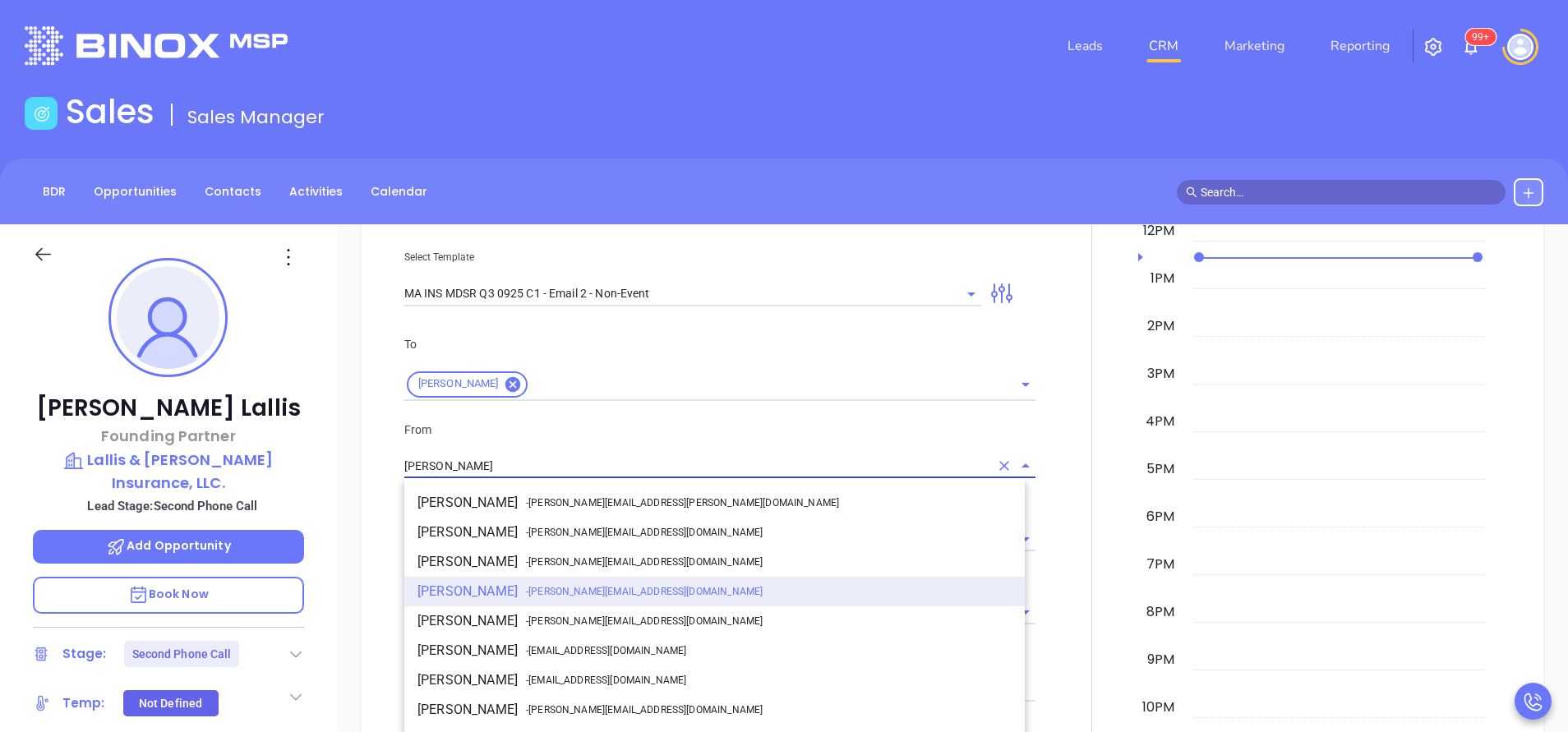
click at [587, 460] on input "[PERSON_NAME]" at bounding box center [696, 466] width 585 height 23
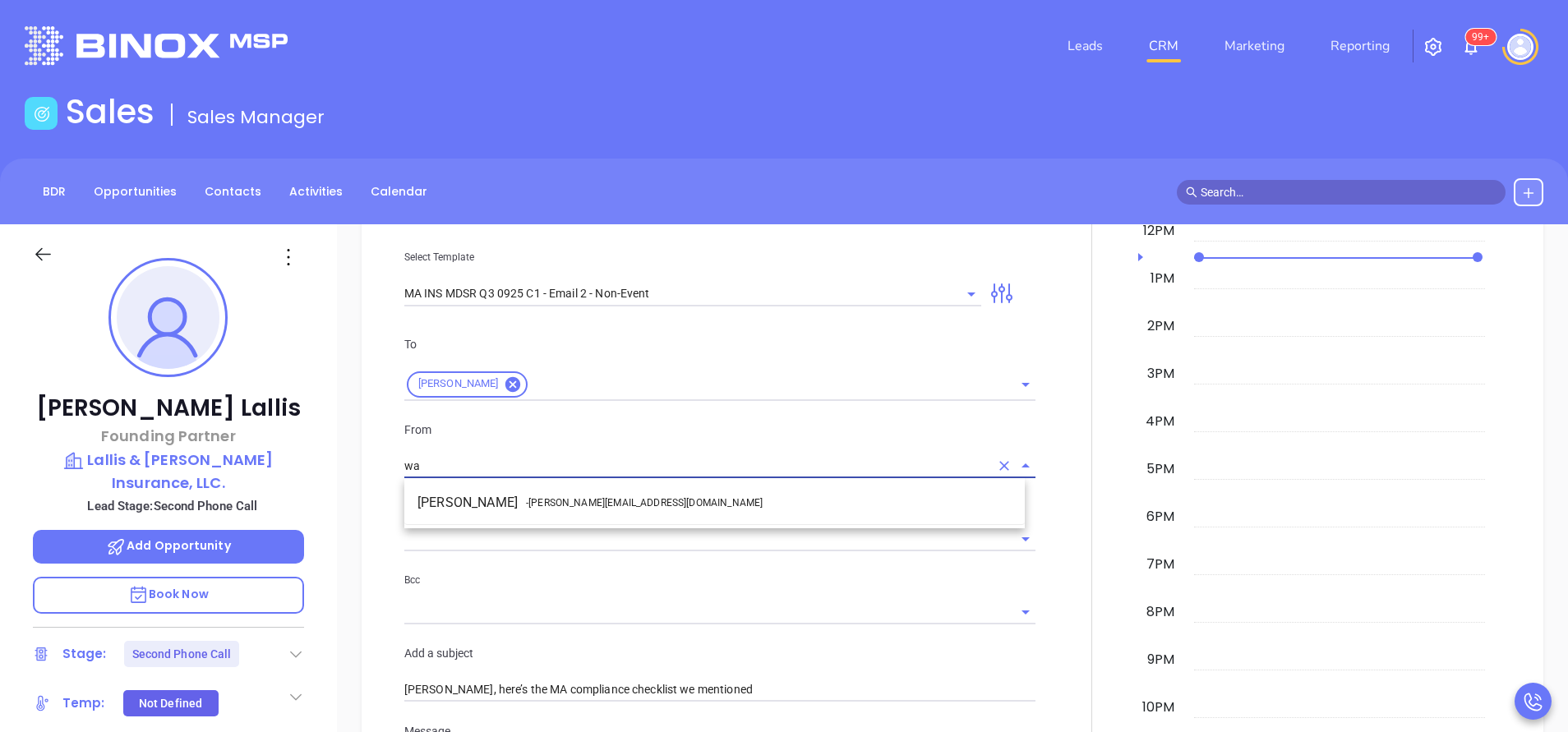
click at [576, 492] on li "Walter Contreras - [EMAIL_ADDRESS][DOMAIN_NAME]" at bounding box center [714, 503] width 620 height 29
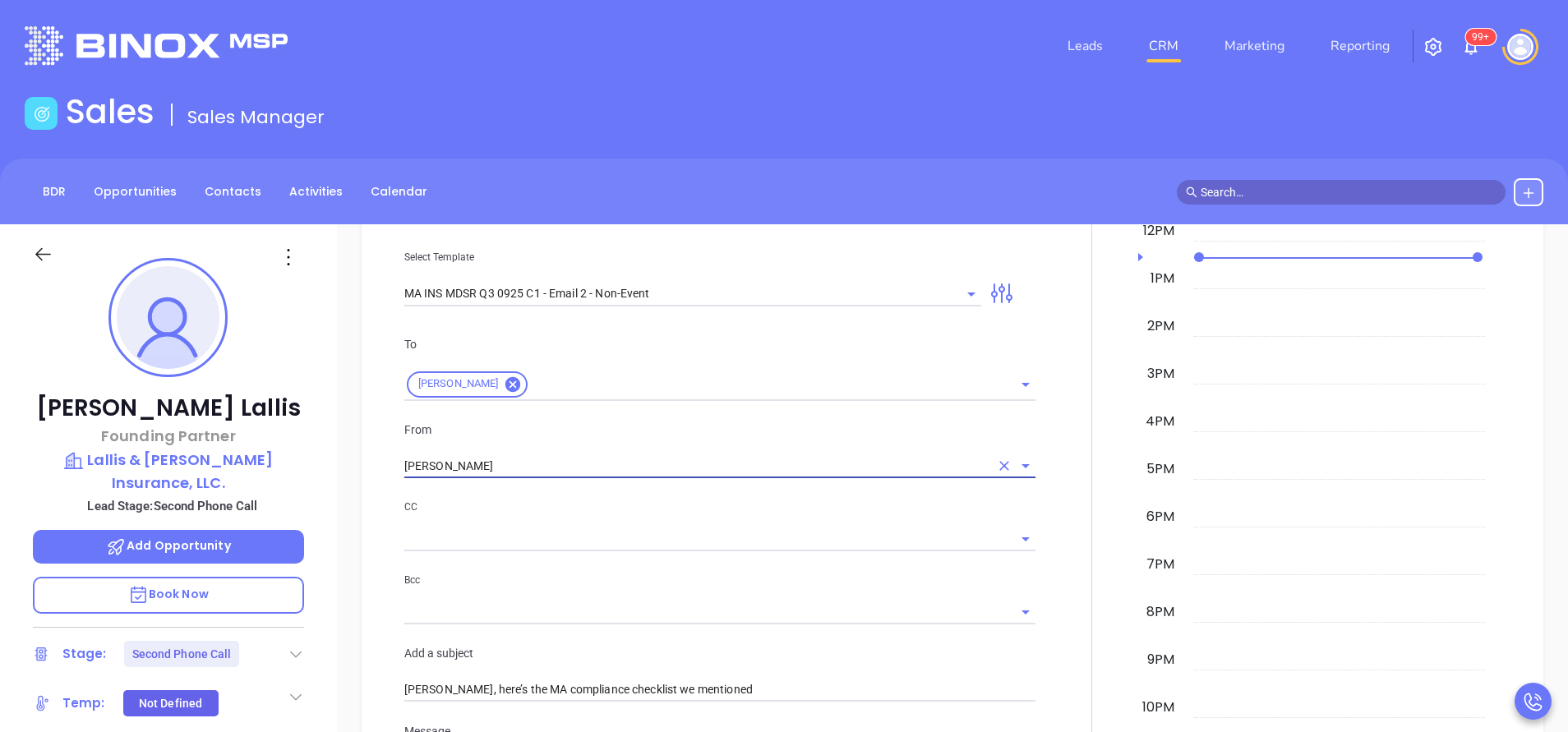
type input "[PERSON_NAME]"
click at [576, 492] on div "To Anthony Lallis From Walter Contreras CC Bcc Add a subject Anthony, here’s th…" at bounding box center [720, 518] width 651 height 408
click at [1046, 563] on div at bounding box center [1092, 620] width 93 height 1286
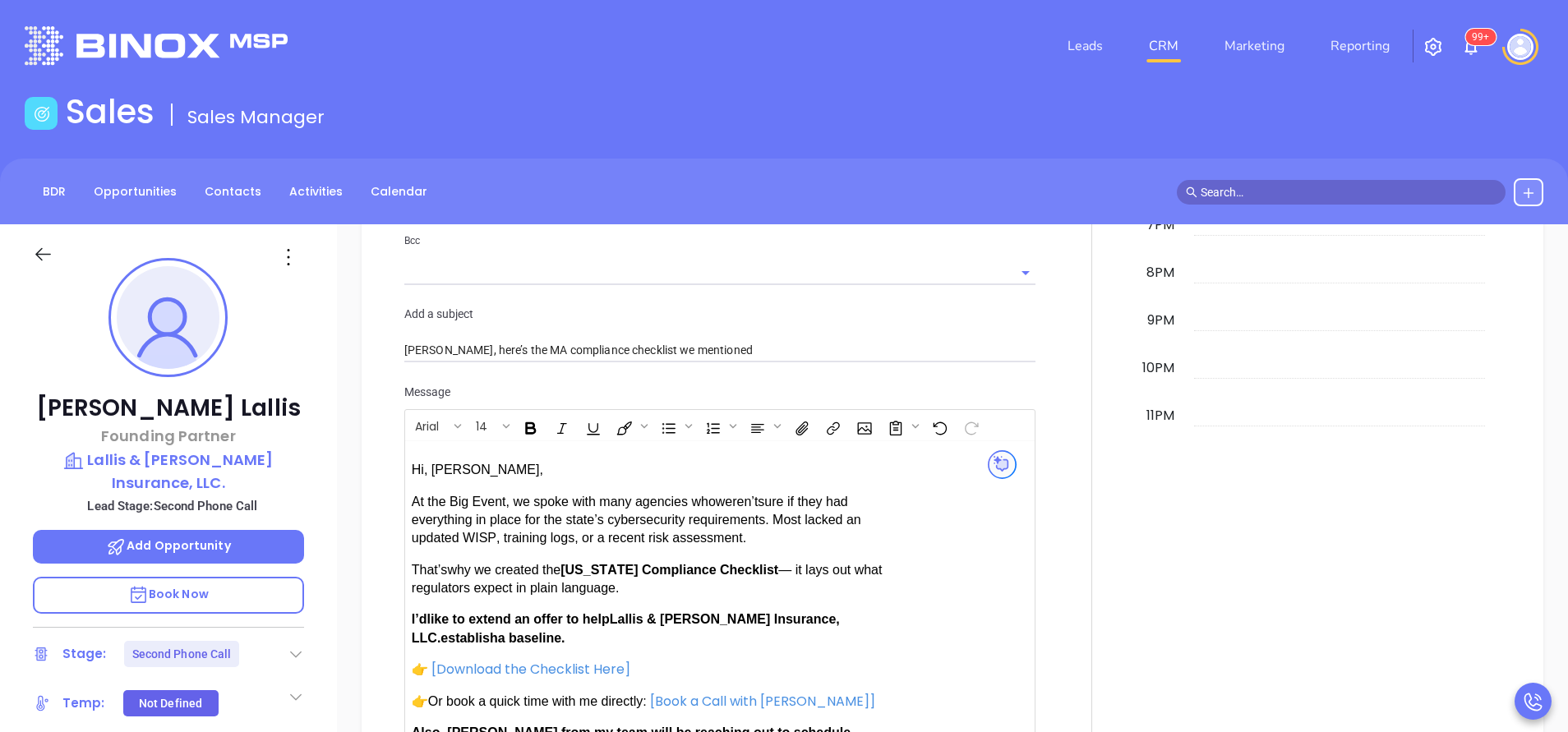
scroll to position [1577, 0]
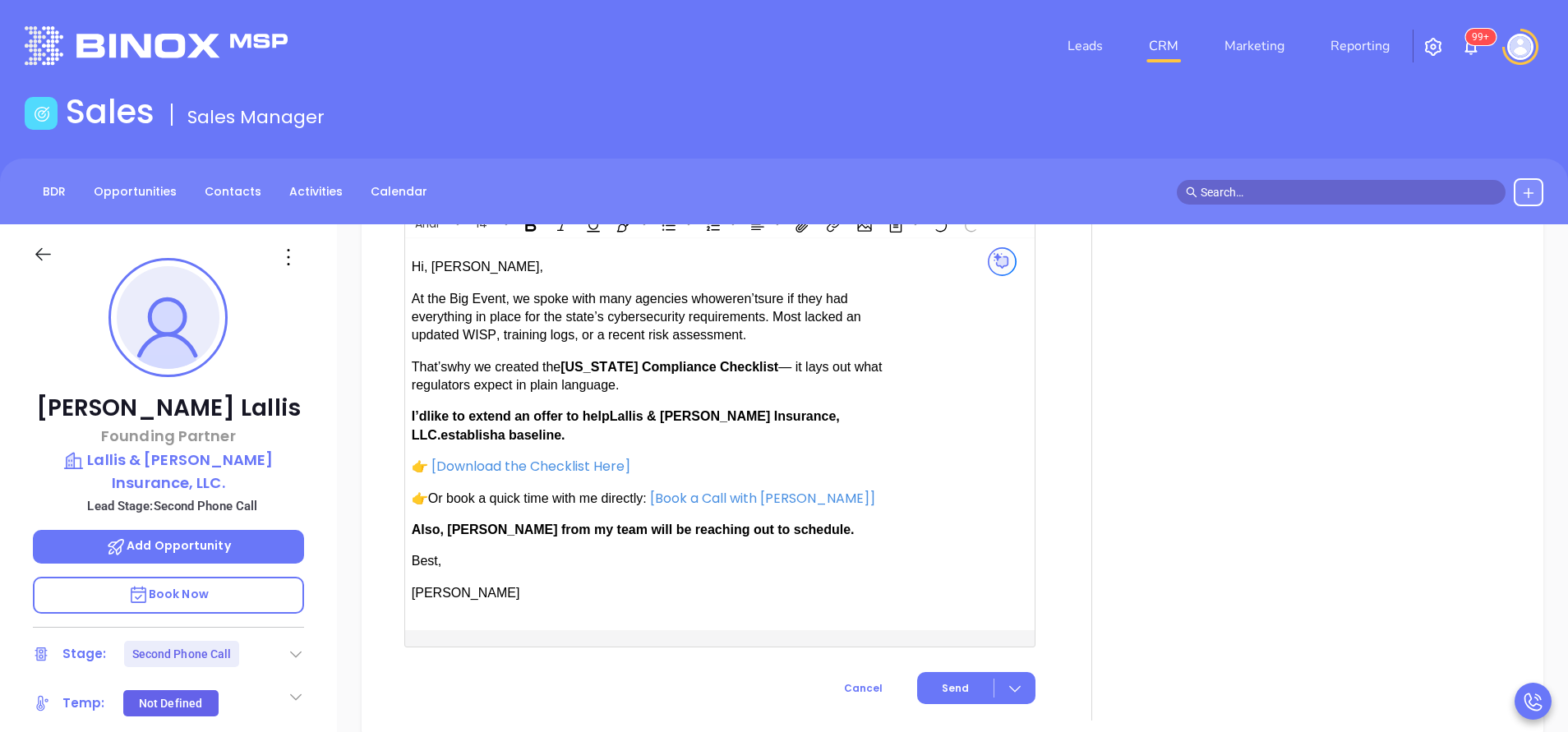
click at [815, 415] on span "I’d like to extend an offer to help Lallis & Higgins Insurance, LLC. establish …" at bounding box center [626, 425] width 429 height 32
click at [470, 521] on p "Also, [PERSON_NAME] from my team will be reaching out to schedule." at bounding box center [648, 530] width 473 height 19
click at [954, 686] on span "Send" at bounding box center [956, 688] width 27 height 15
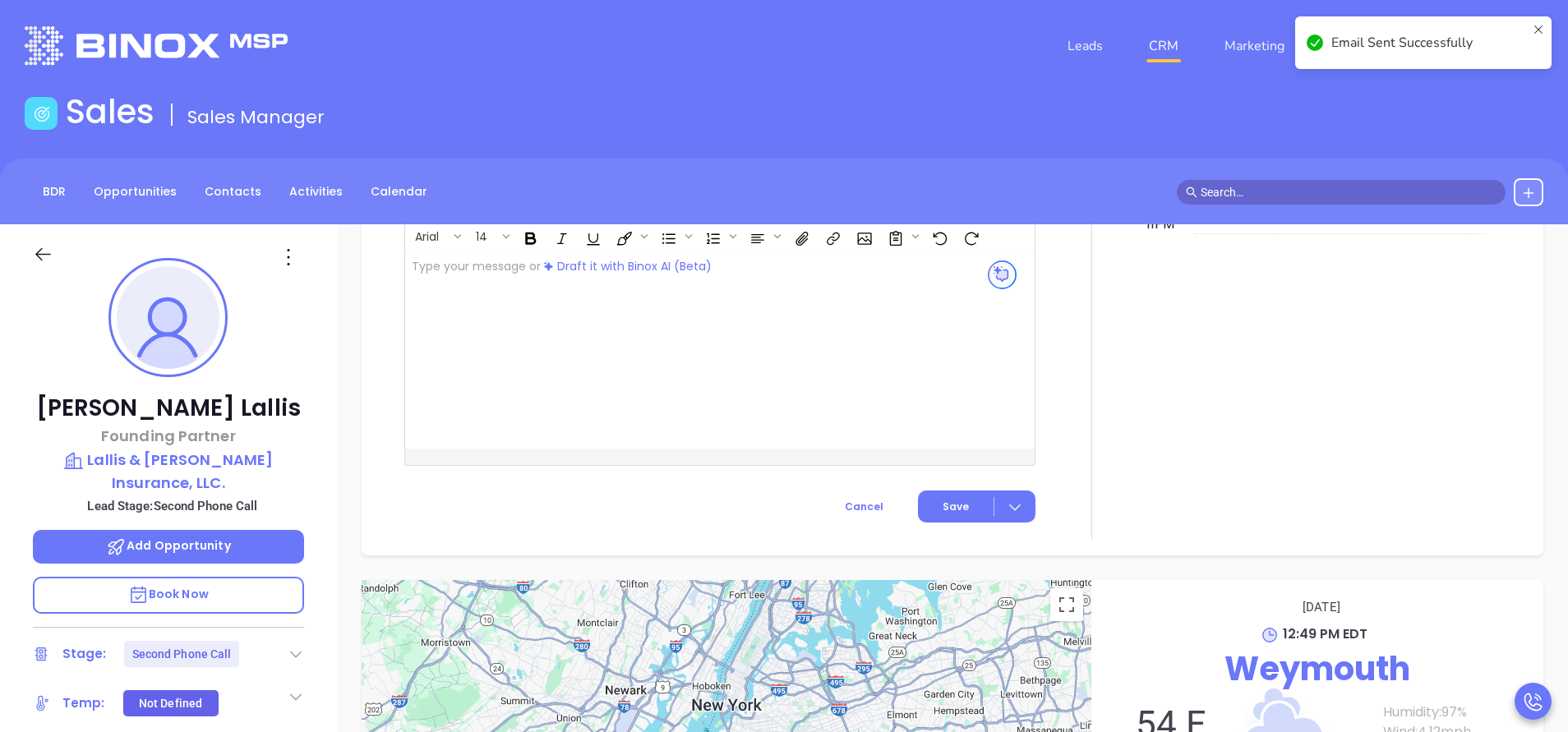
scroll to position [1431, 0]
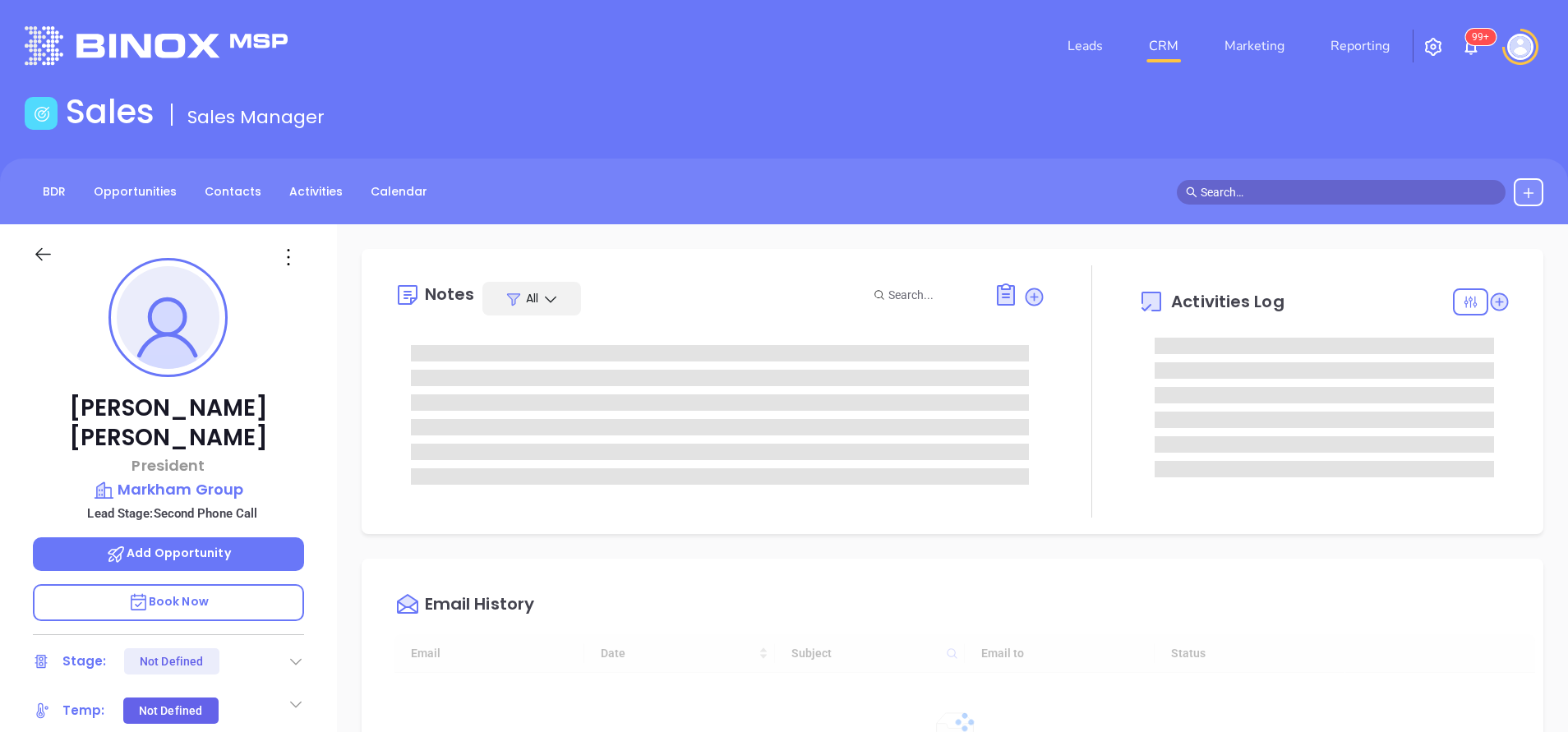
type input "[DATE]"
type input "[PERSON_NAME]"
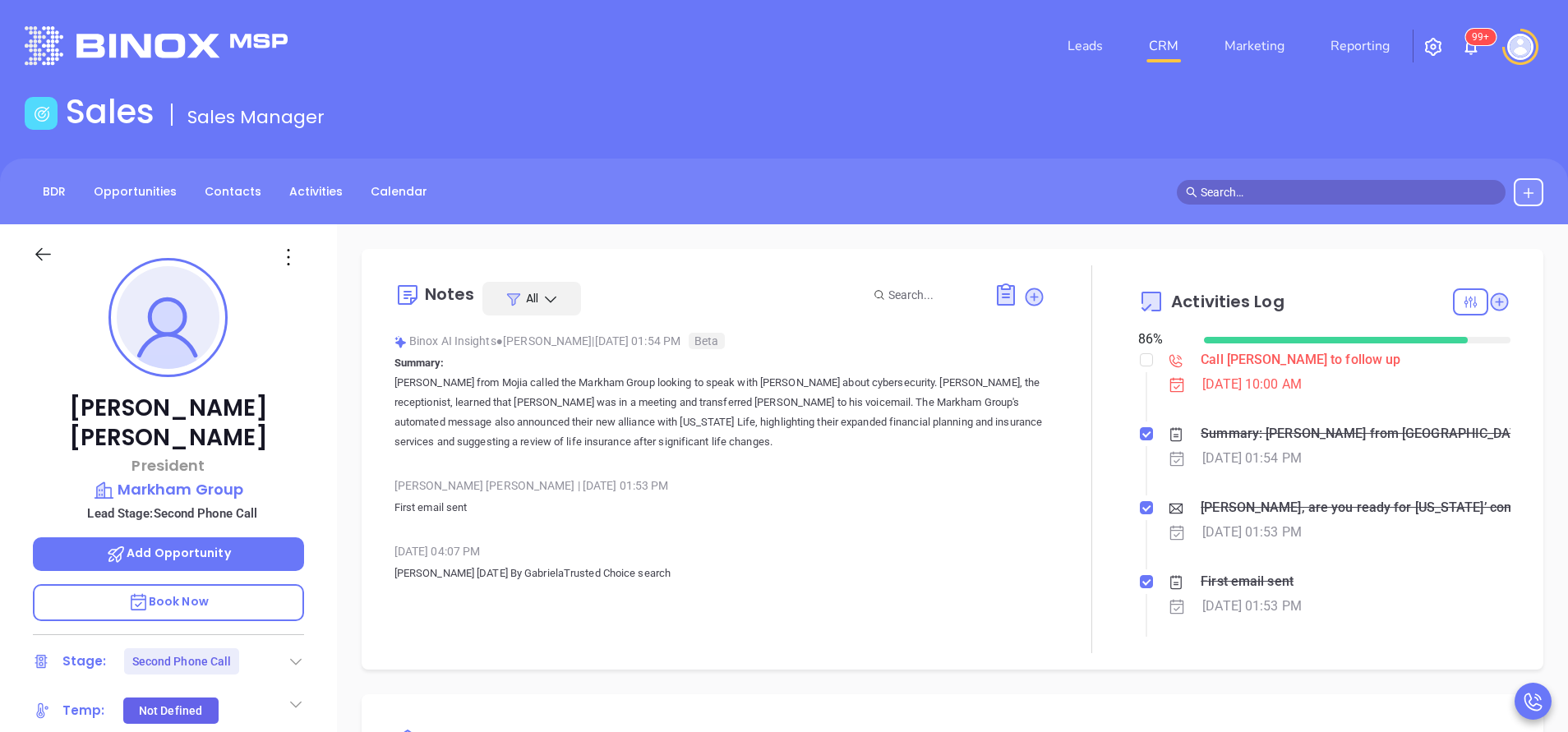
click at [319, 445] on div "[PERSON_NAME] President [PERSON_NAME] Group Lead Stage: Second Phone Call Add O…" at bounding box center [168, 682] width 337 height 915
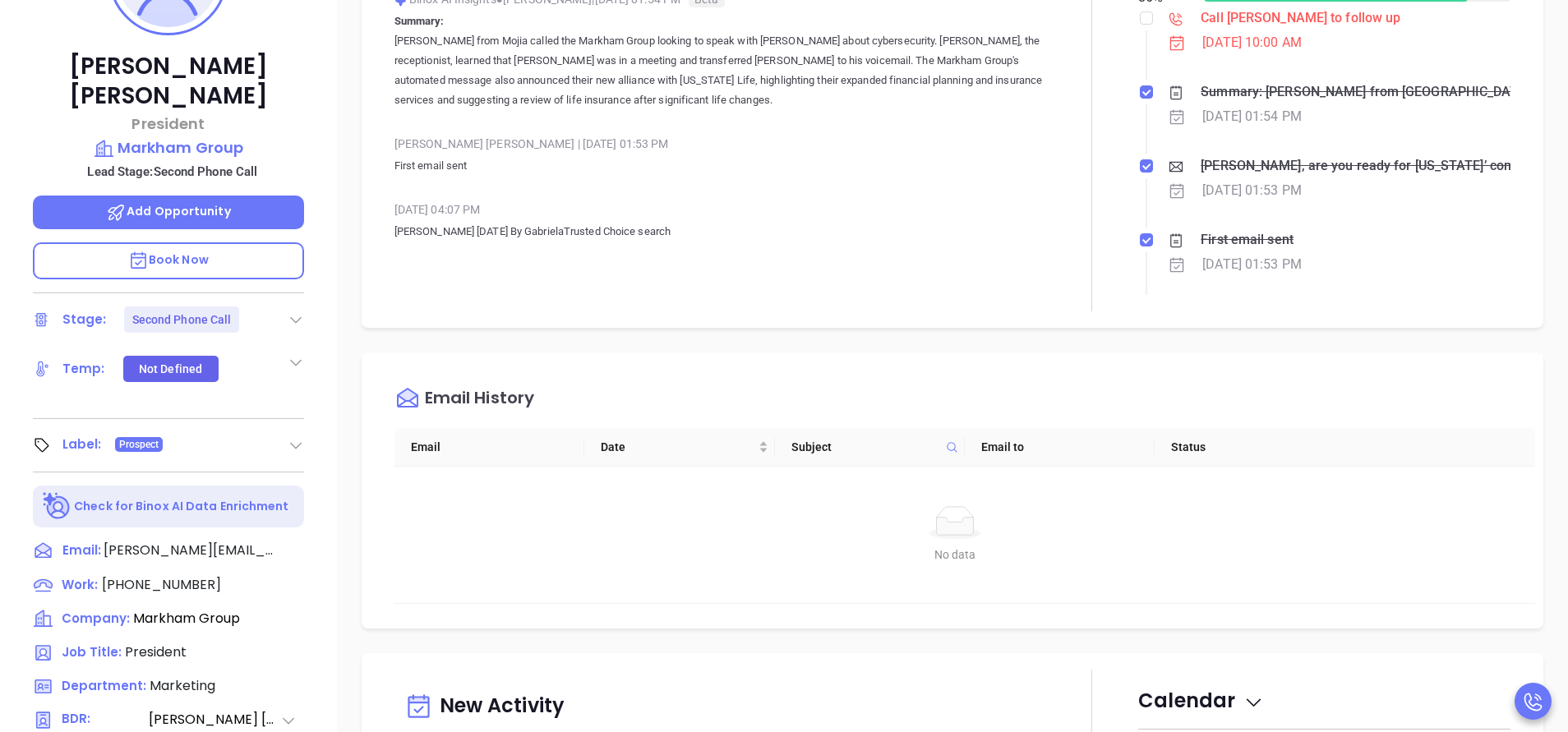
scroll to position [346, 0]
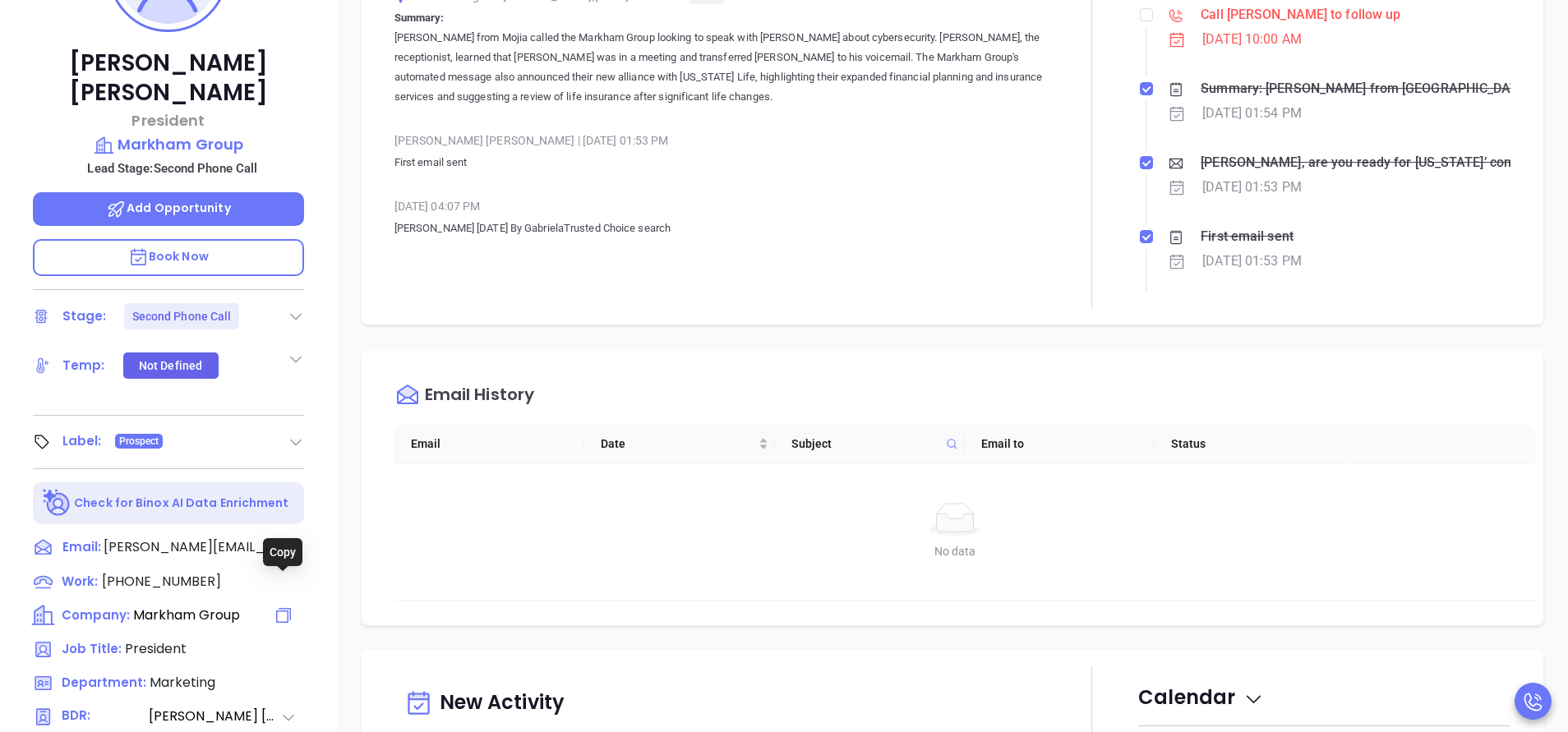
click at [282, 605] on icon at bounding box center [283, 615] width 20 height 20
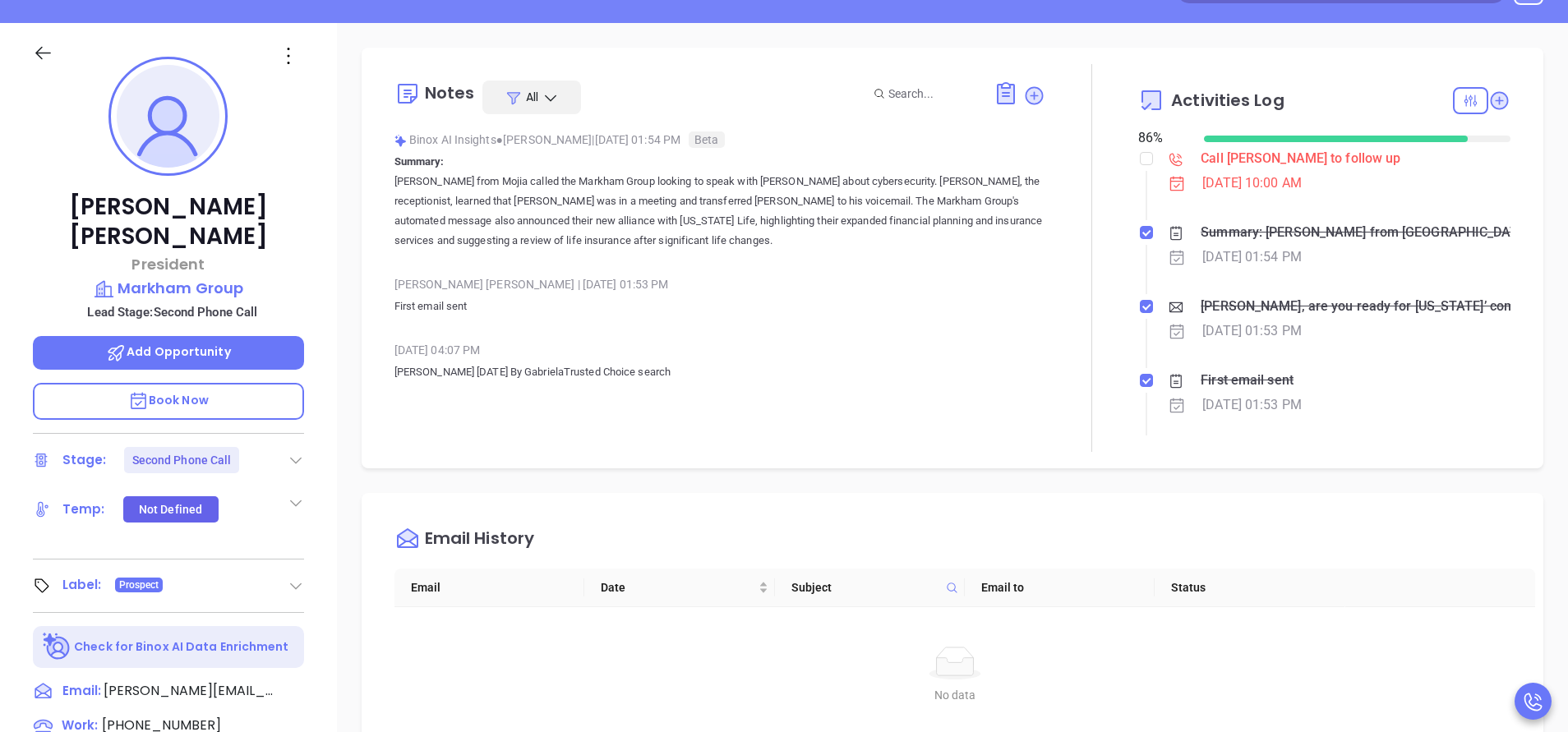
scroll to position [197, 0]
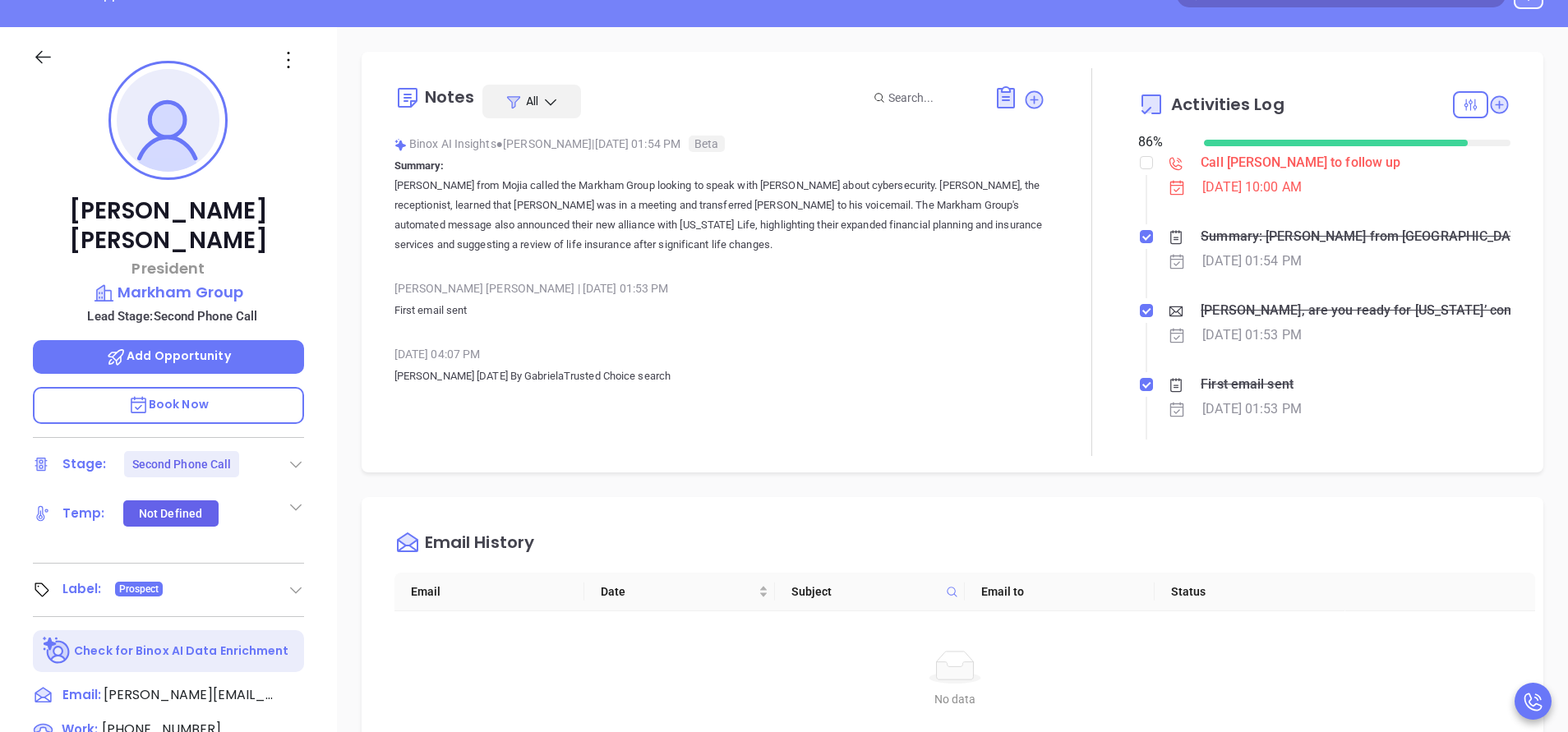
click at [1010, 511] on div "Email History Email Date Subject Email to Status No data No data" at bounding box center [952, 634] width 1181 height 276
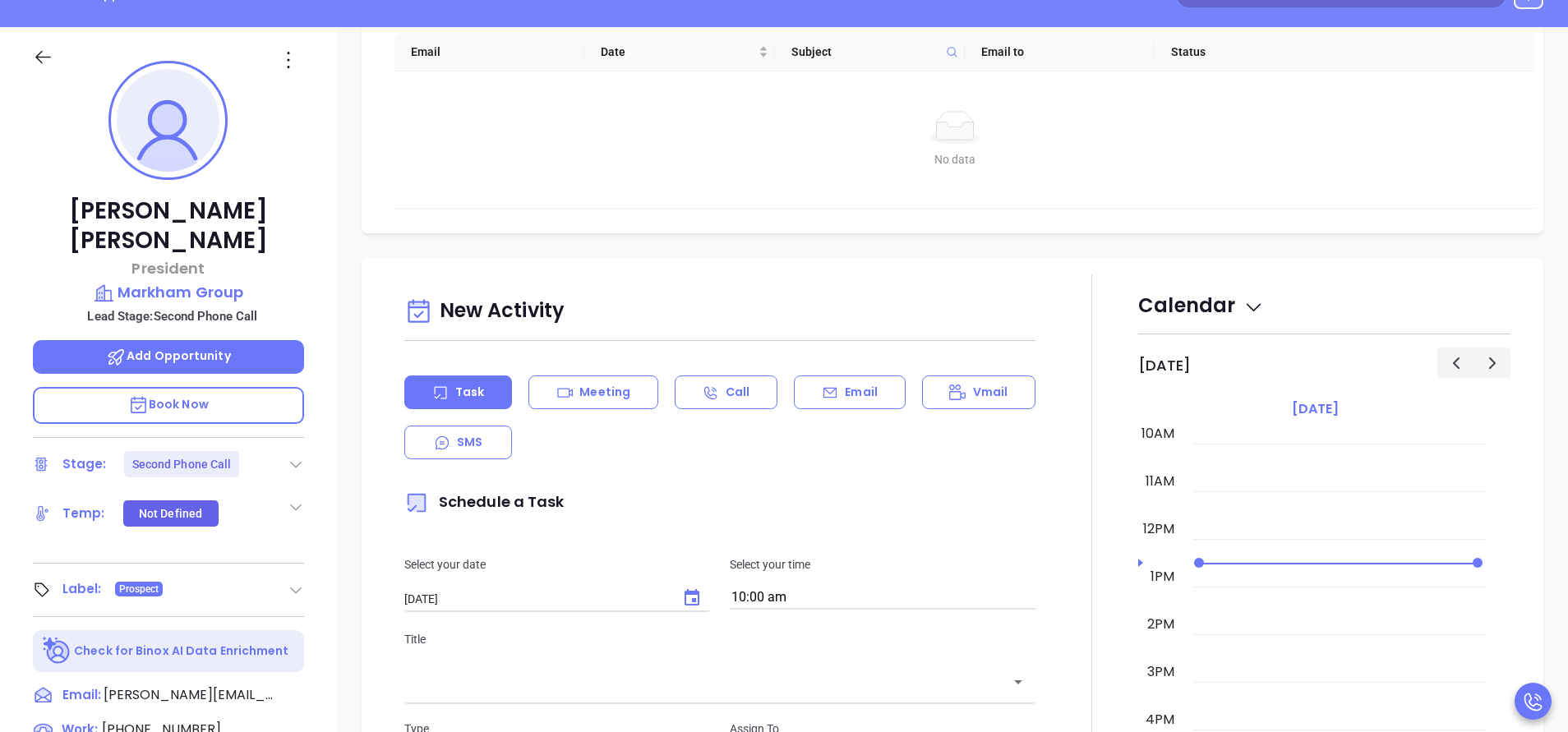
scroll to position [543, 0]
click at [822, 388] on icon at bounding box center [830, 389] width 17 height 17
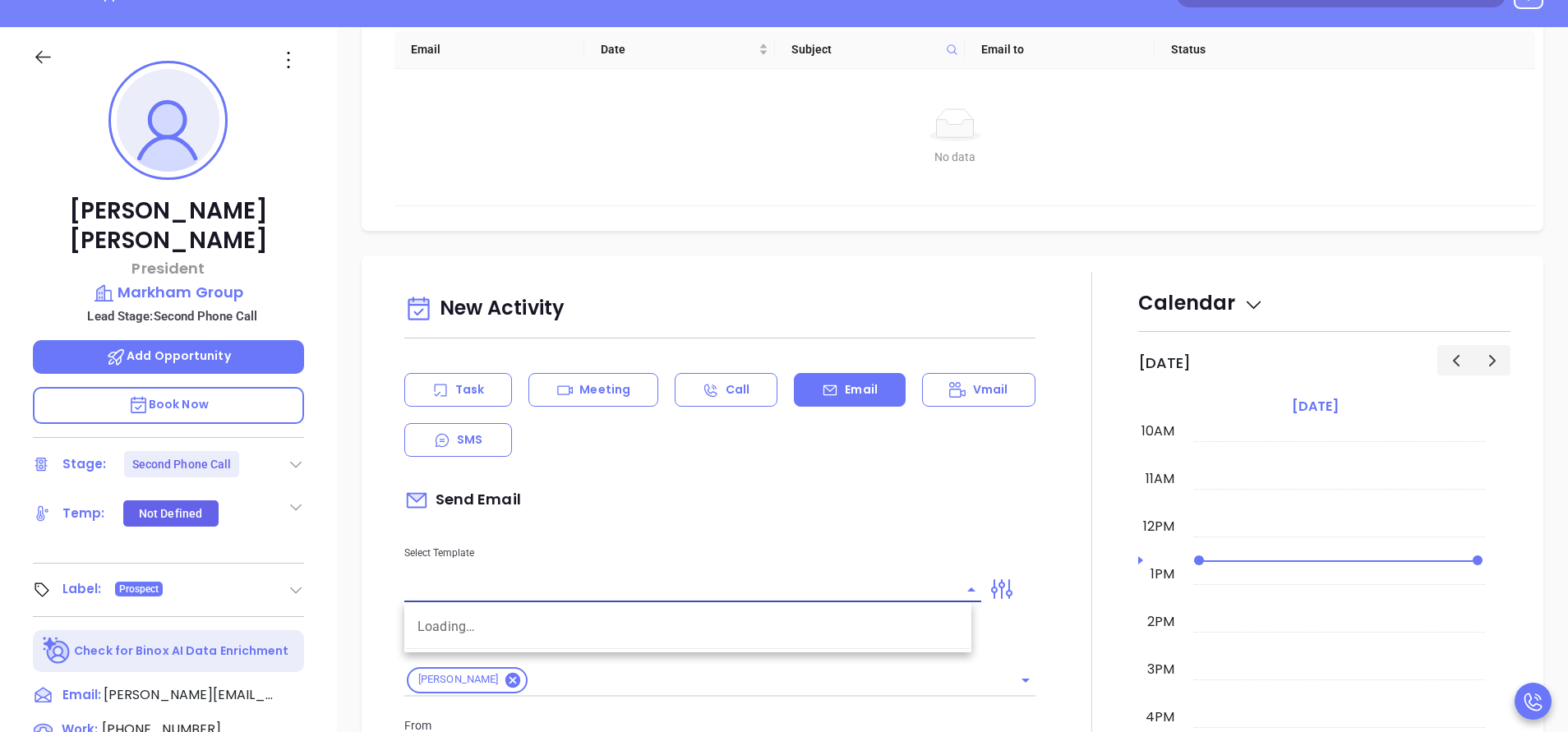
click at [856, 596] on input "text" at bounding box center [681, 590] width 553 height 23
type input "[PERSON_NAME]"
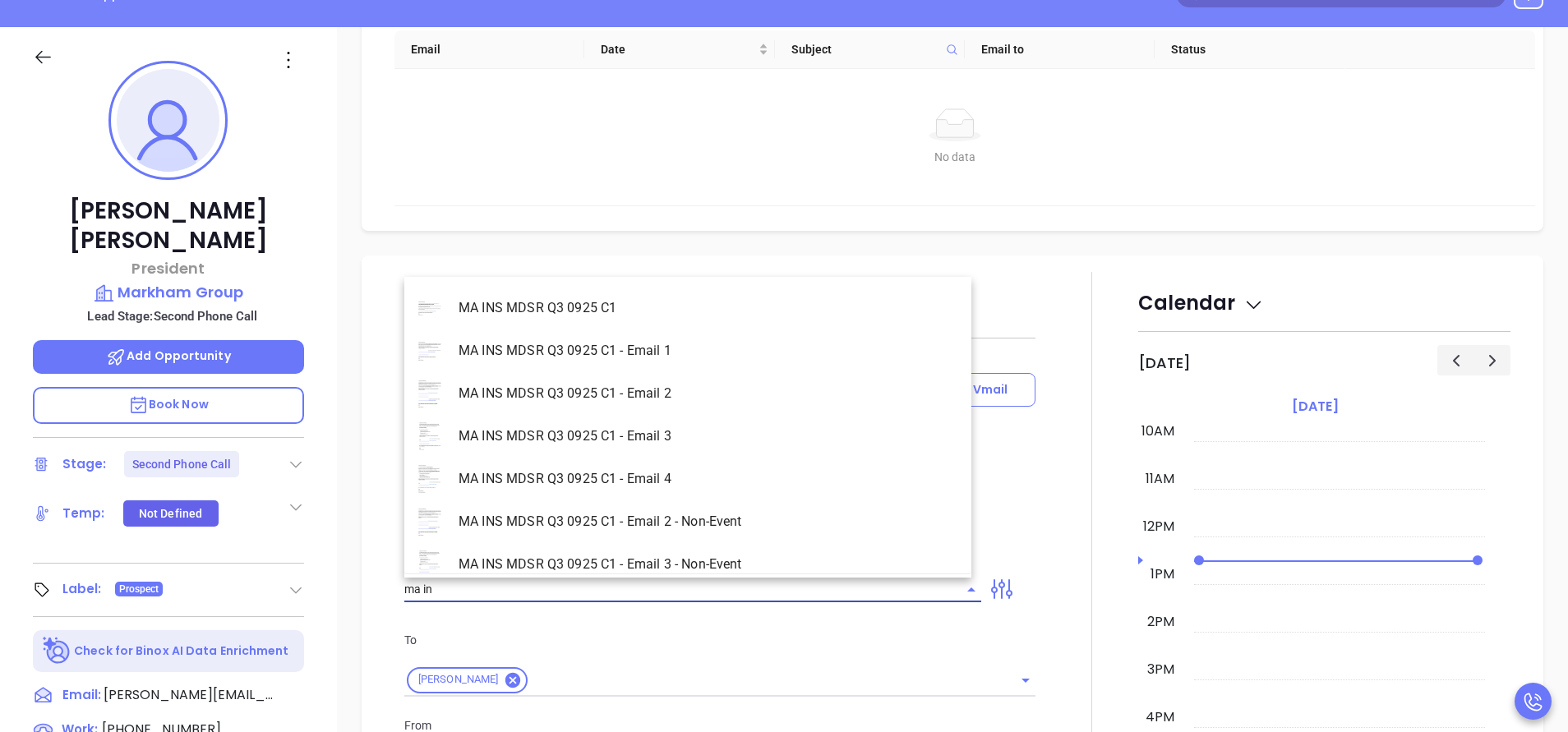
click at [698, 525] on li "MA INS MDSR Q3 0925 C1 - Email 2 - Non-Event" at bounding box center [687, 522] width 567 height 43
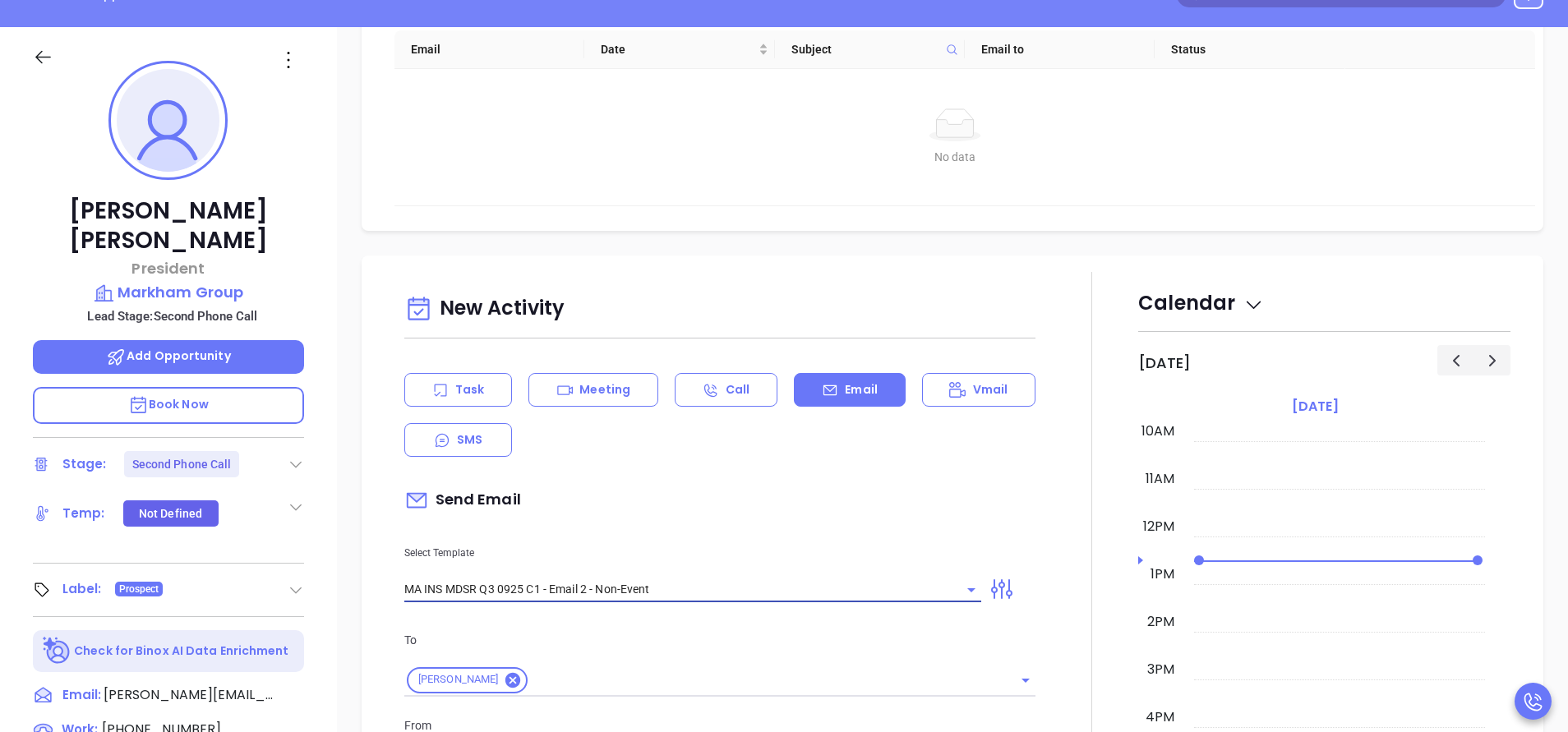
type input "MA INS MDSR Q3 0925 C1 - Email 2 - Non-Event"
click at [698, 525] on div "Select Template MA INS MDSR Q3 0925 C1 - Email 2 - Non-Event" at bounding box center [692, 560] width 597 height 83
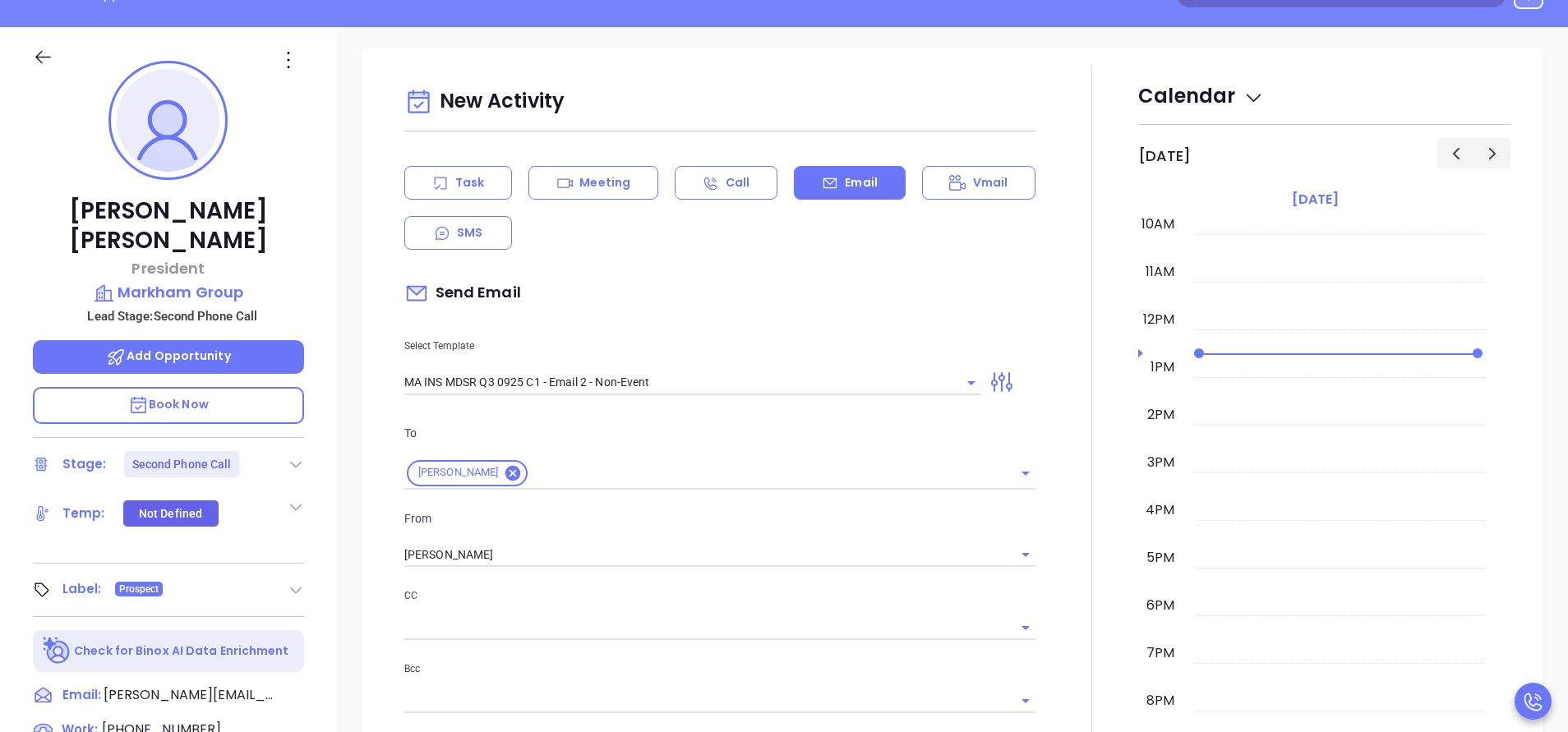
scroll to position [789, 0]
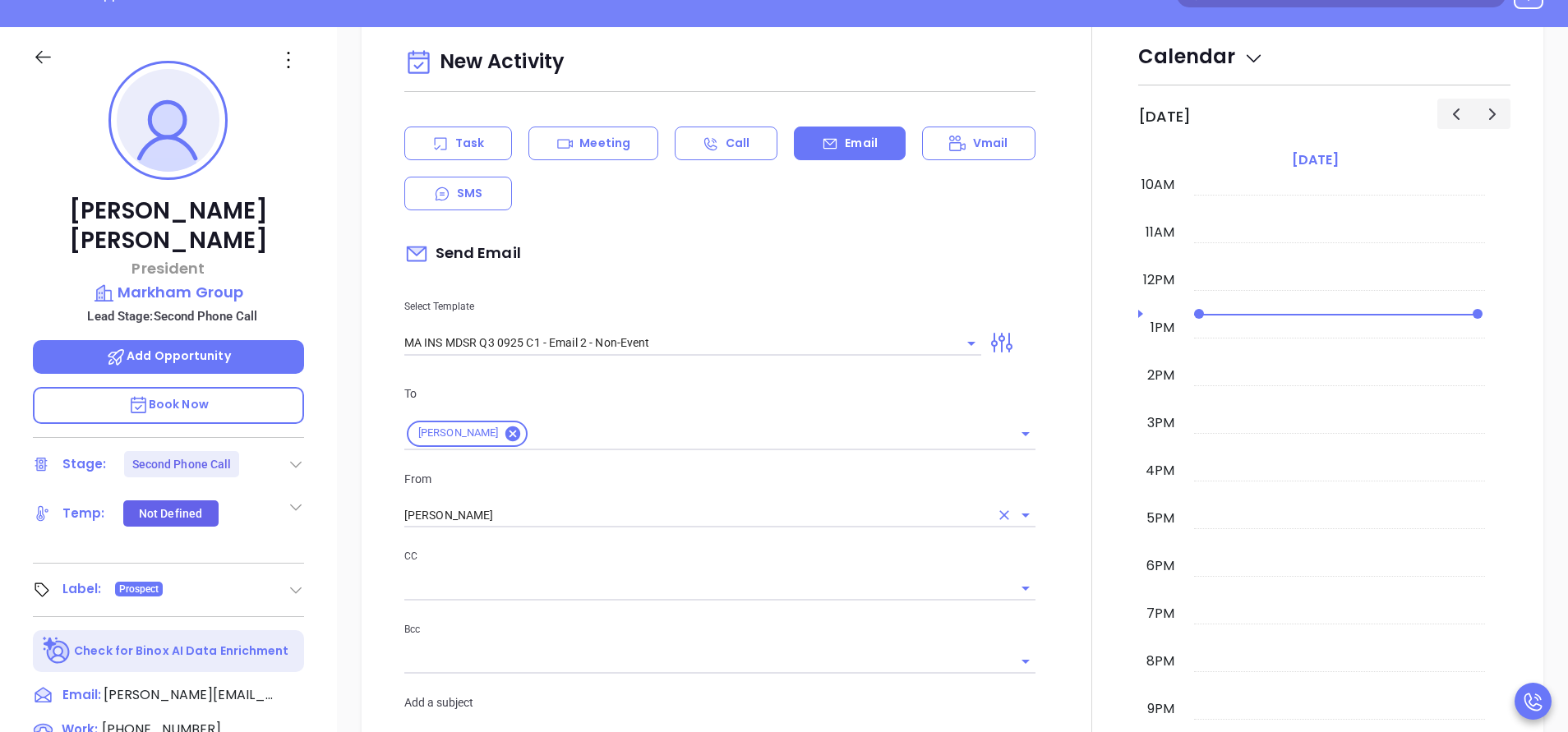
click at [672, 523] on input "[PERSON_NAME]" at bounding box center [696, 515] width 585 height 23
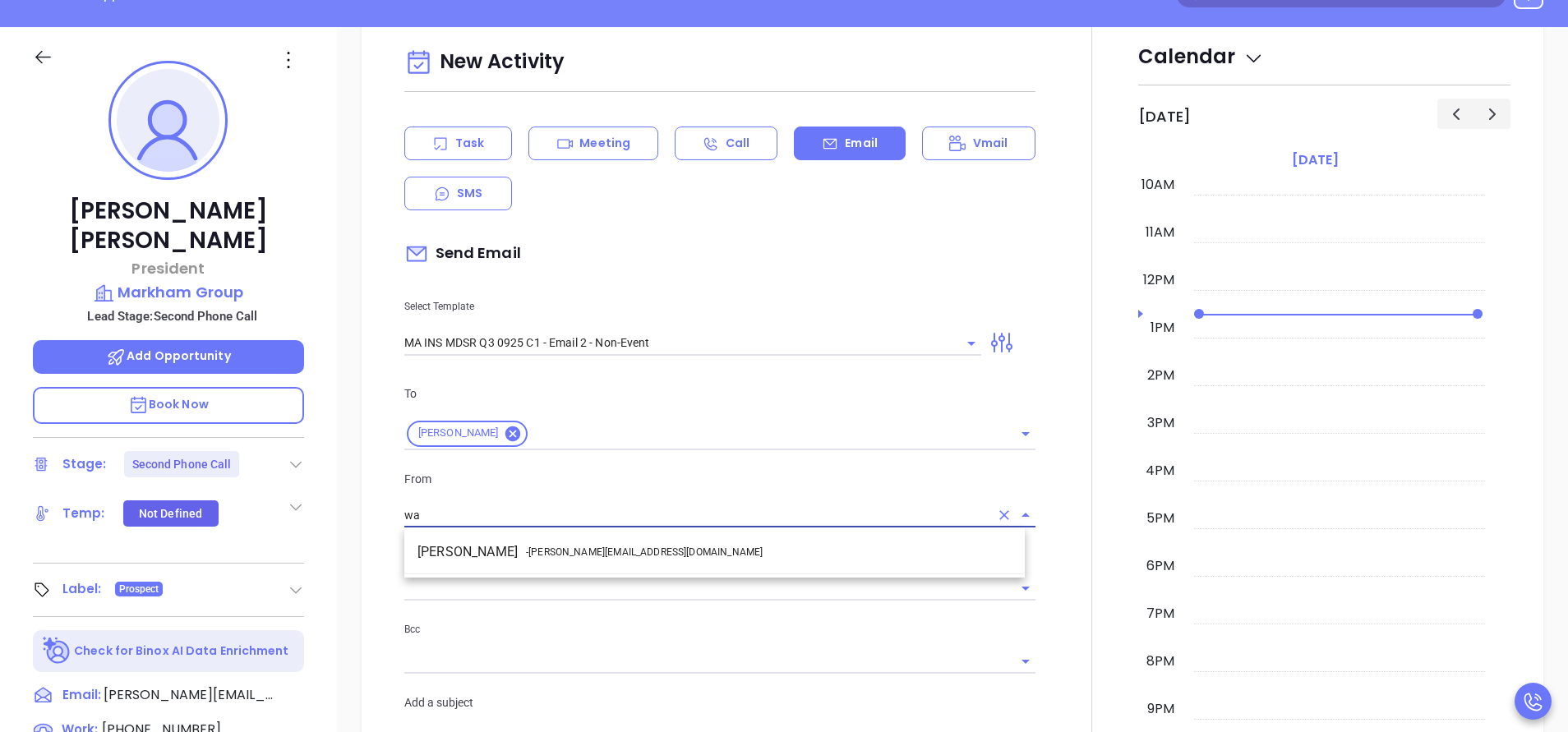
click at [634, 564] on li "Walter Contreras - [EMAIL_ADDRESS][DOMAIN_NAME]" at bounding box center [714, 551] width 620 height 29
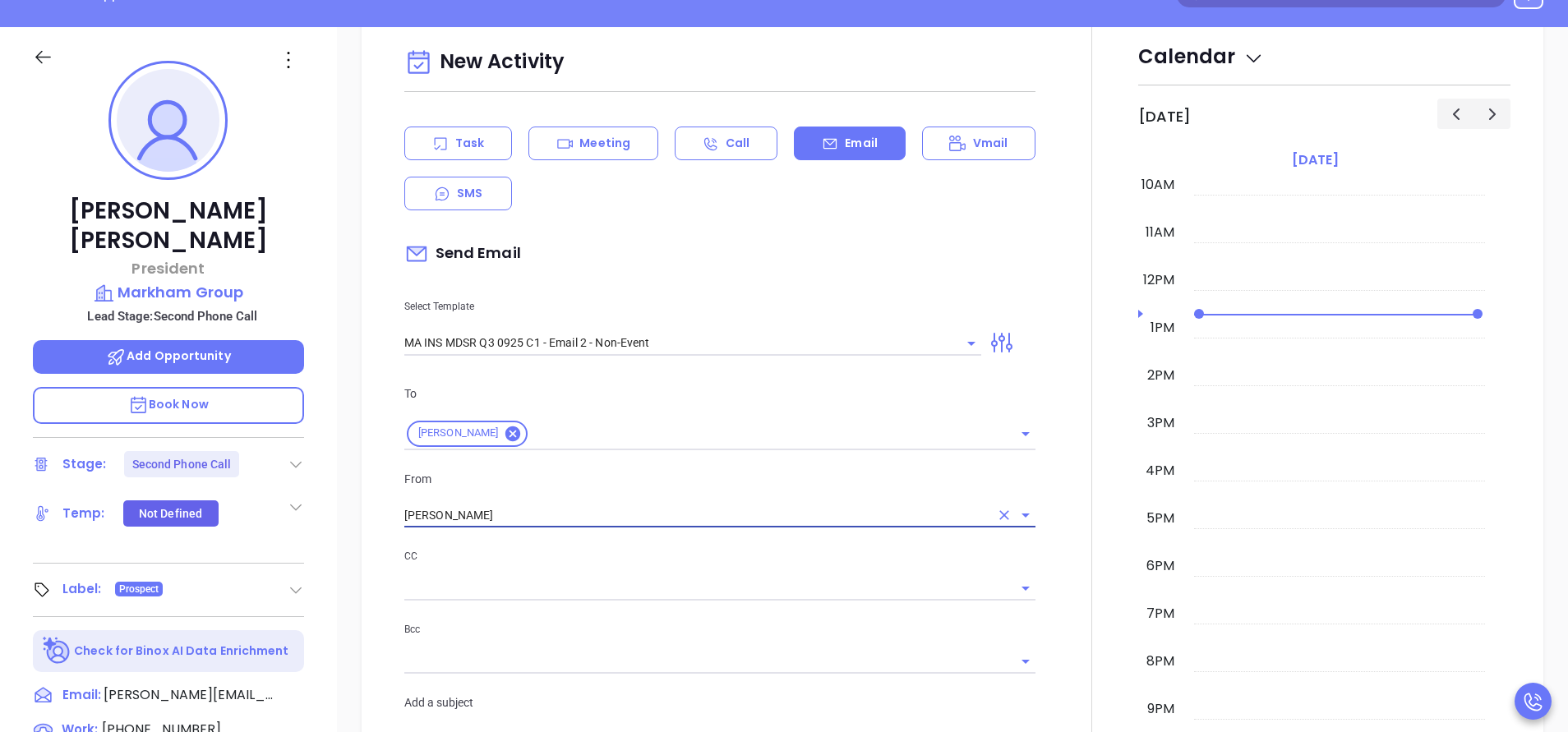
type input "[PERSON_NAME]"
type input "[PERSON_NAME], here’s the MA compliance checklist we mentioned"
click at [634, 564] on p "CC" at bounding box center [720, 556] width 631 height 19
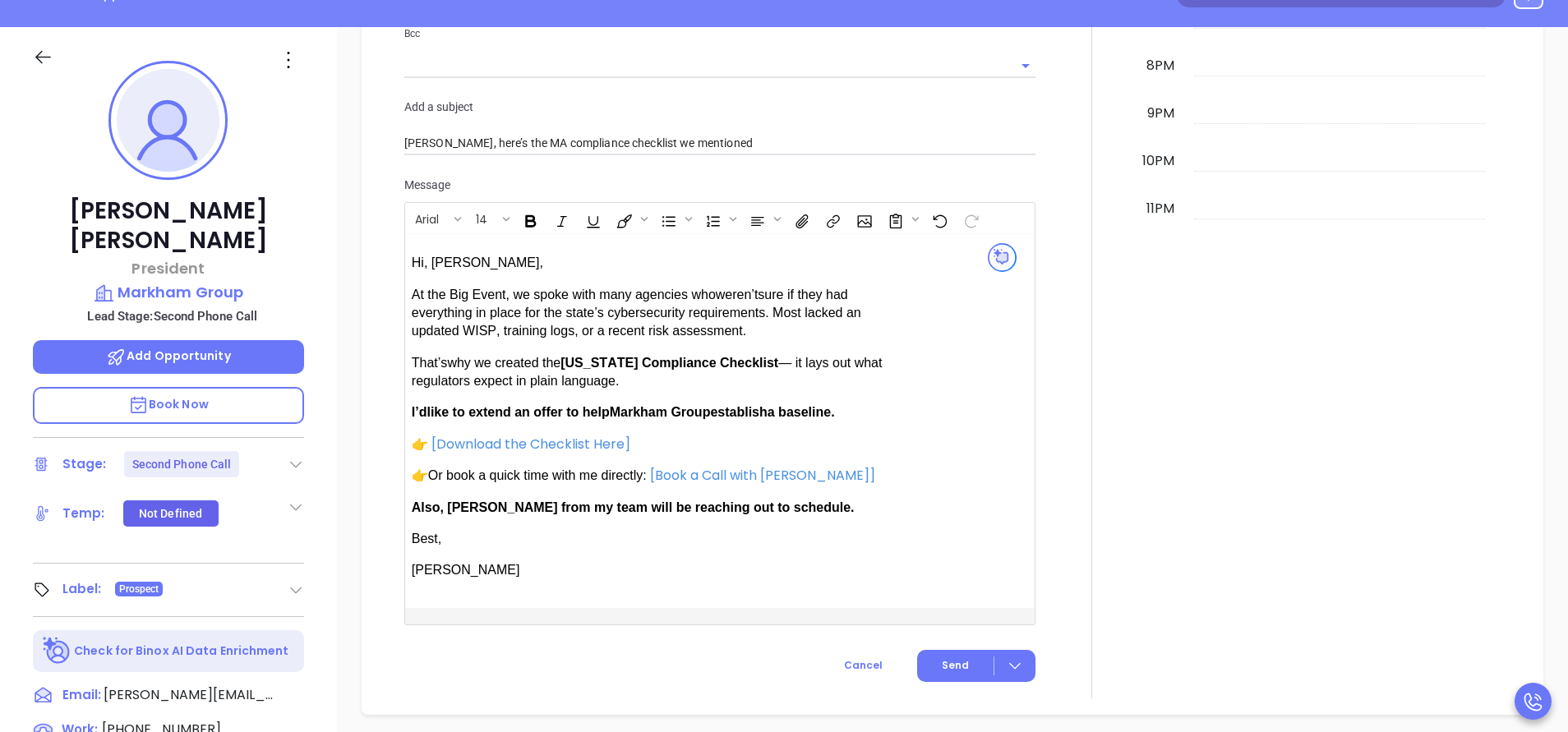
scroll to position [1430, 0]
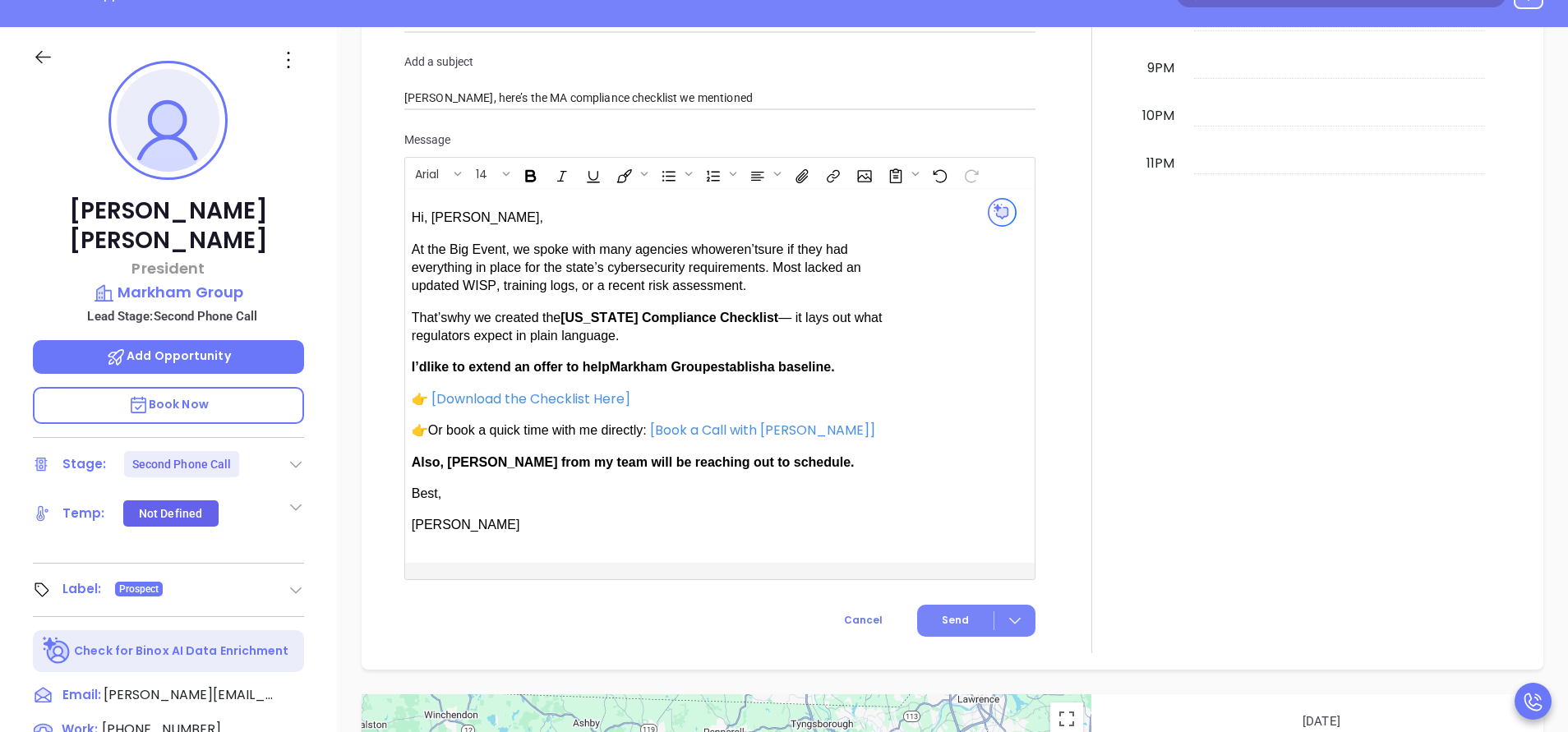
click at [947, 631] on button "Send" at bounding box center [975, 620] width 118 height 32
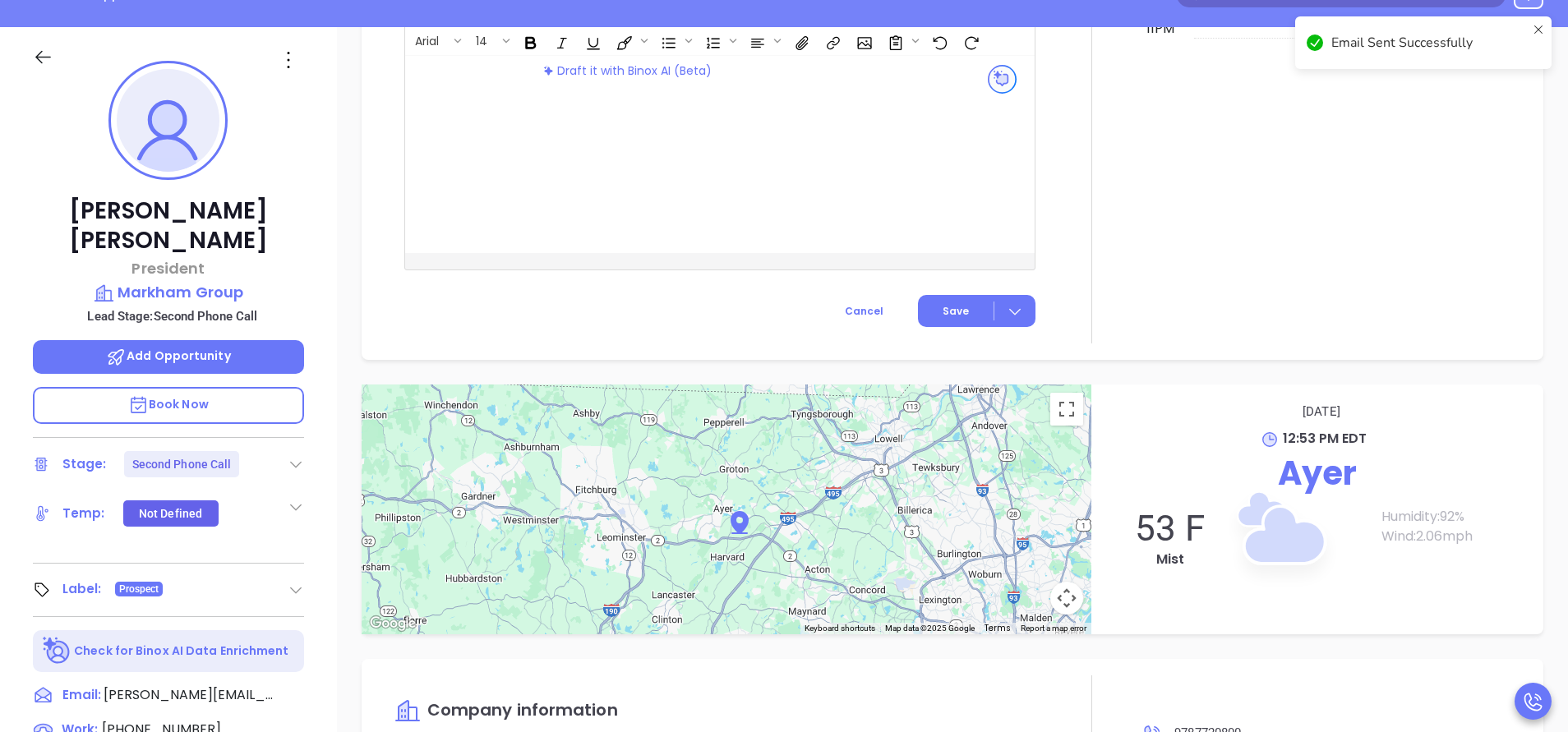
scroll to position [1294, 0]
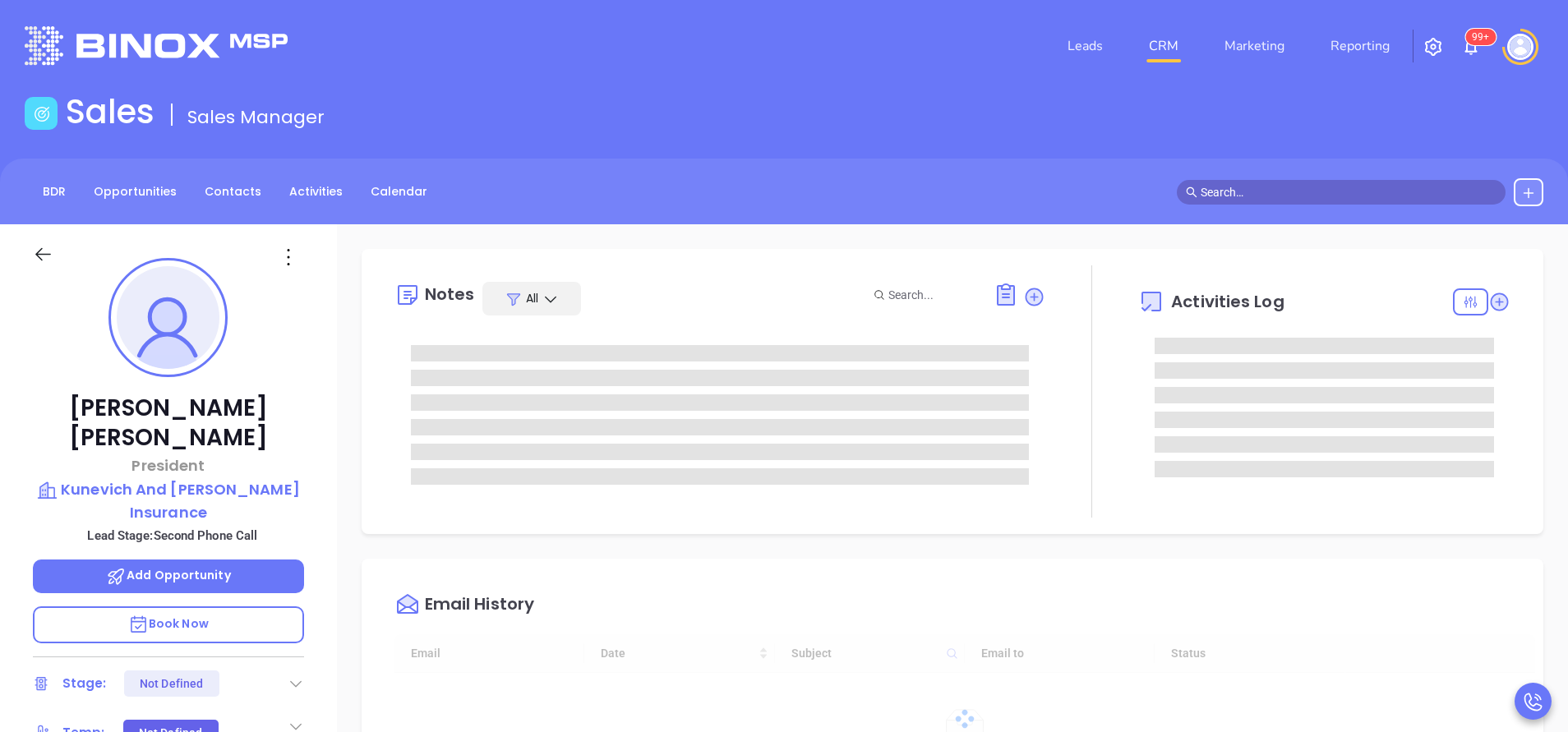
type input "10:00 am"
type input "[DATE]"
type input "[PERSON_NAME]"
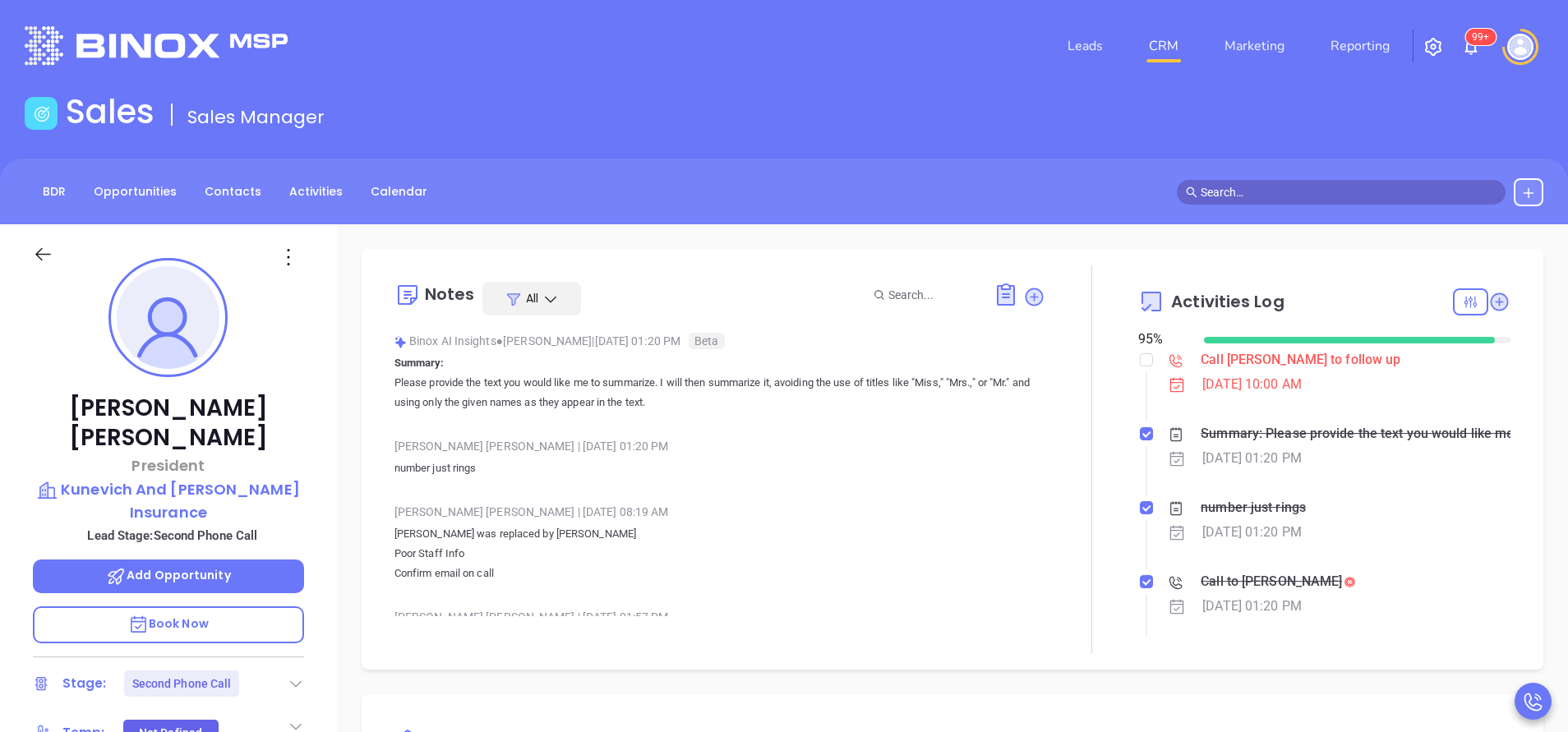
click at [859, 485] on div "Vicky Mendoza | Oct 8, 2025 01:20 PM number just rings" at bounding box center [720, 462] width 651 height 58
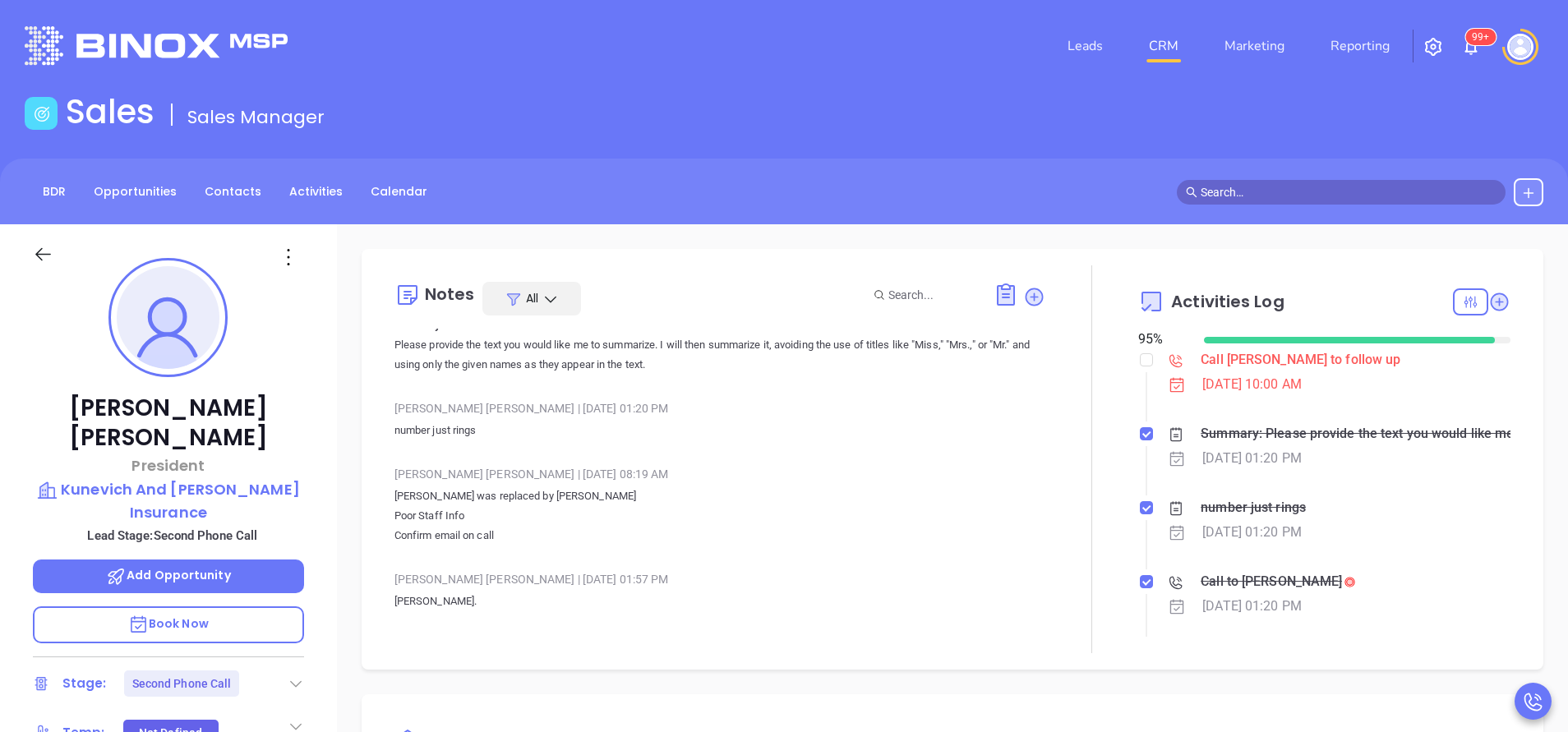
scroll to position [0, 0]
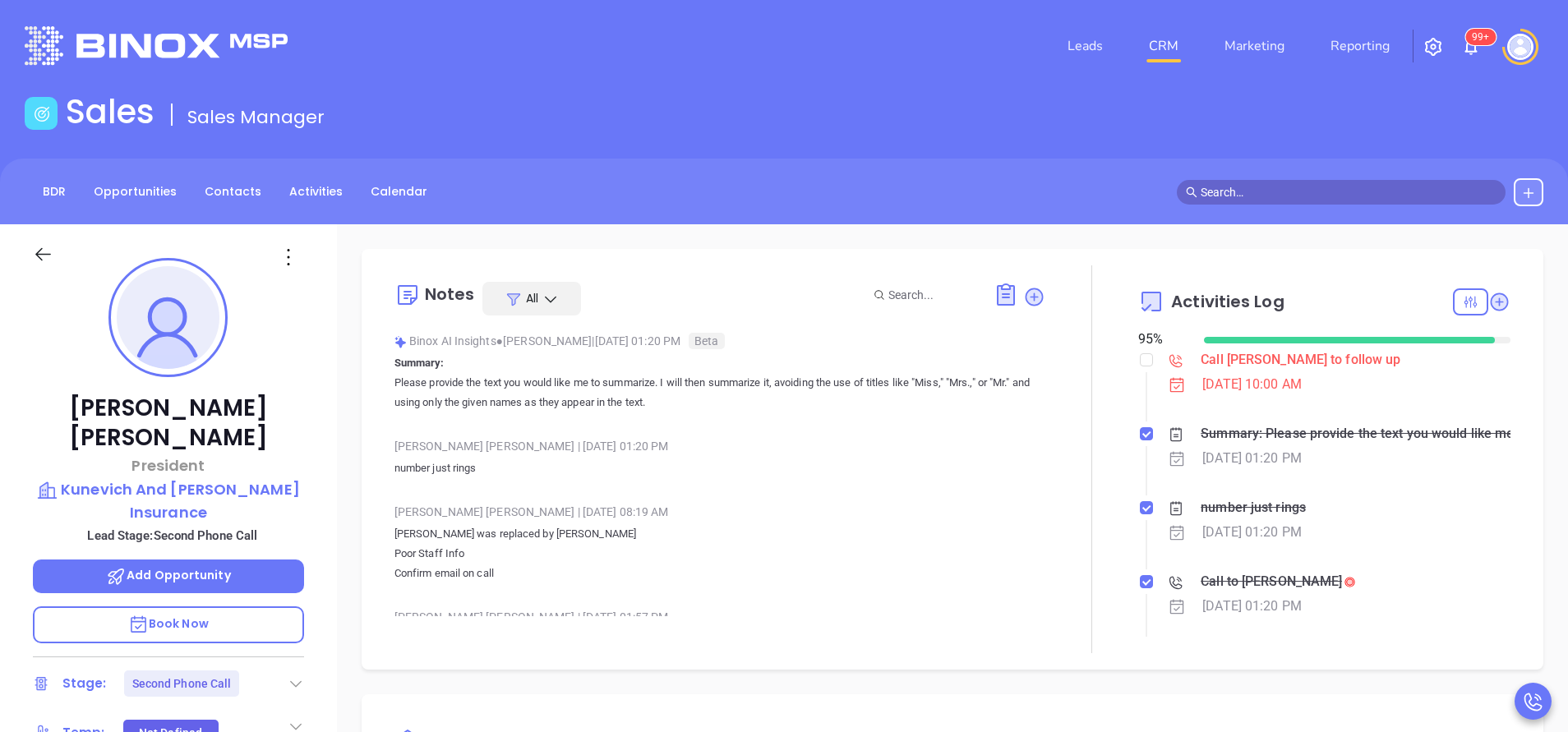
click at [299, 525] on p "Lead Stage: Second Phone Call" at bounding box center [172, 536] width 263 height 21
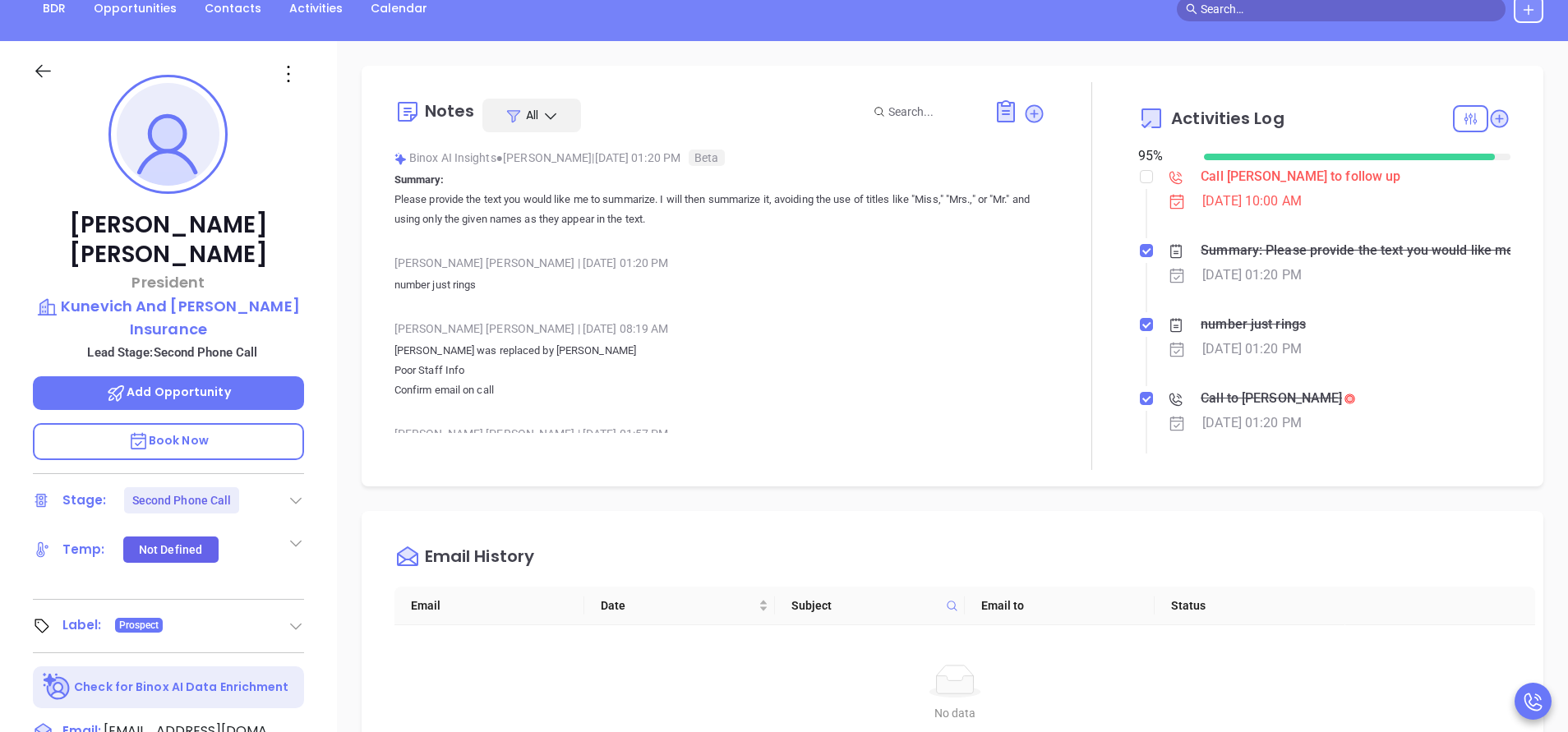
scroll to position [148, 0]
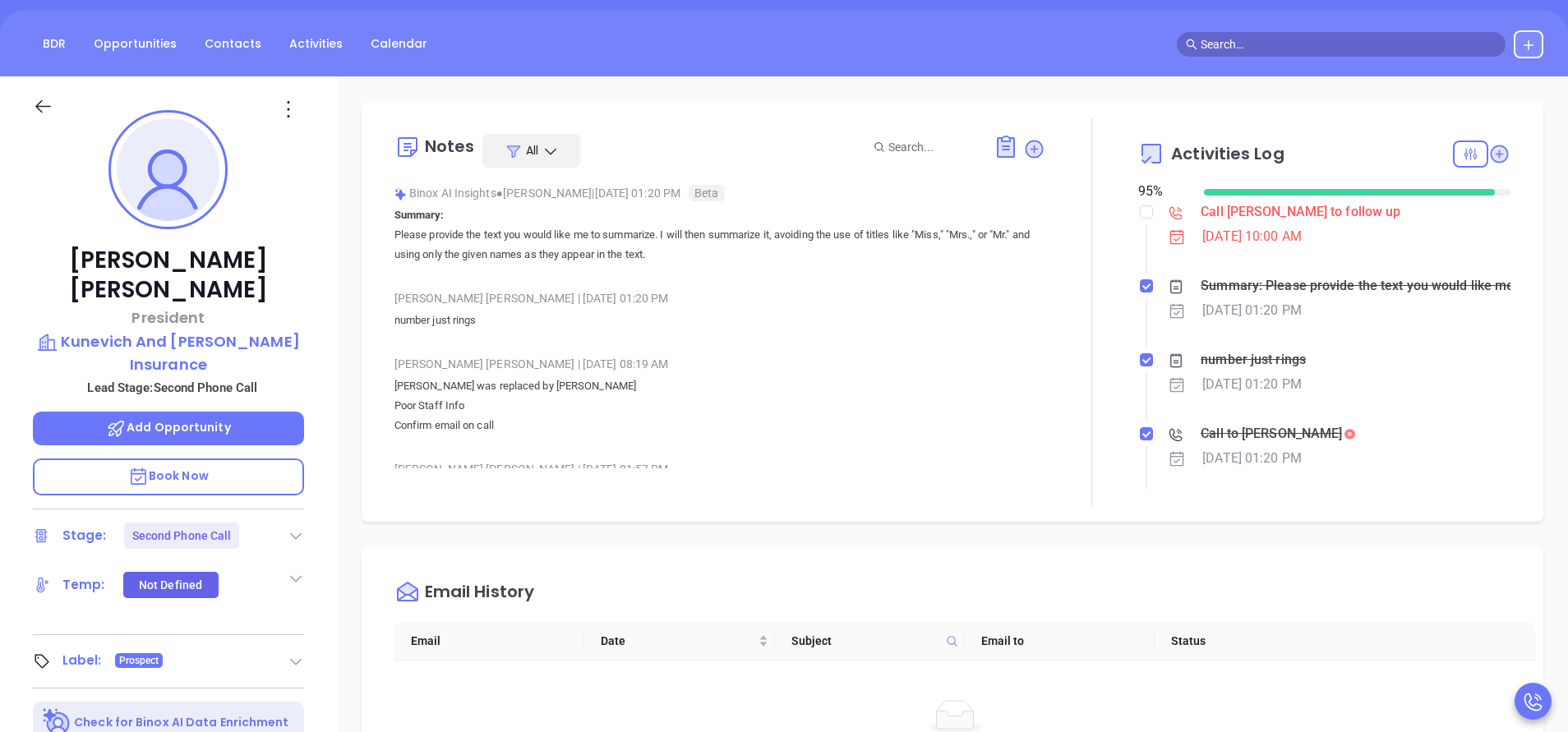
click at [764, 392] on p "Jarrett Lau was replaced by Victor Lau Poor Staff Info Confirm email on call" at bounding box center [720, 405] width 651 height 60
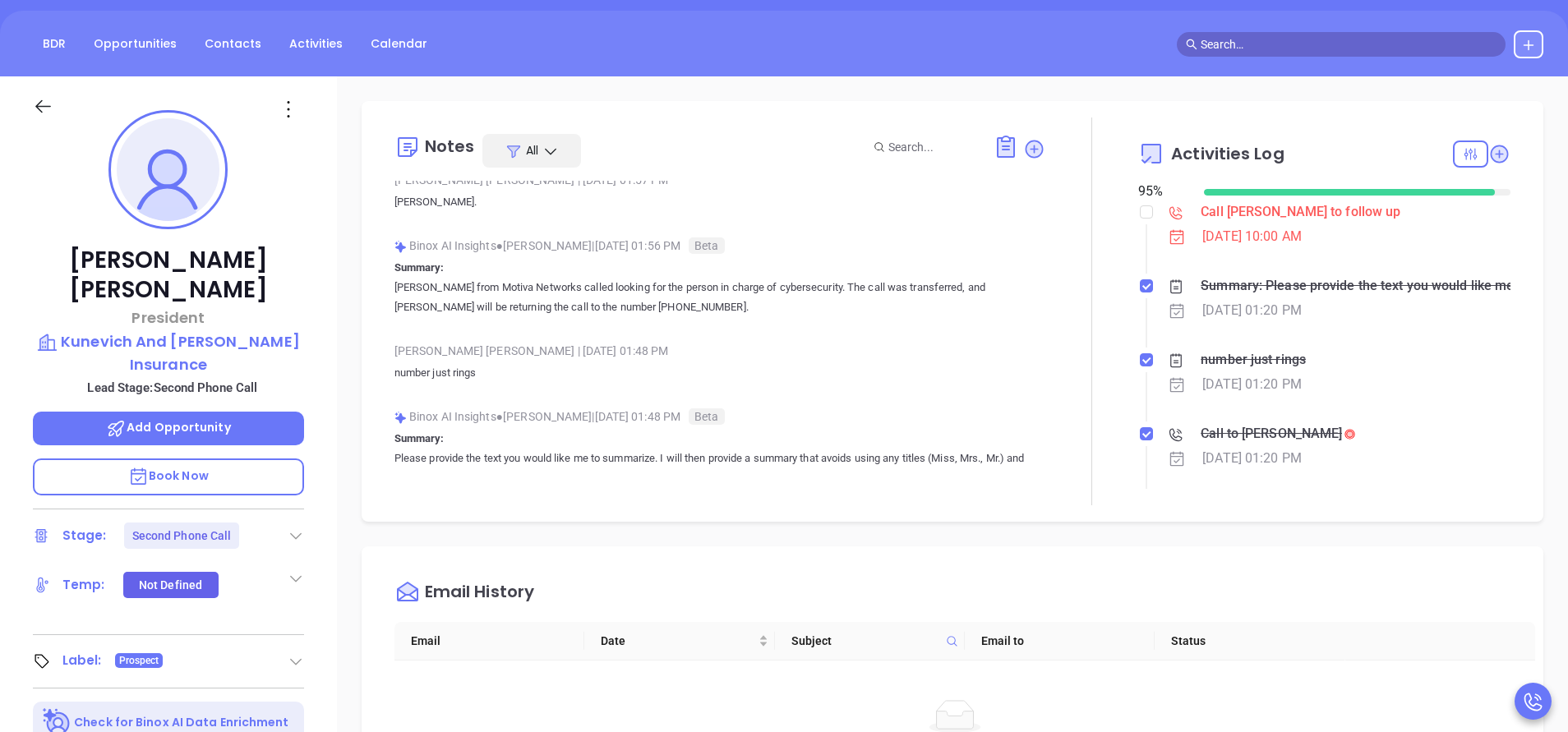
scroll to position [493, 0]
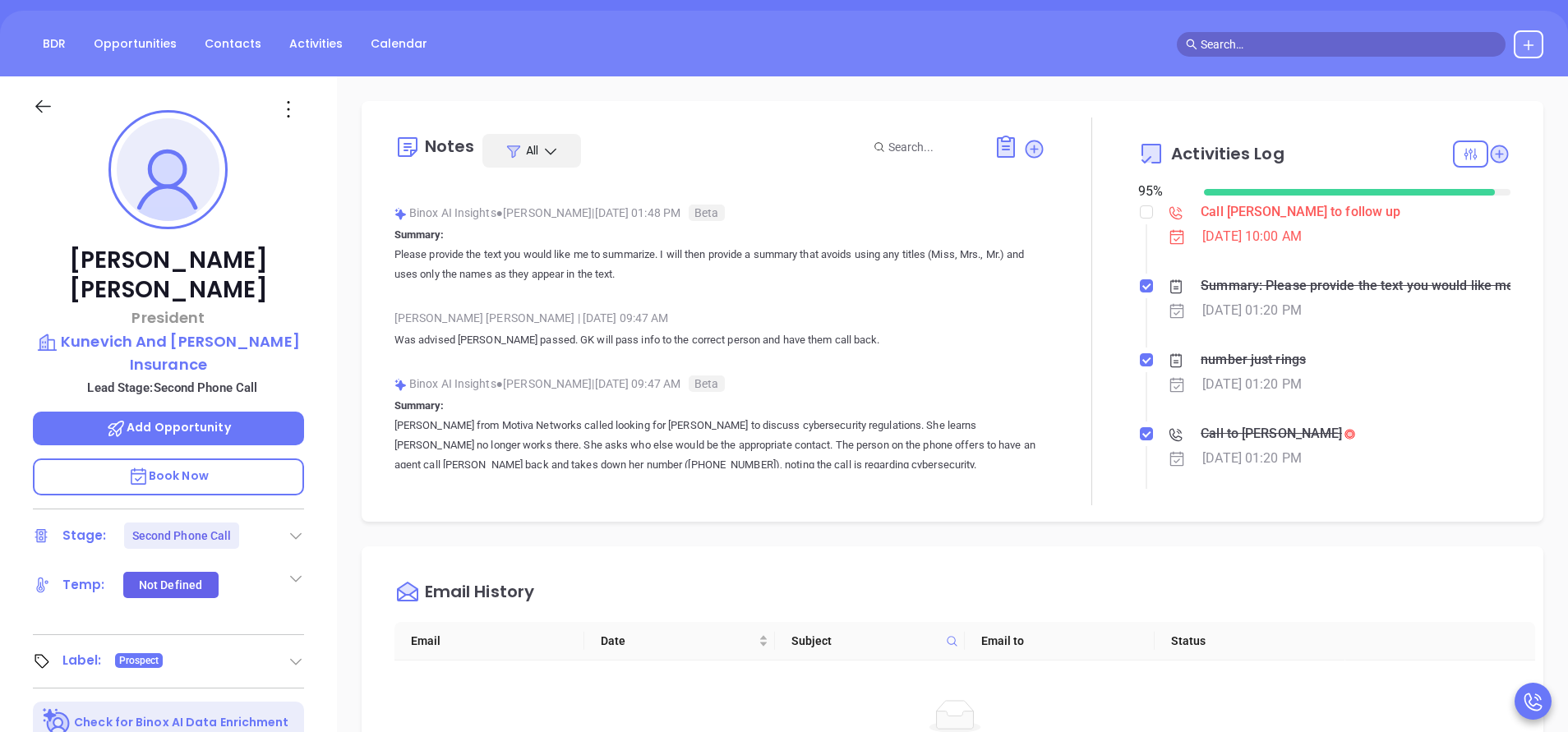
click at [1072, 548] on div "Email History Email Date Subject Email to Status No data No data" at bounding box center [952, 684] width 1181 height 276
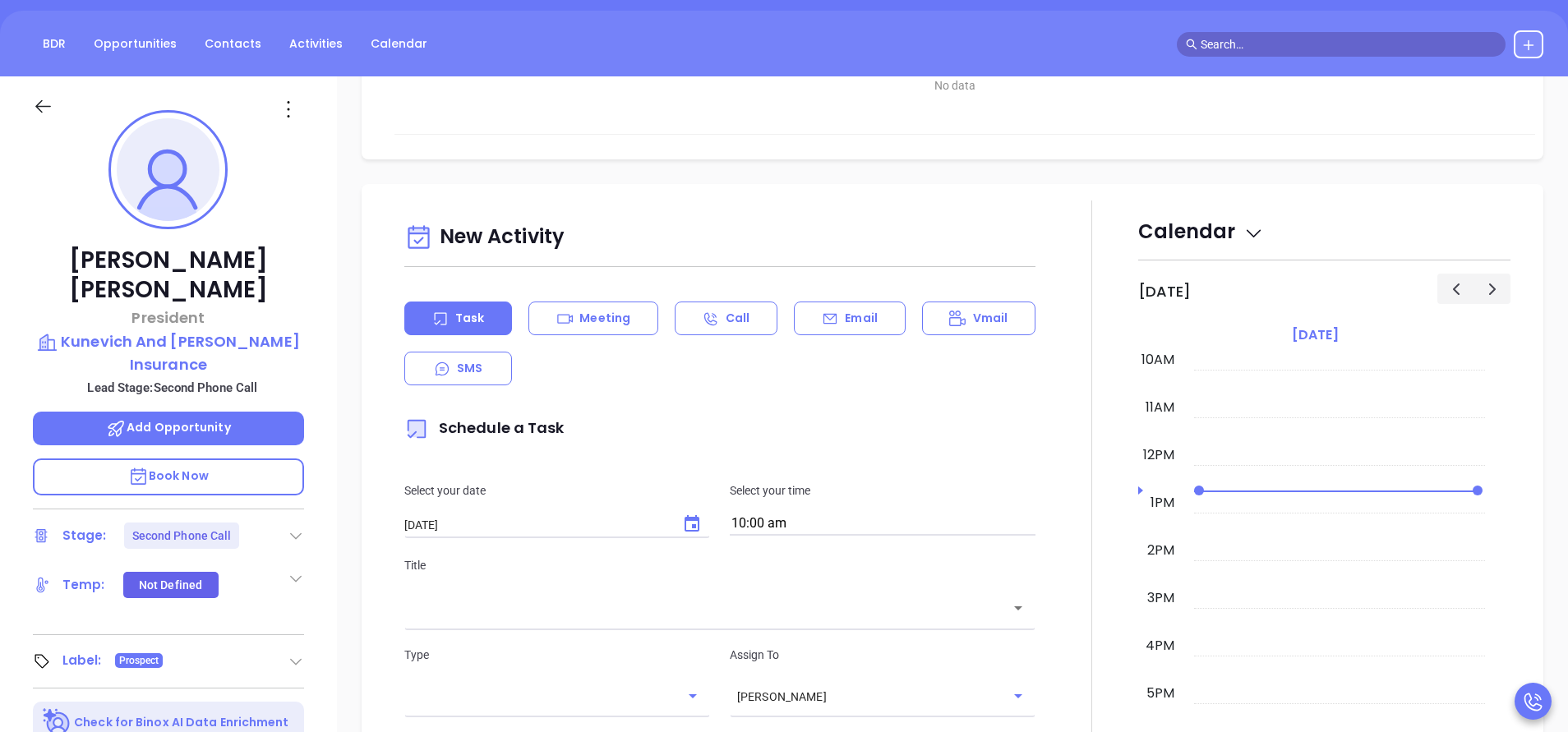
scroll to position [690, 0]
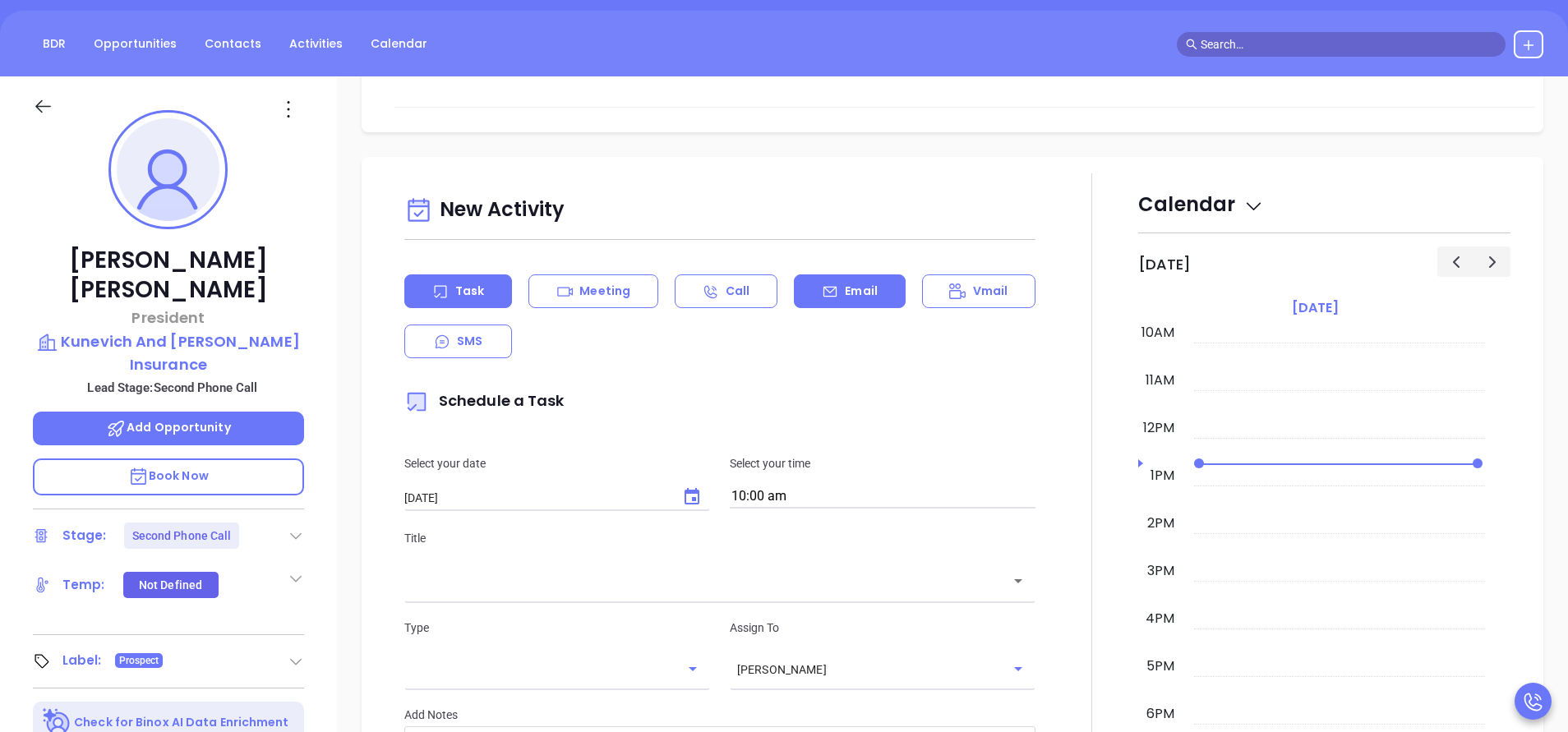
click at [877, 275] on div "Email" at bounding box center [849, 291] width 111 height 34
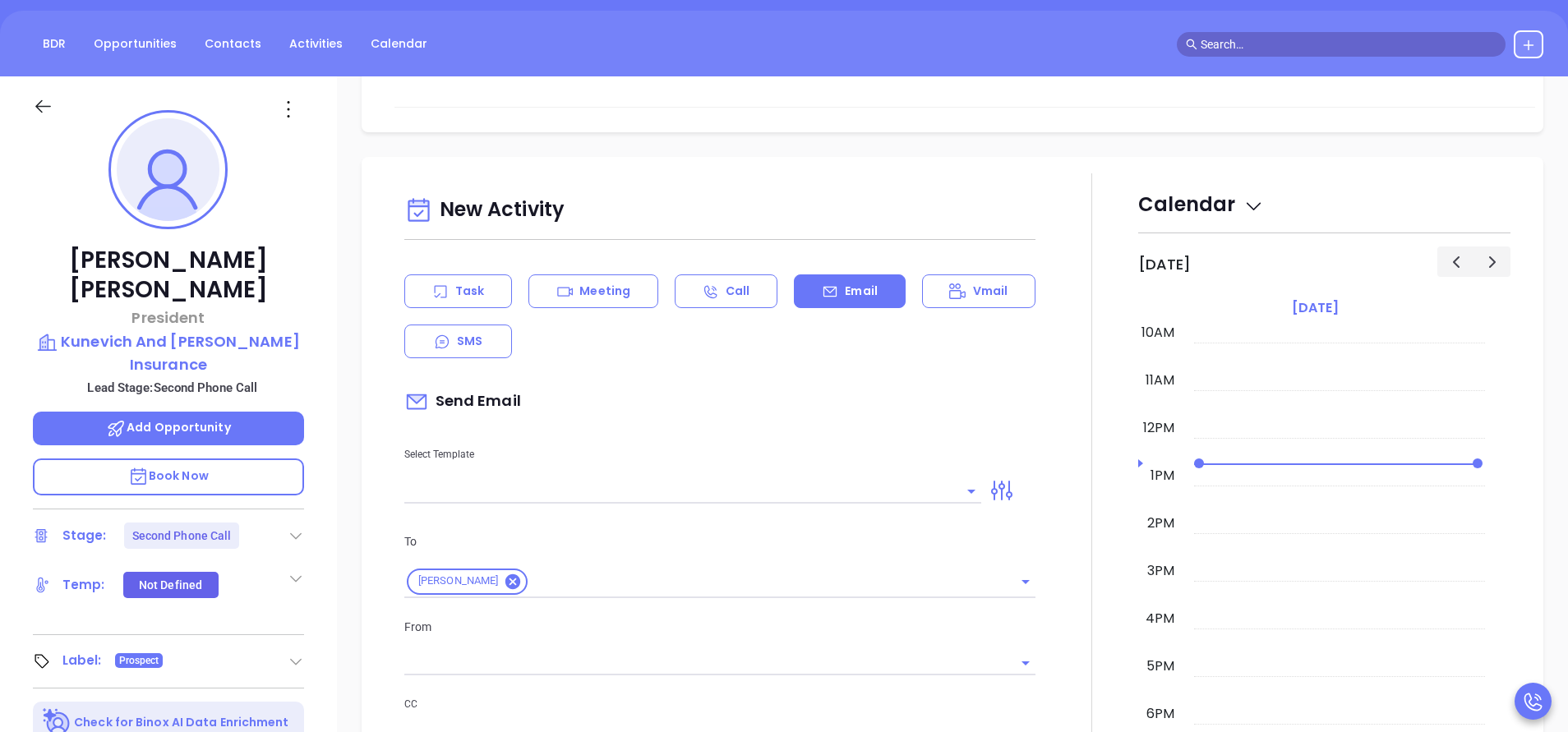
click at [613, 492] on input "text" at bounding box center [681, 491] width 553 height 23
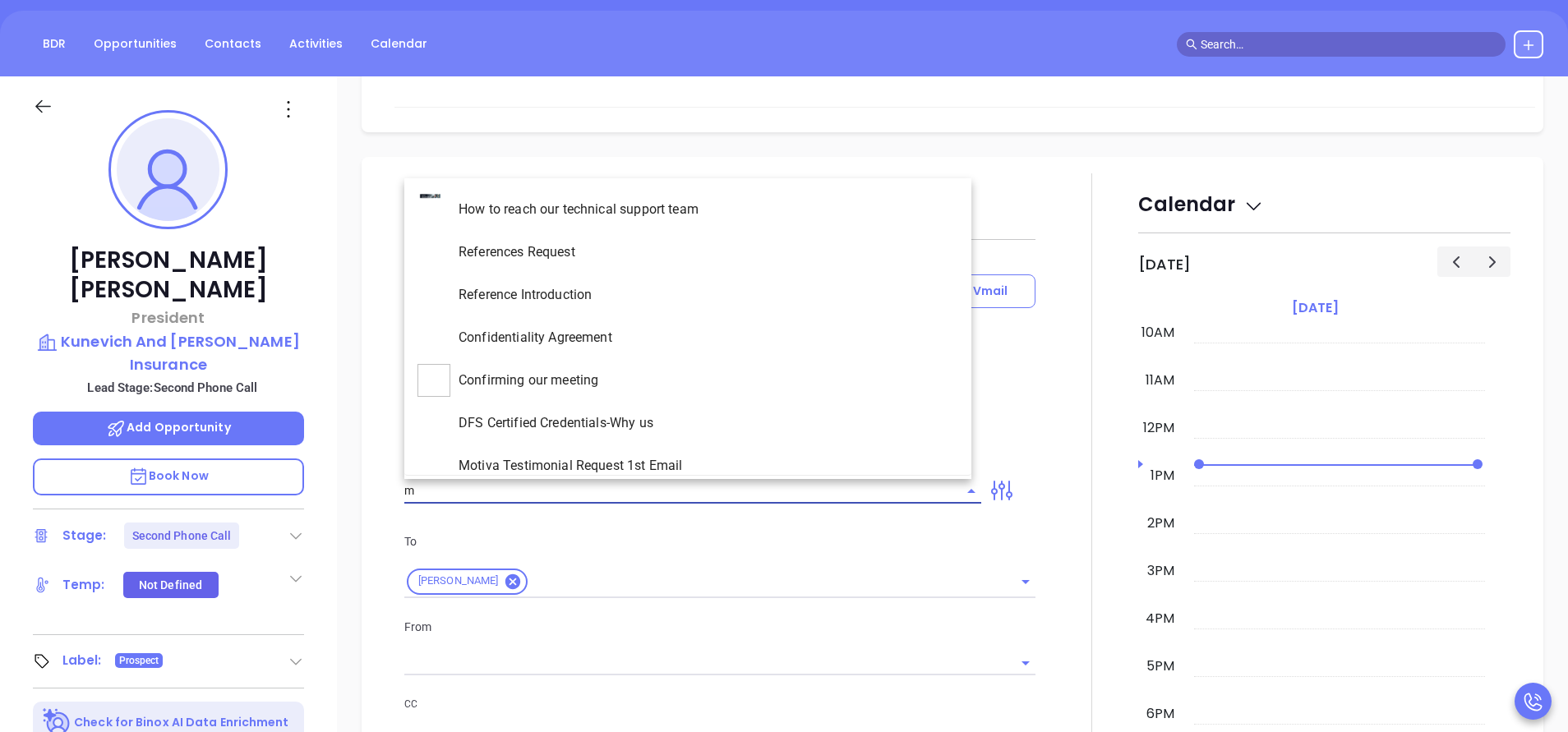
type input "ma"
type input "[PERSON_NAME]"
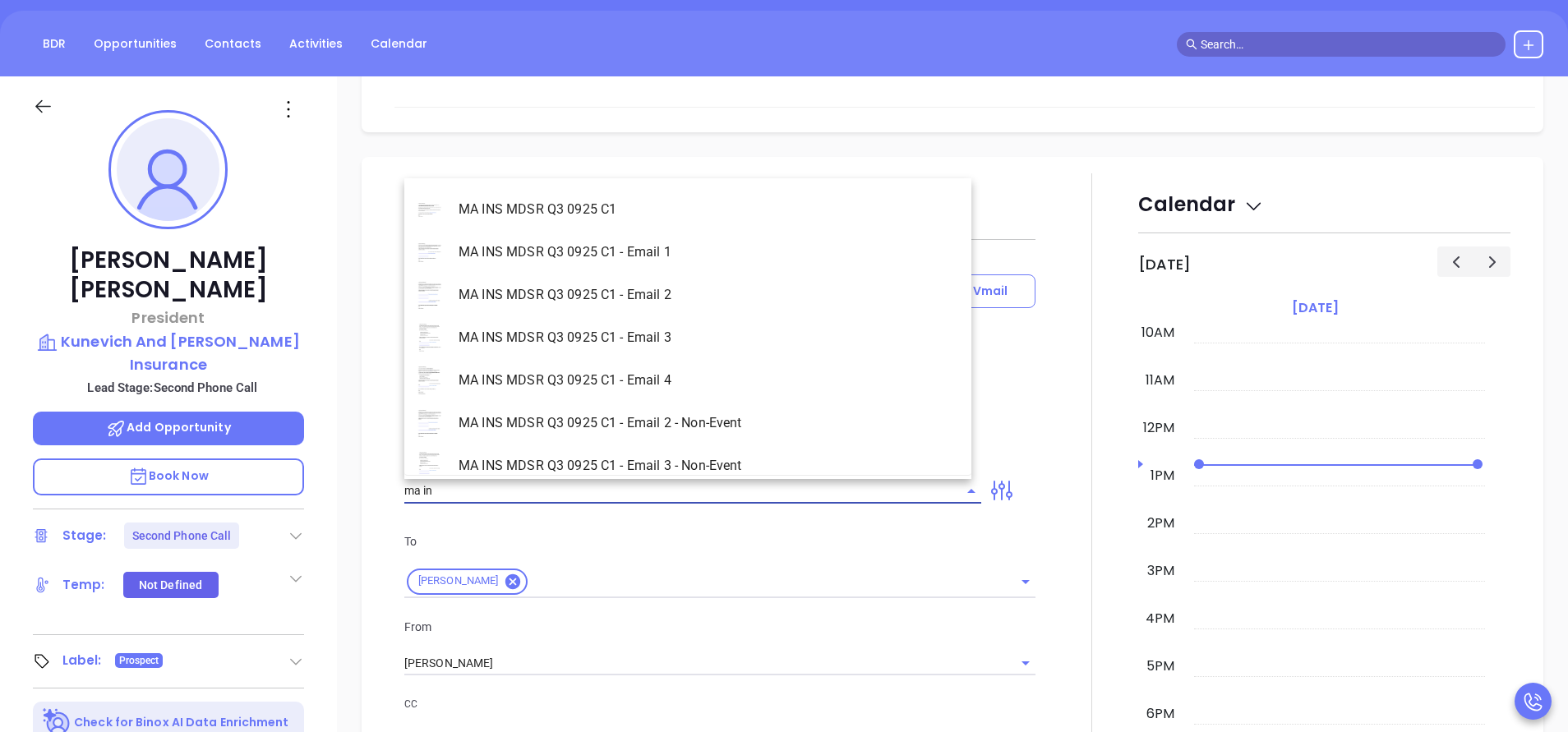
click at [677, 411] on li "MA INS MDSR Q3 0925 C1 - Email 2 - Non-Event" at bounding box center [687, 424] width 567 height 43
type input "MA INS MDSR Q3 0925 C1 - Email 2 - Non-Event"
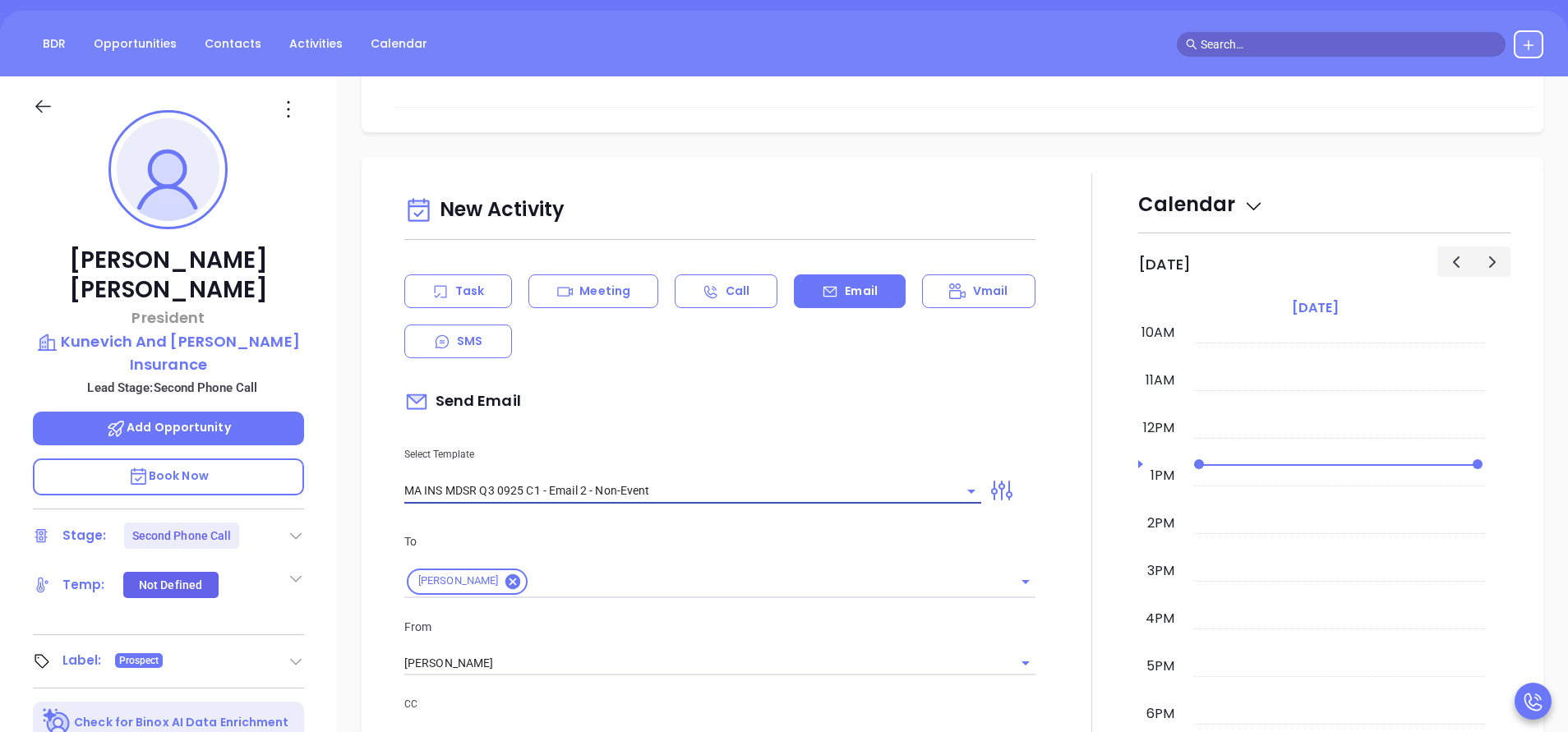
type input "Victor, here’s the MA compliance checklist we mentioned"
type input "MA INS MDSR Q3 0925 C1 - Email 2 - Non-Event"
click at [818, 408] on div "Send Email" at bounding box center [720, 401] width 631 height 38
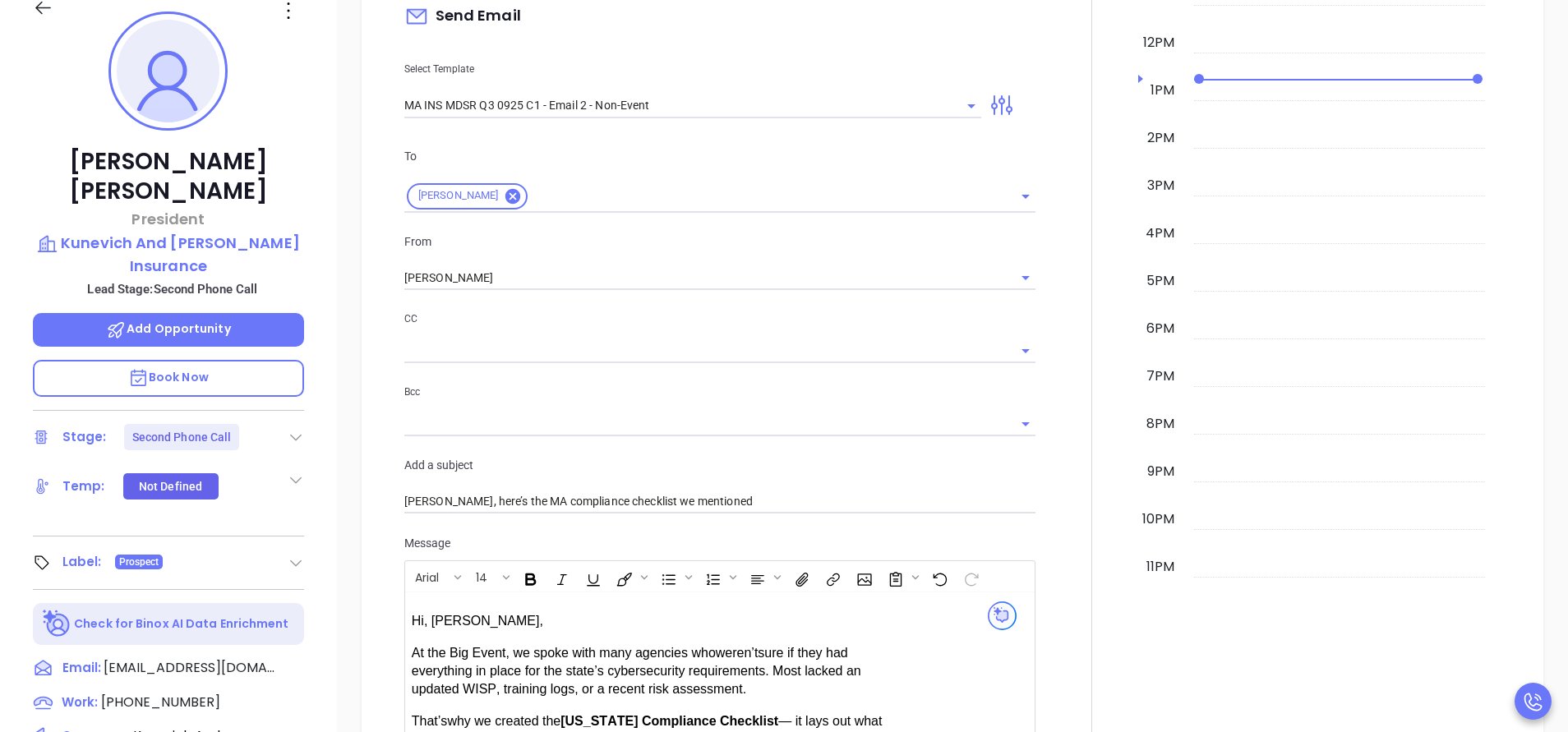
scroll to position [986, 0]
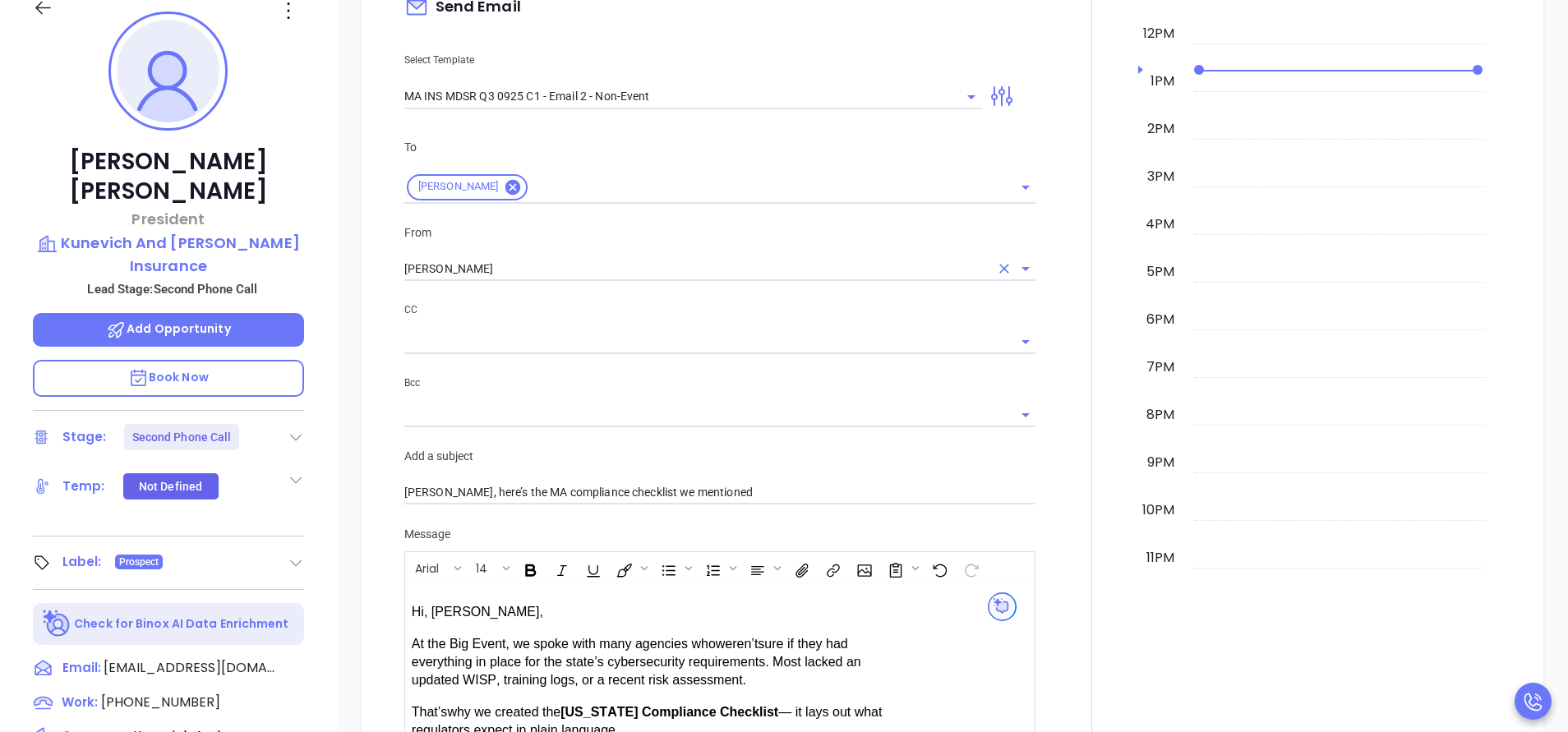
click at [589, 257] on input "[PERSON_NAME]" at bounding box center [696, 268] width 585 height 23
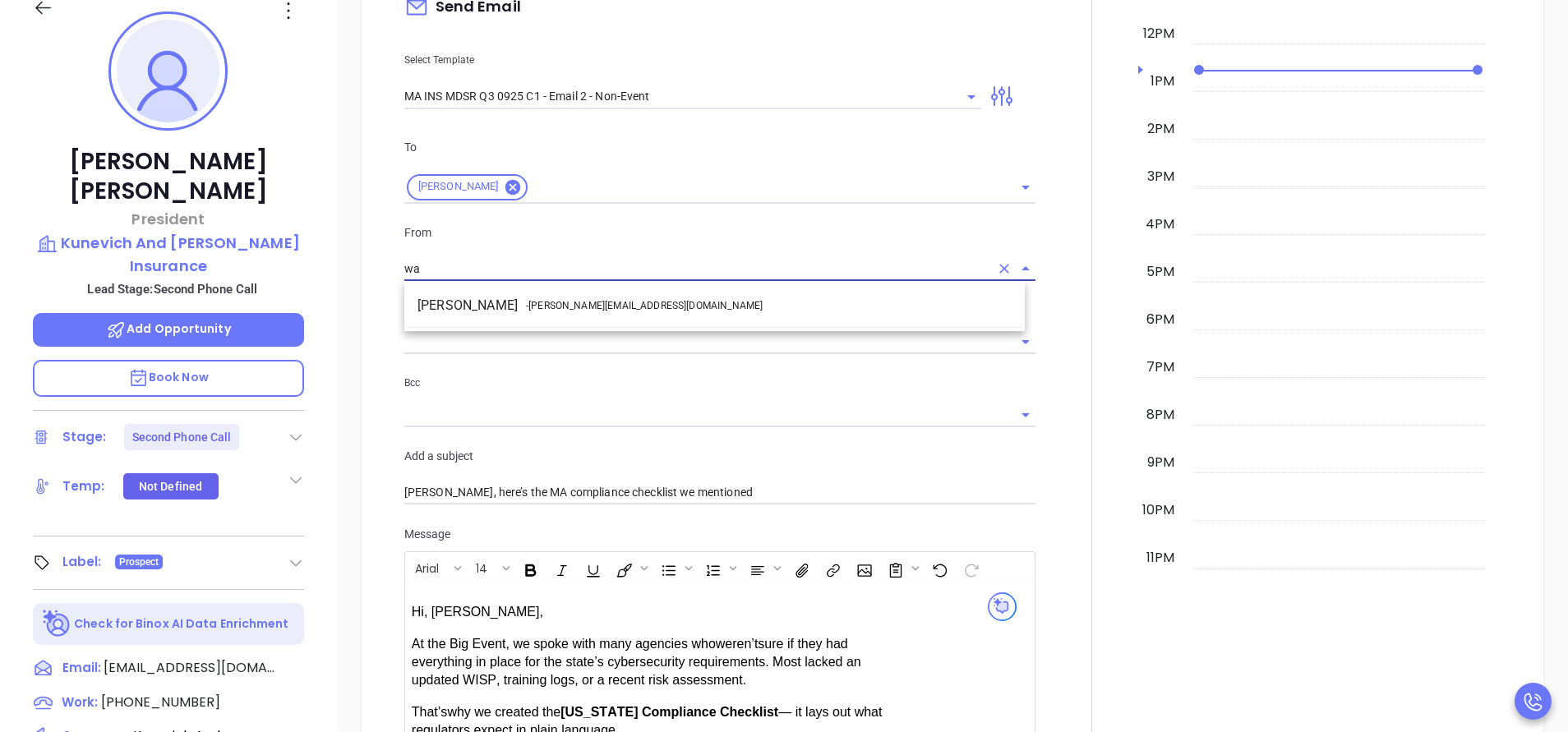
click at [563, 302] on span "- walter@motiva.net" at bounding box center [644, 305] width 236 height 15
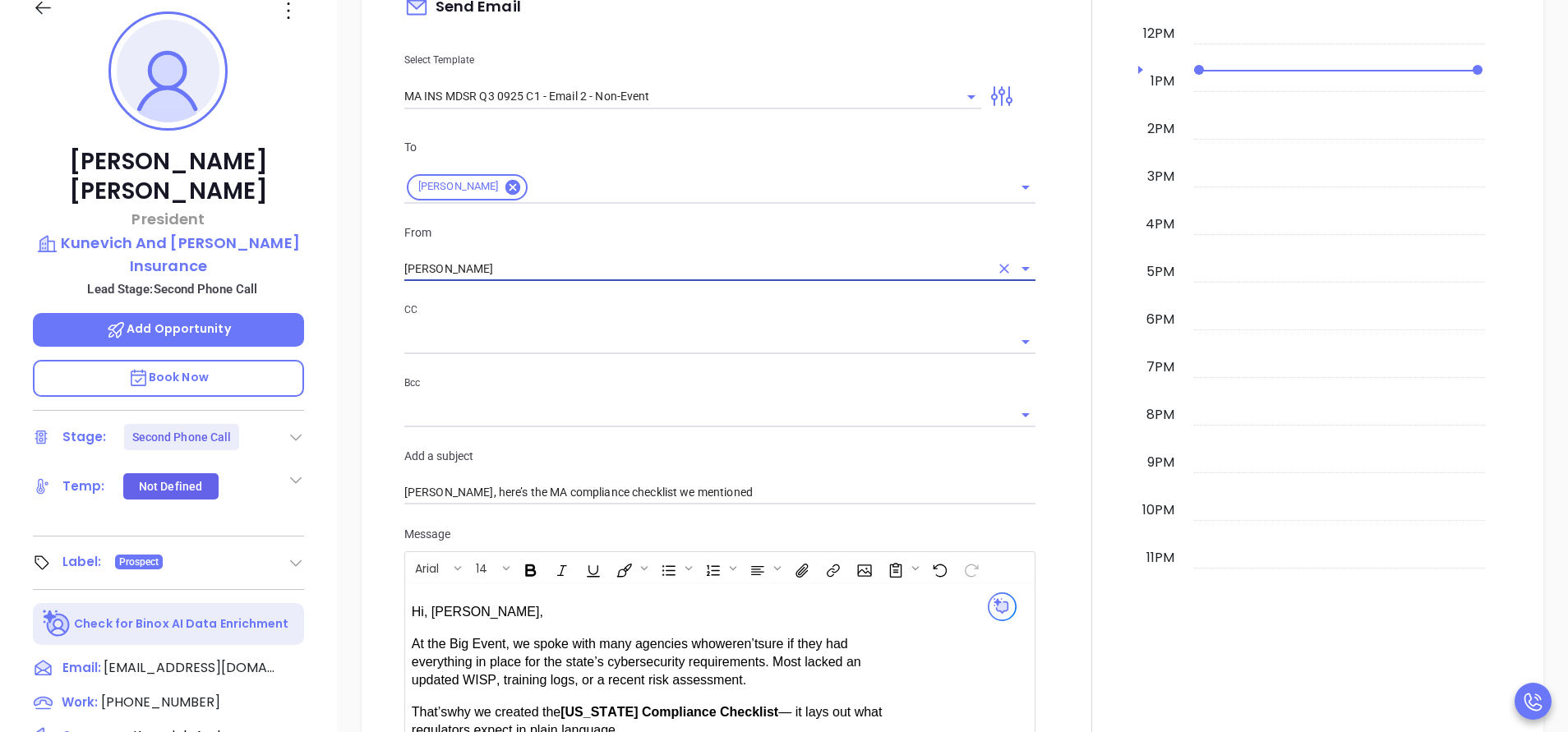
type input "[PERSON_NAME]"
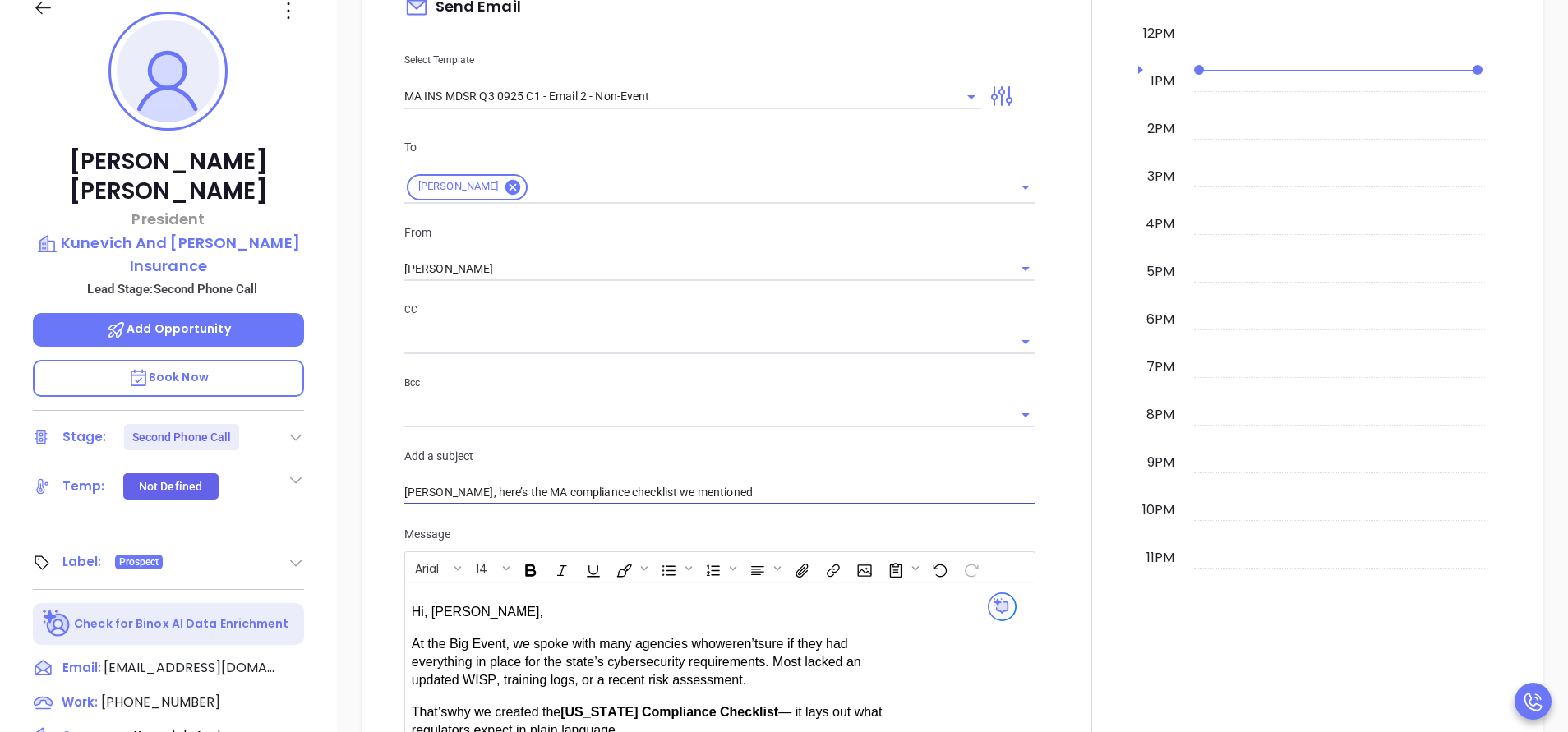
click at [423, 488] on input "Victor, here’s the MA compliance checklist we mentioned" at bounding box center [720, 492] width 631 height 24
type input "Yadira, here’s the MA compliance checklist we mentioned"
click at [445, 615] on span "Hi, Victor," at bounding box center [477, 611] width 132 height 14
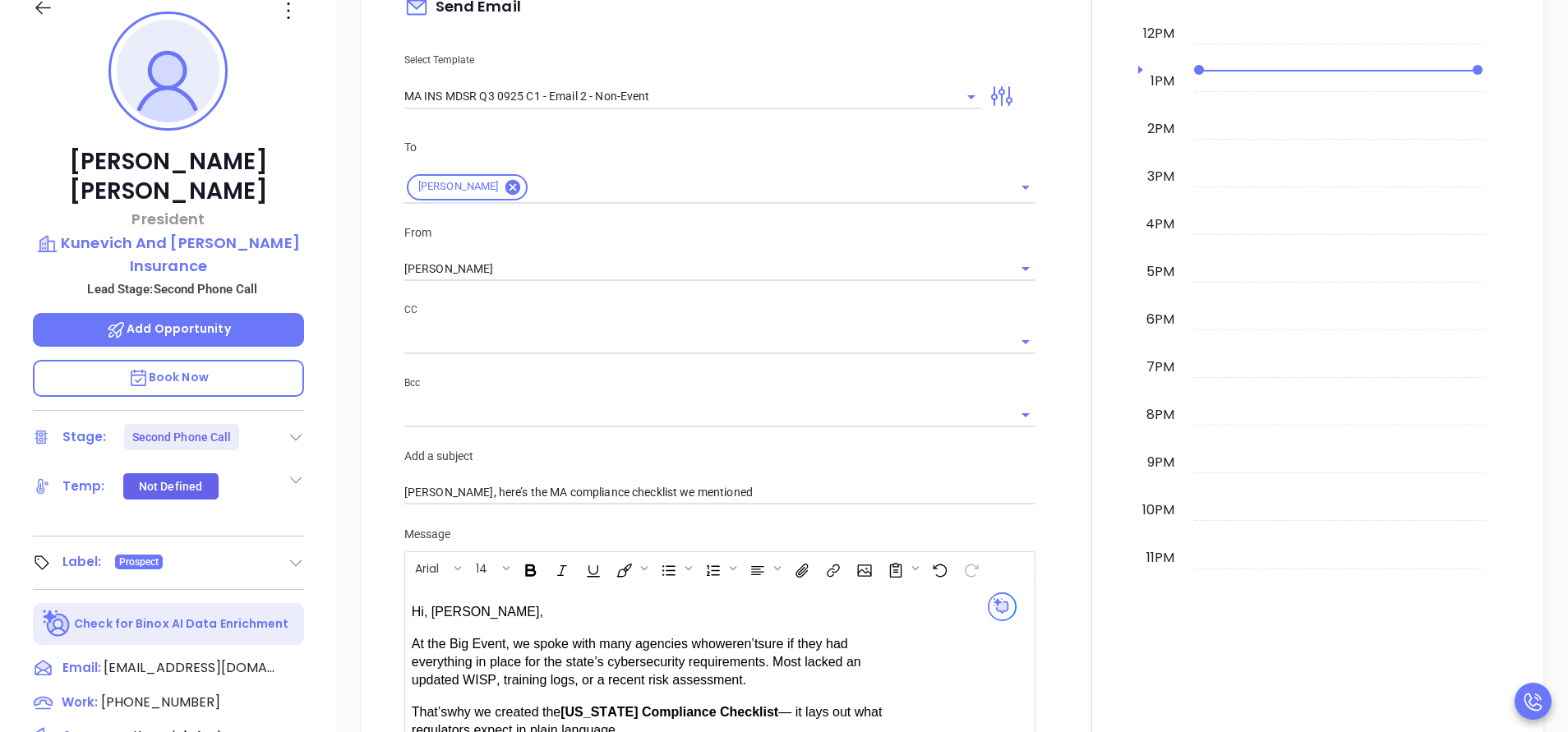
click at [495, 677] on span "sure if they had everything in place for the state’s cybersecurity requirements…" at bounding box center [637, 662] width 449 height 51
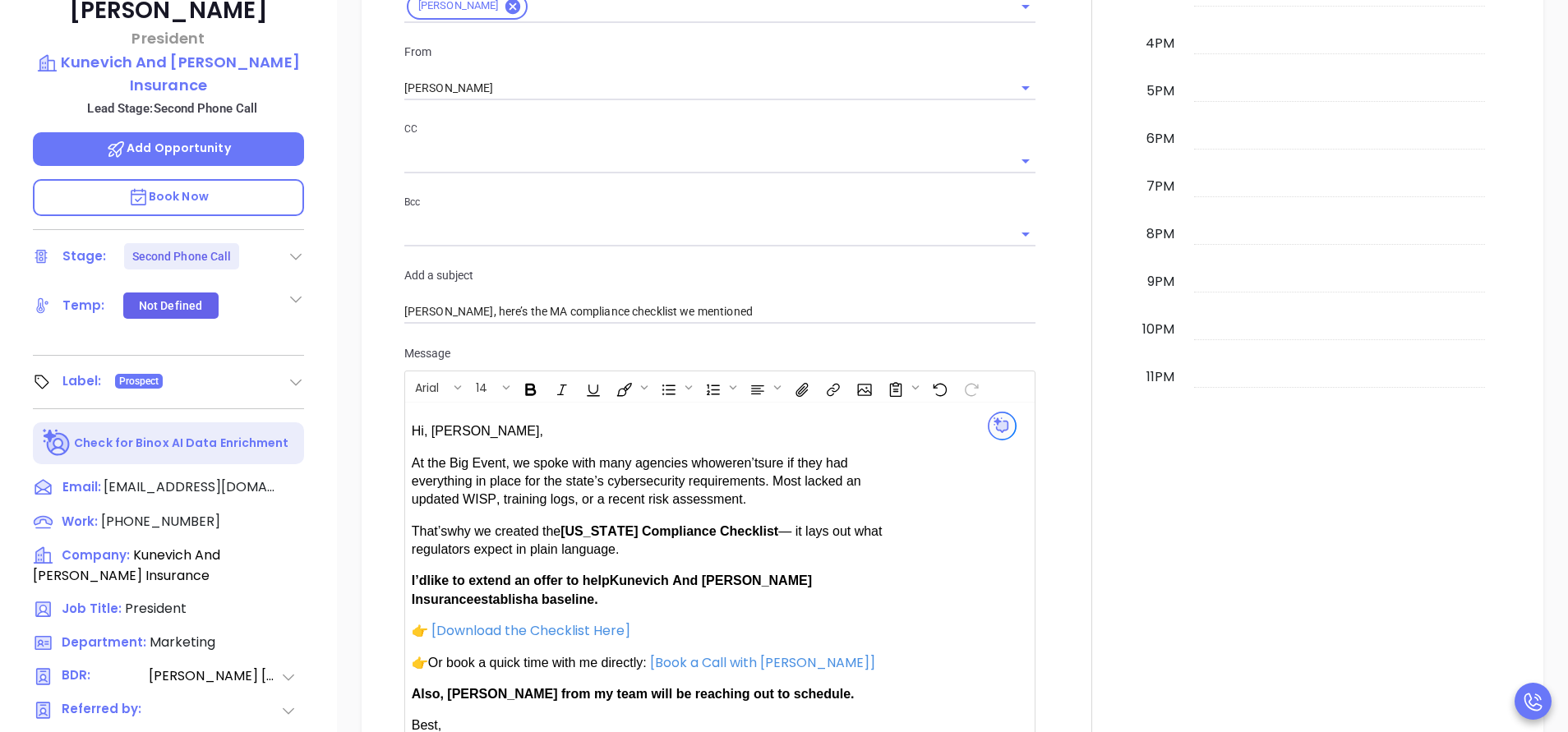
scroll to position [457, 0]
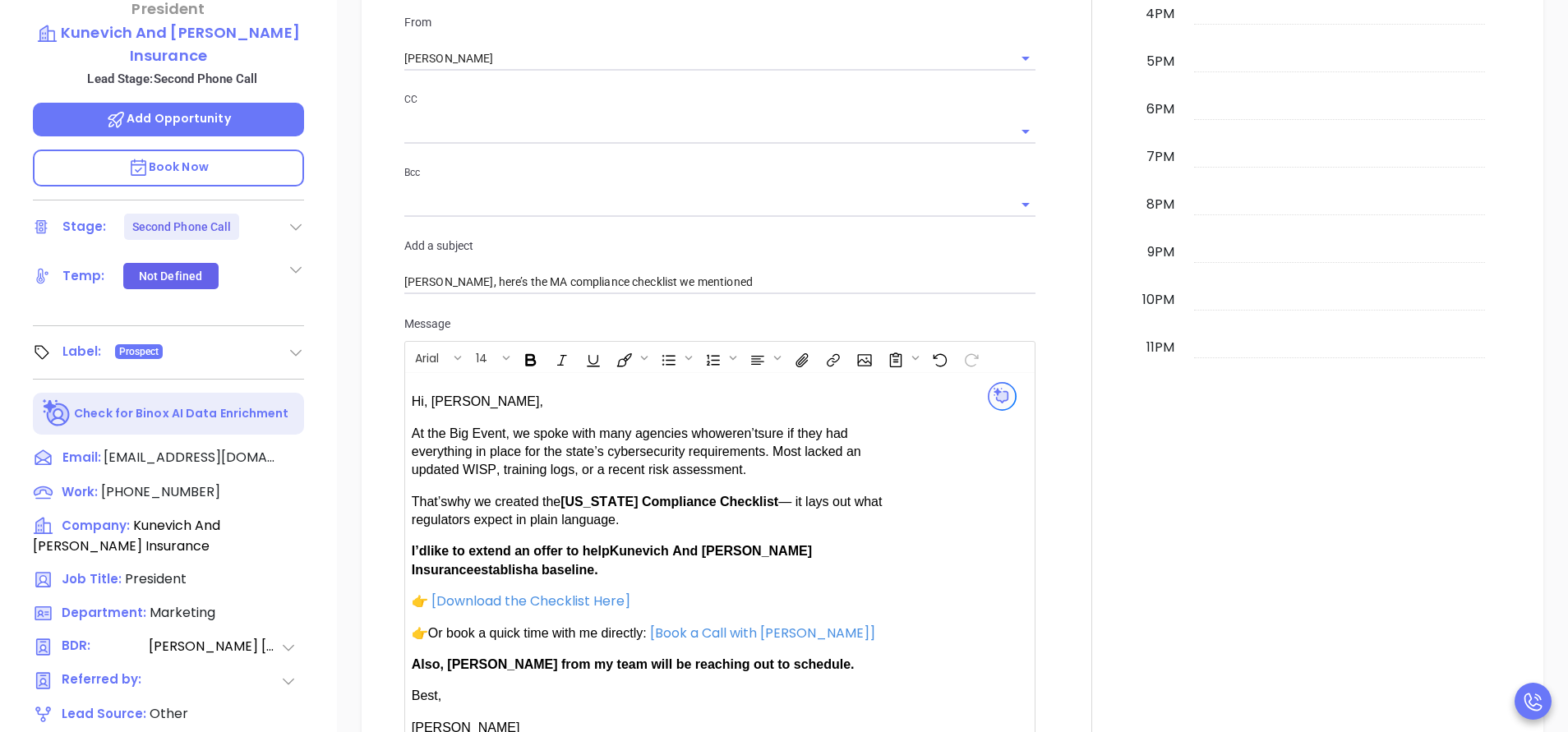
click at [472, 661] on span "Also, Anabell from my team will be reaching out to schedule." at bounding box center [634, 664] width 443 height 14
click at [472, 661] on span "Also, [PERSON_NAME] from my team will be reaching out to schedule." at bounding box center [634, 664] width 443 height 14
click at [530, 563] on span "establish" at bounding box center [502, 570] width 57 height 14
click at [1061, 576] on div at bounding box center [1092, 212] width 93 height 1286
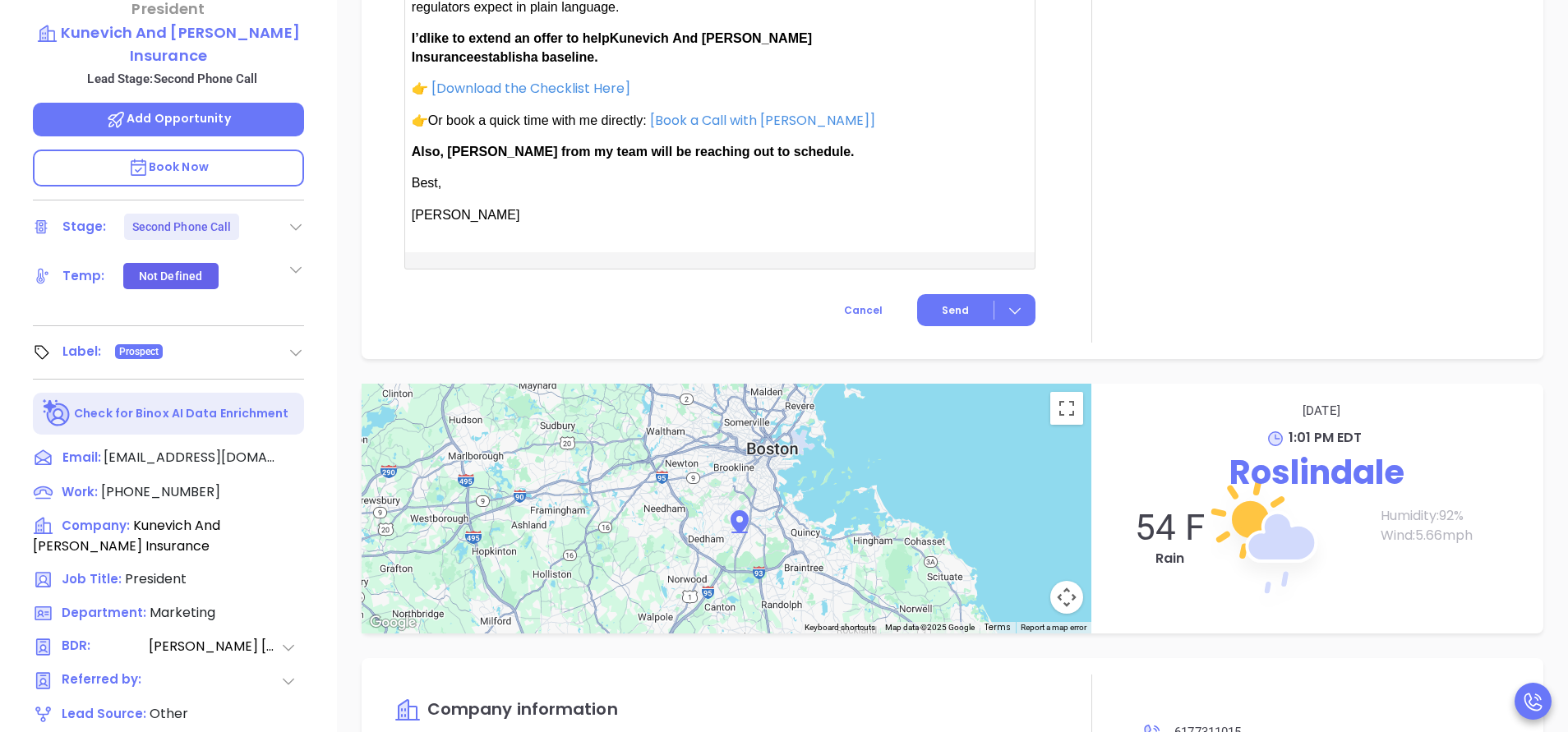
scroll to position [1528, 0]
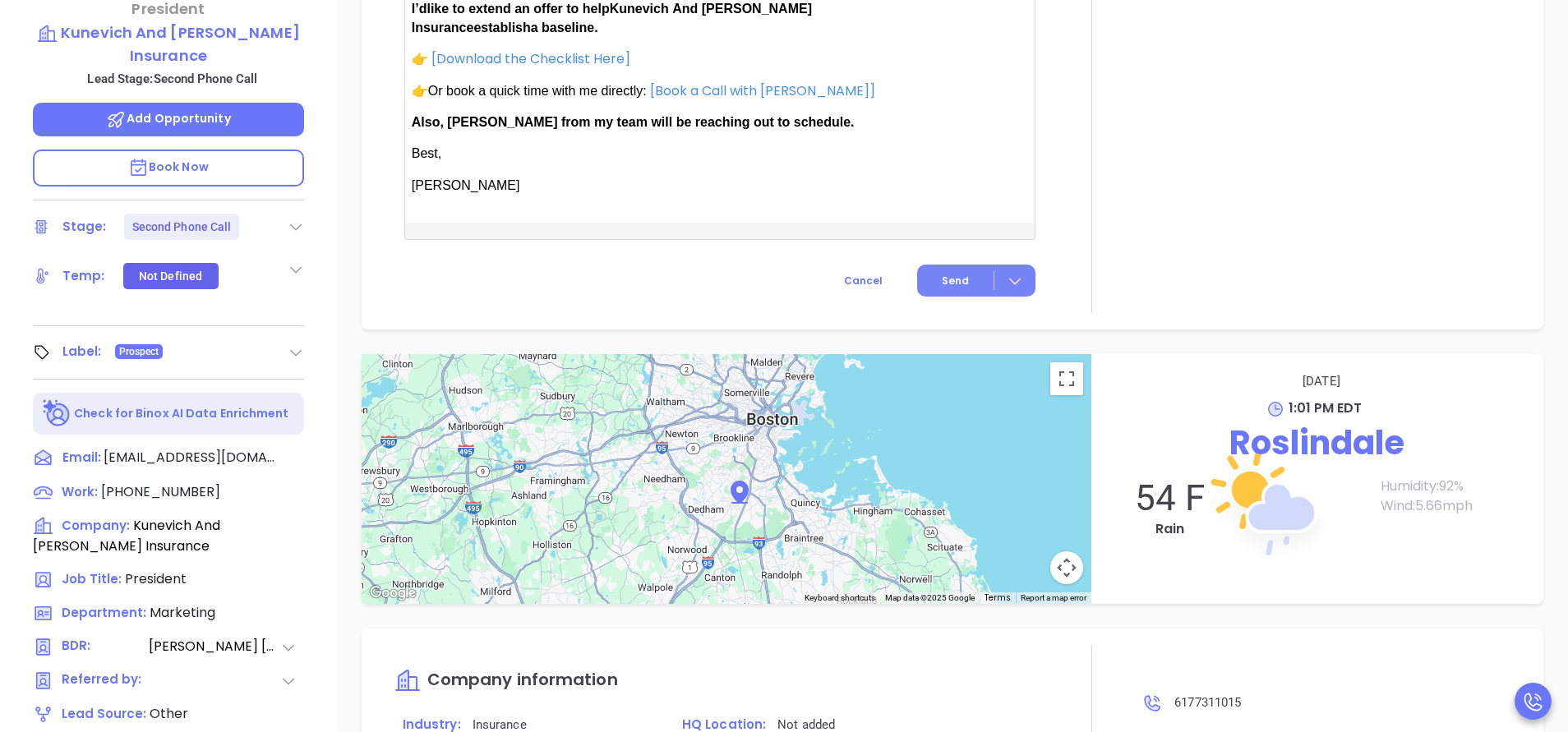
click at [963, 275] on button "Send" at bounding box center [975, 280] width 118 height 32
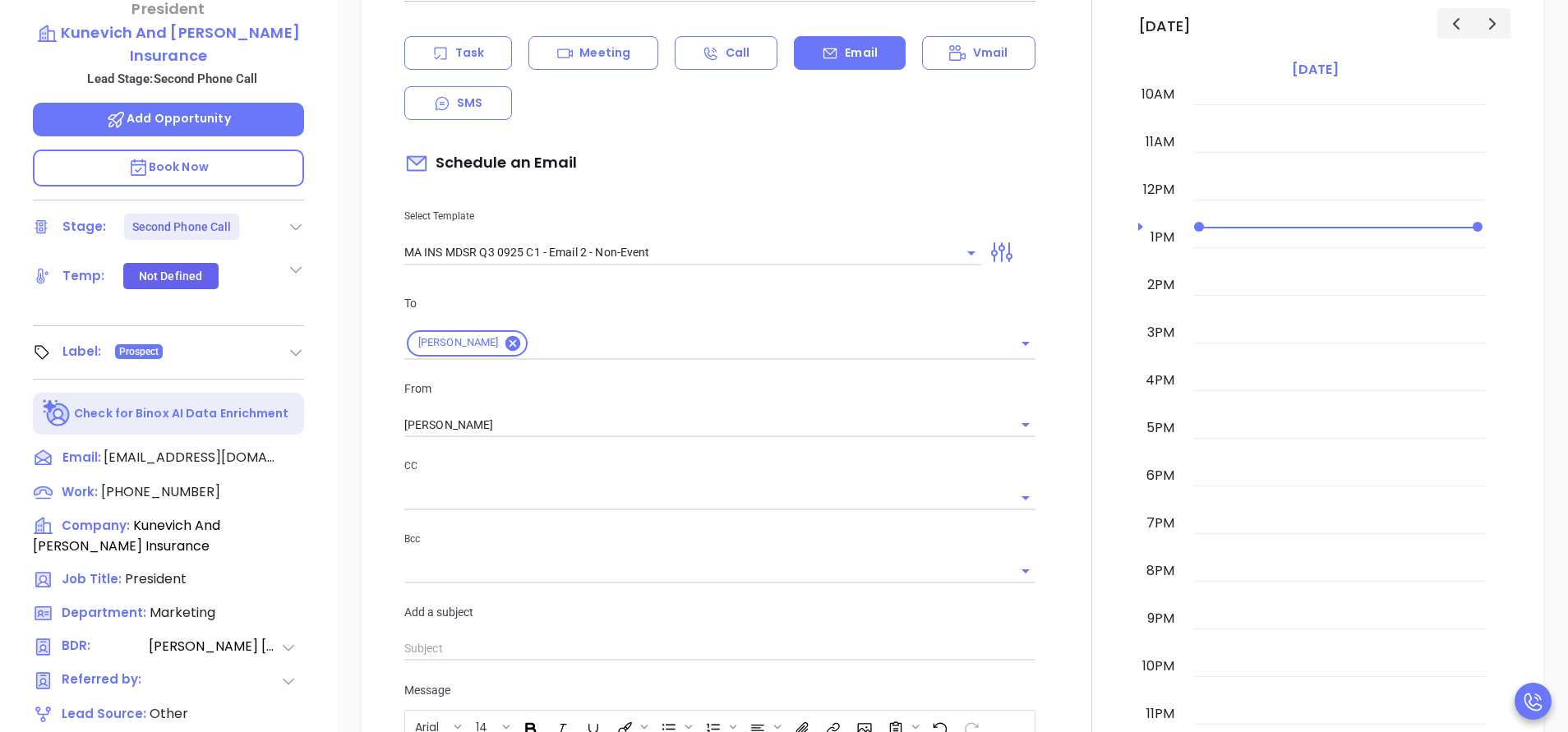
scroll to position [227, 0]
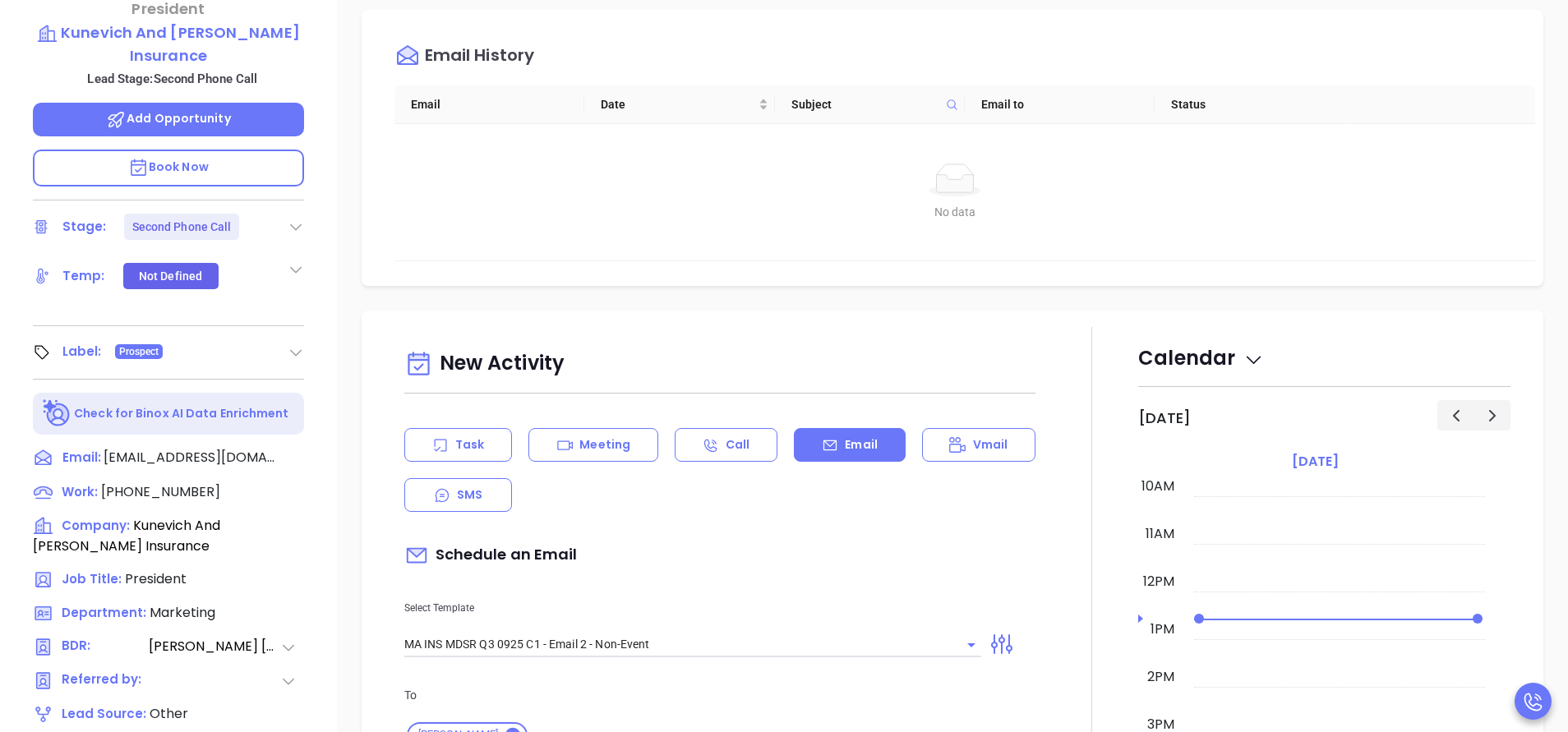
click at [894, 70] on div "Email History" at bounding box center [965, 56] width 1140 height 60
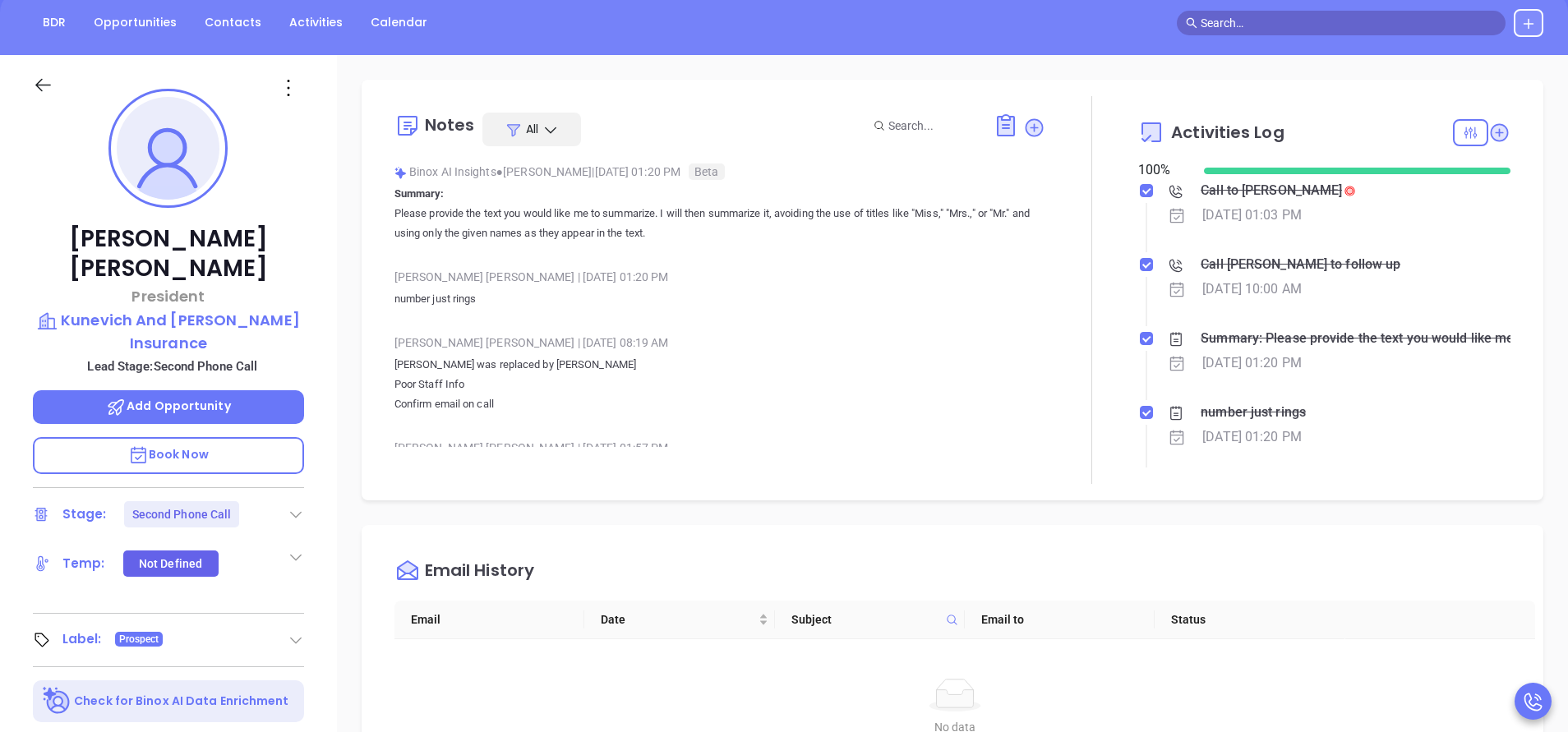
scroll to position [0, 0]
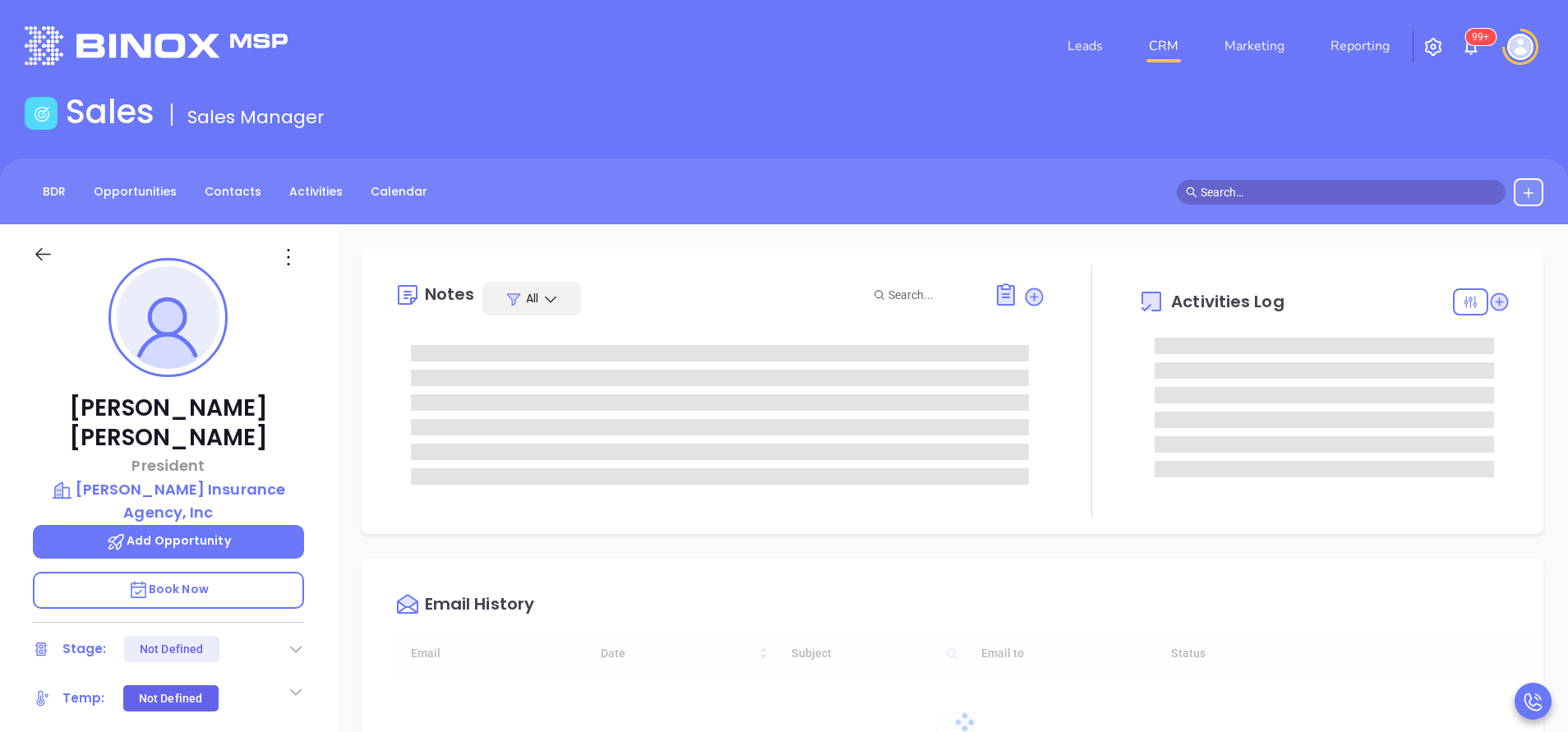
type input "[DATE]"
type input "[PERSON_NAME]"
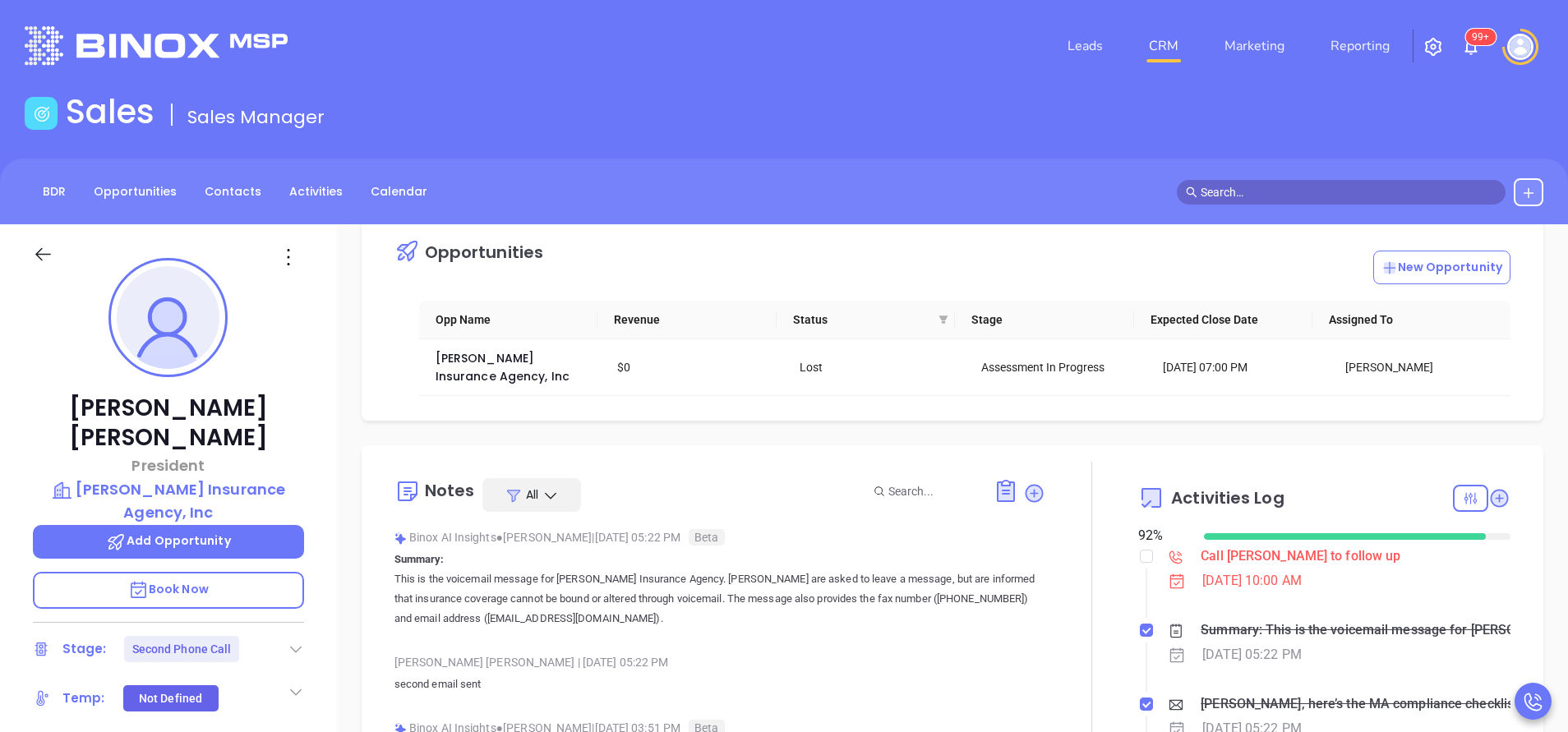
click at [493, 29] on div at bounding box center [270, 46] width 513 height 39
click at [1078, 584] on div at bounding box center [1092, 655] width 93 height 387
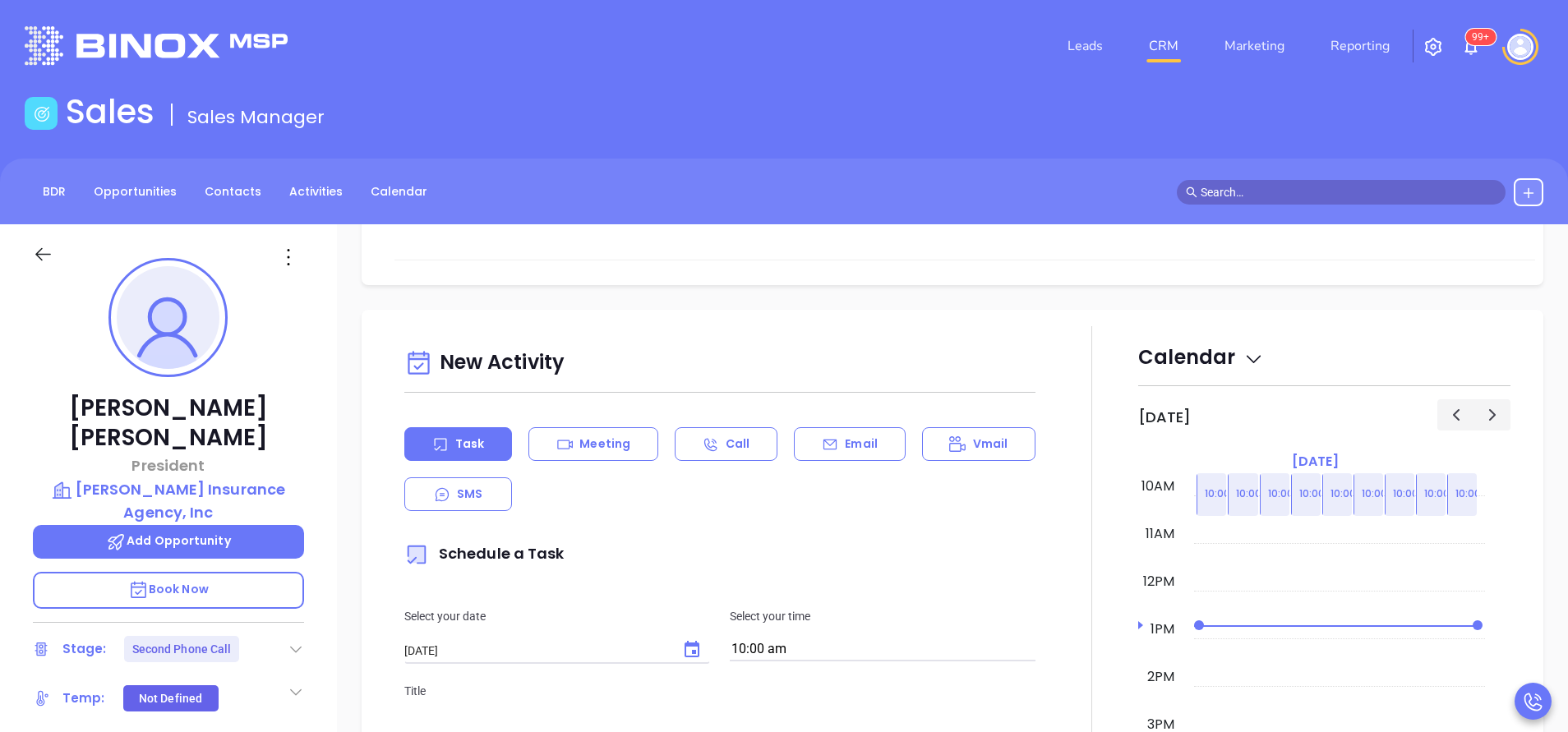
scroll to position [937, 0]
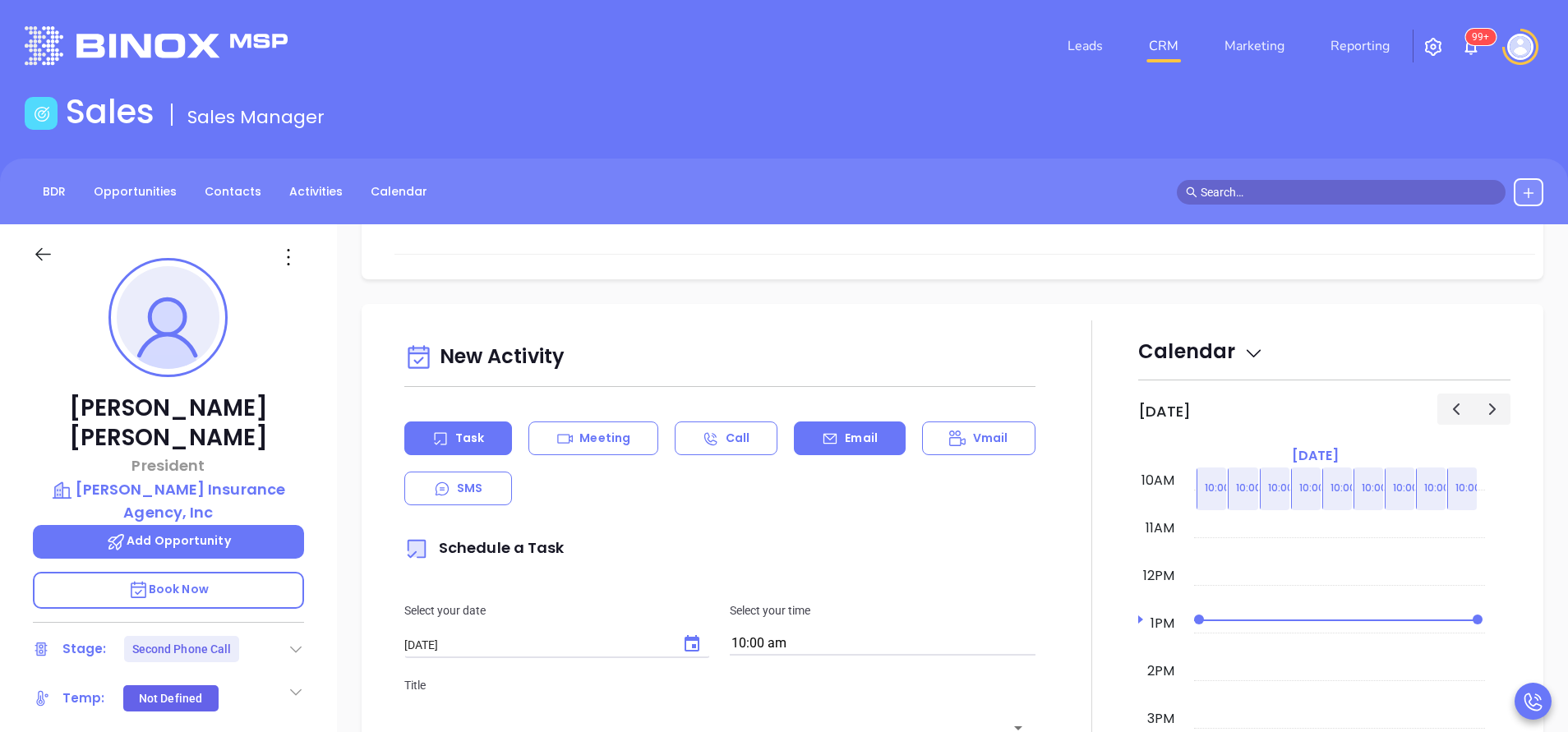
click at [841, 428] on div "Email" at bounding box center [849, 438] width 111 height 34
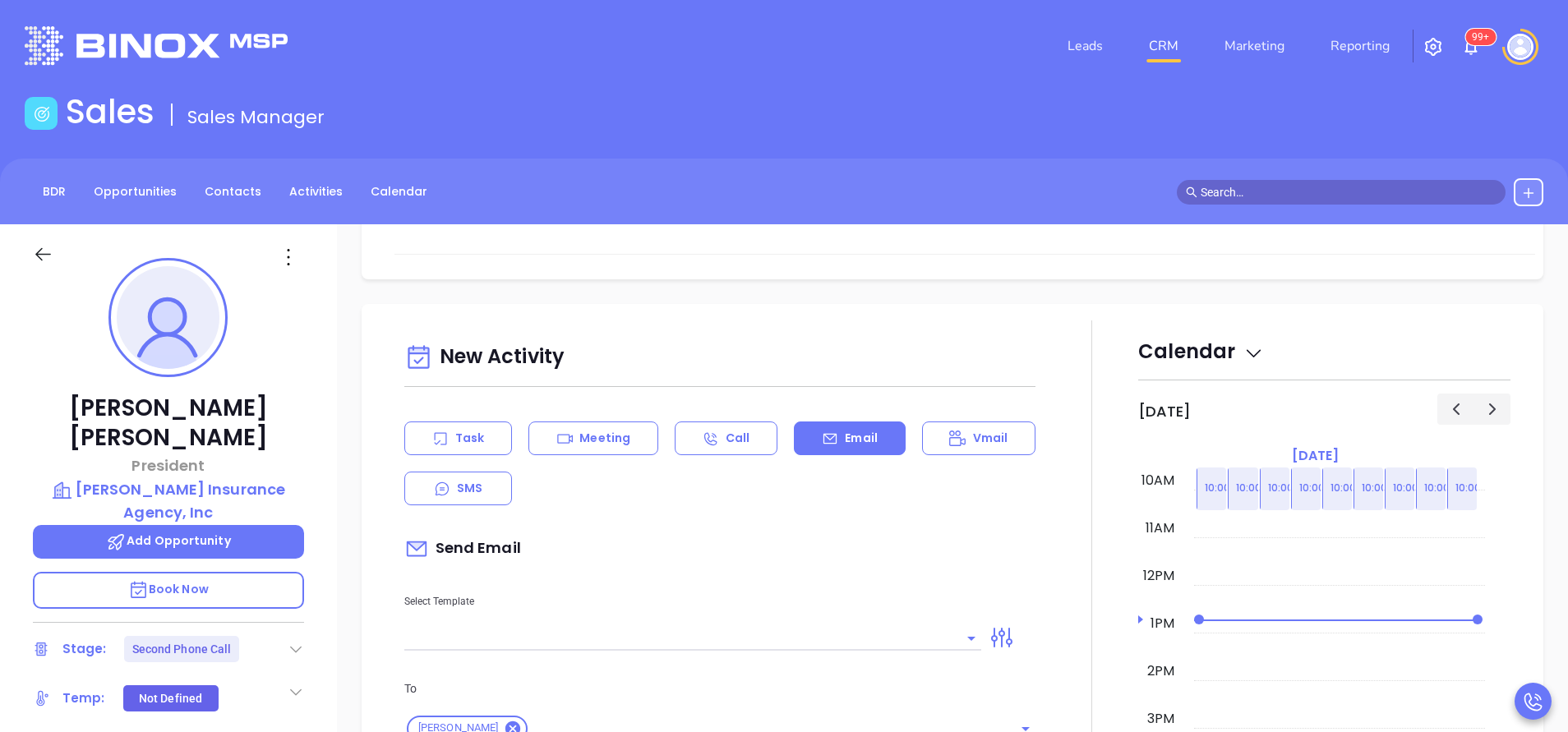
click at [630, 639] on input "text" at bounding box center [681, 637] width 553 height 23
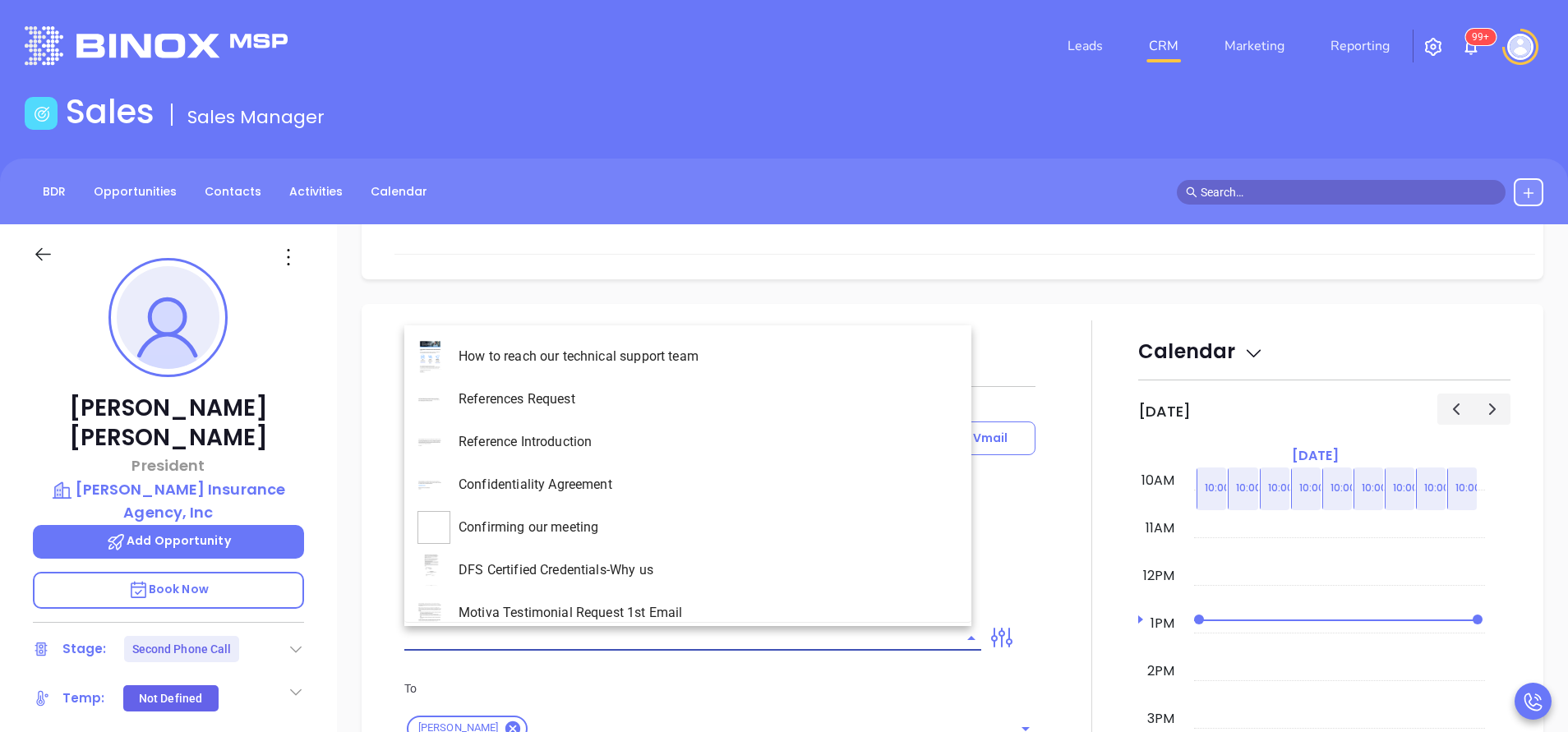
type input "[PERSON_NAME]"
click at [713, 576] on li "MA INS MDSR Q3 0925 C1 - Email 2 - Non-Event" at bounding box center [687, 570] width 567 height 43
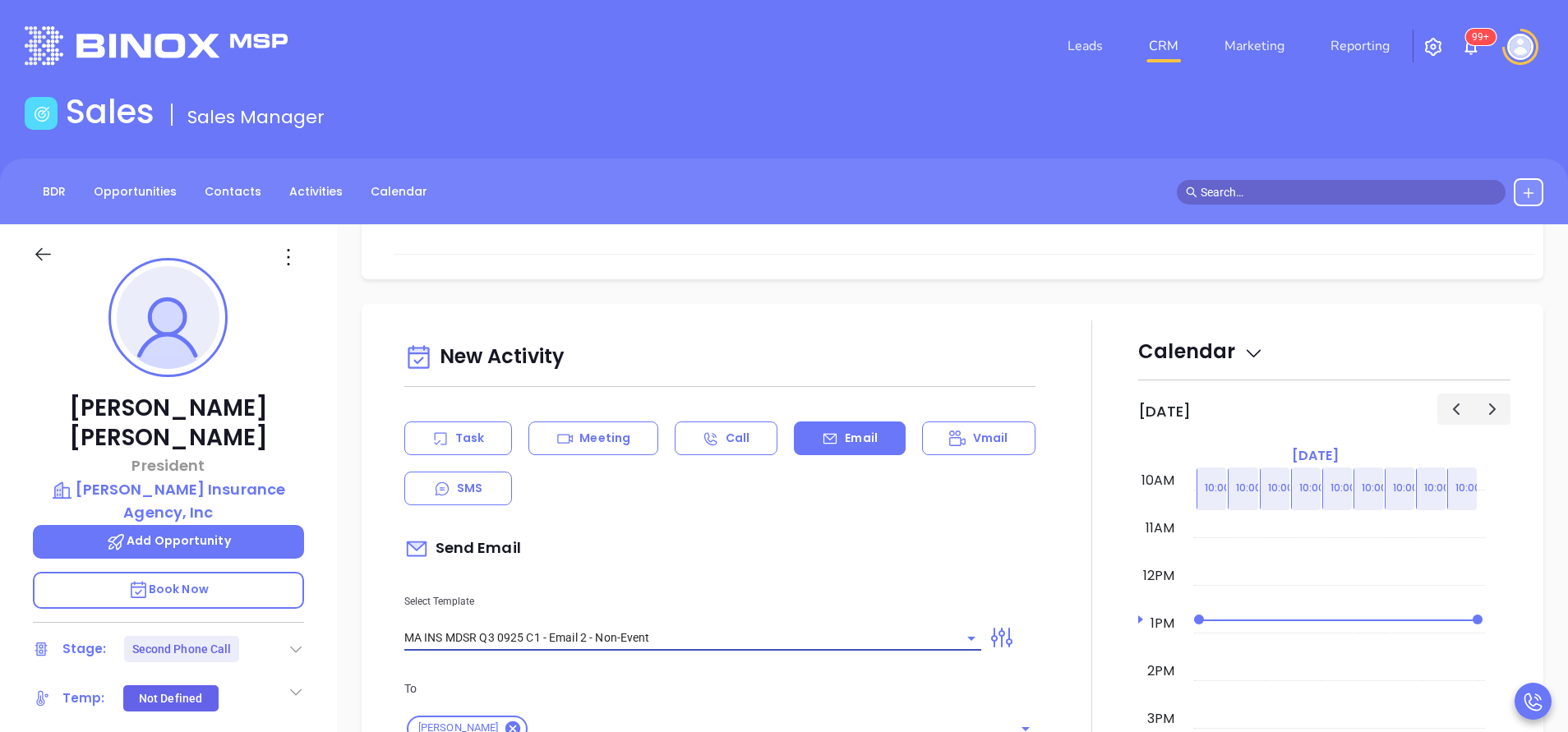
type input "MA INS MDSR Q3 0925 C1 - Email 2 - Non-Event"
click at [713, 576] on div "Select Template MA INS MDSR Q3 0925 C1 - Email 2 - Non-Event" at bounding box center [692, 609] width 597 height 83
type input "[PERSON_NAME], here’s the MA compliance checklist we mentioned"
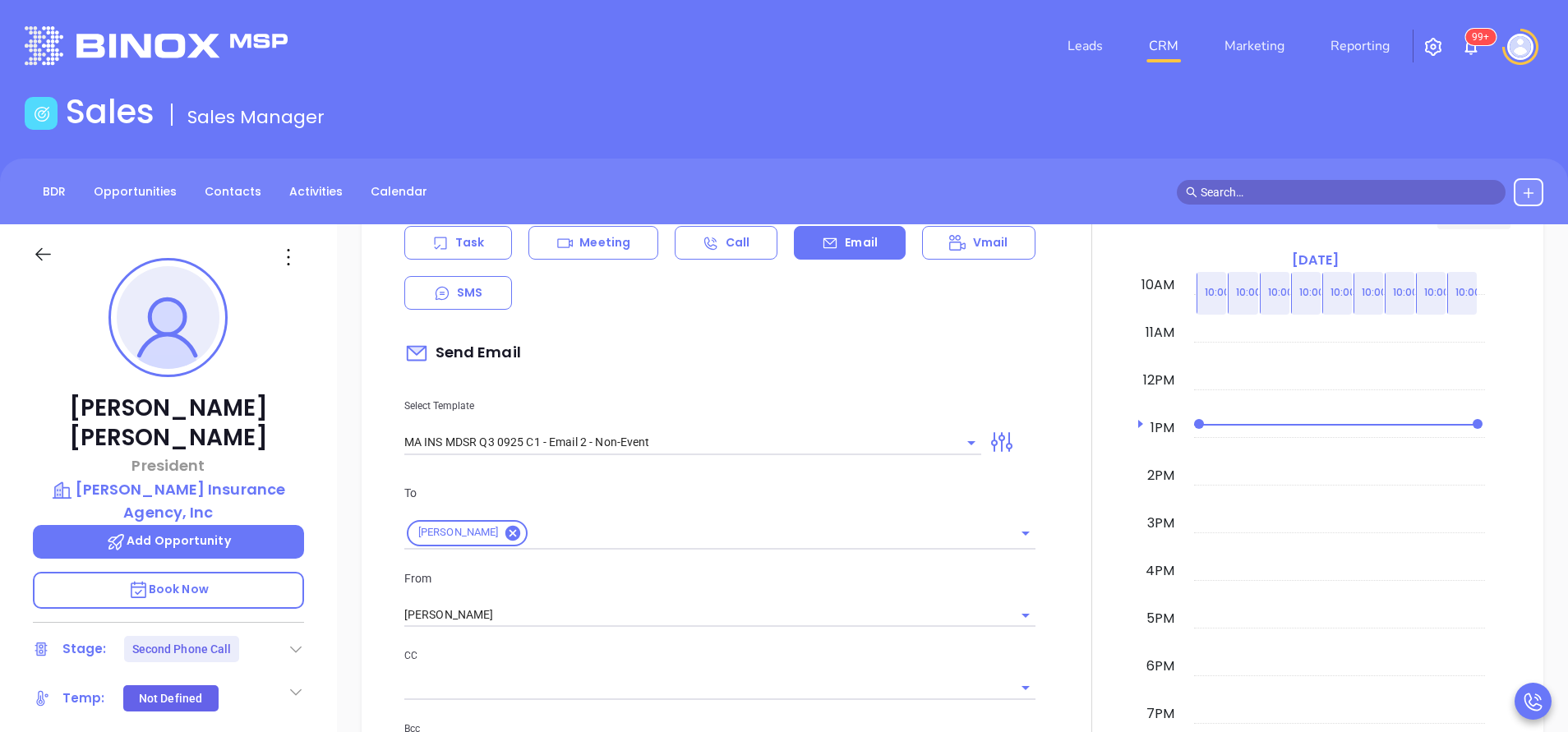
scroll to position [1134, 0]
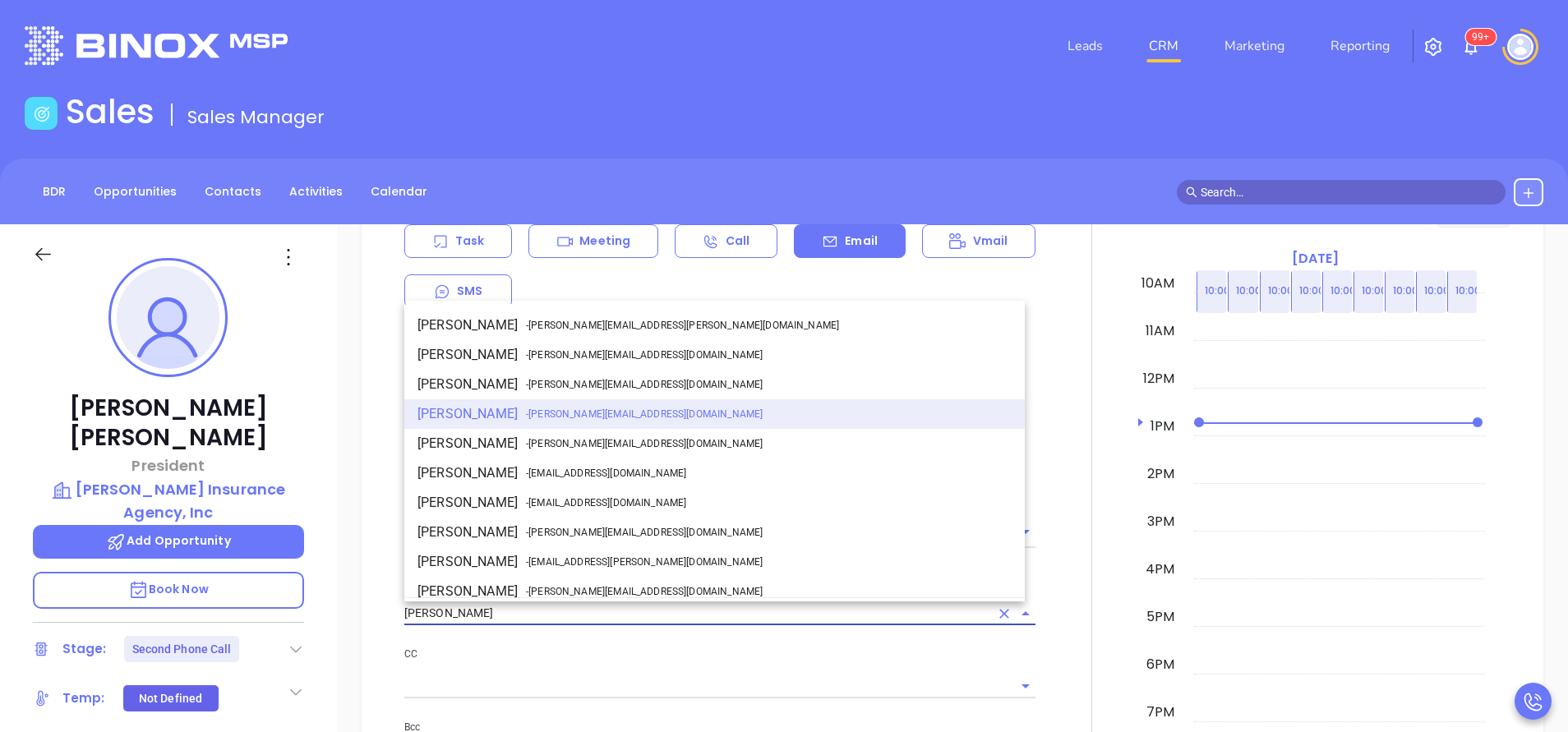
click at [559, 612] on input "[PERSON_NAME]" at bounding box center [696, 613] width 585 height 23
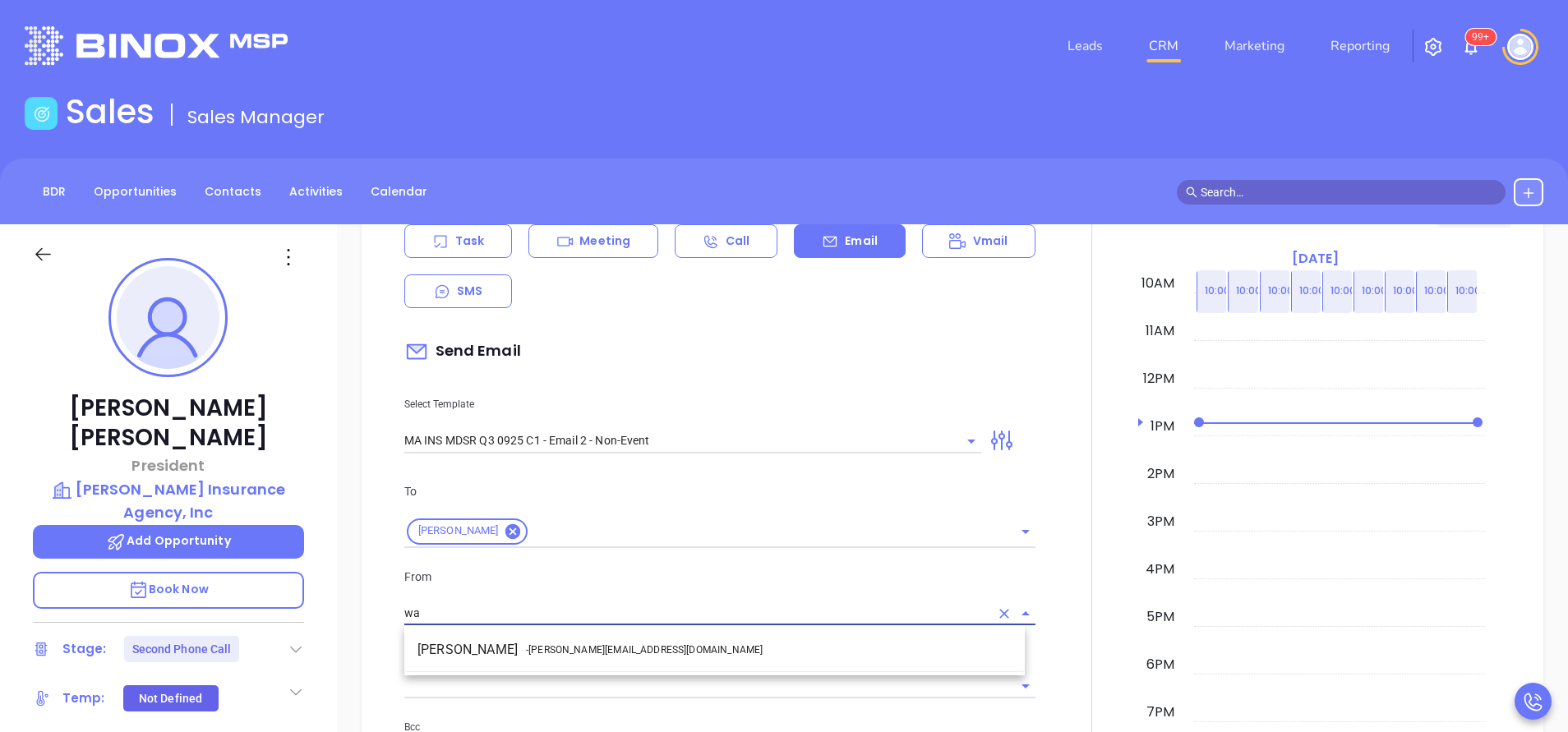
click at [543, 644] on span "- [PERSON_NAME][EMAIL_ADDRESS][DOMAIN_NAME]" at bounding box center [644, 649] width 236 height 15
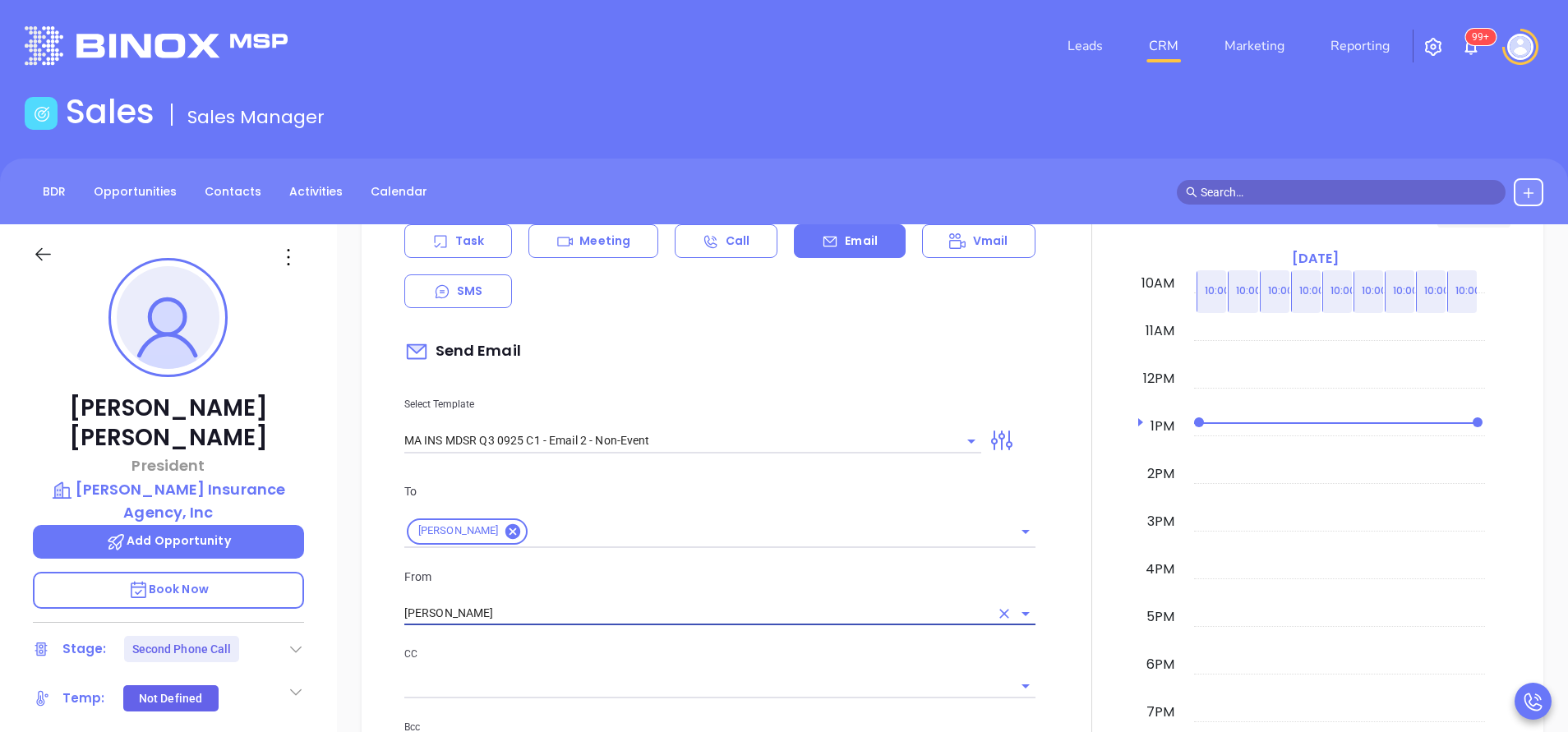
type input "[PERSON_NAME]"
click at [543, 644] on div "To [PERSON_NAME] From [PERSON_NAME] CC Bcc Add a subject [PERSON_NAME], here’s …" at bounding box center [720, 666] width 651 height 408
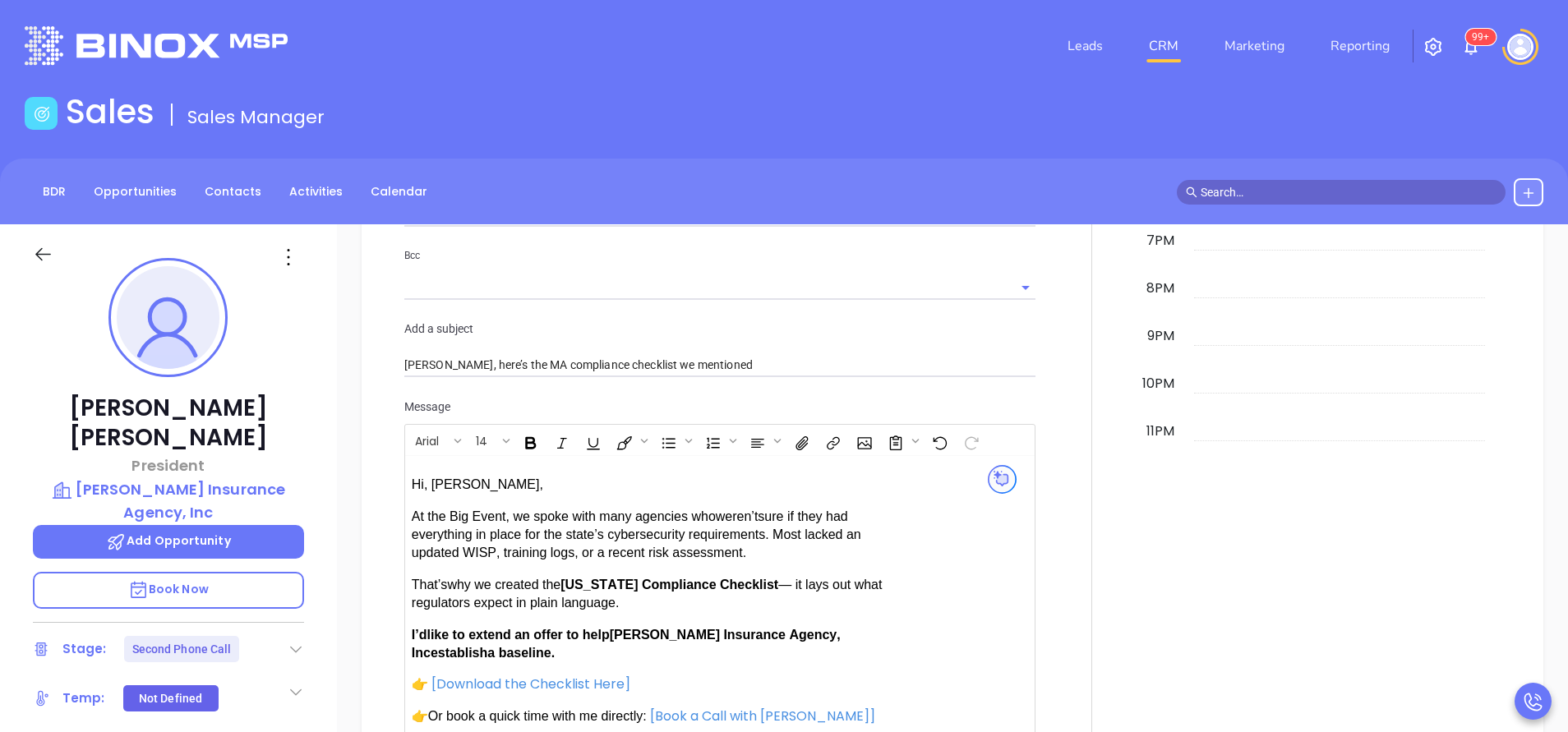
scroll to position [1676, 0]
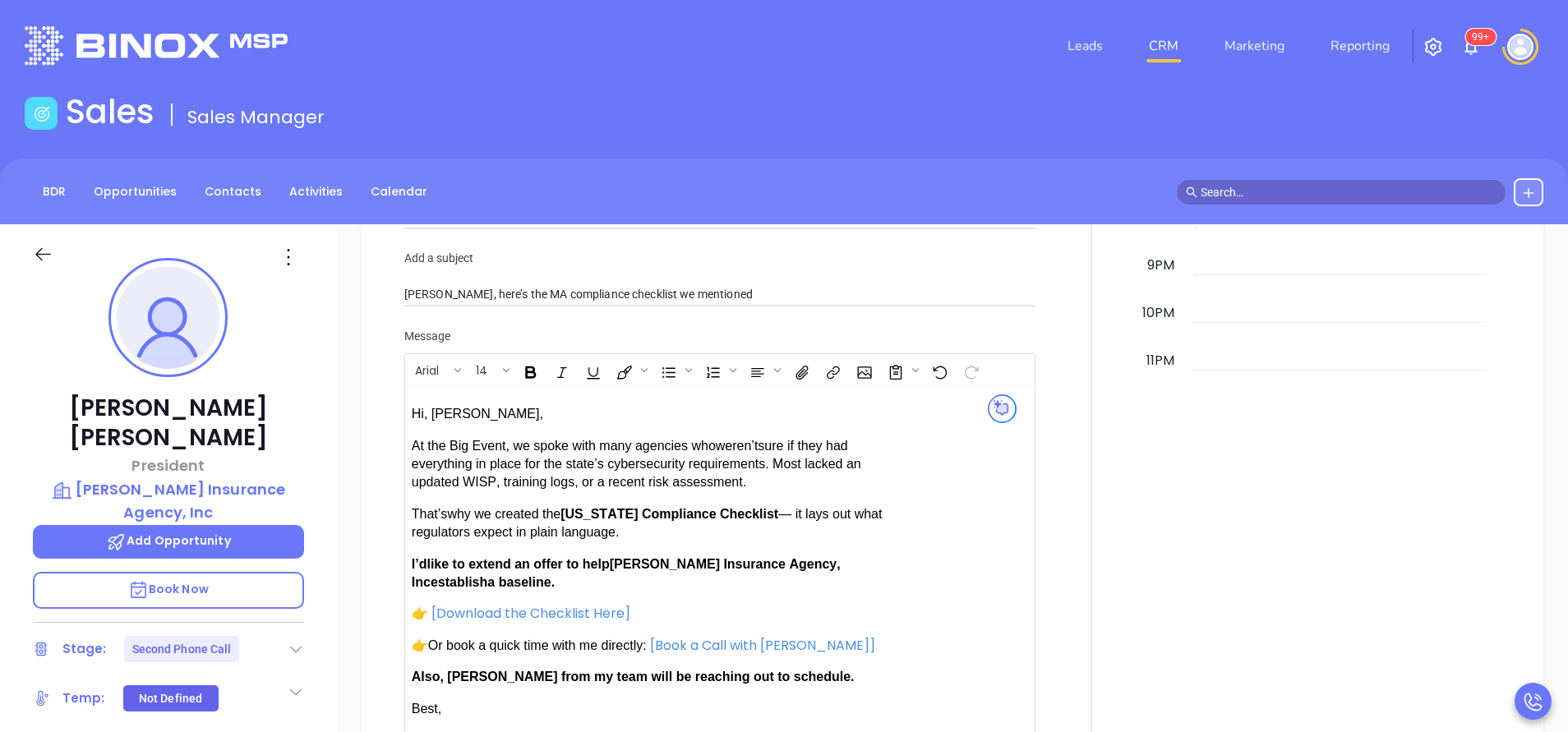
click at [433, 581] on span "establish" at bounding box center [459, 582] width 57 height 14
click at [465, 674] on span "Also, [PERSON_NAME] from my team will be reaching out to schedule." at bounding box center [634, 676] width 443 height 14
click at [1108, 644] on div at bounding box center [1092, 224] width 93 height 1286
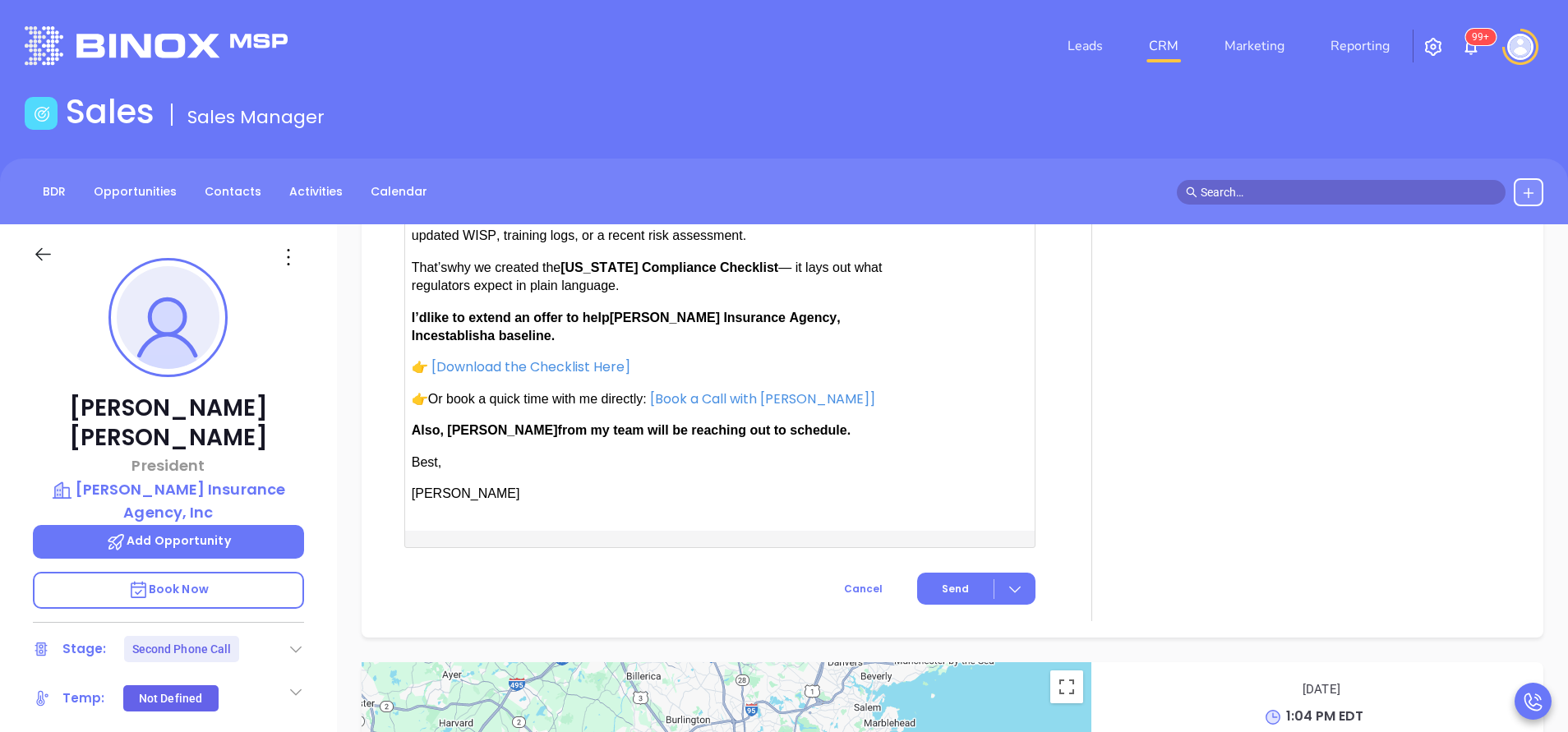
scroll to position [1972, 0]
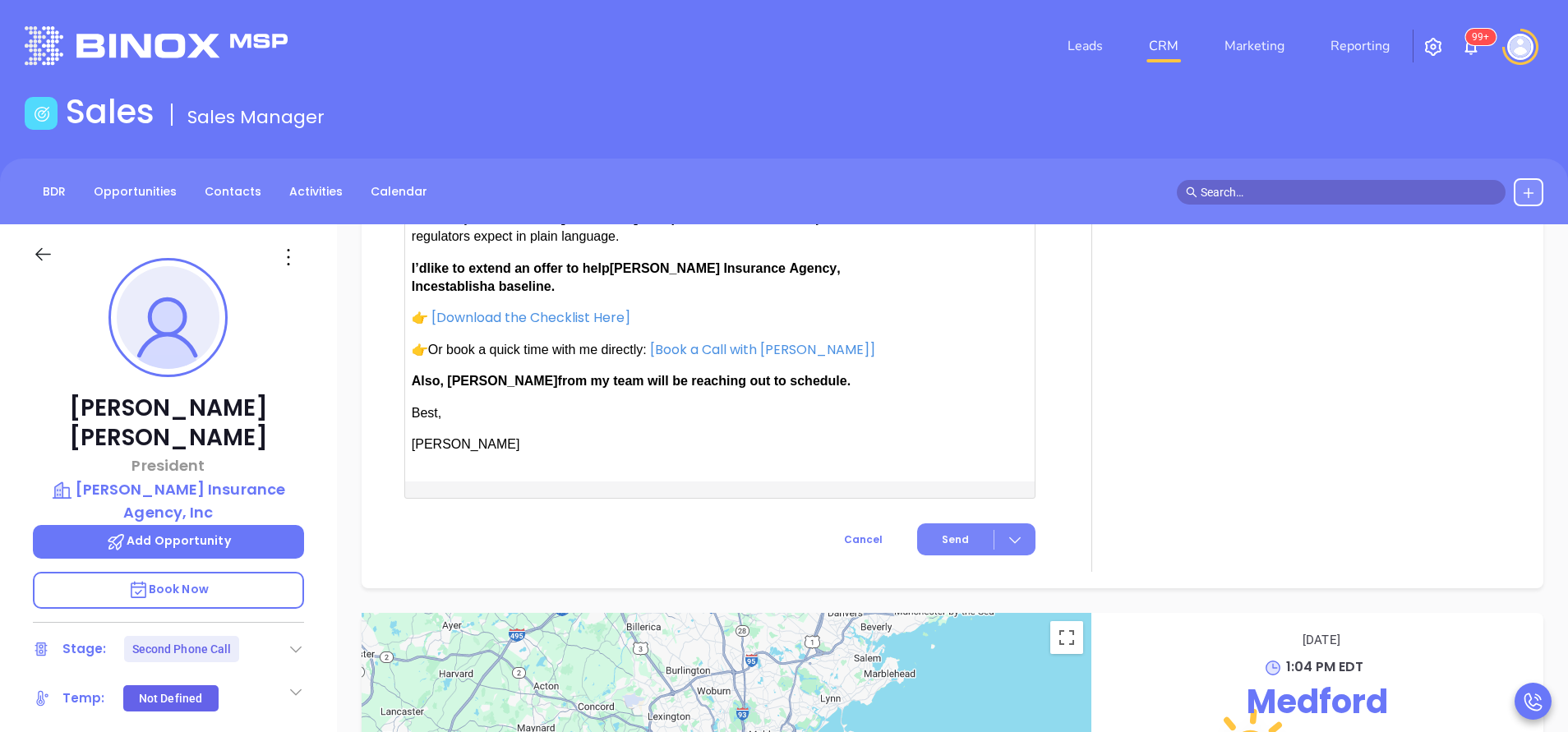
click at [942, 532] on span "Send" at bounding box center [956, 539] width 27 height 15
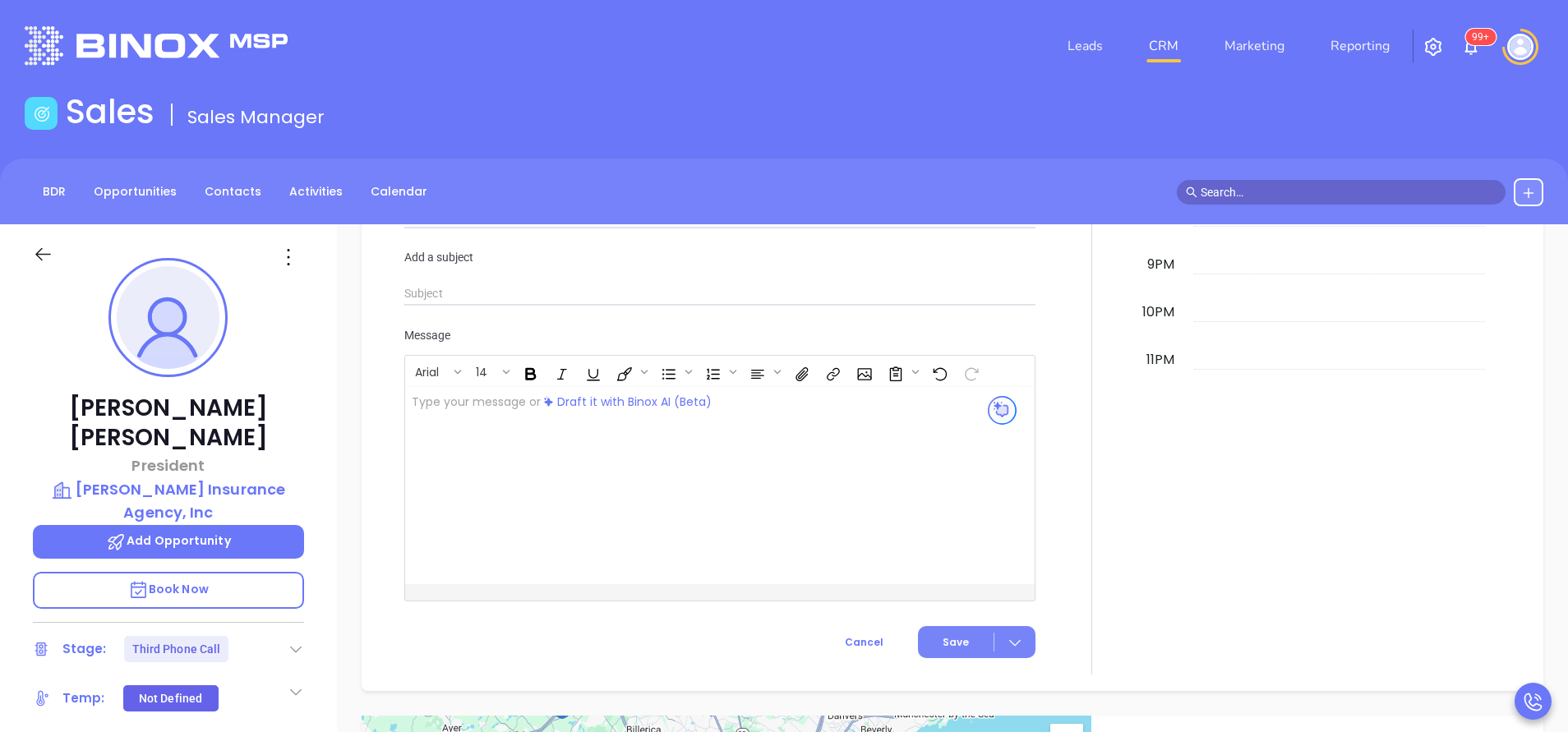
scroll to position [1812, 0]
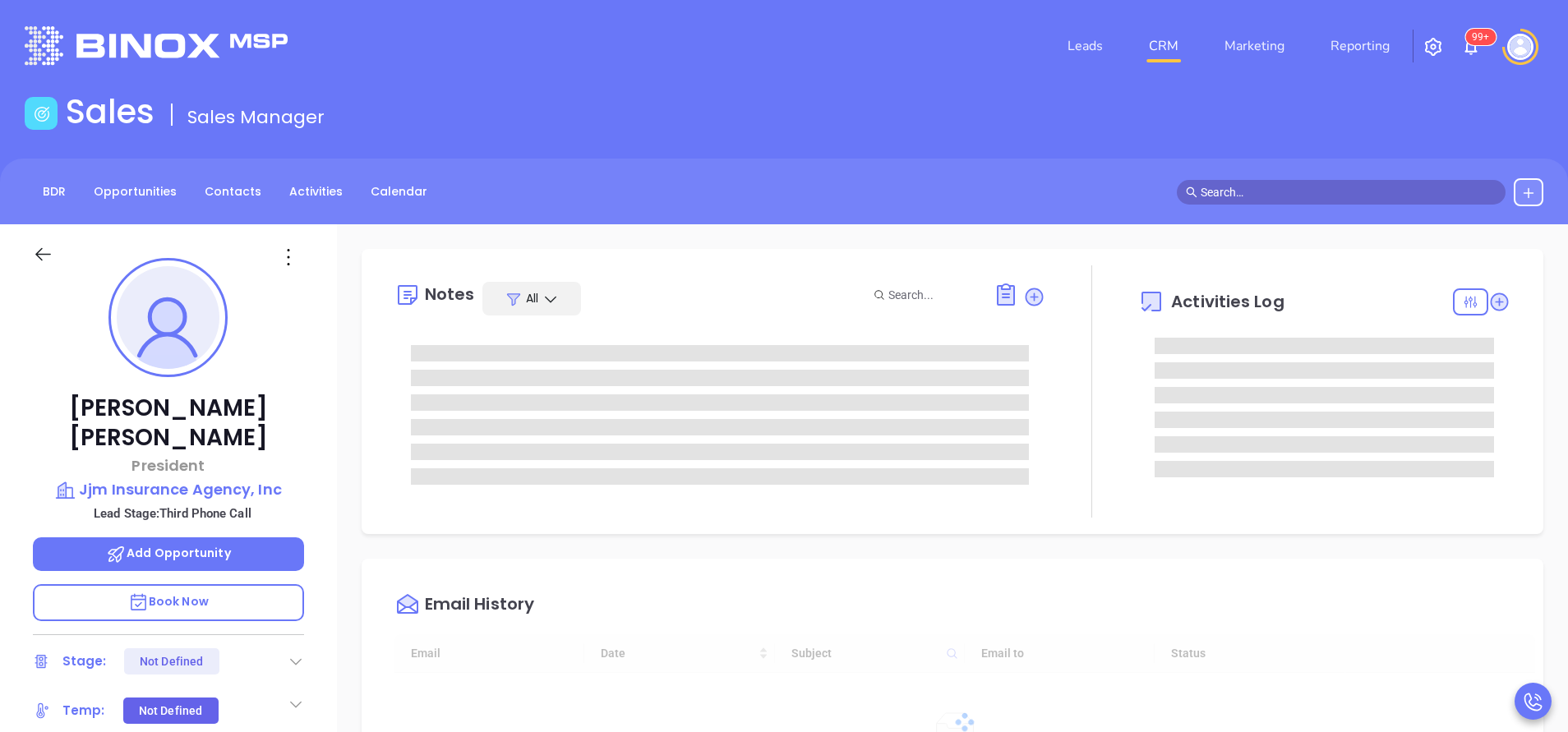
type input "[DATE]"
type input "[PERSON_NAME]"
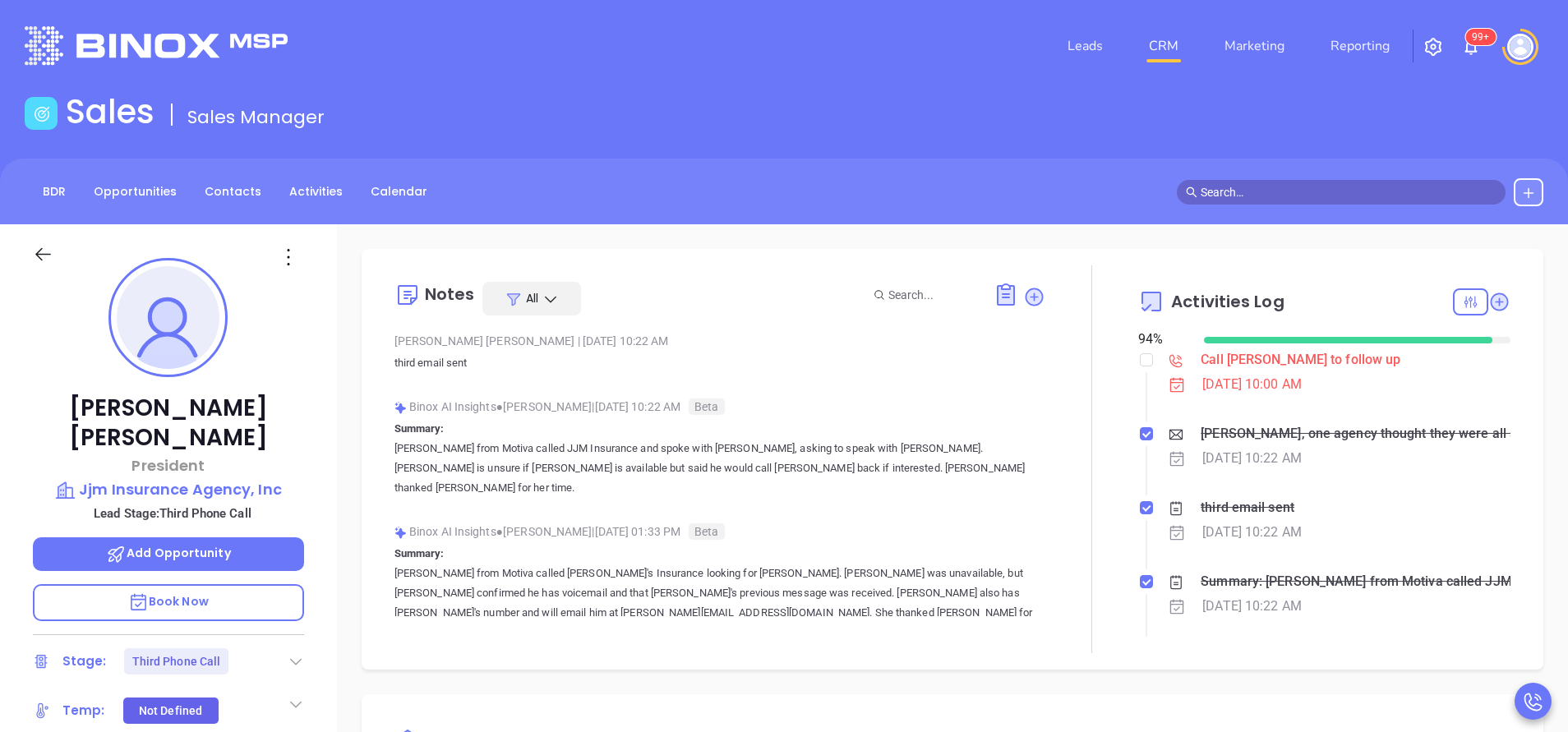
click at [1077, 509] on div at bounding box center [1092, 459] width 93 height 387
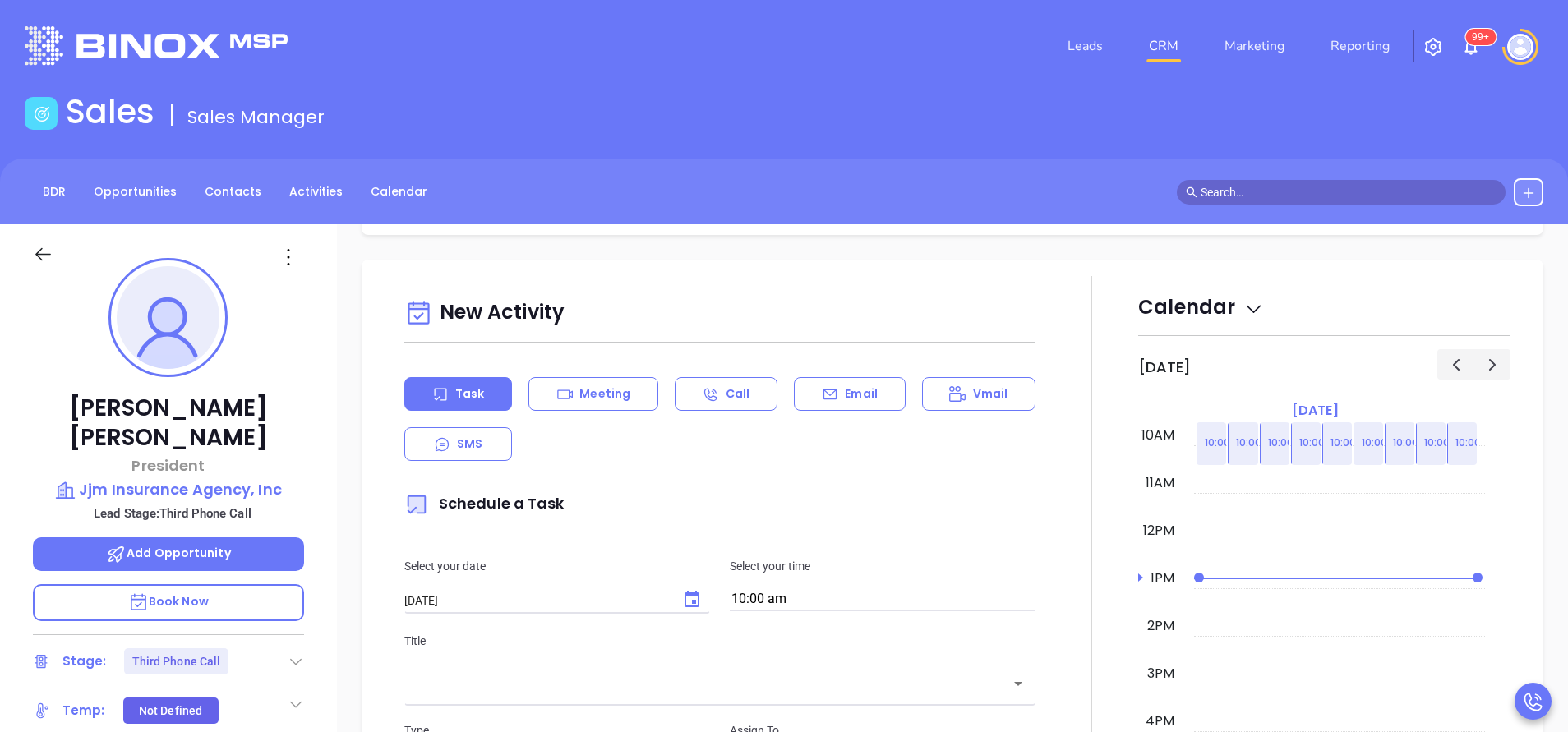
scroll to position [740, 0]
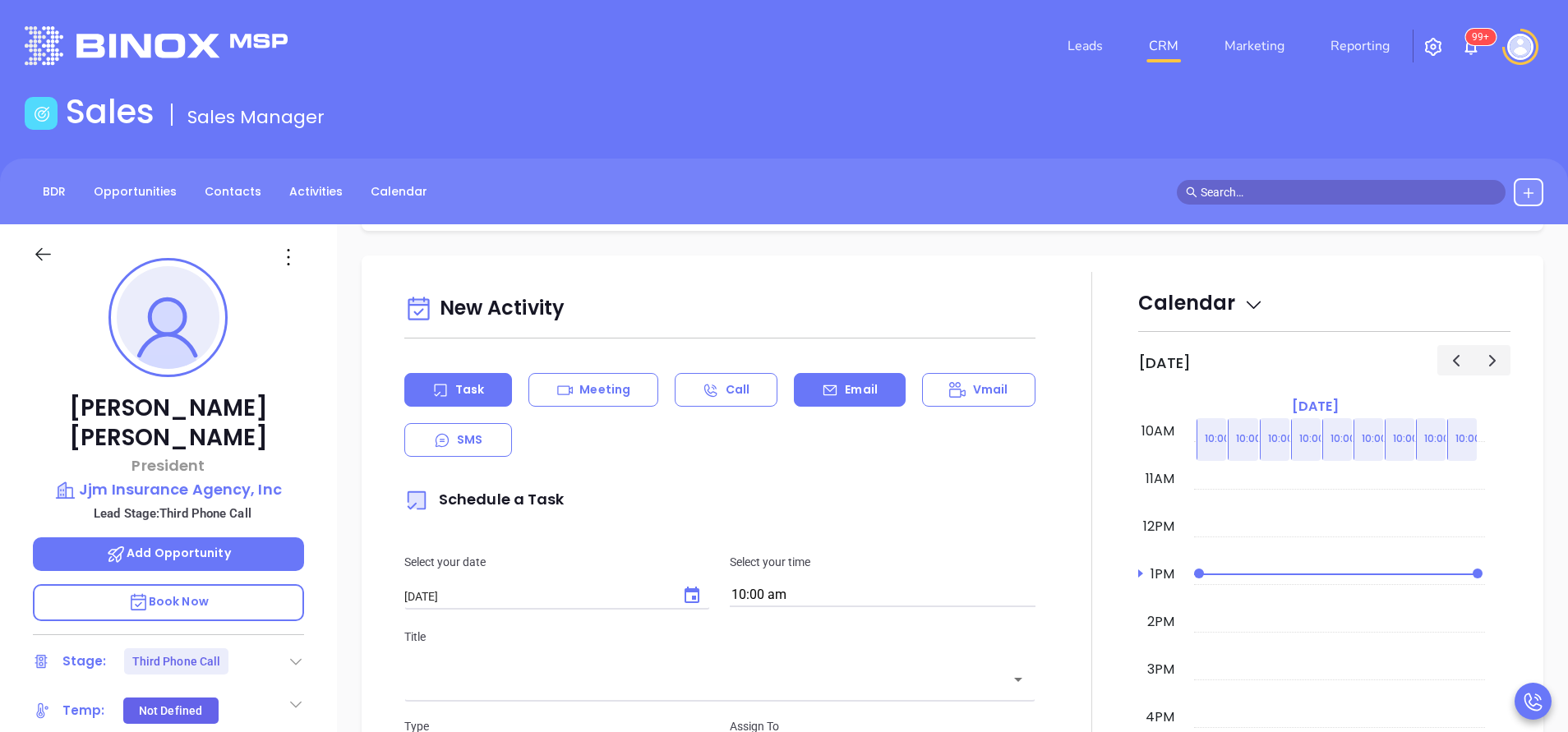
click at [845, 385] on p "Email" at bounding box center [861, 390] width 33 height 18
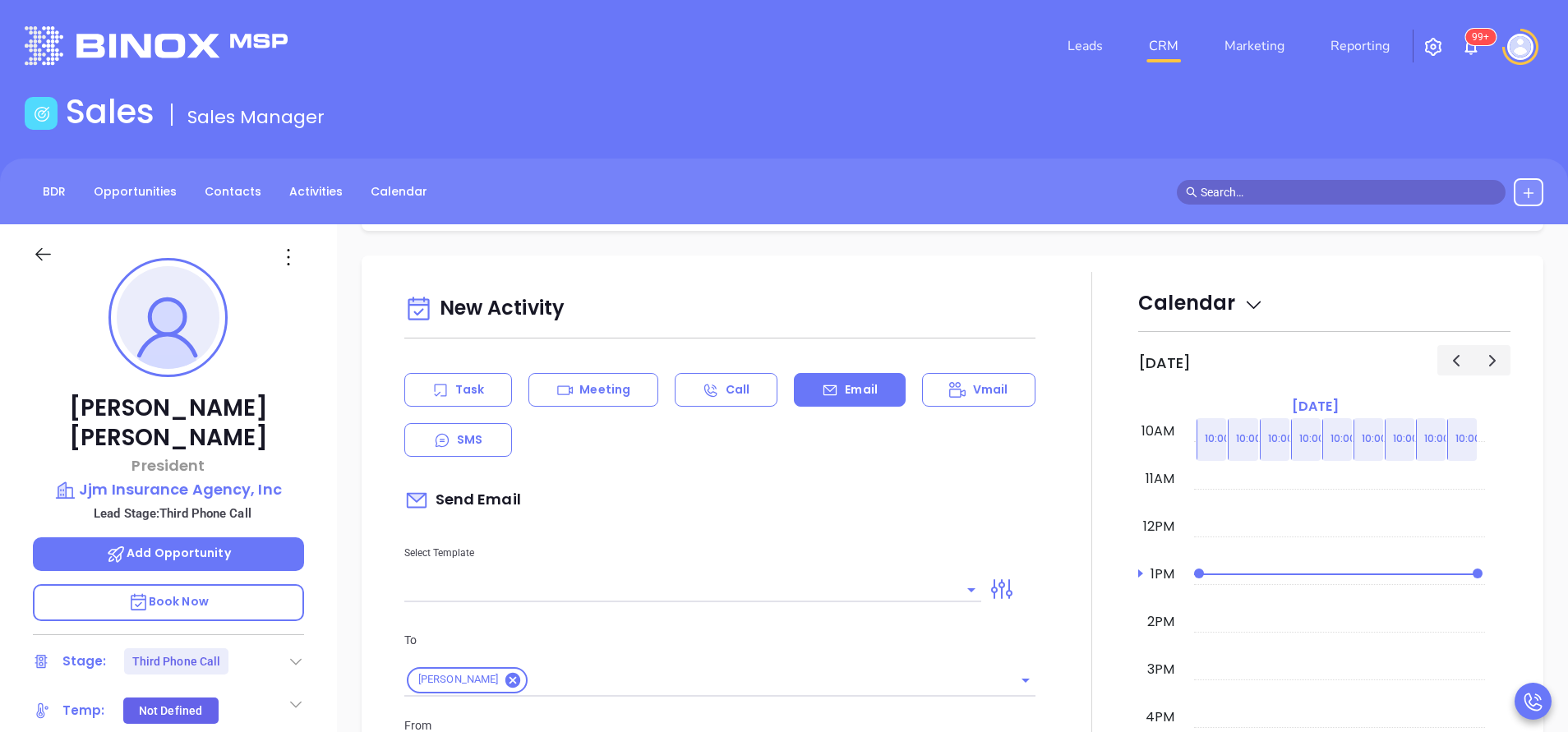
type input "[PERSON_NAME]"
click at [596, 580] on input "text" at bounding box center [681, 590] width 553 height 23
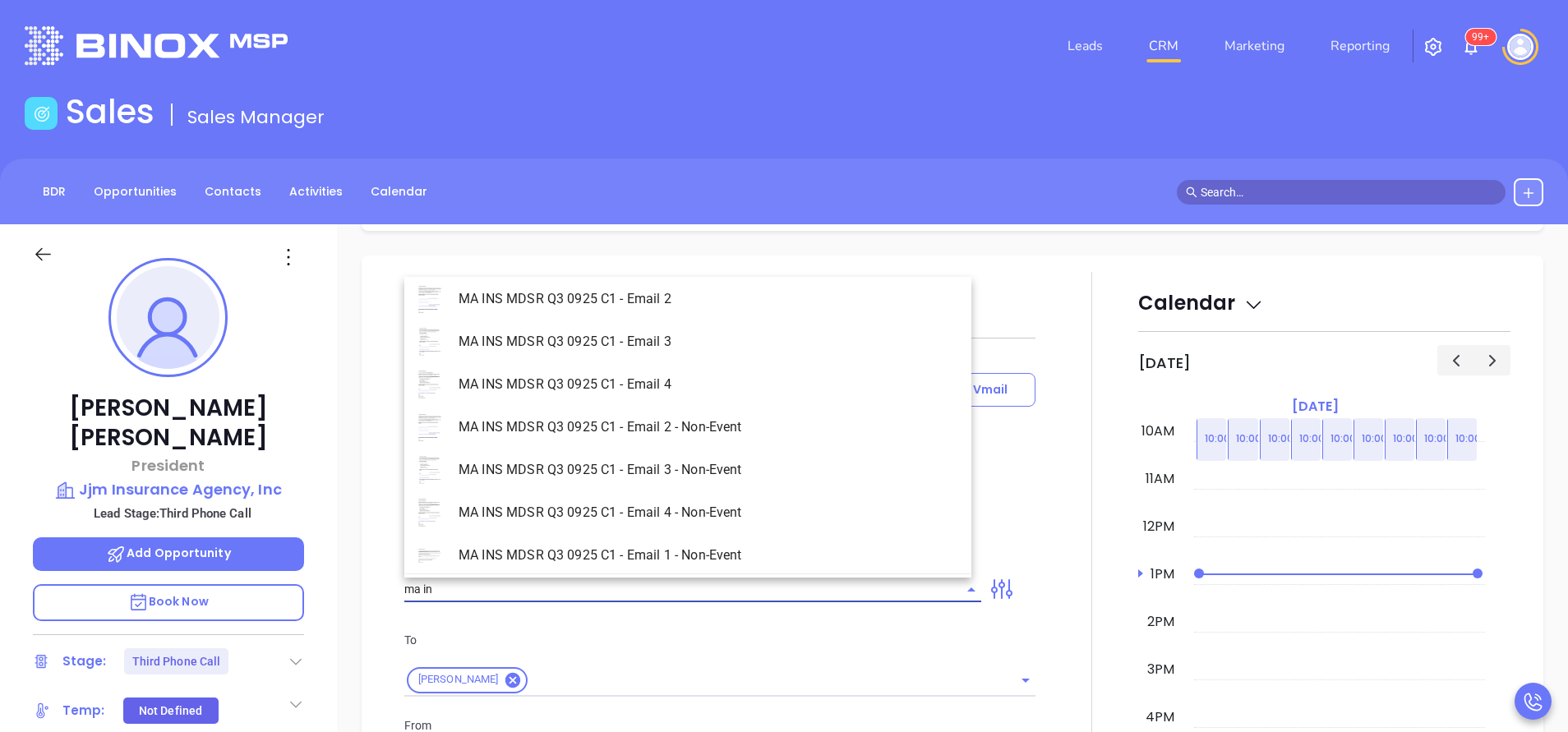
scroll to position [104, 0]
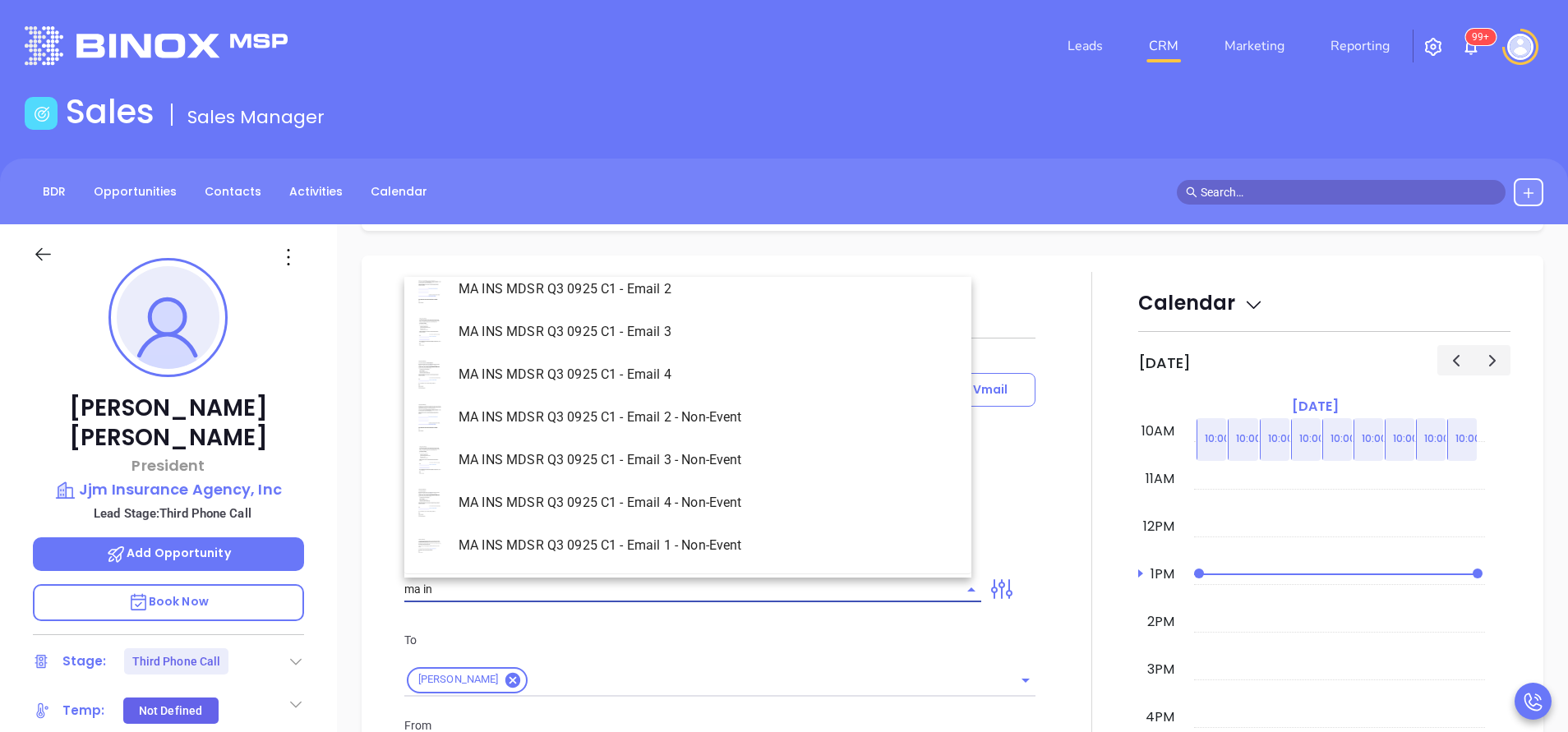
click at [678, 511] on li "MA INS MDSR Q3 0925 C1 - Email 4 - Non-Event" at bounding box center [687, 503] width 567 height 43
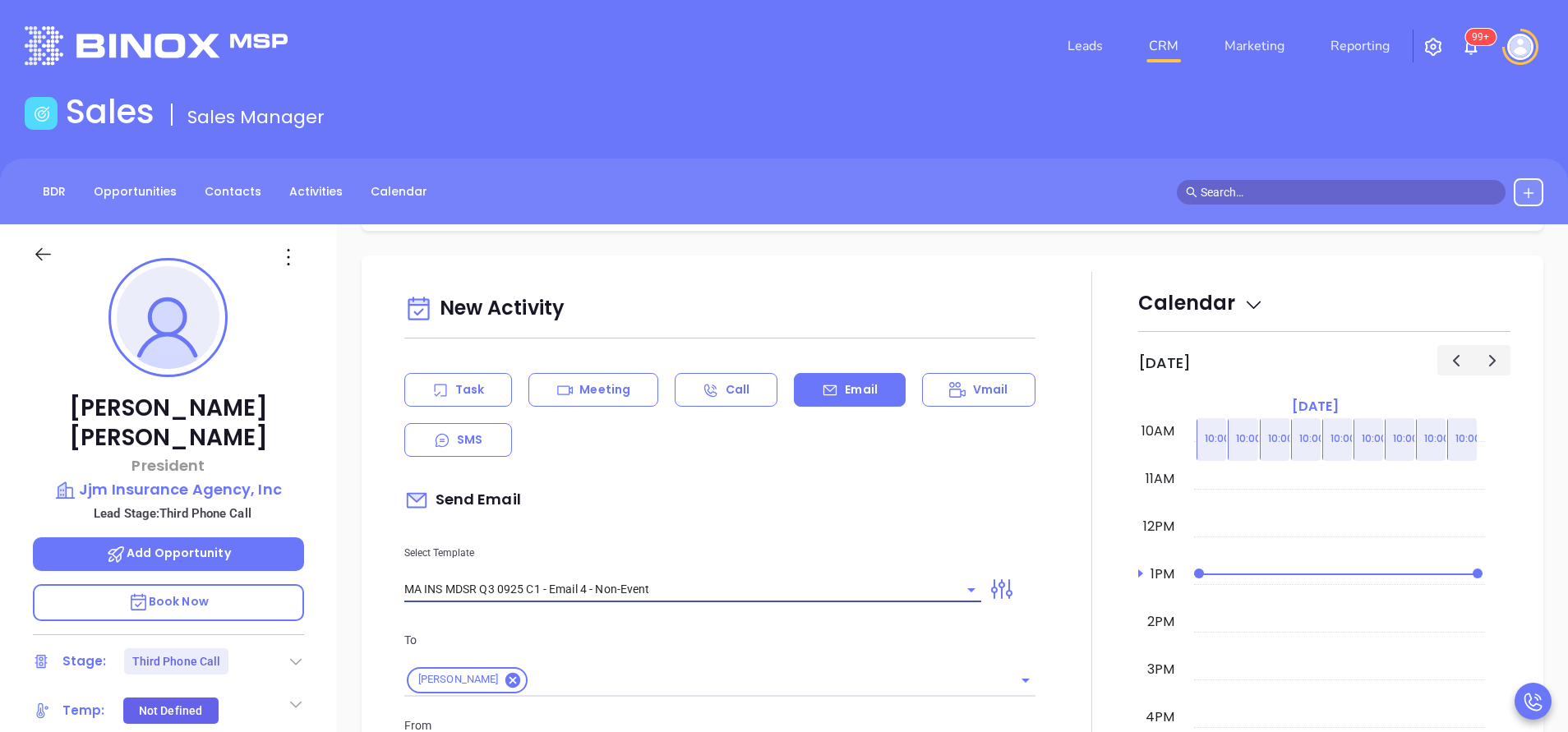
type input "MA INS MDSR Q3 0925 C1 - Email 4 - Non-Event"
type input "Micheal, last follow-up after MAIA’s Big Event"
click at [678, 511] on div "Send Email" at bounding box center [720, 500] width 631 height 38
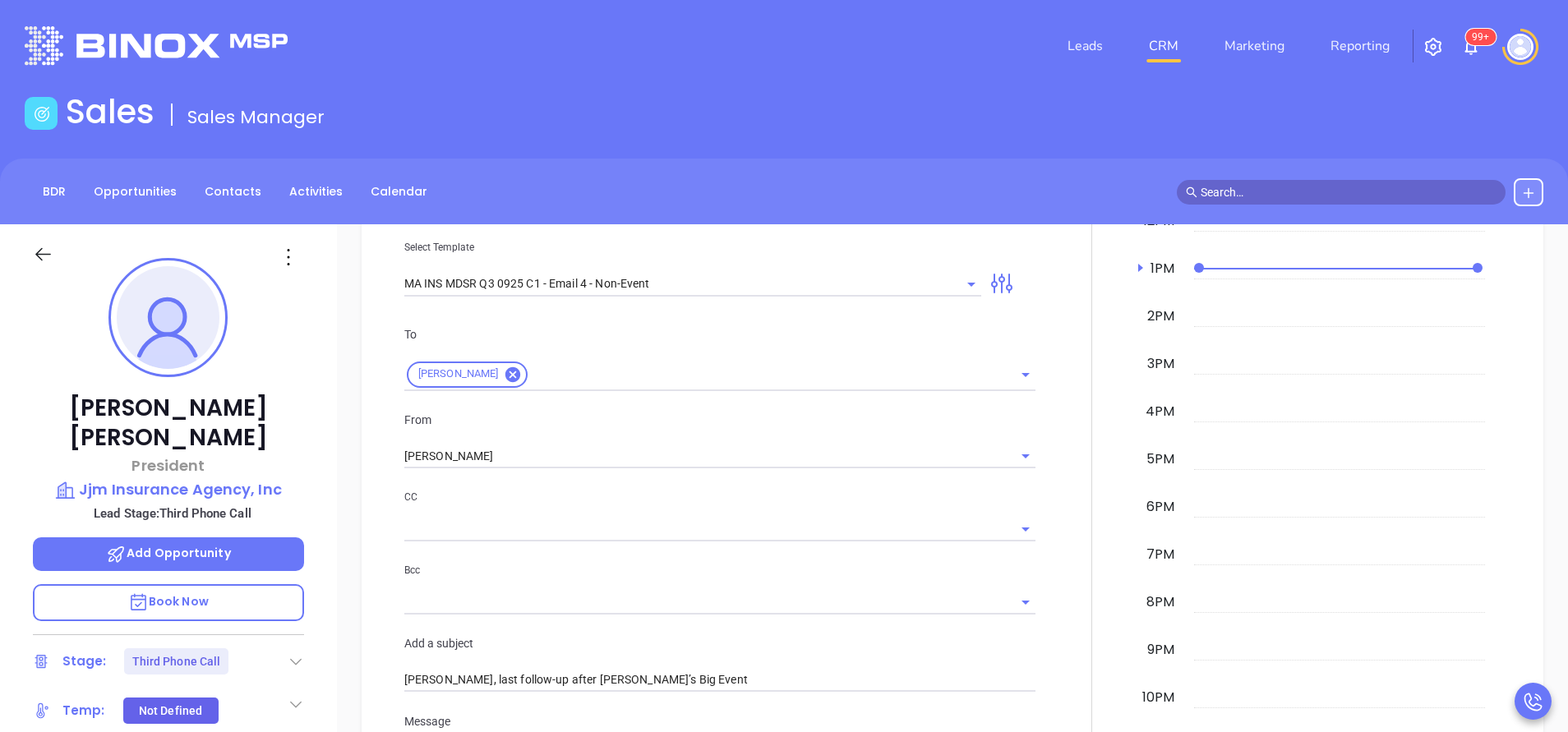
scroll to position [1134, 0]
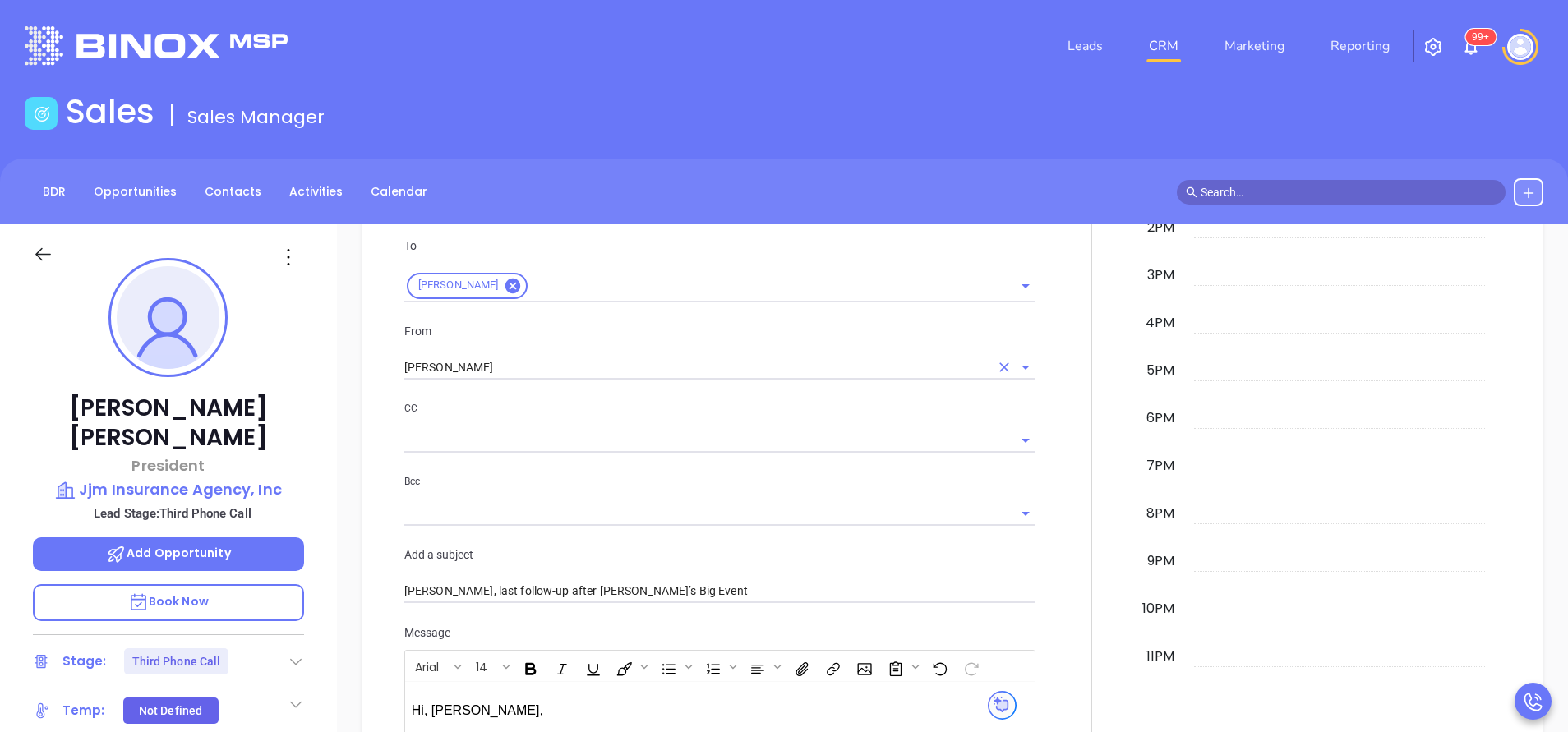
click at [516, 364] on input "[PERSON_NAME]" at bounding box center [696, 367] width 585 height 23
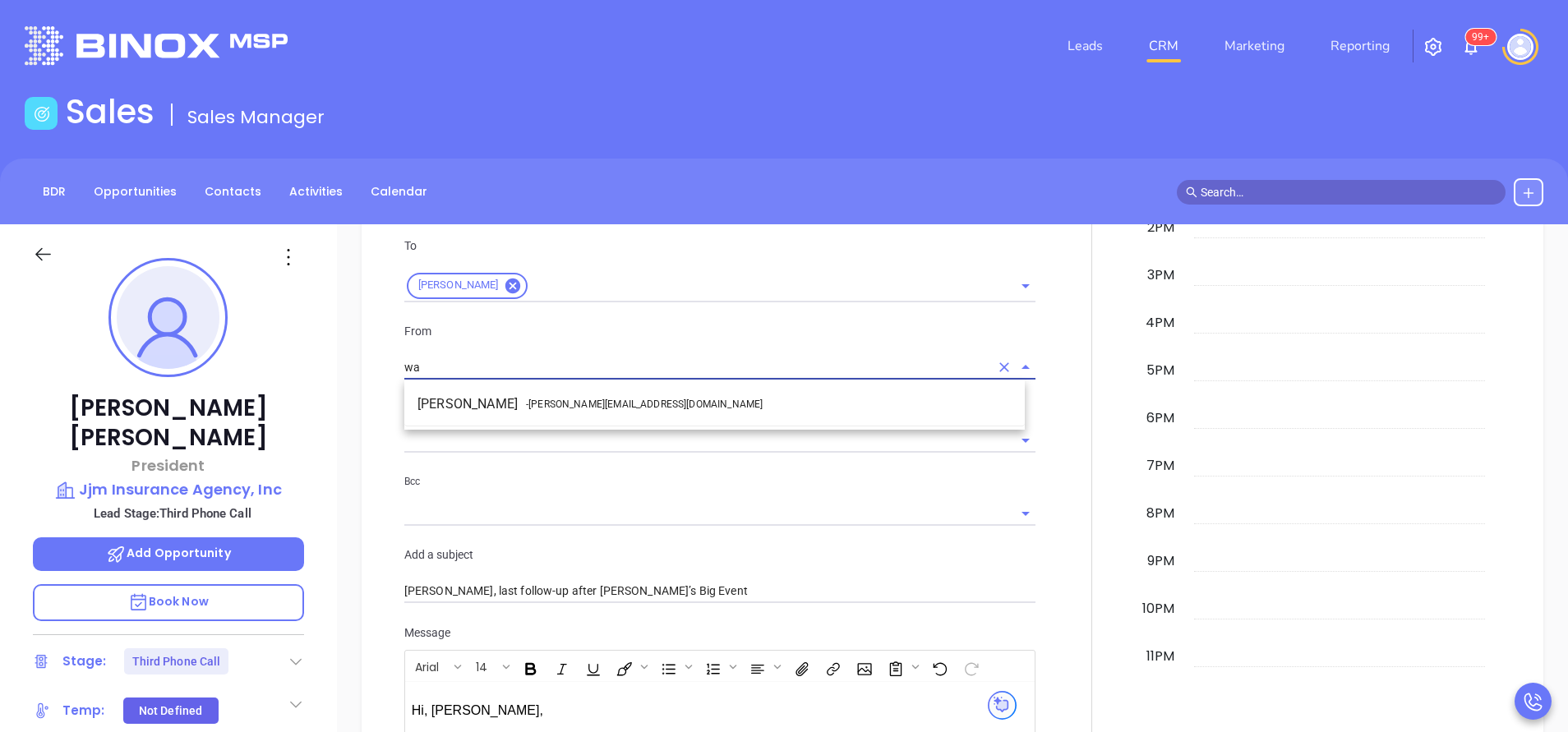
click at [512, 391] on li "Walter Contreras - walter@motiva.net" at bounding box center [714, 404] width 620 height 29
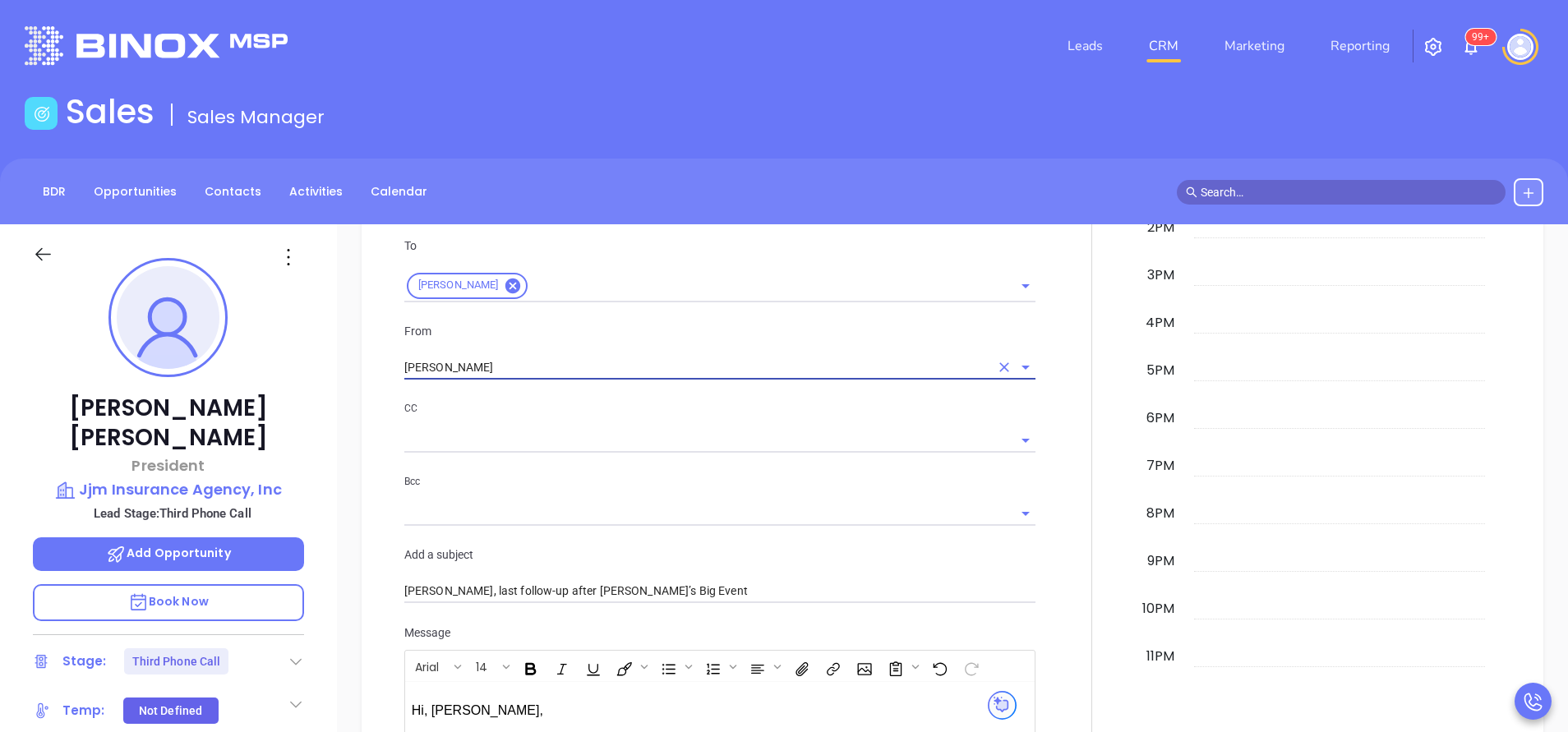
type input "[PERSON_NAME]"
click at [516, 402] on p "CC" at bounding box center [720, 408] width 631 height 19
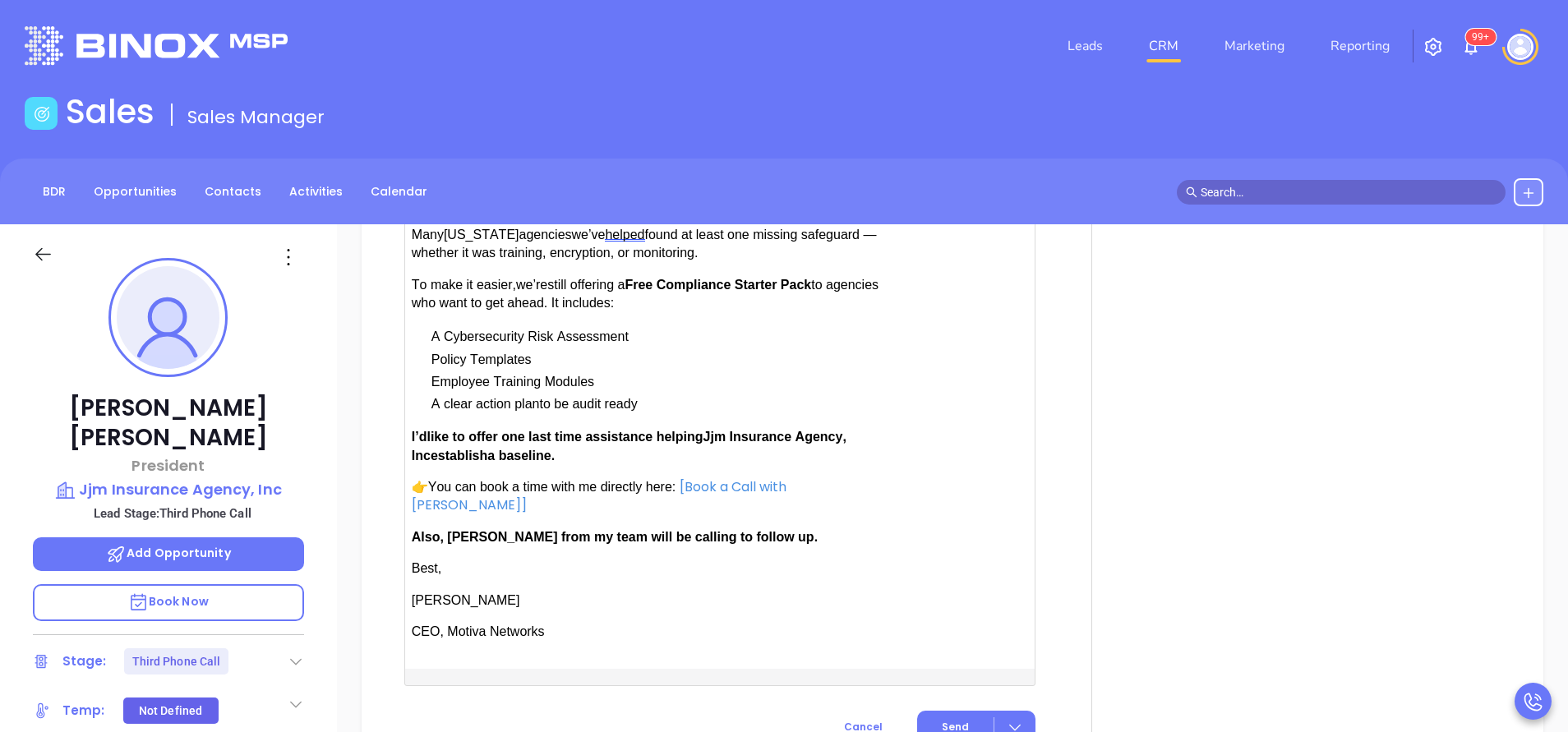
scroll to position [1676, 0]
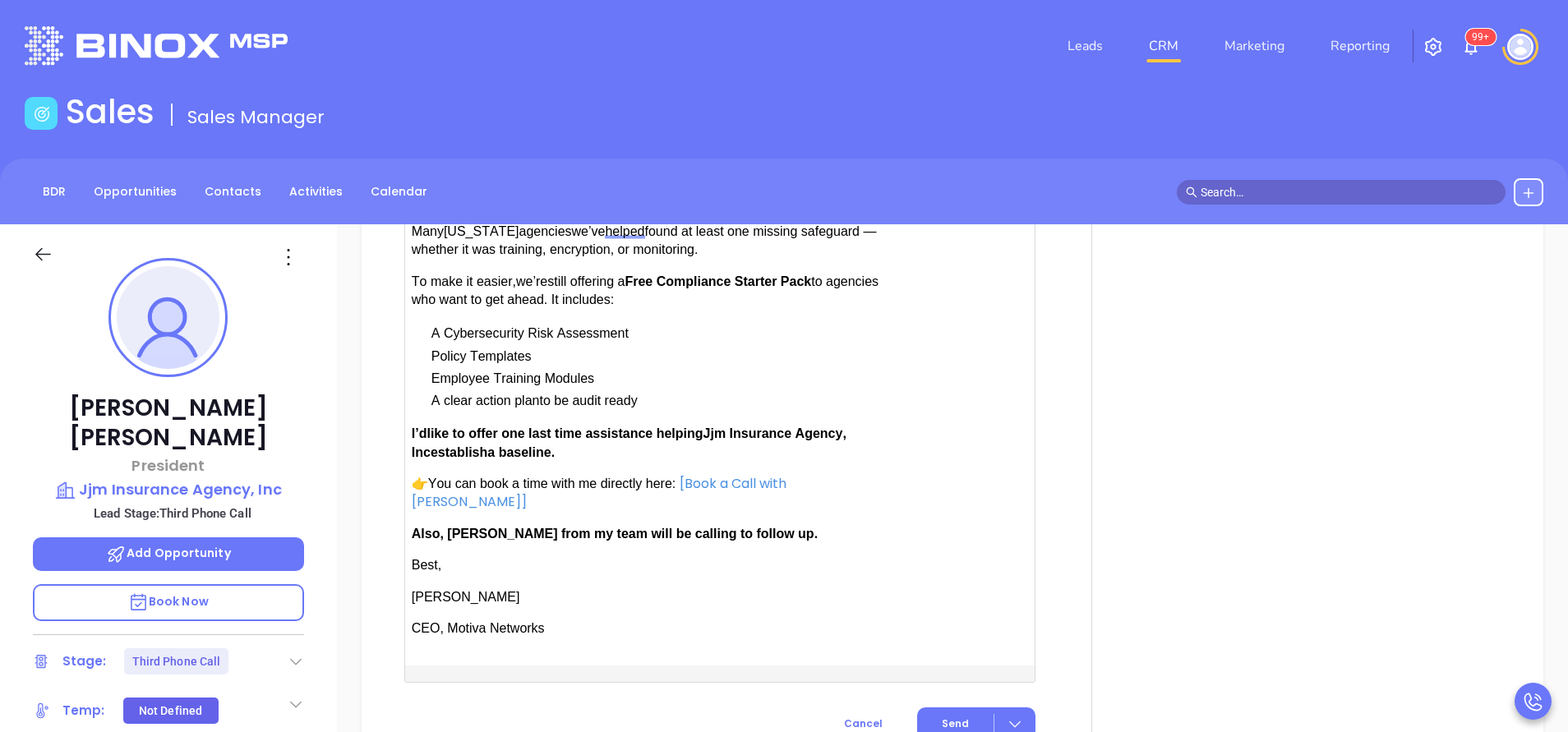
click at [424, 460] on p "I’d like to offer one last time assistance helping Jjm Insurance Agency, Inc es…" at bounding box center [648, 443] width 473 height 37
click at [485, 527] on span "Also, Anabell from my team will be calling to follow up." at bounding box center [615, 534] width 406 height 14
click at [942, 716] on span "Send" at bounding box center [956, 723] width 27 height 15
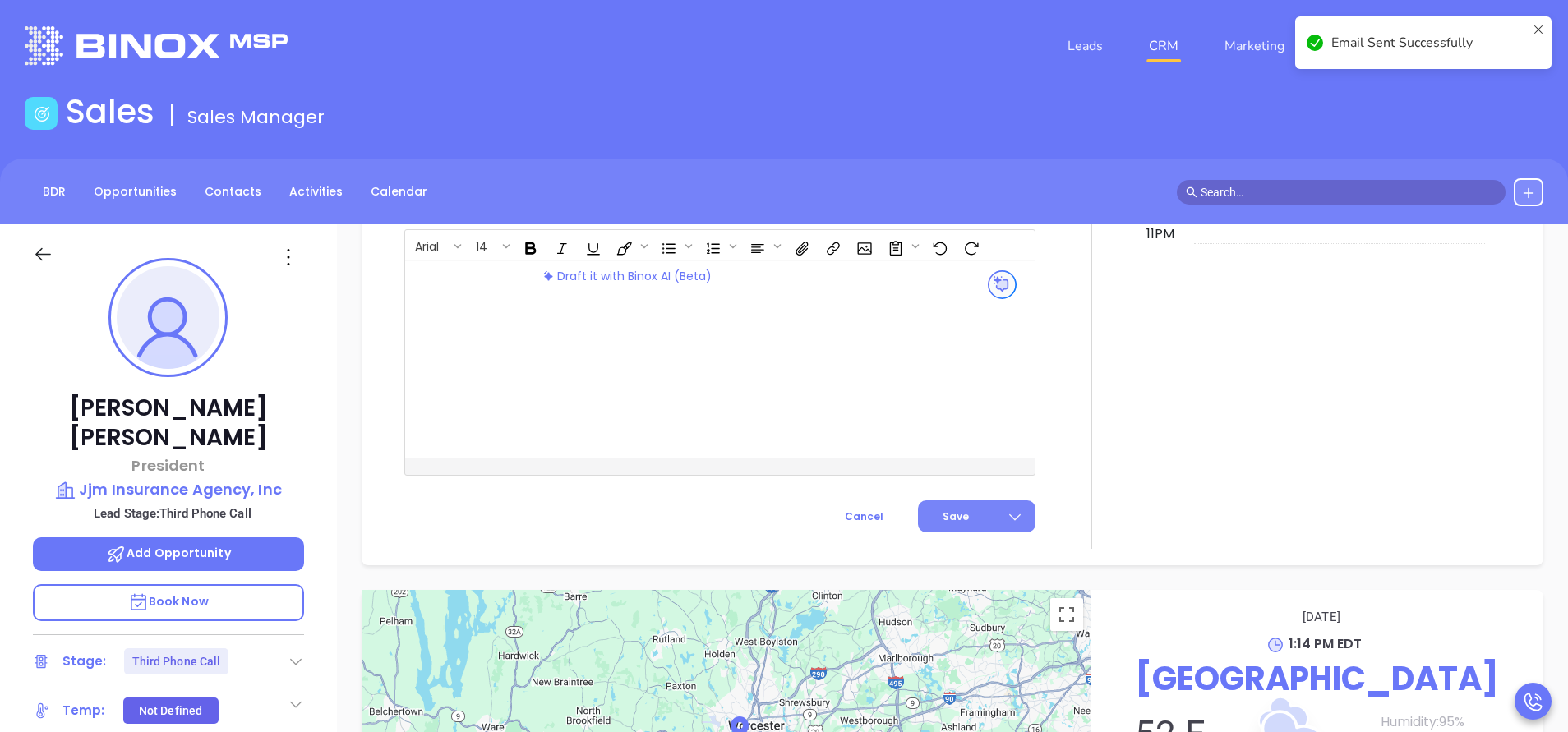
scroll to position [1400, 0]
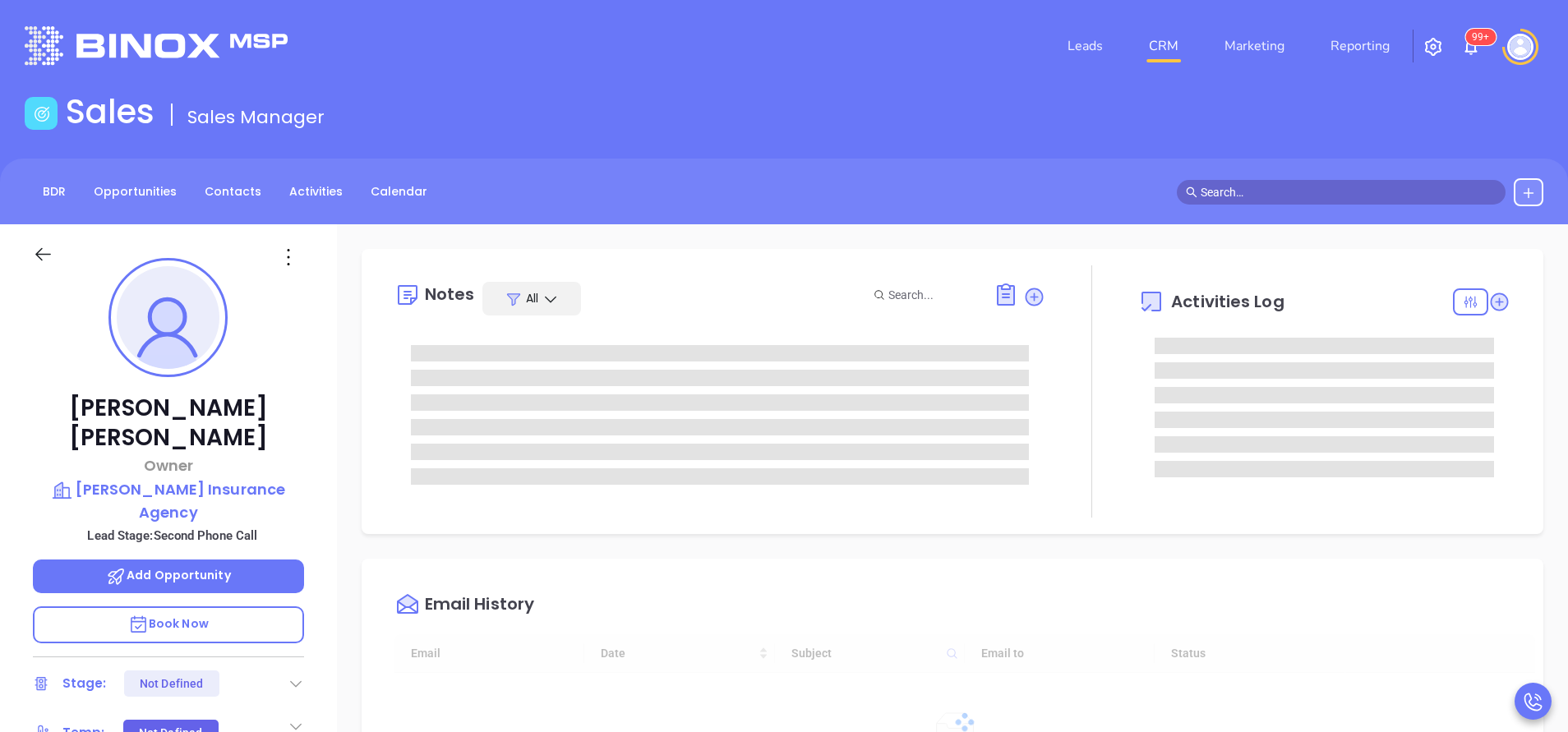
type input "[DATE]"
type input "[PERSON_NAME]"
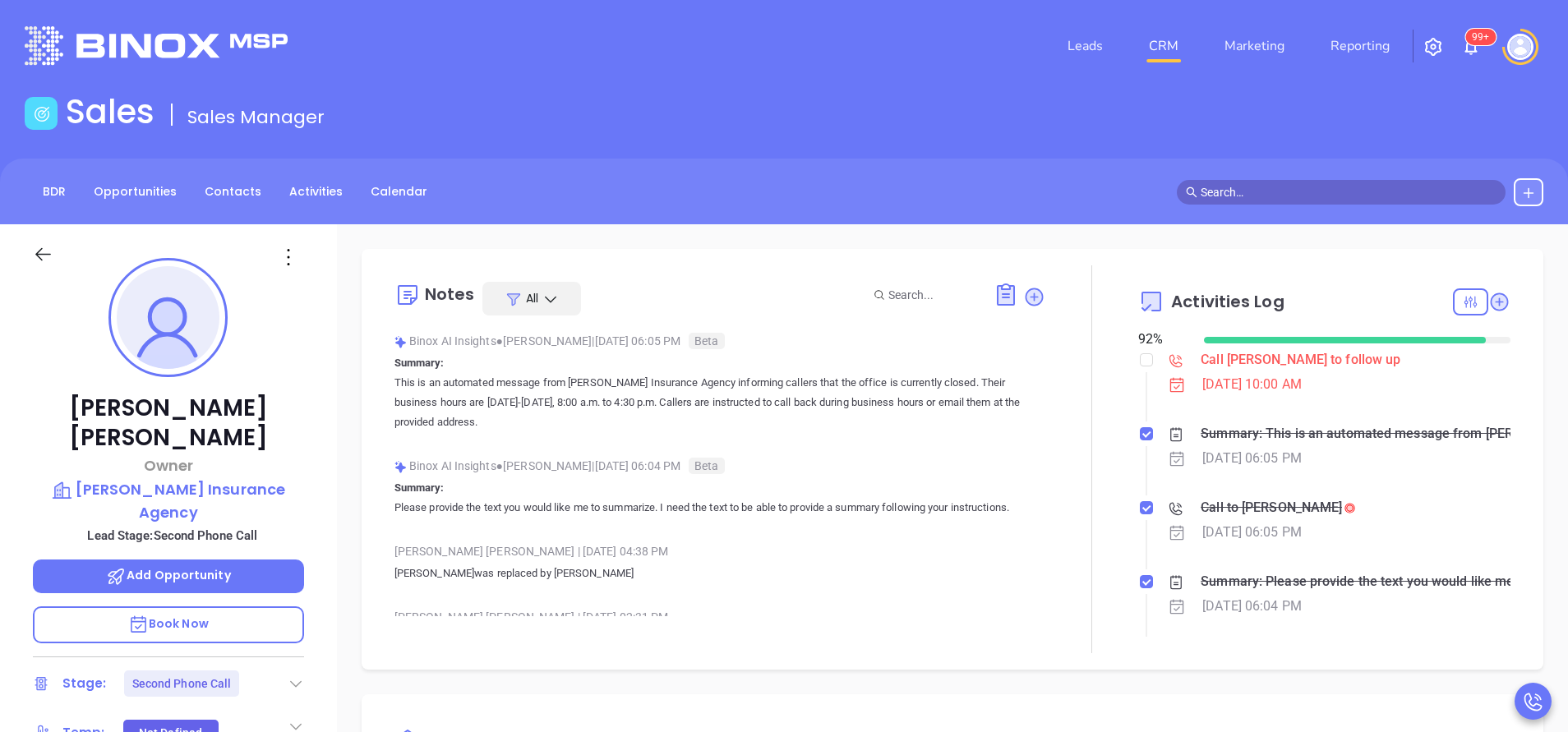
click at [307, 332] on div "[PERSON_NAME] Owner [PERSON_NAME] Insurance Agency Lead Stage: Second Phone Cal…" at bounding box center [168, 682] width 337 height 915
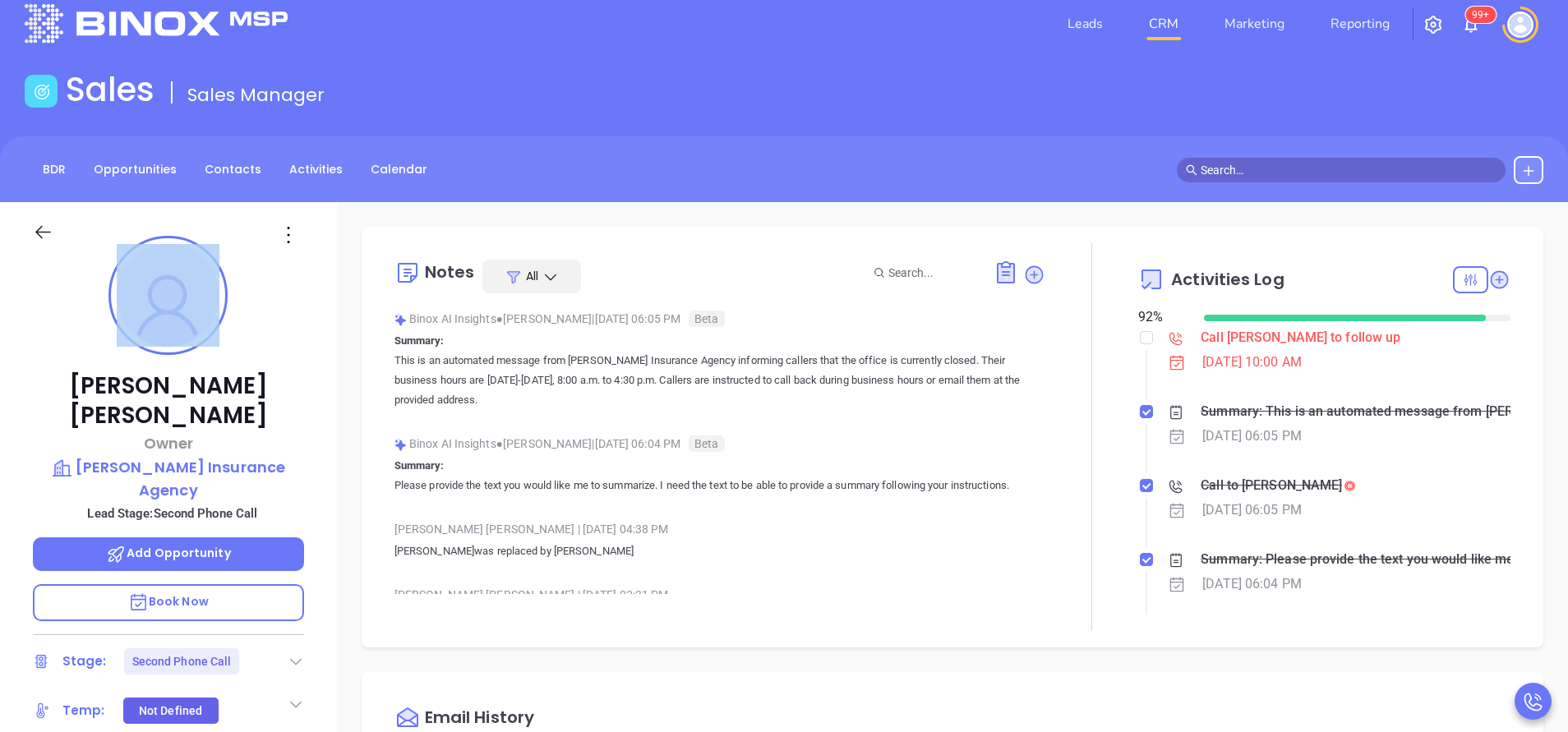
click at [307, 332] on div "[PERSON_NAME] Owner [PERSON_NAME] Insurance Agency Lead Stage: Second Phone Cal…" at bounding box center [168, 660] width 337 height 915
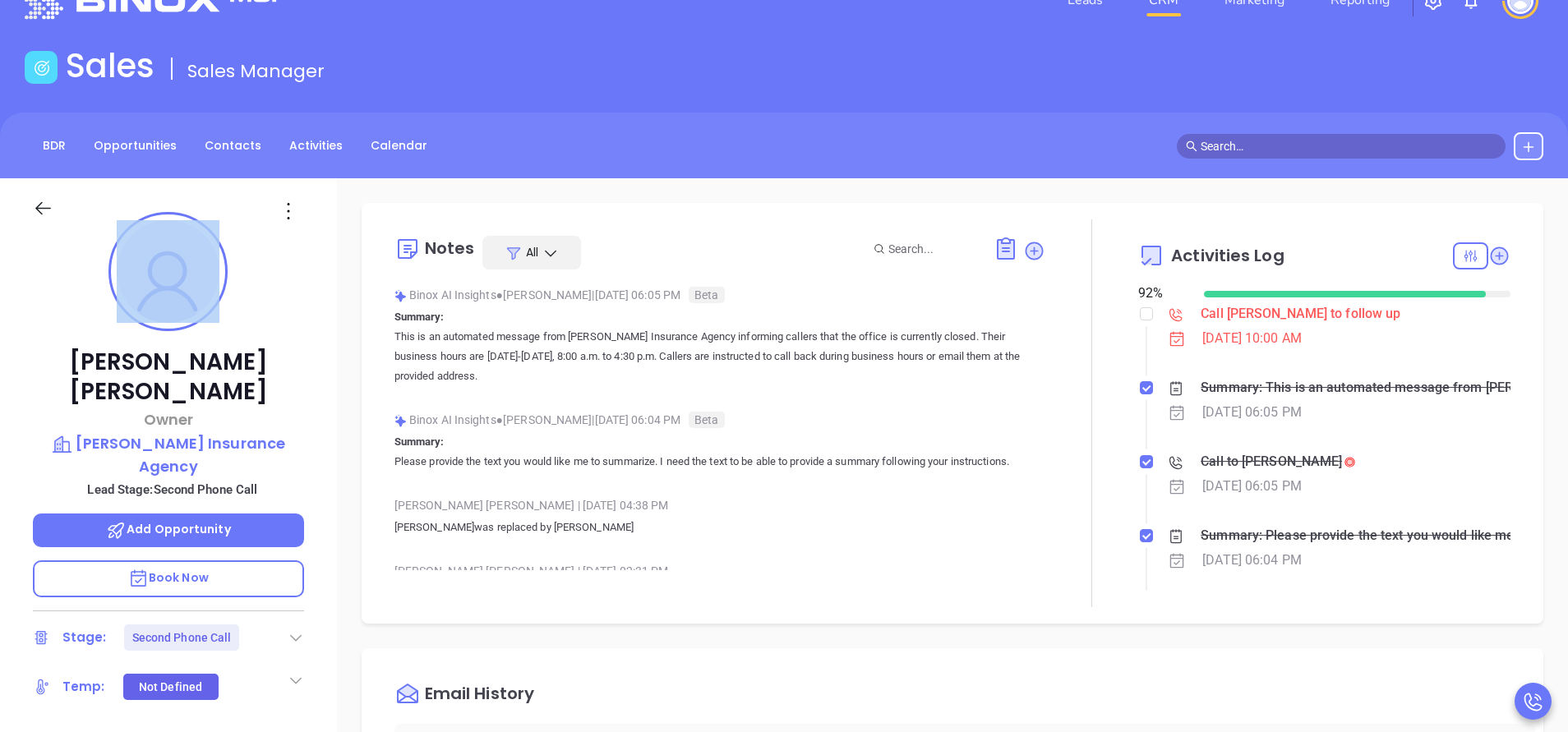
scroll to position [50, 0]
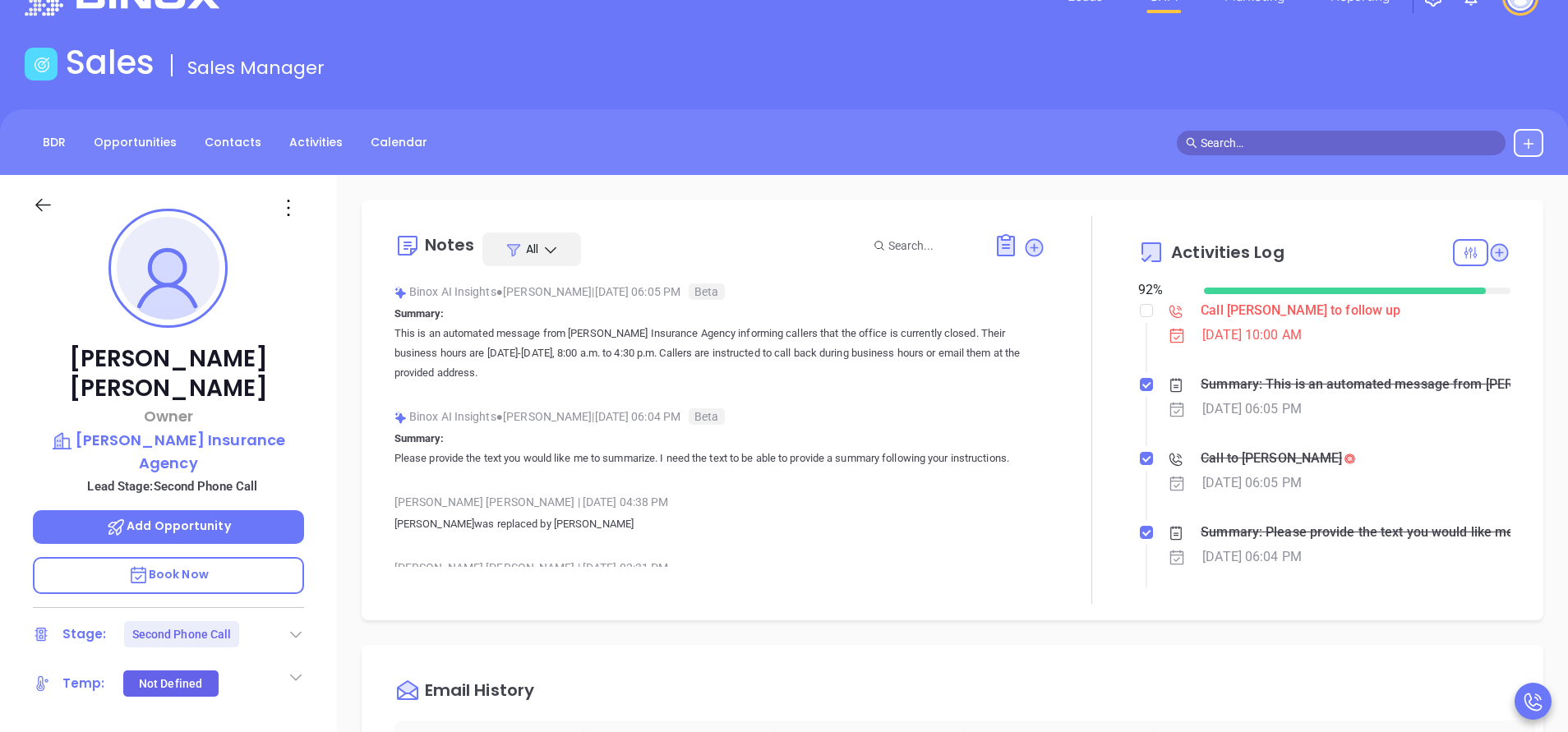
drag, startPoint x: 307, startPoint y: 332, endPoint x: 314, endPoint y: 425, distance: 93.3
click at [314, 425] on div "[PERSON_NAME] Owner [PERSON_NAME] Insurance Agency Lead Stage: Second Phone Cal…" at bounding box center [168, 632] width 337 height 915
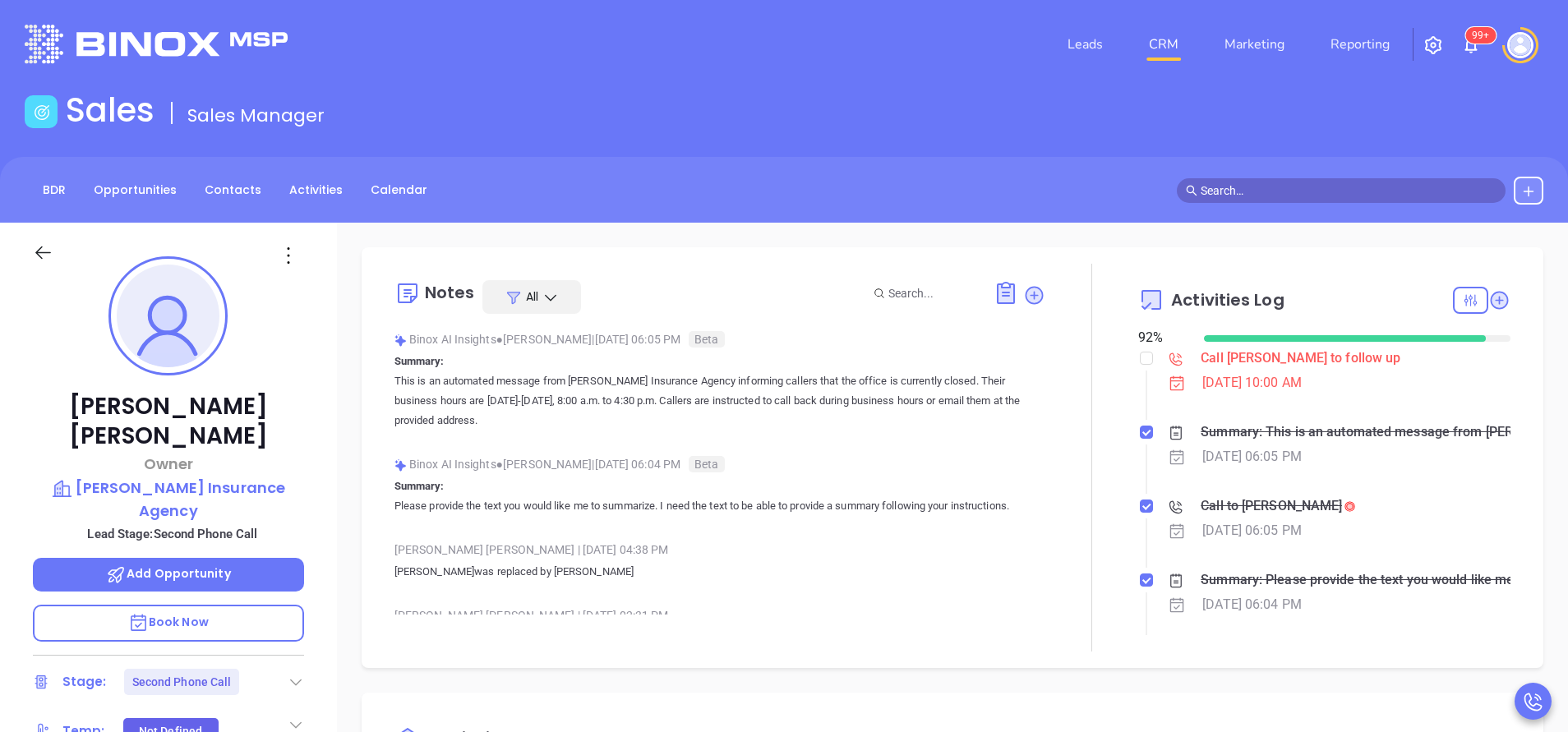
scroll to position [0, 0]
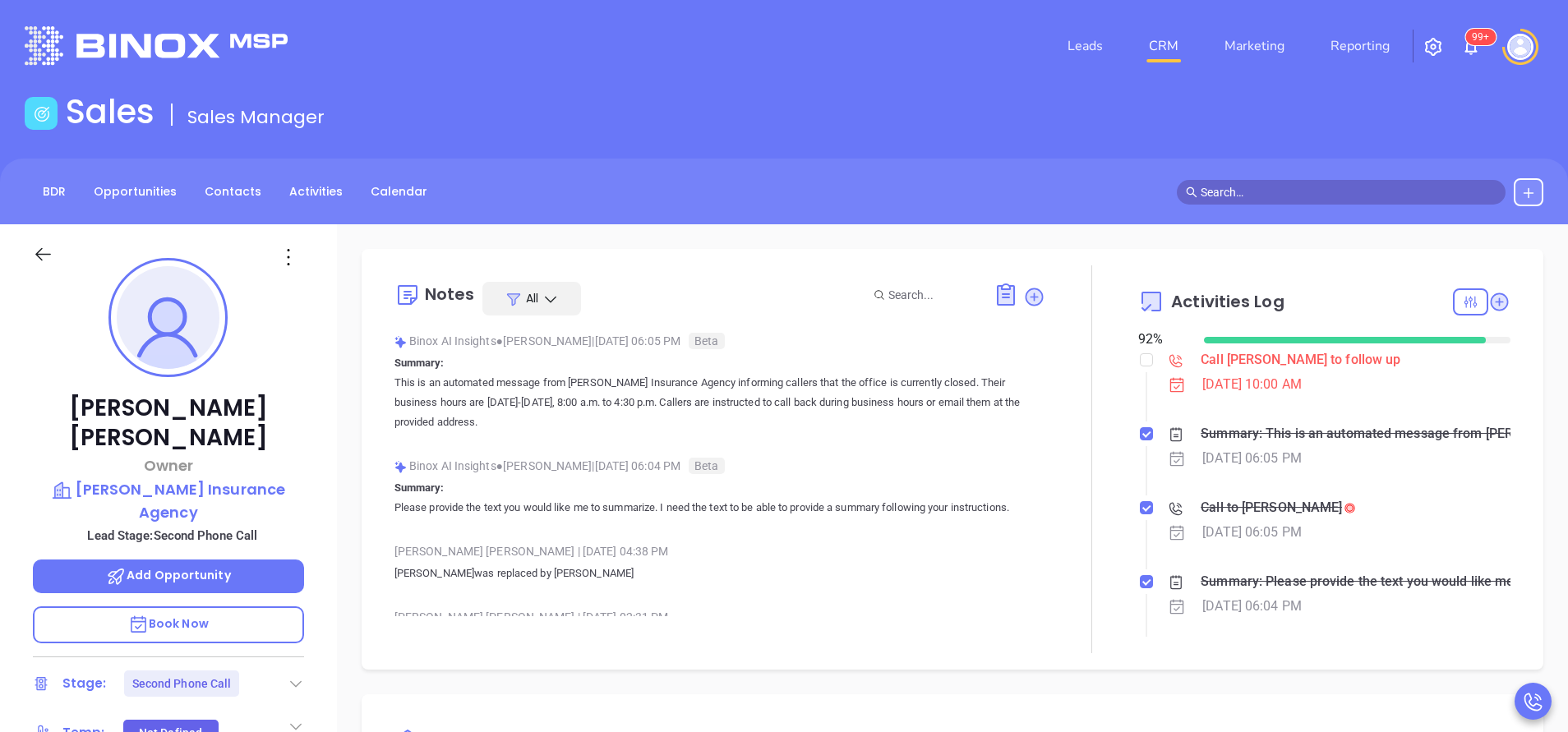
click at [332, 346] on div "[PERSON_NAME] Owner [PERSON_NAME] Insurance Agency Lead Stage: Second Phone Cal…" at bounding box center [168, 682] width 337 height 915
click at [610, 531] on div "Binox AI Insights ● [PERSON_NAME] | [DATE] 06:04 PM Beta Summary: Please provid…" at bounding box center [720, 492] width 651 height 77
click at [1067, 513] on div at bounding box center [1092, 459] width 93 height 387
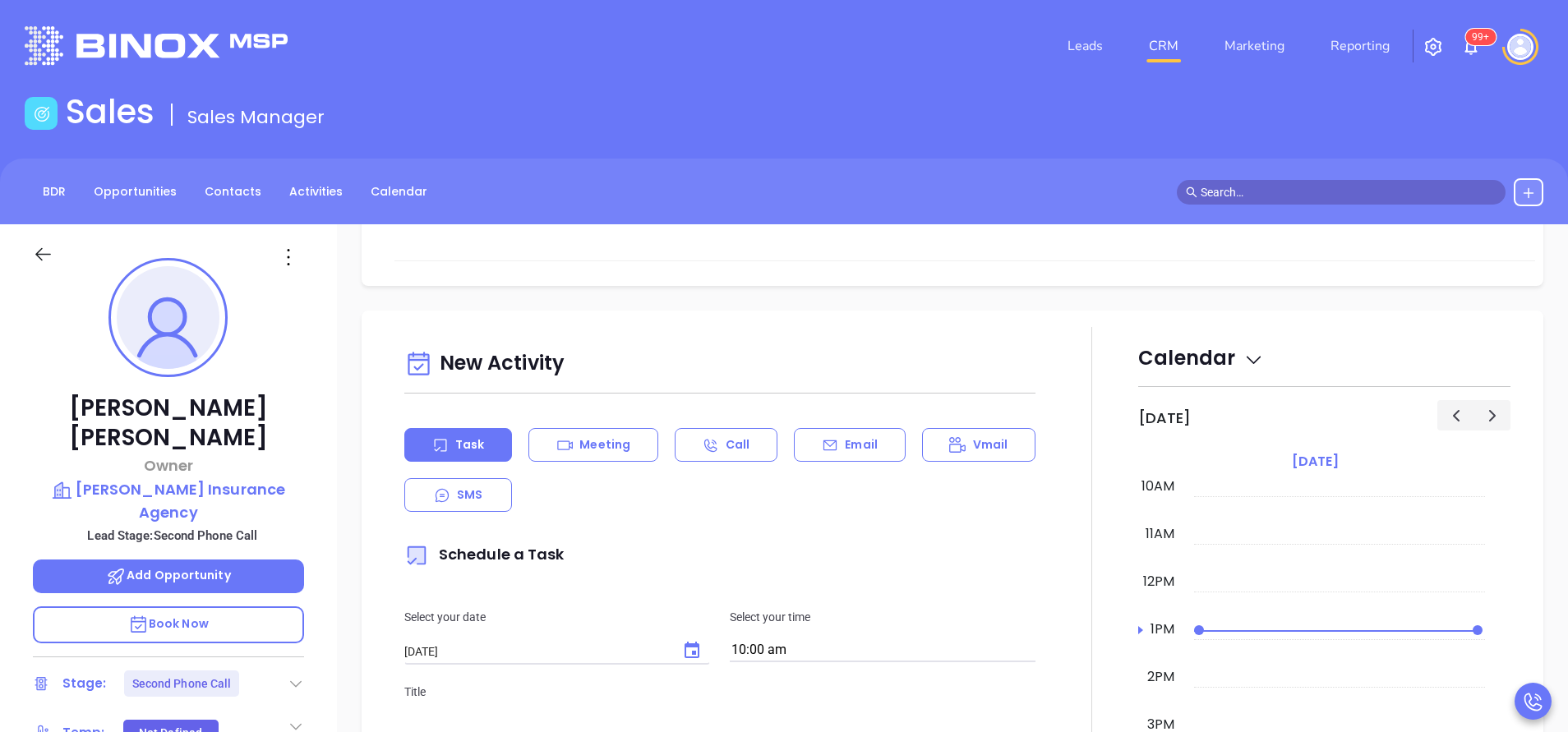
scroll to position [740, 0]
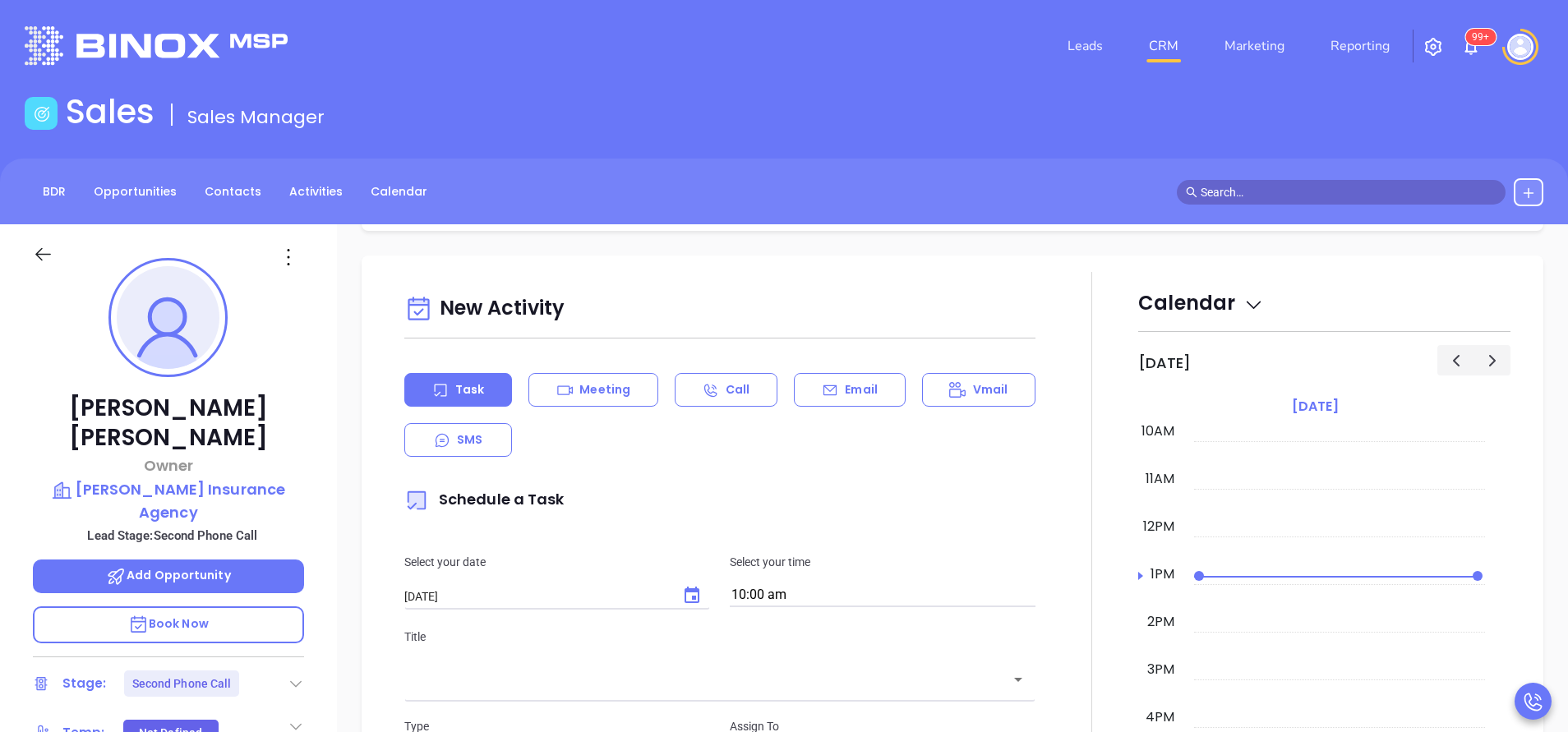
click at [771, 469] on div "New Activity Task Meeting Call Email Vmail SMS Schedule a Task Select your date…" at bounding box center [720, 679] width 651 height 783
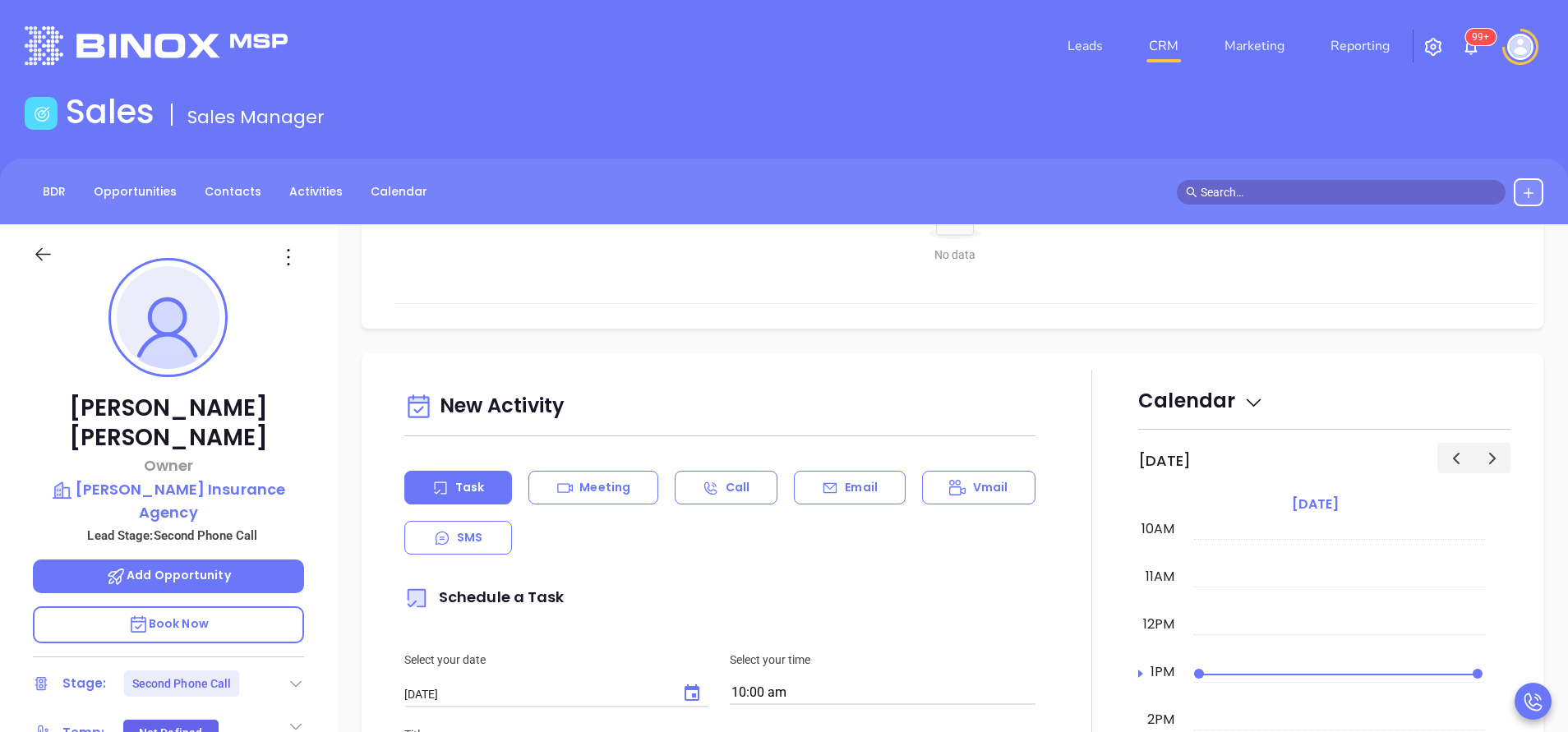
scroll to position [690, 0]
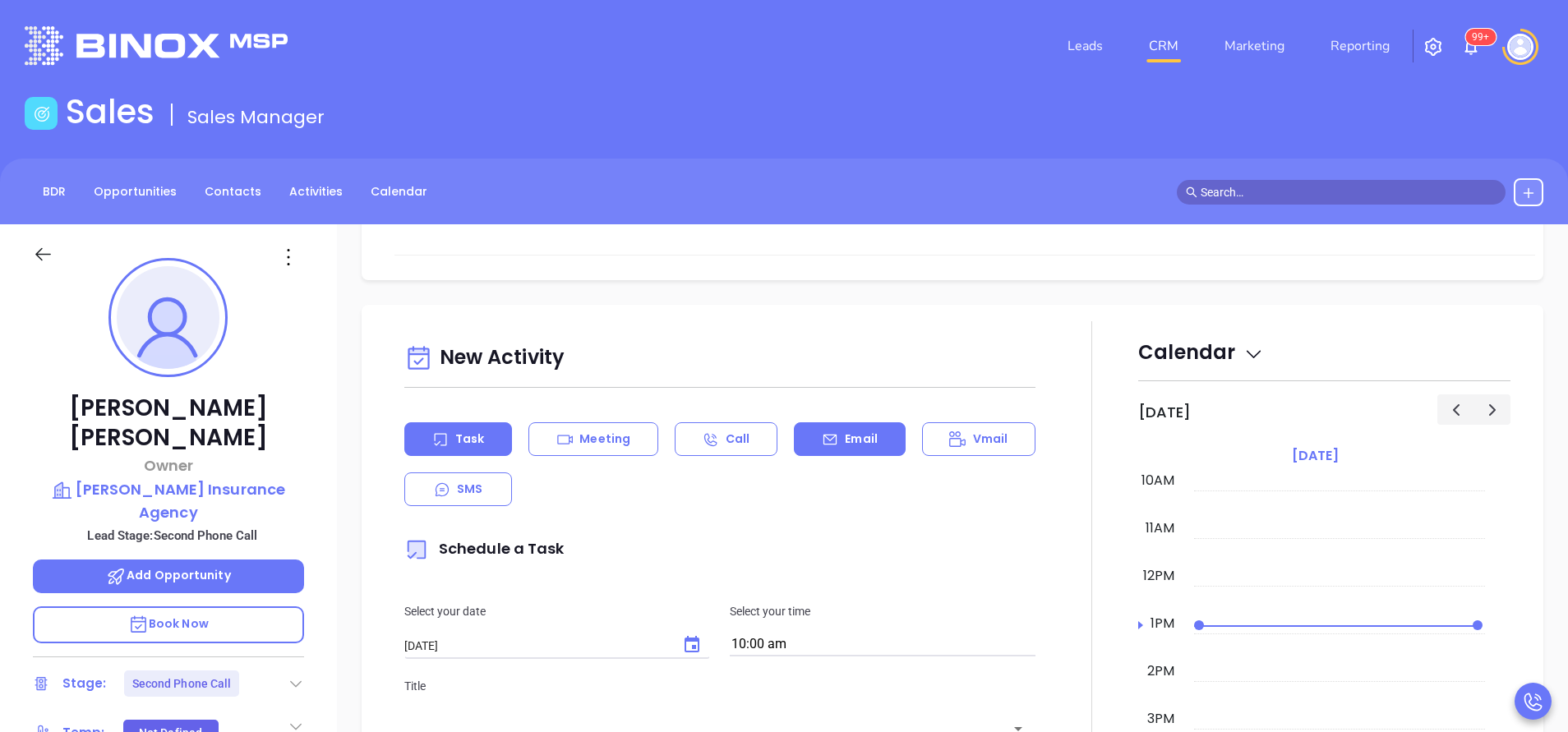
click at [876, 422] on div "New Activity Task Meeting Call Email Vmail SMS Schedule a Task Select your date…" at bounding box center [720, 729] width 651 height 783
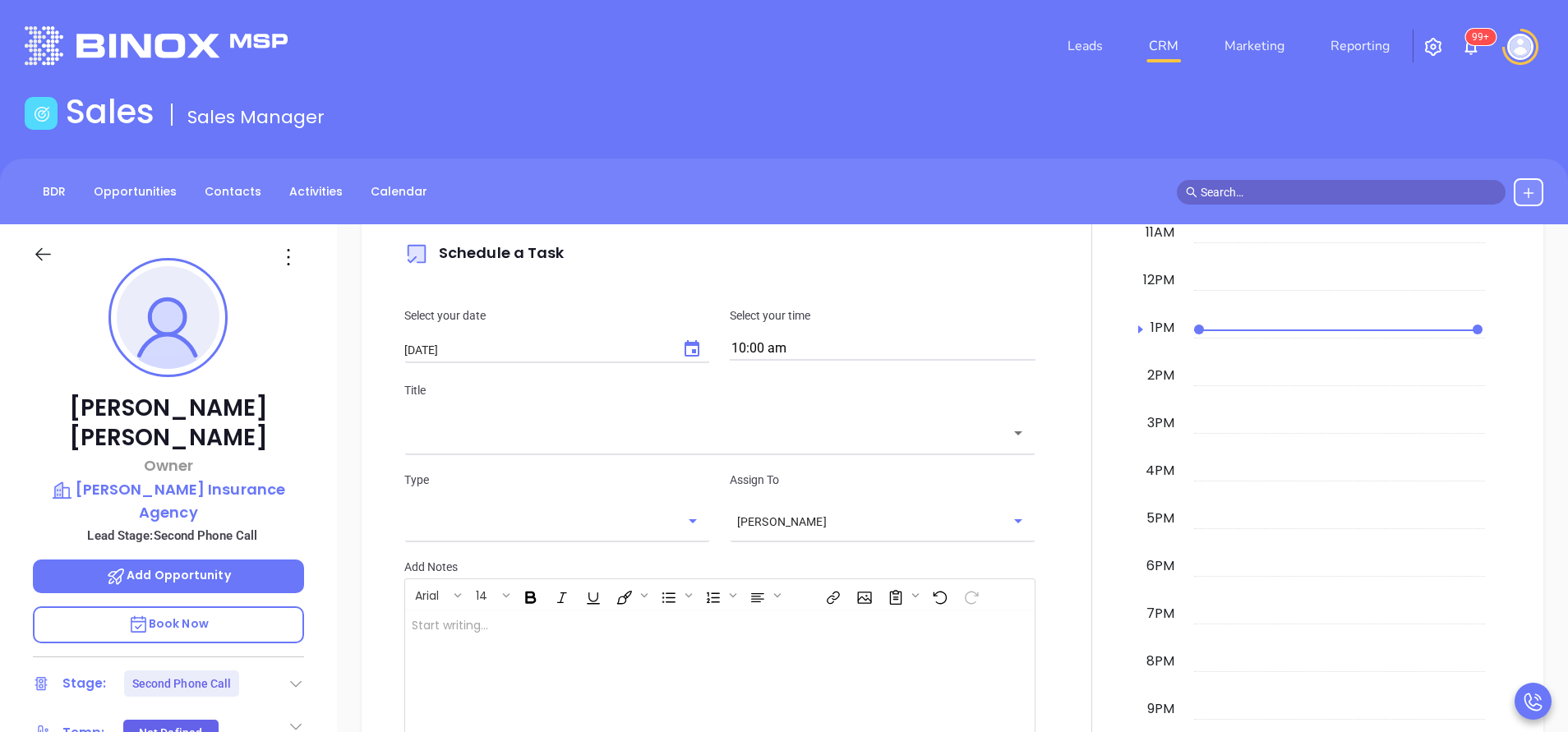
scroll to position [1036, 0]
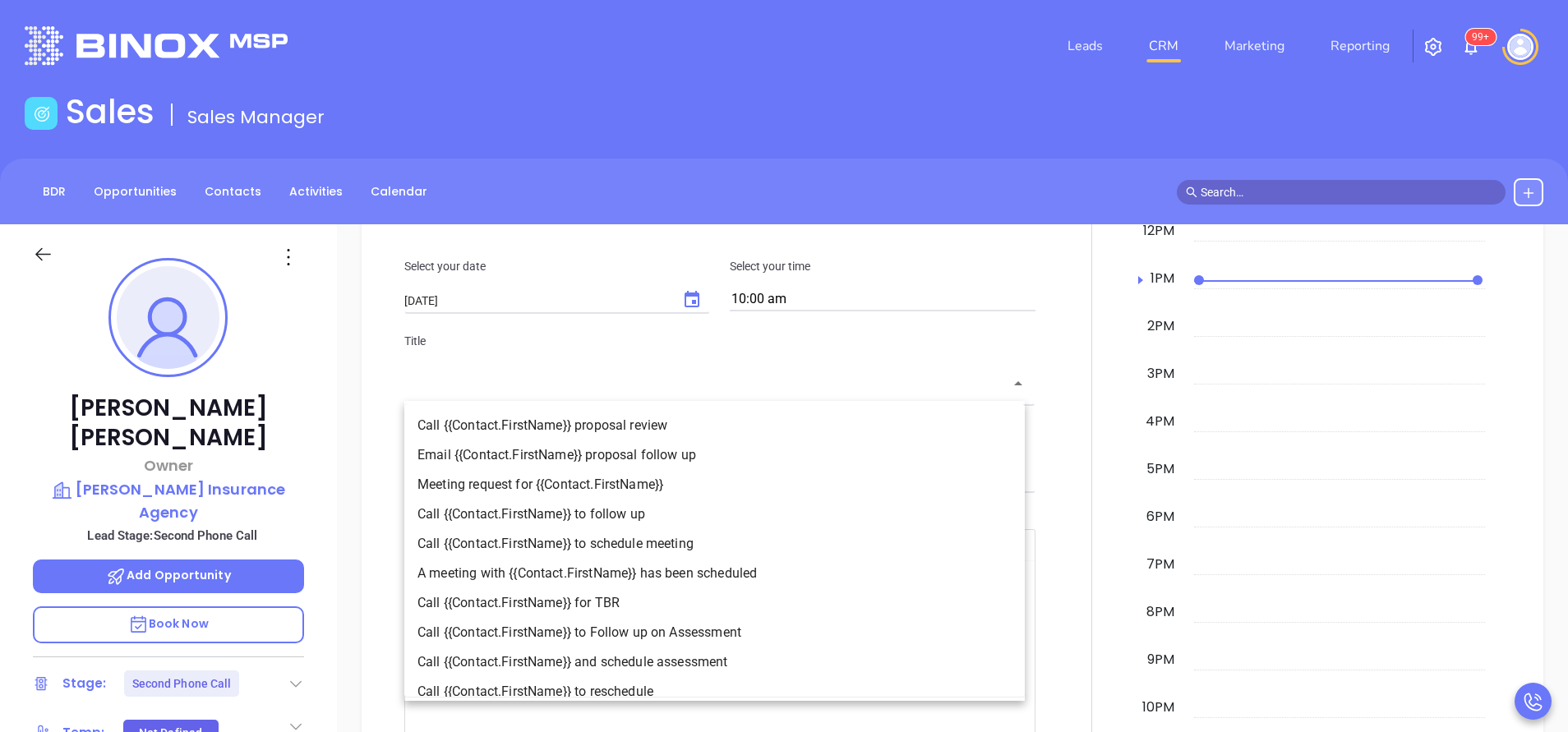
click at [791, 389] on input "text" at bounding box center [708, 384] width 592 height 19
click at [974, 247] on div "Select your date 10/15/2025 ​ Select your time 10:00 am" at bounding box center [720, 284] width 651 height 96
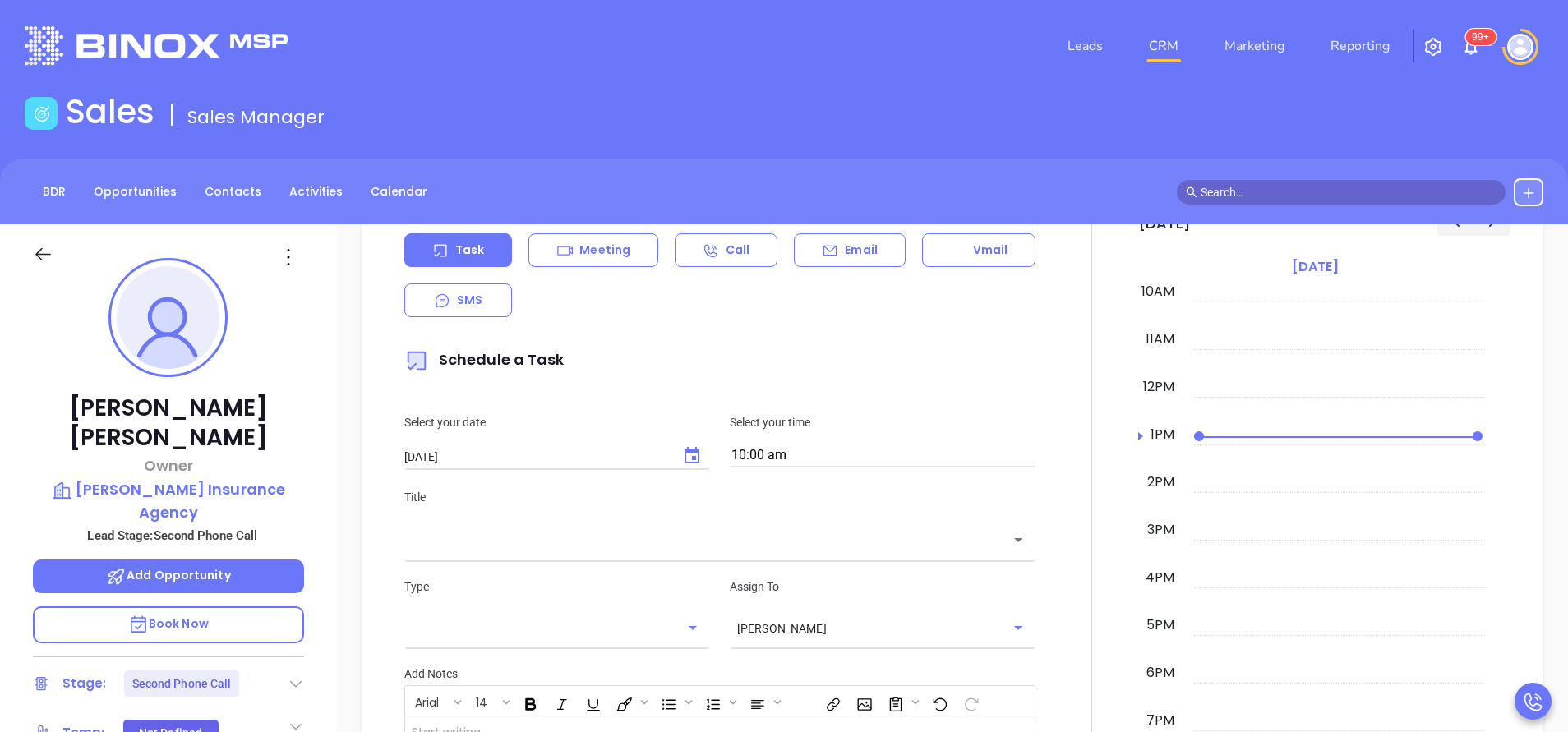
scroll to position [838, 0]
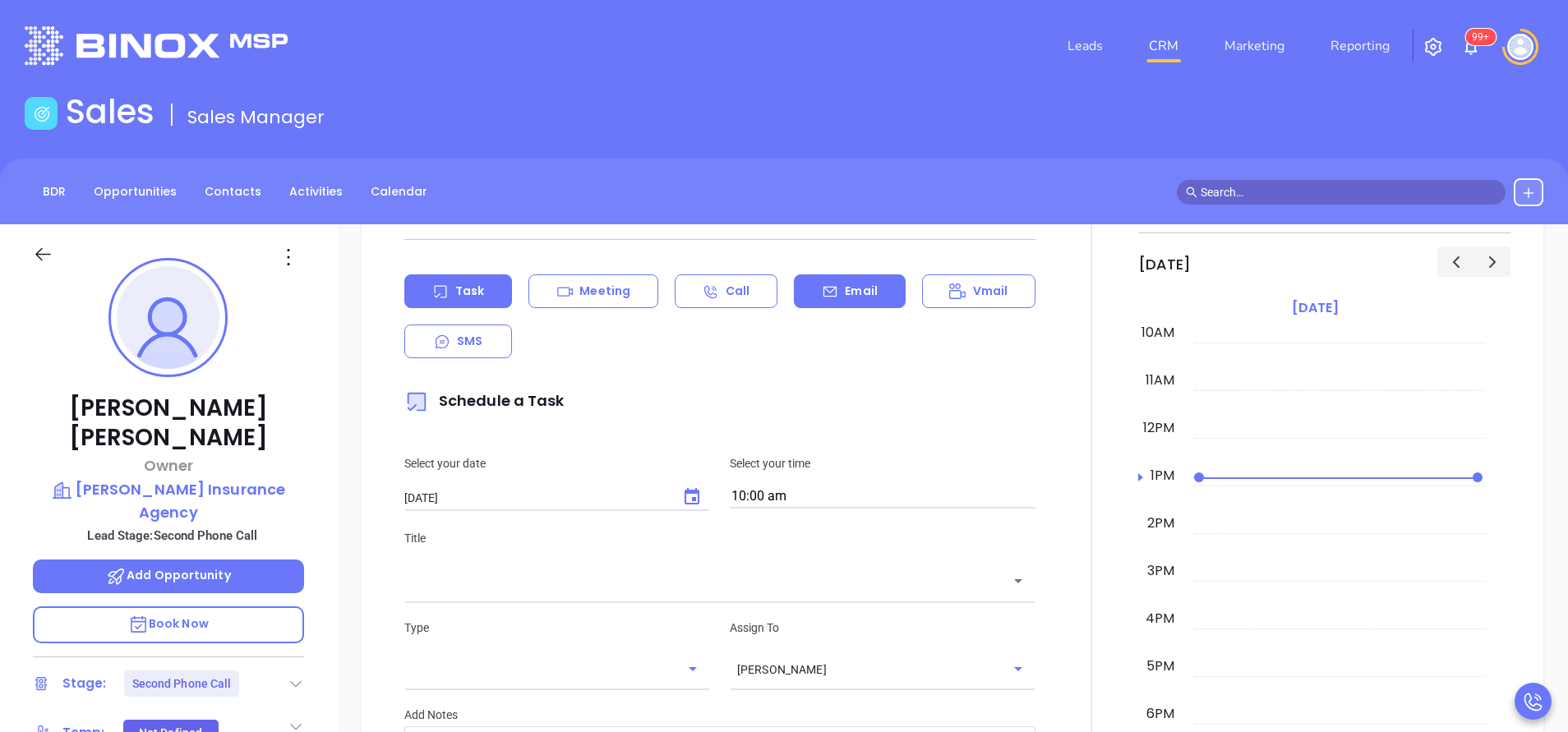
click at [850, 288] on p "Email" at bounding box center [861, 292] width 33 height 18
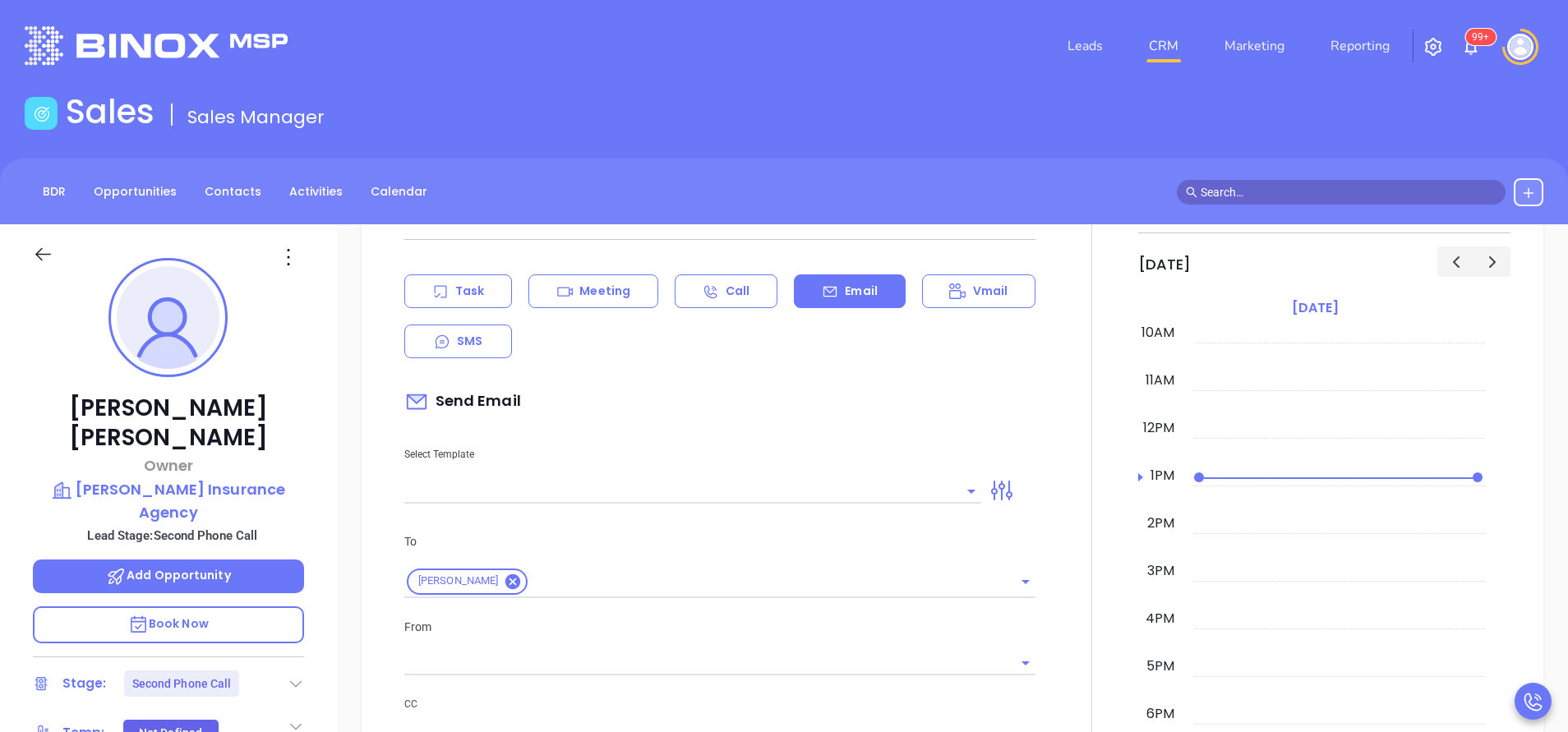
type input "[PERSON_NAME]"
click at [511, 487] on input "text" at bounding box center [681, 491] width 553 height 23
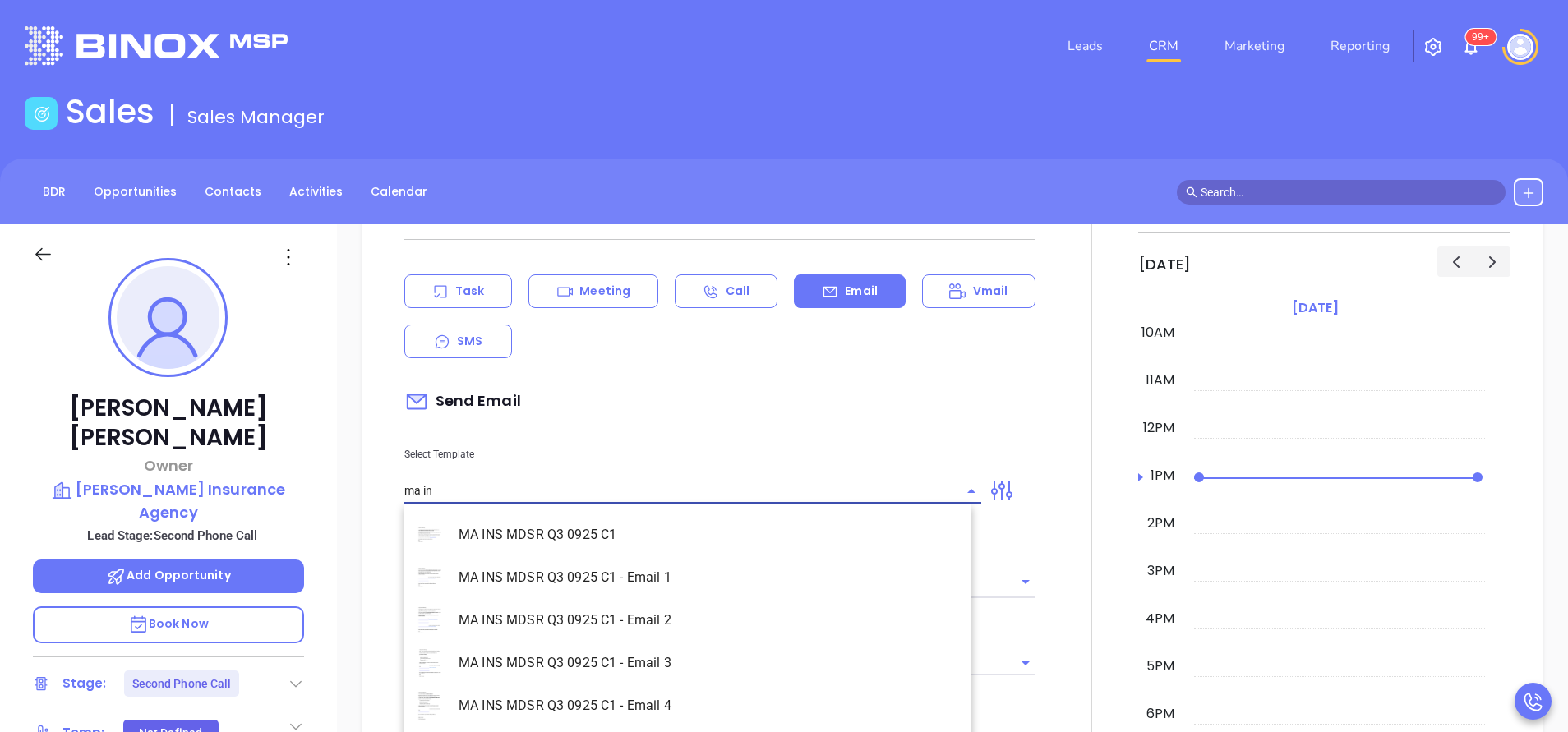
scroll to position [105, 0]
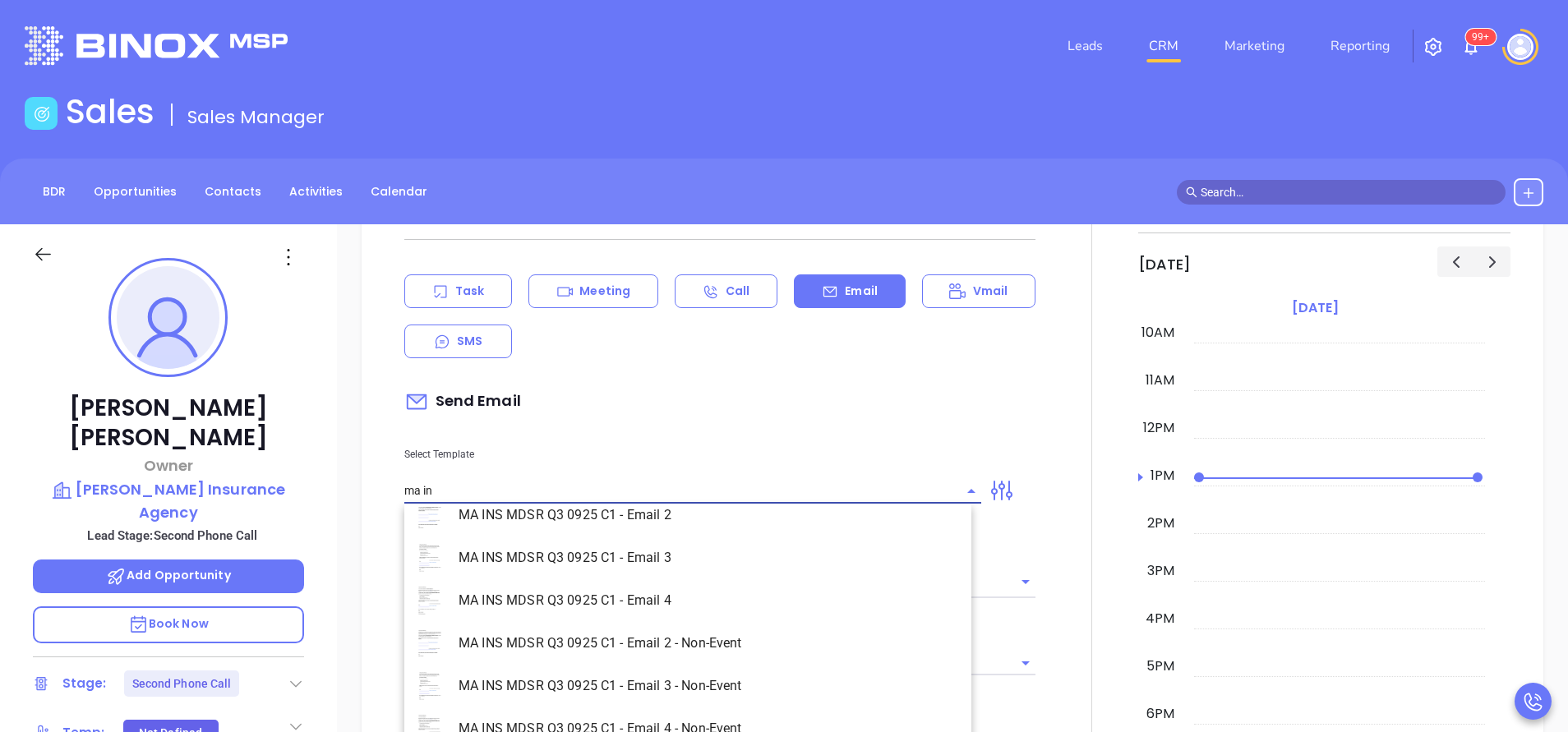
click at [703, 642] on li "MA INS MDSR Q3 0925 C1 - Email 2 - Non-Event" at bounding box center [687, 643] width 567 height 43
type input "MA INS MDSR Q3 0925 C1 - Email 2 - Non-Event"
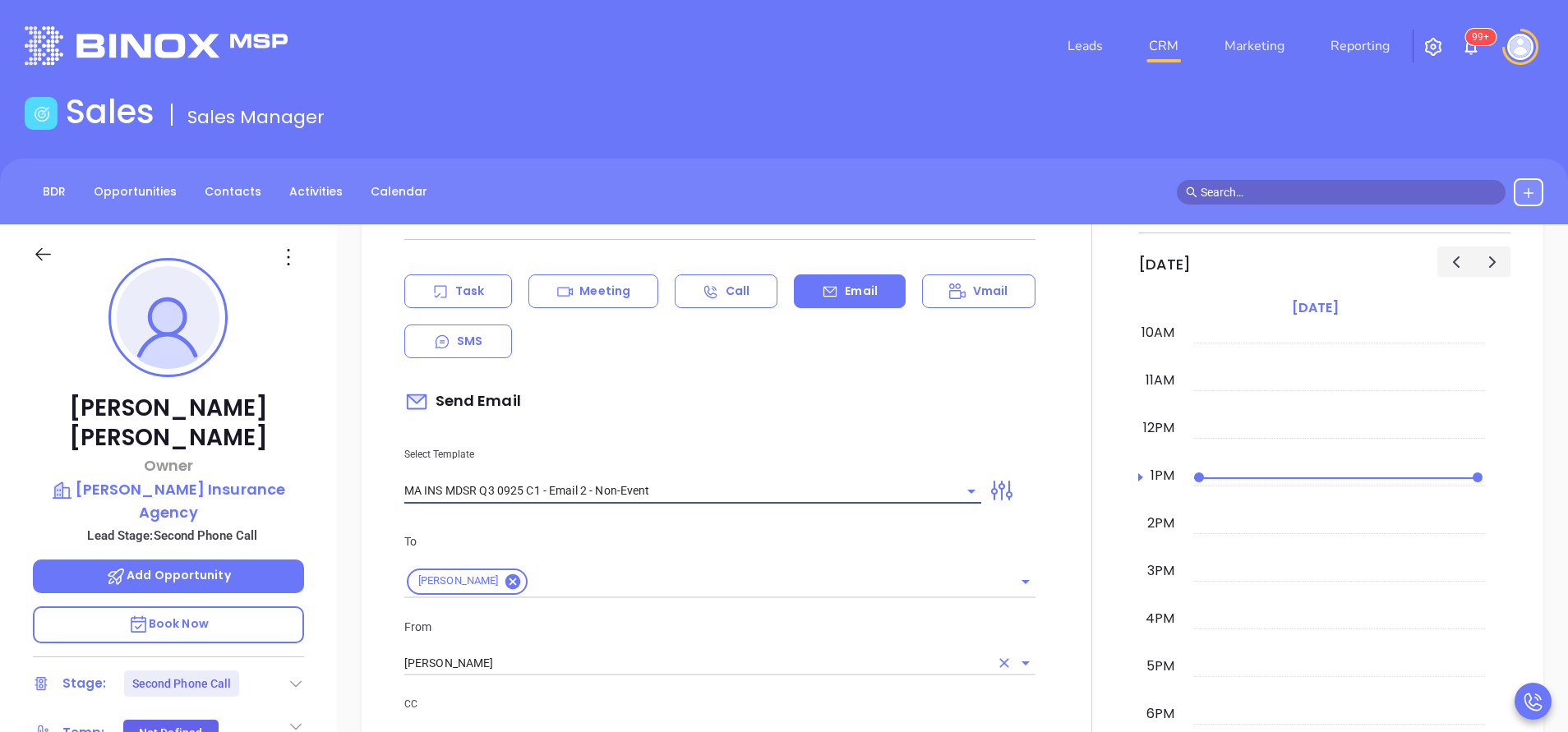
type input "[PERSON_NAME], here’s the MA compliance checklist we mentioned"
type input "MA INS MDSR Q3 0925 C1 - Email 2 - Non-Event"
click at [490, 674] on input "[PERSON_NAME]" at bounding box center [696, 663] width 585 height 23
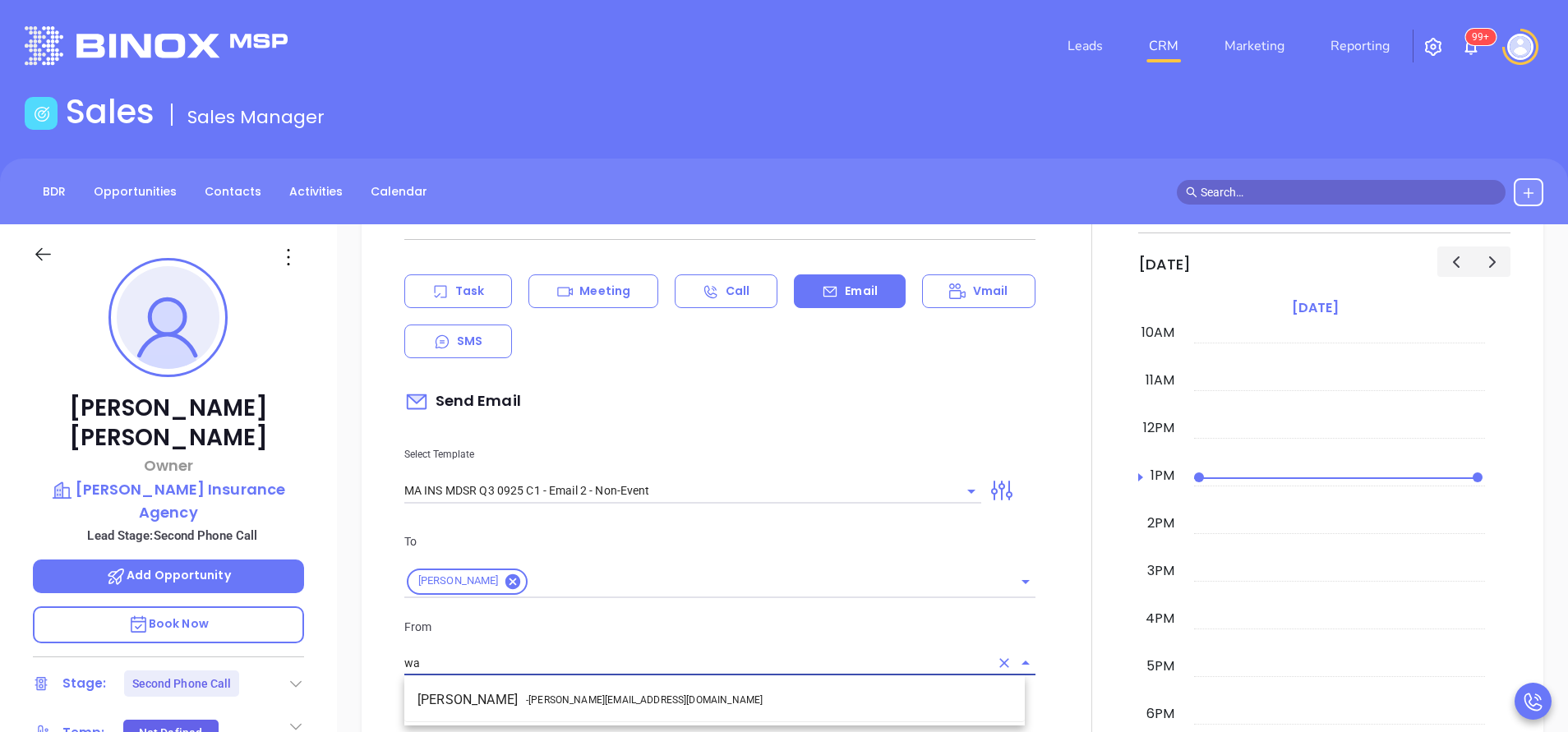
click at [492, 680] on ul "Walter Contreras - walter@motiva.net" at bounding box center [714, 700] width 620 height 43
click at [484, 700] on li "Walter Contreras - walter@motiva.net" at bounding box center [714, 700] width 620 height 29
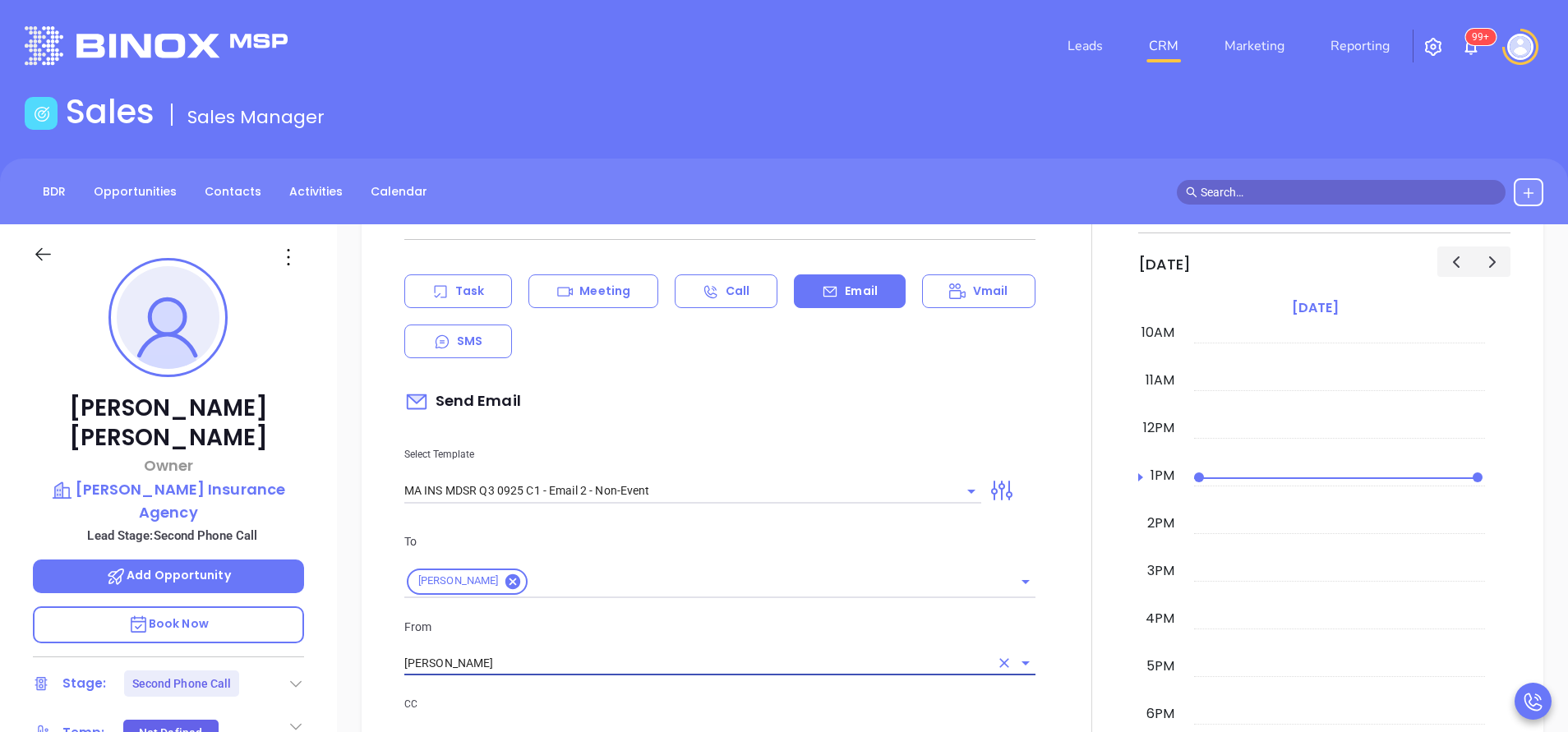
type input "Walter Contreras"
click at [484, 700] on p "CC" at bounding box center [720, 704] width 631 height 19
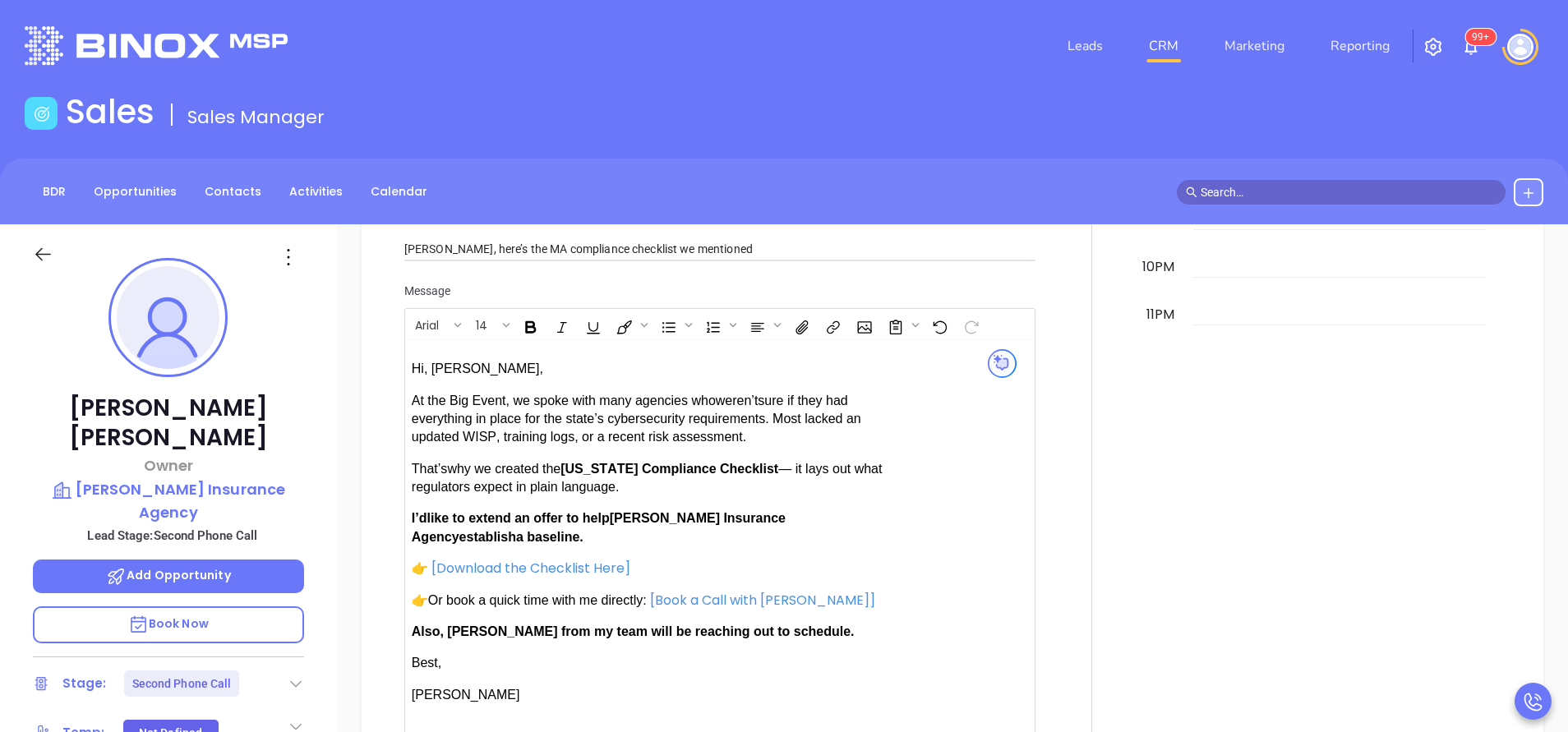
scroll to position [1479, 0]
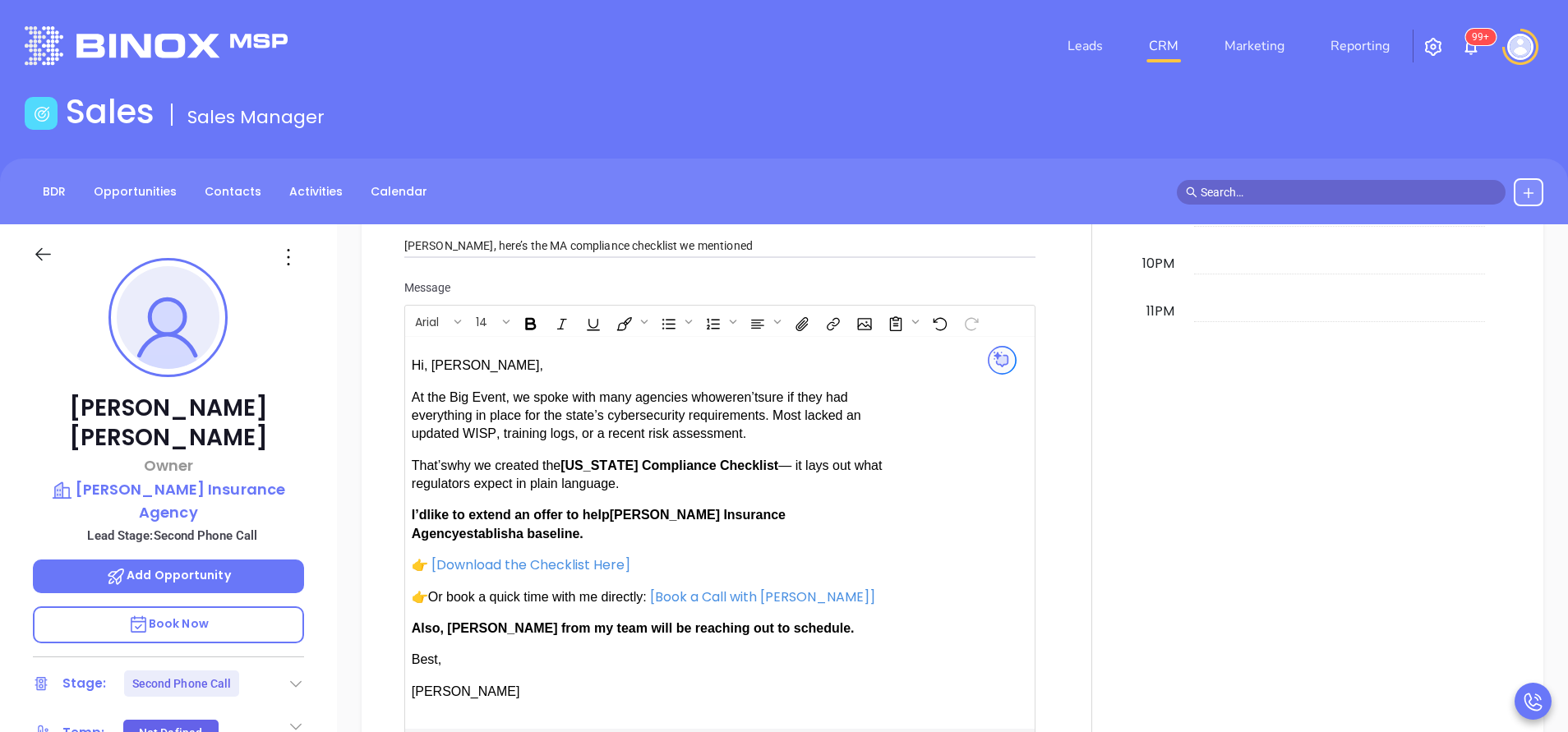
click at [786, 517] on span "I’d like to extend an offer to help Peter Briggs Insurance Agency establish a b…" at bounding box center [598, 523] width 374 height 32
click at [1046, 583] on div at bounding box center [1092, 176] width 93 height 1286
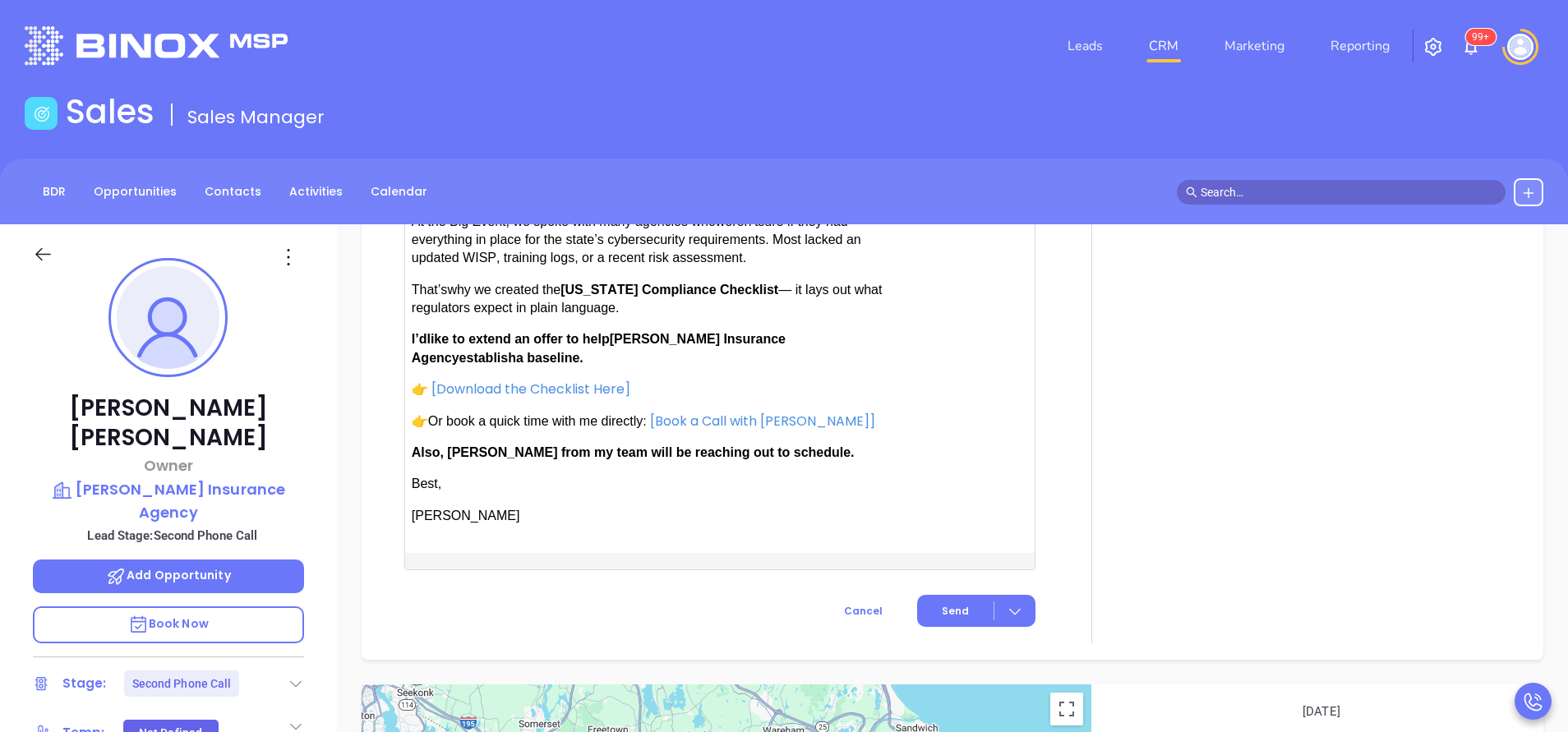
scroll to position [1676, 0]
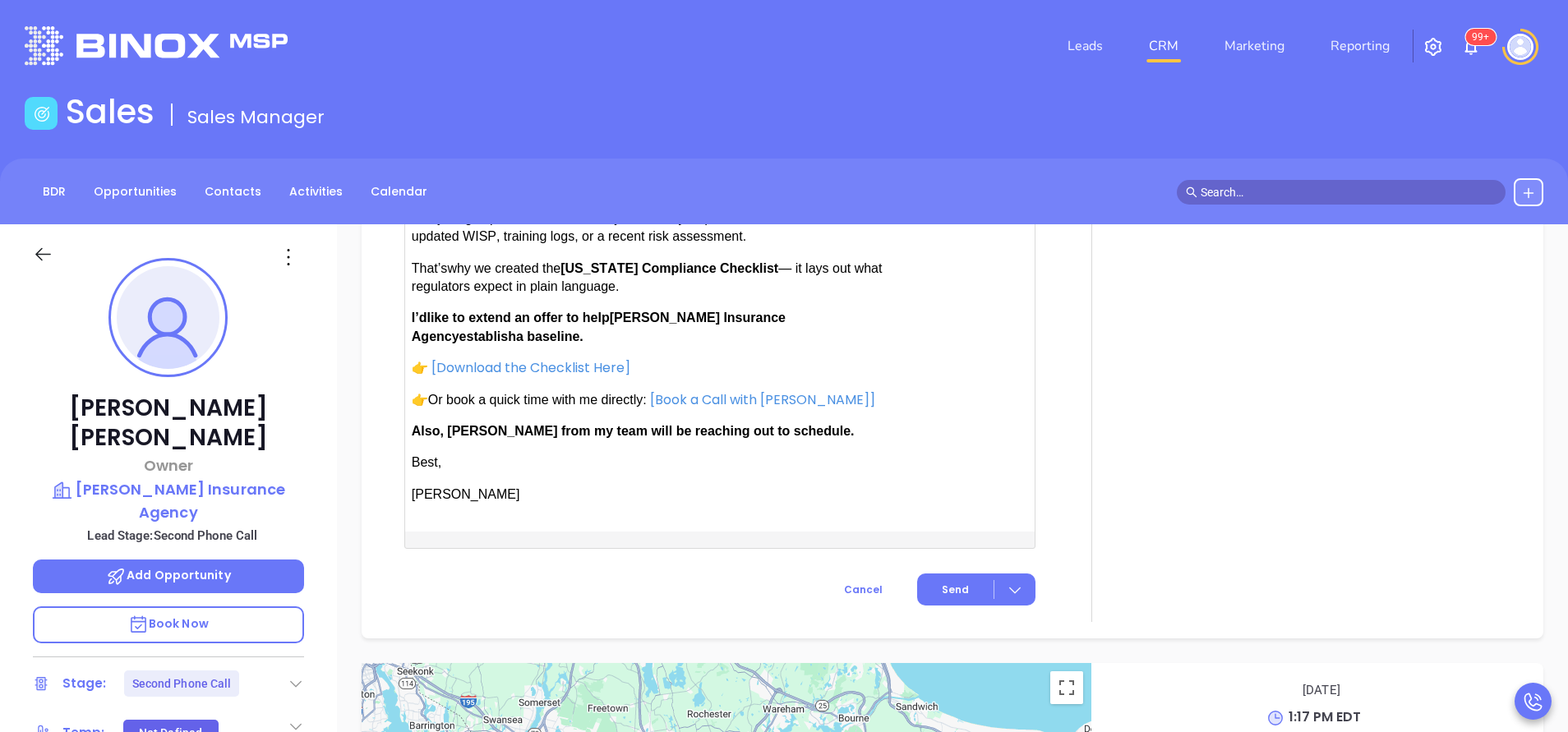
click at [471, 433] on span "Also, [PERSON_NAME] from my team will be reaching out to schedule." at bounding box center [634, 430] width 443 height 14
click at [948, 583] on span "Send" at bounding box center [956, 590] width 27 height 15
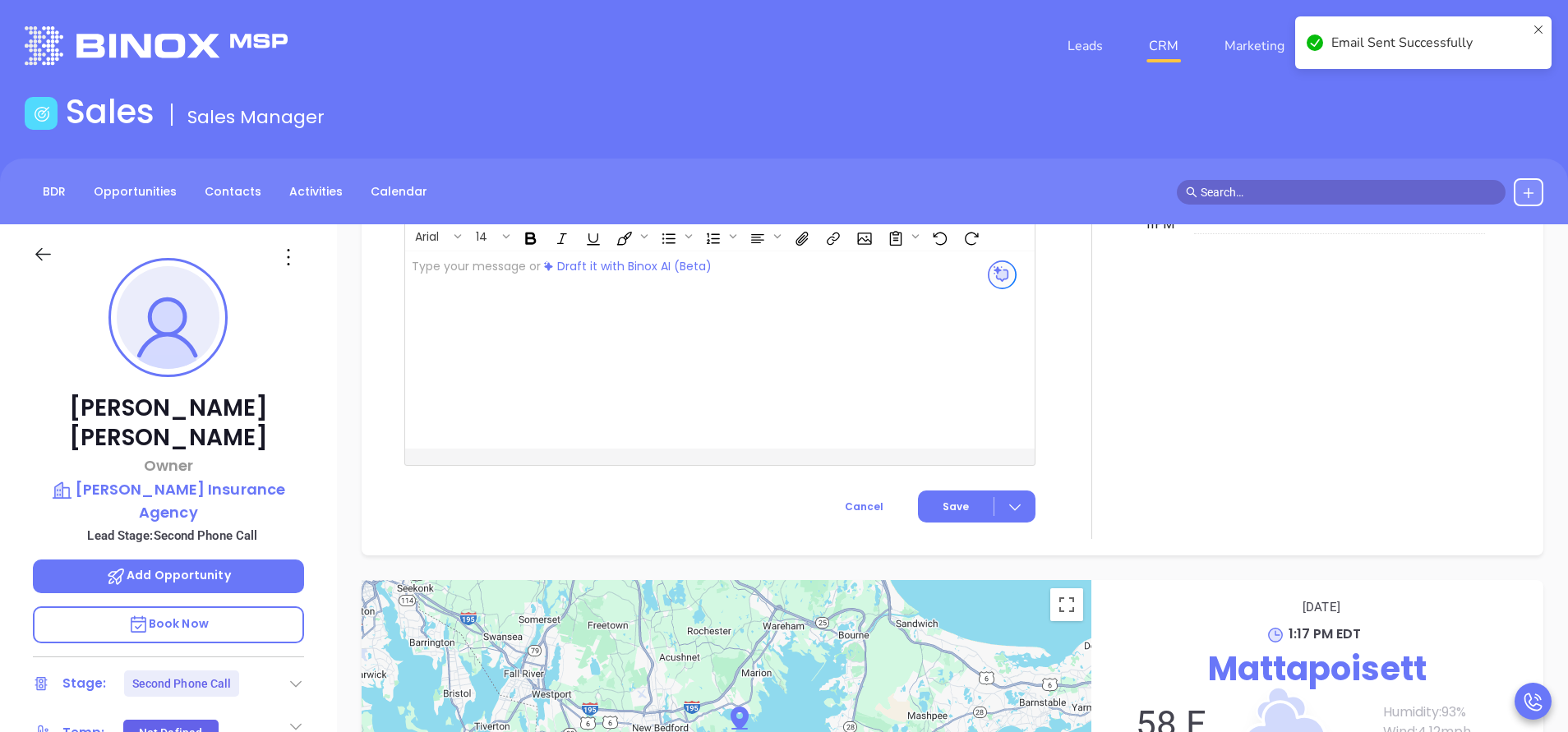
scroll to position [1431, 0]
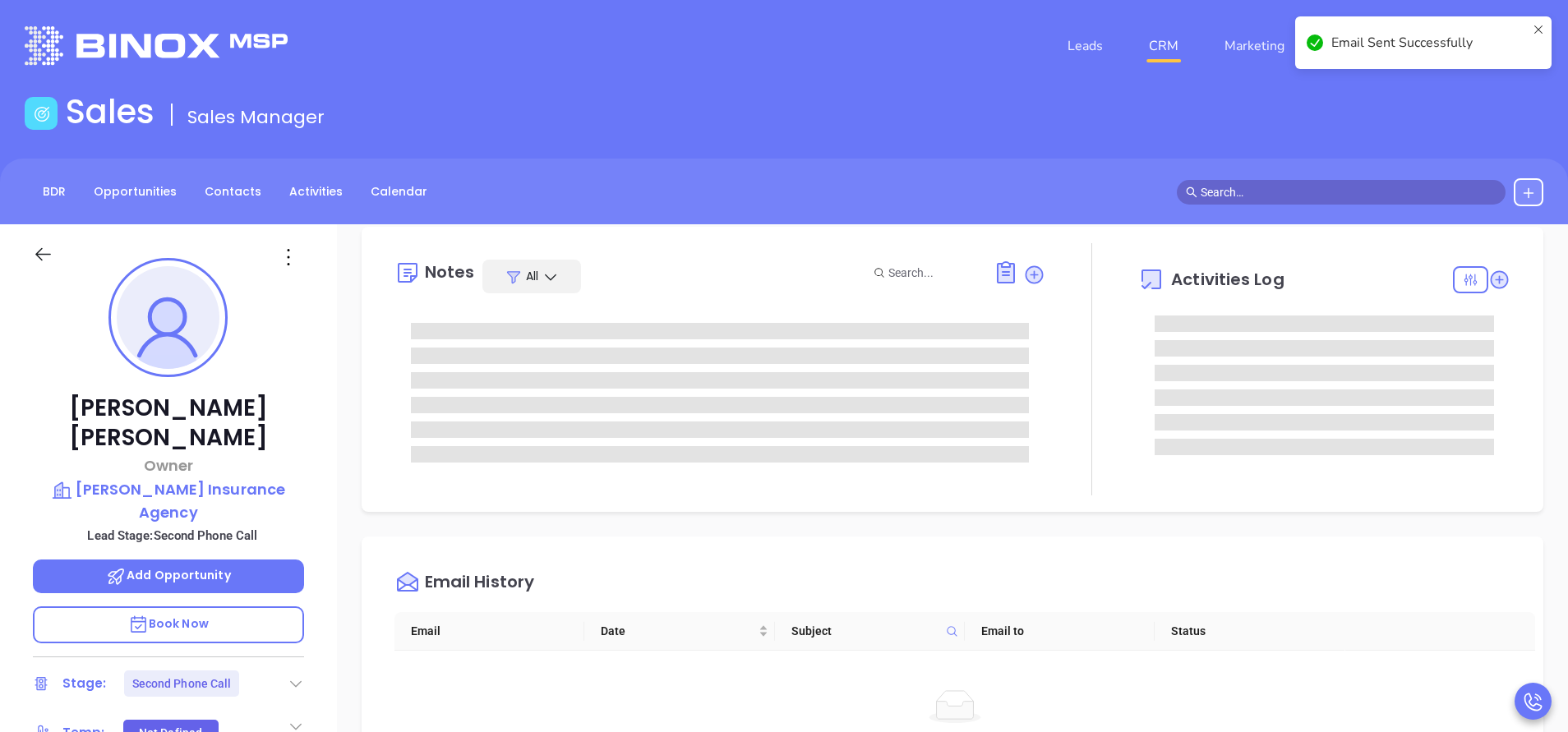
scroll to position [0, 0]
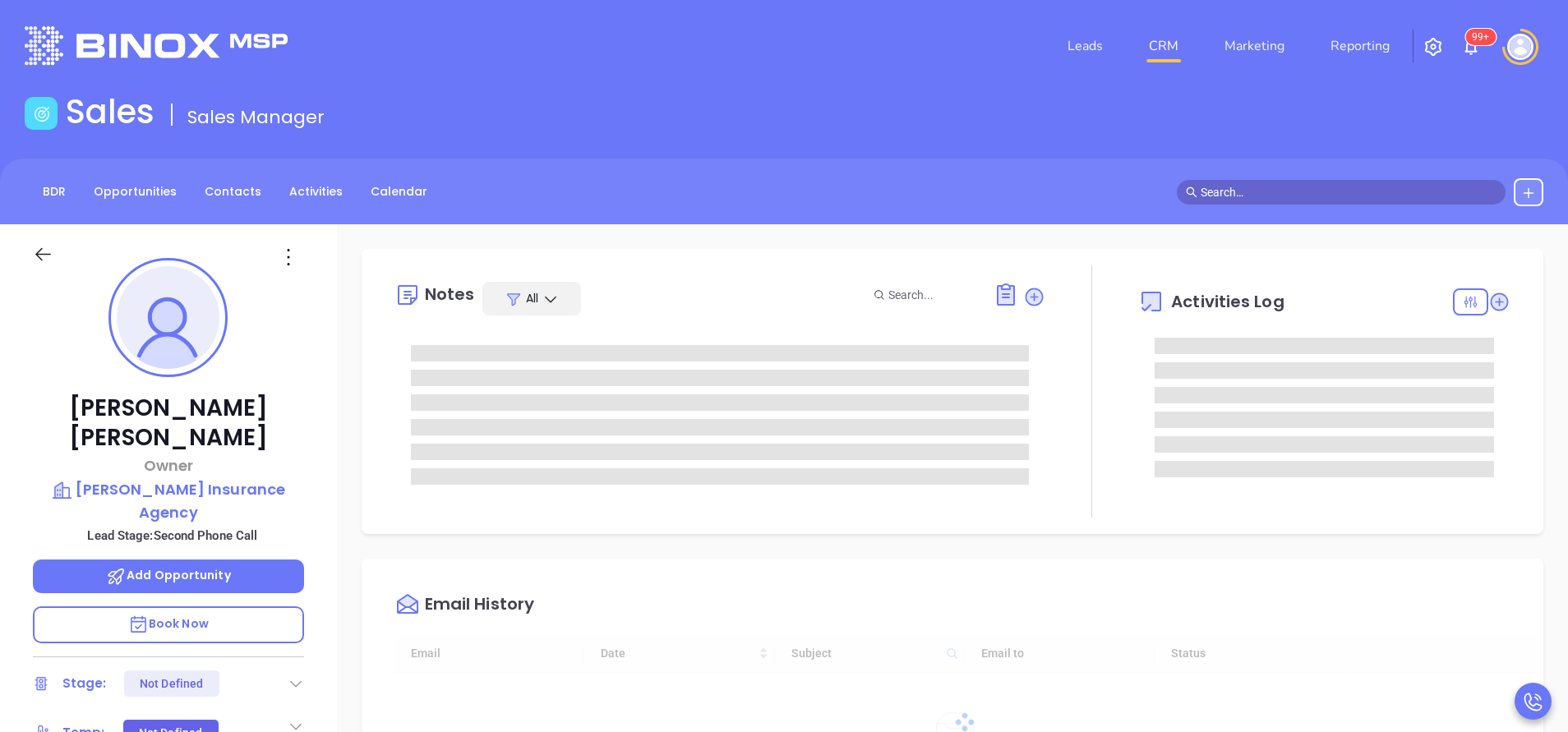
type input "[DATE]"
type input "[PERSON_NAME]"
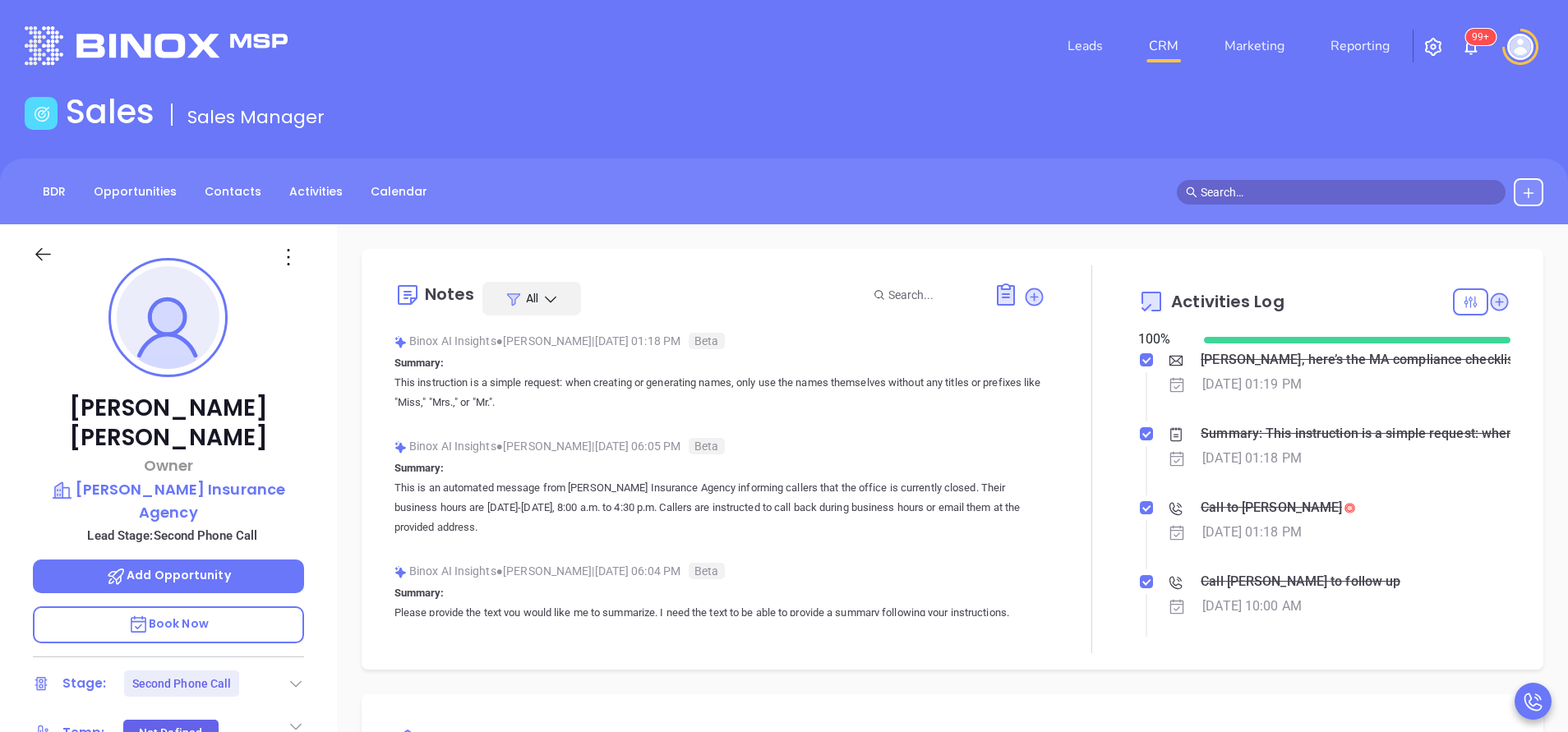
click at [1077, 535] on div at bounding box center [1092, 459] width 93 height 387
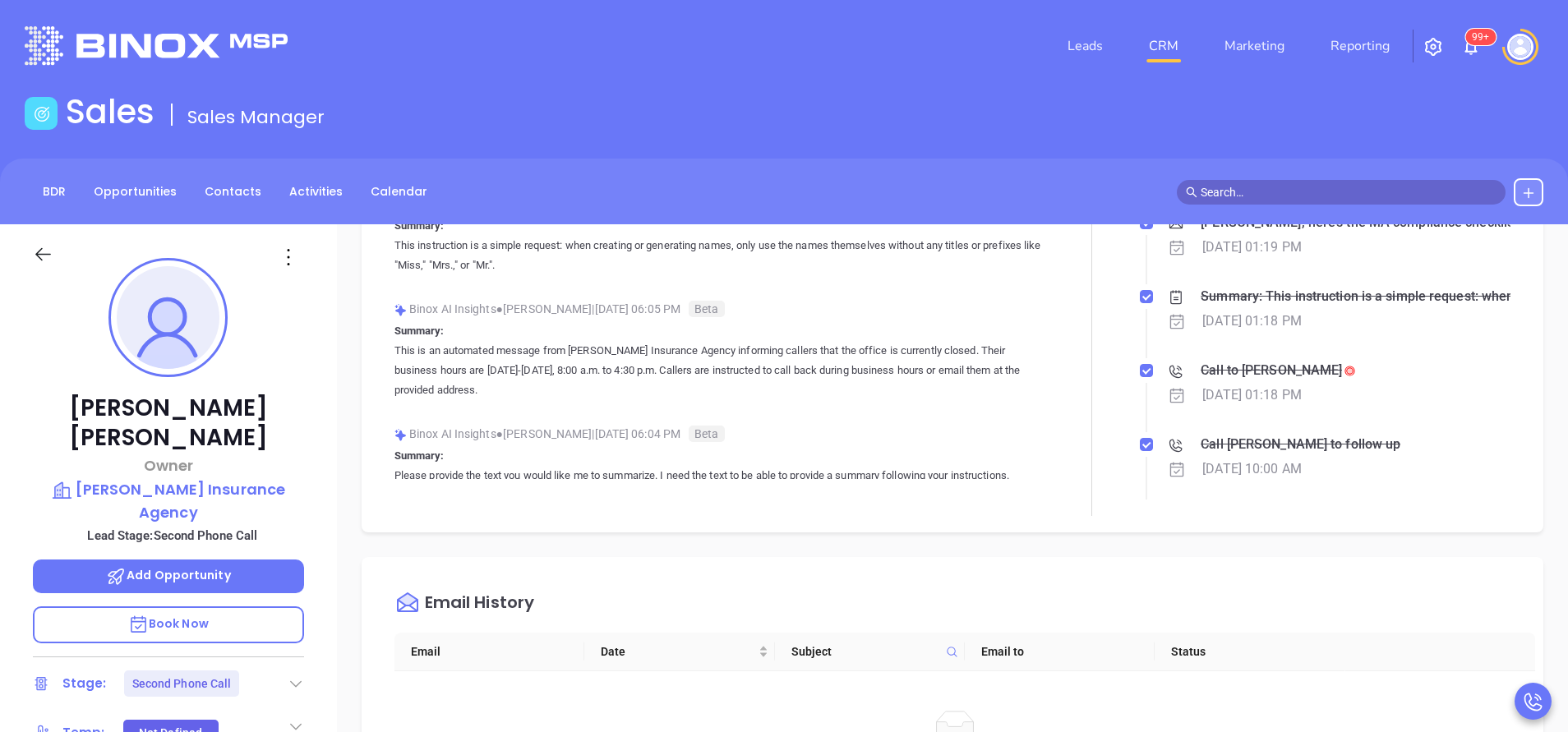
scroll to position [0, 0]
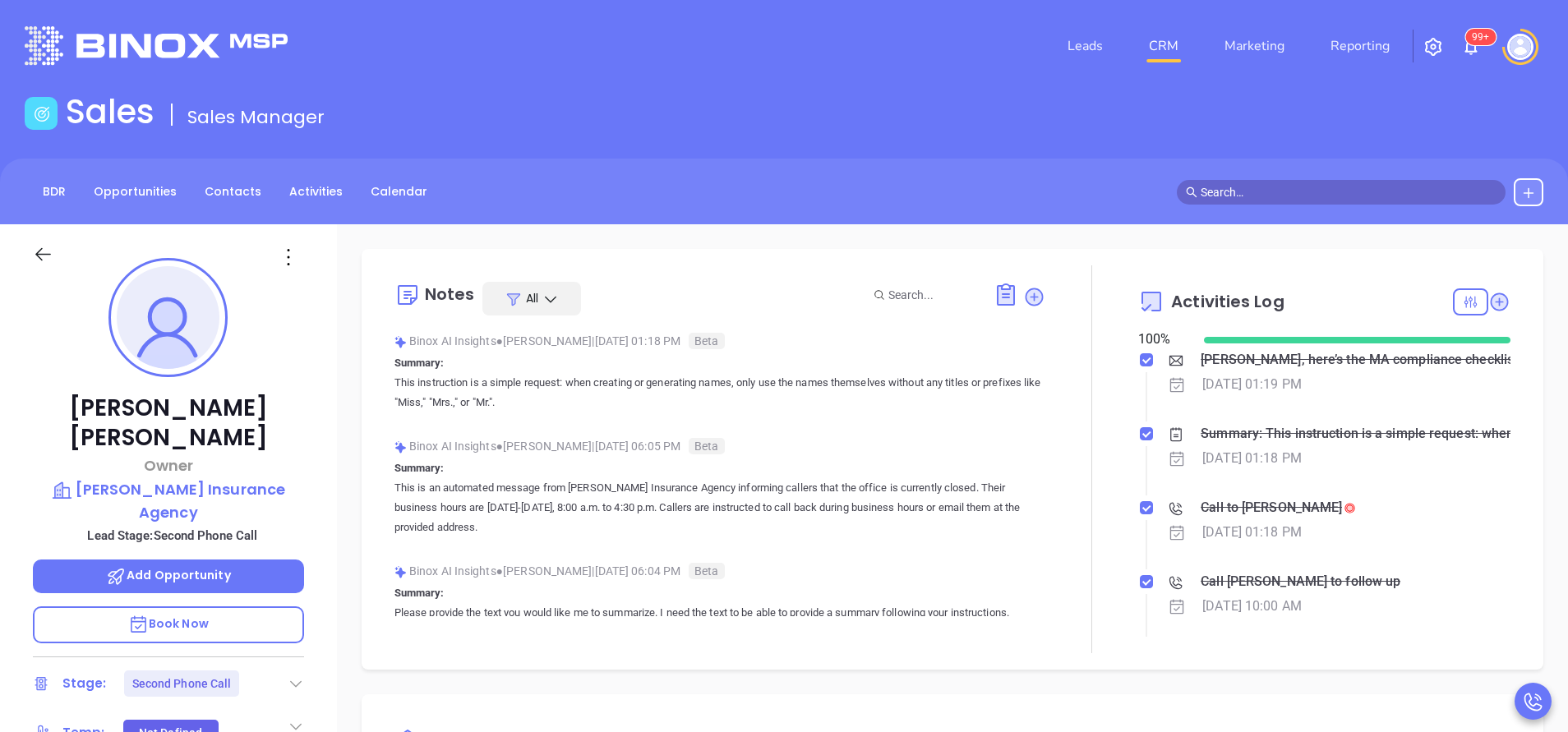
click at [330, 546] on div "[PERSON_NAME] Owner [PERSON_NAME] Insurance Agency Lead Stage: Second Phone Cal…" at bounding box center [168, 682] width 337 height 915
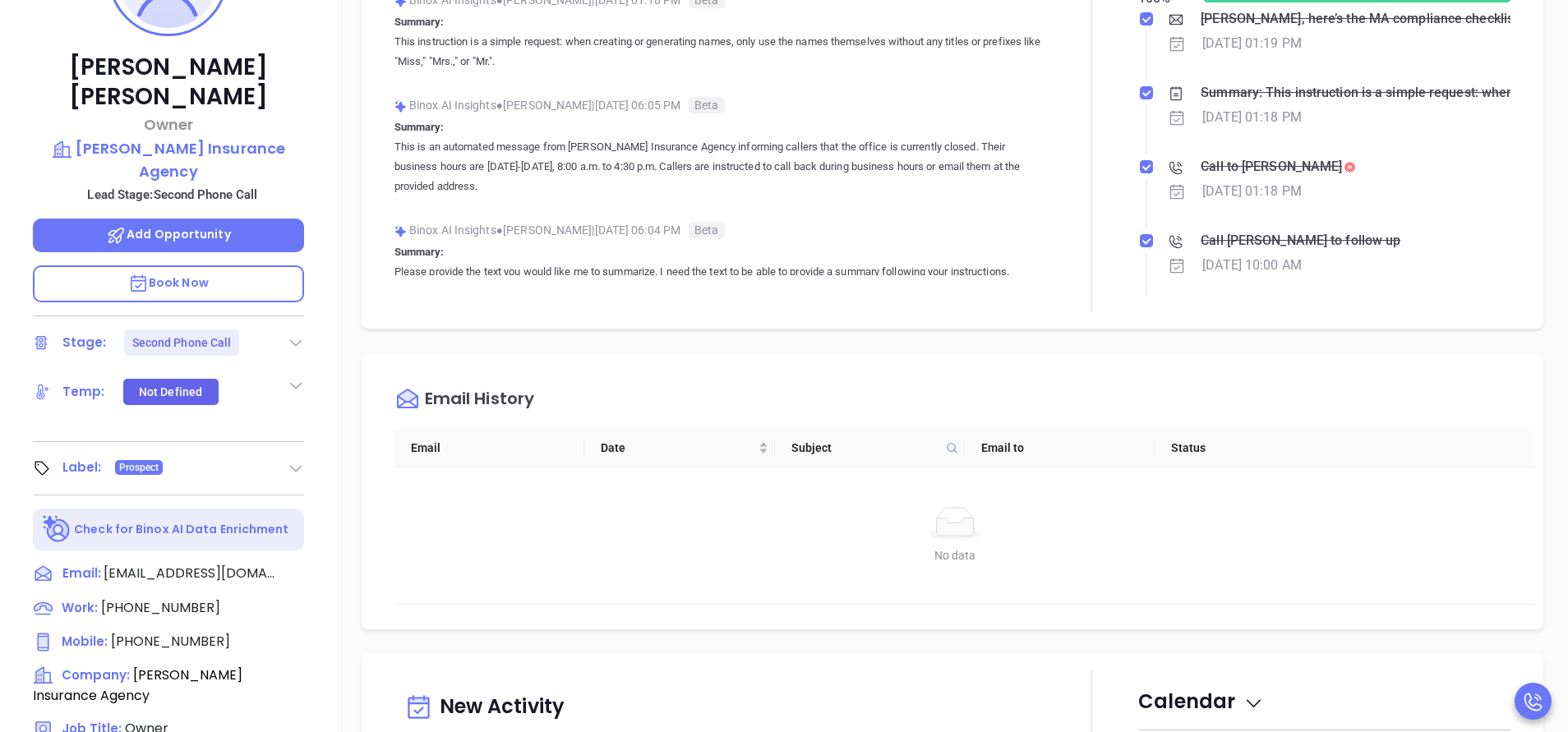
scroll to position [346, 0]
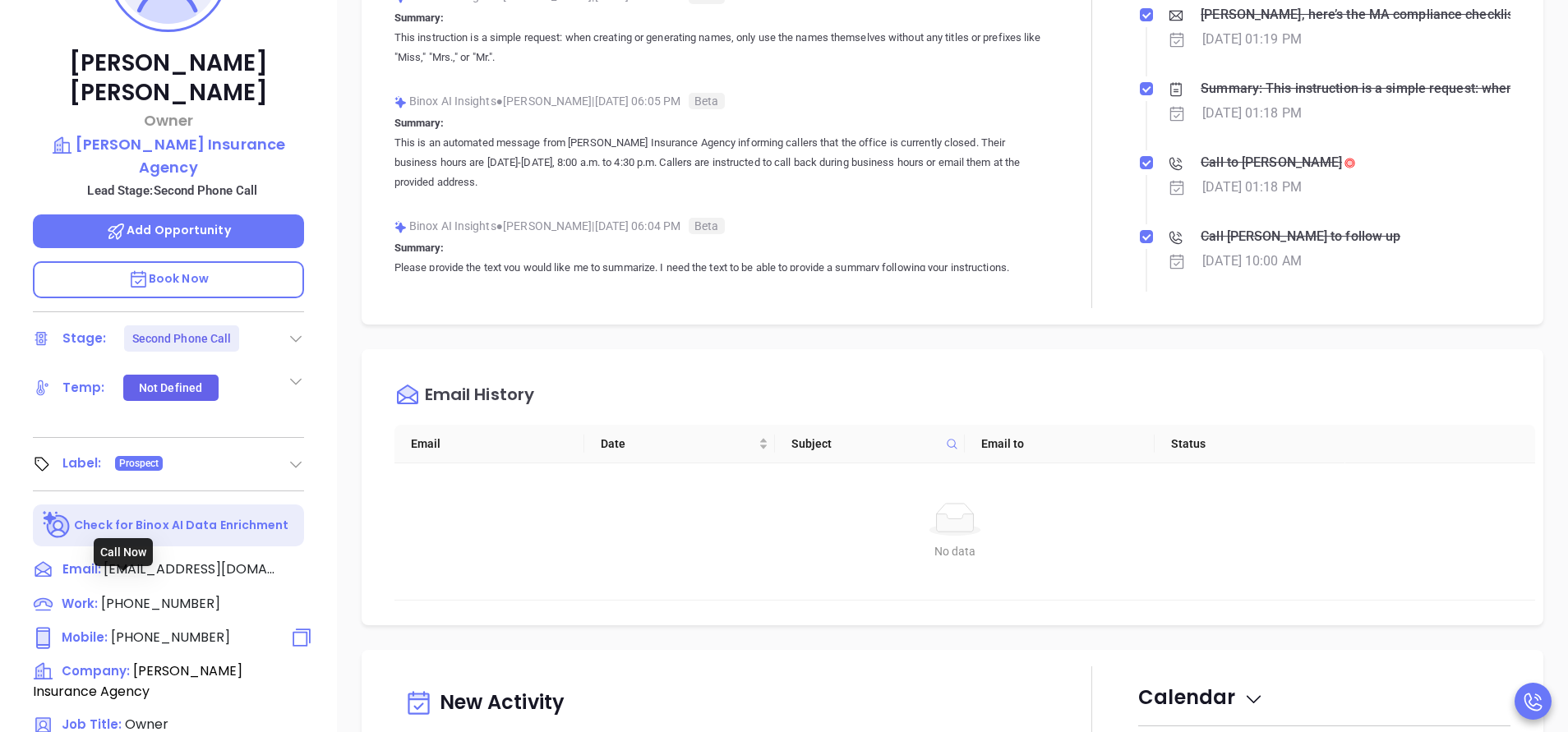
click at [180, 628] on span "[PHONE_NUMBER]" at bounding box center [171, 636] width 119 height 19
type input "[PHONE_NUMBER]"
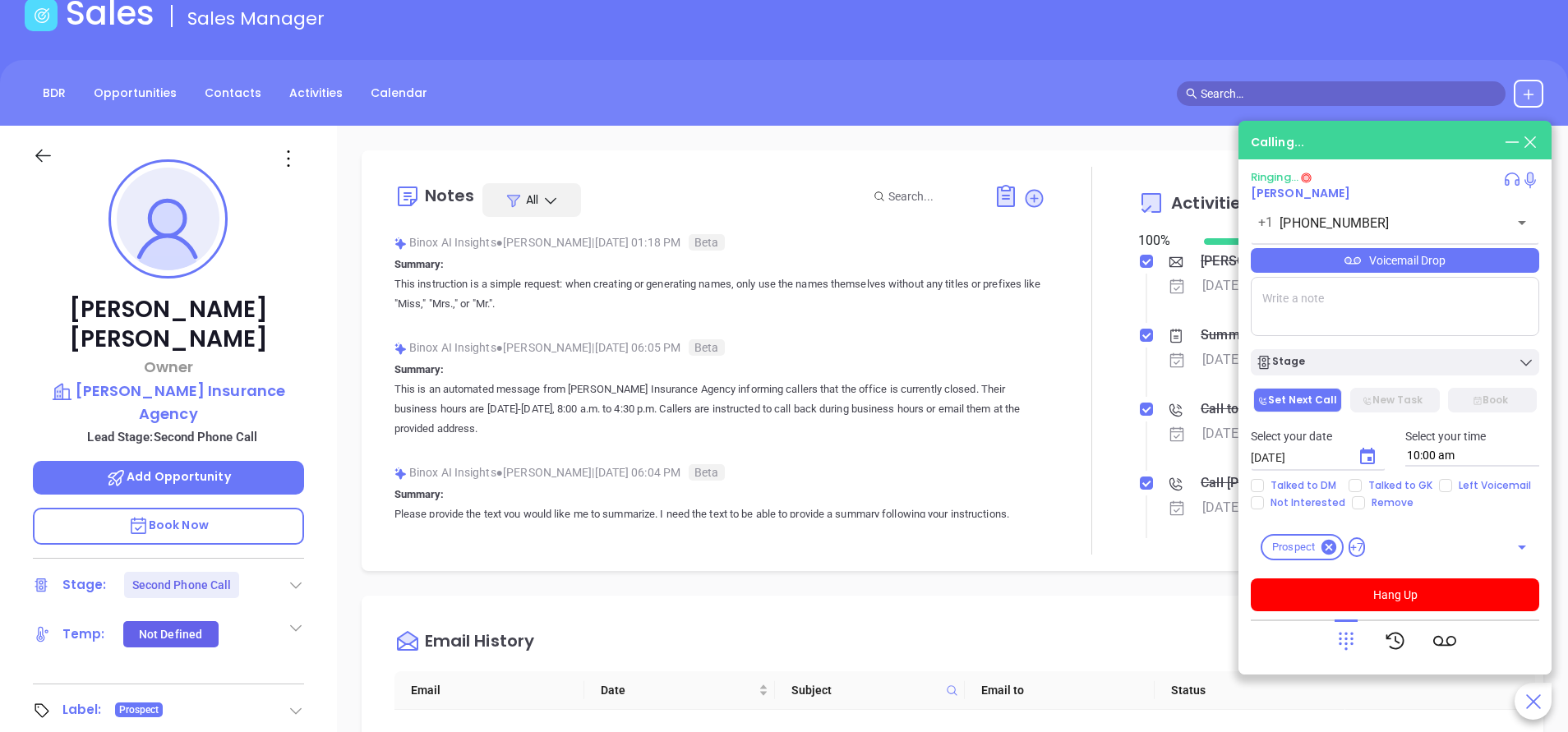
scroll to position [50, 0]
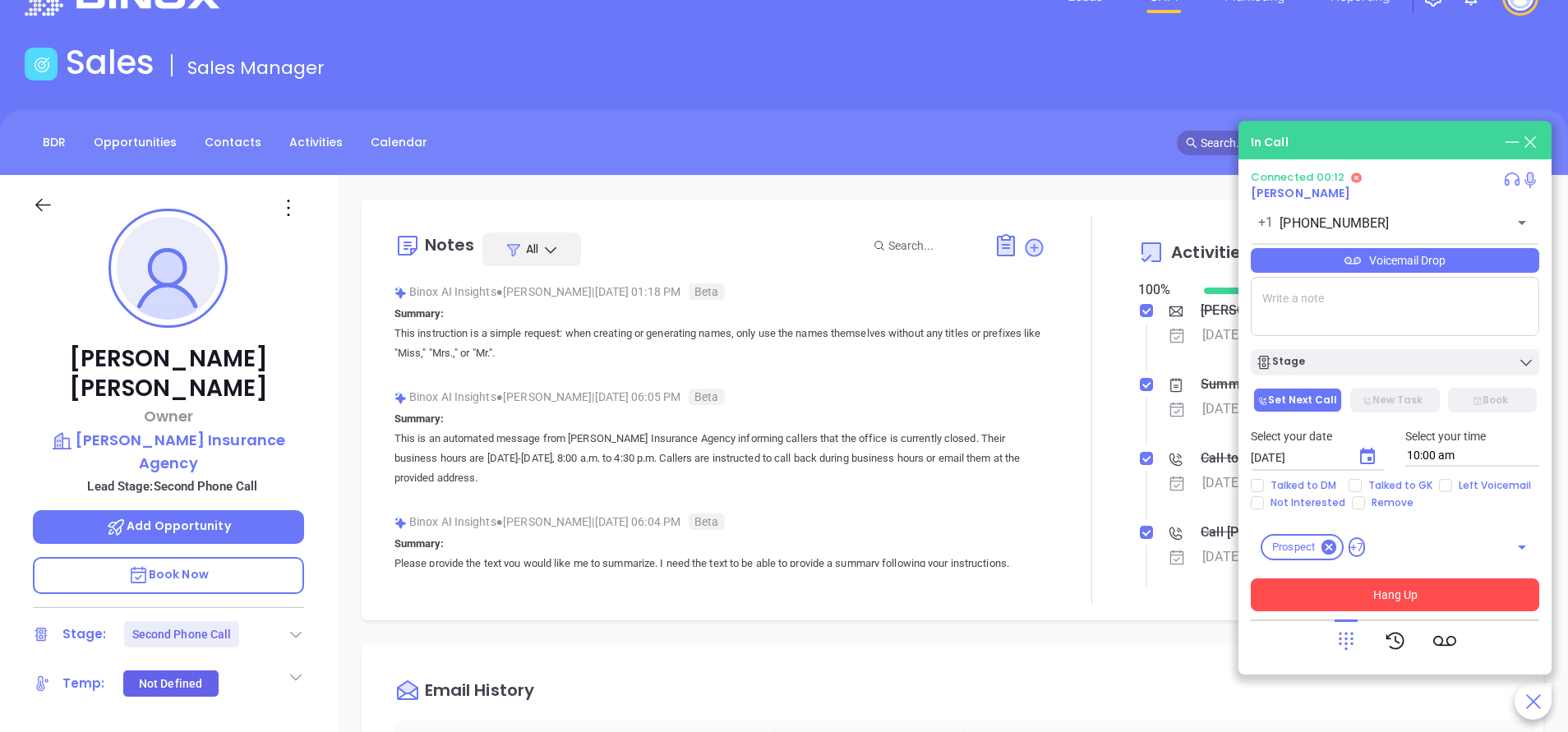
click at [1383, 602] on button "Hang Up" at bounding box center [1394, 595] width 288 height 33
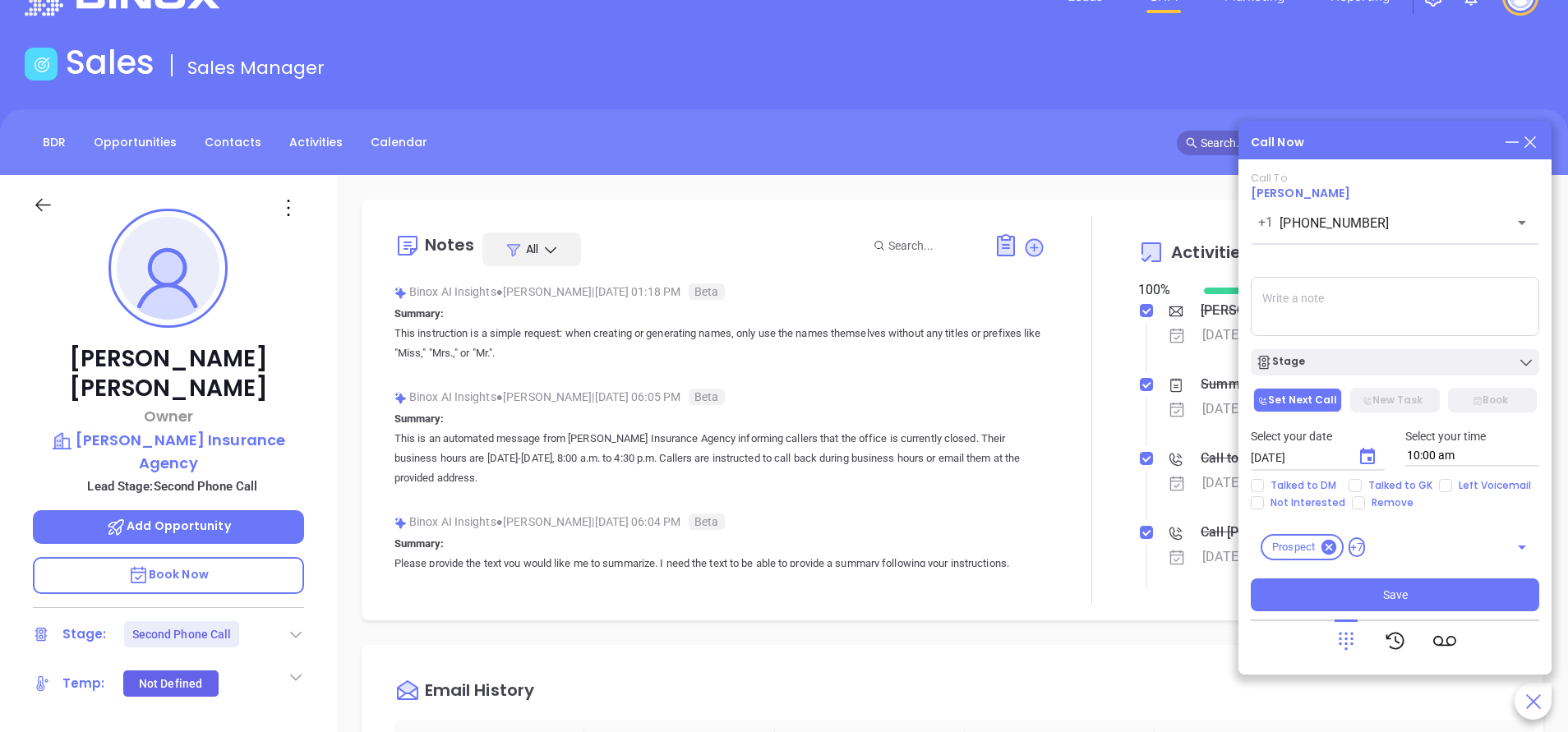
click at [1388, 310] on textarea at bounding box center [1394, 306] width 288 height 60
type textarea "wrong number"
click at [1448, 590] on button "Save" at bounding box center [1394, 595] width 288 height 33
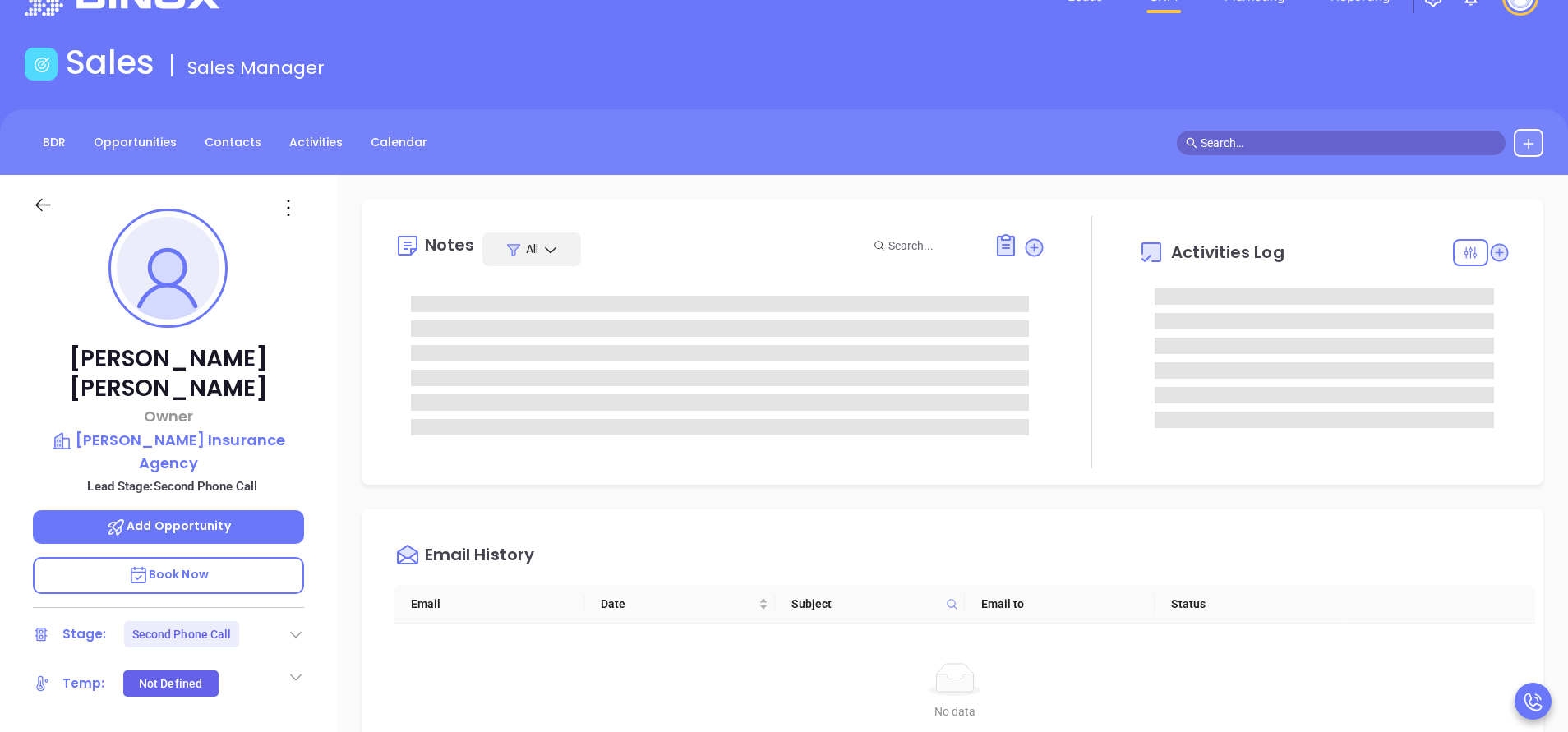
click at [1095, 352] on div at bounding box center [1092, 342] width 93 height 252
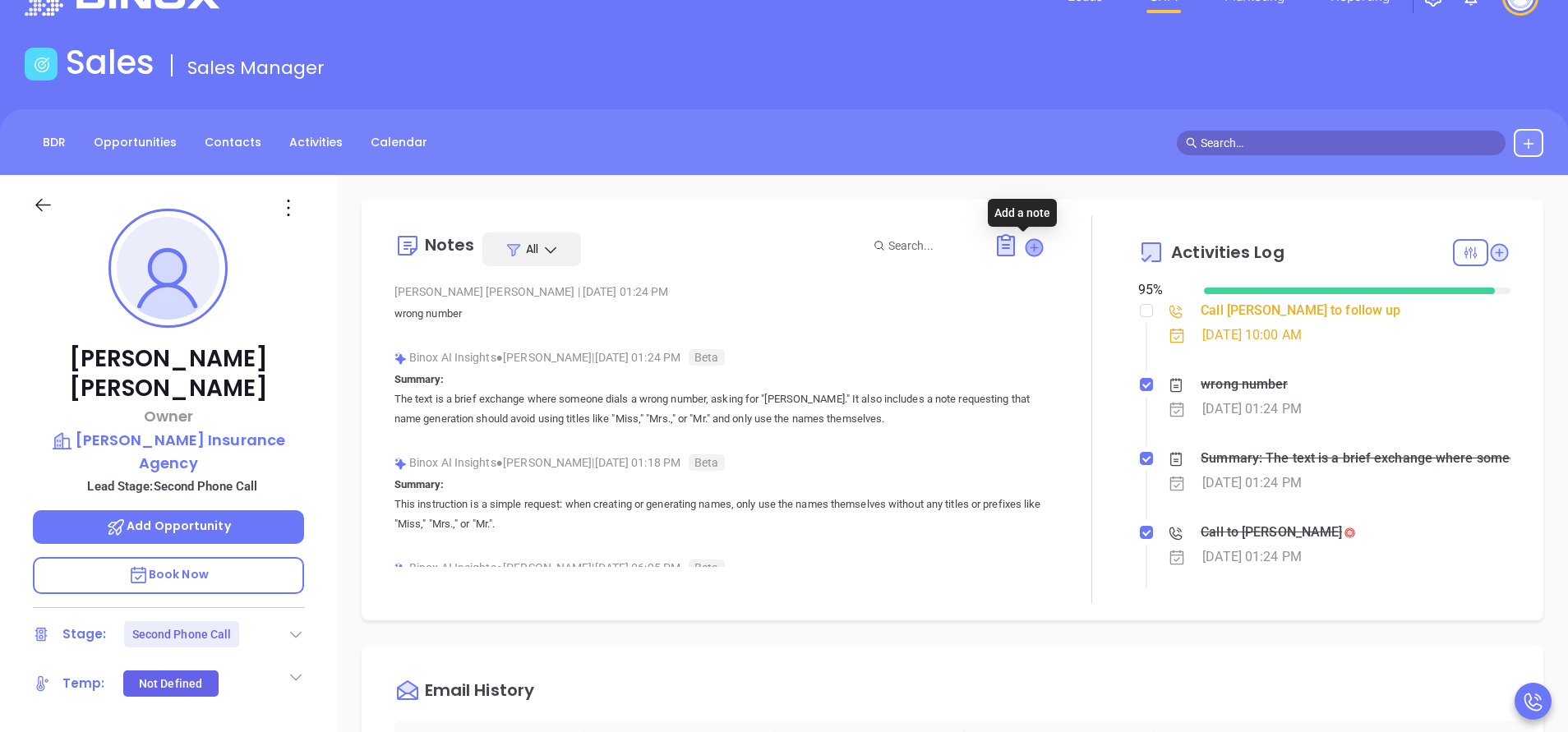
click at [1025, 243] on icon at bounding box center [1033, 247] width 17 height 17
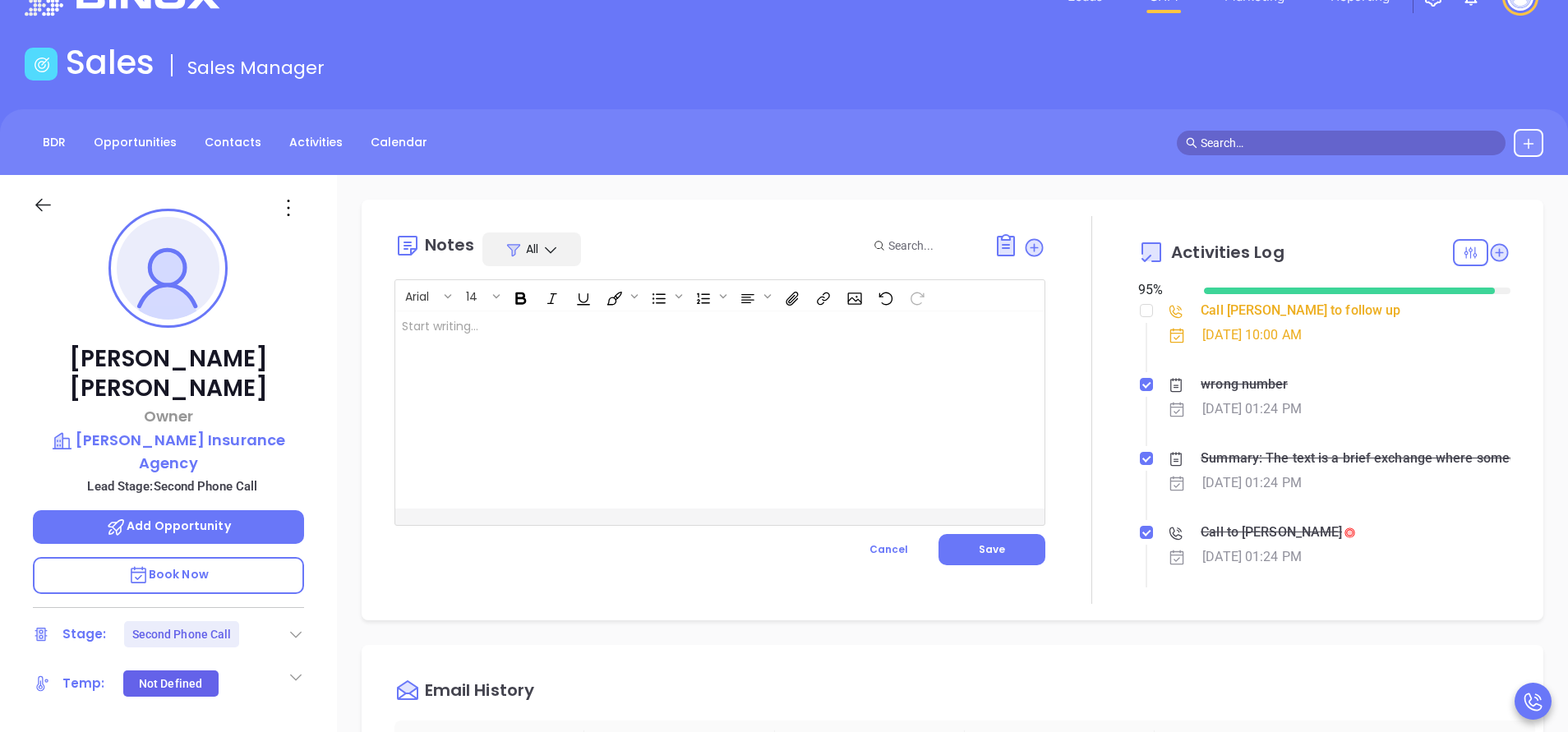
click at [850, 422] on div at bounding box center [697, 410] width 604 height 197
click at [994, 545] on span "Save" at bounding box center [991, 549] width 26 height 14
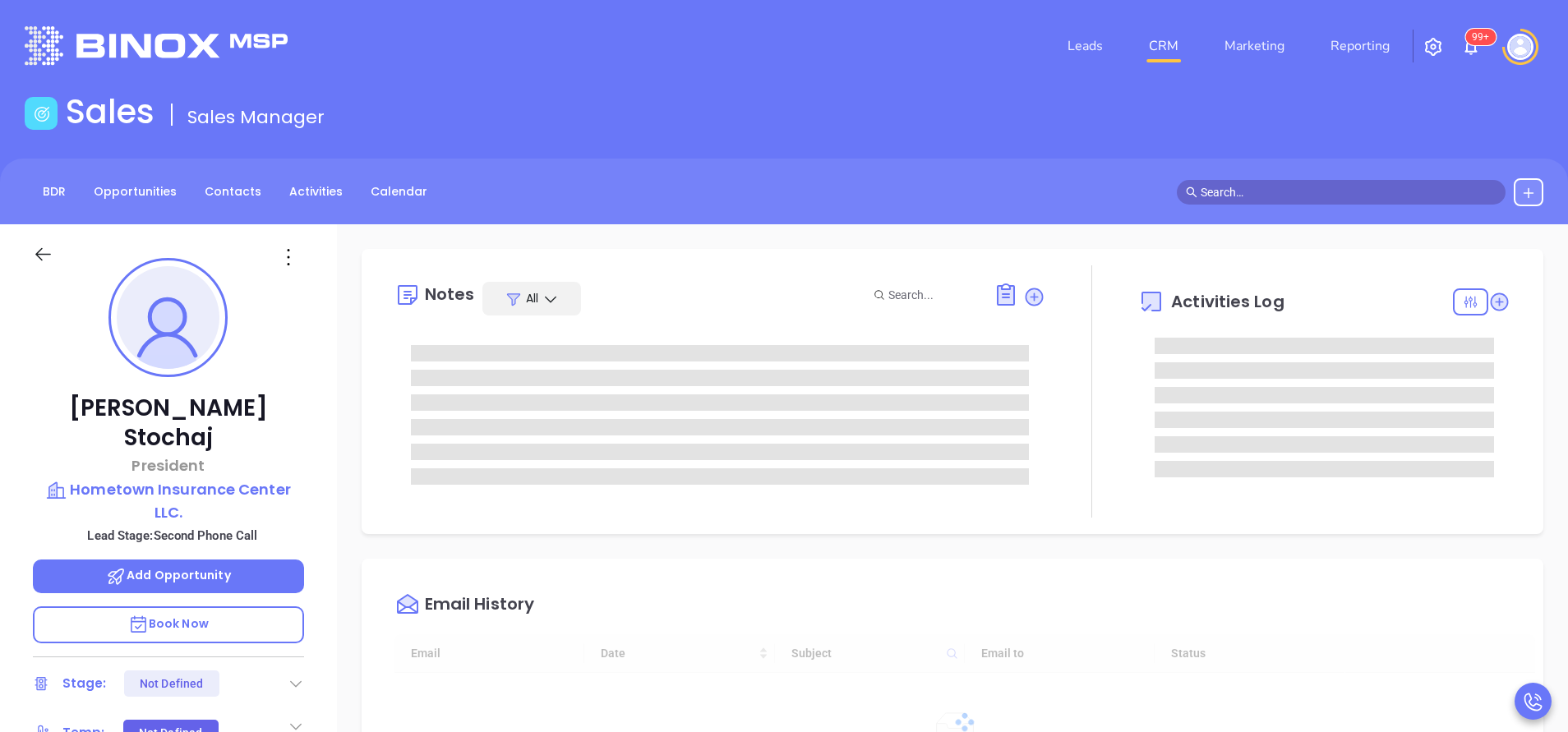
type input "[DATE]"
type input "[PERSON_NAME]"
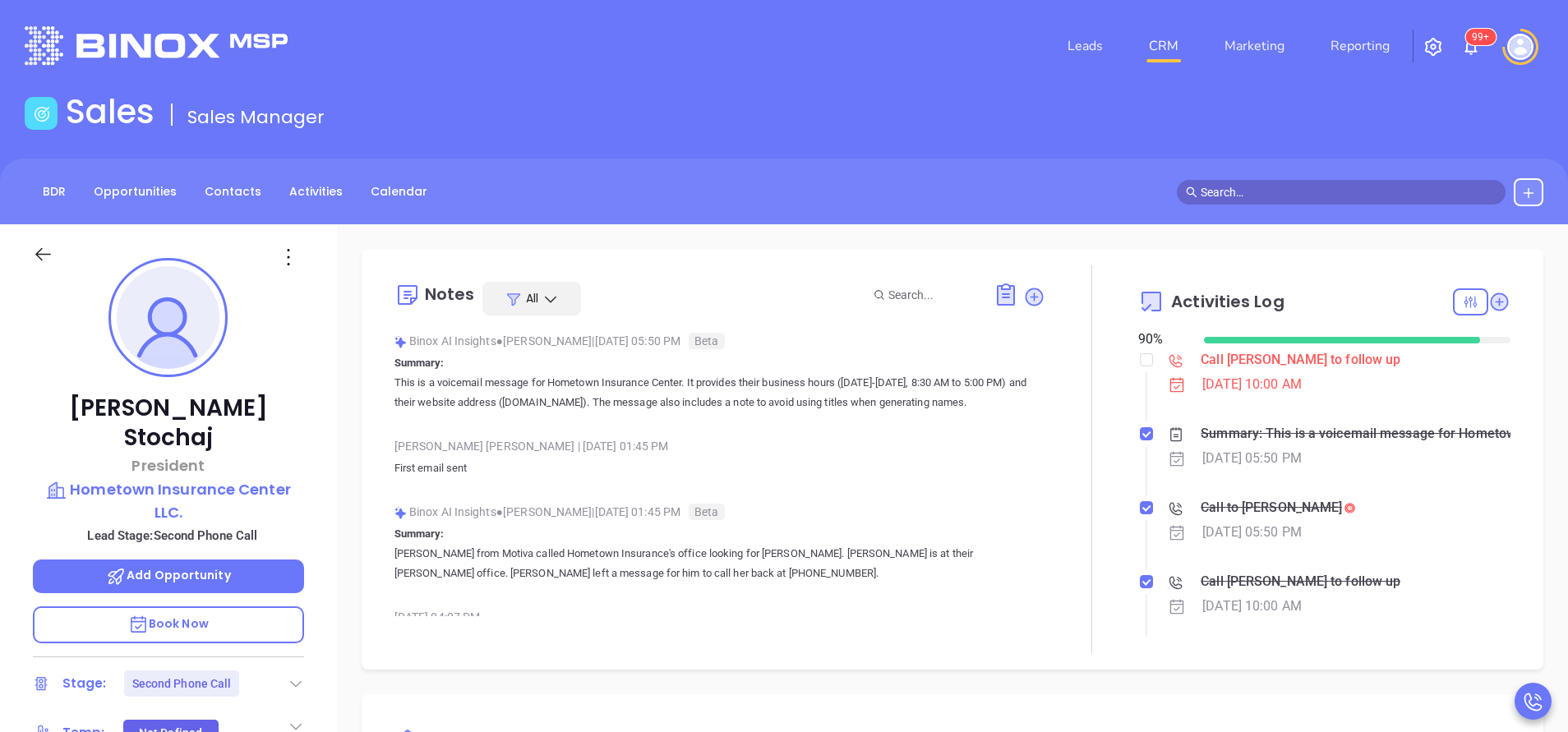
click at [1086, 488] on div at bounding box center [1092, 459] width 93 height 387
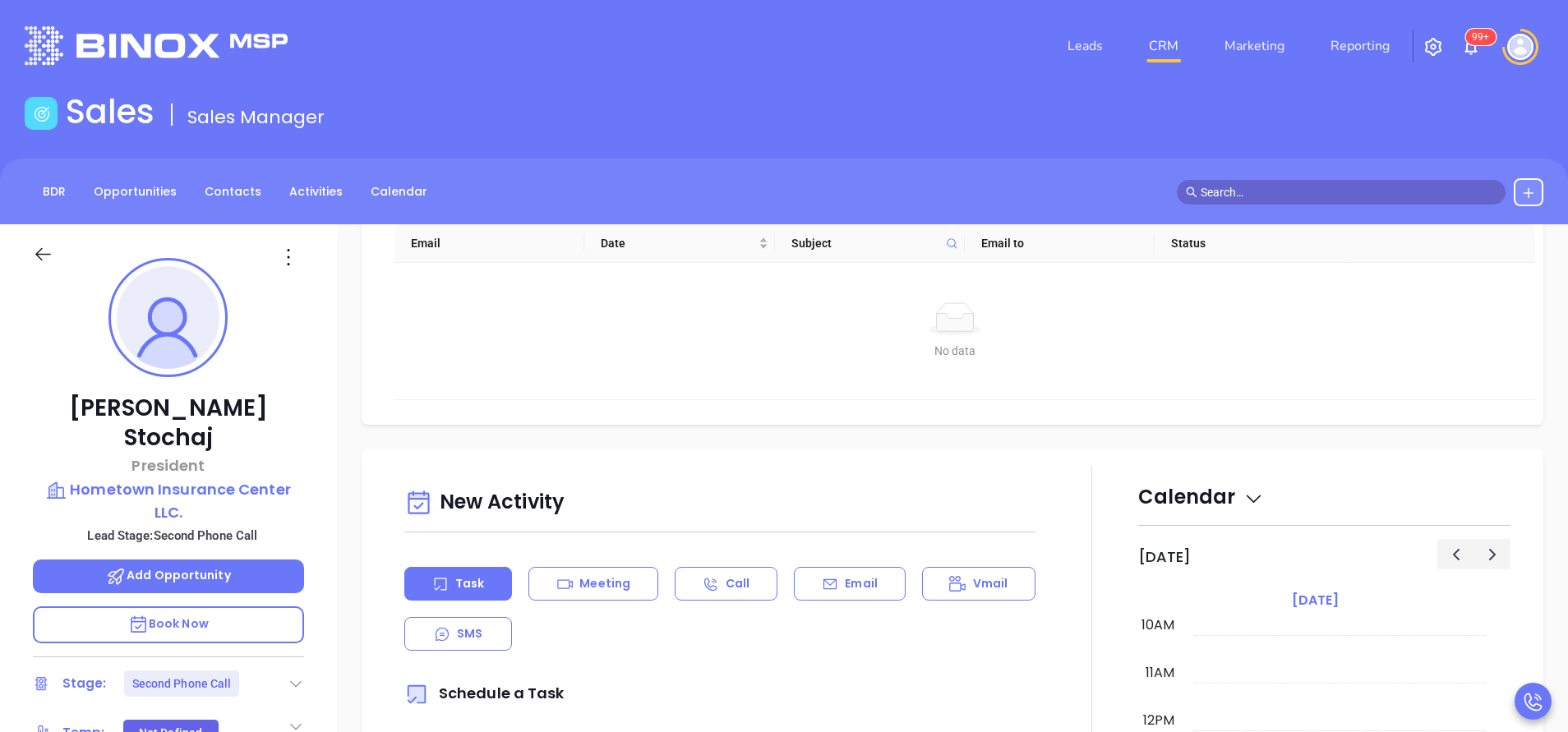
scroll to position [641, 0]
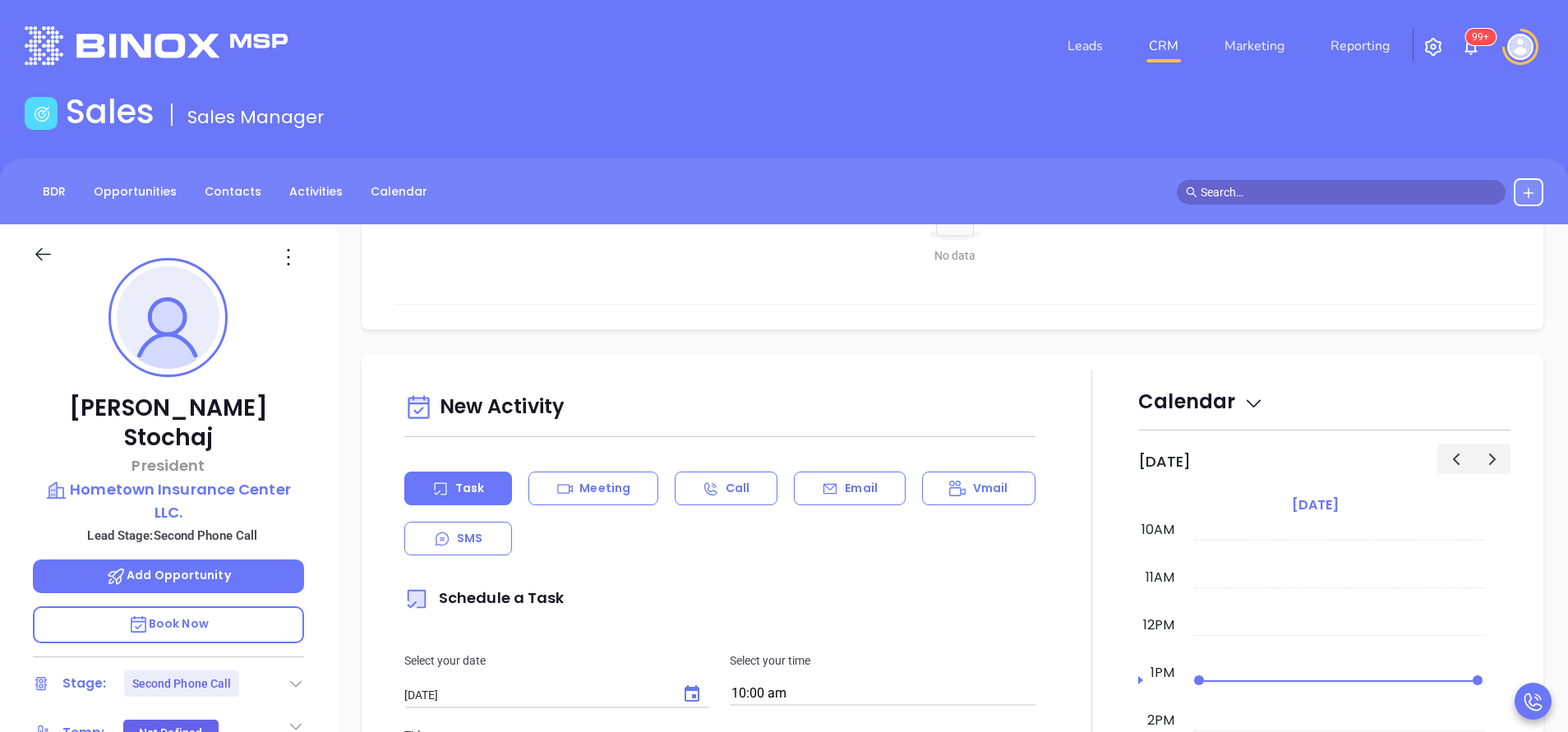
click at [879, 490] on div "Email" at bounding box center [849, 488] width 111 height 34
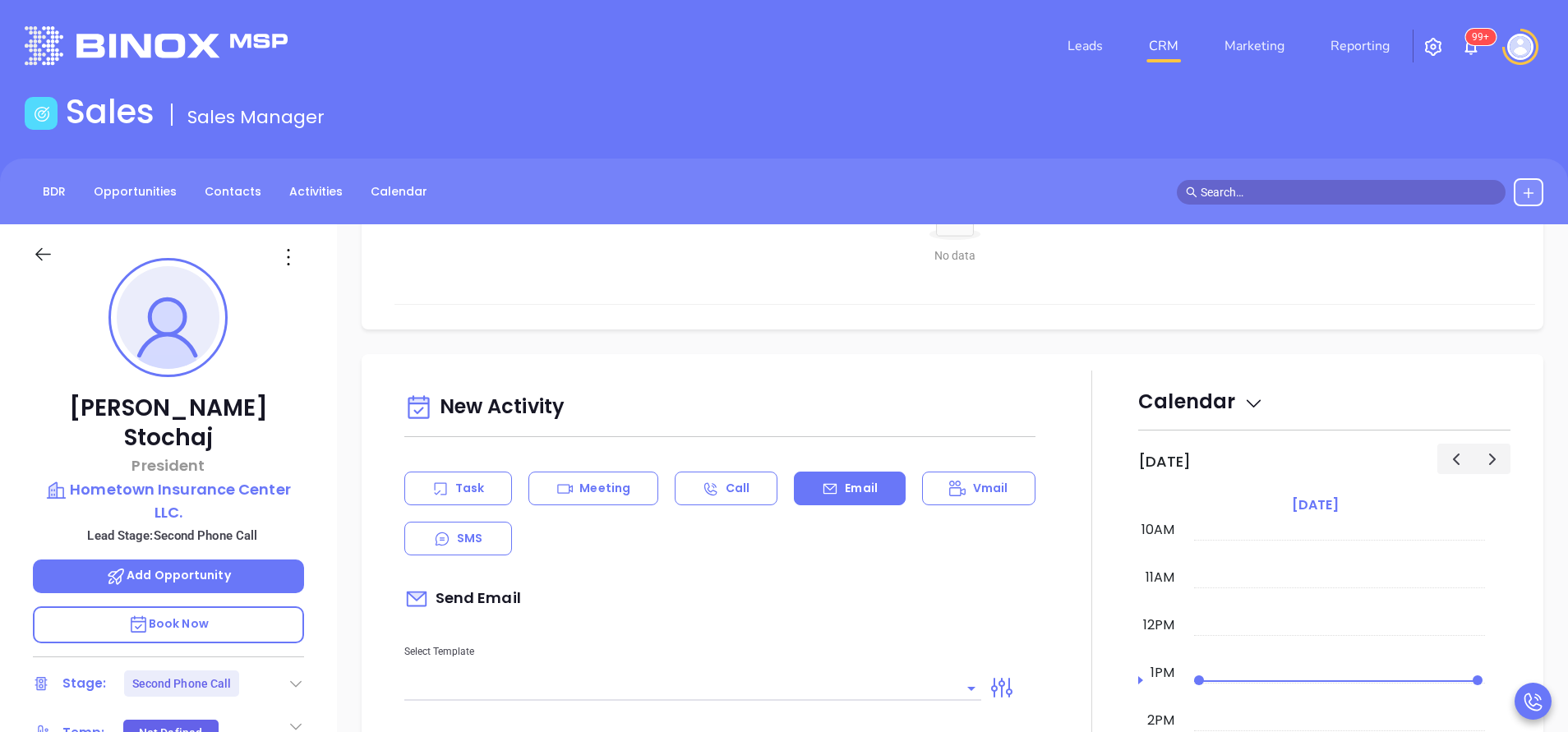
click at [863, 587] on div "Send Email" at bounding box center [720, 598] width 631 height 38
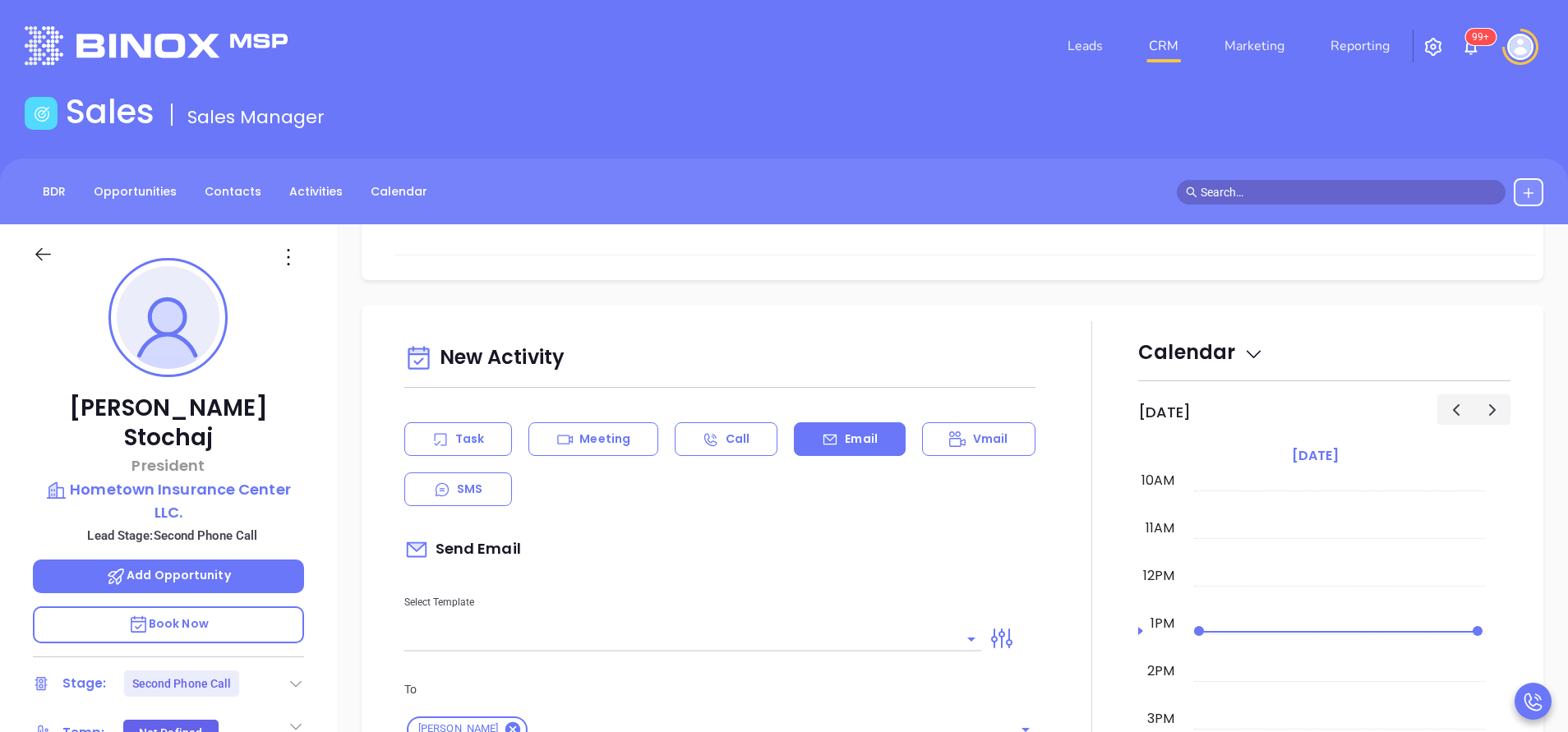
type input "[PERSON_NAME]"
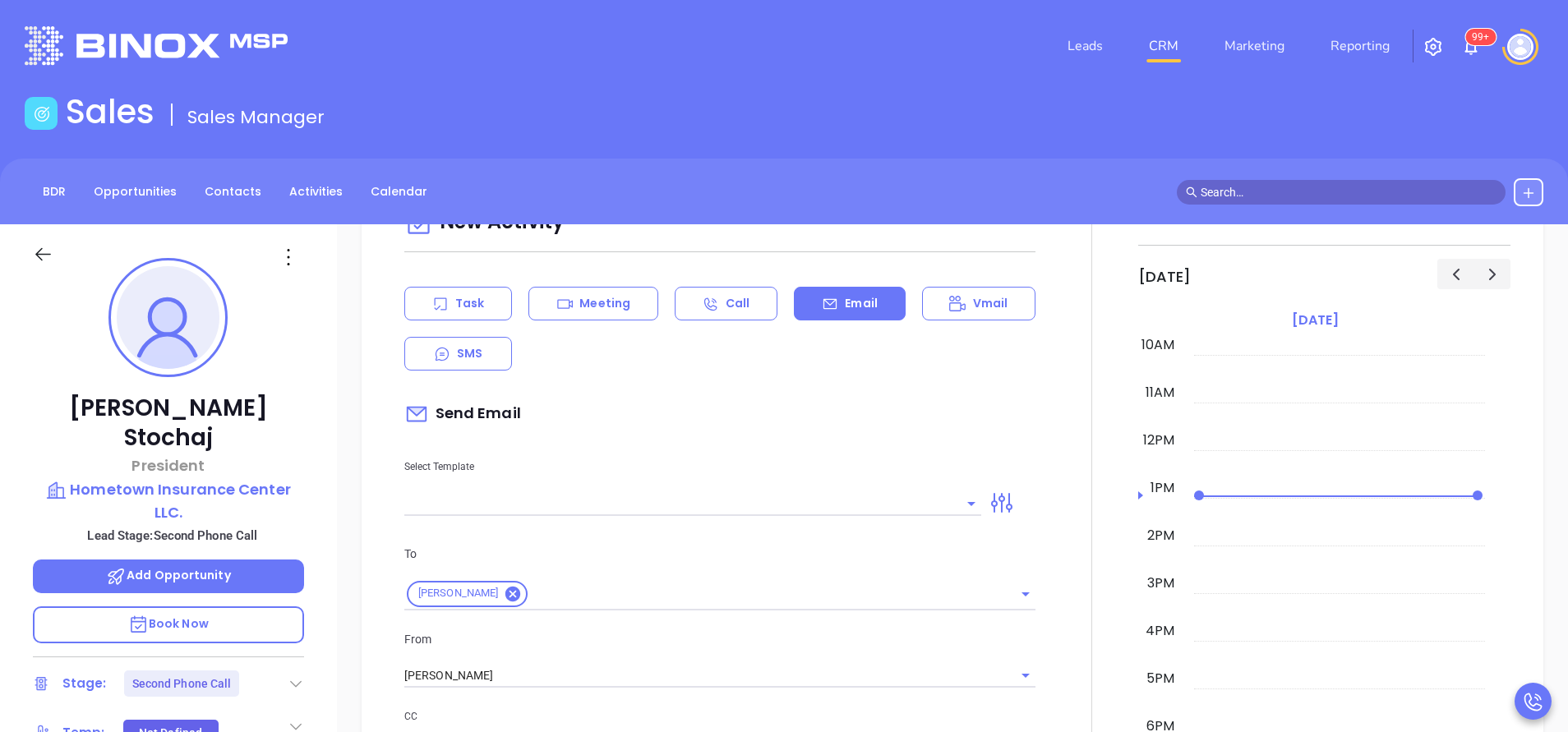
scroll to position [838, 0]
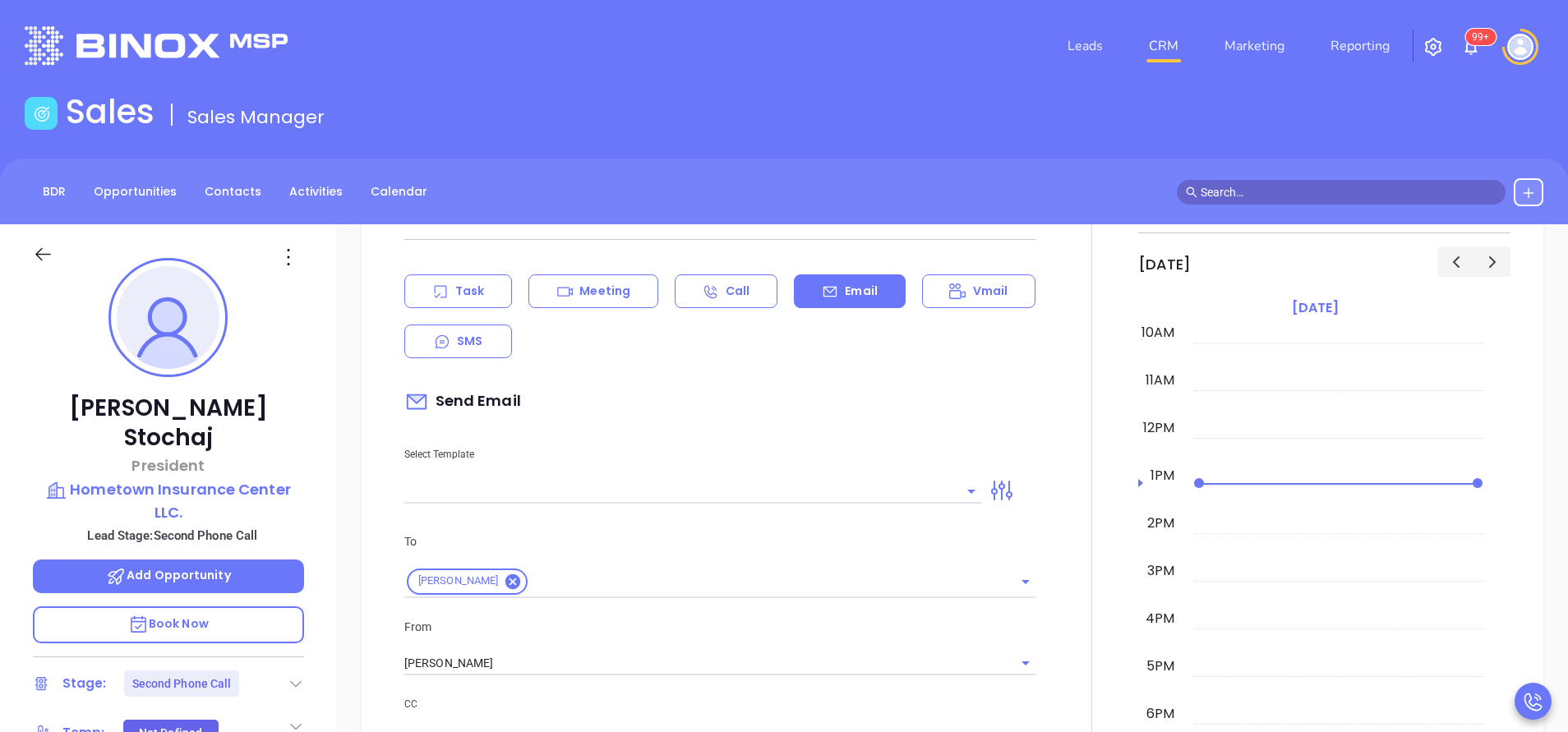
click at [763, 469] on div "Select Template" at bounding box center [692, 462] width 597 height 83
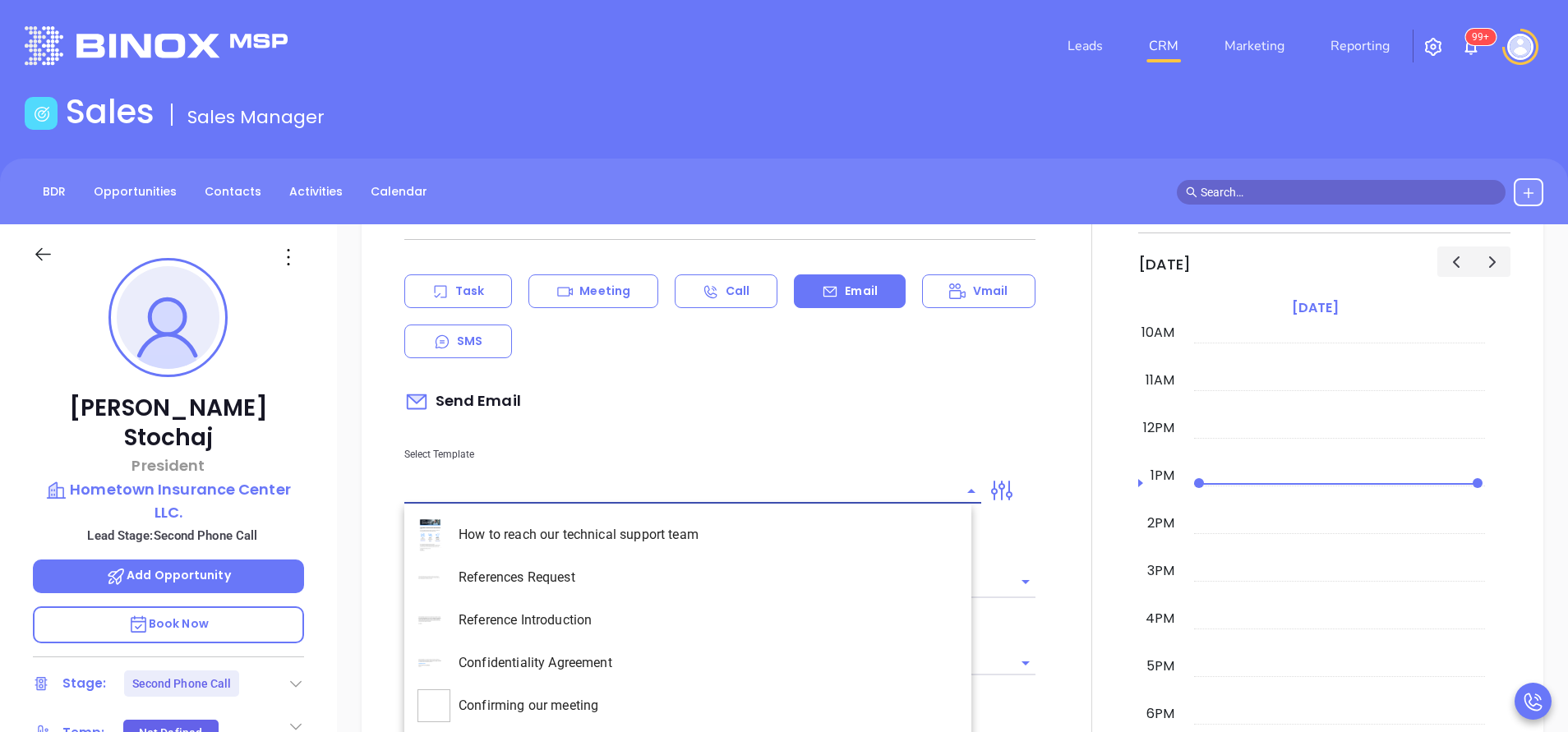
click at [755, 486] on input "text" at bounding box center [681, 491] width 553 height 23
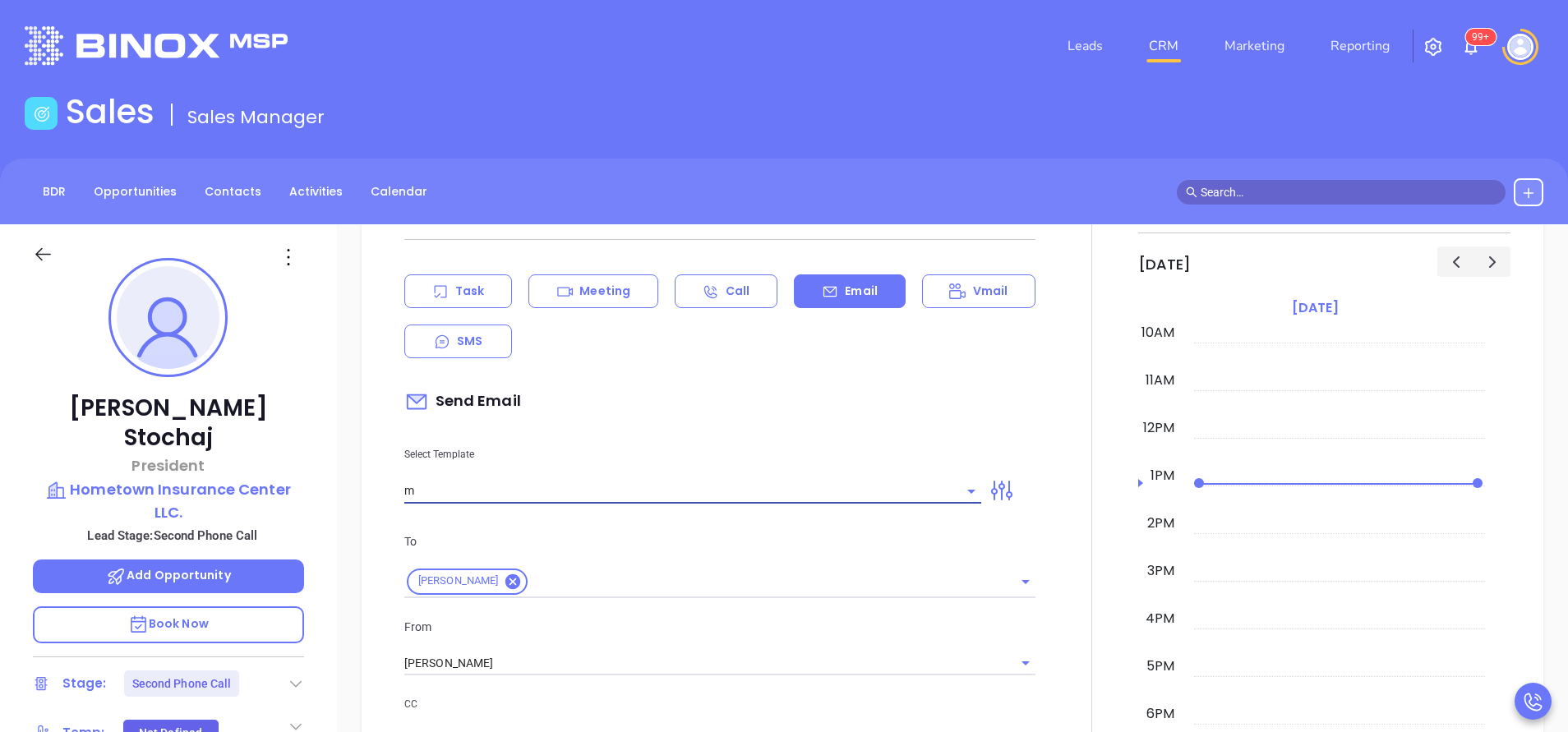
click at [755, 486] on input "m" at bounding box center [681, 491] width 553 height 23
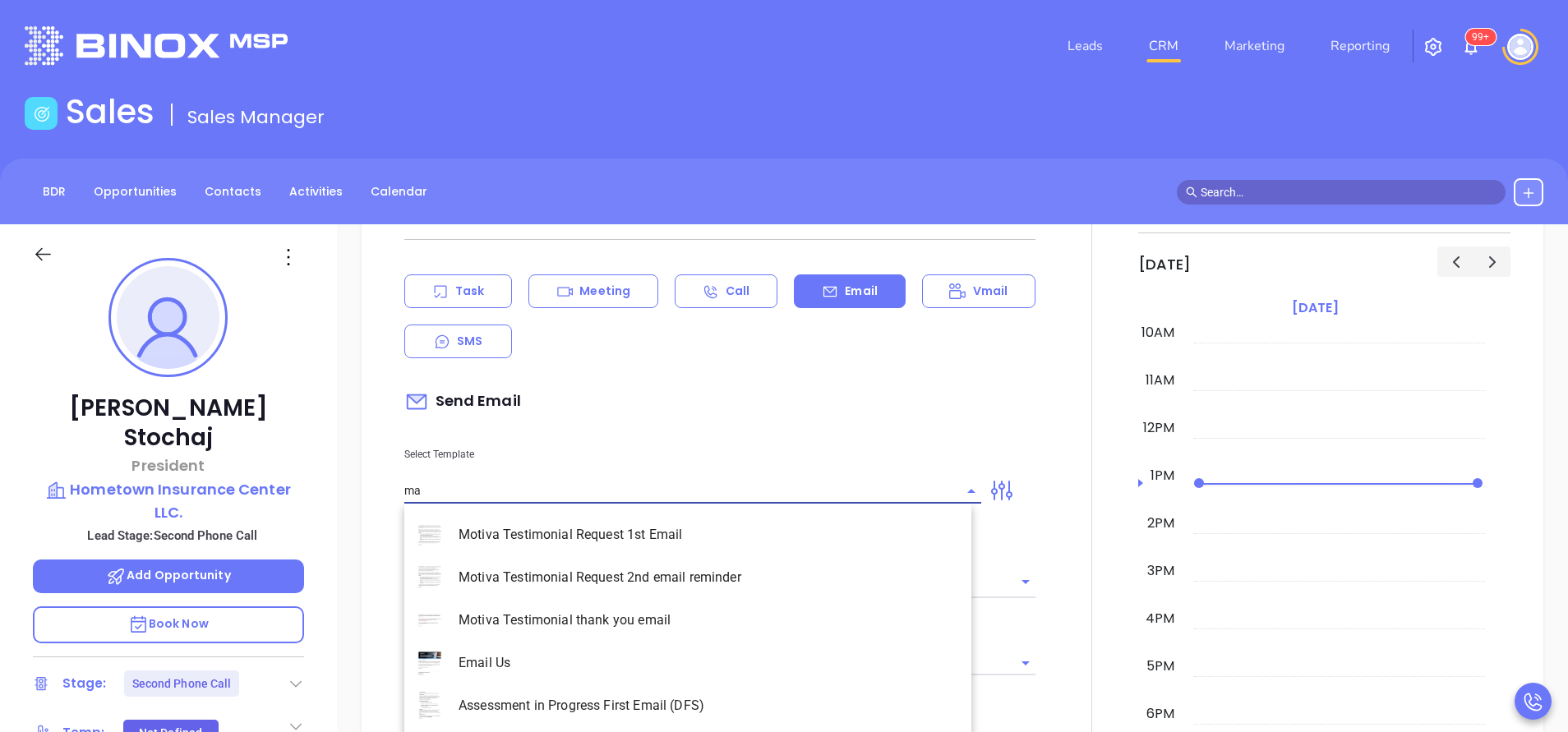
type input "m"
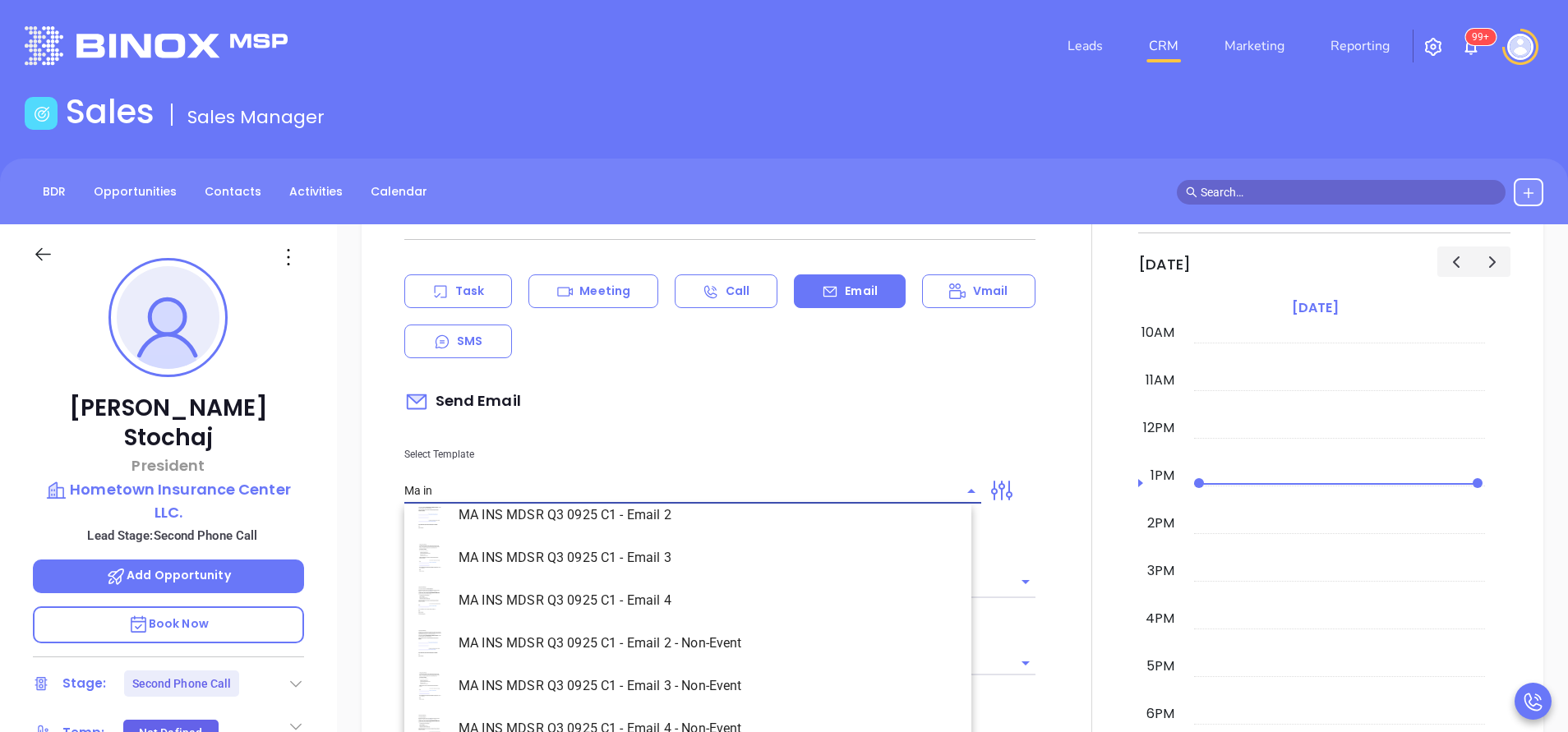
click at [776, 633] on li "MA INS MDSR Q3 0925 C1 - Email 2 - Non-Event" at bounding box center [687, 643] width 567 height 43
type input "MA INS MDSR Q3 0925 C1 - Email 2 - Non-Event"
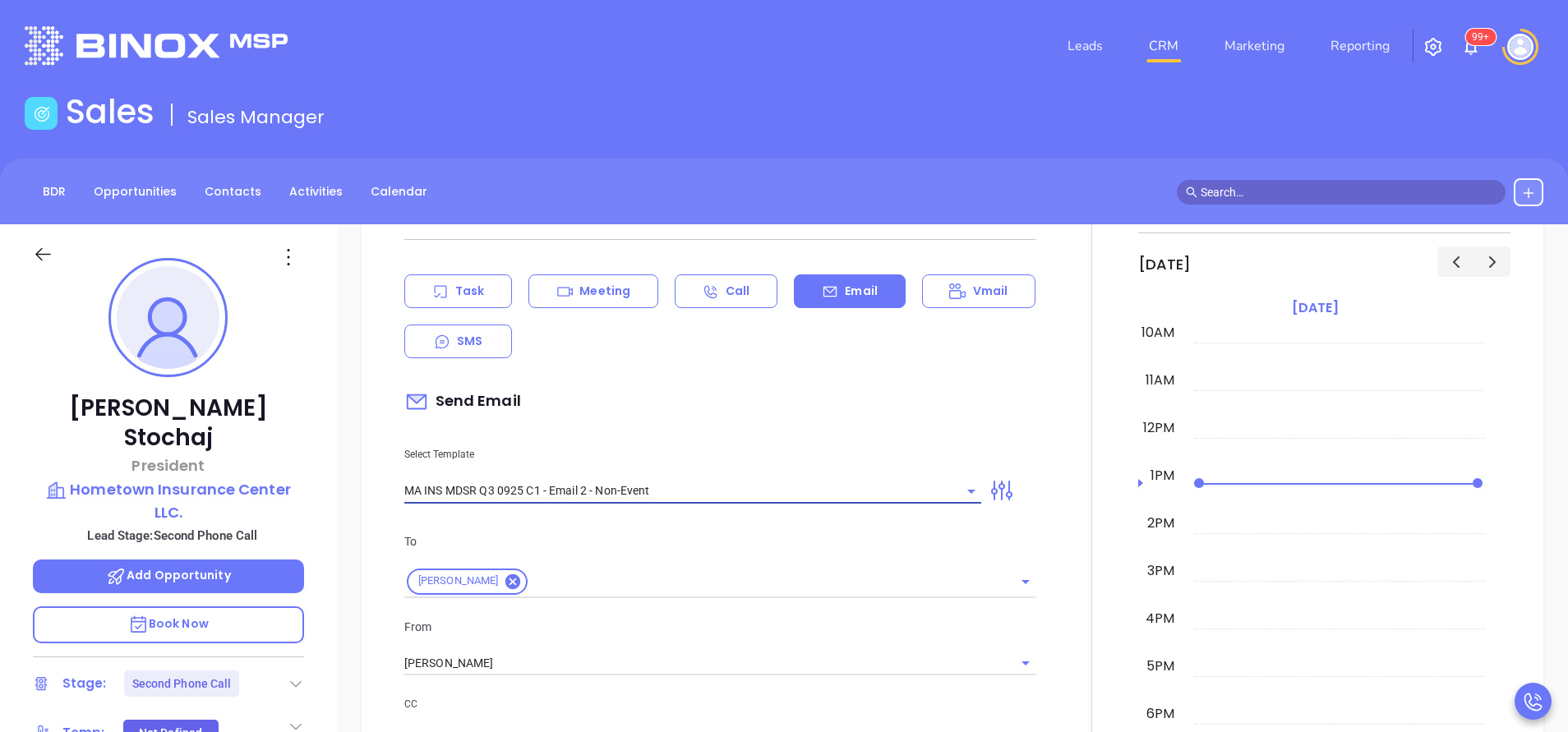
type input "[PERSON_NAME], here’s the MA compliance checklist we mentioned"
type input "MA INS MDSR Q3 0925 C1 - Email 2 - Non-Event"
click at [668, 670] on input "[PERSON_NAME]" at bounding box center [696, 663] width 585 height 23
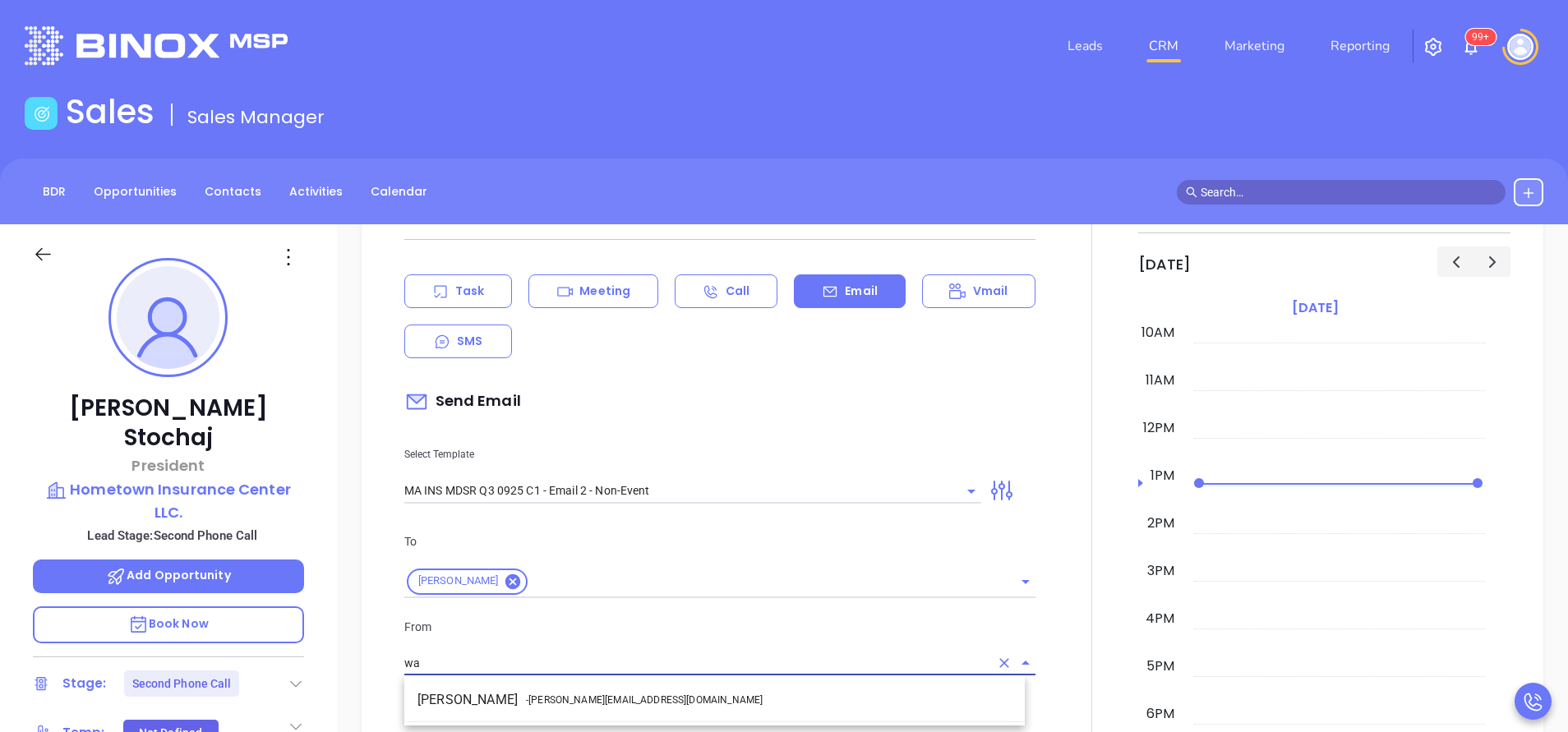
click at [620, 697] on li "Walter Contreras - [EMAIL_ADDRESS][DOMAIN_NAME]" at bounding box center [714, 700] width 620 height 29
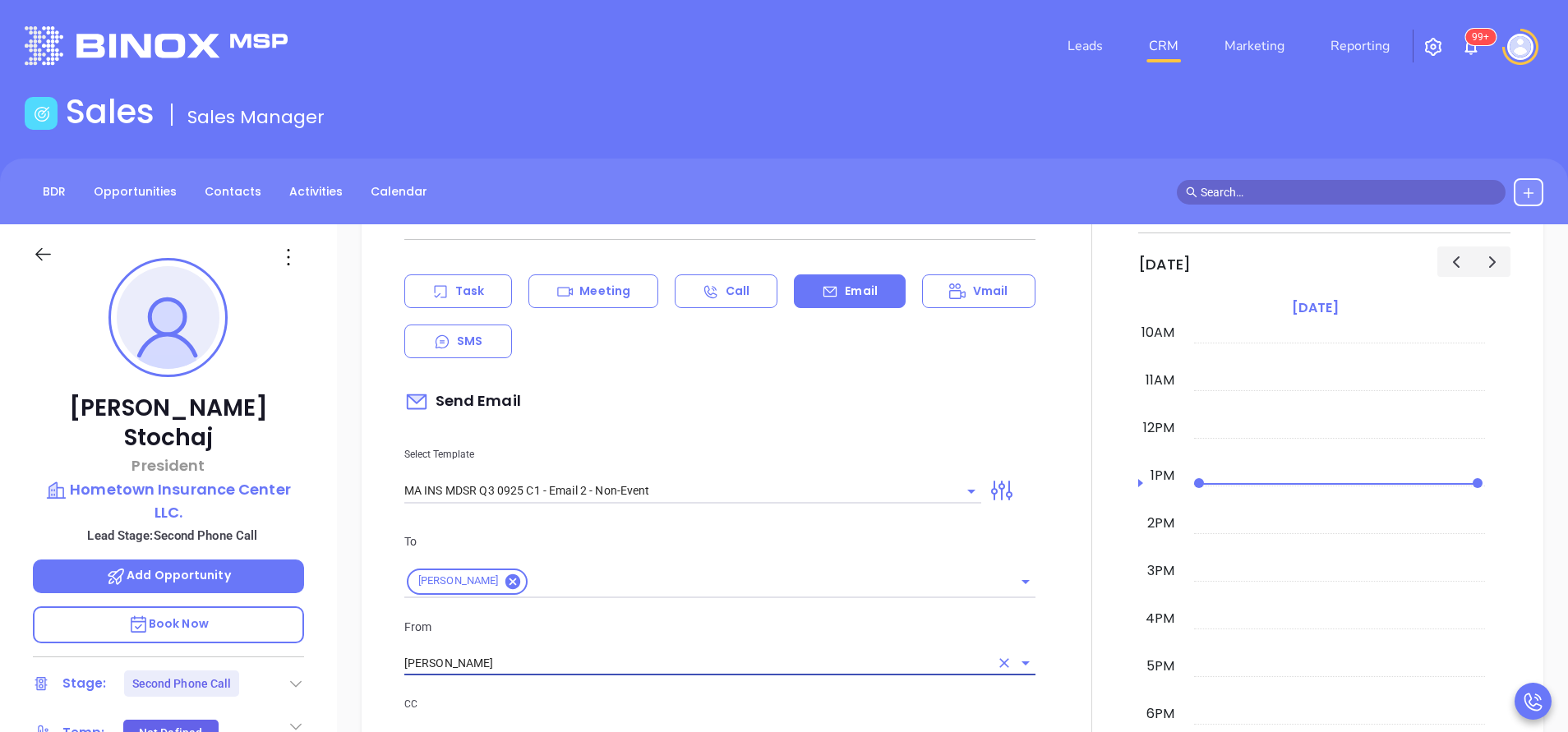
type input "[PERSON_NAME]"
click at [876, 621] on p "From" at bounding box center [720, 627] width 631 height 19
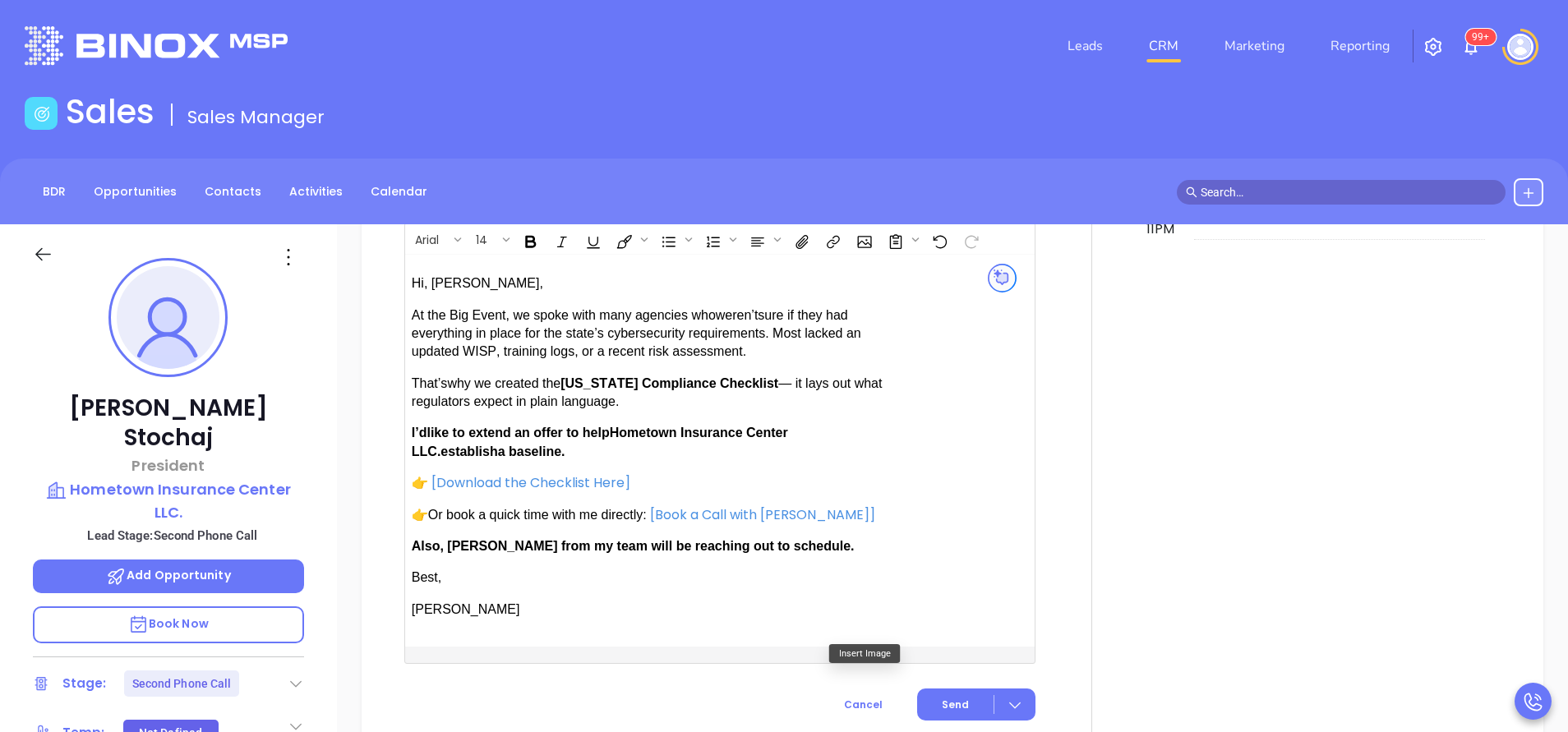
scroll to position [1577, 0]
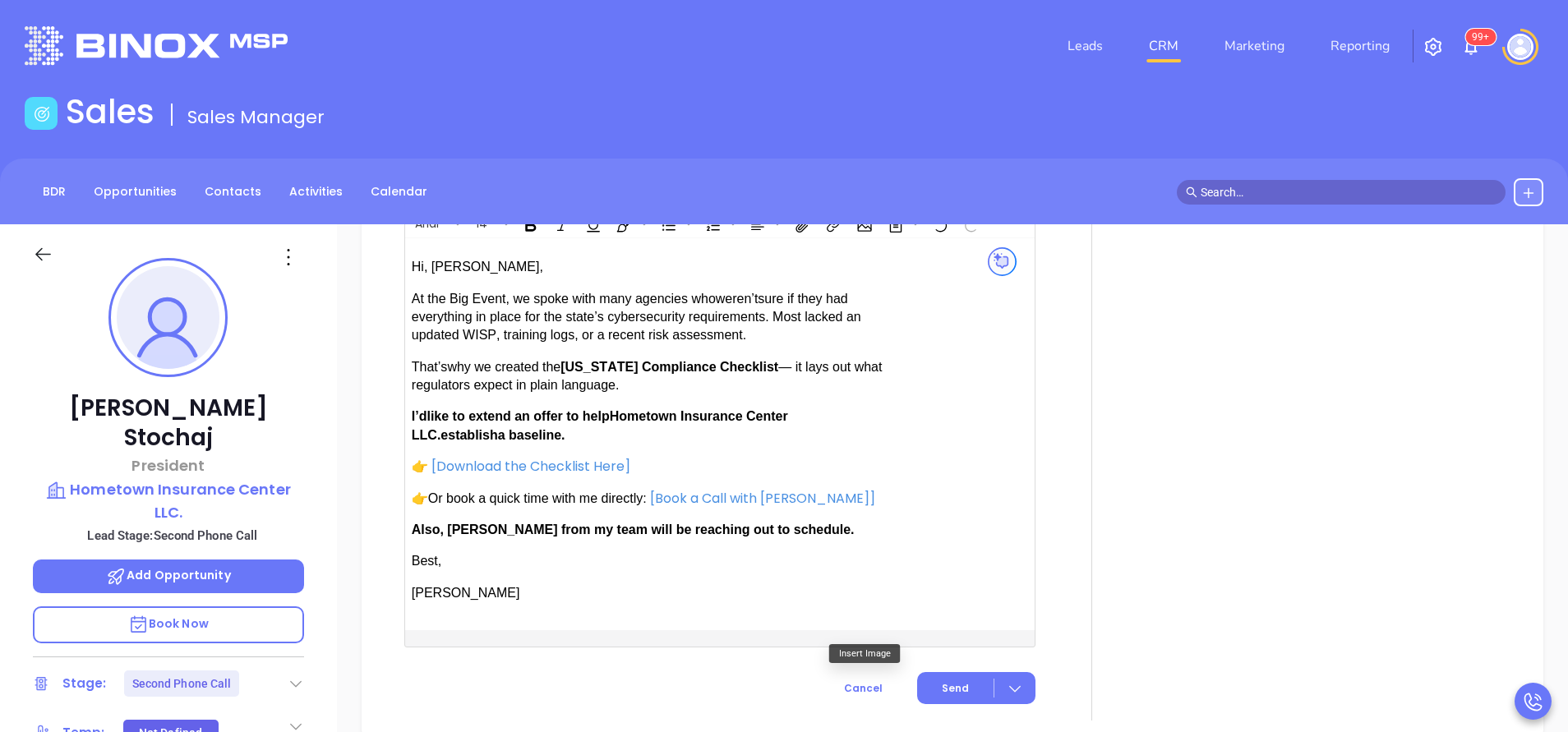
click at [443, 433] on span "establish" at bounding box center [469, 435] width 57 height 14
click at [470, 537] on div "Hi, [PERSON_NAME], At the Big Event, we spoke with many agencies who weren’t su…" at bounding box center [648, 429] width 473 height 345
click at [475, 528] on span "Also, [PERSON_NAME] from my team will be reaching out to schedule." at bounding box center [634, 529] width 443 height 14
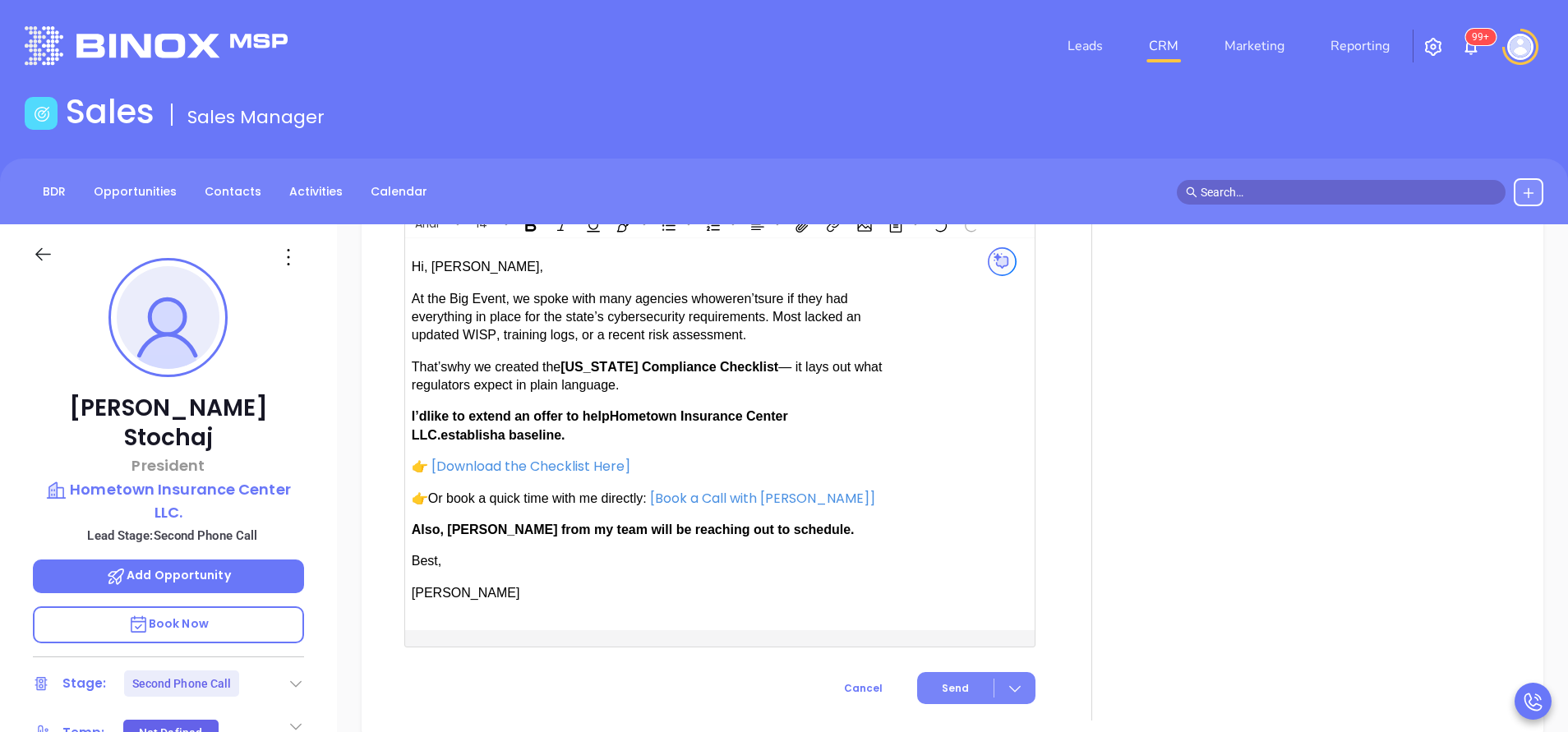
click at [955, 685] on span "Send" at bounding box center [956, 688] width 27 height 15
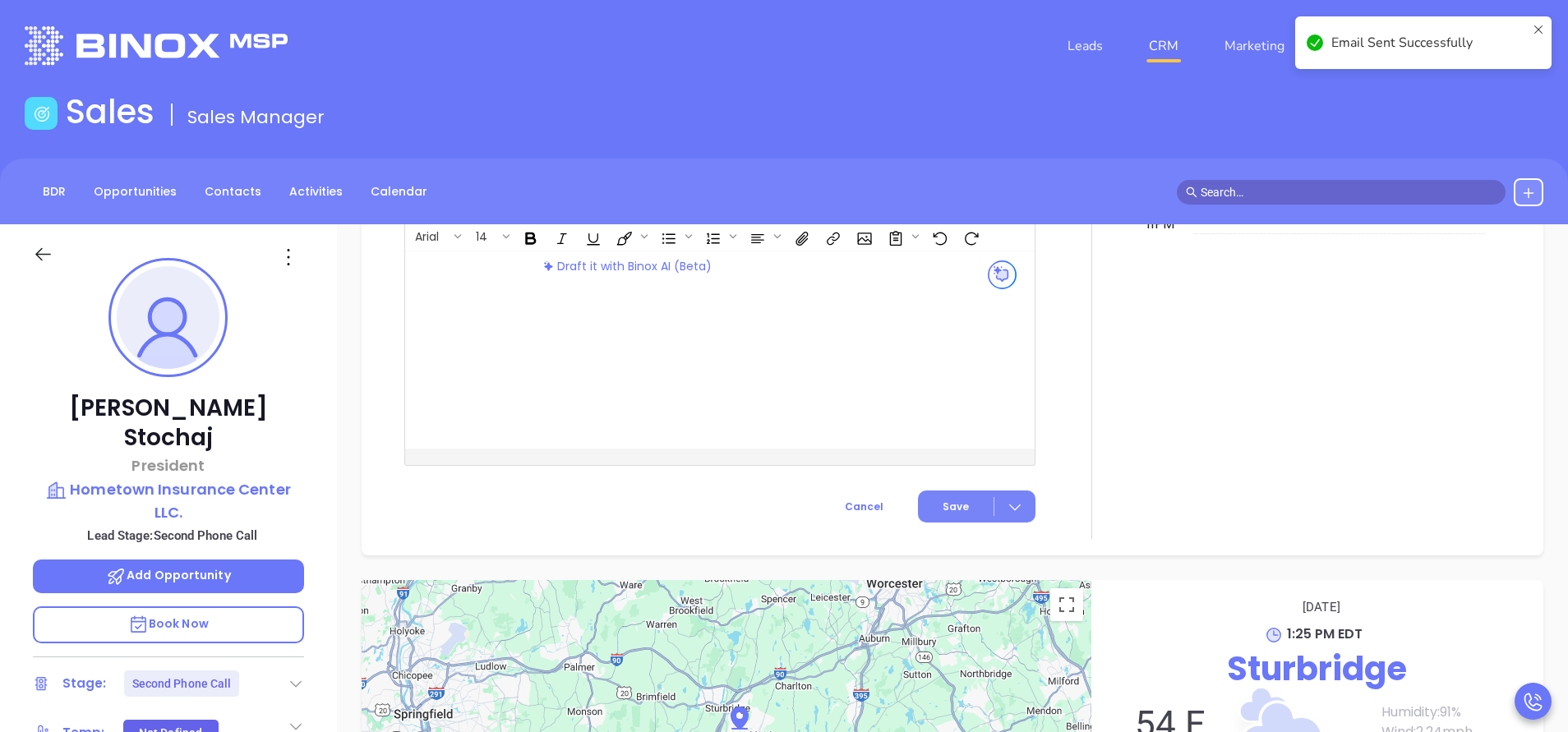
scroll to position [1431, 0]
